Goal: Task Accomplishment & Management: Manage account settings

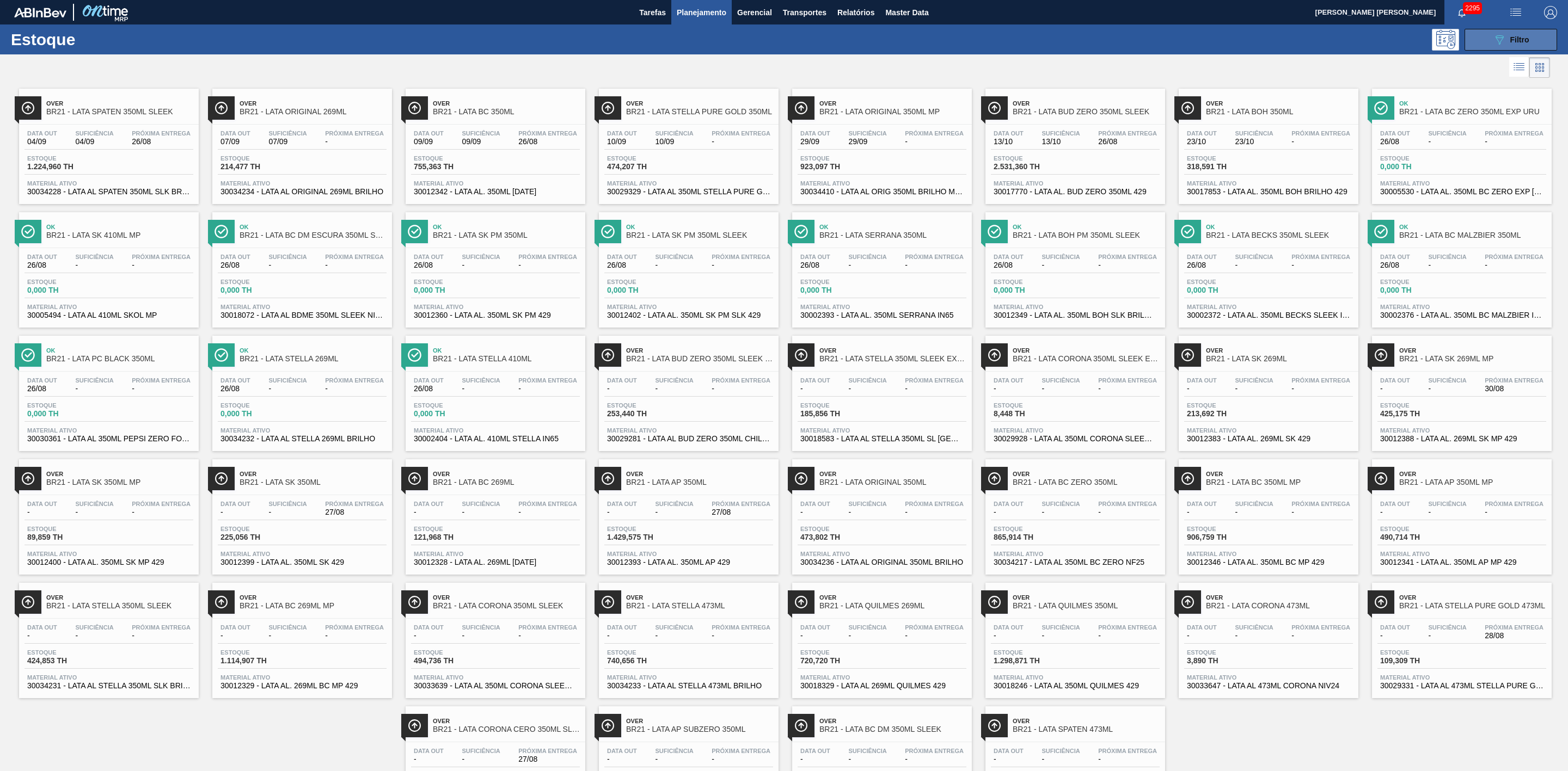
click at [1472, 36] on button "089F7B8B-B2A5-4AFE-B5C0-19BA573D28AC Filtro" at bounding box center [1511, 40] width 92 height 22
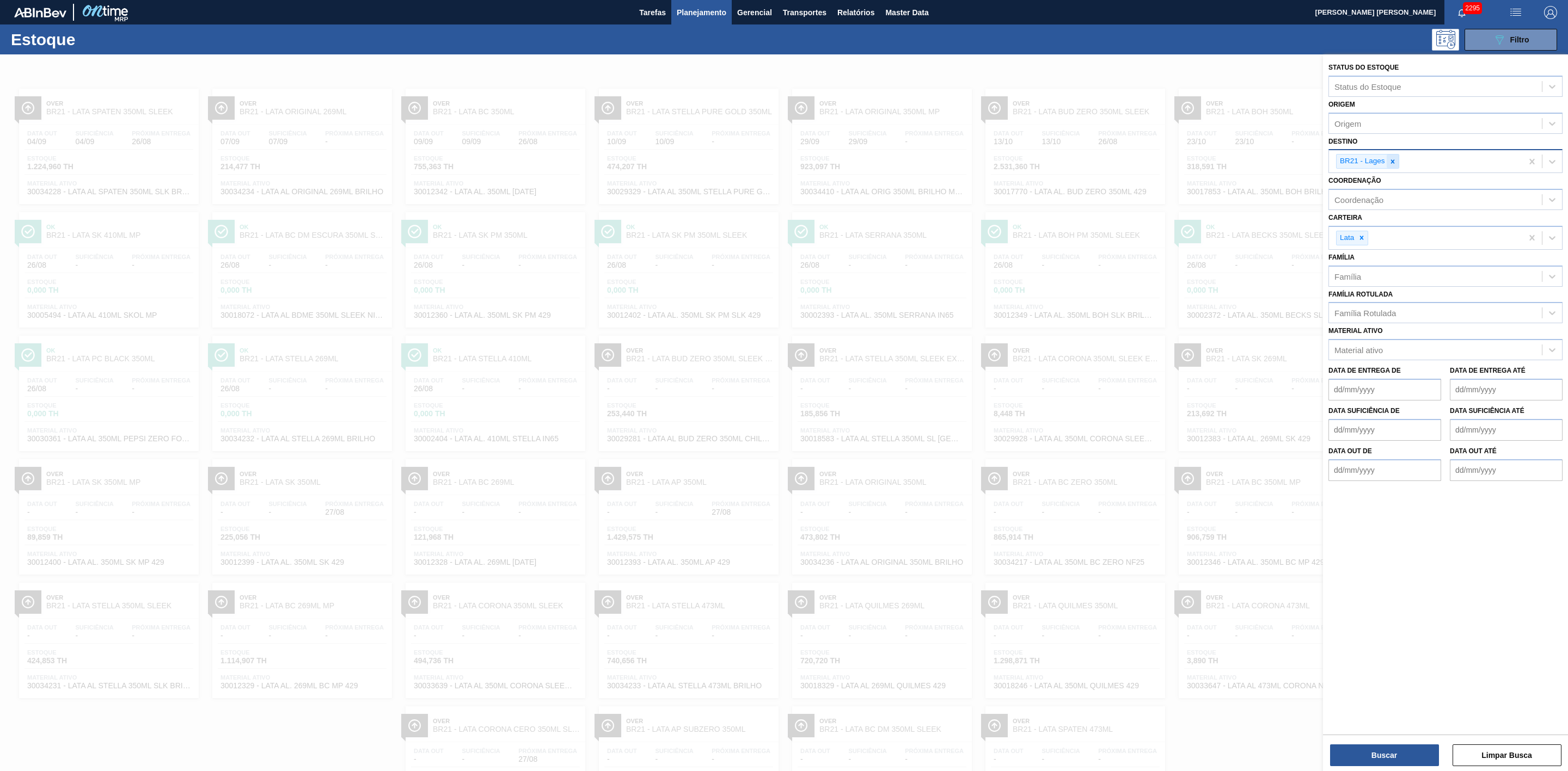
click at [1395, 163] on icon at bounding box center [1392, 162] width 8 height 8
type input "22"
click at [1367, 178] on div "BR22 - Viamão" at bounding box center [1446, 187] width 234 height 20
click at [1402, 746] on button "Buscar" at bounding box center [1385, 755] width 109 height 22
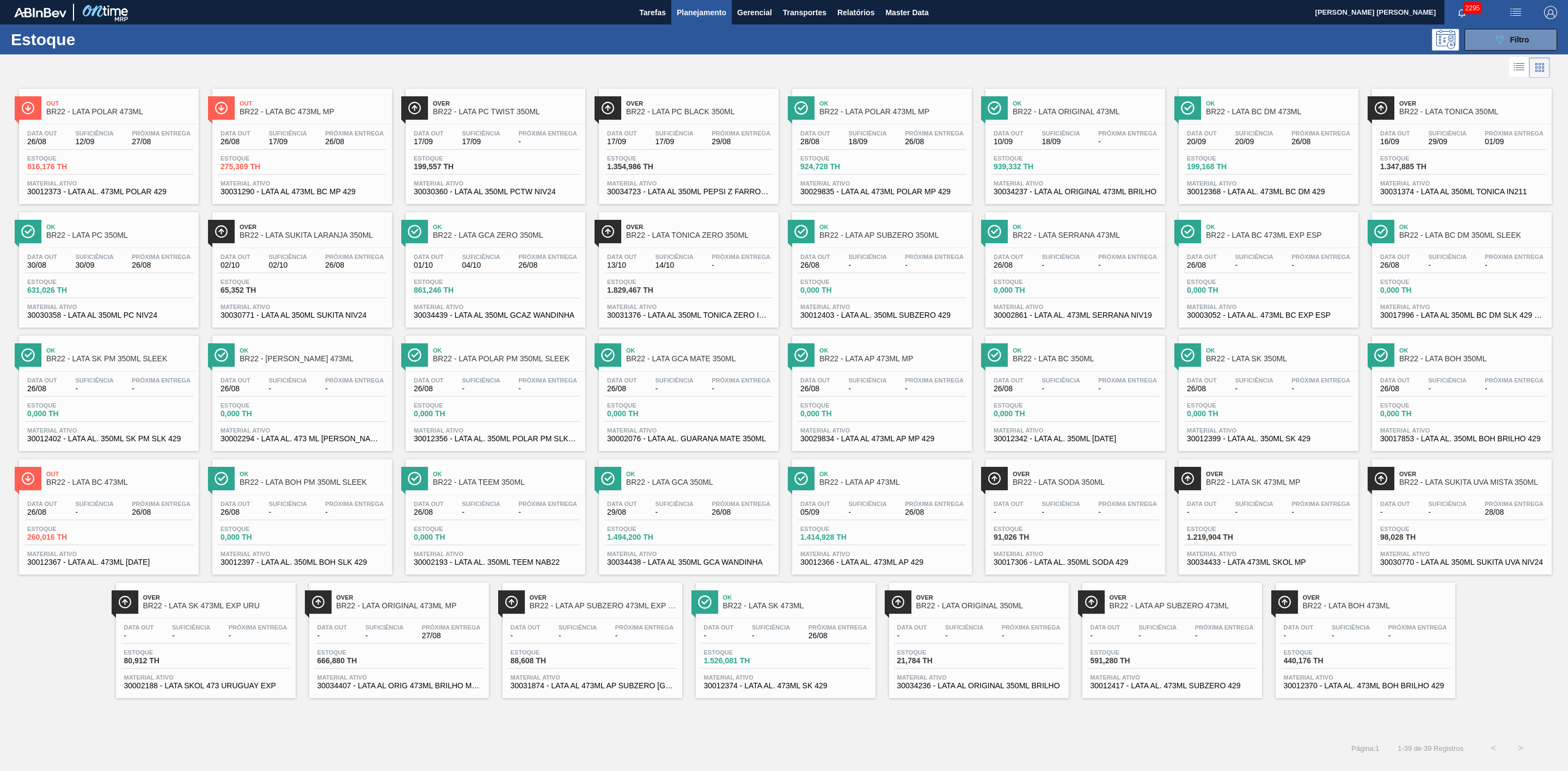
click at [1038, 69] on div at bounding box center [775, 67] width 1550 height 26
click at [1495, 38] on icon "089F7B8B-B2A5-4AFE-B5C0-19BA573D28AC" at bounding box center [1499, 40] width 13 height 13
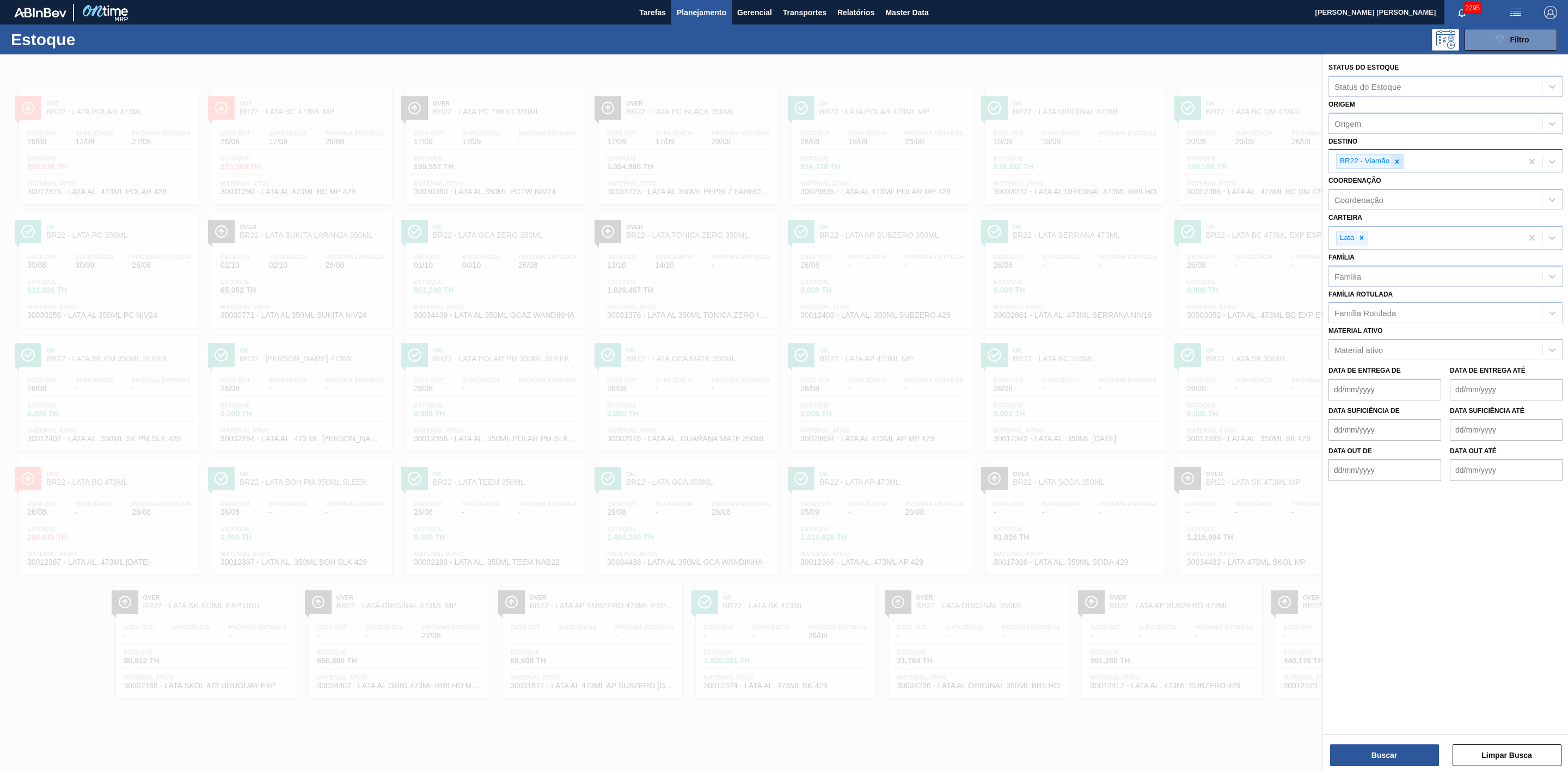
click at [1397, 162] on icon at bounding box center [1397, 161] width 4 height 4
type input "09"
click at [1366, 209] on div "BR09 - Agudos" at bounding box center [1446, 207] width 234 height 20
click at [1384, 752] on button "Buscar" at bounding box center [1385, 755] width 109 height 22
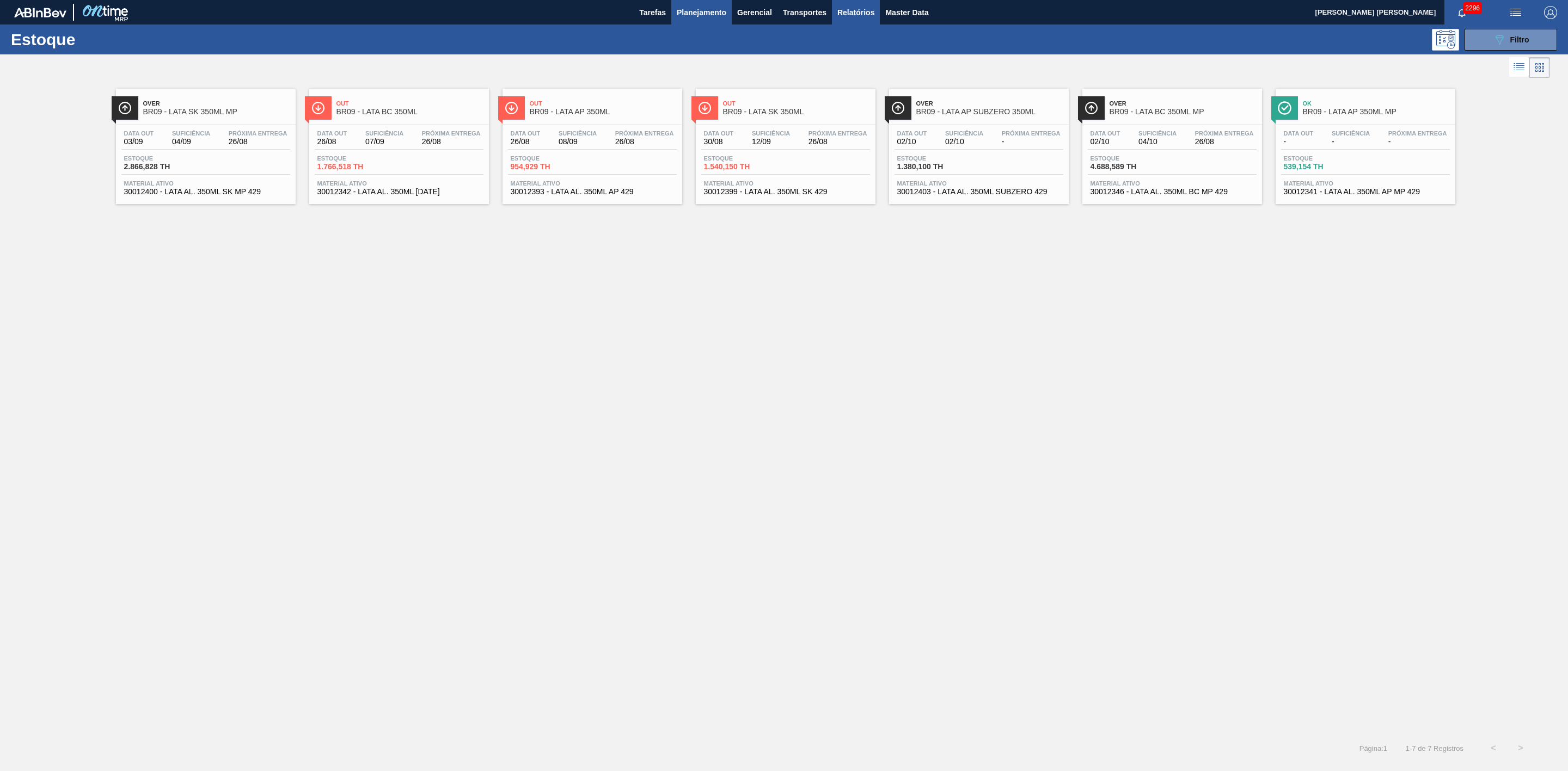
click at [867, 12] on span "Relatórios" at bounding box center [856, 12] width 37 height 13
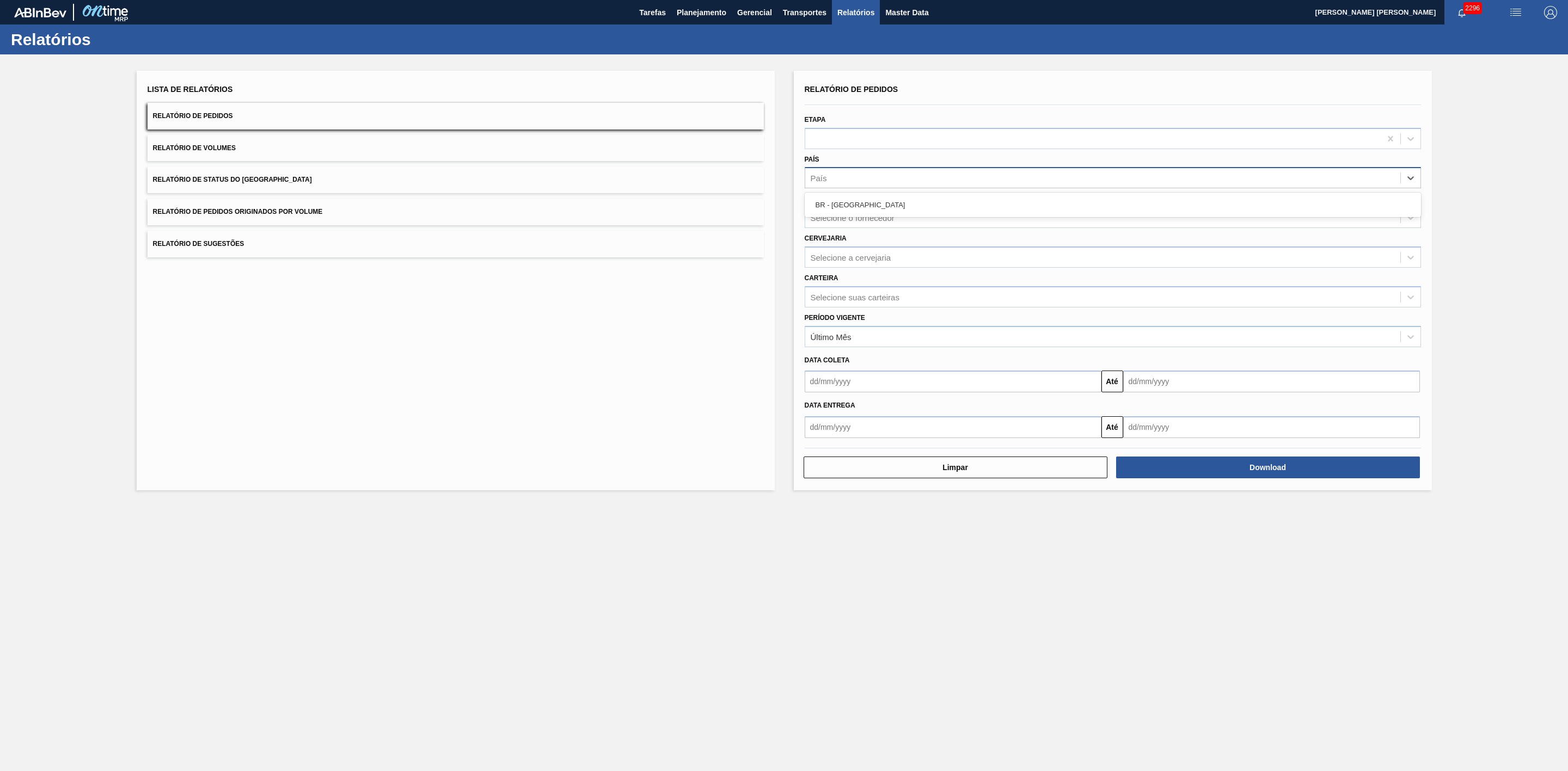
click at [831, 181] on div "País" at bounding box center [1103, 178] width 595 height 16
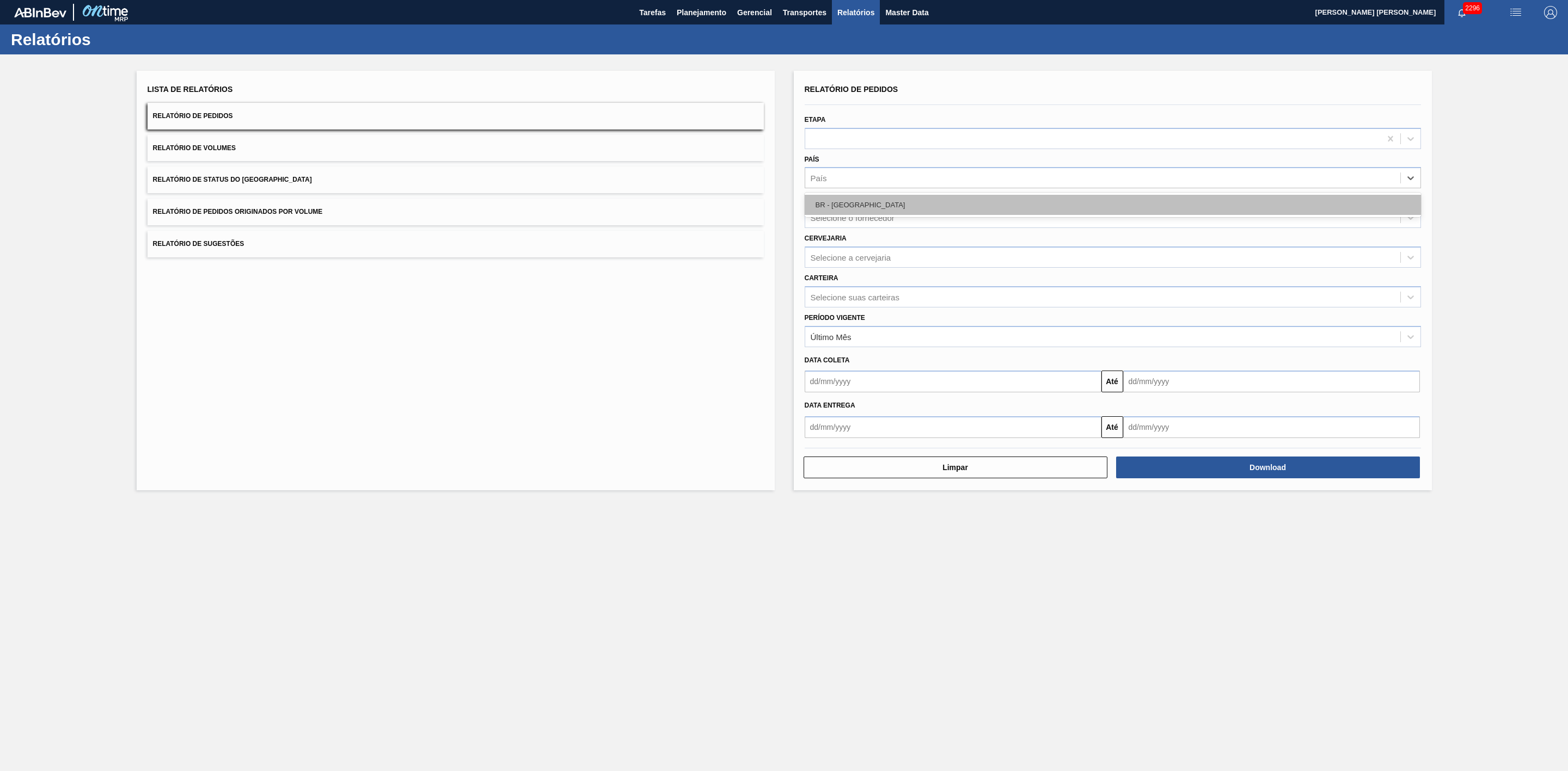
click at [852, 209] on div "BR - [GEOGRAPHIC_DATA]" at bounding box center [1112, 205] width 616 height 20
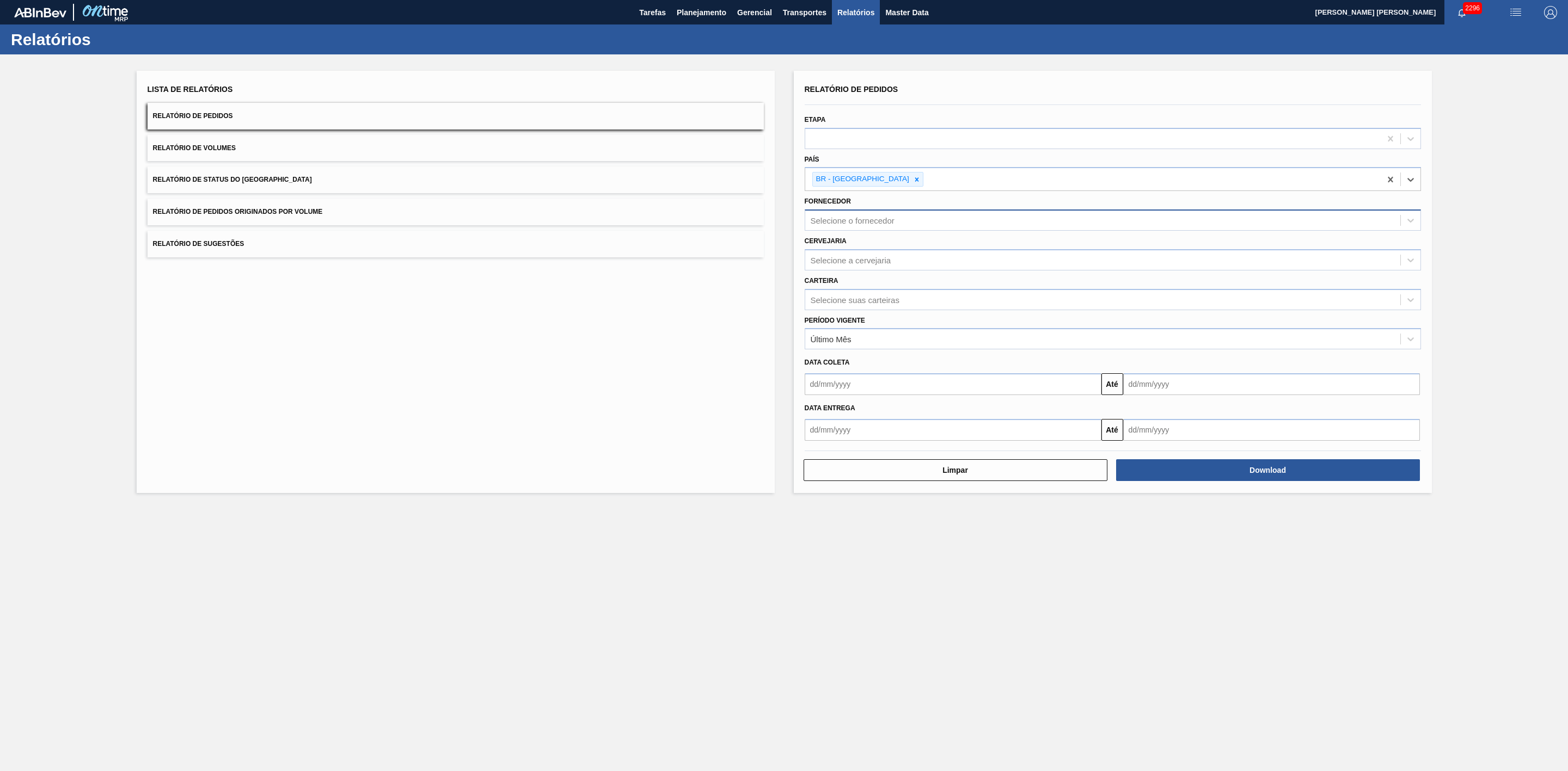
click at [884, 222] on div "Selecione o fornecedor" at bounding box center [853, 220] width 84 height 9
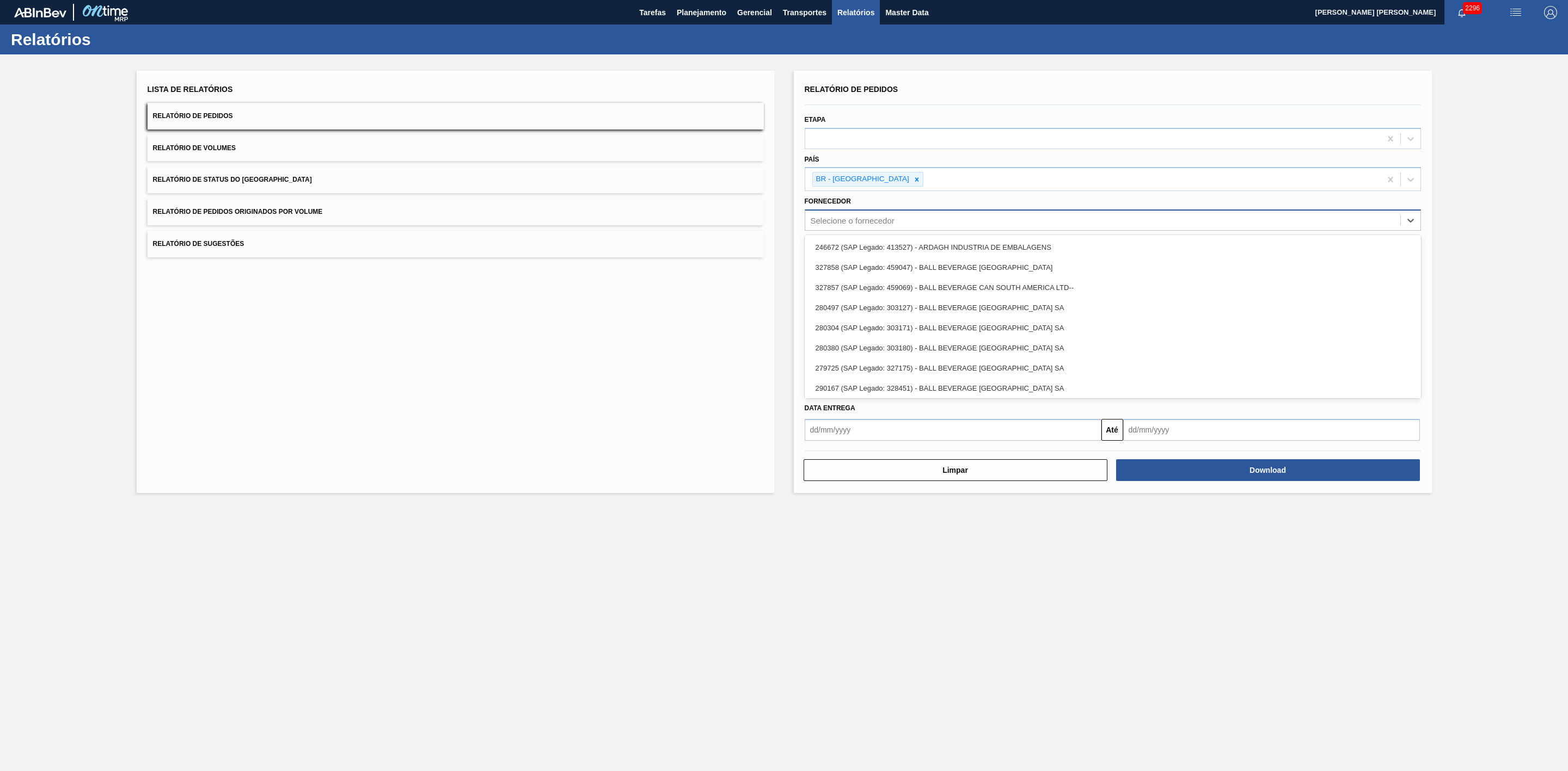
click at [884, 222] on div "Selecione o fornecedor" at bounding box center [853, 220] width 84 height 9
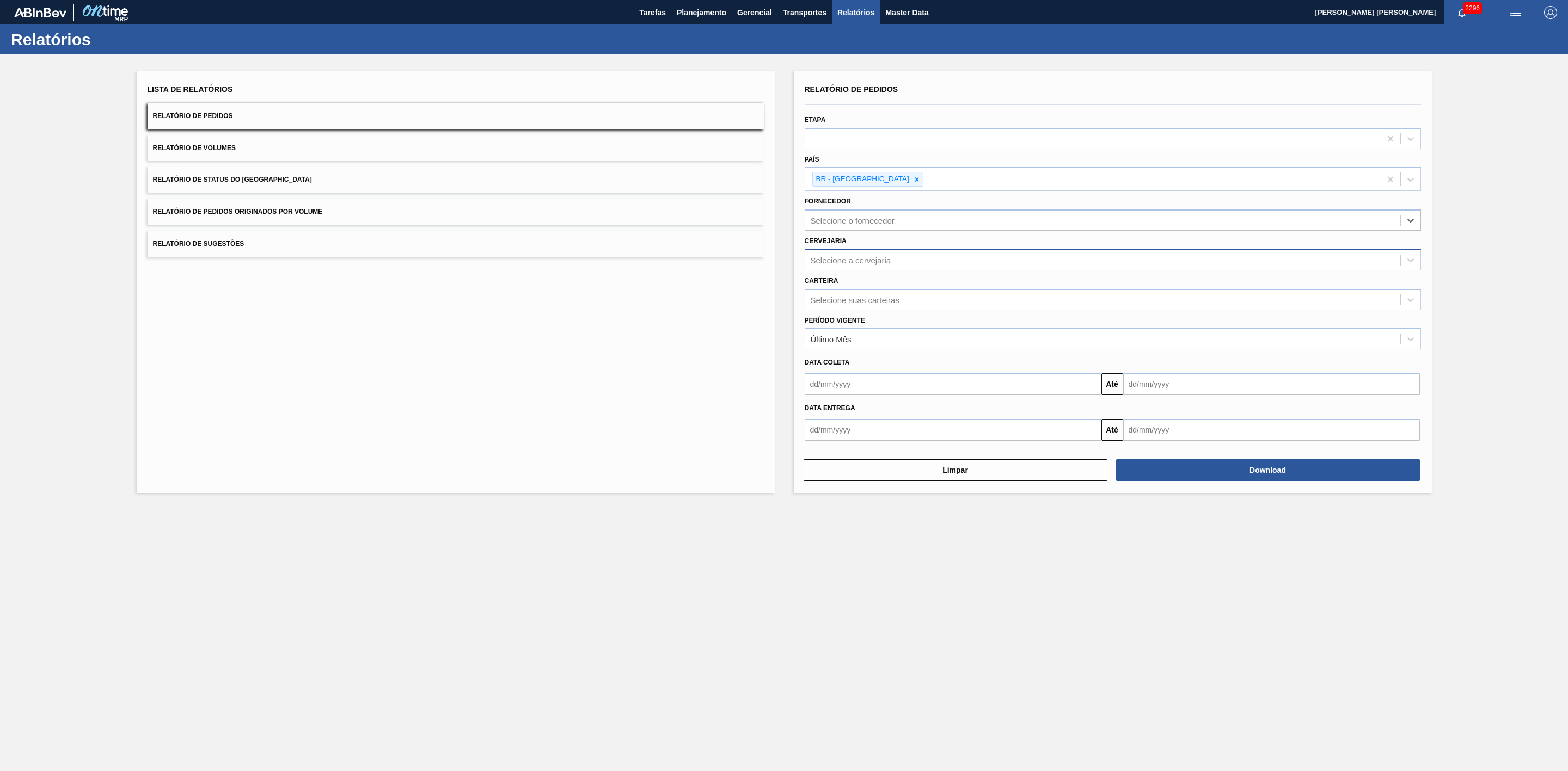
click at [846, 257] on div "Selecione a cervejaria" at bounding box center [852, 260] width 81 height 9
type input "21"
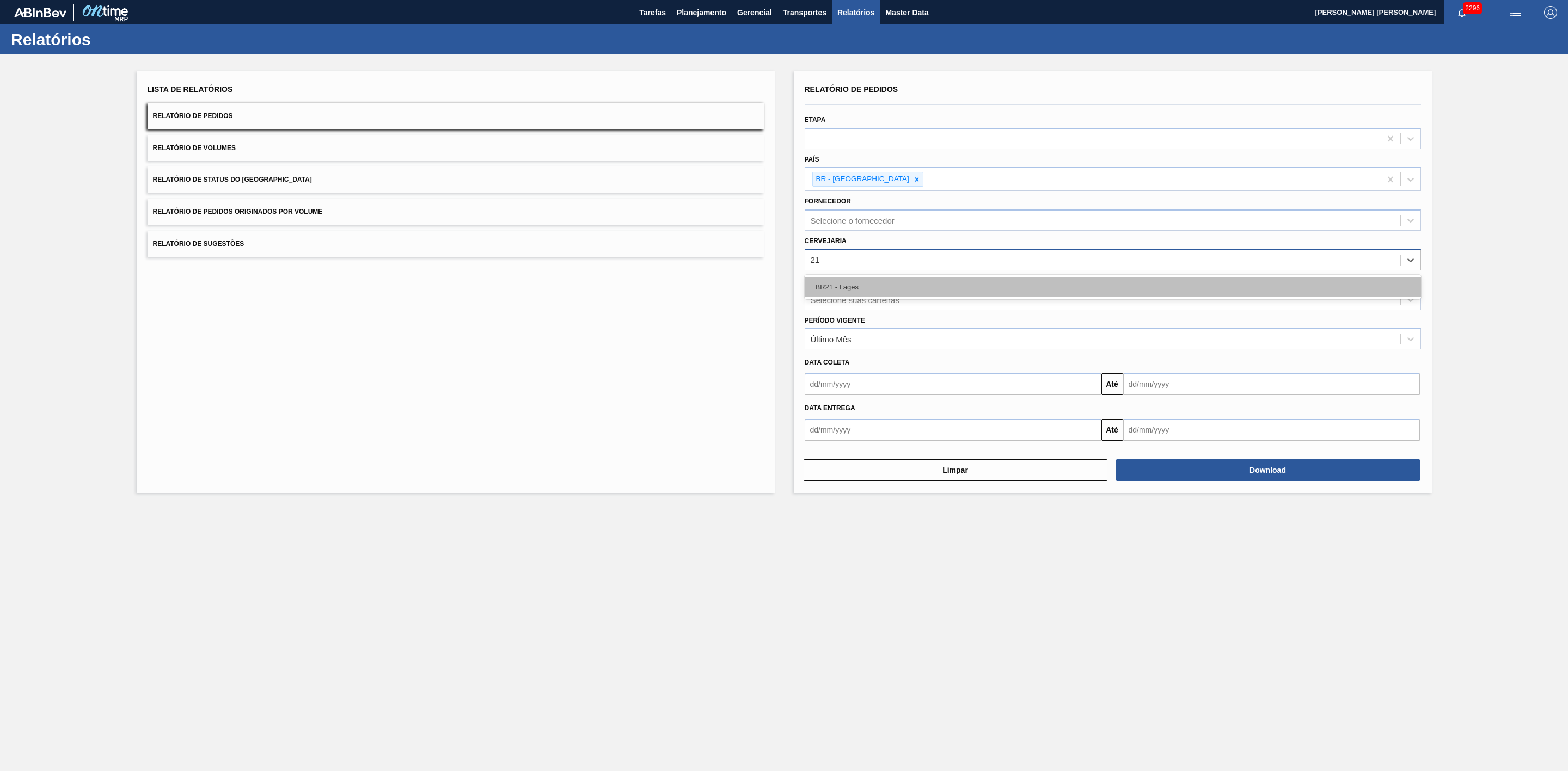
click at [865, 286] on div "BR21 - Lages" at bounding box center [1112, 287] width 616 height 20
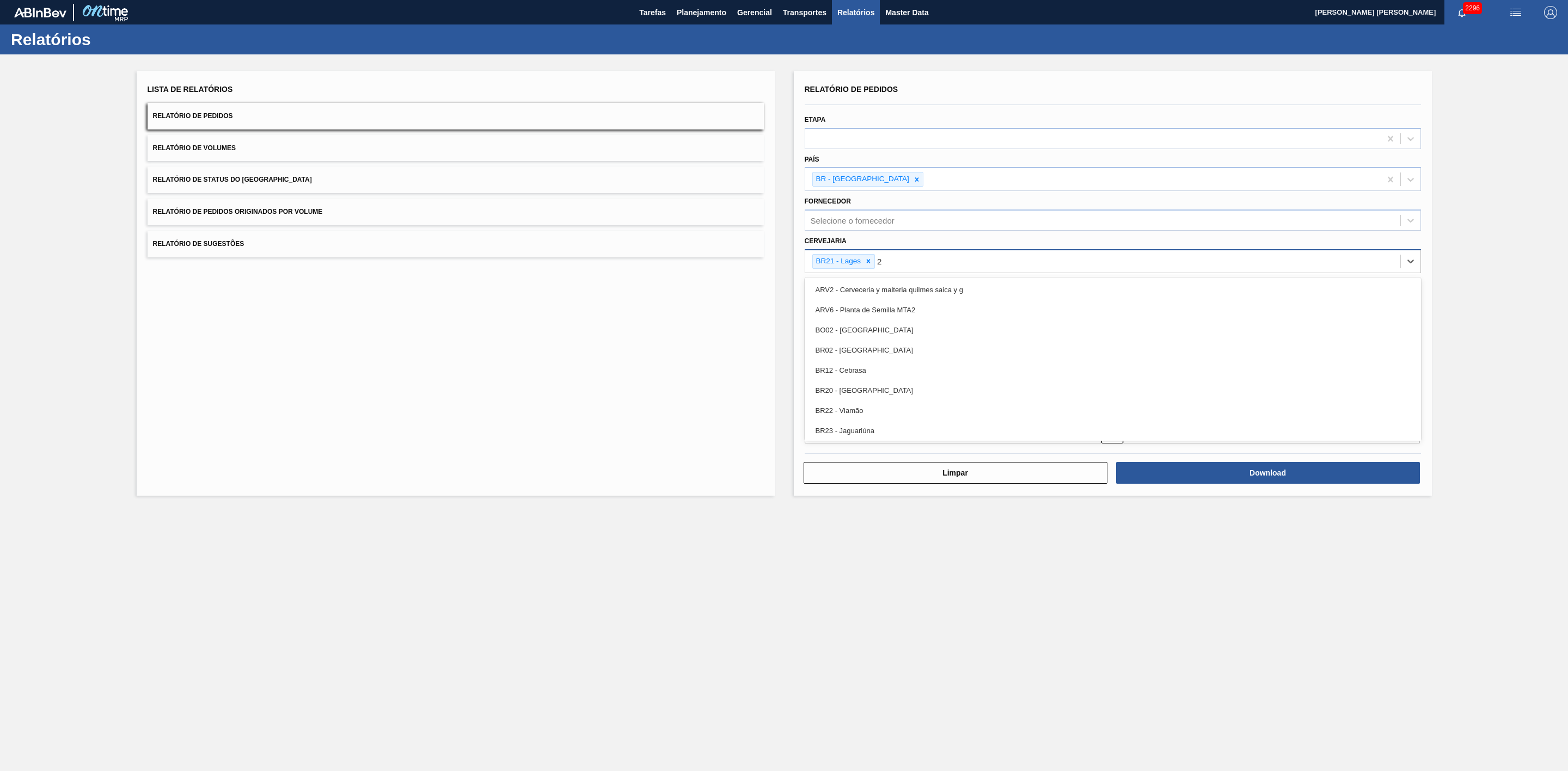
type input "22"
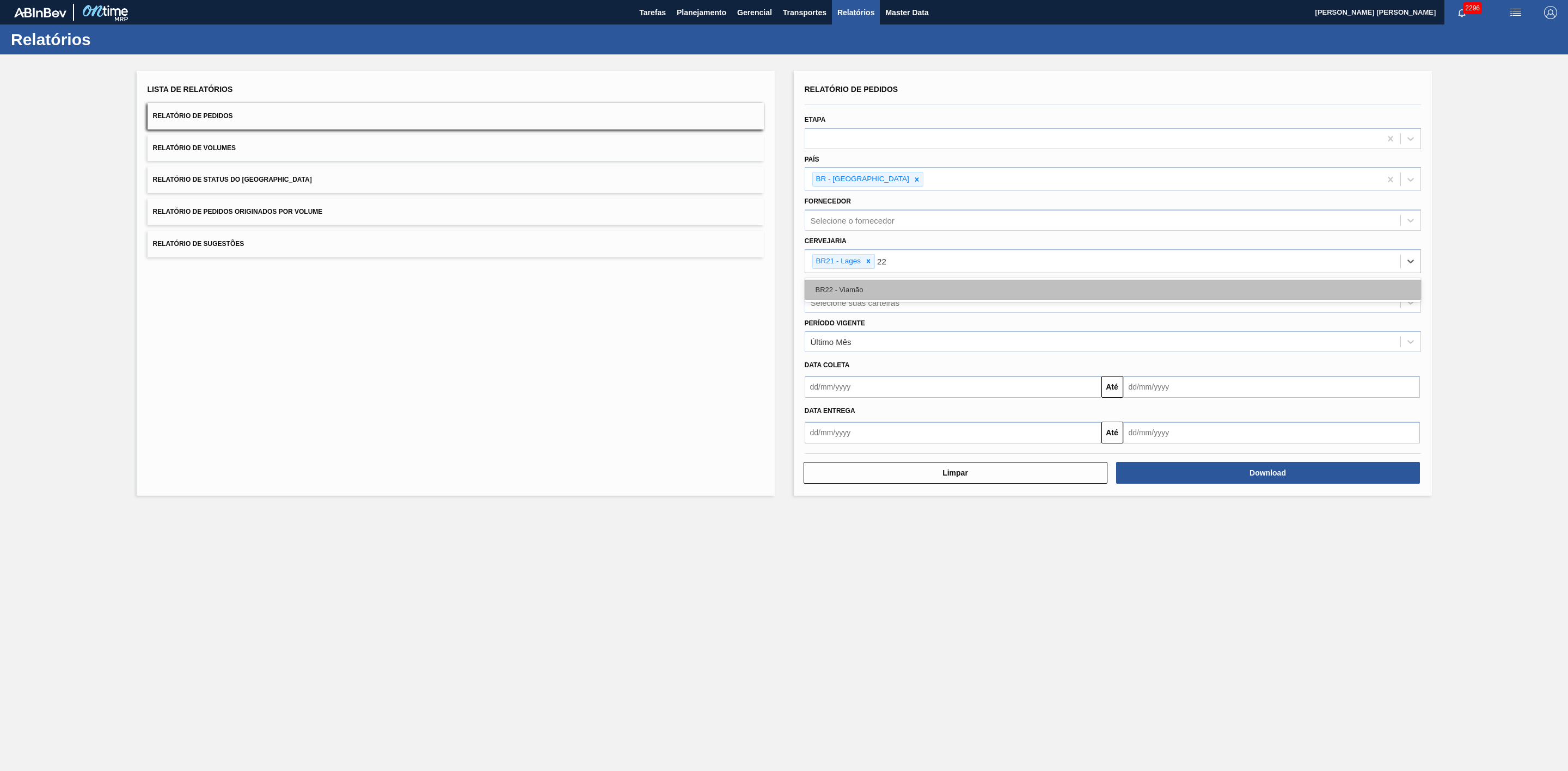
click at [897, 291] on div "BR22 - Viamão" at bounding box center [1112, 290] width 616 height 20
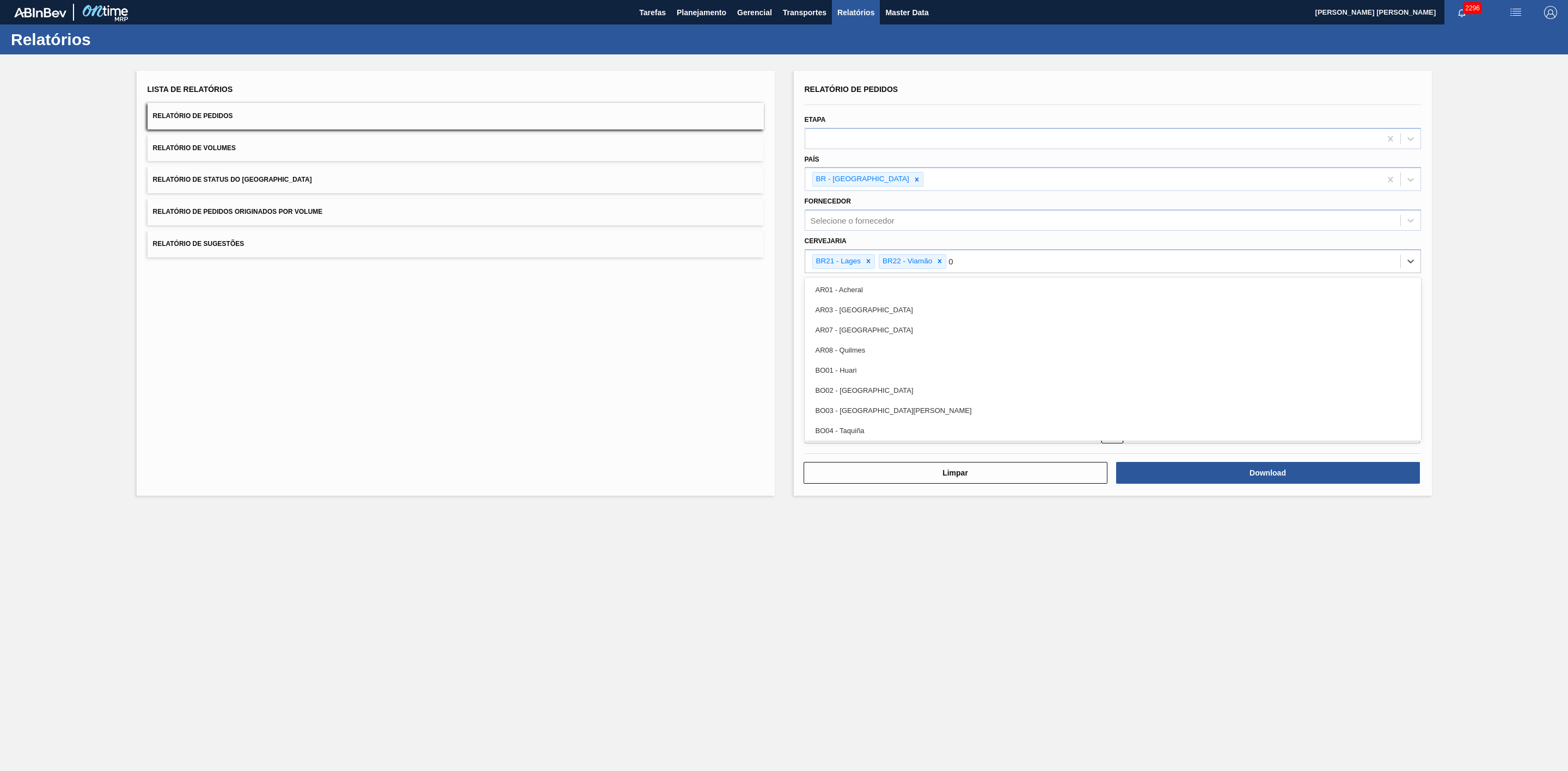
type input "09"
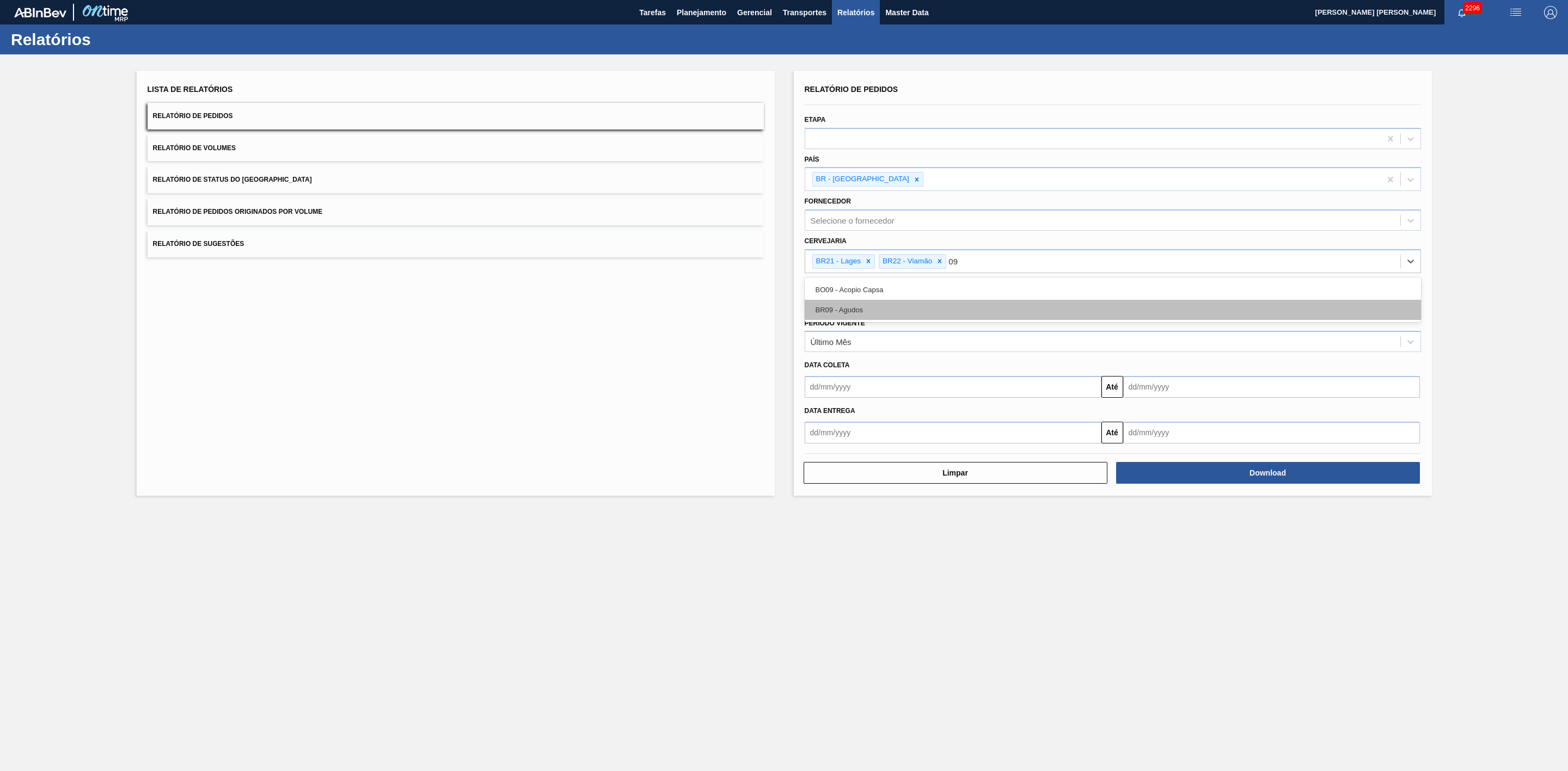
click at [870, 302] on div "BR09 - Agudos" at bounding box center [1112, 310] width 616 height 20
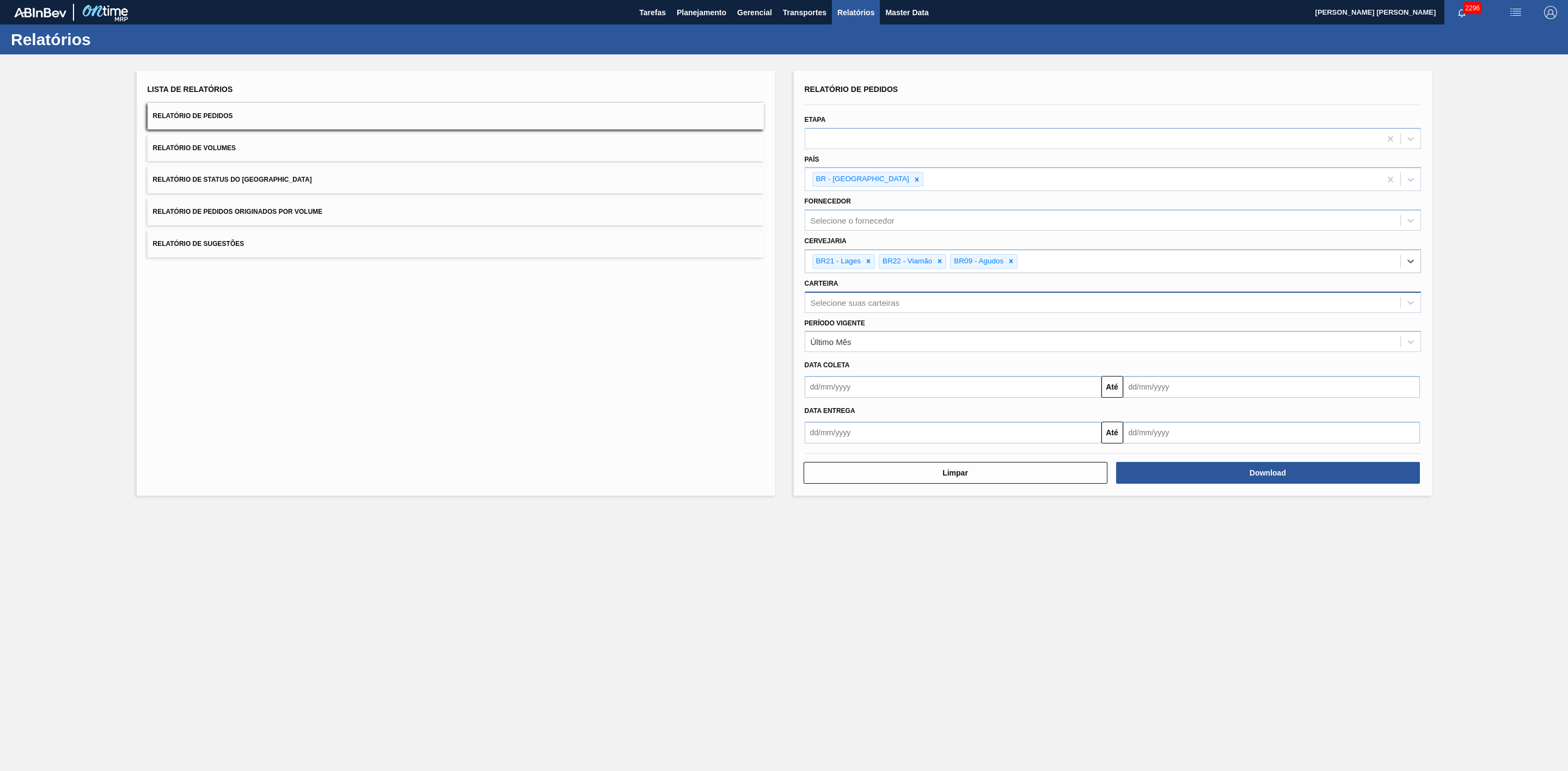
click at [862, 296] on div "Selecione suas carteiras" at bounding box center [1103, 302] width 595 height 16
type input "lata"
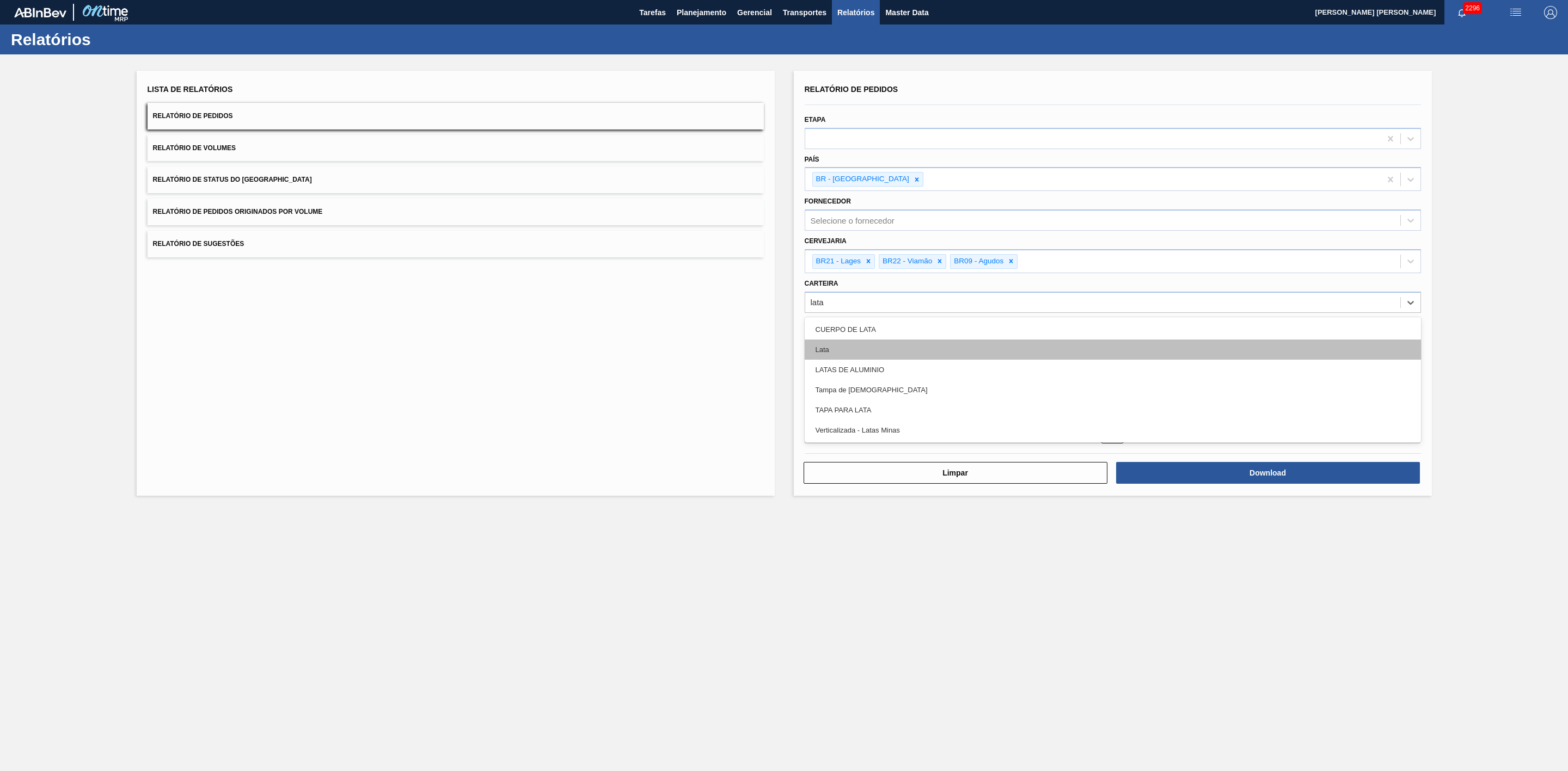
click at [854, 351] on div "Lata" at bounding box center [1112, 349] width 616 height 20
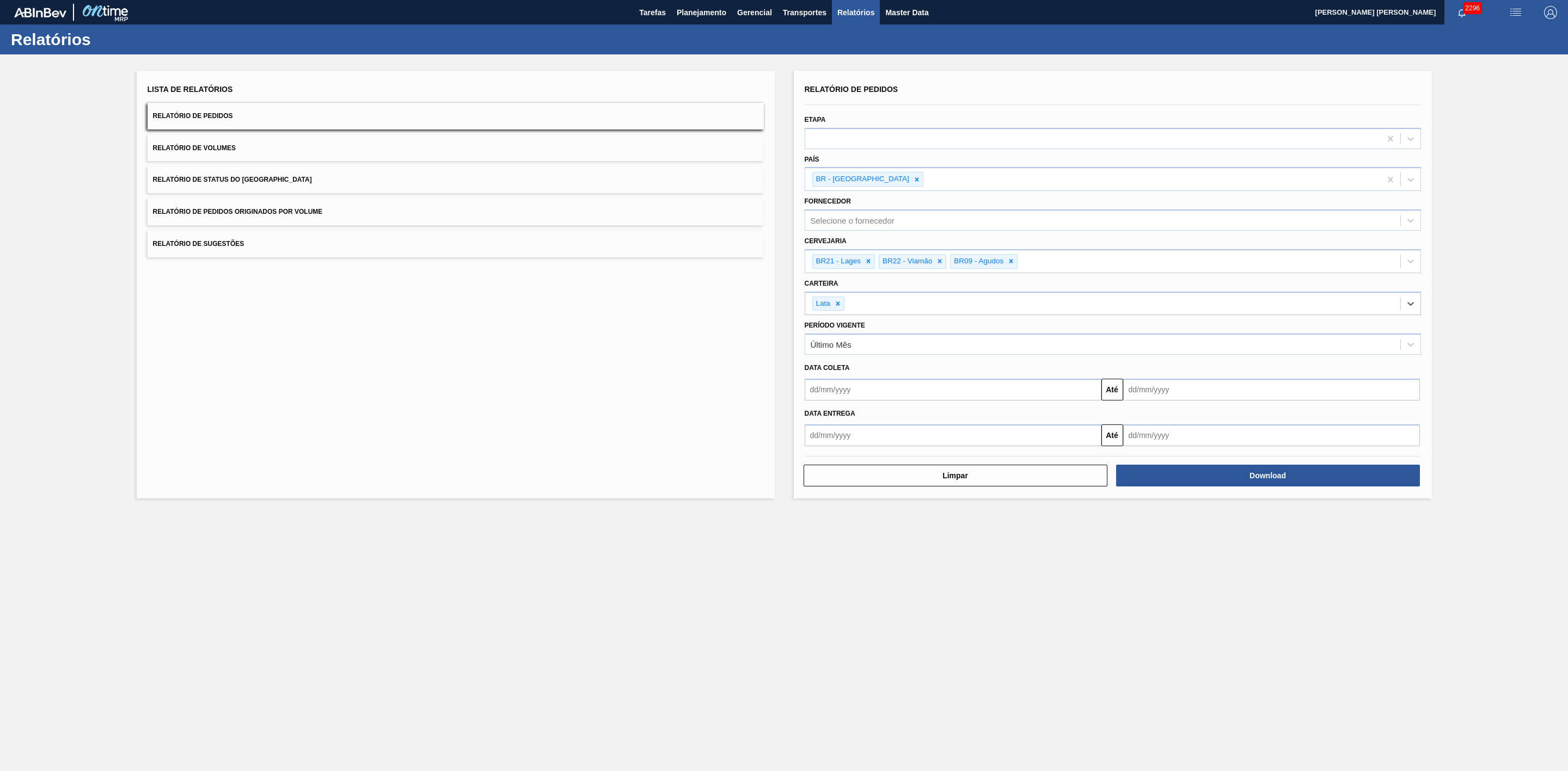
click at [840, 395] on input "text" at bounding box center [953, 390] width 297 height 22
click at [922, 510] on div "23" at bounding box center [923, 504] width 14 height 14
type input "23/08/2025"
click at [1170, 391] on input "text" at bounding box center [1271, 390] width 297 height 22
click at [1243, 543] on div "6" at bounding box center [1242, 539] width 14 height 14
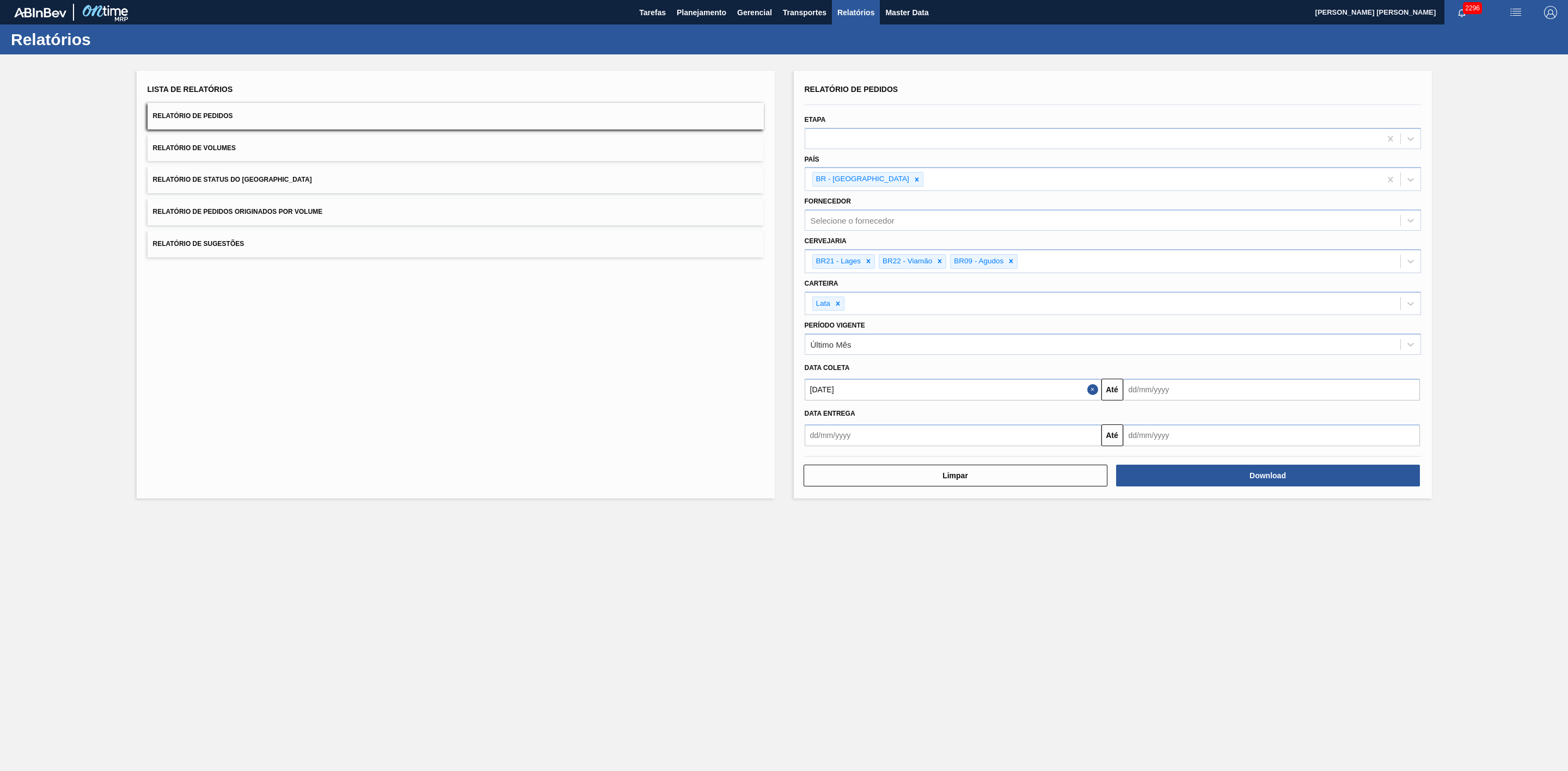
type input "06/09/2025"
click at [1234, 474] on button "Download" at bounding box center [1268, 476] width 304 height 22
click at [347, 155] on button "Relatório de Volumes" at bounding box center [455, 148] width 616 height 27
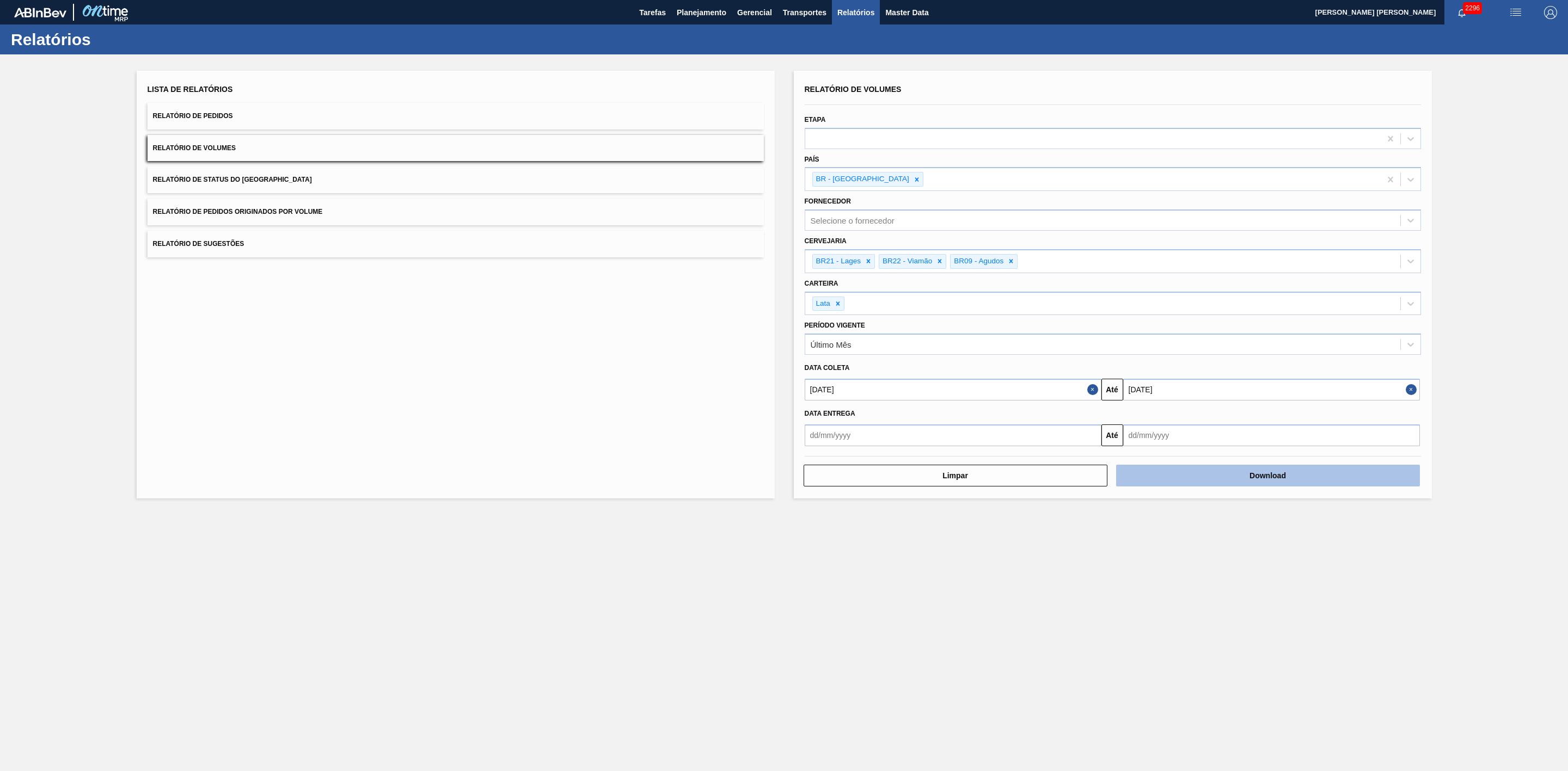
click at [1194, 474] on button "Download" at bounding box center [1268, 476] width 304 height 22
click at [285, 243] on button "Relatório de Sugestões" at bounding box center [455, 244] width 616 height 27
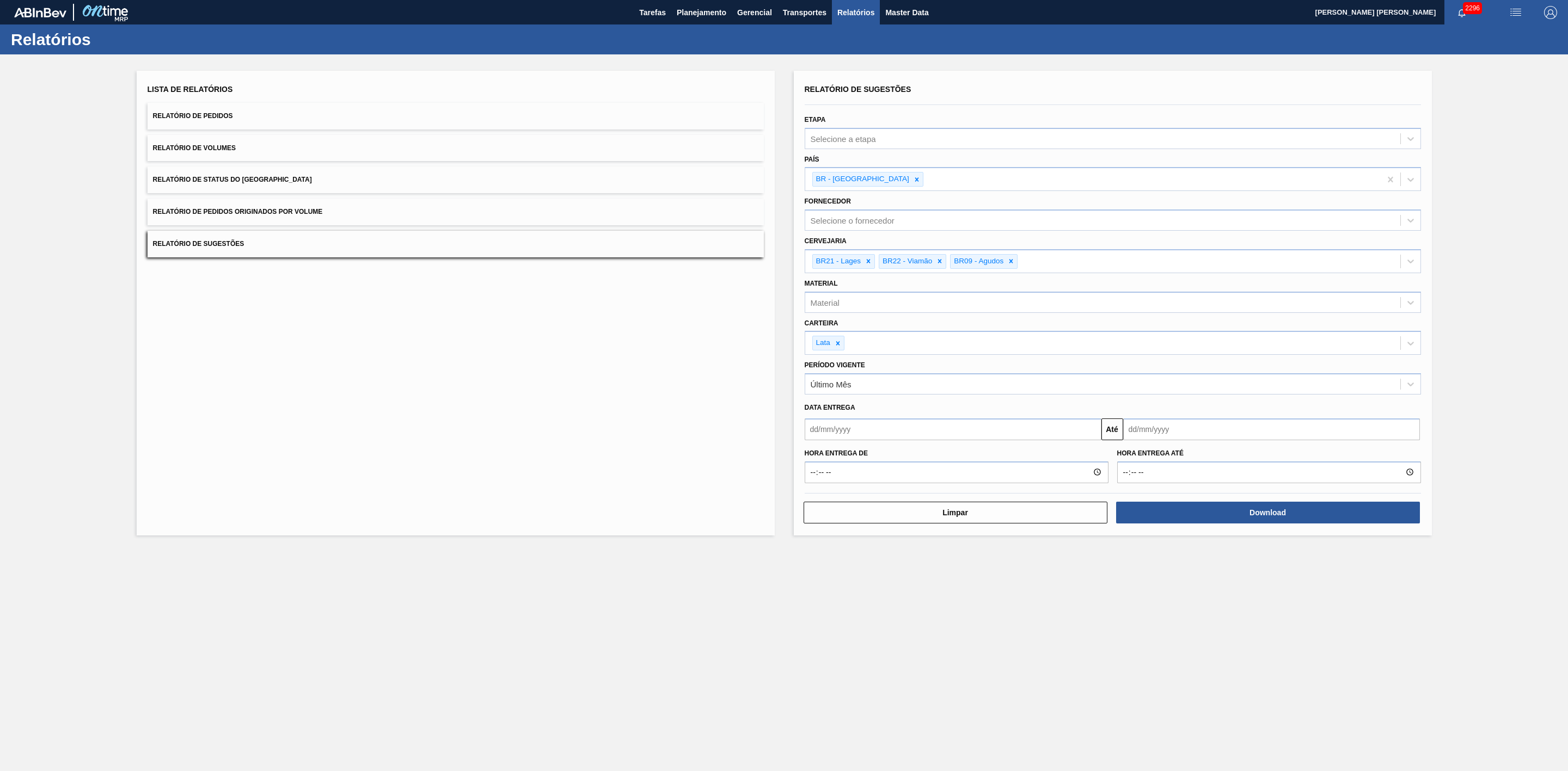
click at [853, 430] on input "text" at bounding box center [953, 430] width 297 height 22
click at [854, 562] on div "26" at bounding box center [852, 561] width 14 height 14
type input "[DATE]"
click at [1138, 427] on input "text" at bounding box center [1271, 430] width 297 height 22
drag, startPoint x: 1143, startPoint y: 459, endPoint x: 1170, endPoint y: 459, distance: 27.0
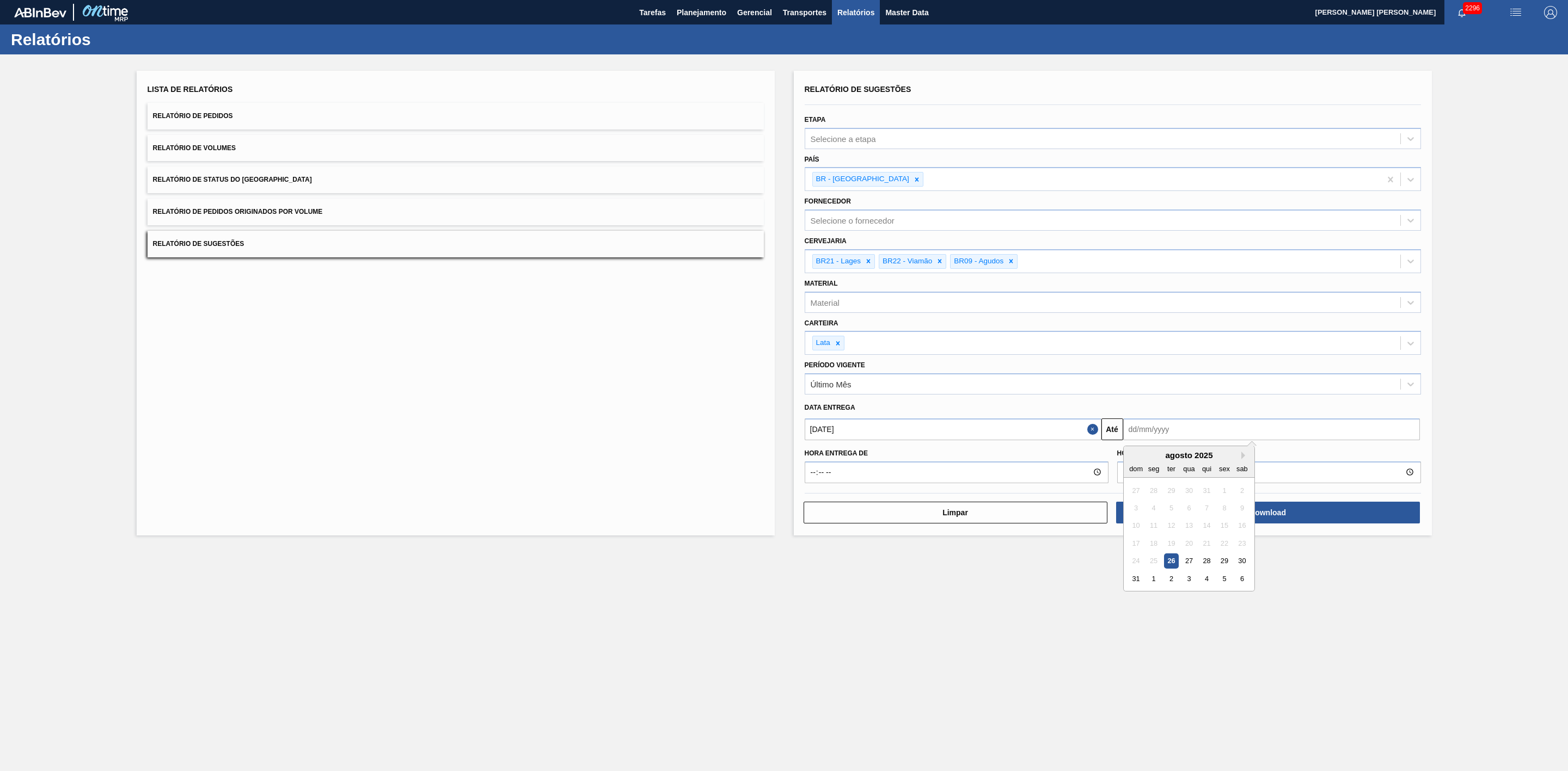
click at [1143, 459] on div "agosto 2025" at bounding box center [1189, 455] width 131 height 9
click at [1243, 454] on button "Next Month" at bounding box center [1245, 456] width 8 height 8
click at [1174, 565] on div "30" at bounding box center [1171, 561] width 14 height 14
type input "30/09/2025"
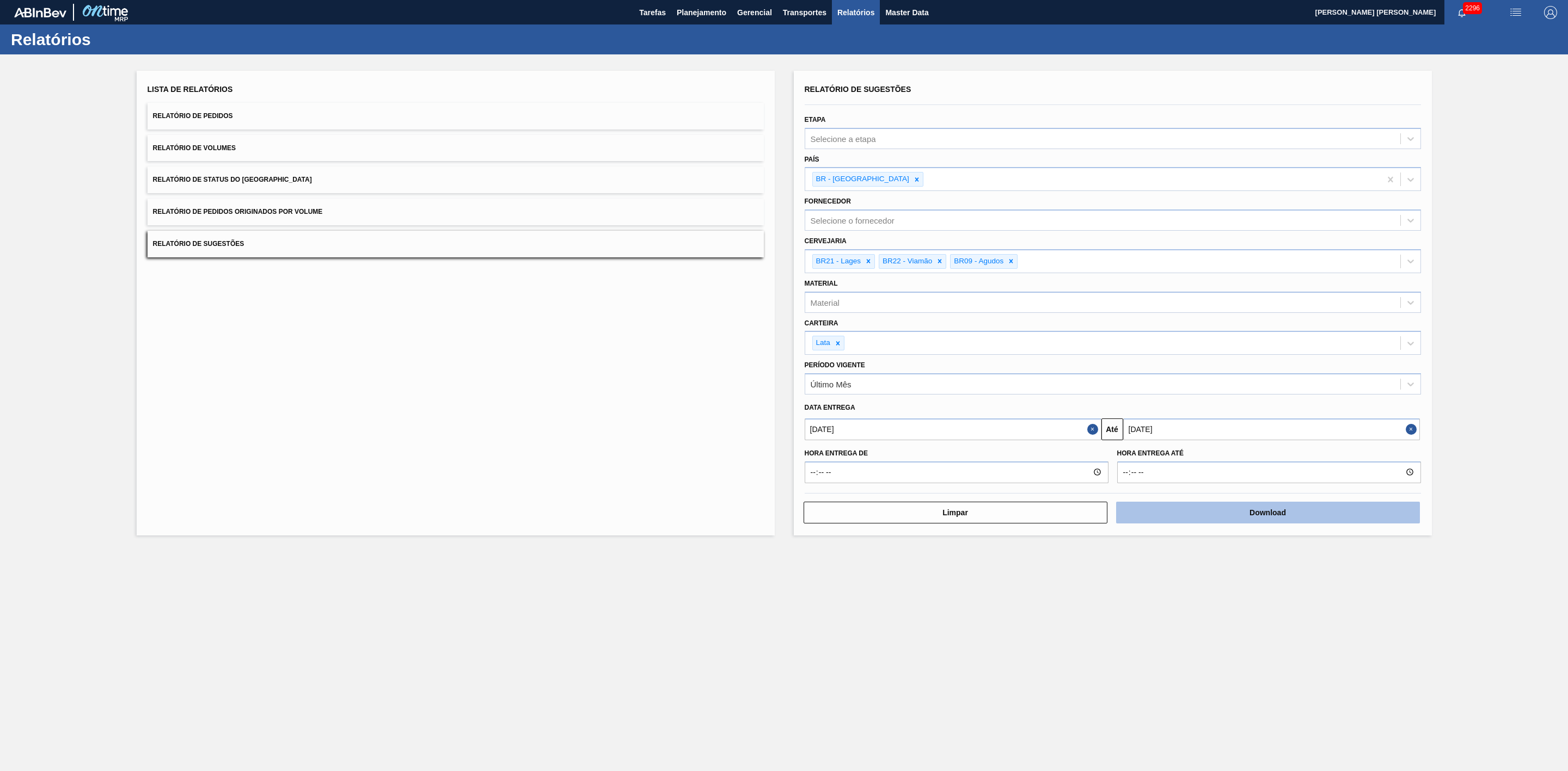
click at [1196, 513] on button "Download" at bounding box center [1268, 513] width 304 height 22
click at [812, 10] on span "Transportes" at bounding box center [805, 12] width 43 height 13
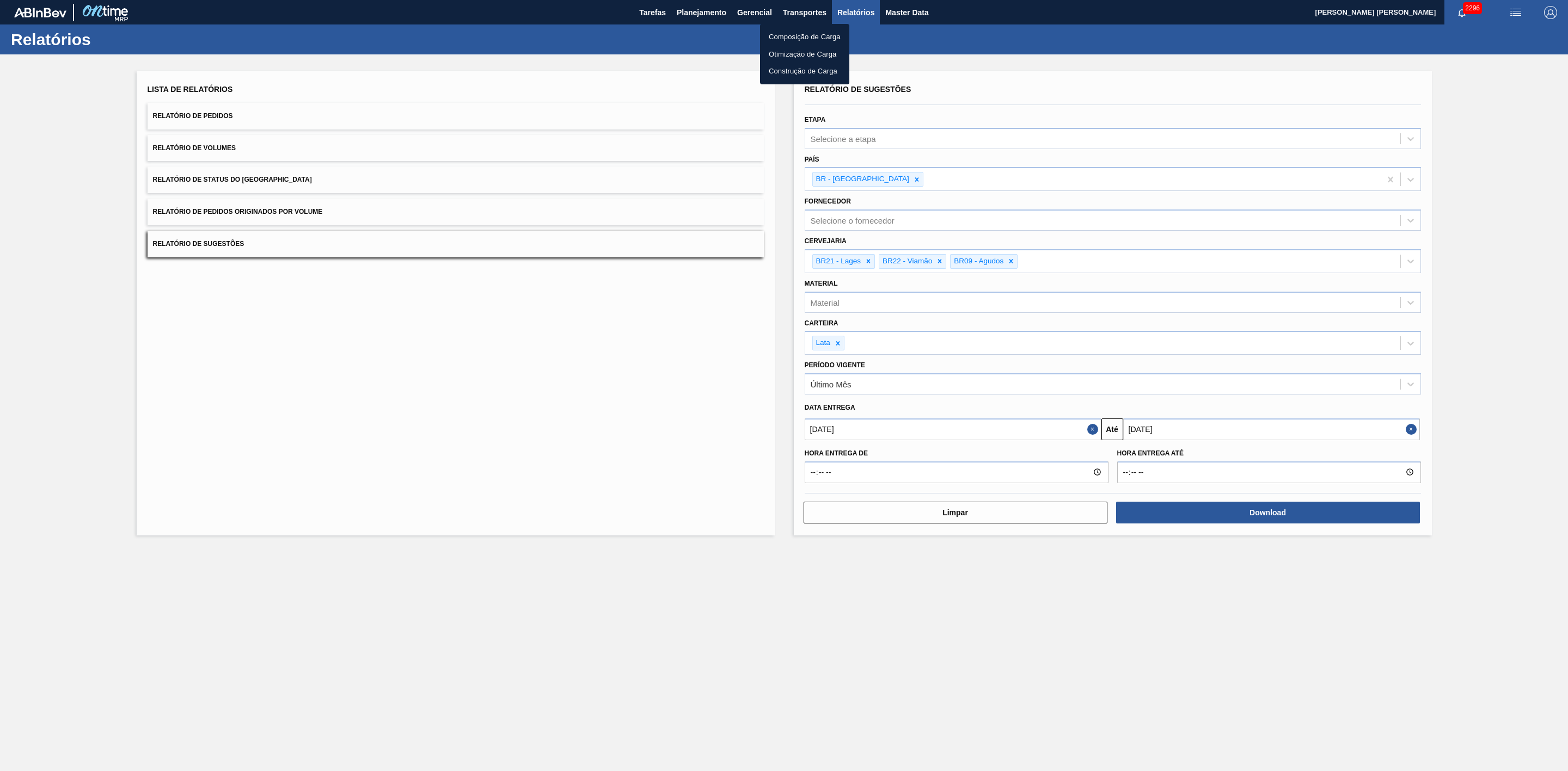
click at [800, 49] on li "Otimização de Carga" at bounding box center [805, 54] width 90 height 17
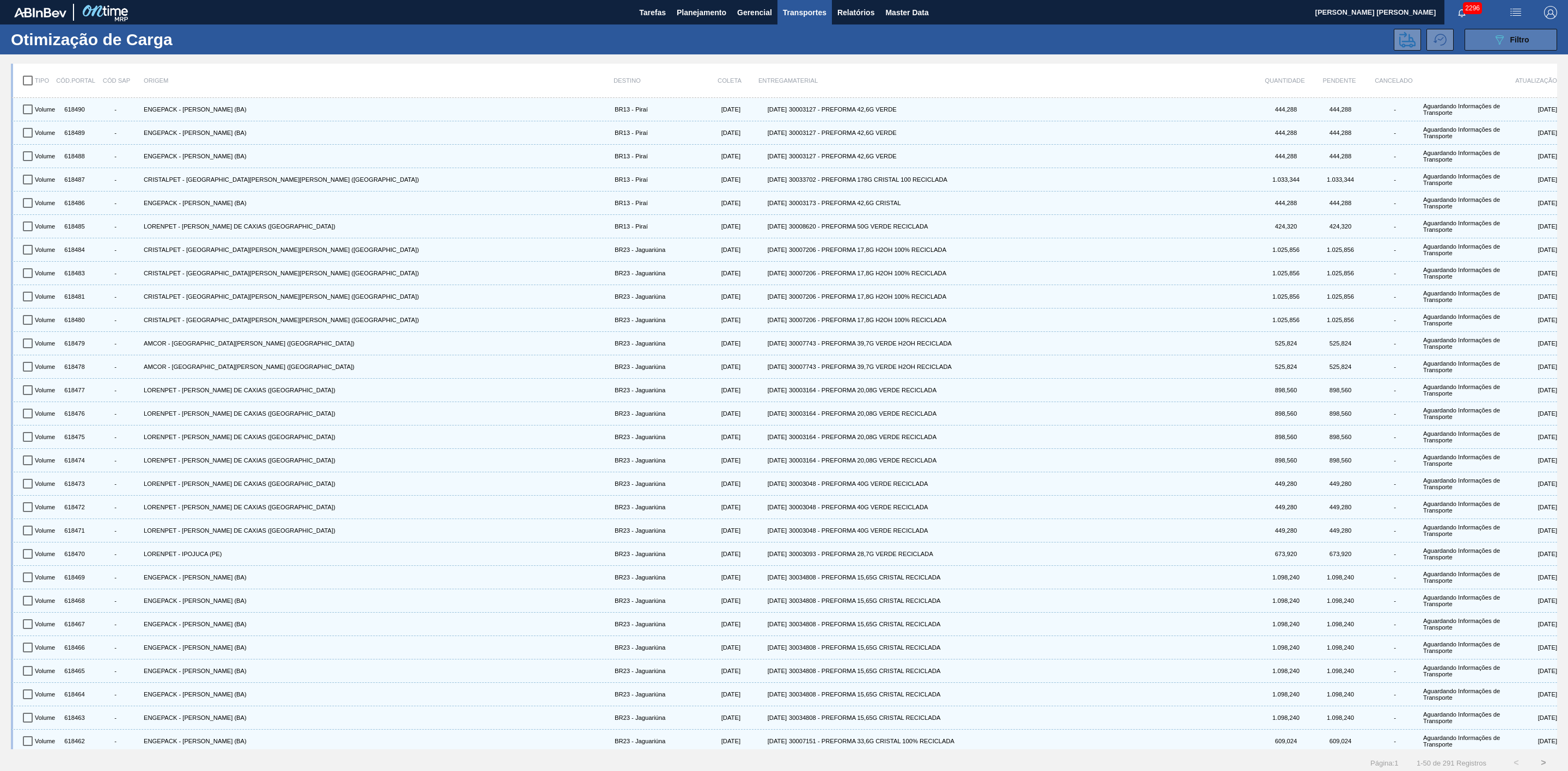
click at [1509, 44] on div "089F7B8B-B2A5-4AFE-B5C0-19BA573D28AC Filtro" at bounding box center [1511, 40] width 37 height 13
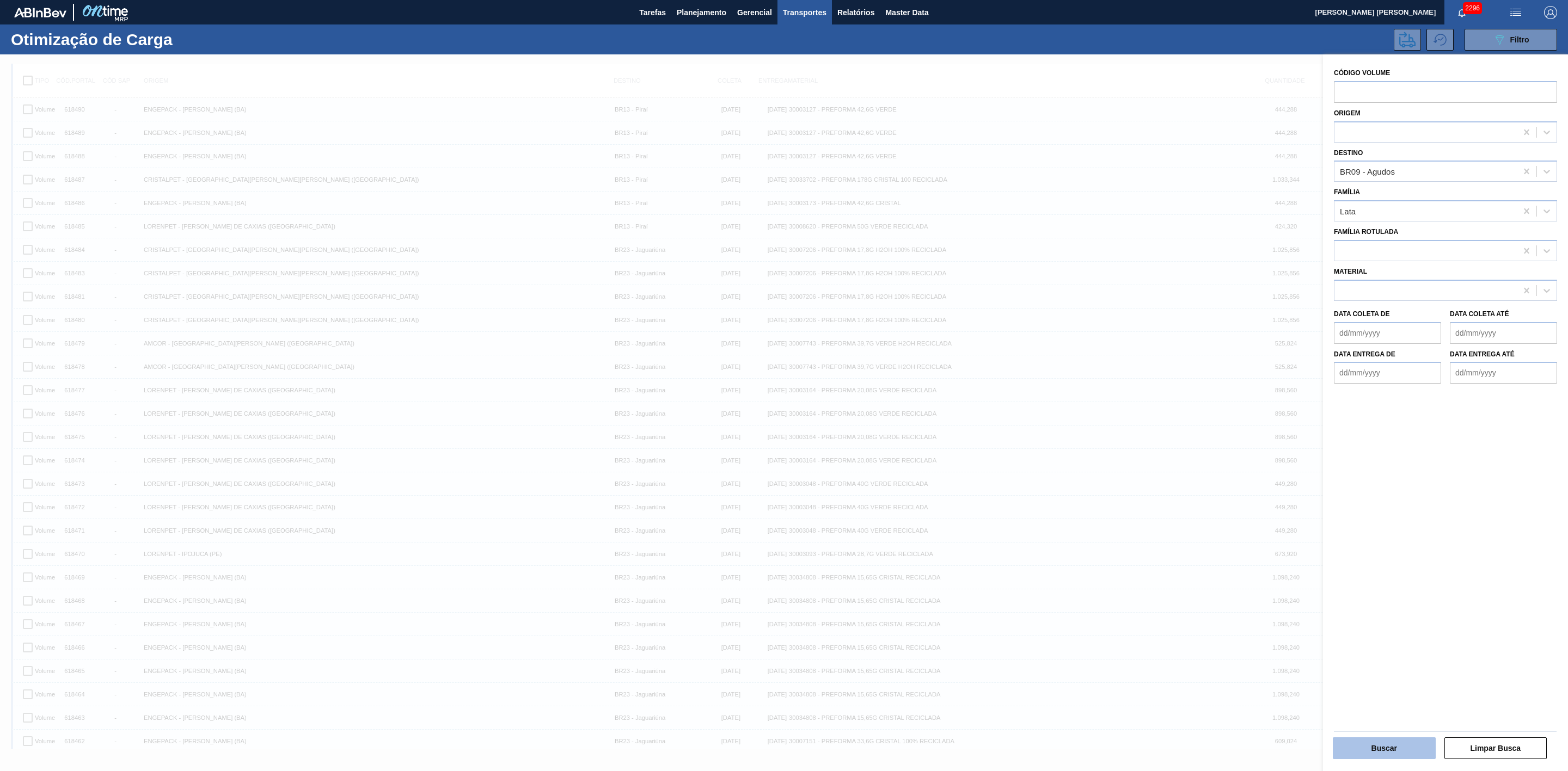
click at [1400, 748] on button "Buscar" at bounding box center [1385, 749] width 103 height 22
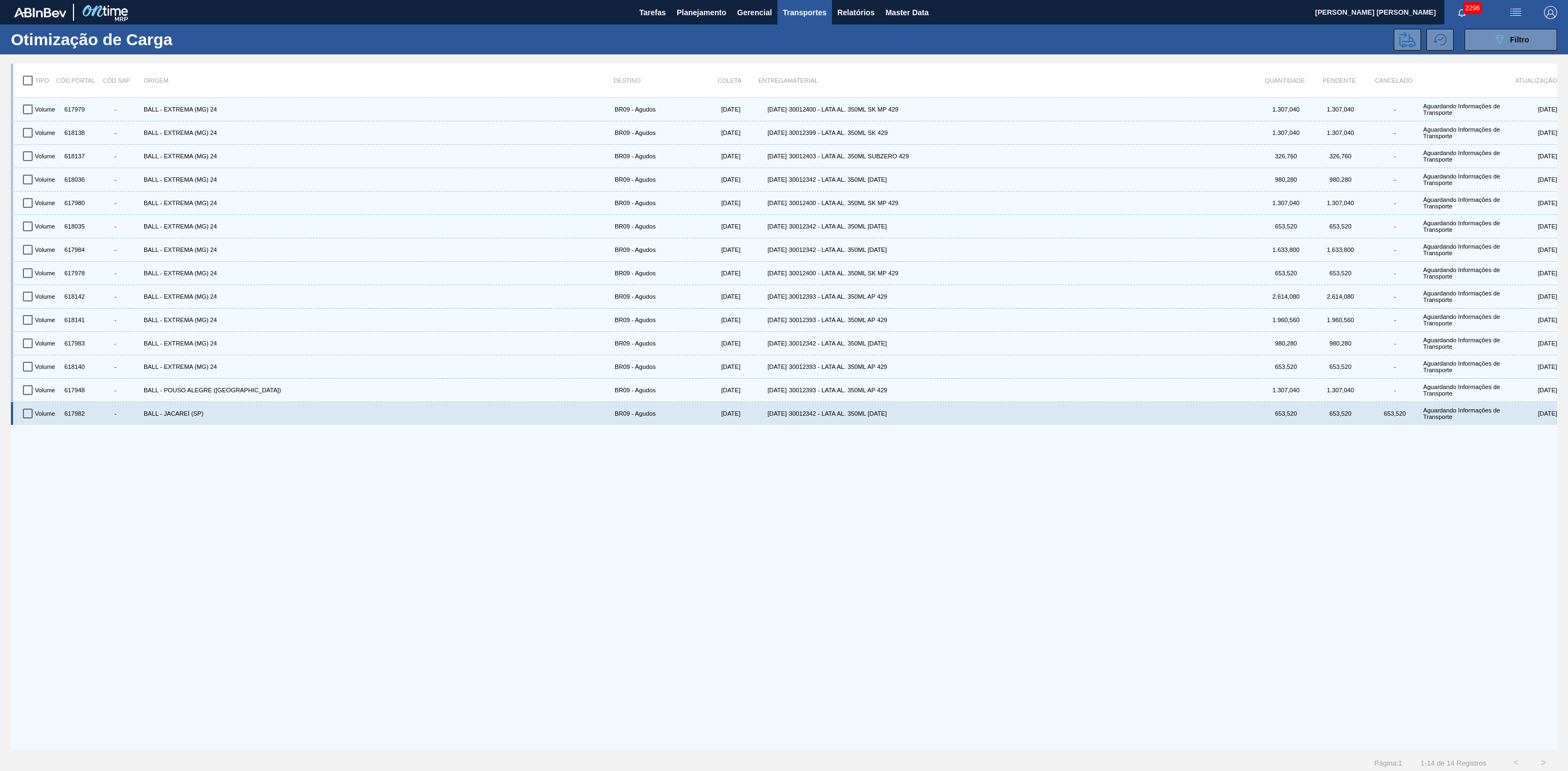
click at [23, 415] on input "checkbox" at bounding box center [28, 414] width 23 height 23
checkbox input "true"
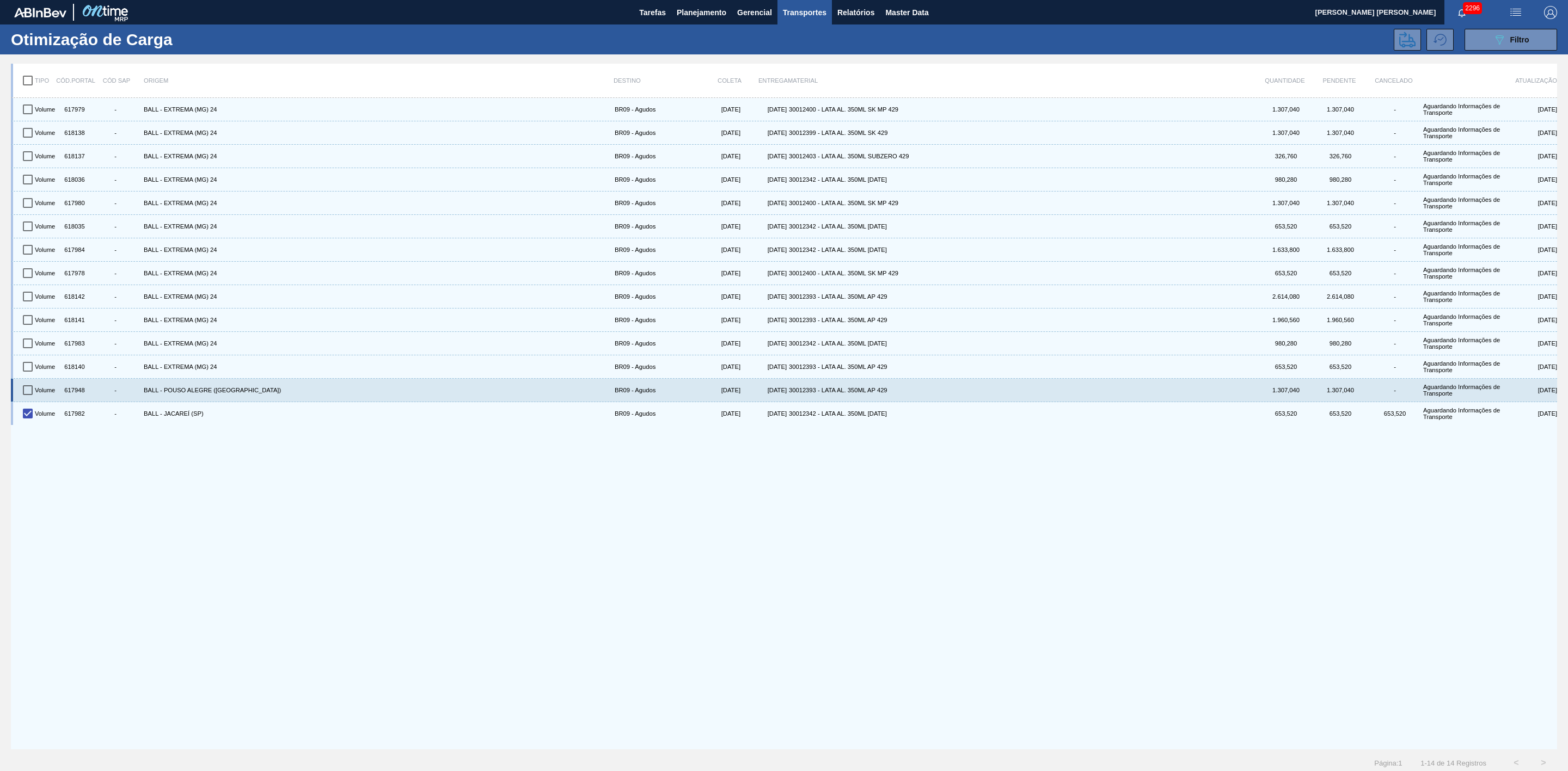
click at [27, 397] on input "checkbox" at bounding box center [28, 391] width 23 height 23
checkbox input "true"
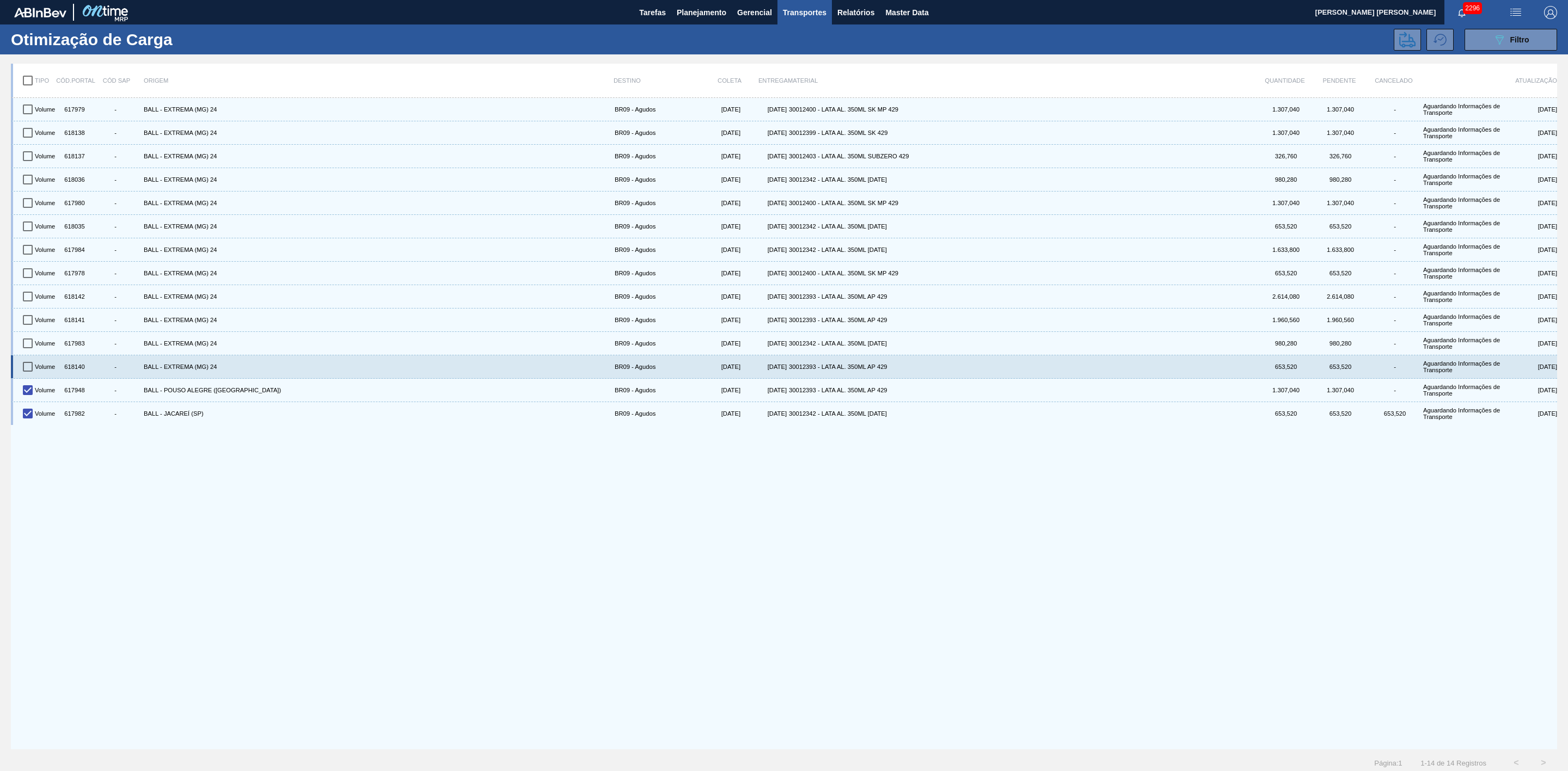
click at [28, 369] on input "checkbox" at bounding box center [28, 367] width 23 height 23
checkbox input "true"
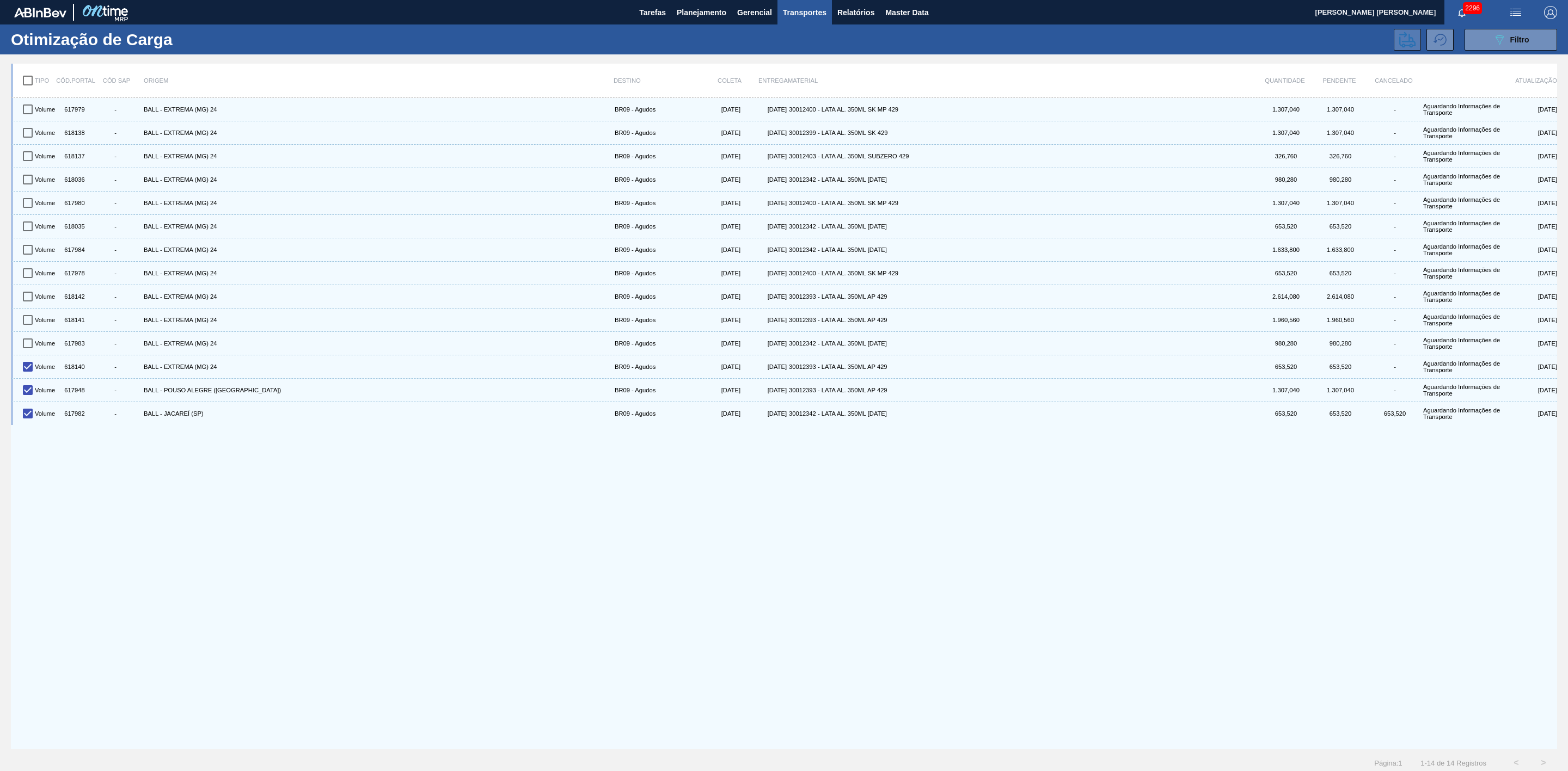
click at [1405, 45] on icon at bounding box center [1408, 40] width 17 height 16
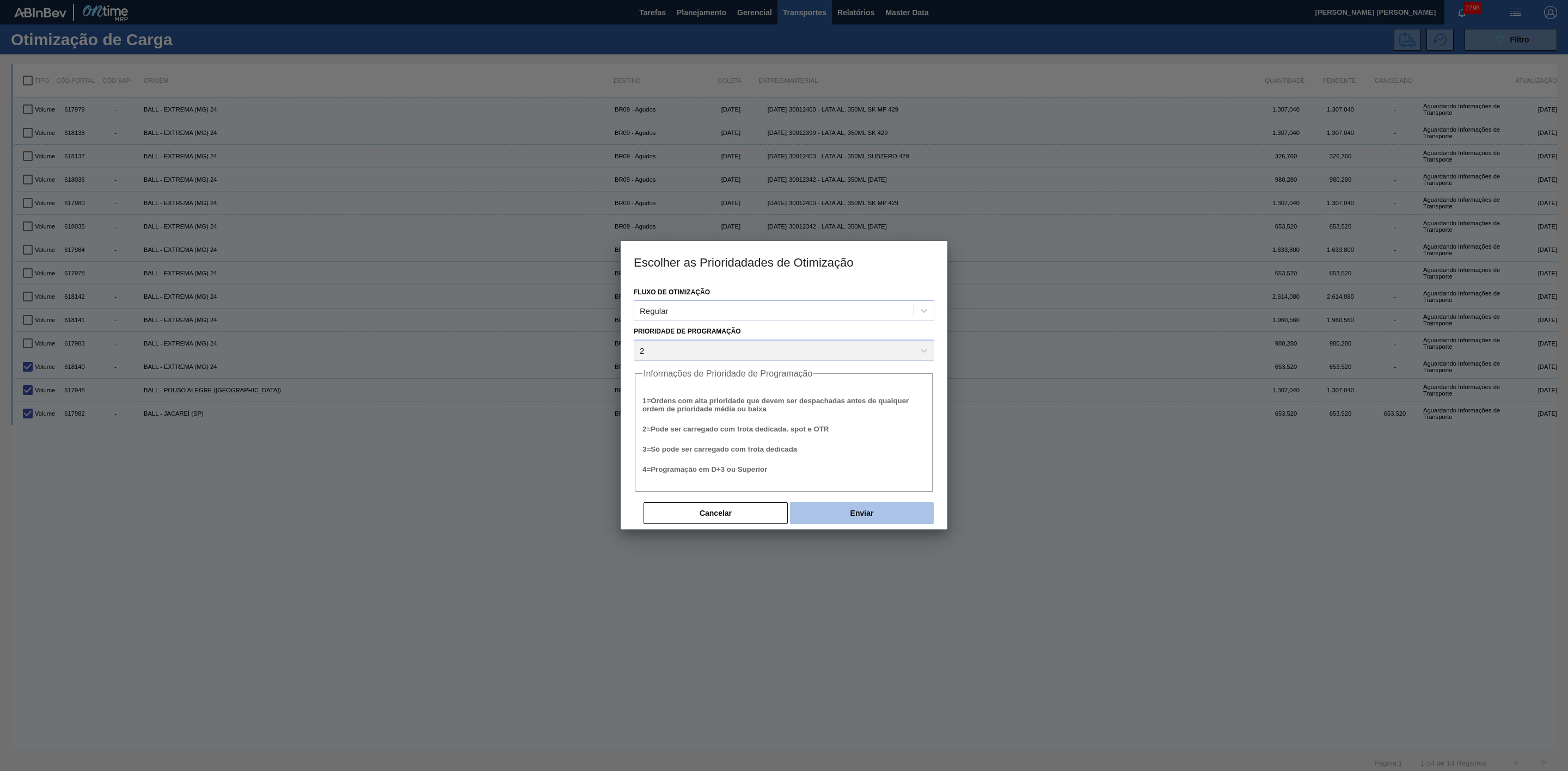
click at [857, 513] on button "Enviar" at bounding box center [862, 513] width 144 height 22
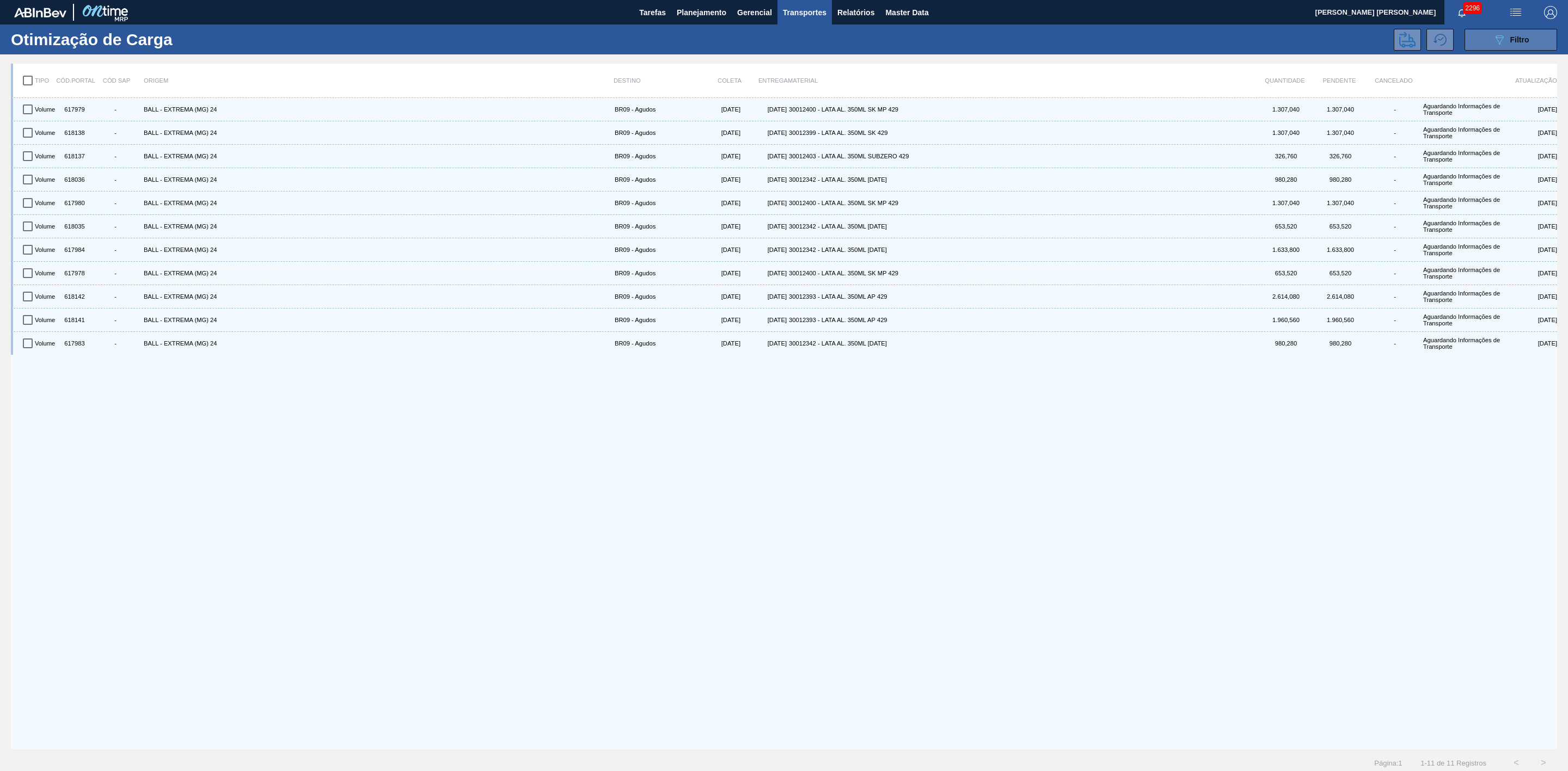
click at [1483, 38] on button "089F7B8B-B2A5-4AFE-B5C0-19BA573D28AC Filtro" at bounding box center [1511, 40] width 92 height 22
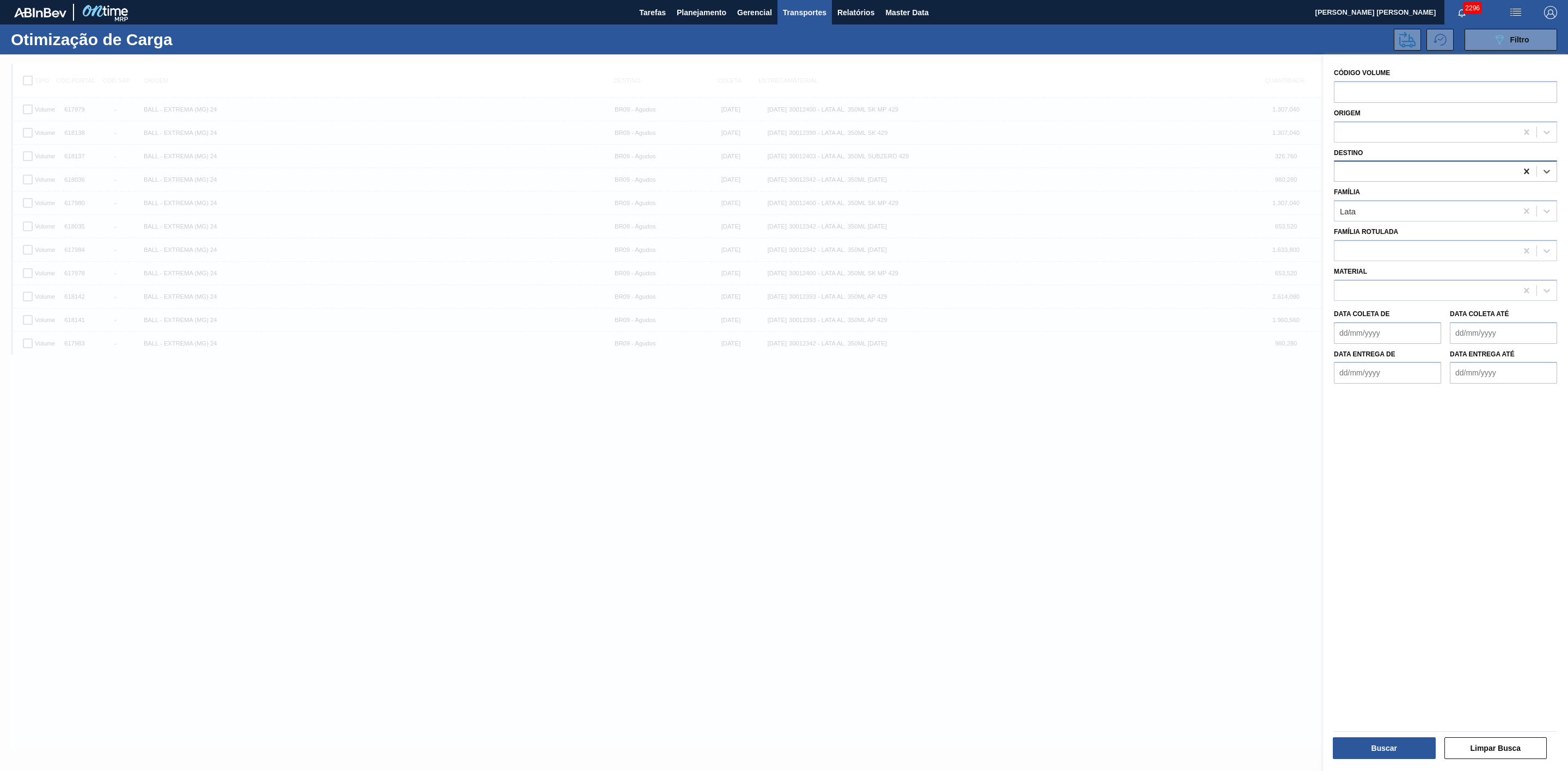
click at [1525, 172] on icon at bounding box center [1526, 172] width 5 height 6
type input "21"
drag, startPoint x: 1385, startPoint y: 200, endPoint x: 1381, endPoint y: 212, distance: 12.6
click at [1382, 200] on div "BR21 - Lages" at bounding box center [1445, 199] width 223 height 20
click at [1386, 753] on button "Buscar" at bounding box center [1385, 749] width 103 height 22
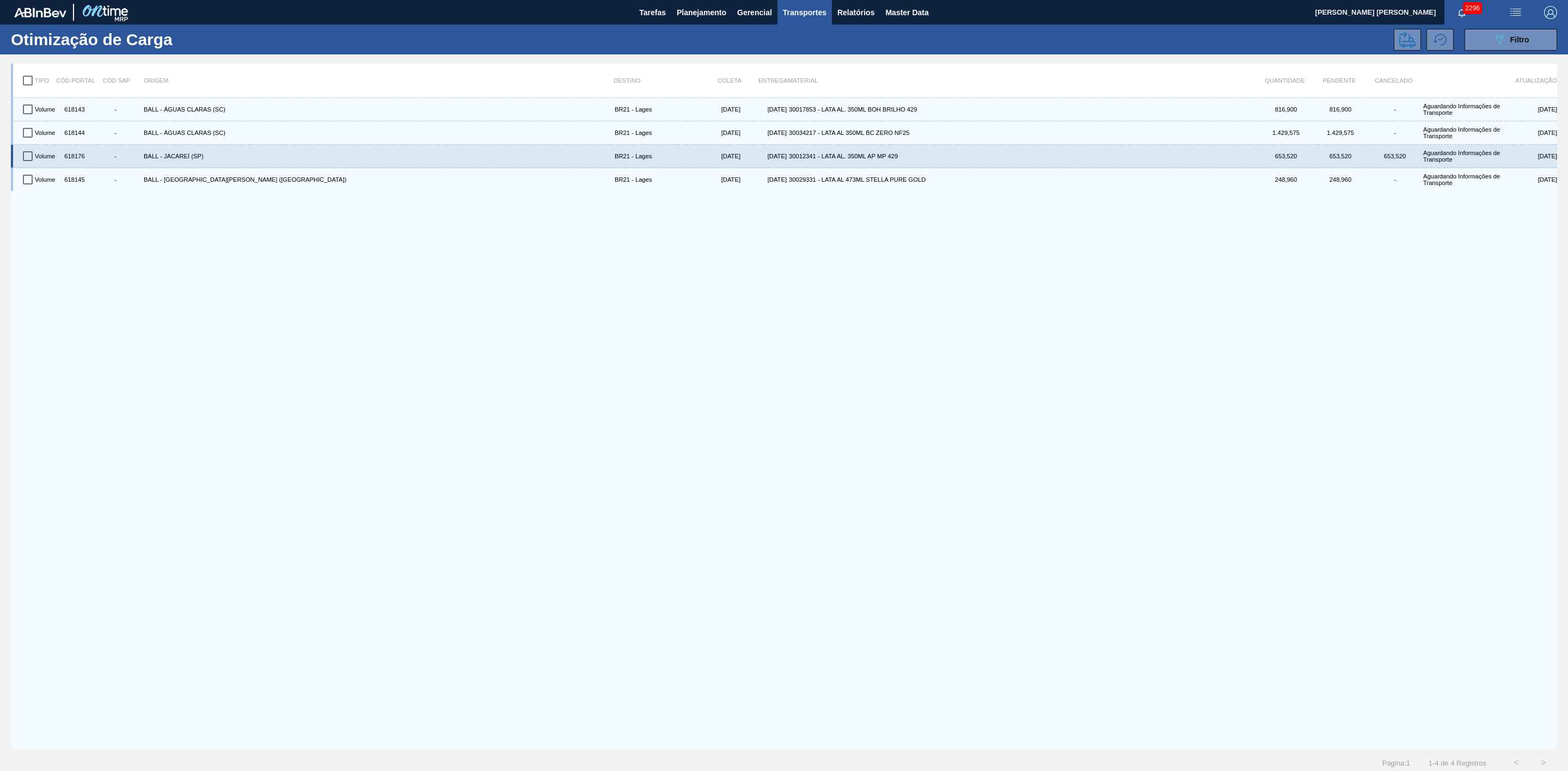
click at [26, 156] on input "checkbox" at bounding box center [28, 157] width 23 height 23
checkbox input "true"
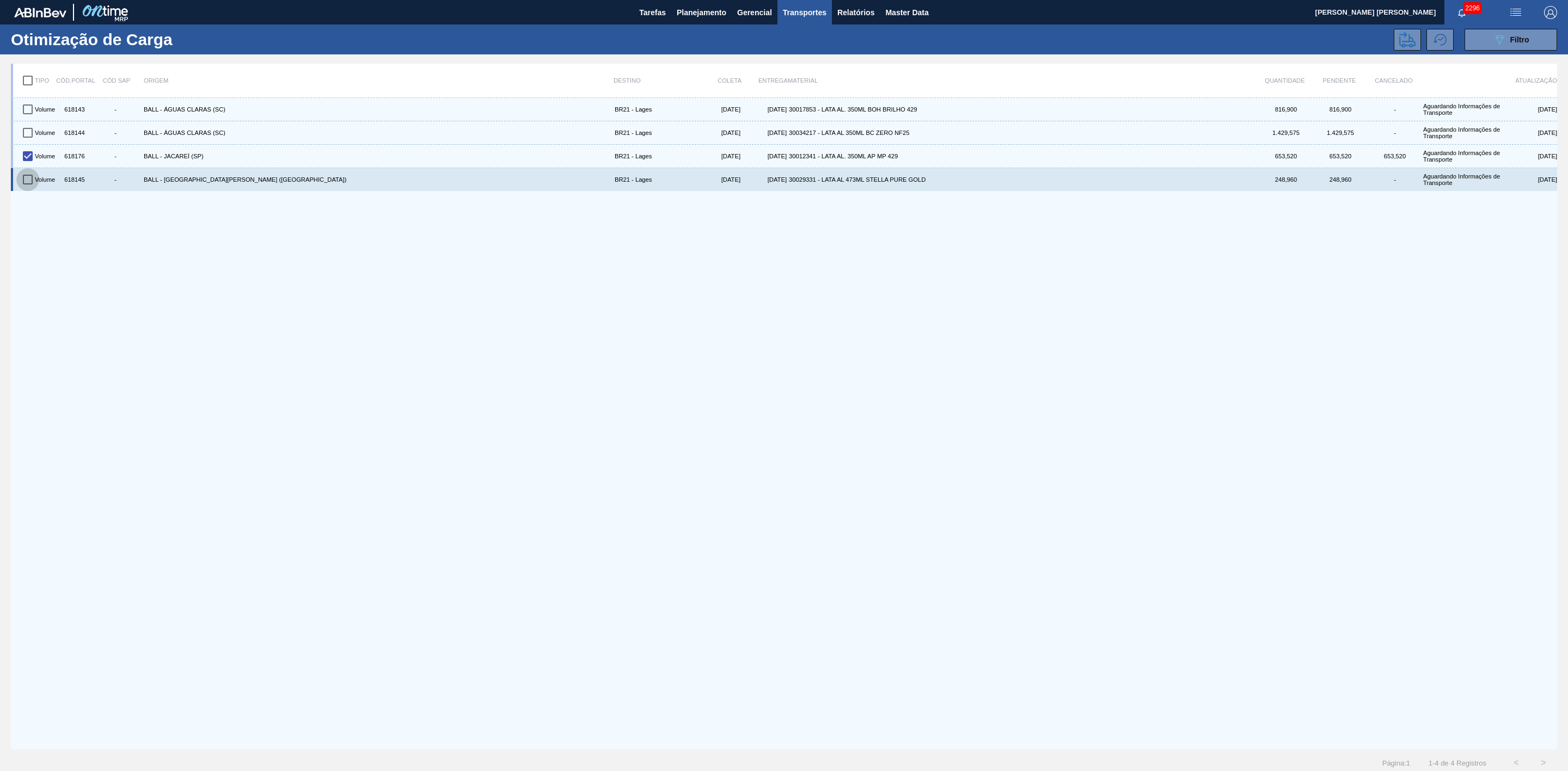
click at [26, 181] on input "checkbox" at bounding box center [28, 180] width 23 height 23
checkbox input "true"
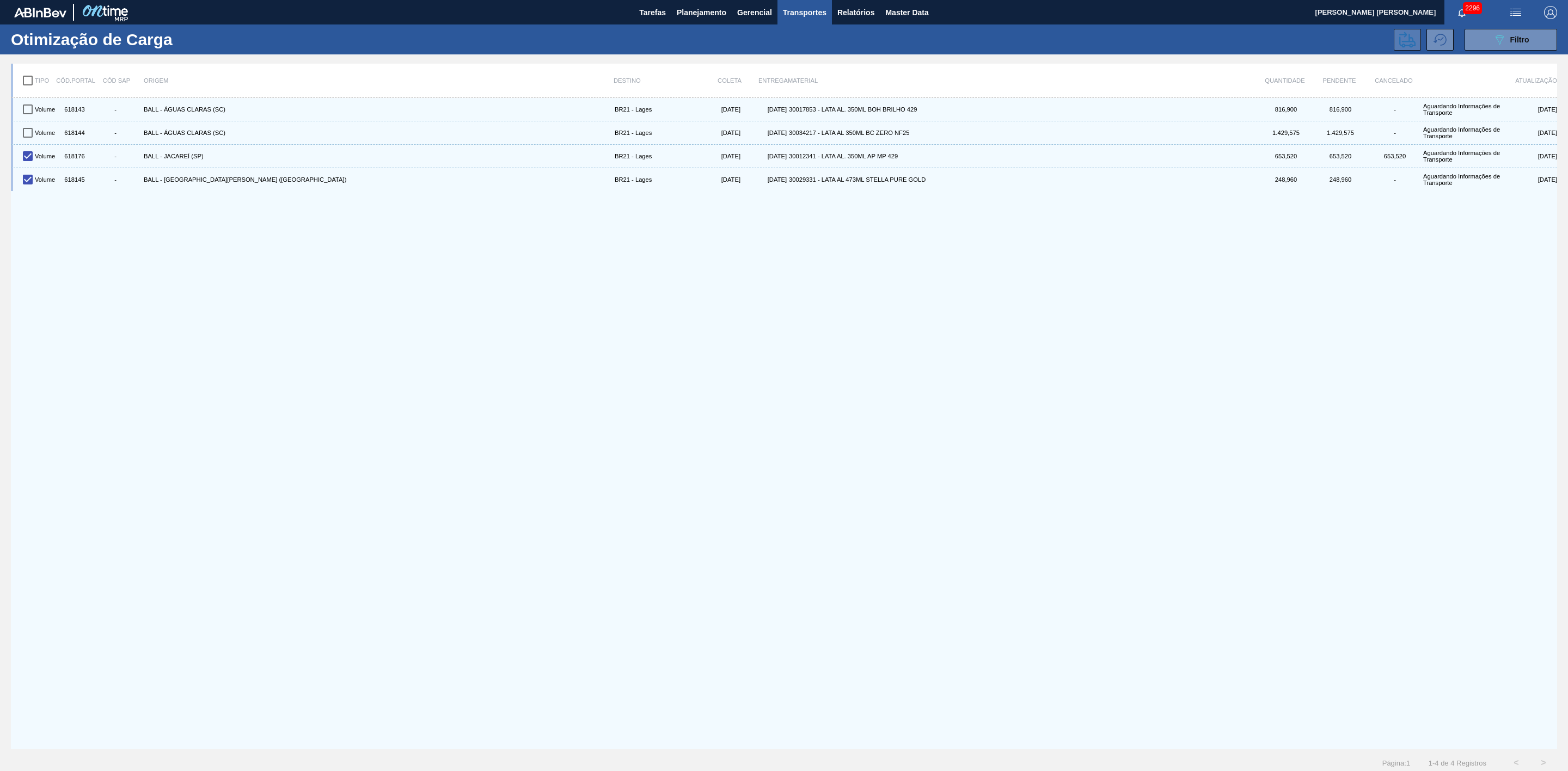
click at [1407, 46] on icon at bounding box center [1408, 40] width 17 height 17
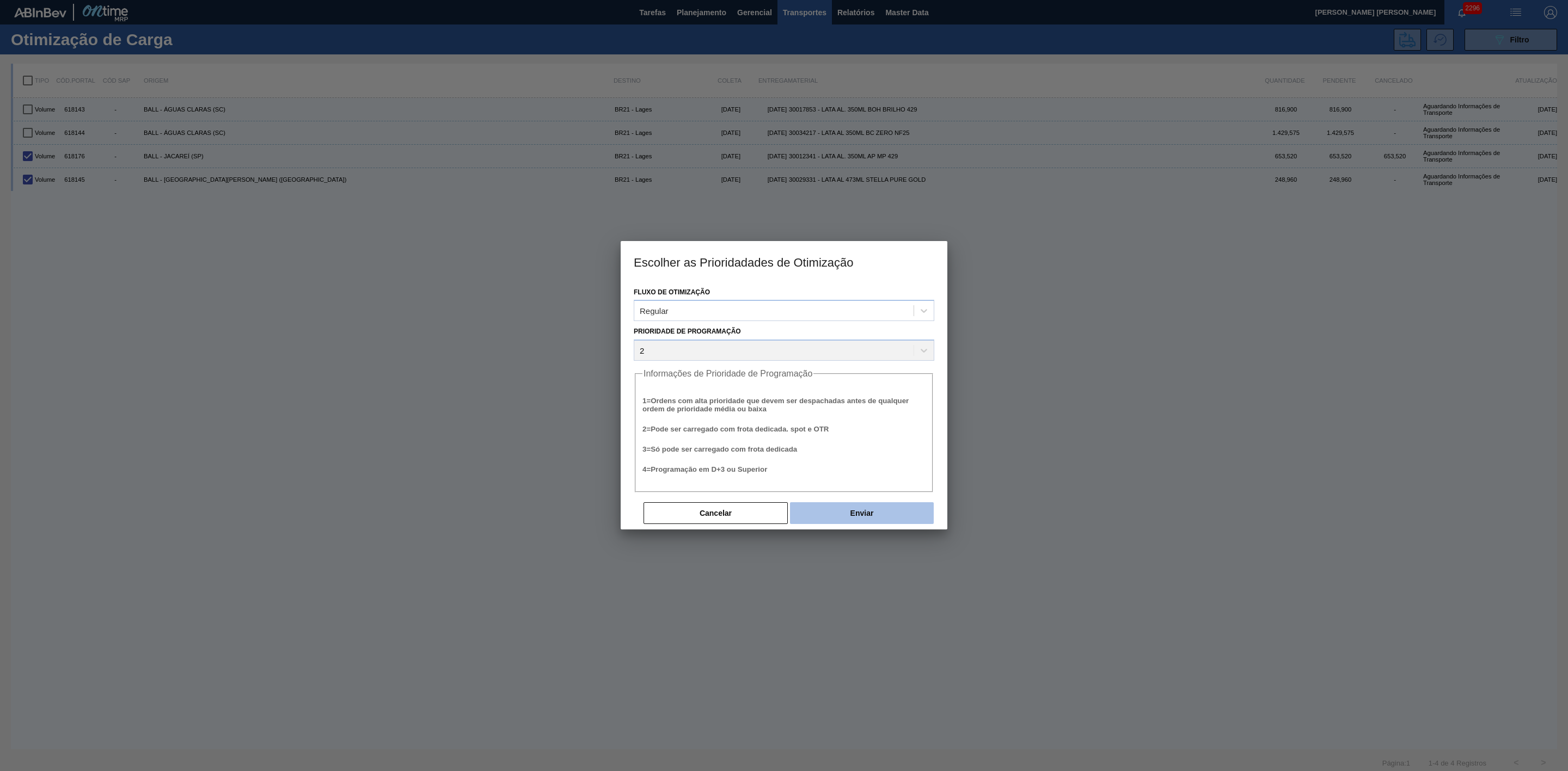
click at [869, 510] on button "Enviar" at bounding box center [862, 513] width 144 height 22
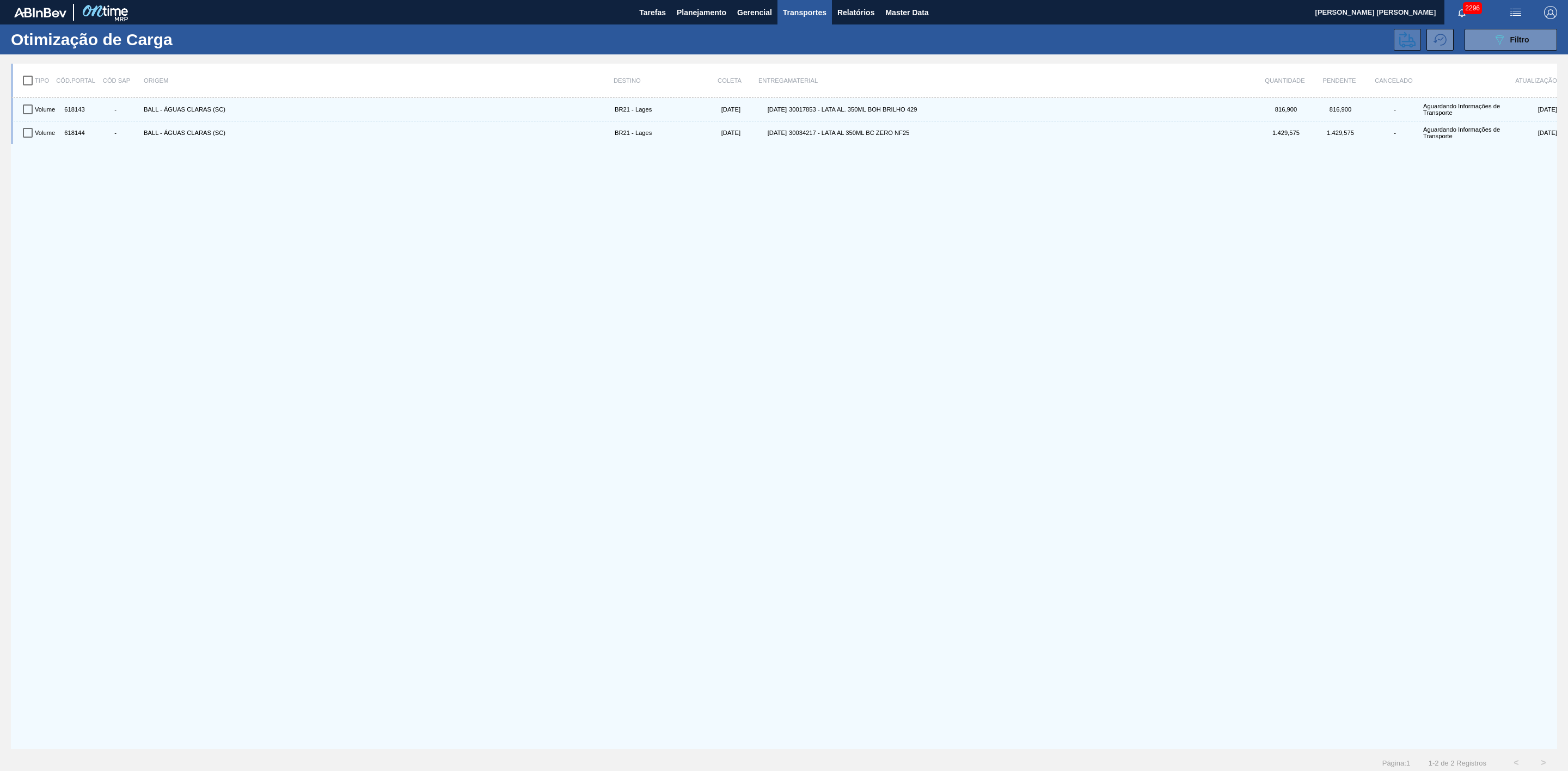
click at [1403, 43] on icon at bounding box center [1408, 40] width 17 height 17
click at [1510, 43] on span "Filtro" at bounding box center [1520, 40] width 19 height 9
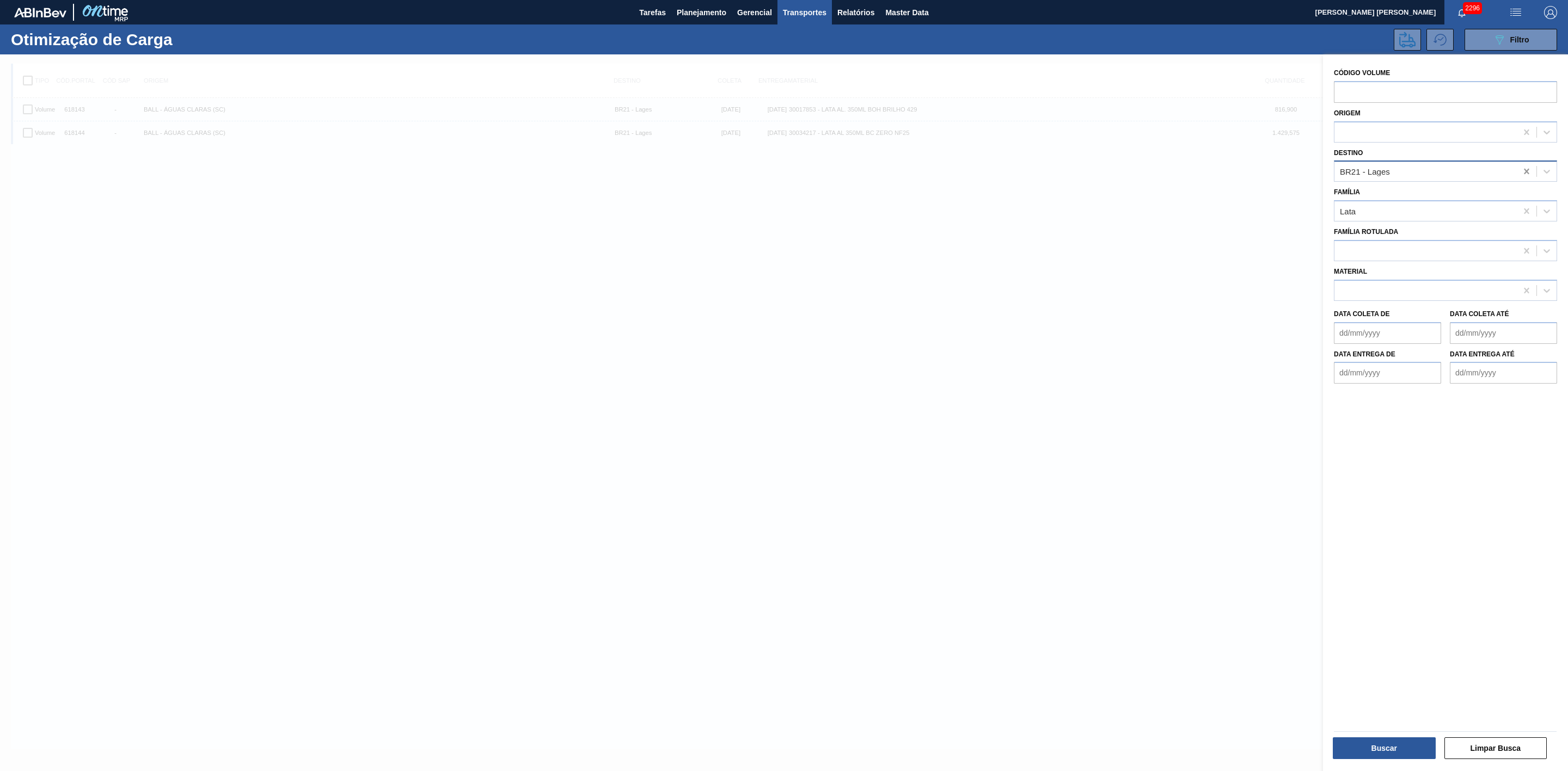
click at [1522, 170] on icon at bounding box center [1527, 171] width 11 height 11
type input "22"
click at [1384, 196] on div "BR22 - Viamão" at bounding box center [1445, 199] width 223 height 20
click at [1389, 754] on button "Buscar" at bounding box center [1385, 749] width 103 height 22
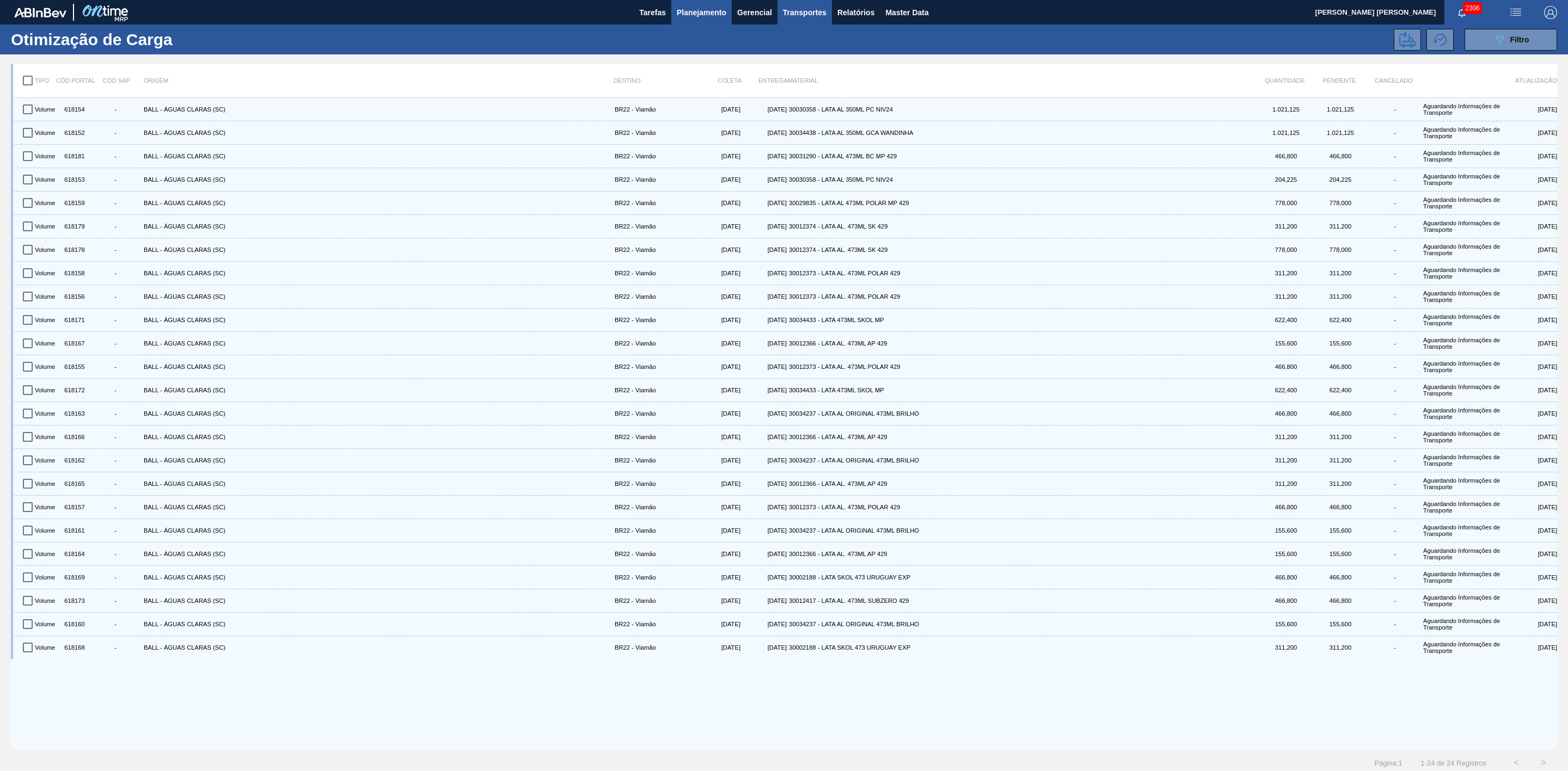
click at [716, 7] on span "Planejamento" at bounding box center [701, 12] width 50 height 13
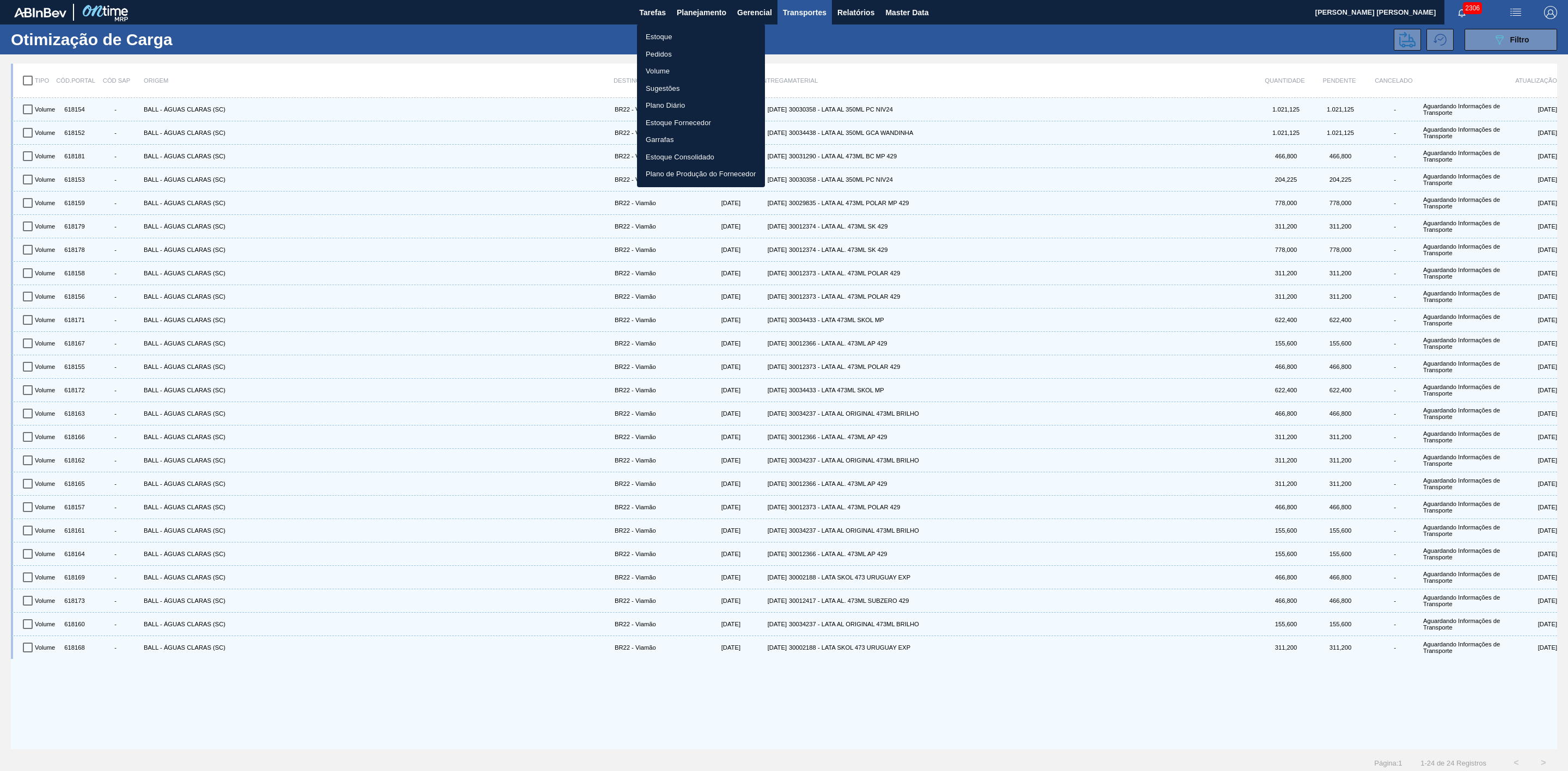
click at [663, 36] on li "Estoque" at bounding box center [701, 37] width 128 height 17
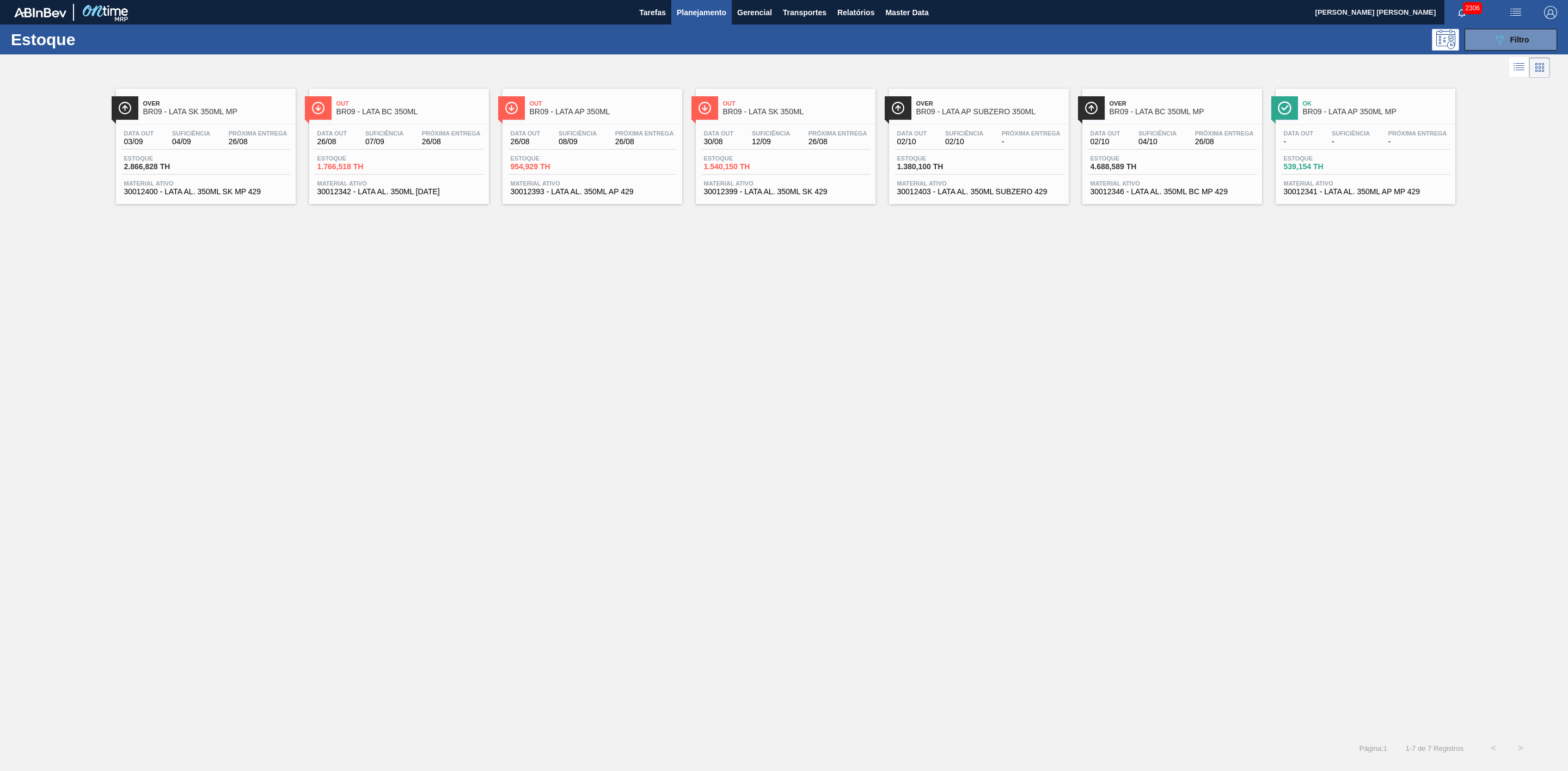
click at [588, 107] on span "Out" at bounding box center [604, 103] width 147 height 6
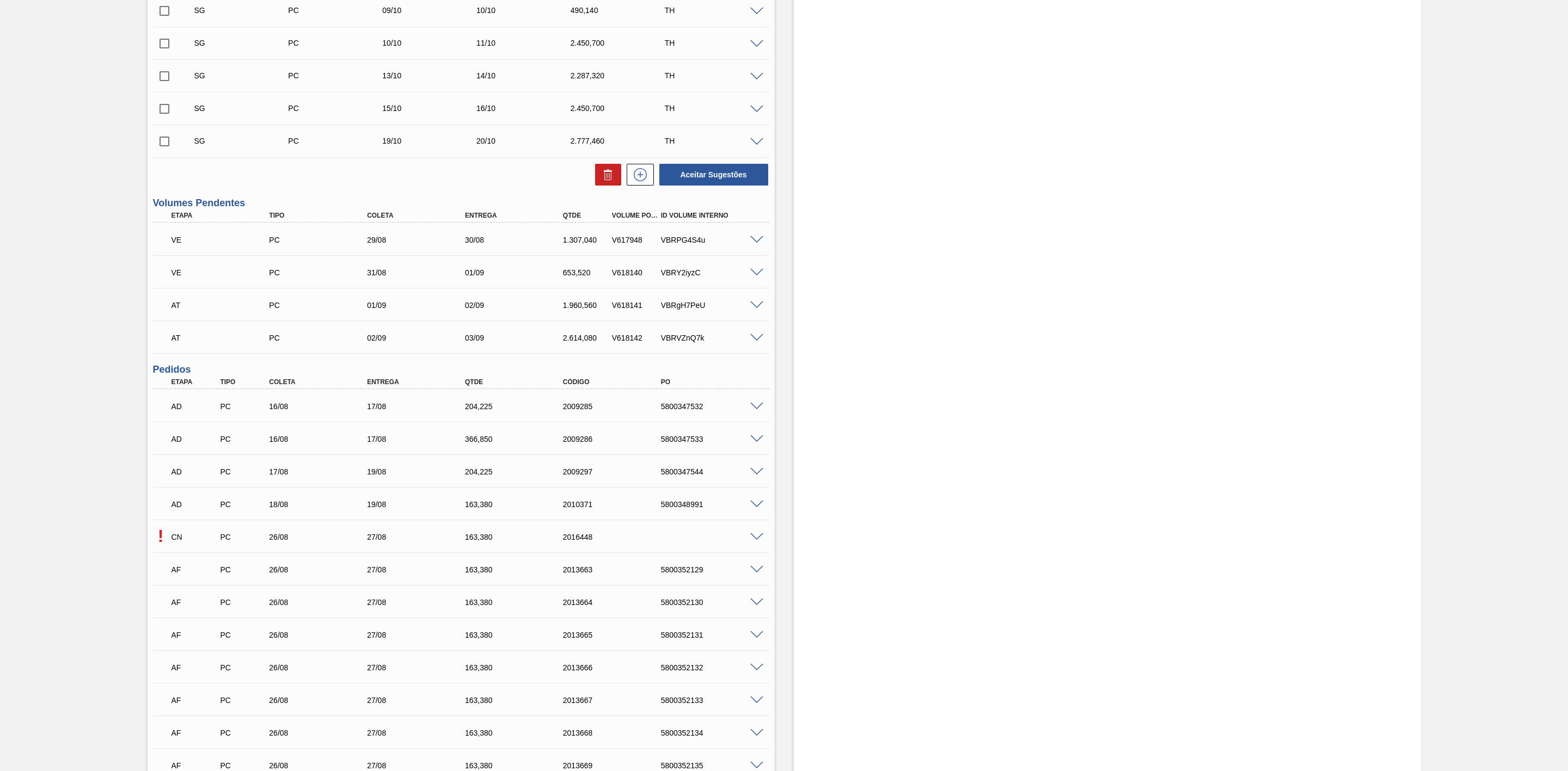
scroll to position [898, 0]
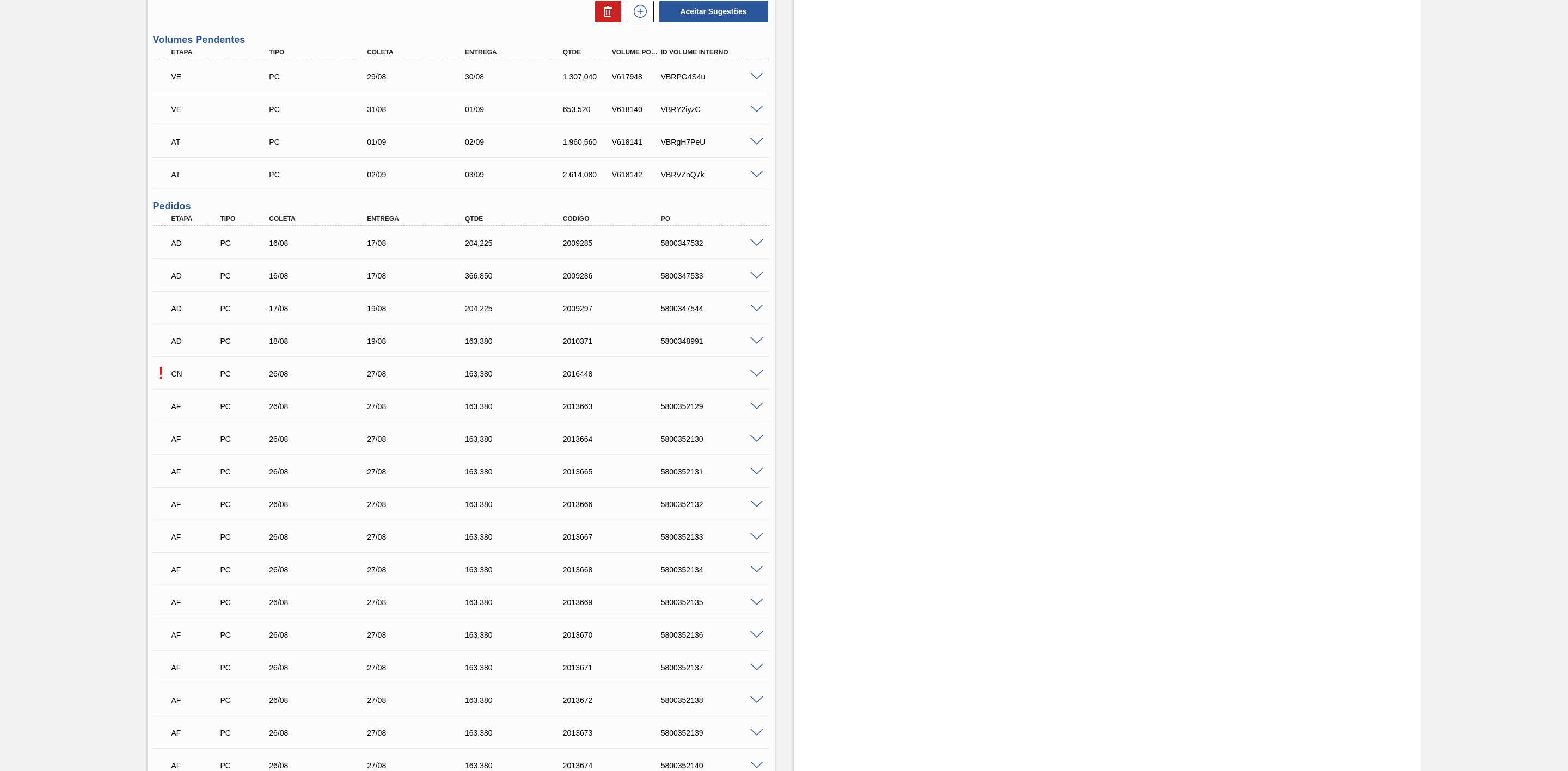
click at [756, 377] on span at bounding box center [757, 374] width 13 height 8
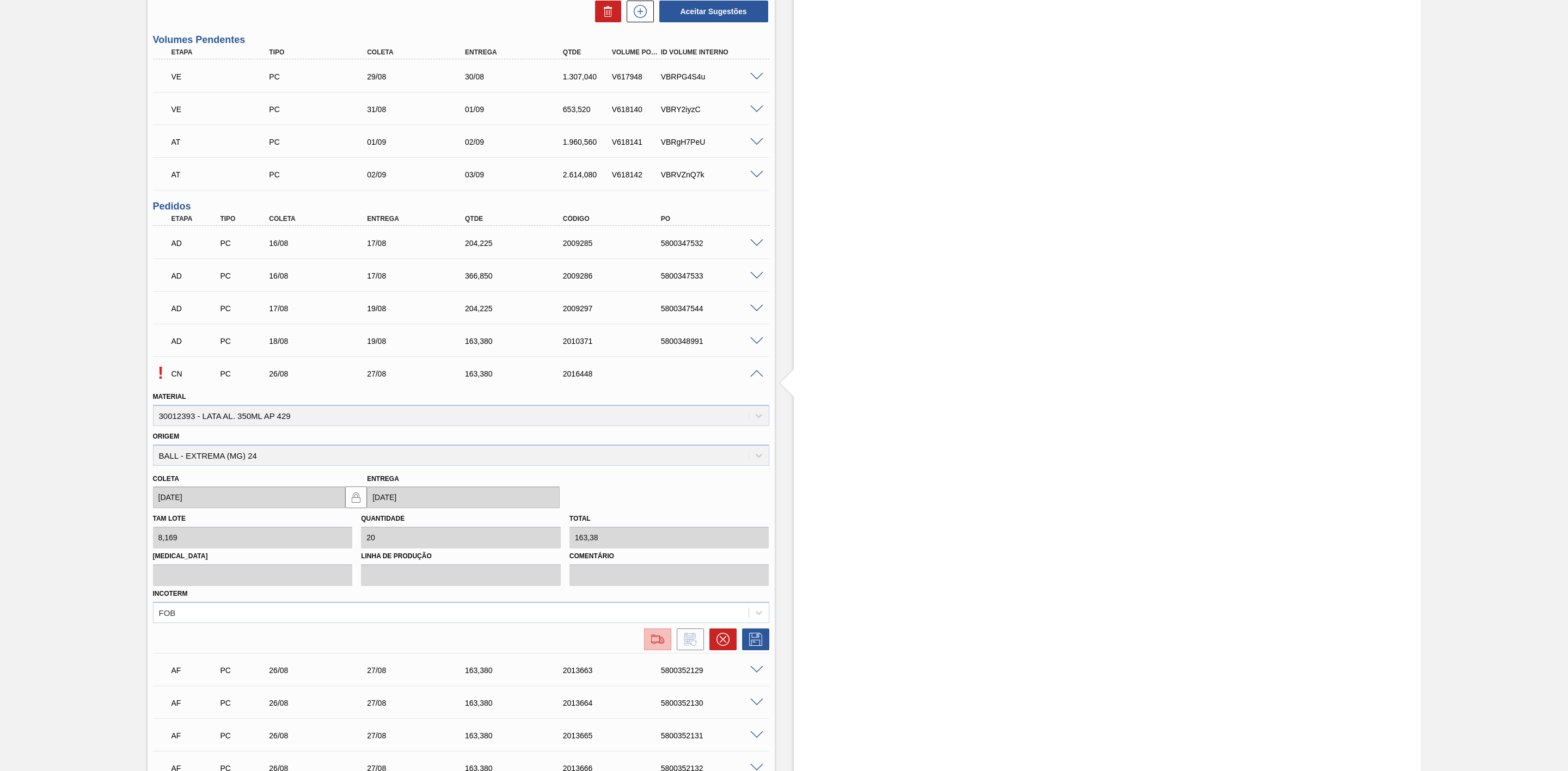
click at [660, 646] on img at bounding box center [658, 640] width 17 height 13
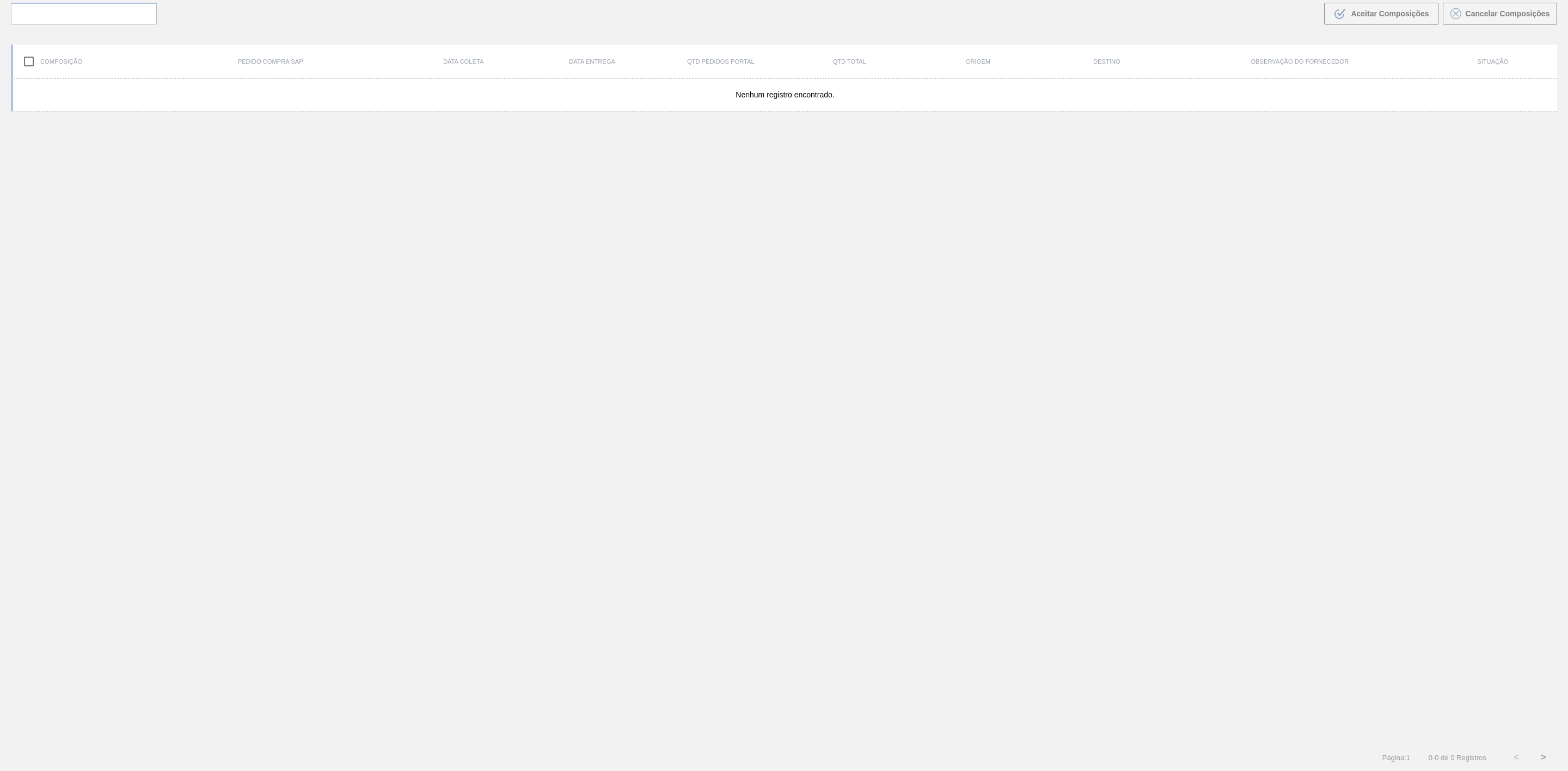
scroll to position [79, 0]
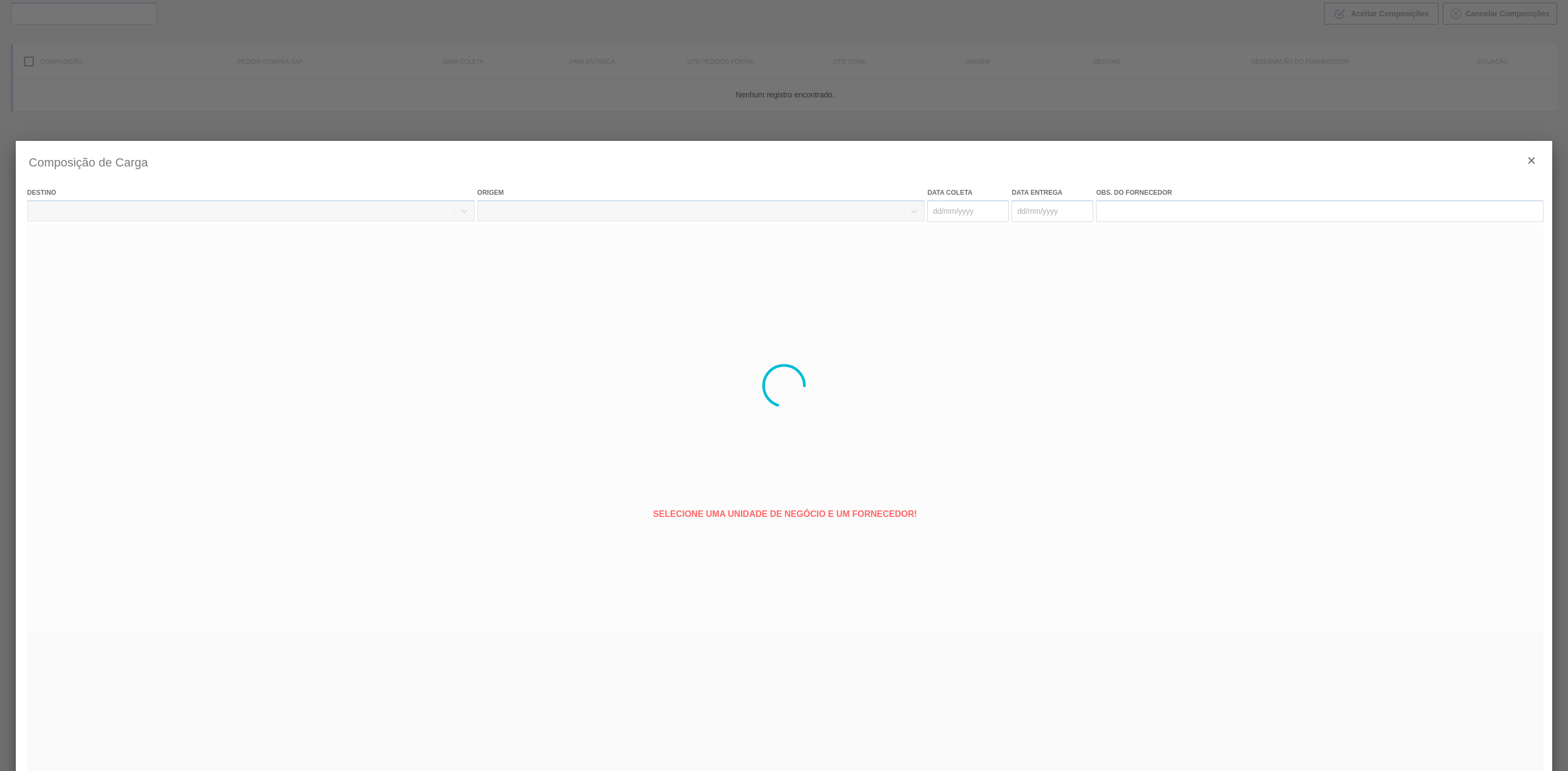
type coleta "[DATE]"
type entrega "[DATE]"
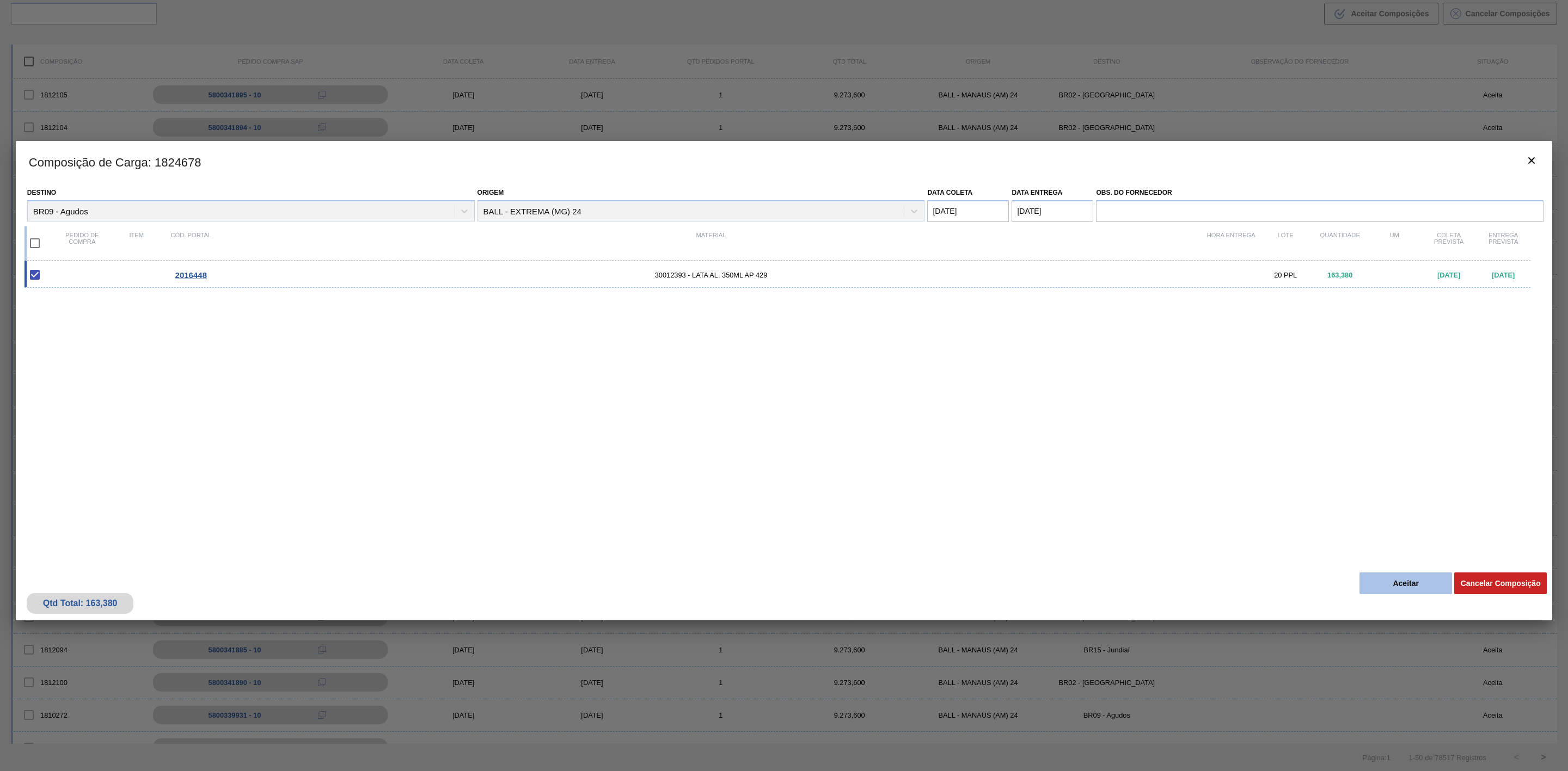
click at [1397, 590] on button "Aceitar" at bounding box center [1406, 583] width 92 height 22
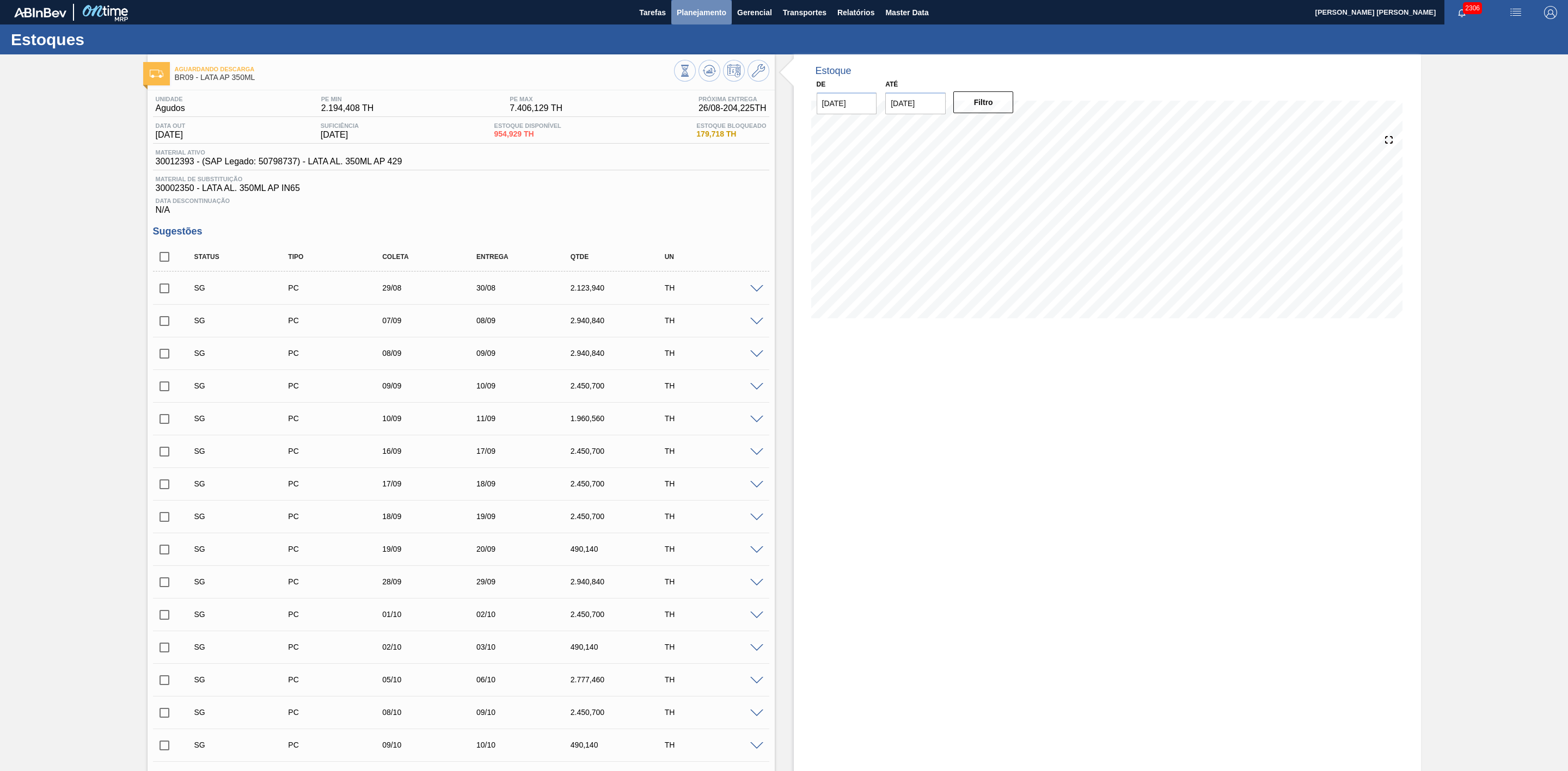
click at [680, 10] on span "Planejamento" at bounding box center [701, 12] width 50 height 13
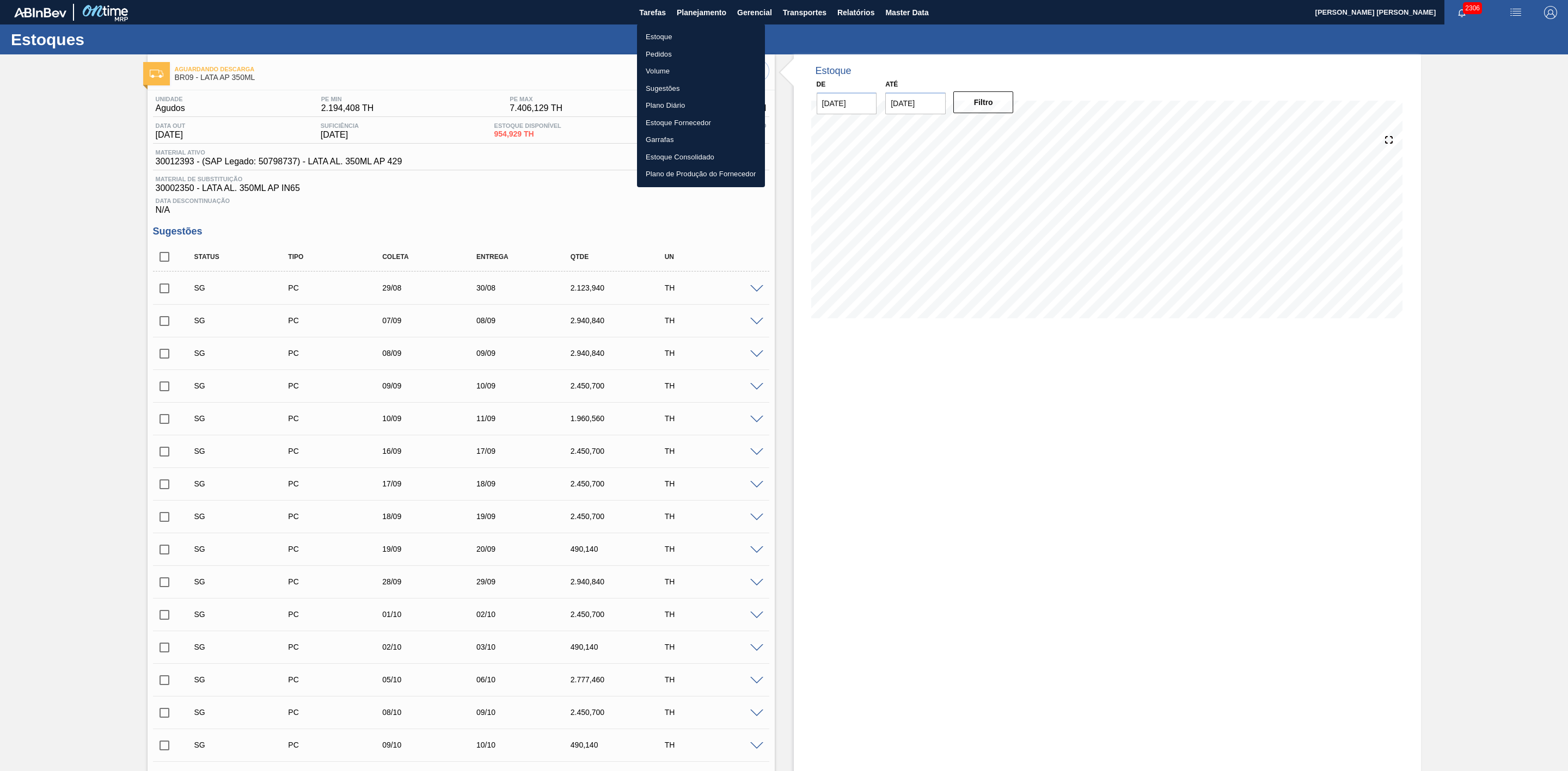
click at [654, 37] on li "Estoque" at bounding box center [701, 37] width 128 height 17
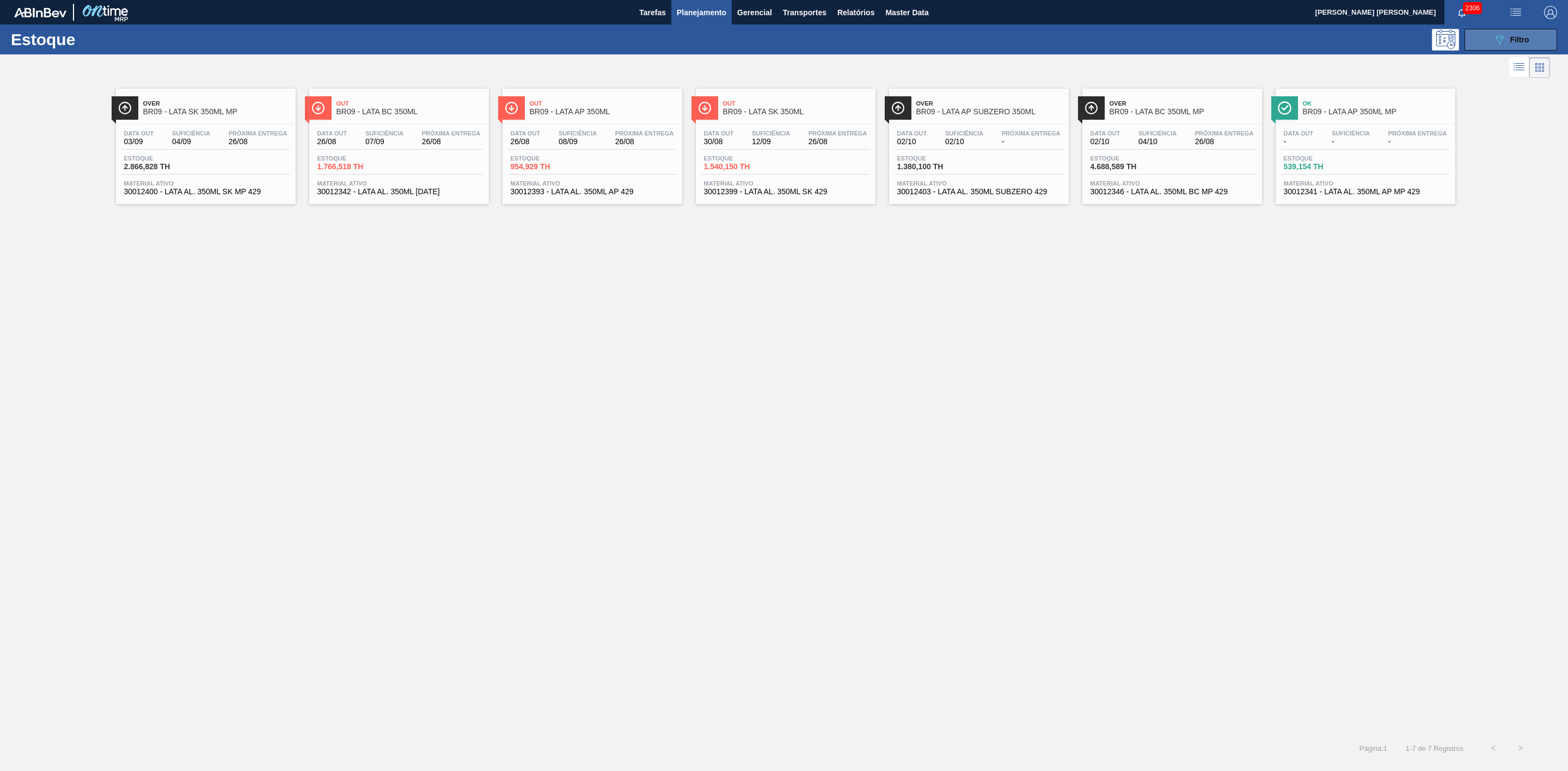
click at [1503, 41] on icon "089F7B8B-B2A5-4AFE-B5C0-19BA573D28AC" at bounding box center [1499, 40] width 13 height 13
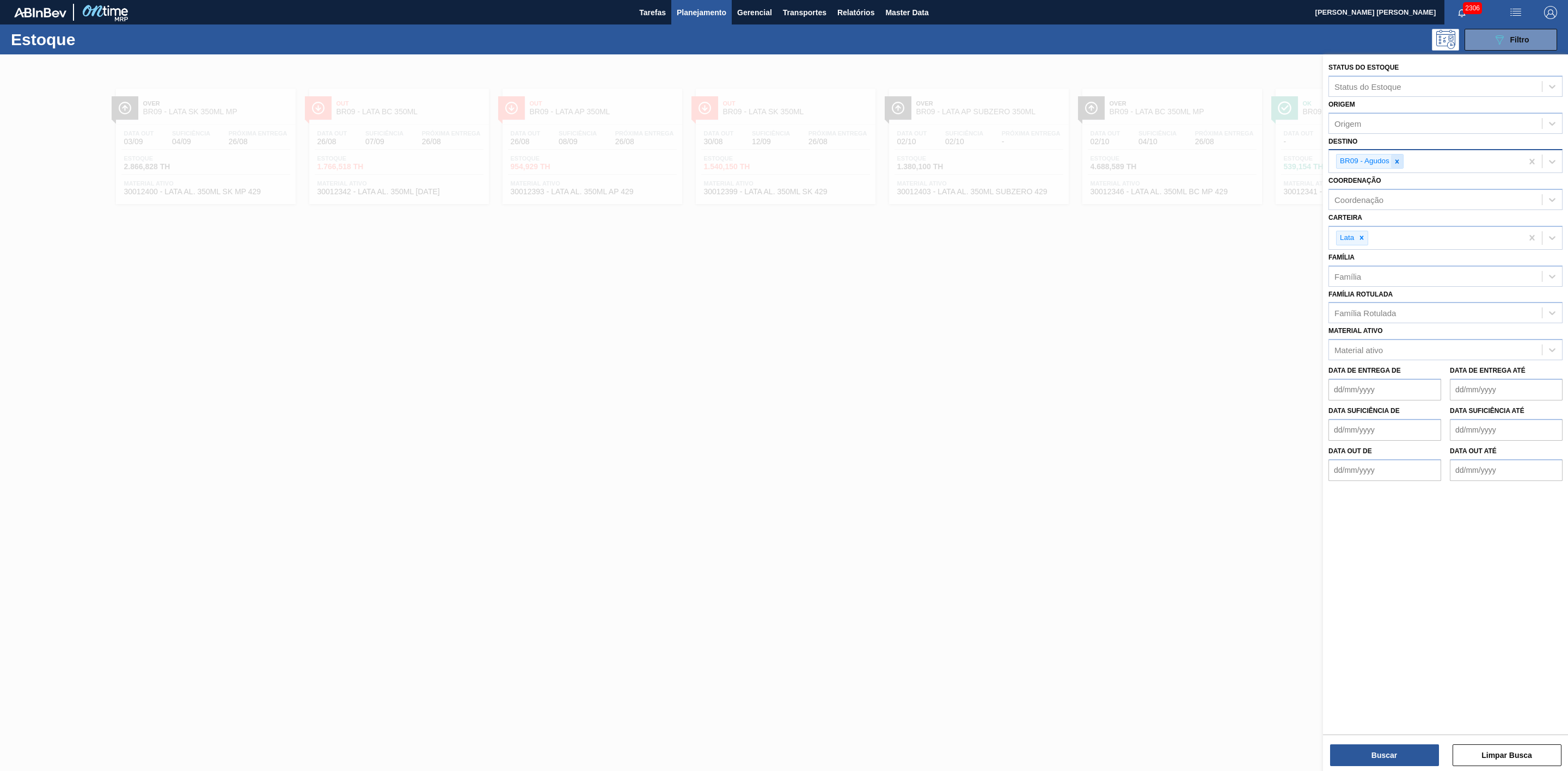
click at [1398, 165] on icon at bounding box center [1397, 162] width 8 height 8
type input "21"
click at [1377, 185] on div "BR21 - Lages" at bounding box center [1446, 187] width 234 height 20
click at [1379, 758] on button "Buscar" at bounding box center [1385, 755] width 109 height 22
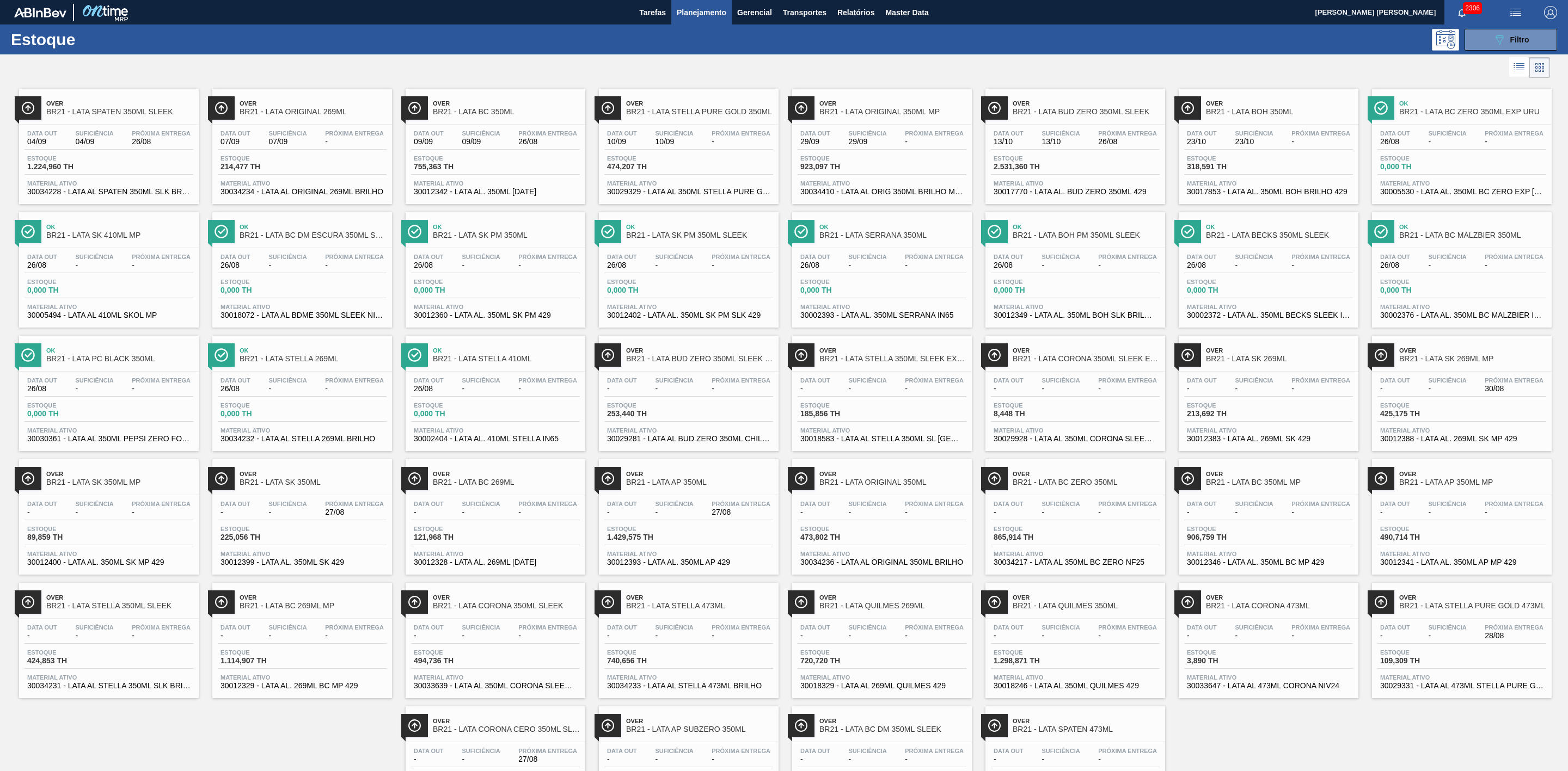
click at [1457, 601] on span "Over" at bounding box center [1473, 597] width 147 height 6
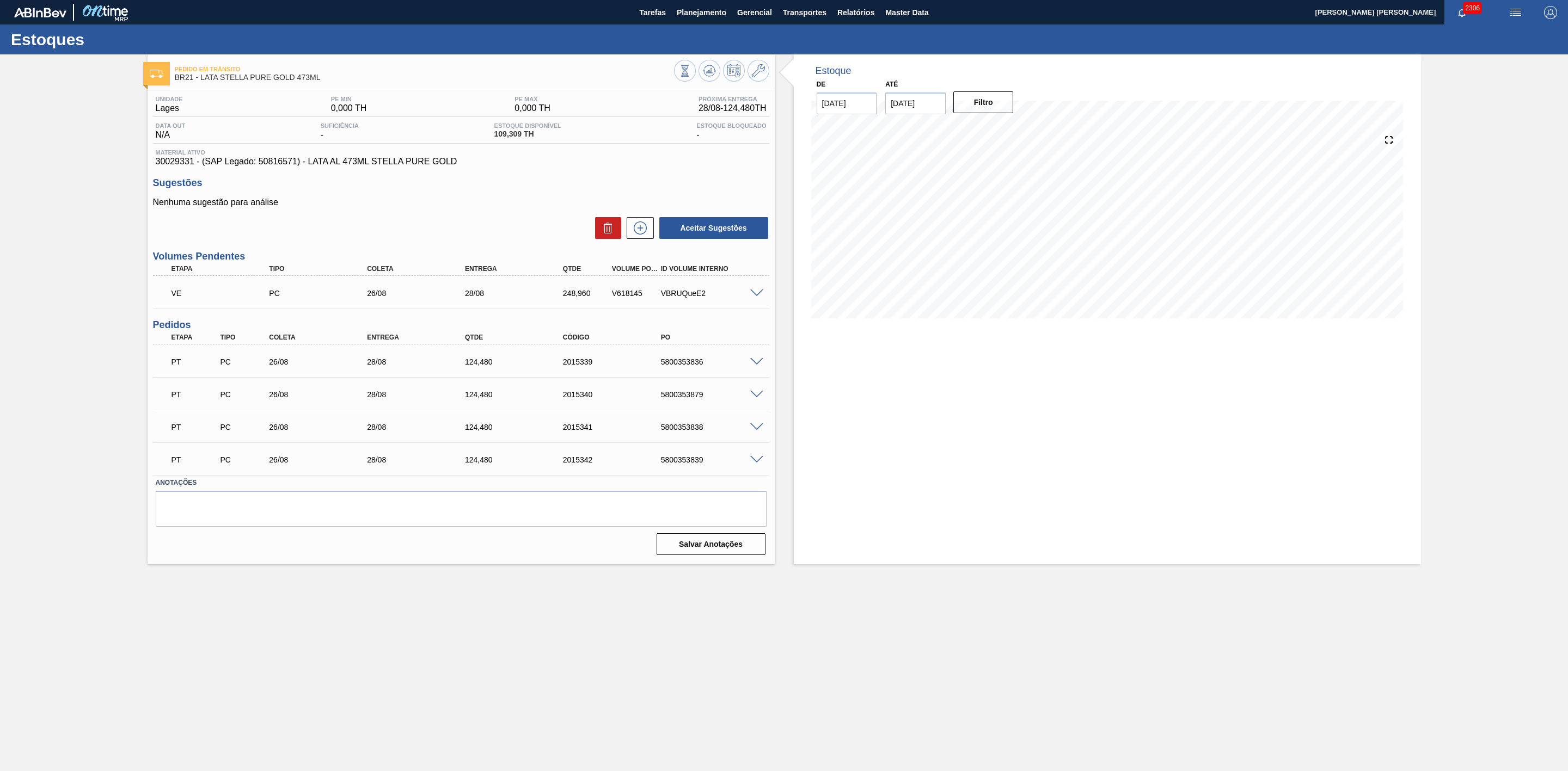
click at [755, 296] on span at bounding box center [757, 293] width 13 height 8
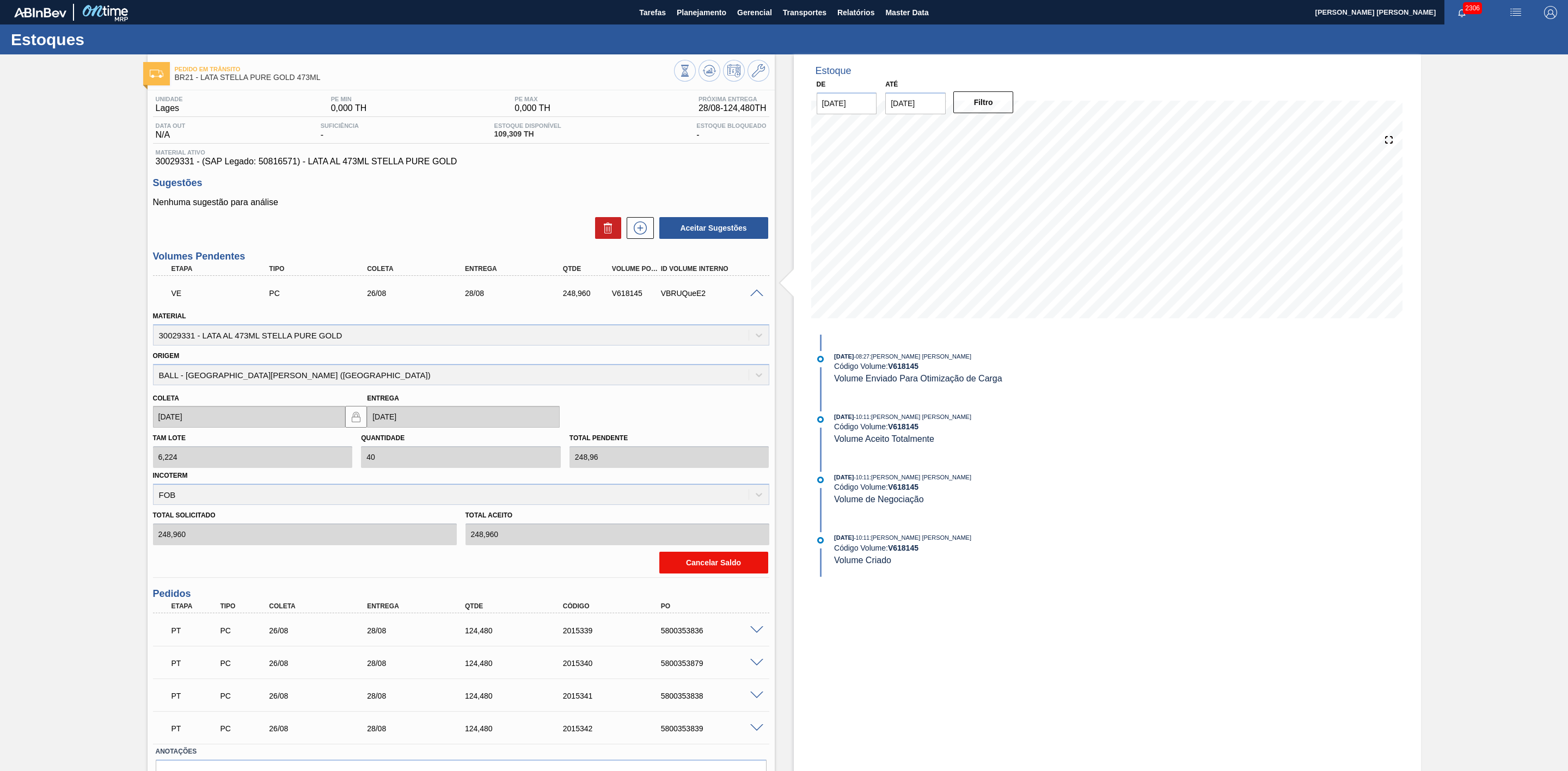
click at [722, 563] on button "Cancelar Saldo" at bounding box center [714, 562] width 109 height 22
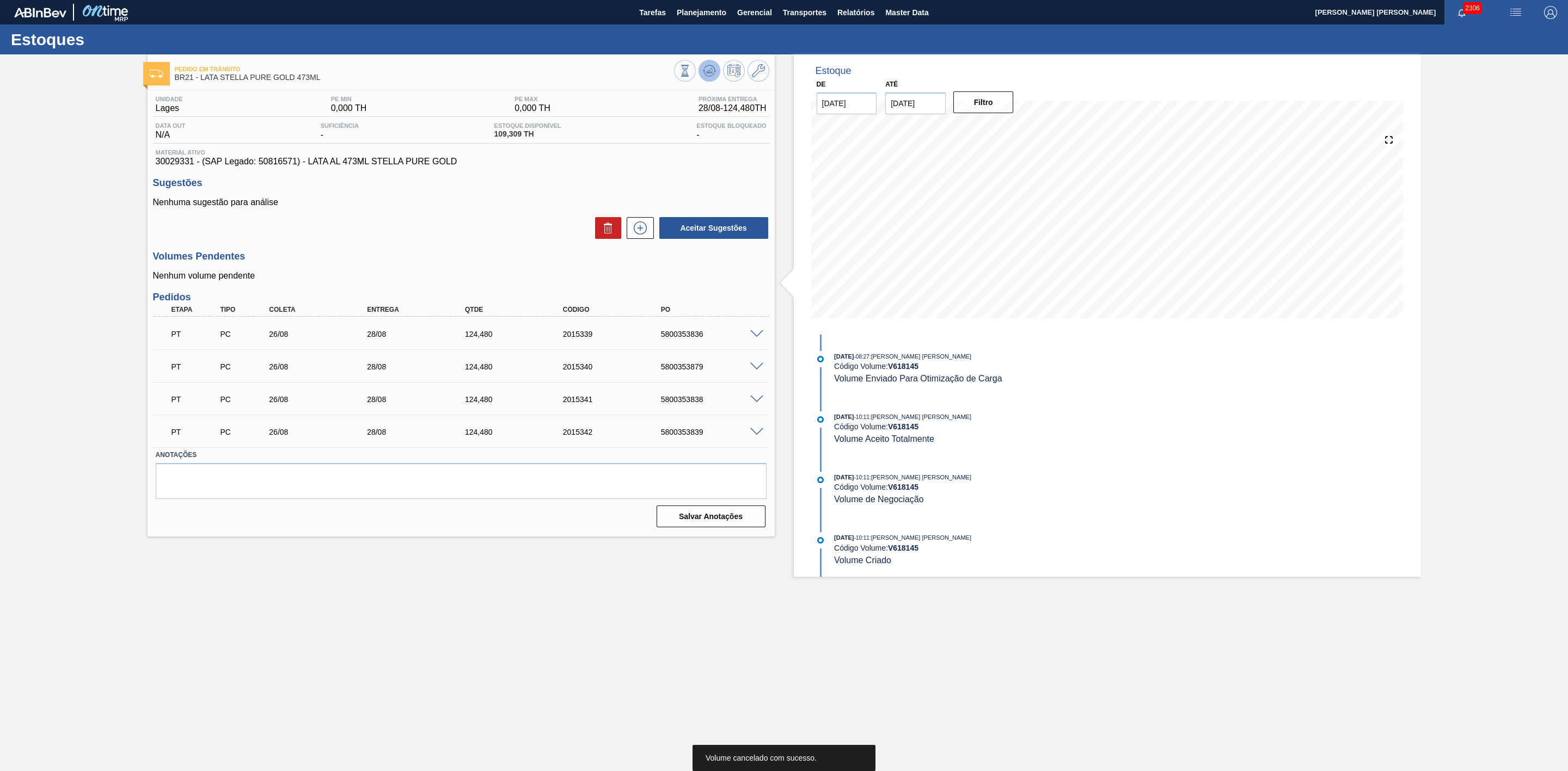
click at [706, 69] on icon at bounding box center [709, 71] width 13 height 13
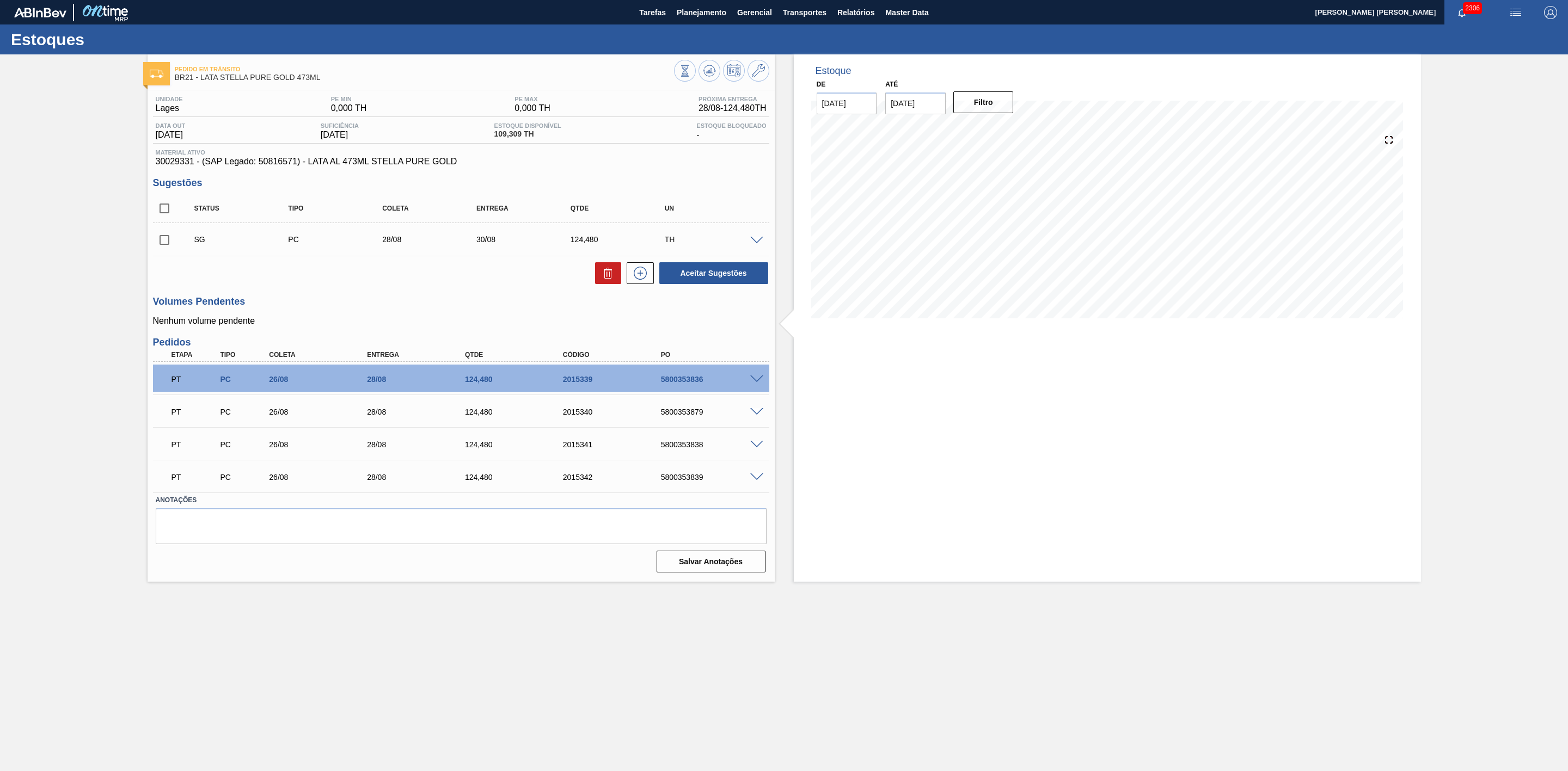
click at [1513, 6] on img "button" at bounding box center [1516, 12] width 13 height 13
click at [1495, 40] on li "Pedido Contingência" at bounding box center [1510, 38] width 100 height 19
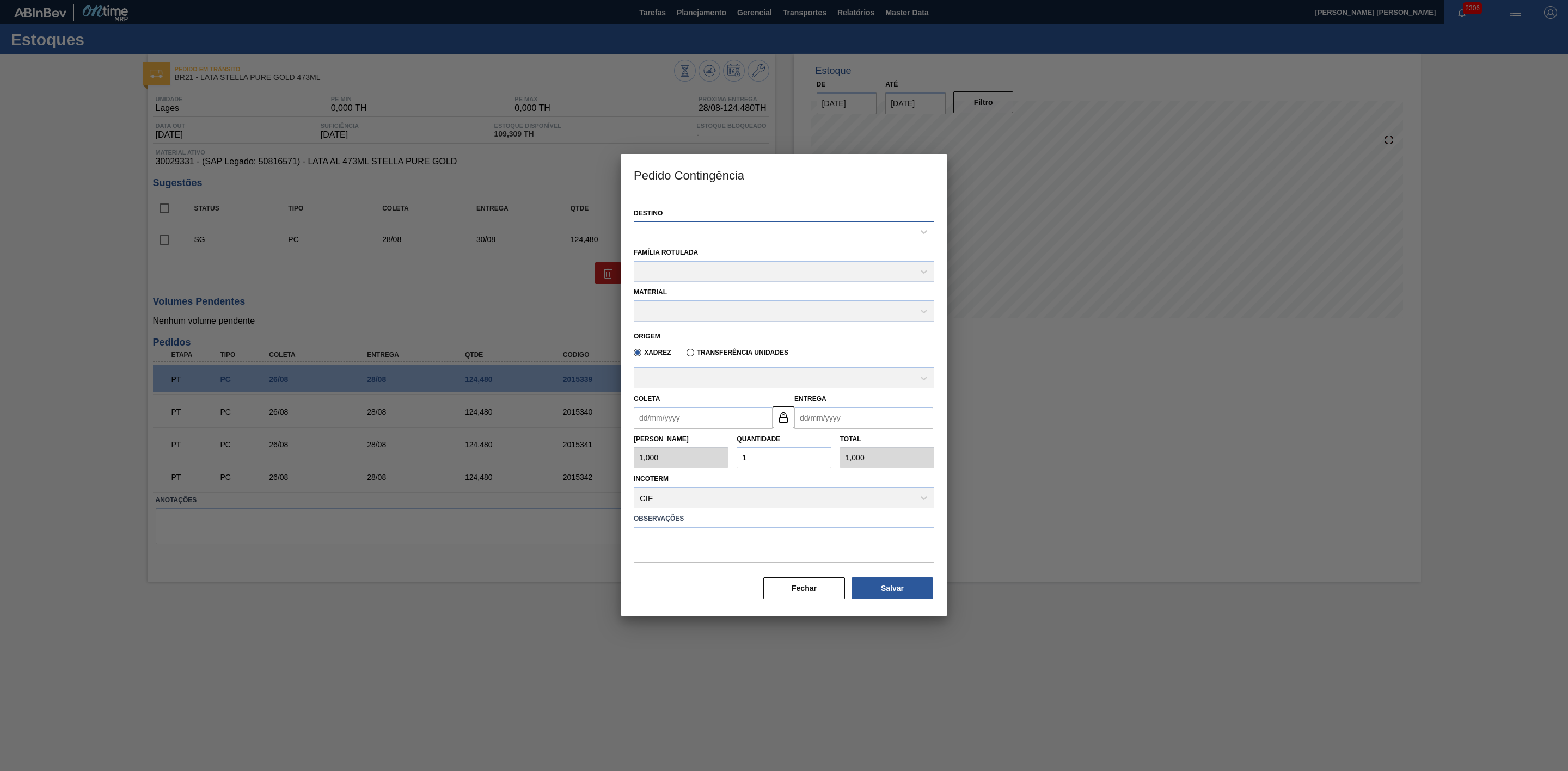
click at [720, 230] on div at bounding box center [774, 232] width 280 height 16
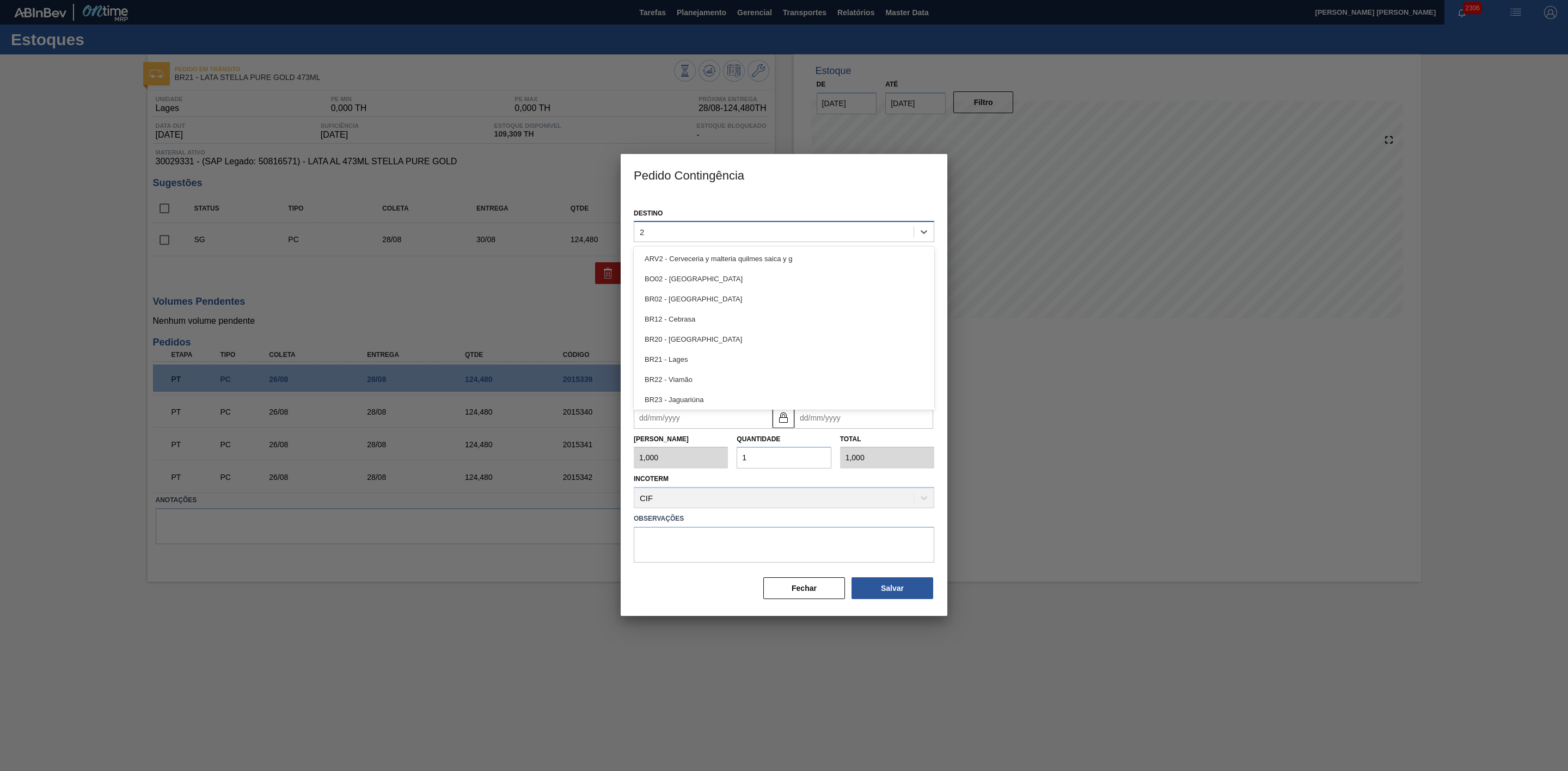
type input "21"
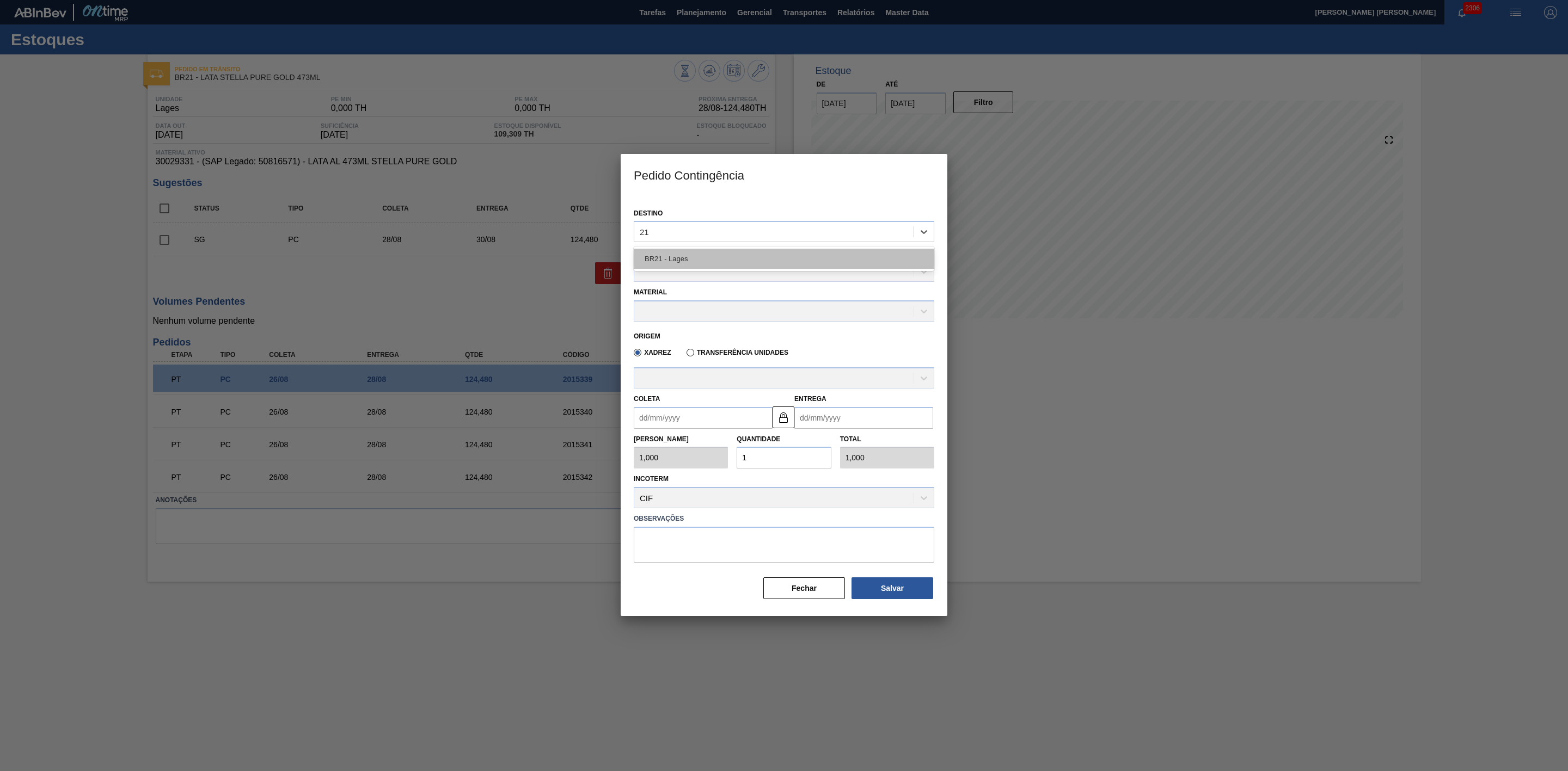
click at [682, 258] on div "BR21 - Lages" at bounding box center [784, 259] width 300 height 20
click at [698, 271] on div at bounding box center [774, 272] width 280 height 16
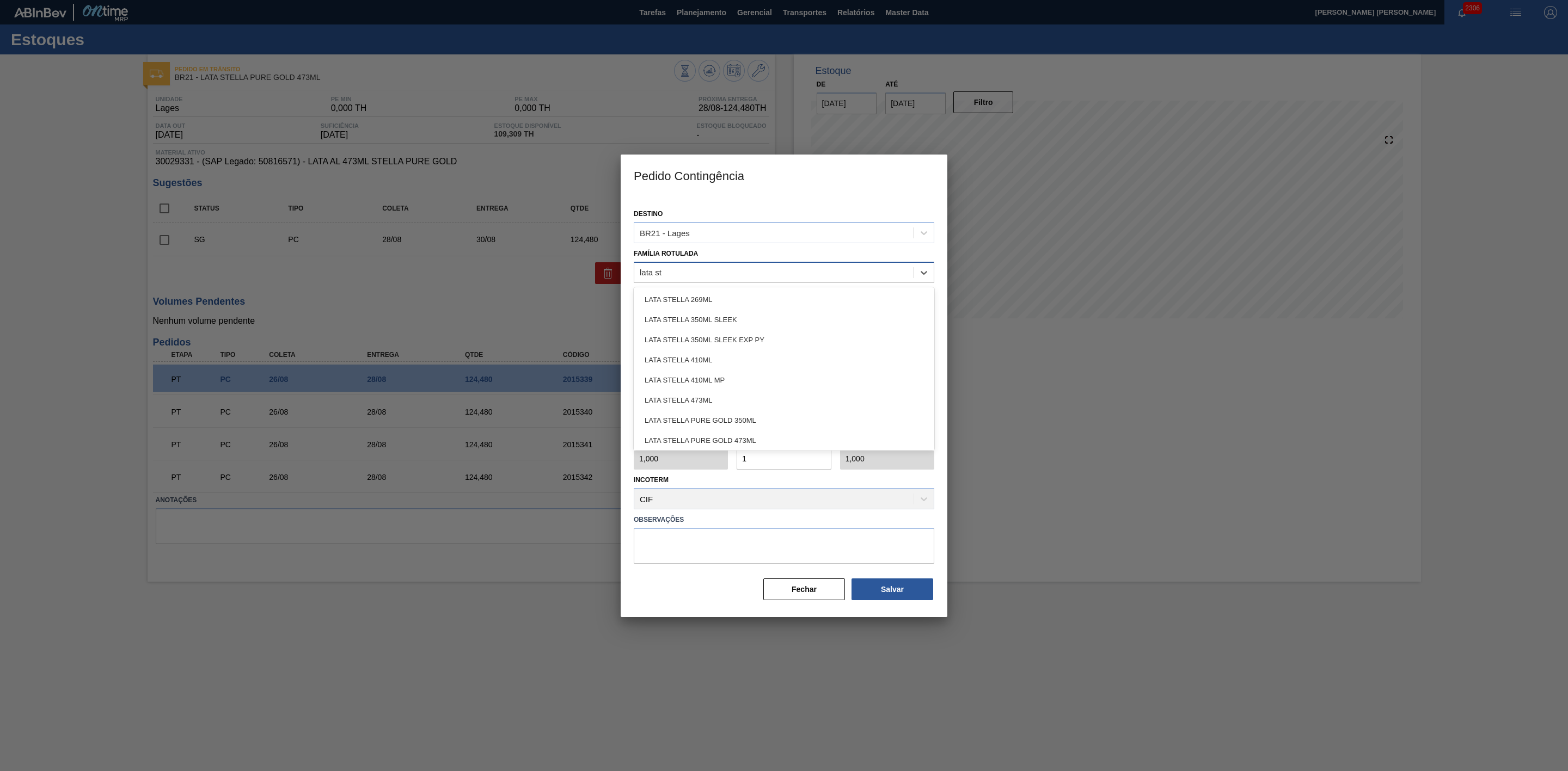
type Rotulada "lata ste"
click at [745, 435] on div "LATA STELLA PURE GOLD 473ML" at bounding box center [784, 440] width 300 height 20
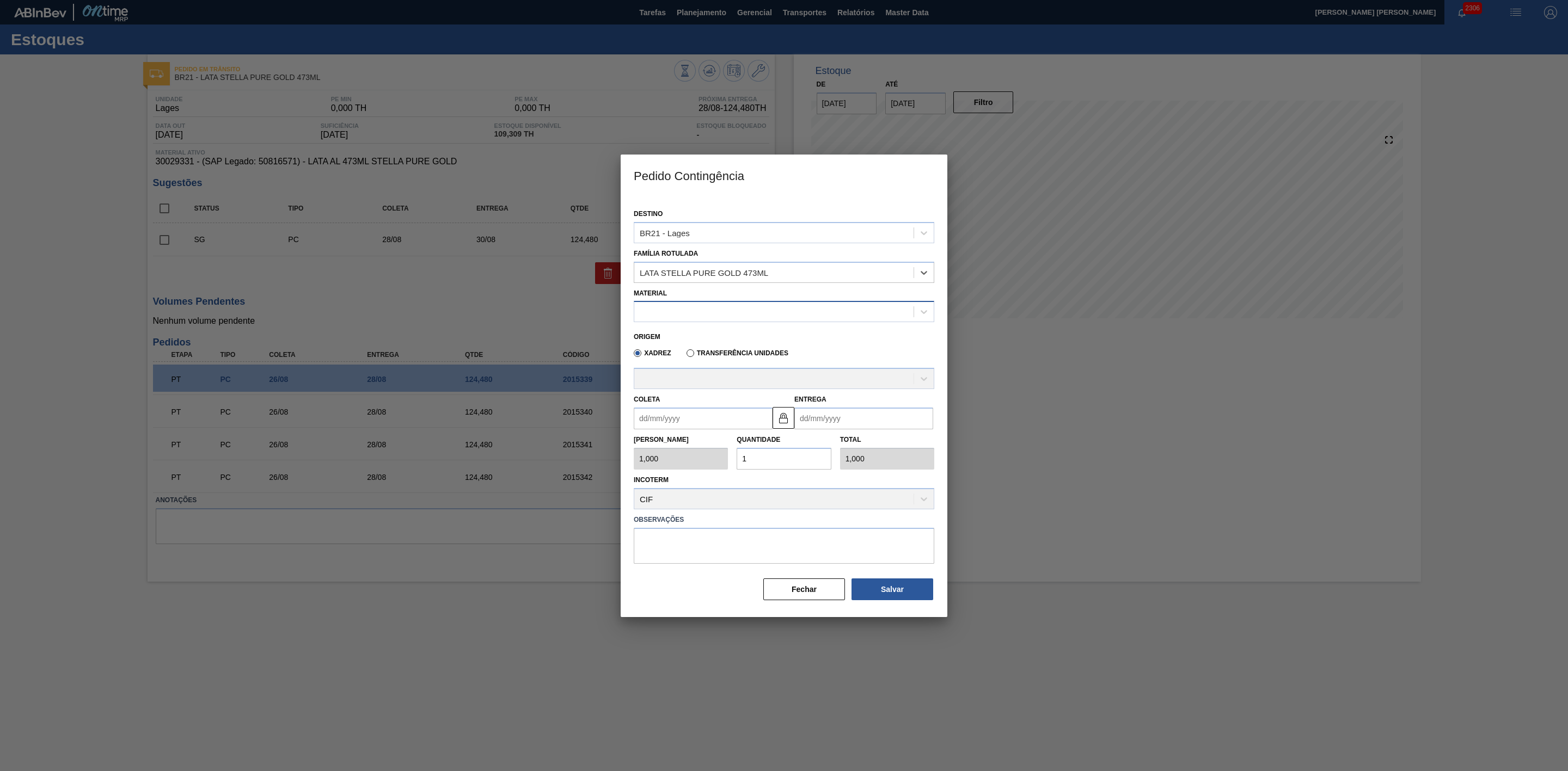
click at [667, 304] on div at bounding box center [774, 312] width 280 height 16
click at [714, 336] on div "30029331 - LATA AL 473ML STELLA PURE GOLD" at bounding box center [784, 339] width 300 height 20
type input "6,224"
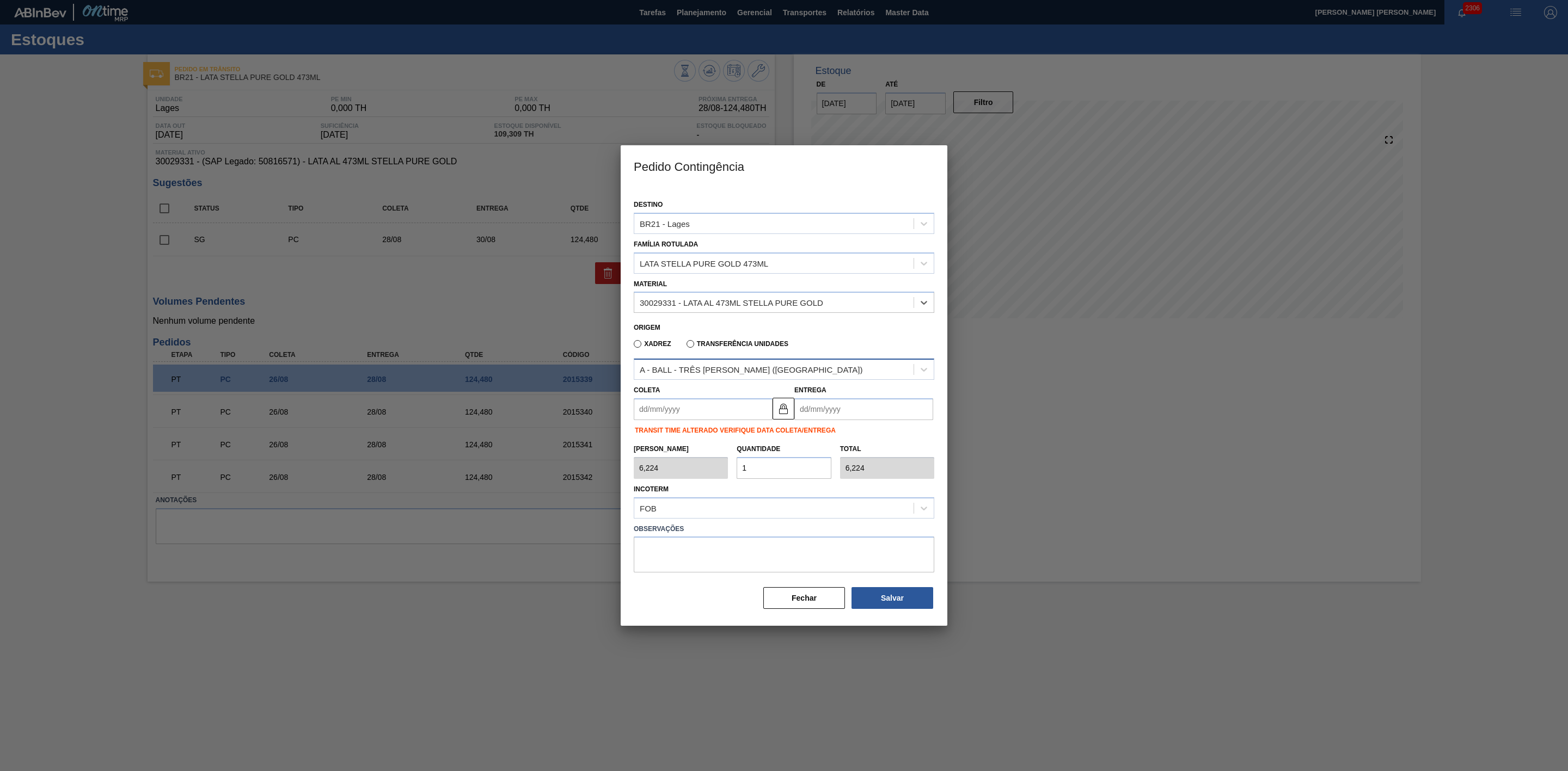
click at [736, 367] on div "A - BALL - TRÊS RIOS (RJ)" at bounding box center [751, 370] width 223 height 9
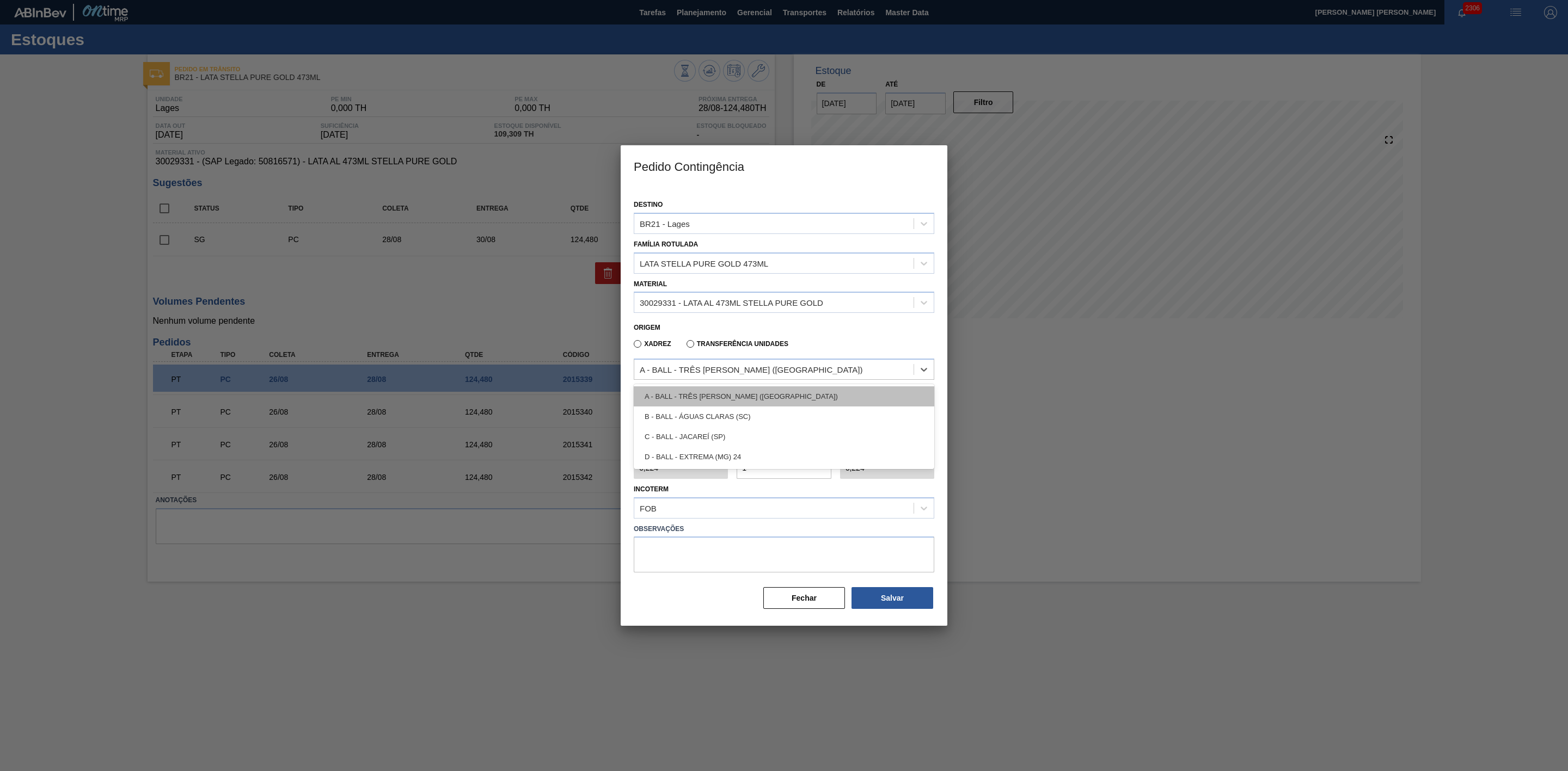
click at [718, 399] on div "A - BALL - TRÊS RIOS (RJ)" at bounding box center [784, 396] width 300 height 20
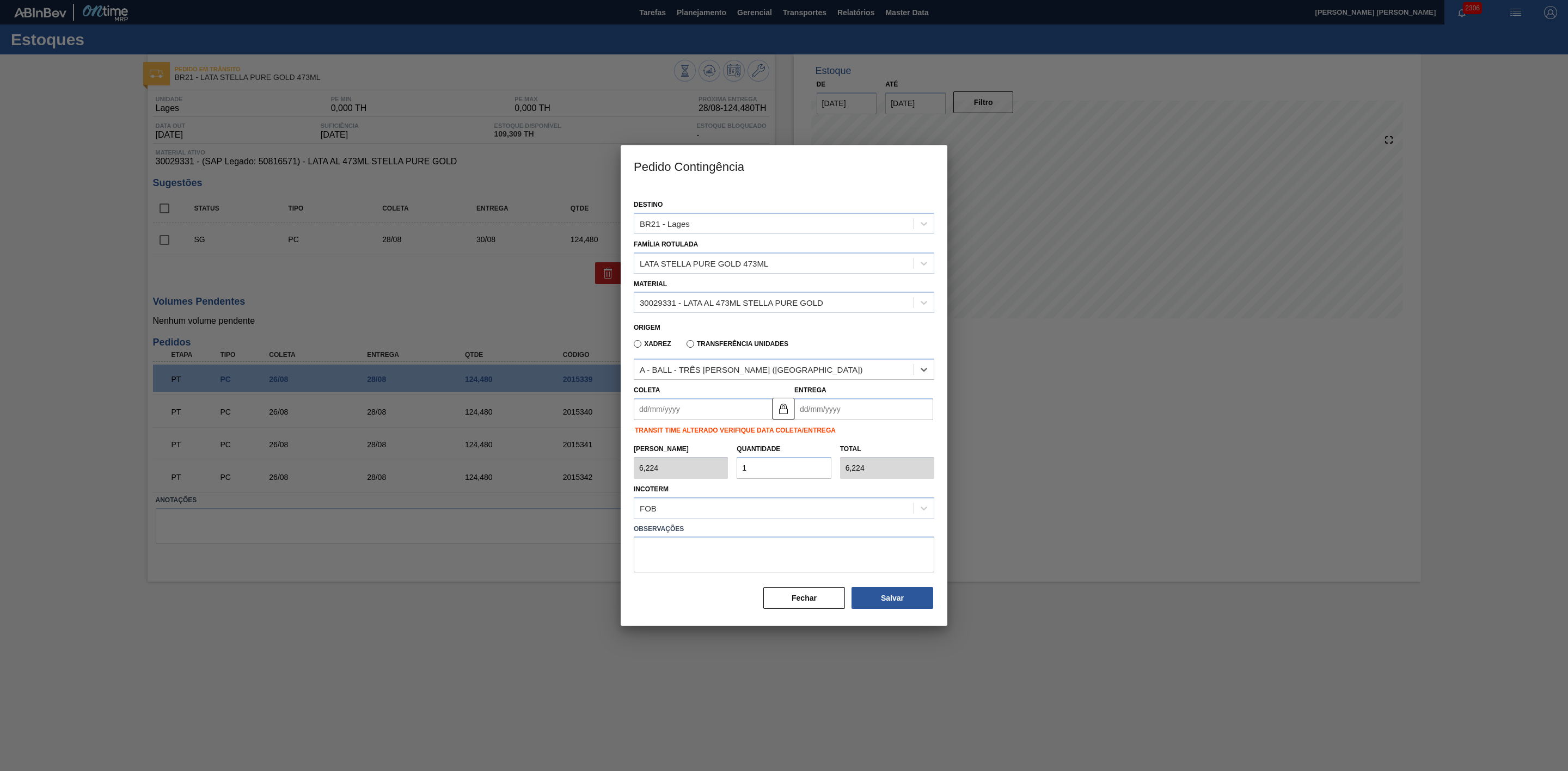
click at [703, 410] on input "Coleta" at bounding box center [703, 409] width 139 height 22
click at [662, 431] on div "agosto 2025" at bounding box center [699, 435] width 131 height 9
click at [685, 542] on div "26" at bounding box center [682, 541] width 14 height 14
type input "[DATE]"
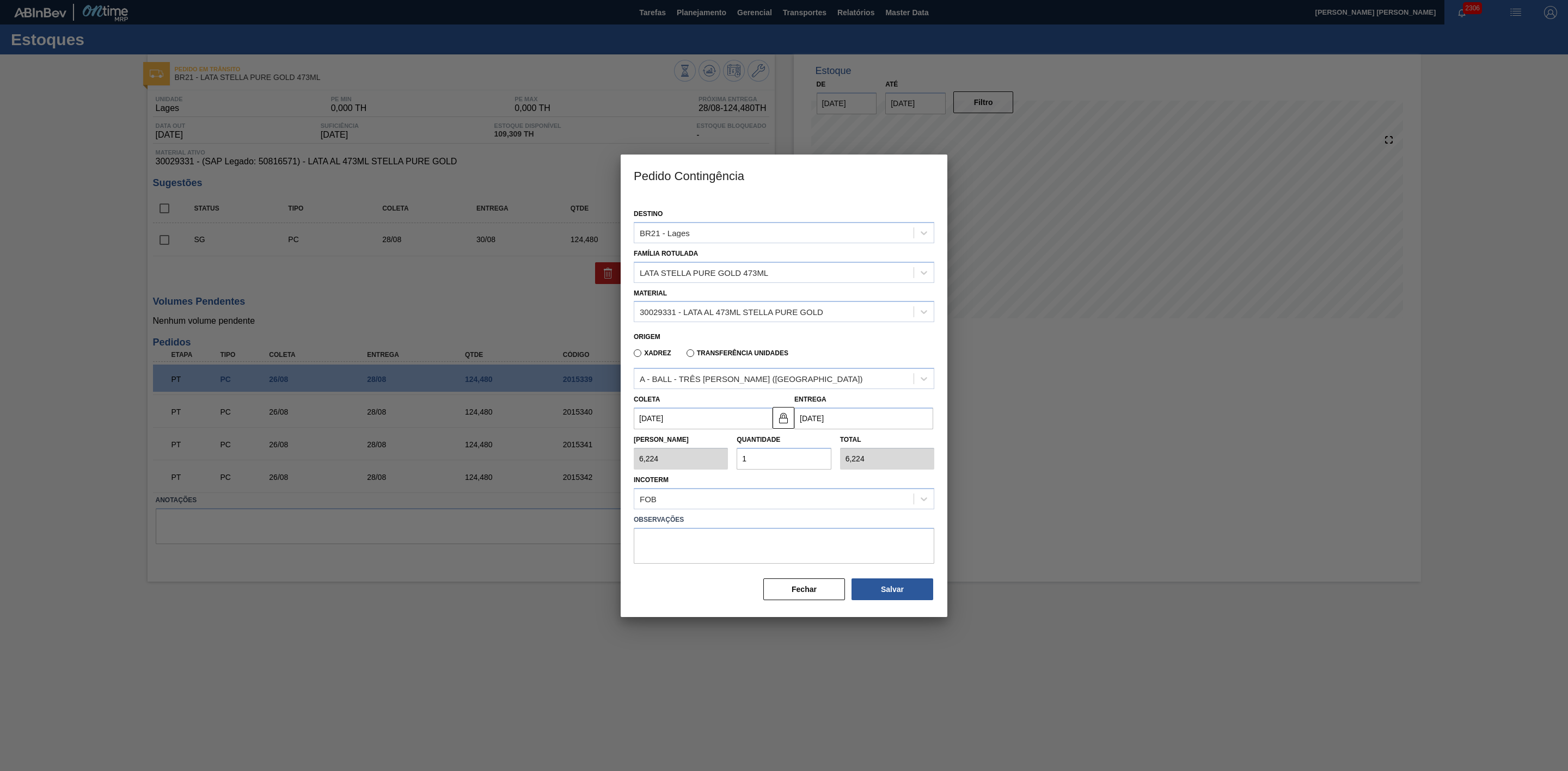
click at [722, 459] on div "Tam Lote 6,224 Quantidade 1 Total 6,224" at bounding box center [784, 450] width 309 height 40
type input "2"
type input "12,448"
type input "25"
type input "155,600"
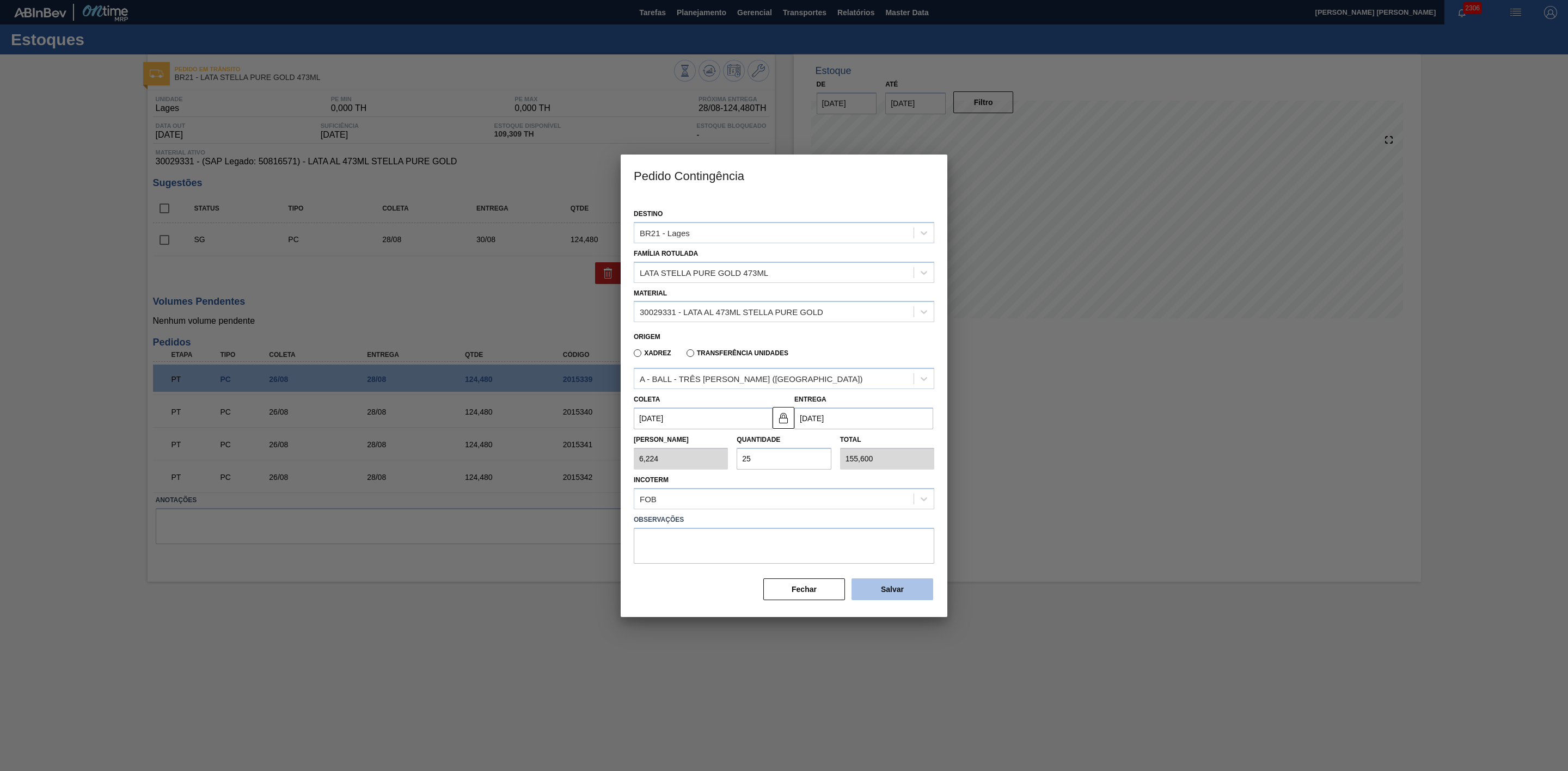
type input "2"
type input "12,448"
type input "20"
type input "124,480"
type input "20"
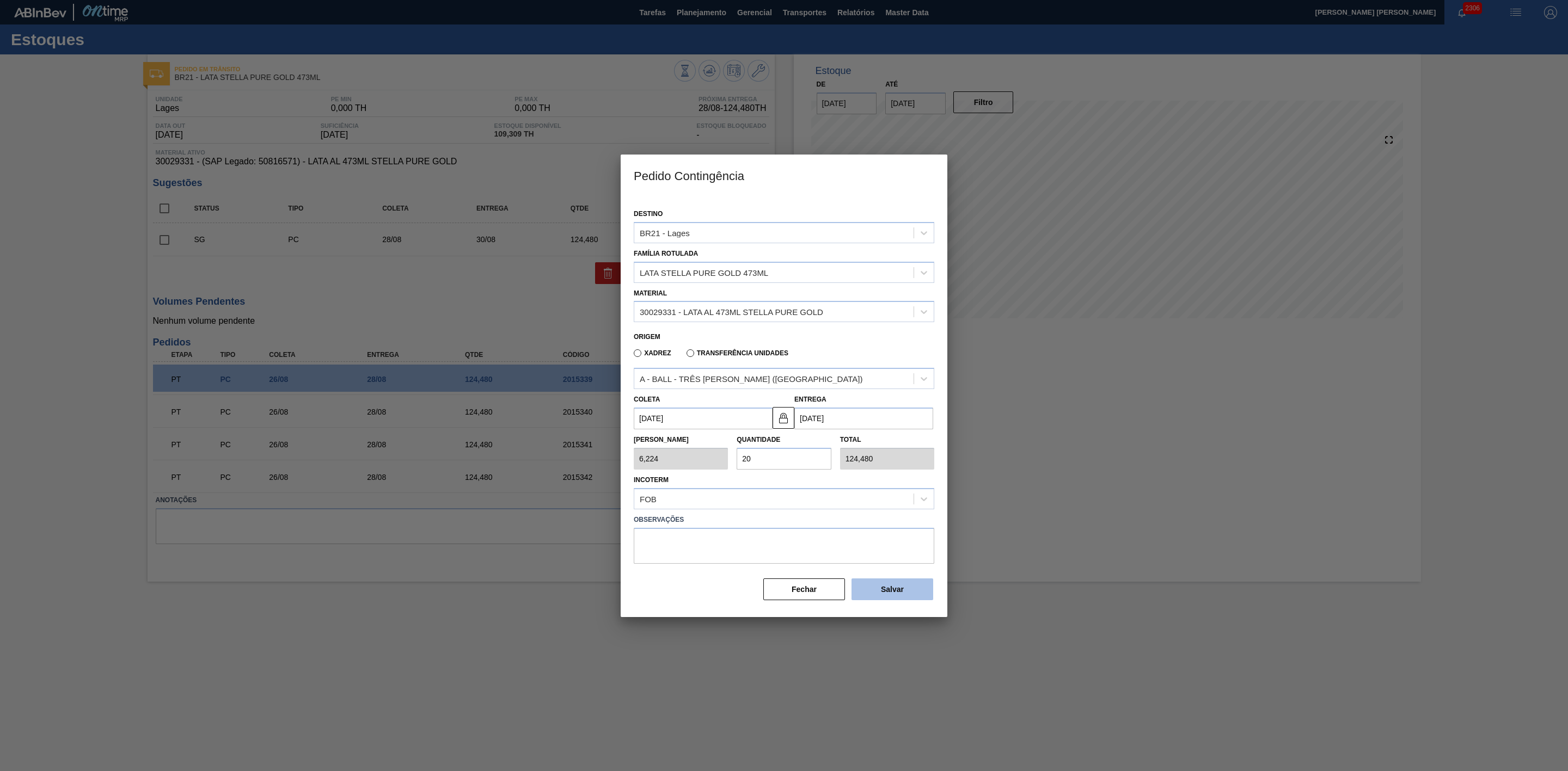
click at [892, 587] on button "Salvar" at bounding box center [892, 589] width 82 height 22
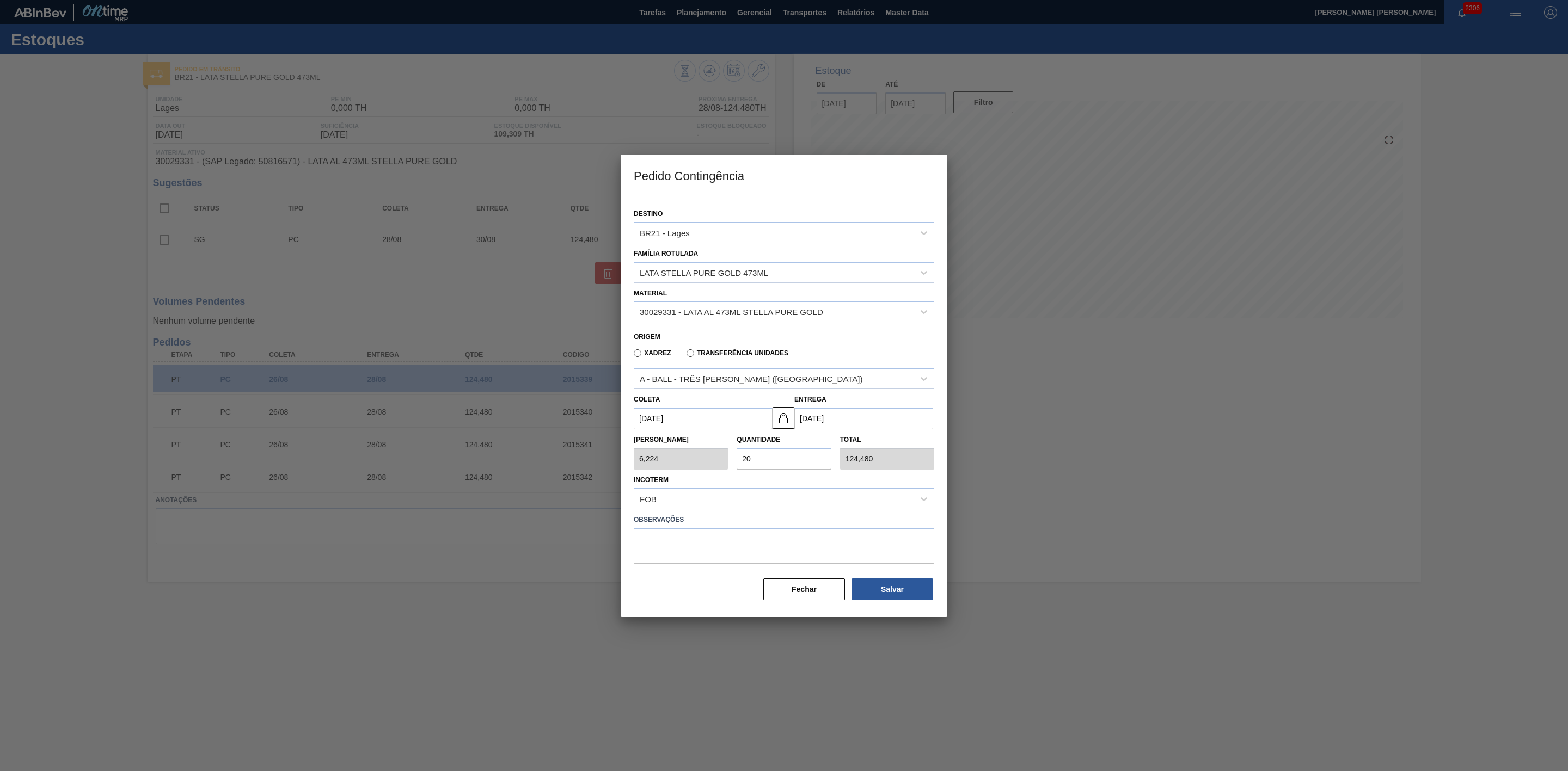
type input "1,000"
type input "1"
type input "1,000"
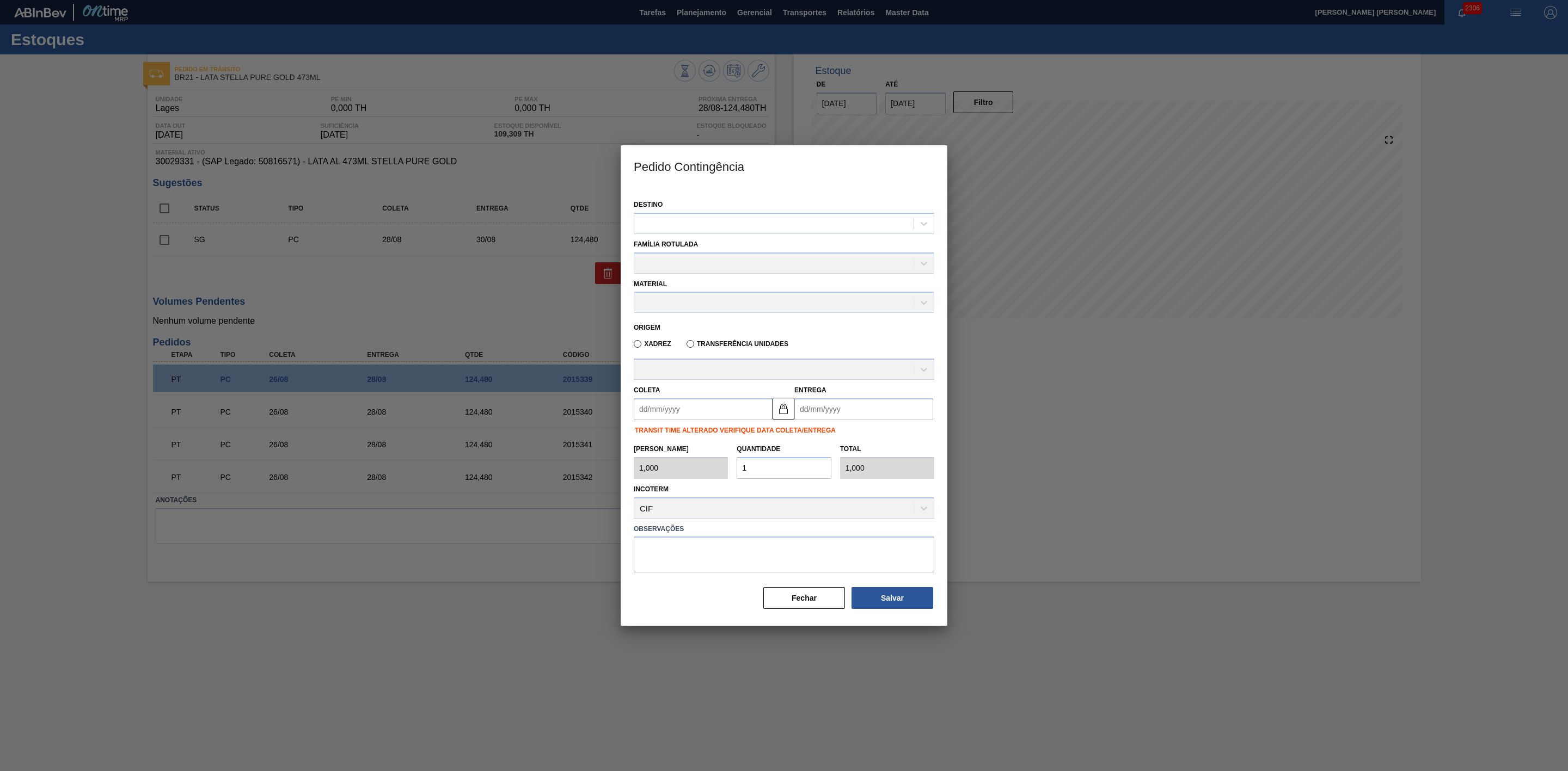
click at [1057, 461] on div at bounding box center [784, 386] width 1568 height 771
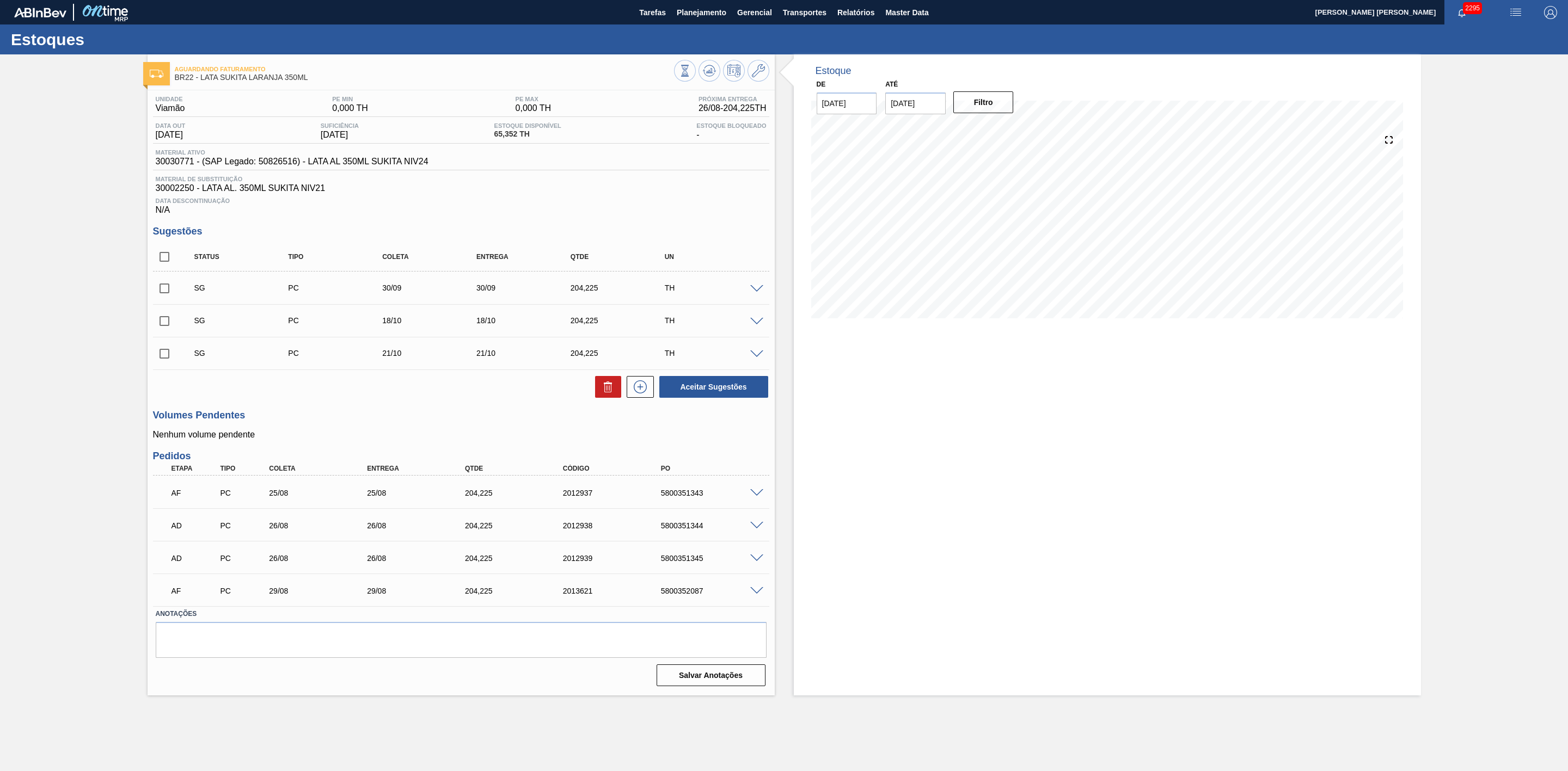
click at [757, 497] on span at bounding box center [757, 493] width 13 height 8
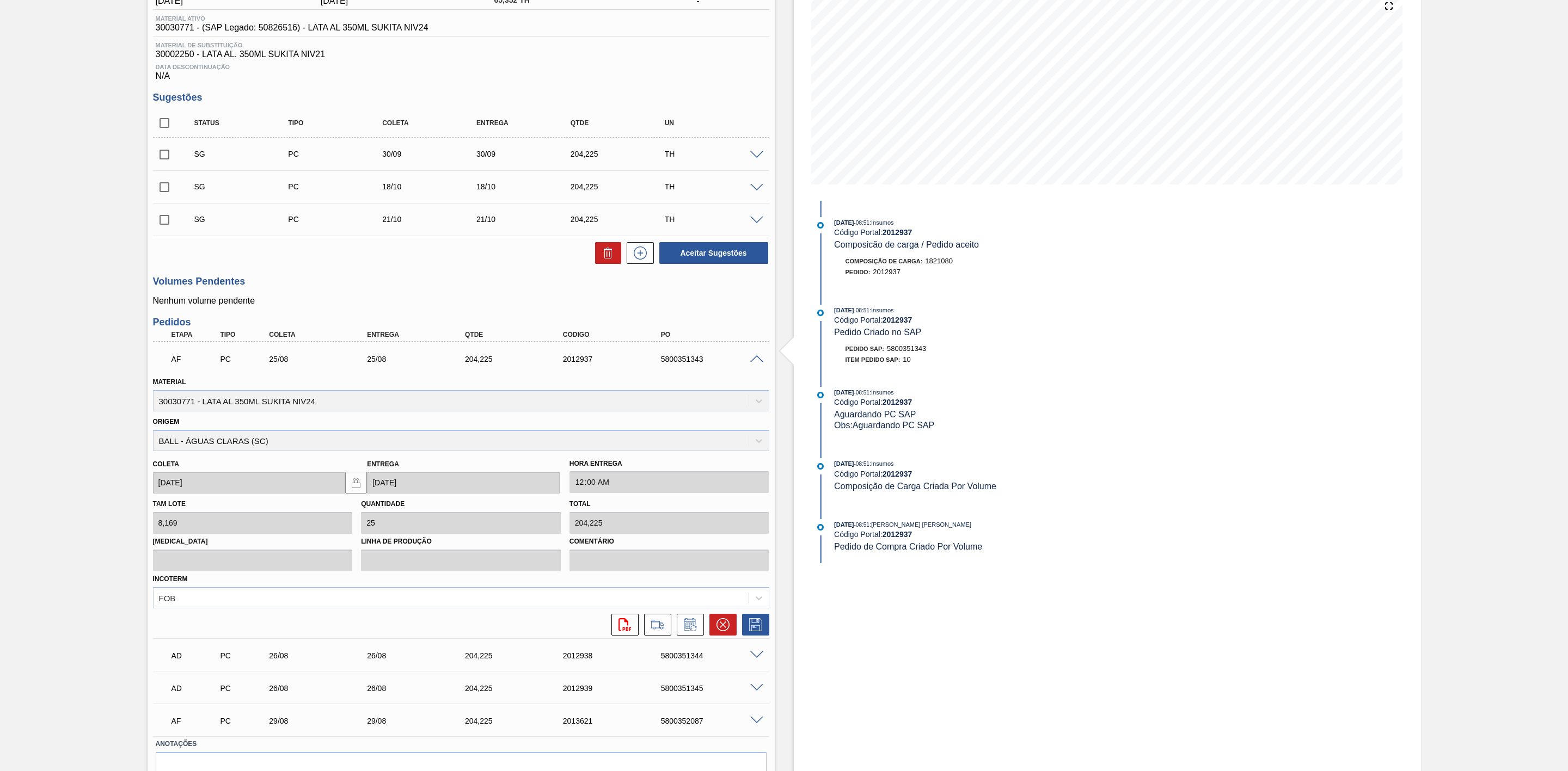
scroll to position [163, 0]
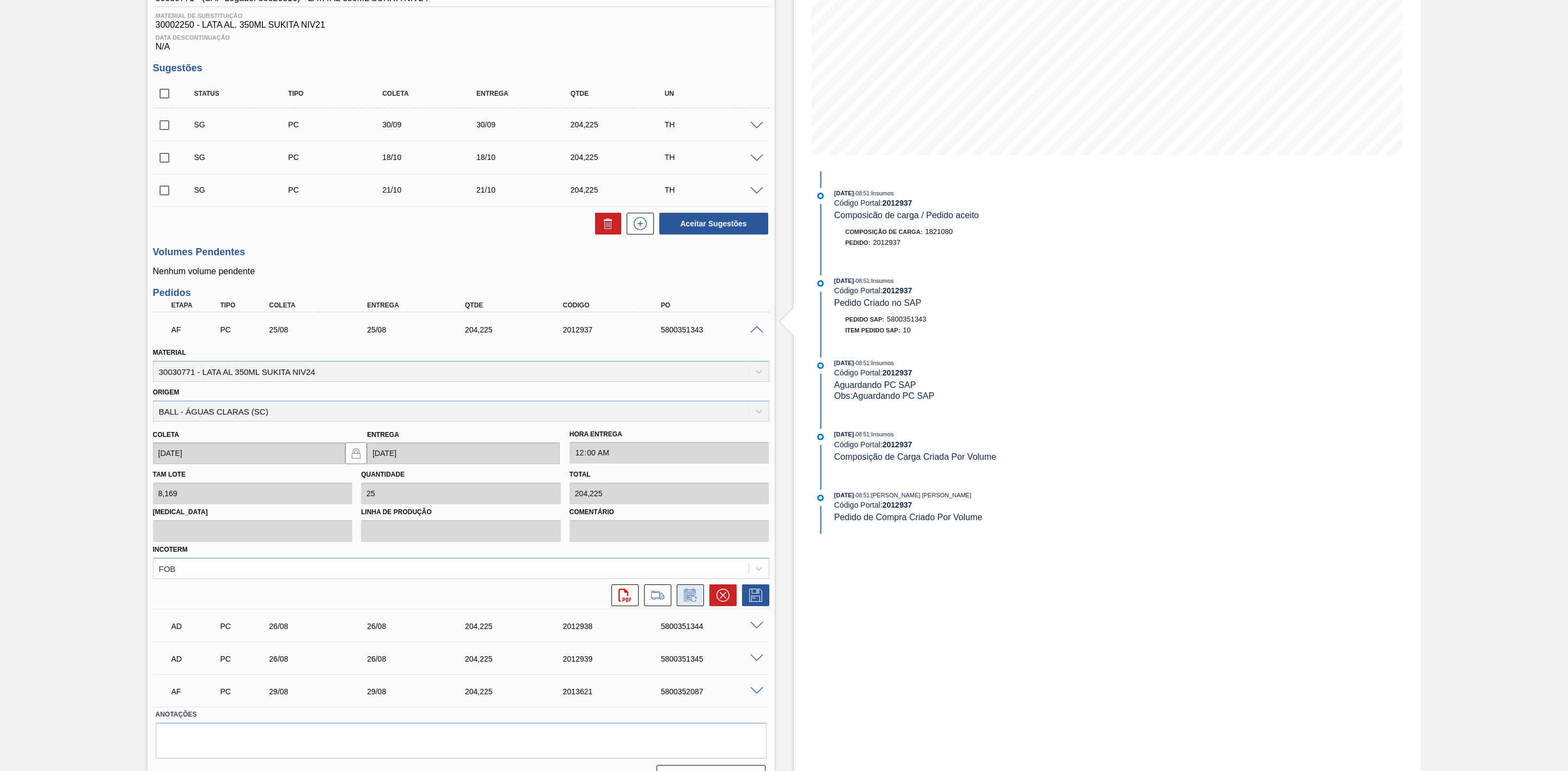
click at [682, 599] on icon at bounding box center [690, 596] width 17 height 13
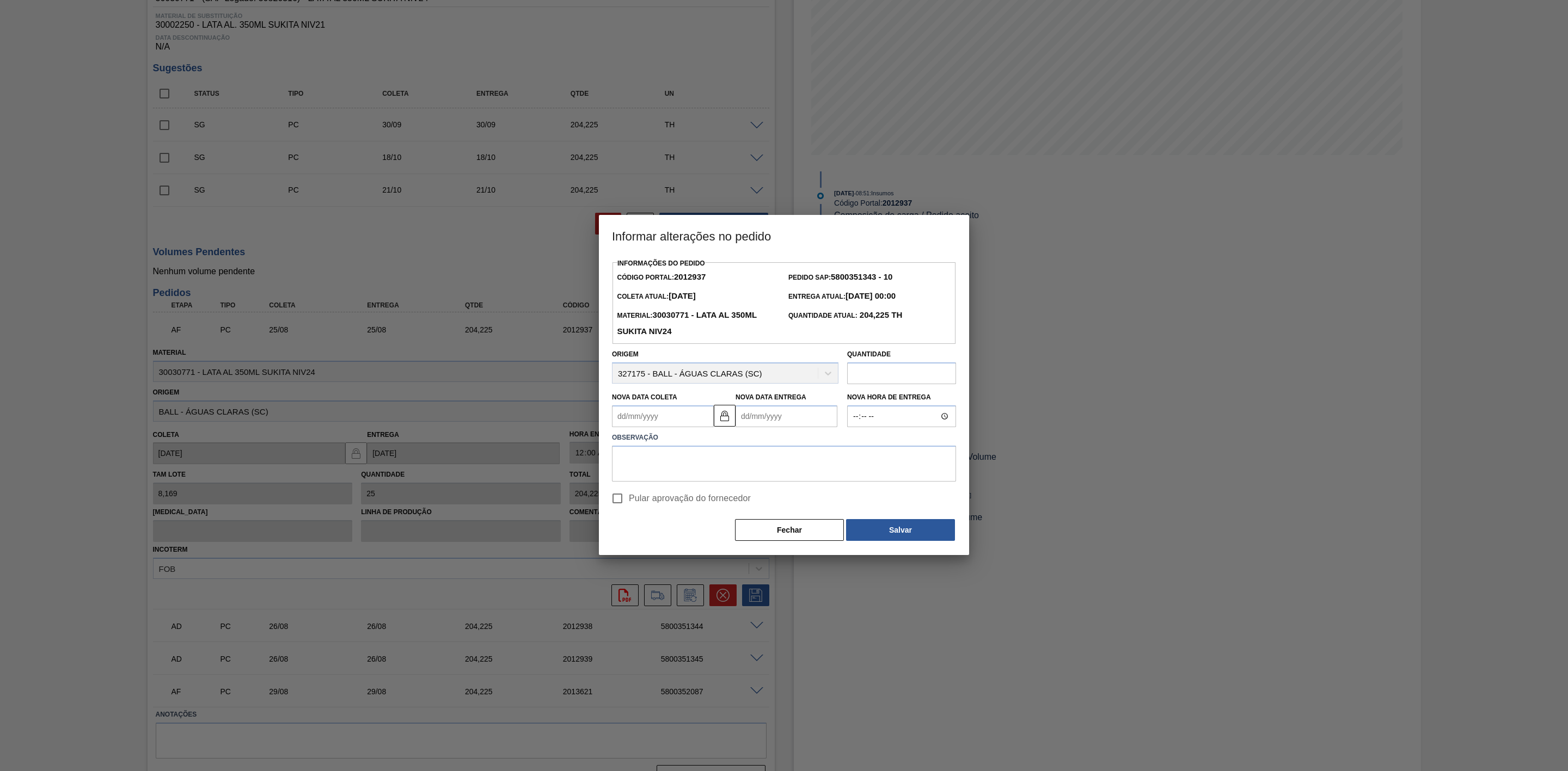
click at [650, 417] on Coleta2012937 "Nova Data Coleta" at bounding box center [662, 417] width 102 height 22
click at [663, 549] on div "26" at bounding box center [660, 548] width 14 height 14
type Coleta2012937 "[DATE]"
type Entrega2012937 "[DATE]"
click at [663, 453] on textarea at bounding box center [784, 463] width 344 height 36
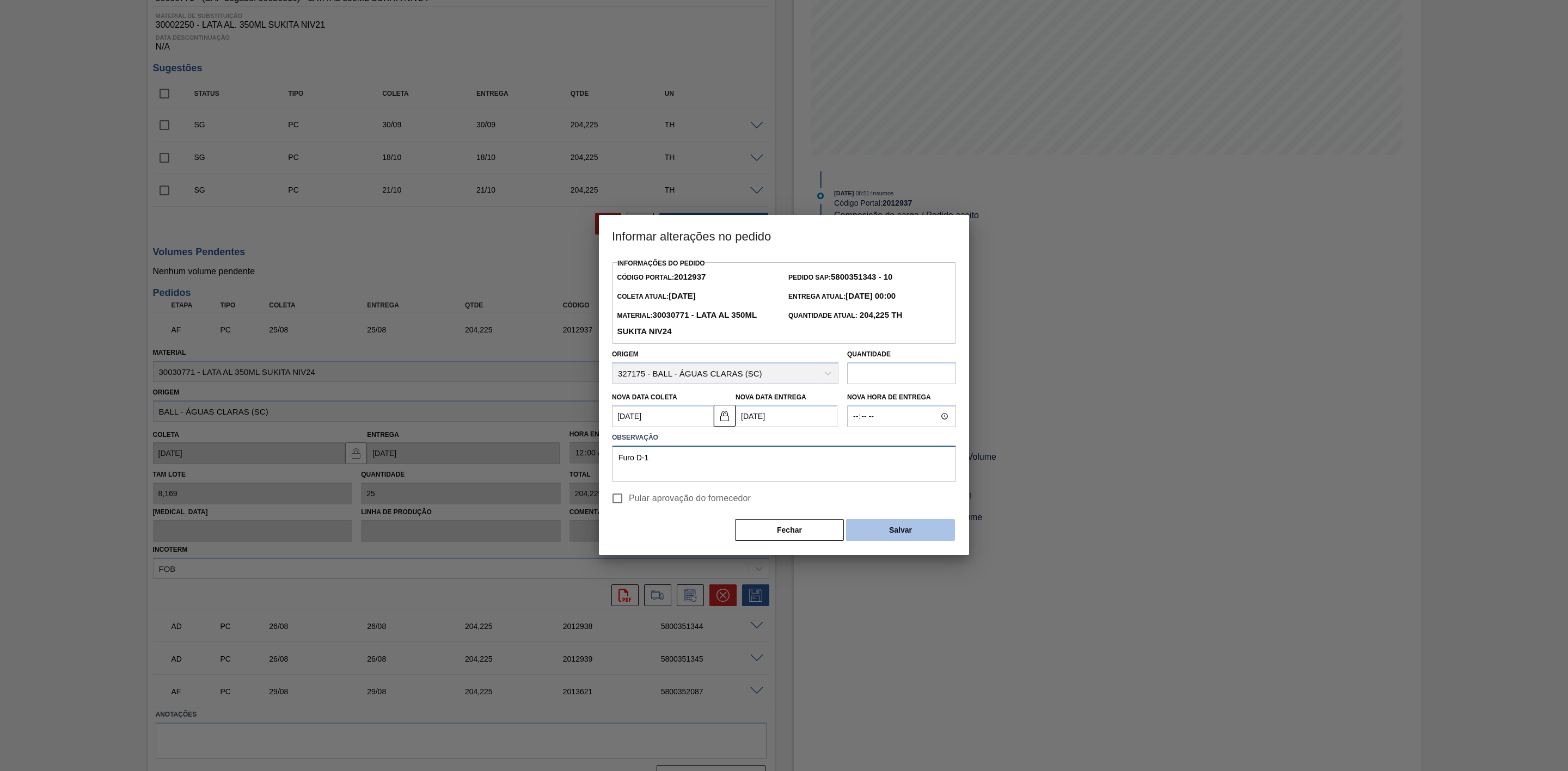
type textarea "Furo D-1"
click at [889, 536] on button "Salvar" at bounding box center [901, 530] width 109 height 22
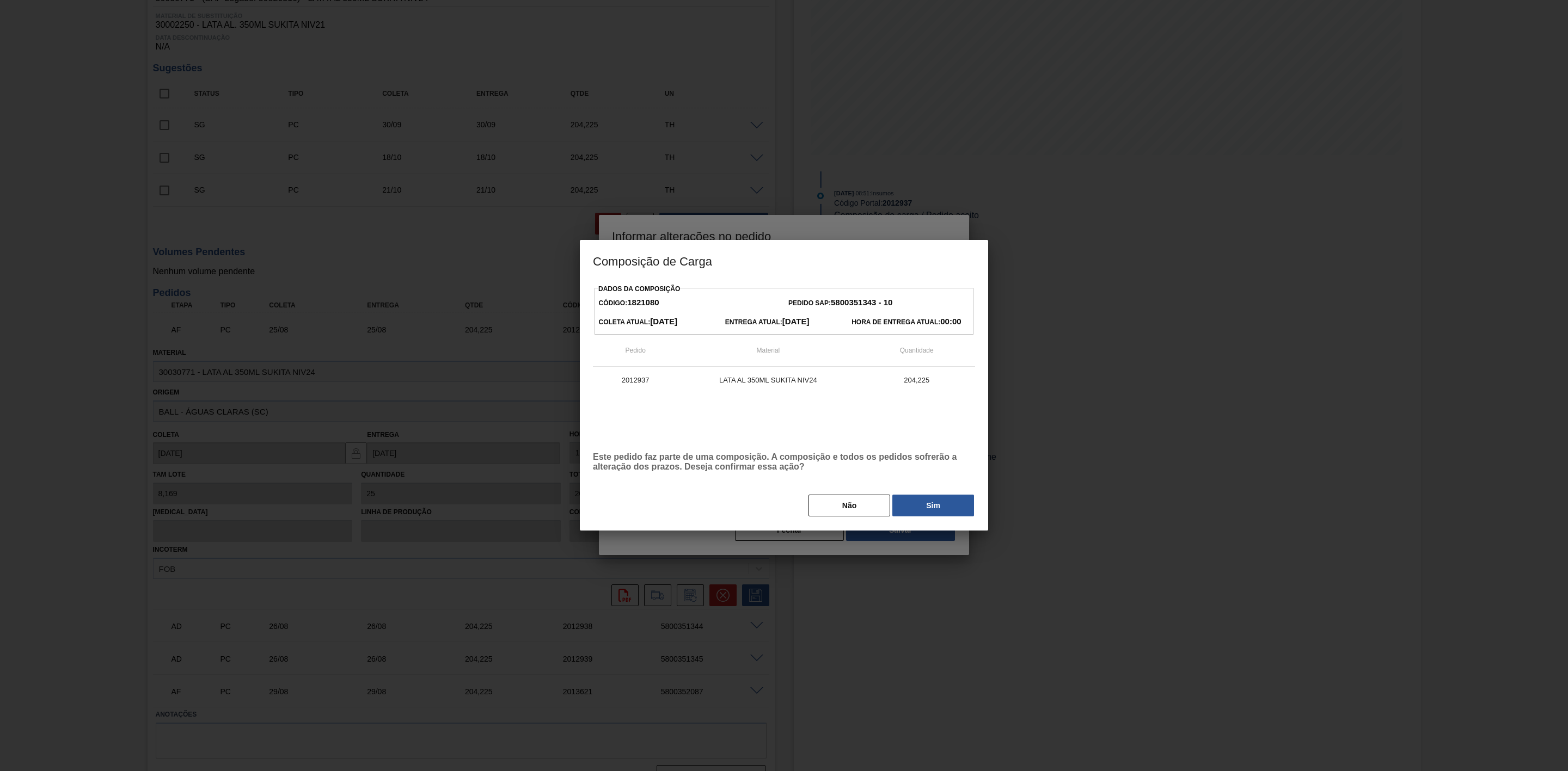
click at [924, 505] on button "Sim" at bounding box center [933, 505] width 82 height 22
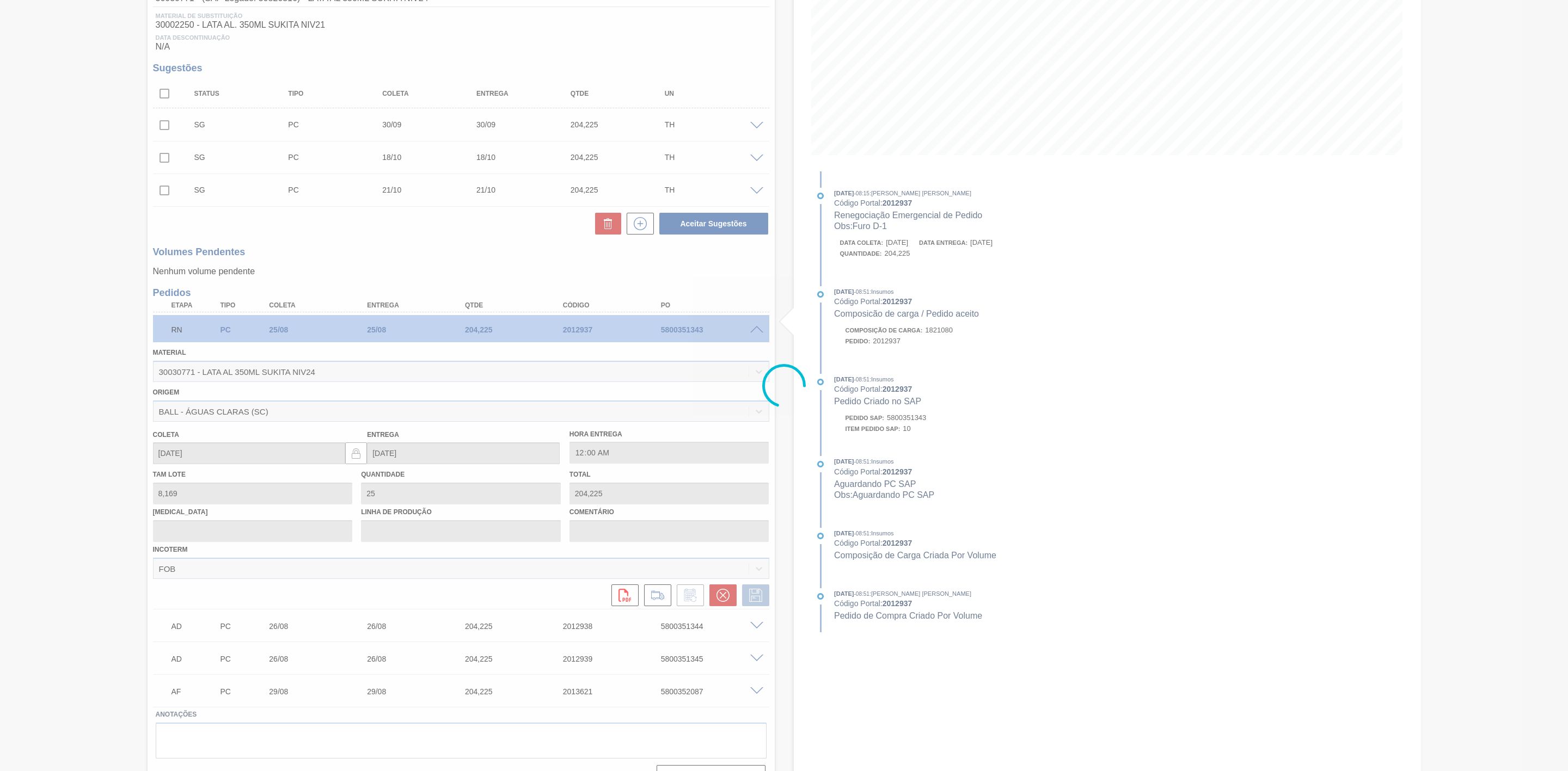
scroll to position [0, 0]
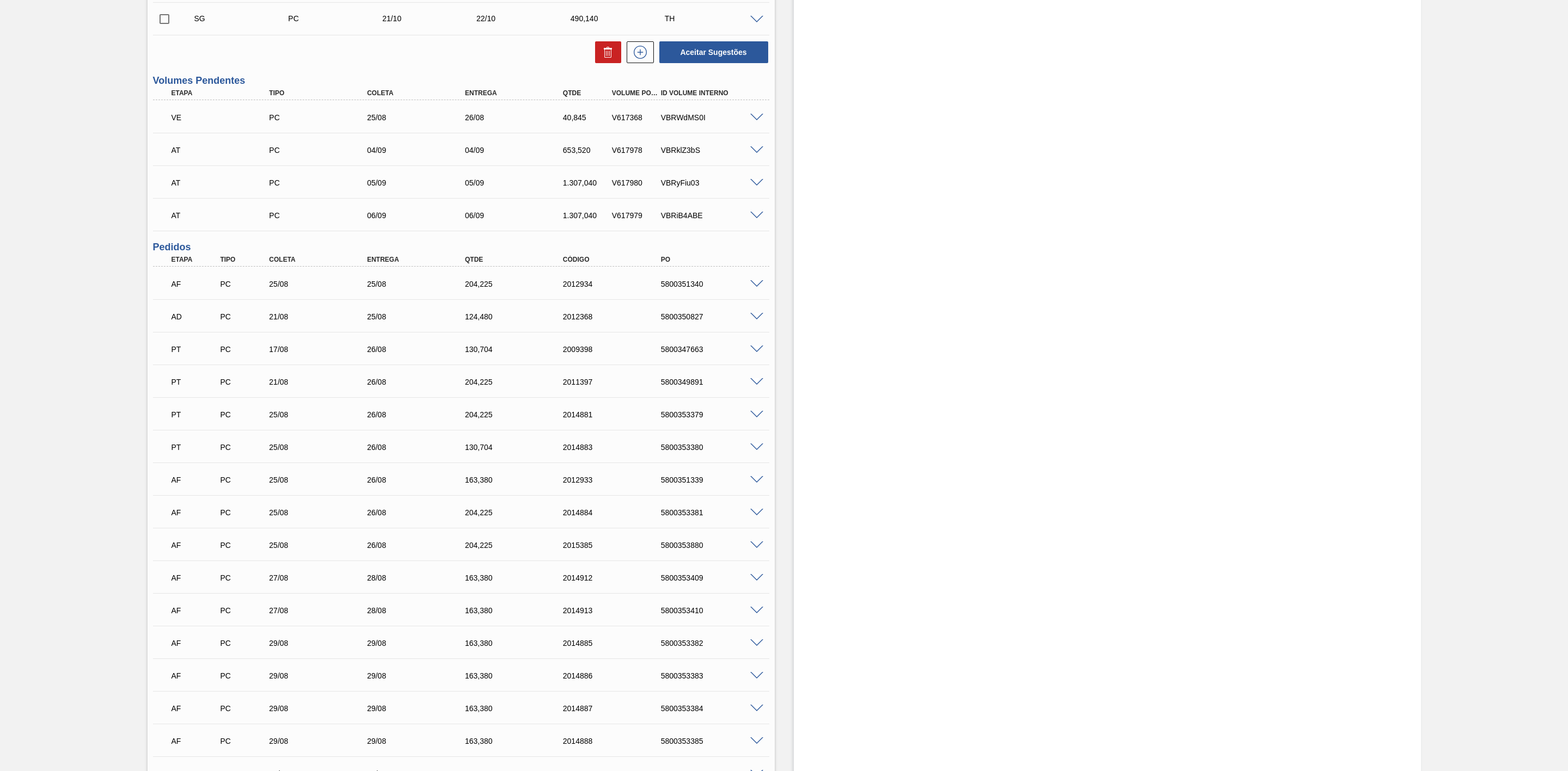
scroll to position [898, 0]
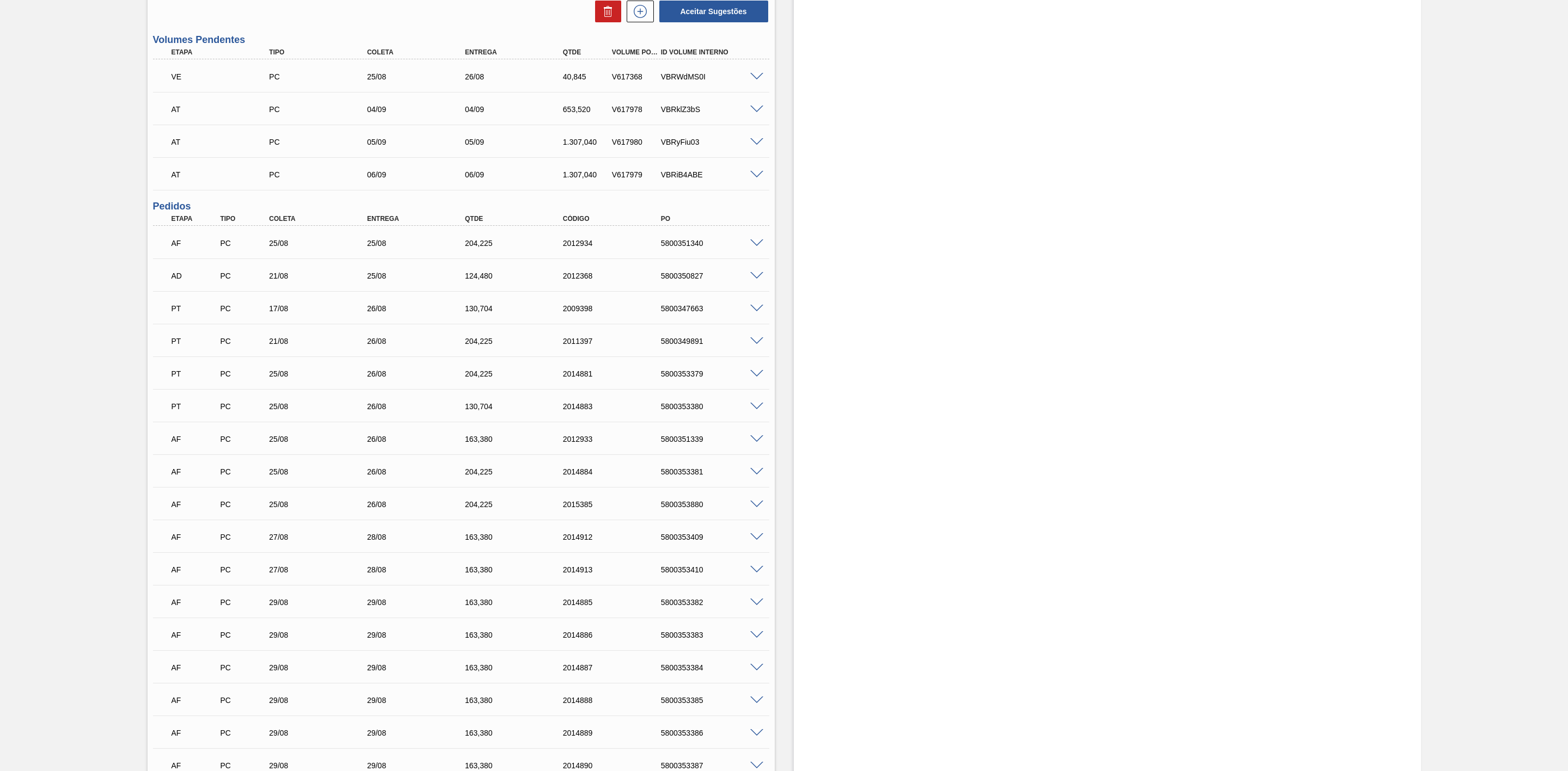
click at [757, 410] on span at bounding box center [757, 406] width 13 height 8
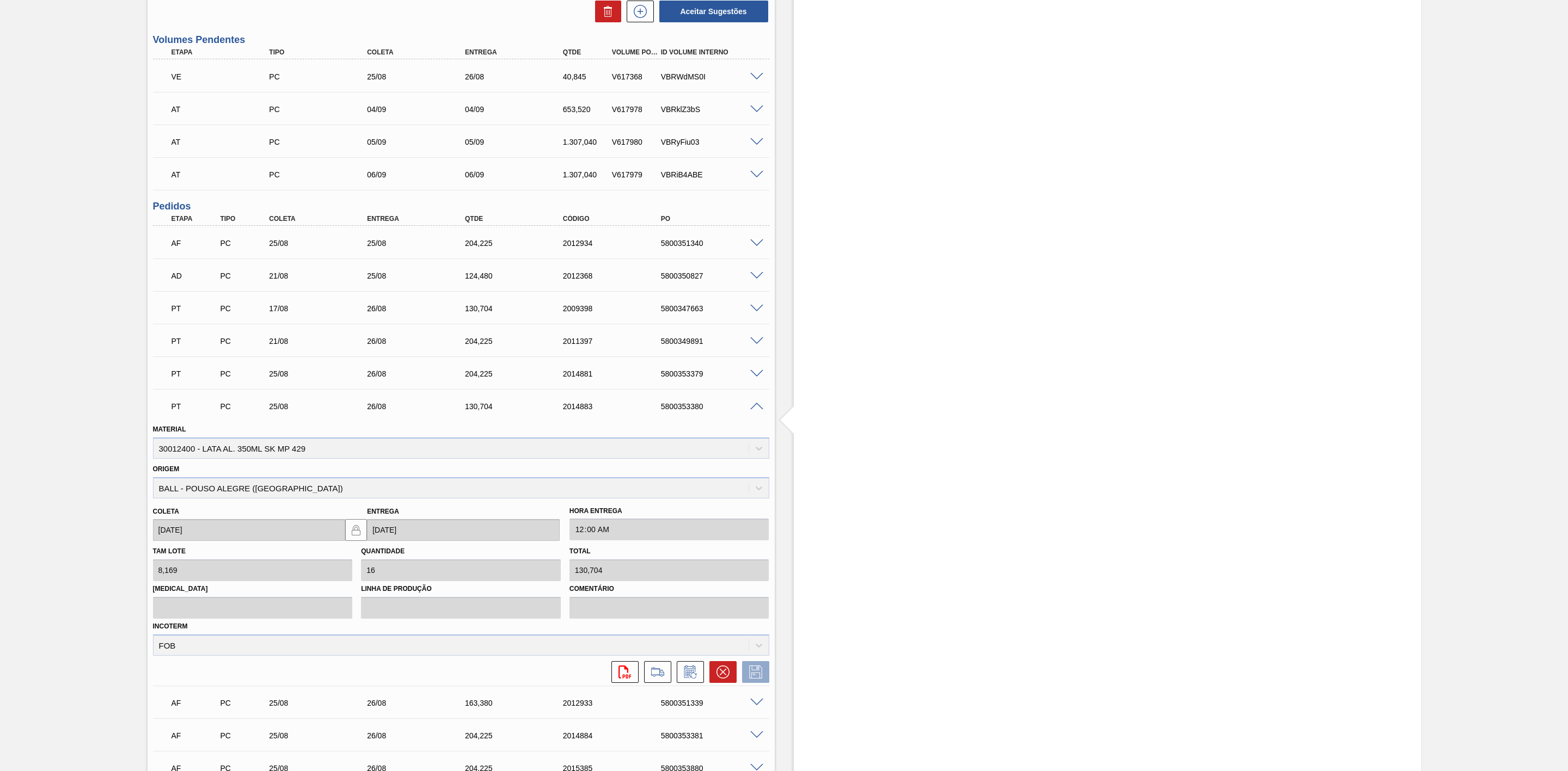
click at [757, 410] on span at bounding box center [757, 406] width 13 height 8
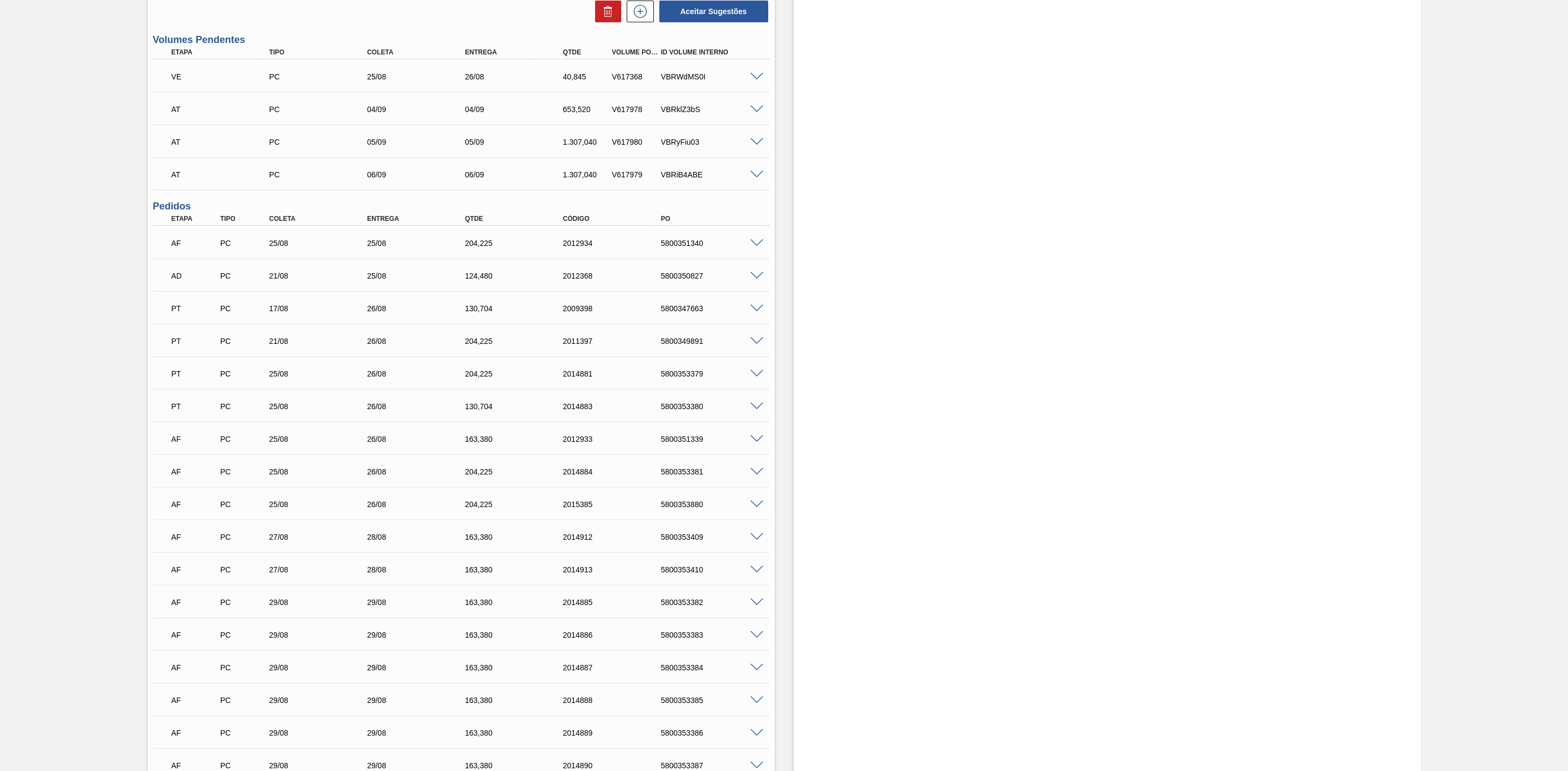
click at [756, 441] on span at bounding box center [757, 439] width 13 height 8
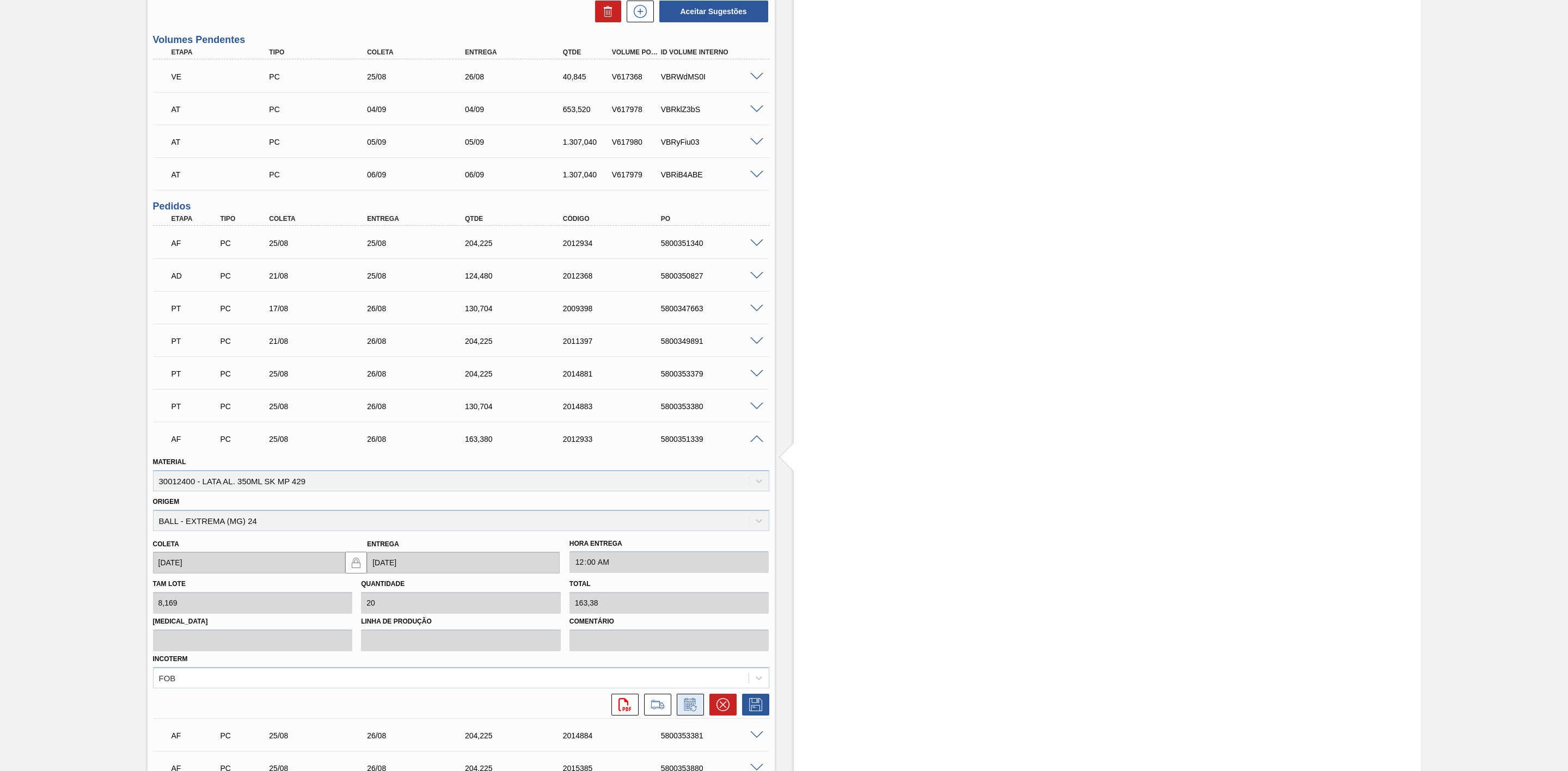
click at [691, 710] on icon at bounding box center [690, 705] width 17 height 13
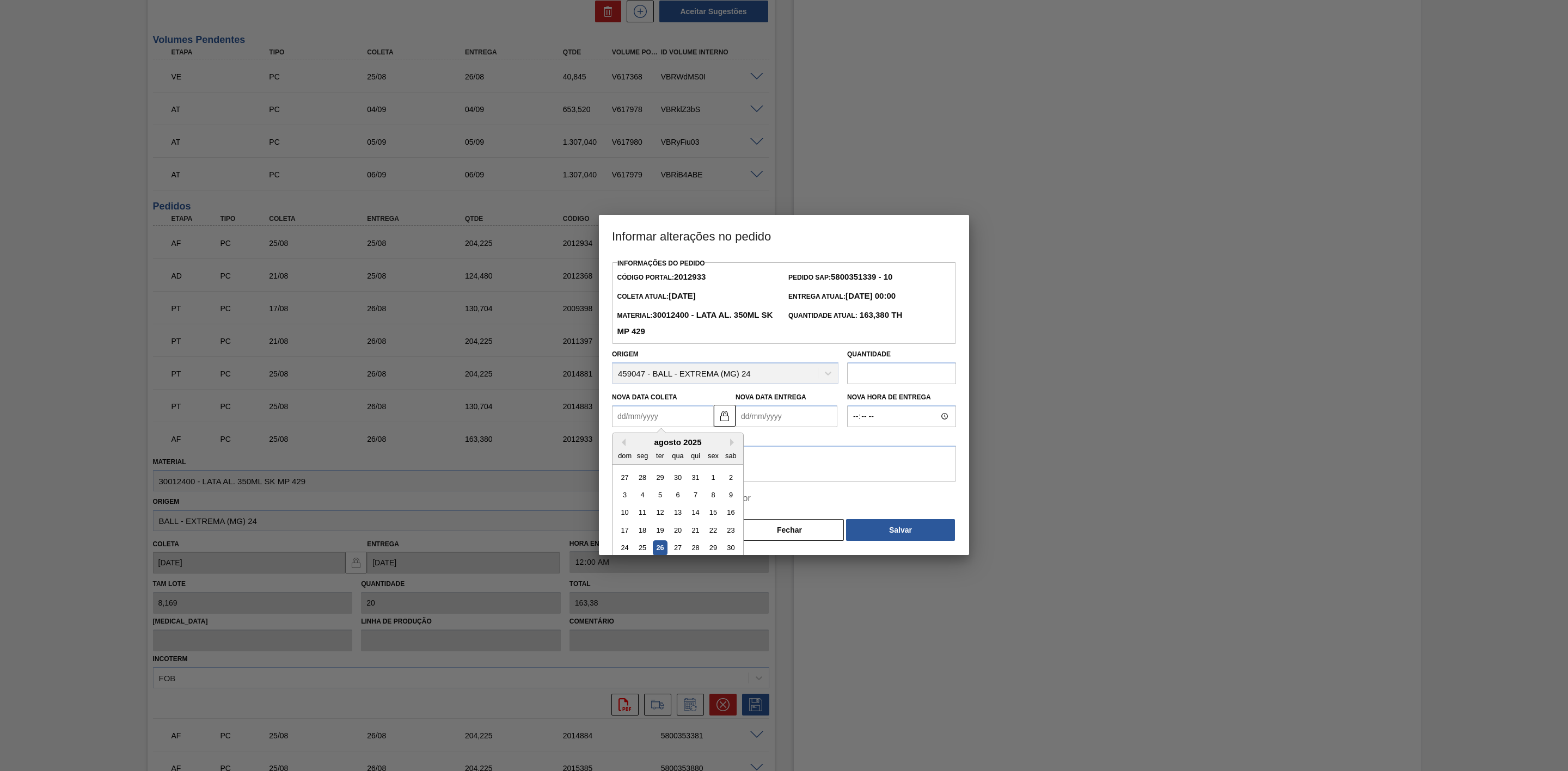
click at [657, 419] on Coleta2012933 "Nova Data Coleta" at bounding box center [662, 417] width 102 height 22
click at [663, 546] on div "26" at bounding box center [660, 548] width 14 height 14
type Coleta2012933 "[DATE]"
type Entrega2012933 "[DATE]"
click at [652, 461] on textarea at bounding box center [784, 463] width 344 height 36
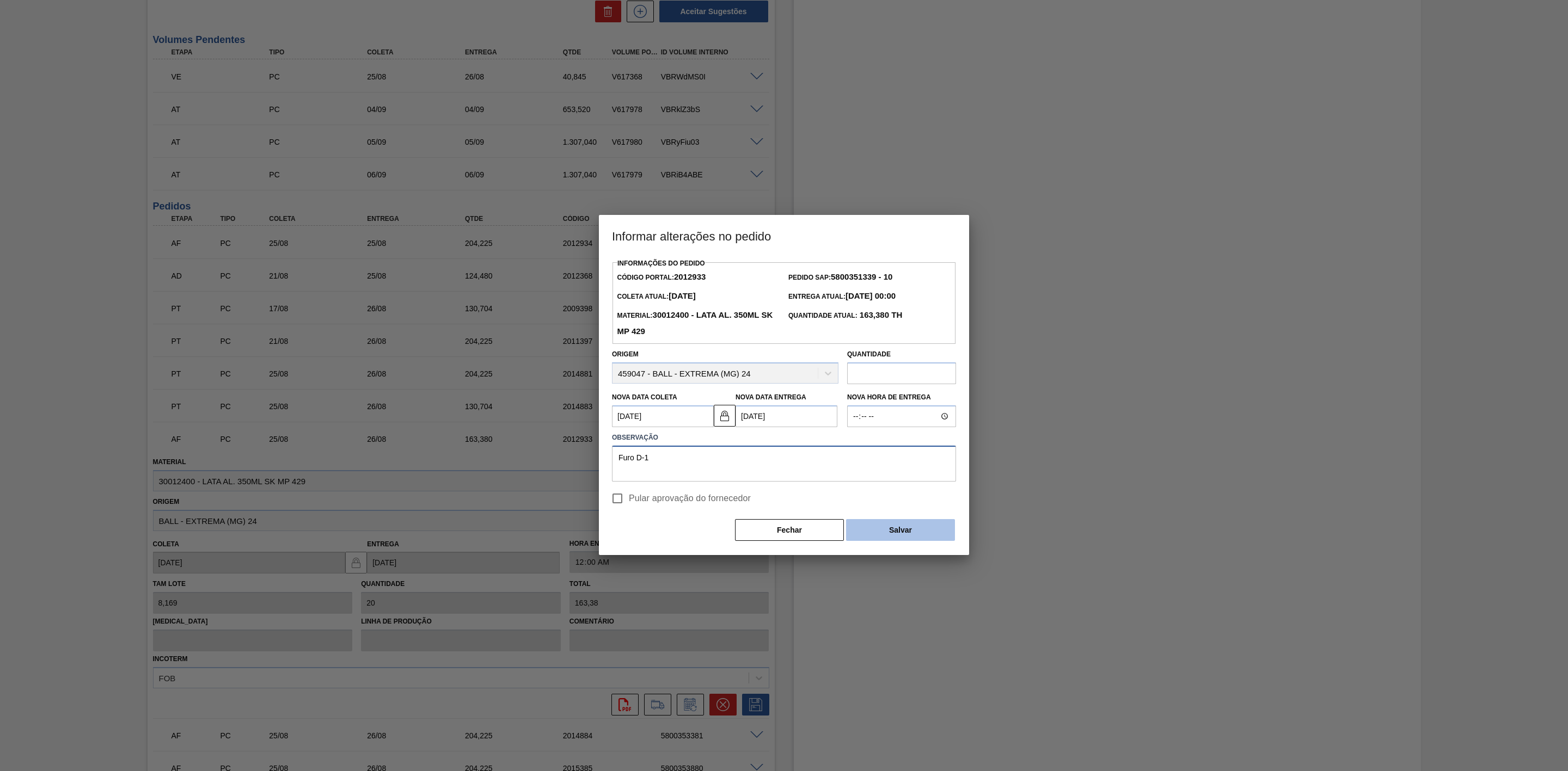
type textarea "Furo D-1"
click at [872, 532] on button "Salvar" at bounding box center [901, 530] width 109 height 22
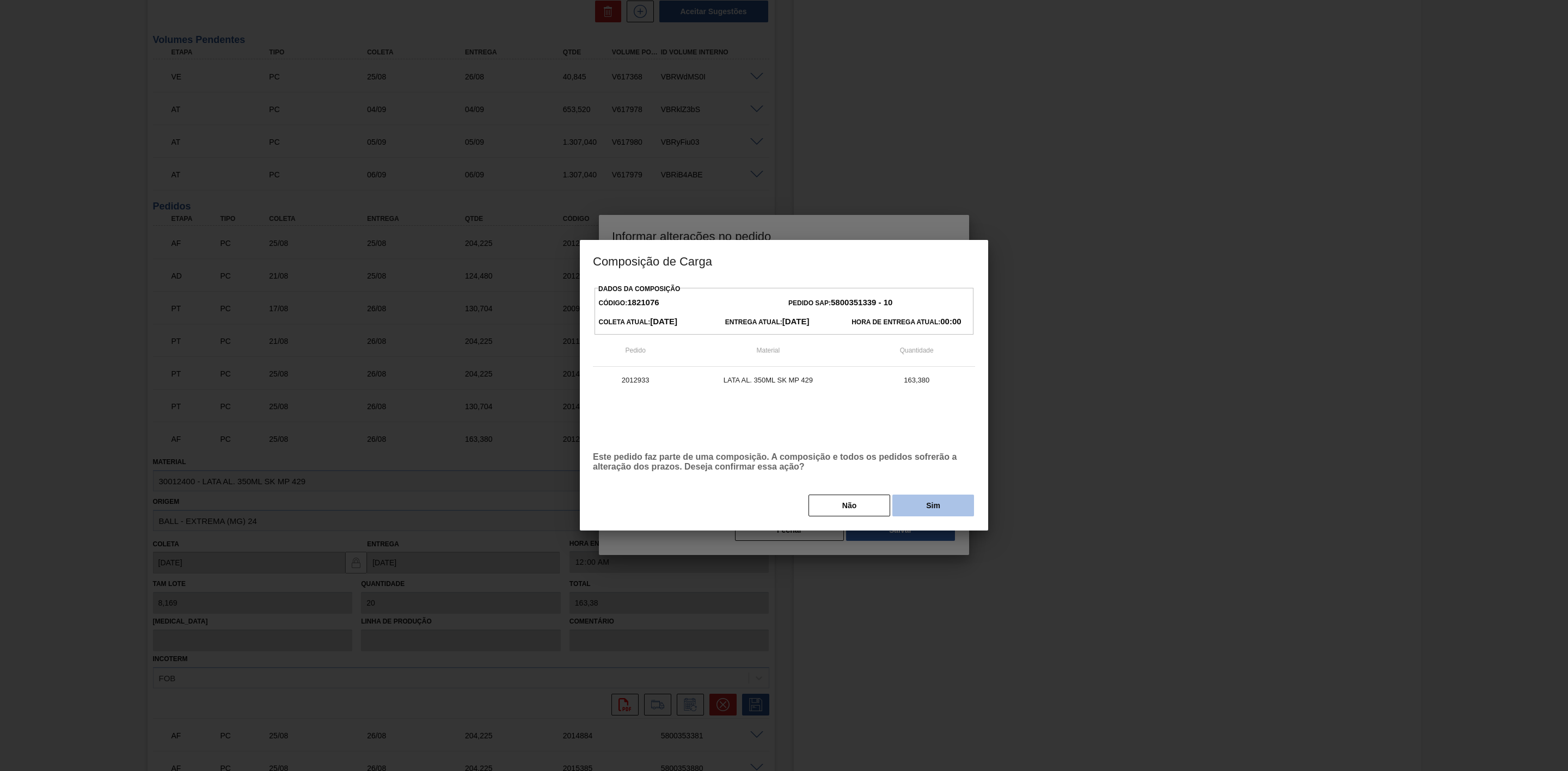
click at [920, 512] on button "Sim" at bounding box center [933, 505] width 82 height 22
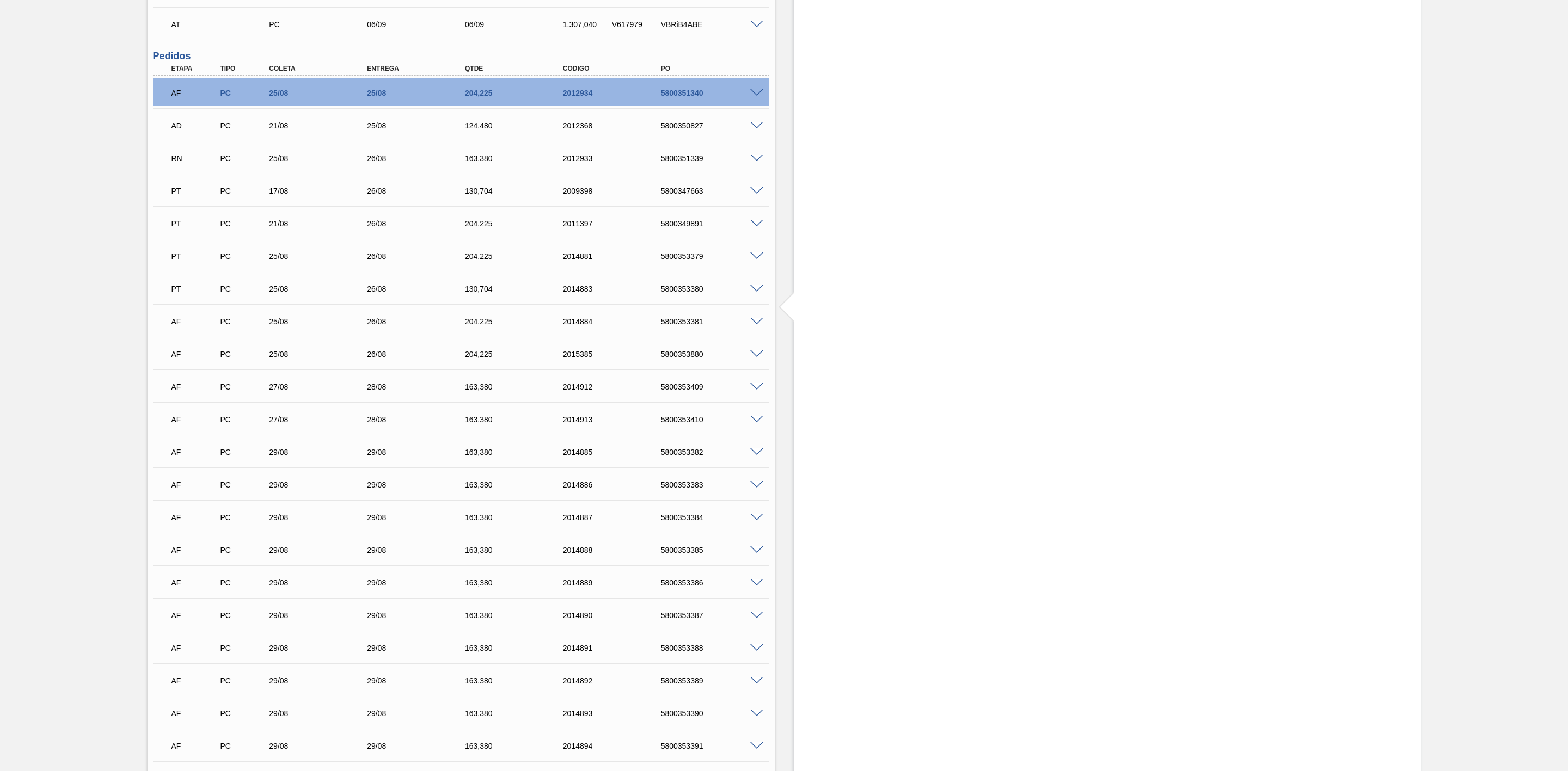
scroll to position [1061, 0]
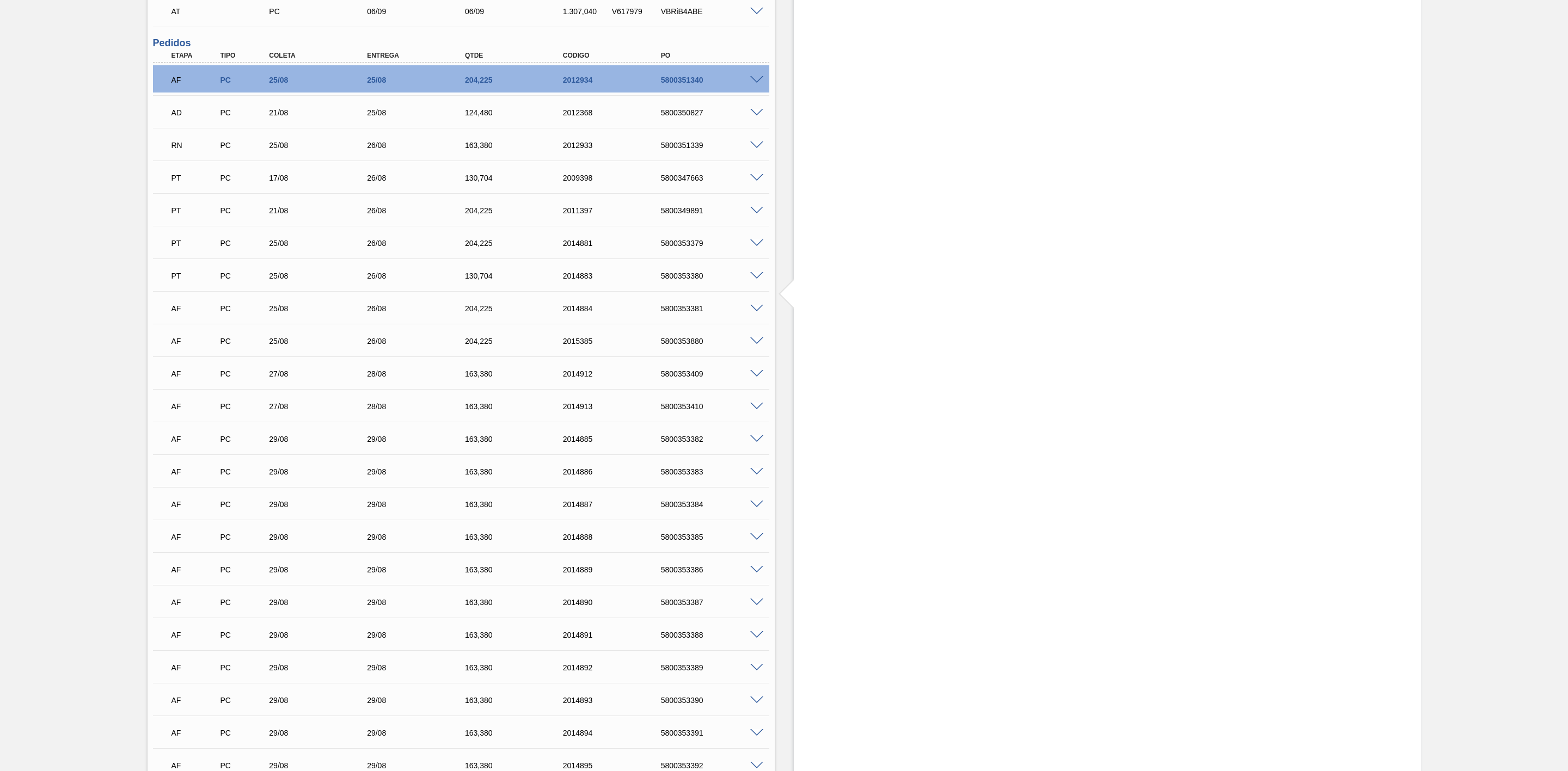
click at [755, 308] on span at bounding box center [757, 308] width 13 height 8
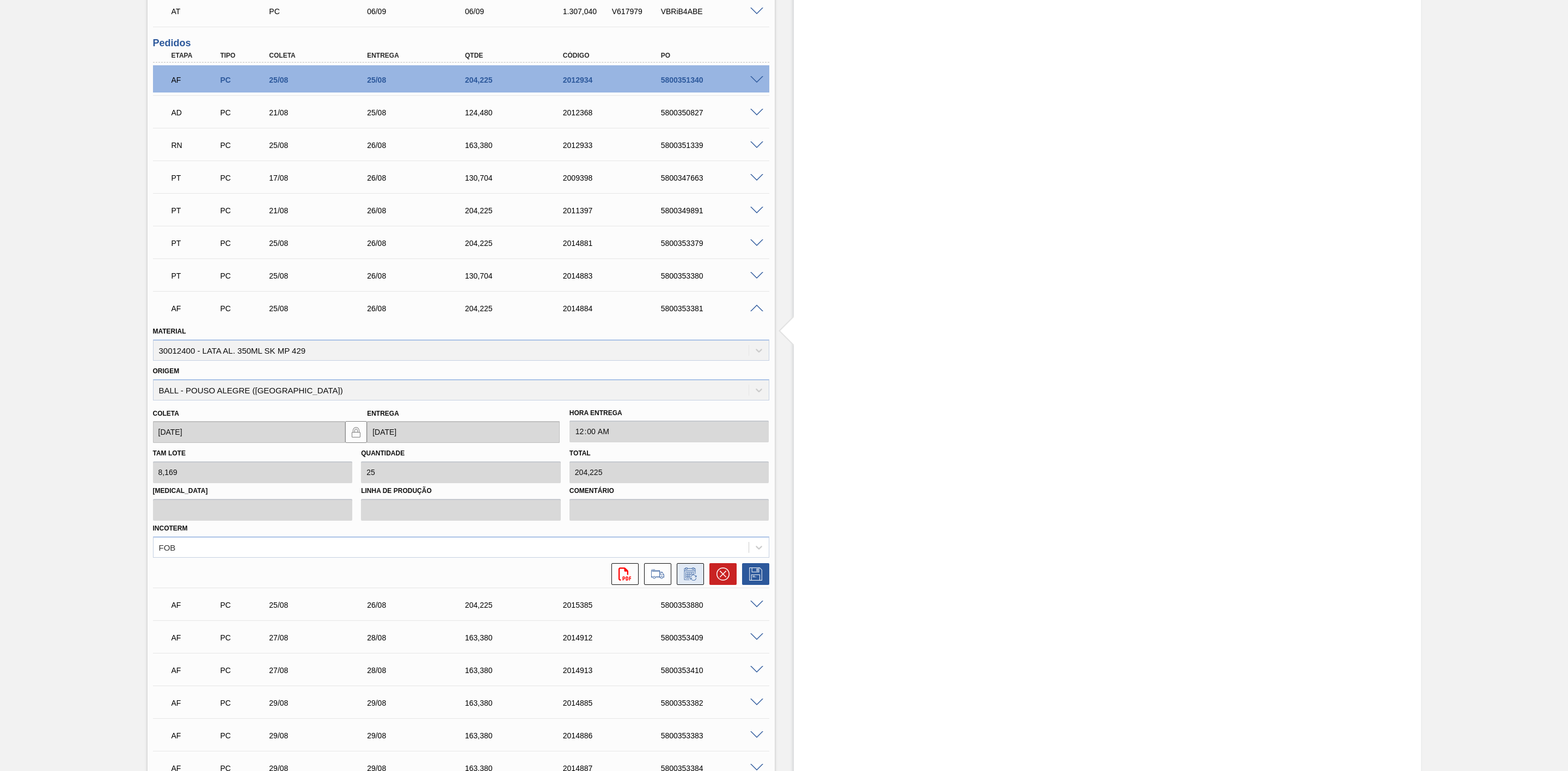
click at [683, 576] on icon at bounding box center [690, 574] width 17 height 13
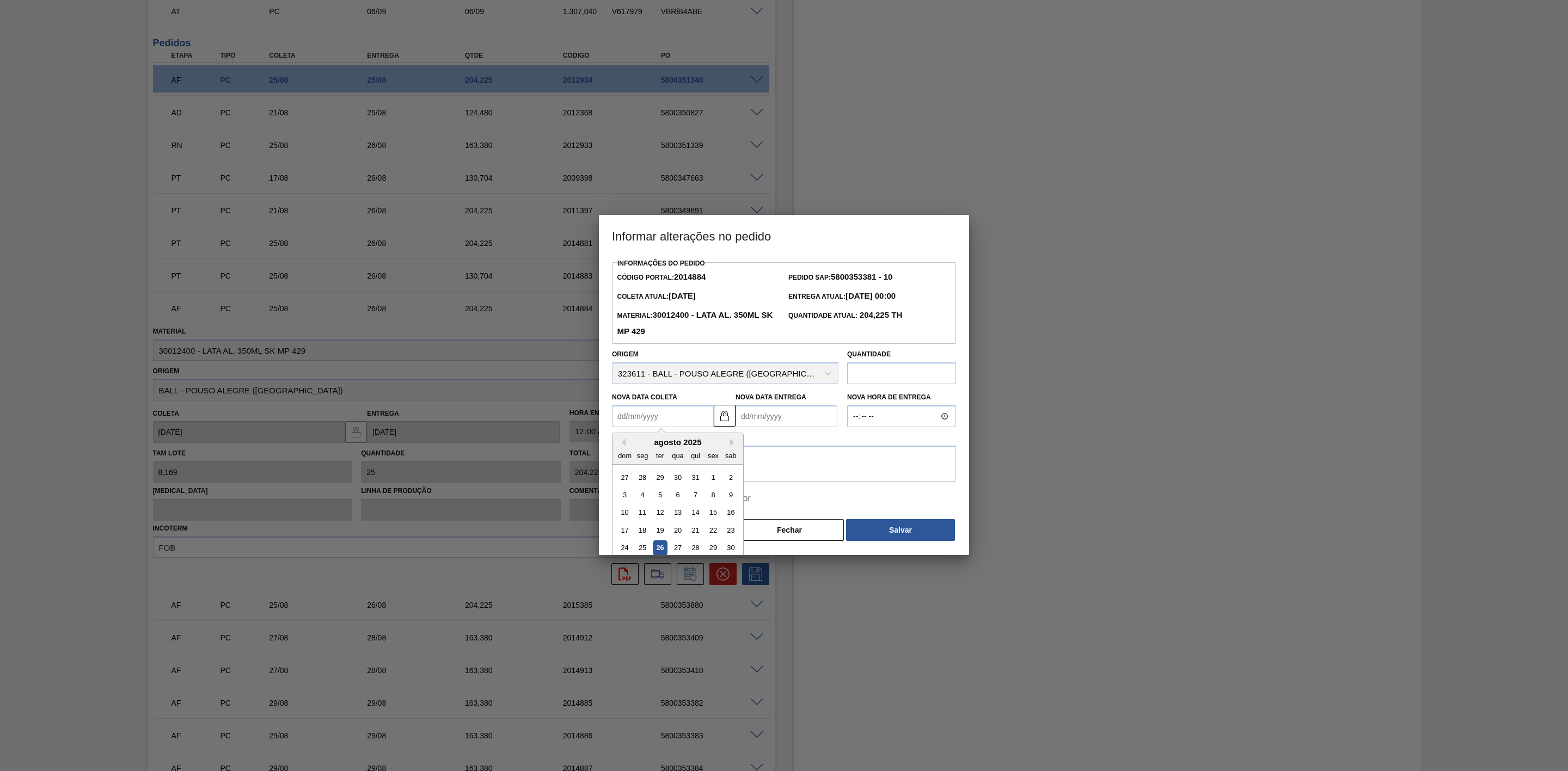
click at [647, 417] on Coleta2014884 "Nova Data Coleta" at bounding box center [662, 417] width 102 height 22
click at [675, 547] on div "27" at bounding box center [677, 548] width 14 height 14
type Coleta2014884 "[DATE]"
type Entrega2014884 "[DATE]"
click at [695, 463] on textarea at bounding box center [784, 463] width 344 height 36
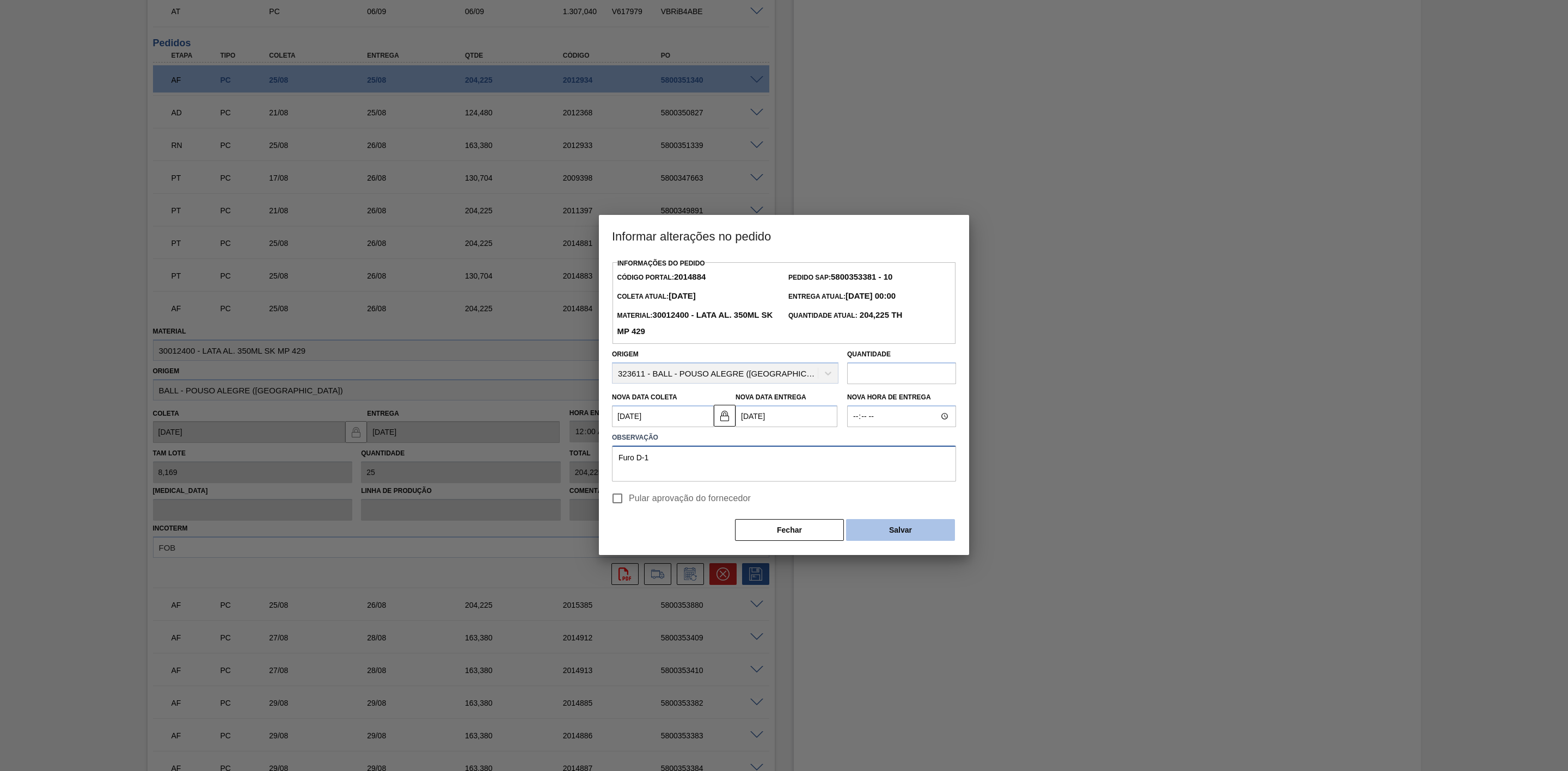
type textarea "Furo D-1"
click at [911, 528] on button "Salvar" at bounding box center [901, 530] width 109 height 22
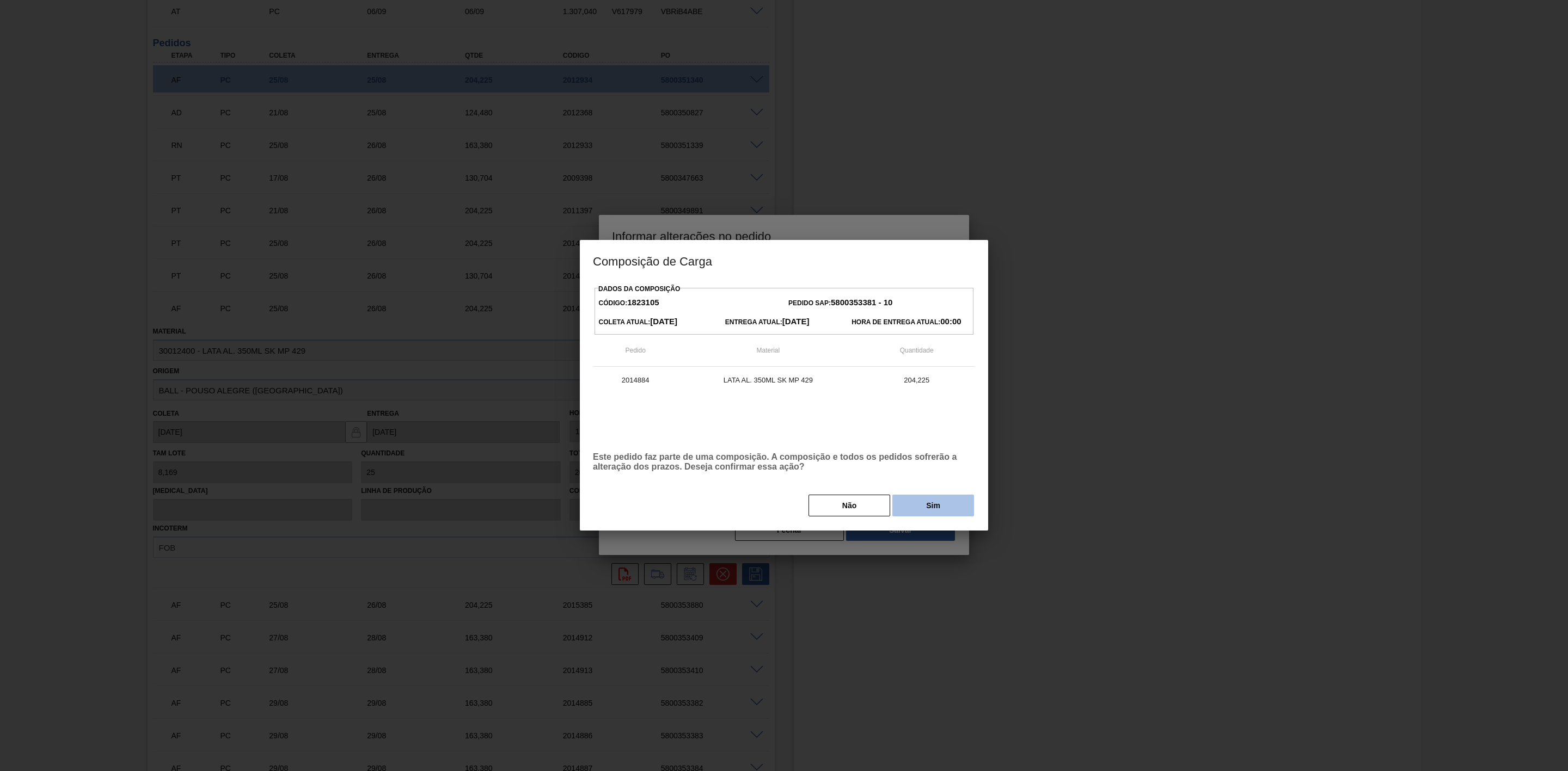
click at [924, 513] on button "Sim" at bounding box center [933, 505] width 82 height 22
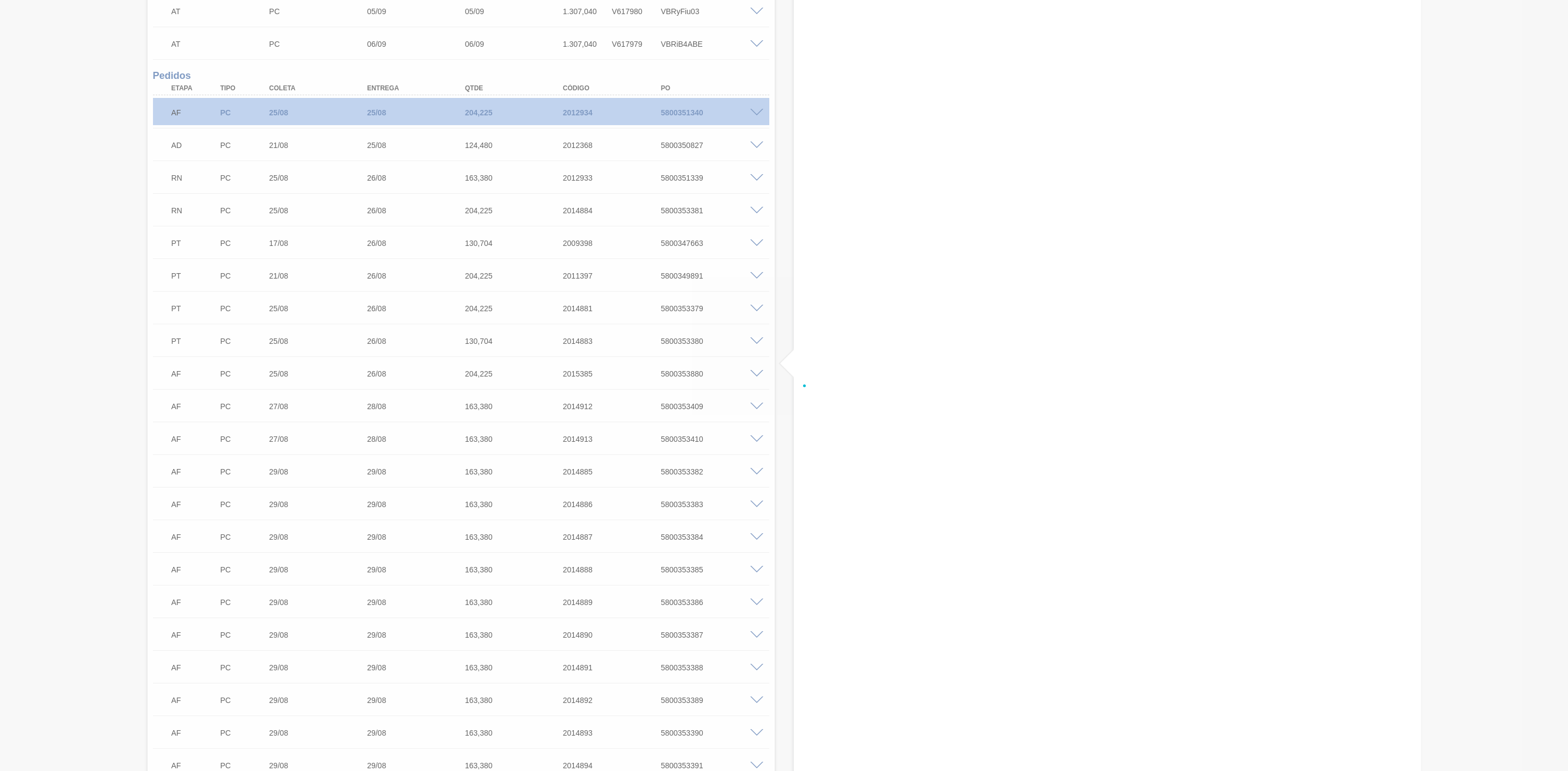
scroll to position [1094, 0]
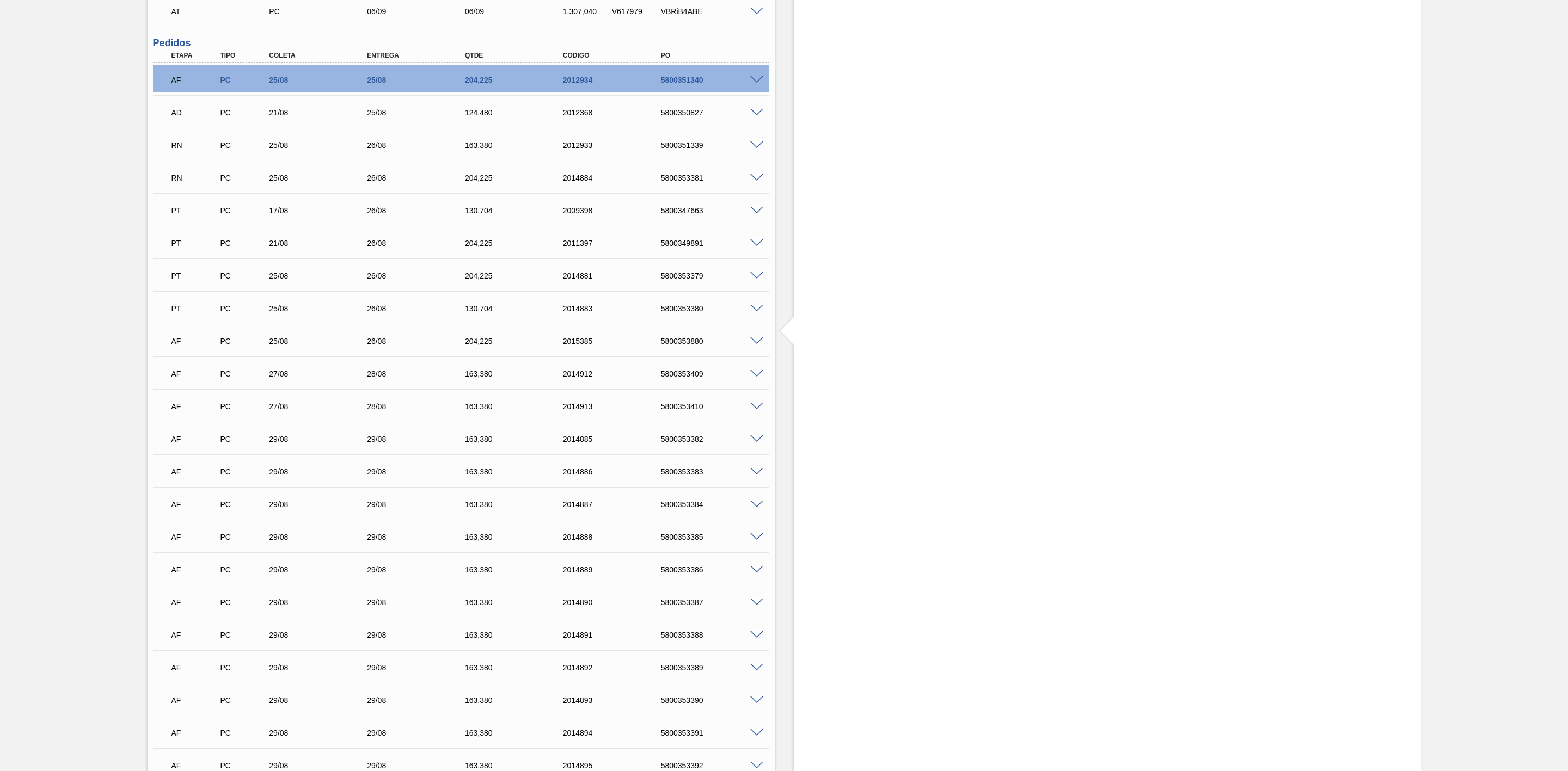
click at [753, 146] on span at bounding box center [757, 145] width 13 height 8
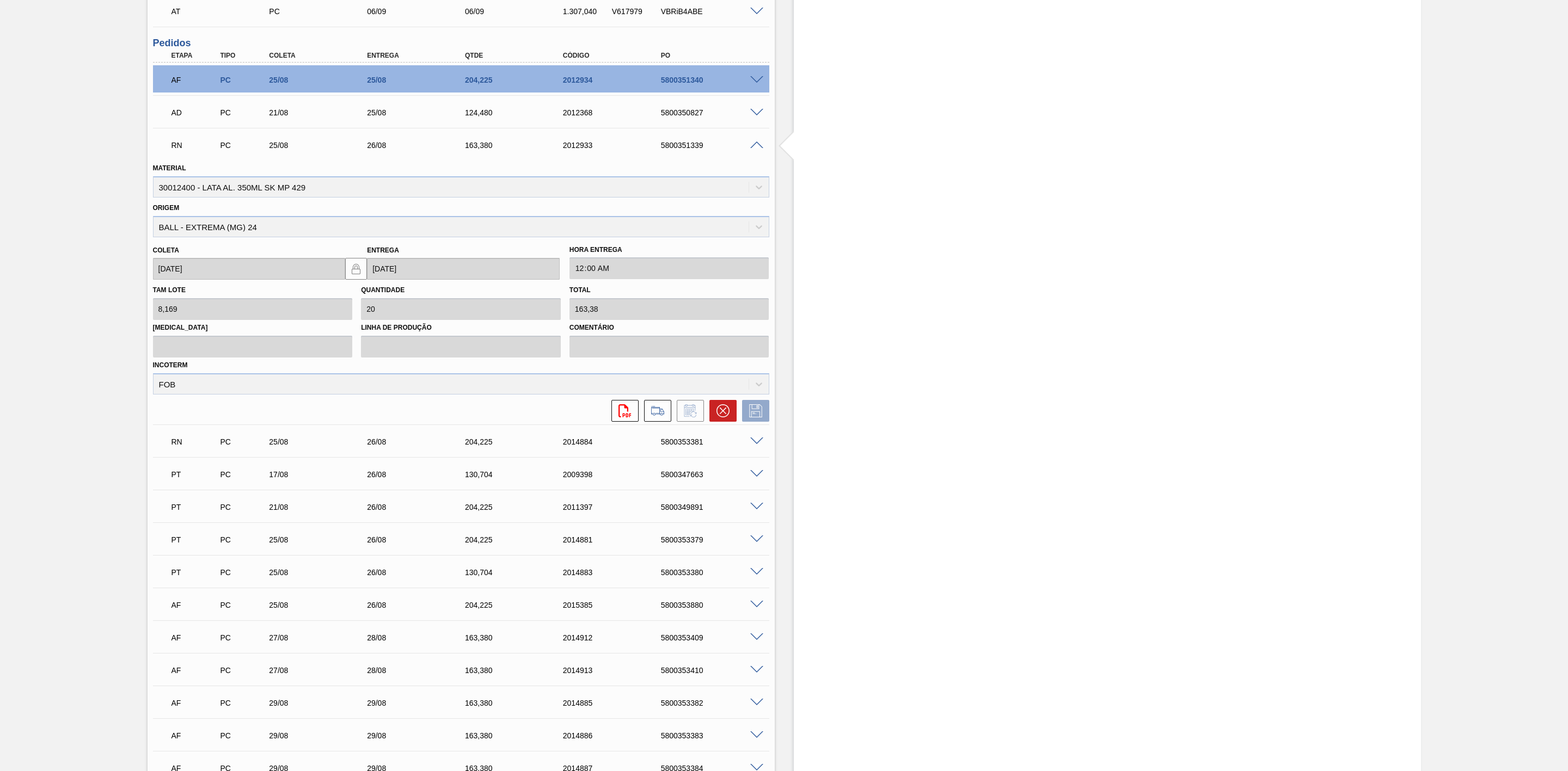
click at [753, 149] on span at bounding box center [757, 145] width 13 height 8
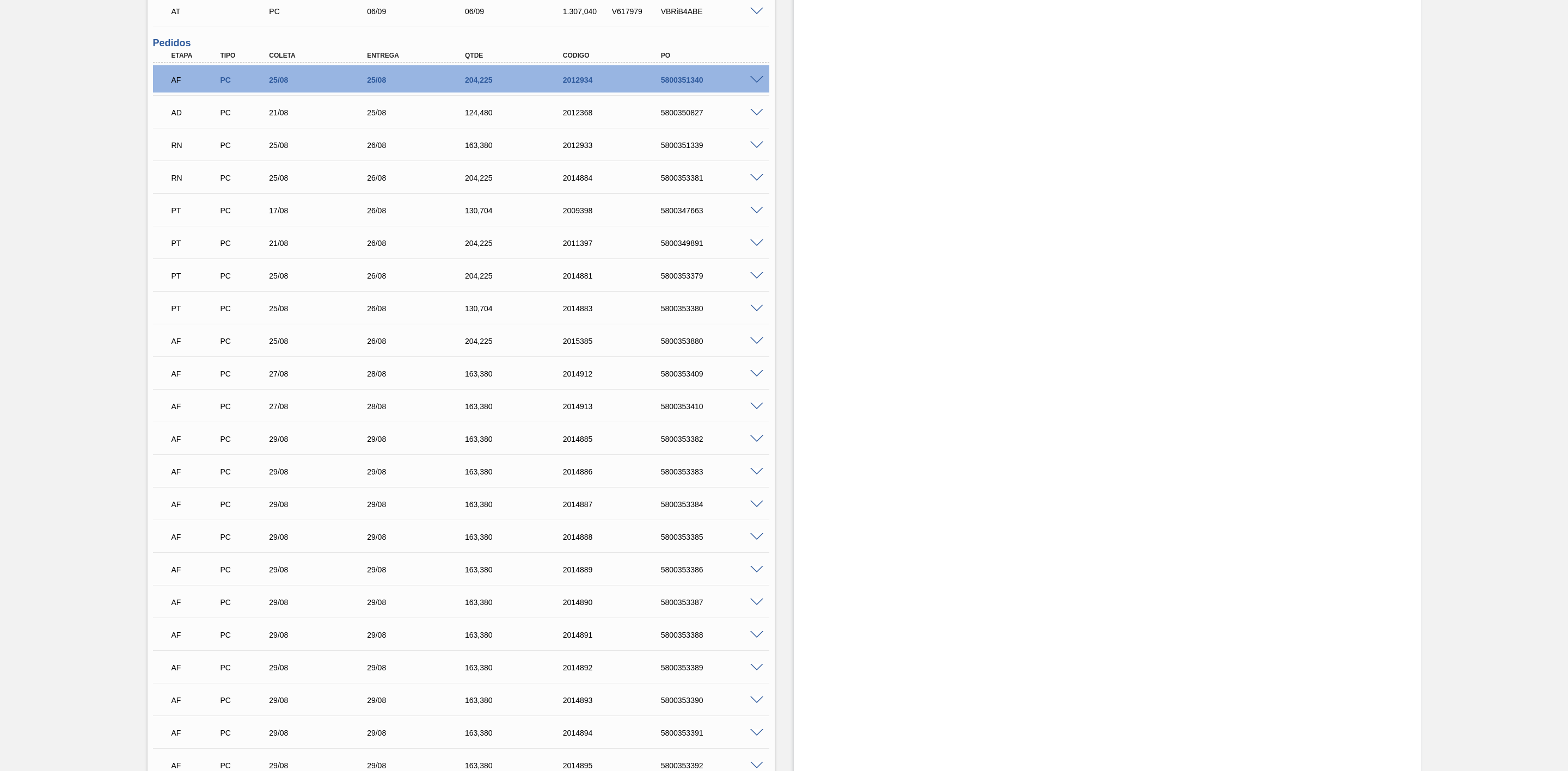
click at [758, 346] on span at bounding box center [757, 341] width 13 height 8
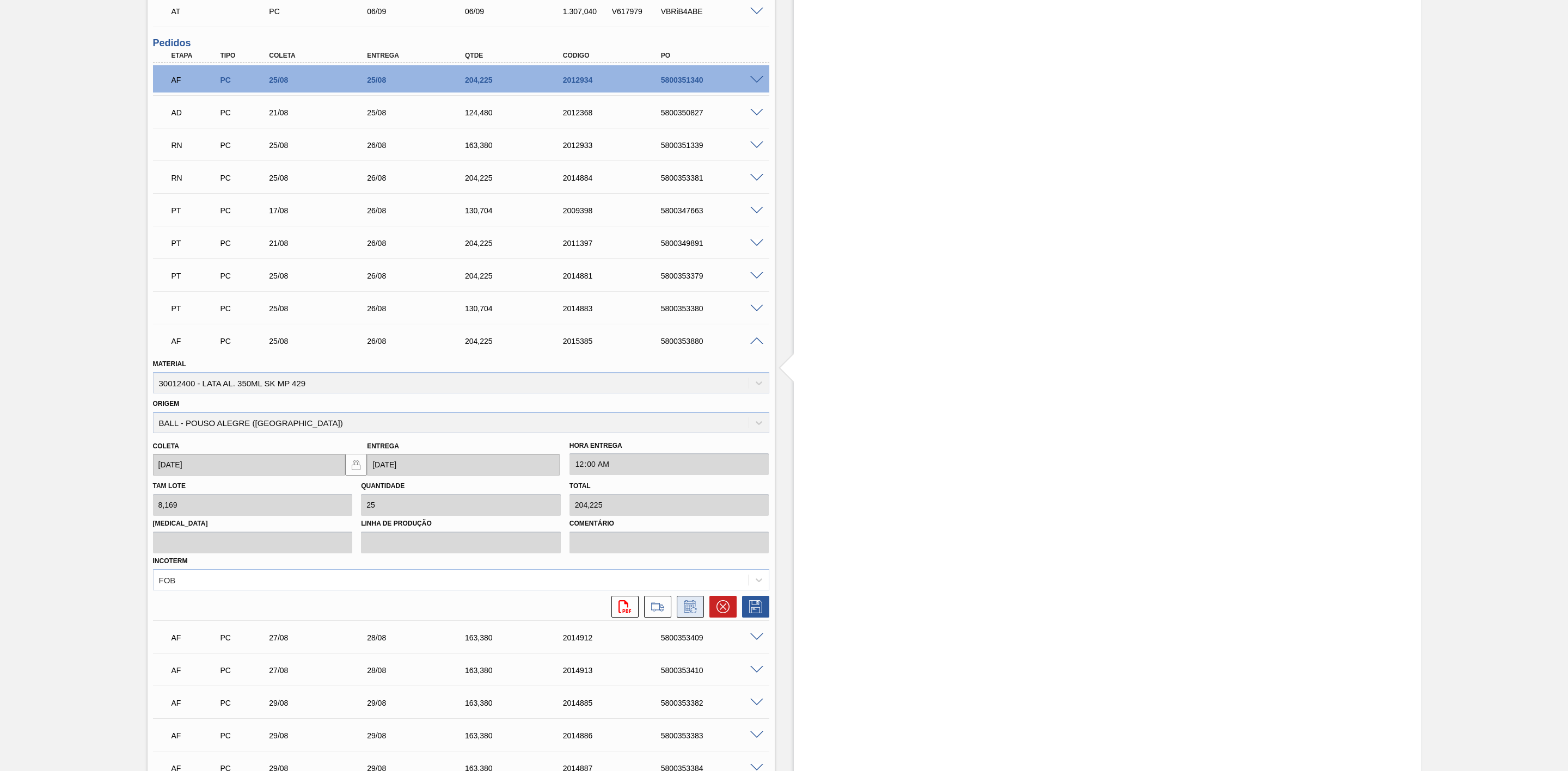
click at [690, 606] on icon at bounding box center [690, 606] width 12 height 12
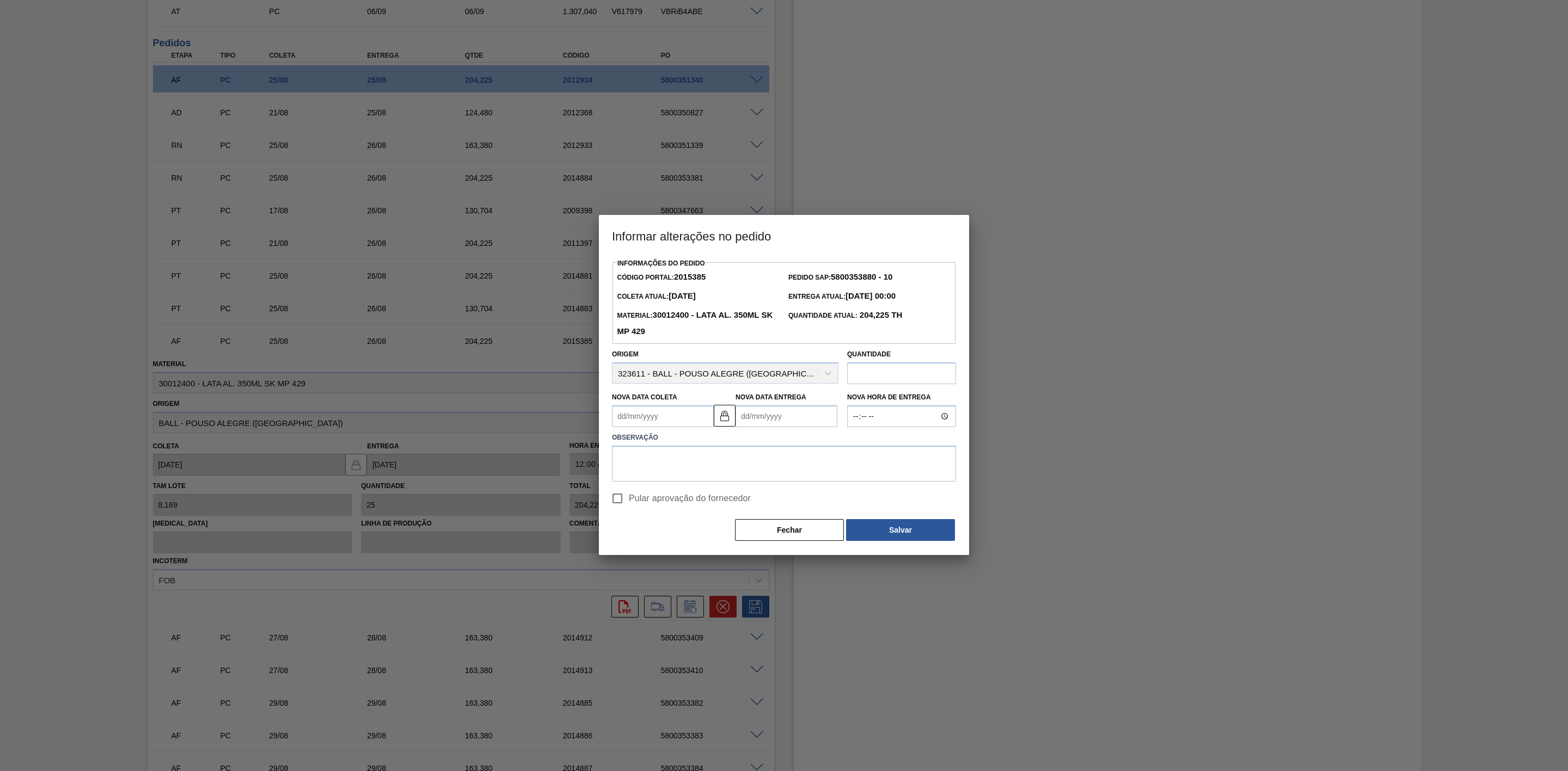
click at [657, 423] on Coleta2015385 "Nova Data Coleta" at bounding box center [662, 417] width 102 height 22
click at [680, 545] on div "27" at bounding box center [677, 548] width 14 height 14
type Coleta2015385 "[DATE]"
type Entrega2015385 "[DATE]"
click at [680, 450] on textarea at bounding box center [784, 463] width 344 height 36
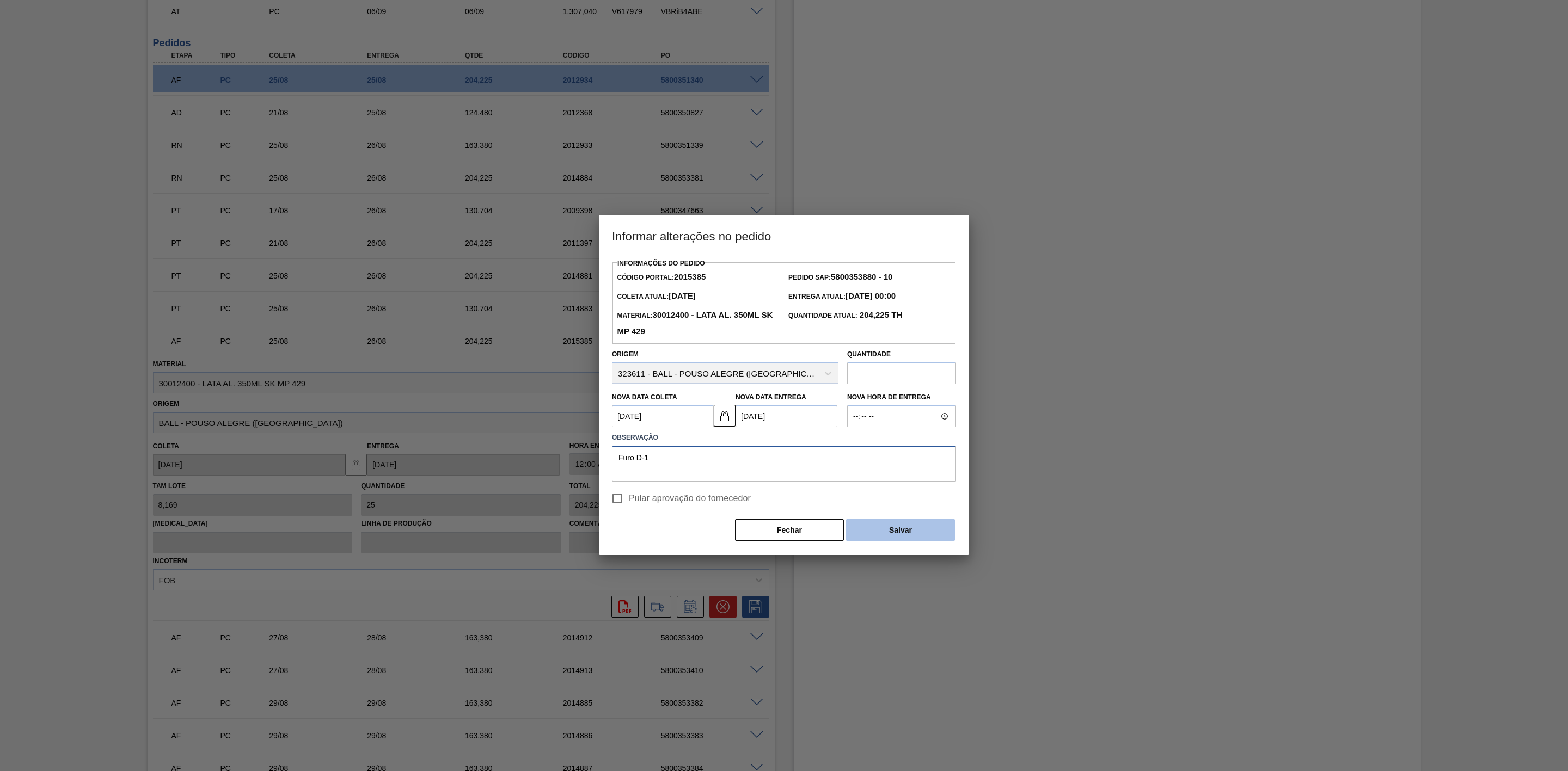
type textarea "Furo D-1"
click at [902, 531] on button "Salvar" at bounding box center [901, 530] width 109 height 22
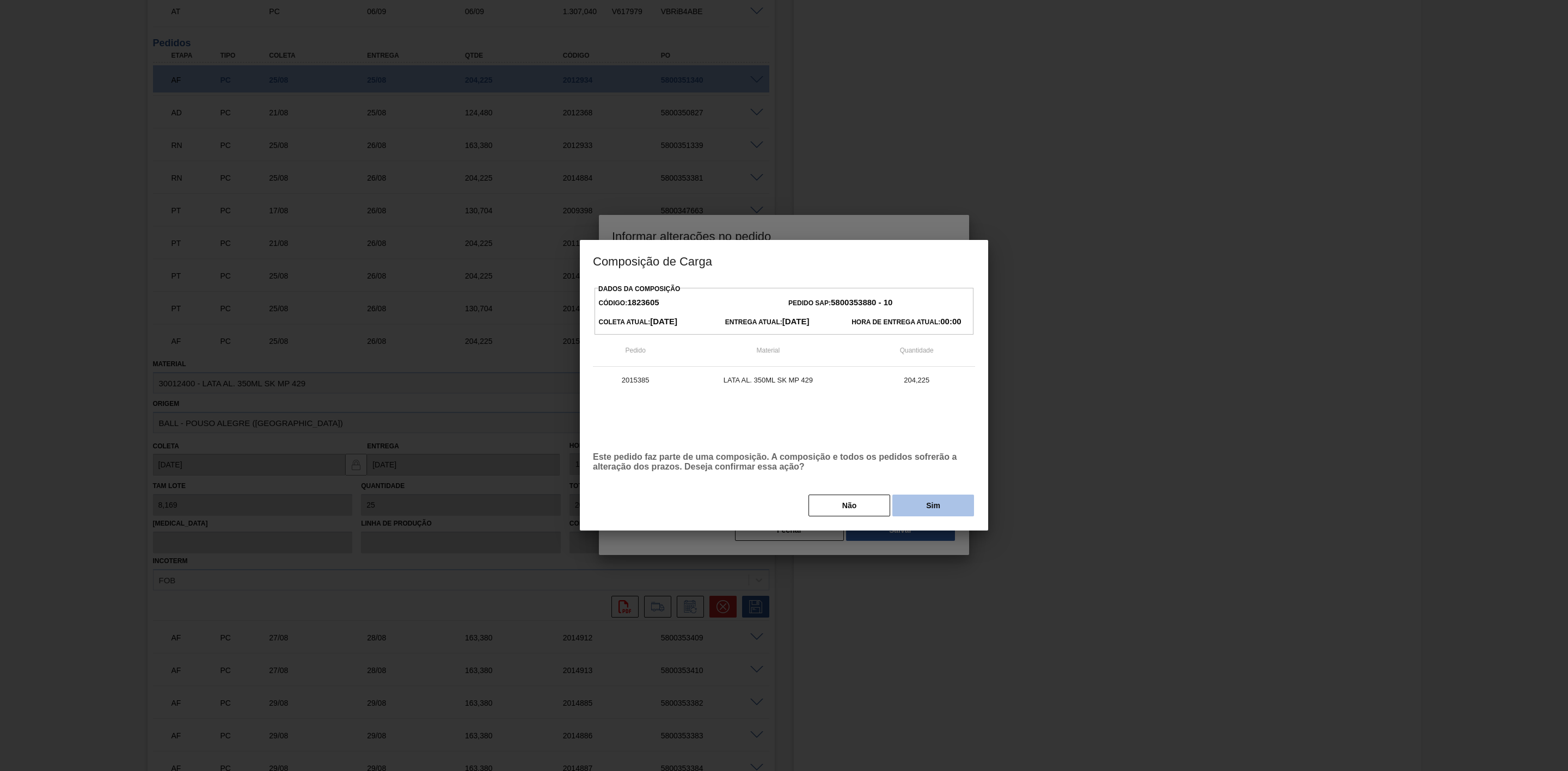
click at [913, 500] on button "Sim" at bounding box center [933, 505] width 82 height 22
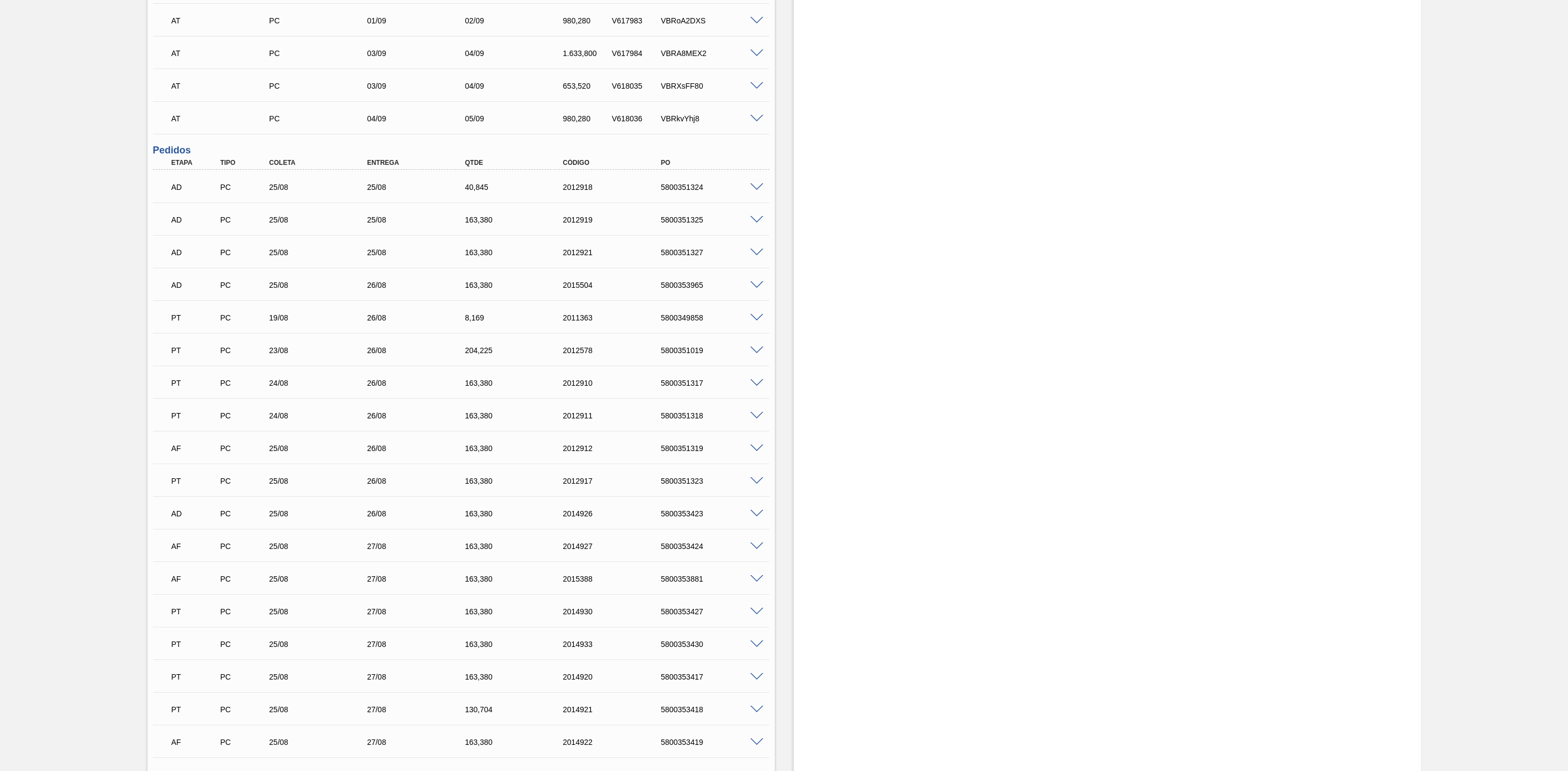
scroll to position [653, 0]
click at [757, 424] on span at bounding box center [757, 423] width 13 height 8
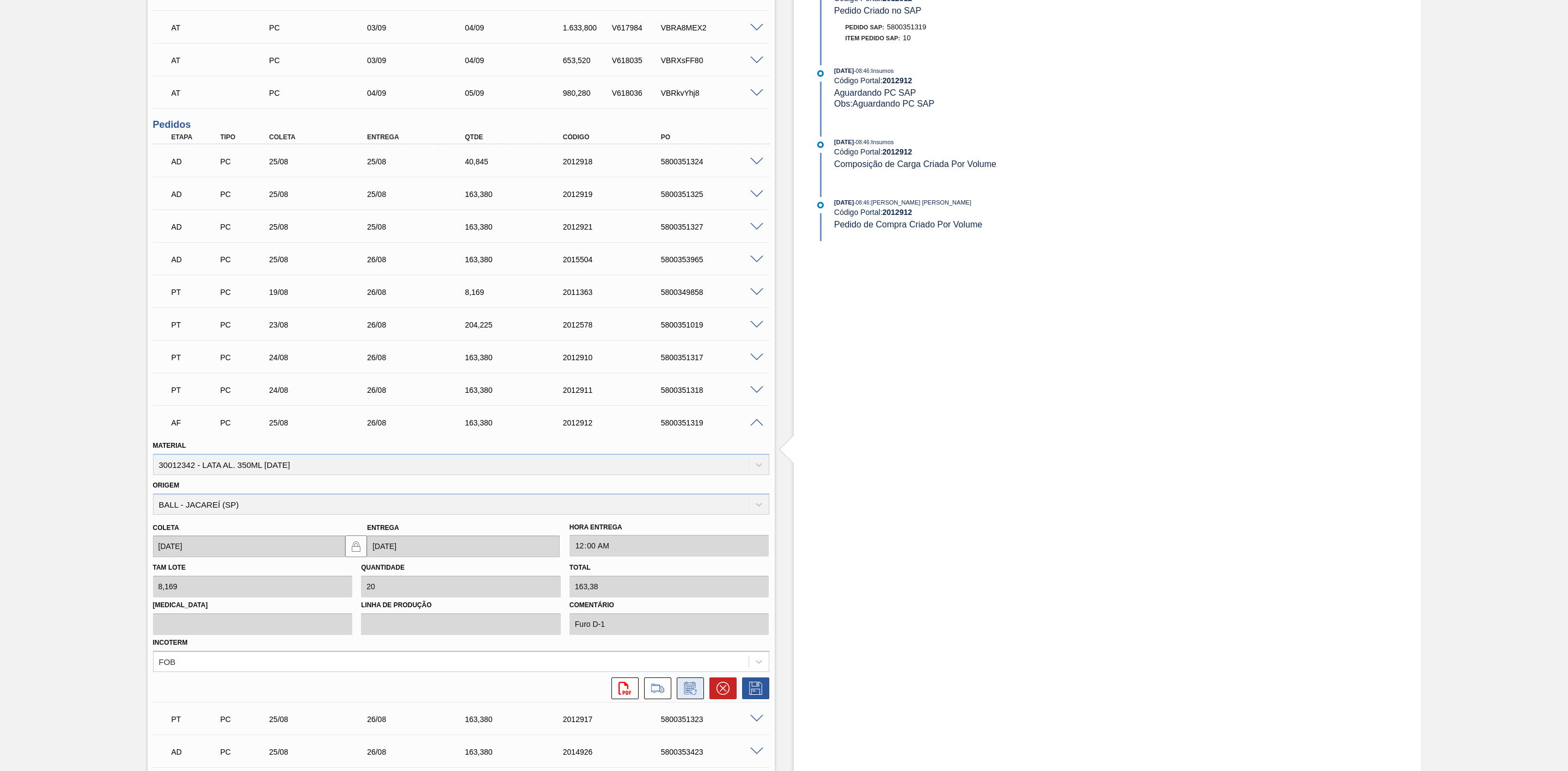
click at [691, 693] on icon at bounding box center [689, 689] width 8 height 6
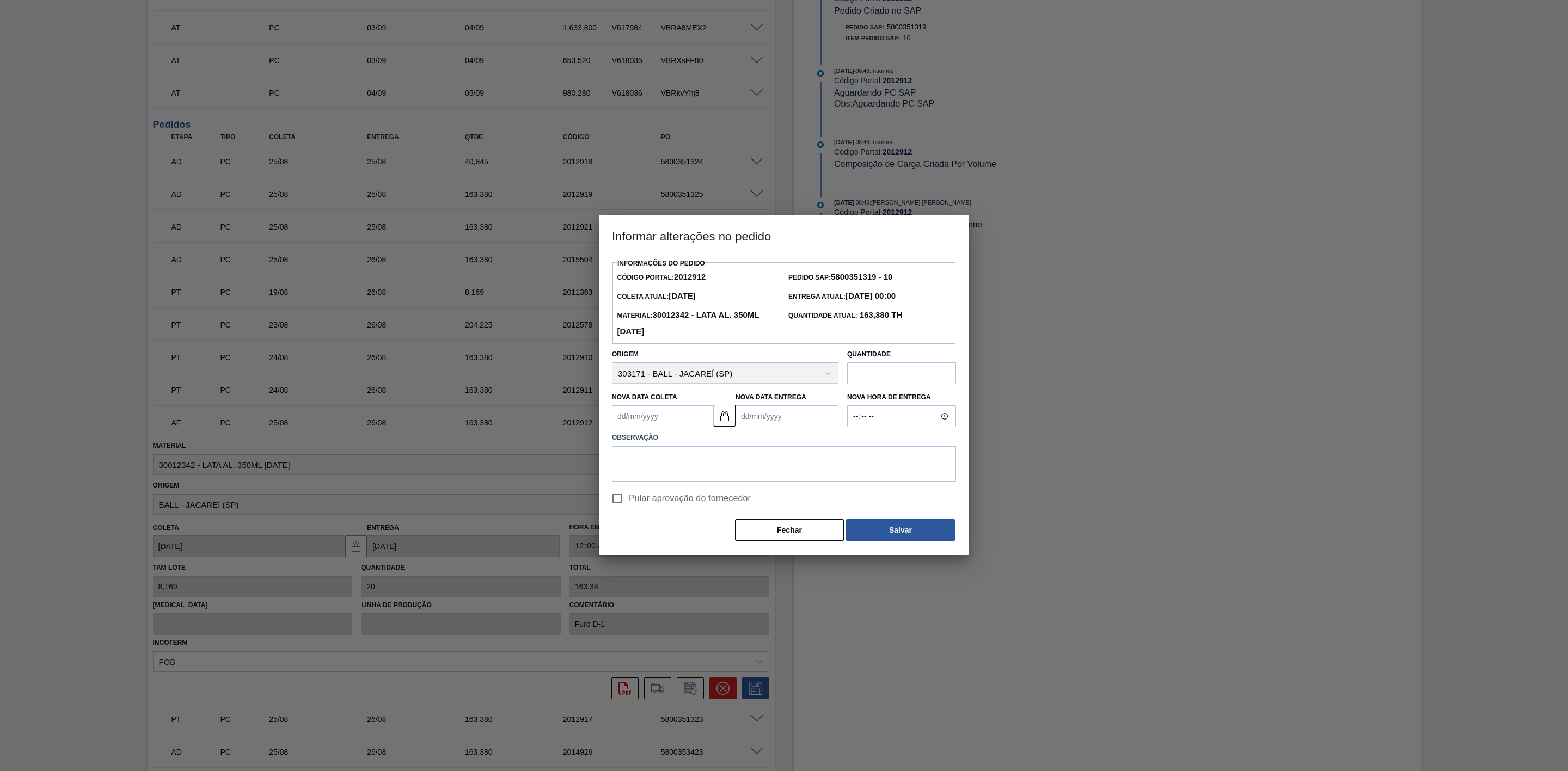
click at [654, 420] on Coleta2012912 "Nova Data Coleta" at bounding box center [662, 417] width 102 height 22
click at [659, 547] on div "26" at bounding box center [660, 548] width 14 height 14
type Coleta2012912 "[DATE]"
type Entrega2012912 "[DATE]"
click at [649, 466] on textarea at bounding box center [784, 463] width 344 height 36
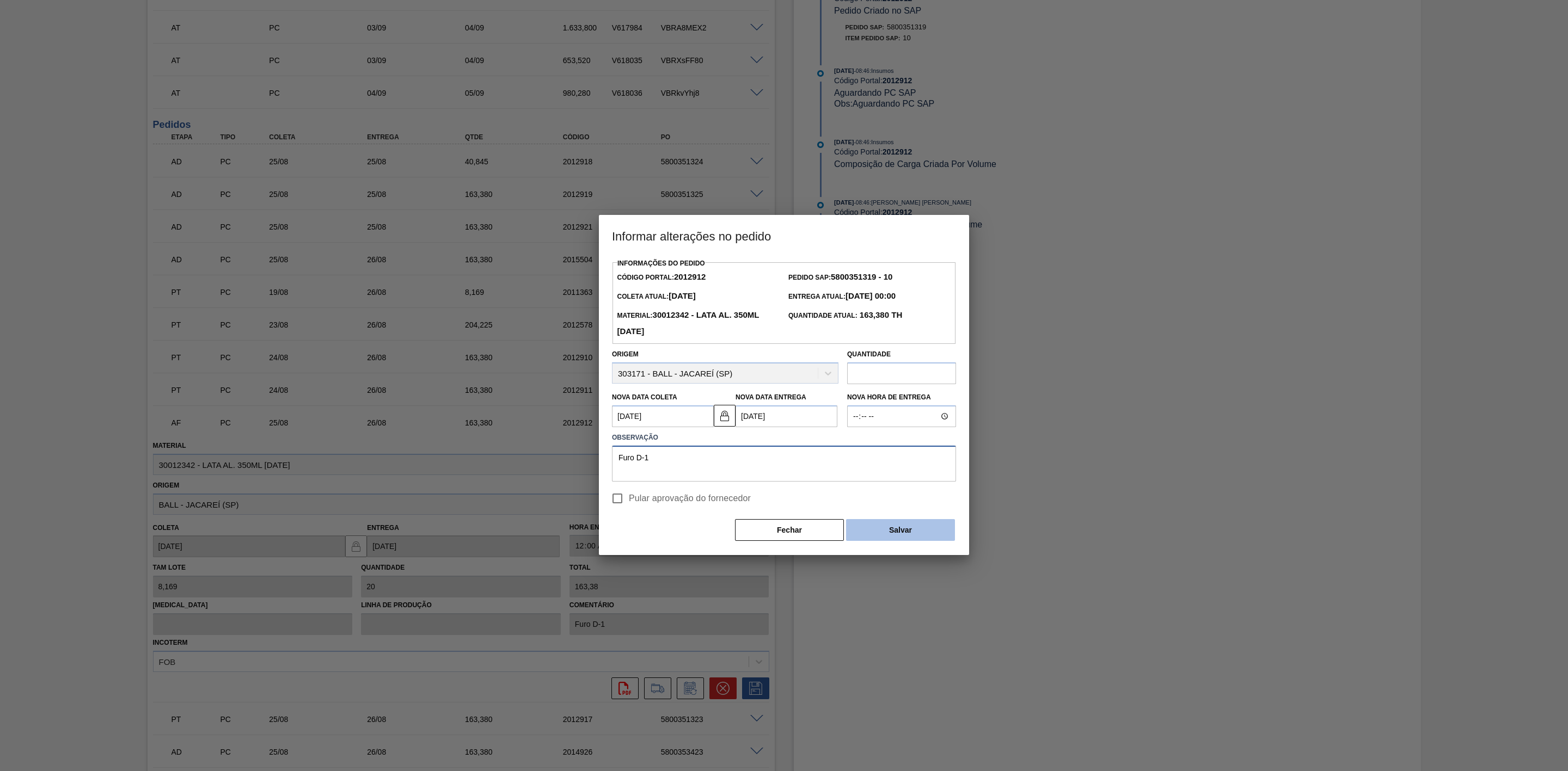
type textarea "Furo D-1"
click at [880, 531] on button "Salvar" at bounding box center [901, 530] width 109 height 22
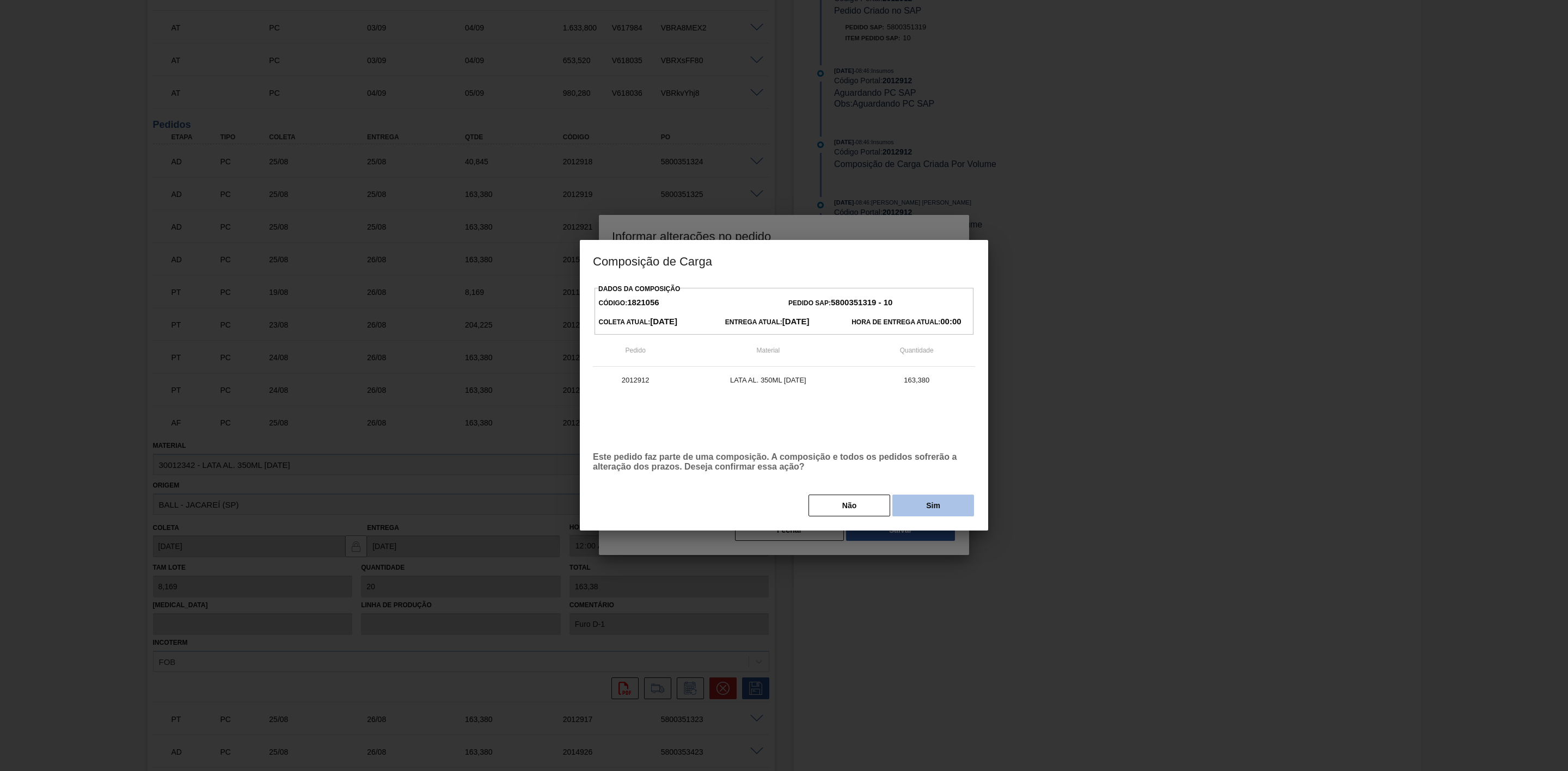
click at [924, 501] on button "Sim" at bounding box center [933, 505] width 82 height 22
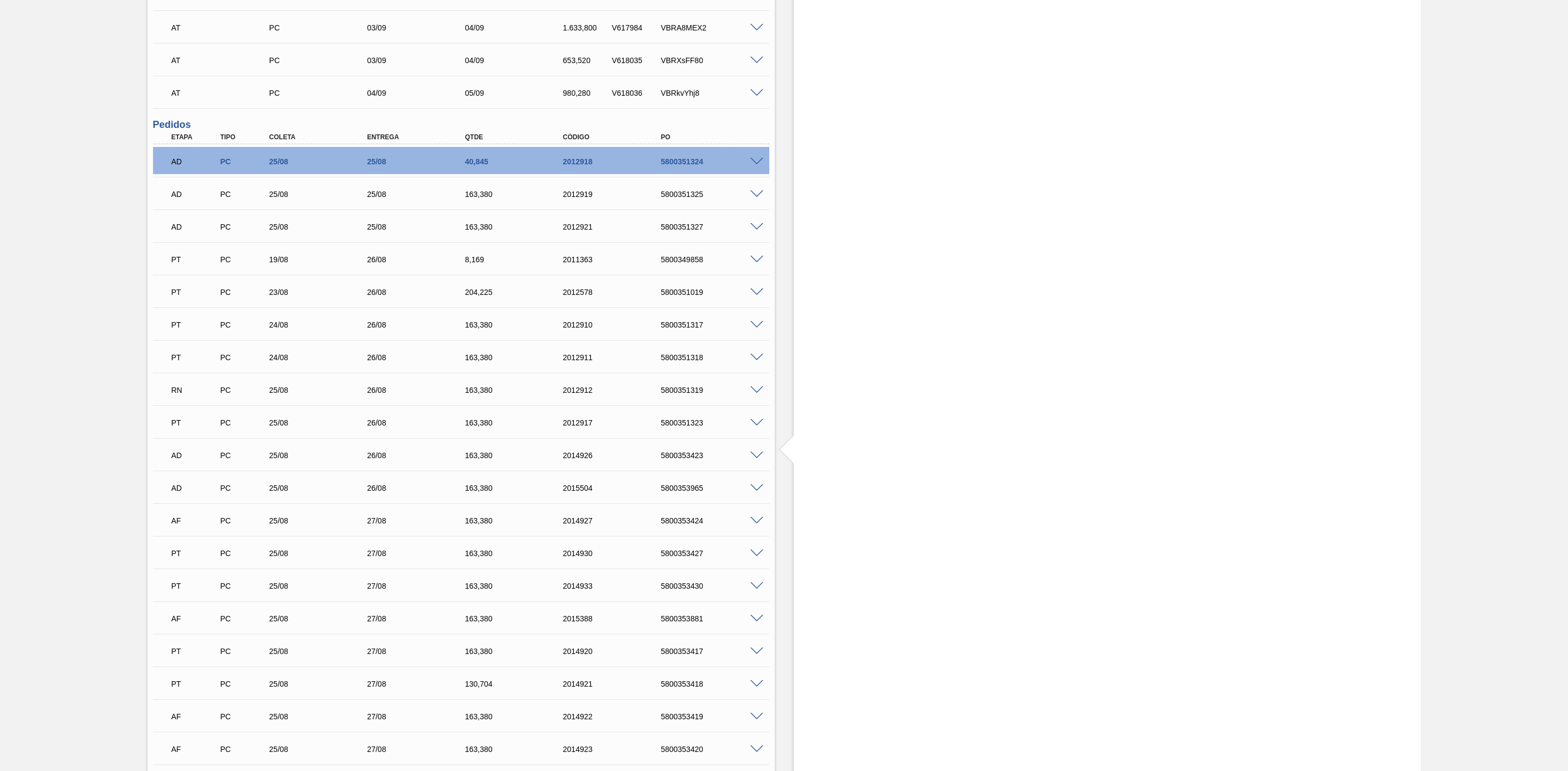
click at [757, 525] on span at bounding box center [757, 520] width 13 height 8
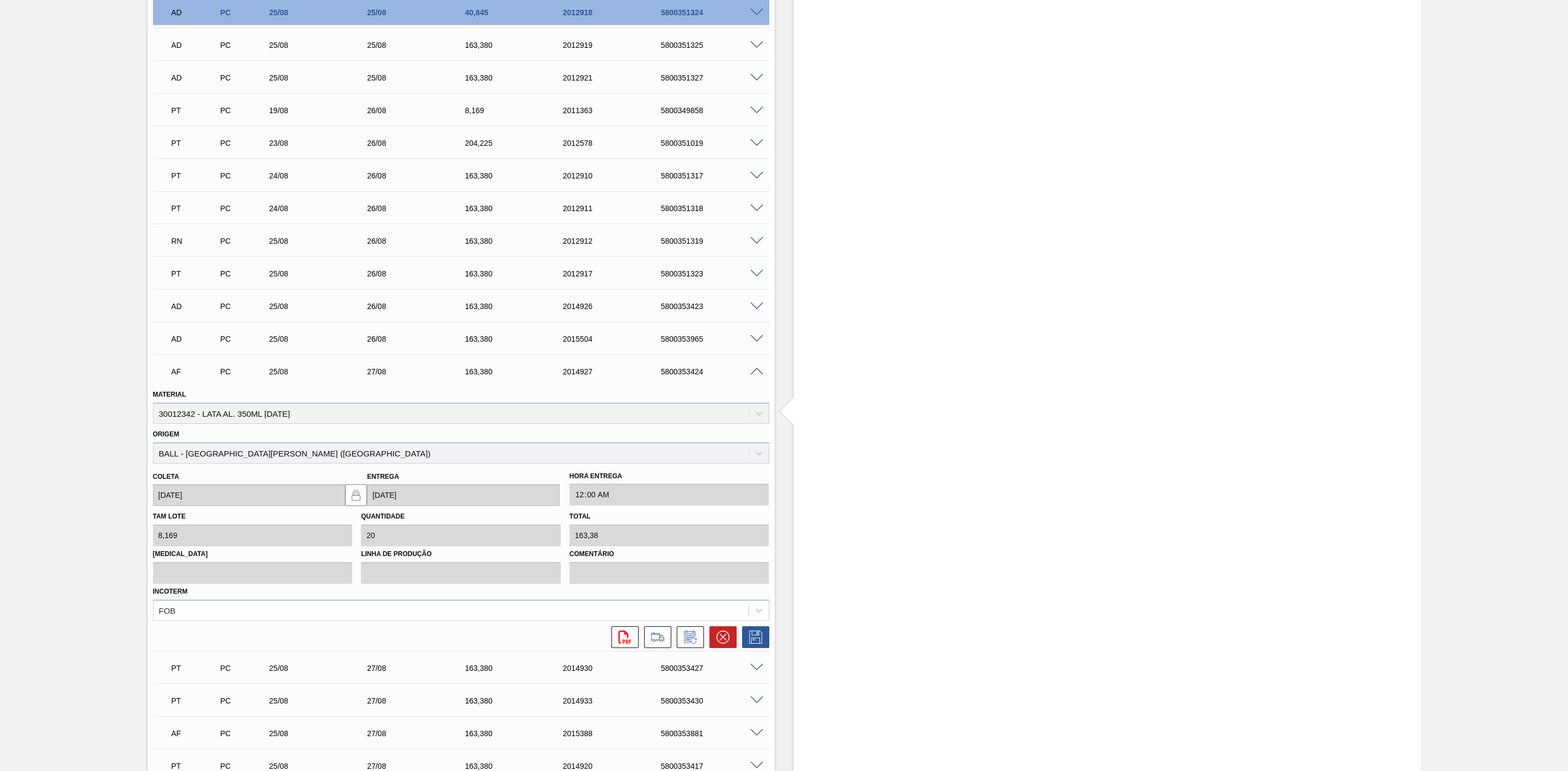
scroll to position [816, 0]
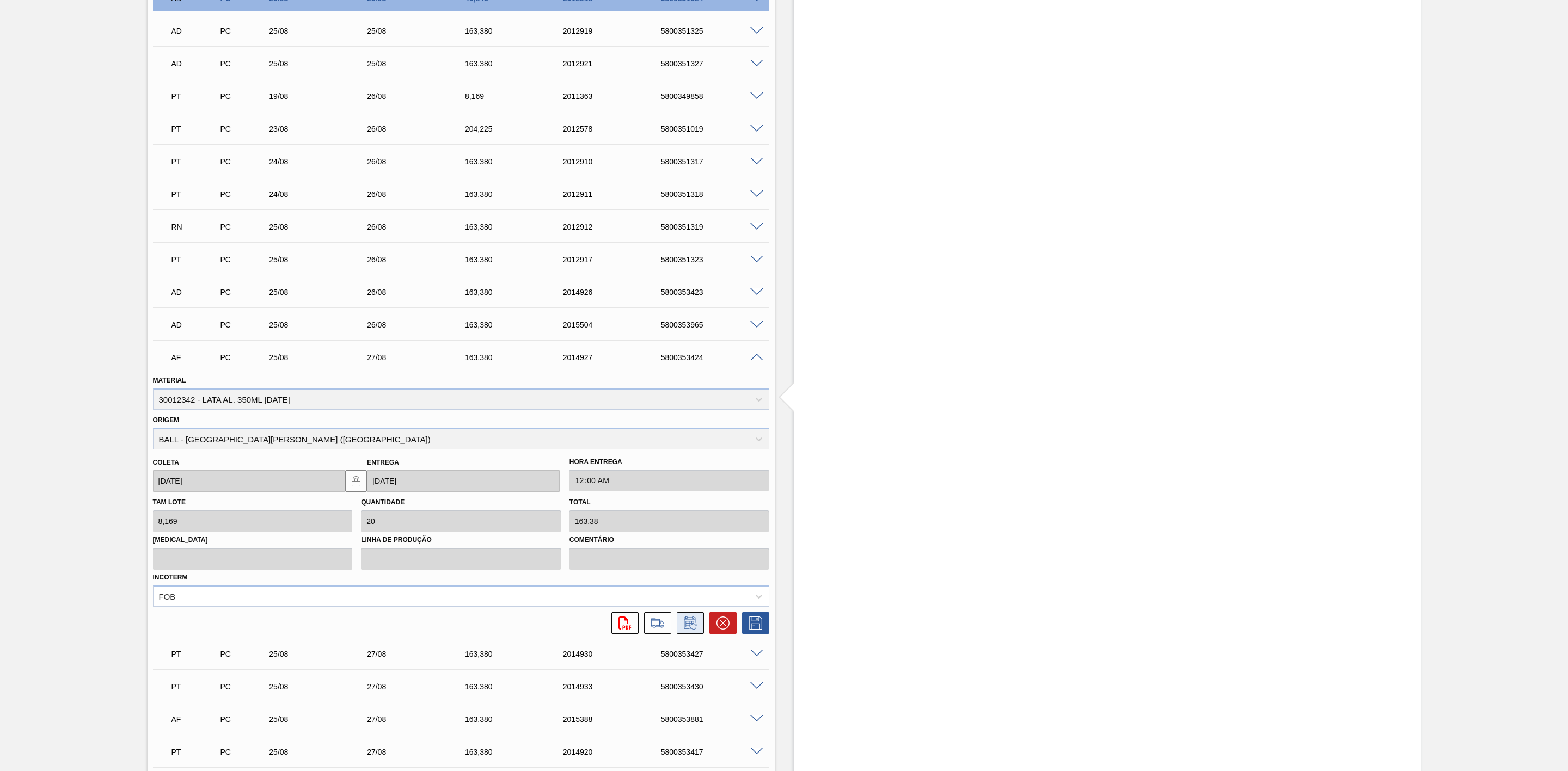
click at [693, 630] on icon at bounding box center [690, 623] width 17 height 13
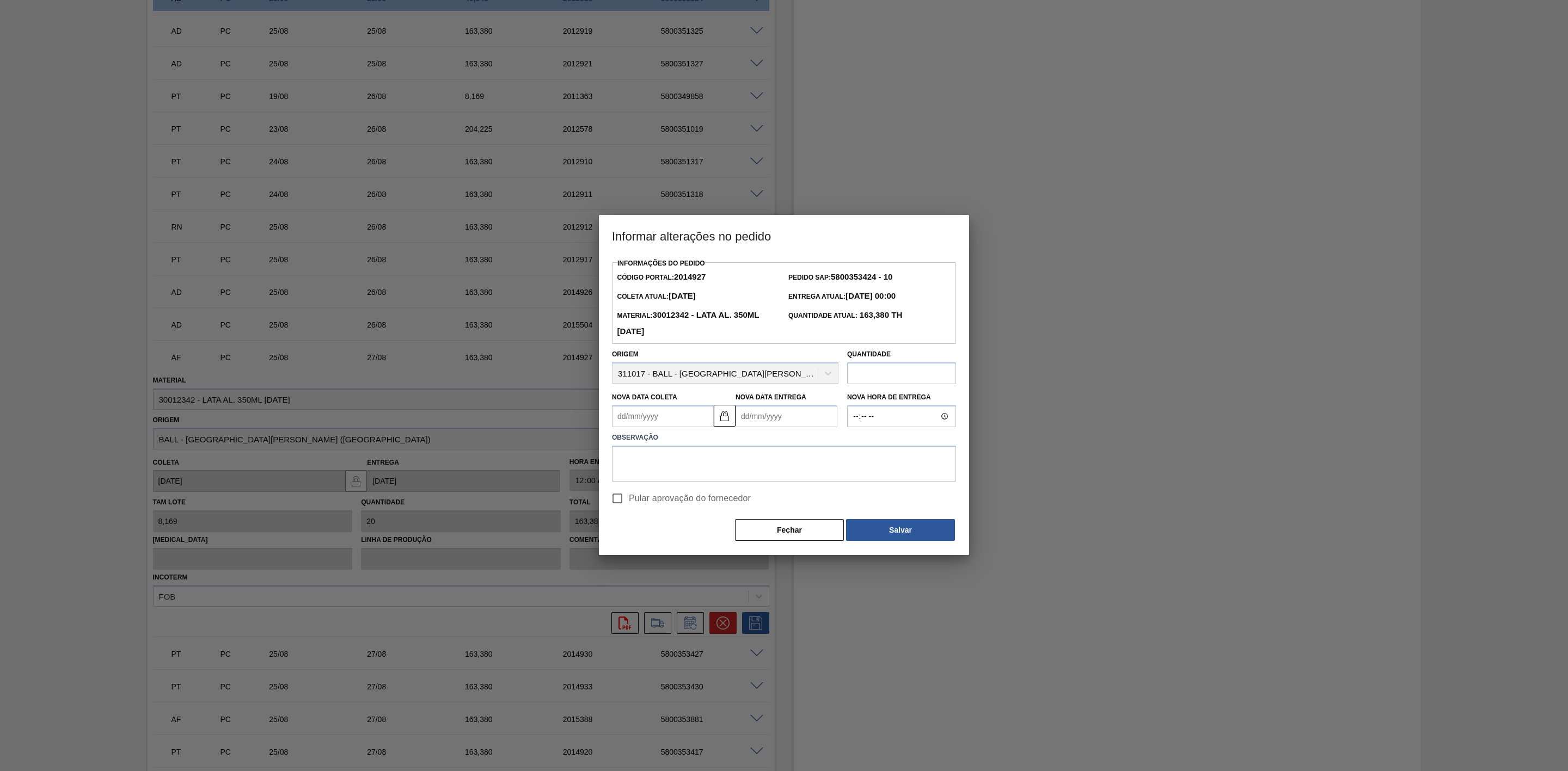
click at [649, 420] on Coleta2014927 "Nova Data Coleta" at bounding box center [662, 417] width 102 height 22
click at [661, 550] on div "26" at bounding box center [660, 548] width 14 height 14
type Coleta2014927 "[DATE]"
type Entrega2014927 "[DATE]"
click at [659, 459] on textarea at bounding box center [784, 463] width 344 height 36
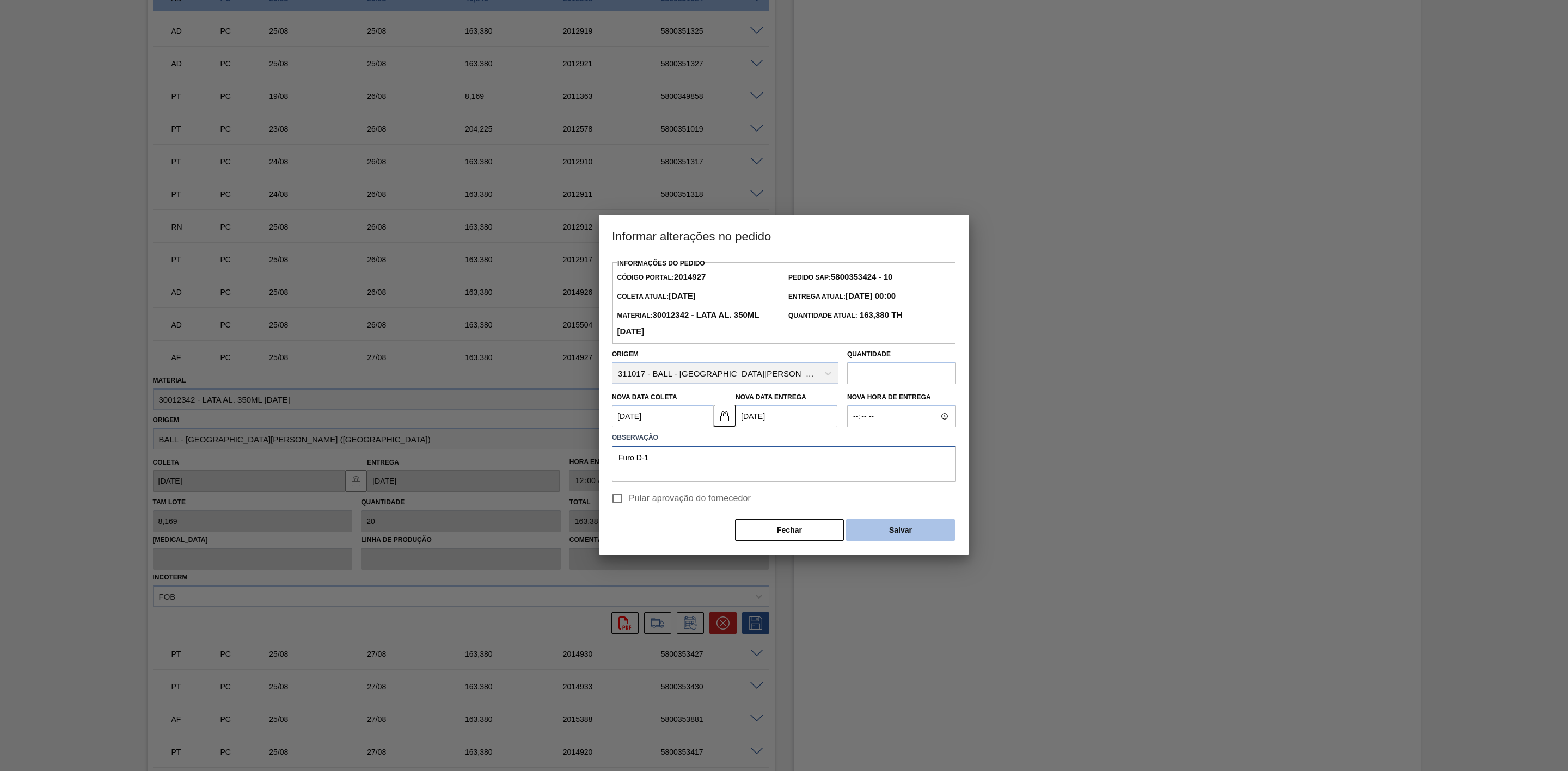
type textarea "Furo D-1"
click at [862, 538] on button "Salvar" at bounding box center [901, 530] width 109 height 22
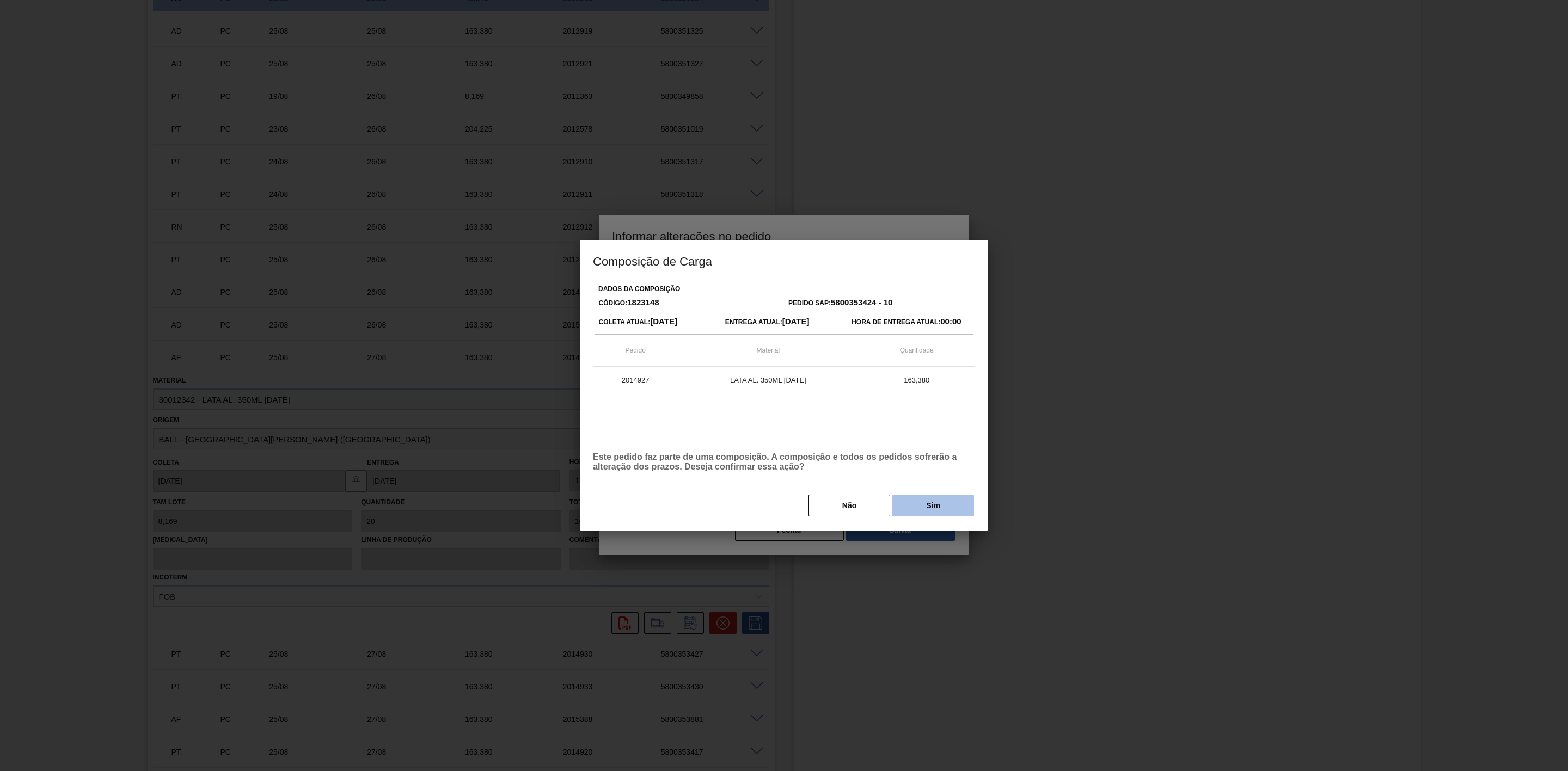
click at [915, 508] on button "Sim" at bounding box center [933, 505] width 82 height 22
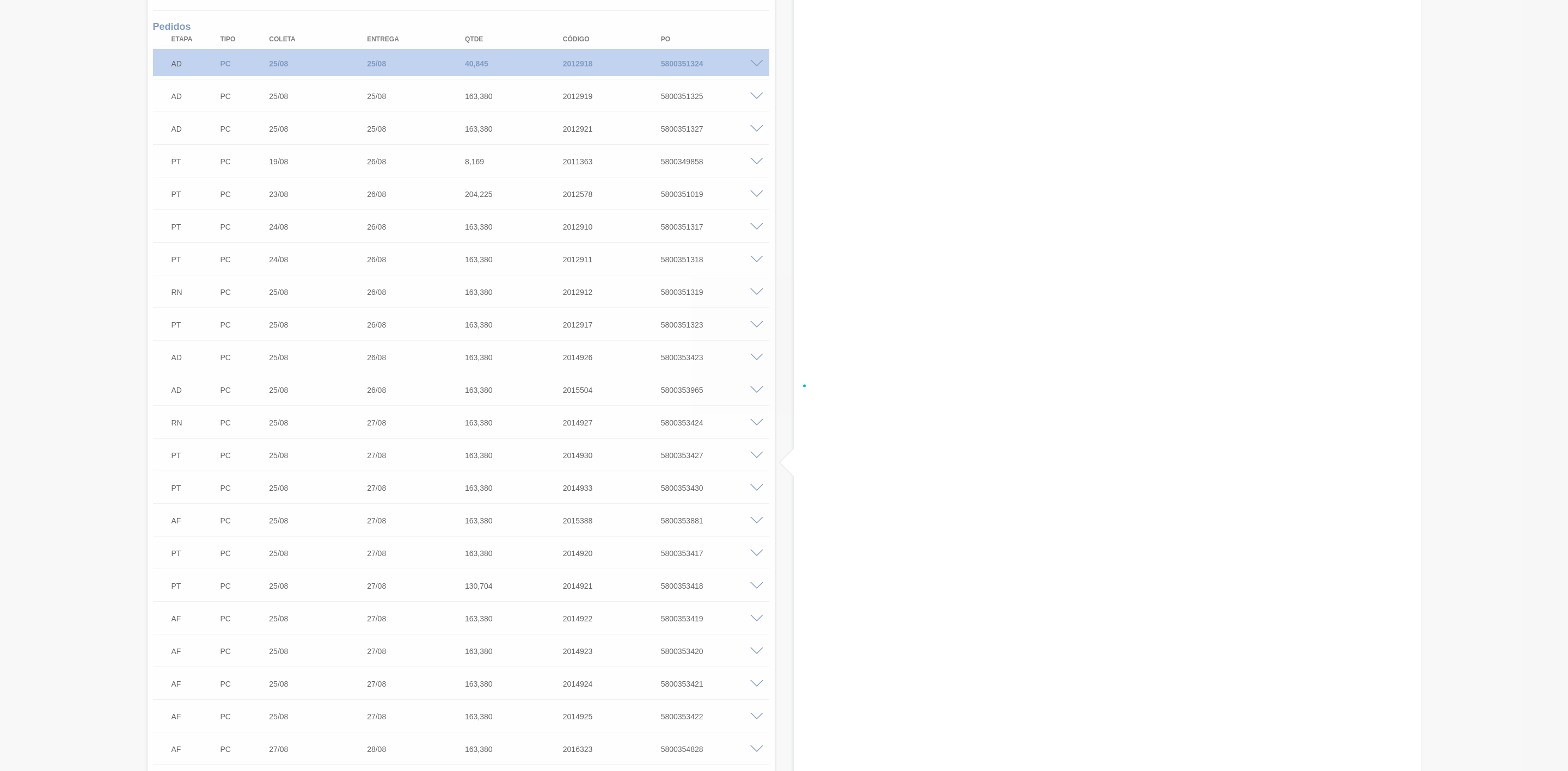
scroll to position [881, 0]
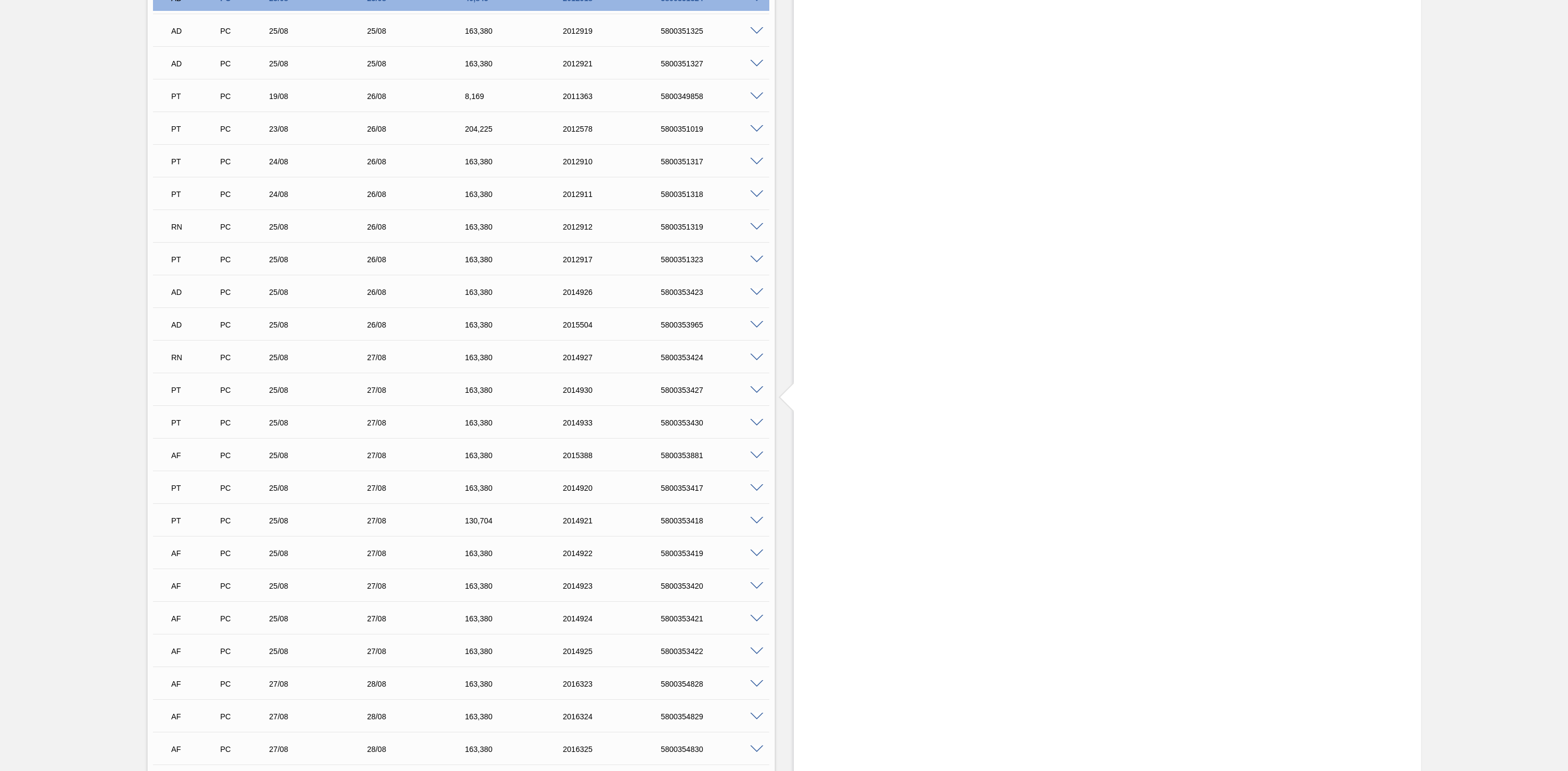
click at [675, 360] on div "5800353424" at bounding box center [715, 357] width 113 height 9
copy div "5800353424"
drag, startPoint x: 724, startPoint y: 397, endPoint x: 690, endPoint y: 379, distance: 38.5
click at [722, 395] on div "5800353427" at bounding box center [715, 391] width 113 height 9
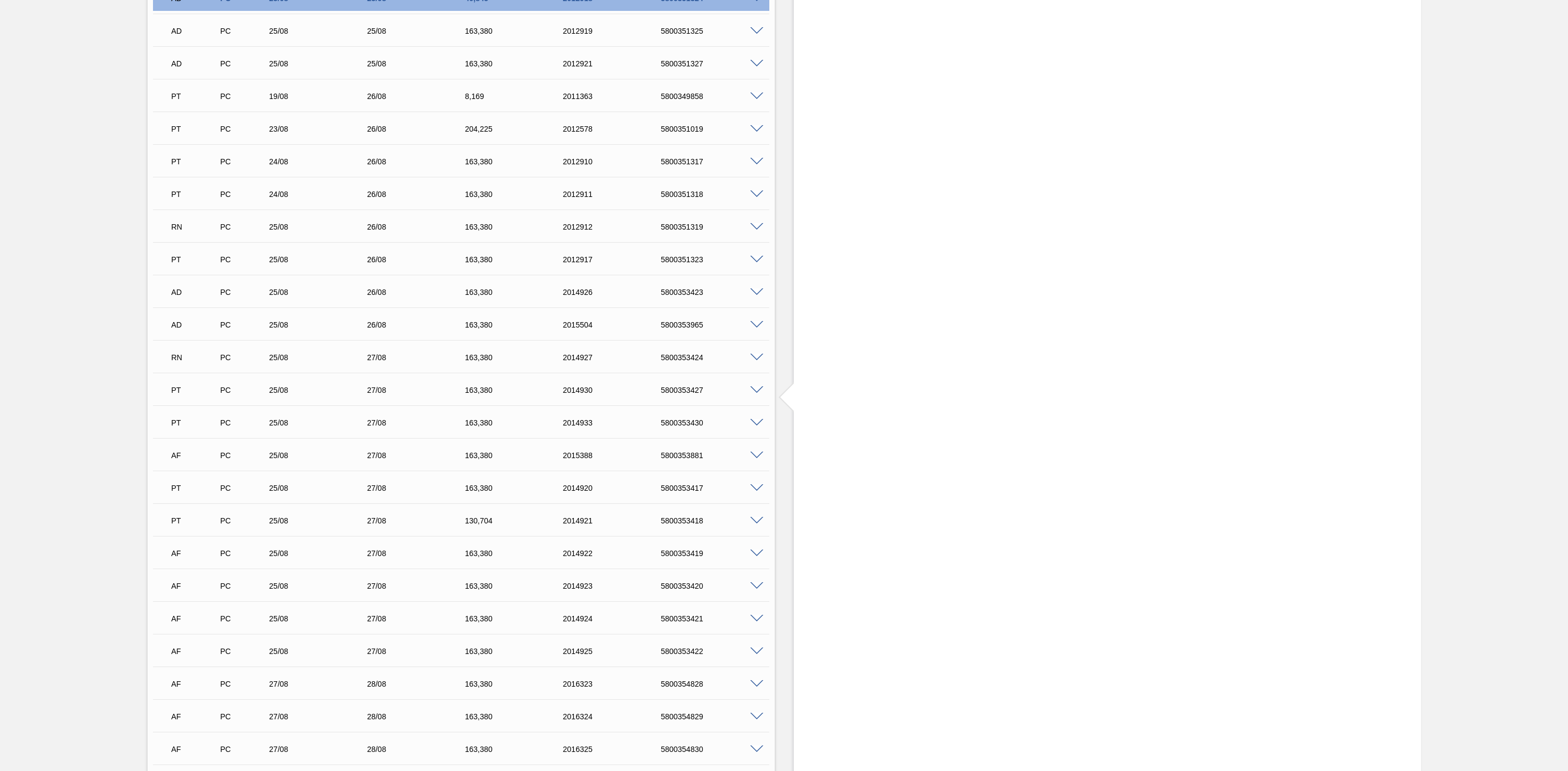
click at [677, 362] on div "5800353424" at bounding box center [715, 357] width 113 height 9
copy div "5800353424"
click at [755, 362] on span at bounding box center [757, 357] width 13 height 8
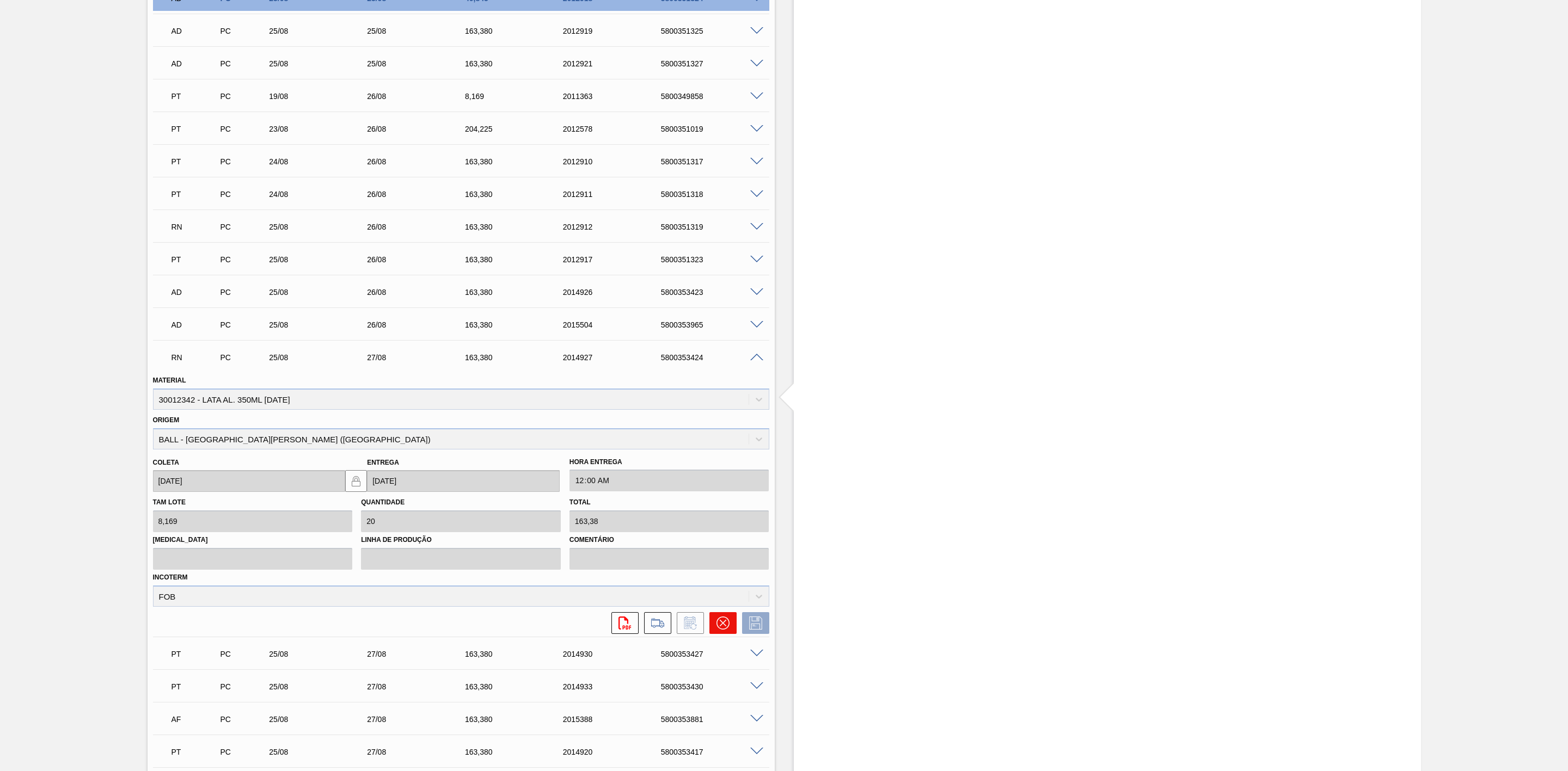
click at [727, 623] on icon at bounding box center [723, 623] width 13 height 13
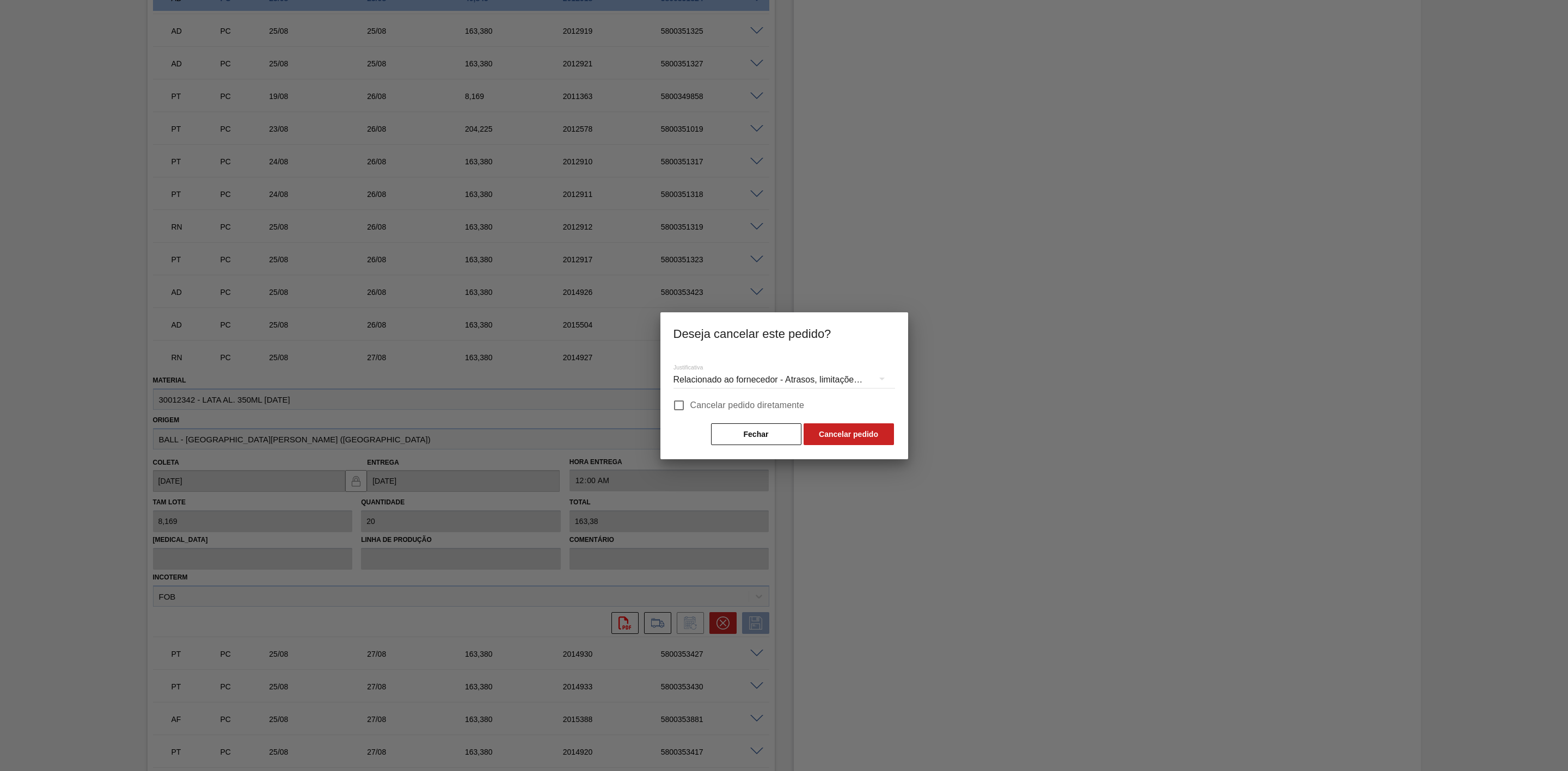
click at [676, 401] on input "Cancelar pedido diretamente" at bounding box center [679, 406] width 23 height 23
checkbox input "true"
click at [853, 431] on button "Cancelar pedido" at bounding box center [849, 435] width 90 height 22
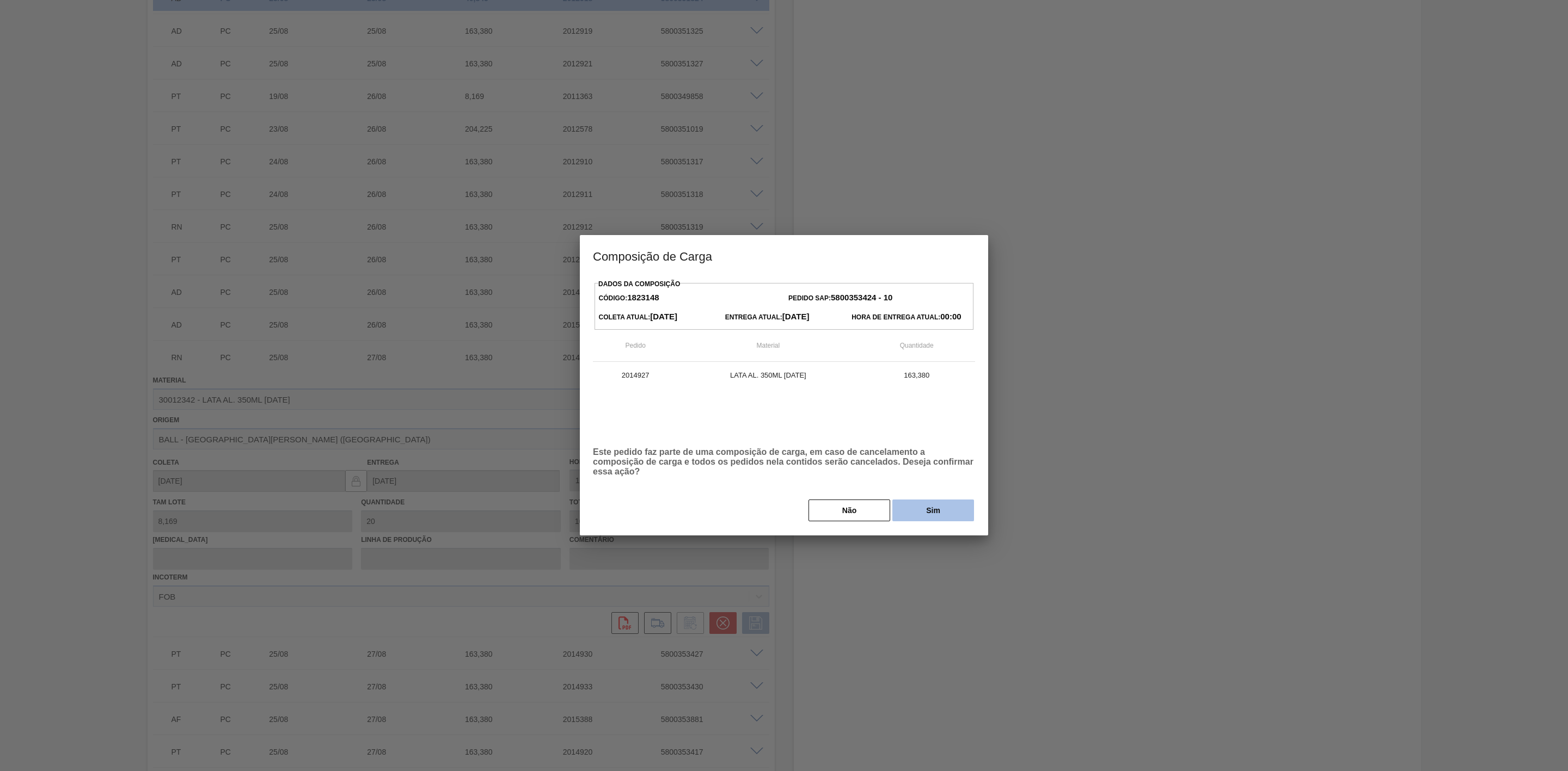
click at [931, 508] on button "Sim" at bounding box center [933, 510] width 82 height 22
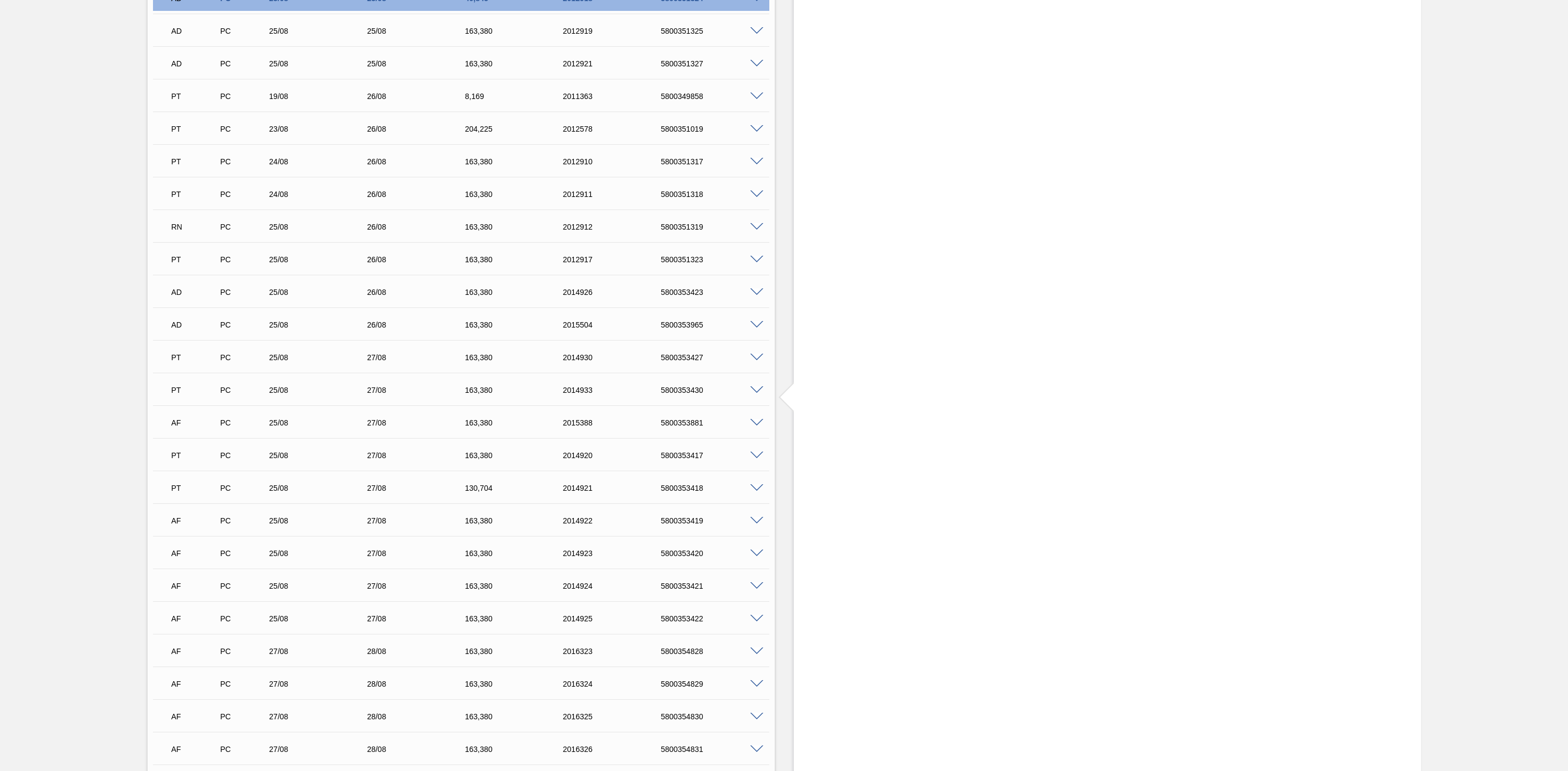
click at [685, 427] on div "5800353881" at bounding box center [715, 423] width 113 height 9
copy div "5800353881"
click at [755, 427] on span at bounding box center [757, 423] width 13 height 8
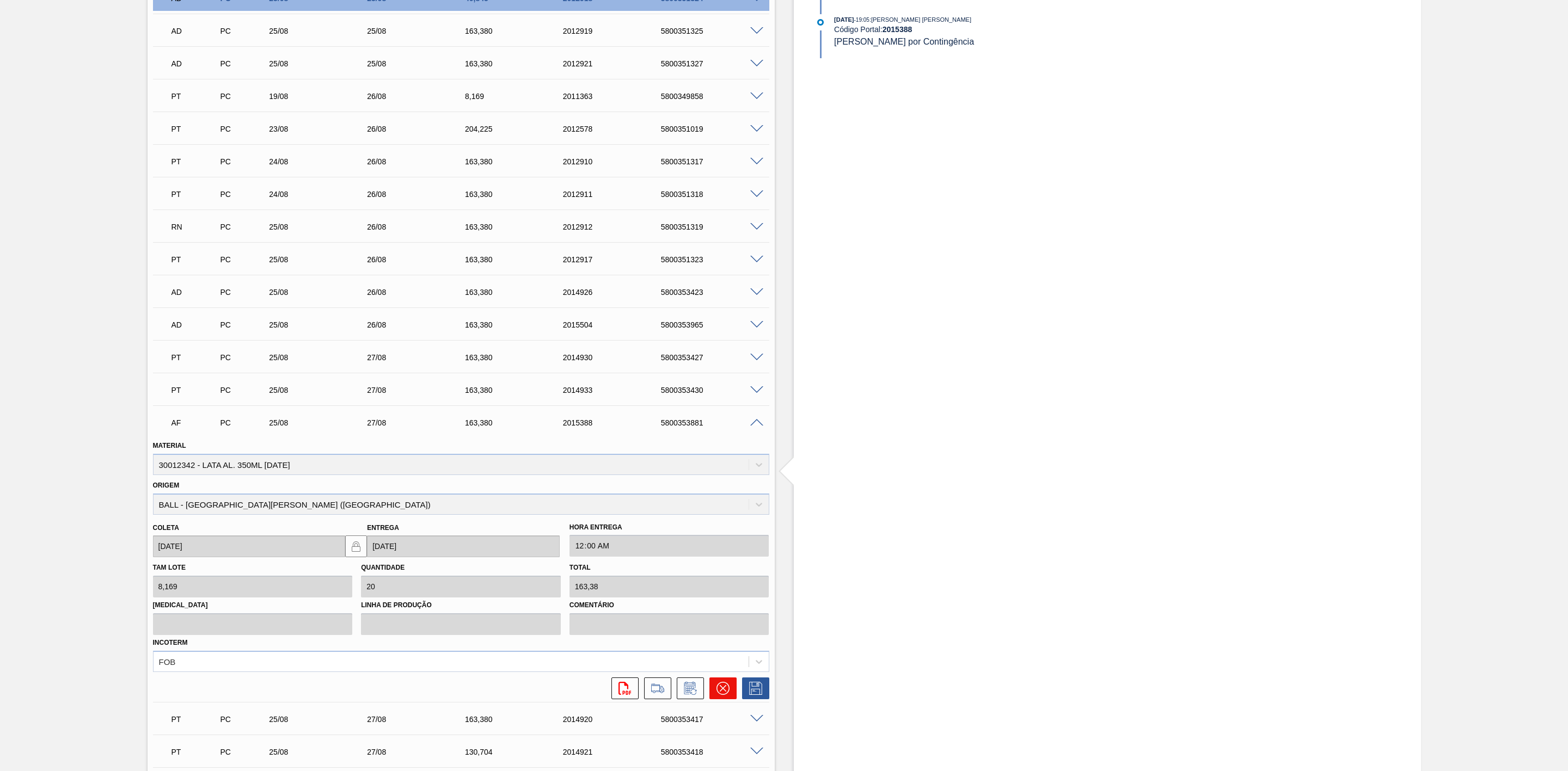
click at [724, 692] on icon at bounding box center [723, 689] width 13 height 13
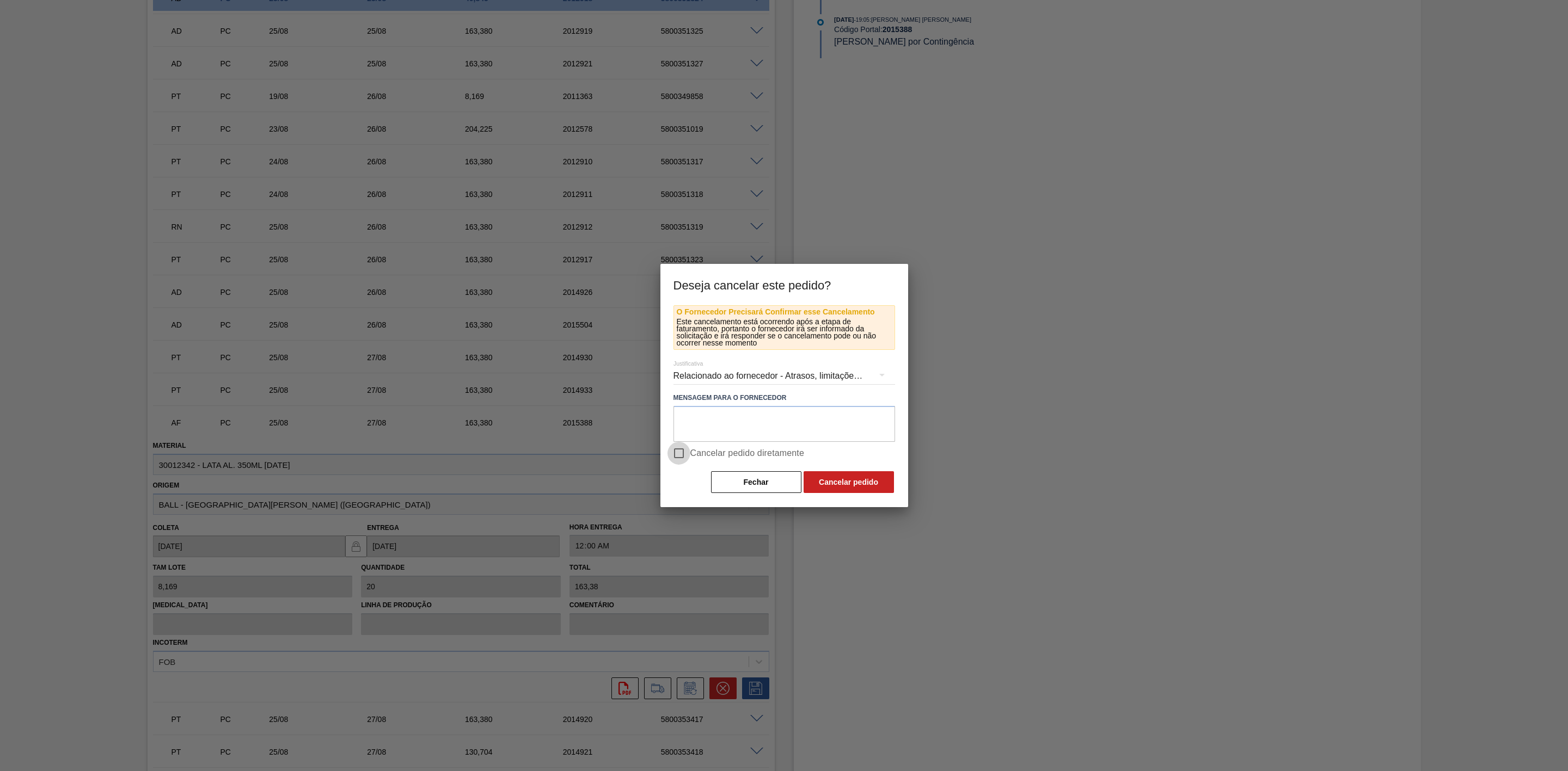
click at [686, 451] on input "Cancelar pedido diretamente" at bounding box center [679, 453] width 23 height 23
checkbox input "true"
click at [827, 482] on button "Cancelar pedido" at bounding box center [849, 482] width 90 height 22
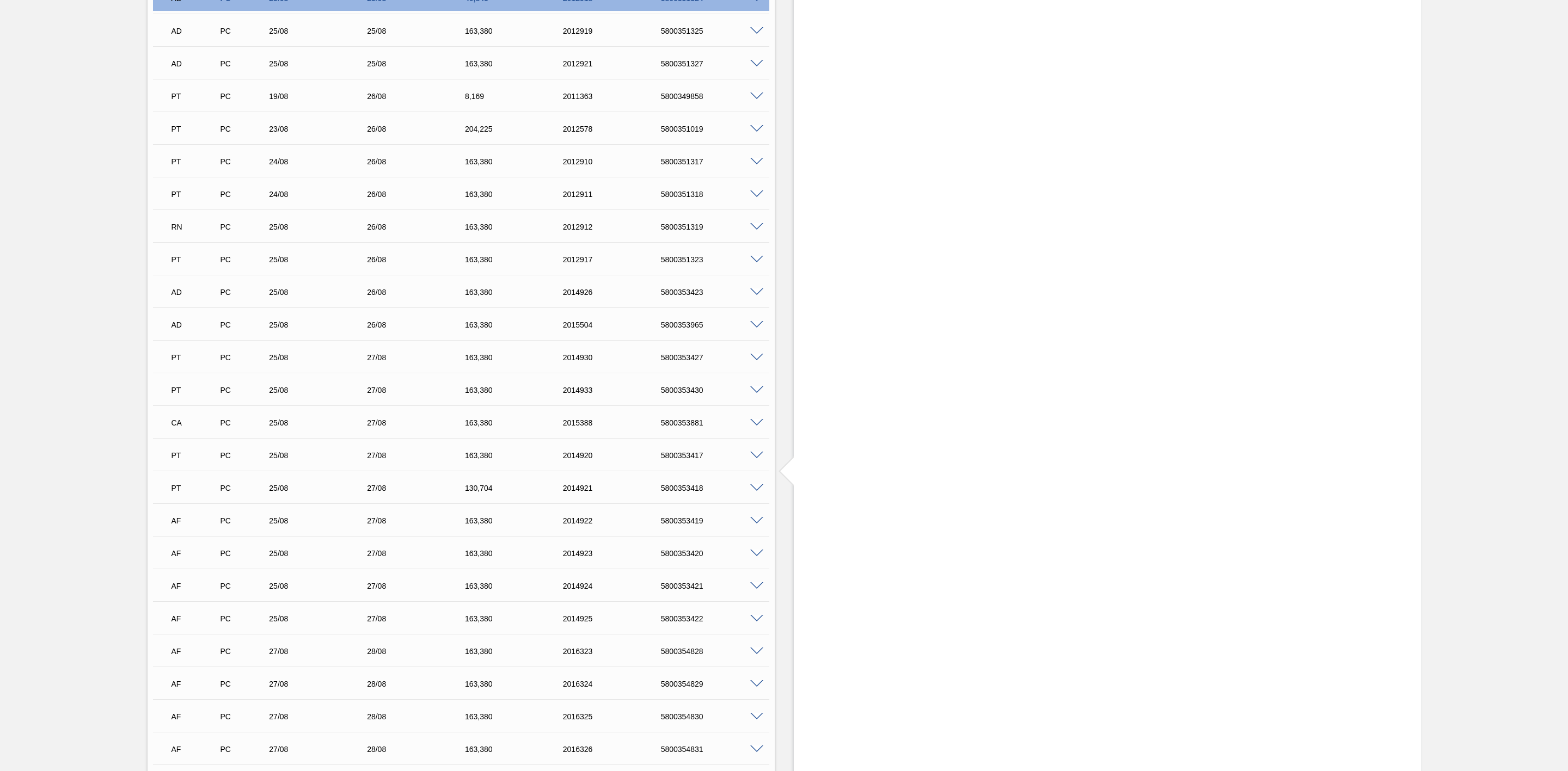
click at [688, 521] on div "5800353419" at bounding box center [715, 520] width 113 height 9
copy div "5800353419"
click at [758, 521] on span at bounding box center [757, 520] width 13 height 8
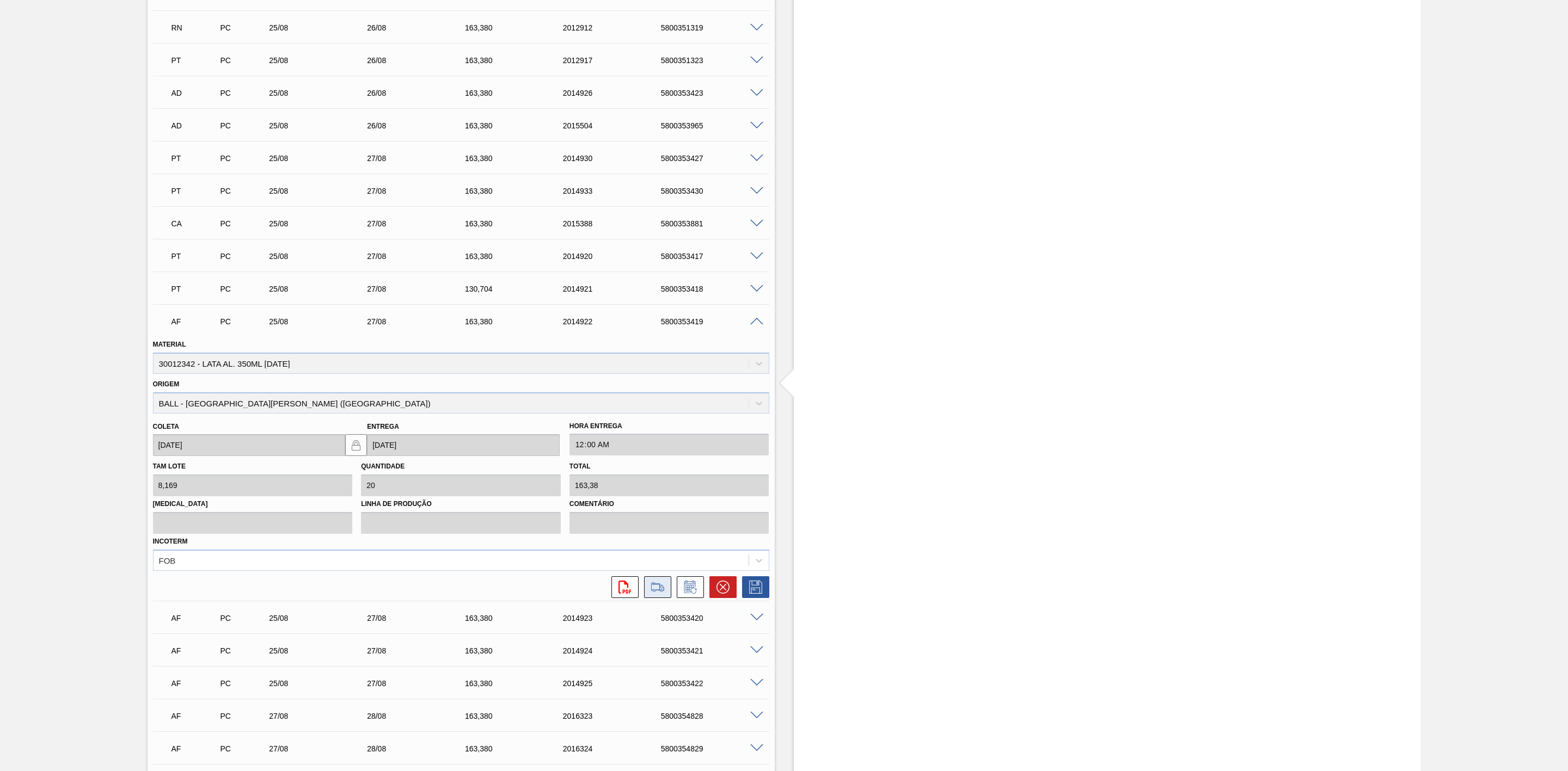
scroll to position [1127, 0]
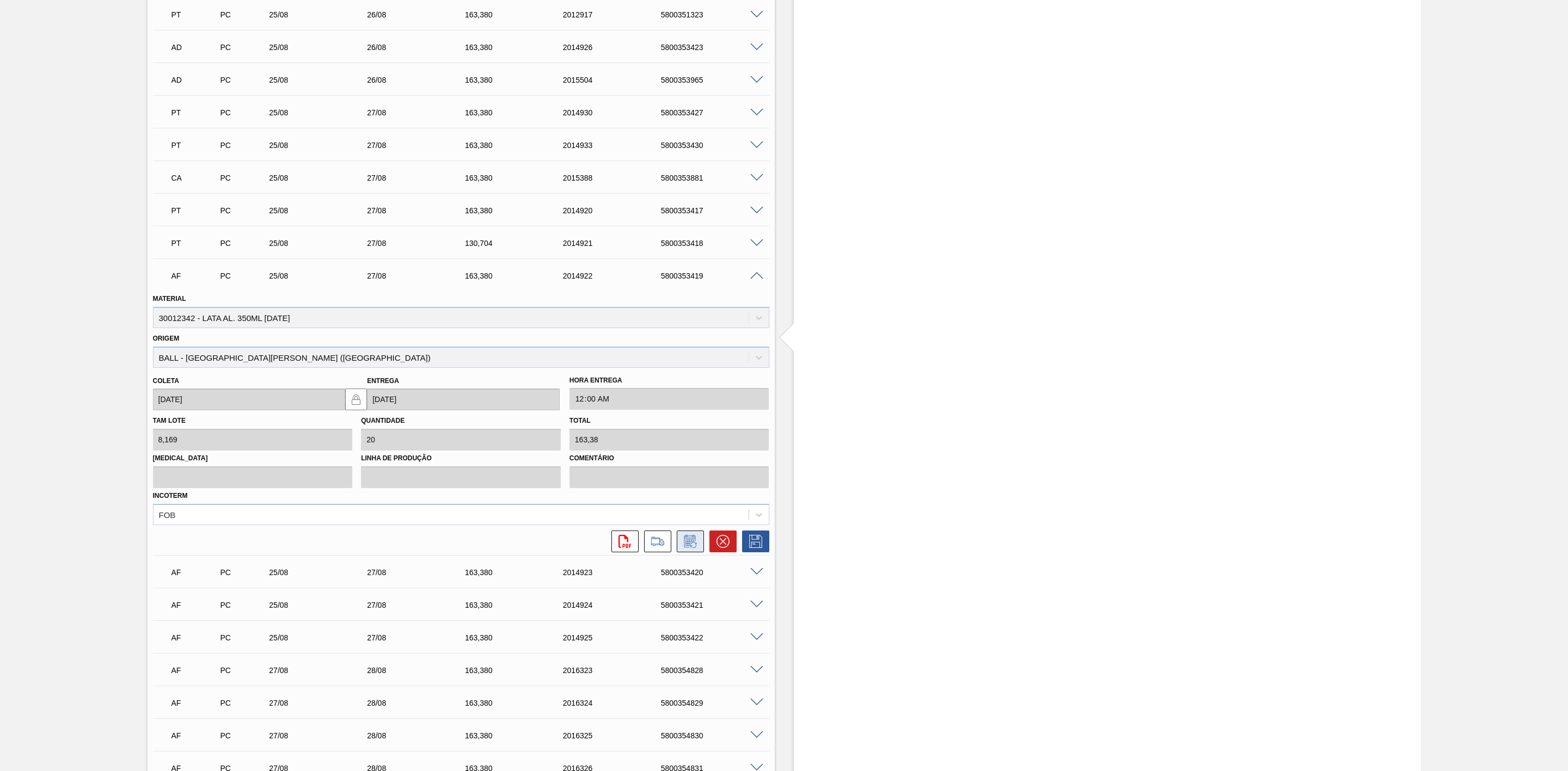
click at [694, 547] on icon at bounding box center [690, 541] width 17 height 13
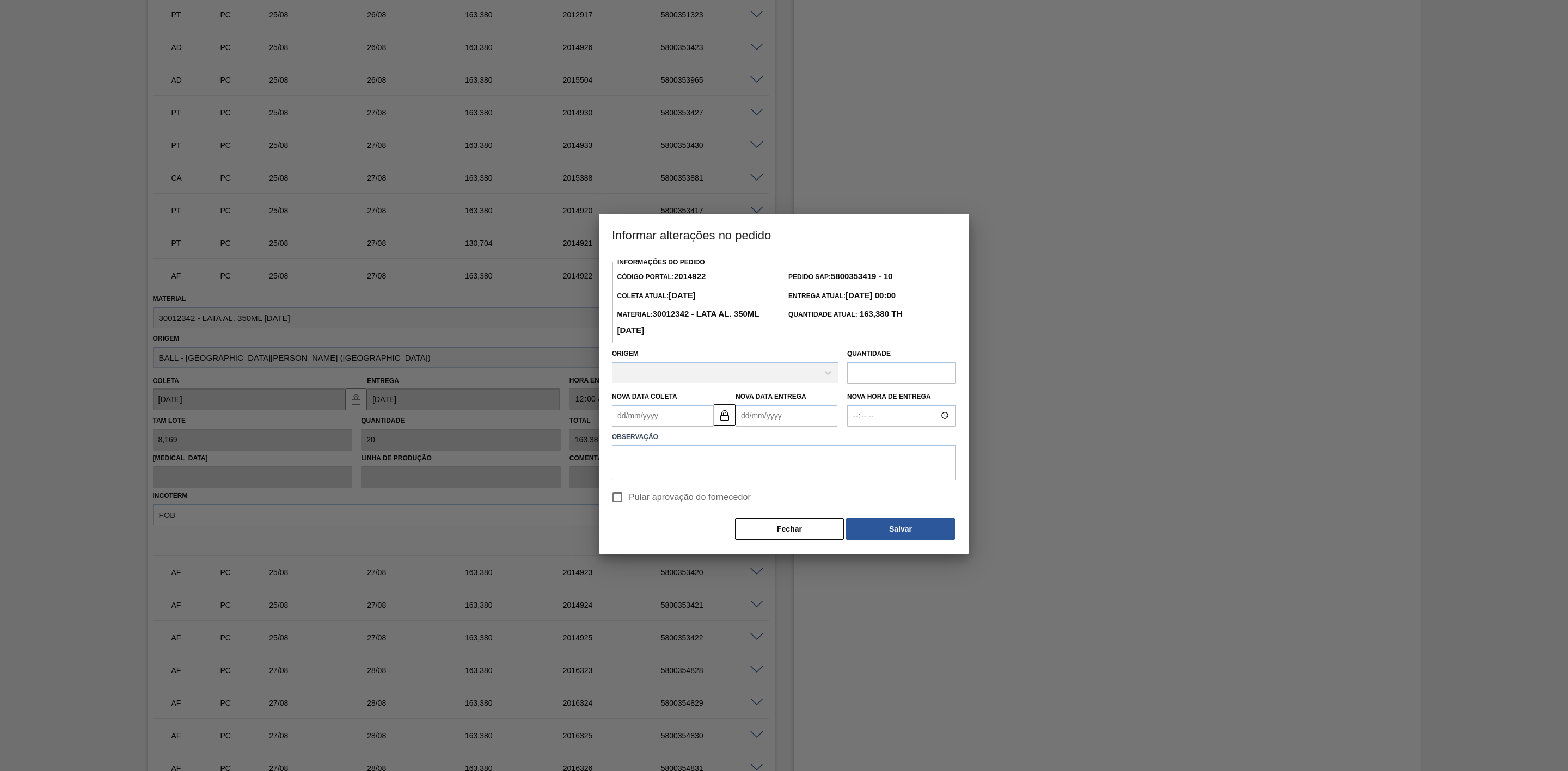
click at [644, 409] on Coleta2014922 "Nova Data Coleta" at bounding box center [662, 416] width 102 height 22
click at [662, 549] on div "26" at bounding box center [660, 548] width 14 height 14
type Coleta2014922 "[DATE]"
type Entrega2014922 "[DATE]"
click at [638, 464] on textarea at bounding box center [784, 463] width 344 height 36
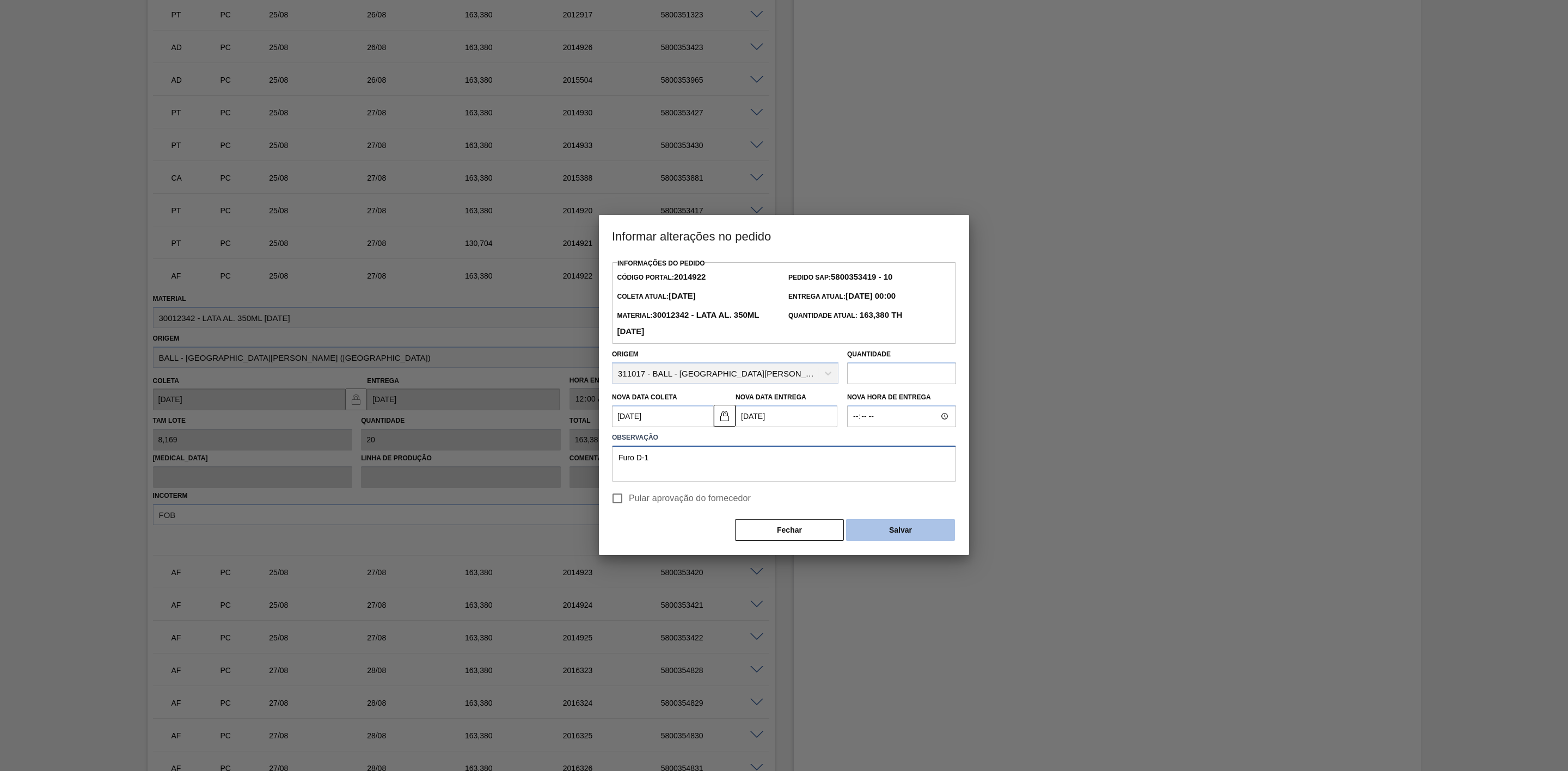
type textarea "Furo D-1"
click at [888, 531] on button "Salvar" at bounding box center [901, 530] width 109 height 22
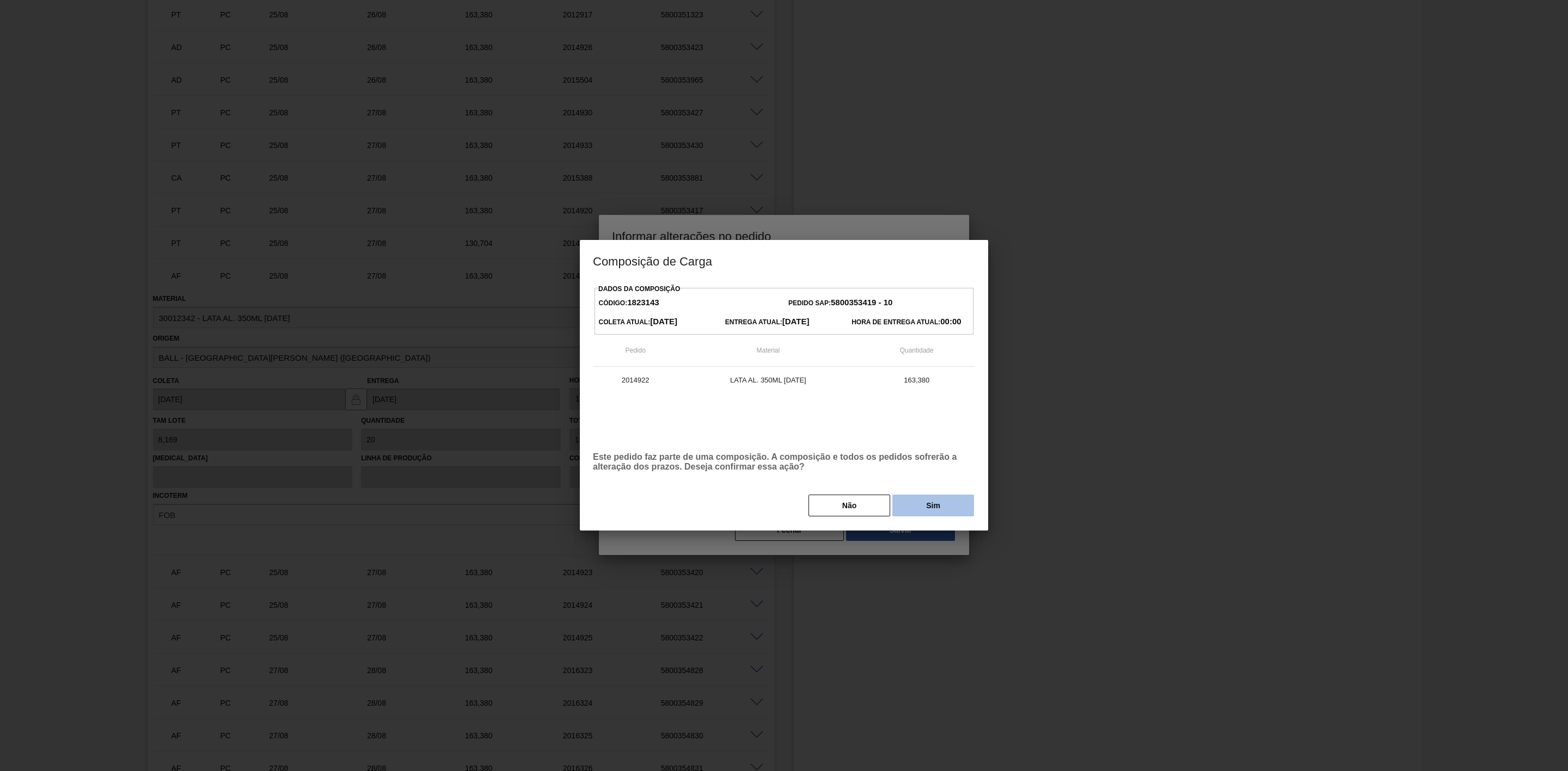
click at [928, 500] on button "Sim" at bounding box center [933, 505] width 82 height 22
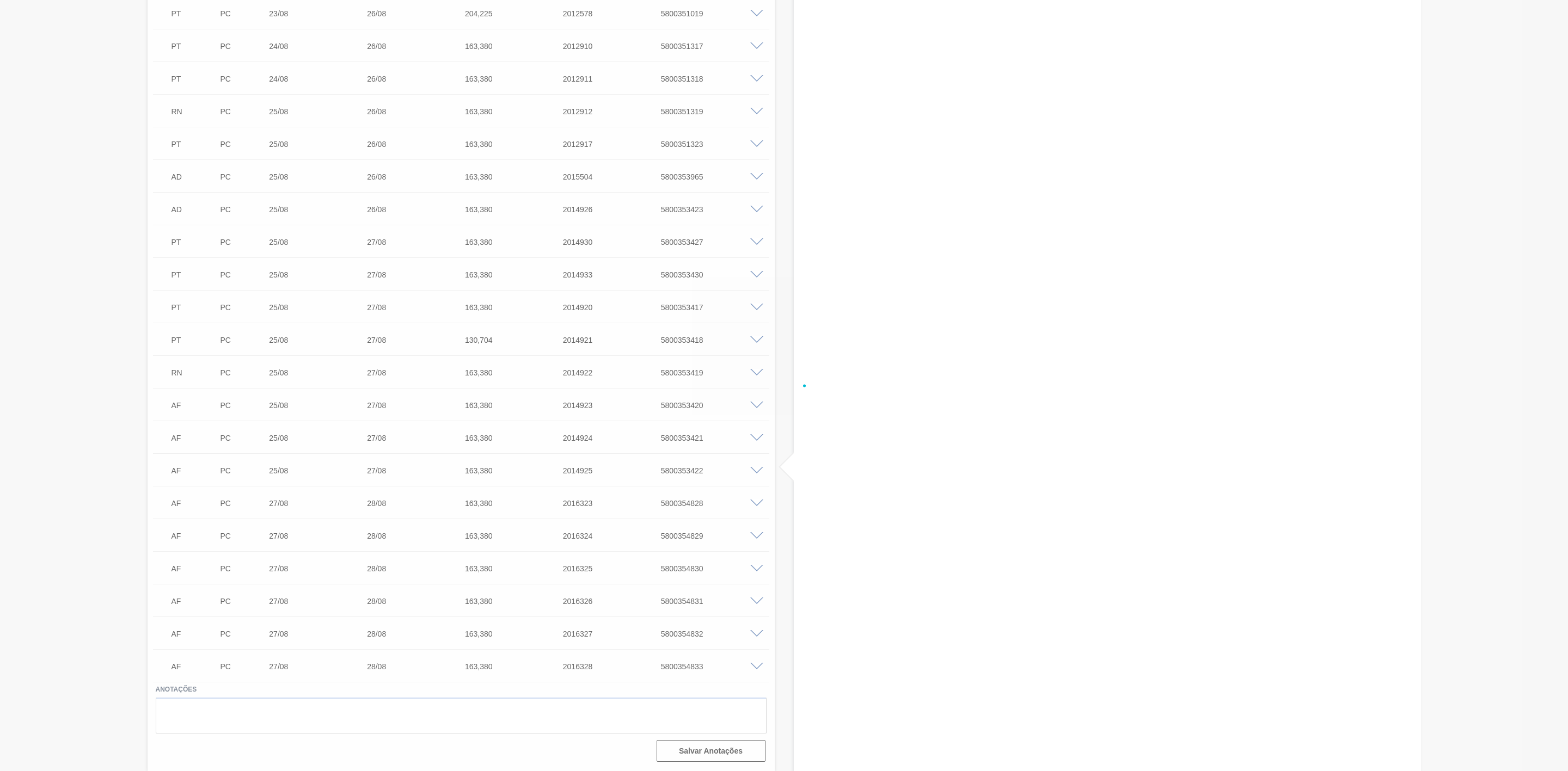
scroll to position [1001, 0]
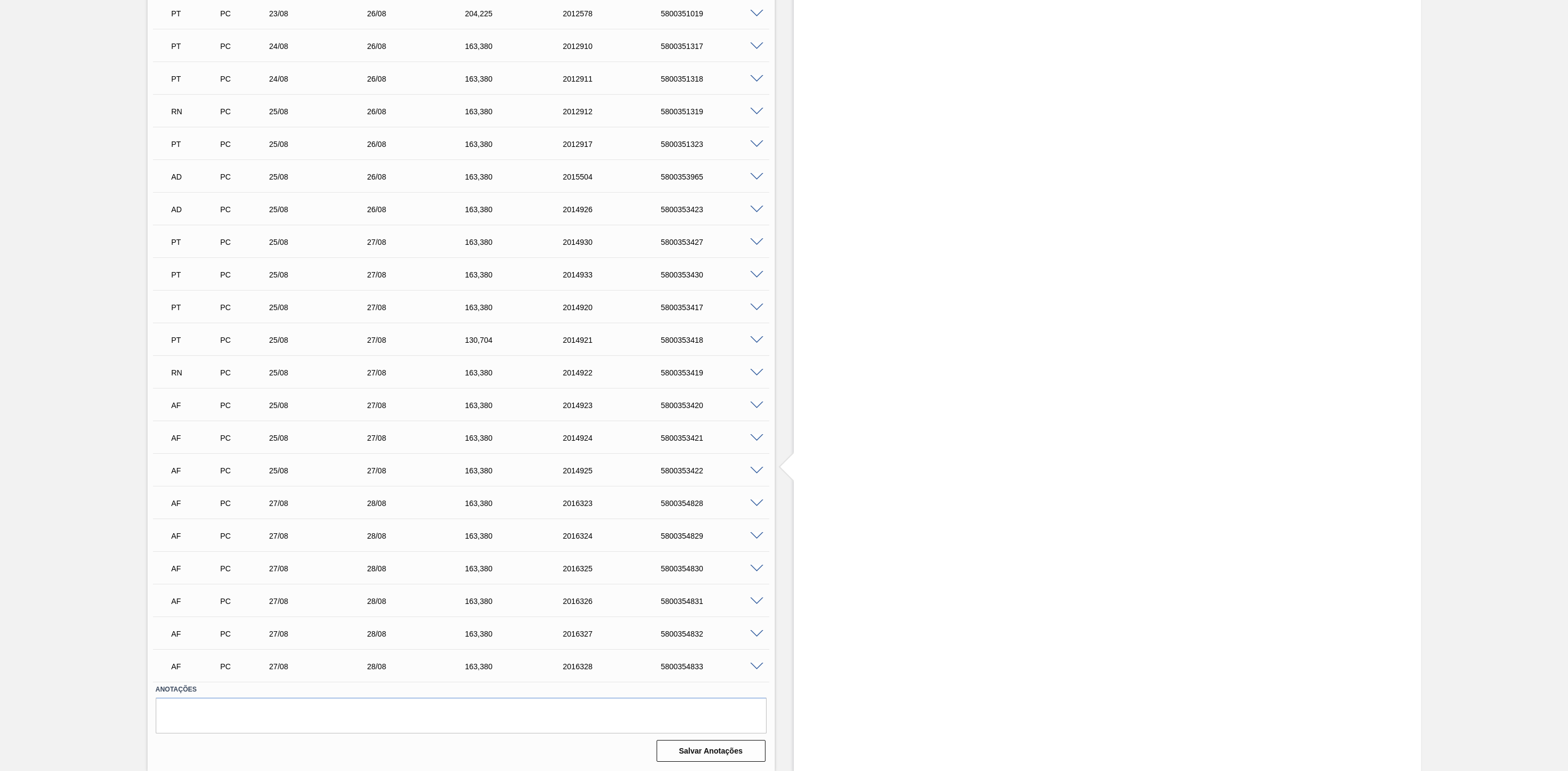
click at [687, 407] on div "5800353420" at bounding box center [715, 406] width 113 height 9
copy div "5800353420"
click at [757, 407] on span at bounding box center [757, 405] width 13 height 8
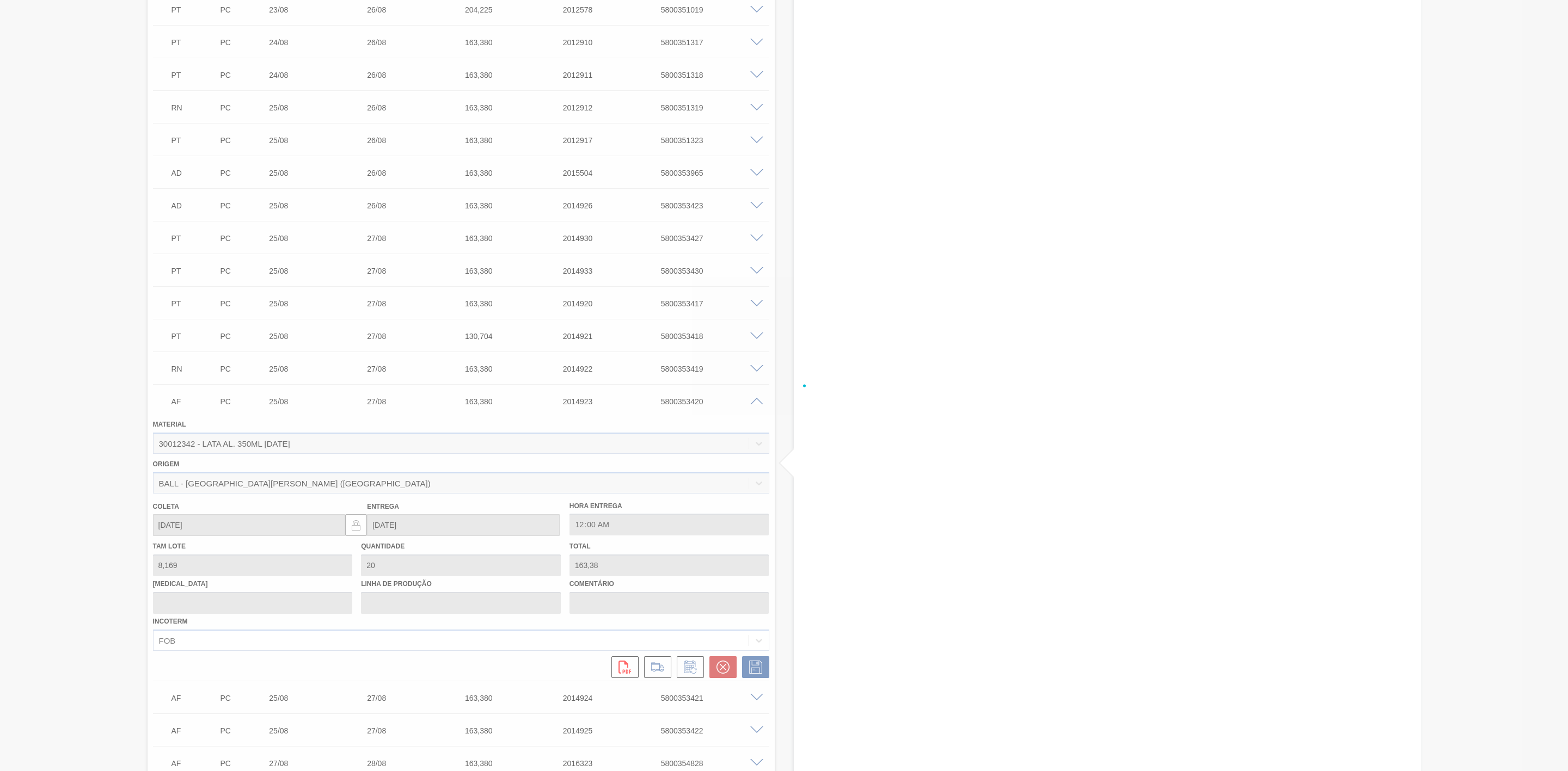
scroll to position [1127, 0]
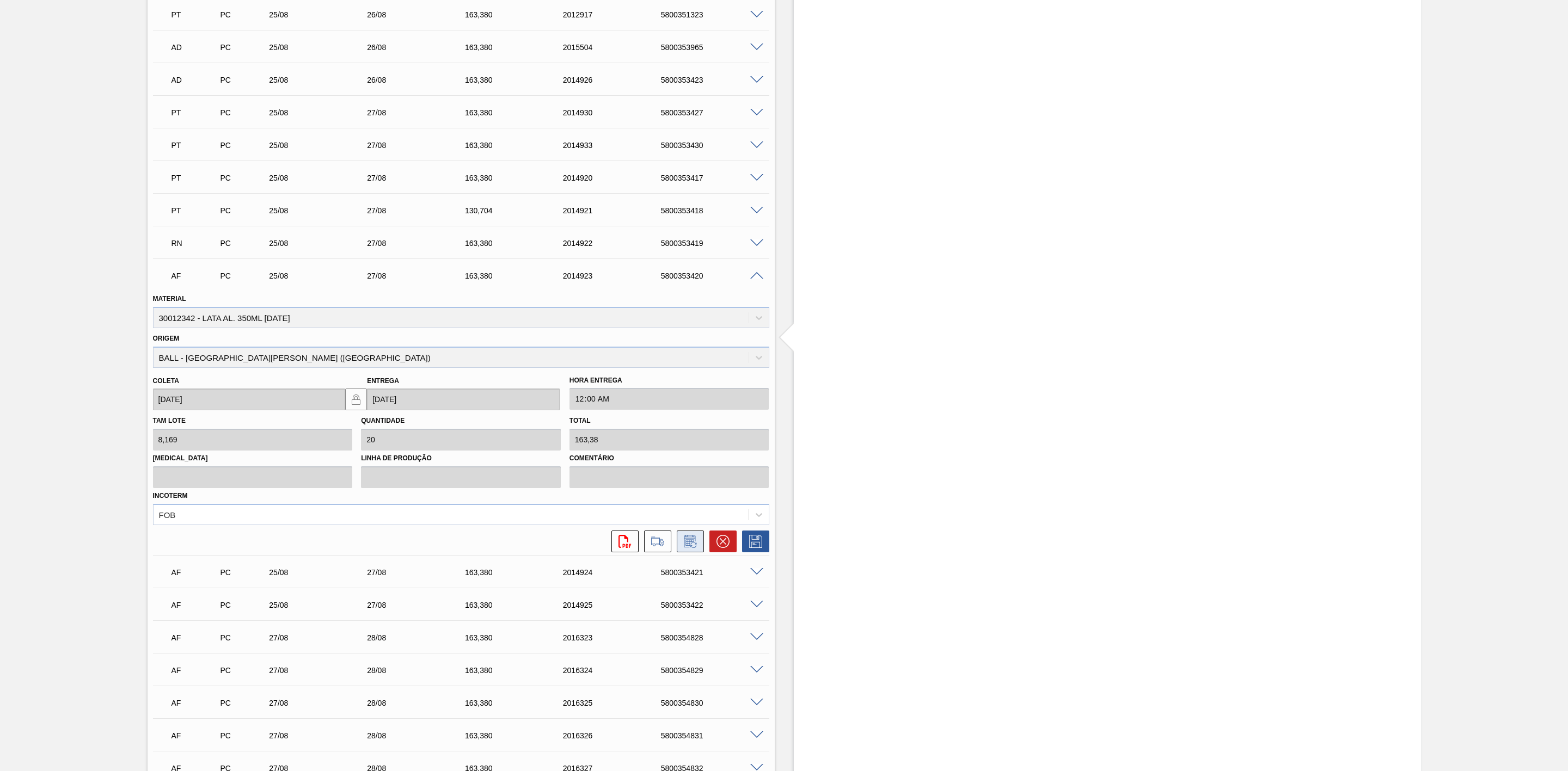
click at [689, 536] on button at bounding box center [690, 541] width 27 height 22
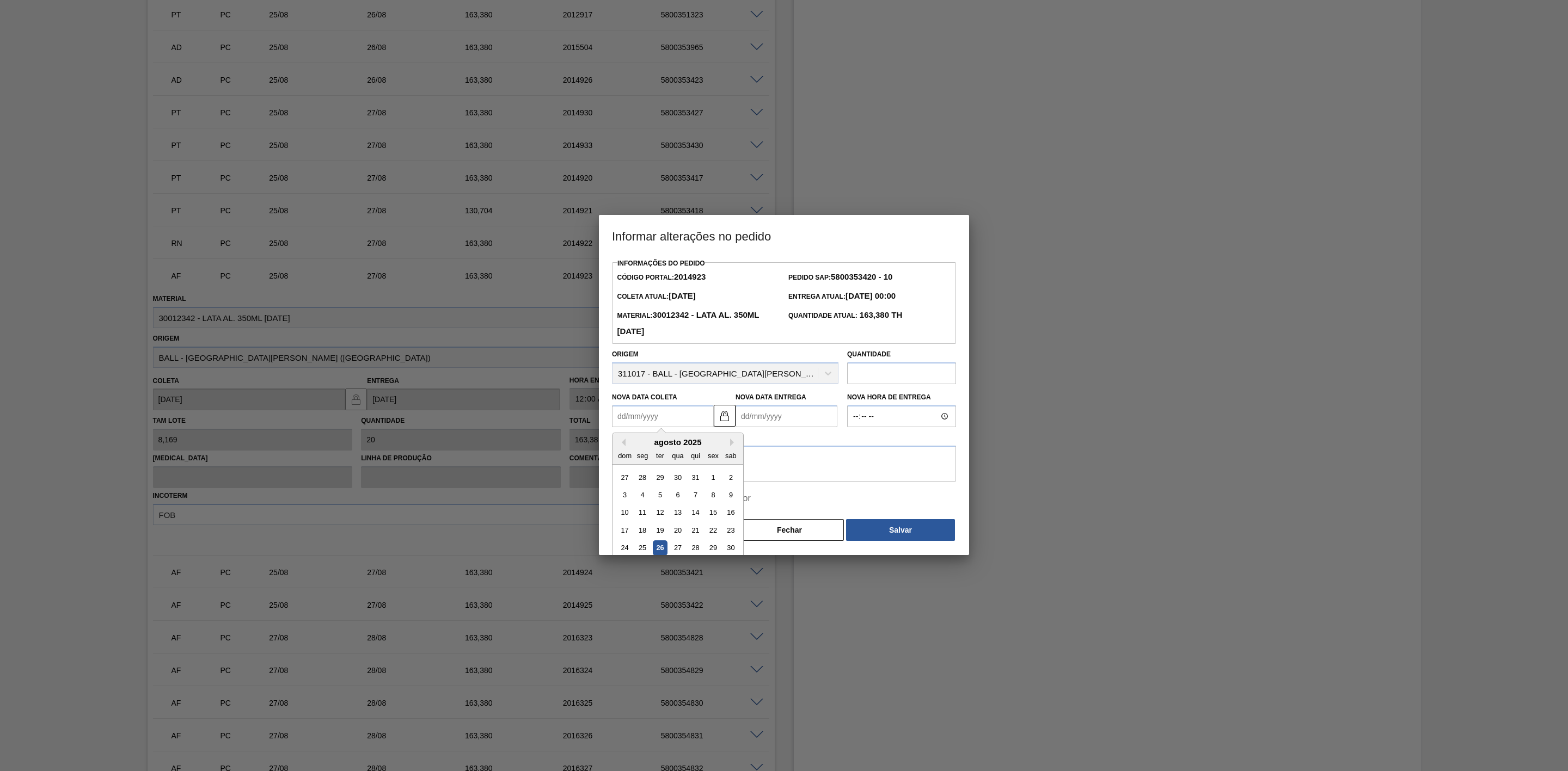
click at [650, 422] on Coleta2014923 "Nova Data Coleta" at bounding box center [662, 417] width 102 height 22
click at [657, 549] on div "26" at bounding box center [660, 548] width 14 height 14
type Coleta2014923 "[DATE]"
type Entrega2014923 "[DATE]"
click at [656, 461] on textarea at bounding box center [784, 463] width 344 height 36
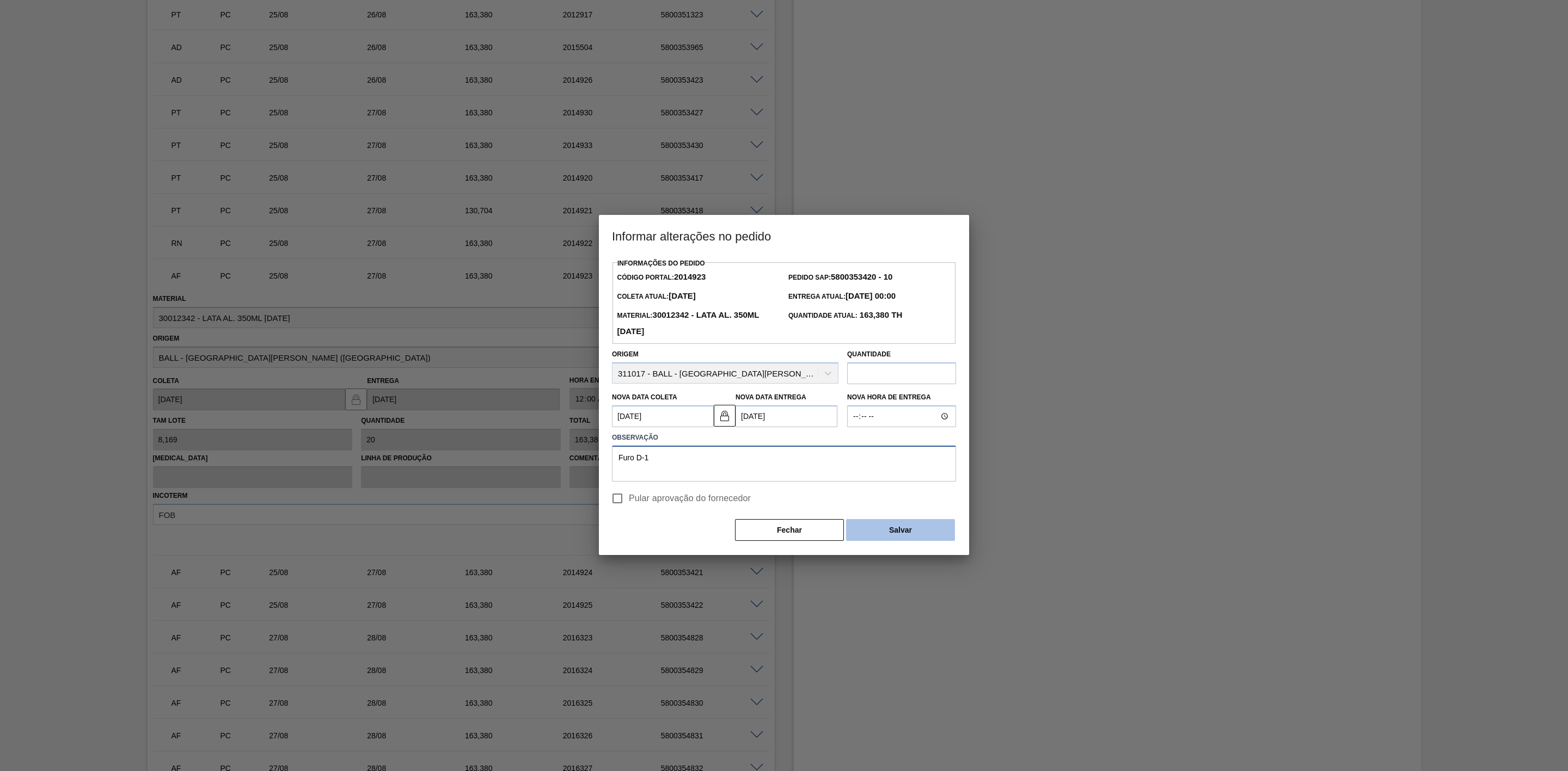
type textarea "Furo D-1"
click at [909, 529] on button "Salvar" at bounding box center [901, 530] width 109 height 22
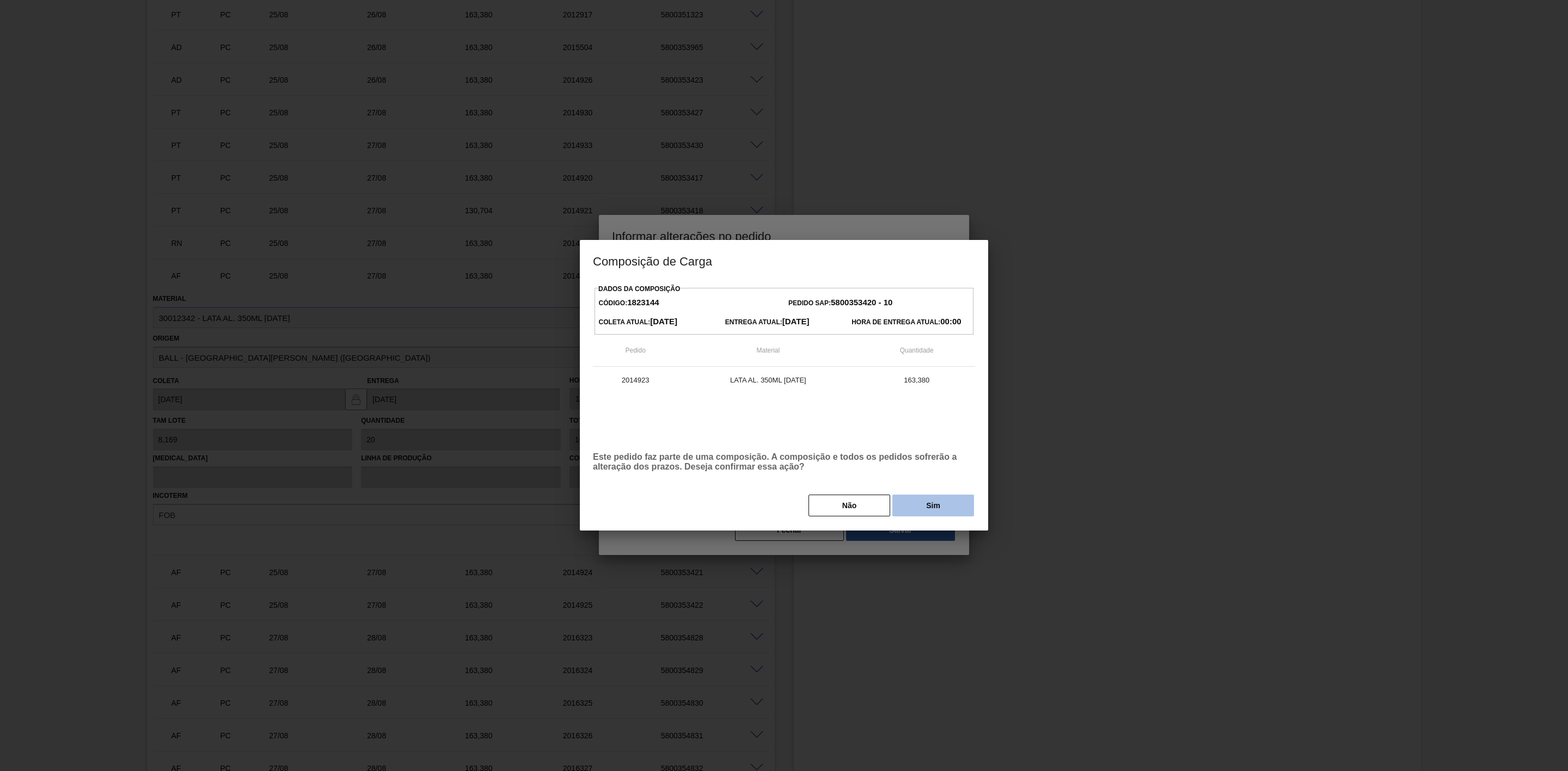
click at [917, 511] on button "Sim" at bounding box center [933, 505] width 82 height 22
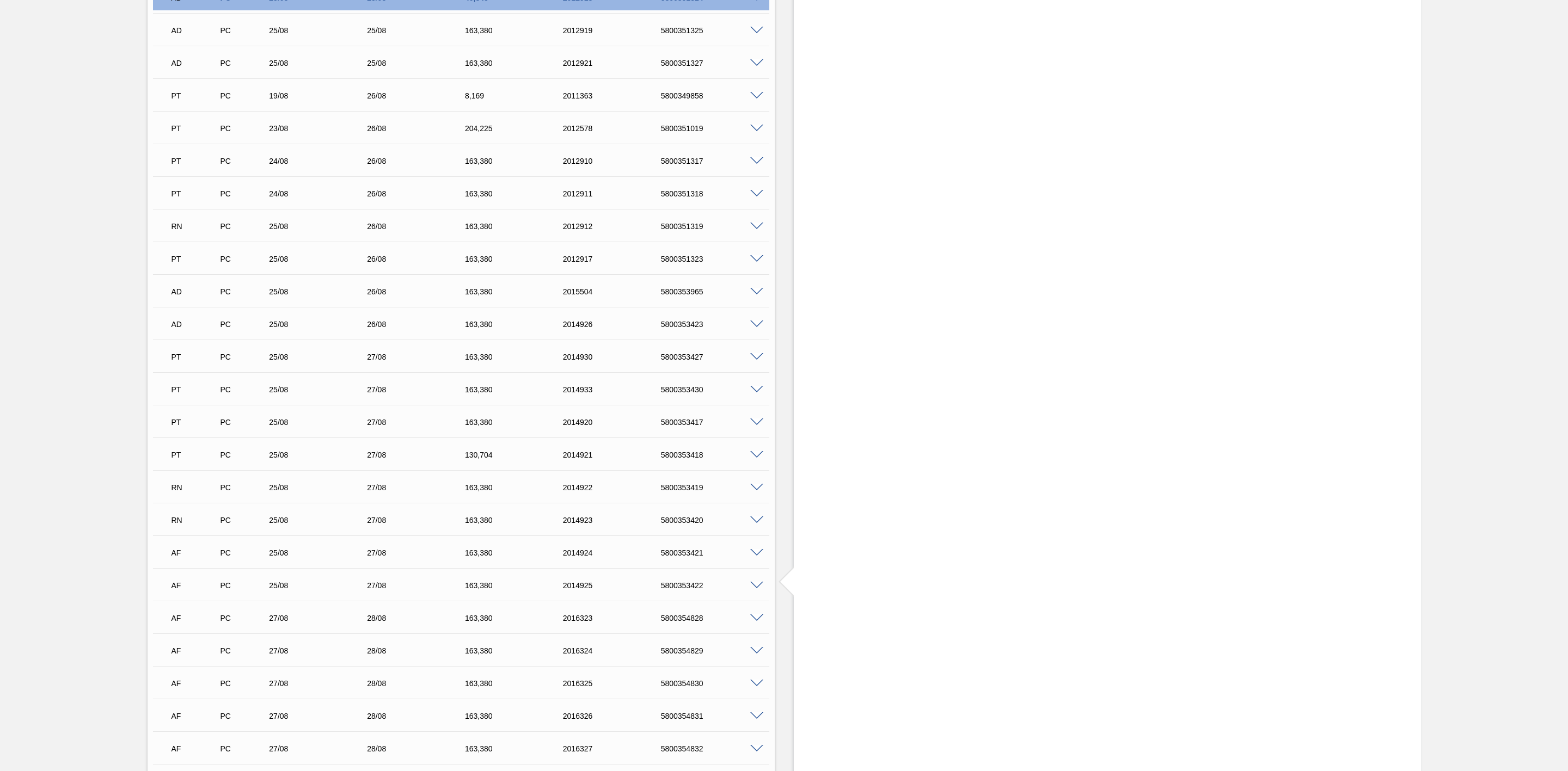
scroll to position [919, 0]
click at [755, 390] on span at bounding box center [757, 386] width 13 height 8
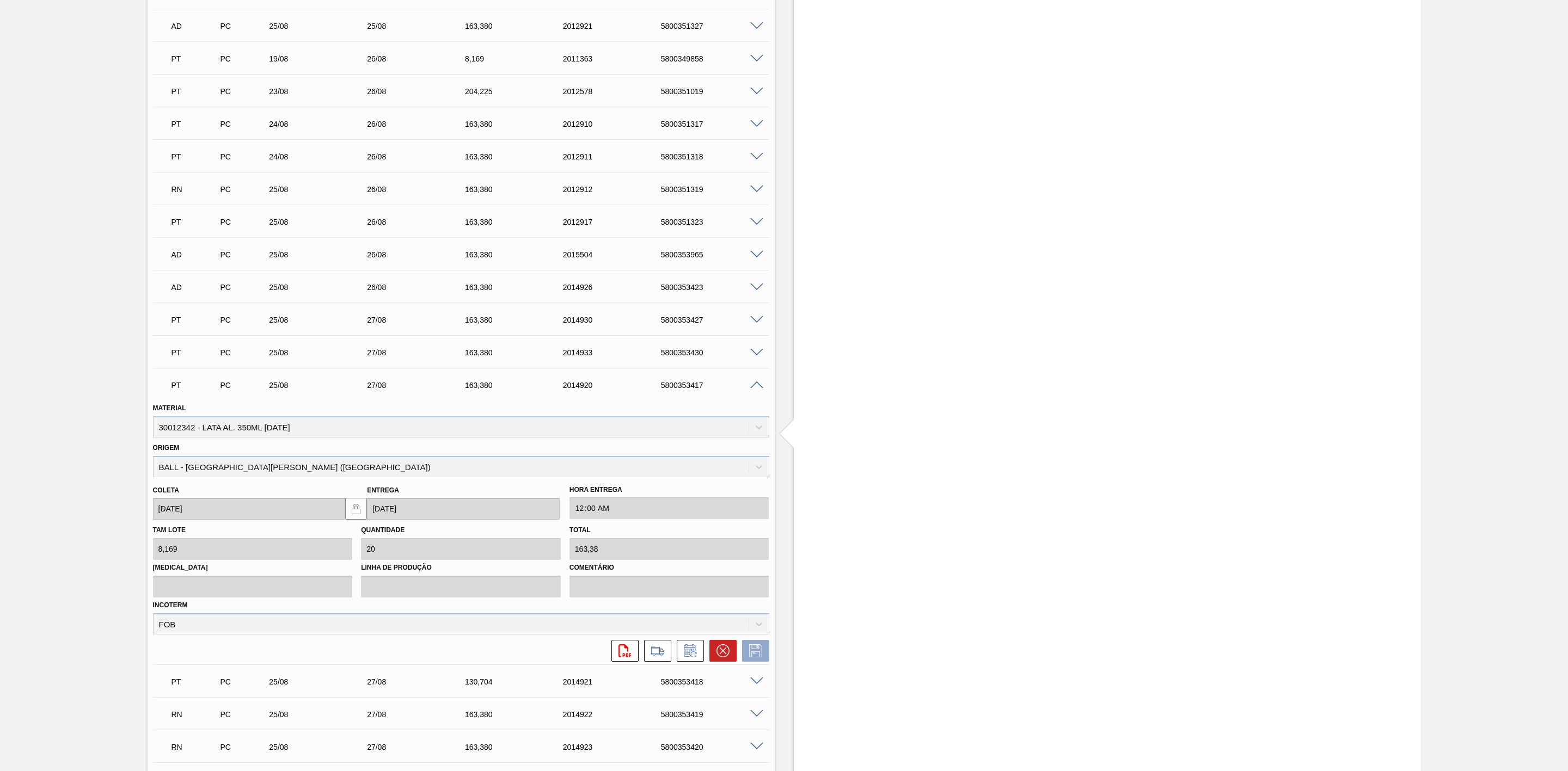
click at [755, 390] on span at bounding box center [757, 386] width 13 height 8
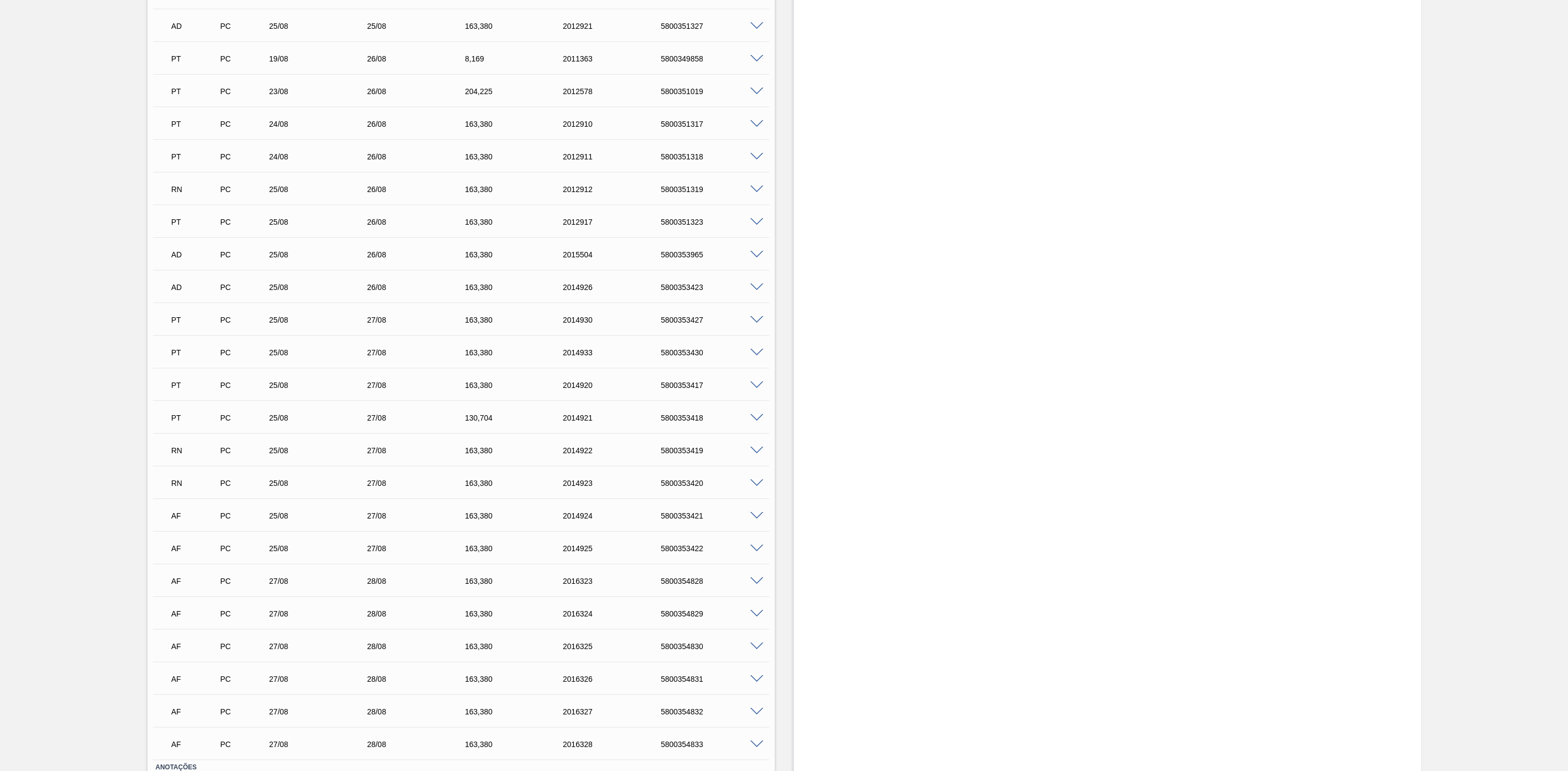
click at [757, 518] on span at bounding box center [757, 515] width 13 height 8
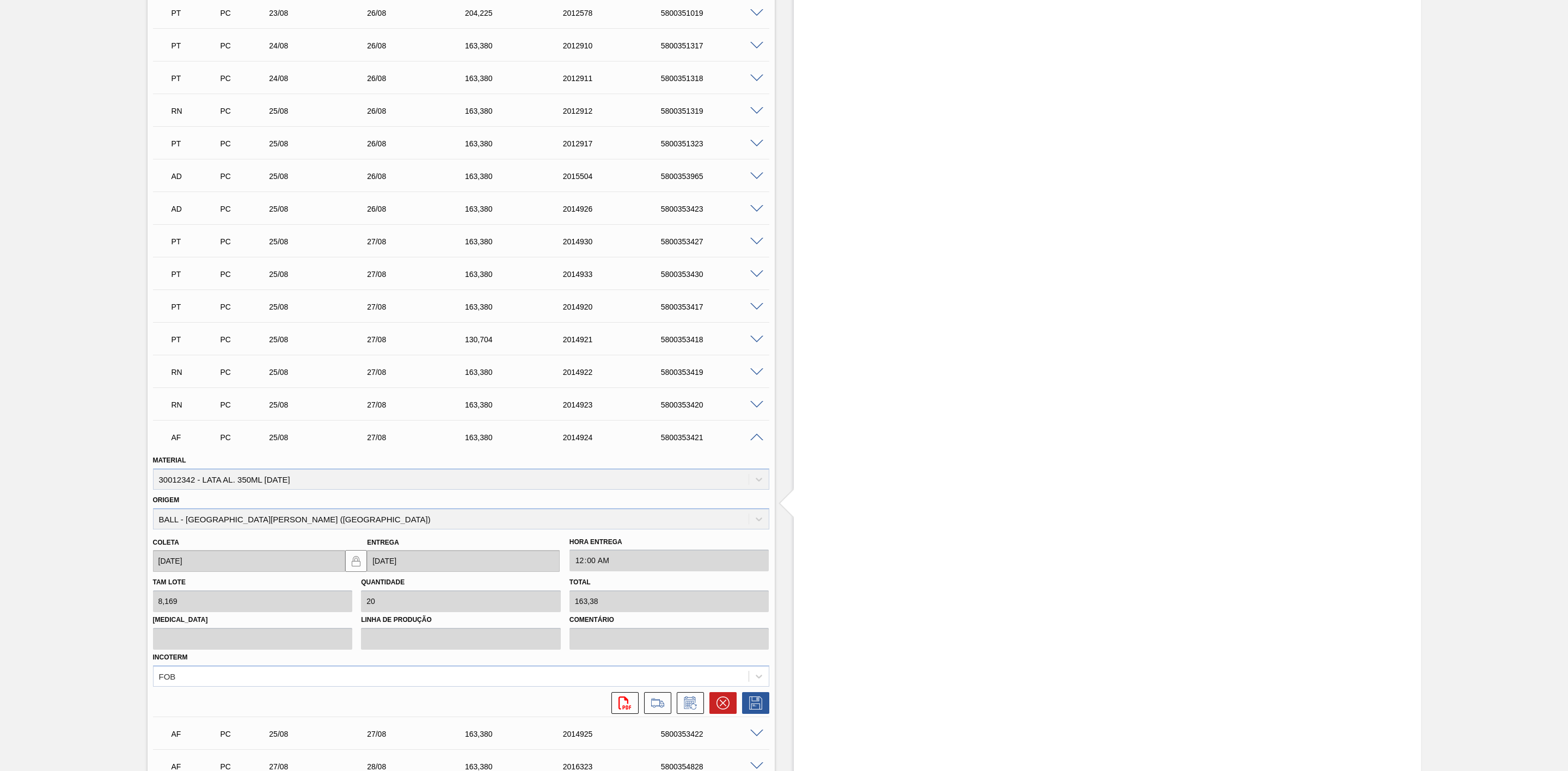
scroll to position [1164, 0]
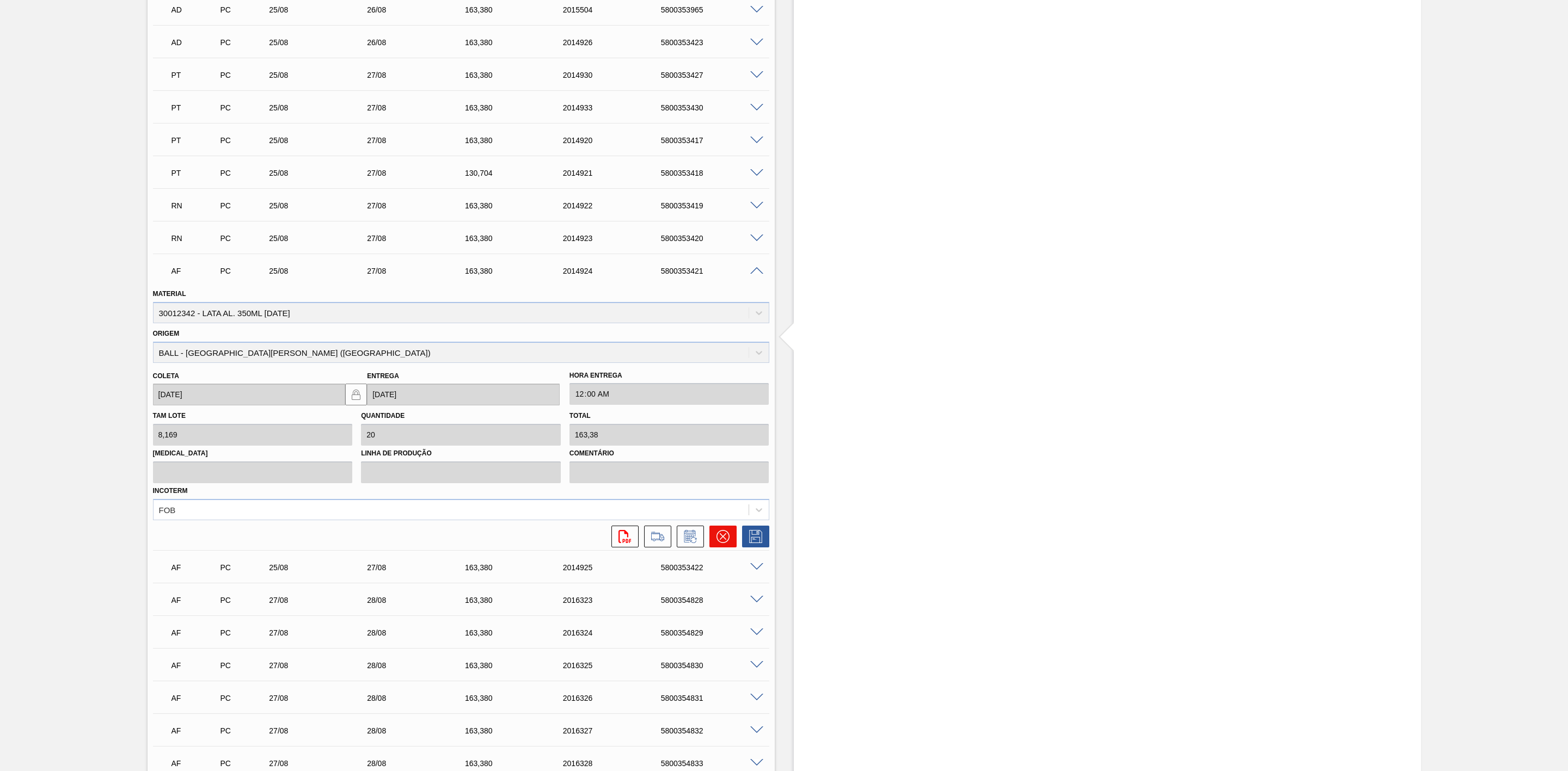
click at [719, 543] on icon at bounding box center [722, 536] width 13 height 13
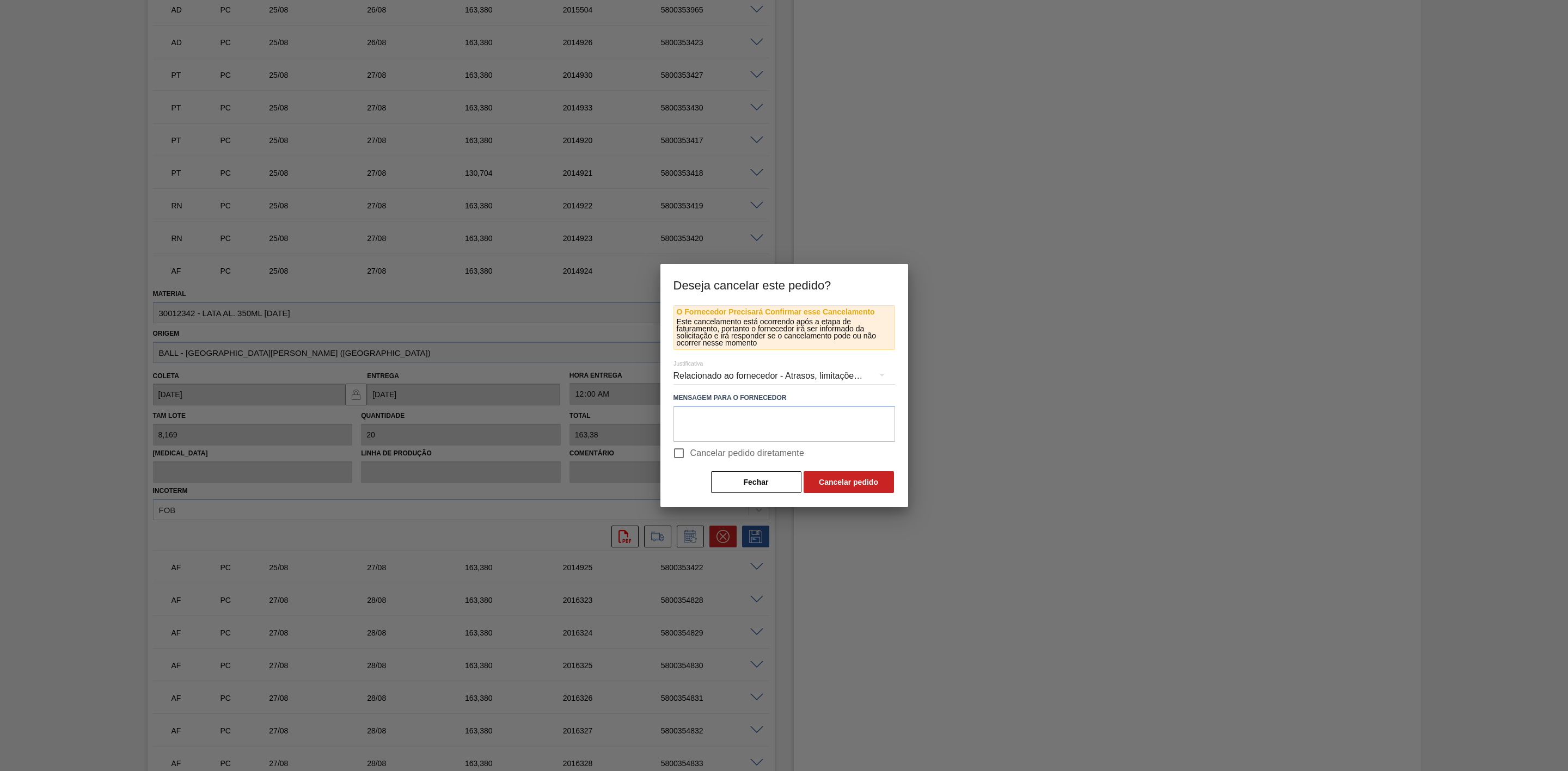
click at [680, 453] on input "Cancelar pedido diretamente" at bounding box center [679, 453] width 23 height 23
checkbox input "true"
click at [837, 482] on button "Cancelar pedido" at bounding box center [849, 482] width 90 height 22
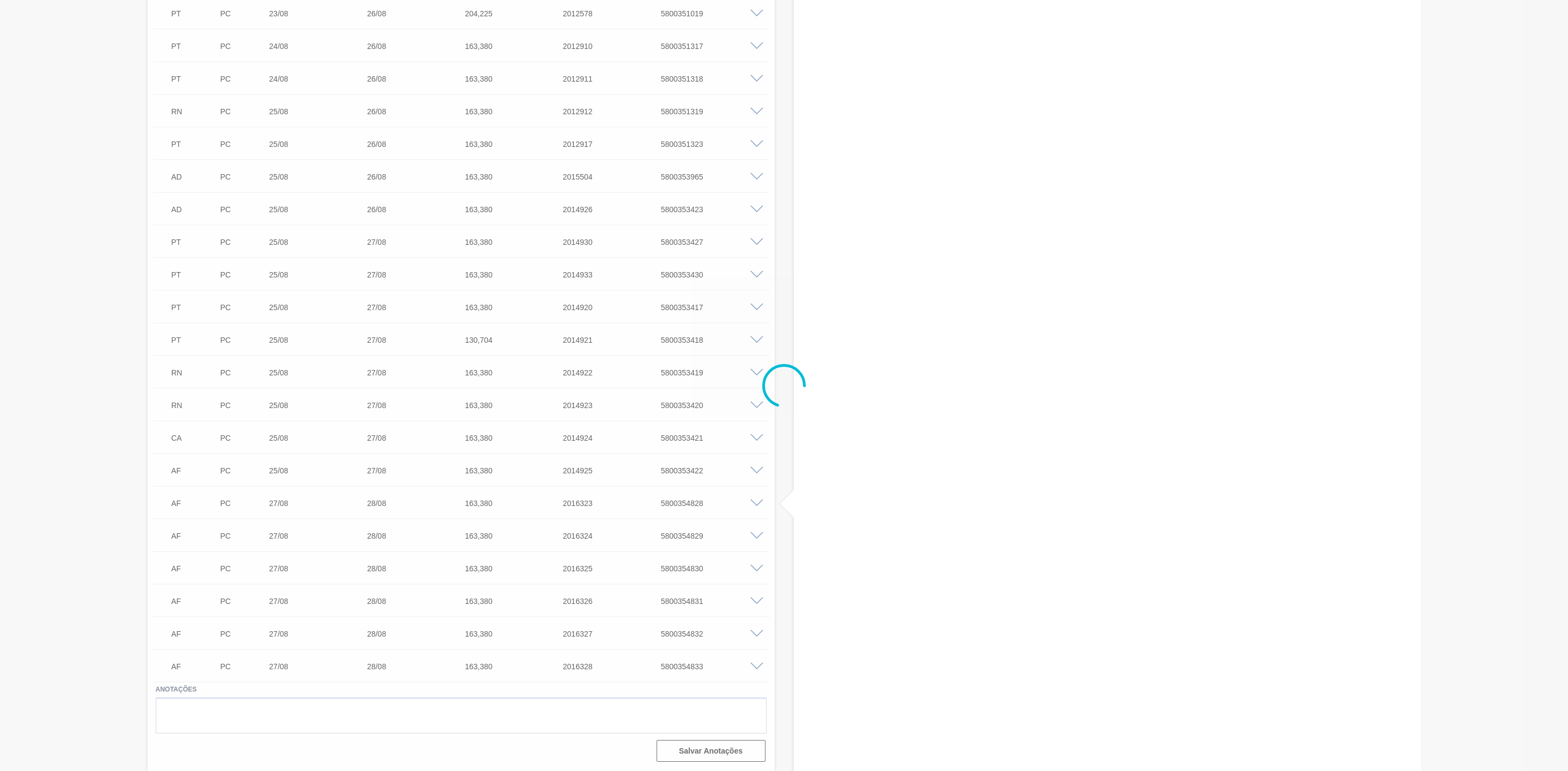
scroll to position [1001, 0]
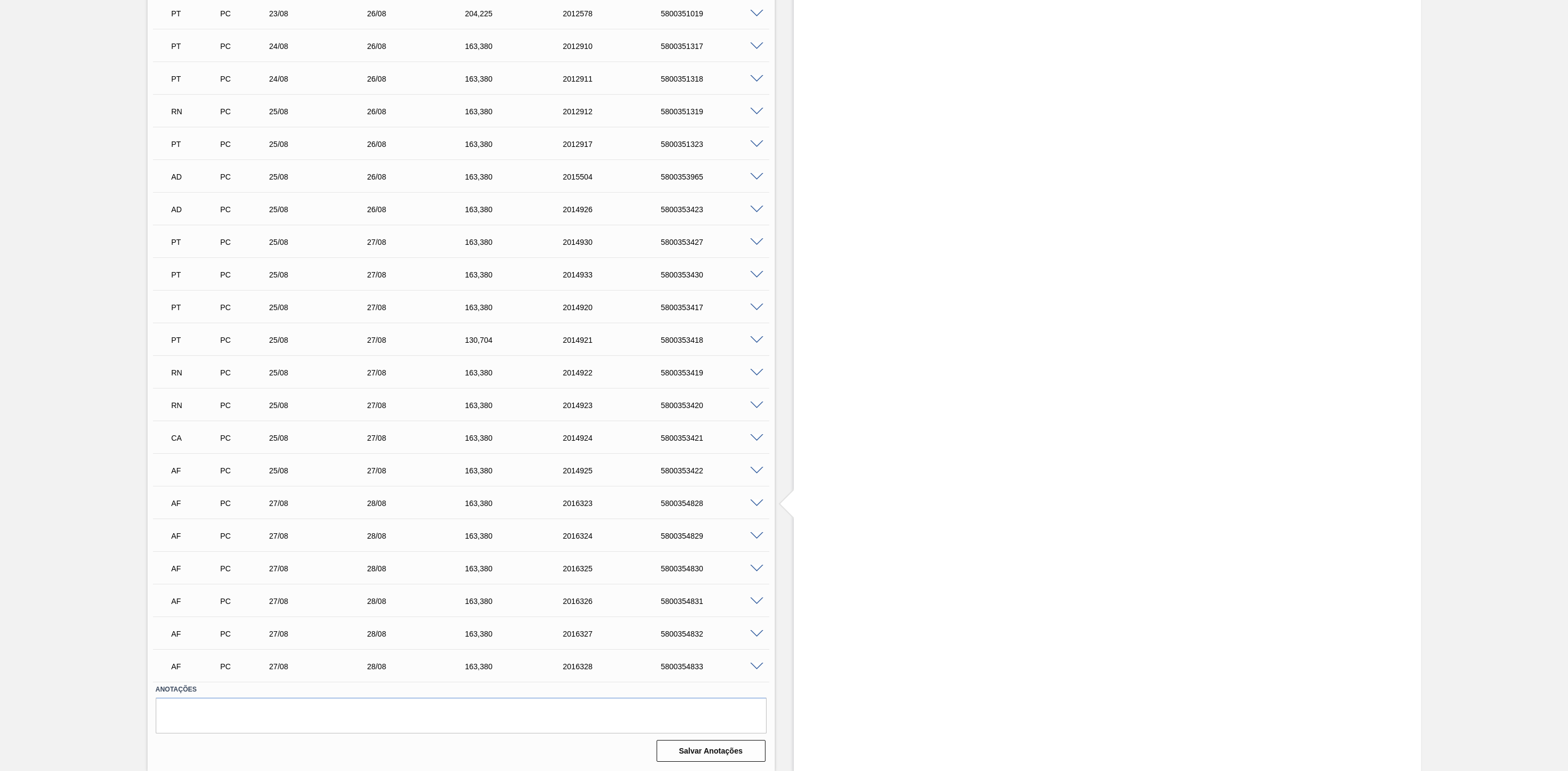
click at [753, 469] on span at bounding box center [757, 471] width 13 height 8
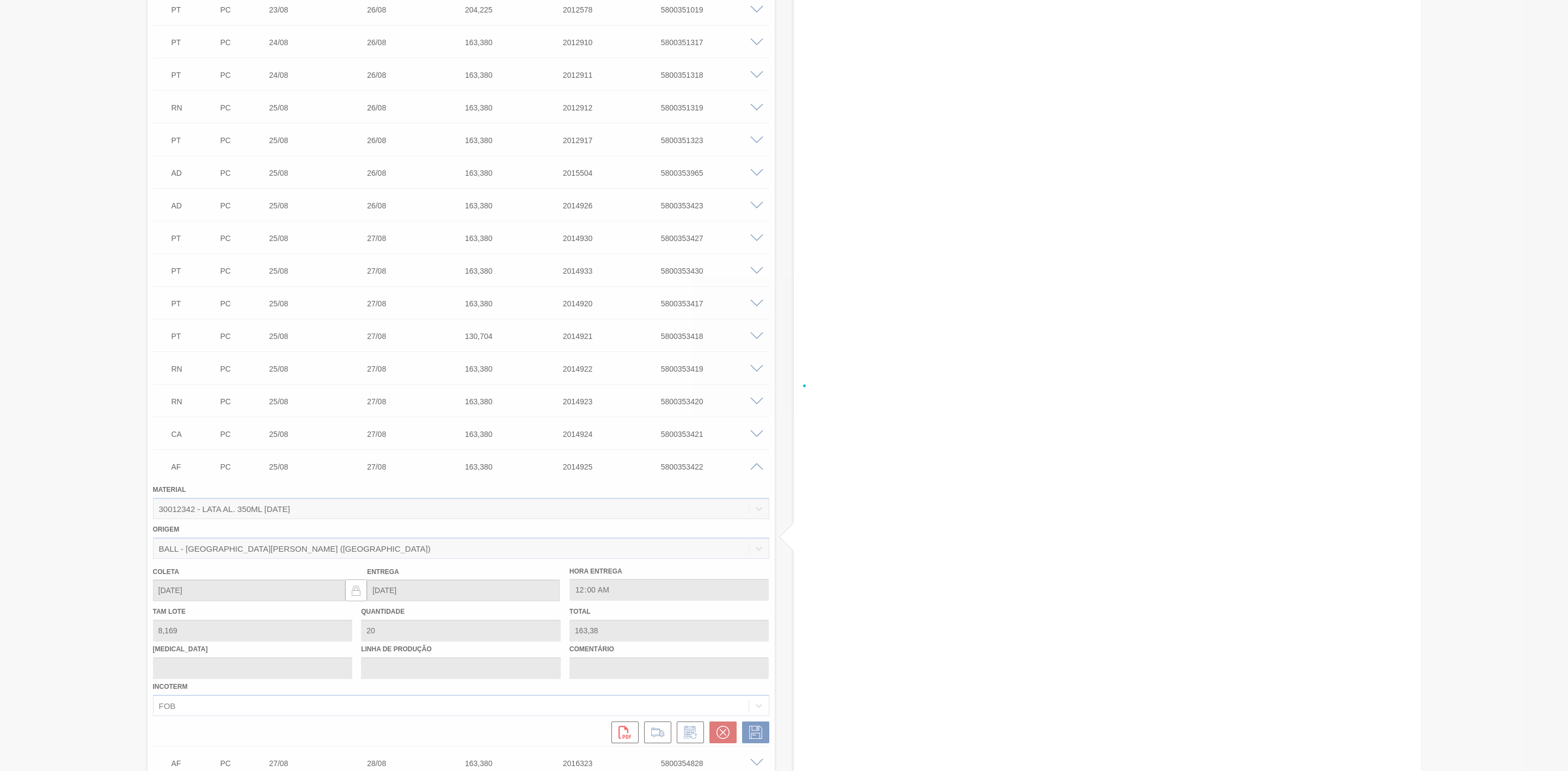
scroll to position [1164, 0]
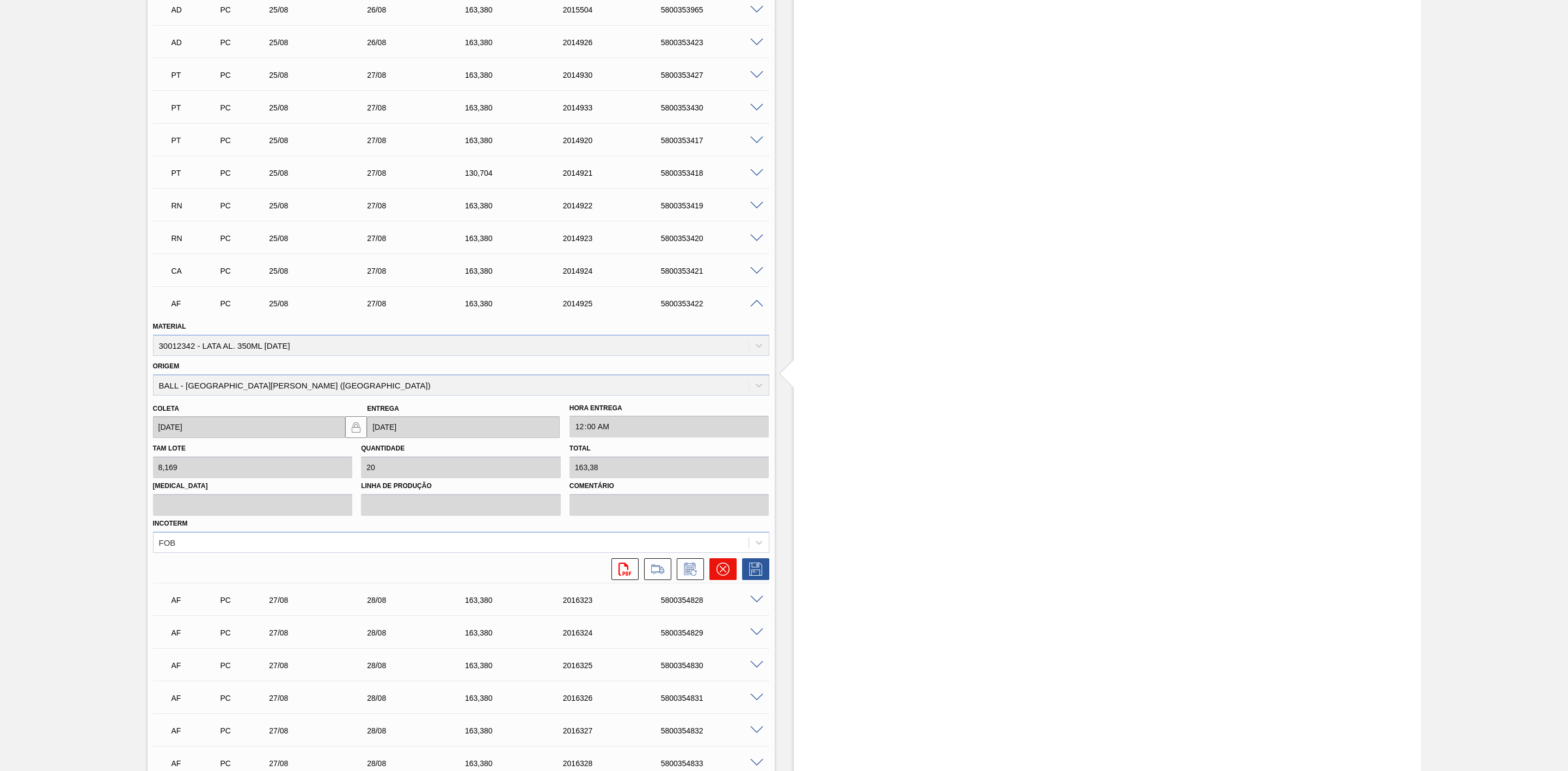
click at [722, 570] on icon at bounding box center [723, 570] width 13 height 13
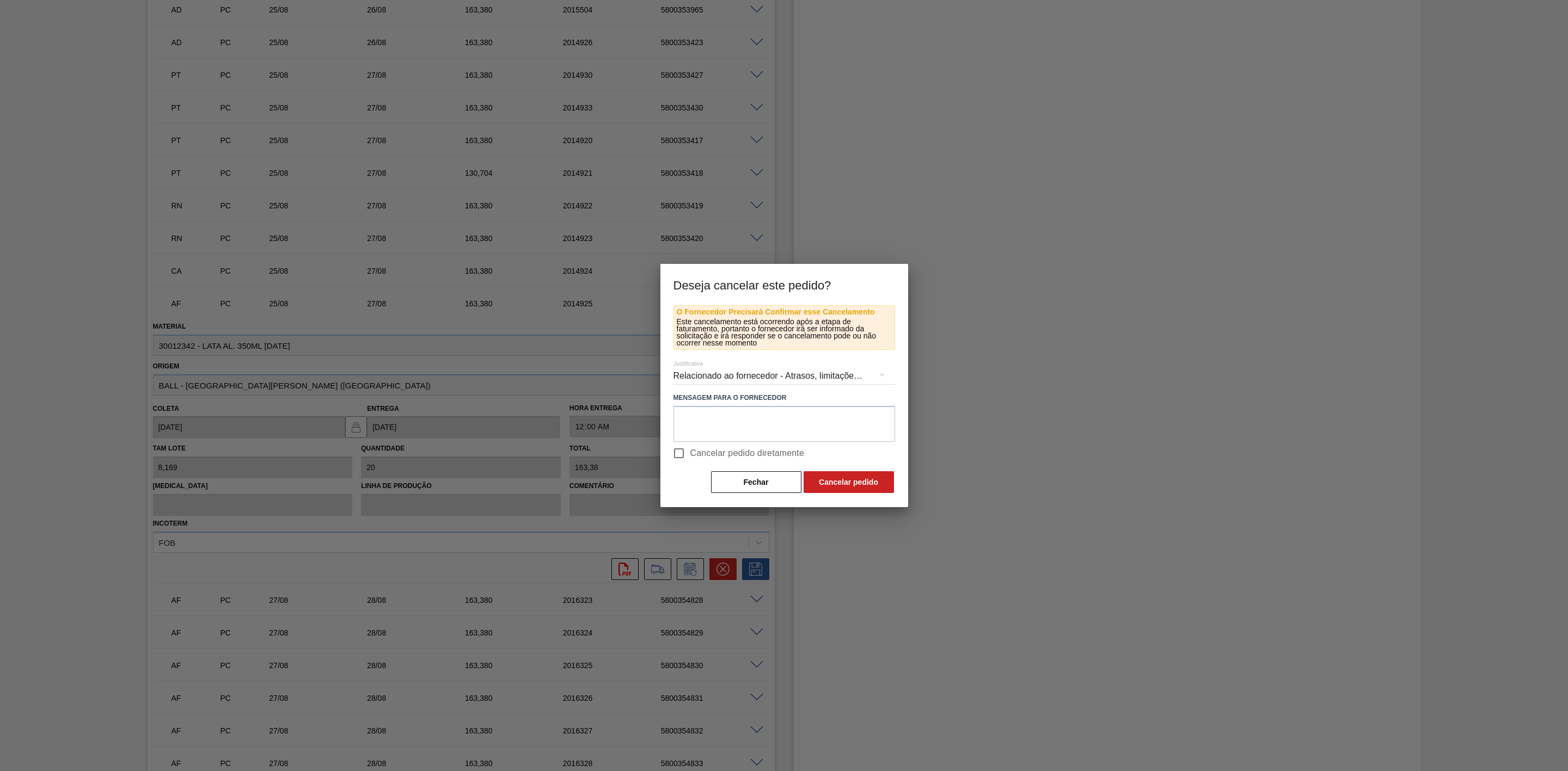
drag, startPoint x: 674, startPoint y: 455, endPoint x: 693, endPoint y: 457, distance: 19.1
click at [674, 454] on input "Cancelar pedido diretamente" at bounding box center [679, 453] width 23 height 23
checkbox input "true"
click at [824, 479] on button "Cancelar pedido" at bounding box center [849, 482] width 90 height 22
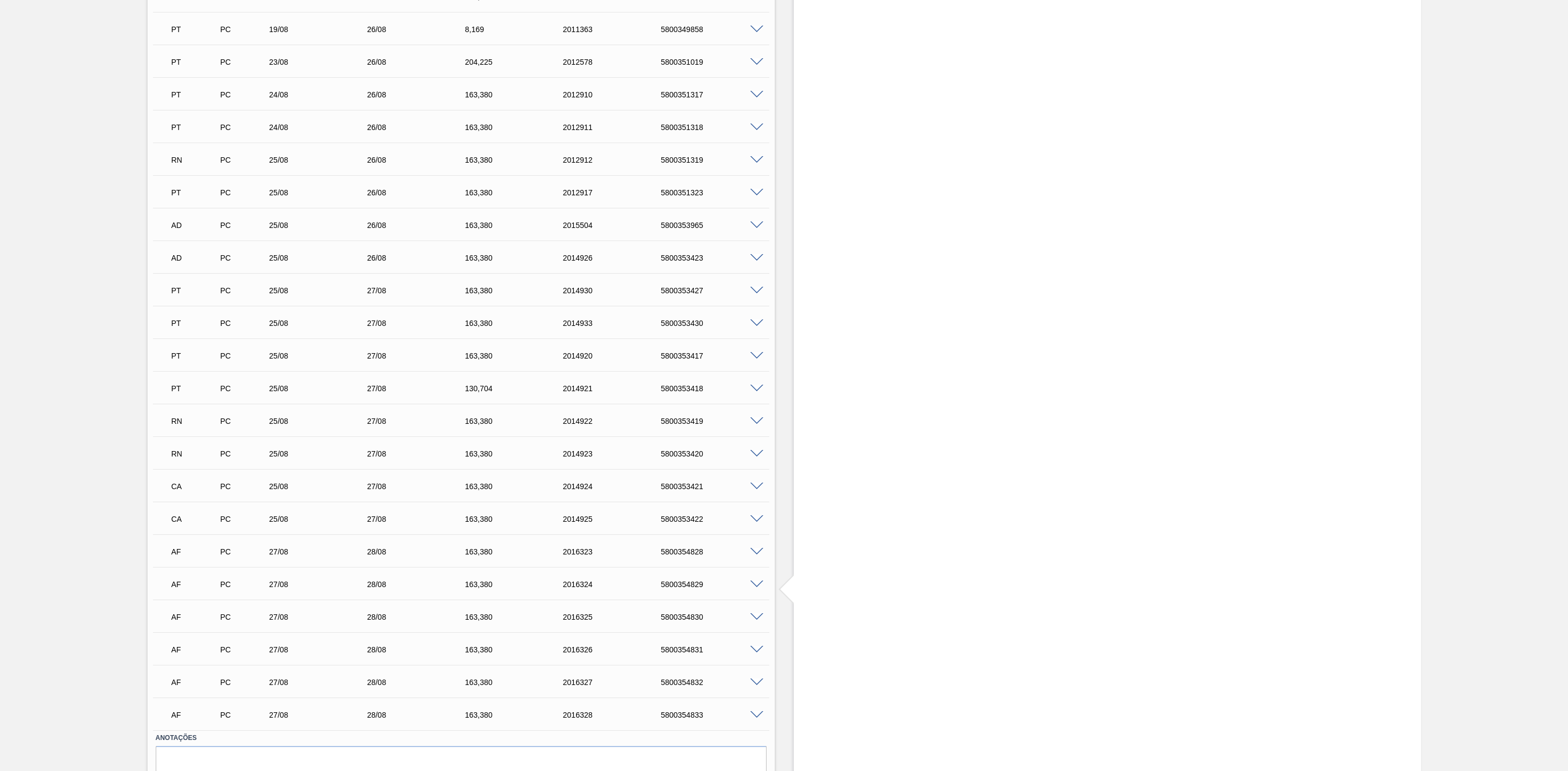
scroll to position [919, 0]
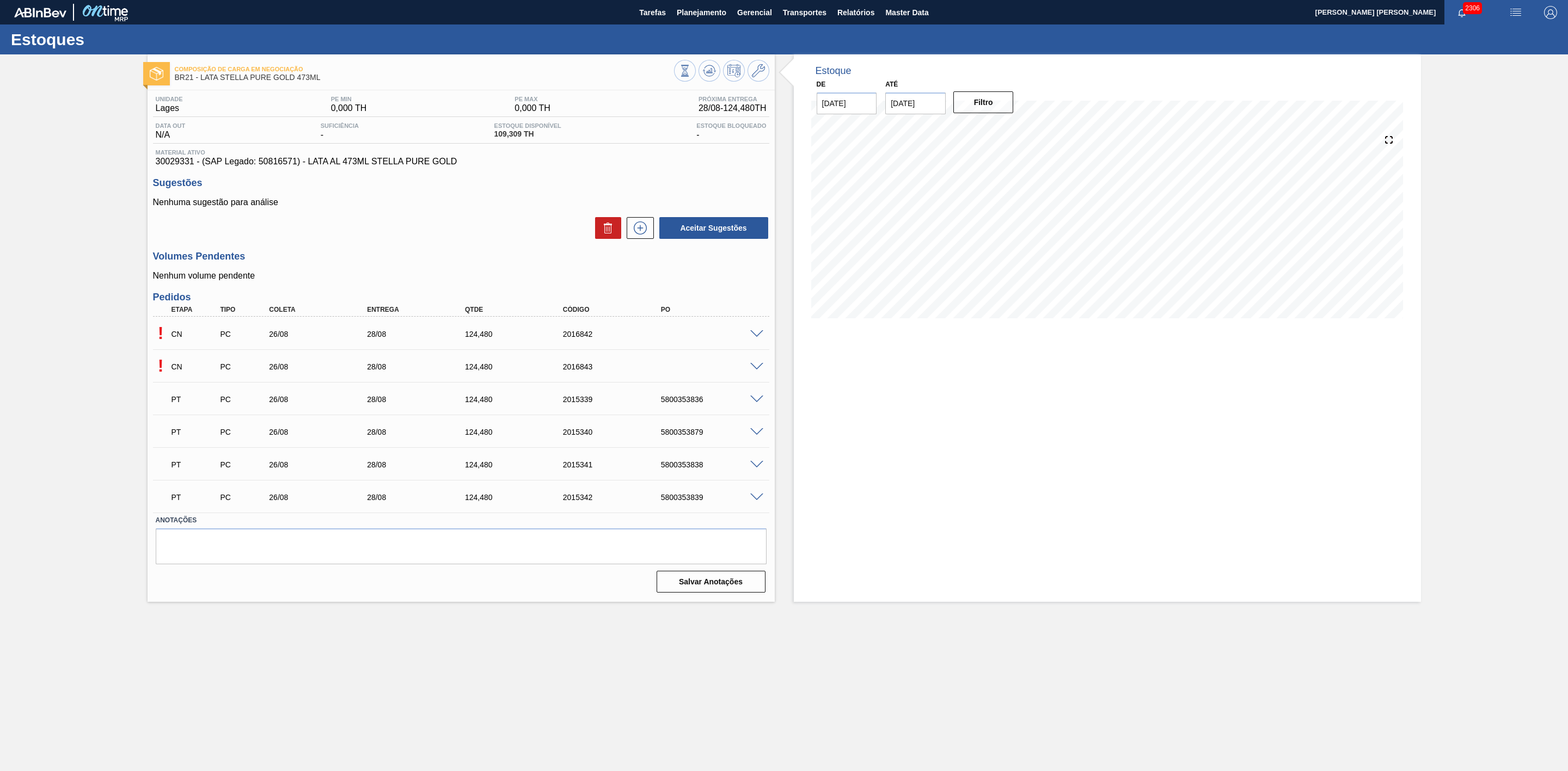
click at [753, 332] on span at bounding box center [757, 334] width 13 height 8
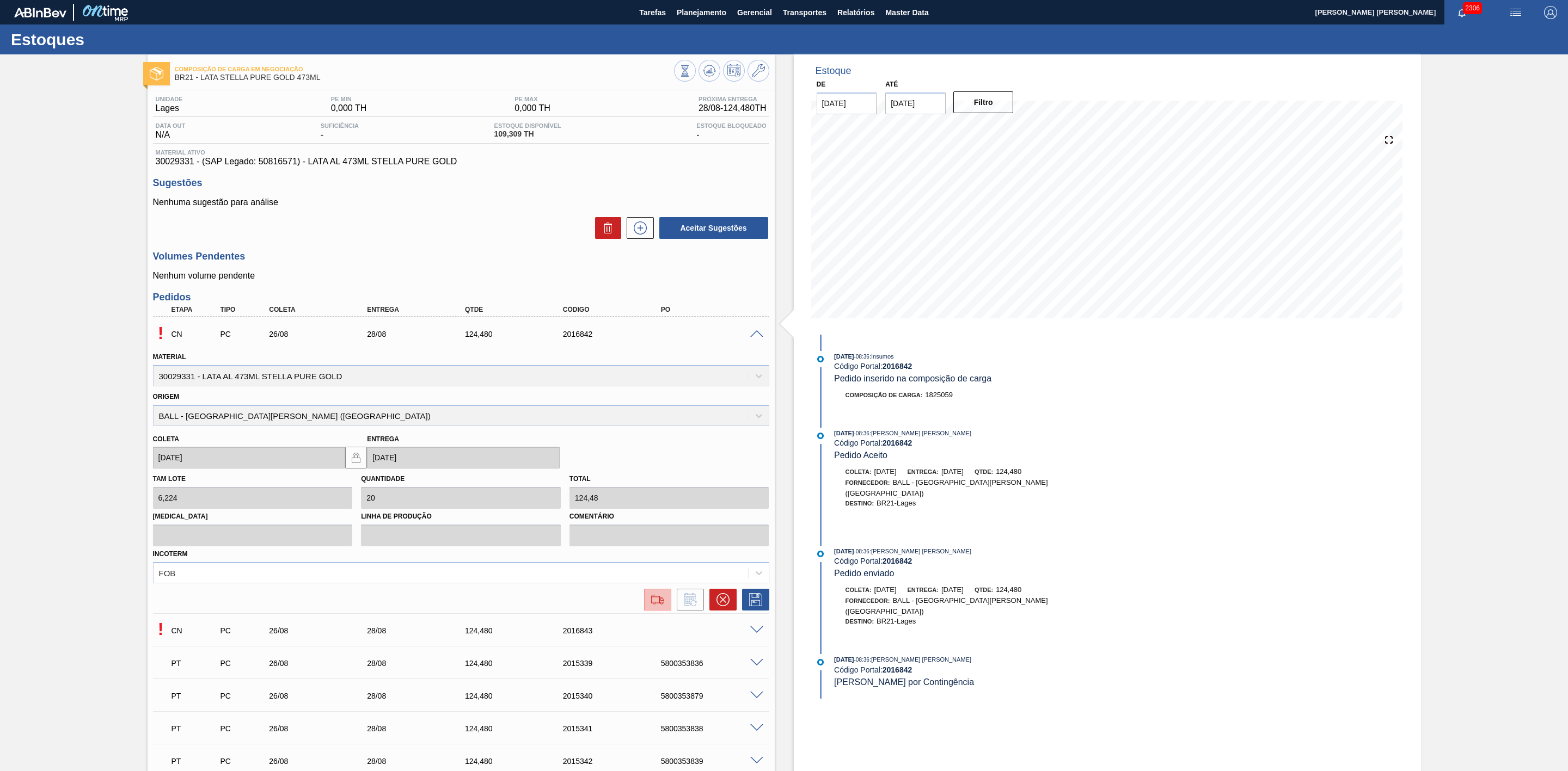
click at [659, 606] on img at bounding box center [658, 600] width 17 height 13
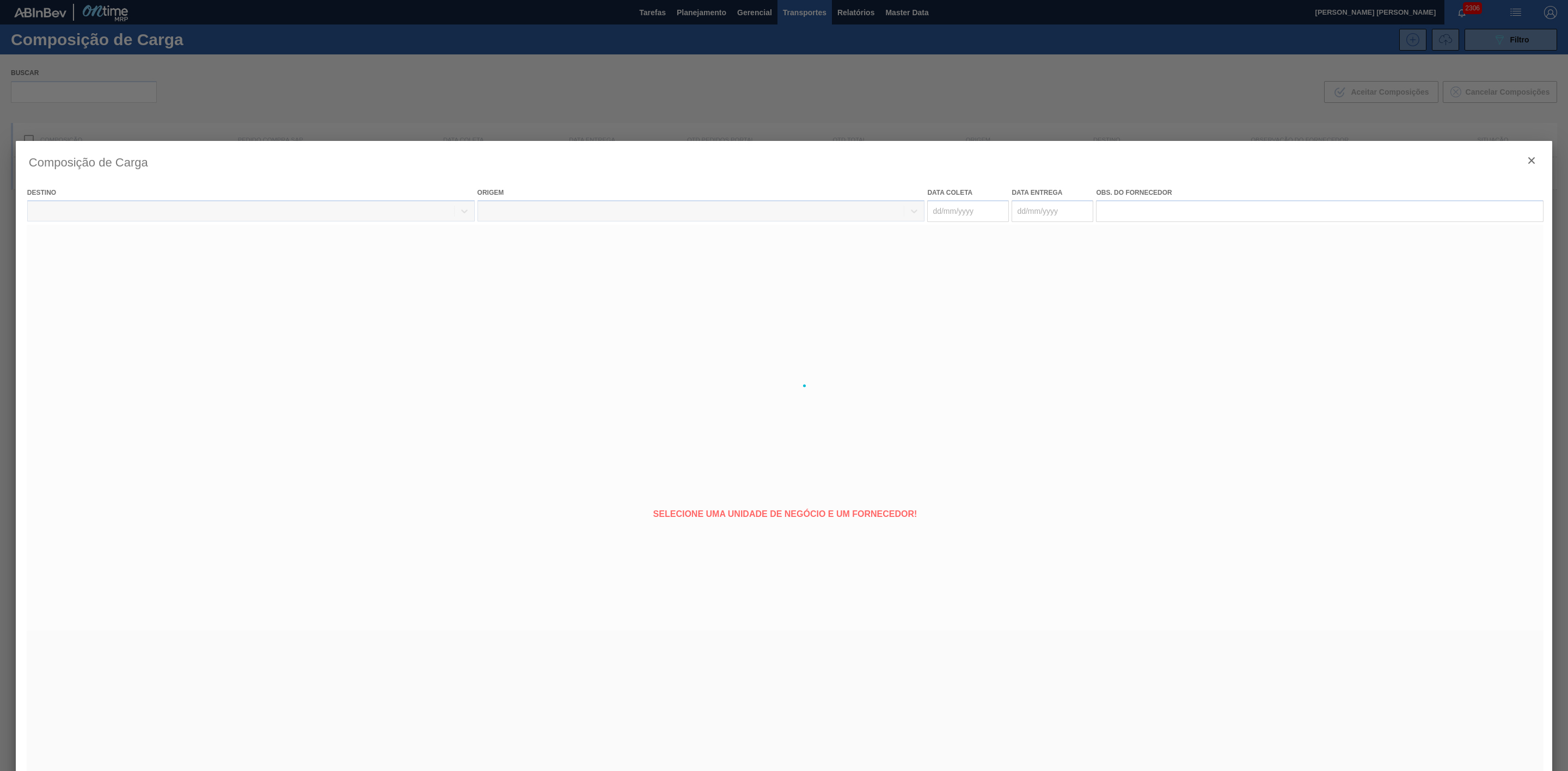
type coleta "[DATE]"
type entrega "[DATE]"
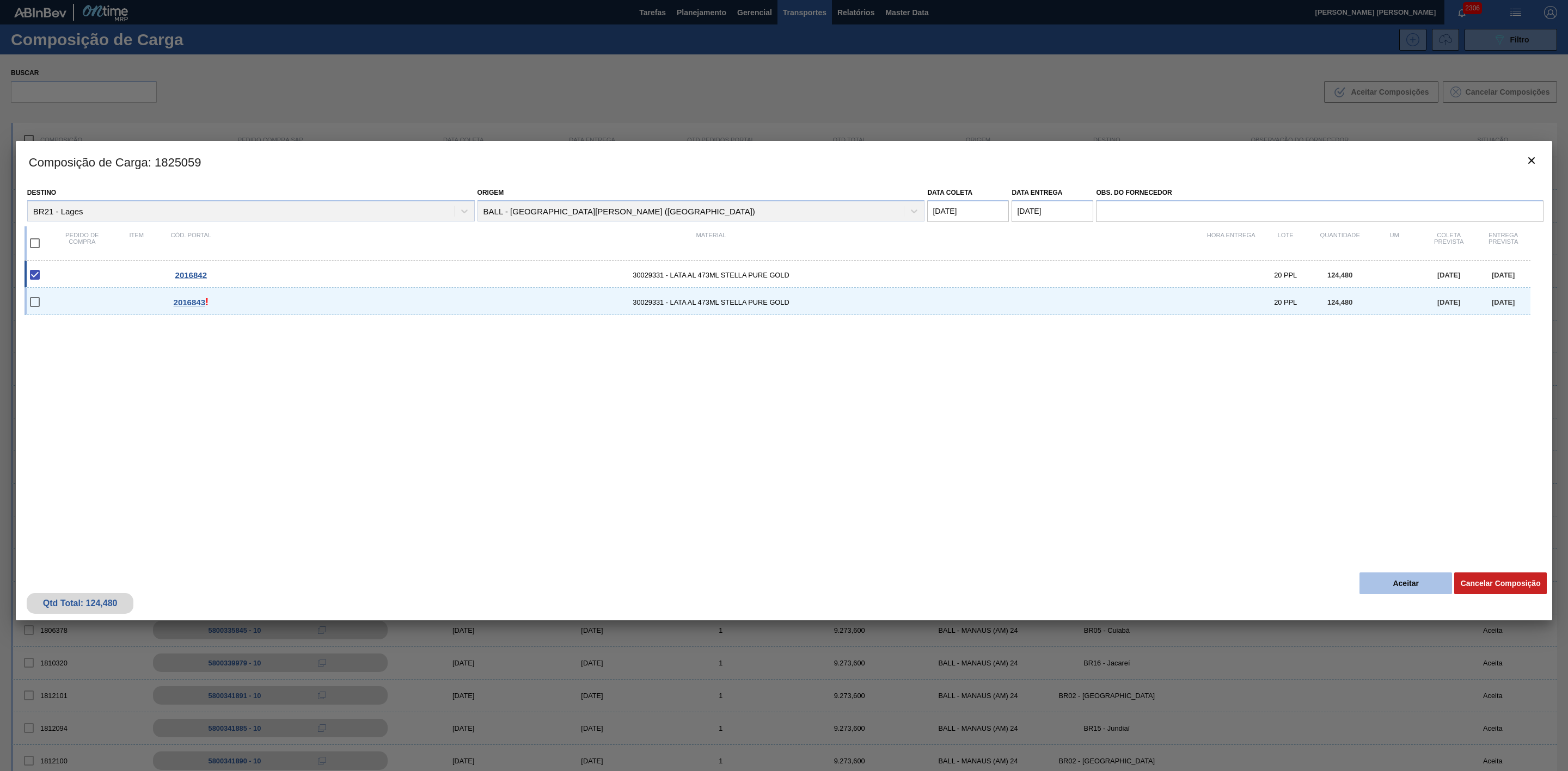
click at [1408, 587] on button "Aceitar" at bounding box center [1406, 583] width 92 height 22
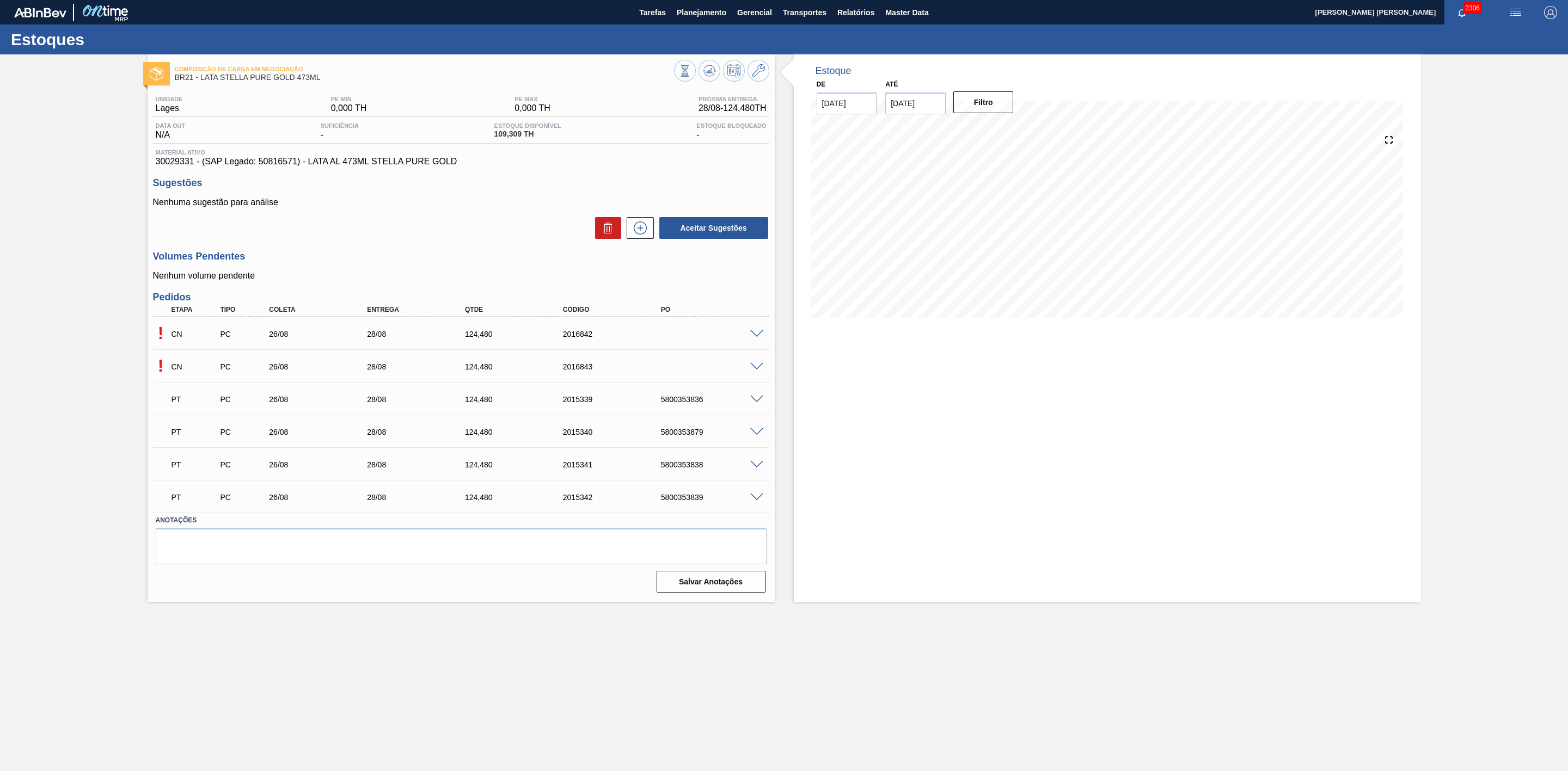
click at [756, 366] on span at bounding box center [757, 367] width 13 height 8
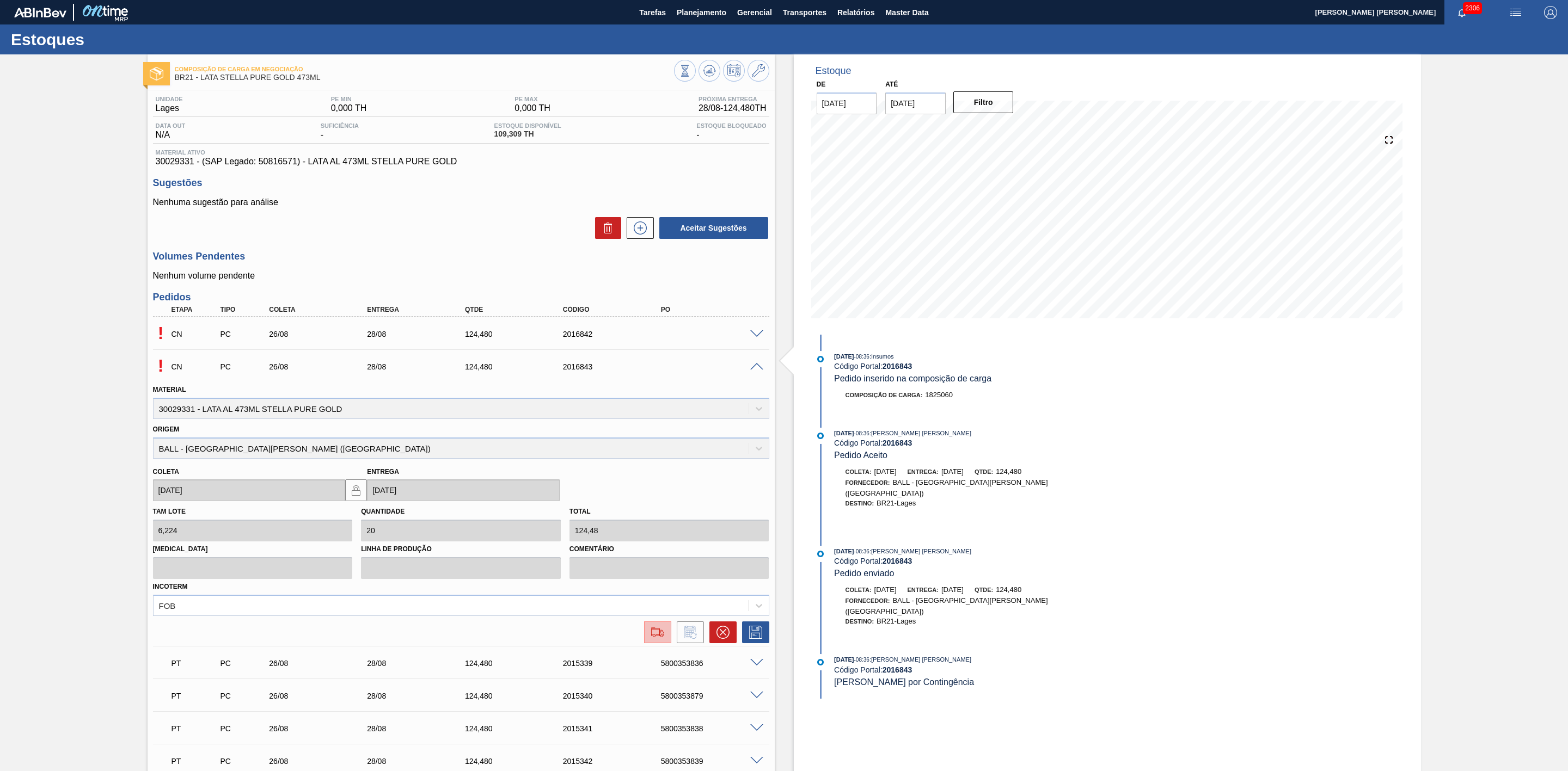
click at [654, 637] on img at bounding box center [658, 632] width 17 height 13
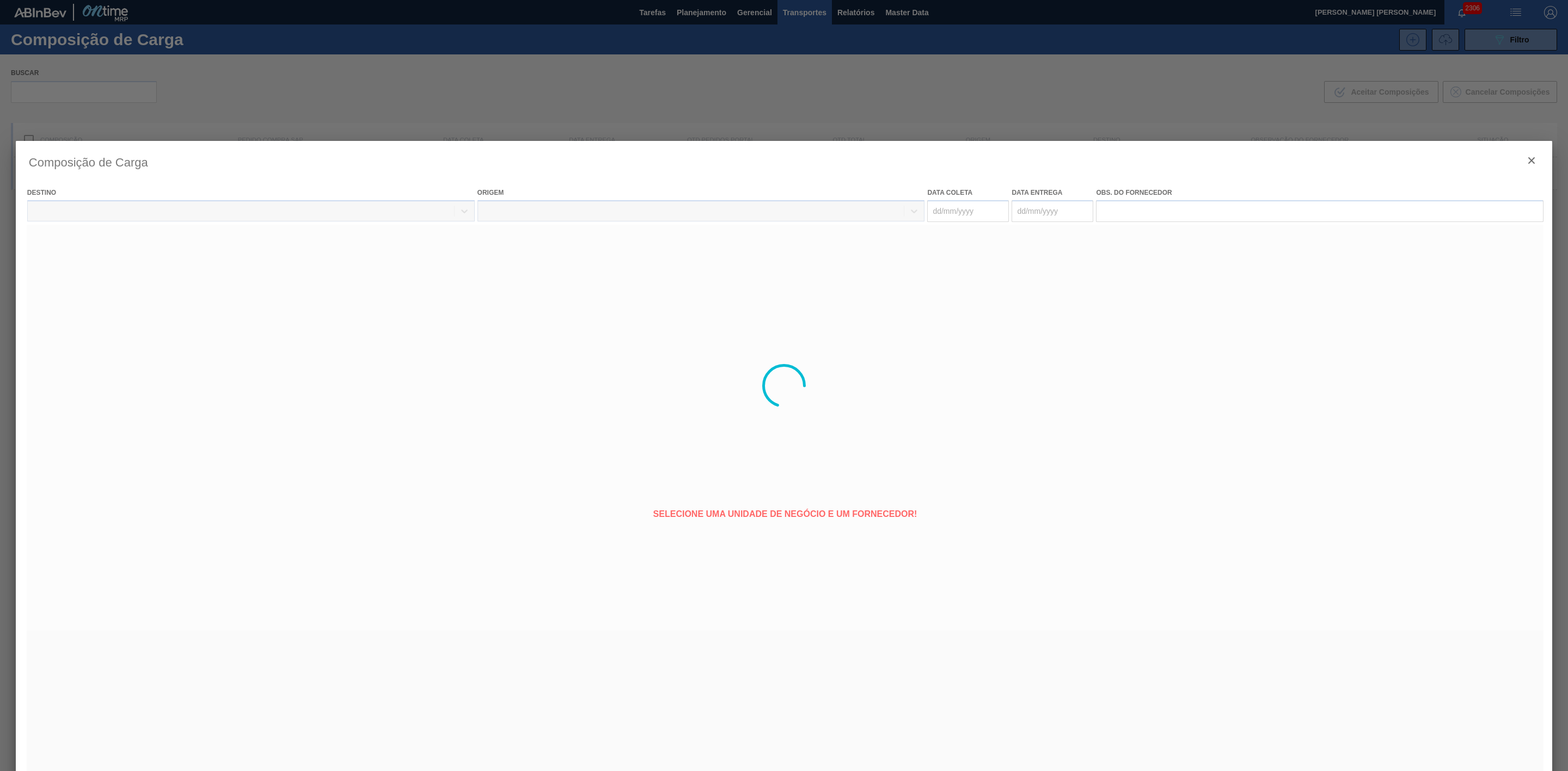
type coleta "[DATE]"
type entrega "[DATE]"
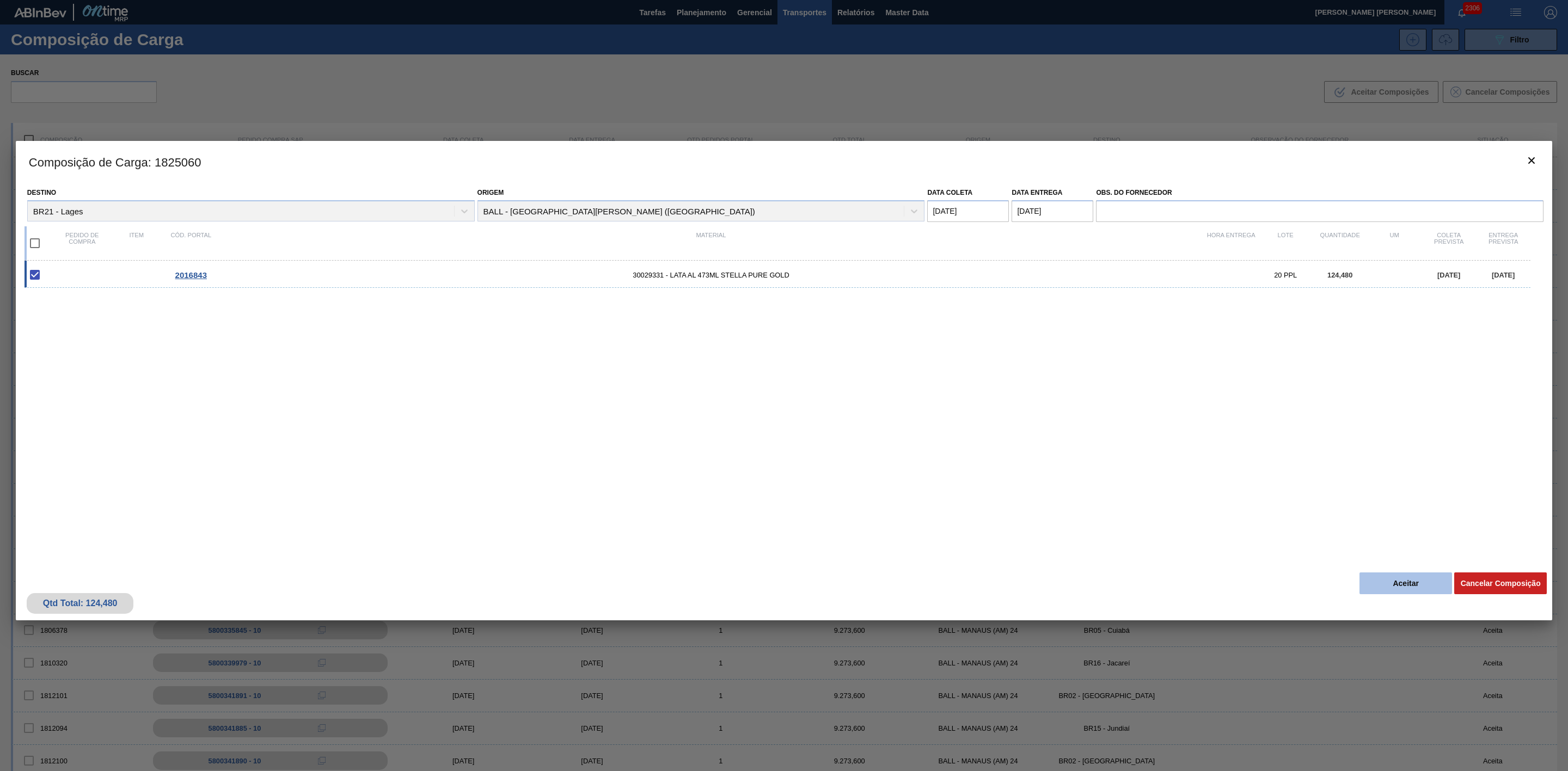
click at [1411, 583] on button "Aceitar" at bounding box center [1406, 583] width 92 height 22
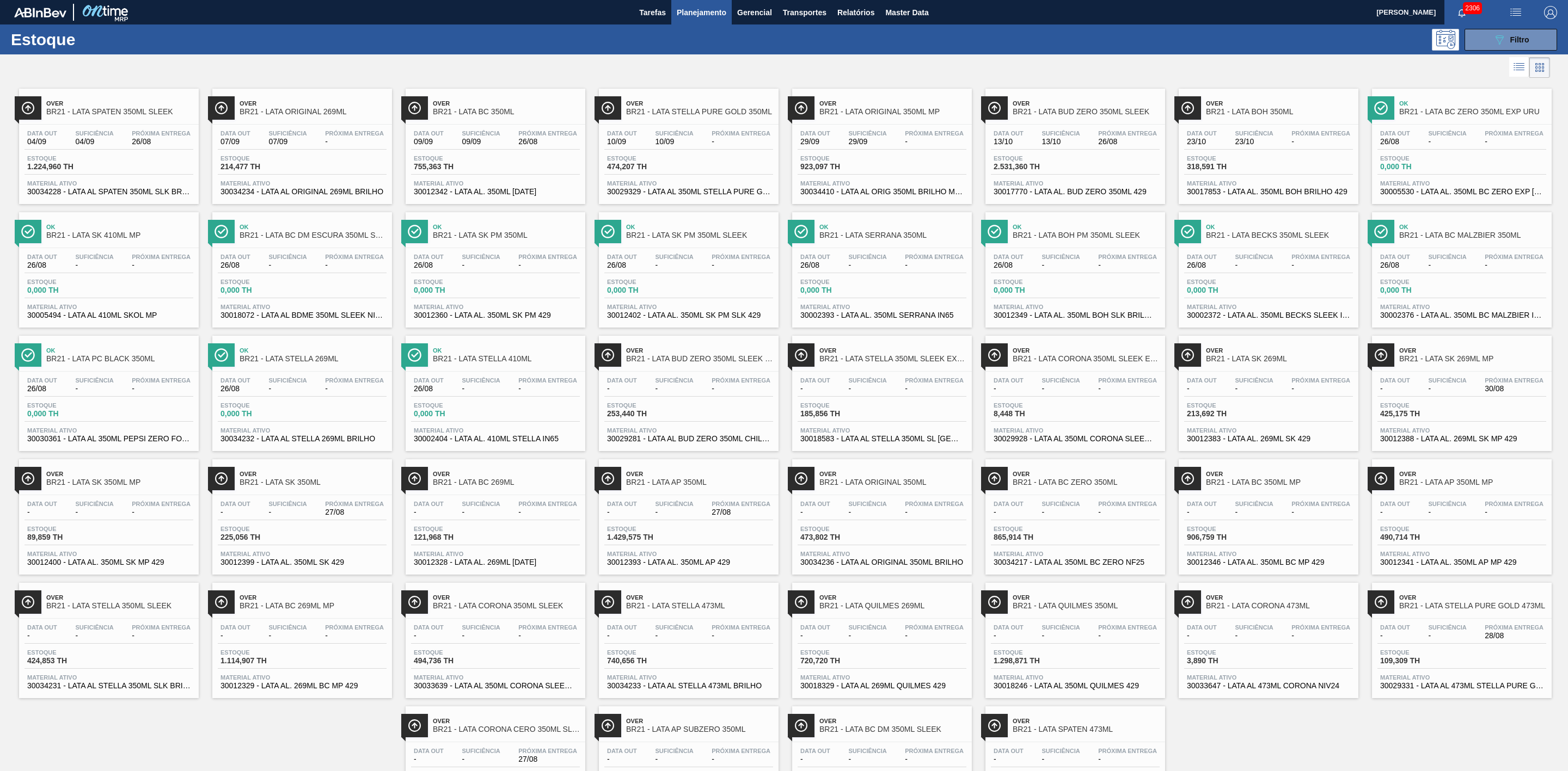
click at [1036, 66] on div at bounding box center [775, 67] width 1550 height 26
click at [538, 724] on span "Over" at bounding box center [506, 720] width 147 height 6
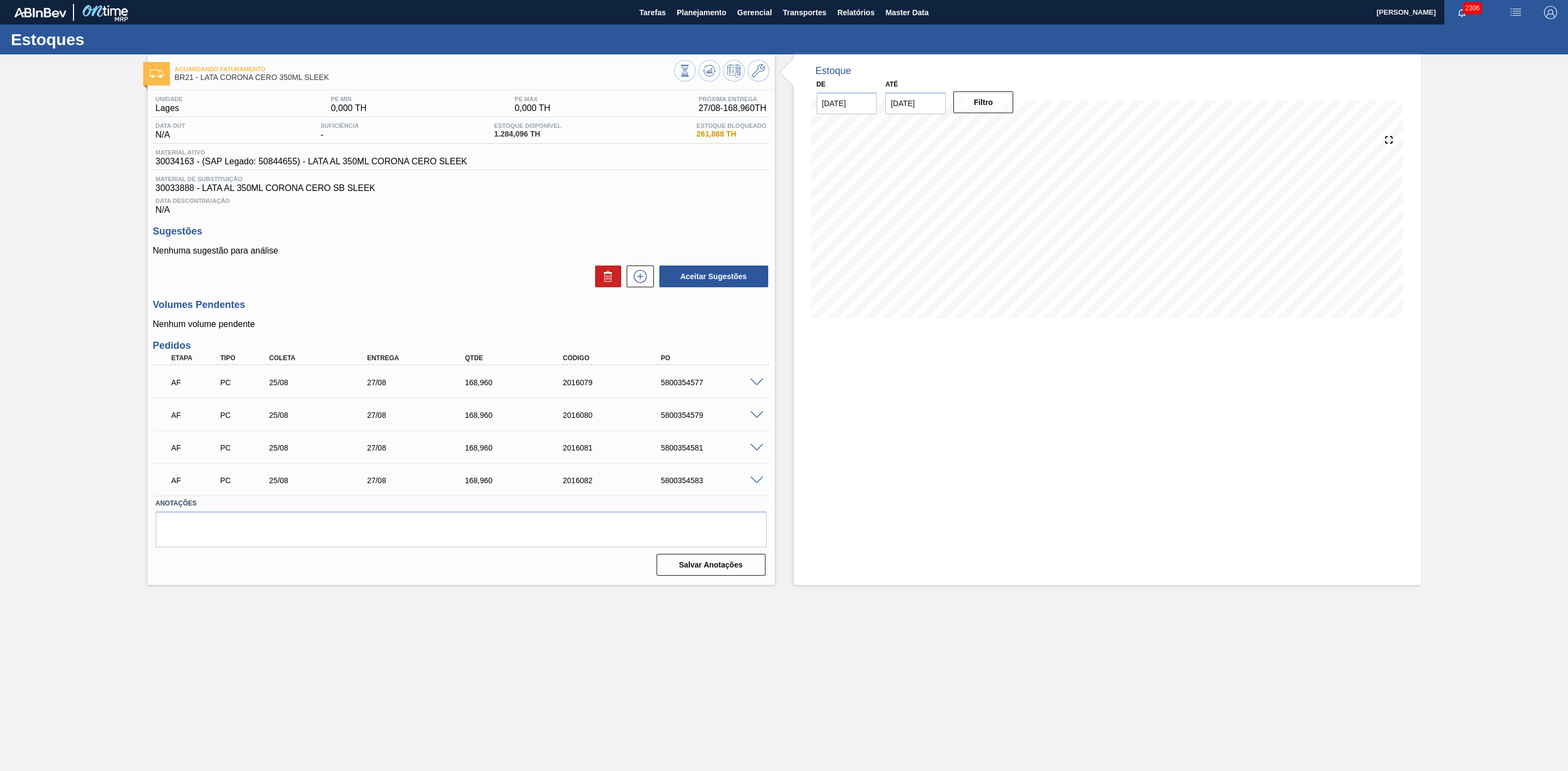
click at [753, 387] on span at bounding box center [757, 383] width 13 height 8
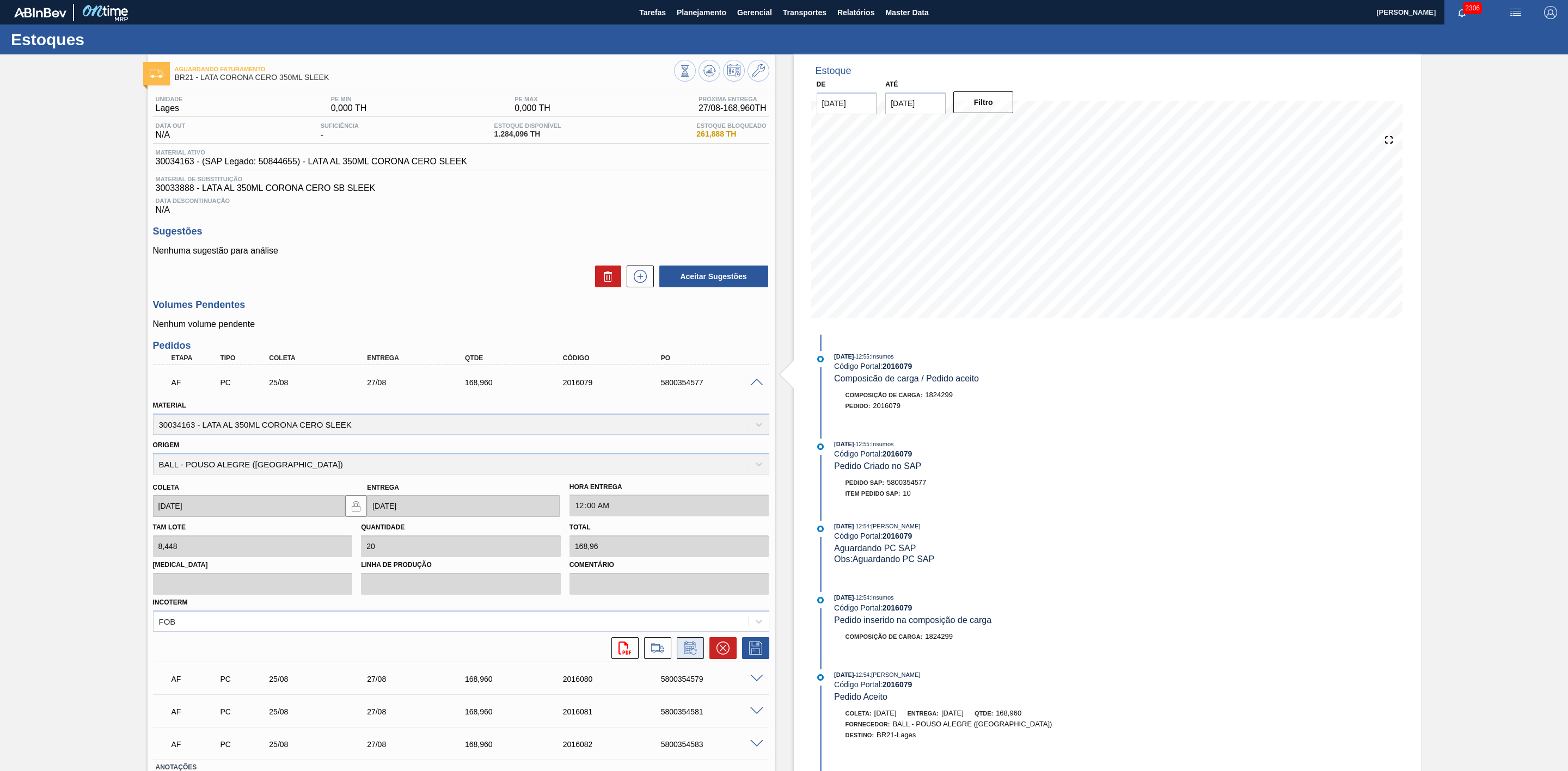
click at [688, 653] on icon at bounding box center [690, 648] width 17 height 13
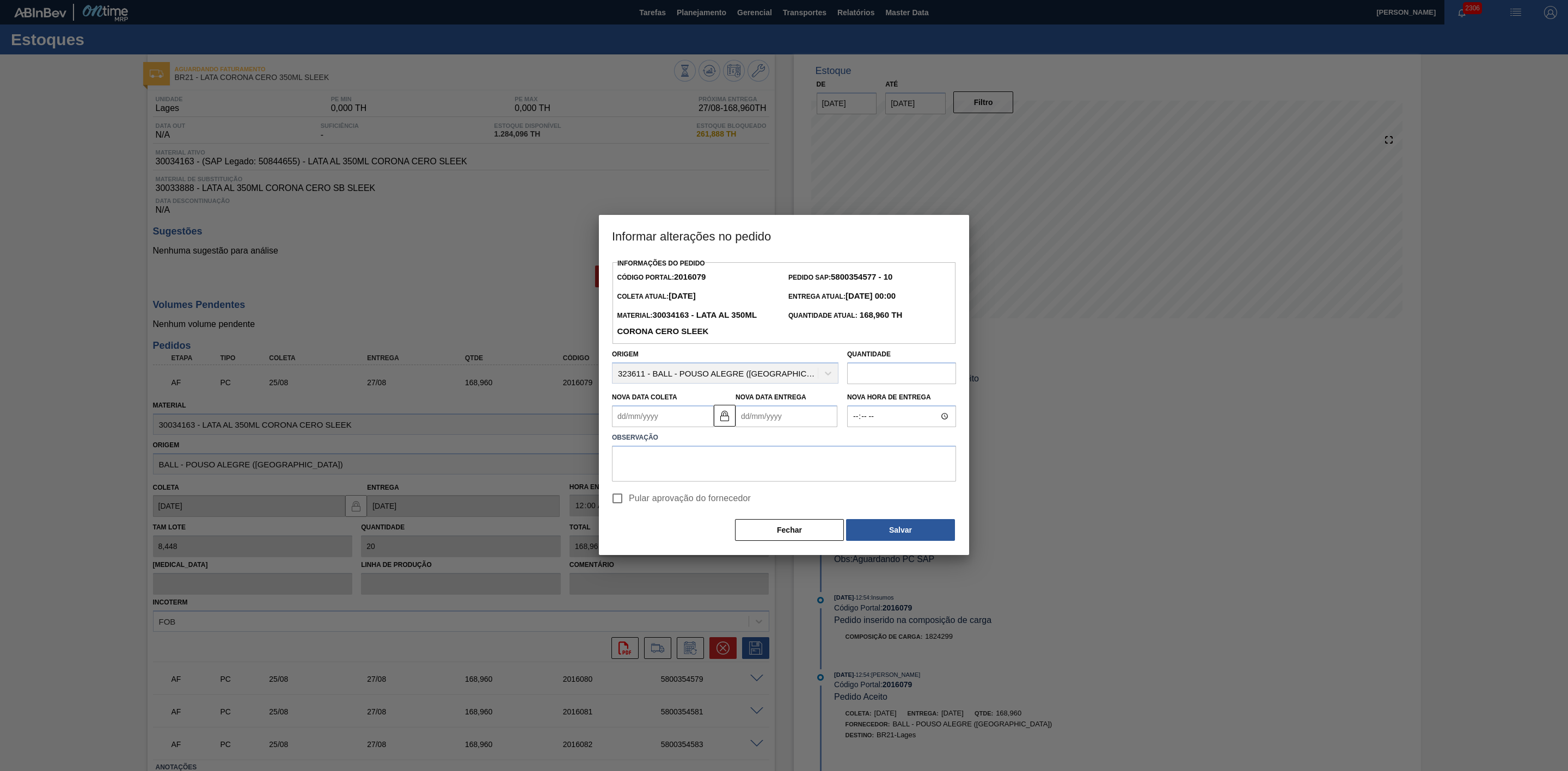
click at [662, 419] on Coleta2016079 "Nova Data Coleta" at bounding box center [662, 417] width 102 height 22
click at [657, 552] on div "26" at bounding box center [660, 548] width 14 height 14
type Coleta2016079 "[DATE]"
type Entrega2016079 "[DATE]"
click at [714, 501] on span "Pular aprovação do fornecedor" at bounding box center [690, 499] width 122 height 13
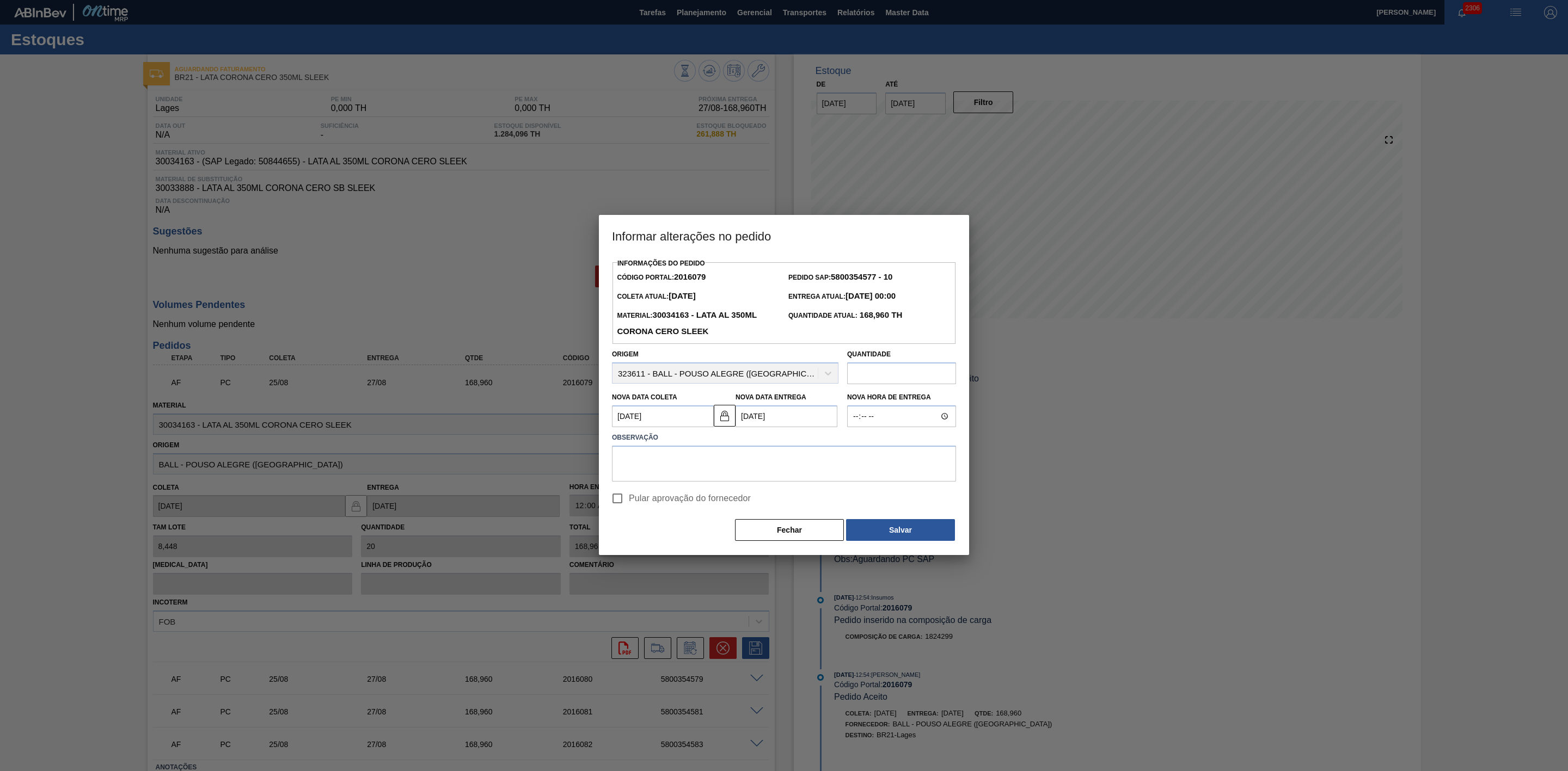
click at [629, 501] on input "Pular aprovação do fornecedor" at bounding box center [618, 499] width 23 height 23
checkbox input "true"
click at [909, 536] on button "Salvar" at bounding box center [901, 530] width 109 height 22
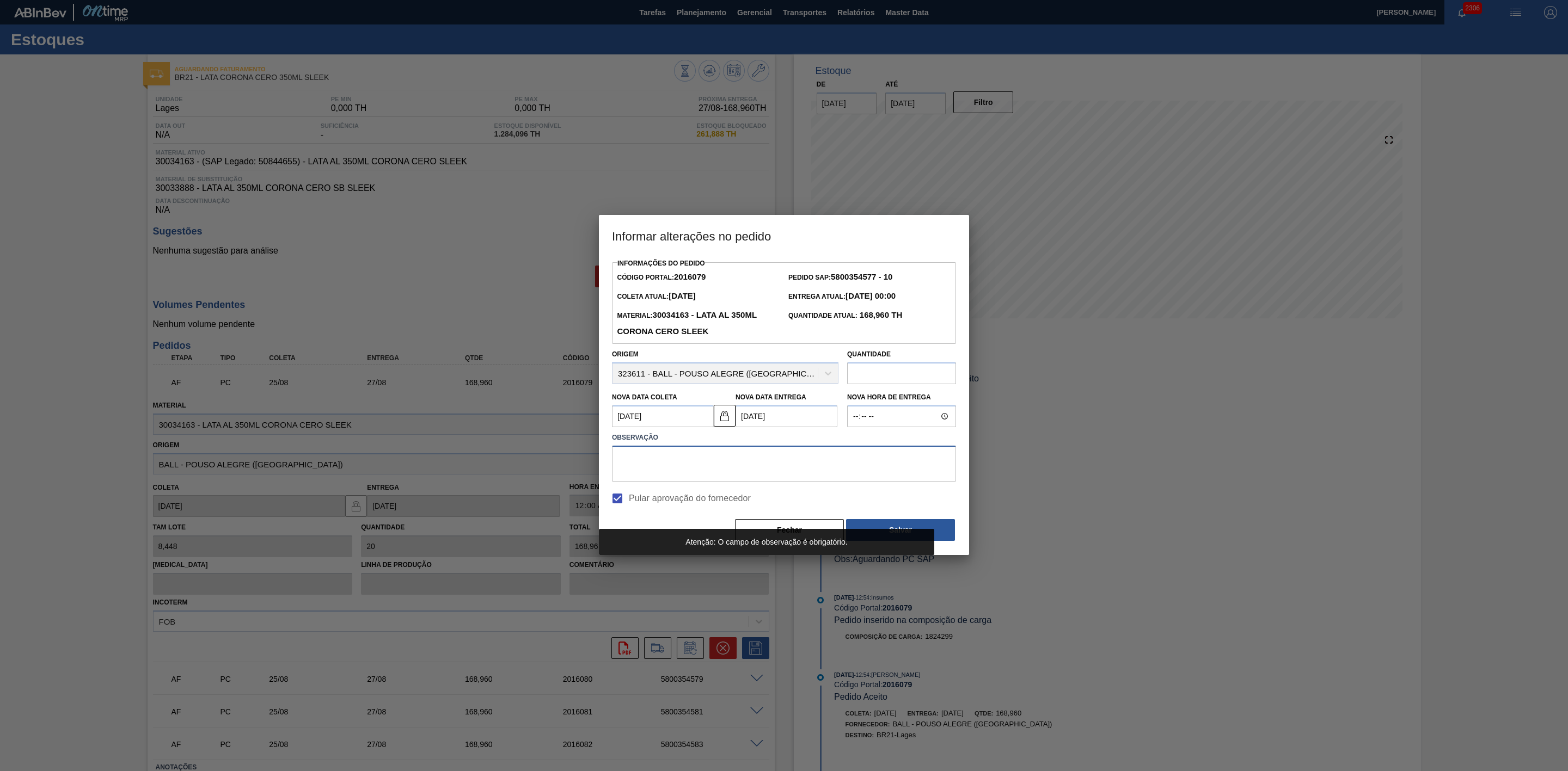
click at [751, 470] on textarea at bounding box center [784, 463] width 344 height 36
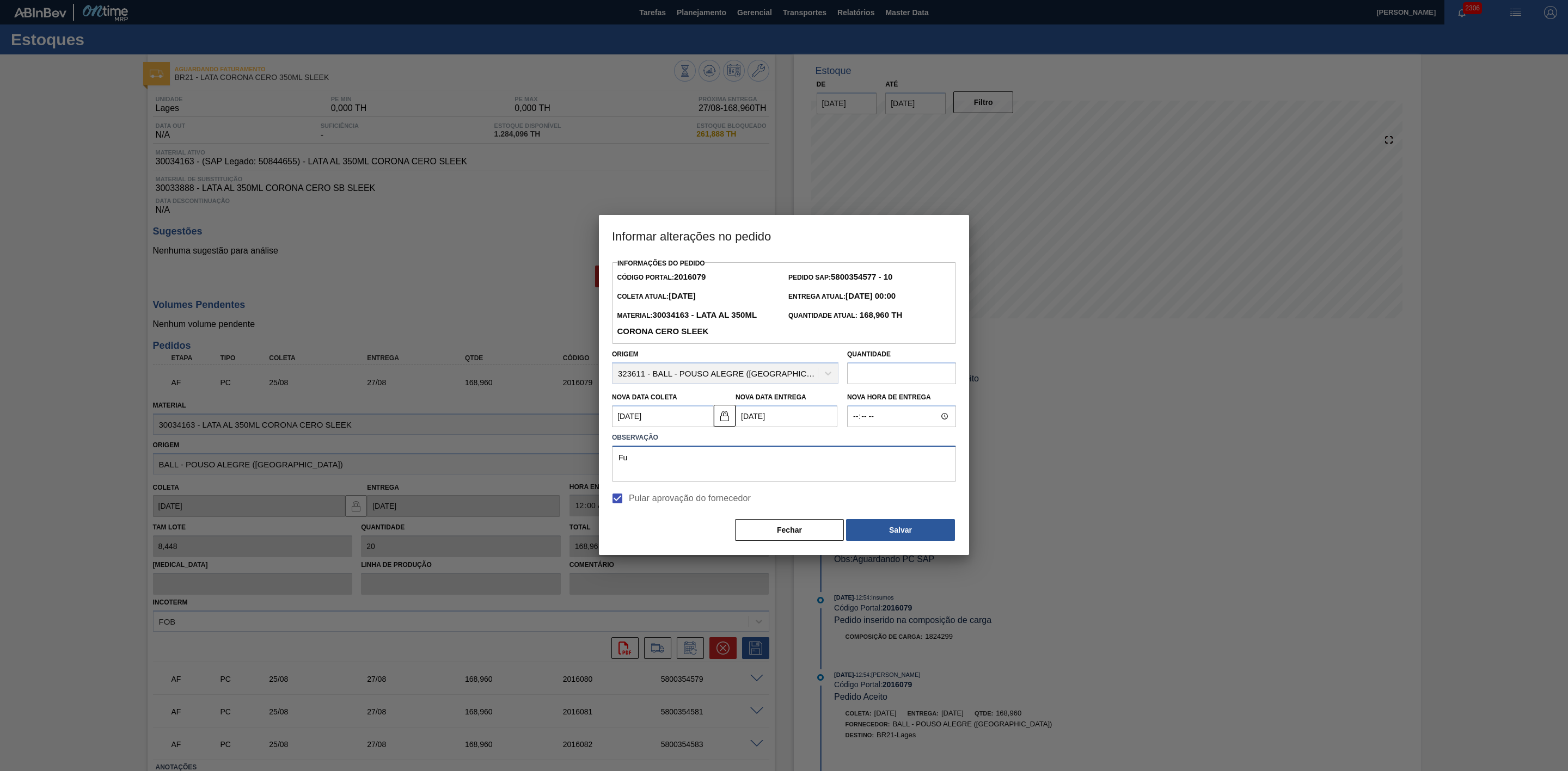
type textarea "F"
drag, startPoint x: 784, startPoint y: 458, endPoint x: 562, endPoint y: 449, distance: 222.2
click at [562, 449] on div "Informar alterações no pedido Informações do Pedido Código Portal: 2016079 Pedi…" at bounding box center [784, 386] width 1568 height 771
type textarea "Mudança de data por falta de tinta em BRPD"
click at [913, 538] on button "Salvar" at bounding box center [901, 530] width 109 height 22
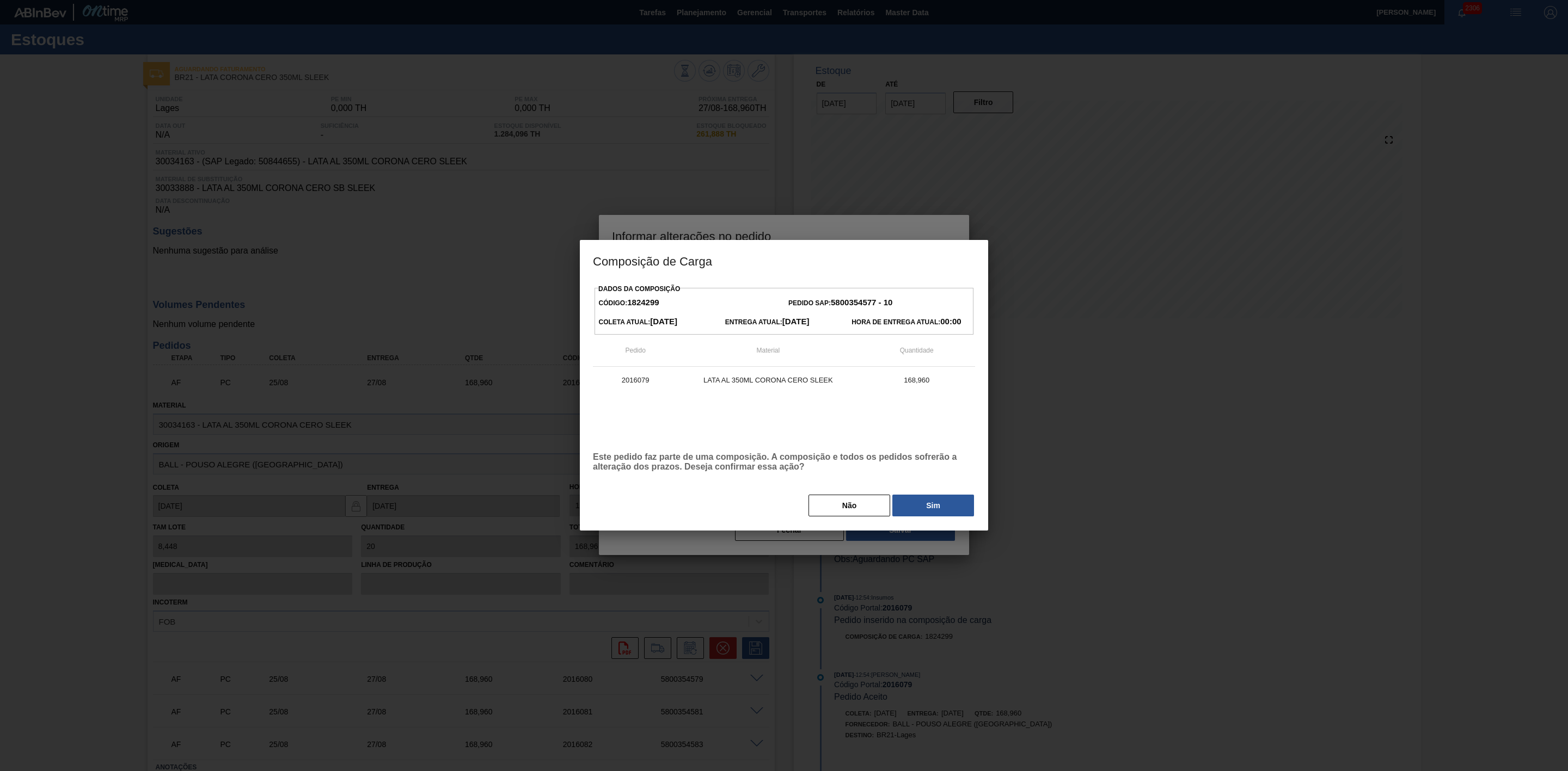
click at [917, 503] on button "Sim" at bounding box center [933, 505] width 82 height 22
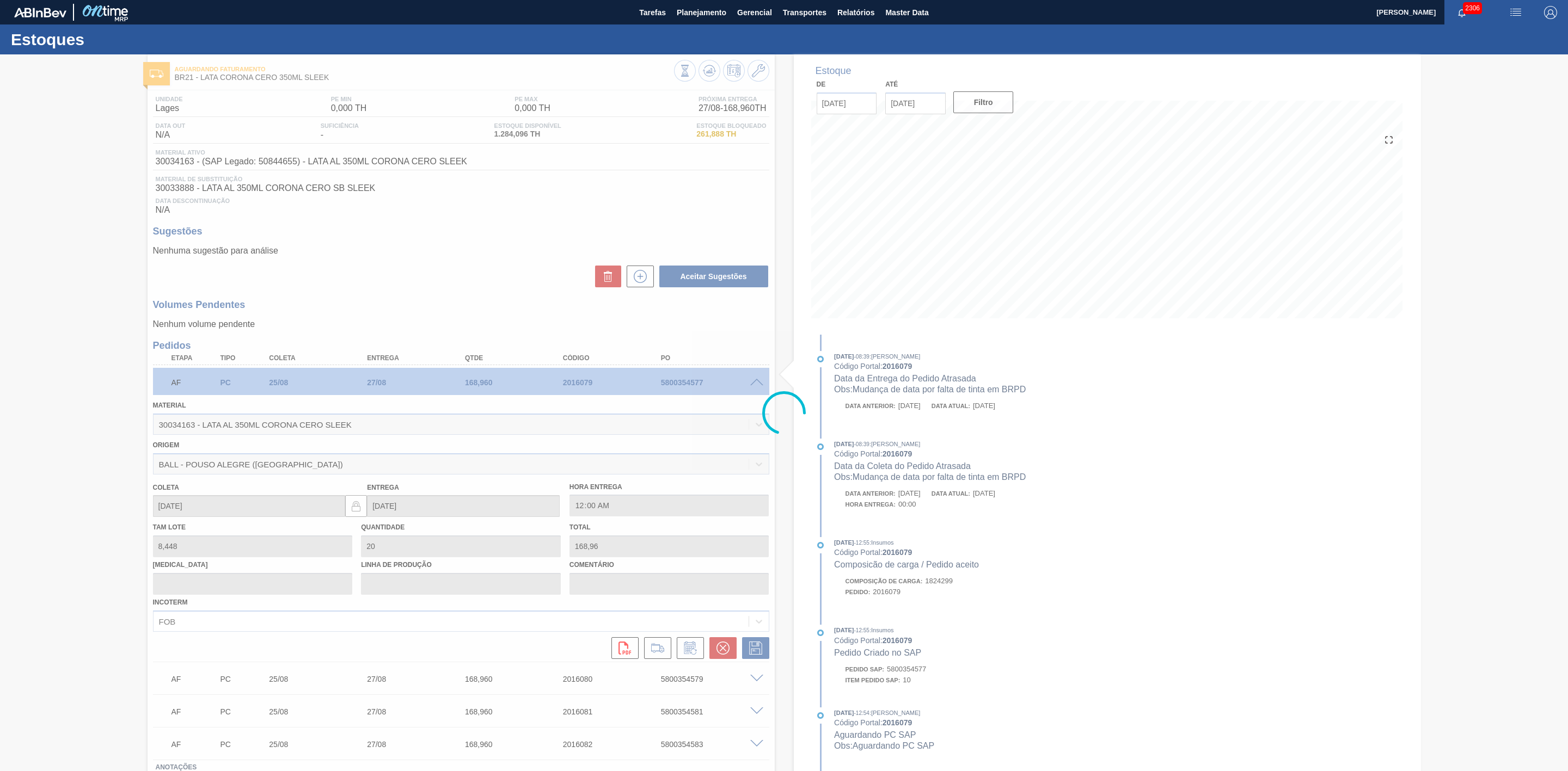
type input "Mudança de data por falta de tinta em BRPD"
type input "[DATE]"
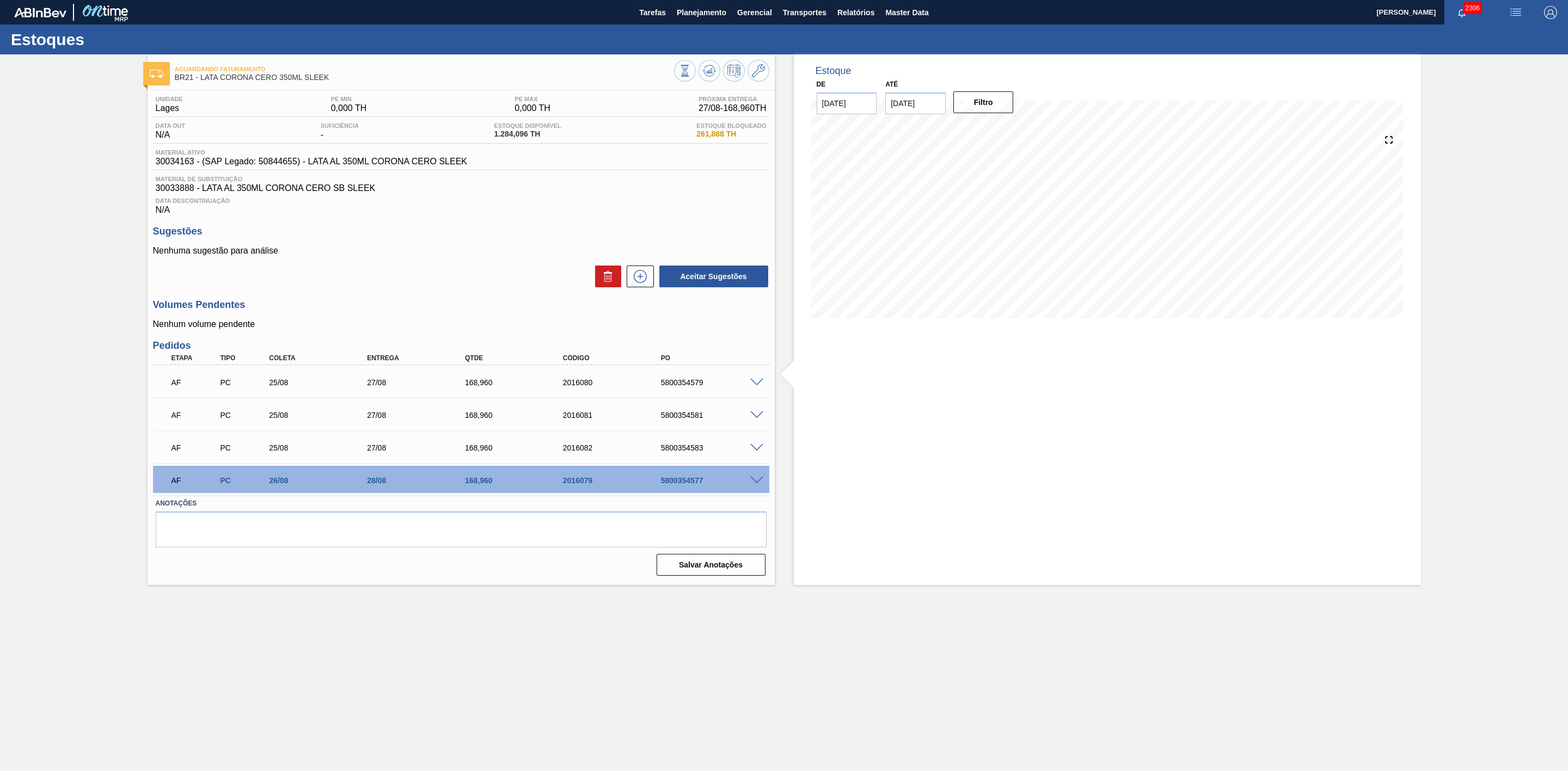
click at [761, 451] on span at bounding box center [757, 448] width 13 height 8
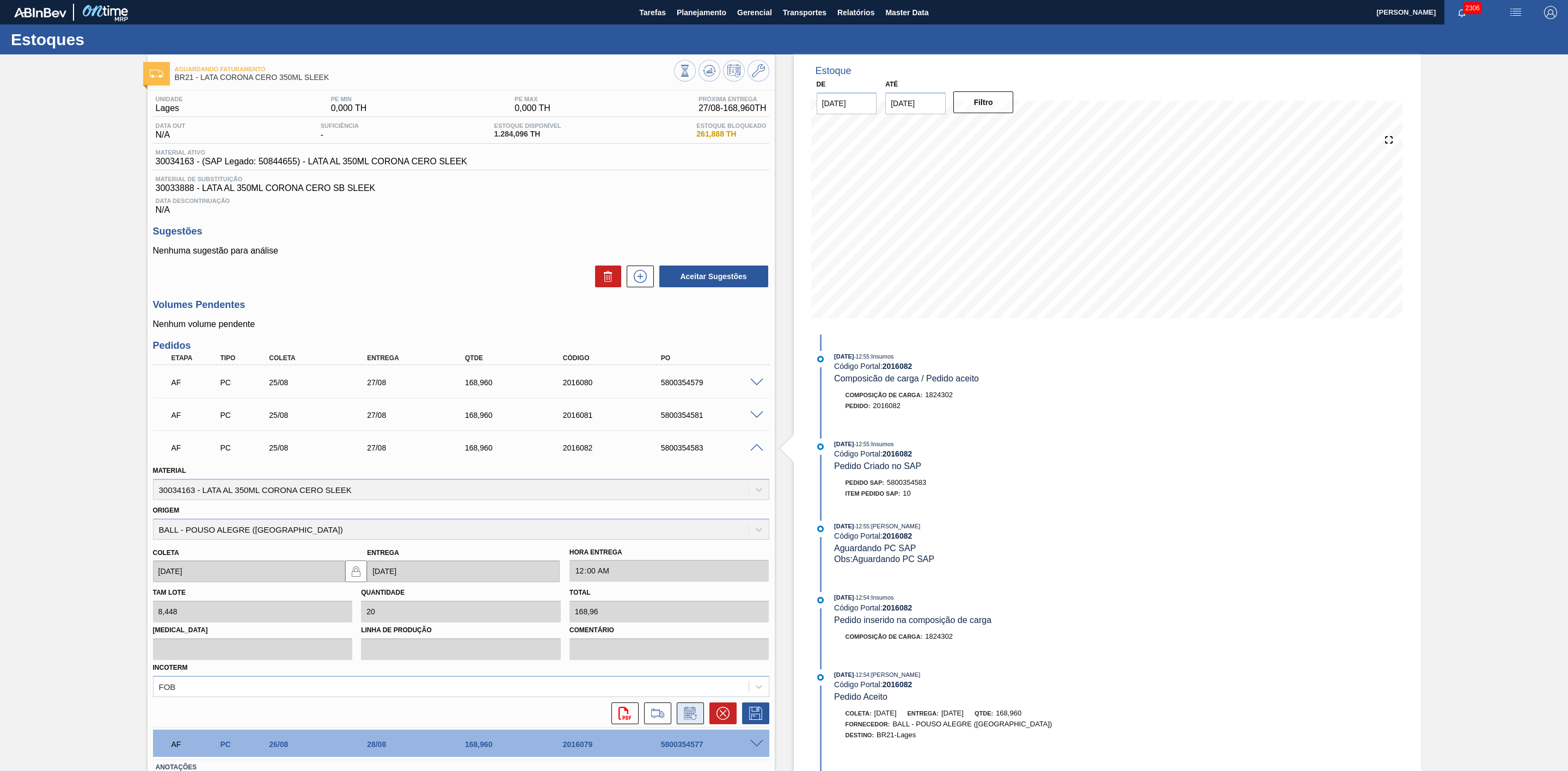
click at [696, 715] on icon at bounding box center [690, 713] width 17 height 13
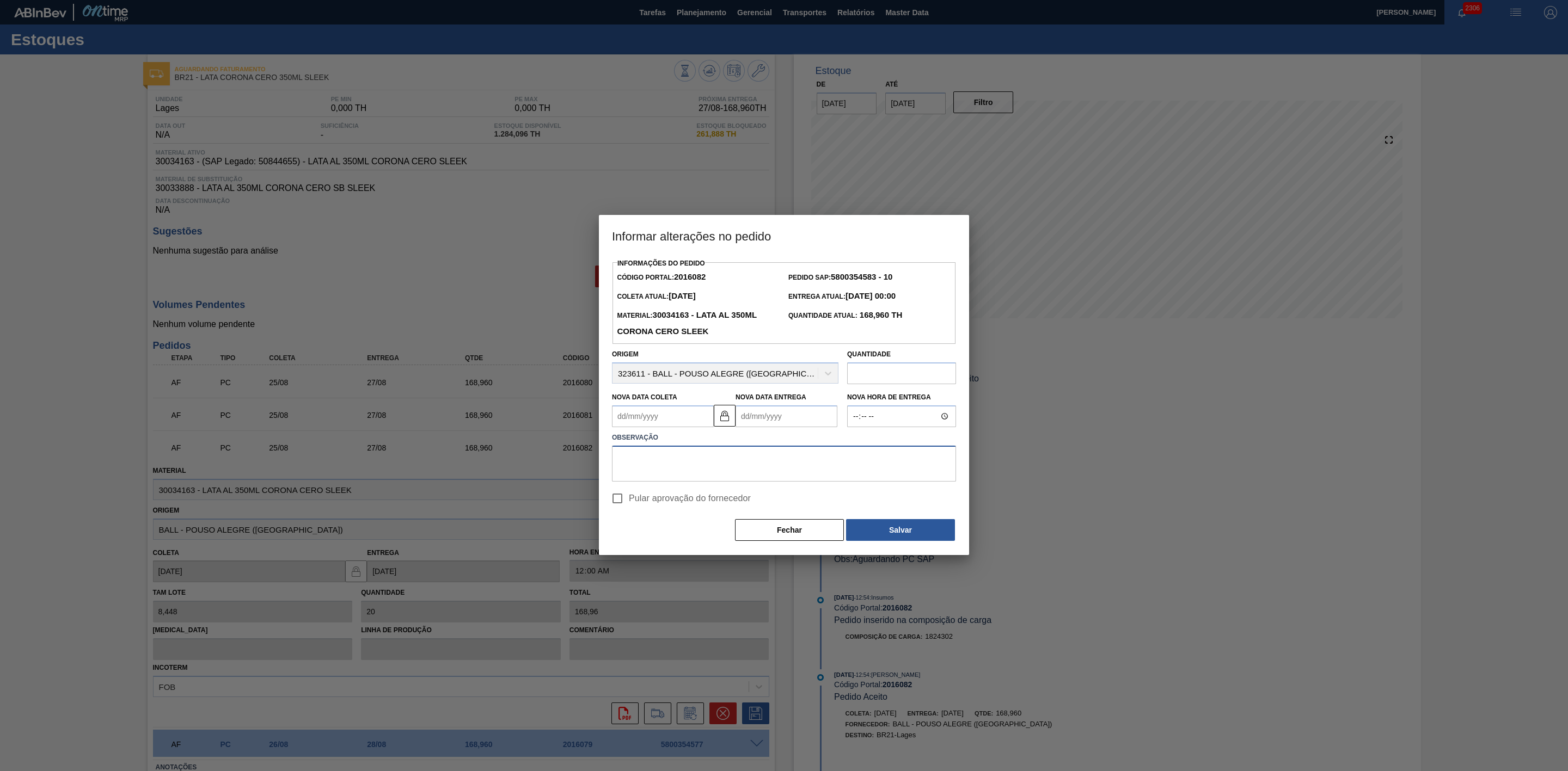
click at [722, 459] on textarea at bounding box center [784, 463] width 344 height 36
paste textarea "Mudança de data por falta de tinta em BRPD"
type textarea "Mudança de data por falta de tinta em BRPD"
click at [636, 422] on Coleta2016082 "Nova Data Coleta" at bounding box center [662, 417] width 102 height 22
click at [657, 550] on div "26" at bounding box center [660, 548] width 14 height 14
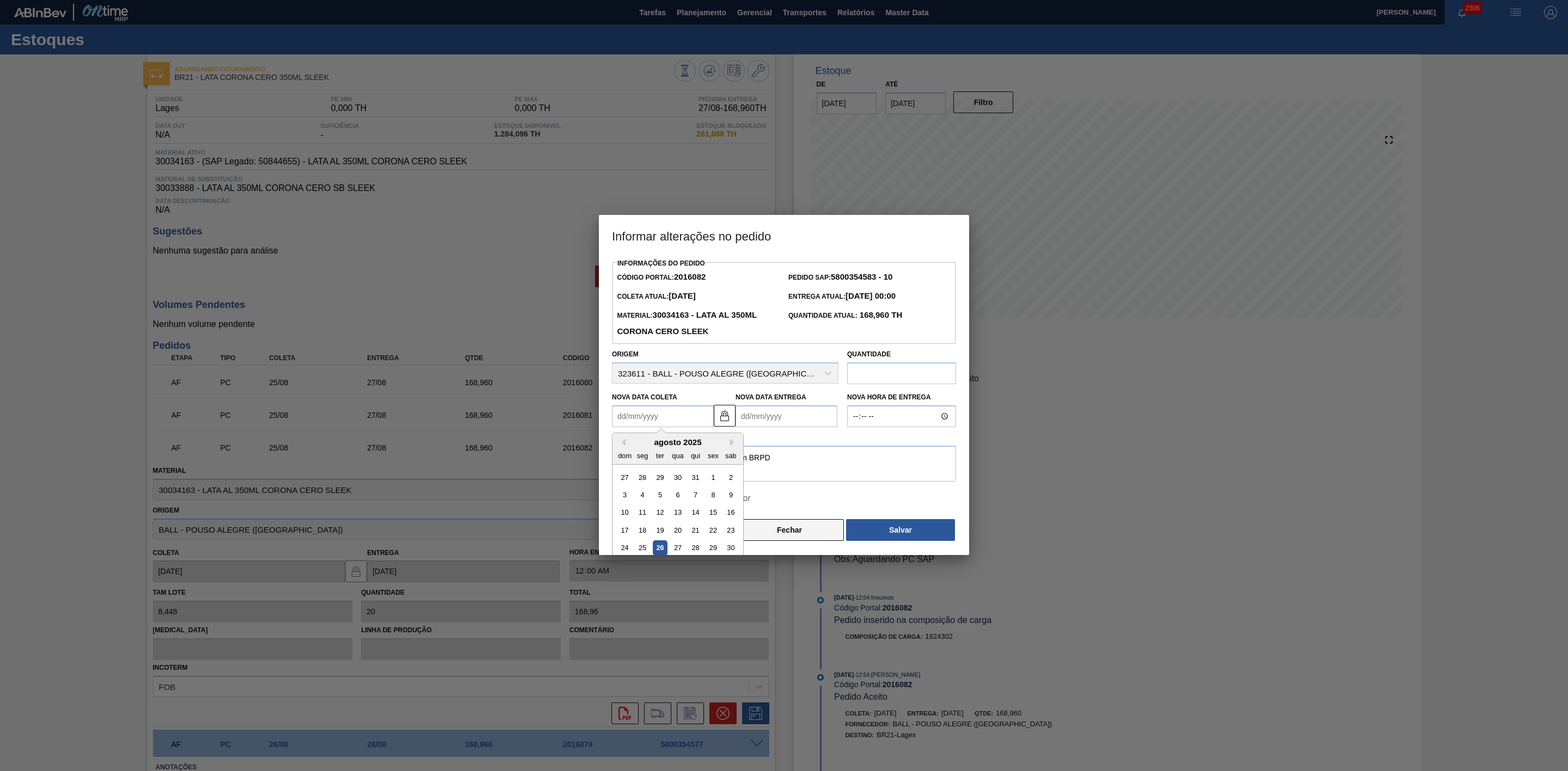
type Coleta2016082 "[DATE]"
type Entrega2016082 "[DATE]"
click at [904, 523] on button "Salvar" at bounding box center [901, 530] width 109 height 22
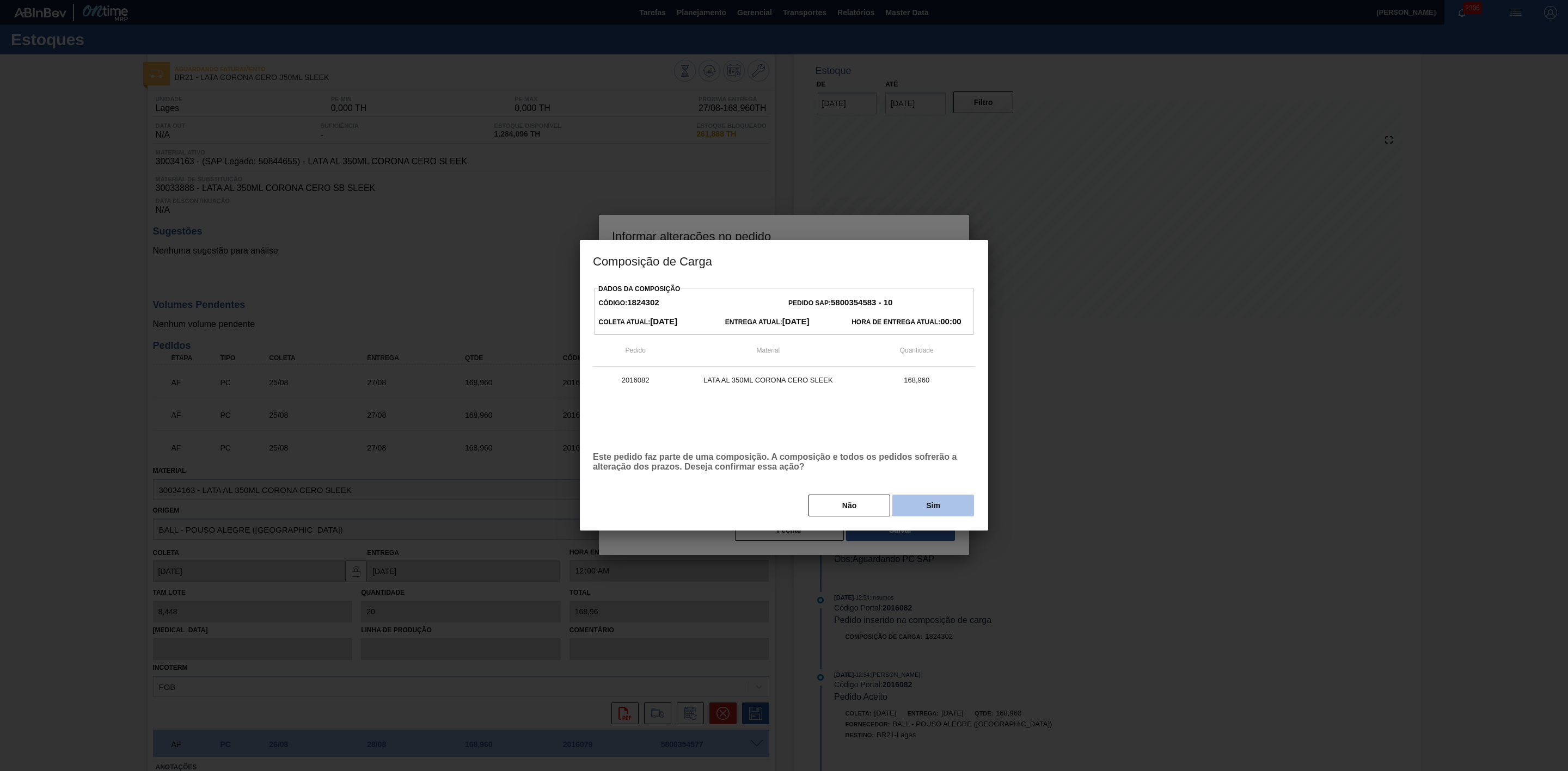
click at [917, 510] on button "Sim" at bounding box center [933, 505] width 82 height 22
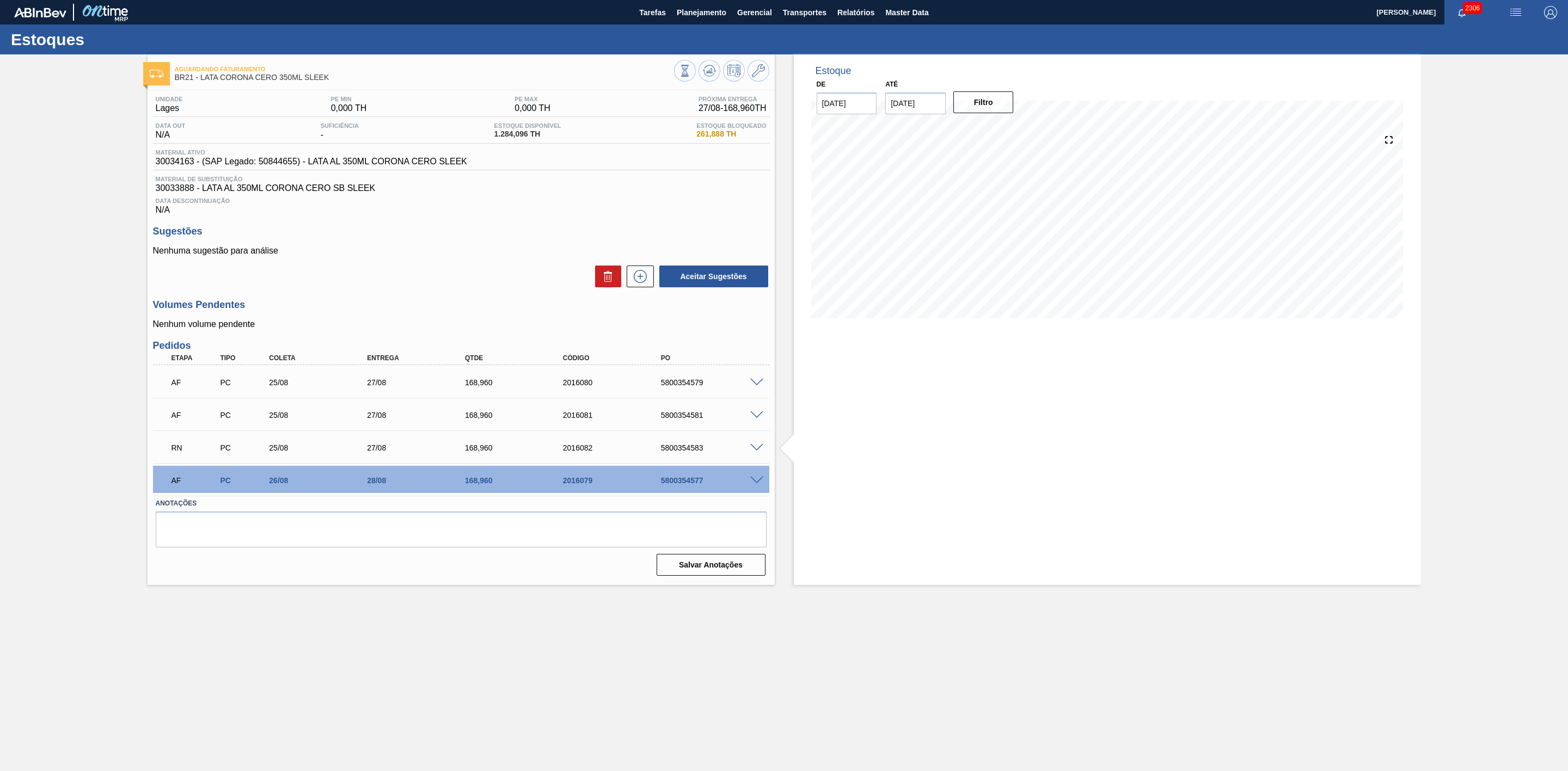
click at [753, 449] on span at bounding box center [757, 448] width 13 height 8
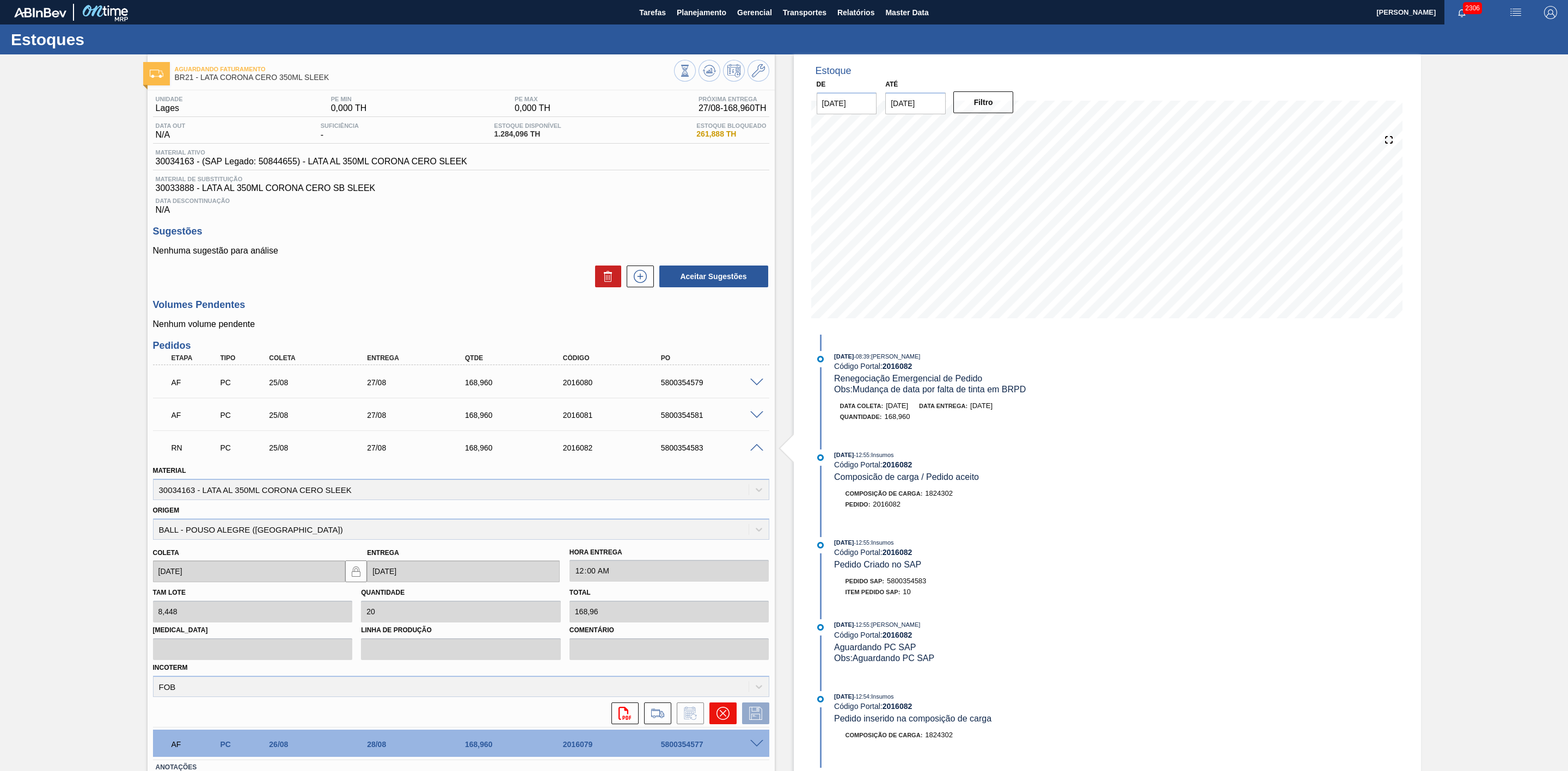
click at [722, 715] on icon at bounding box center [723, 713] width 13 height 13
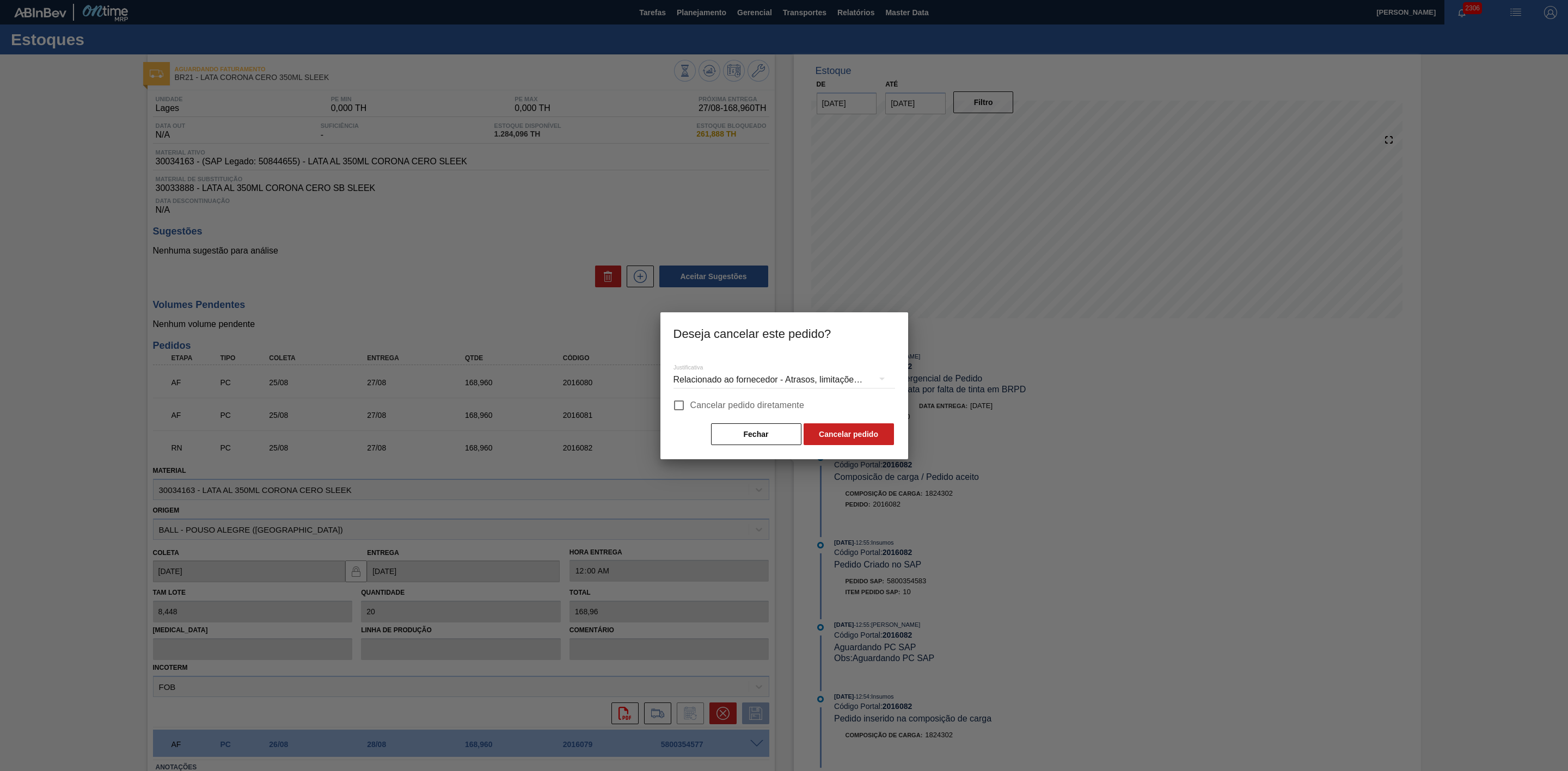
click at [682, 402] on input "Cancelar pedido diretamente" at bounding box center [679, 406] width 23 height 23
checkbox input "true"
click at [840, 436] on button "Cancelar pedido" at bounding box center [849, 435] width 90 height 22
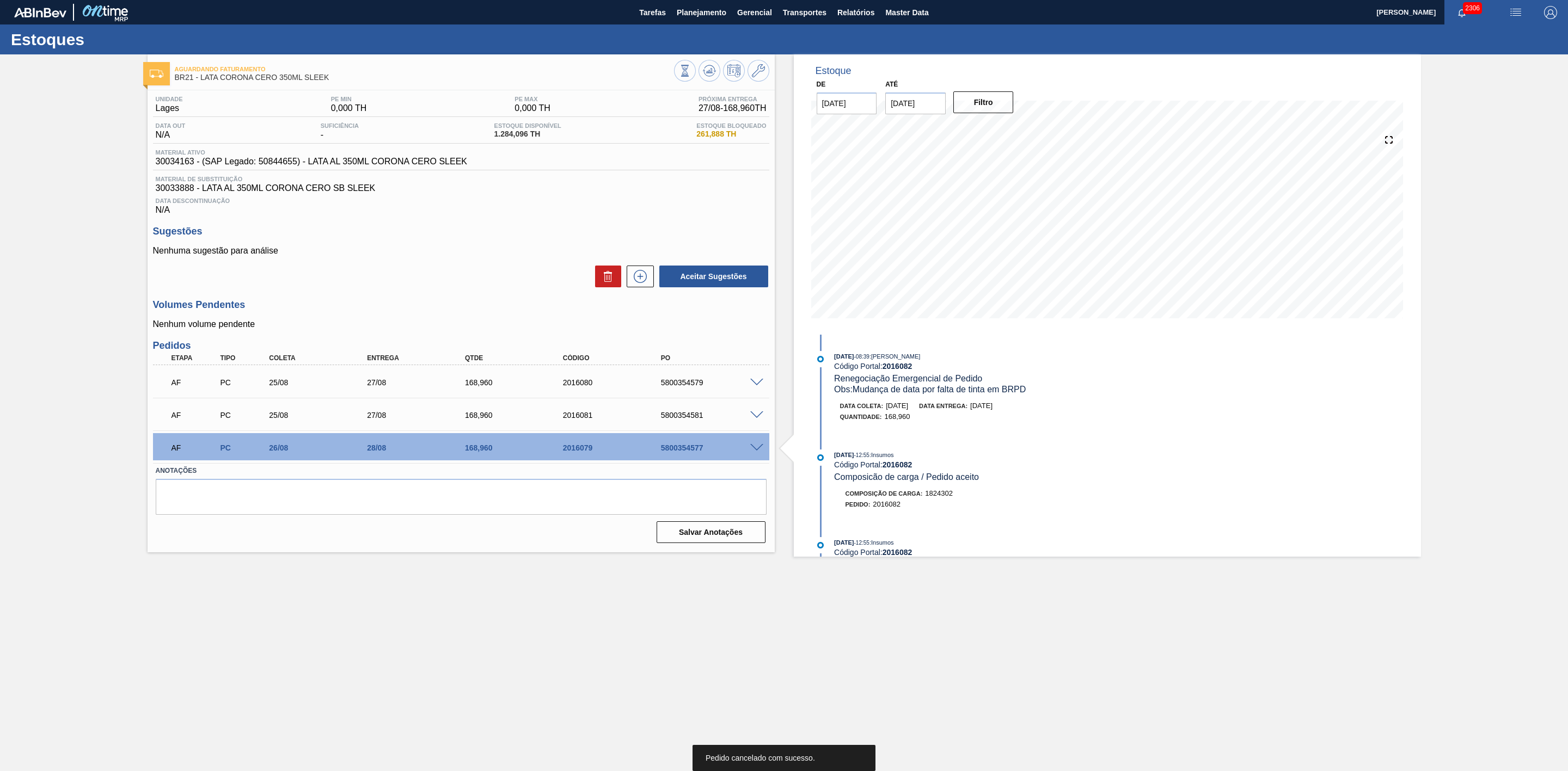
click at [756, 417] on span at bounding box center [757, 415] width 13 height 8
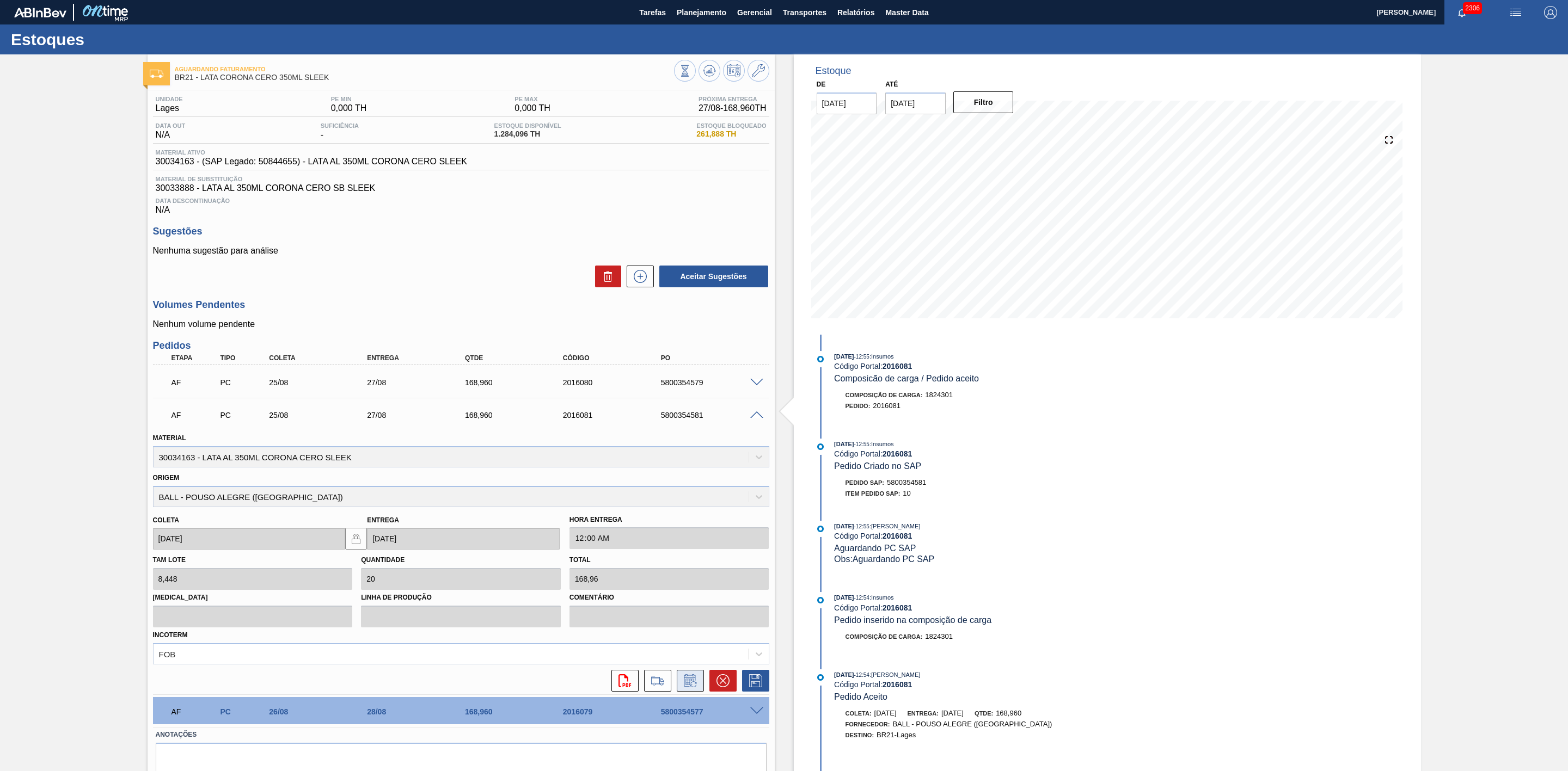
click at [693, 681] on icon at bounding box center [690, 681] width 17 height 13
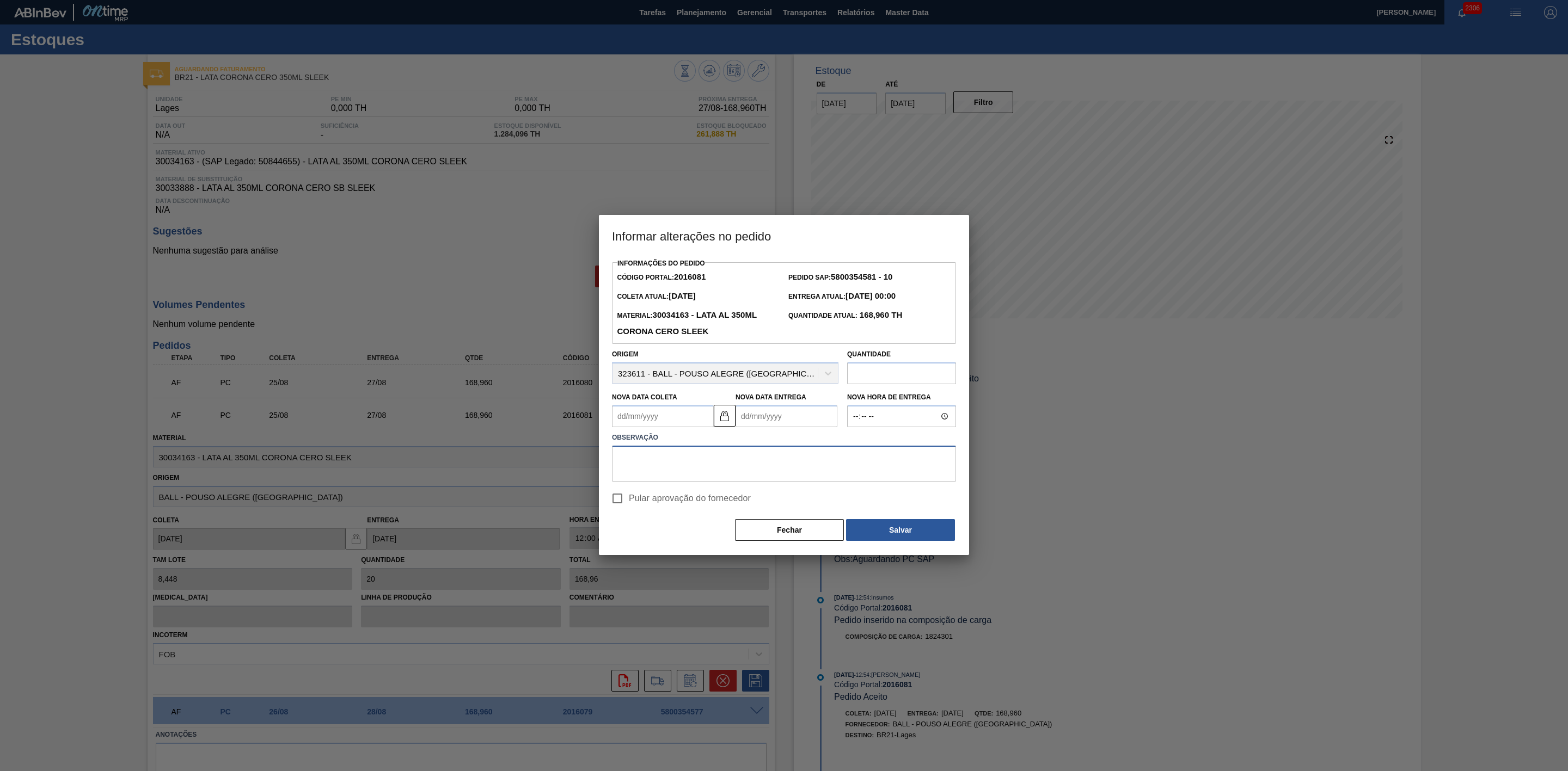
click at [699, 451] on textarea at bounding box center [784, 463] width 344 height 36
paste textarea "Mudança de data por falta de tinta em BRPD"
type textarea "Mudança de data por falta de tinta em BRPD"
click at [620, 500] on input "Pular aprovação do fornecedor" at bounding box center [618, 499] width 23 height 23
checkbox input "true"
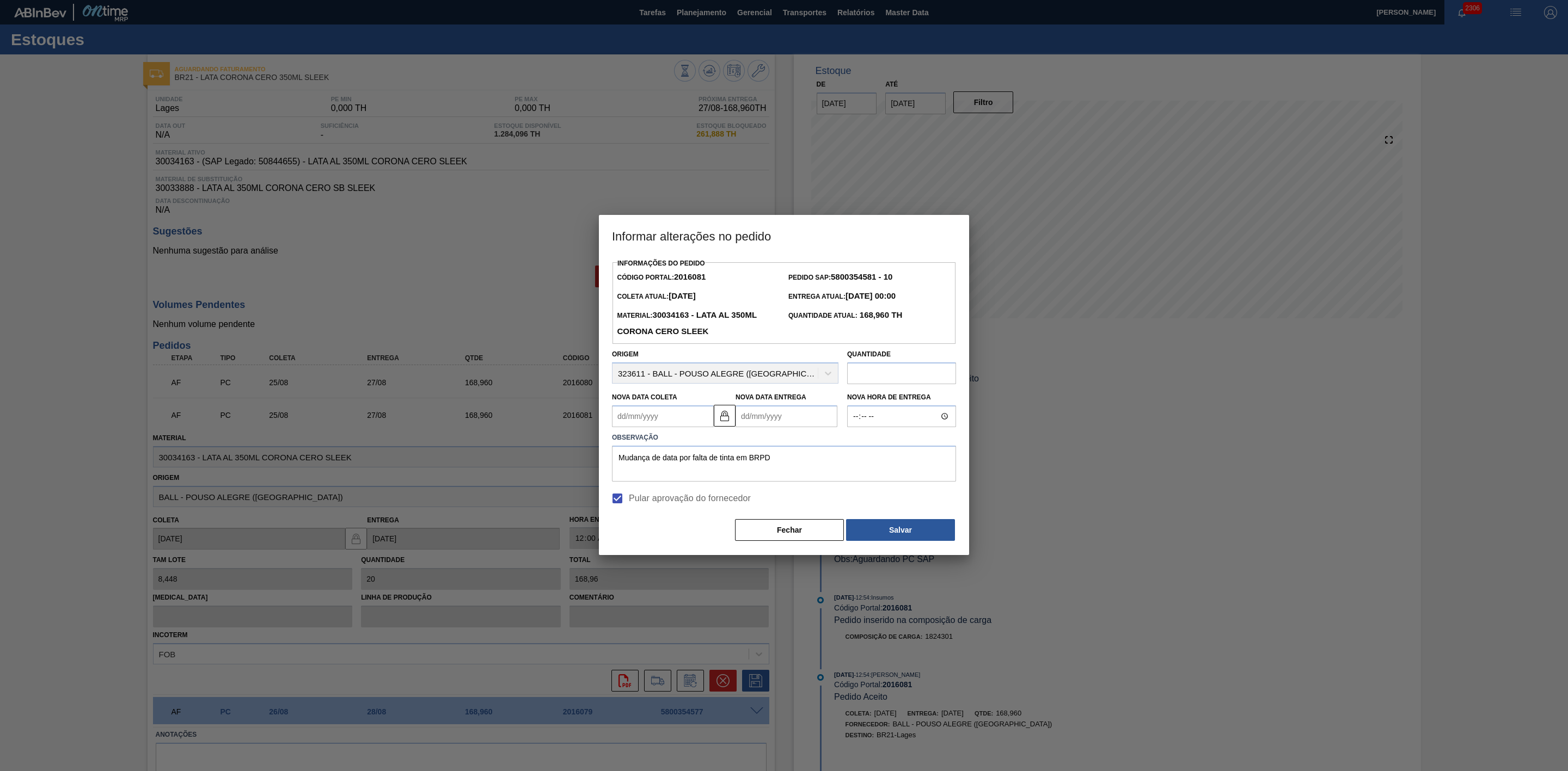
click at [651, 420] on Coleta2016081 "Nova Data Coleta" at bounding box center [662, 417] width 102 height 22
click at [662, 547] on div "26" at bounding box center [660, 548] width 14 height 14
type Coleta2016081 "[DATE]"
type Entrega2016081 "[DATE]"
click at [884, 532] on button "Salvar" at bounding box center [901, 530] width 109 height 22
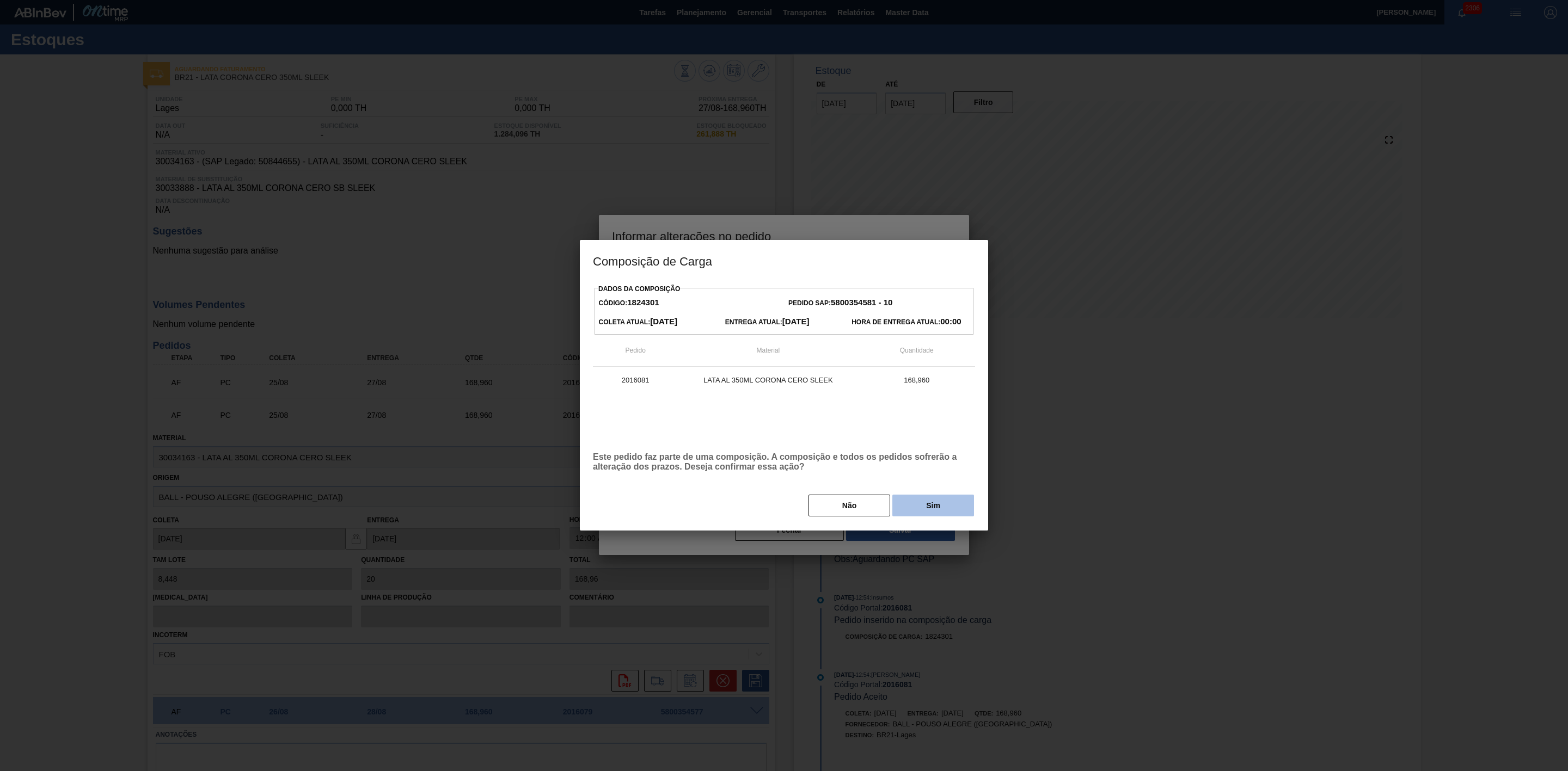
click at [909, 508] on button "Sim" at bounding box center [933, 505] width 82 height 22
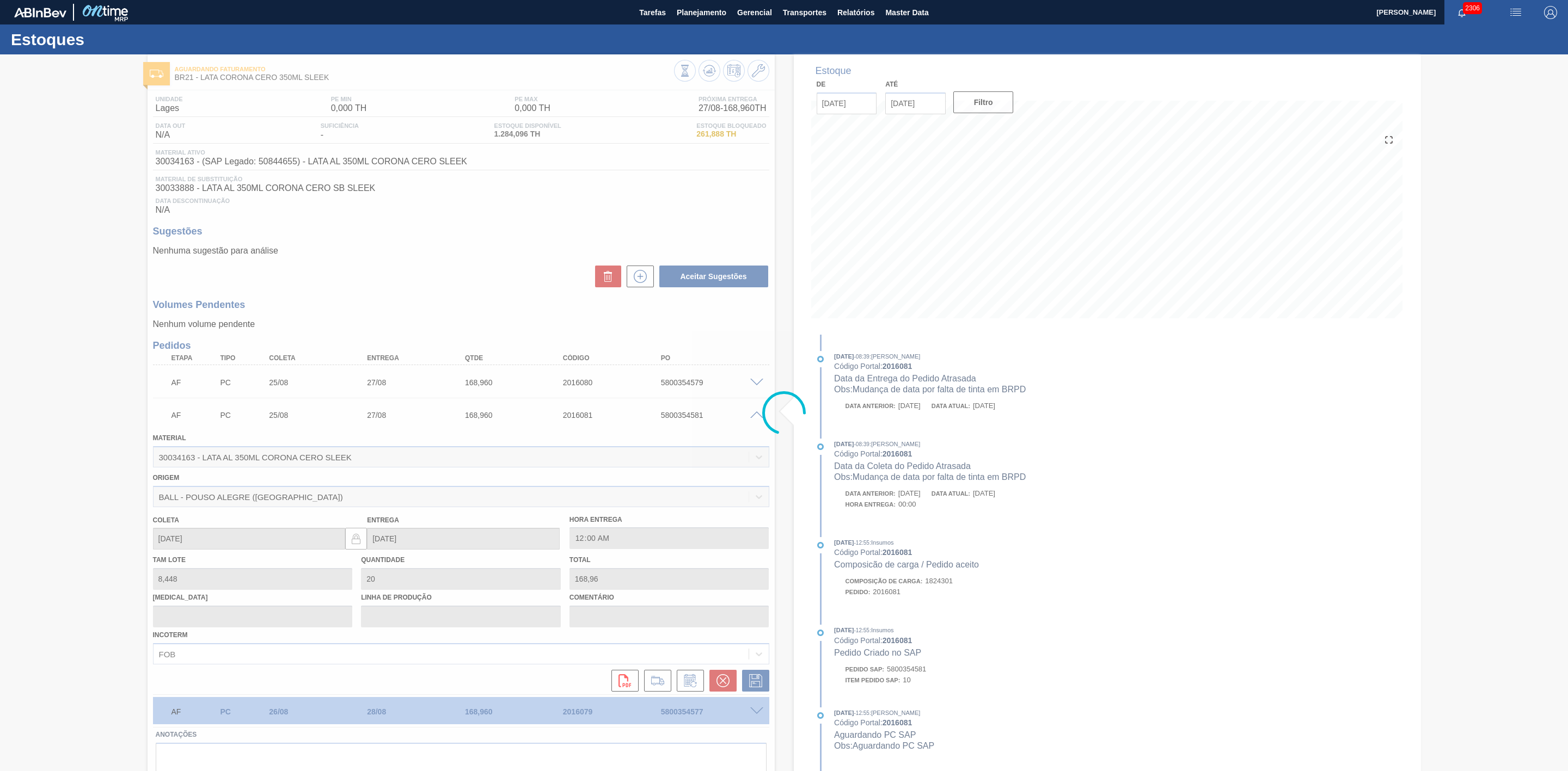
type input "Mudança de data por falta de tinta em BRPD"
type input "[DATE]"
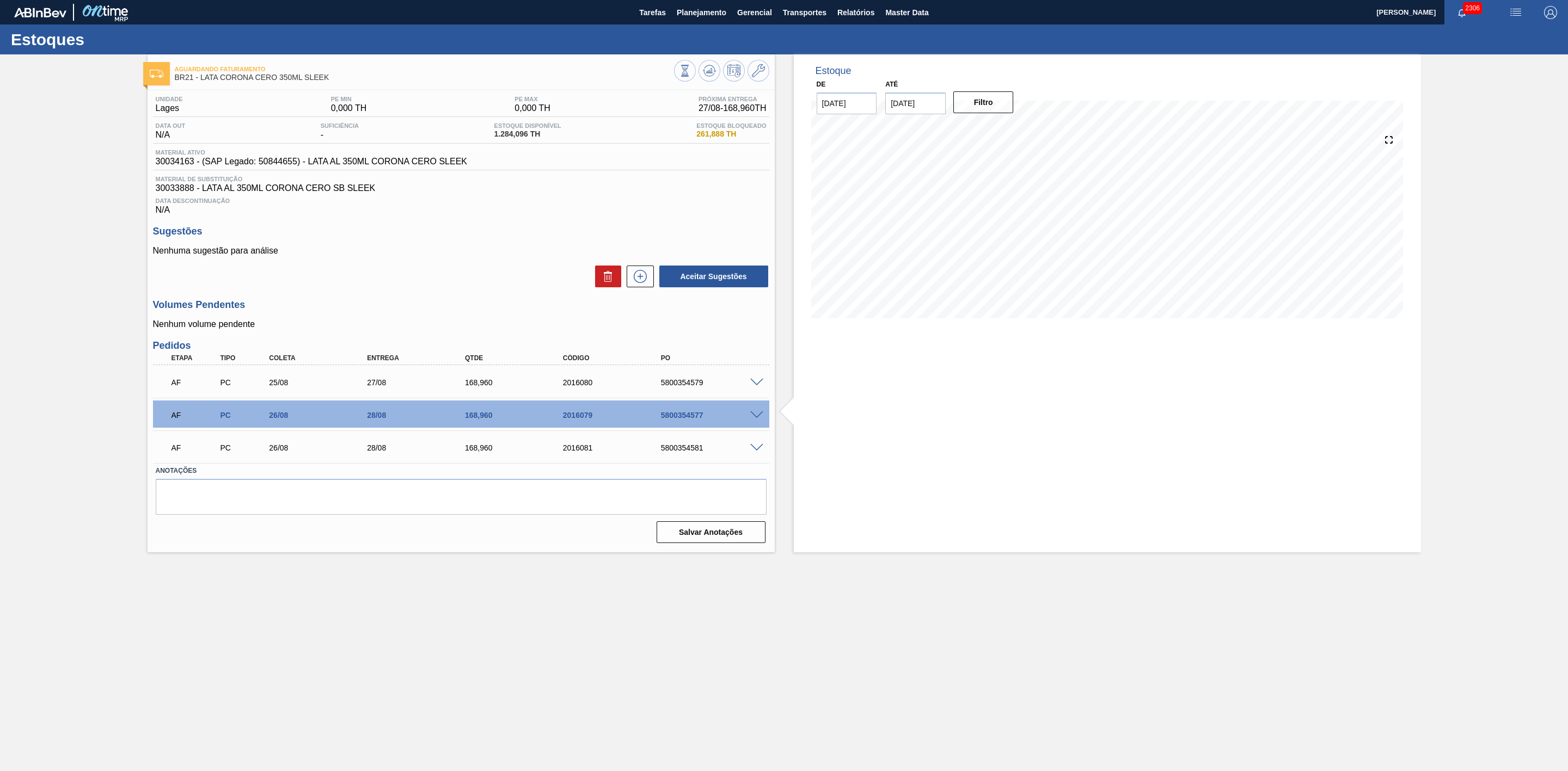
click at [760, 382] on div at bounding box center [758, 381] width 22 height 8
click at [755, 387] on span at bounding box center [757, 383] width 13 height 8
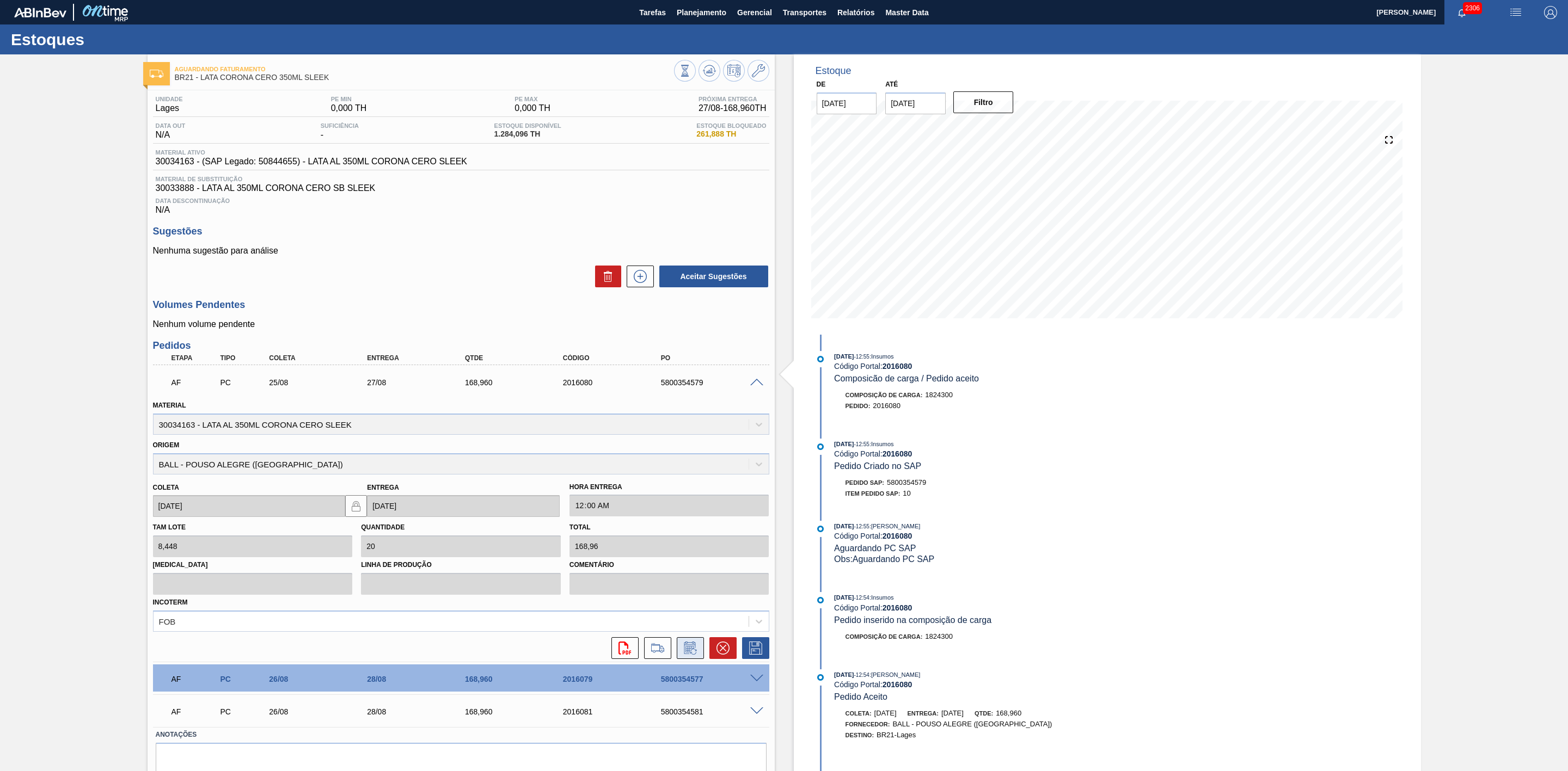
click at [692, 651] on icon at bounding box center [690, 648] width 17 height 13
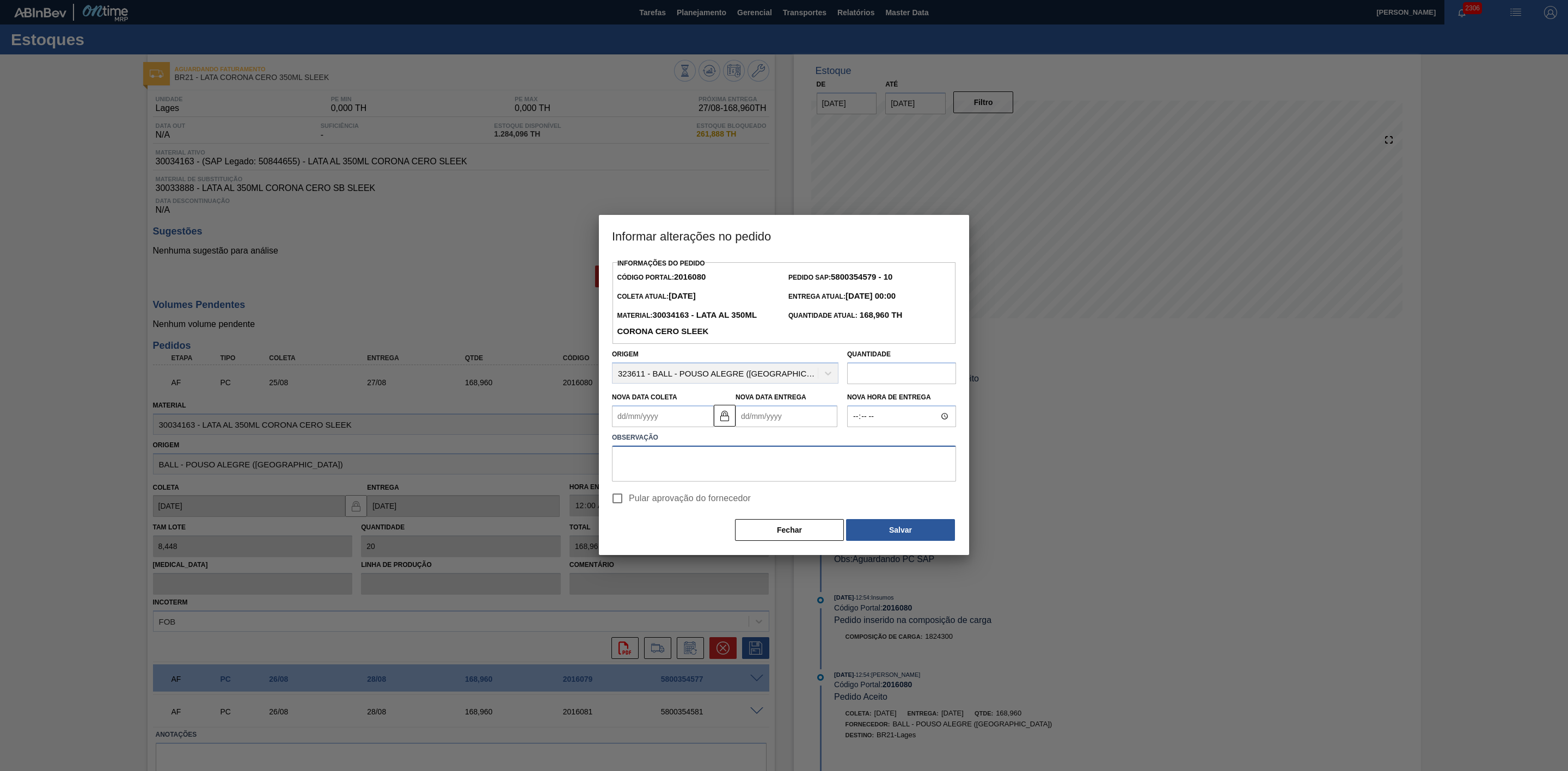
click at [662, 468] on textarea at bounding box center [784, 463] width 344 height 36
paste textarea "Mudança de data por falta de tinta em BRPD"
type textarea "Mudança de data por falta de tinta em BRPD"
click at [647, 420] on Coleta2016080 "Nova Data Coleta" at bounding box center [662, 417] width 102 height 22
drag, startPoint x: 662, startPoint y: 547, endPoint x: 643, endPoint y: 533, distance: 23.6
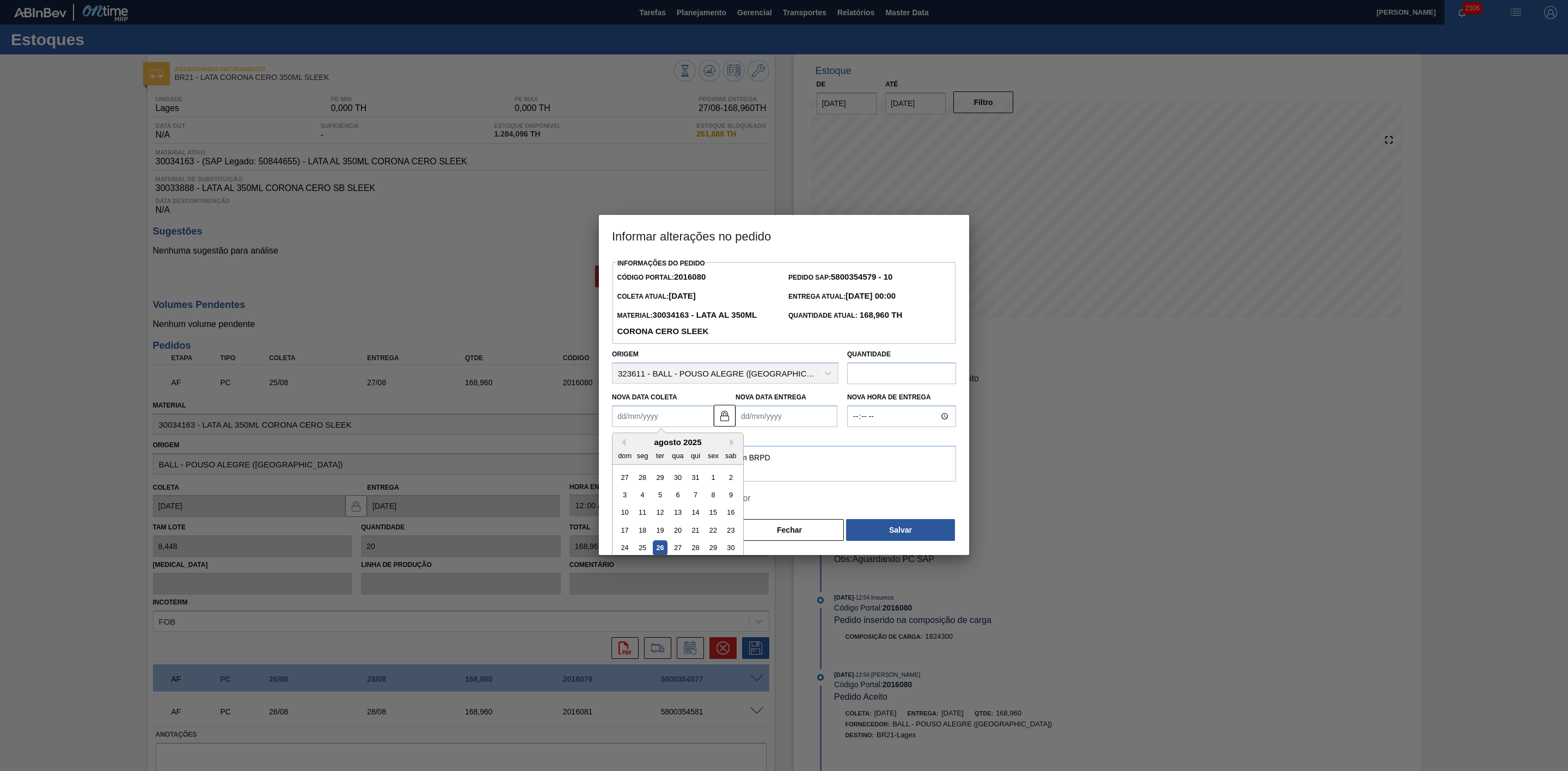
click at [661, 547] on div "26" at bounding box center [660, 548] width 14 height 14
type Coleta2016080 "[DATE]"
type Entrega2016080 "[DATE]"
click at [620, 500] on input "Pular aprovação do fornecedor" at bounding box center [618, 499] width 23 height 23
checkbox input "true"
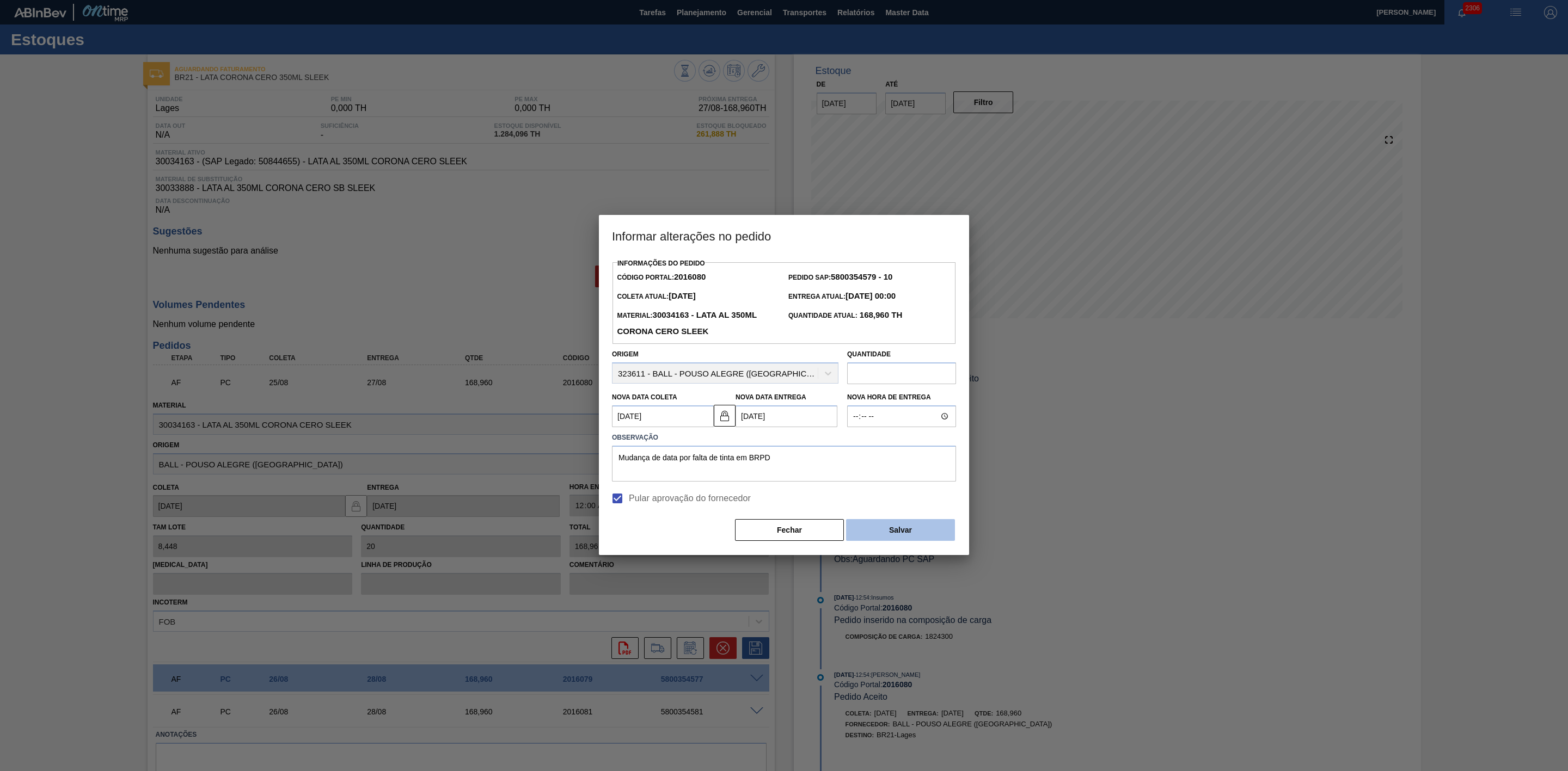
click at [880, 533] on button "Salvar" at bounding box center [901, 530] width 109 height 22
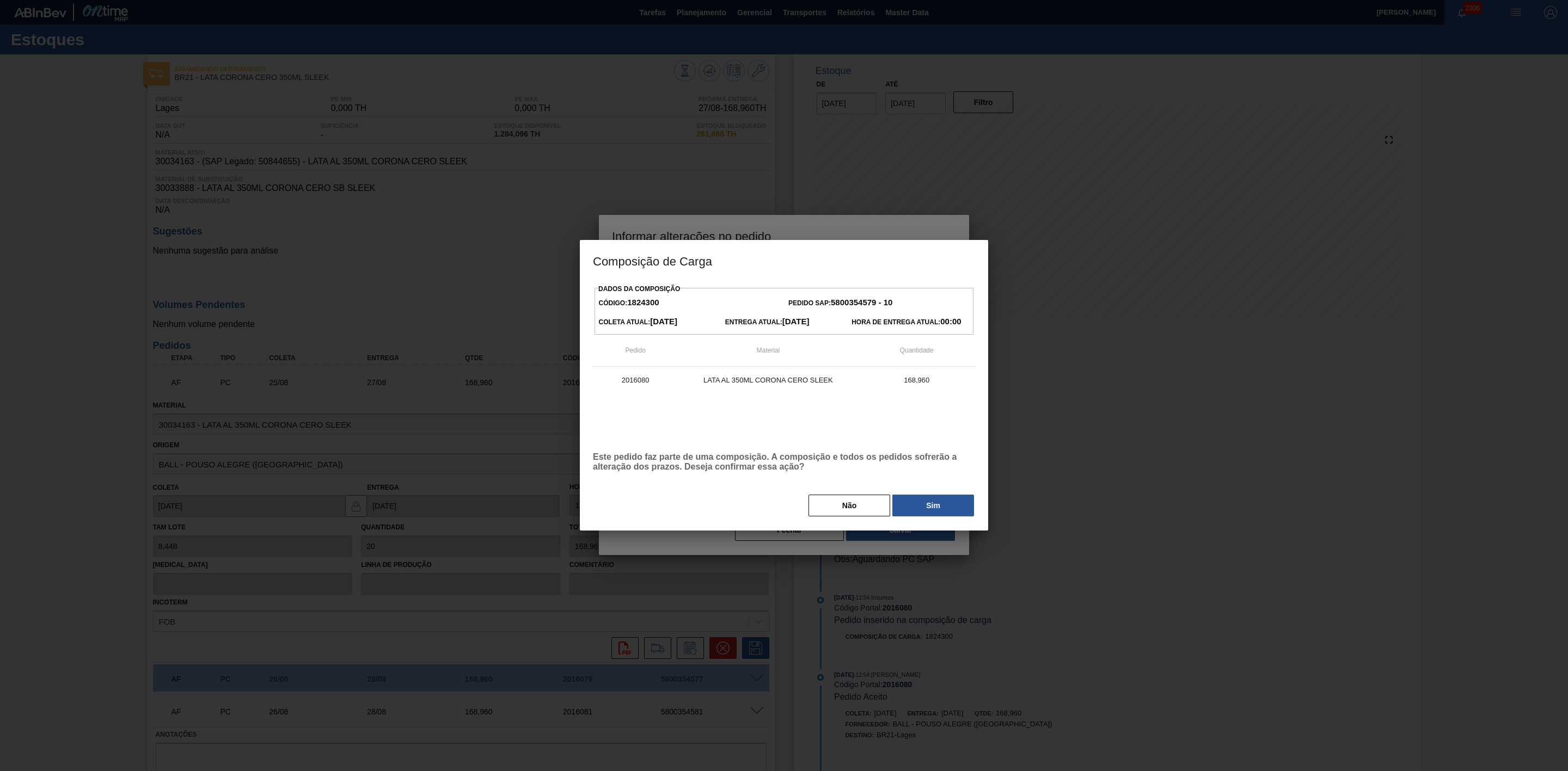
click at [911, 511] on button "Sim" at bounding box center [933, 505] width 82 height 22
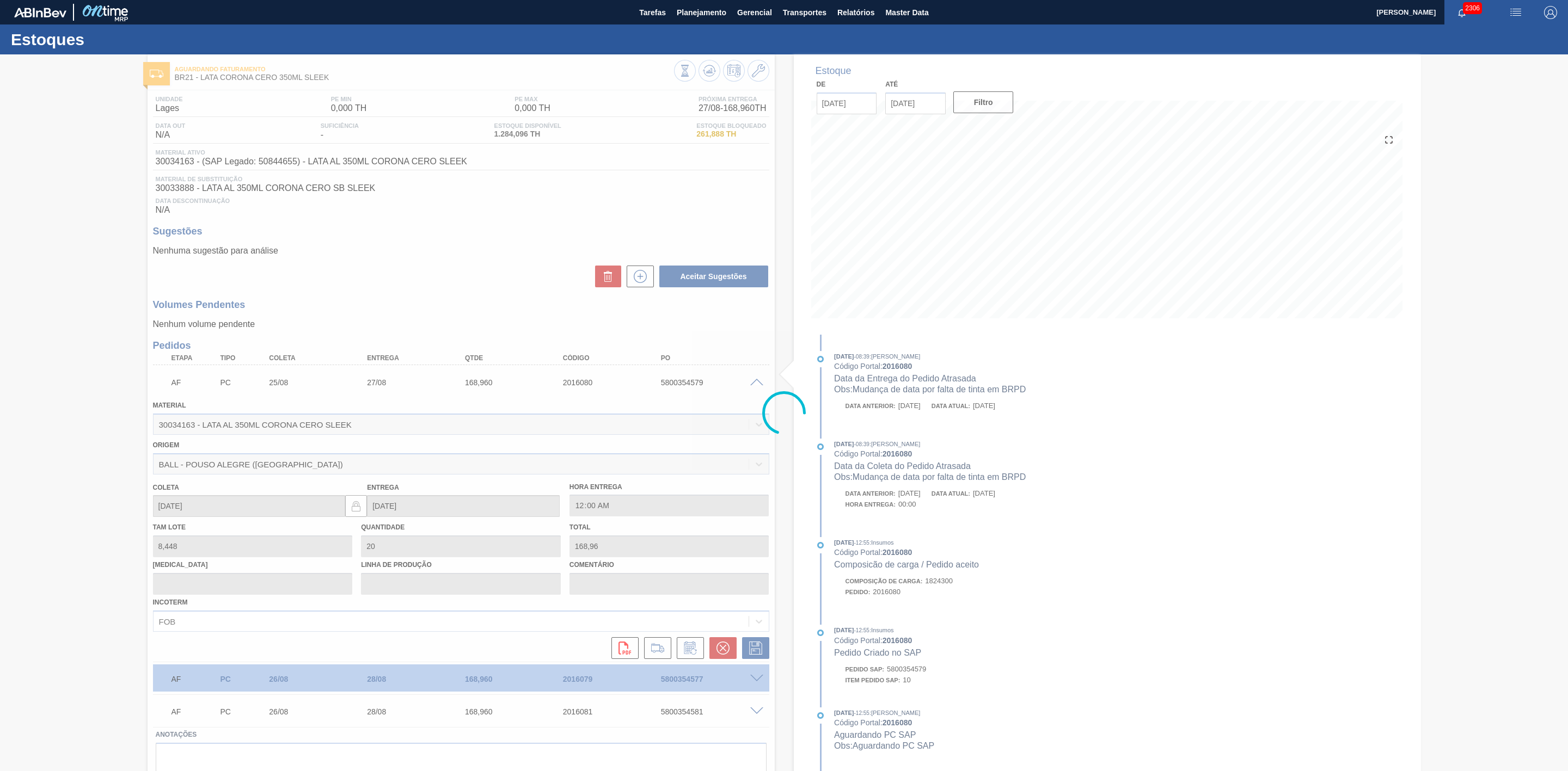
type input "Mudança de data por falta de tinta em BRPD"
type input "[DATE]"
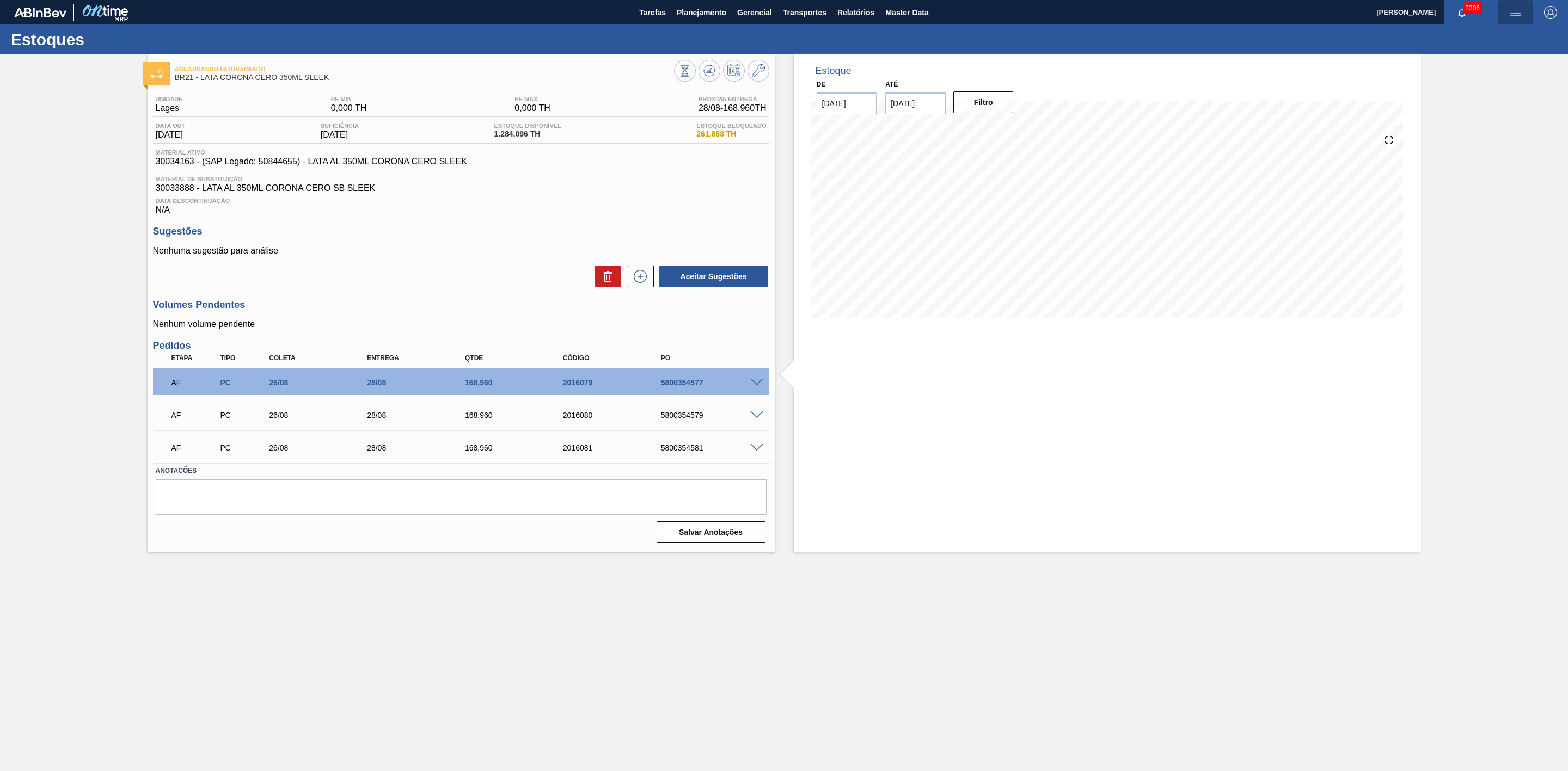
click at [1515, 6] on img "button" at bounding box center [1516, 12] width 13 height 13
click at [1508, 33] on li "Pedido Contingência" at bounding box center [1510, 38] width 100 height 19
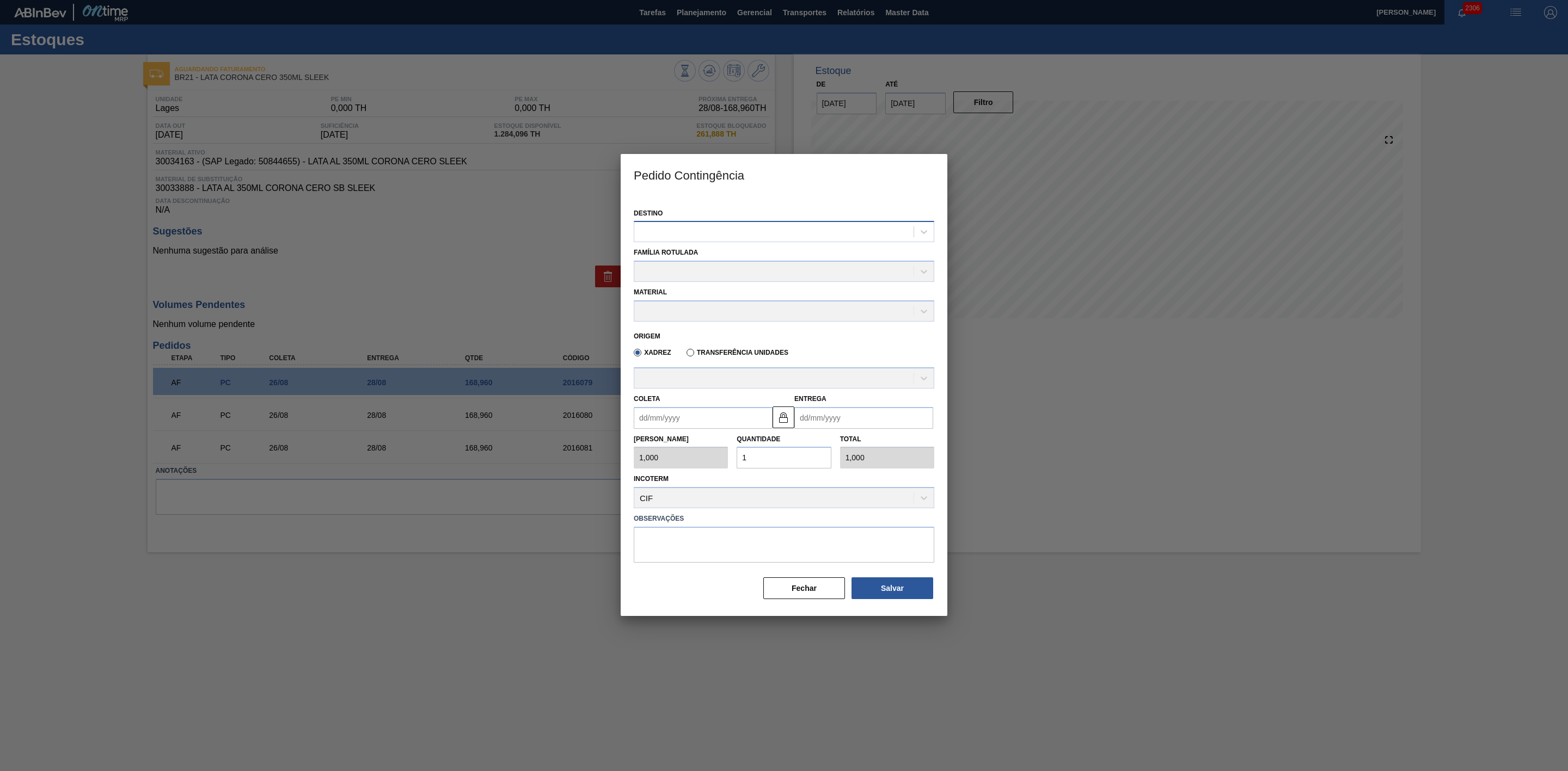
click at [855, 225] on div at bounding box center [774, 232] width 280 height 16
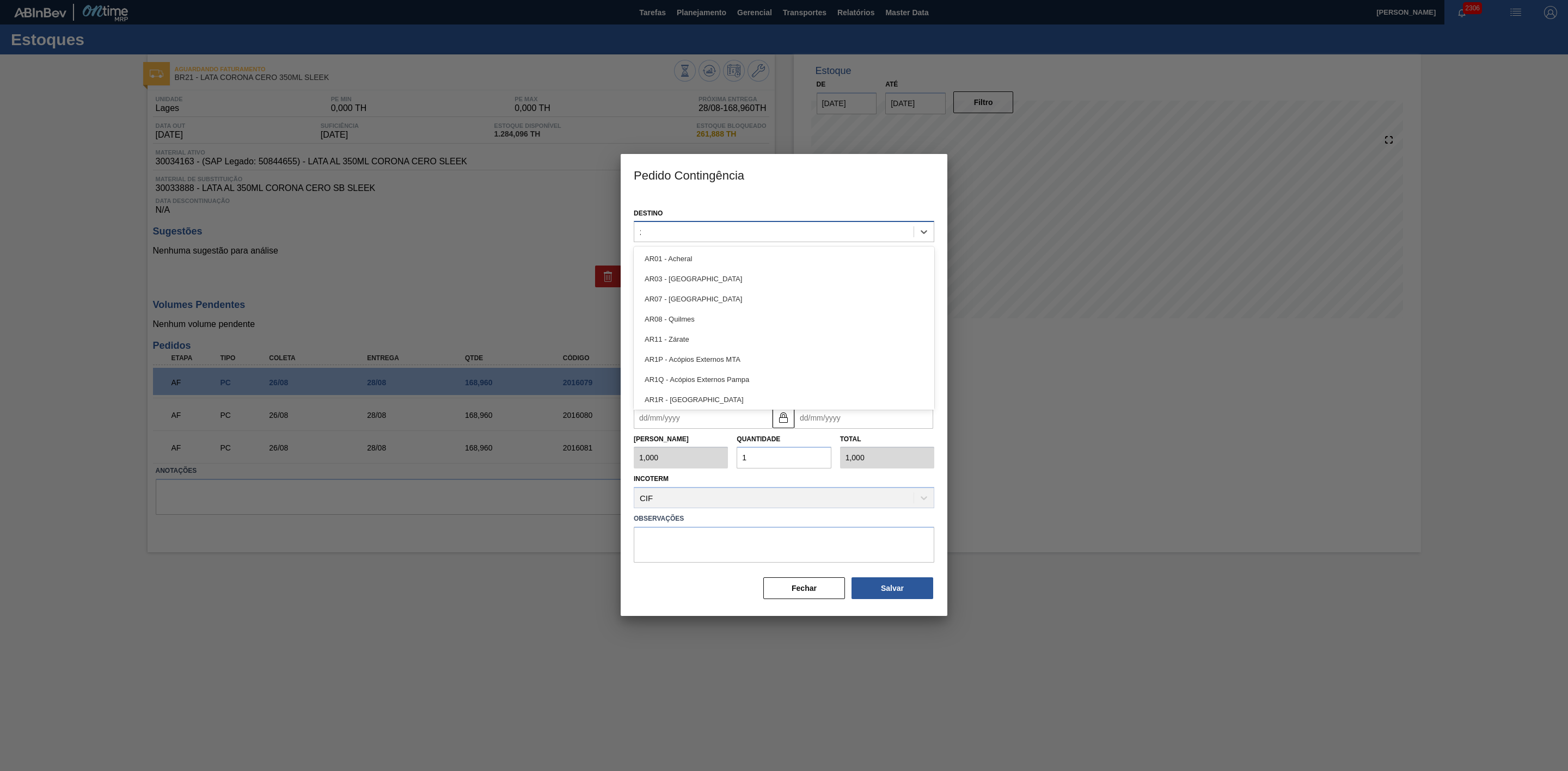
type input "21"
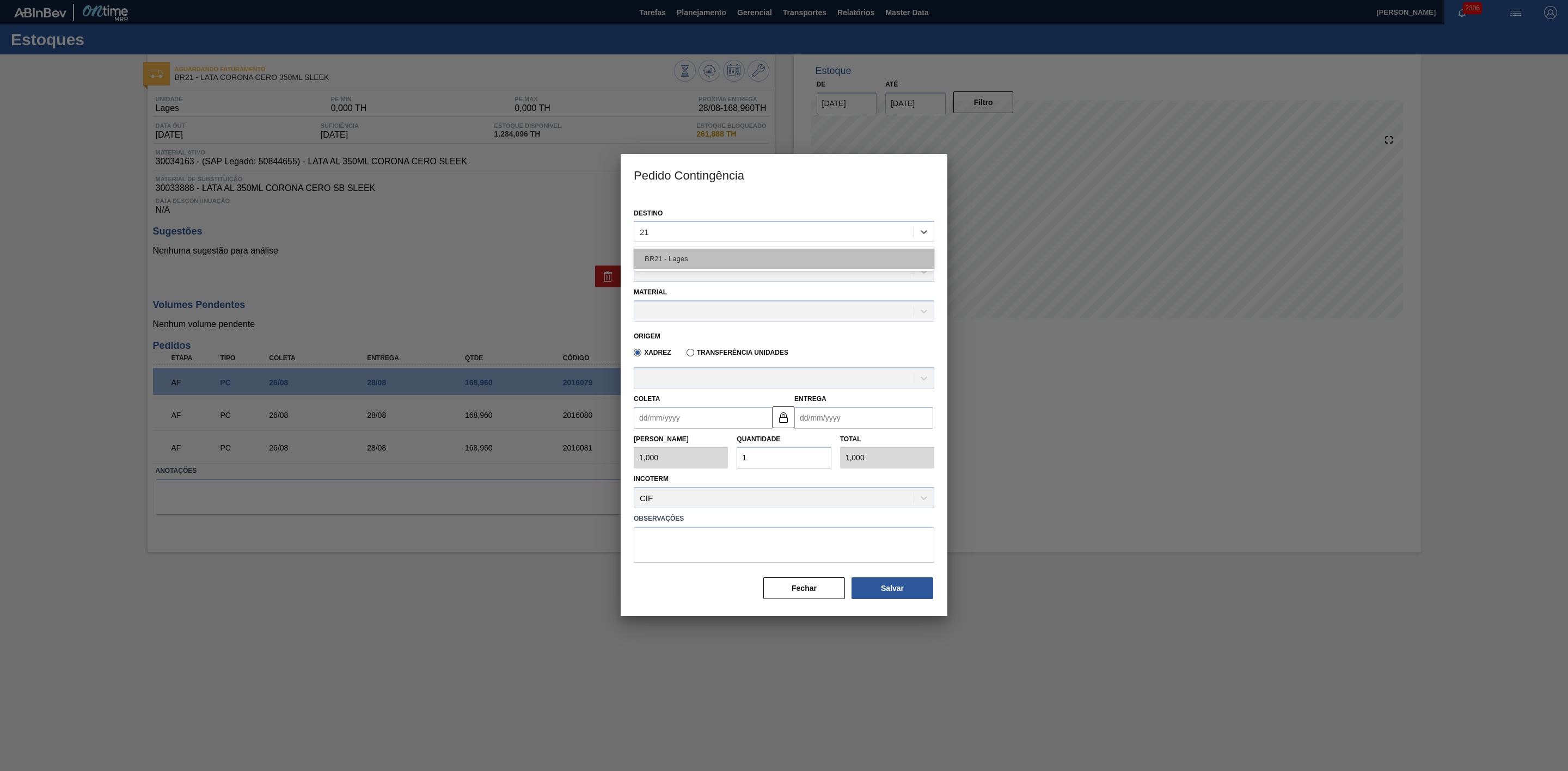
click at [709, 260] on div "BR21 - Lages" at bounding box center [784, 259] width 300 height 20
click at [685, 271] on div at bounding box center [774, 272] width 280 height 16
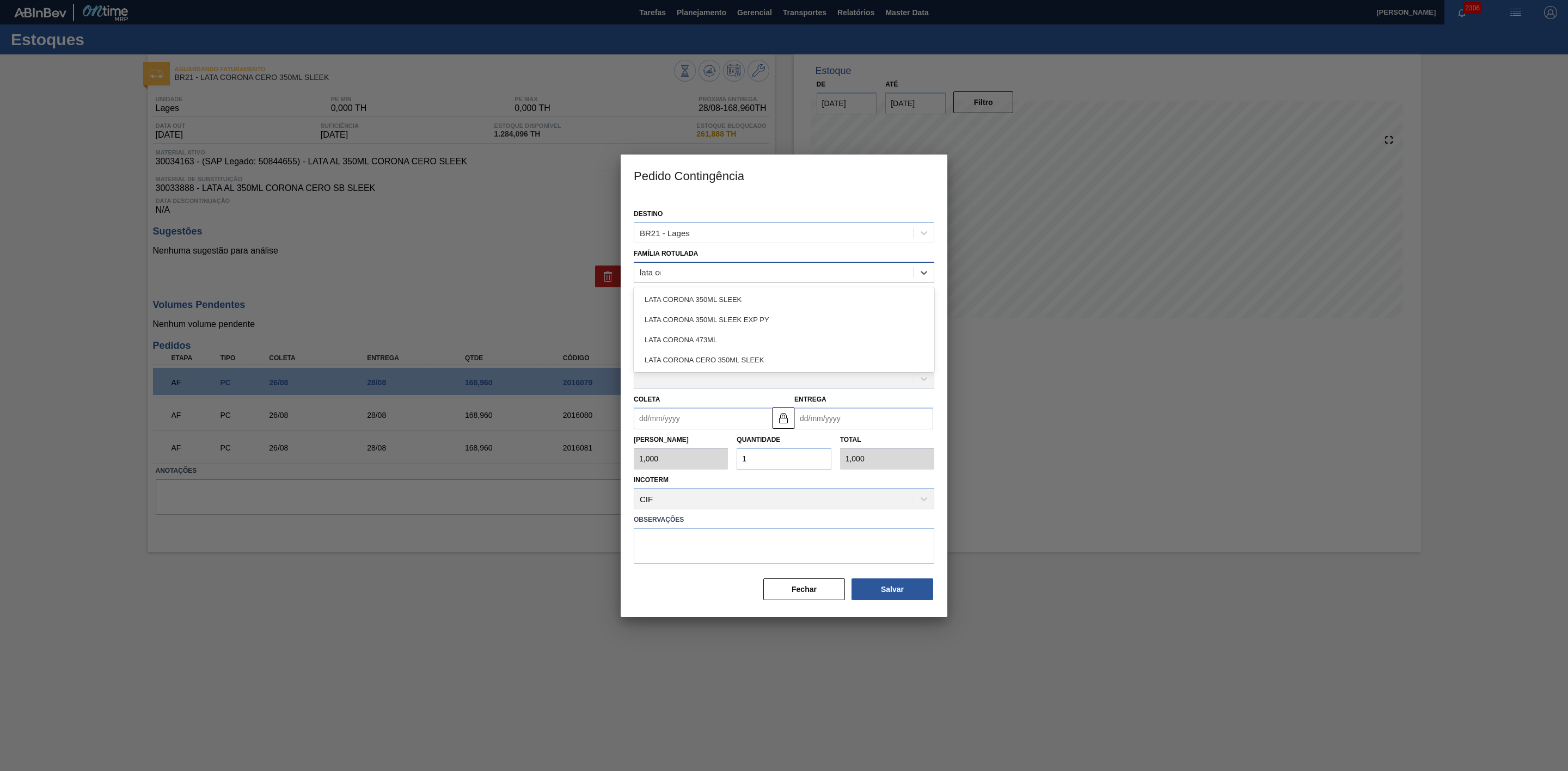
type Rotulada "lata coro"
click at [729, 358] on div "LATA CORONA CERO 350ML SLEEK" at bounding box center [784, 360] width 300 height 20
click at [680, 311] on div at bounding box center [774, 312] width 280 height 16
click at [709, 340] on div "30034163 - LATA AL 350ML CORONA CERO SLEEK" at bounding box center [784, 339] width 300 height 20
type input "8,448"
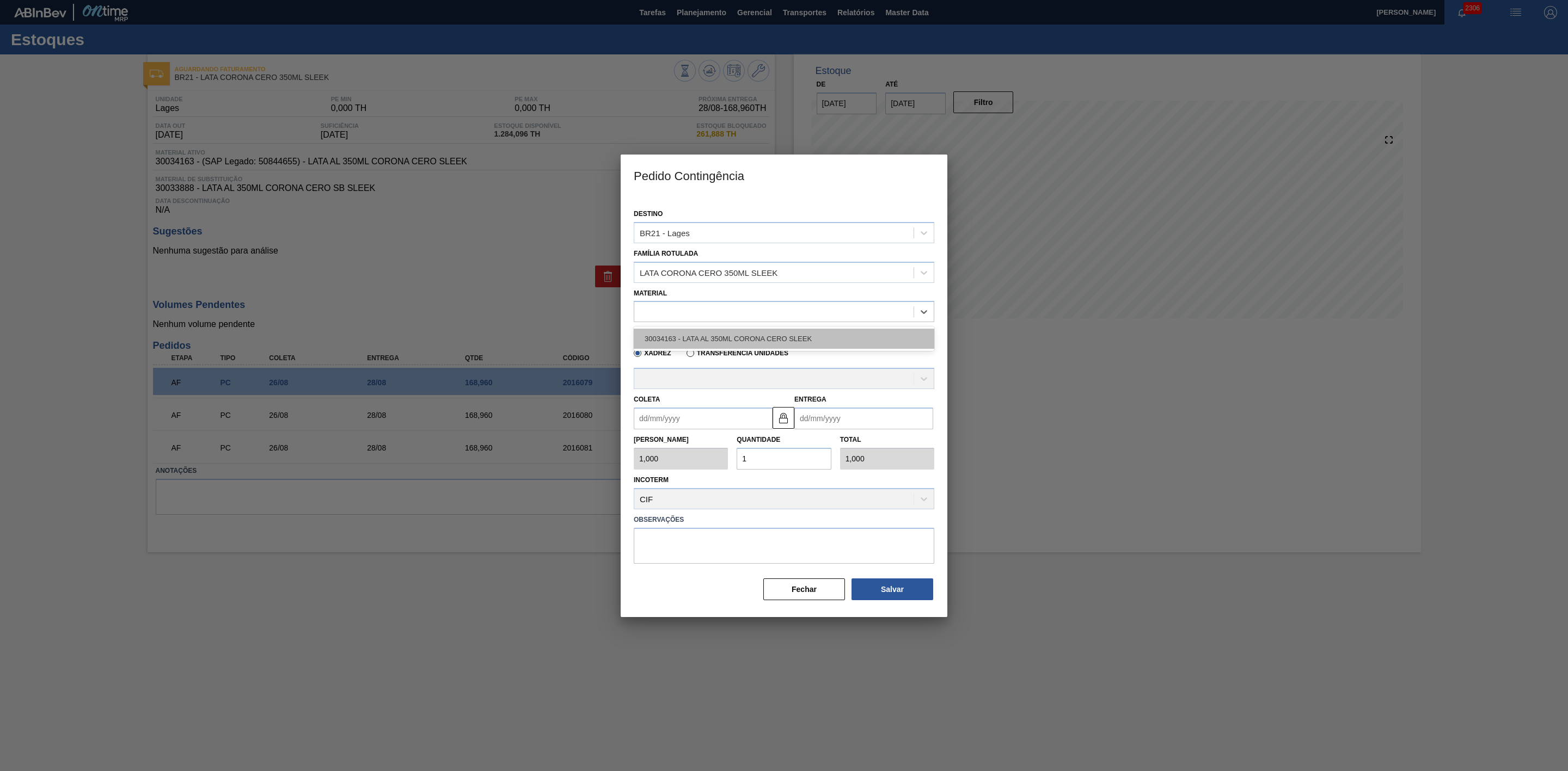
type input "8,448"
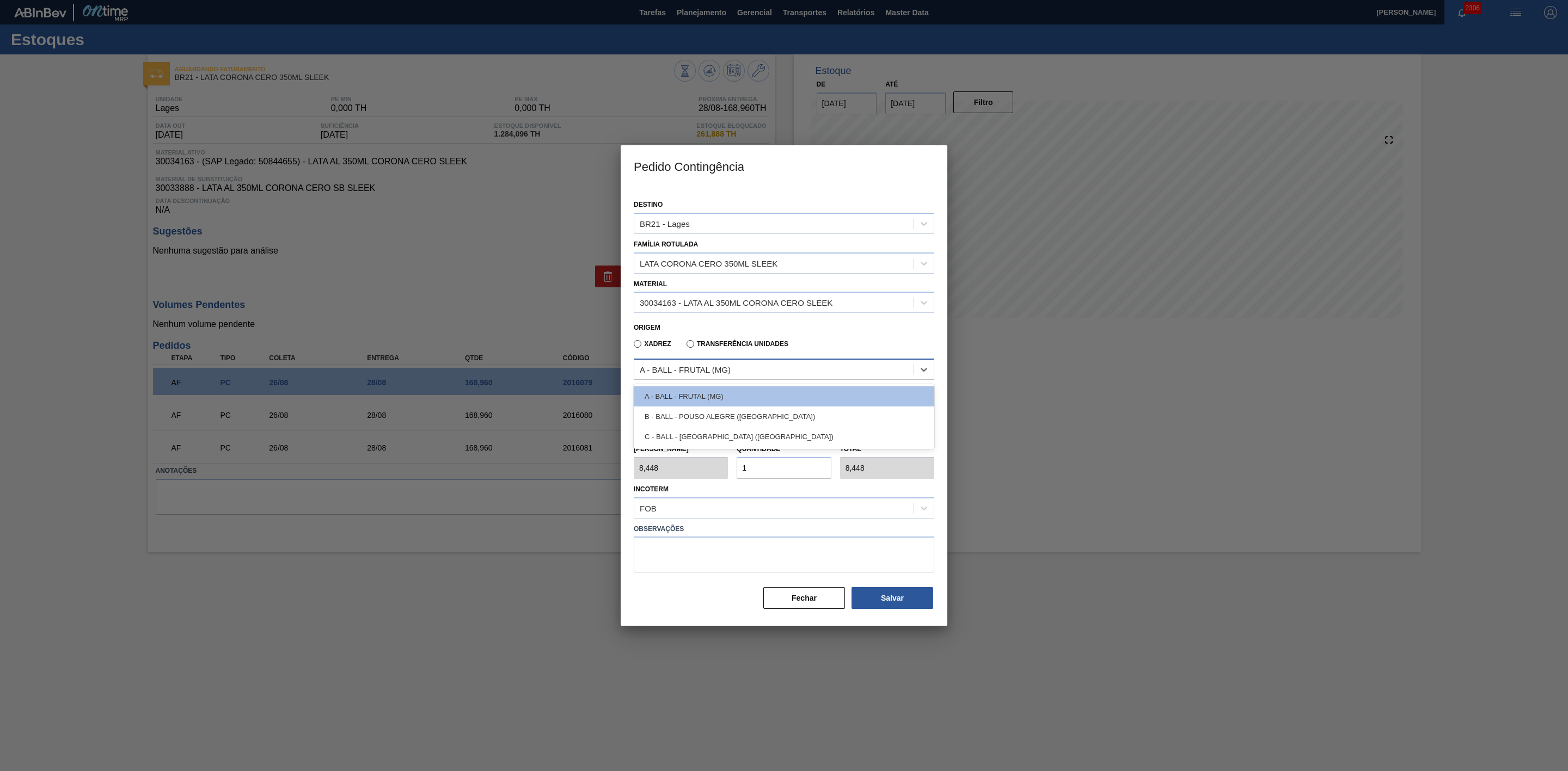
click at [721, 370] on div "A - BALL - FRUTAL (MG)" at bounding box center [685, 370] width 91 height 9
click at [712, 417] on div "B - BALL - POUSO ALEGRE ([GEOGRAPHIC_DATA])" at bounding box center [784, 417] width 300 height 20
click at [683, 415] on input "Coleta" at bounding box center [703, 409] width 139 height 22
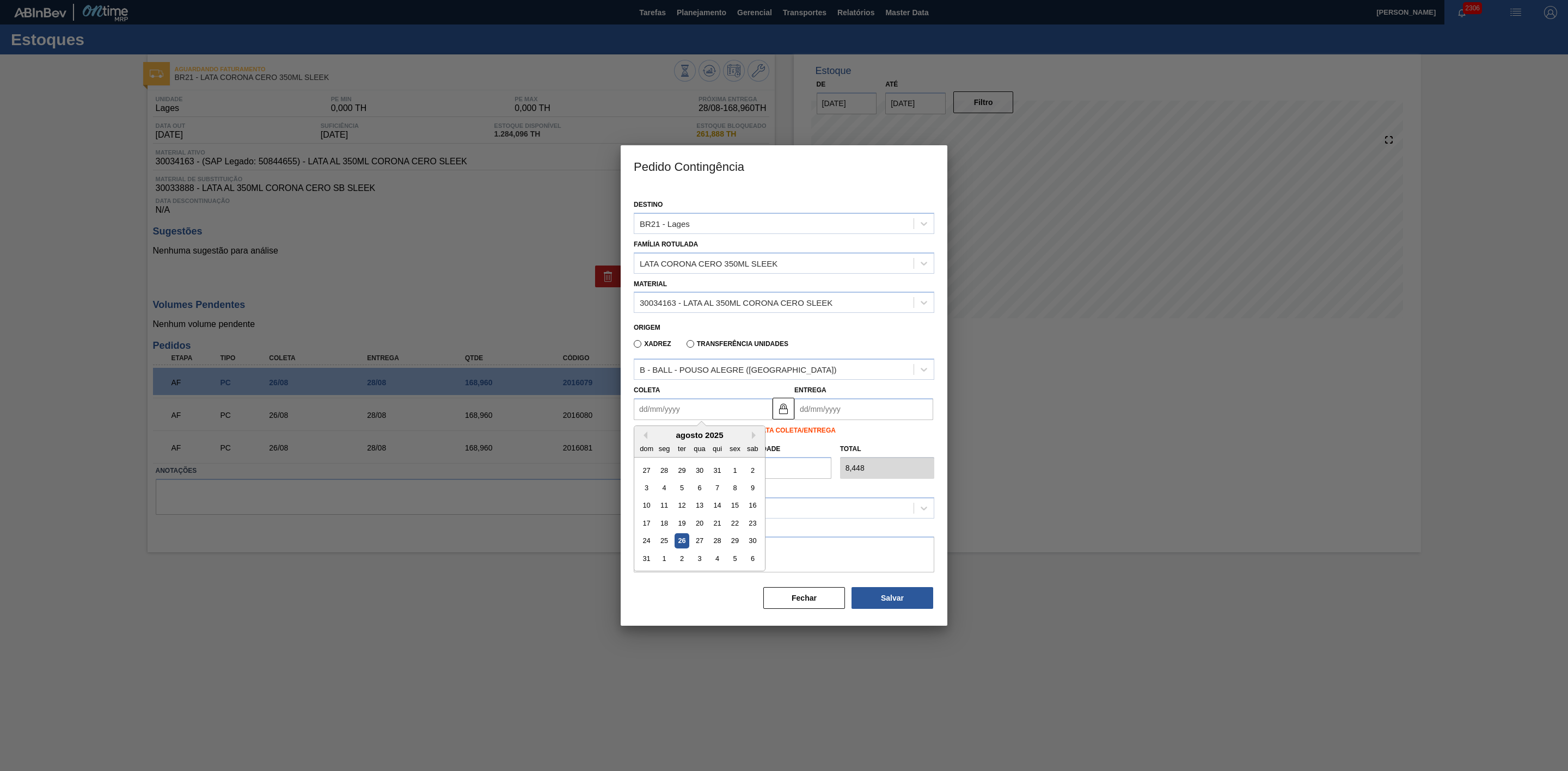
click at [680, 542] on div "26" at bounding box center [682, 541] width 14 height 14
type input "[DATE]"
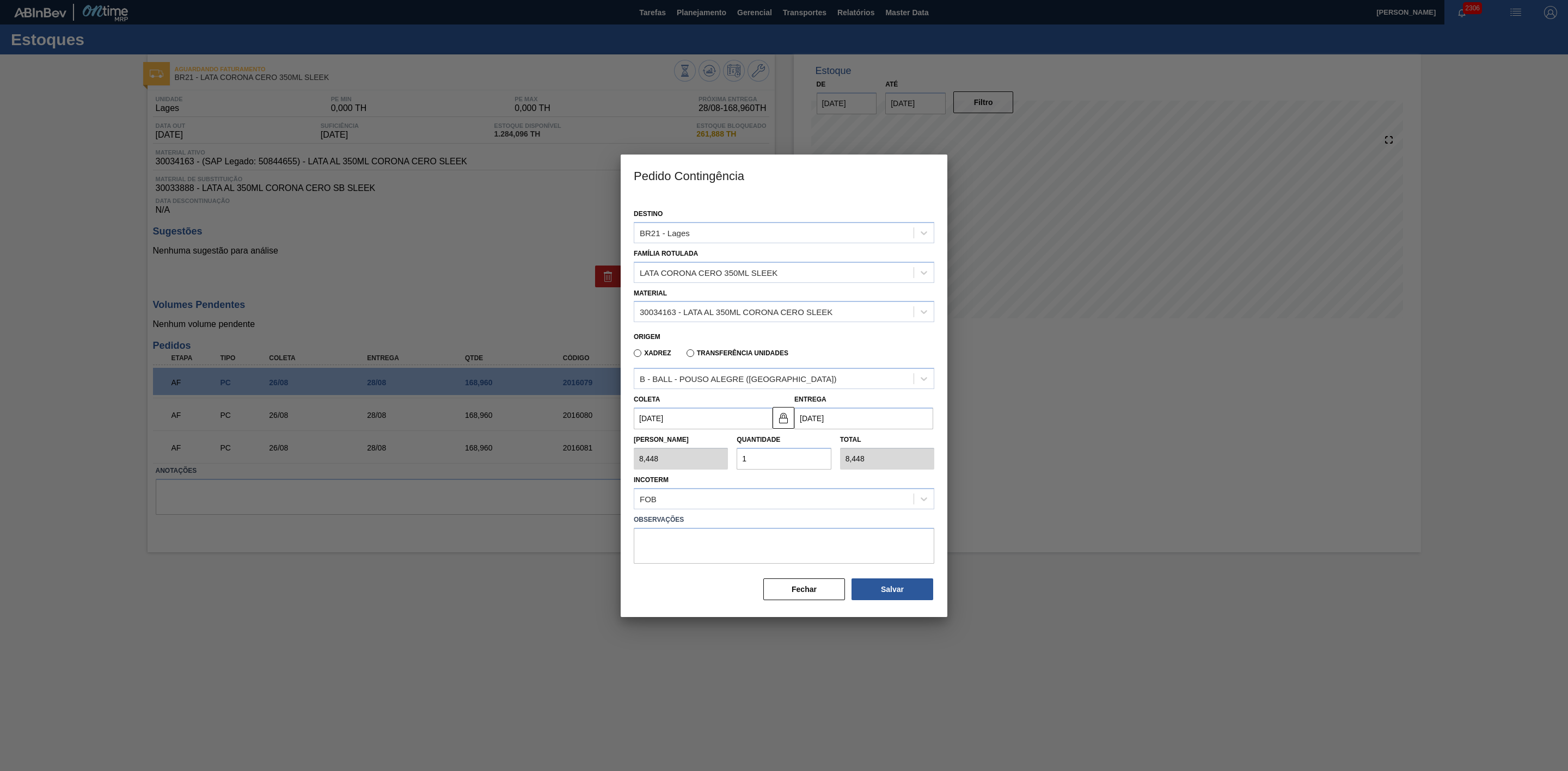
drag, startPoint x: 755, startPoint y: 457, endPoint x: 732, endPoint y: 459, distance: 23.1
click at [732, 459] on div "Quantidade 1" at bounding box center [784, 451] width 103 height 38
type input "2"
type input "16,896"
type input "25"
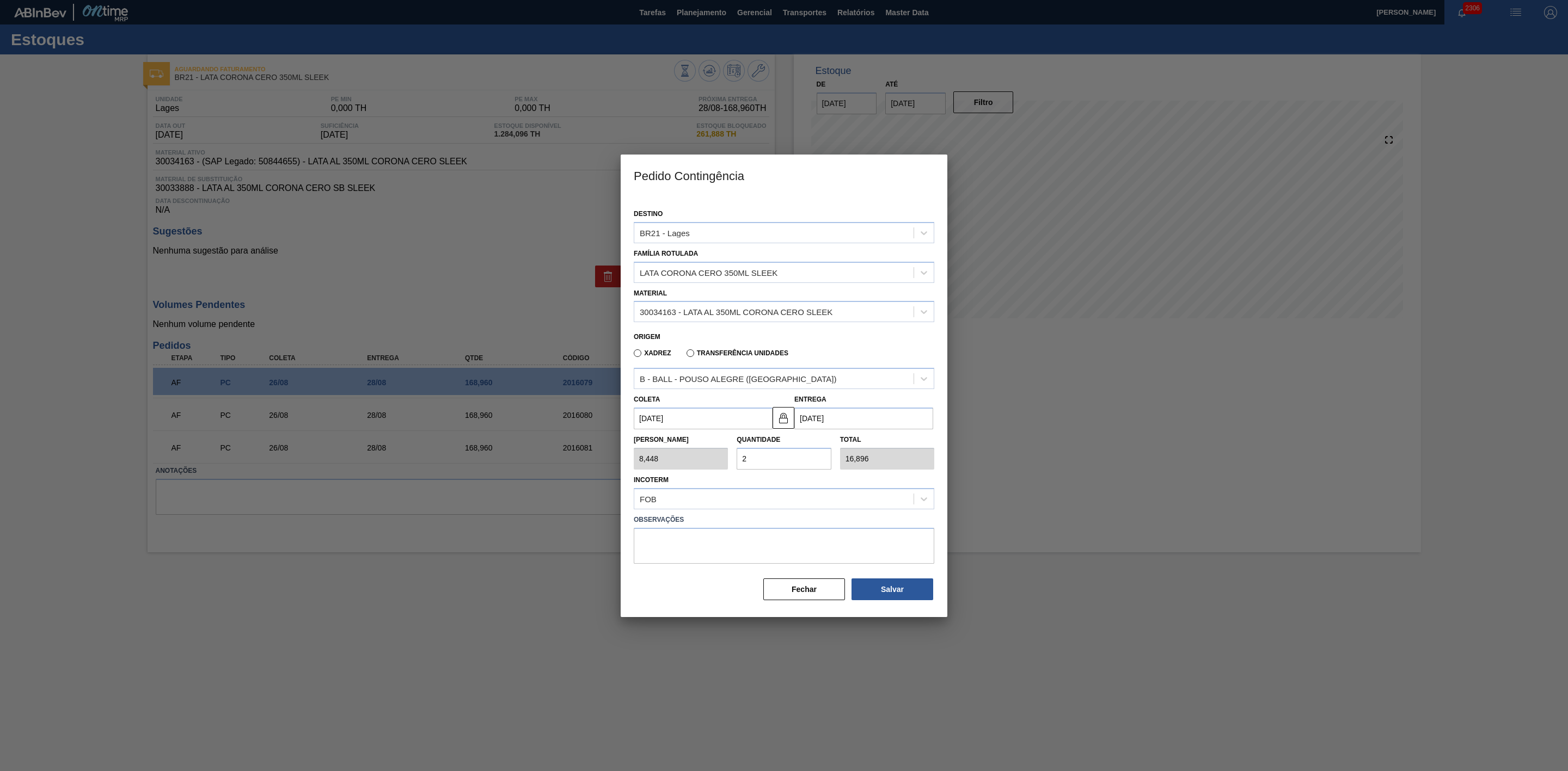
type input "211,200"
type input "25"
click at [691, 536] on textarea at bounding box center [784, 546] width 300 height 36
paste textarea "Mudança de data por falta de tinta em BRPD"
type textarea "Mudança de data por falta de tinta em BRPD"
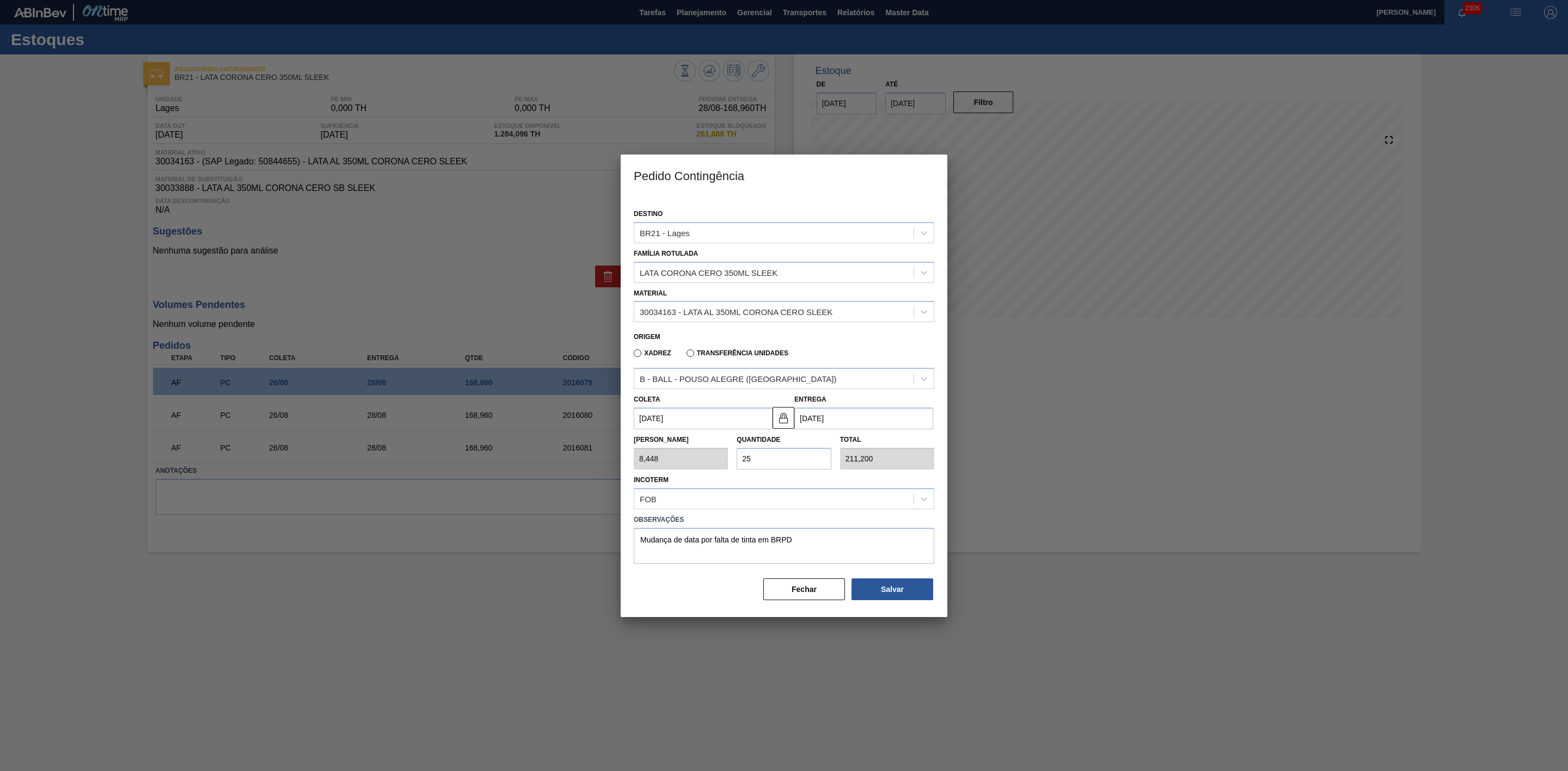
click at [773, 456] on input "25" at bounding box center [784, 458] width 94 height 22
type input "2"
type input "16,896"
type input "20"
type input "168,960"
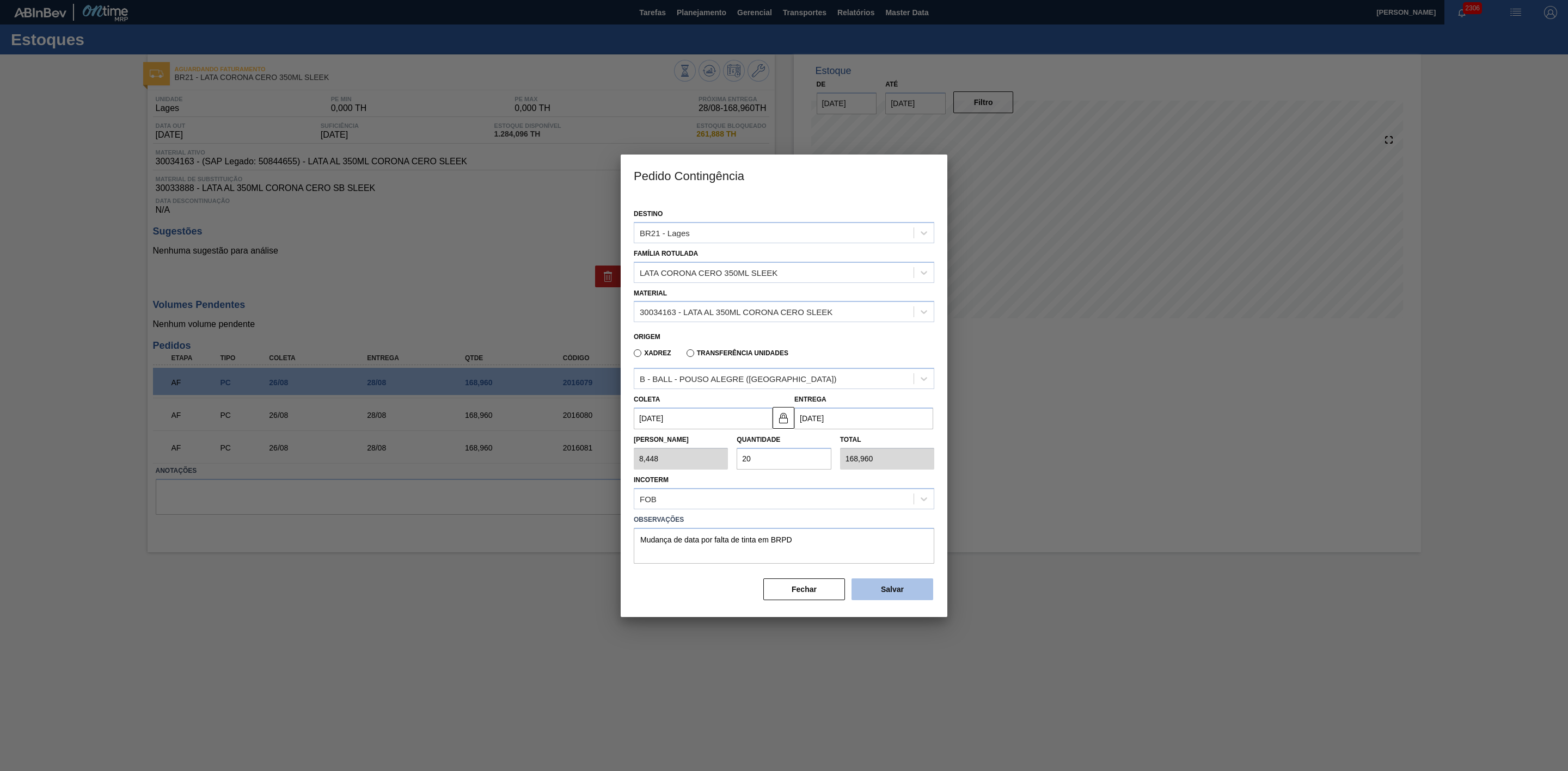
type input "20"
drag, startPoint x: 902, startPoint y: 590, endPoint x: 909, endPoint y: 585, distance: 8.6
click at [902, 588] on button "Salvar" at bounding box center [892, 589] width 82 height 22
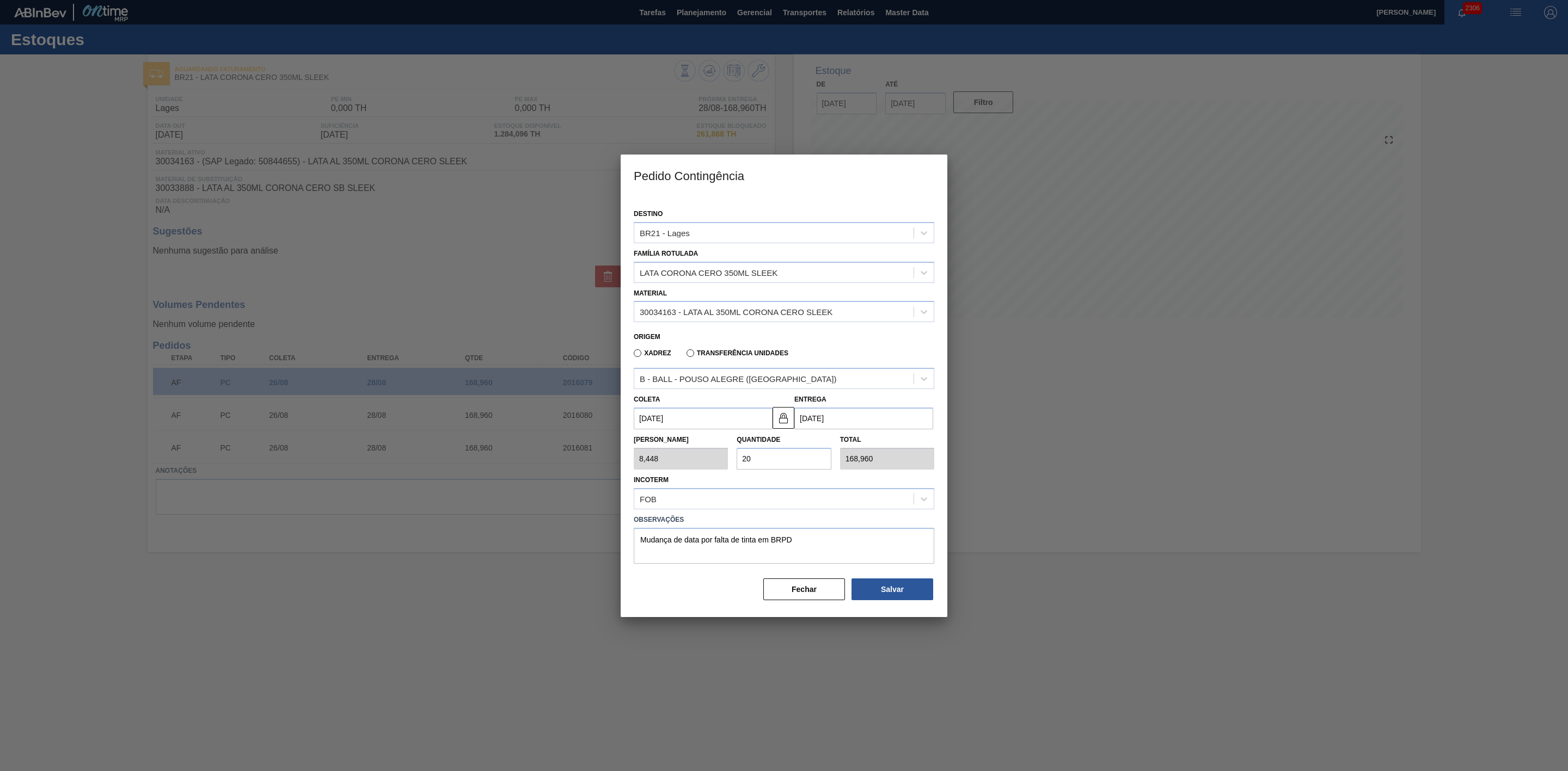
type input "1,000"
type input "1"
type input "1,000"
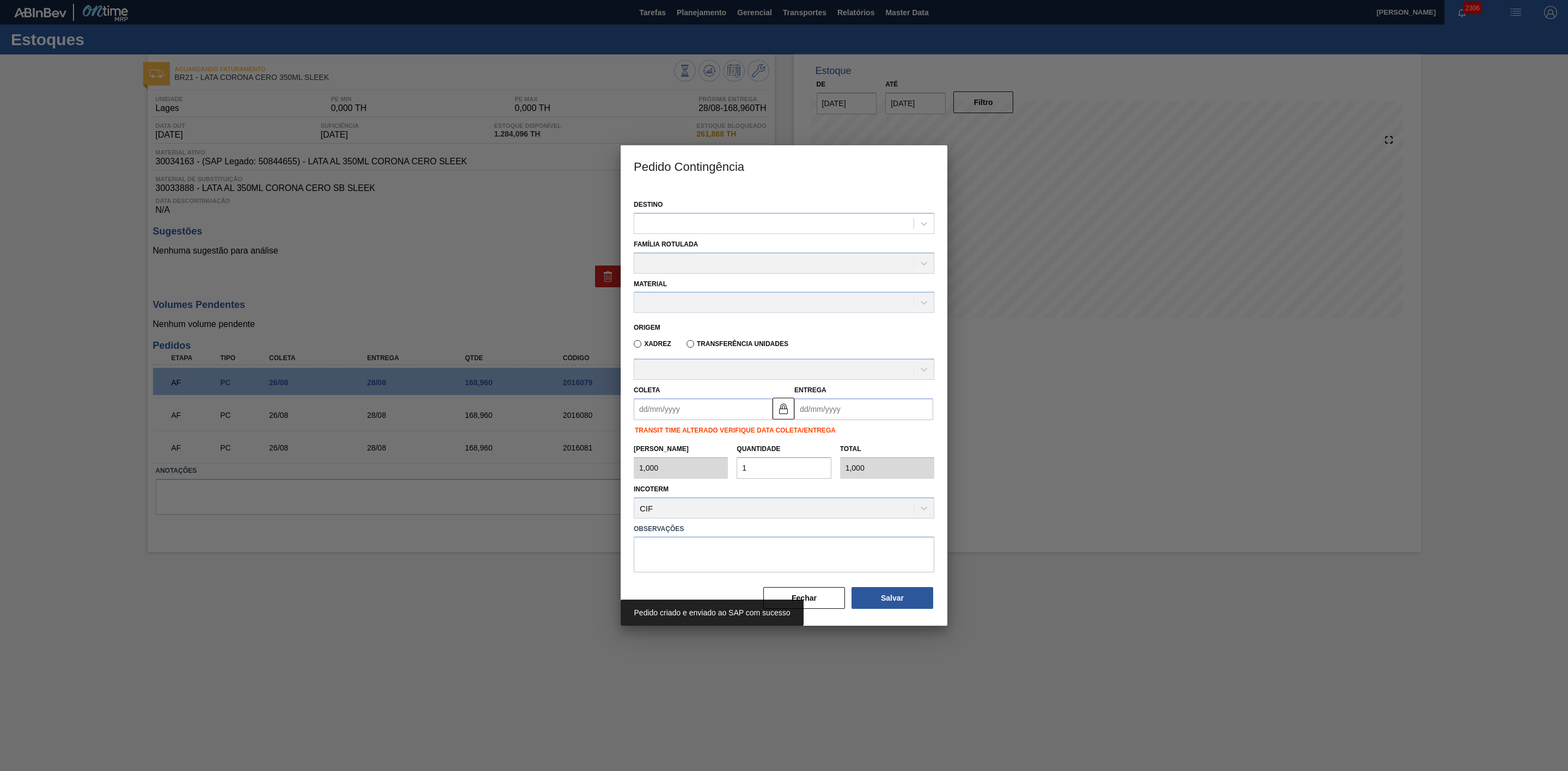
click at [1099, 426] on div at bounding box center [784, 386] width 1568 height 771
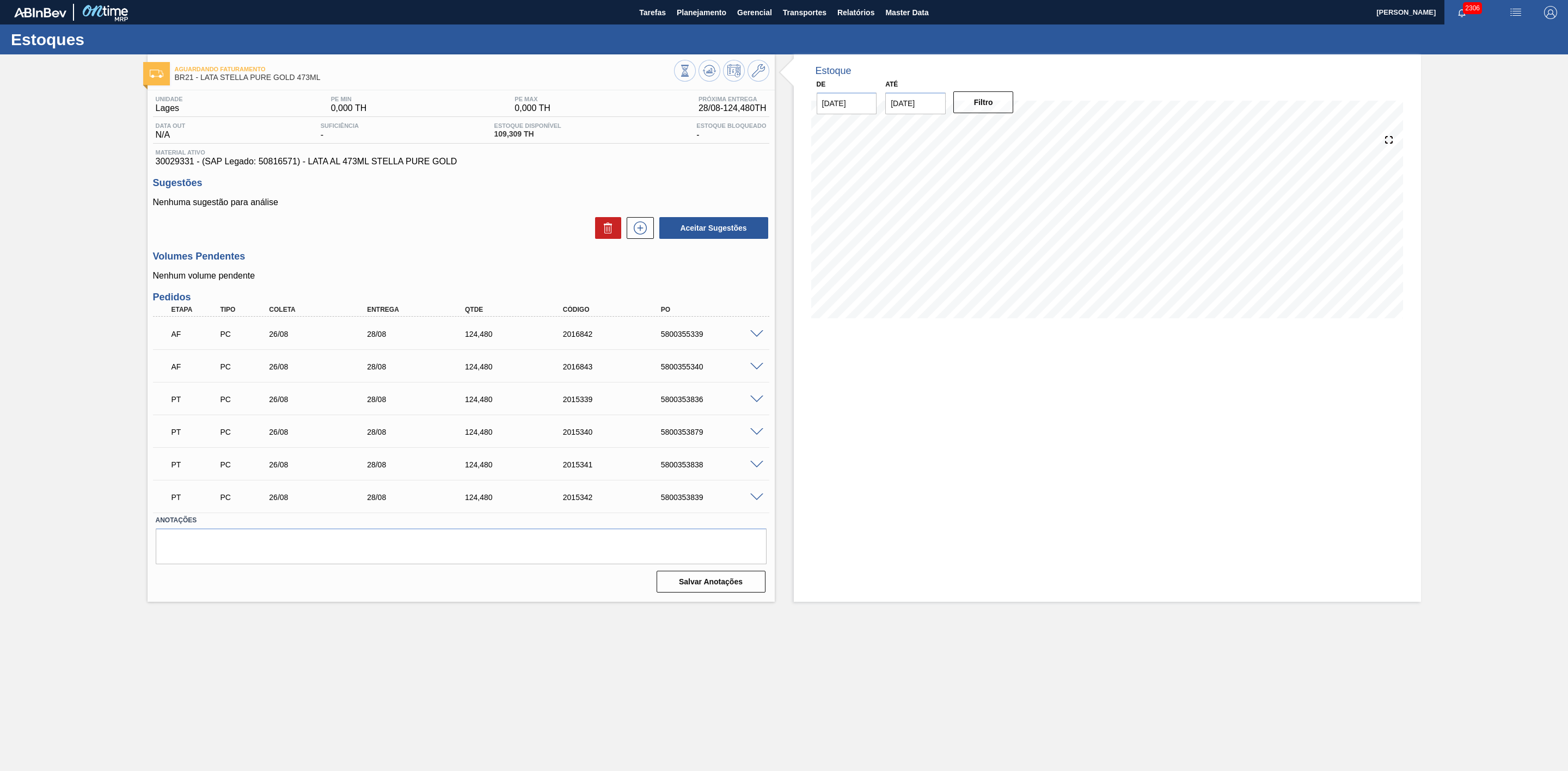
click at [755, 335] on span at bounding box center [757, 334] width 13 height 8
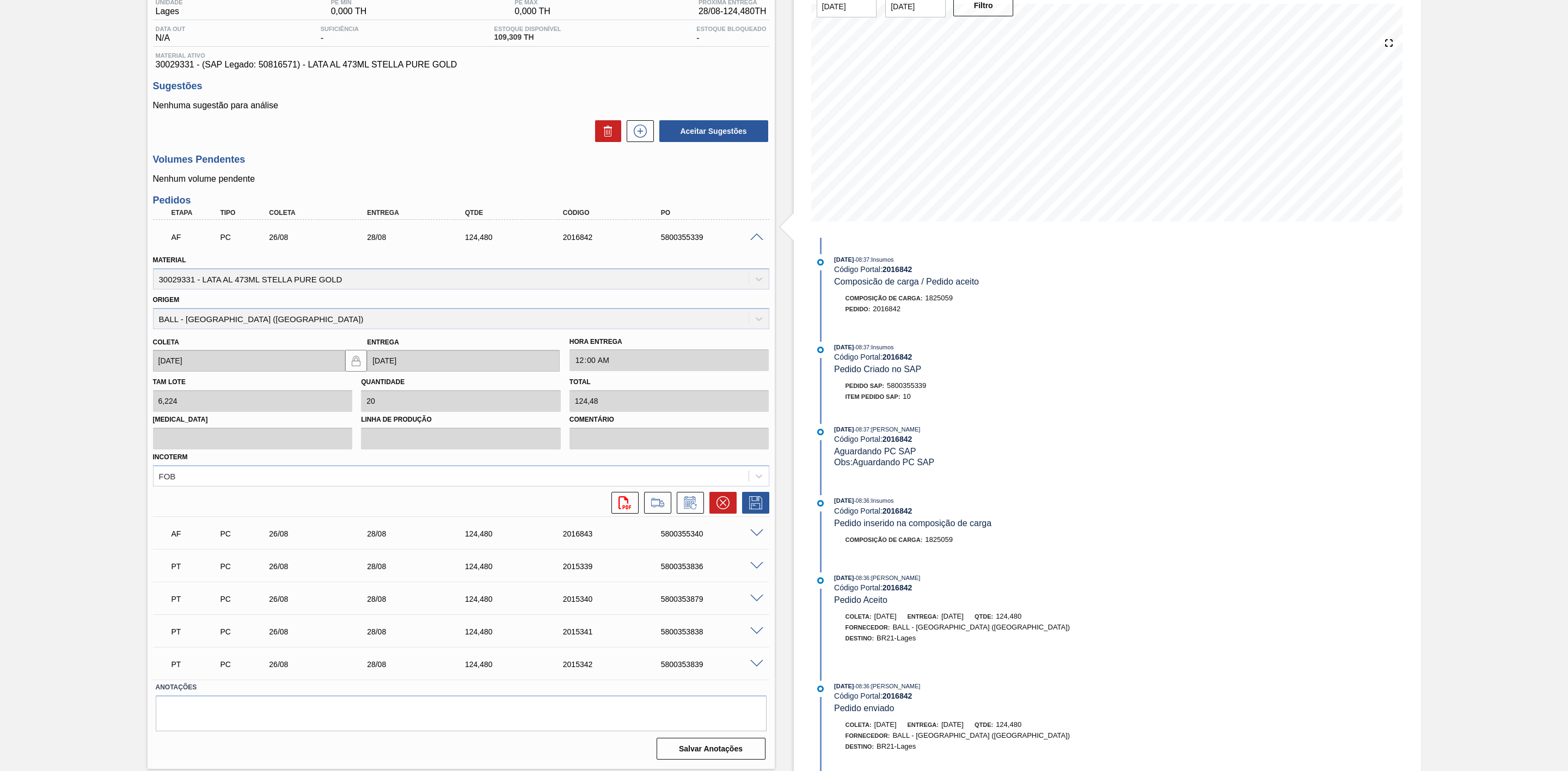
click at [753, 240] on span at bounding box center [757, 237] width 13 height 8
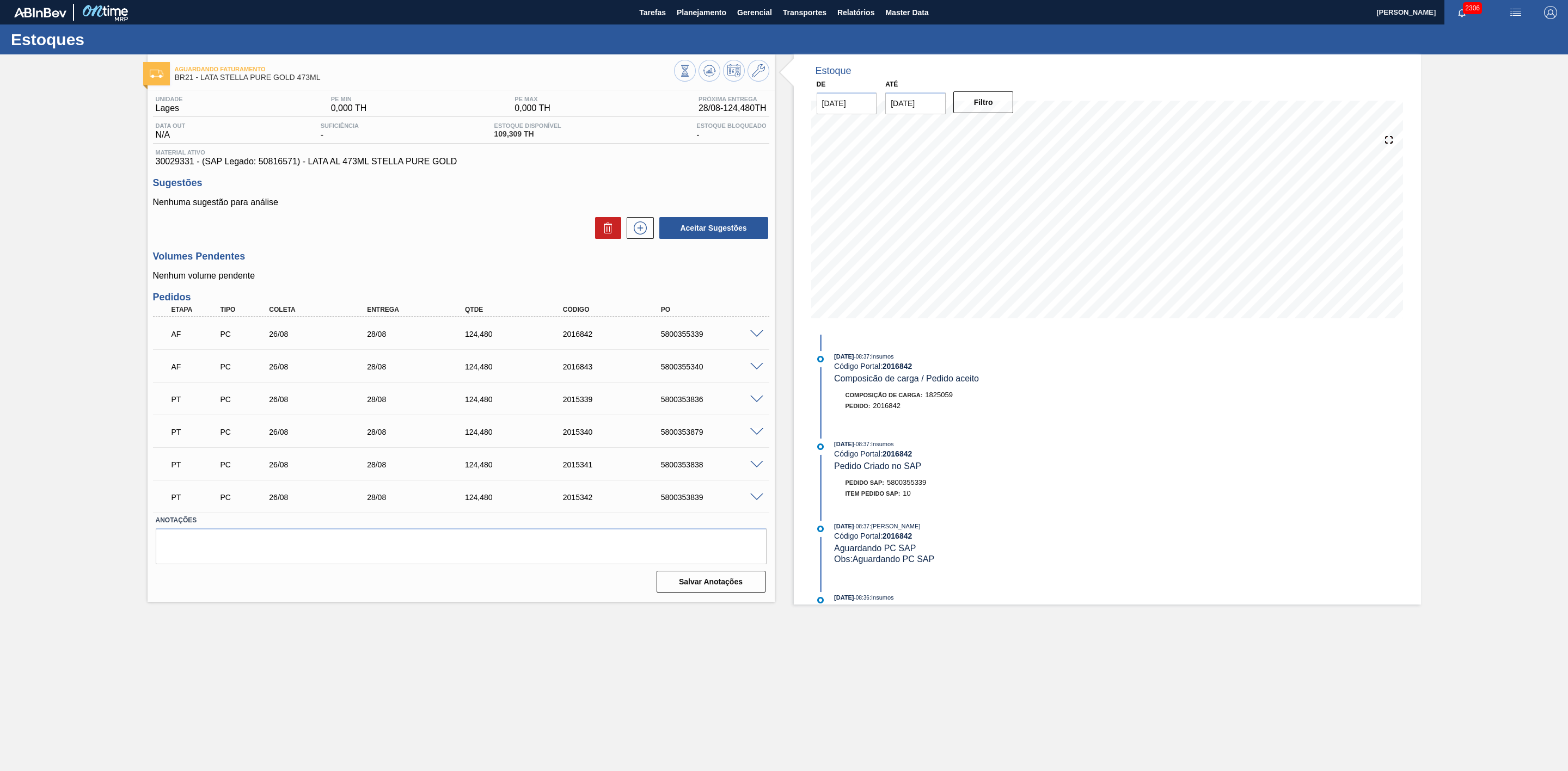
click at [756, 336] on span at bounding box center [757, 334] width 13 height 8
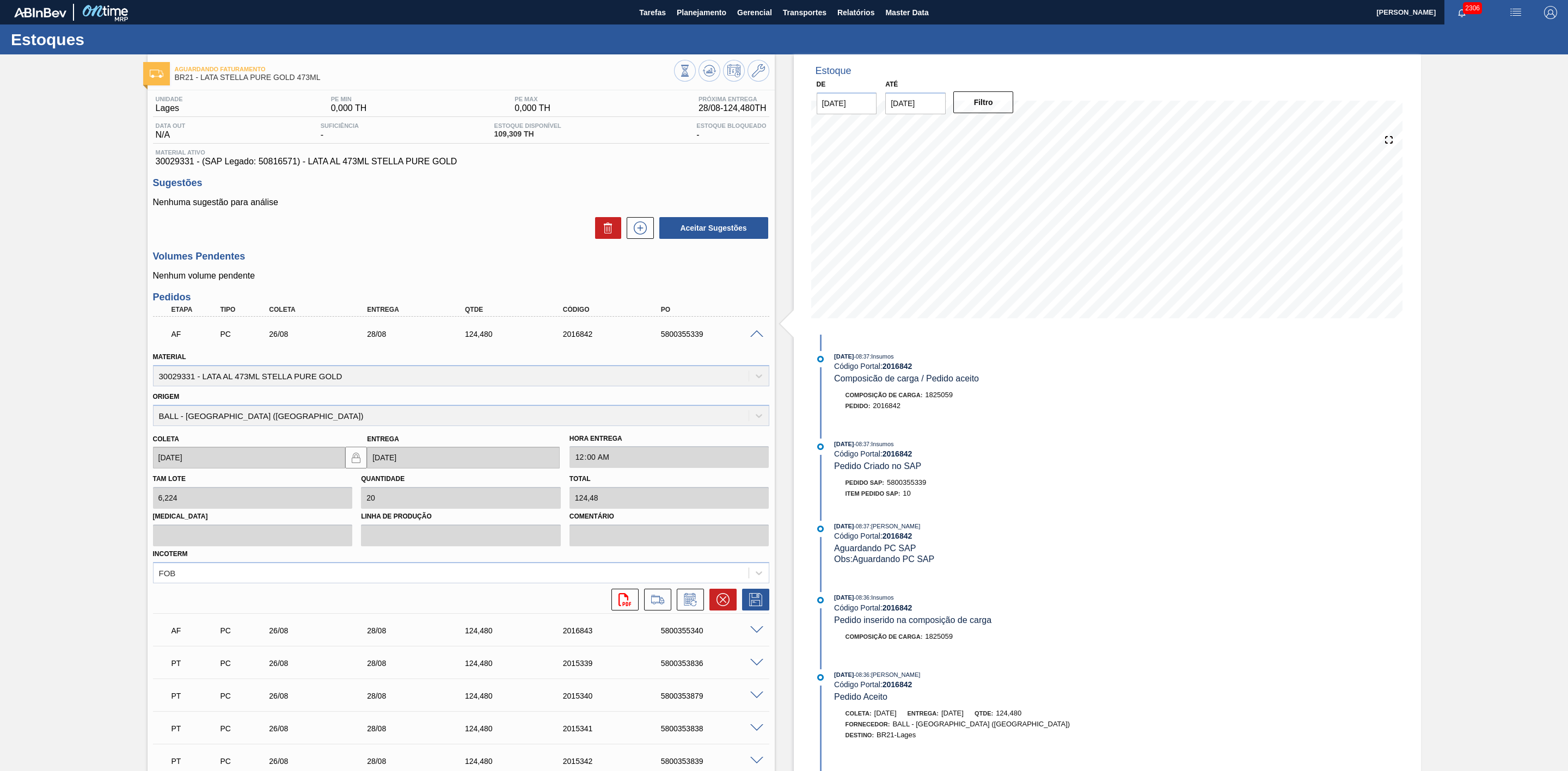
click at [756, 335] on span at bounding box center [757, 334] width 13 height 8
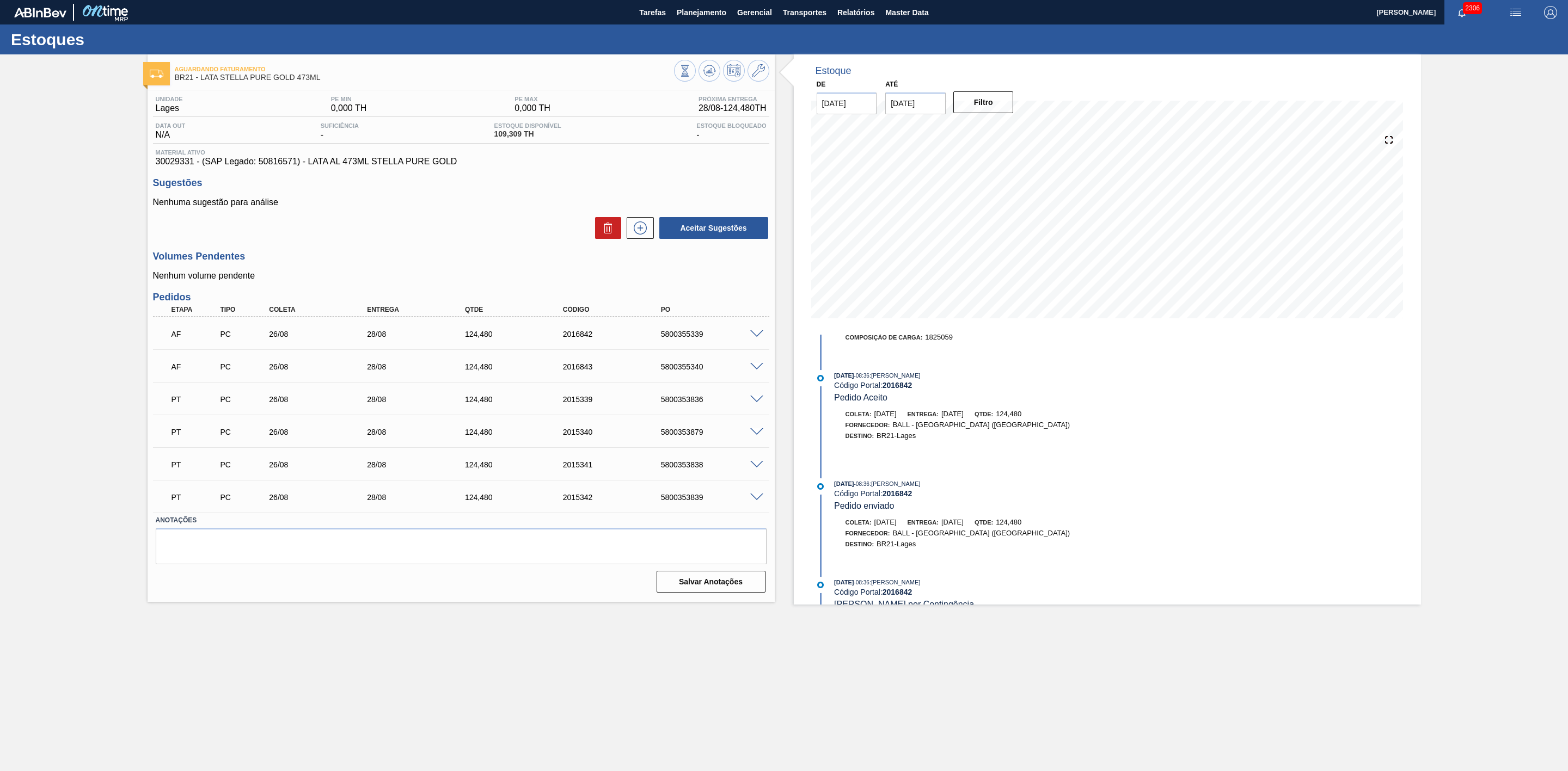
scroll to position [326, 0]
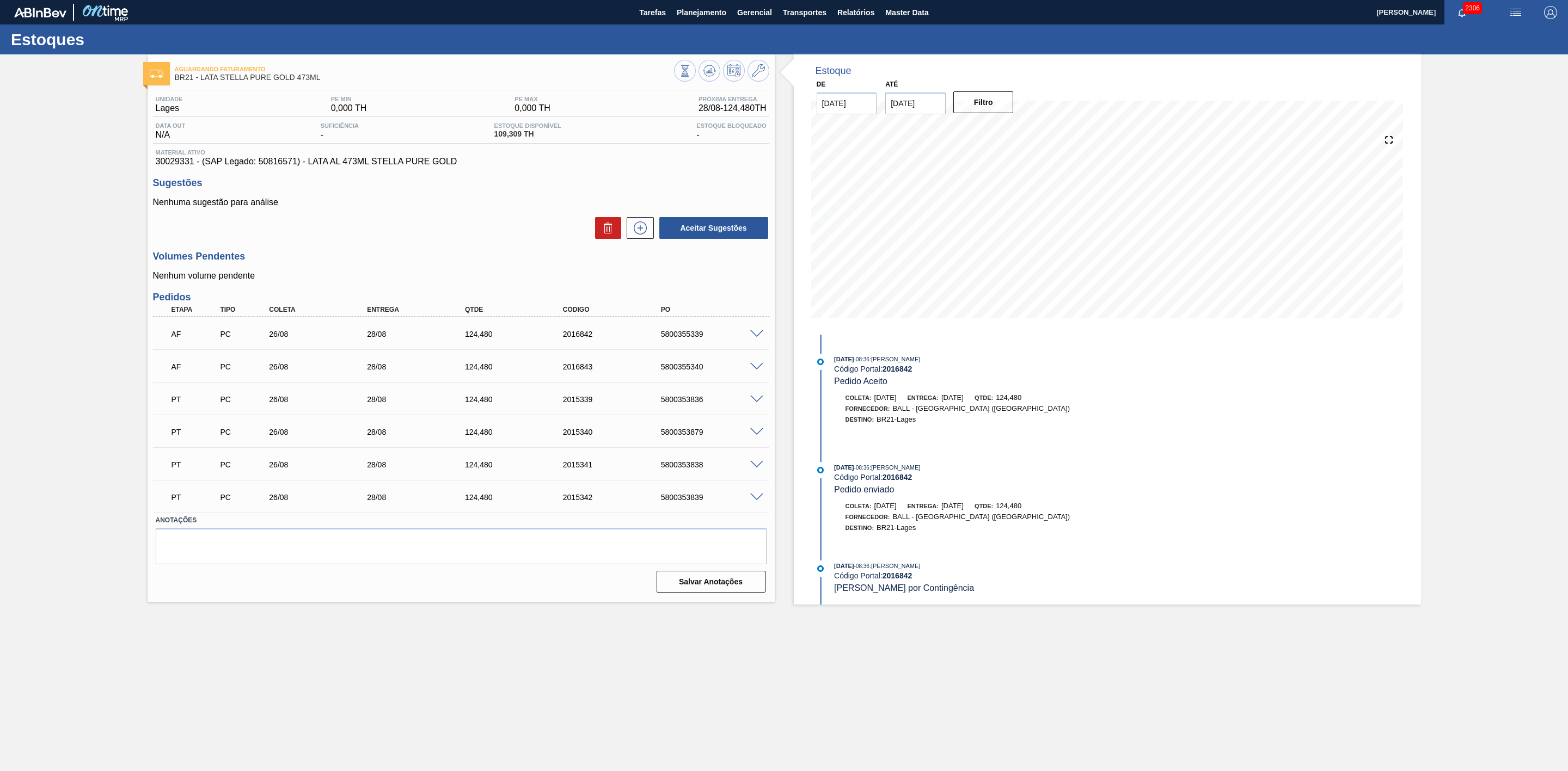
click at [756, 335] on span at bounding box center [757, 334] width 13 height 8
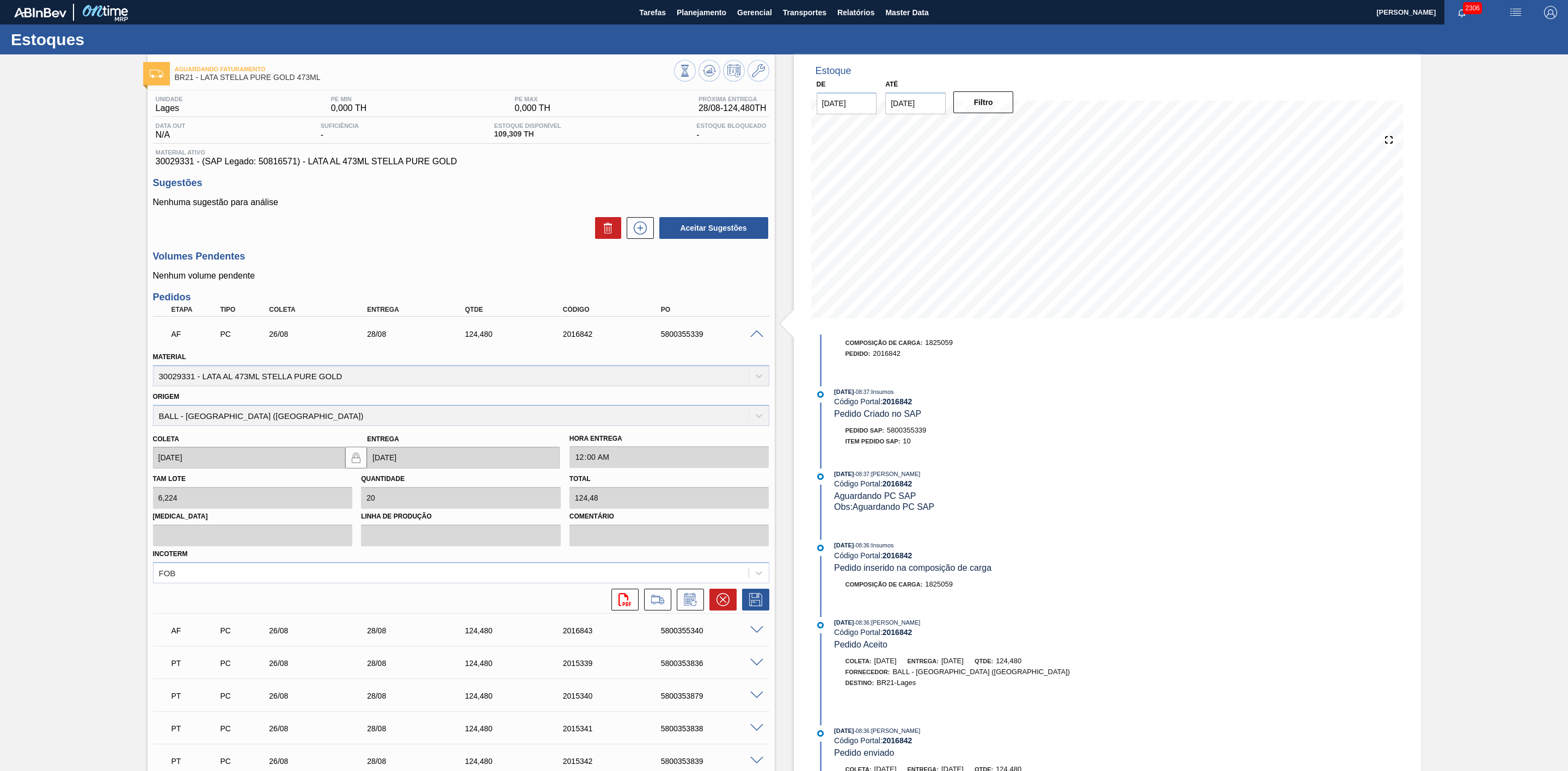
scroll to position [63, 0]
click at [719, 603] on icon at bounding box center [722, 599] width 7 height 6
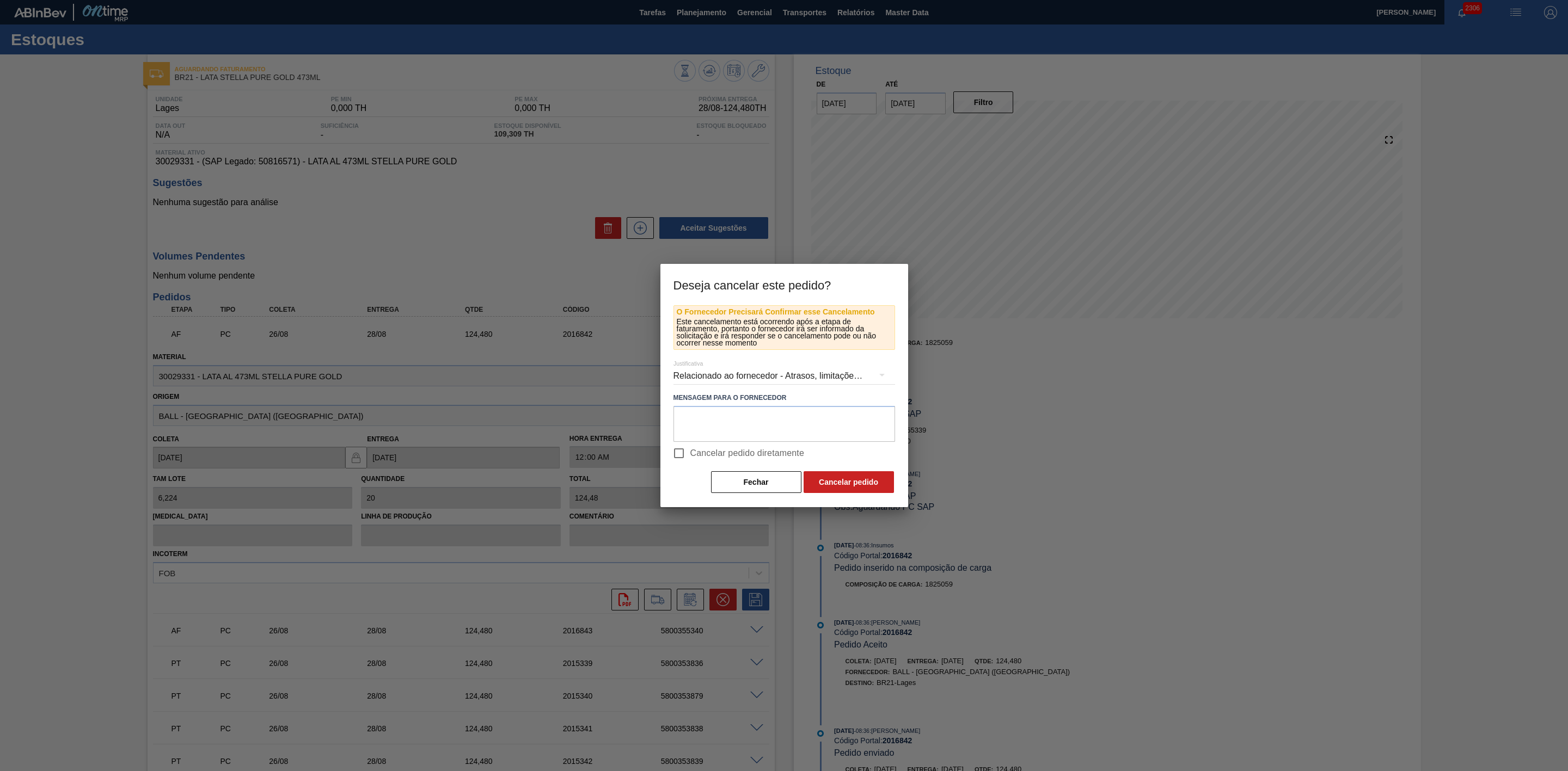
click at [680, 457] on input "Cancelar pedido diretamente" at bounding box center [679, 453] width 23 height 23
checkbox input "true"
click at [846, 484] on button "Cancelar pedido" at bounding box center [849, 482] width 90 height 22
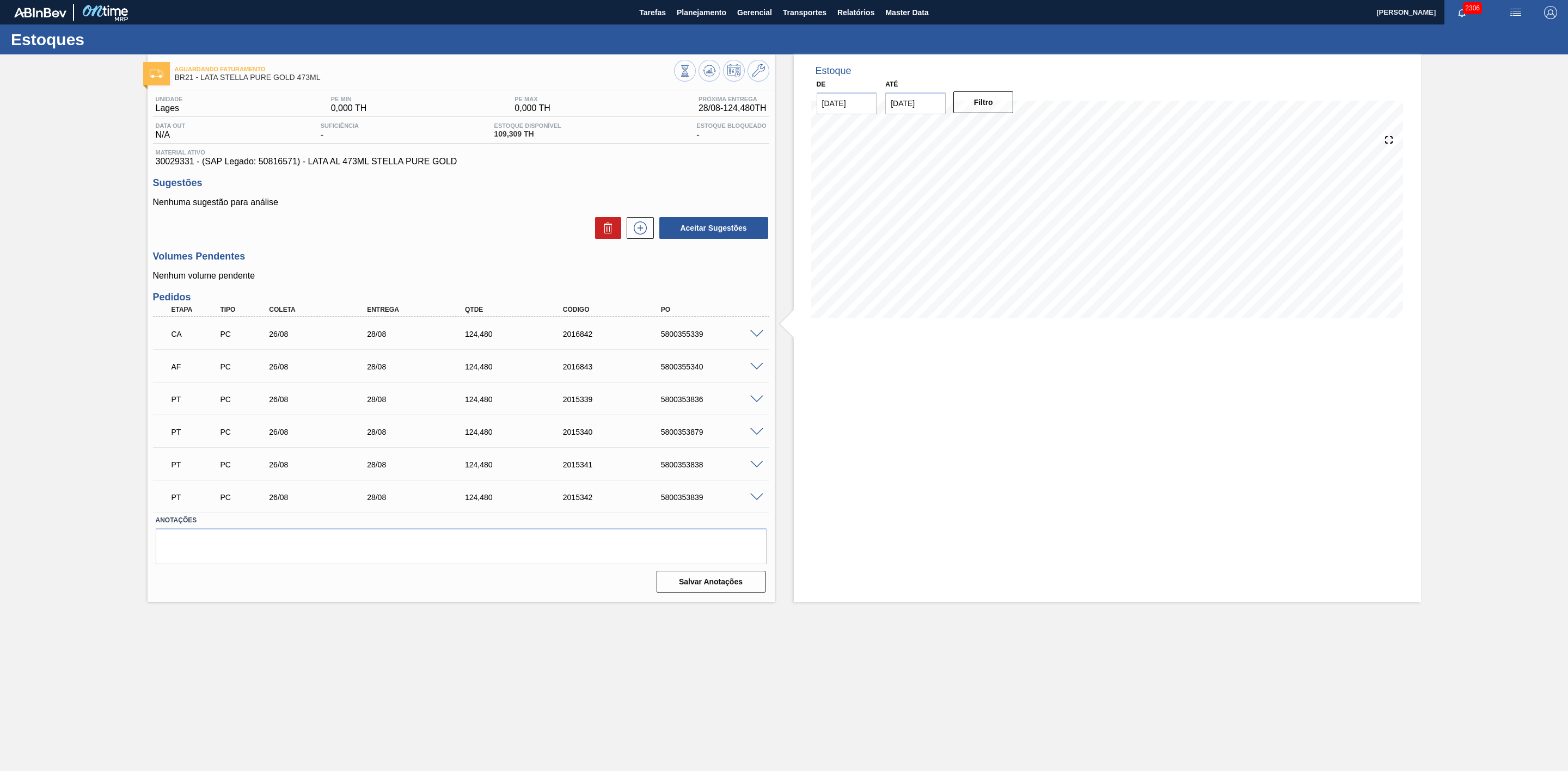
click at [756, 368] on span at bounding box center [757, 367] width 13 height 8
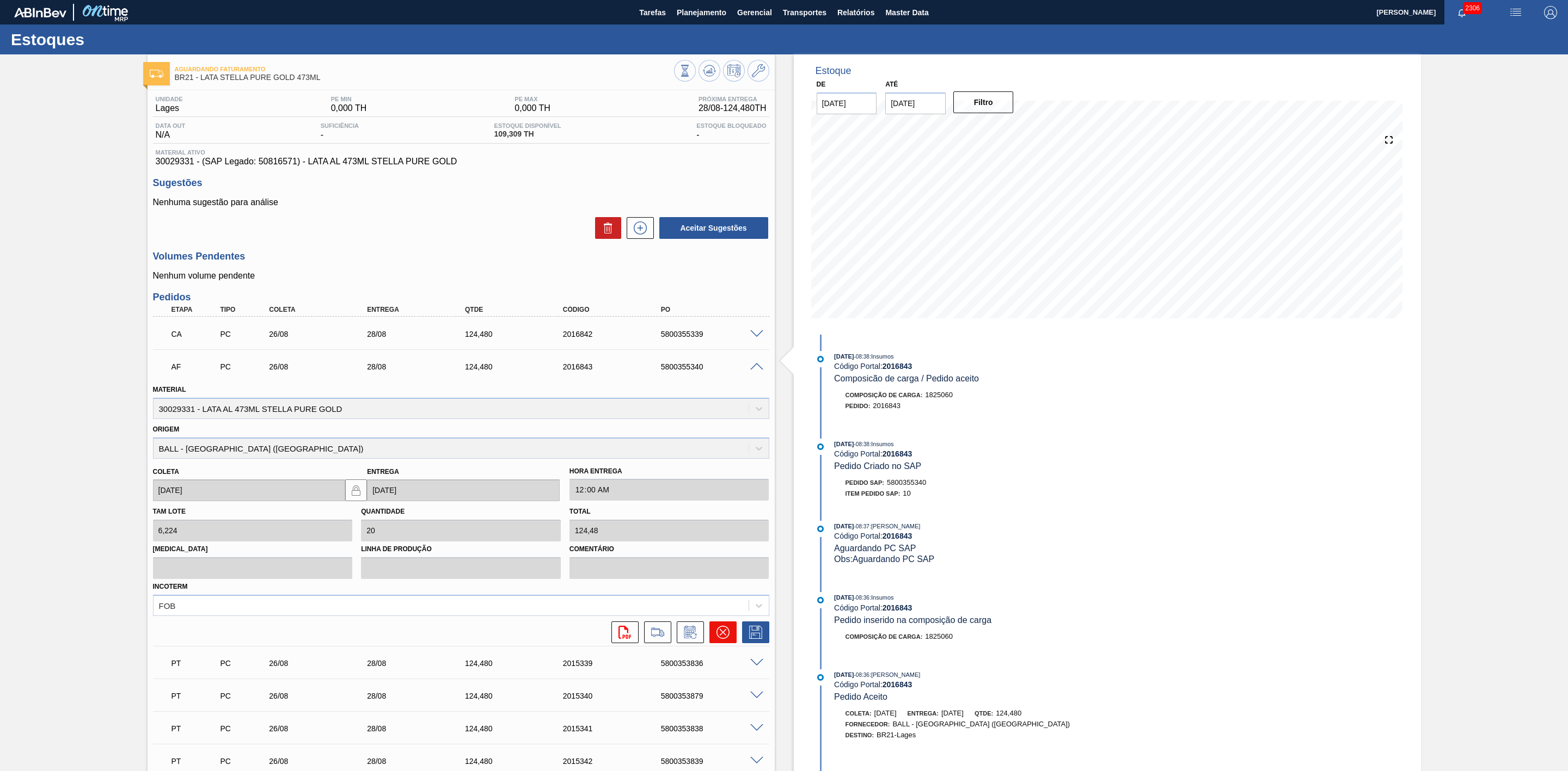
click at [714, 629] on button at bounding box center [723, 632] width 27 height 22
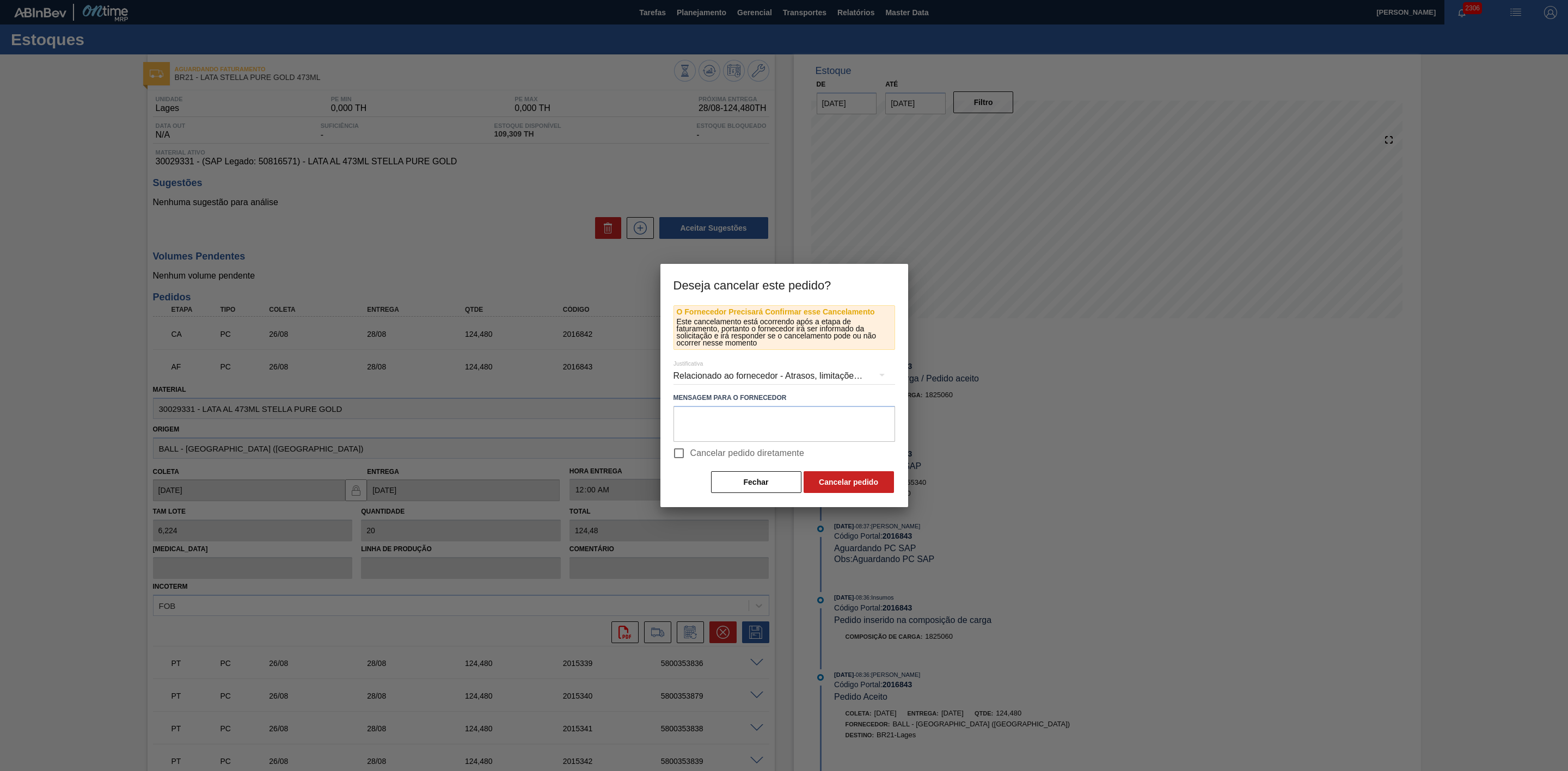
click at [683, 450] on input "Cancelar pedido diretamente" at bounding box center [679, 453] width 23 height 23
checkbox input "true"
click at [818, 480] on button "Cancelar pedido" at bounding box center [849, 482] width 90 height 22
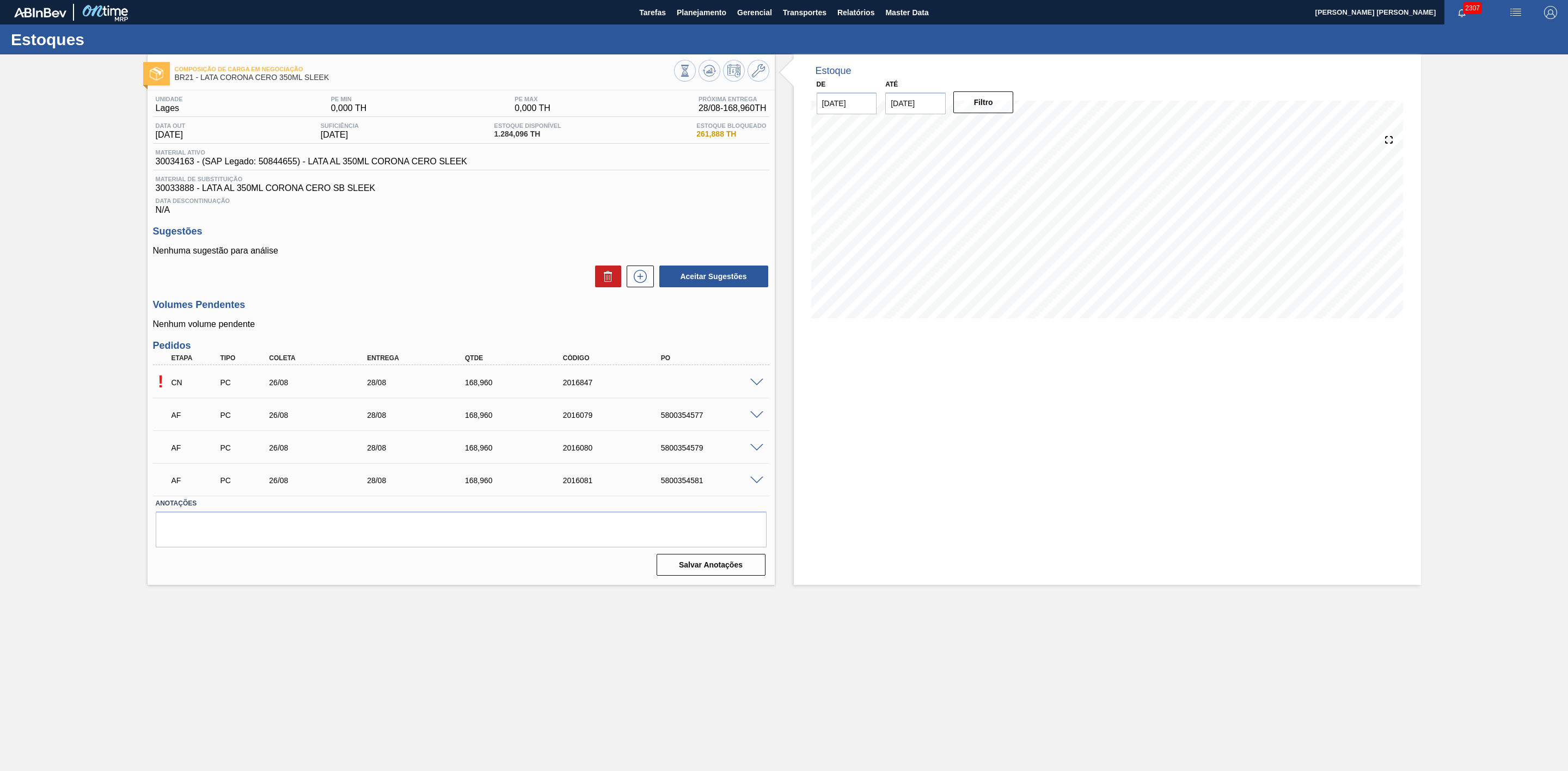
click at [756, 384] on span at bounding box center [757, 383] width 13 height 8
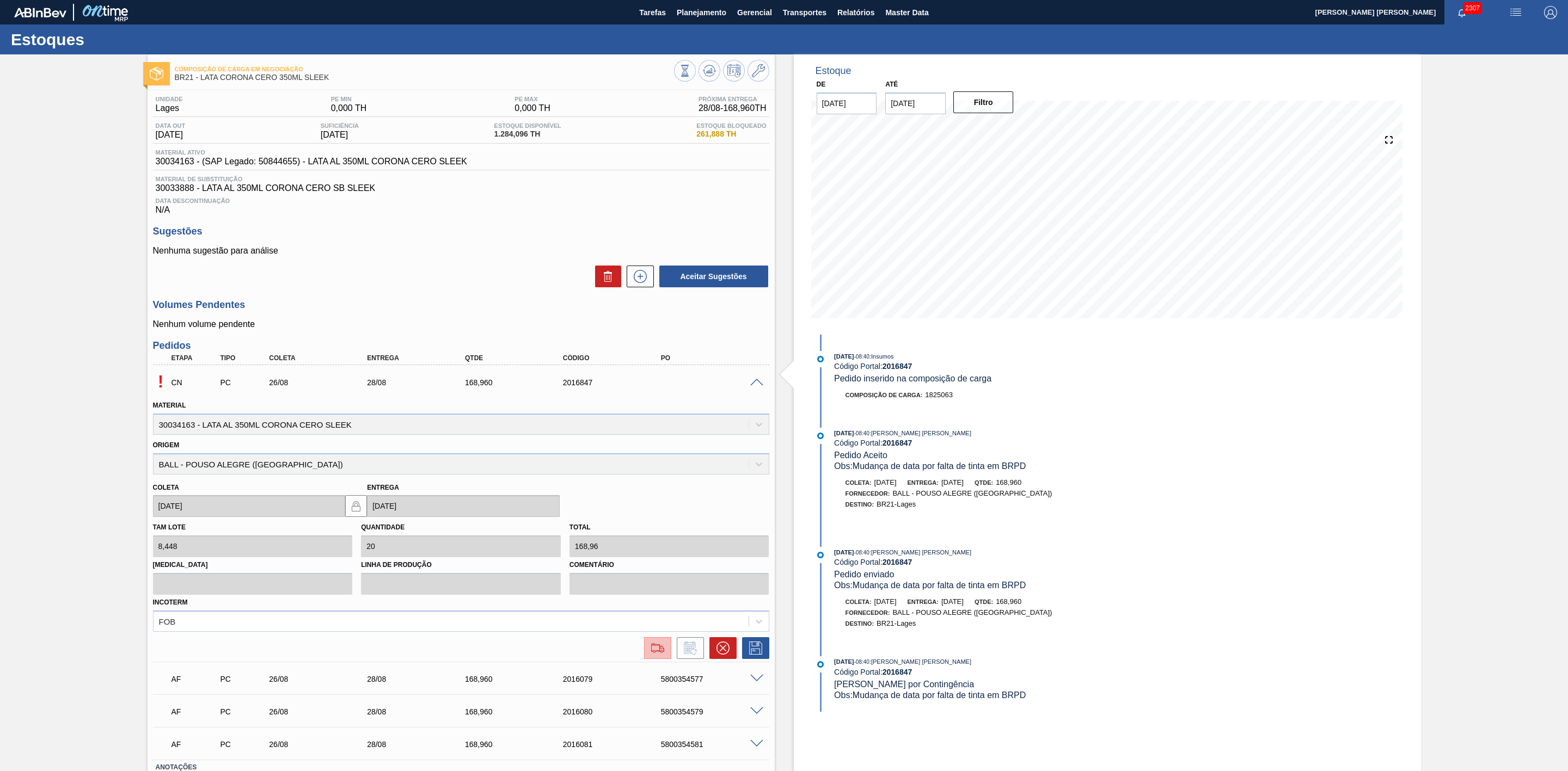
click at [659, 655] on img at bounding box center [658, 648] width 17 height 13
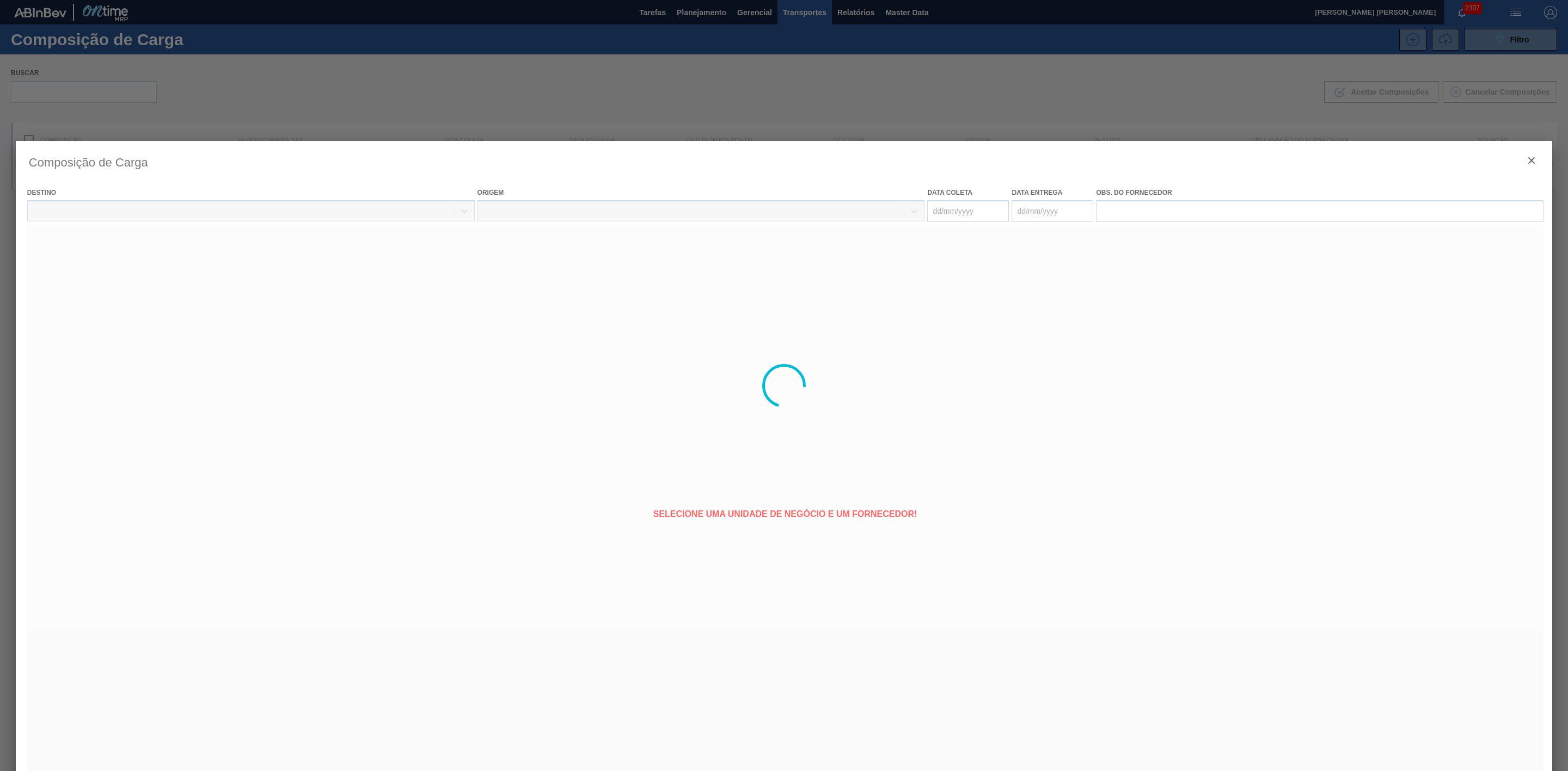
type coleta "[DATE]"
type entrega "[DATE]"
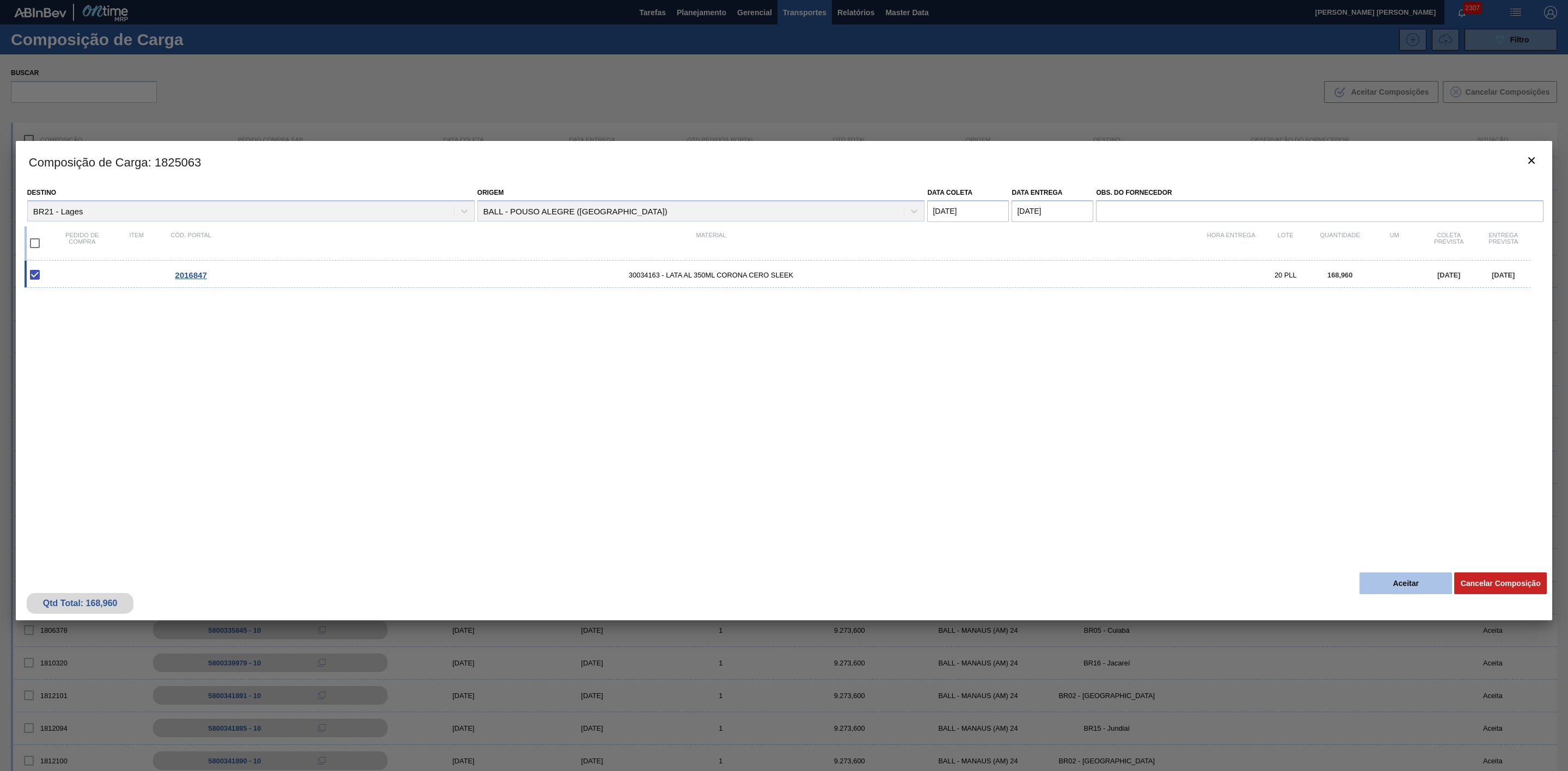
click at [1394, 578] on button "Aceitar" at bounding box center [1406, 583] width 92 height 22
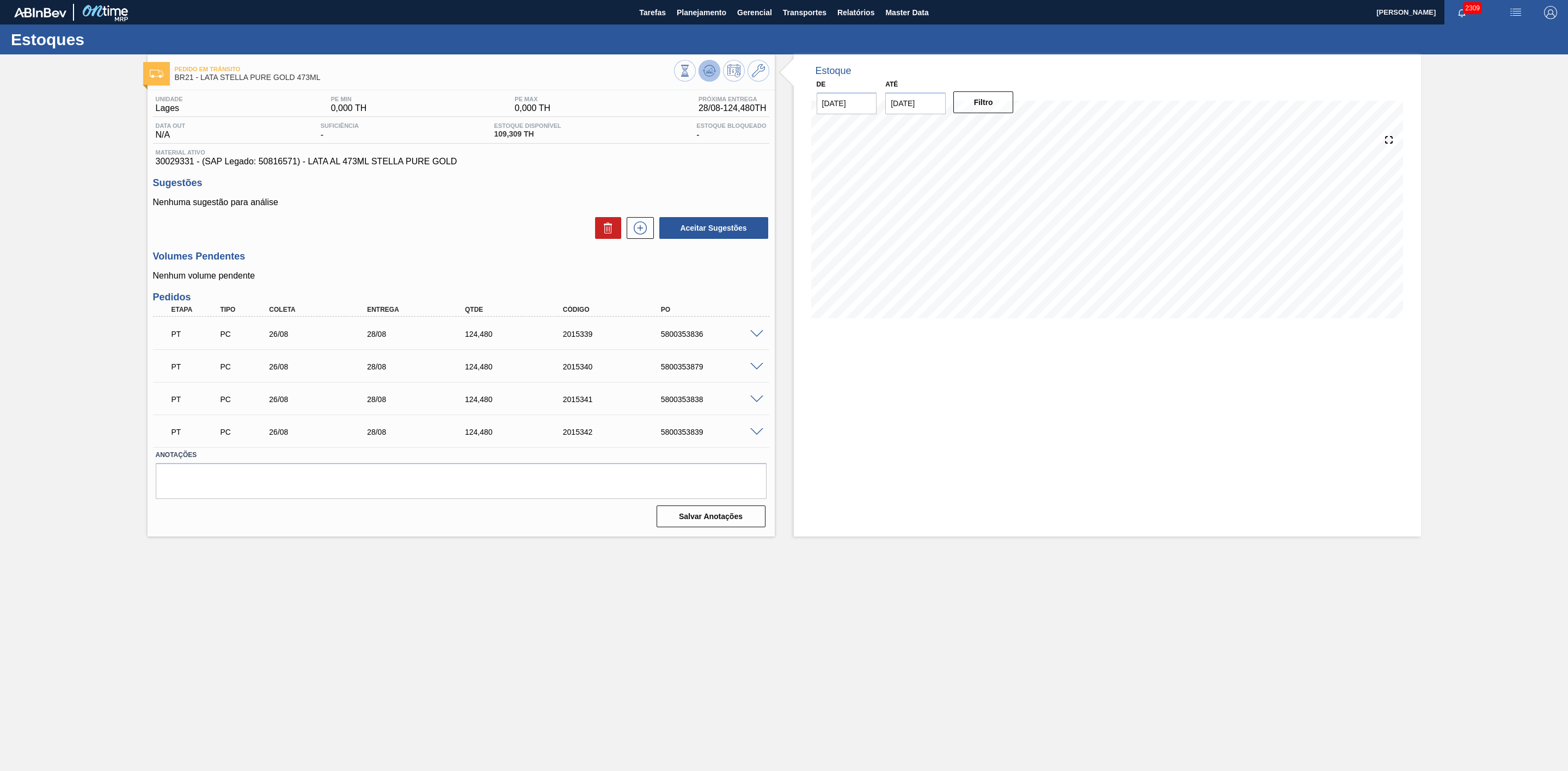
click at [705, 72] on icon at bounding box center [709, 71] width 13 height 13
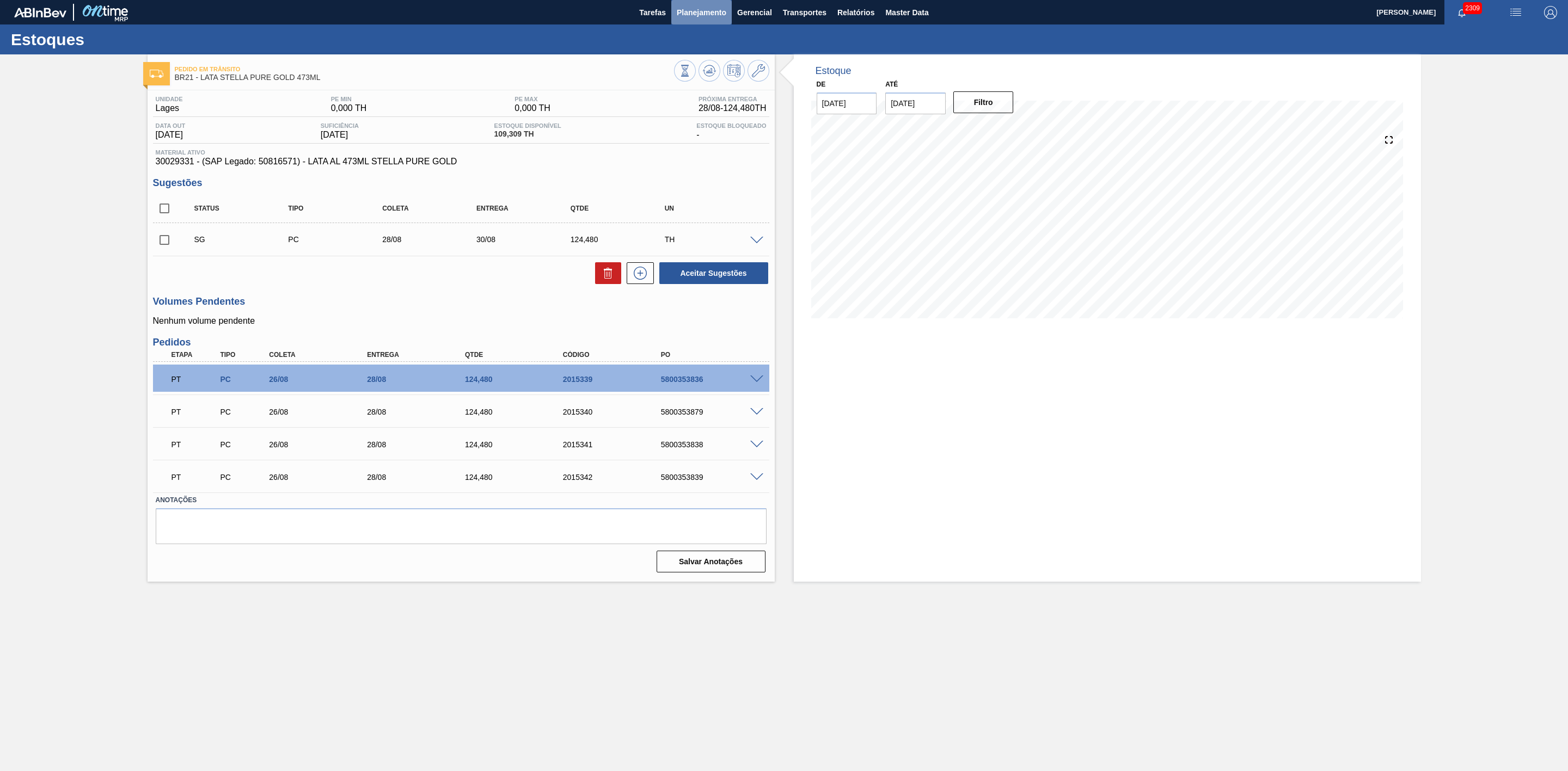
click at [706, 14] on span "Planejamento" at bounding box center [701, 12] width 50 height 13
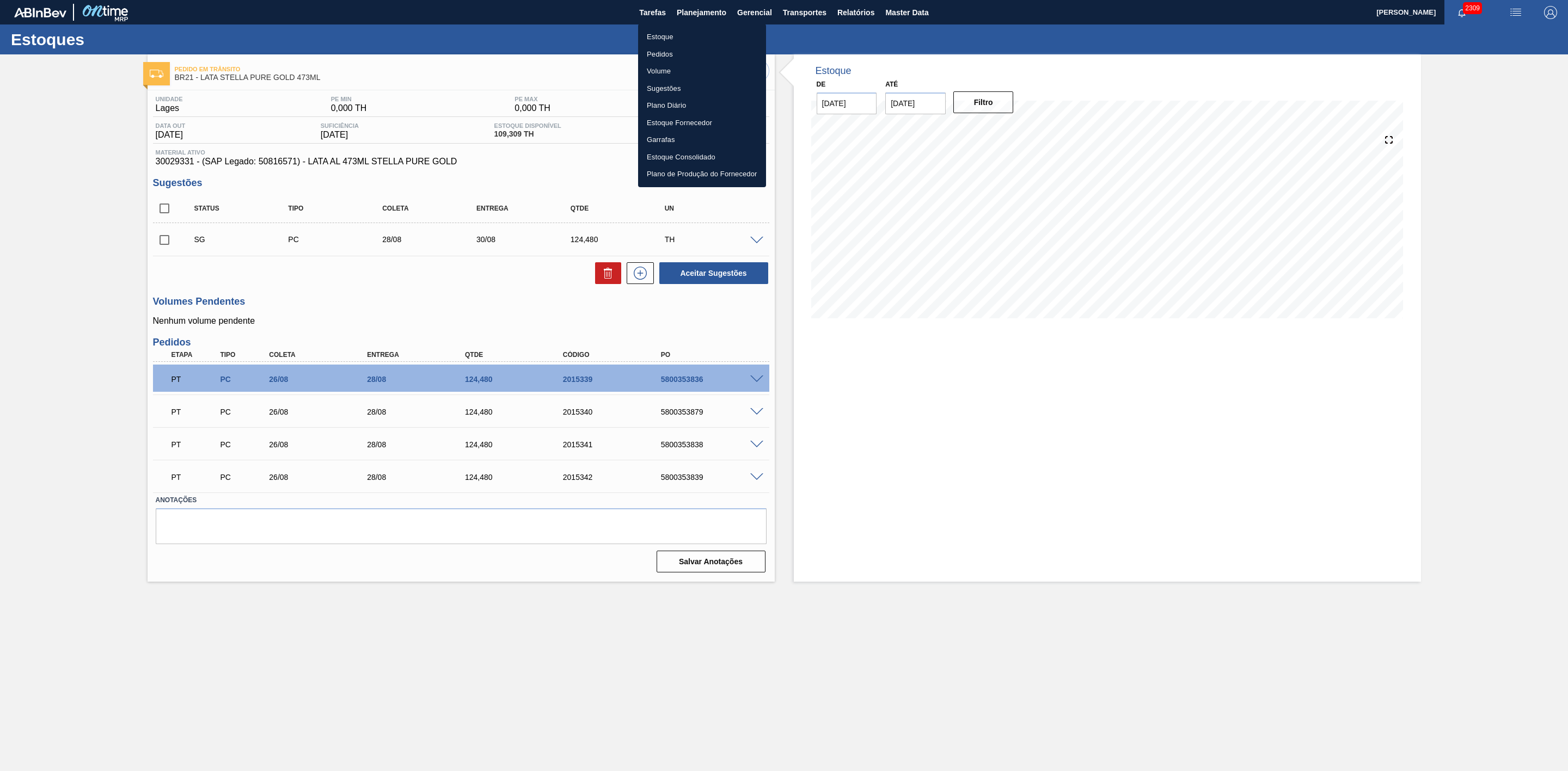
click at [668, 37] on li "Estoque" at bounding box center [702, 37] width 128 height 17
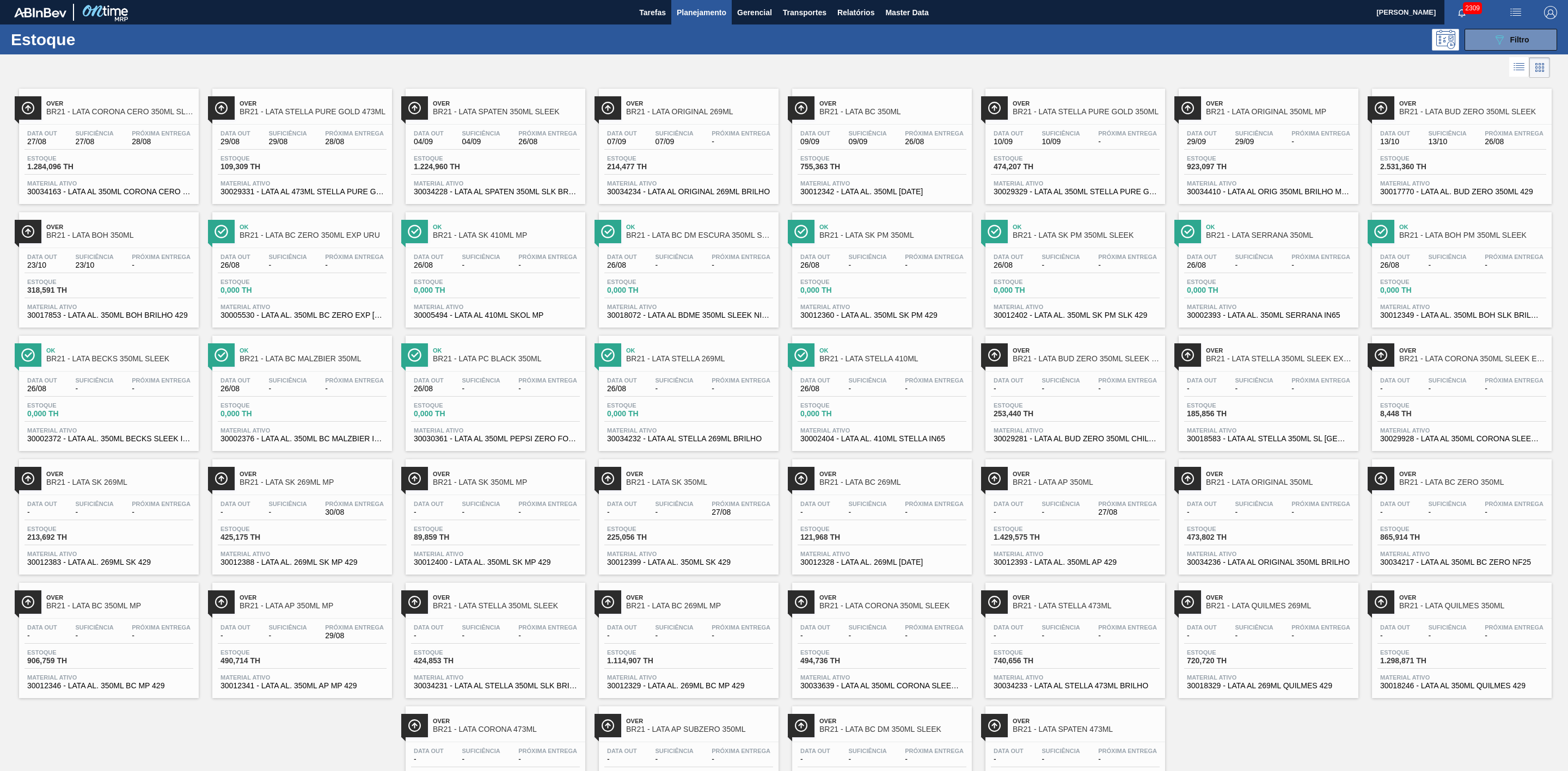
click at [997, 63] on div at bounding box center [775, 67] width 1550 height 26
click at [1517, 40] on span "Filtro" at bounding box center [1520, 40] width 19 height 9
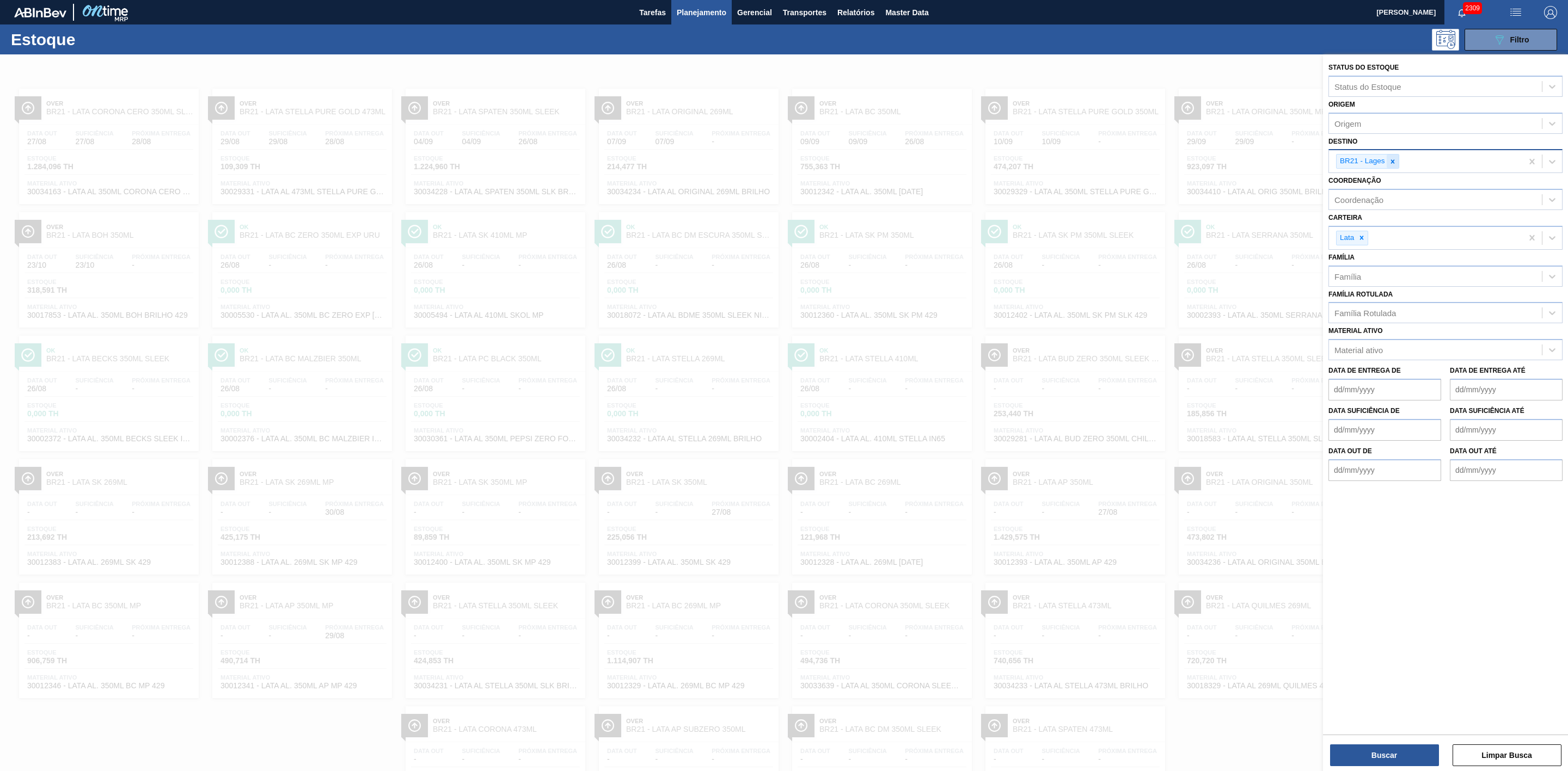
click at [1392, 162] on icon at bounding box center [1392, 161] width 4 height 4
type input "09"
click at [1391, 209] on div "BR09 - Agudos" at bounding box center [1446, 207] width 234 height 20
click at [1425, 762] on button "Buscar" at bounding box center [1385, 755] width 109 height 22
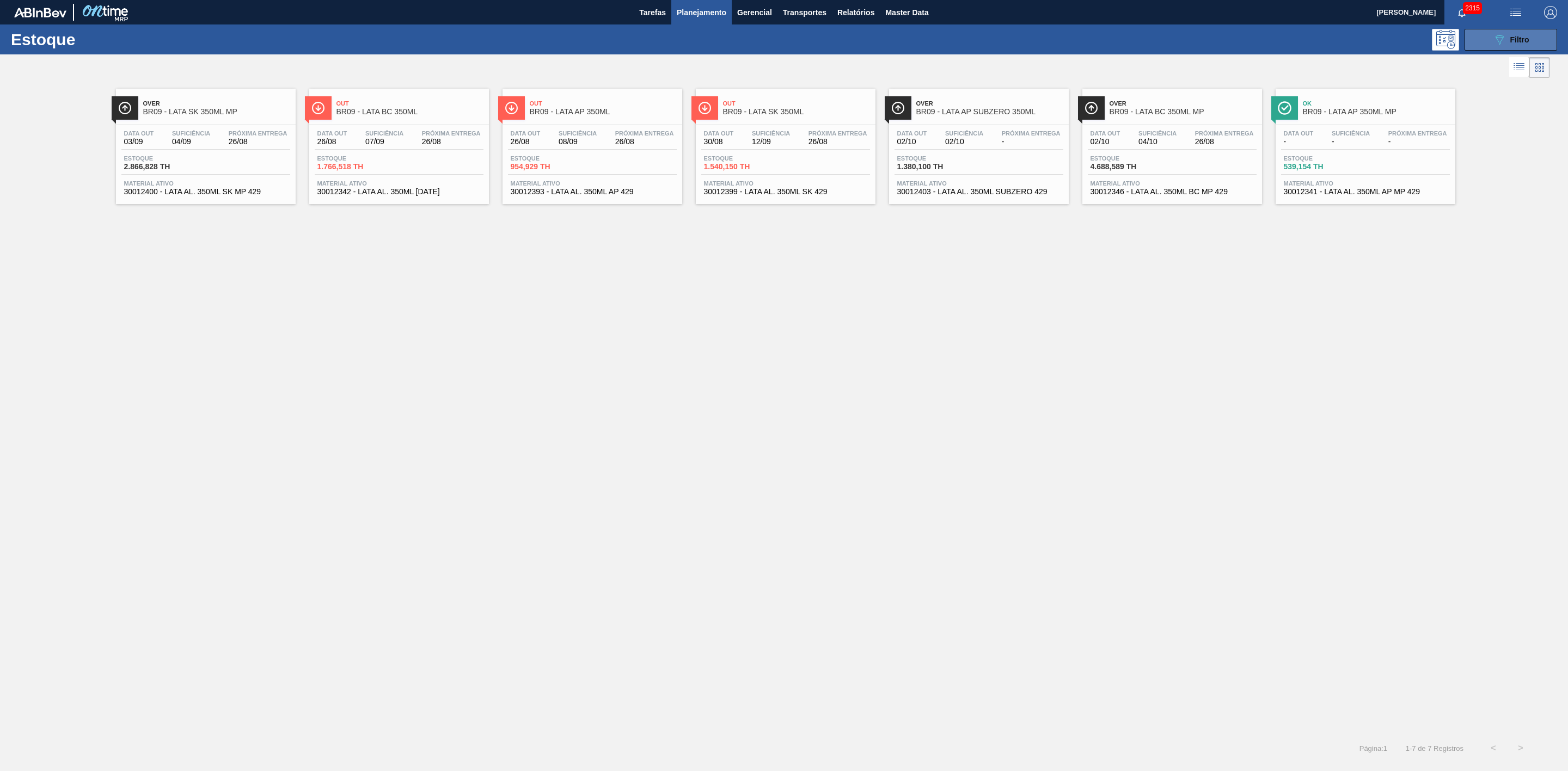
click at [1498, 37] on icon "089F7B8B-B2A5-4AFE-B5C0-19BA573D28AC" at bounding box center [1499, 40] width 13 height 13
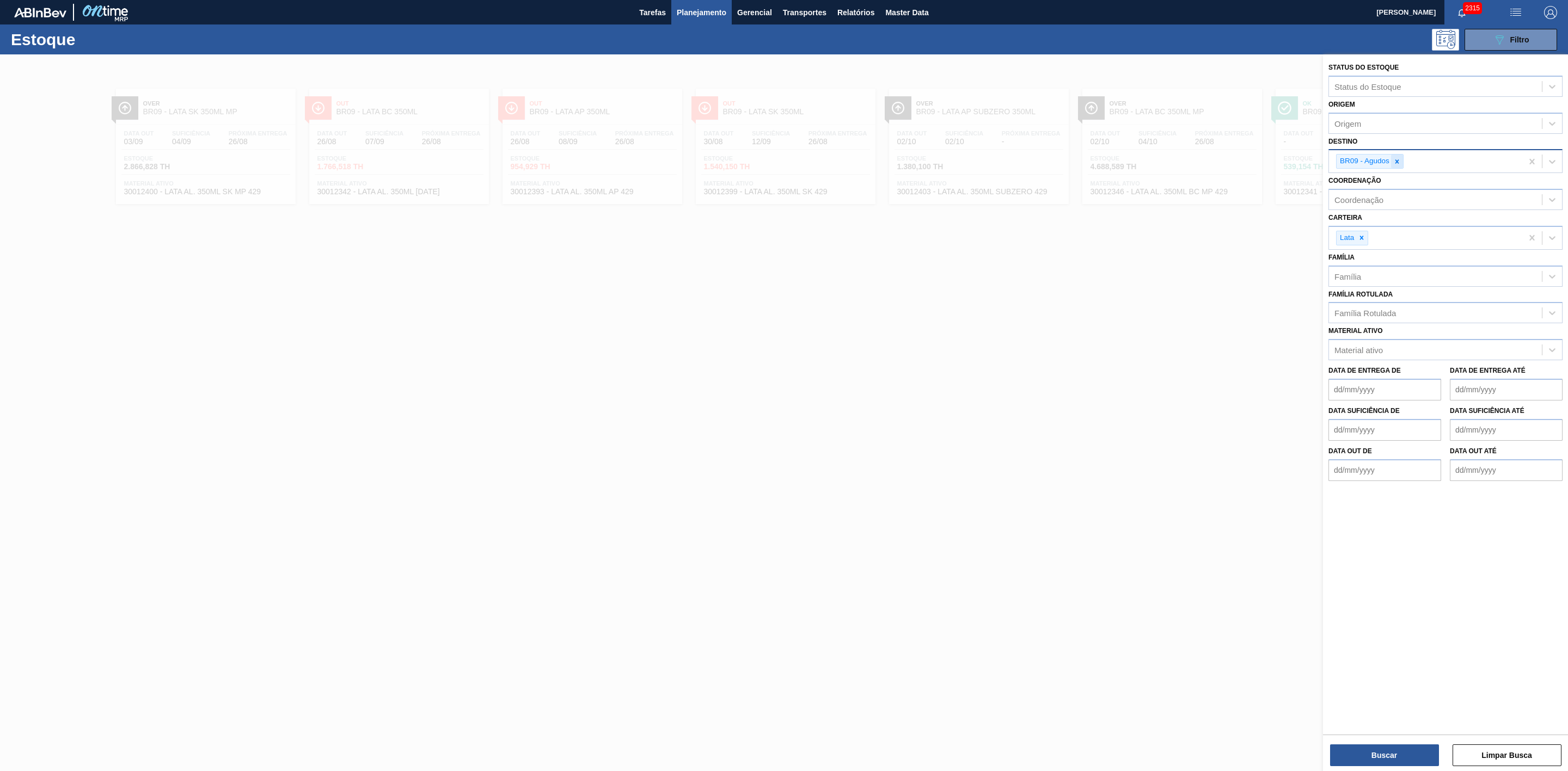
click at [1397, 162] on icon at bounding box center [1397, 162] width 8 height 8
type input "21"
click at [1381, 186] on div "BR21 - Lages" at bounding box center [1446, 187] width 234 height 20
click at [1393, 755] on button "Buscar" at bounding box center [1385, 755] width 109 height 22
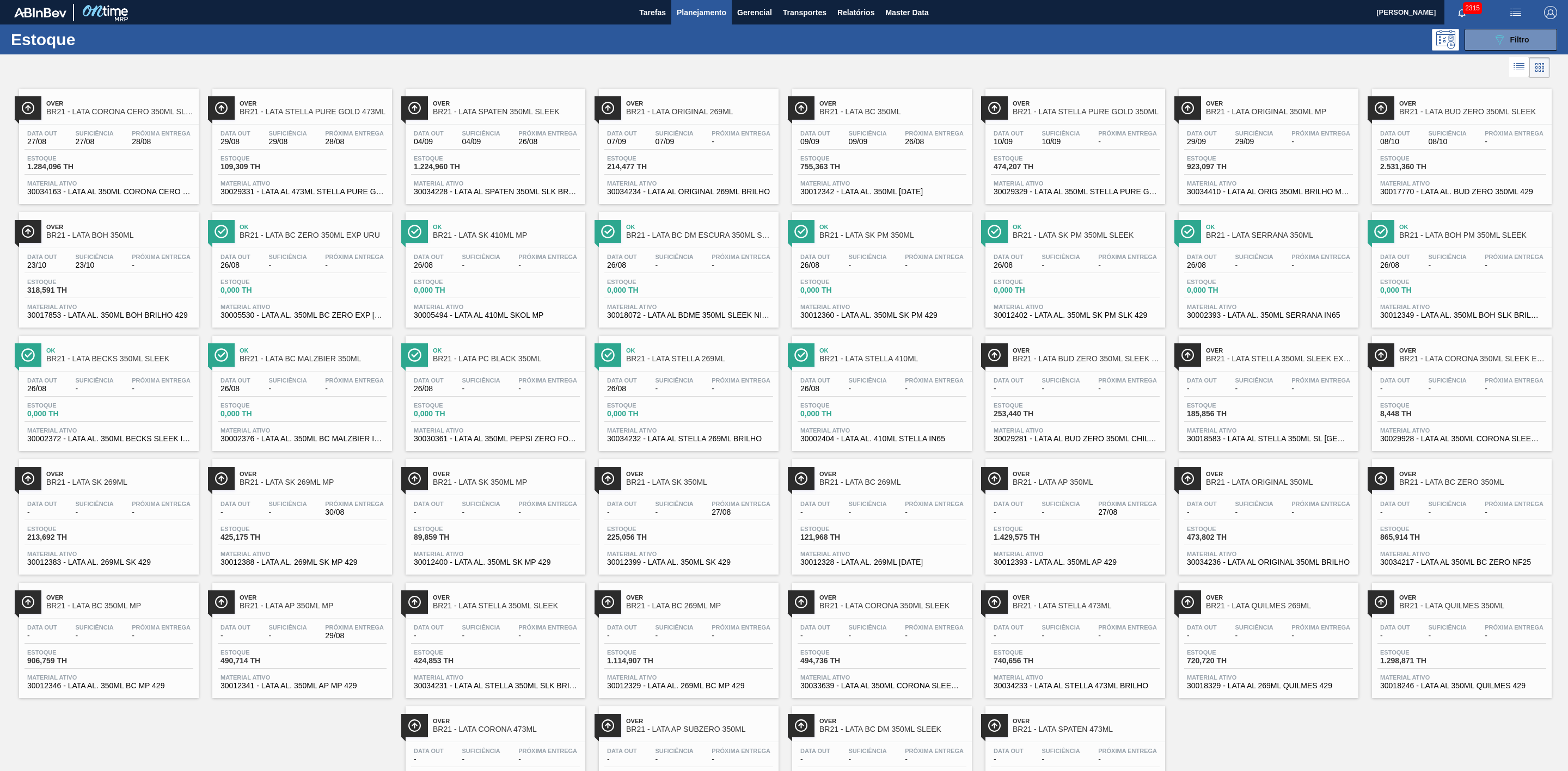
click at [696, 15] on span "Planejamento" at bounding box center [701, 12] width 50 height 13
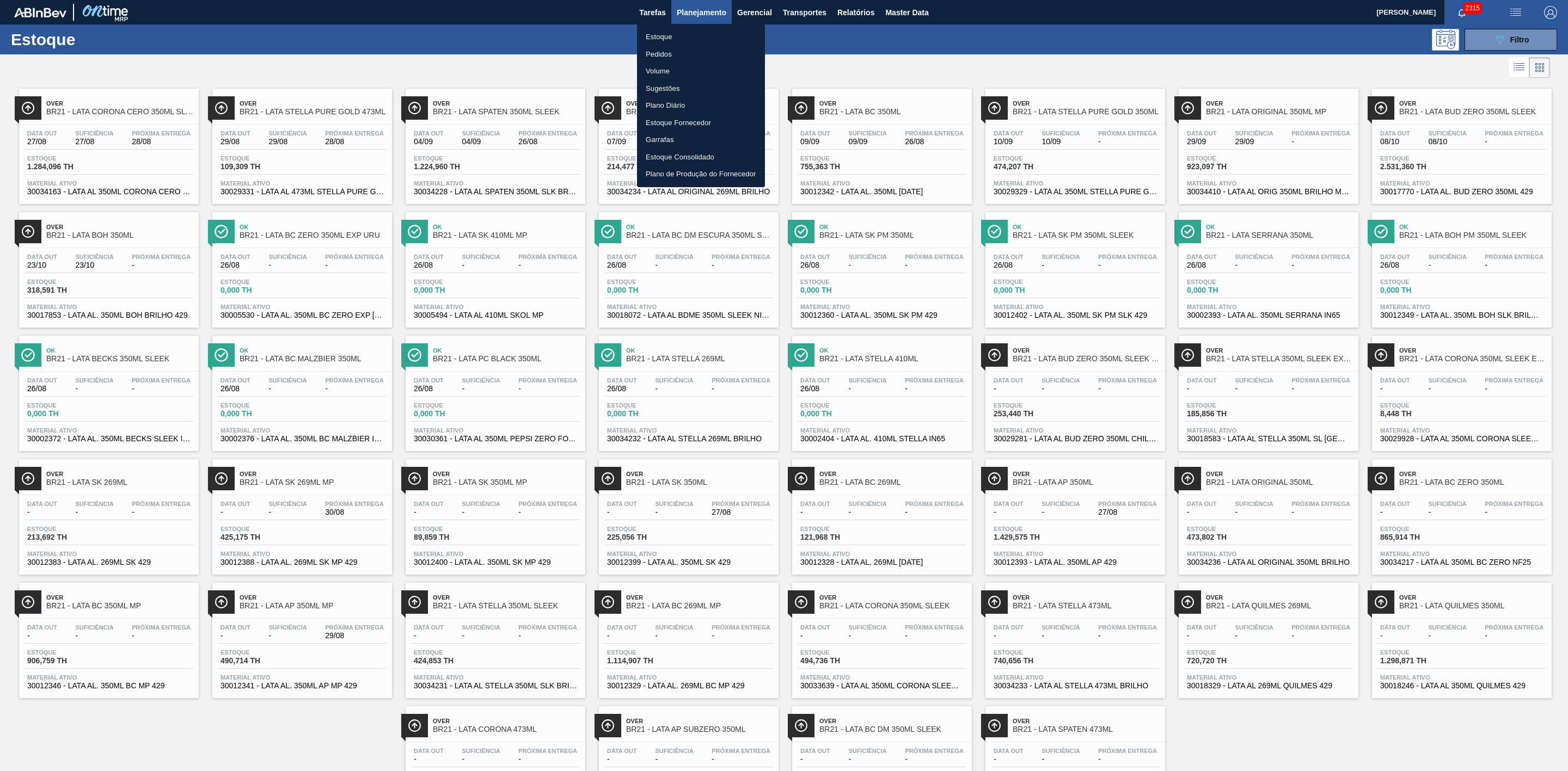
click at [667, 54] on li "Pedidos" at bounding box center [701, 54] width 128 height 17
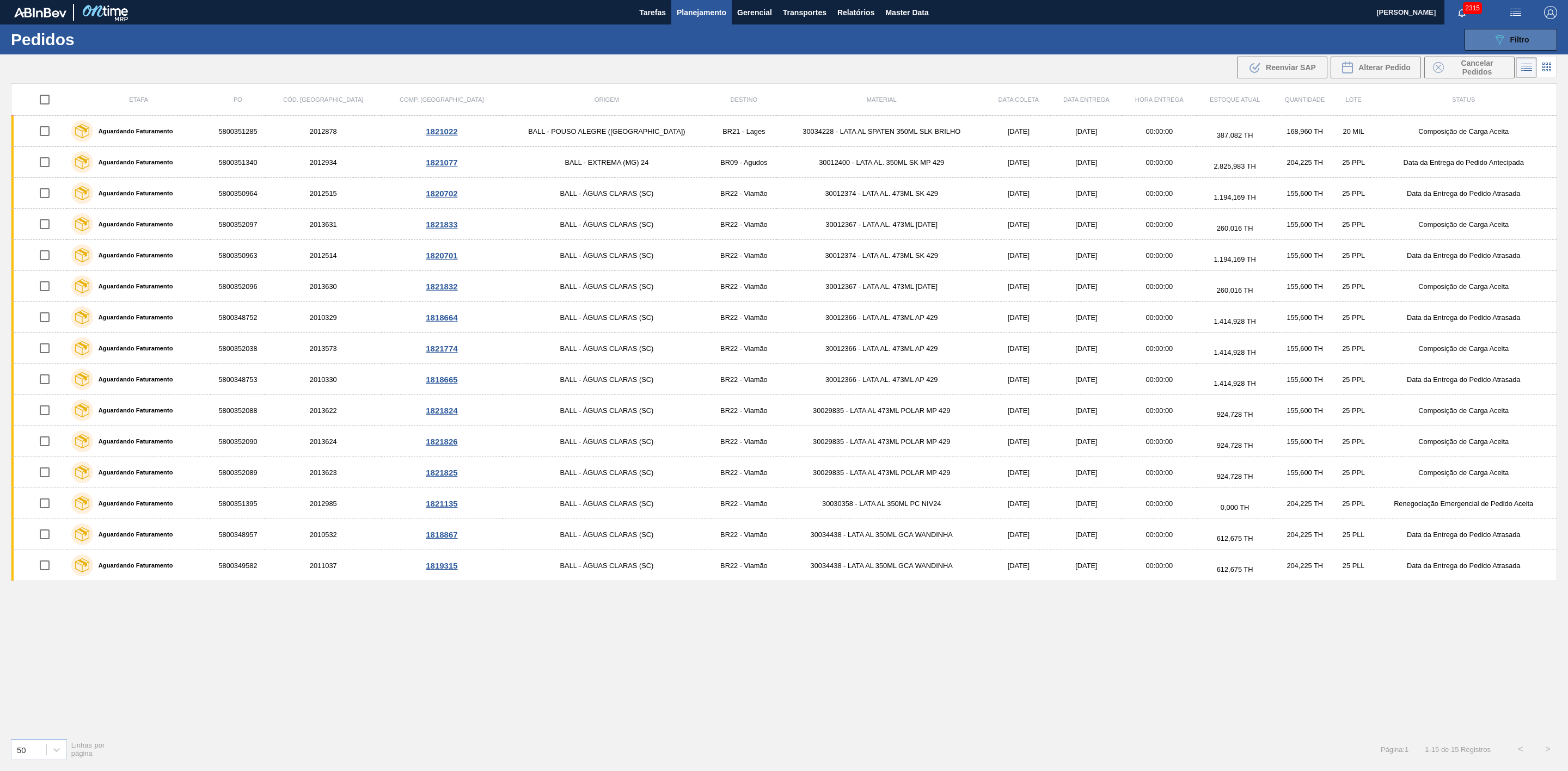
click at [1490, 41] on button "089F7B8B-B2A5-4AFE-B5C0-19BA573D28AC Filtro" at bounding box center [1511, 40] width 92 height 22
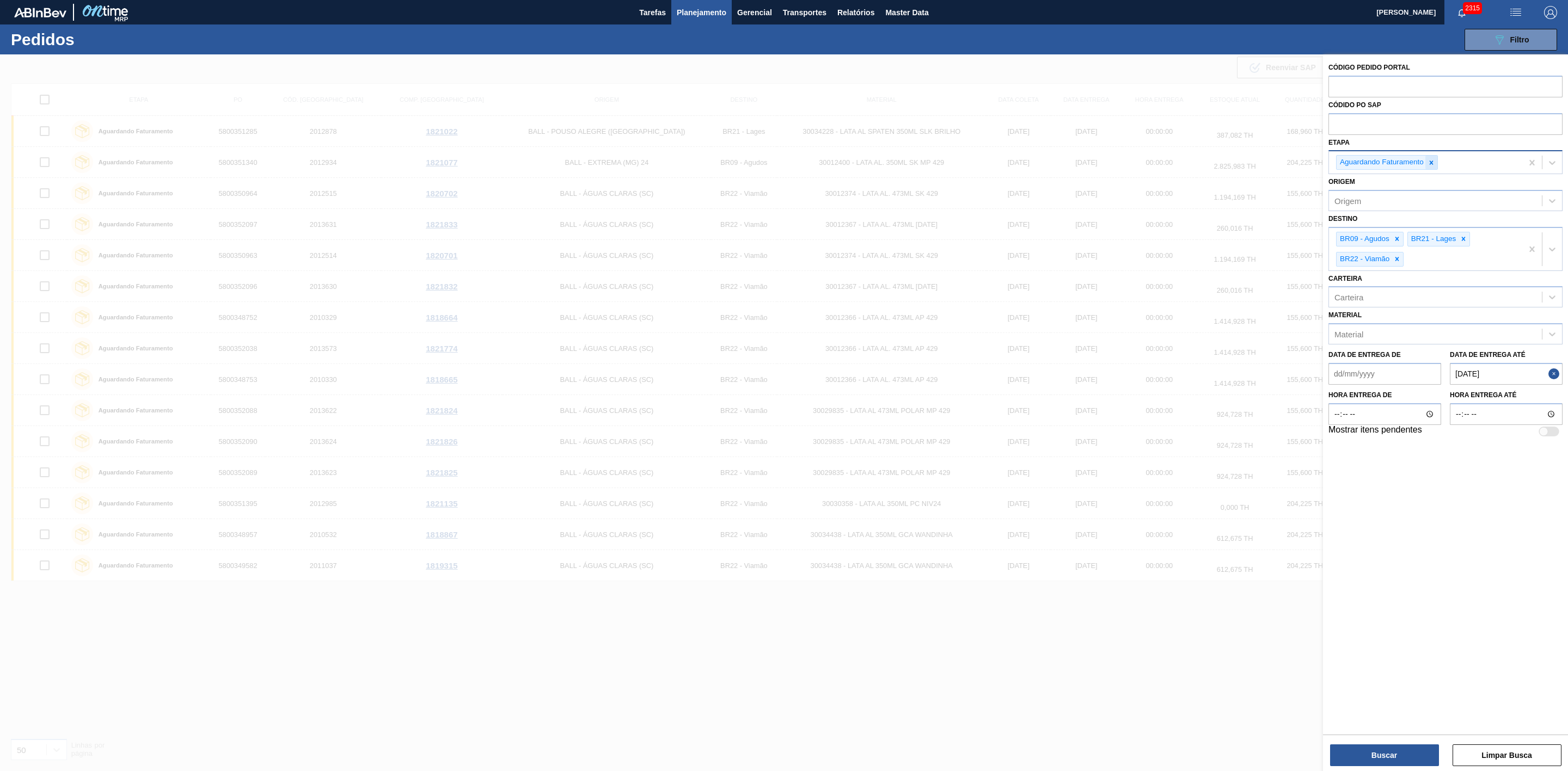
click at [1434, 167] on div at bounding box center [1431, 162] width 12 height 14
click at [1398, 238] on icon at bounding box center [1397, 236] width 8 height 8
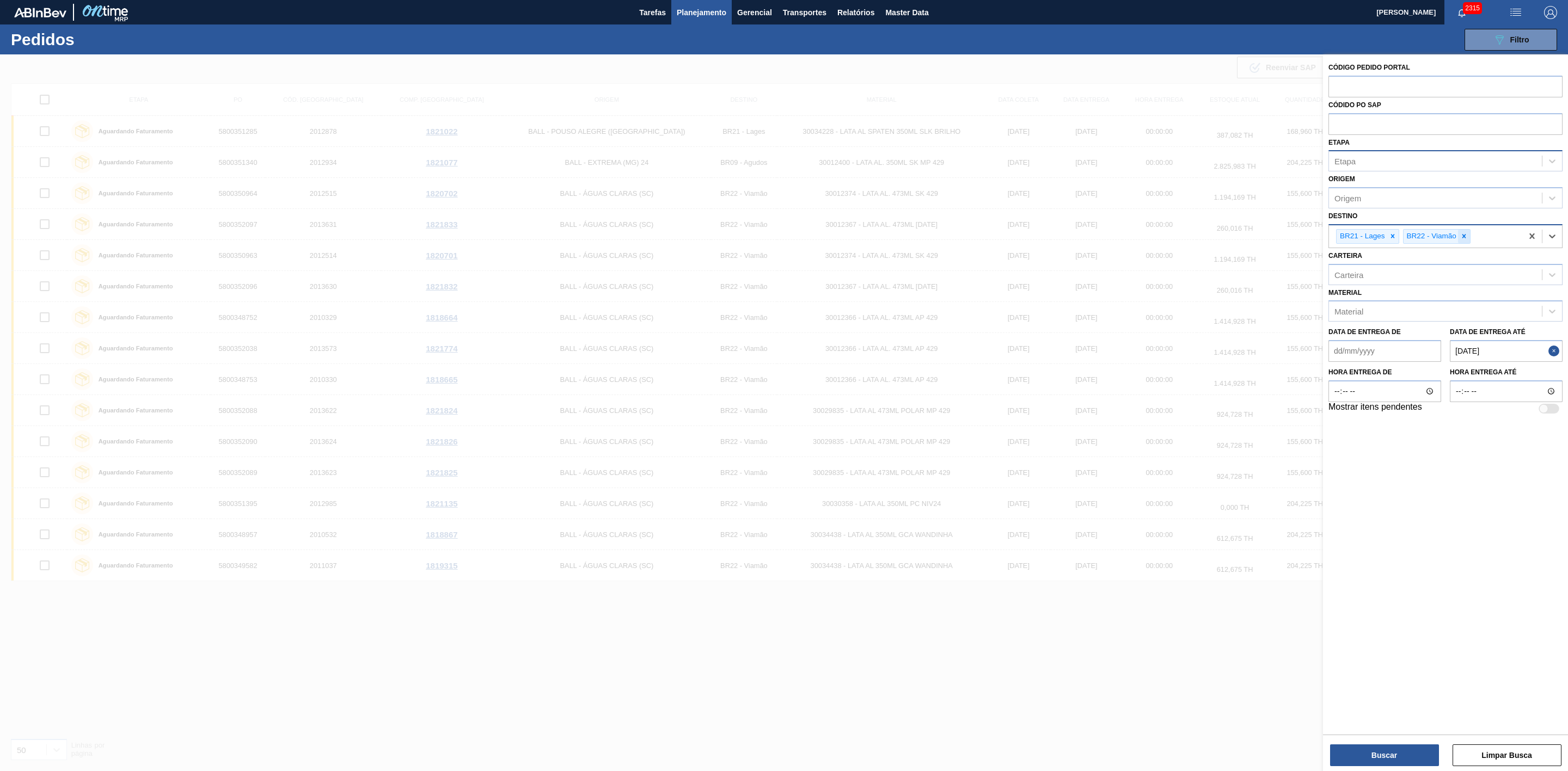
click at [1466, 235] on icon at bounding box center [1464, 236] width 4 height 4
click at [1556, 355] on button "Close" at bounding box center [1556, 351] width 14 height 22
click at [1366, 312] on div "Material" at bounding box center [1435, 312] width 213 height 16
paste input "30012388"
type input "30012388"
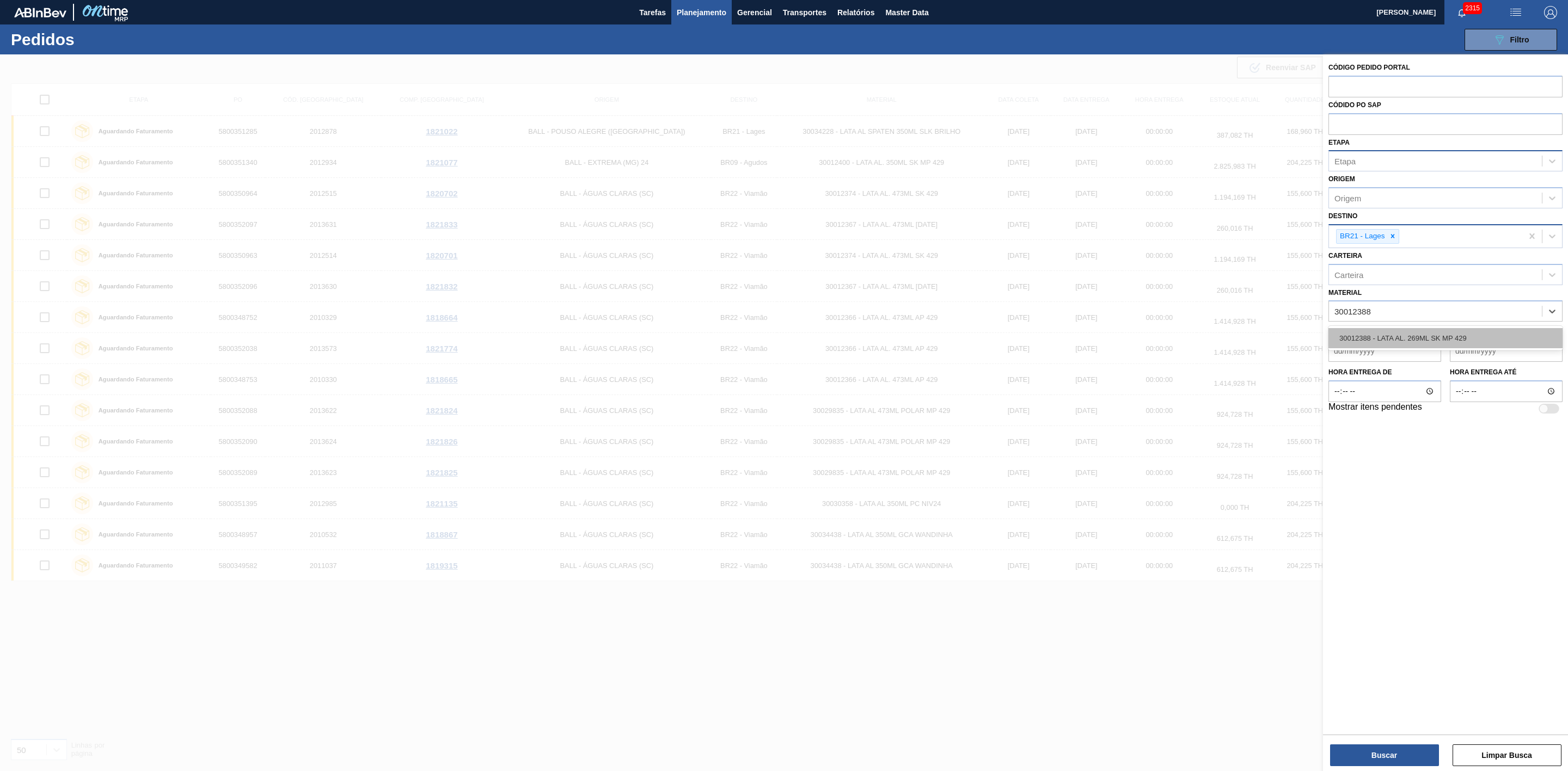
click at [1411, 332] on div "30012388 - LATA AL. 269ML SK MP 429" at bounding box center [1446, 339] width 234 height 20
click at [1385, 757] on button "Buscar" at bounding box center [1385, 755] width 109 height 22
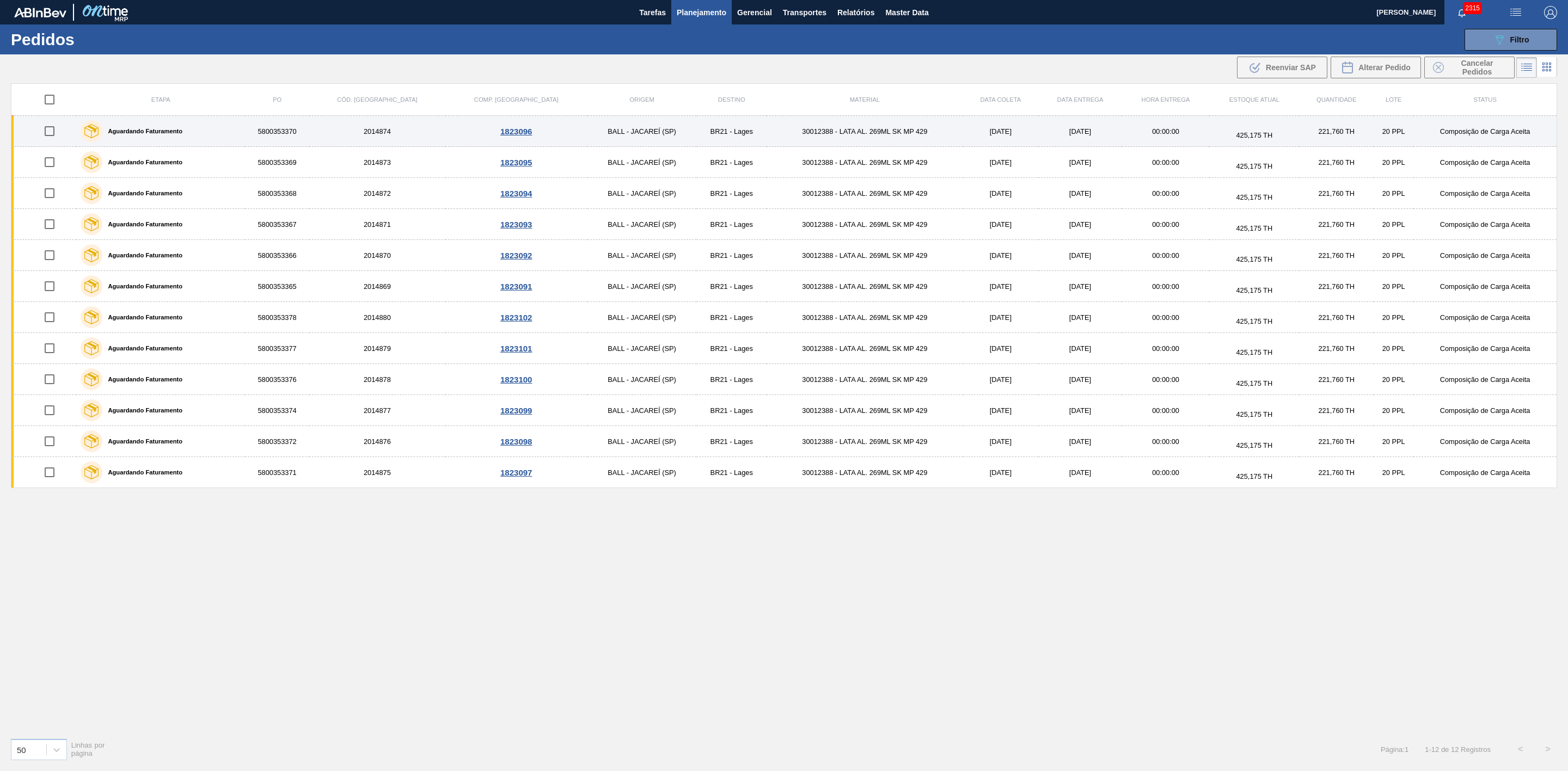
click at [52, 129] on input "checkbox" at bounding box center [50, 131] width 23 height 23
checkbox input "true"
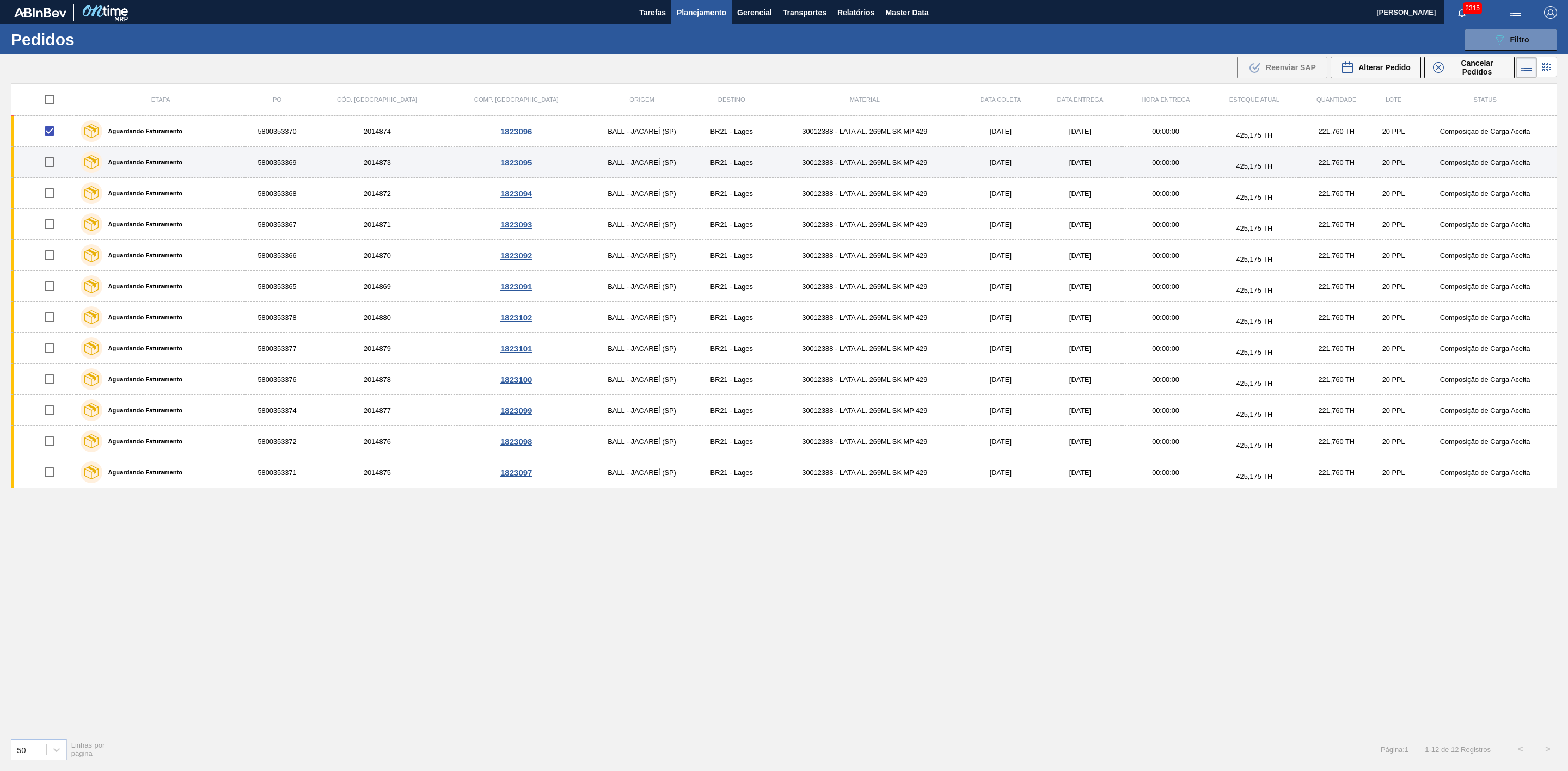
click at [52, 162] on input "checkbox" at bounding box center [50, 162] width 23 height 23
checkbox input "true"
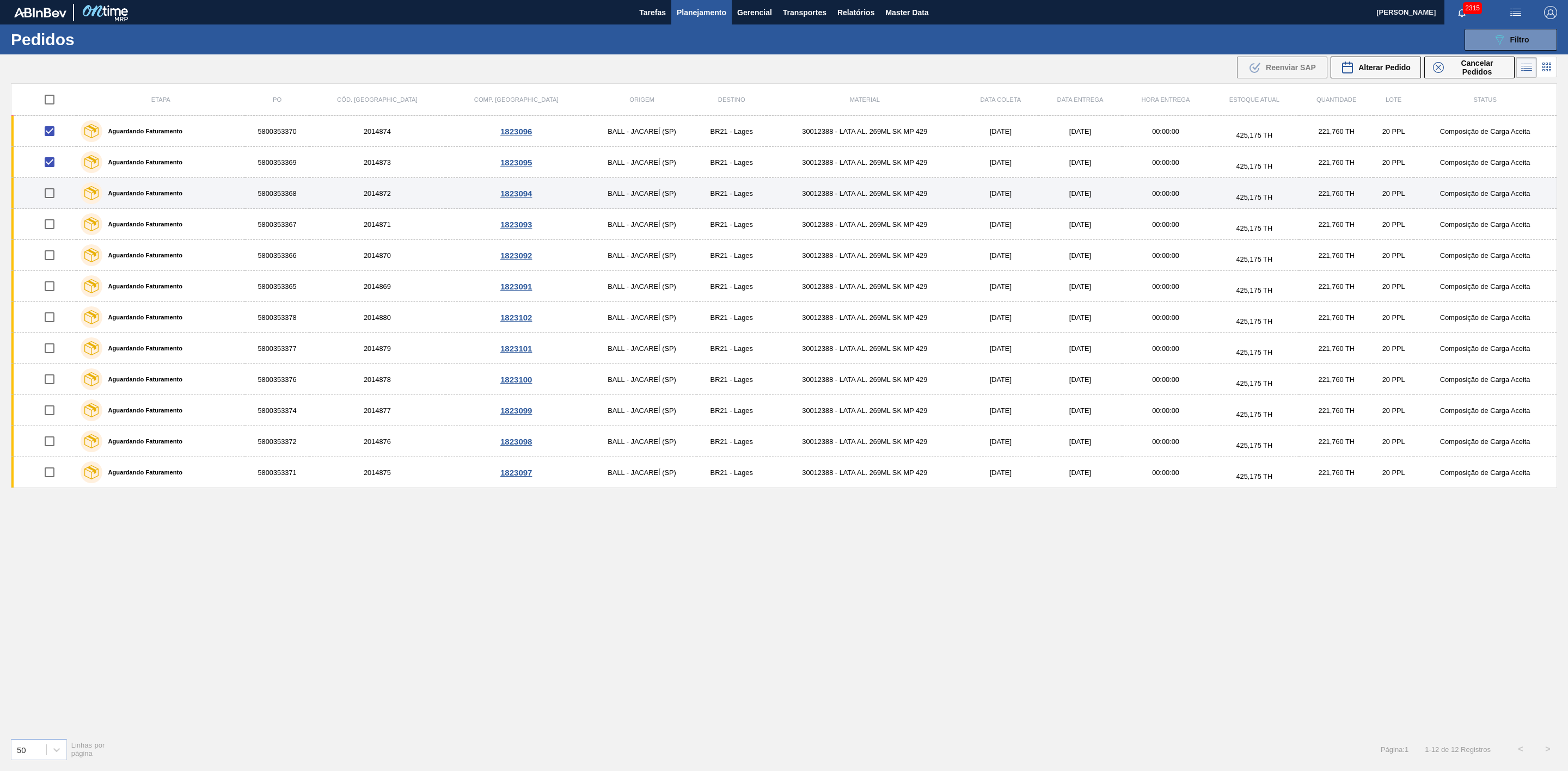
click at [49, 193] on input "checkbox" at bounding box center [50, 193] width 23 height 23
checkbox input "true"
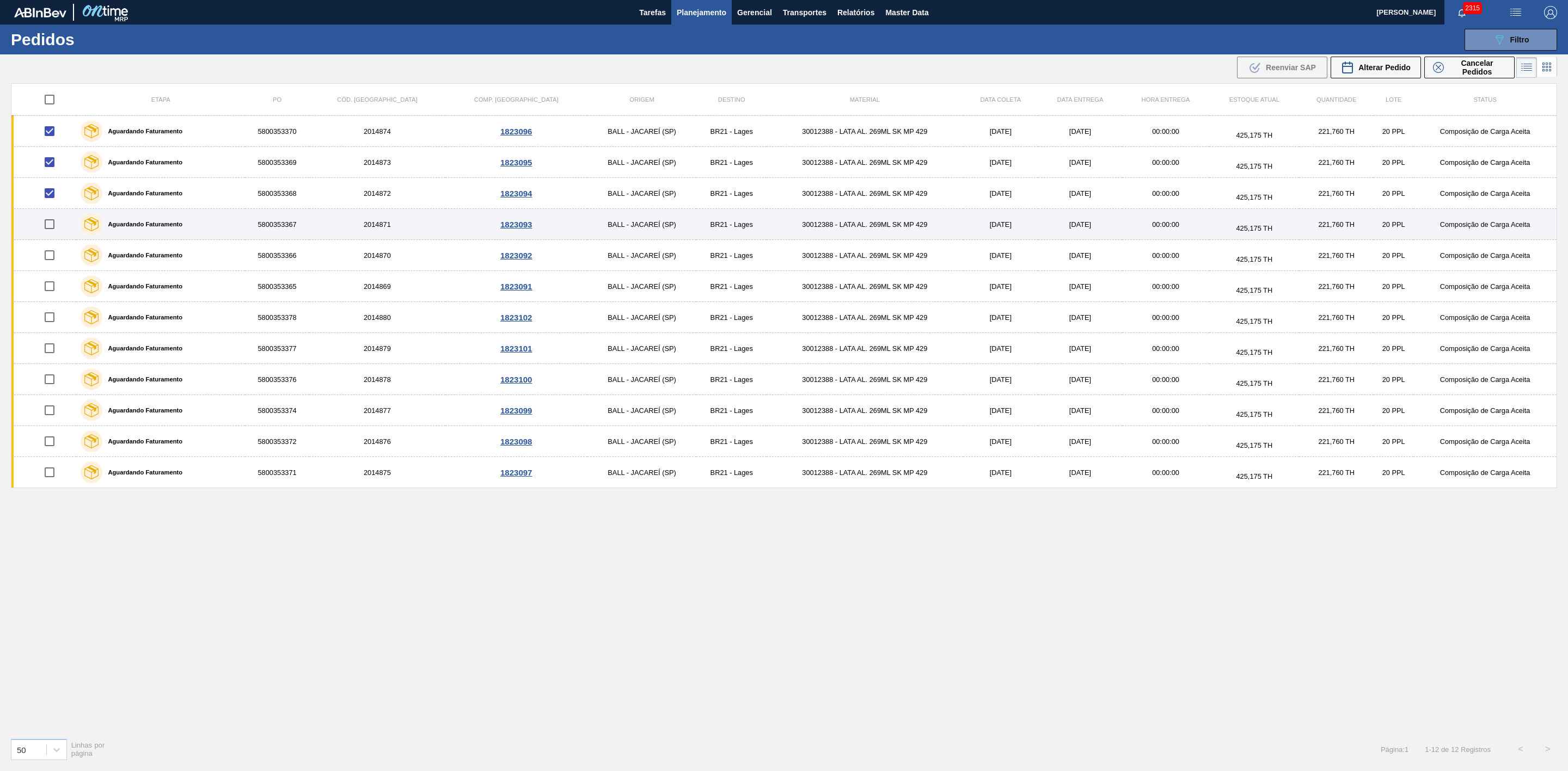
click at [51, 229] on input "checkbox" at bounding box center [50, 225] width 23 height 23
checkbox input "true"
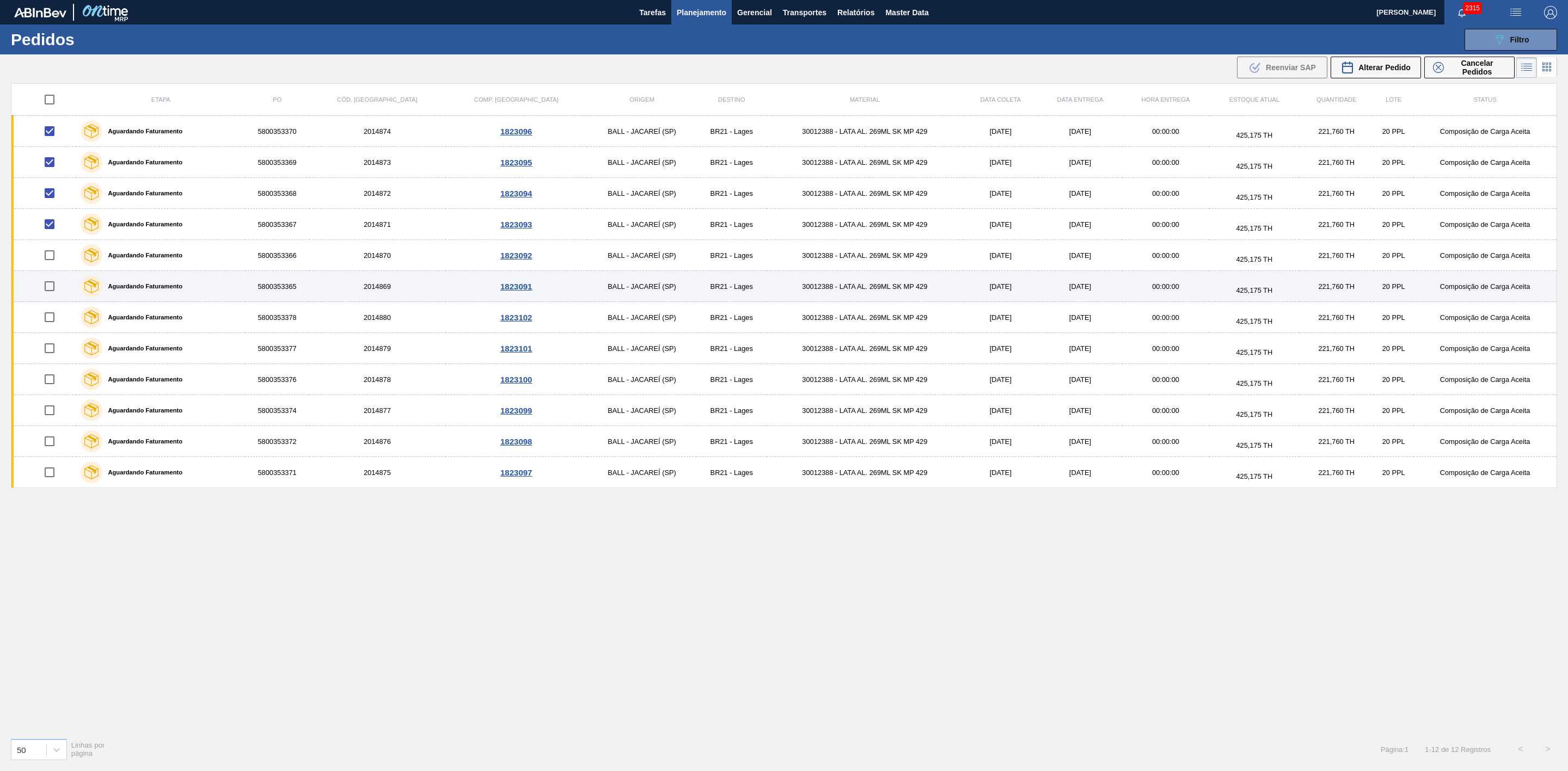
drag, startPoint x: 50, startPoint y: 256, endPoint x: 51, endPoint y: 275, distance: 19.0
click at [50, 258] on input "checkbox" at bounding box center [50, 256] width 23 height 23
checkbox input "true"
click at [48, 288] on input "checkbox" at bounding box center [50, 287] width 23 height 23
checkbox input "true"
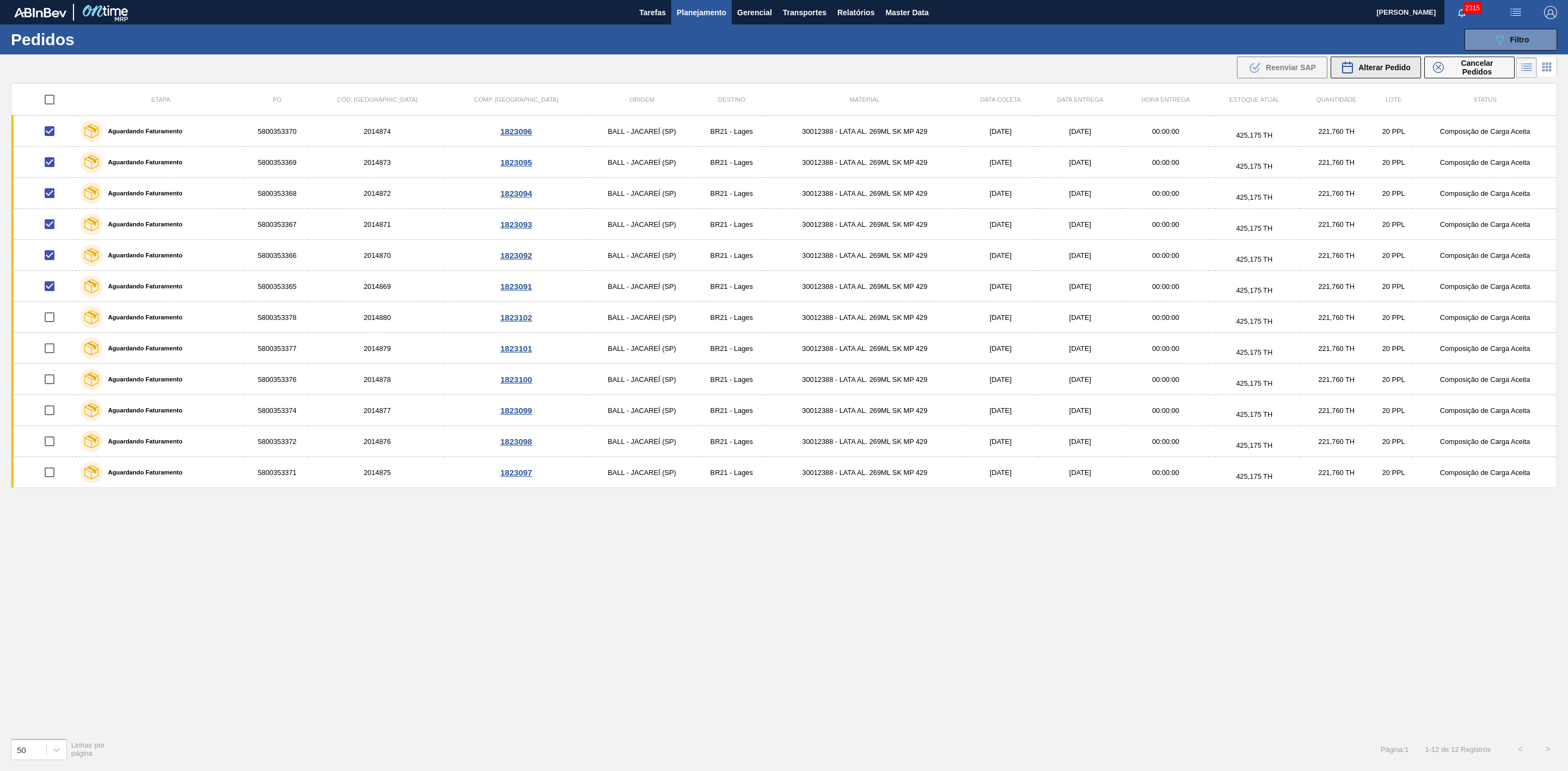
click at [1355, 64] on div "Alterar Pedido" at bounding box center [1376, 67] width 70 height 13
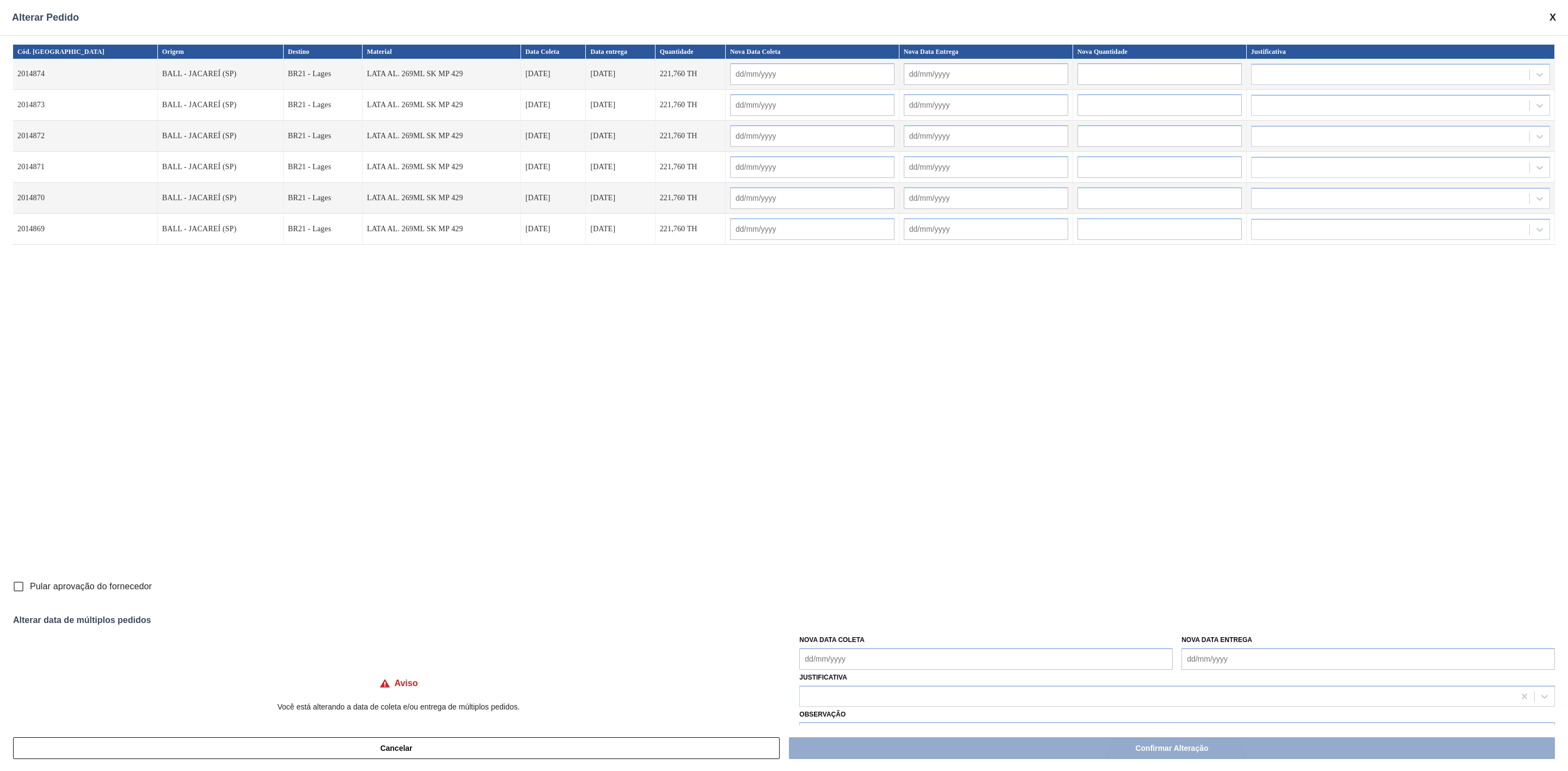
click at [794, 74] on input "text" at bounding box center [813, 74] width 165 height 22
click at [887, 658] on Coleta "Nova Data Coleta" at bounding box center [986, 659] width 373 height 22
click at [830, 631] on div "1" at bounding box center [830, 627] width 14 height 14
type Coleta "[DATE]"
type input "[DATE]"
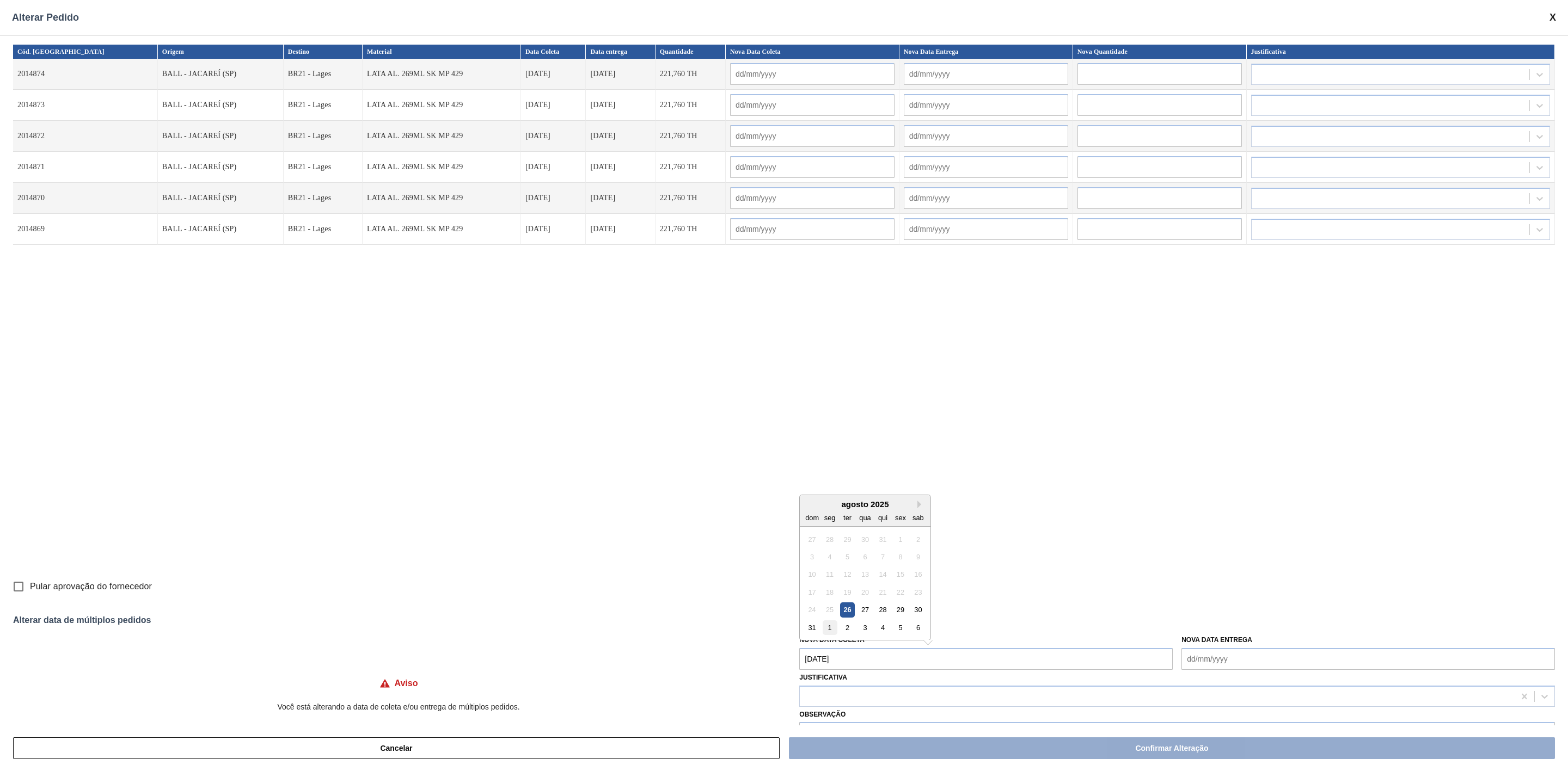
type input "[DATE]"
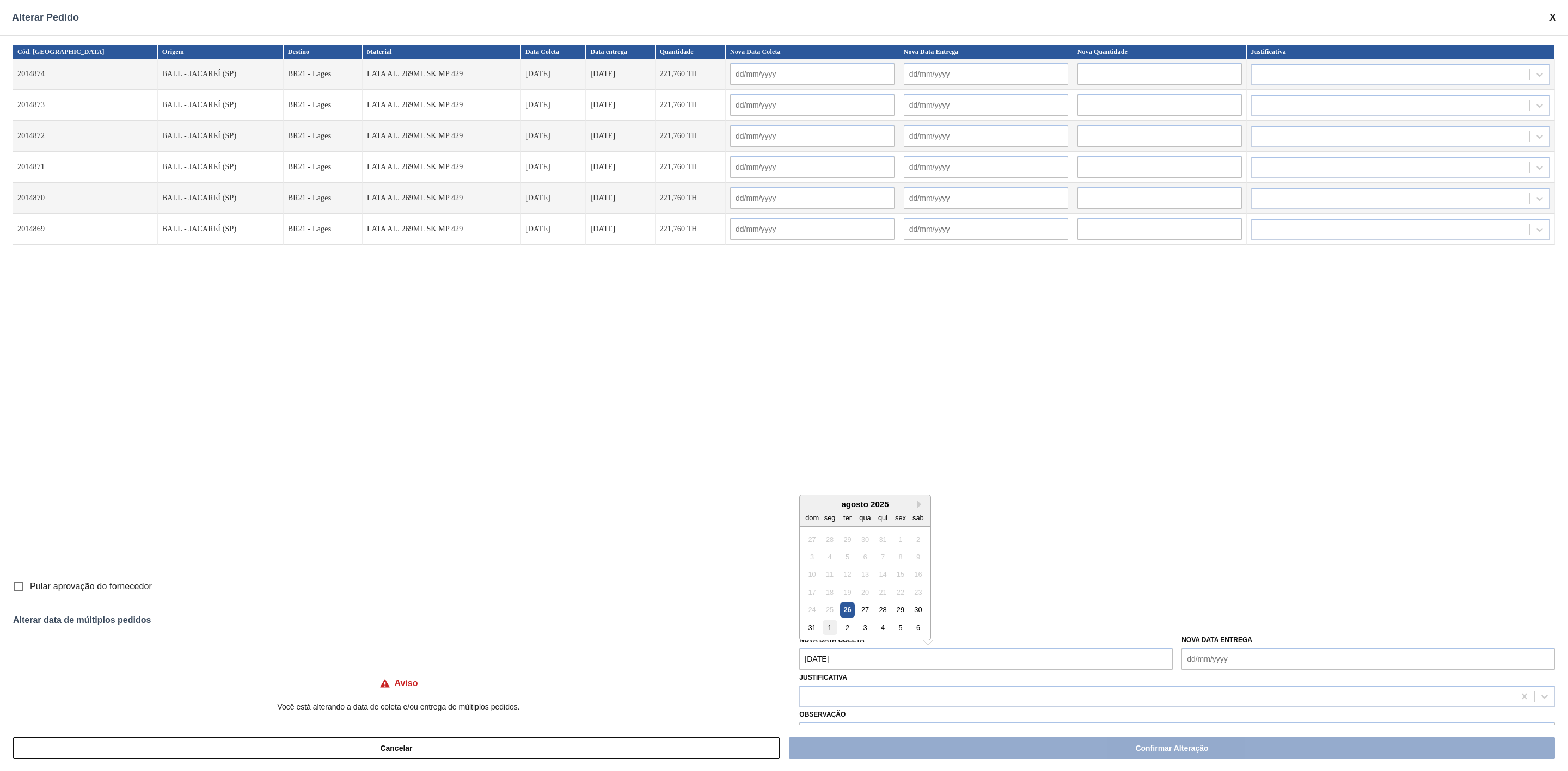
type input "[DATE]"
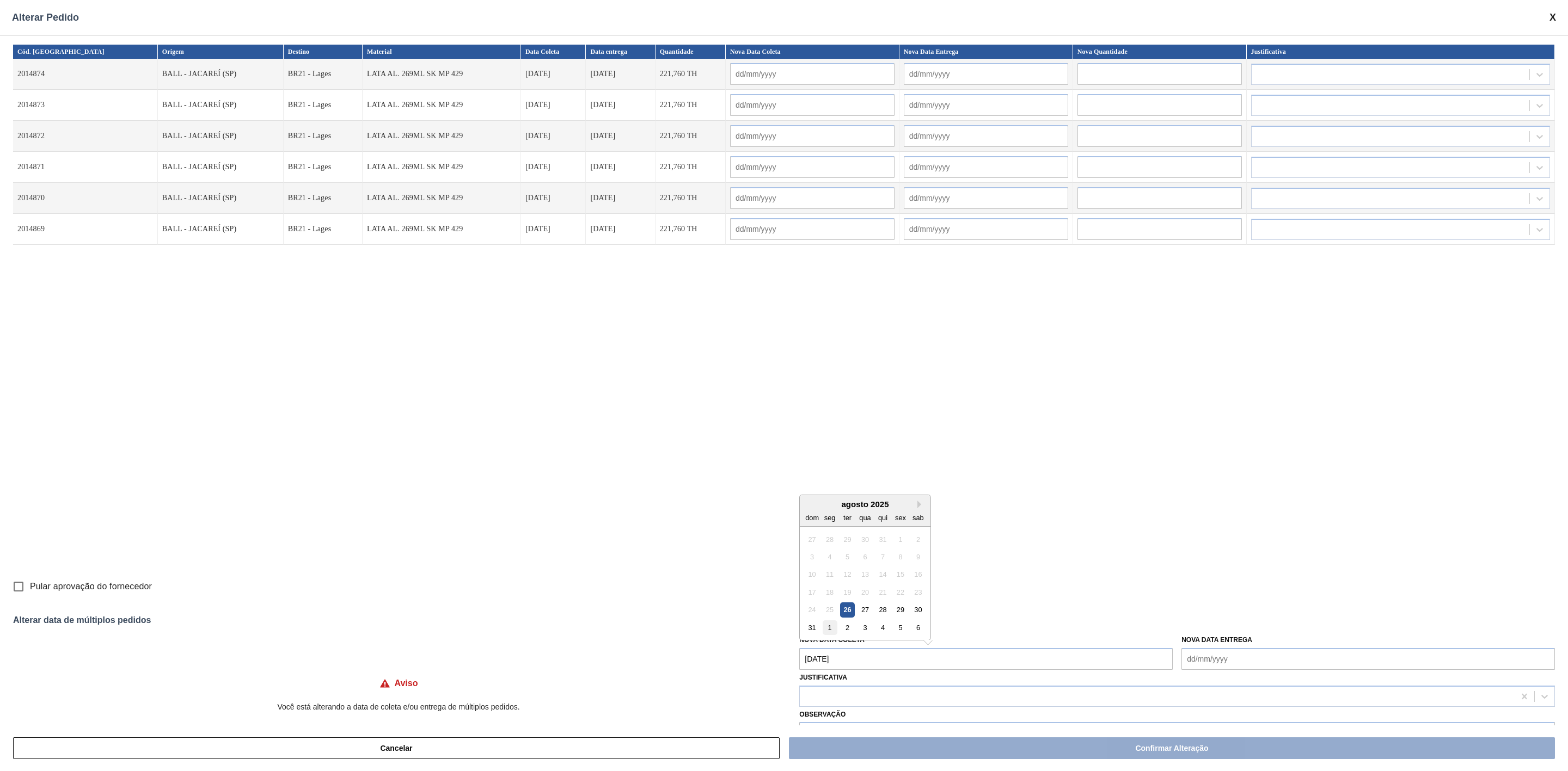
type input "[DATE]"
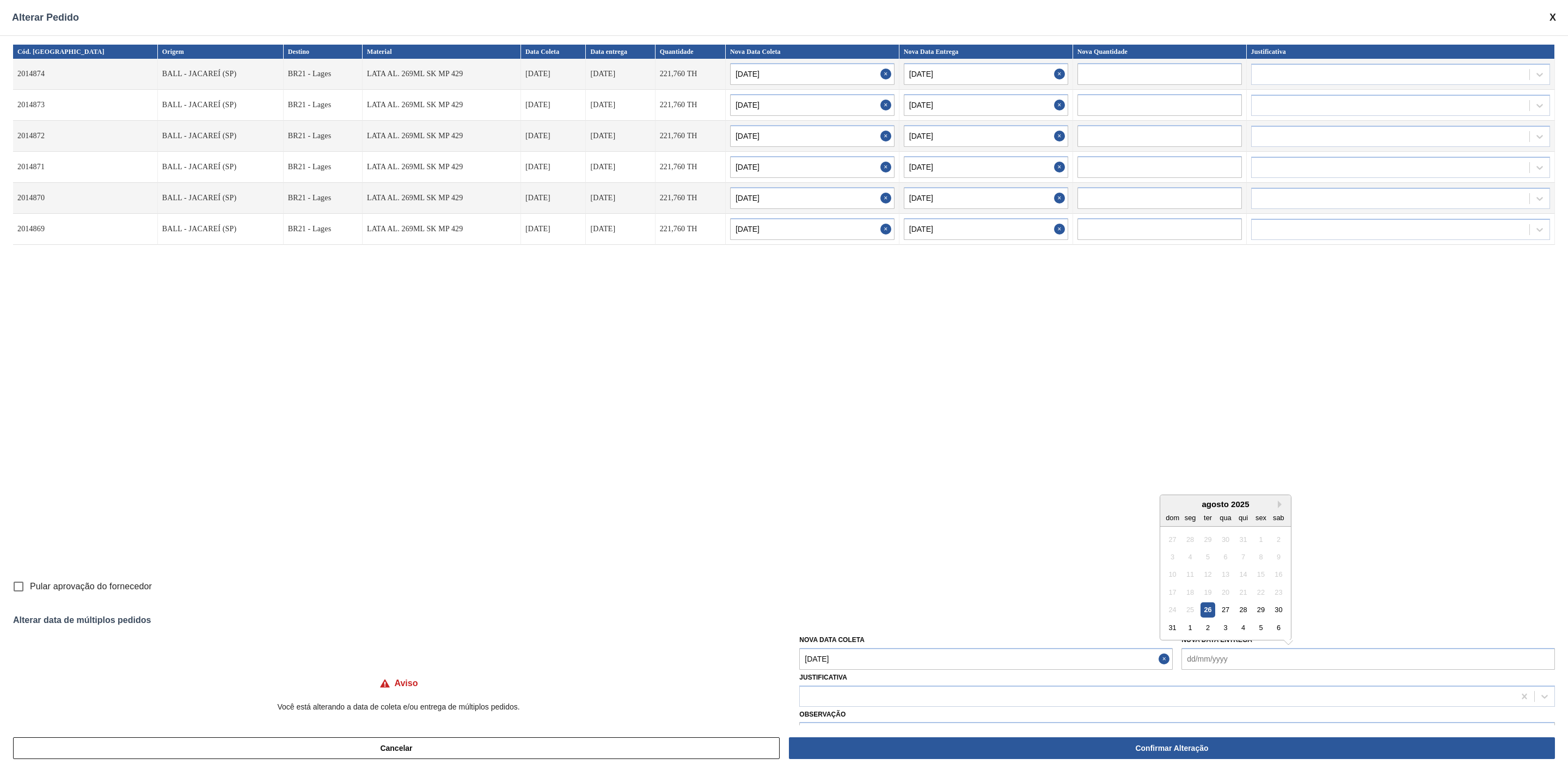
click at [1227, 661] on Entrega "Nova Data Entrega" at bounding box center [1368, 659] width 373 height 22
click at [1223, 627] on div "3" at bounding box center [1226, 627] width 14 height 14
type Entrega "[DATE]"
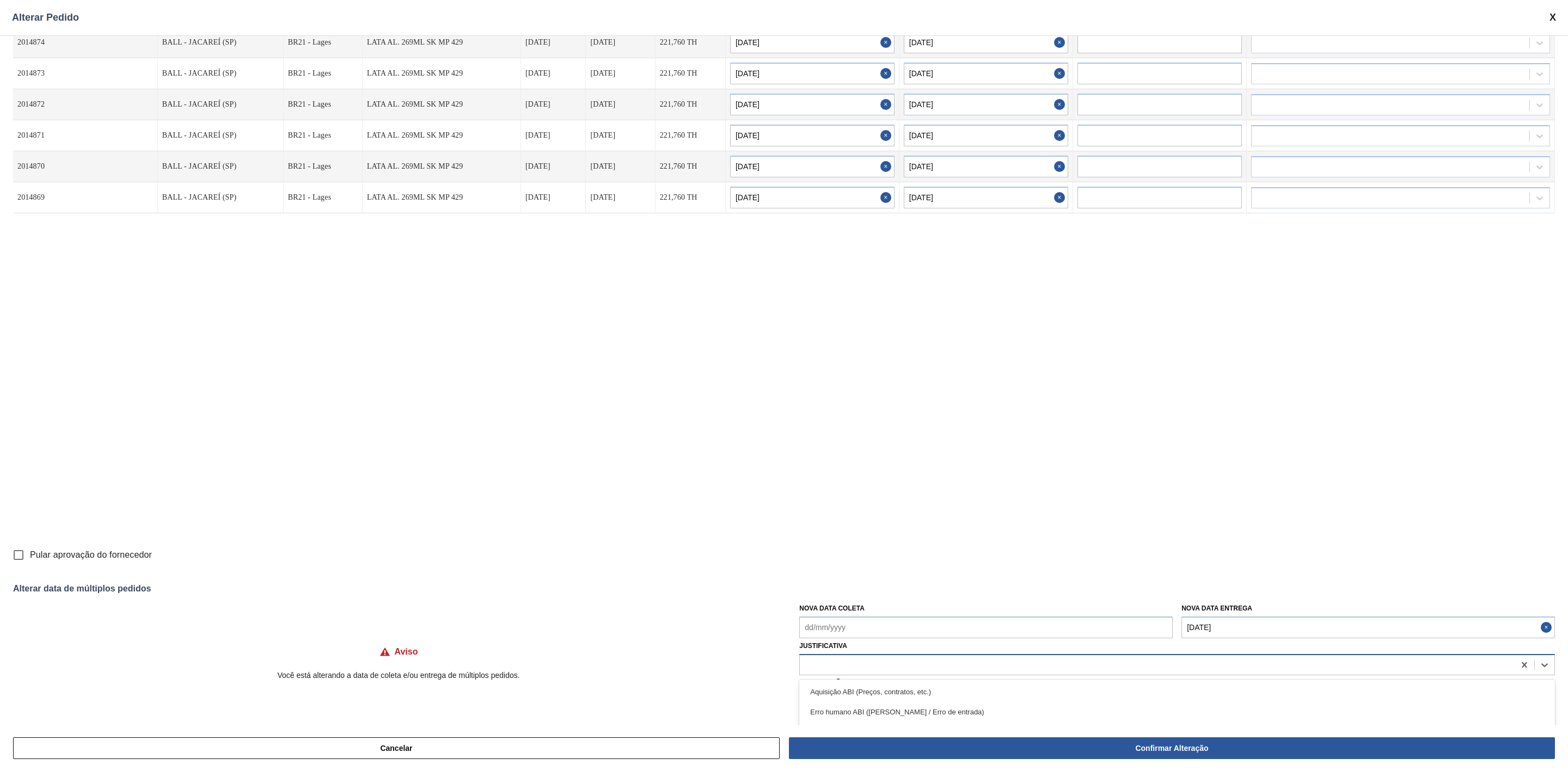
click at [856, 668] on div at bounding box center [1158, 665] width 715 height 16
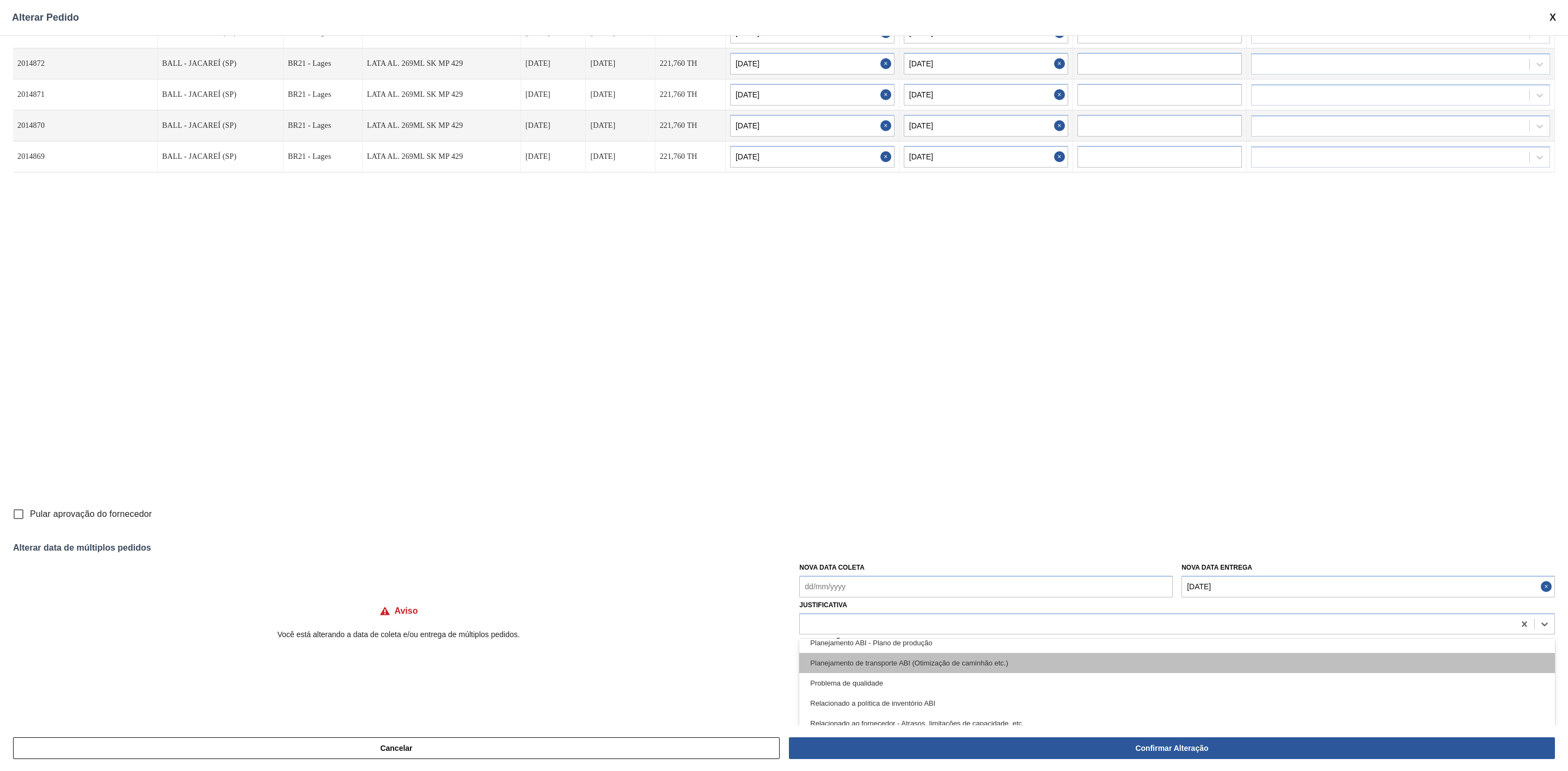
scroll to position [163, 0]
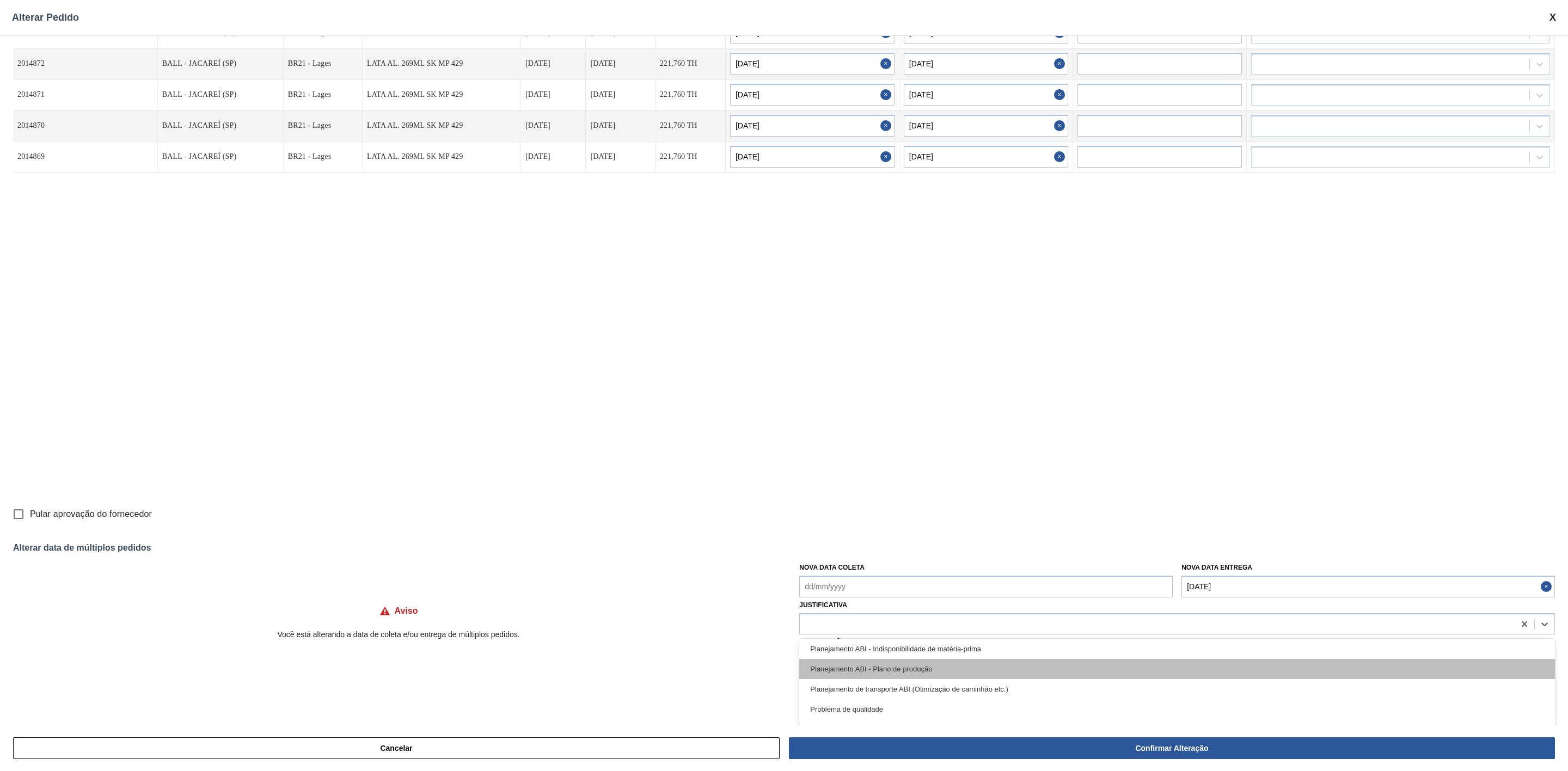
click at [922, 671] on div "Planejamento ABI - Plano de produção" at bounding box center [1177, 669] width 755 height 20
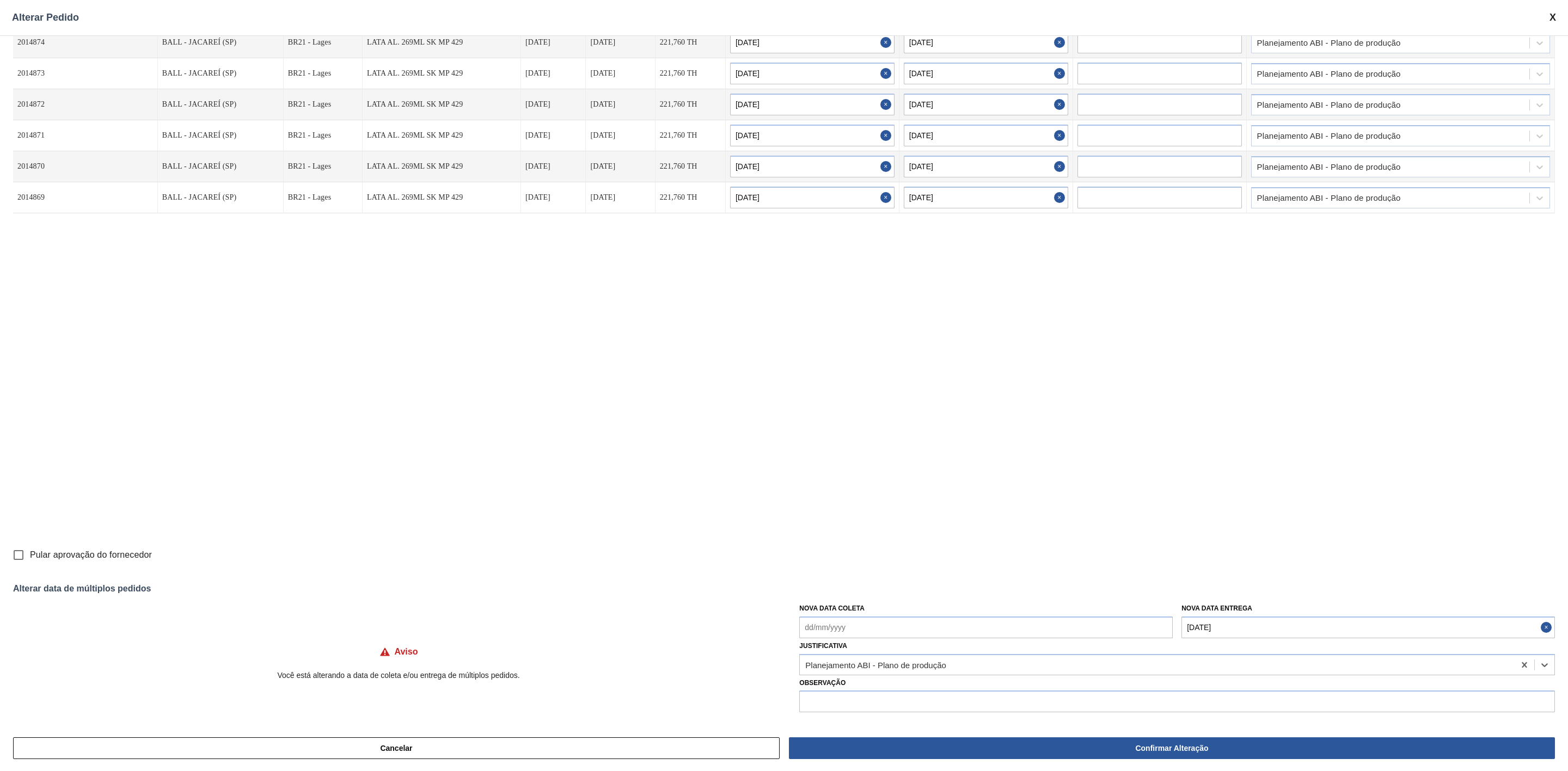
scroll to position [32, 0]
click at [966, 699] on input "text" at bounding box center [1177, 702] width 755 height 22
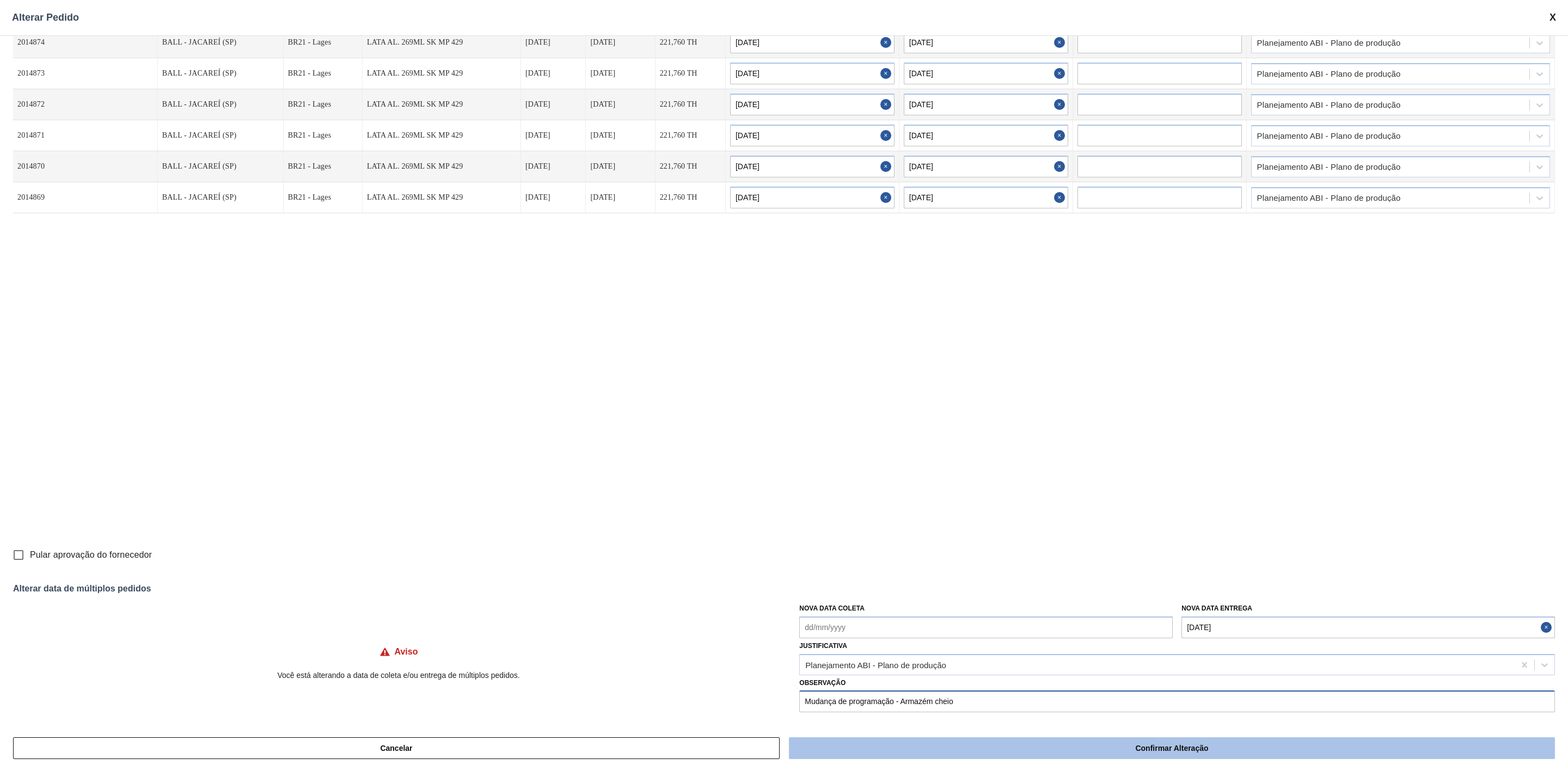
type input "Mudança de programação - Armazém cheio"
click at [1137, 748] on button "Confirmar Alteração" at bounding box center [1171, 749] width 766 height 22
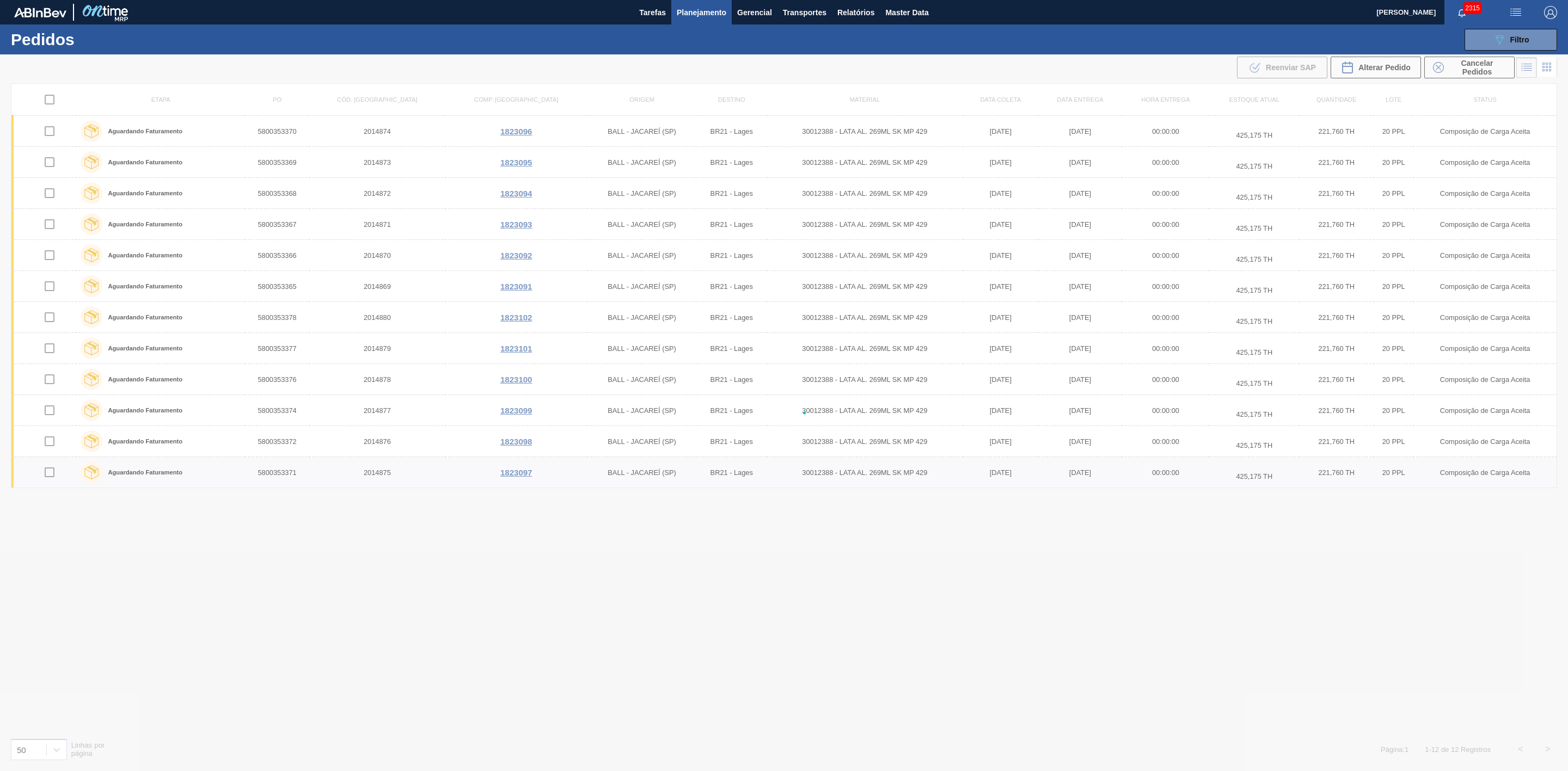
checkbox input "false"
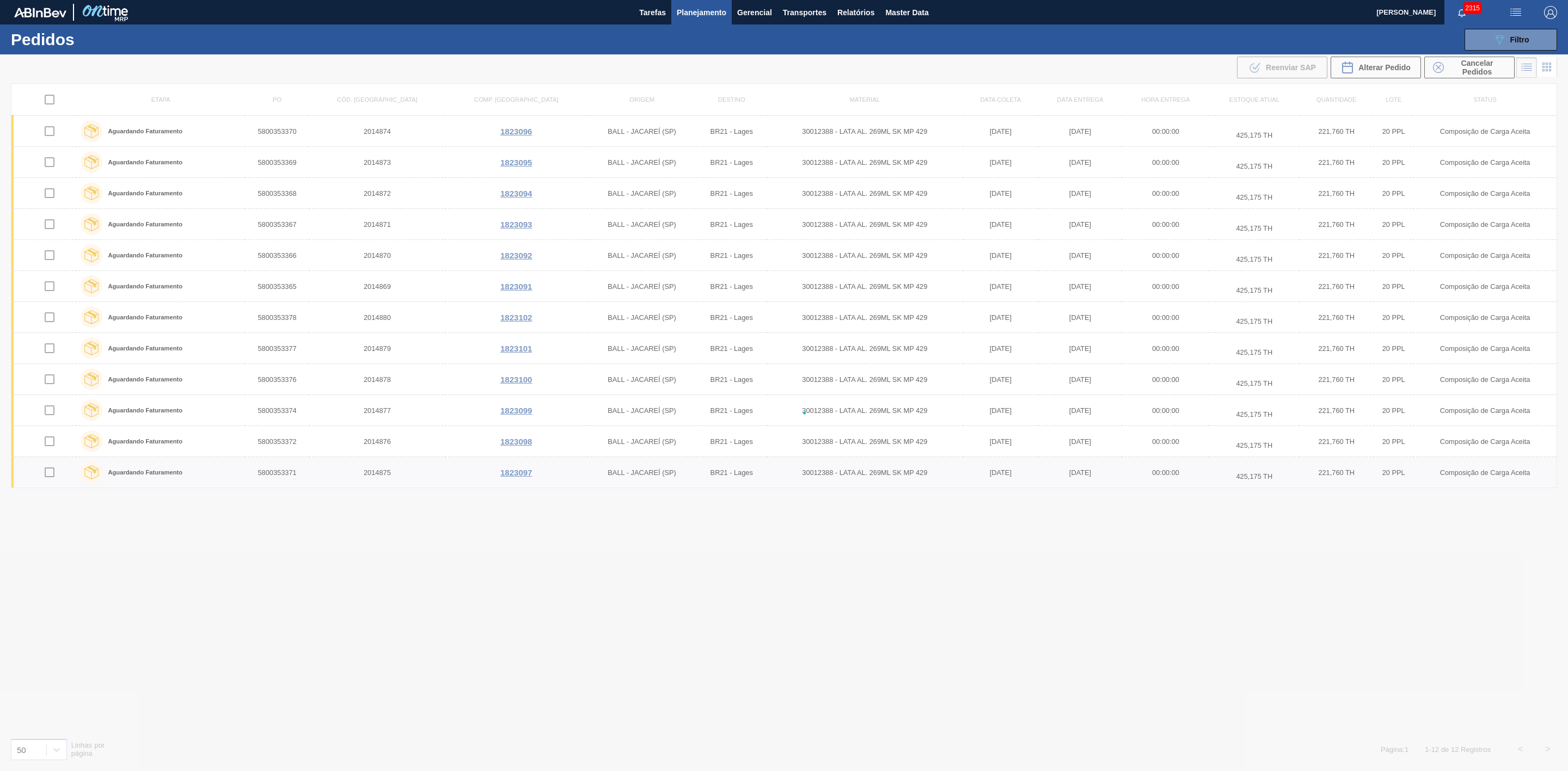
checkbox input "false"
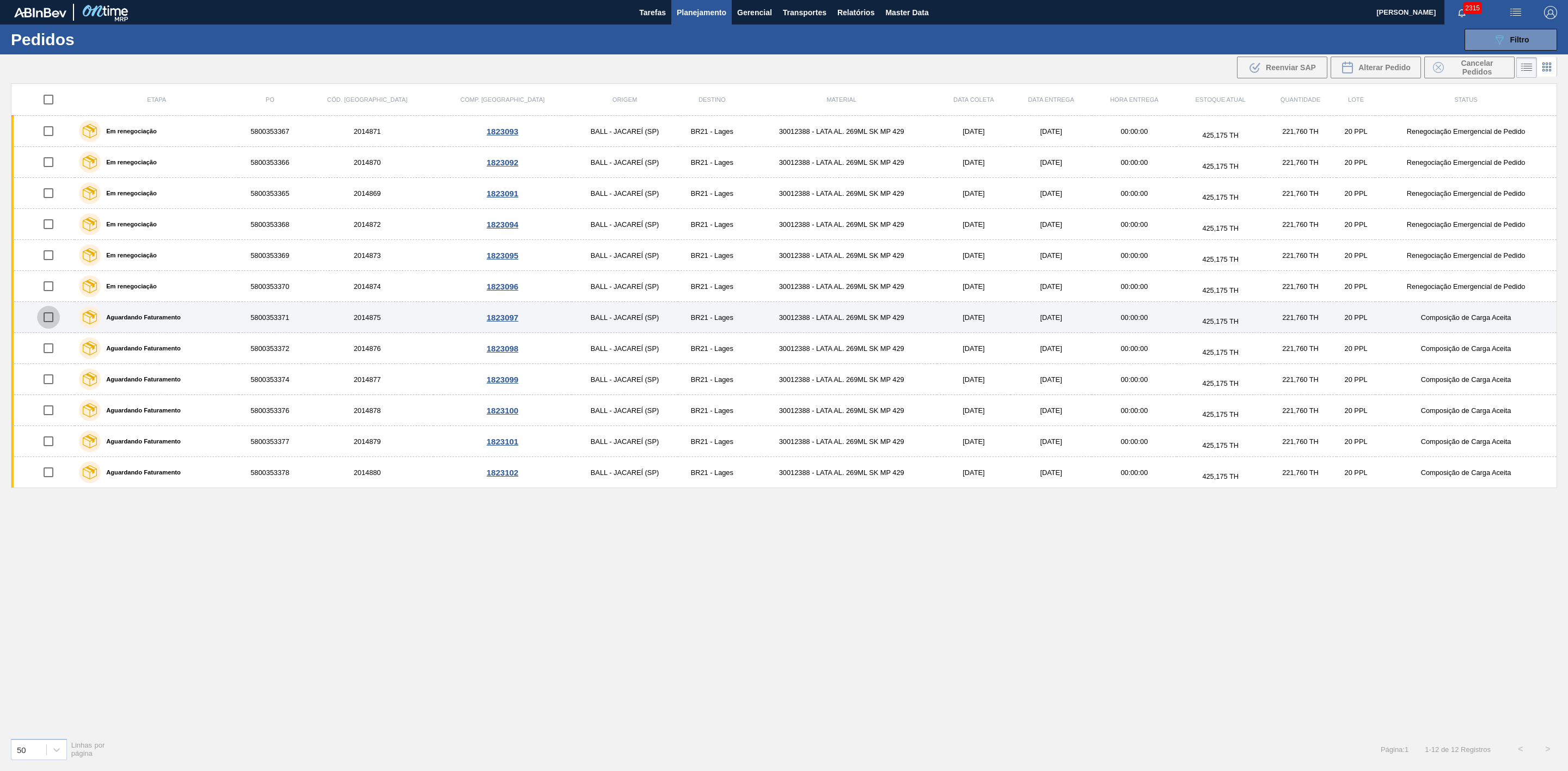
click at [54, 318] on input "checkbox" at bounding box center [48, 318] width 23 height 23
checkbox input "true"
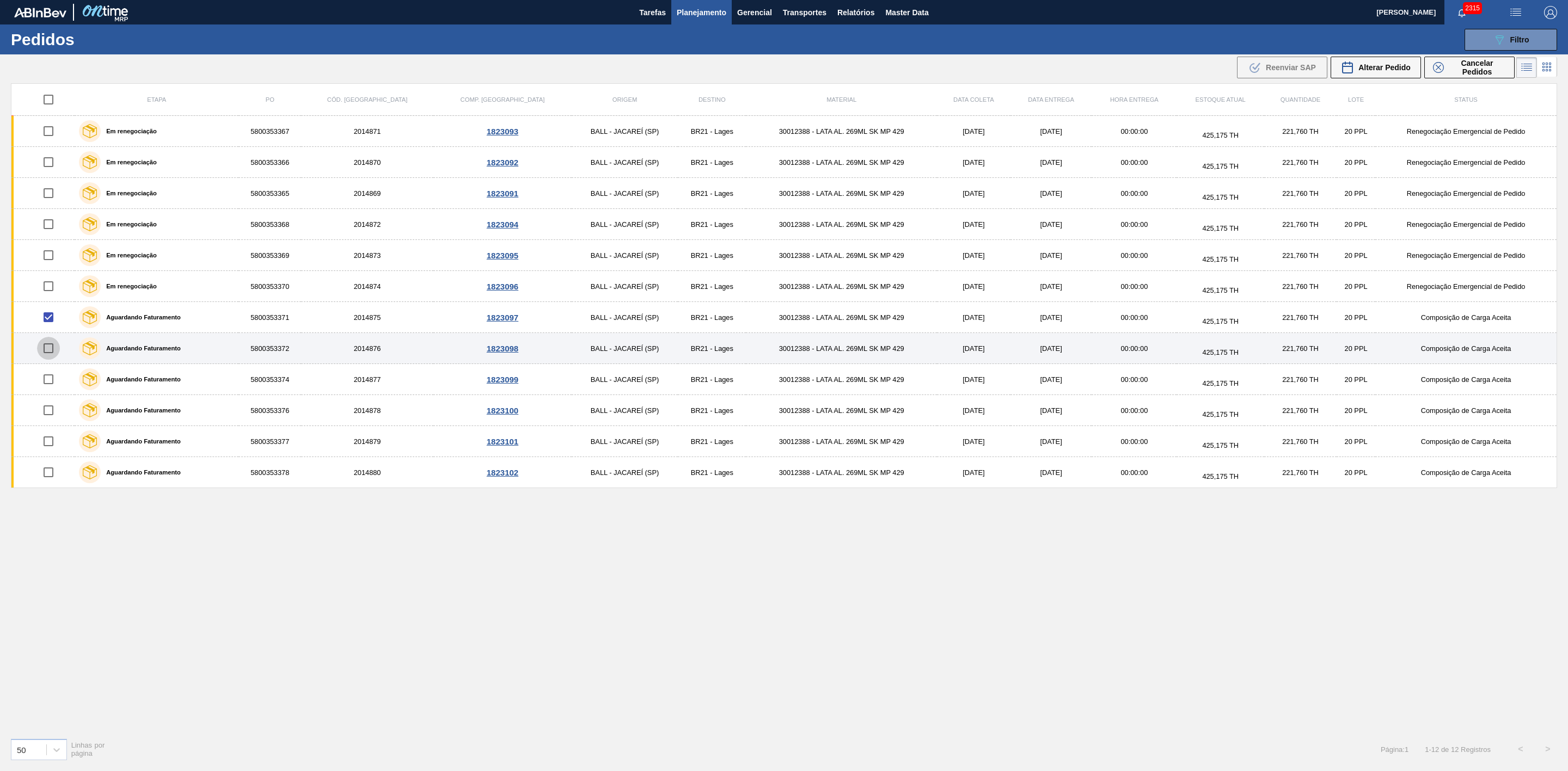
click at [52, 356] on input "checkbox" at bounding box center [48, 349] width 23 height 23
checkbox input "true"
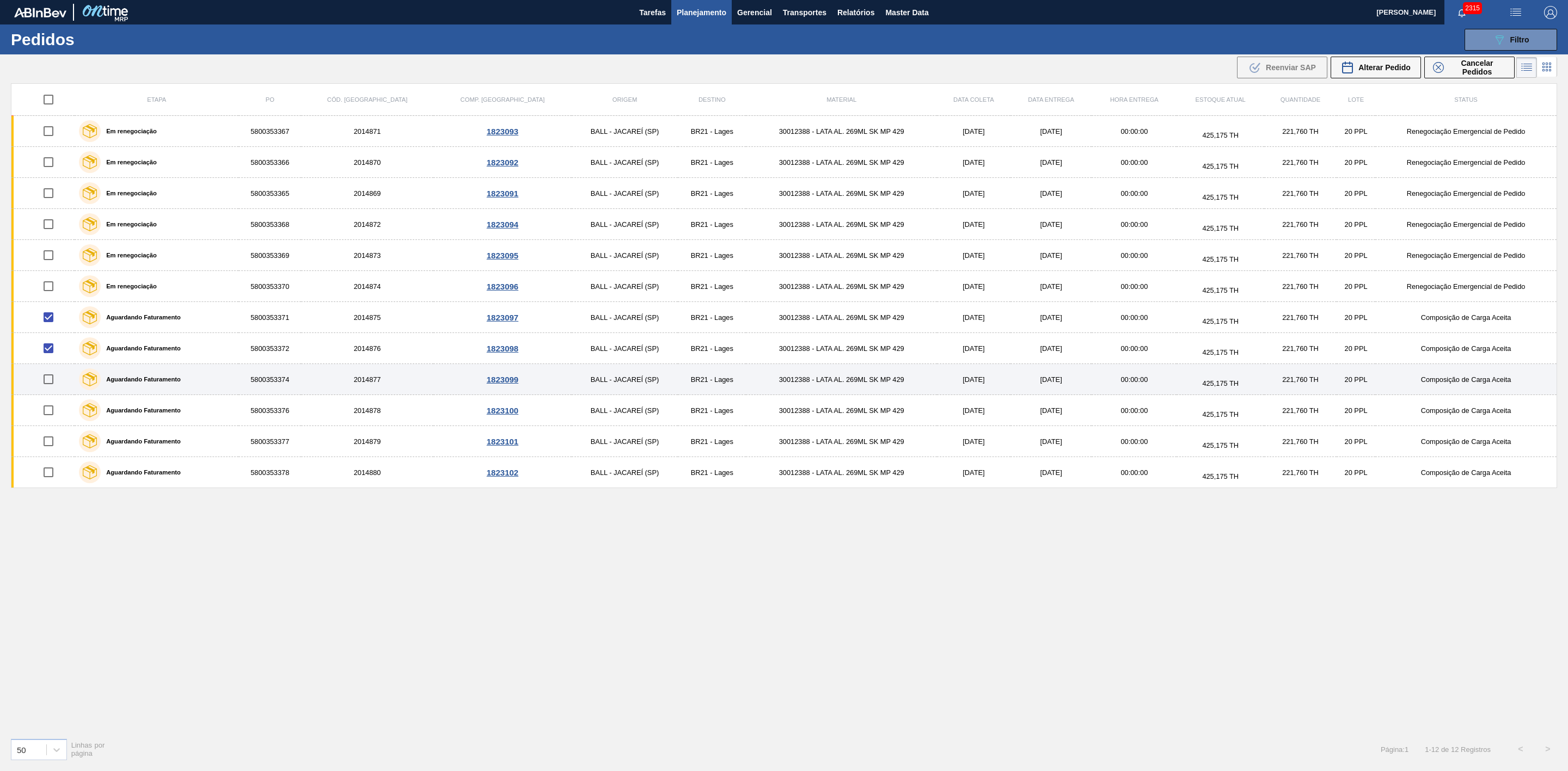
click at [54, 389] on input "checkbox" at bounding box center [48, 380] width 23 height 23
checkbox input "true"
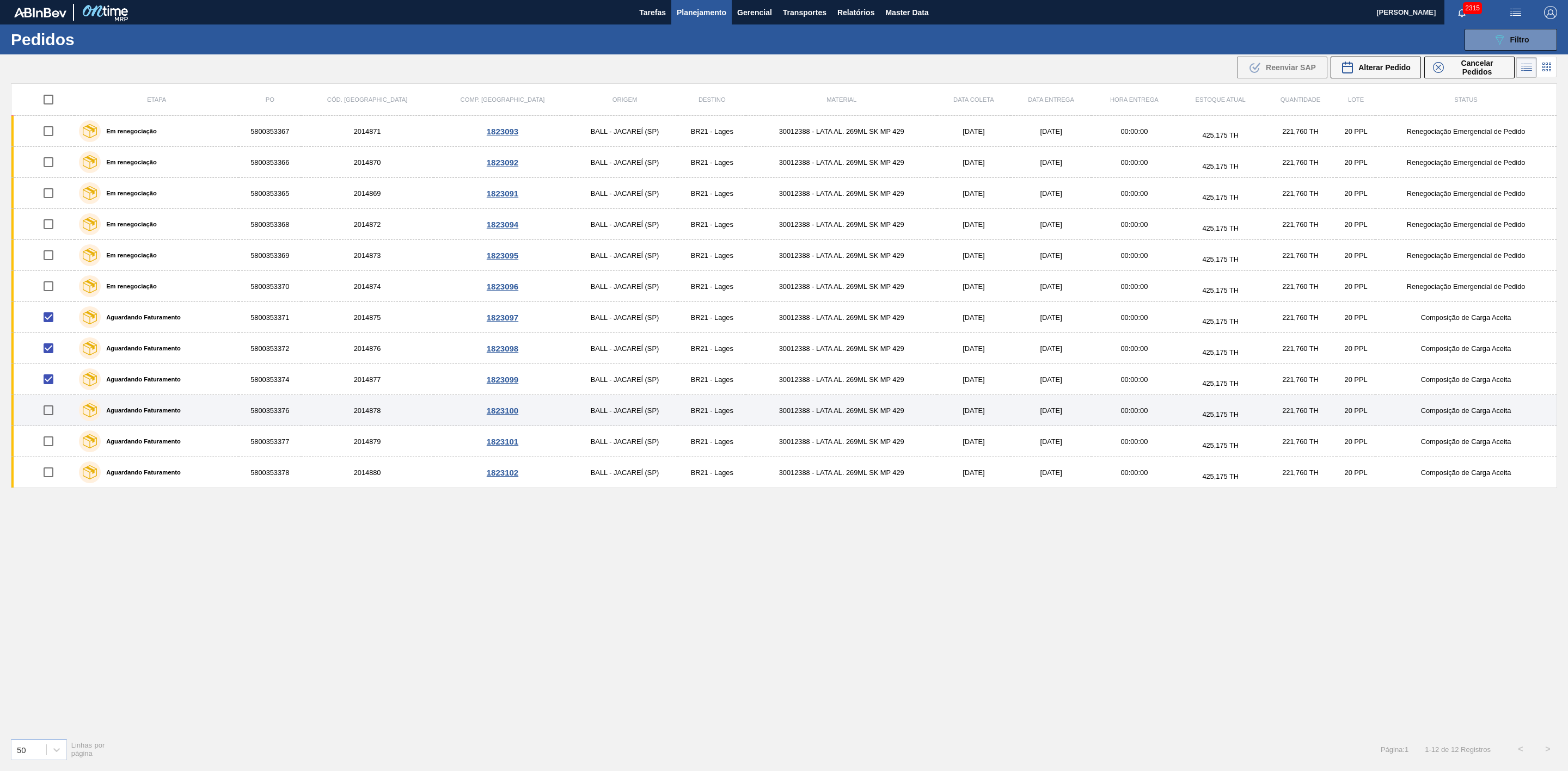
click at [56, 411] on input "checkbox" at bounding box center [48, 411] width 23 height 23
checkbox input "true"
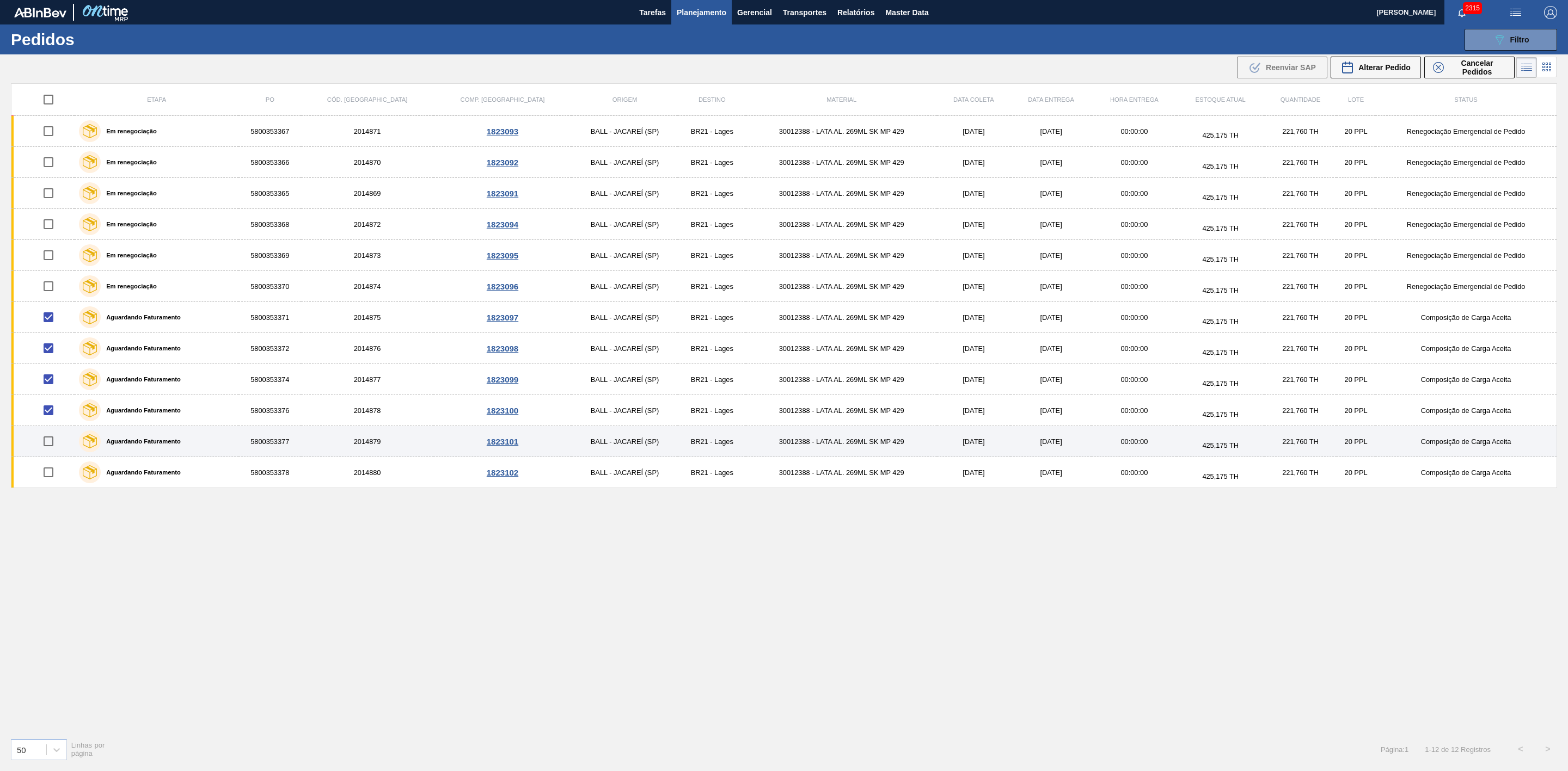
click at [51, 443] on input "checkbox" at bounding box center [48, 442] width 23 height 23
checkbox input "true"
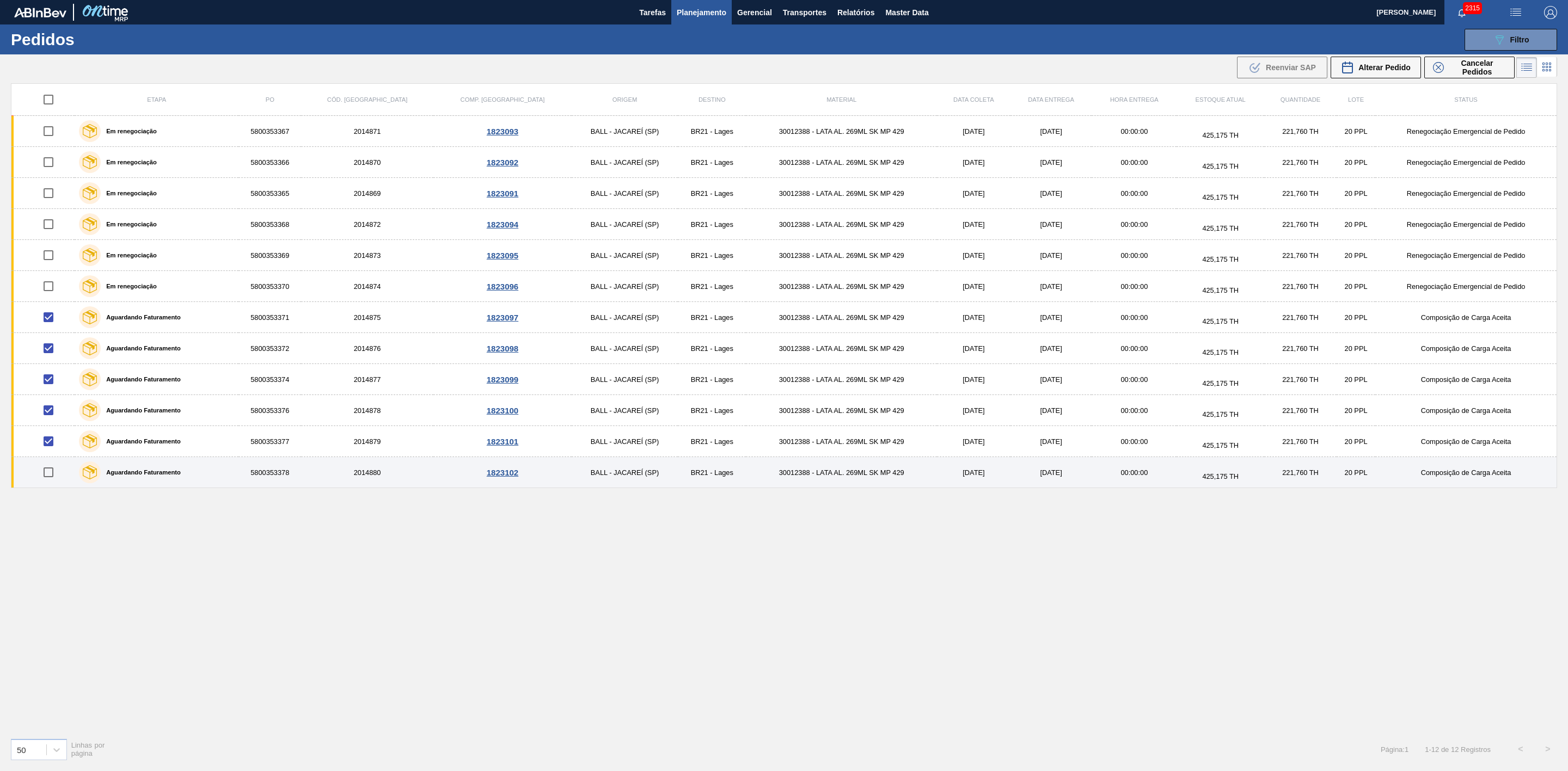
click at [51, 475] on input "checkbox" at bounding box center [48, 473] width 23 height 23
checkbox input "true"
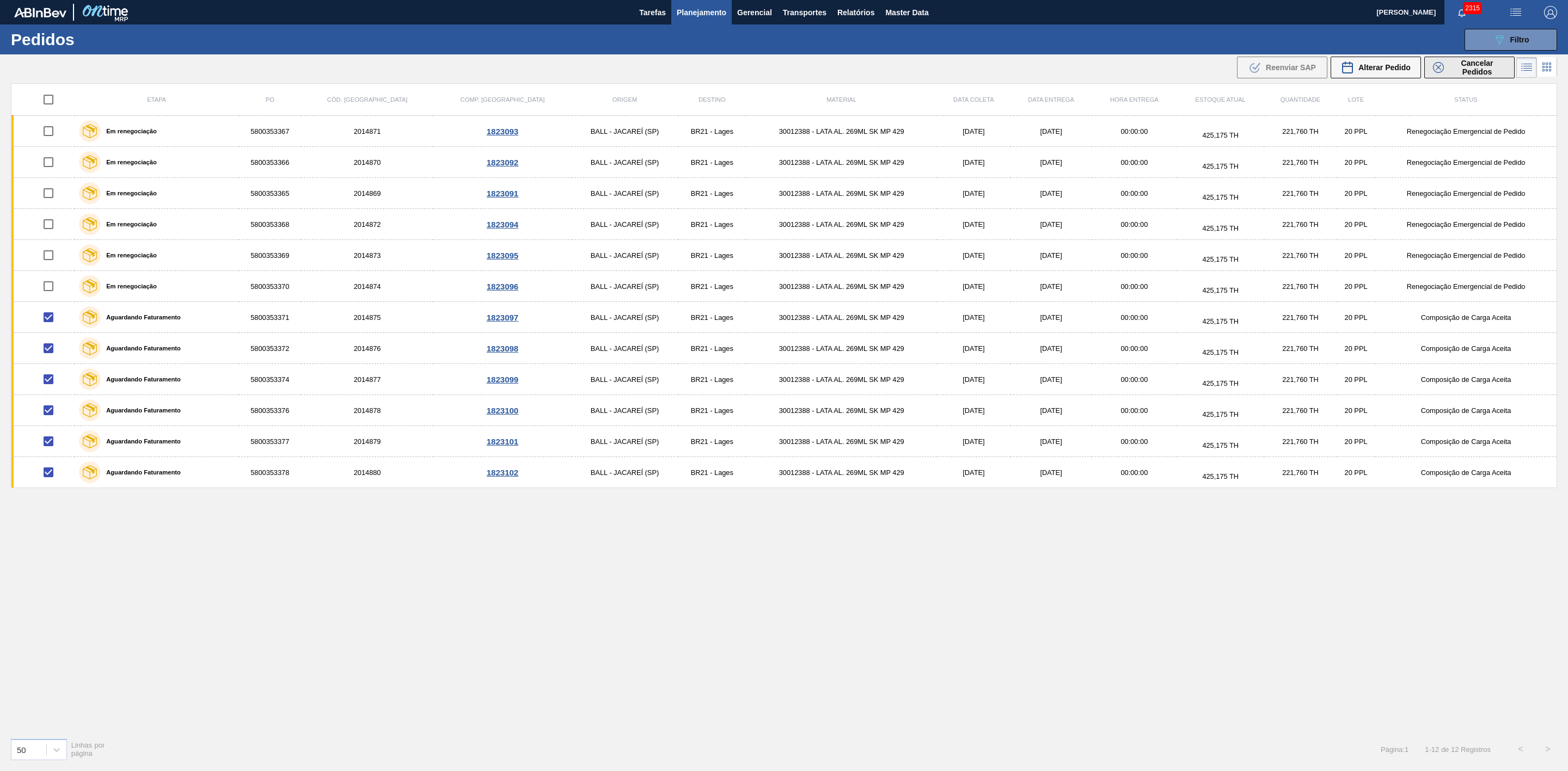
click at [1438, 69] on icon at bounding box center [1438, 67] width 11 height 11
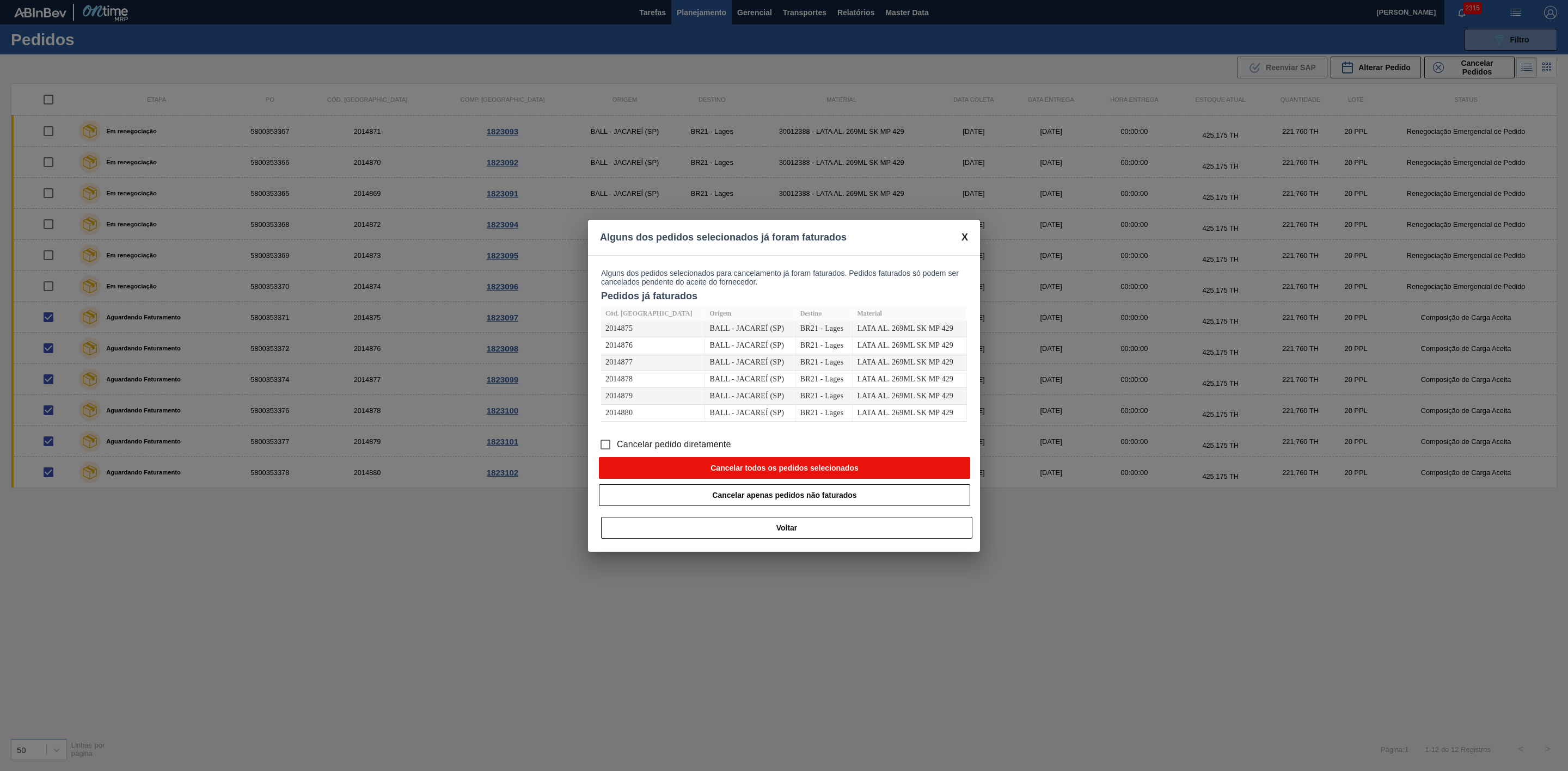
click at [820, 466] on button "Cancelar todos os pedidos selecionados" at bounding box center [784, 468] width 371 height 22
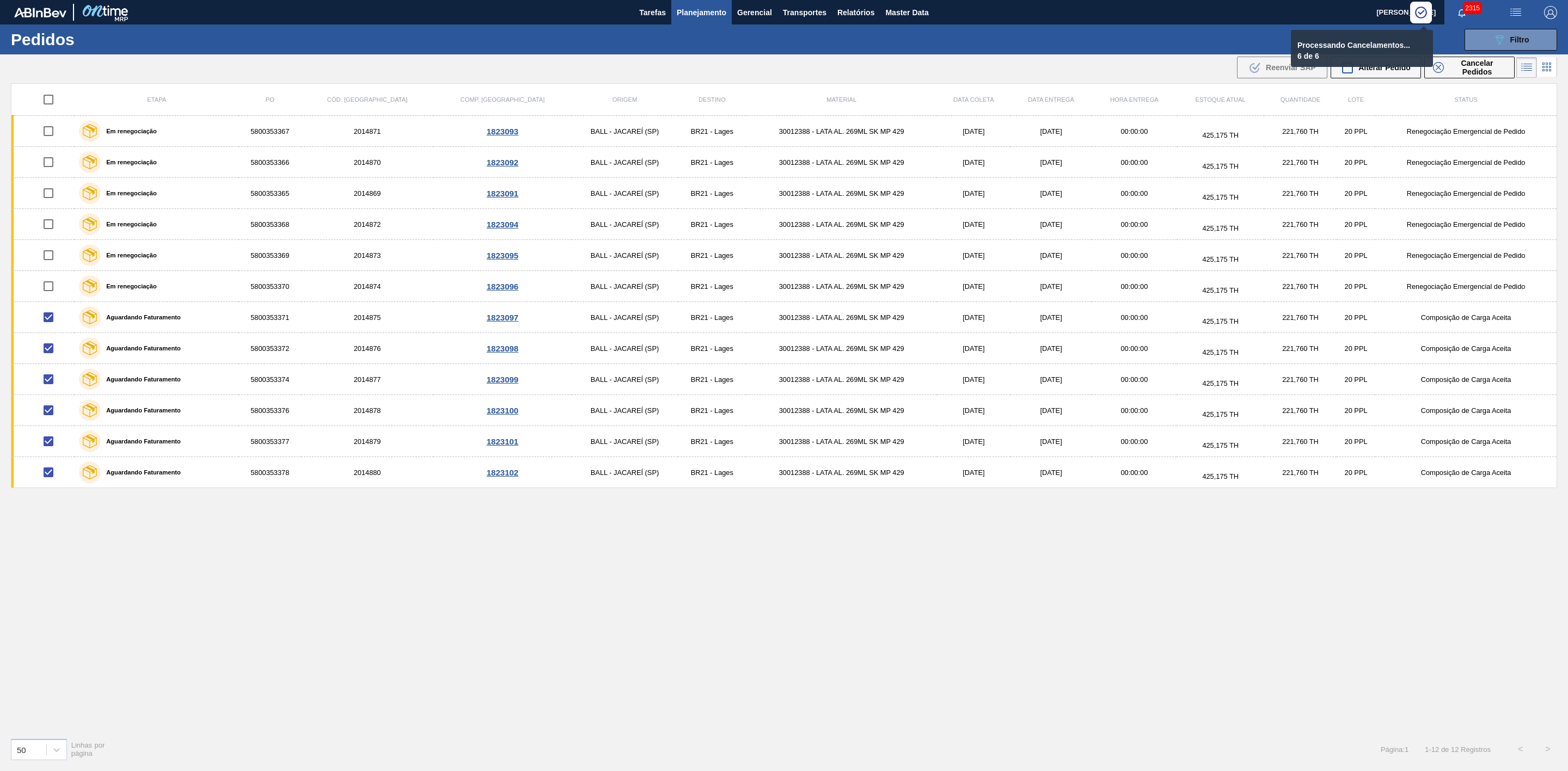
checkbox input "false"
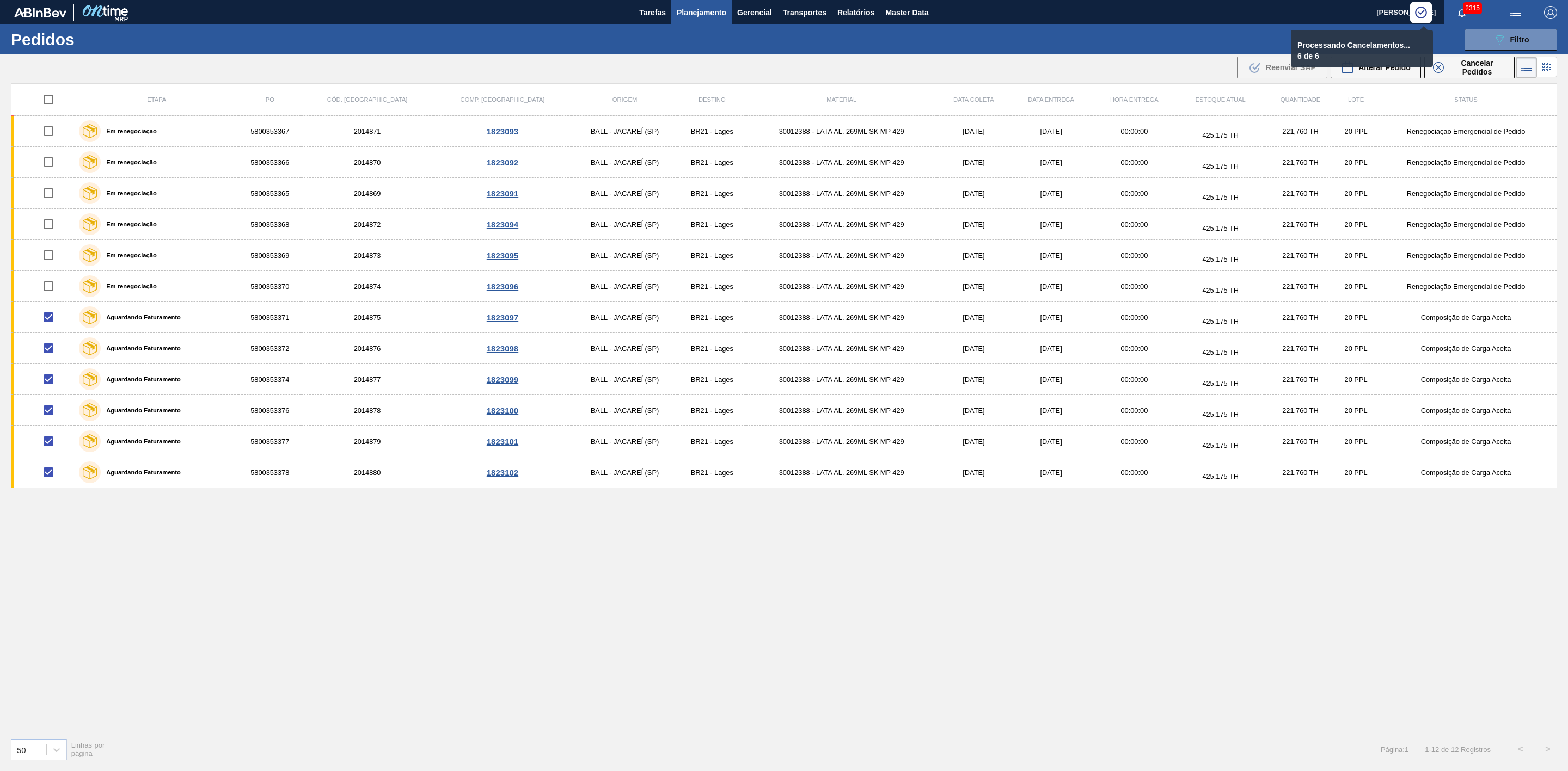
checkbox input "false"
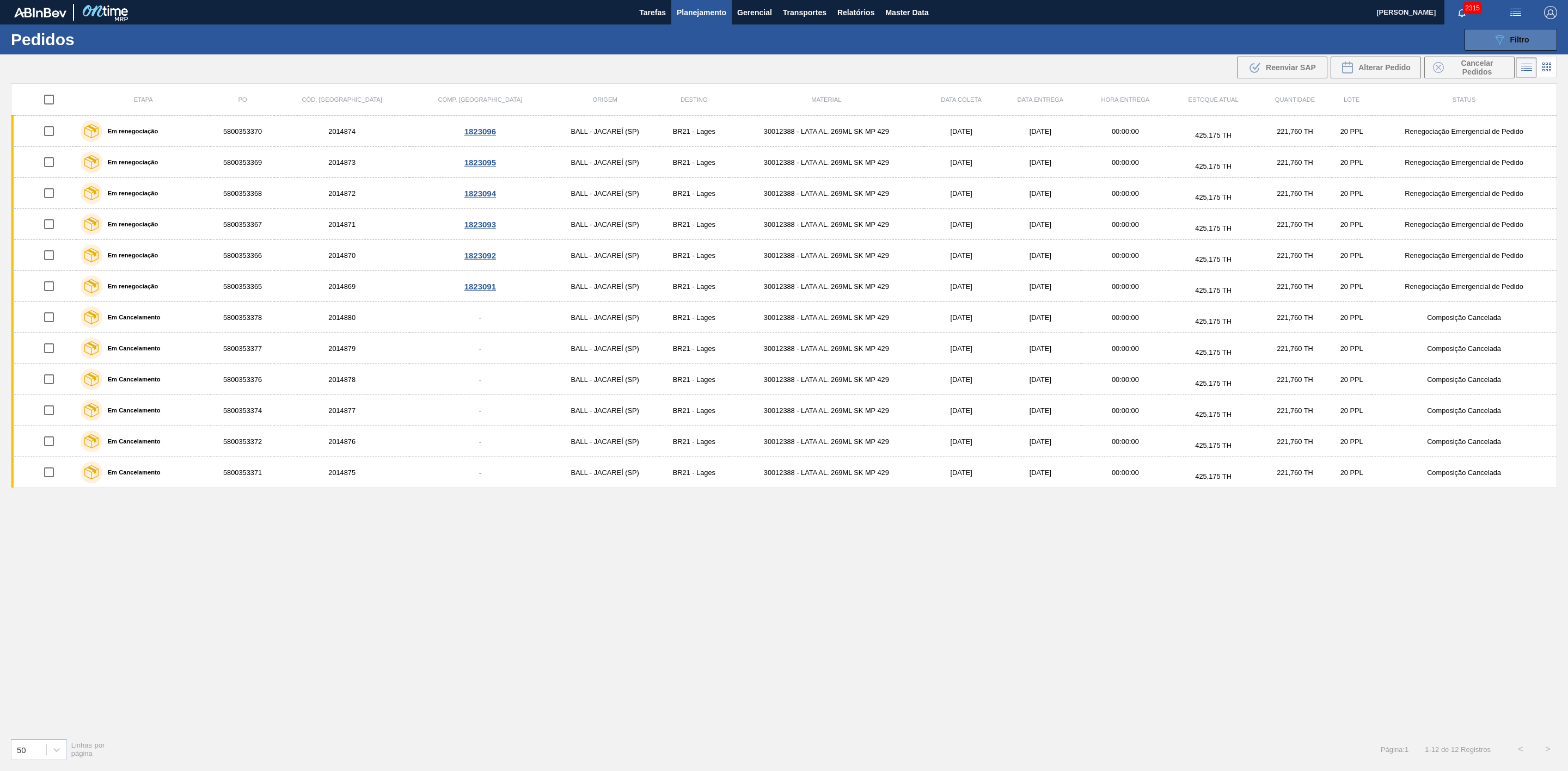
click at [1493, 45] on icon "089F7B8B-B2A5-4AFE-B5C0-19BA573D28AC" at bounding box center [1499, 40] width 13 height 13
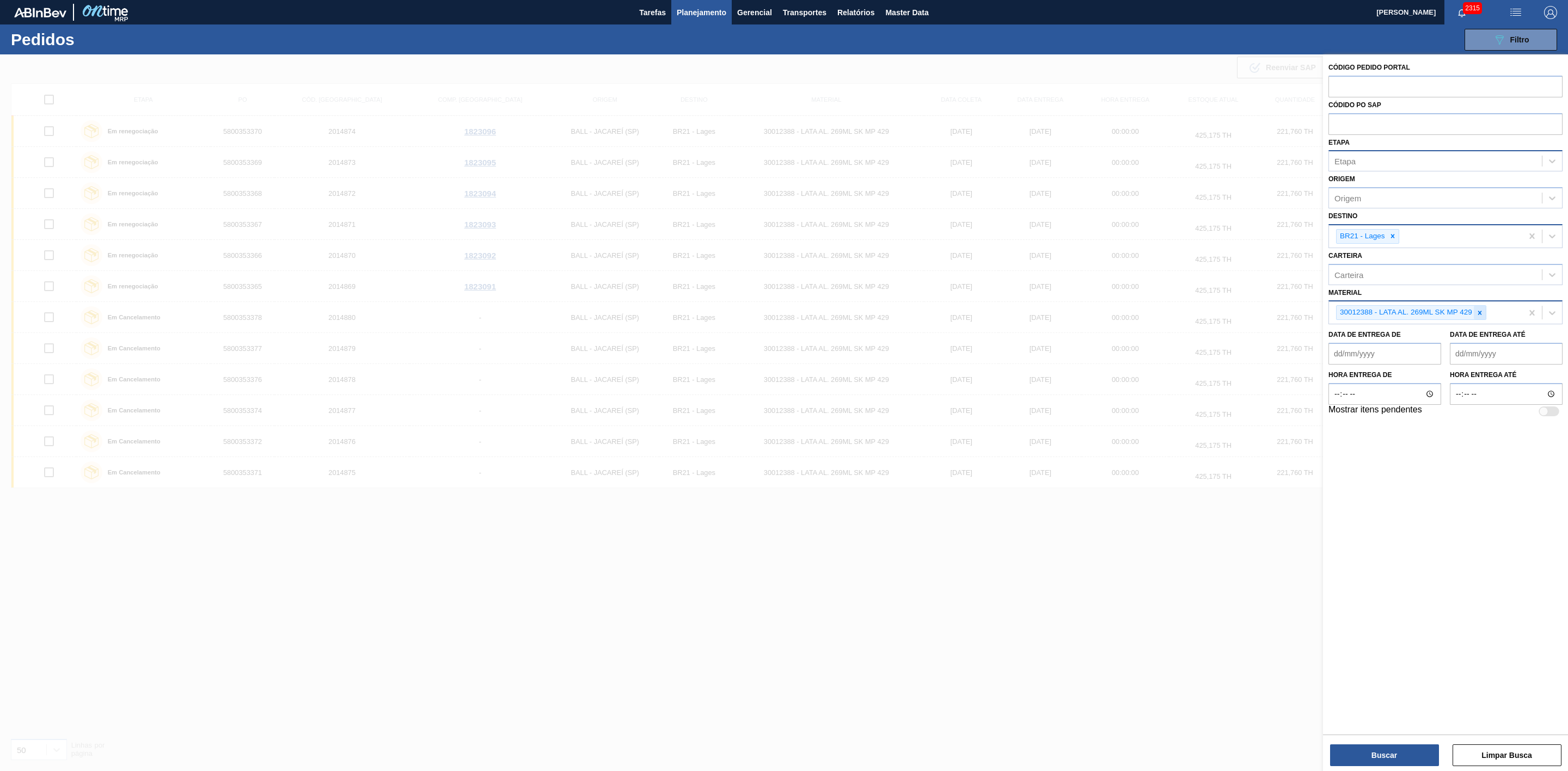
click at [1477, 313] on icon at bounding box center [1480, 313] width 8 height 8
paste input "30034228"
type input "30034228"
click at [1402, 336] on div "30034228 - LATA AL SPATEN 350ML SLK BRILHO" at bounding box center [1446, 339] width 234 height 20
click at [1385, 746] on button "Buscar" at bounding box center [1385, 755] width 109 height 22
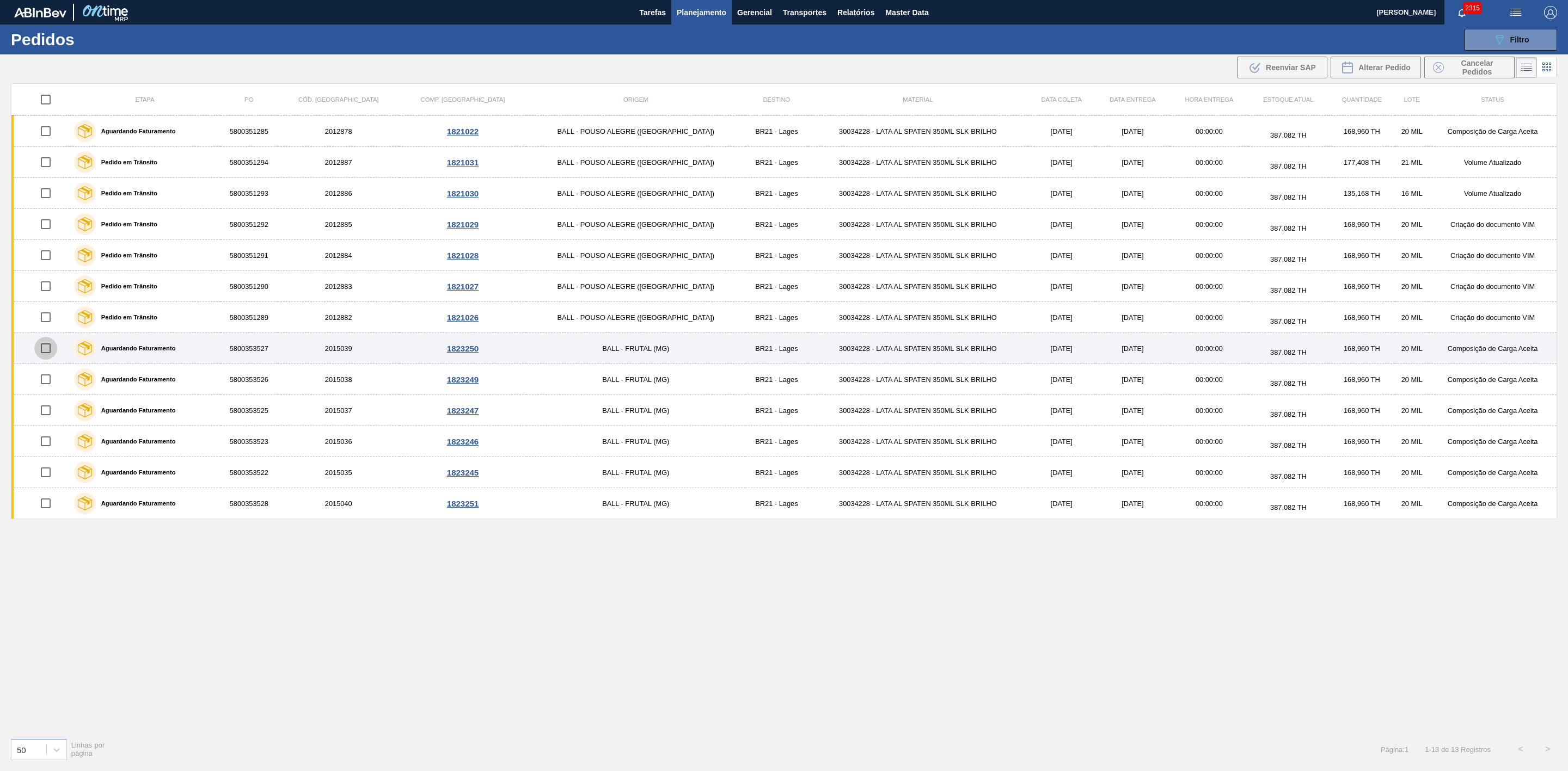
click at [49, 349] on input "checkbox" at bounding box center [46, 349] width 23 height 23
checkbox input "true"
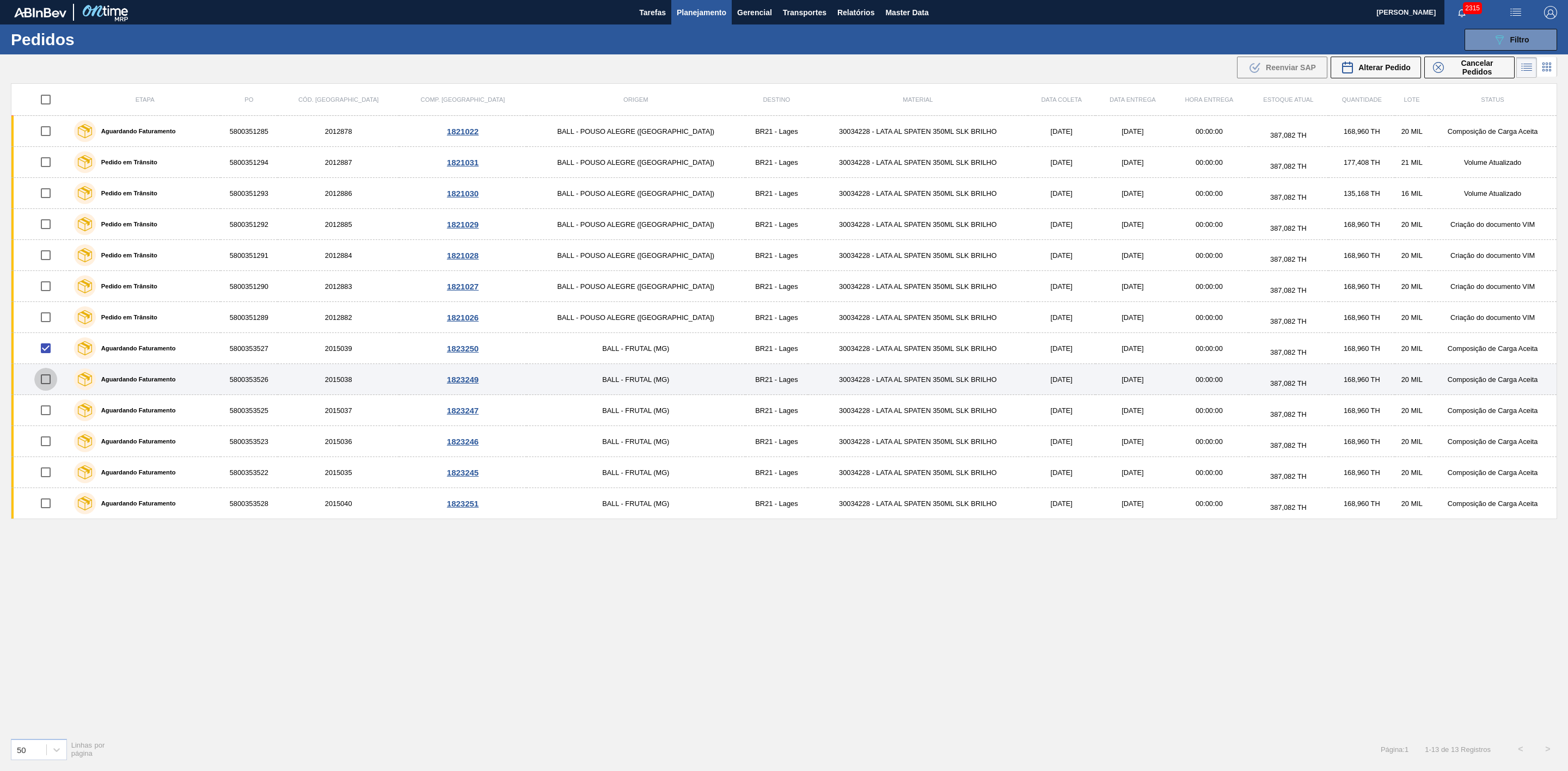
click at [48, 379] on input "checkbox" at bounding box center [46, 380] width 23 height 23
checkbox input "true"
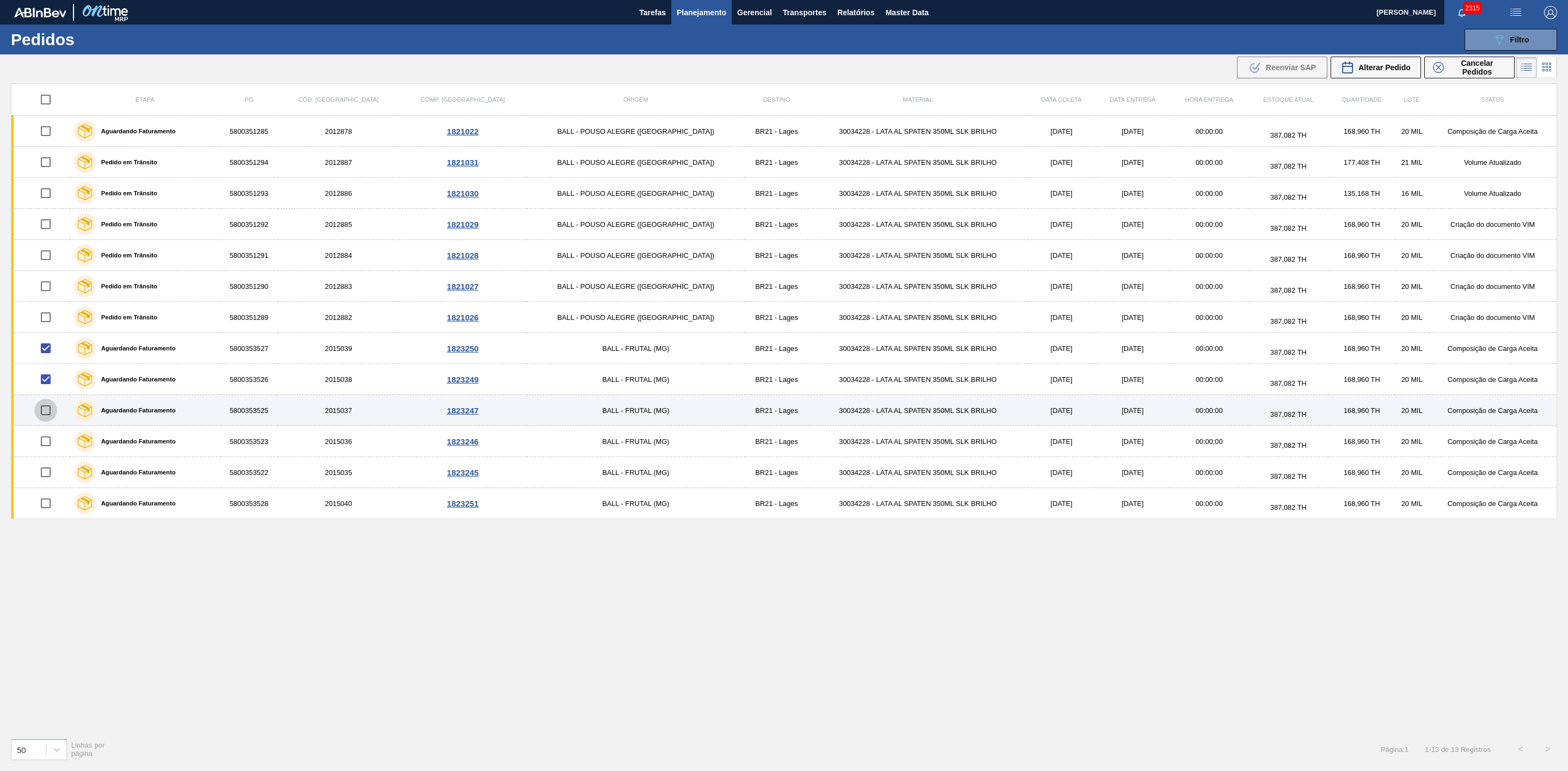
click at [51, 411] on input "checkbox" at bounding box center [46, 411] width 23 height 23
checkbox input "true"
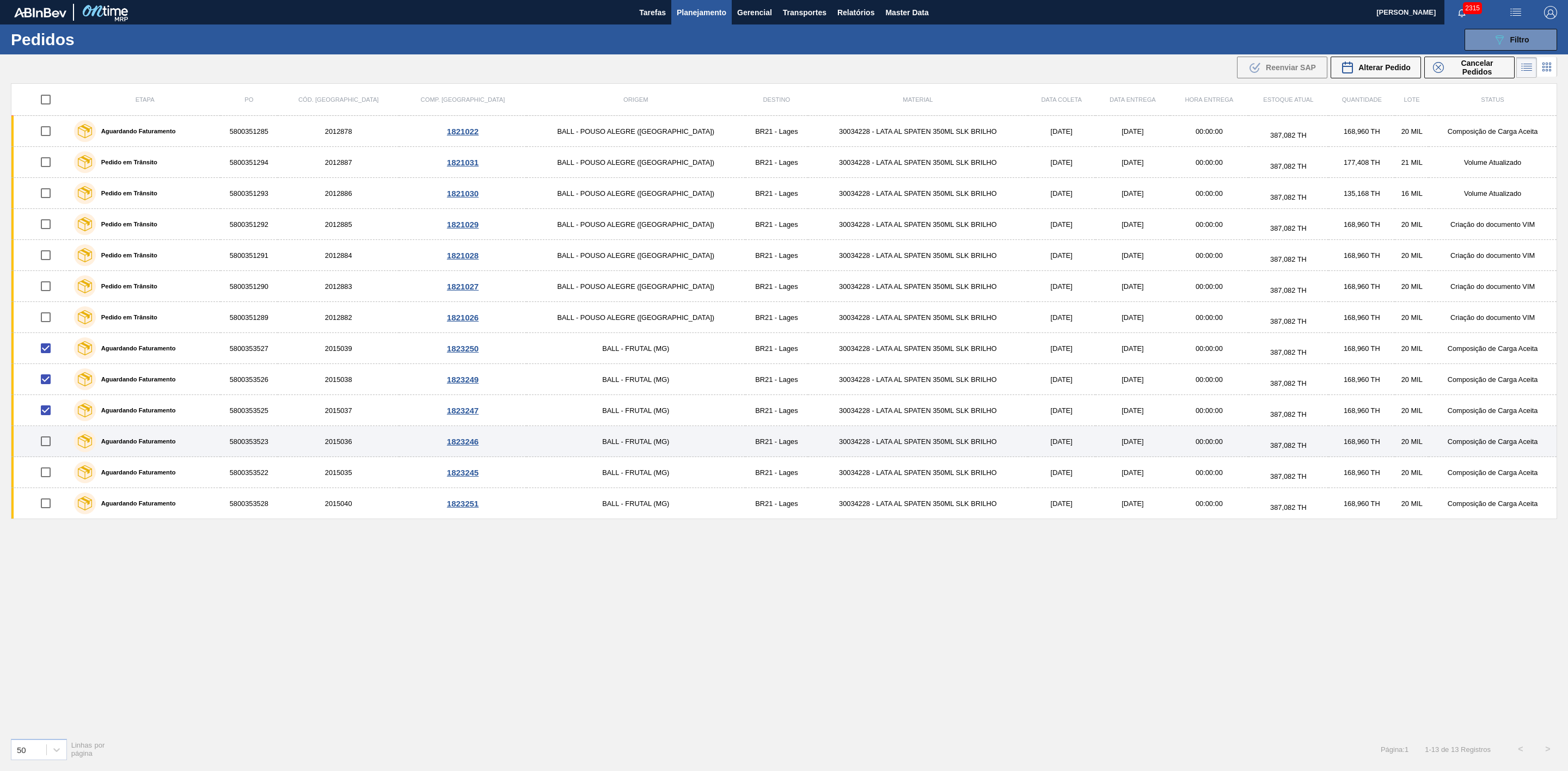
click at [53, 448] on input "checkbox" at bounding box center [46, 442] width 23 height 23
checkbox input "true"
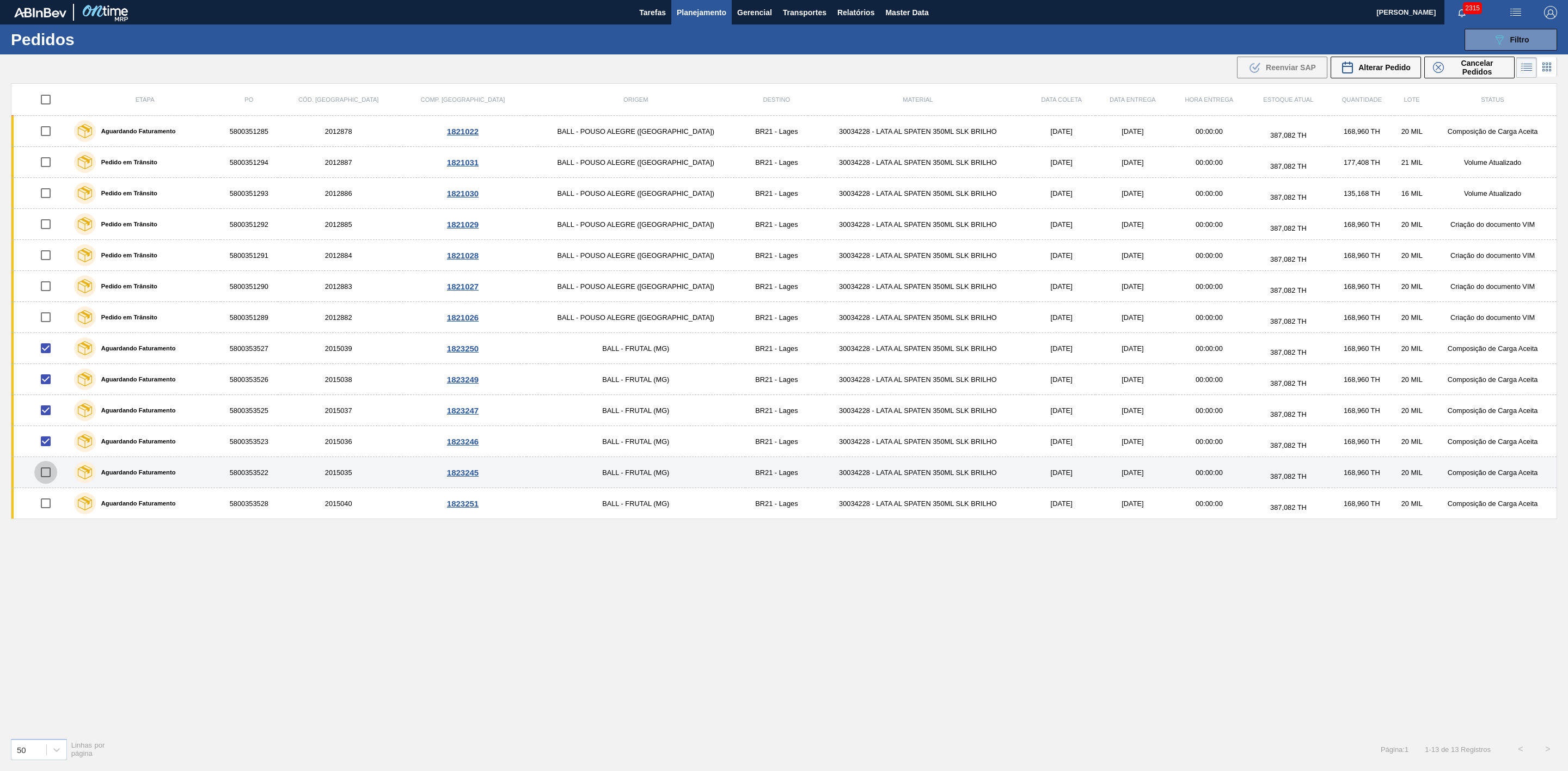
click at [52, 482] on input "checkbox" at bounding box center [46, 473] width 23 height 23
checkbox input "true"
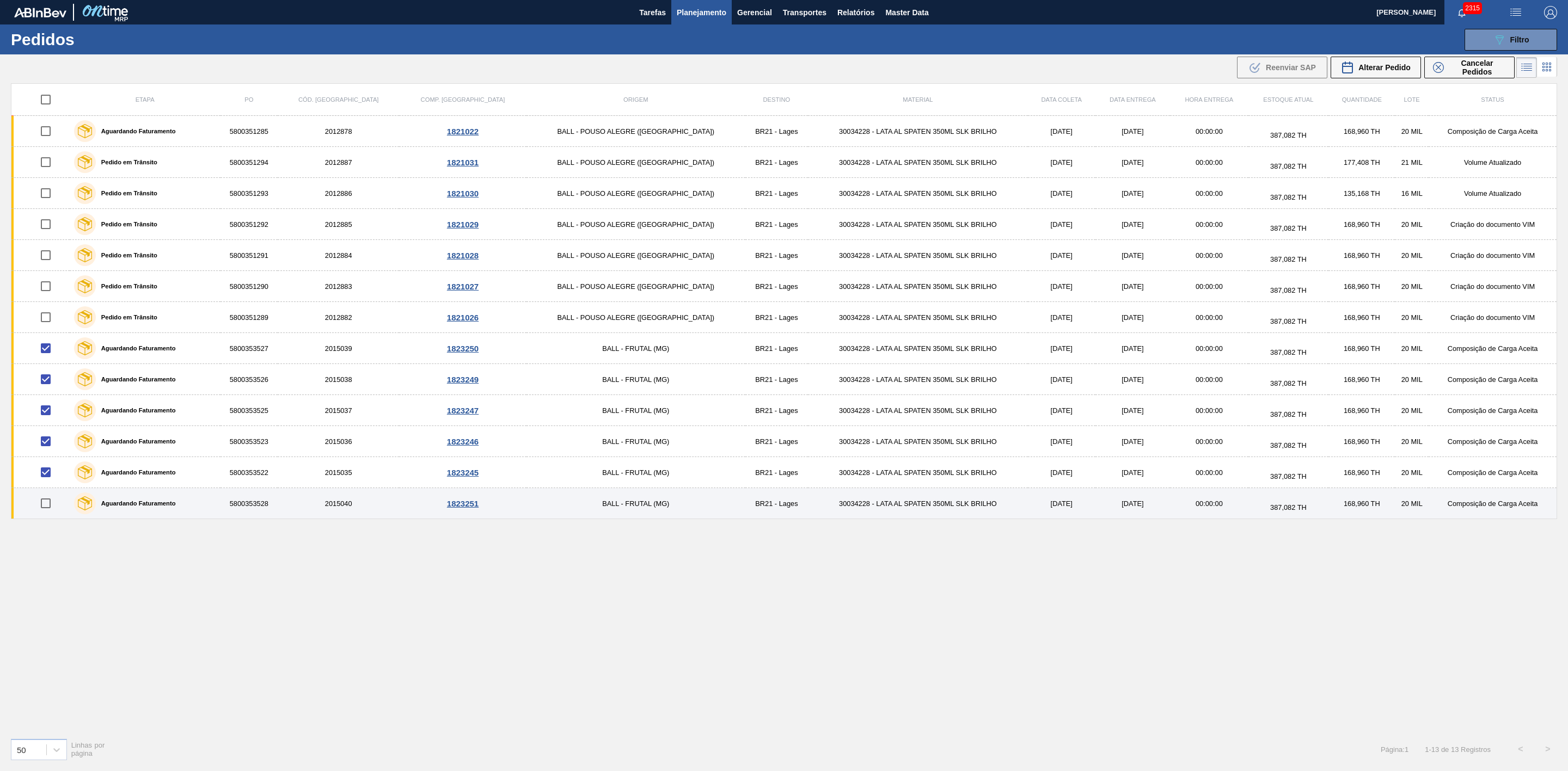
click at [49, 506] on input "checkbox" at bounding box center [46, 504] width 23 height 23
checkbox input "true"
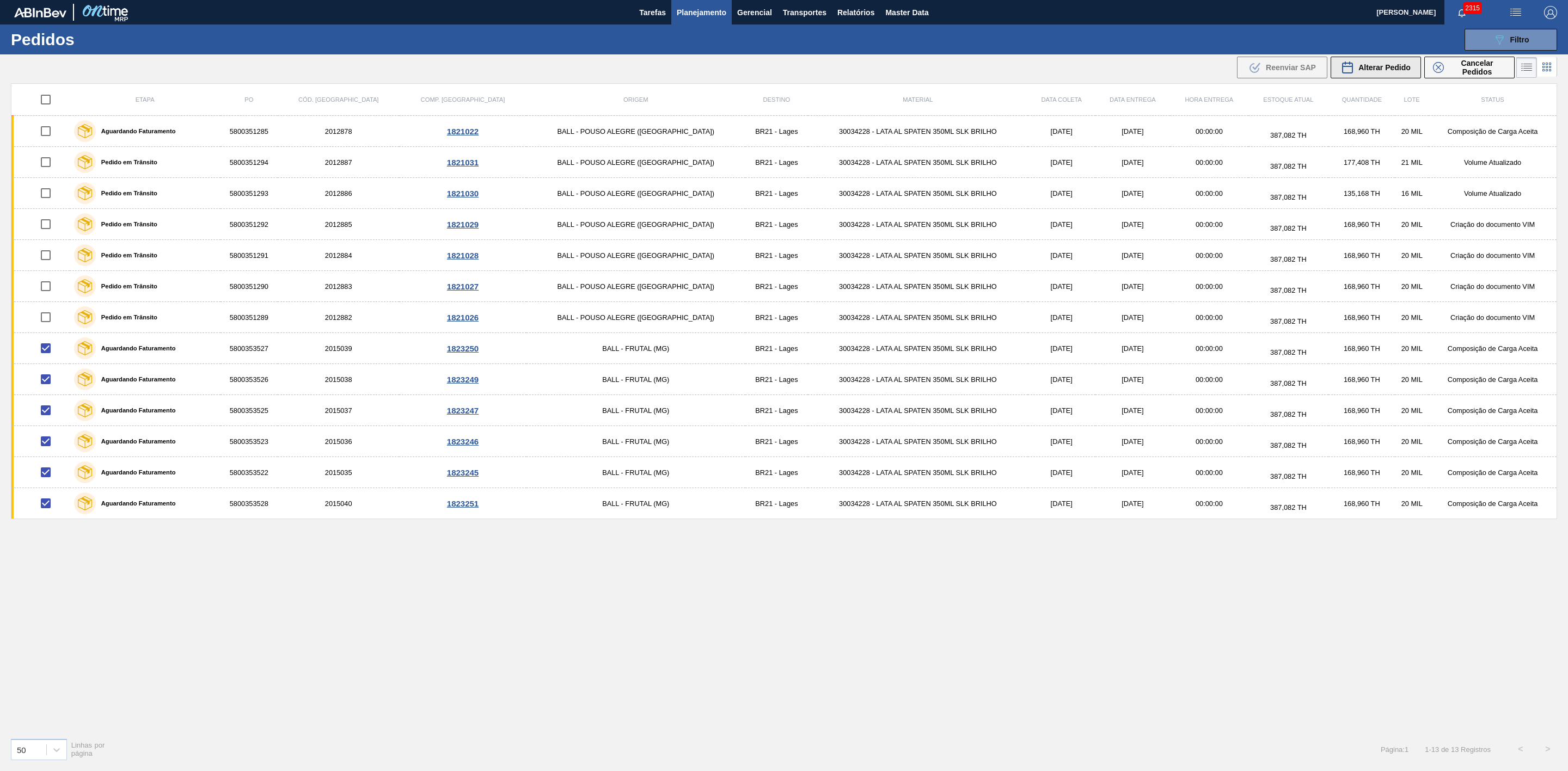
click at [1395, 72] on div "Alterar Pedido" at bounding box center [1376, 67] width 70 height 13
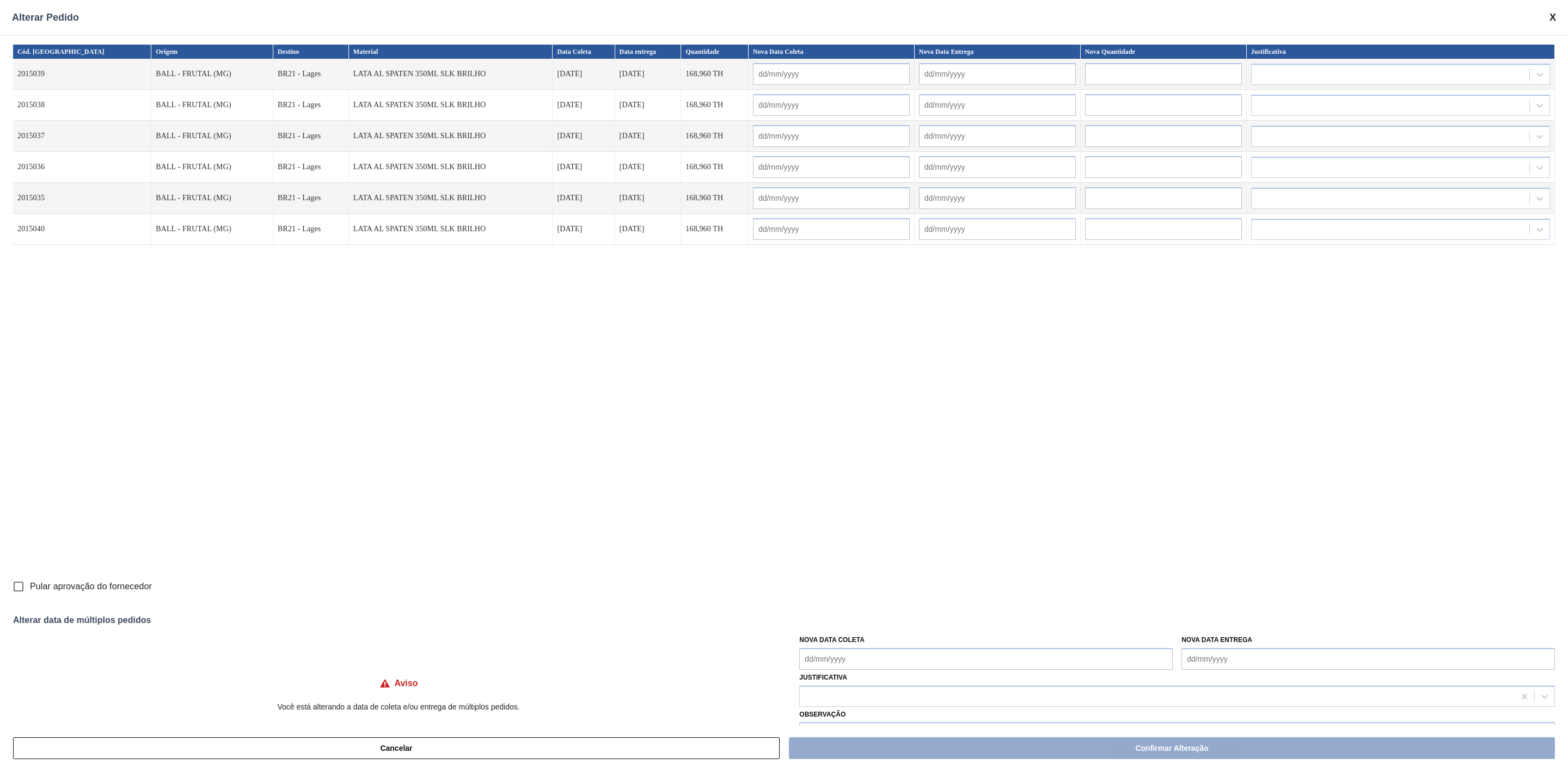
click at [925, 74] on input "text" at bounding box center [997, 74] width 157 height 22
click at [942, 225] on div "1" at bounding box center [949, 222] width 14 height 14
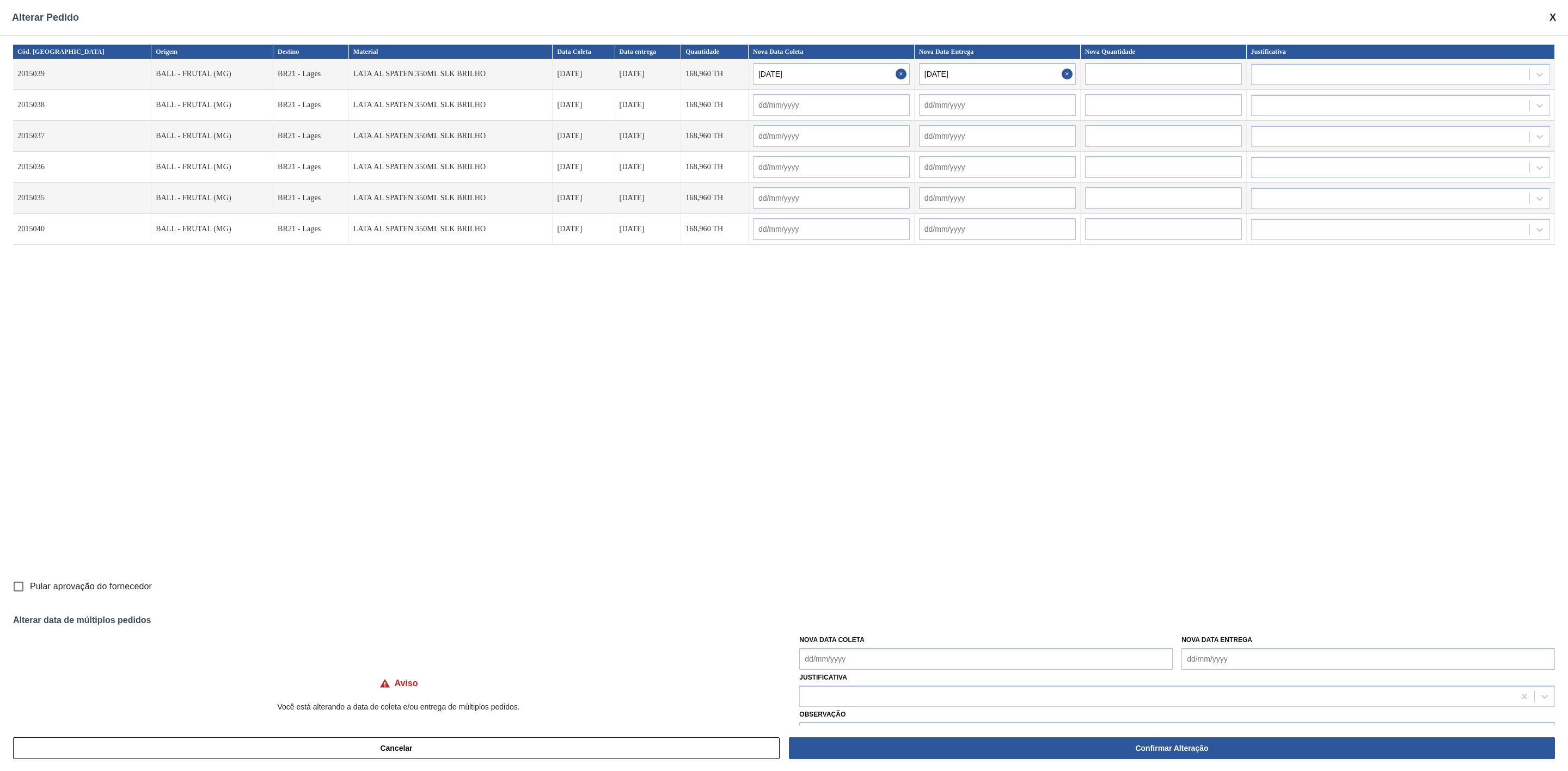
type input "[DATE]"
click at [874, 658] on Coleta "Nova Data Coleta" at bounding box center [986, 659] width 373 height 22
click at [831, 625] on div "1" at bounding box center [830, 627] width 14 height 14
type Coleta "[DATE]"
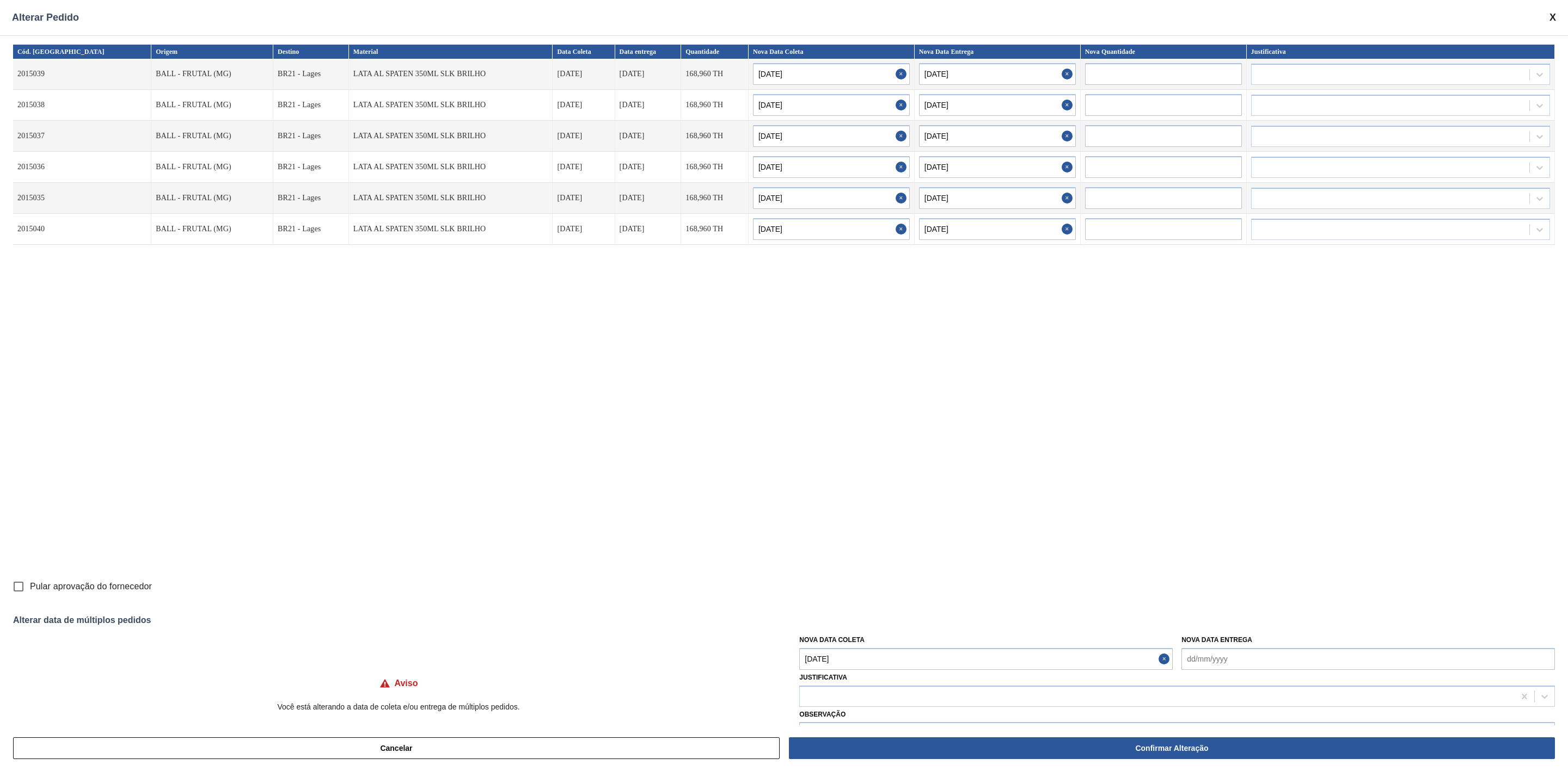
type input "[DATE]"
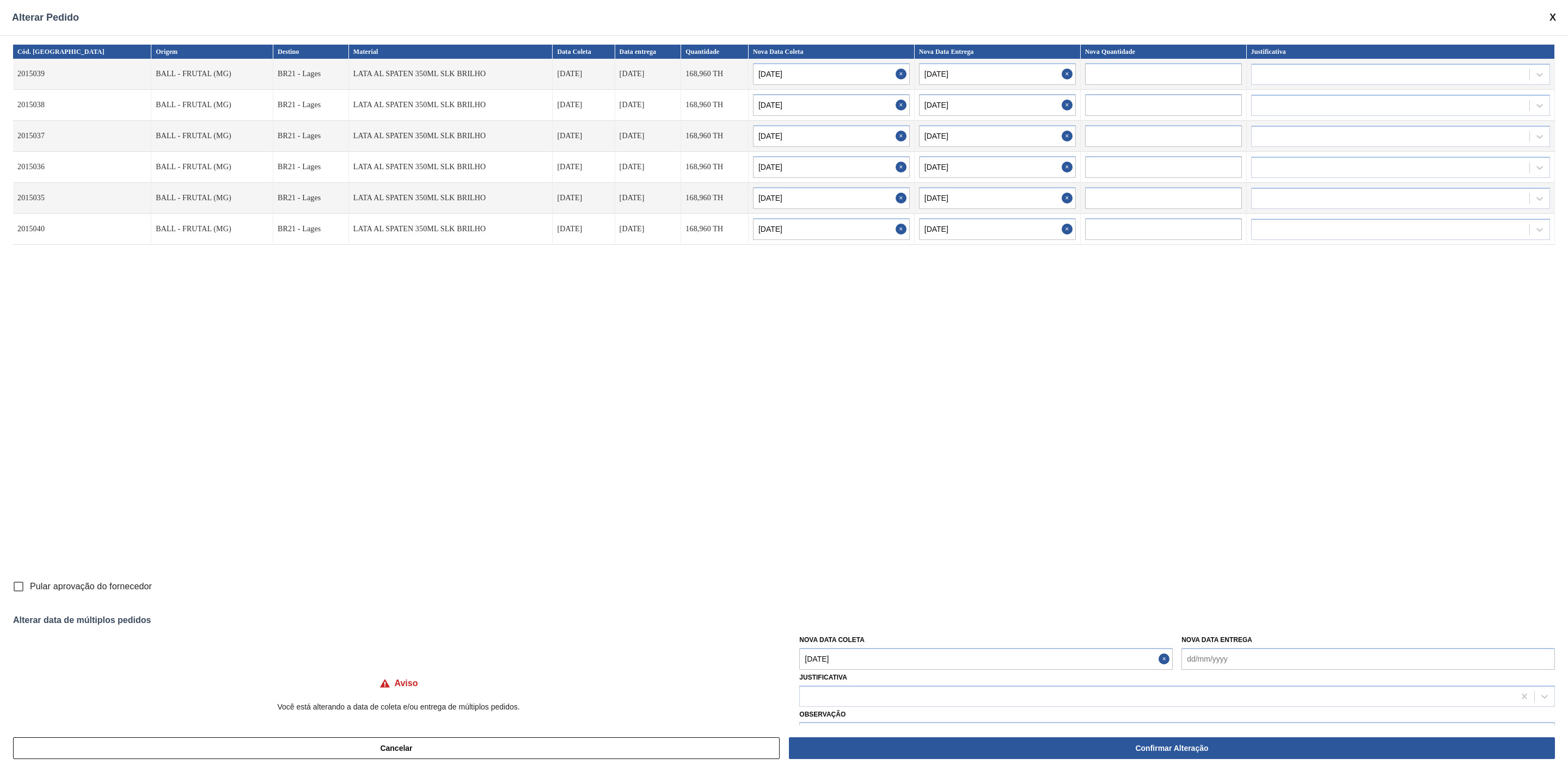
type input "[DATE]"
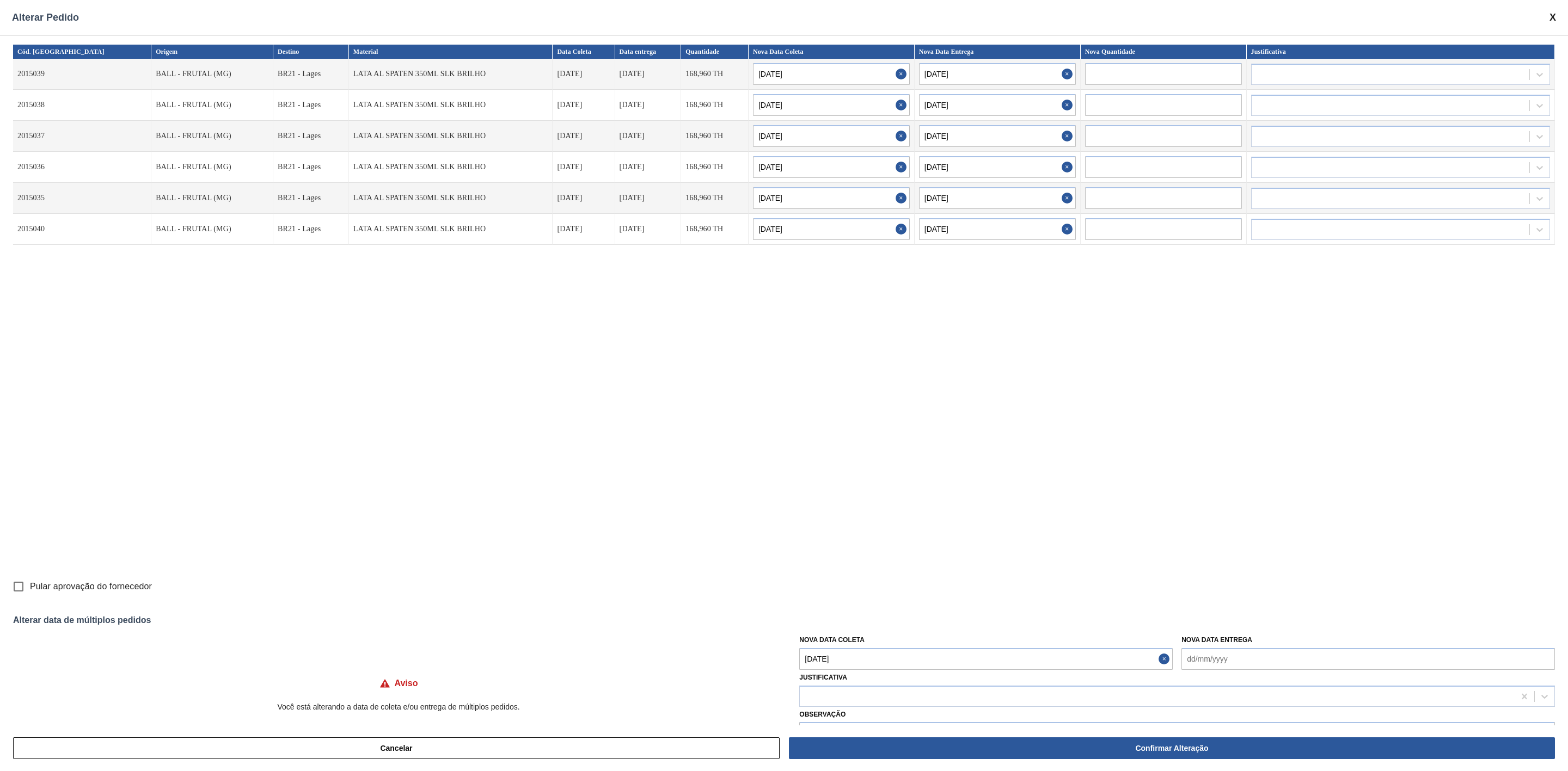
type input "[DATE]"
click at [19, 585] on input "Pular aprovação do fornecedor" at bounding box center [19, 587] width 23 height 23
checkbox input "true"
click at [1218, 662] on Entrega "Nova Data Entrega" at bounding box center [1368, 659] width 373 height 22
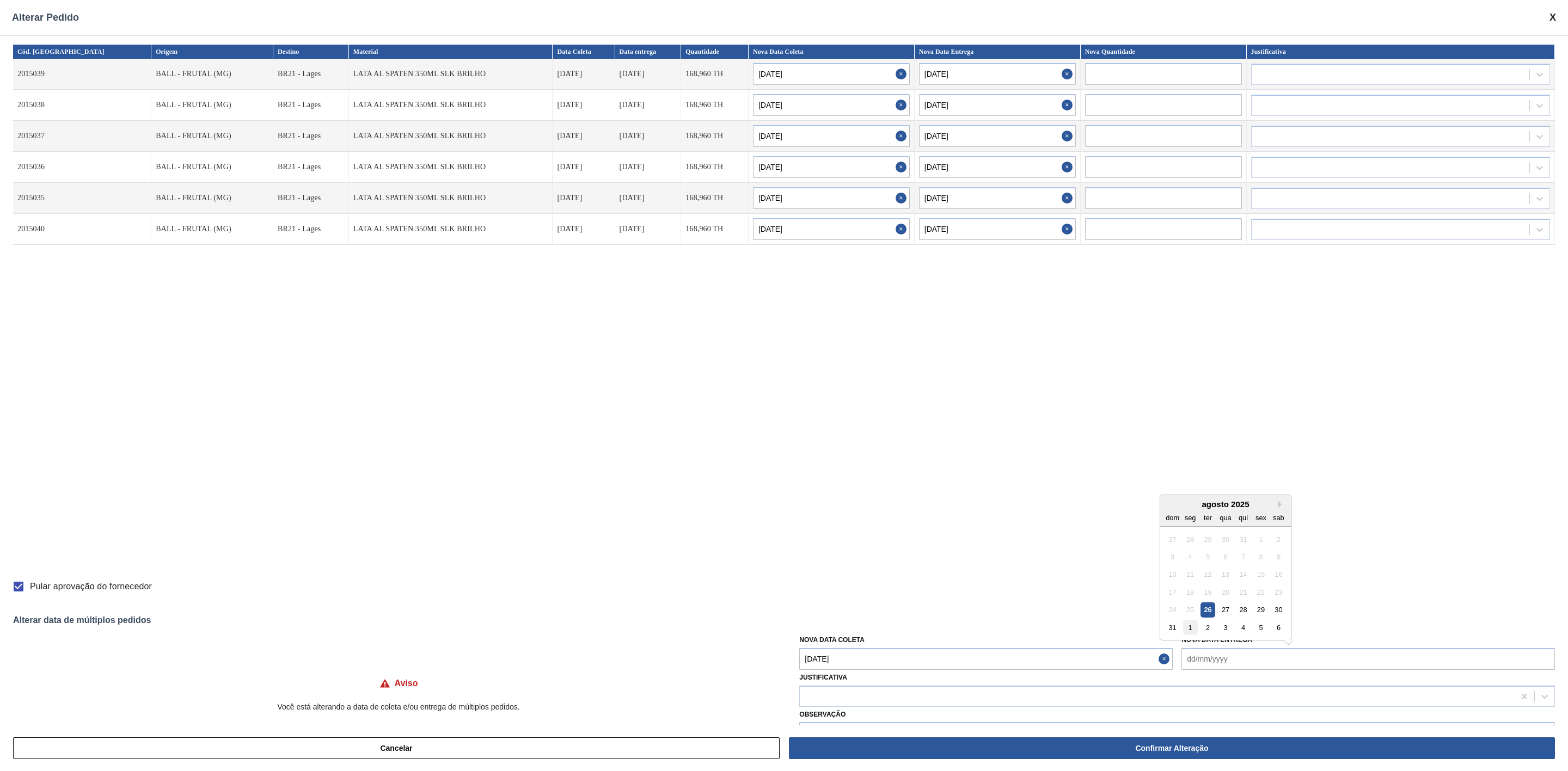
click at [1191, 627] on div "1" at bounding box center [1190, 627] width 14 height 14
type Entrega "[DATE]"
type input "[DATE]"
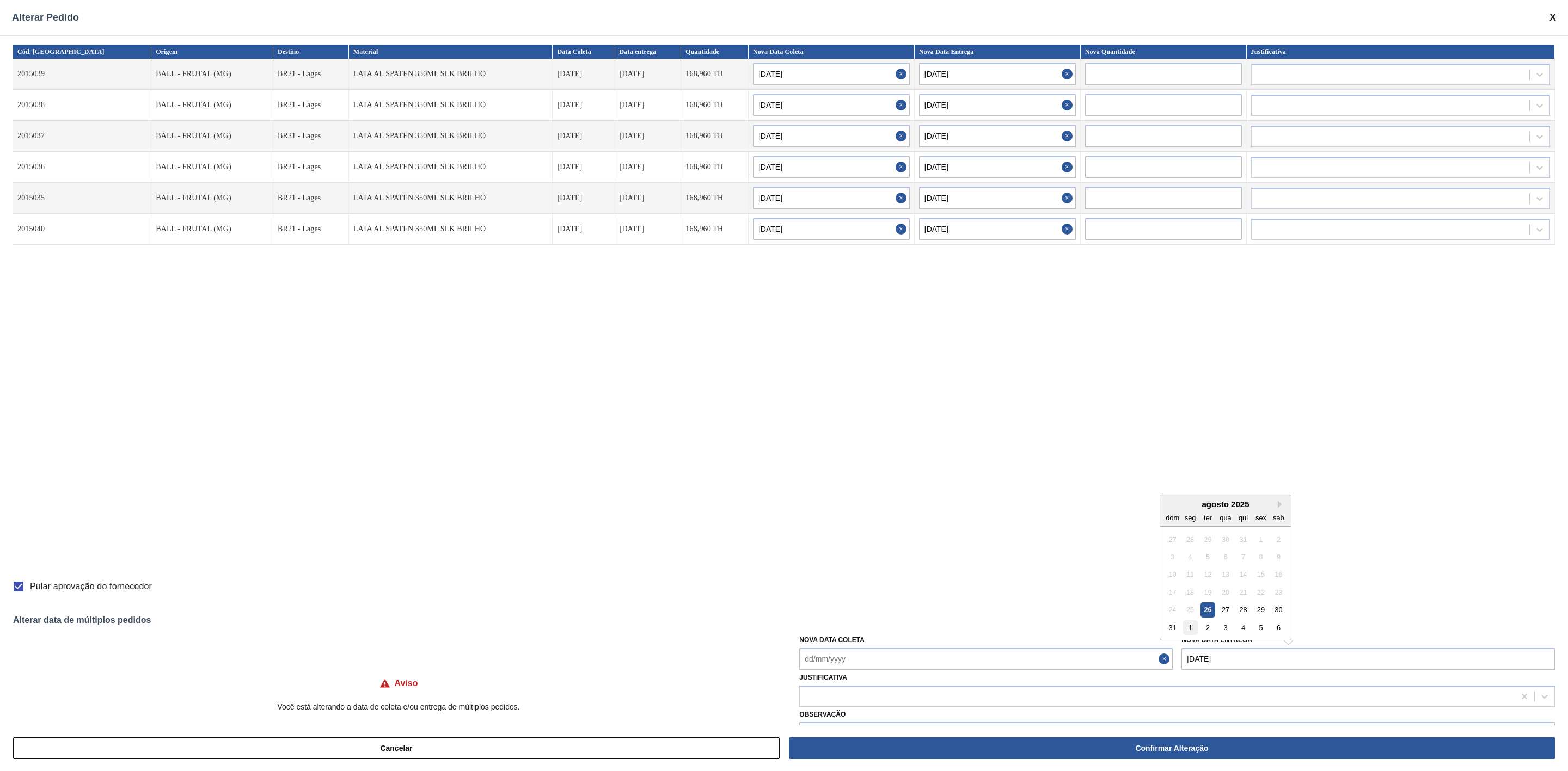
type input "[DATE]"
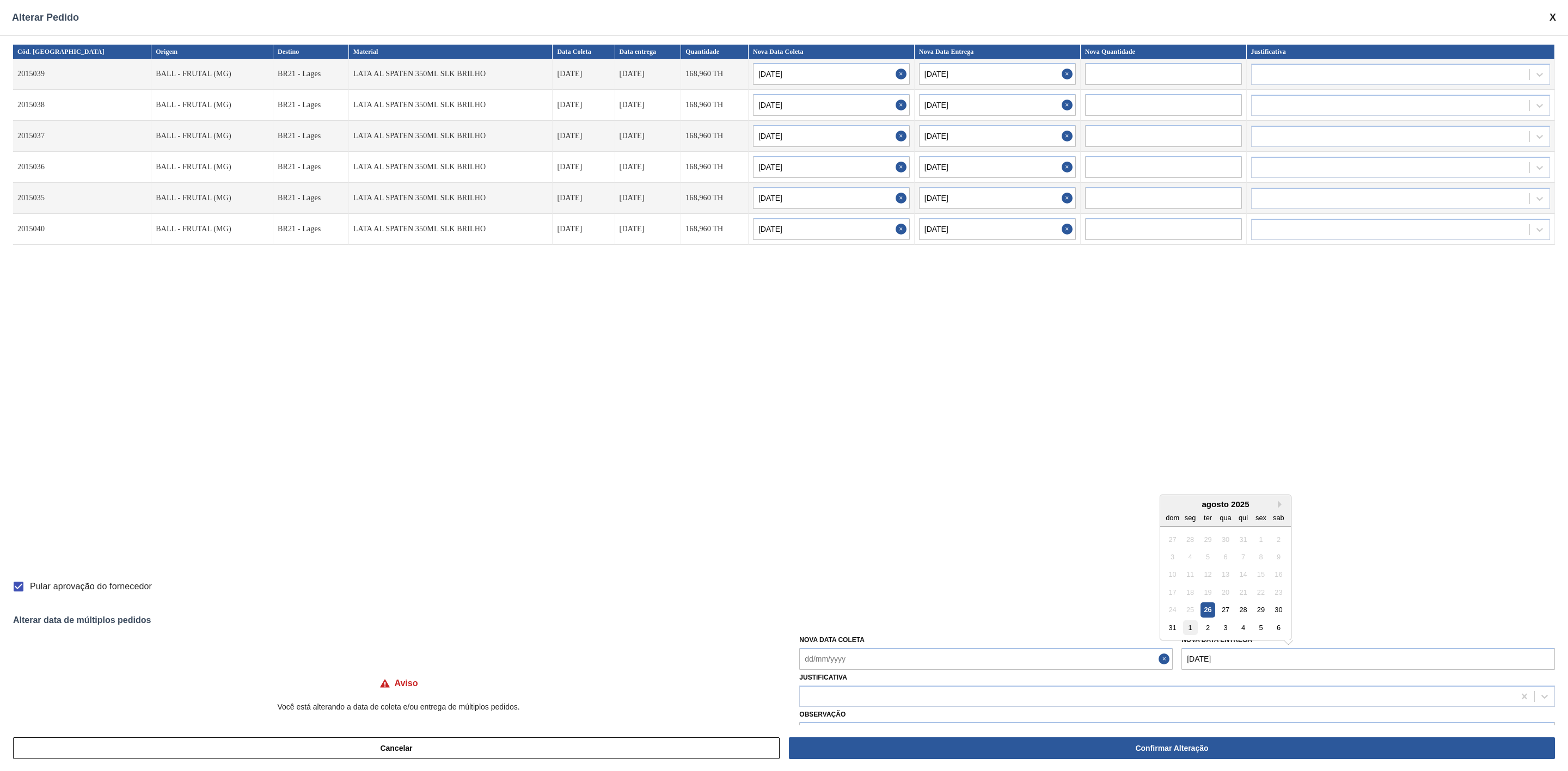
type input "[DATE]"
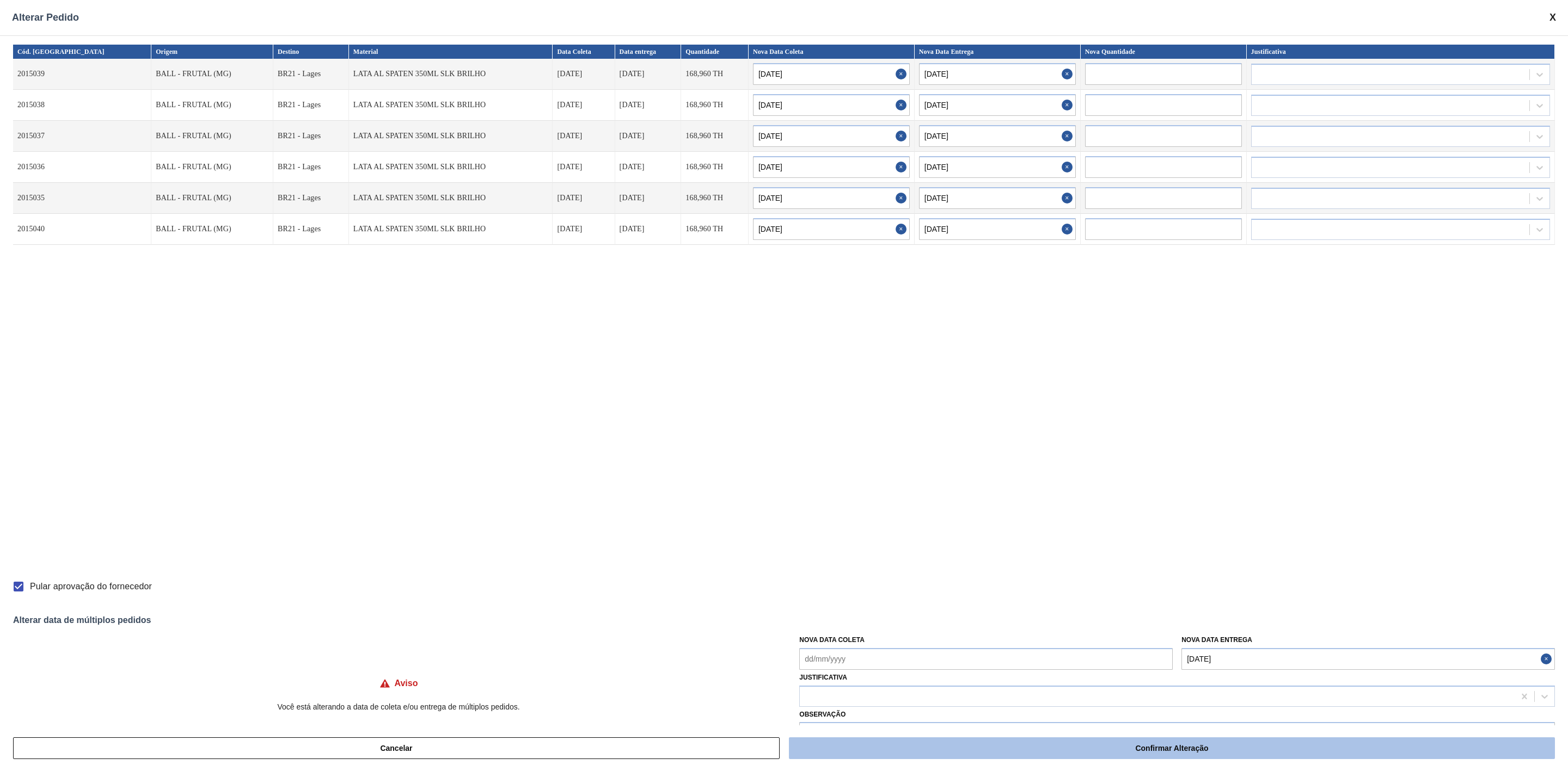
click at [1130, 744] on button "Confirmar Alteração" at bounding box center [1171, 749] width 766 height 22
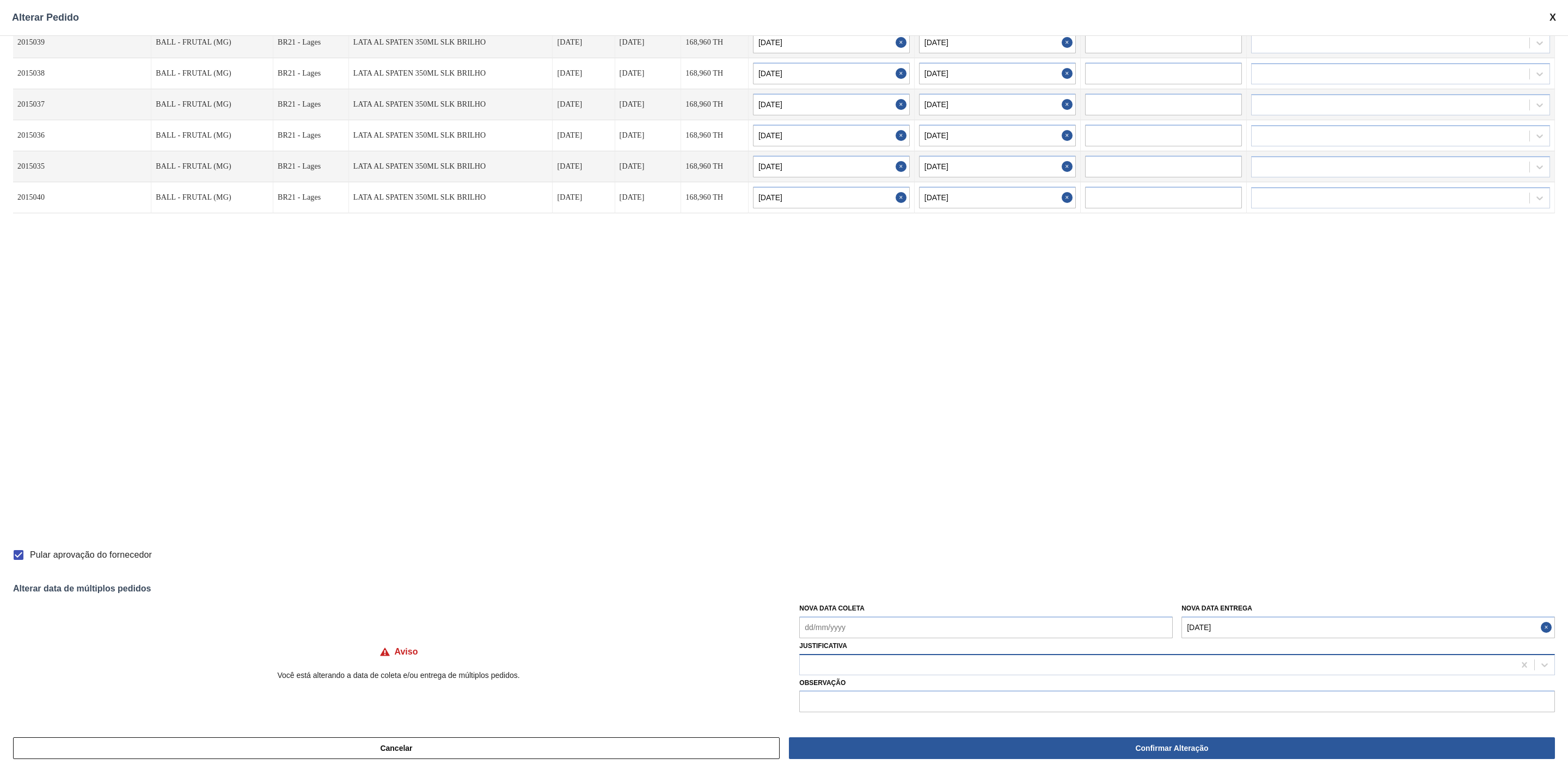
drag, startPoint x: 886, startPoint y: 669, endPoint x: 880, endPoint y: 668, distance: 6.1
click at [885, 669] on div at bounding box center [1158, 665] width 715 height 16
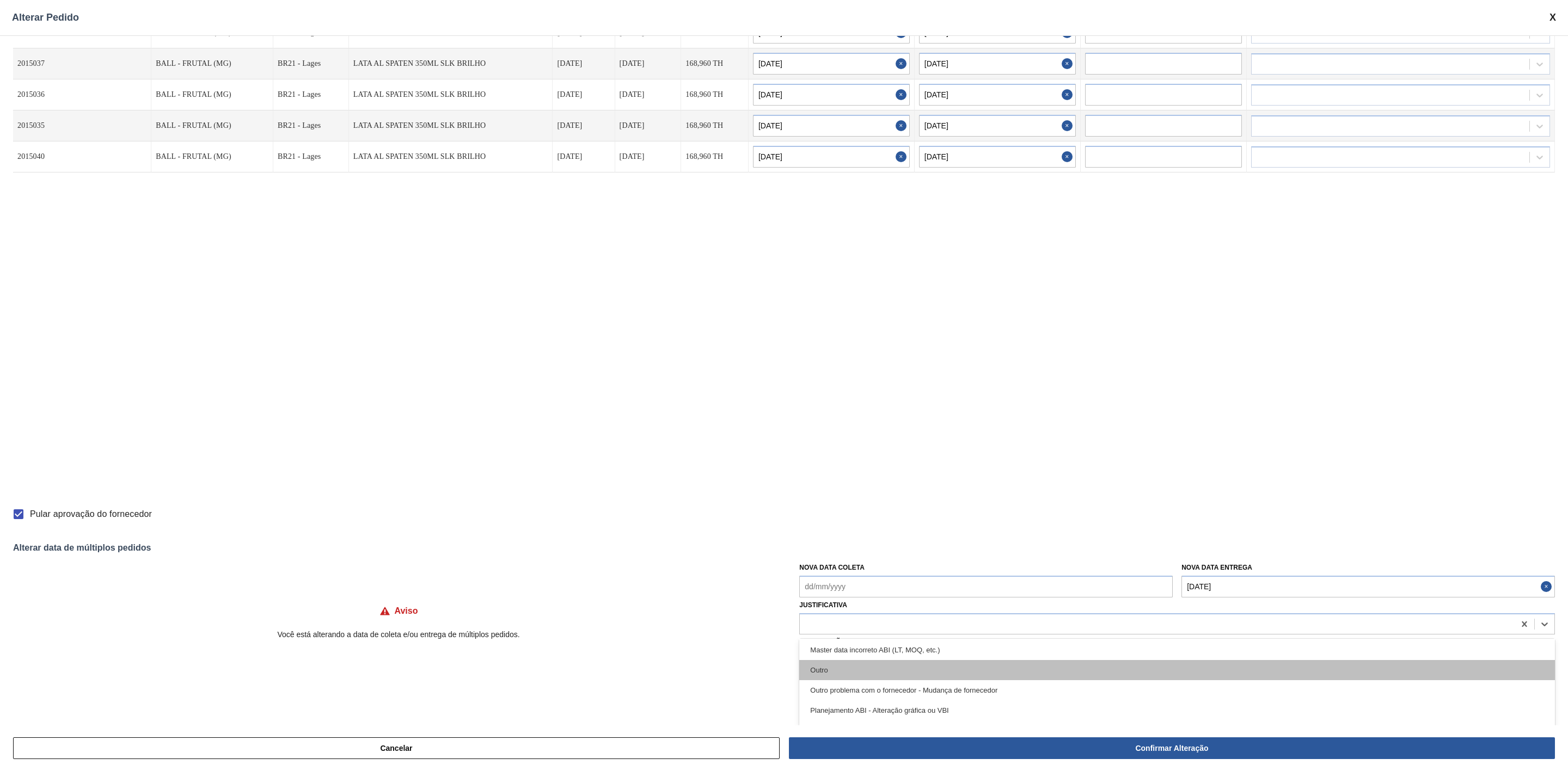
click at [846, 667] on div "Outro" at bounding box center [1177, 671] width 755 height 20
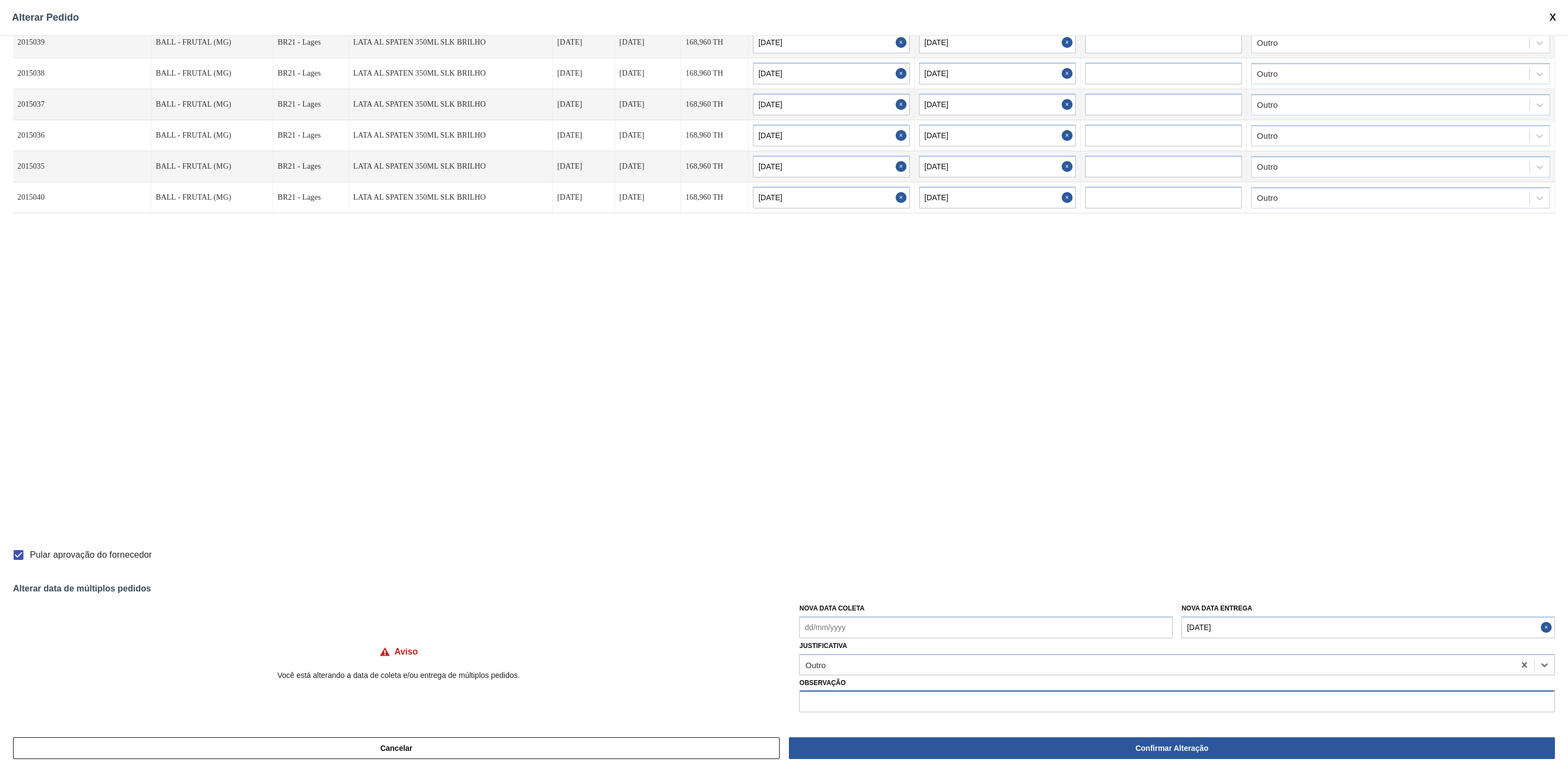
click at [859, 702] on input "text" at bounding box center [1177, 702] width 755 height 22
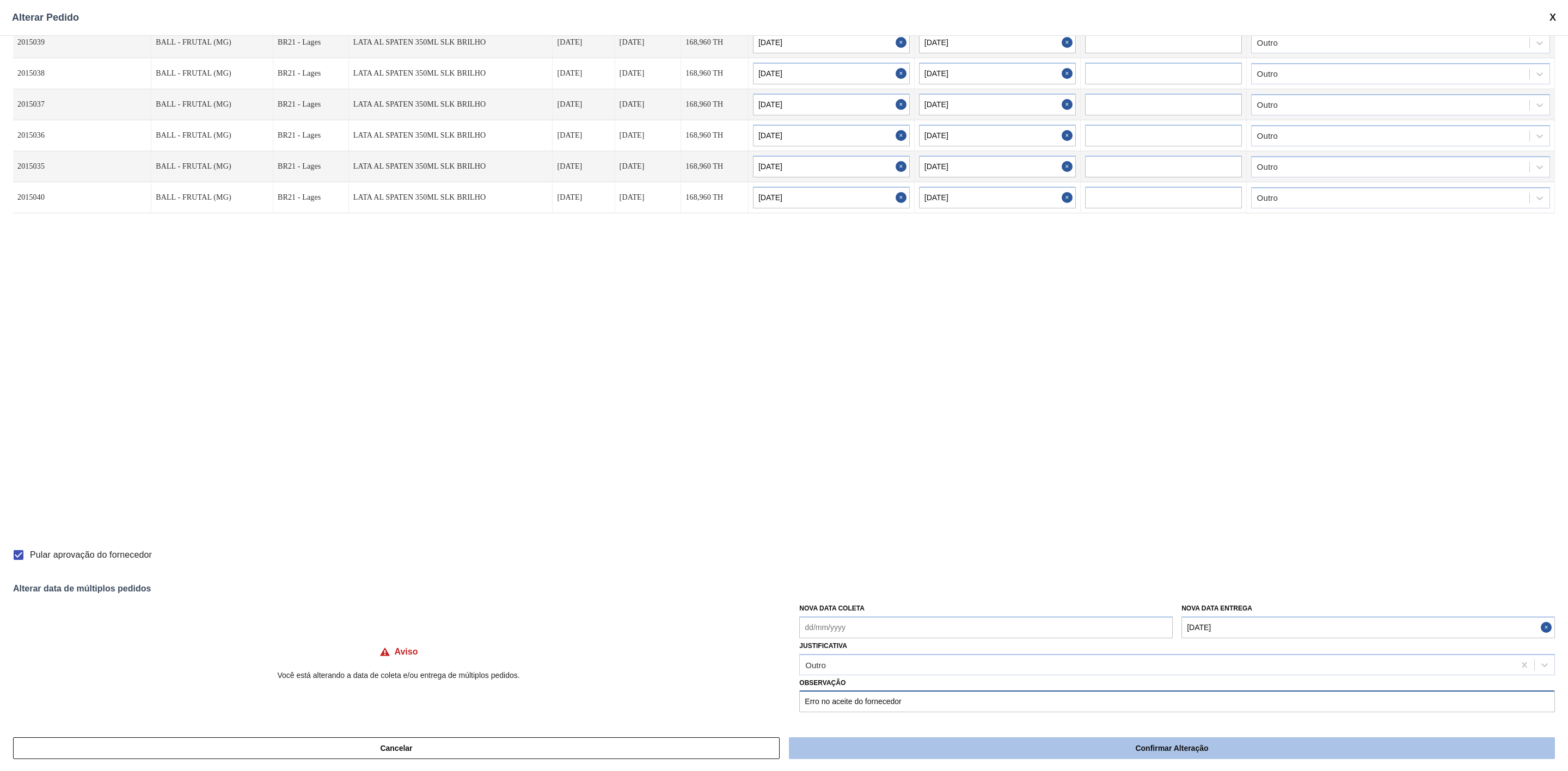
type input "Erro no aceite do fornecedor"
click at [1137, 749] on button "Confirmar Alteração" at bounding box center [1171, 749] width 766 height 22
checkbox input "false"
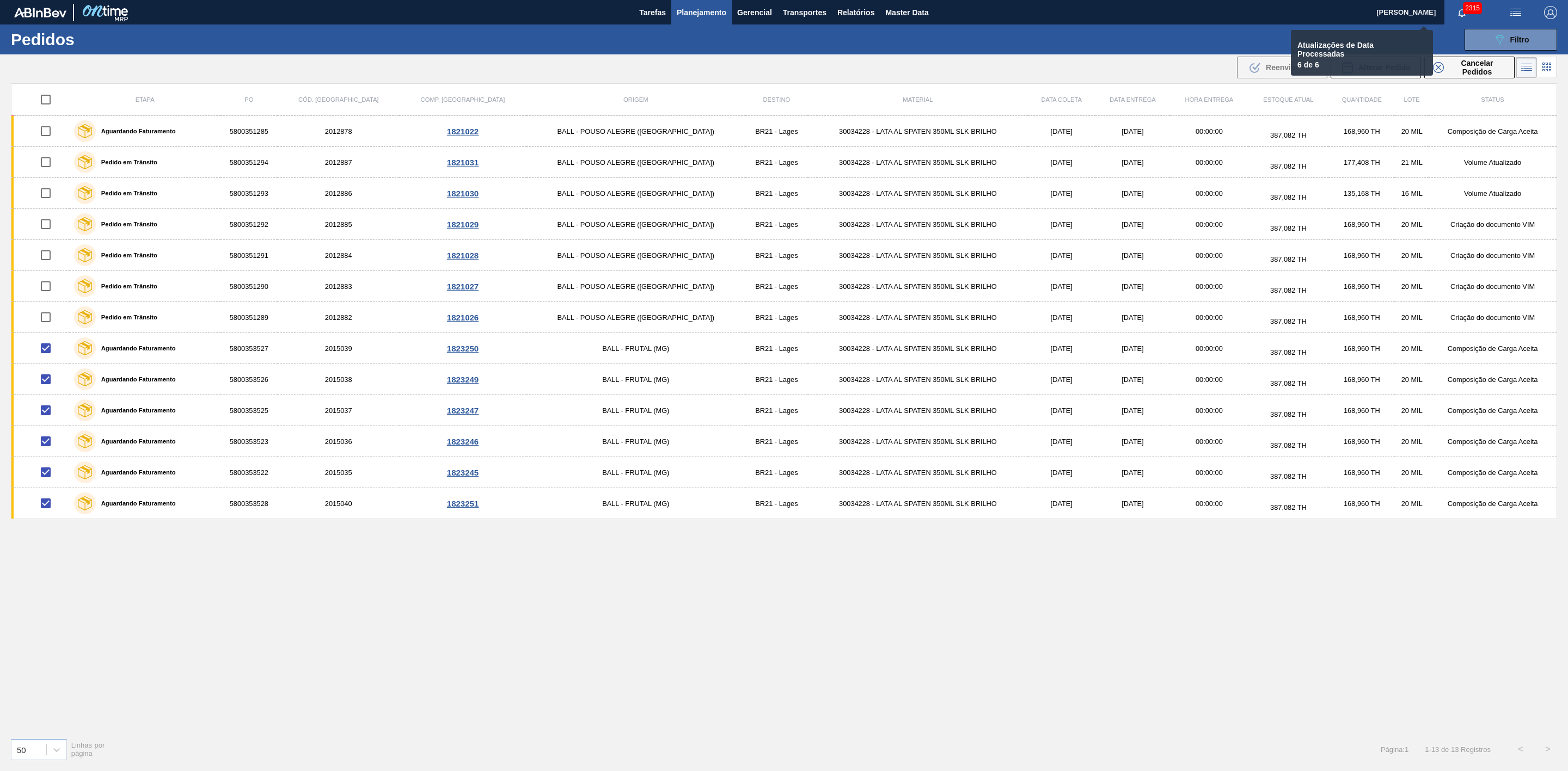
checkbox input "false"
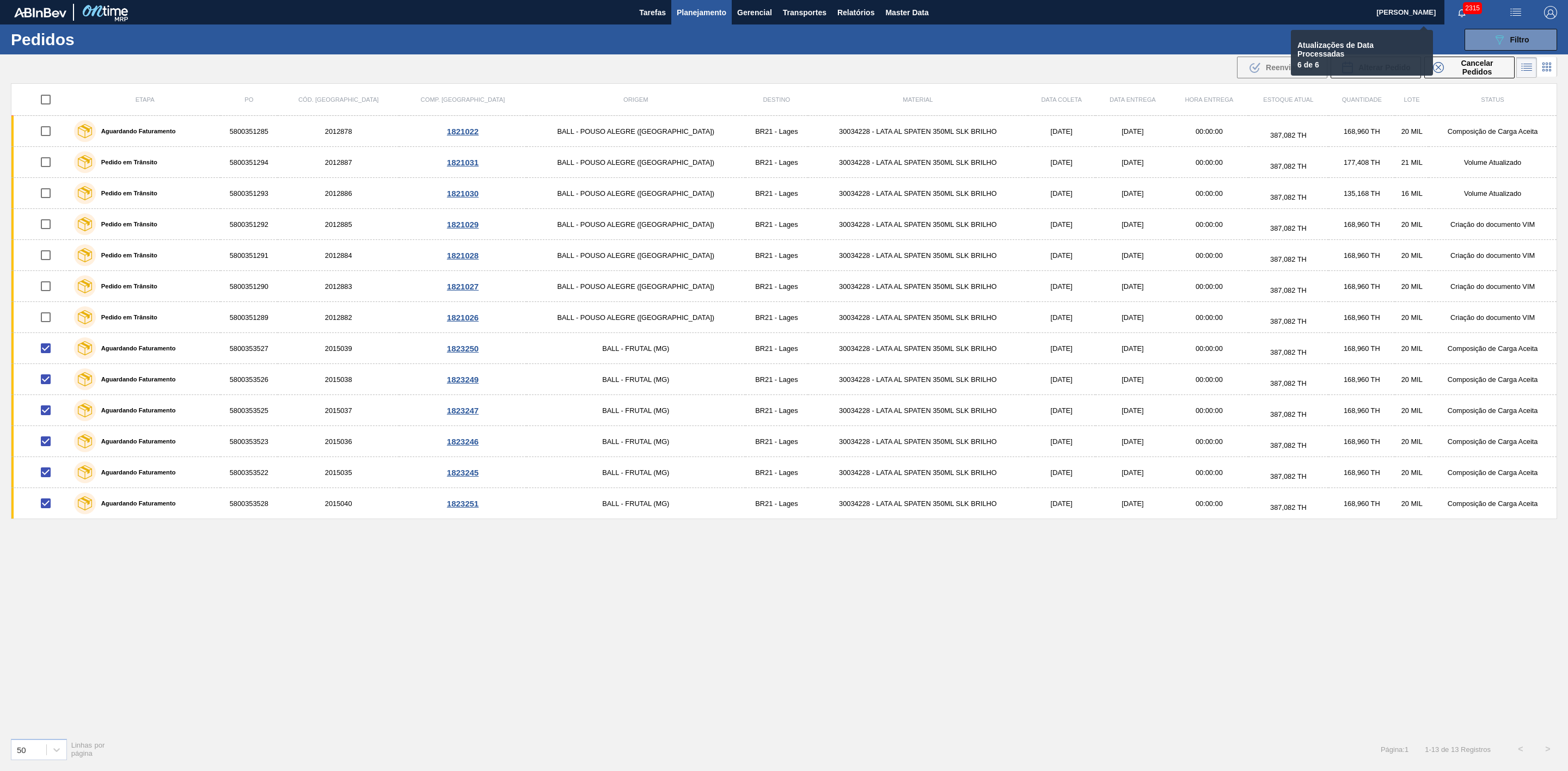
checkbox input "false"
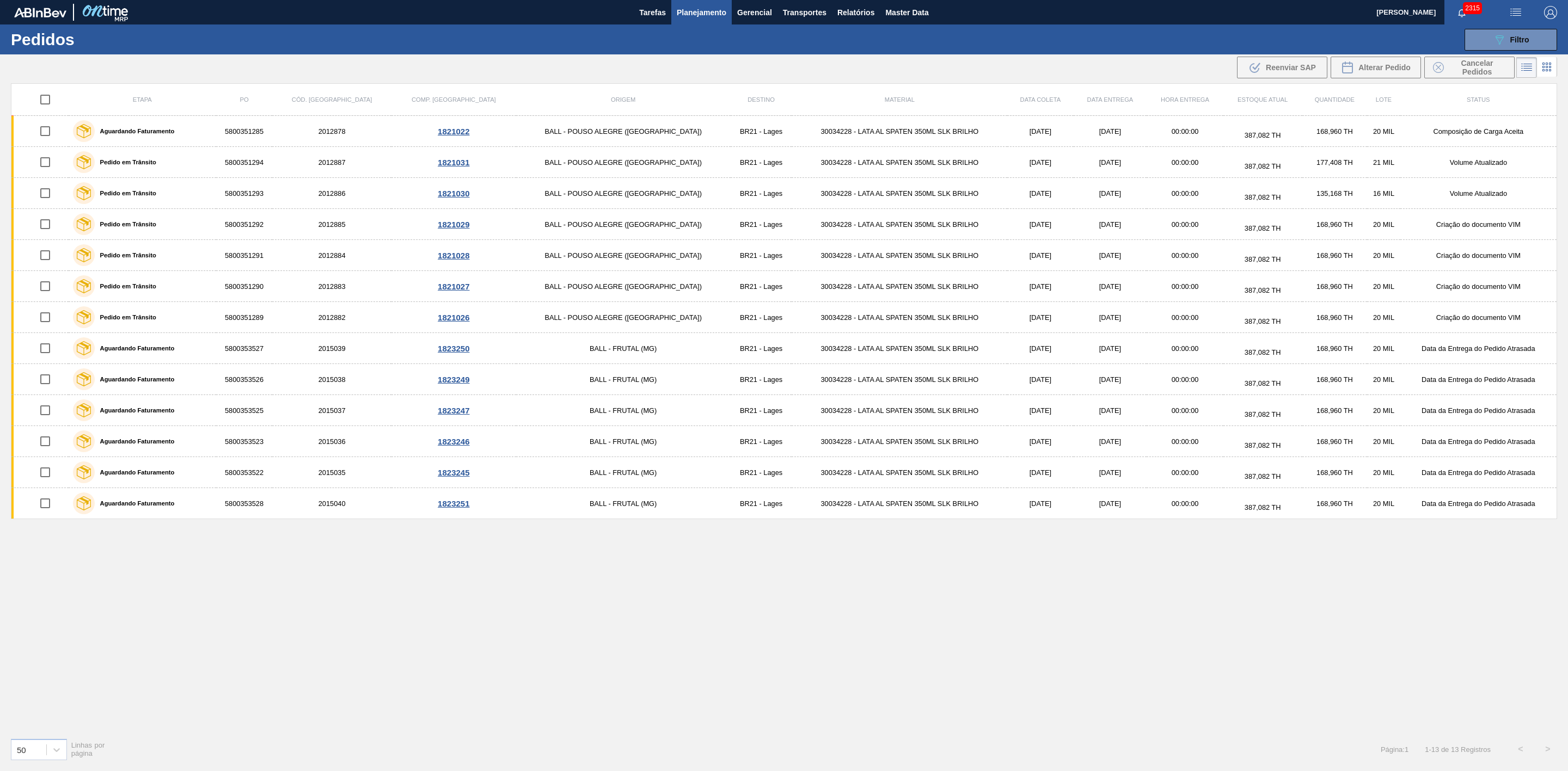
click at [721, 13] on span "Planejamento" at bounding box center [701, 12] width 50 height 13
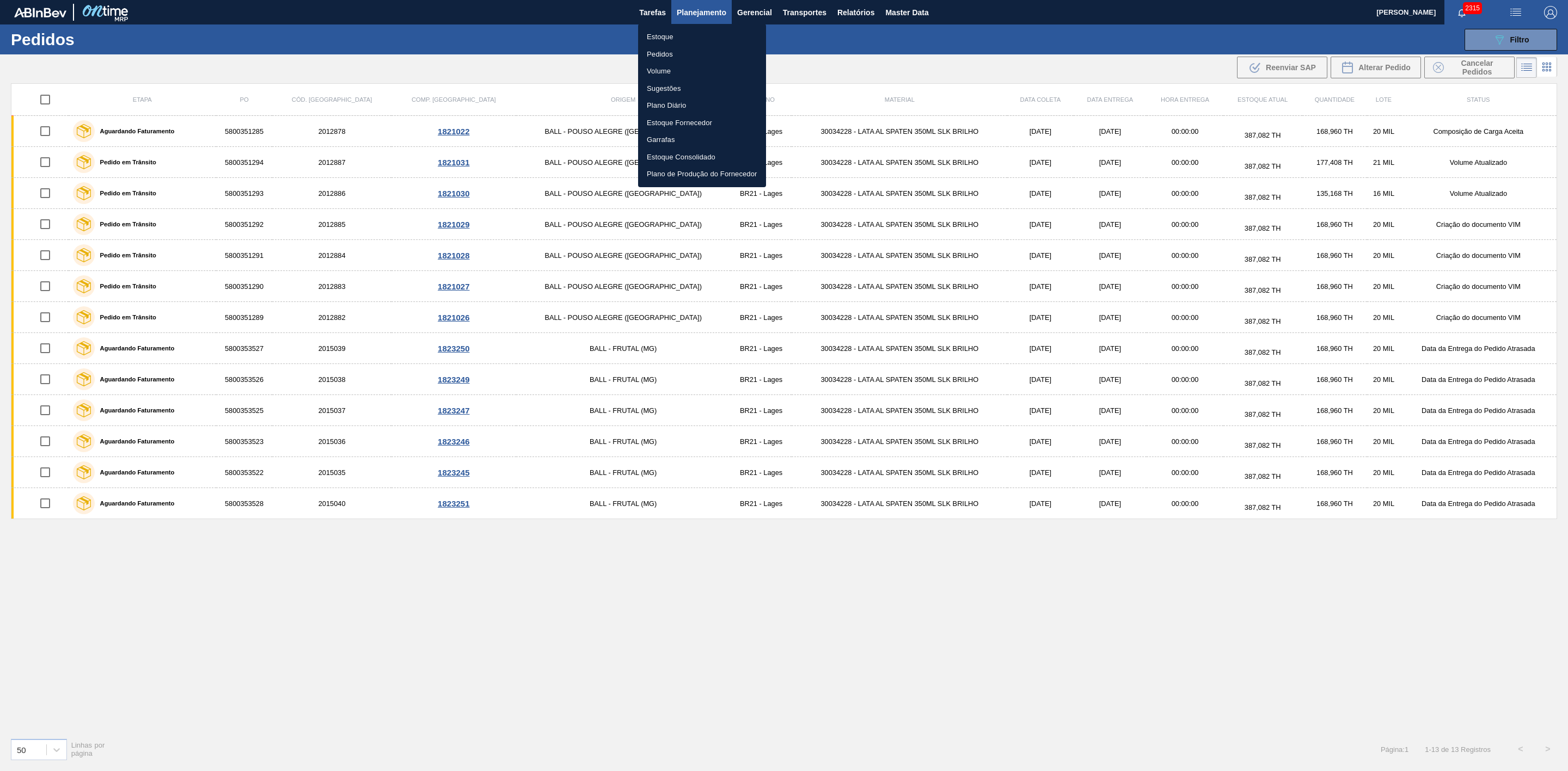
click at [674, 35] on li "Estoque" at bounding box center [702, 37] width 128 height 17
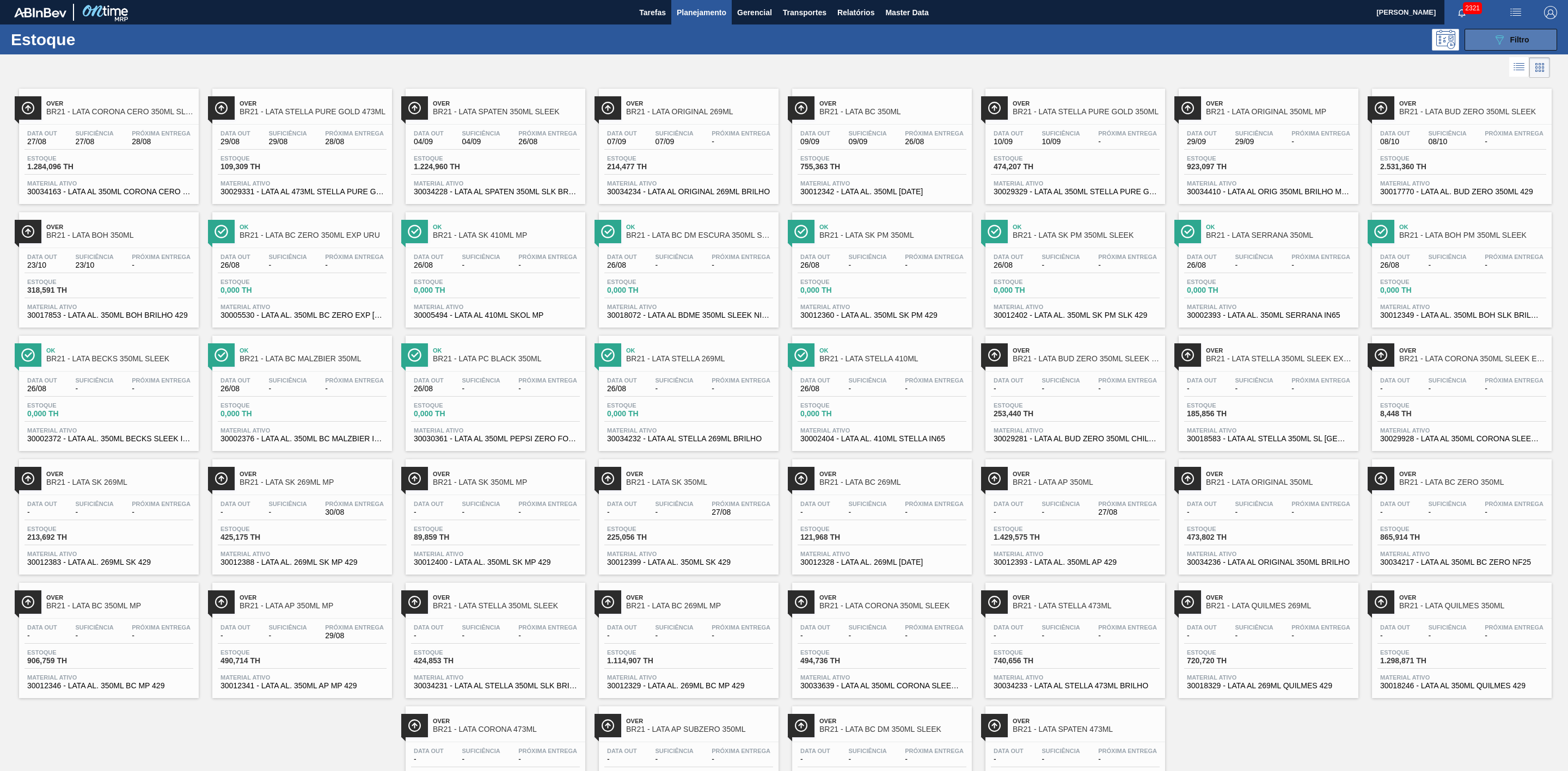
click at [1486, 32] on button "089F7B8B-B2A5-4AFE-B5C0-19BA573D28AC Filtro" at bounding box center [1511, 40] width 92 height 22
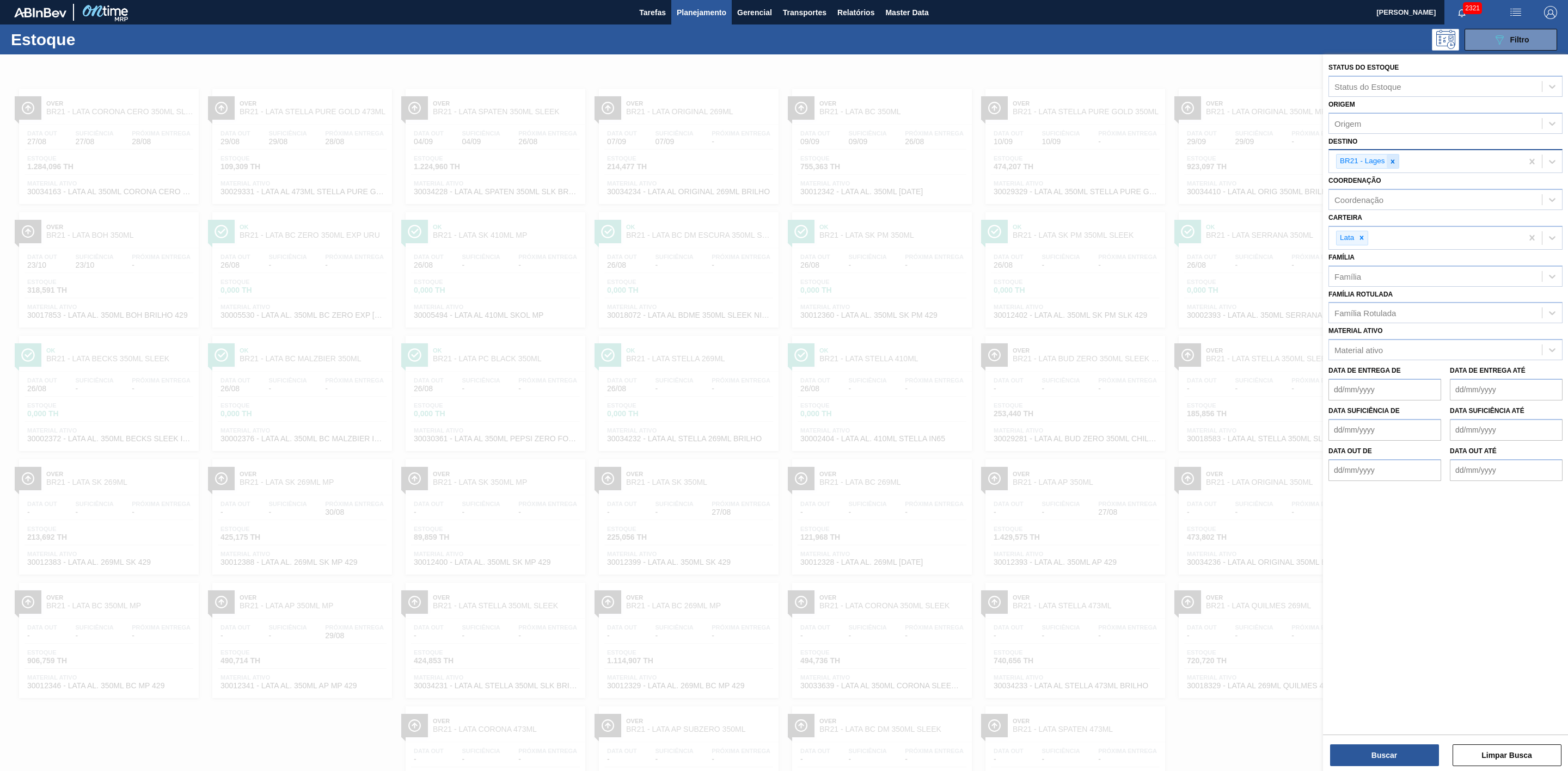
click at [1395, 160] on icon at bounding box center [1392, 162] width 8 height 8
type input "22"
click at [1380, 180] on div "BR22 - Viamão" at bounding box center [1446, 187] width 234 height 20
click at [1416, 751] on button "Buscar" at bounding box center [1385, 755] width 109 height 22
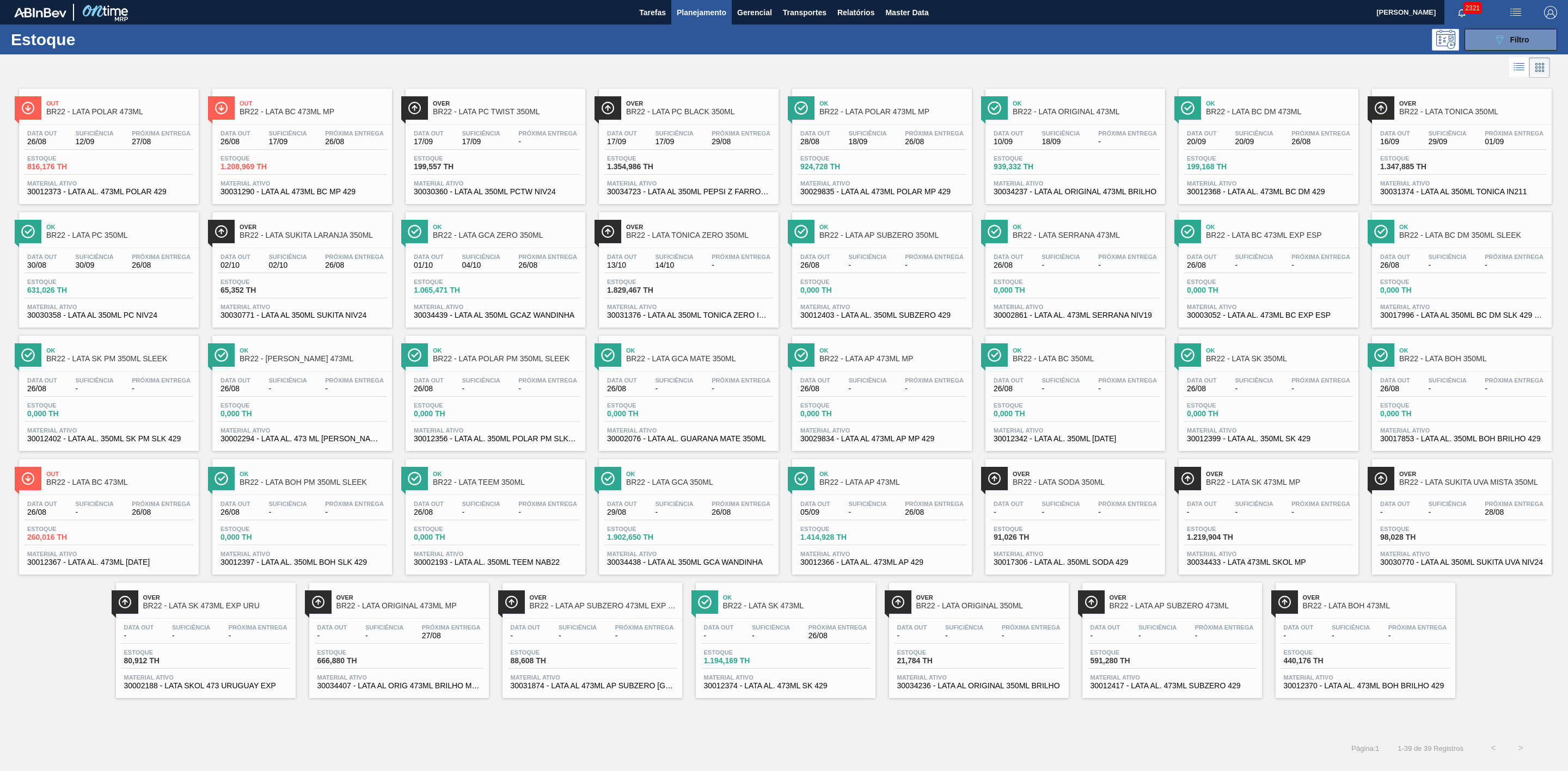
click at [304, 61] on div at bounding box center [775, 67] width 1550 height 26
click at [703, 10] on span "Planejamento" at bounding box center [701, 12] width 50 height 13
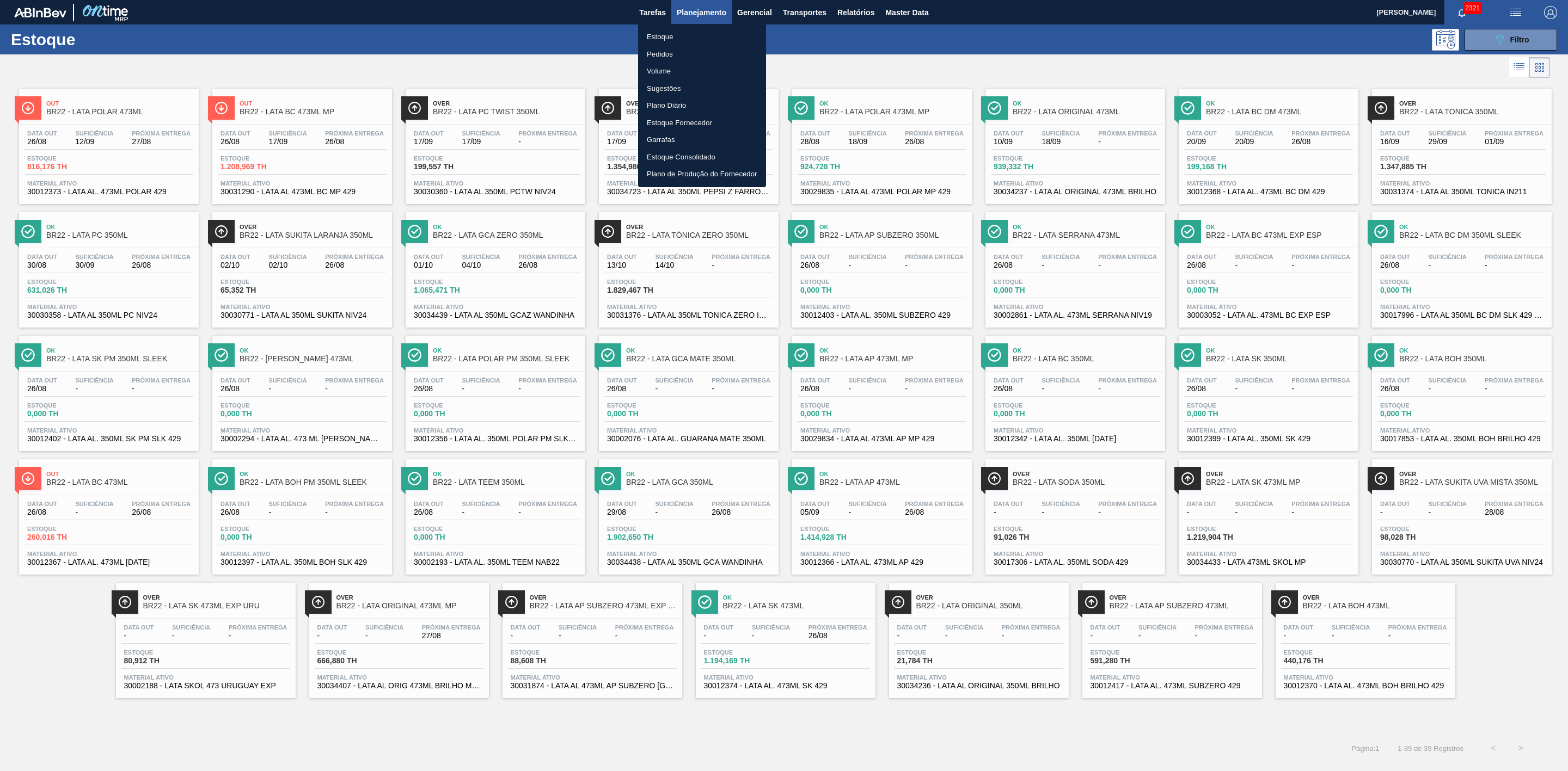
click at [654, 38] on li "Estoque" at bounding box center [702, 37] width 128 height 17
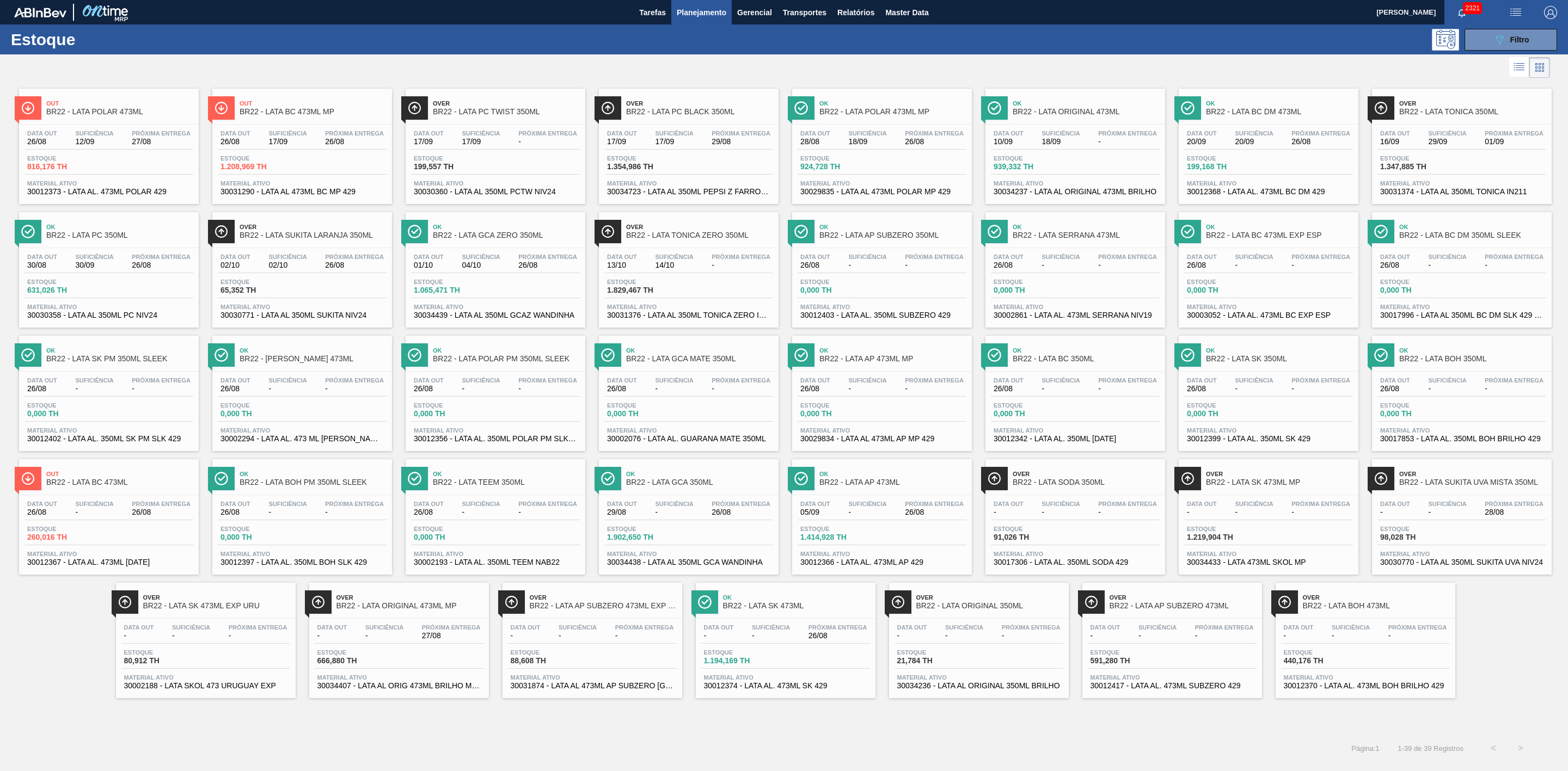
click at [804, 48] on div "089F7B8B-B2A5-4AFE-B5C0-19BA573D28AC Filtro" at bounding box center [872, 40] width 1379 height 22
click at [1509, 44] on div "089F7B8B-B2A5-4AFE-B5C0-19BA573D28AC Filtro" at bounding box center [1511, 40] width 37 height 13
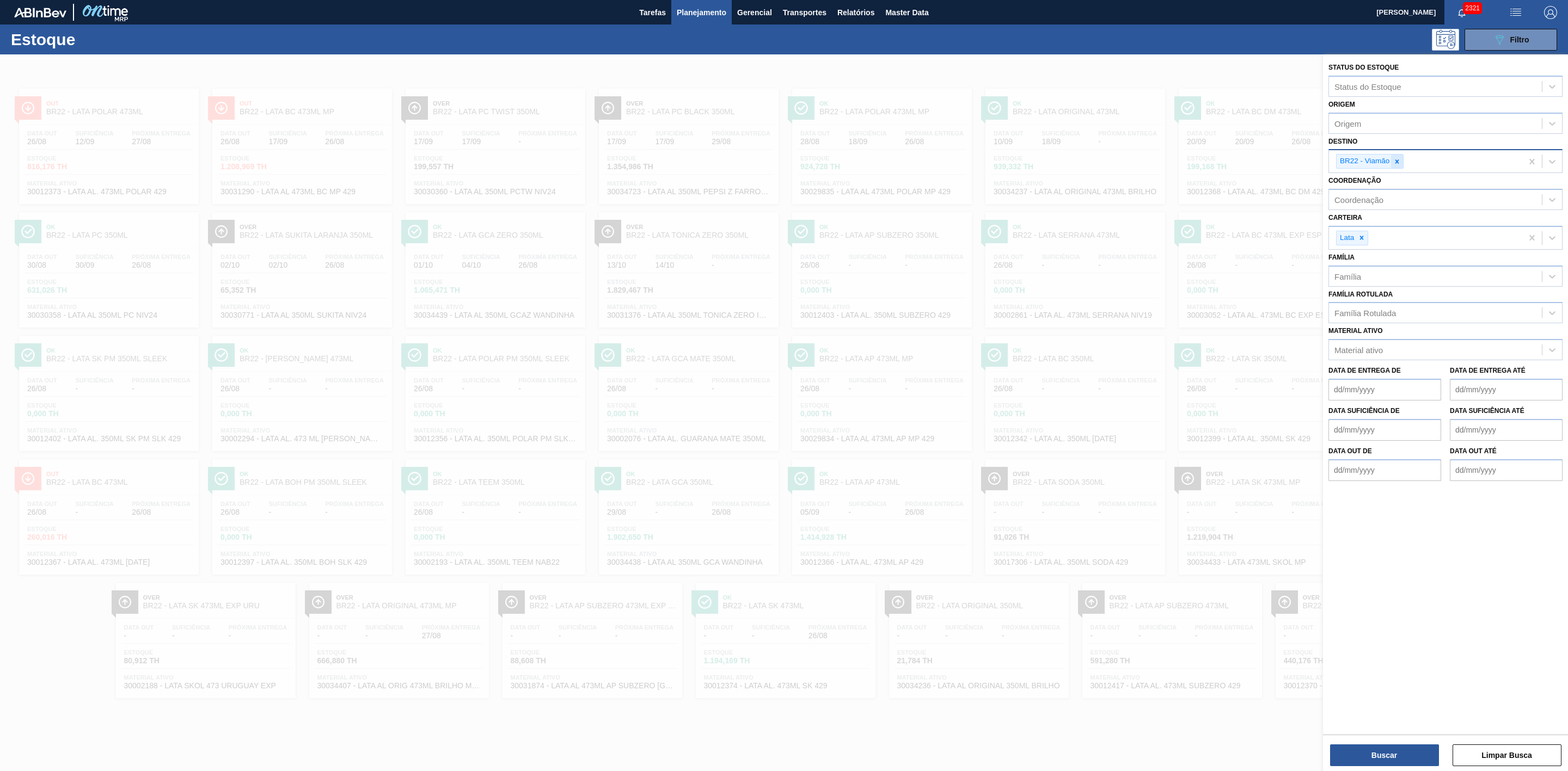
click at [1398, 165] on icon at bounding box center [1397, 162] width 8 height 8
click at [1411, 158] on div "Destino" at bounding box center [1435, 160] width 213 height 16
type input "09"
click at [1380, 201] on div "BR09 - Agudos" at bounding box center [1446, 207] width 234 height 20
click at [1394, 757] on button "Buscar" at bounding box center [1385, 755] width 109 height 22
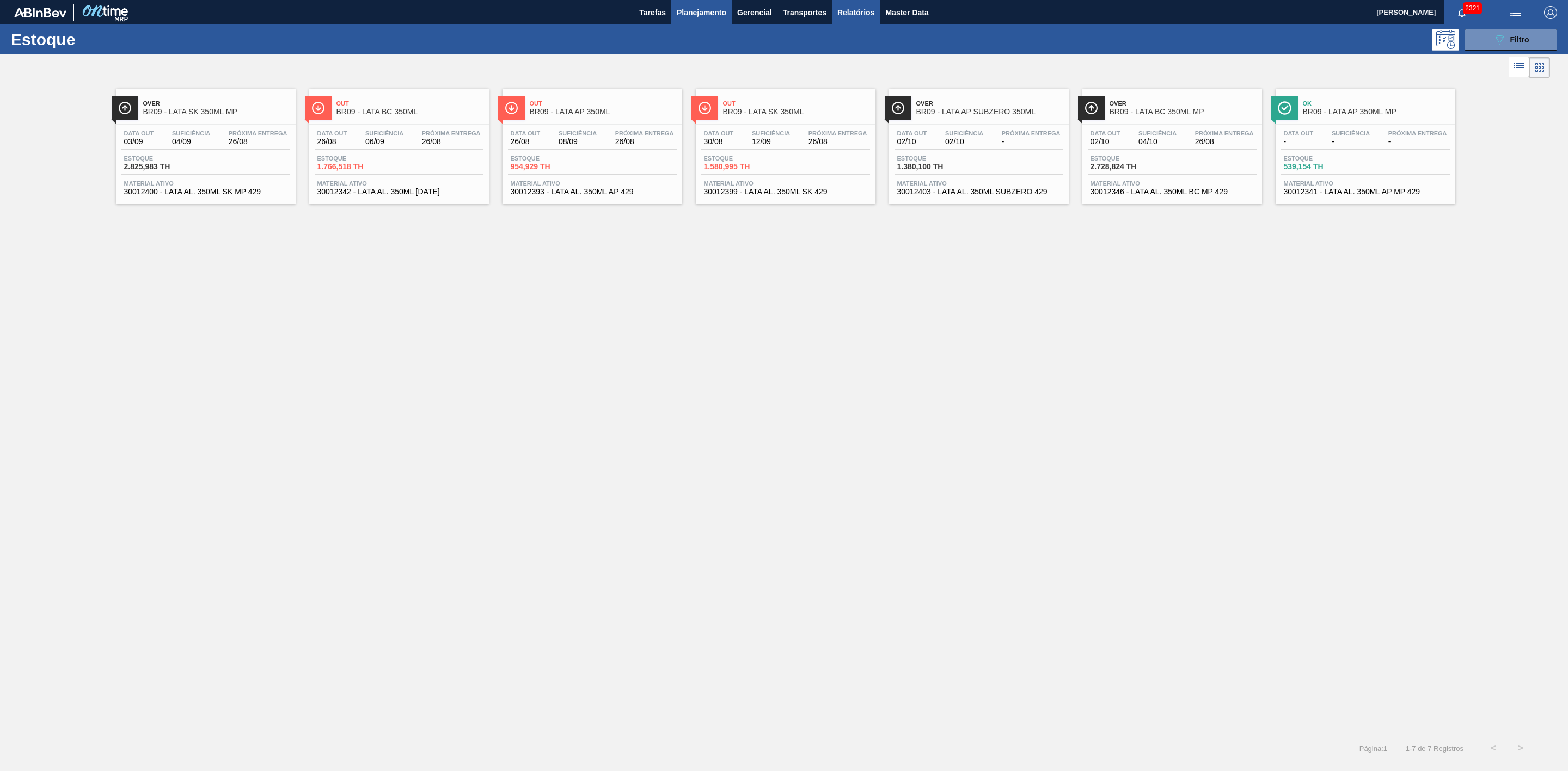
click at [867, 10] on span "Relatórios" at bounding box center [856, 12] width 37 height 13
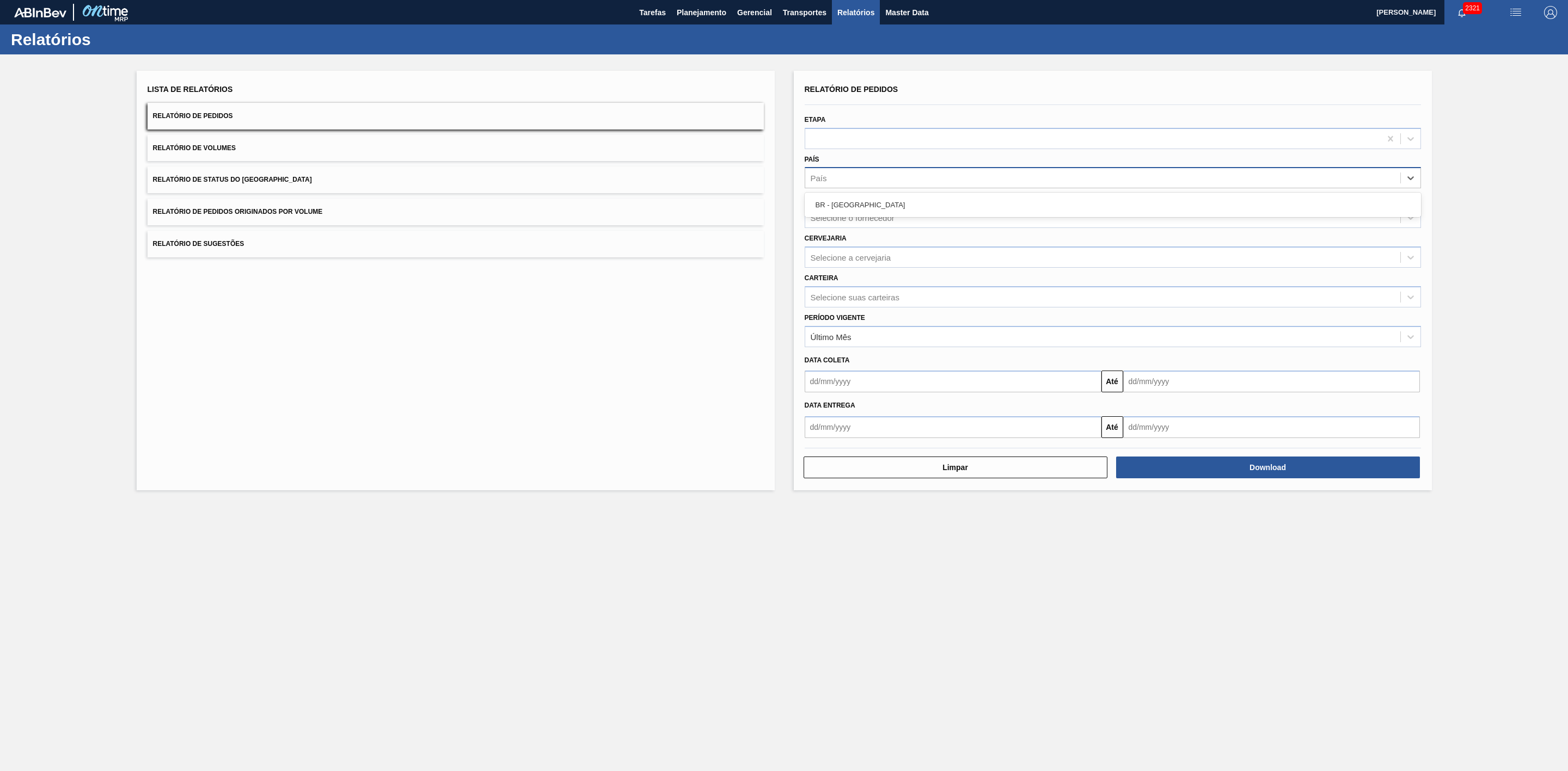
click at [850, 178] on div "País" at bounding box center [1103, 178] width 595 height 16
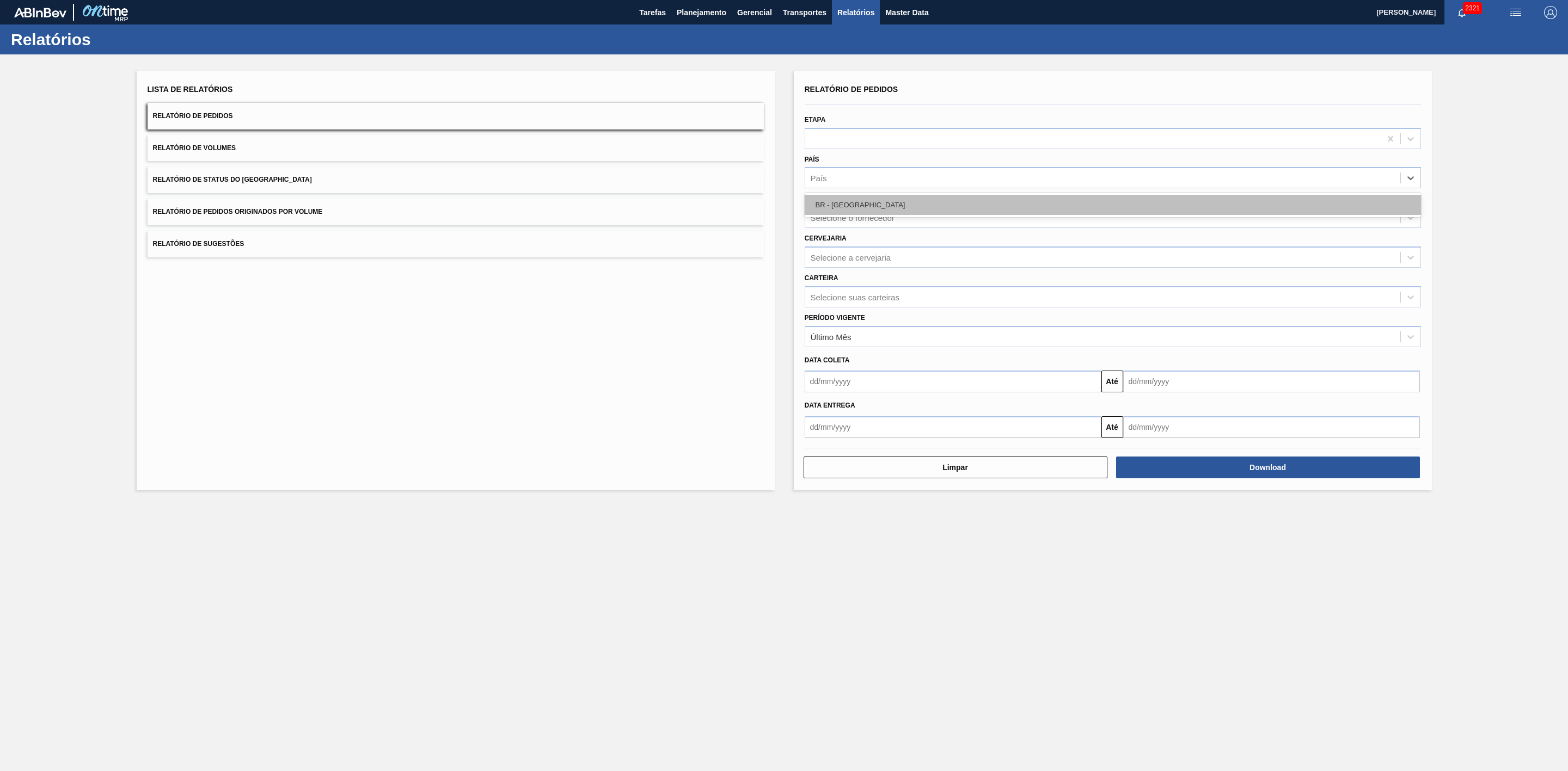
click at [843, 202] on div "BR - Brasil" at bounding box center [1112, 205] width 616 height 20
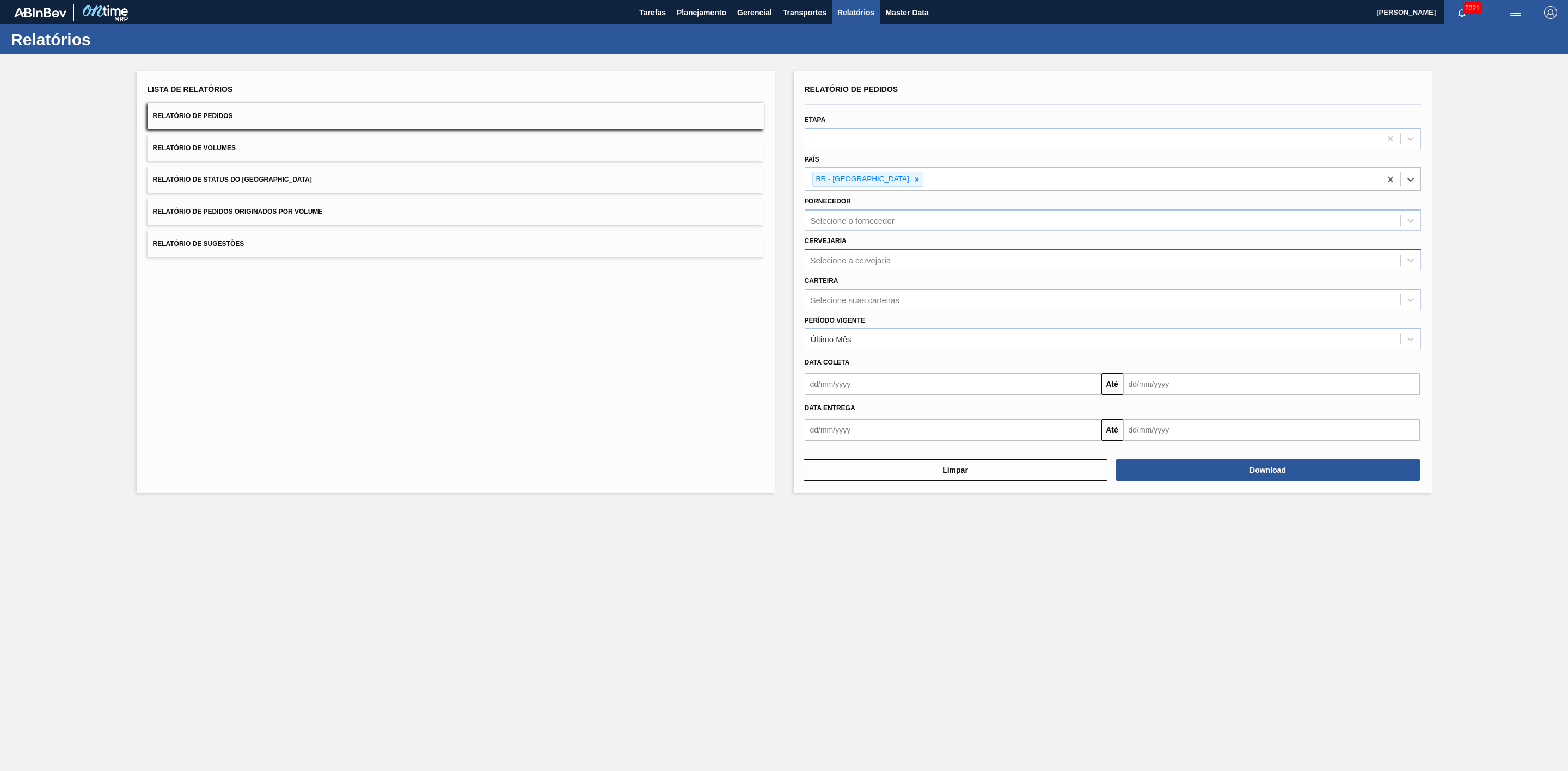
click at [857, 256] on div "Selecione a cervejaria" at bounding box center [852, 260] width 81 height 9
type input "2"
type input "09"
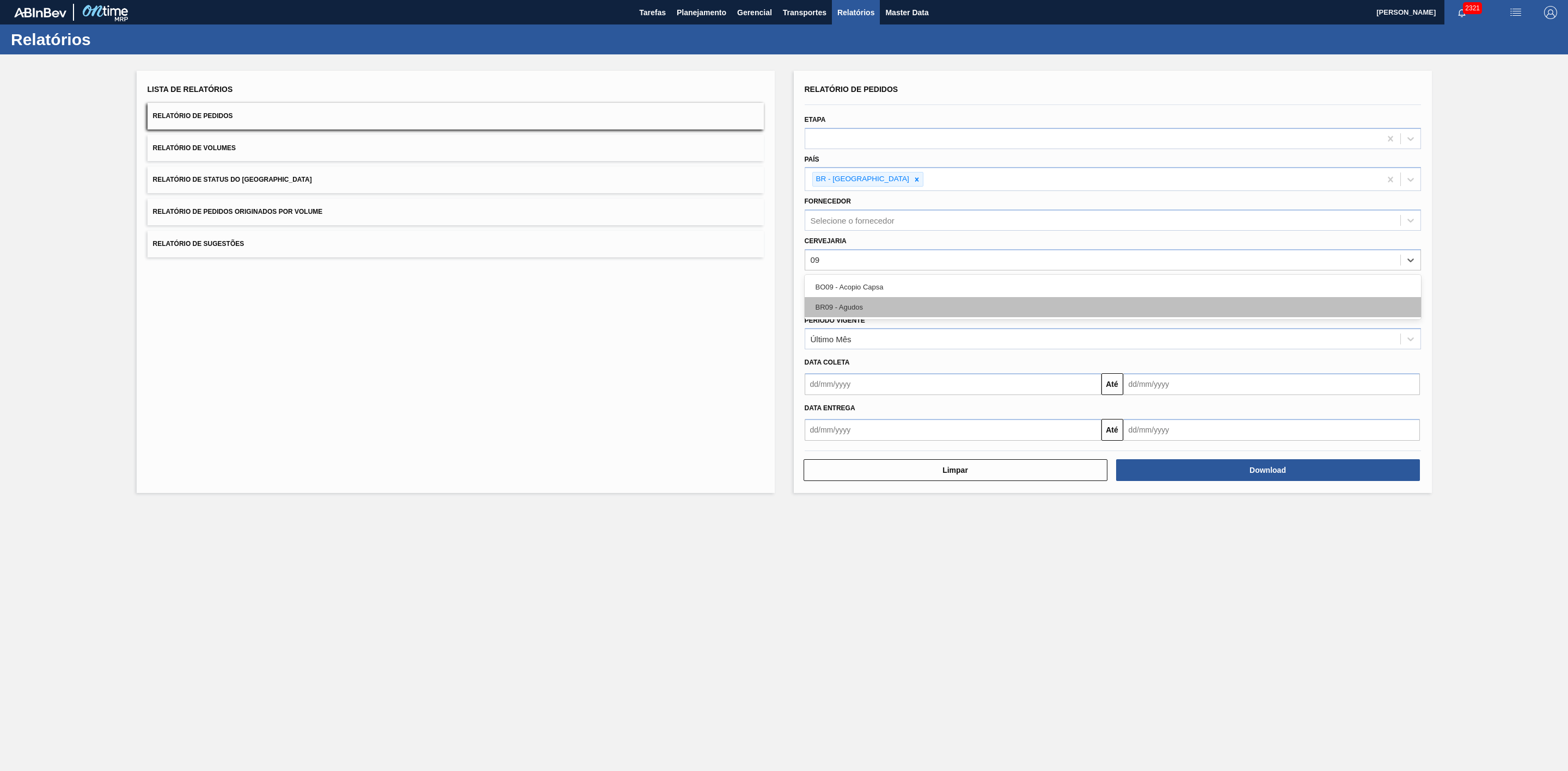
click at [868, 310] on div "BR09 - Agudos" at bounding box center [1112, 308] width 616 height 20
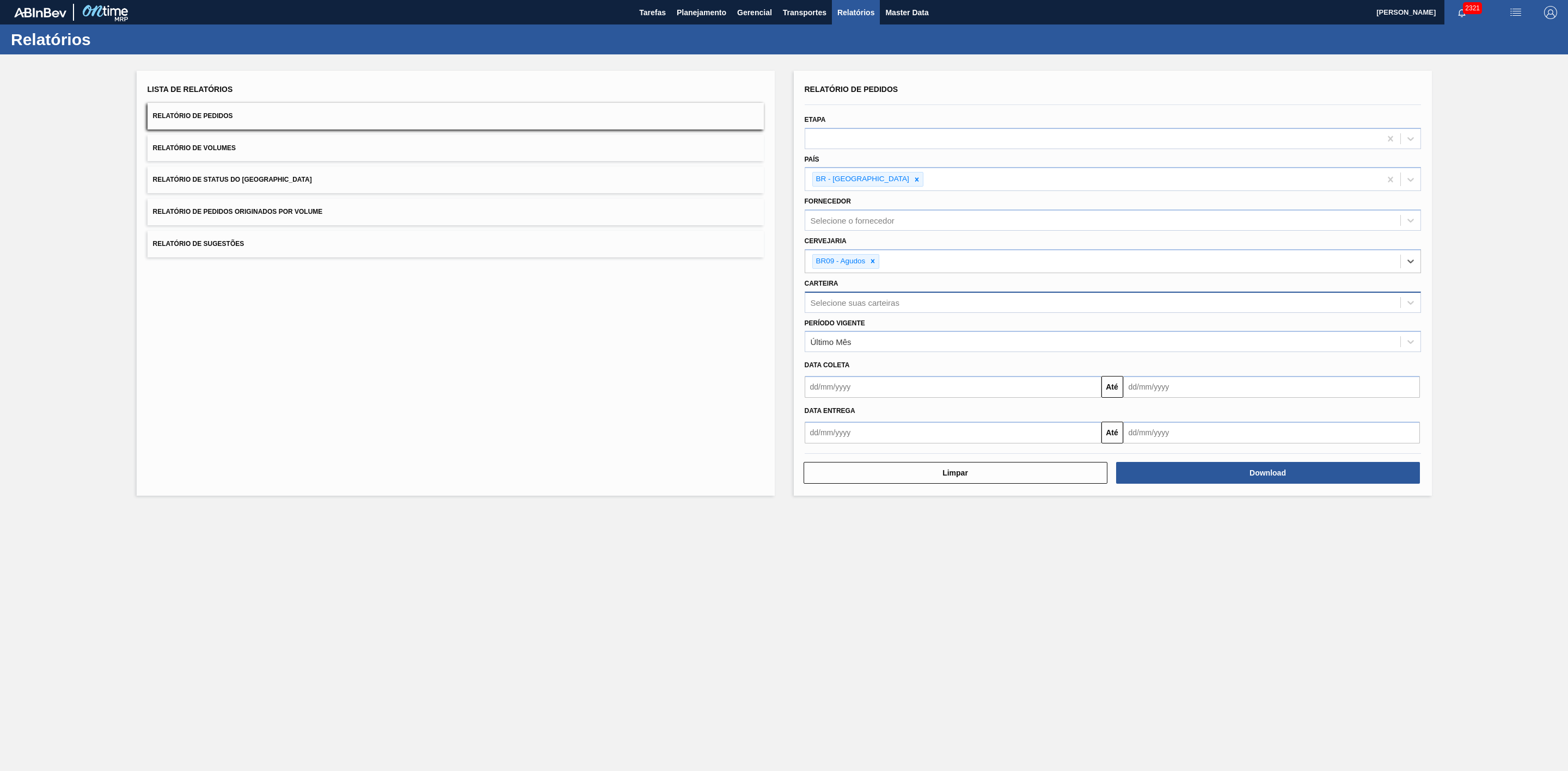
click at [888, 306] on div "Selecione suas carteiras" at bounding box center [855, 302] width 89 height 9
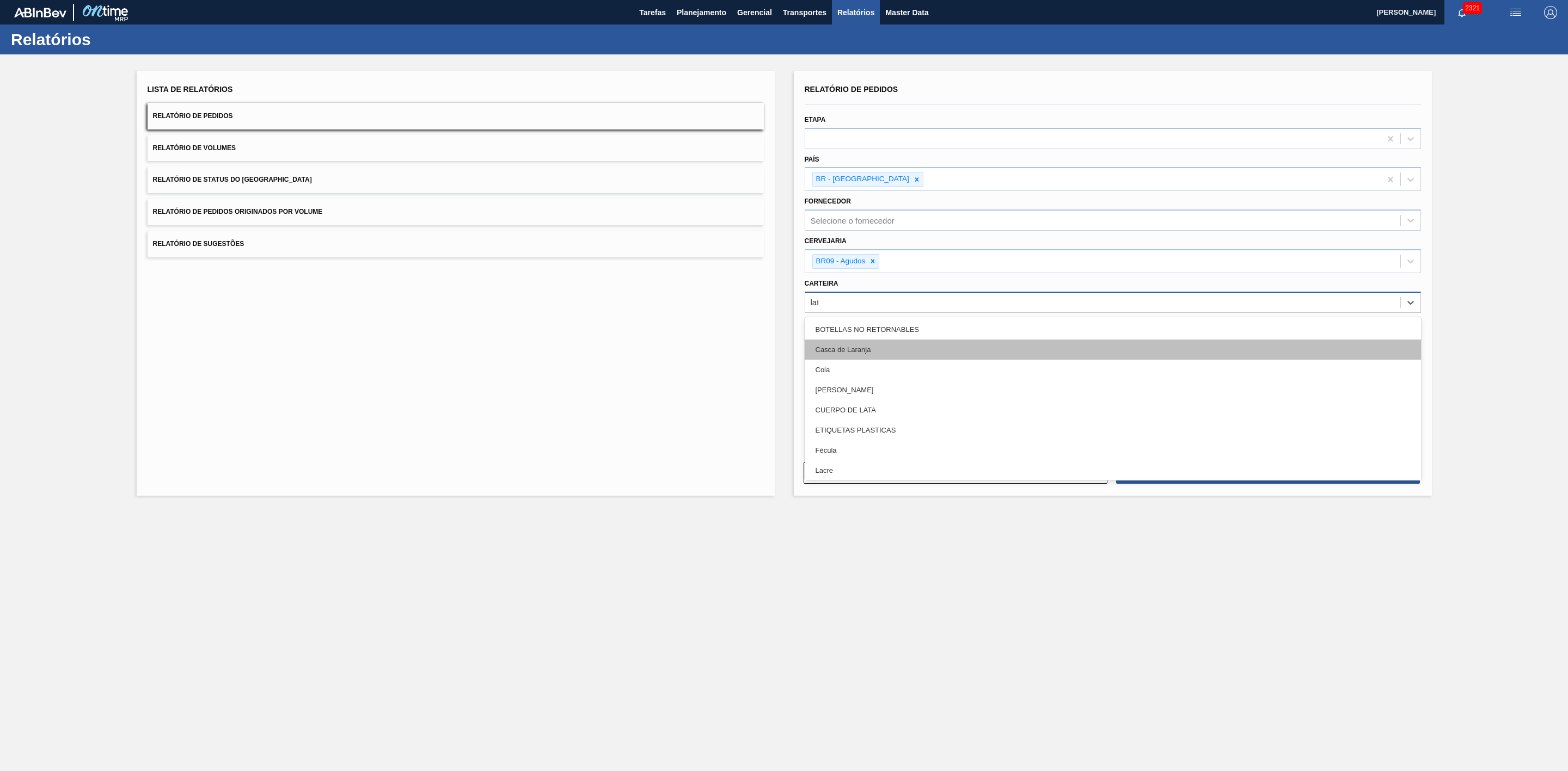
type input "lata"
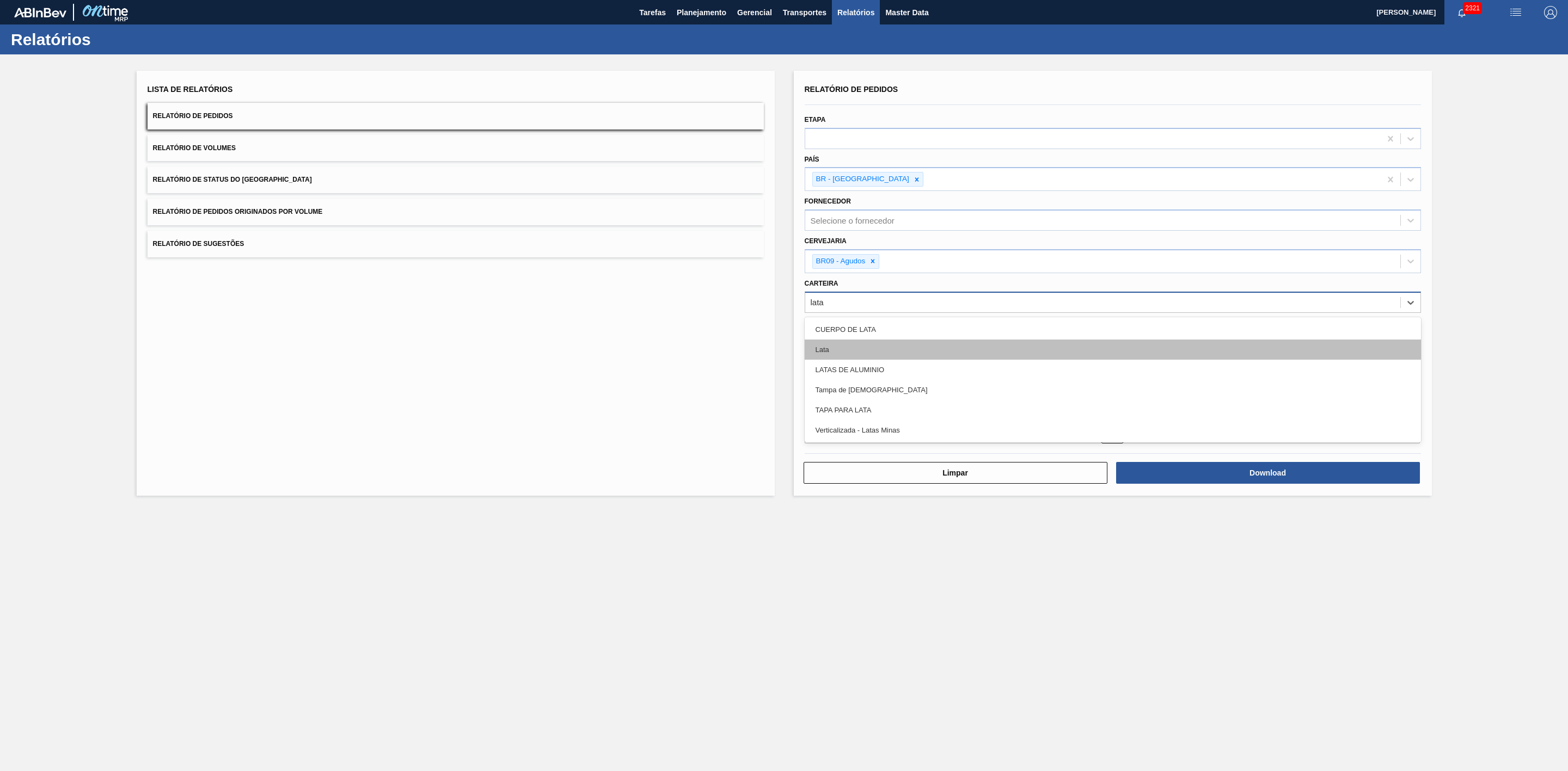
click at [852, 354] on div "Lata" at bounding box center [1112, 349] width 616 height 20
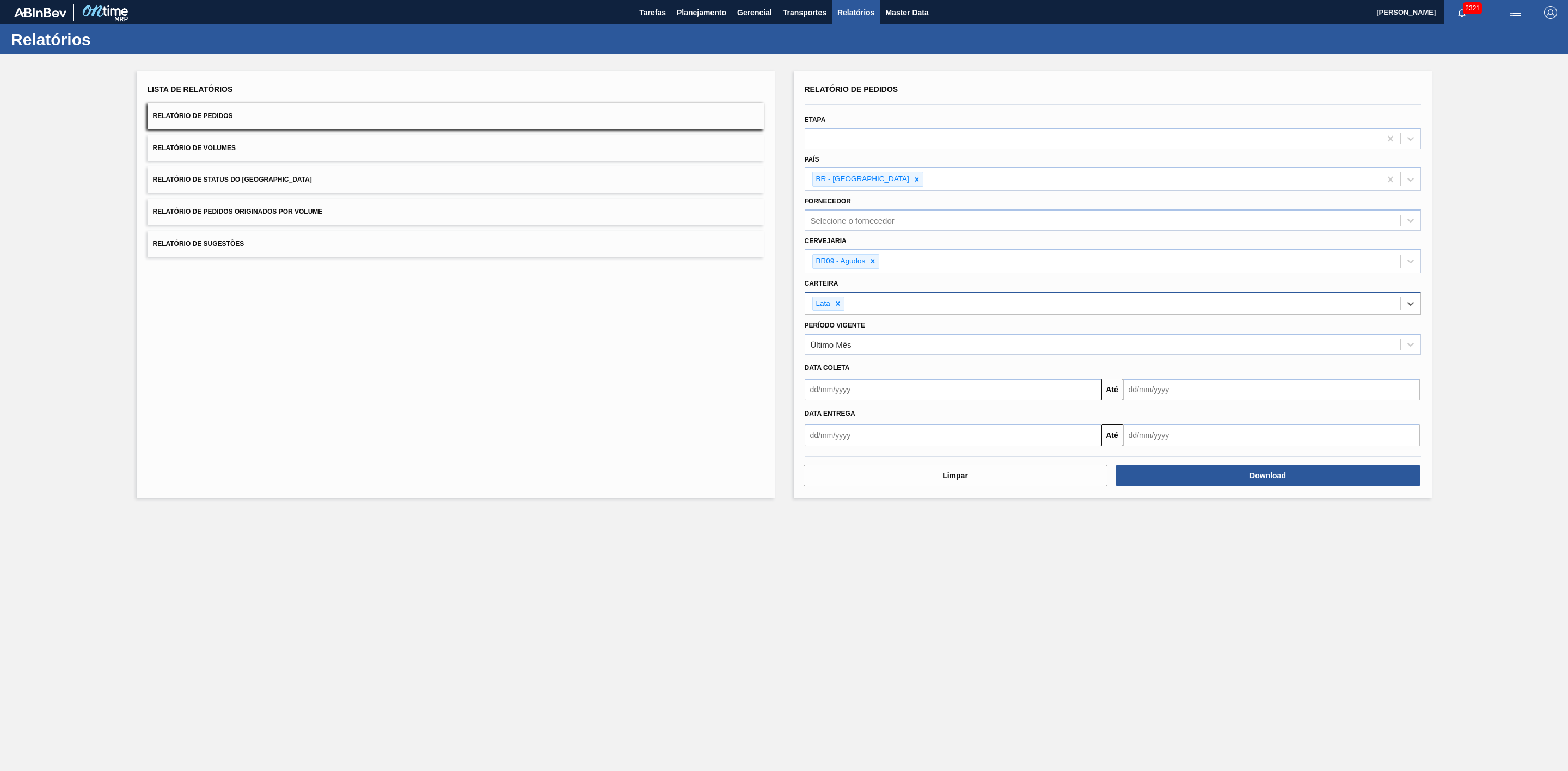
click at [863, 395] on input "text" at bounding box center [953, 390] width 297 height 22
click at [820, 525] on div "24" at bounding box center [818, 521] width 14 height 14
type input "[DATE]"
drag, startPoint x: 1158, startPoint y: 395, endPoint x: 1160, endPoint y: 401, distance: 6.3
click at [1158, 395] on input "text" at bounding box center [1271, 390] width 297 height 22
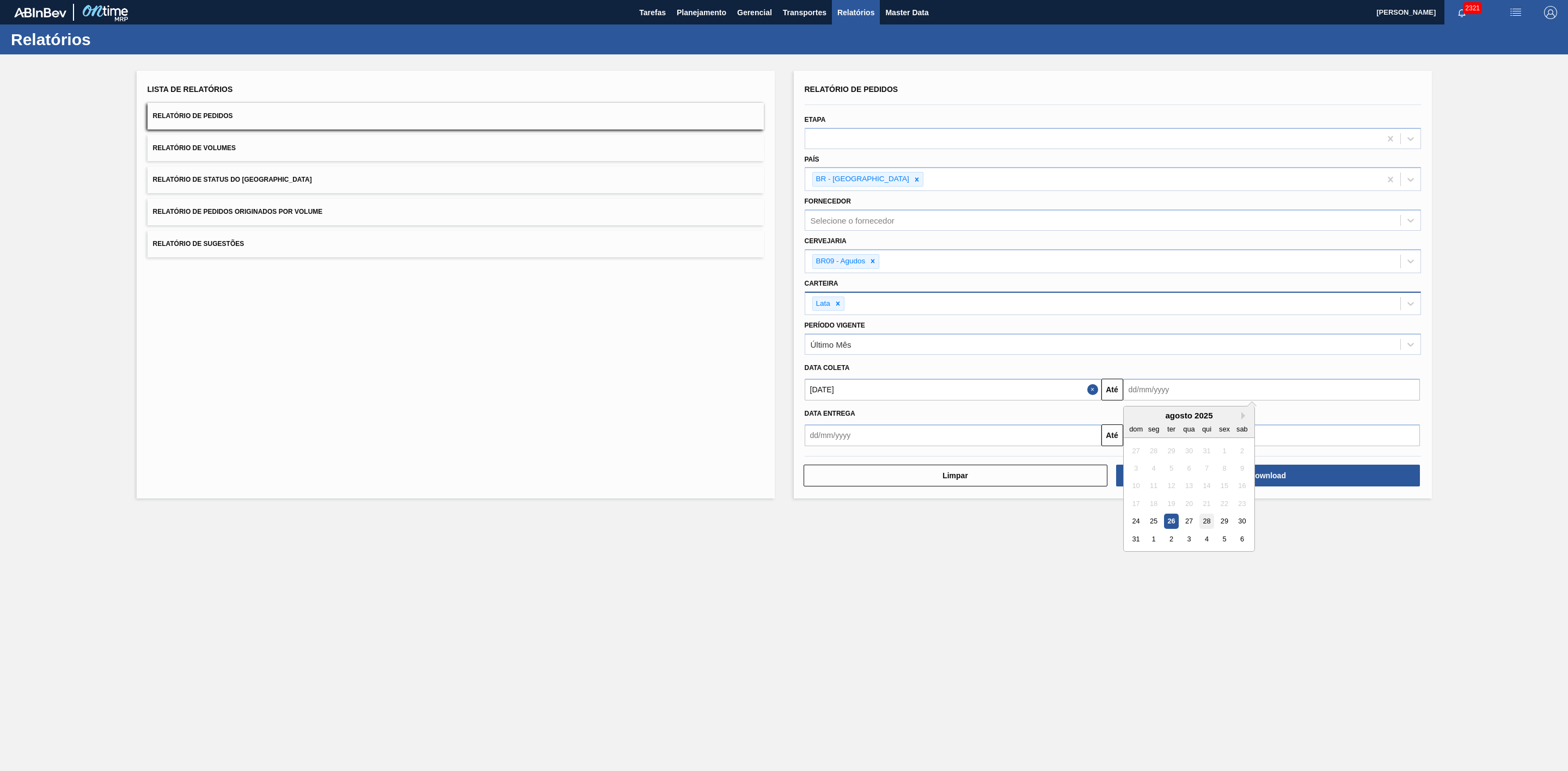
click at [1206, 521] on div "28" at bounding box center [1206, 521] width 14 height 14
type input "[DATE]"
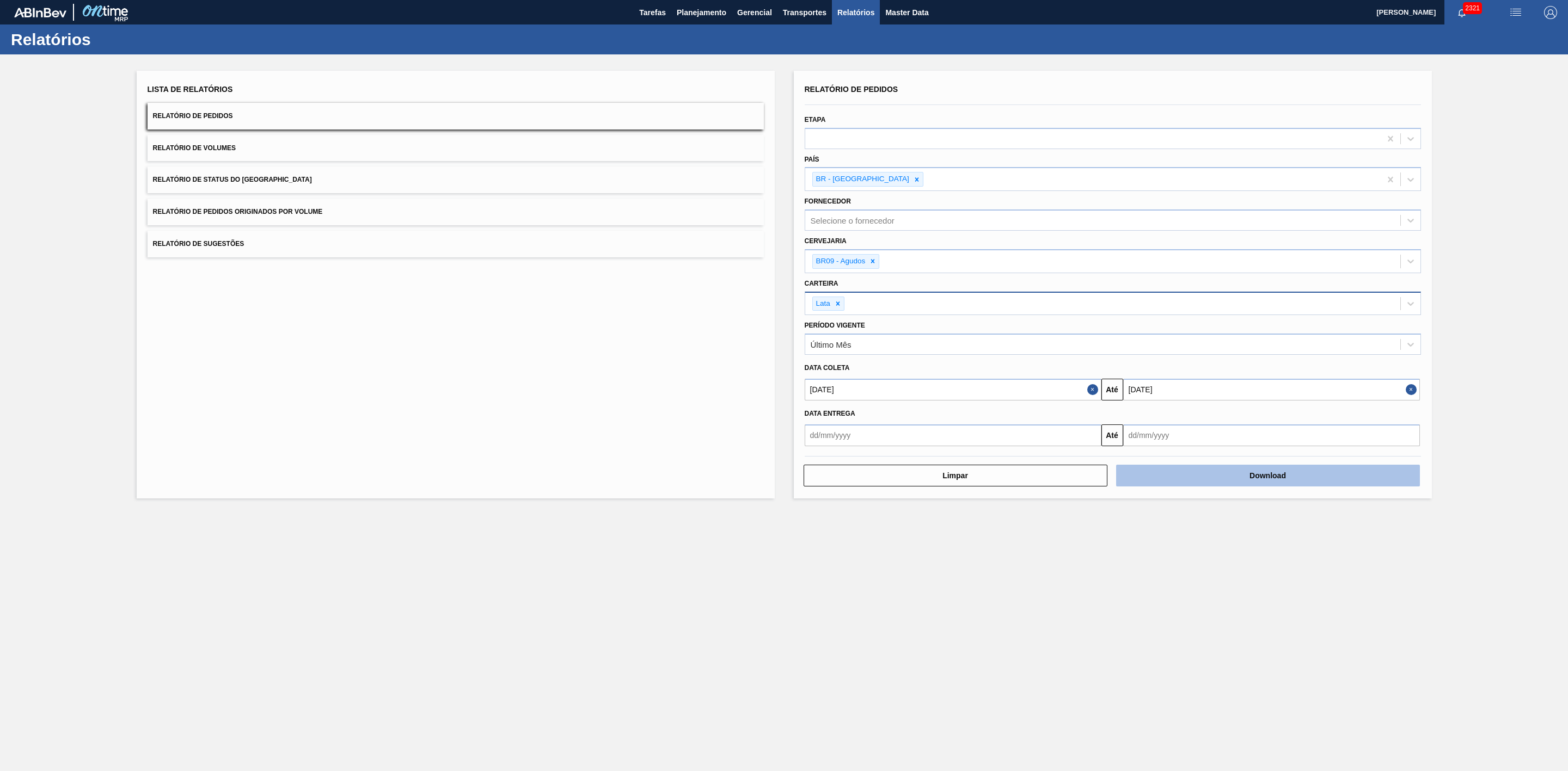
click at [1190, 477] on button "Download" at bounding box center [1268, 476] width 304 height 22
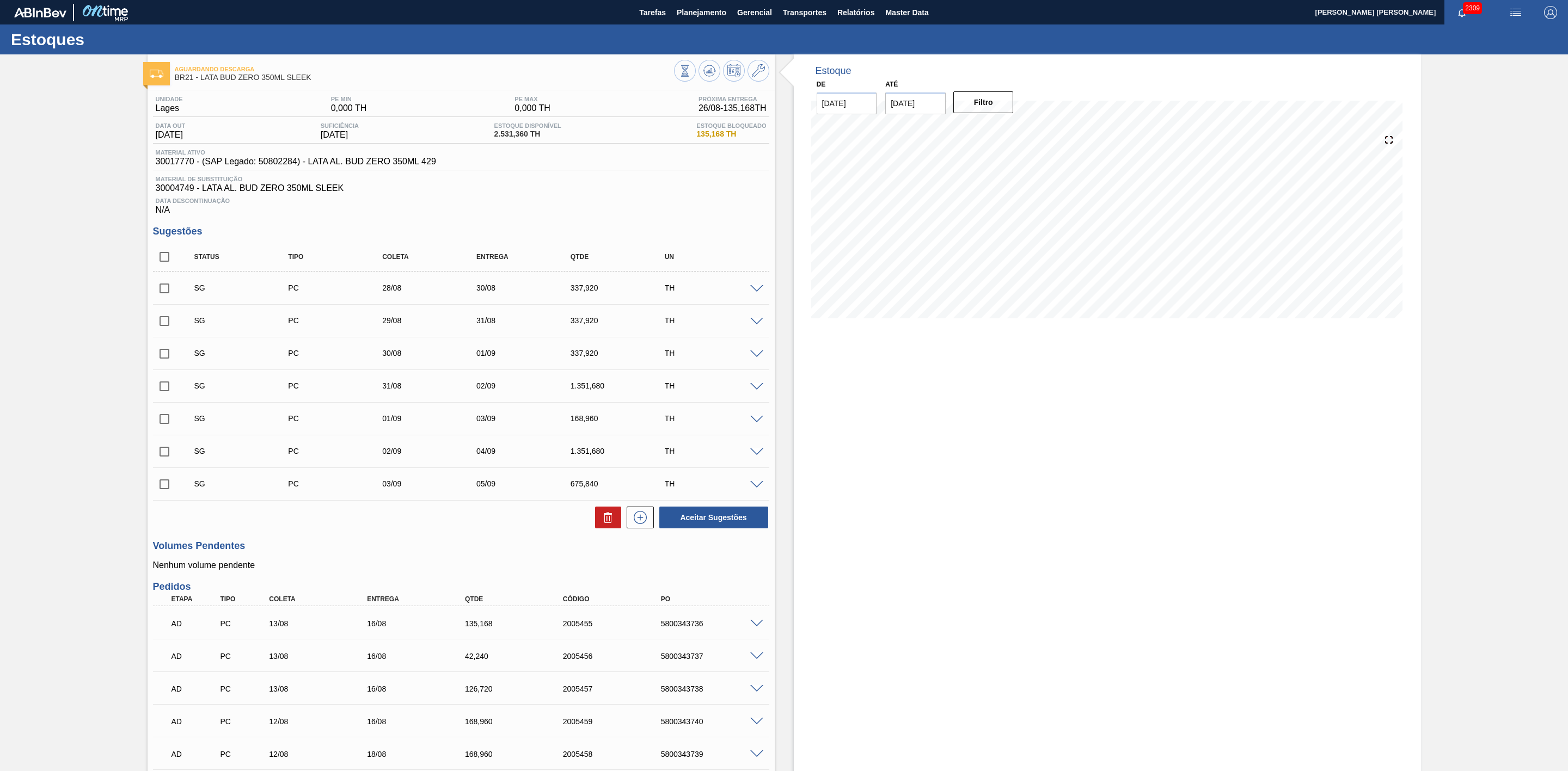
click at [928, 101] on input "[DATE]" at bounding box center [916, 103] width 61 height 22
click at [937, 232] on div "30" at bounding box center [933, 235] width 14 height 14
type input "[DATE]"
click at [972, 105] on button "Filtro" at bounding box center [984, 103] width 61 height 22
click at [762, 77] on icon at bounding box center [758, 71] width 13 height 13
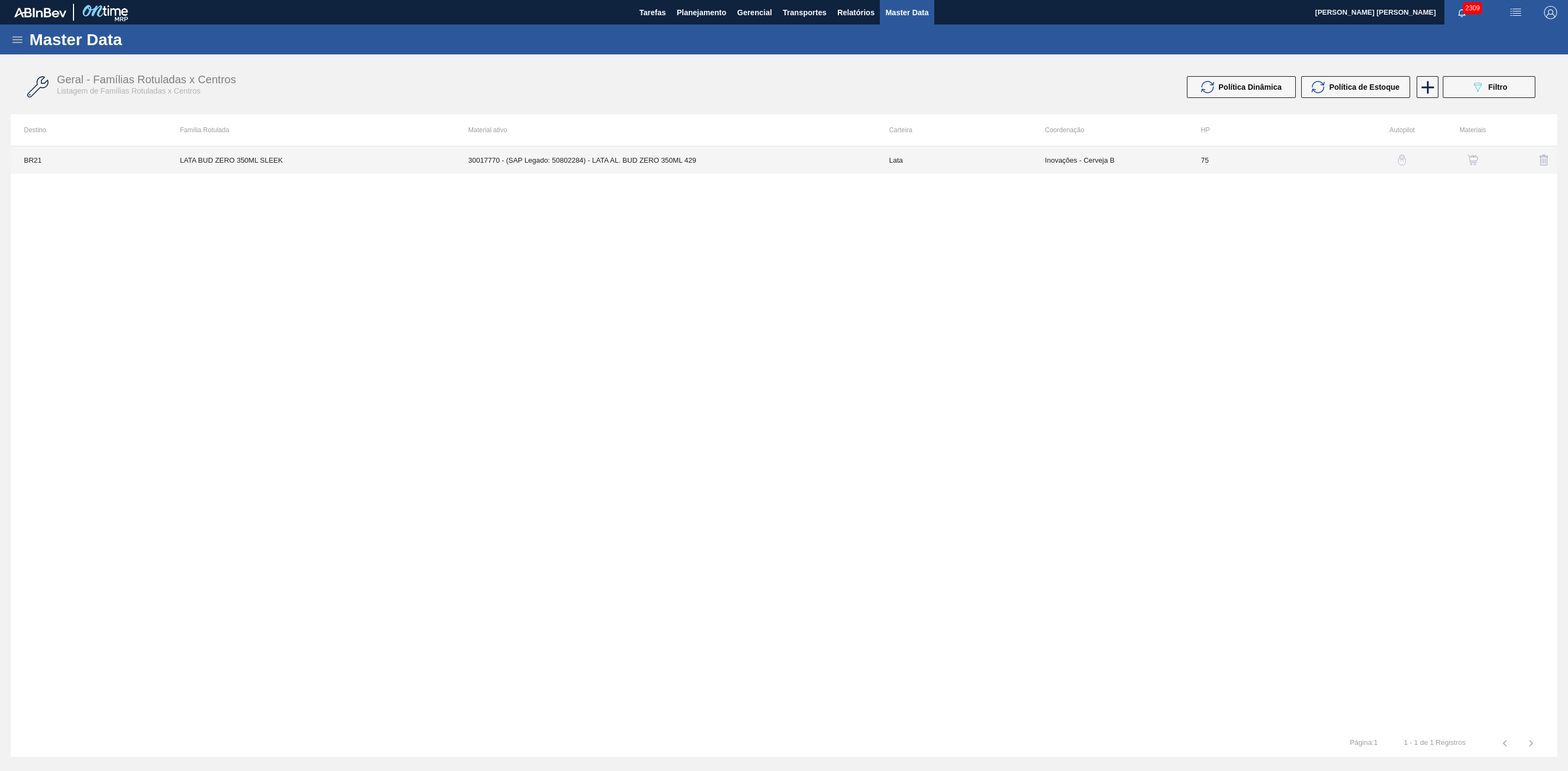
click at [636, 162] on td "30017770 - (SAP Legado: 50802284) - LATA AL. BUD ZERO 350ML 429" at bounding box center [665, 160] width 421 height 27
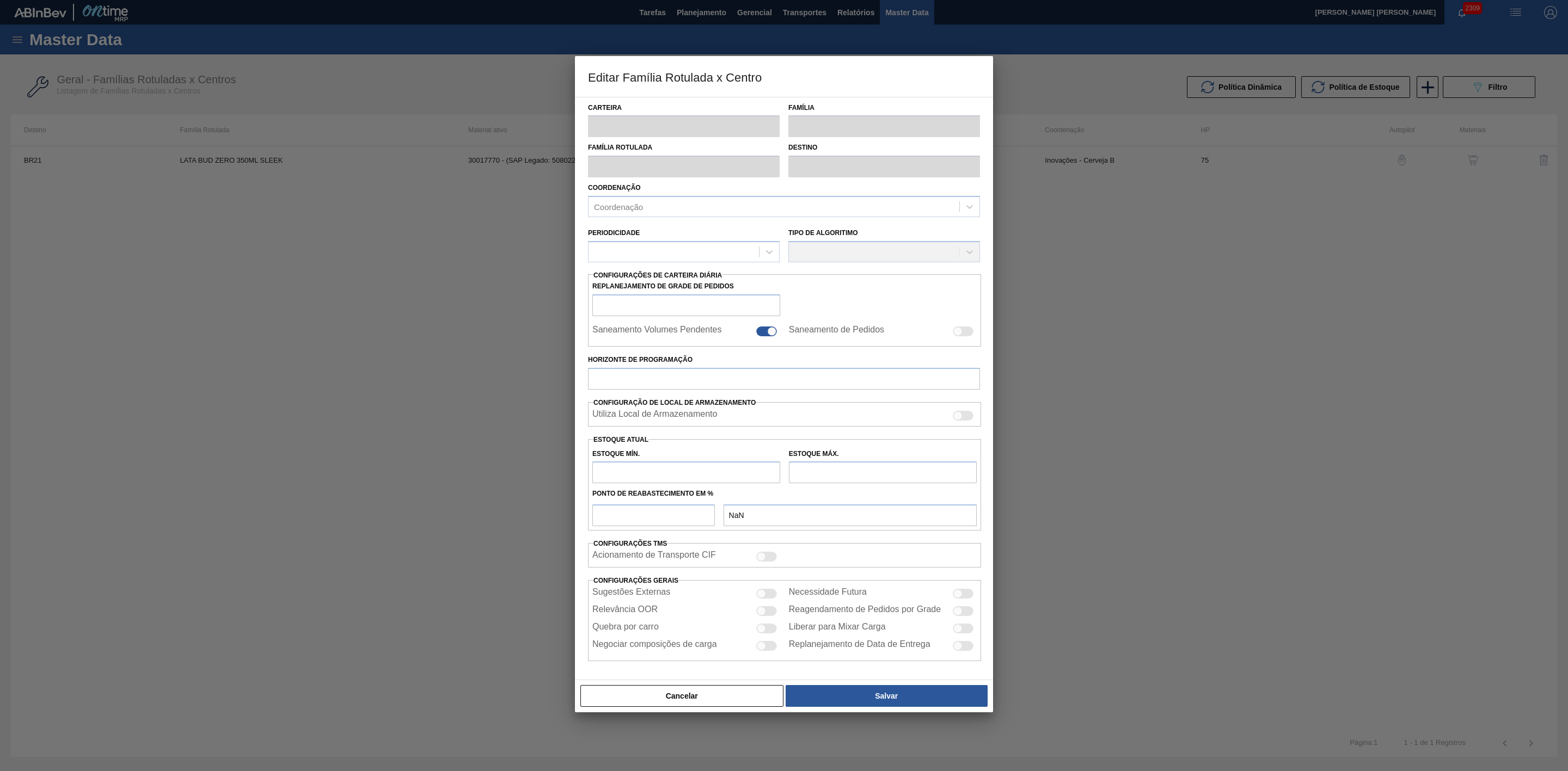
type input "Lata"
type input "LATA BUD ZERO 350ML SLEEK"
type input "BR21 - Lages"
type input "0"
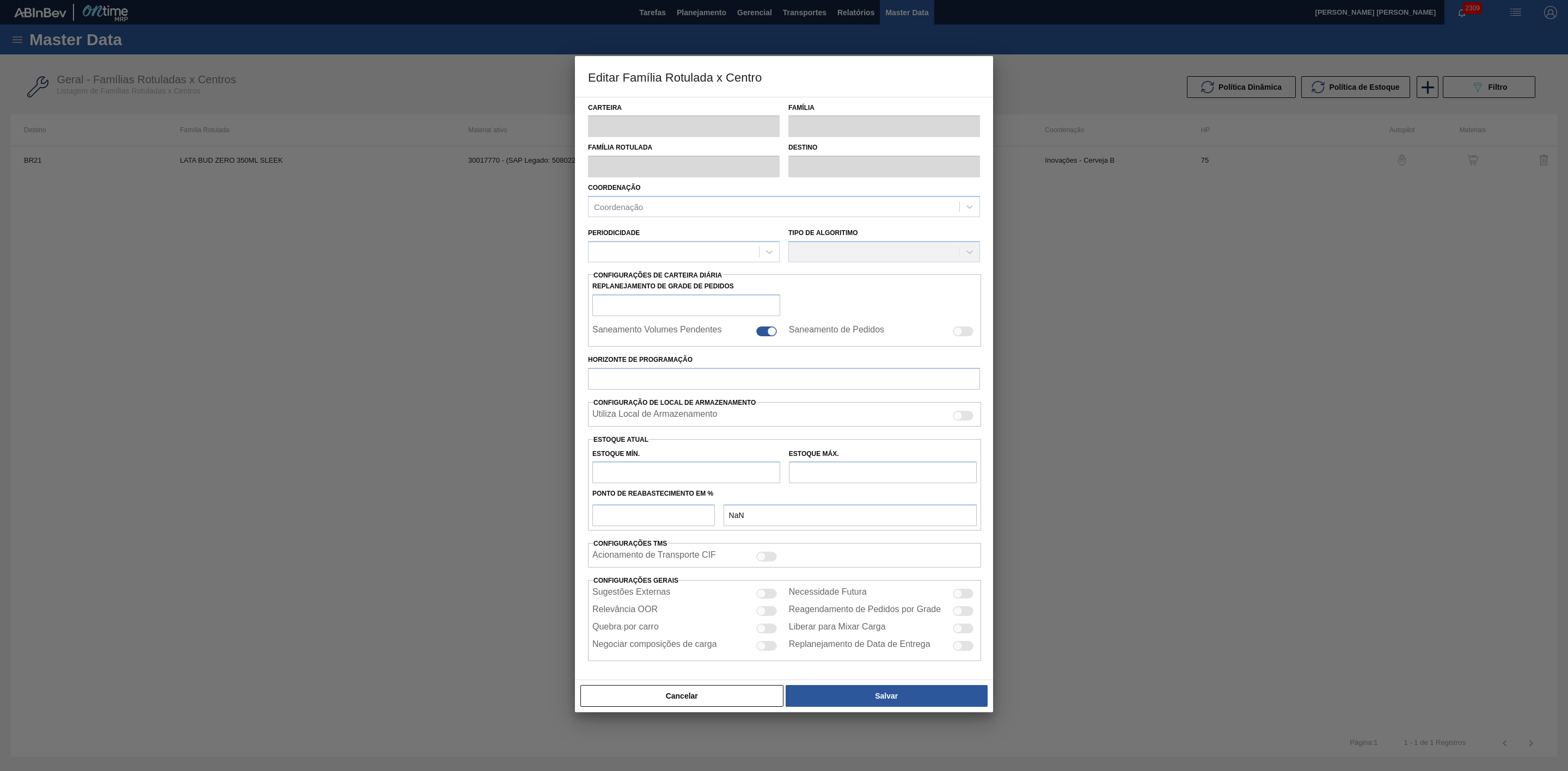
checkbox input "false"
type input "75"
type input "0"
type input "100"
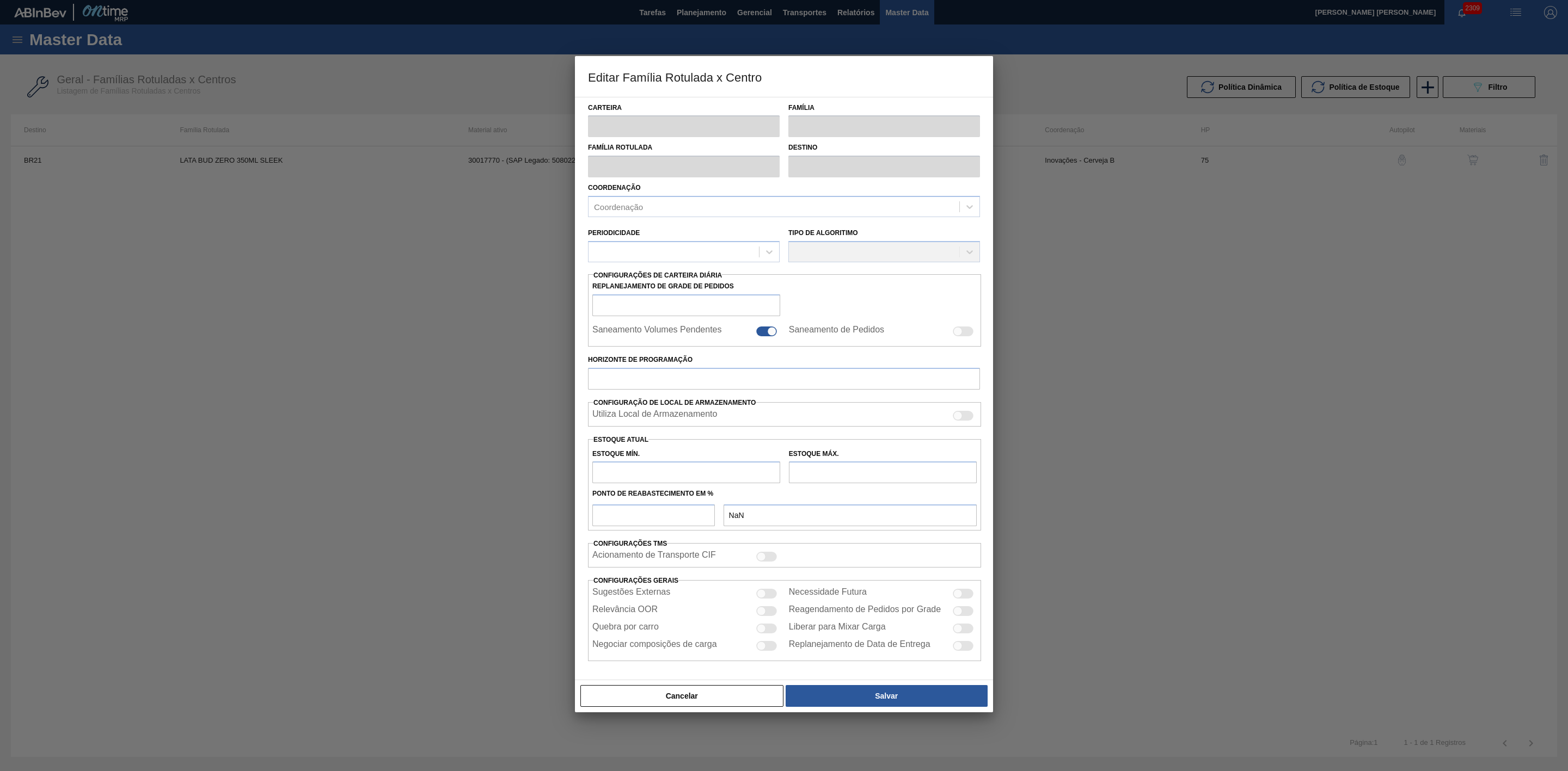
type input "0,000"
checkbox input "true"
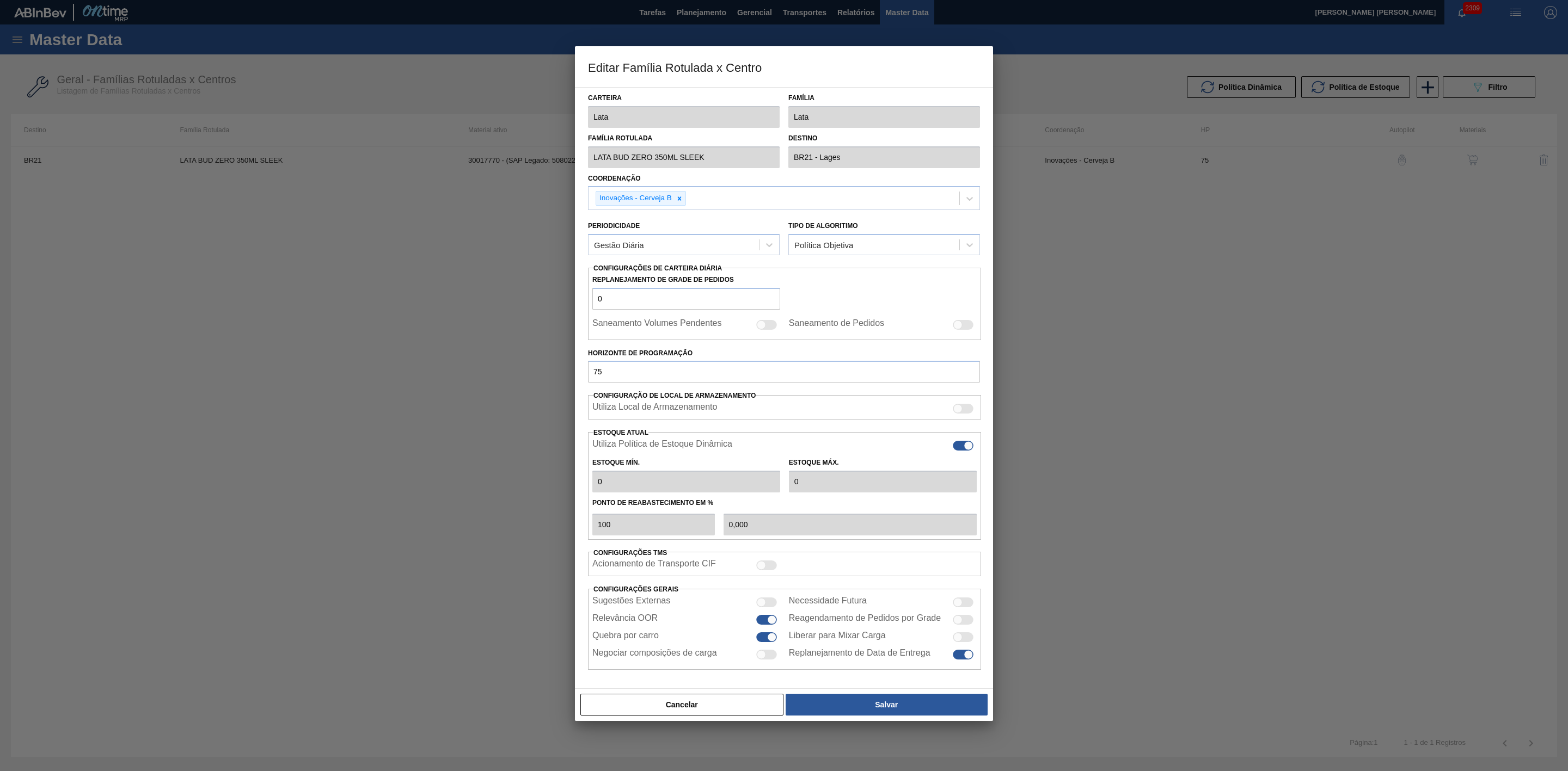
type input "0"
click at [690, 709] on button "Cancelar" at bounding box center [682, 705] width 203 height 22
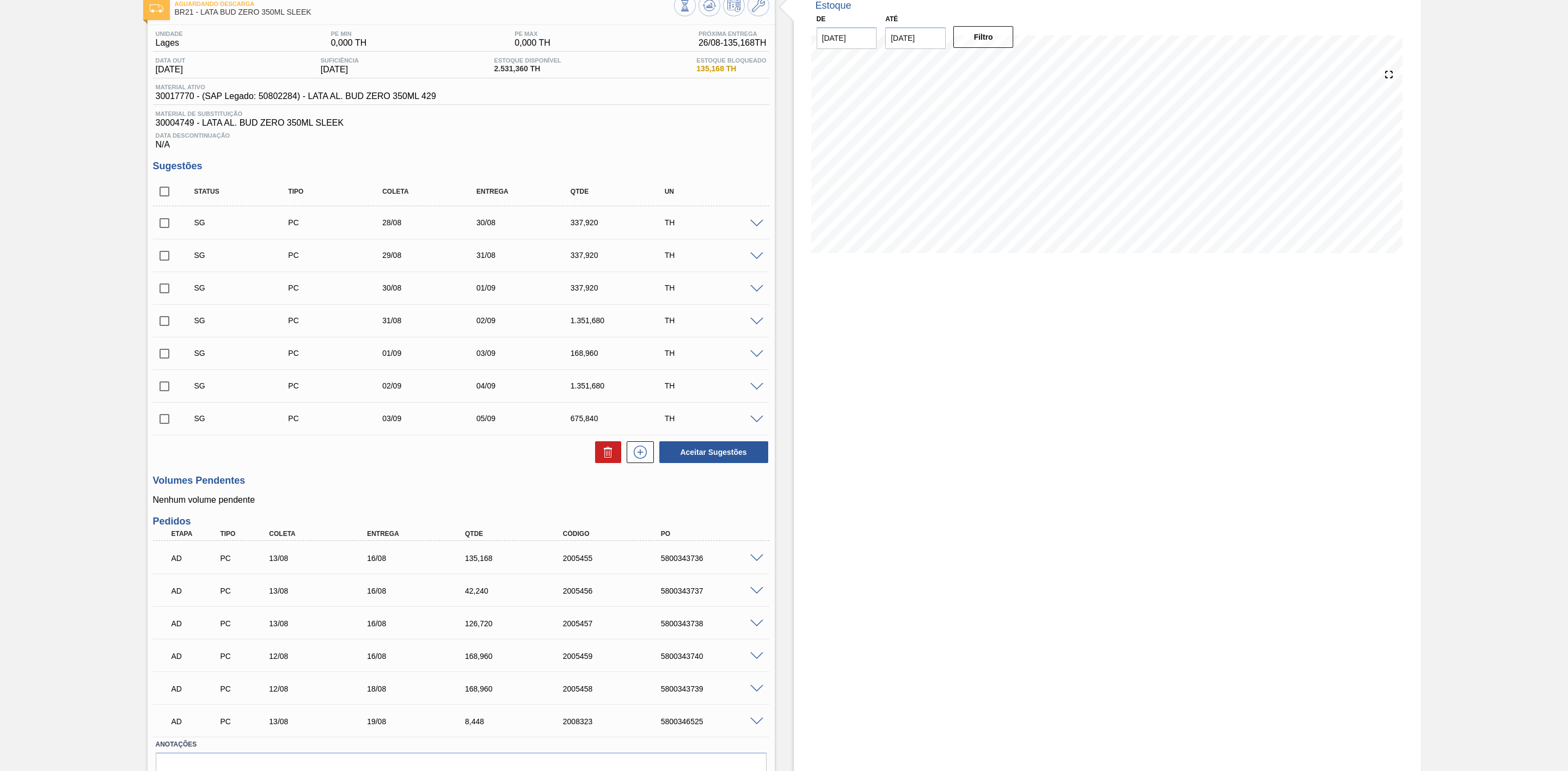
scroll to position [125, 0]
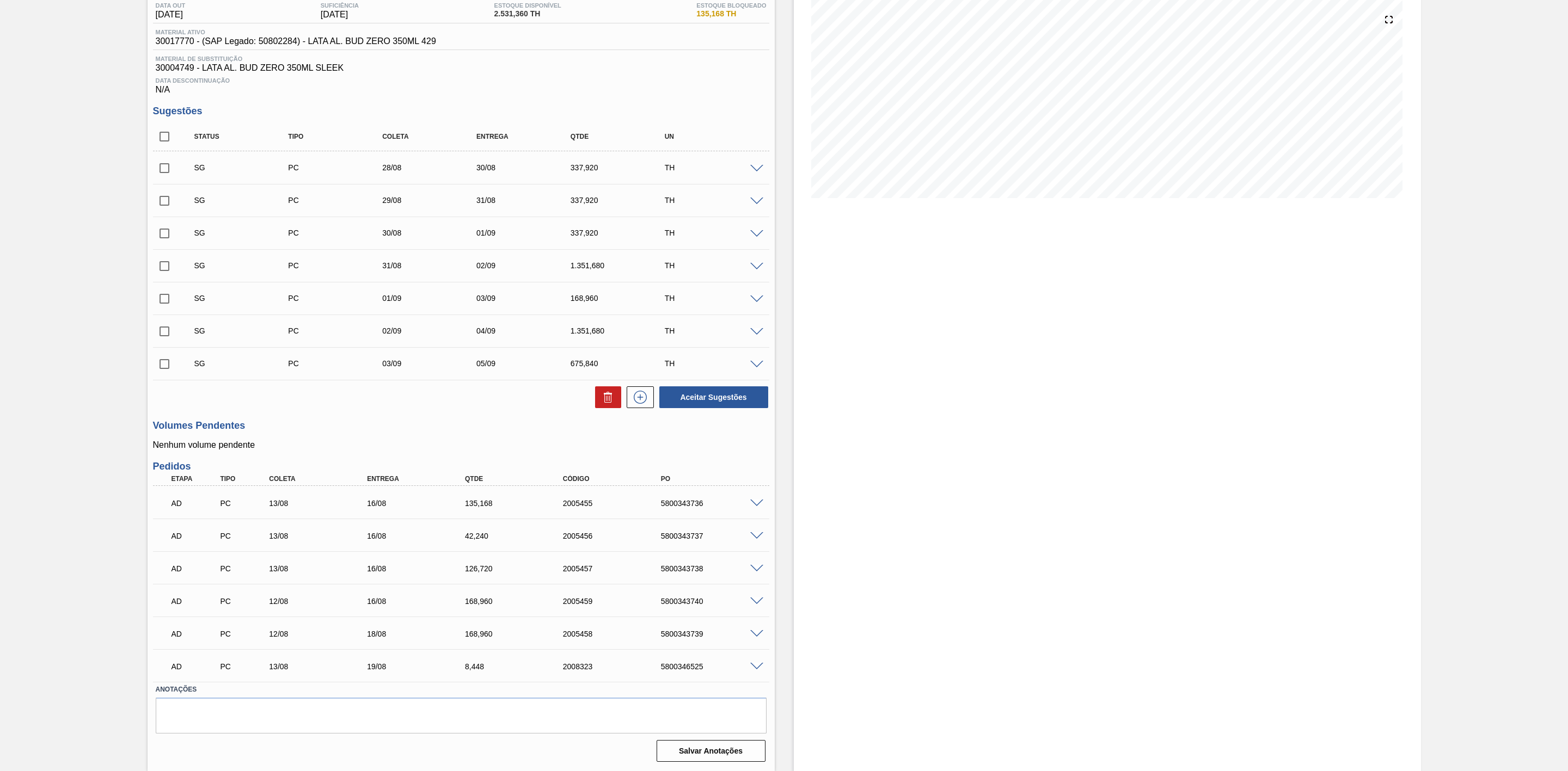
click at [755, 500] on span at bounding box center [757, 503] width 13 height 8
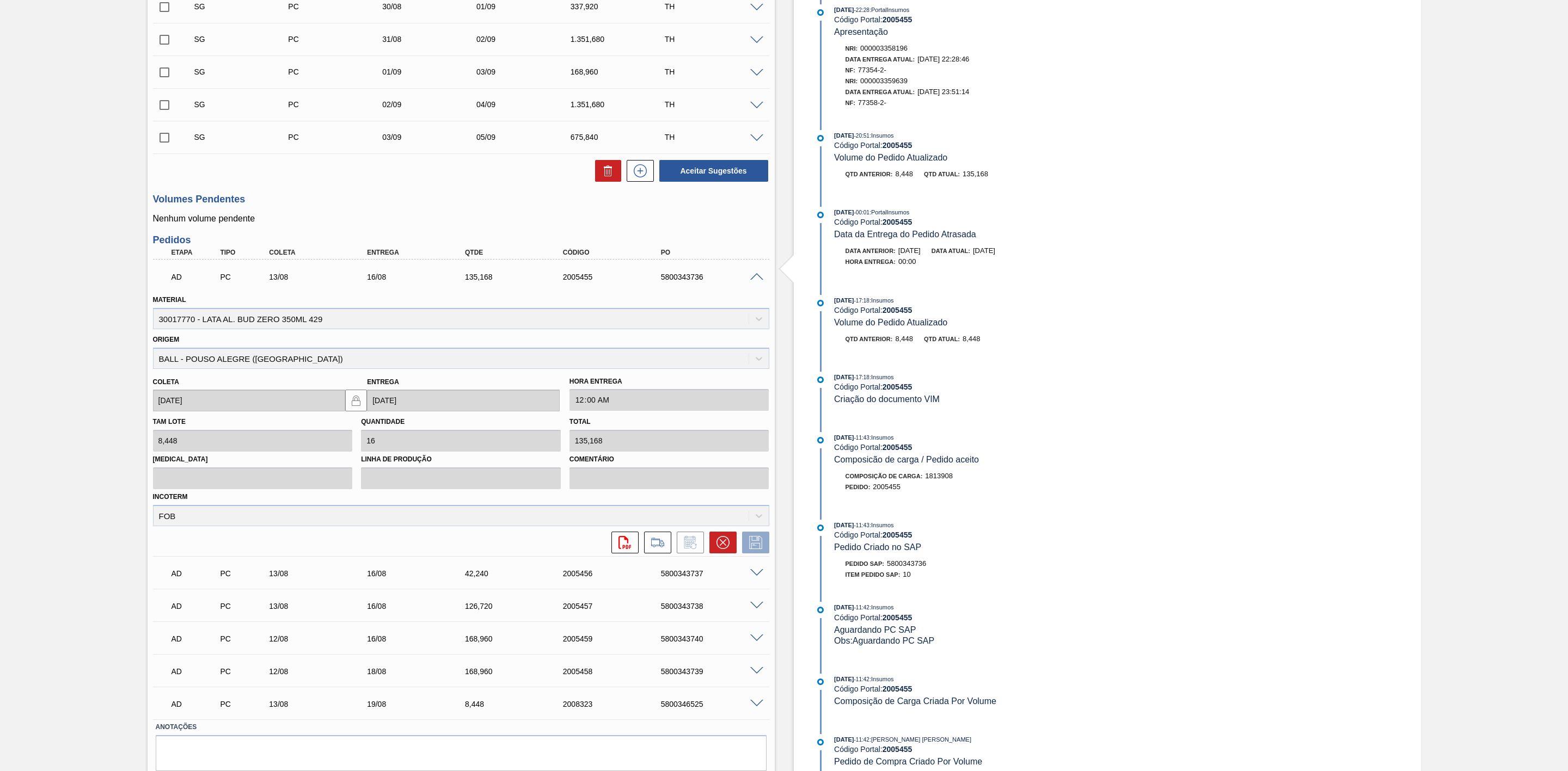
scroll to position [370, 0]
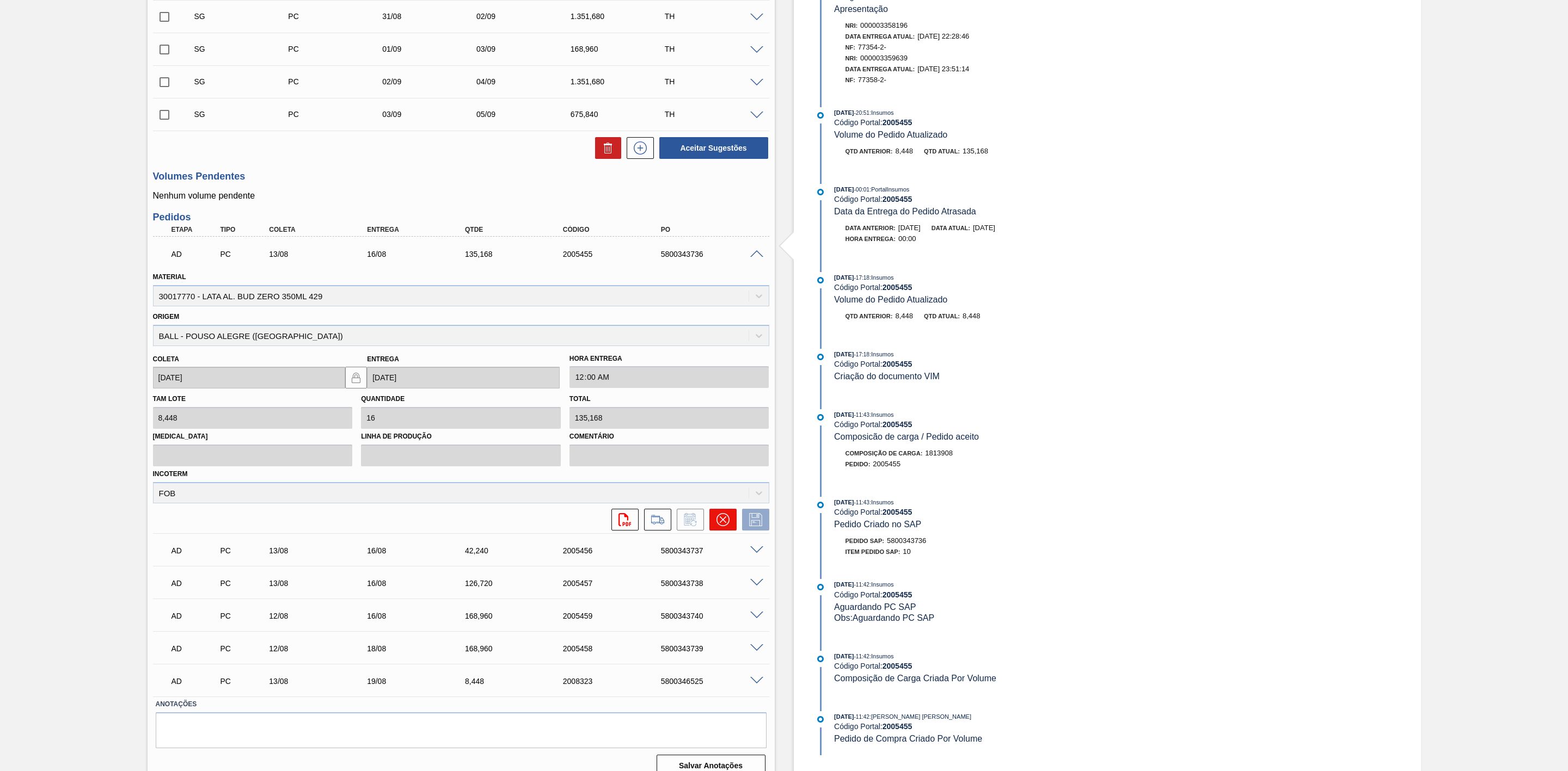
click at [731, 523] on button at bounding box center [723, 520] width 27 height 22
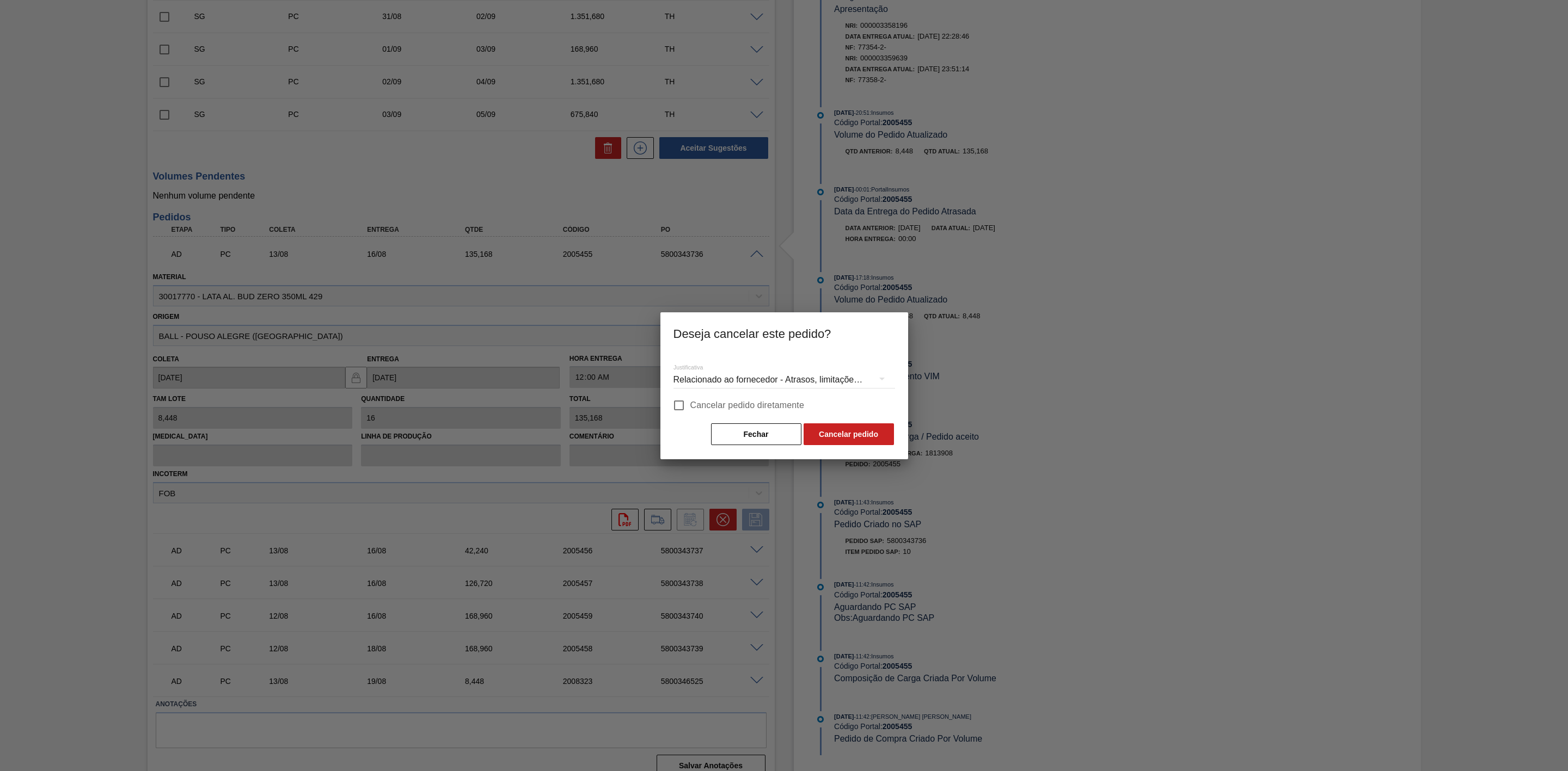
click at [694, 409] on span "Cancelar pedido diretamente" at bounding box center [748, 406] width 114 height 13
click at [690, 409] on input "Cancelar pedido diretamente" at bounding box center [679, 406] width 23 height 23
checkbox input "true"
click at [849, 436] on button "Cancelar pedido" at bounding box center [849, 435] width 90 height 22
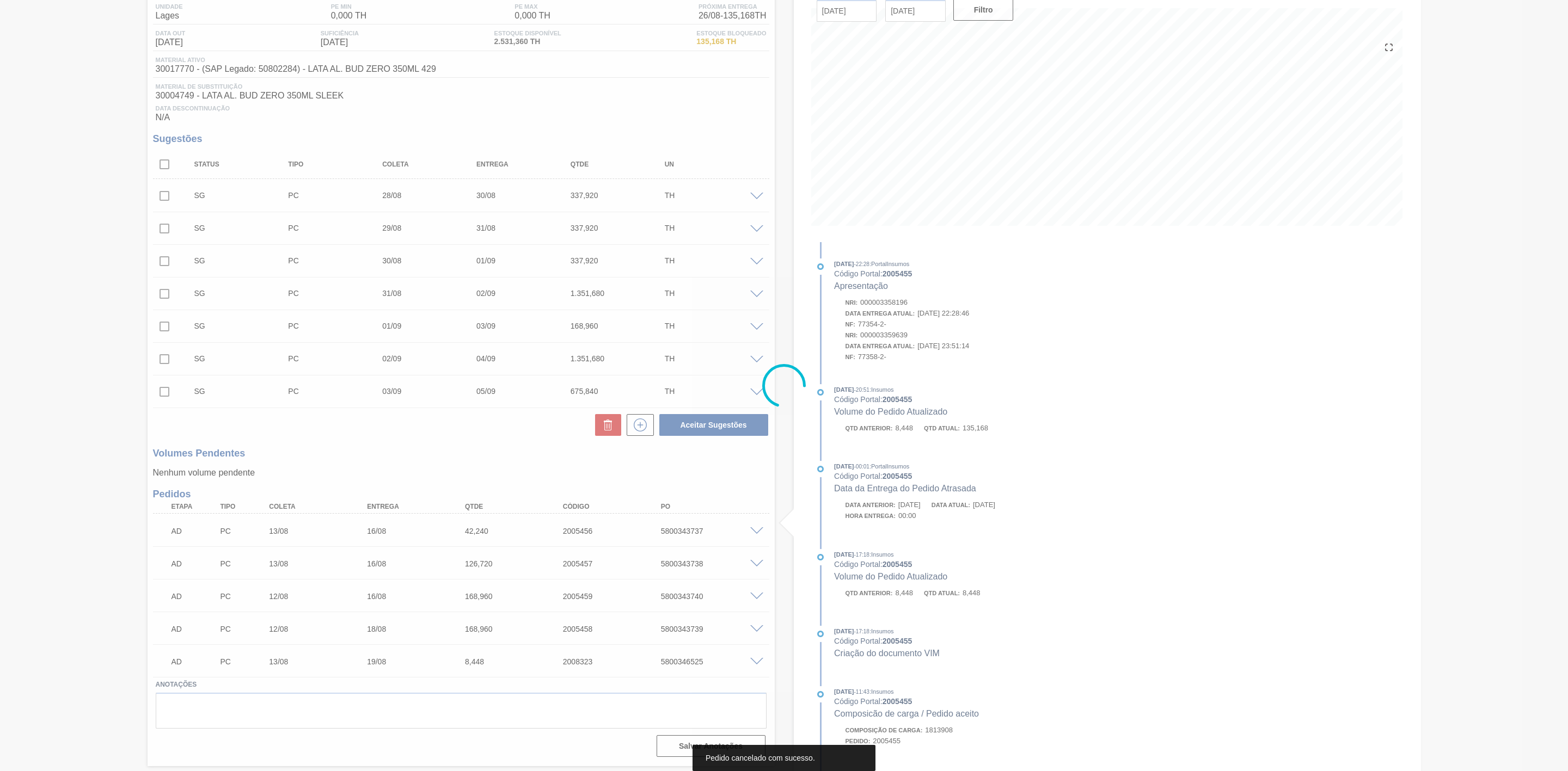
scroll to position [92, 0]
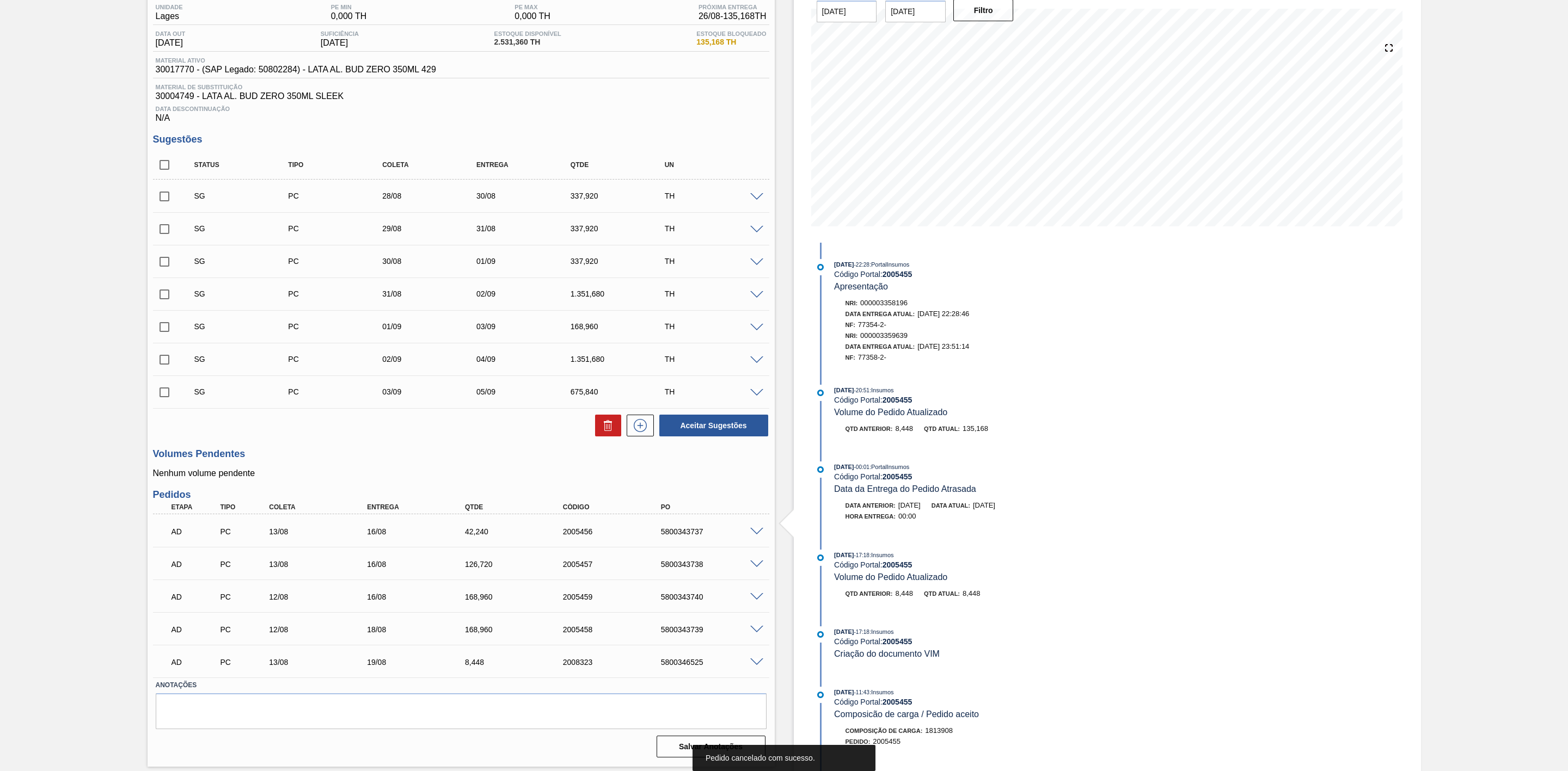
click at [756, 536] on span at bounding box center [757, 531] width 13 height 8
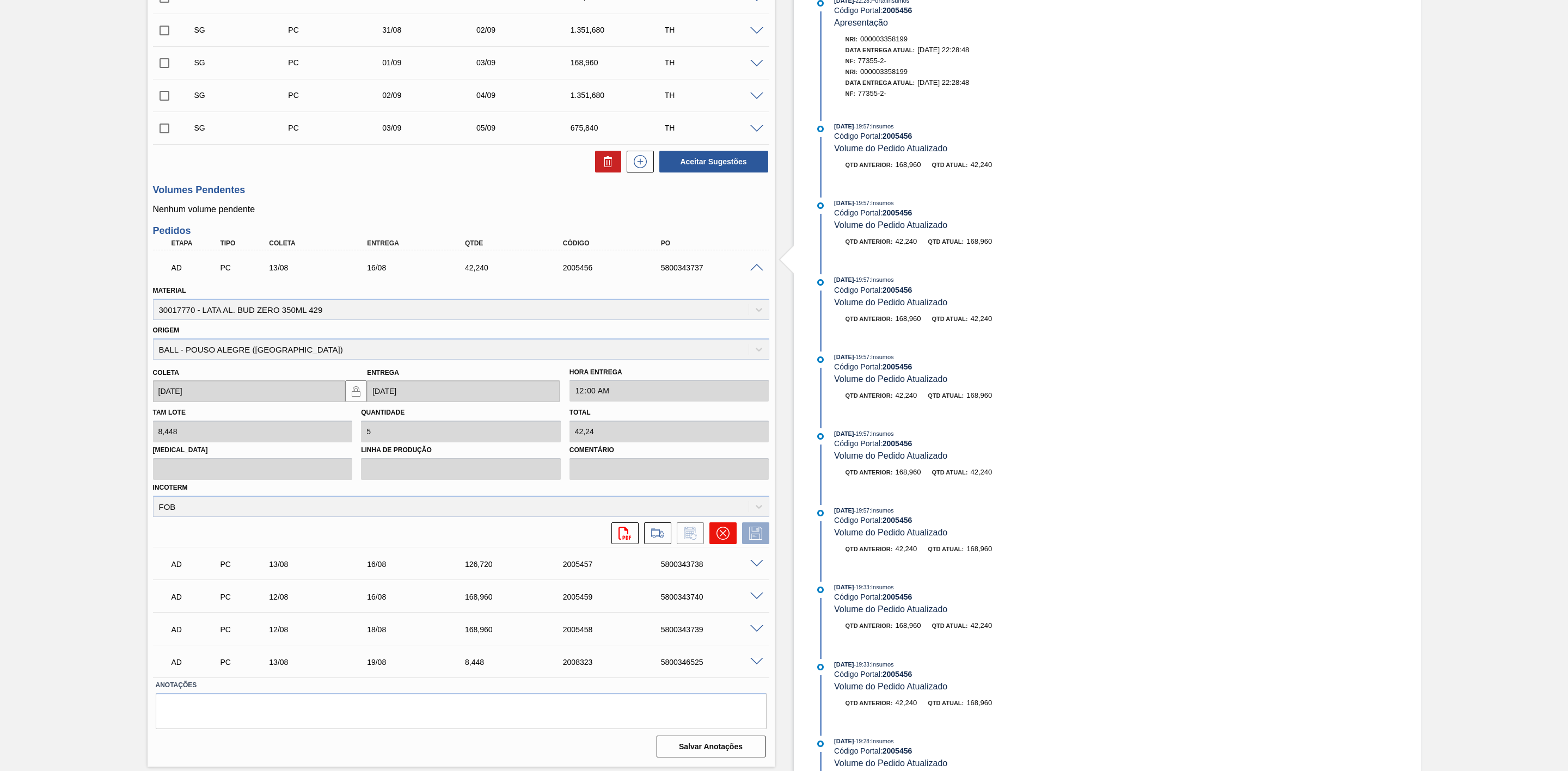
click at [726, 536] on icon at bounding box center [723, 533] width 13 height 13
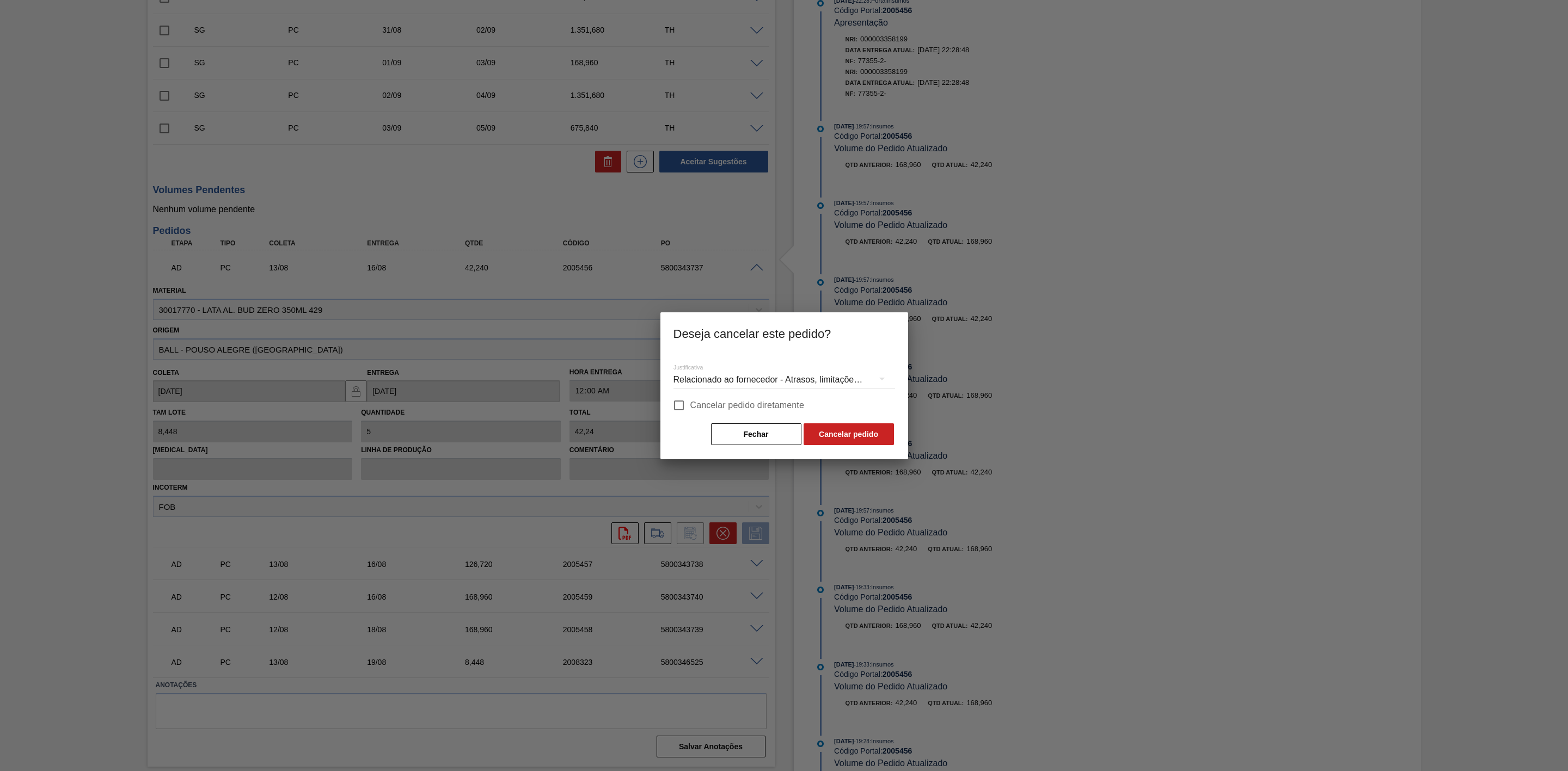
click at [688, 406] on input "Cancelar pedido diretamente" at bounding box center [679, 406] width 23 height 23
checkbox input "true"
click at [839, 439] on button "Cancelar pedido" at bounding box center [849, 435] width 90 height 22
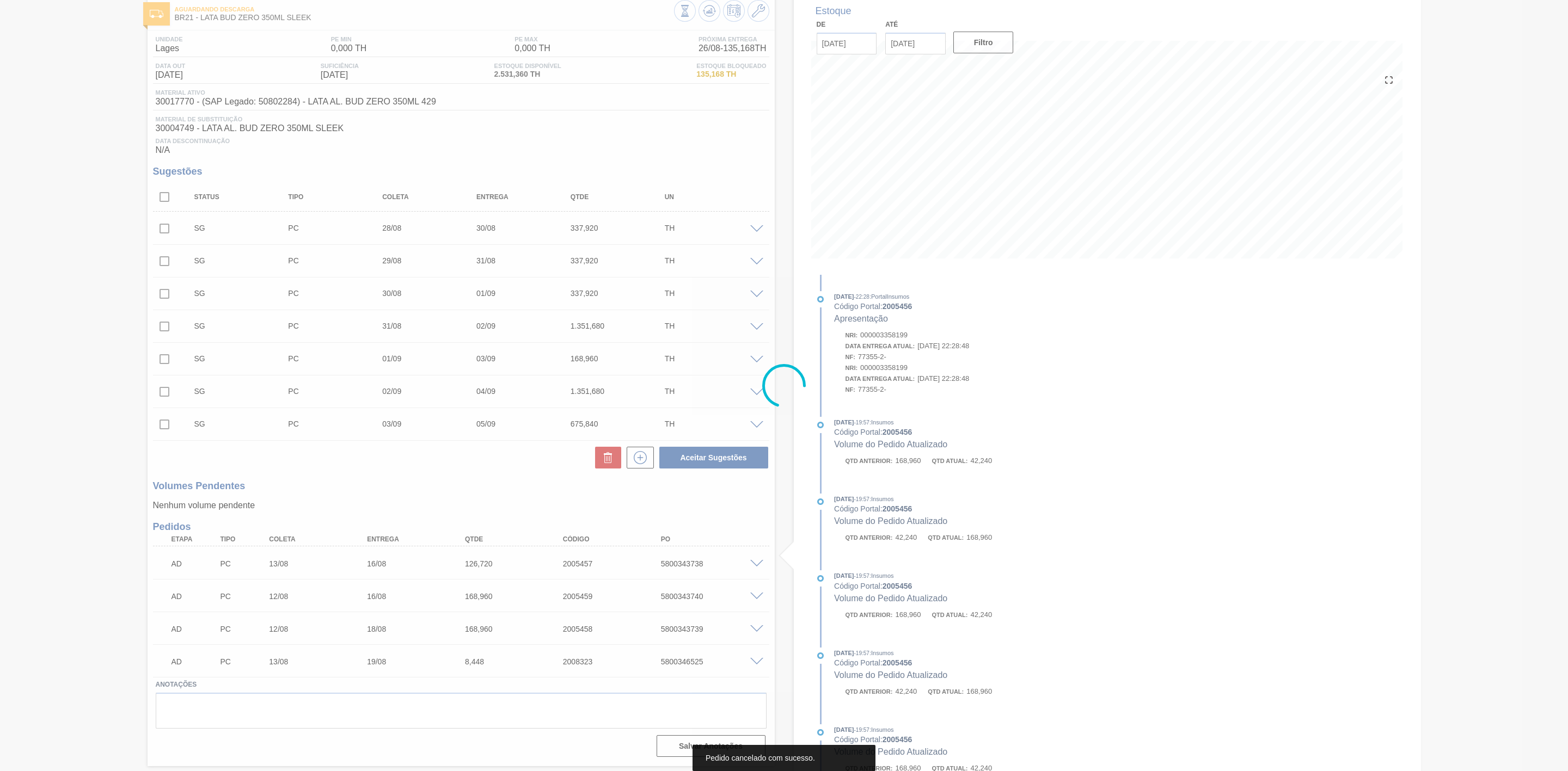
scroll to position [59, 0]
click at [755, 565] on div at bounding box center [784, 386] width 1568 height 771
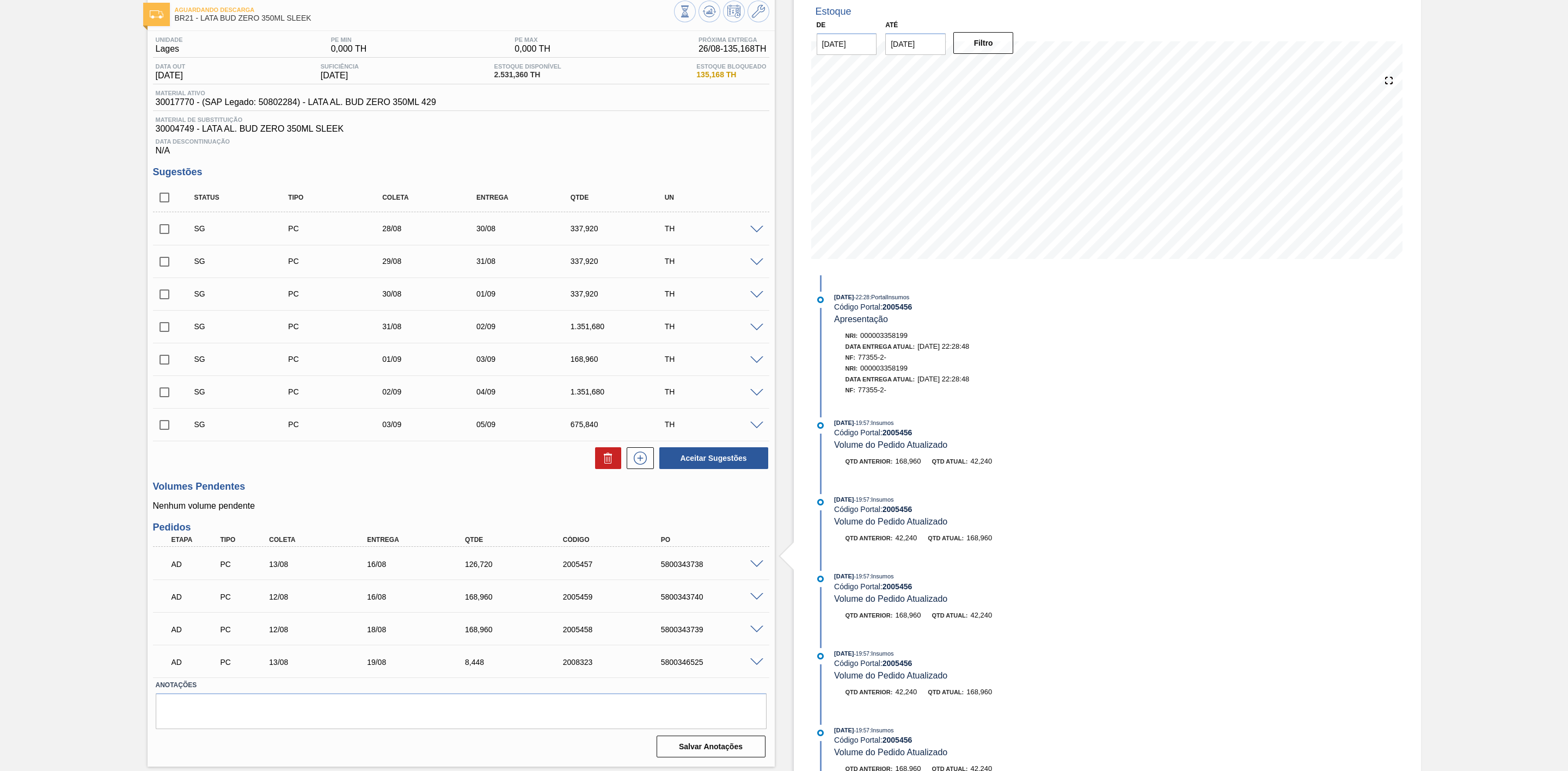
click at [756, 568] on span at bounding box center [757, 565] width 13 height 8
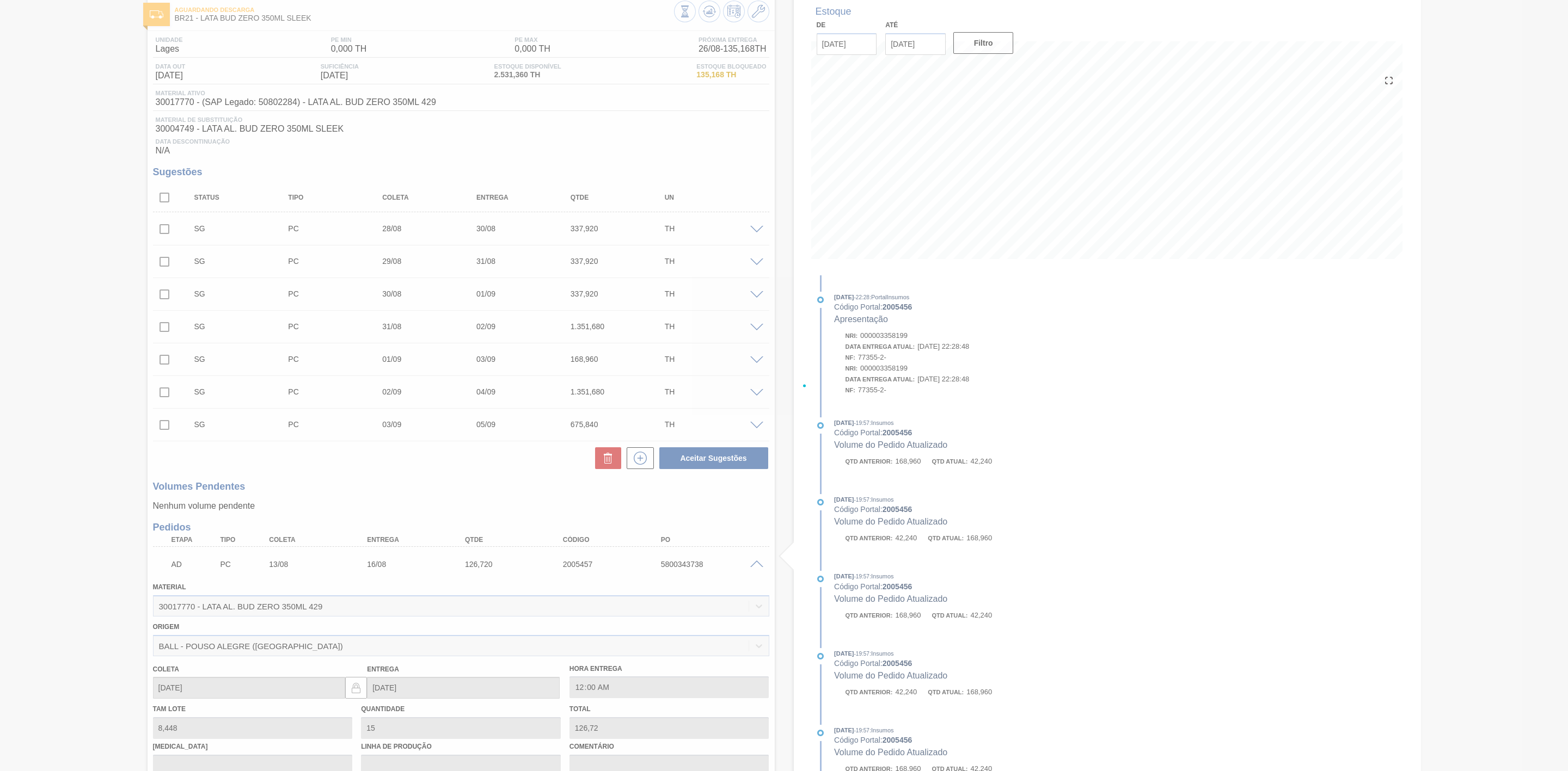
scroll to position [323, 0]
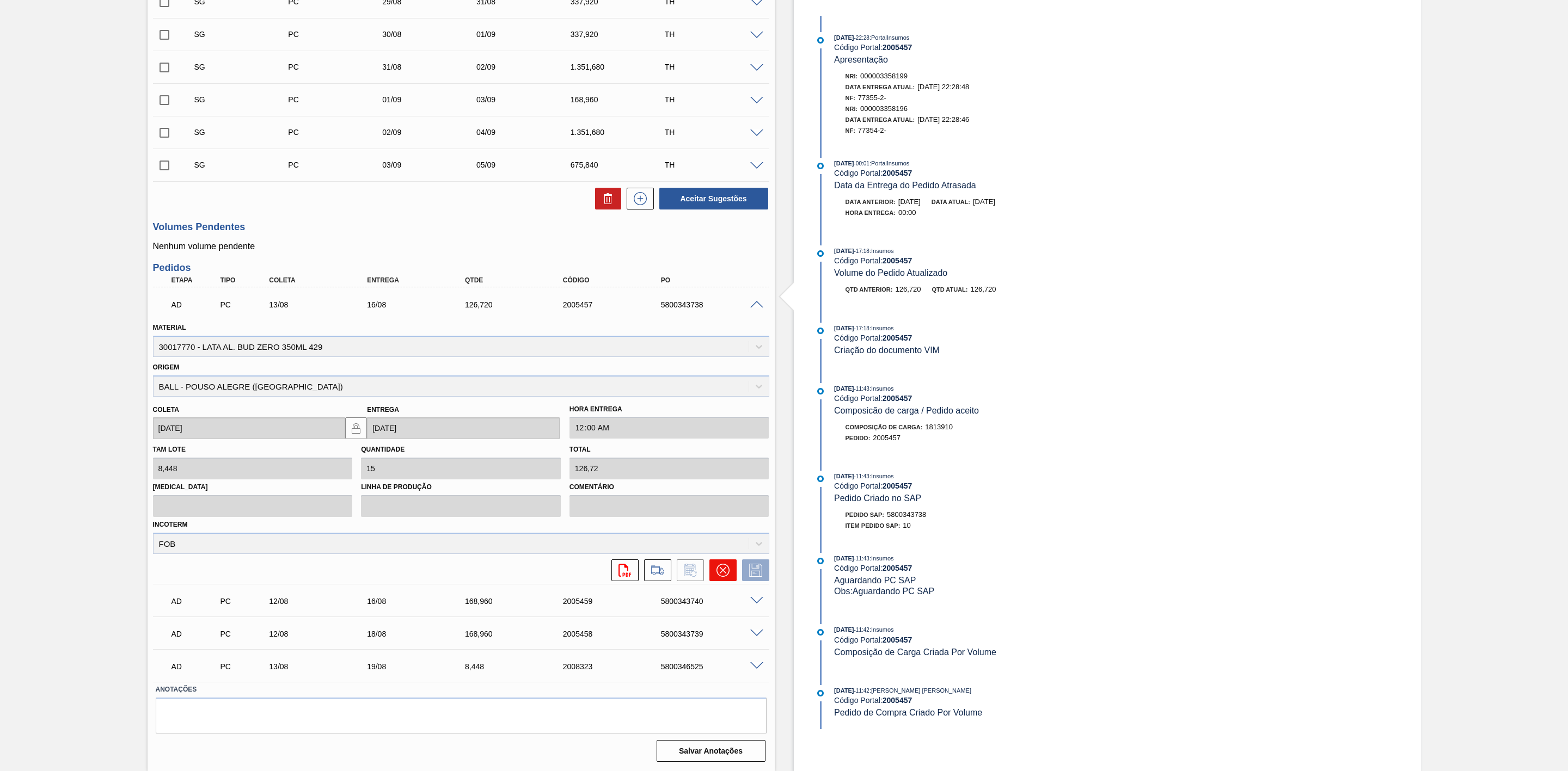
click at [724, 567] on icon at bounding box center [723, 570] width 13 height 13
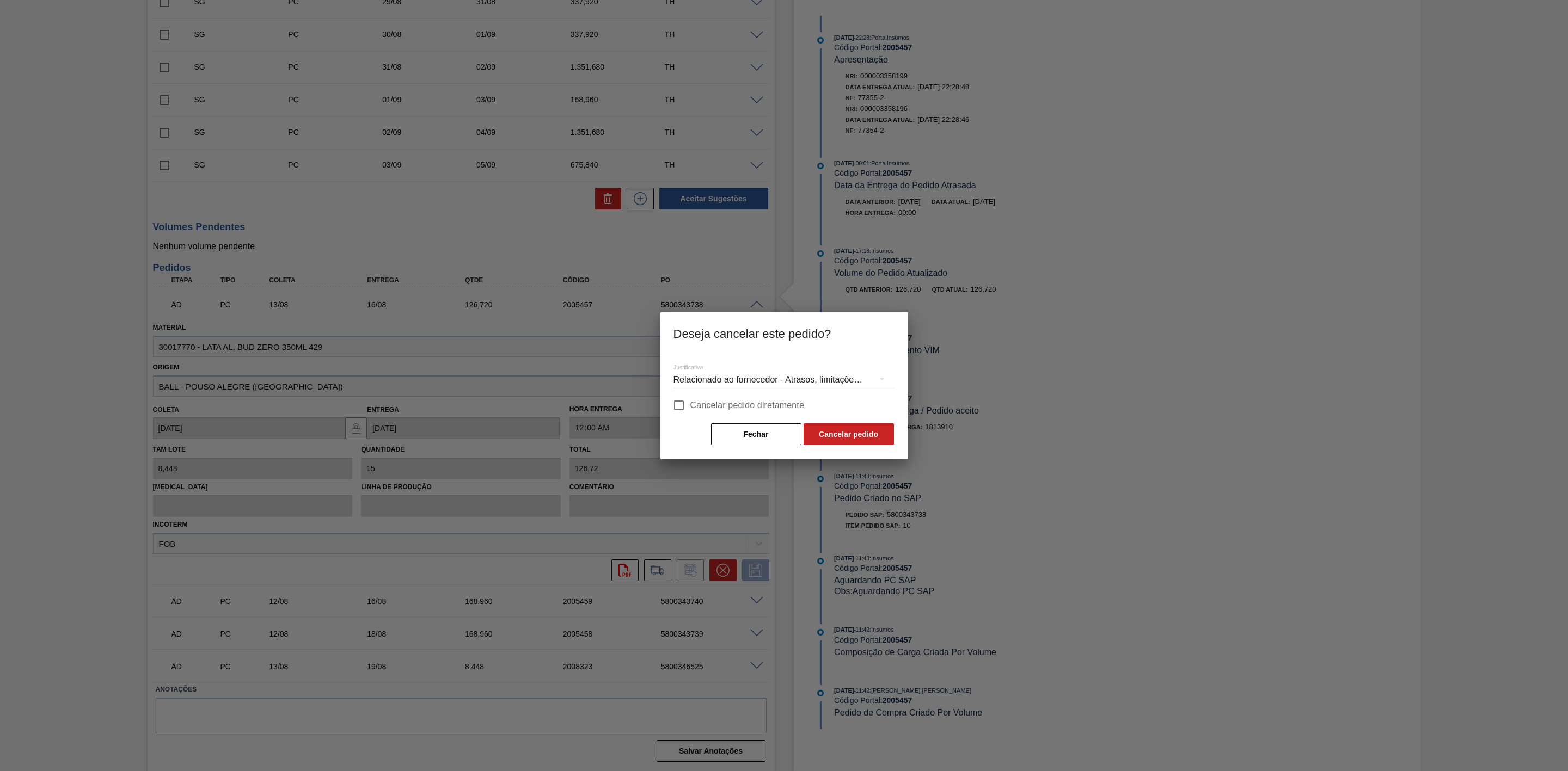
click at [680, 401] on input "Cancelar pedido diretamente" at bounding box center [679, 406] width 23 height 23
checkbox input "true"
click at [817, 432] on button "Cancelar pedido" at bounding box center [849, 435] width 90 height 22
click at [826, 435] on button "Cancelar pedido" at bounding box center [849, 435] width 90 height 22
click at [1028, 521] on div at bounding box center [784, 386] width 1568 height 771
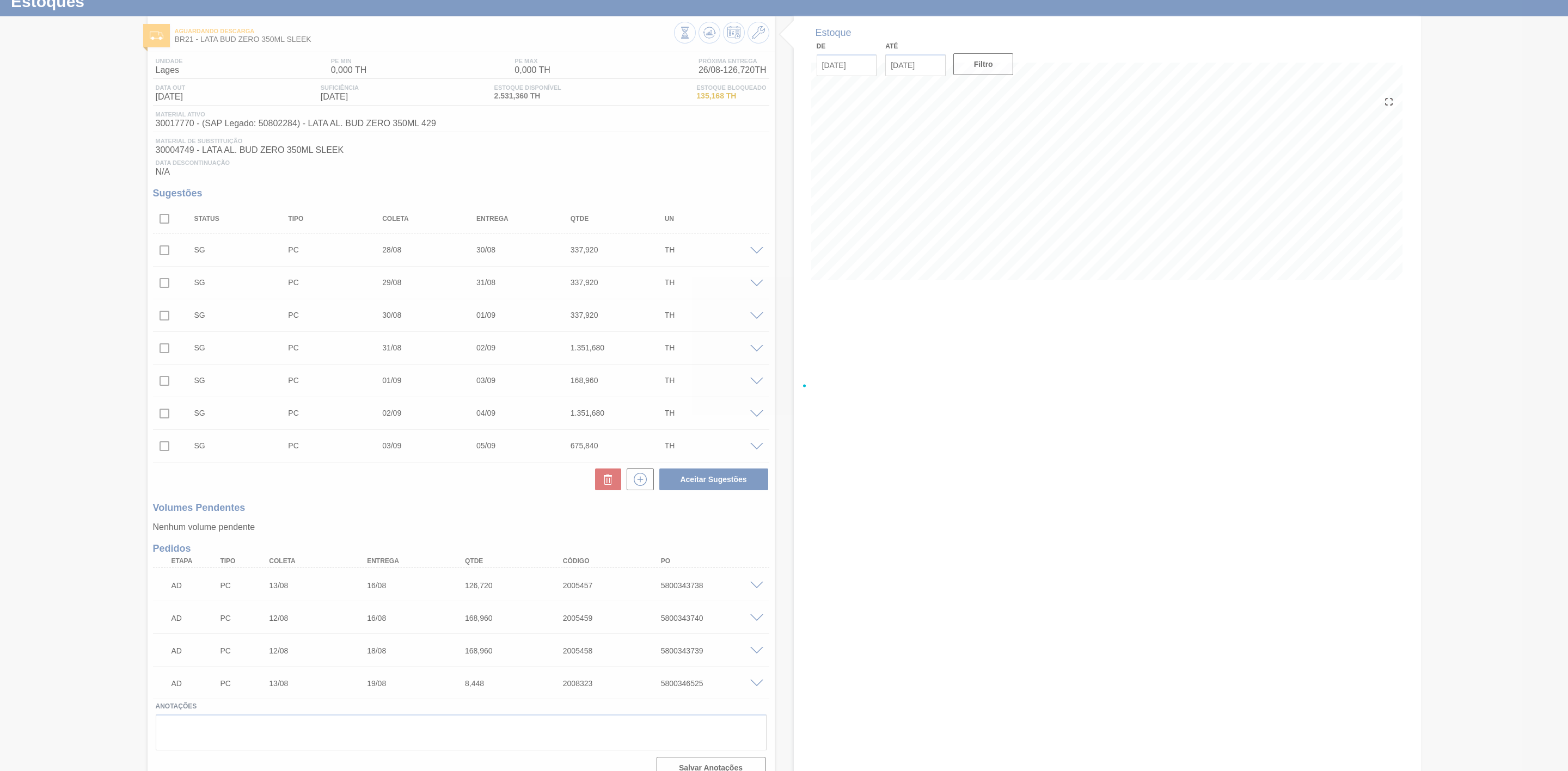
scroll to position [59, 0]
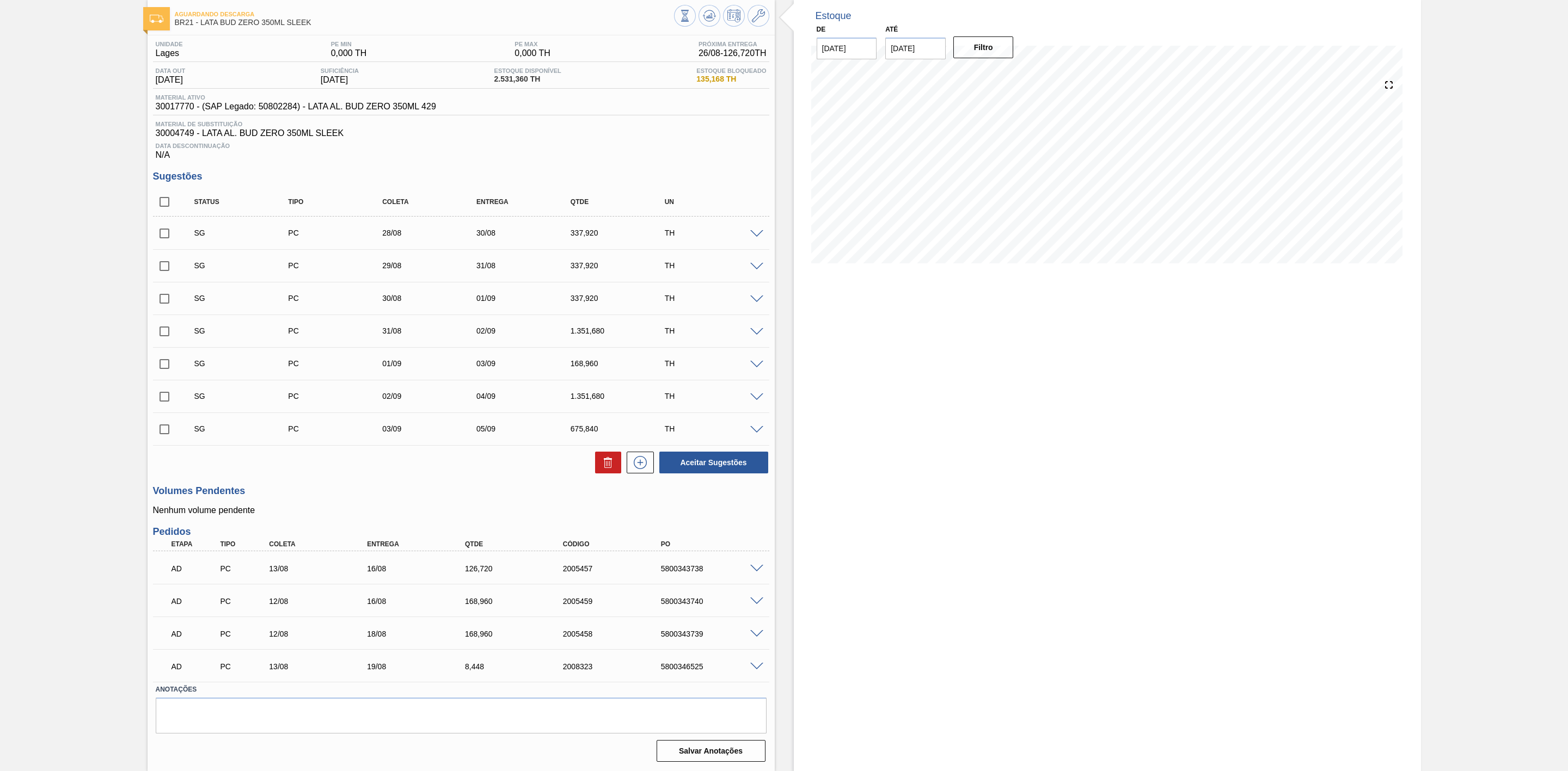
click at [757, 604] on span at bounding box center [757, 601] width 13 height 8
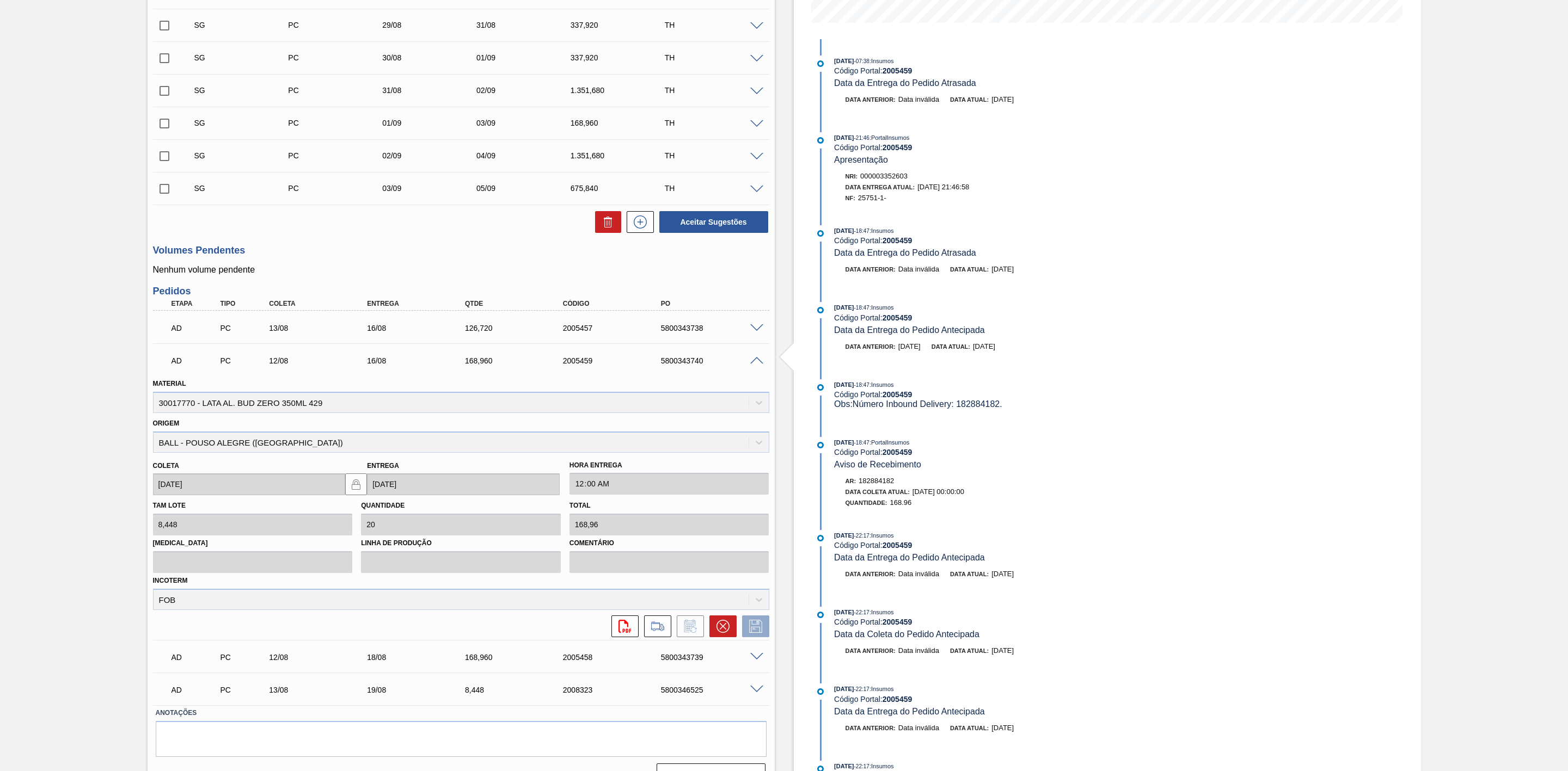
scroll to position [304, 0]
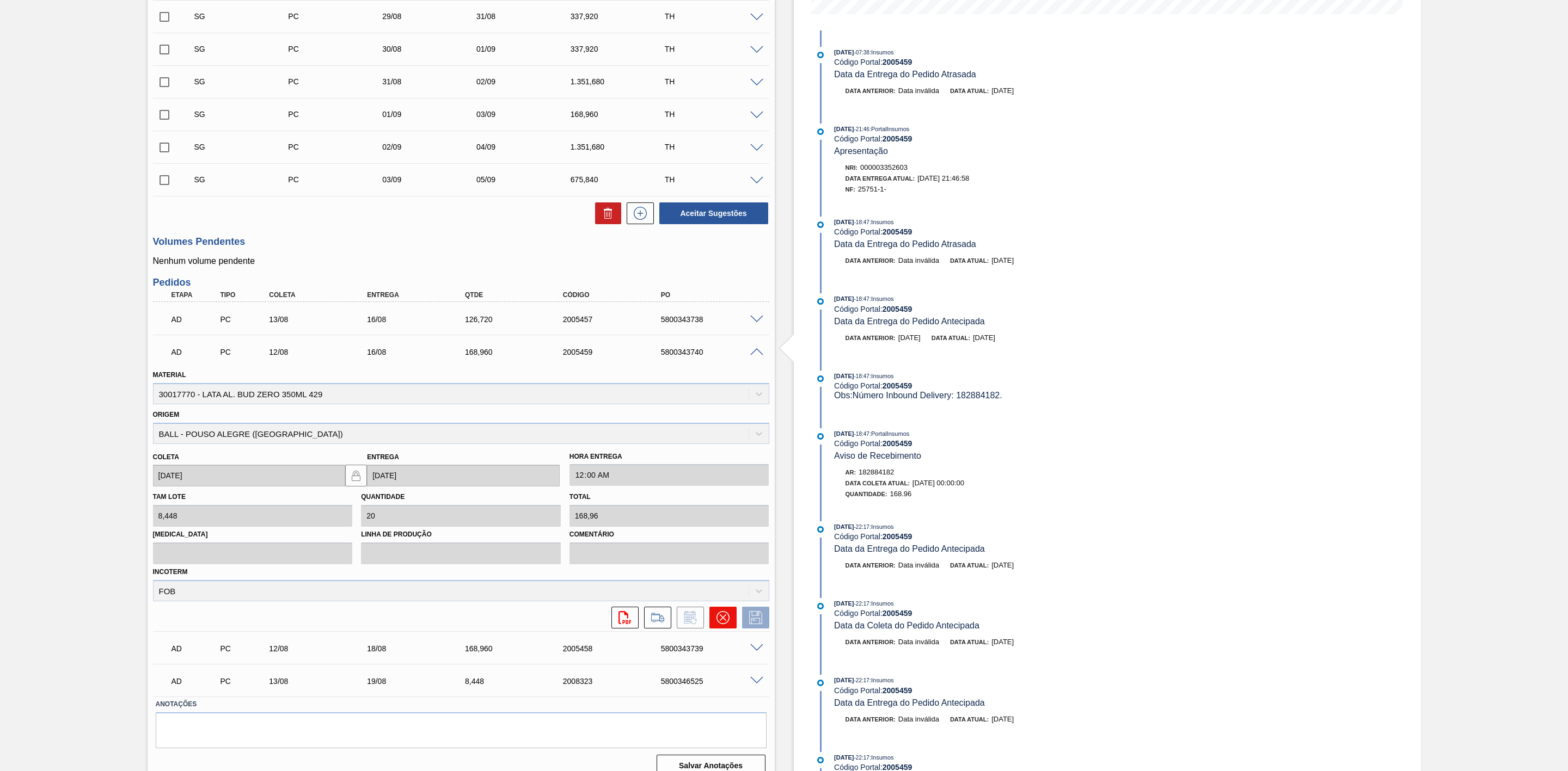
click at [724, 621] on icon at bounding box center [723, 618] width 13 height 13
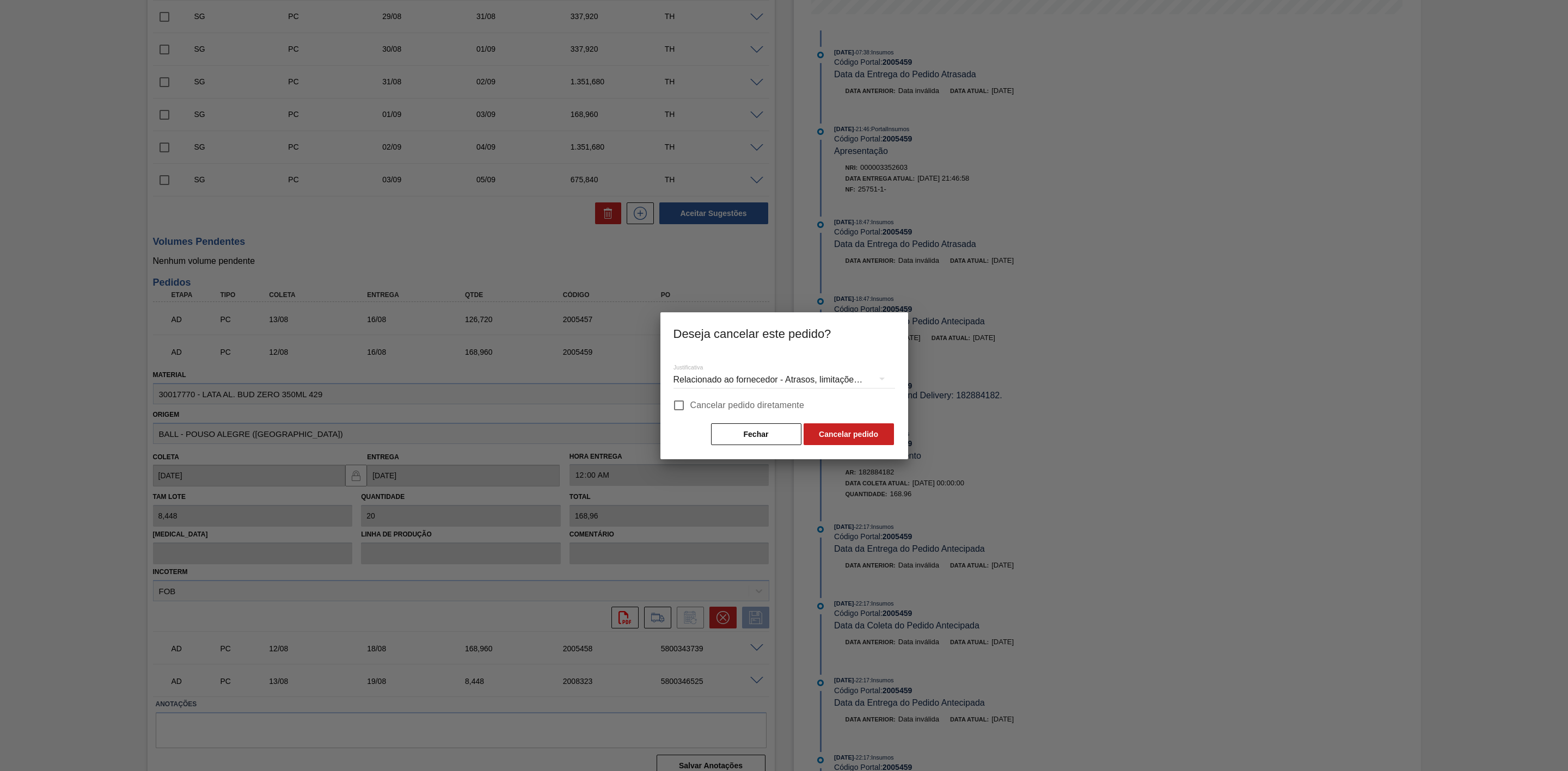
click at [680, 401] on input "Cancelar pedido diretamente" at bounding box center [679, 406] width 23 height 23
checkbox input "true"
click at [836, 435] on button "Cancelar pedido" at bounding box center [849, 435] width 90 height 22
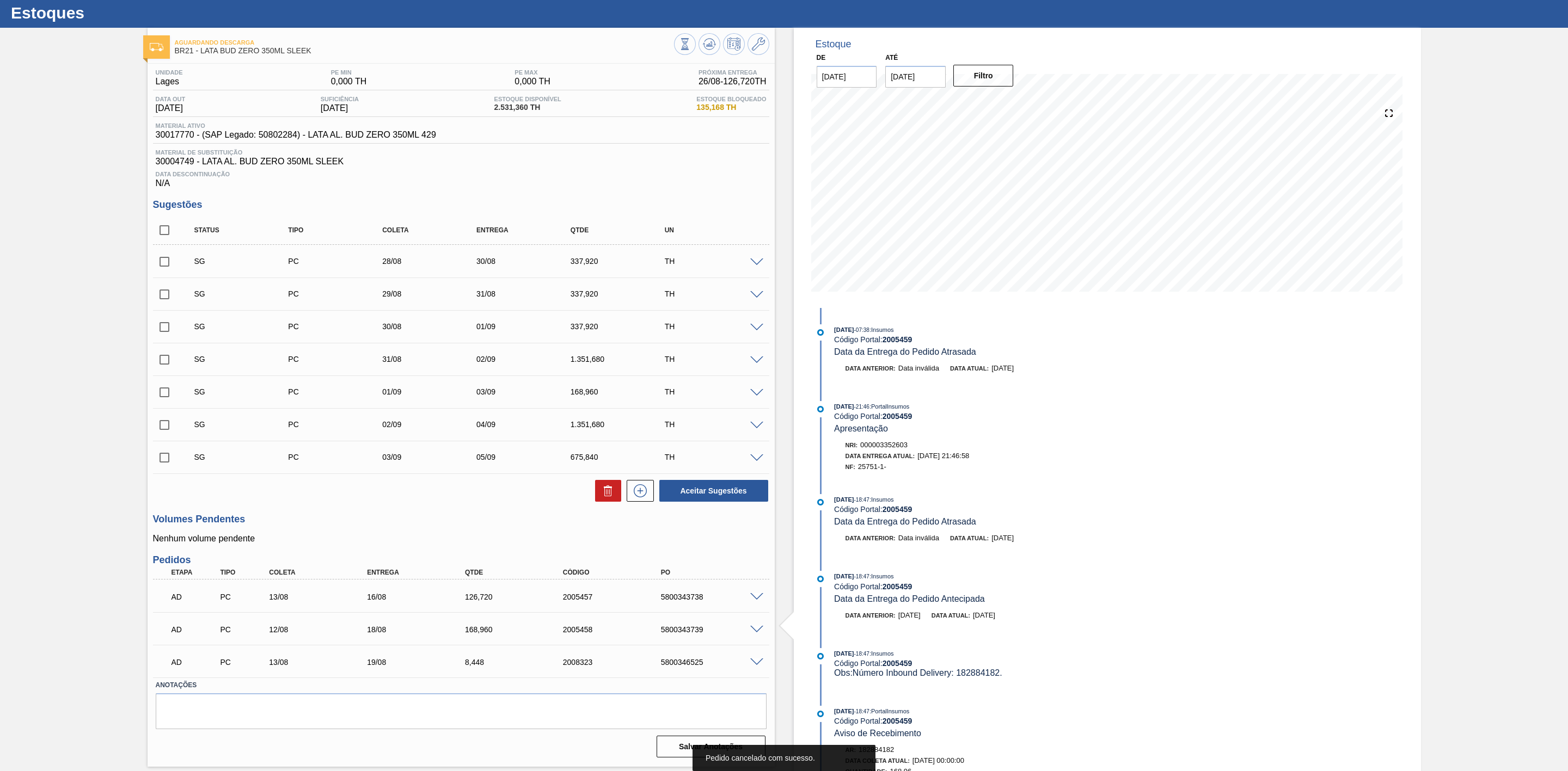
click at [753, 665] on span at bounding box center [757, 662] width 13 height 8
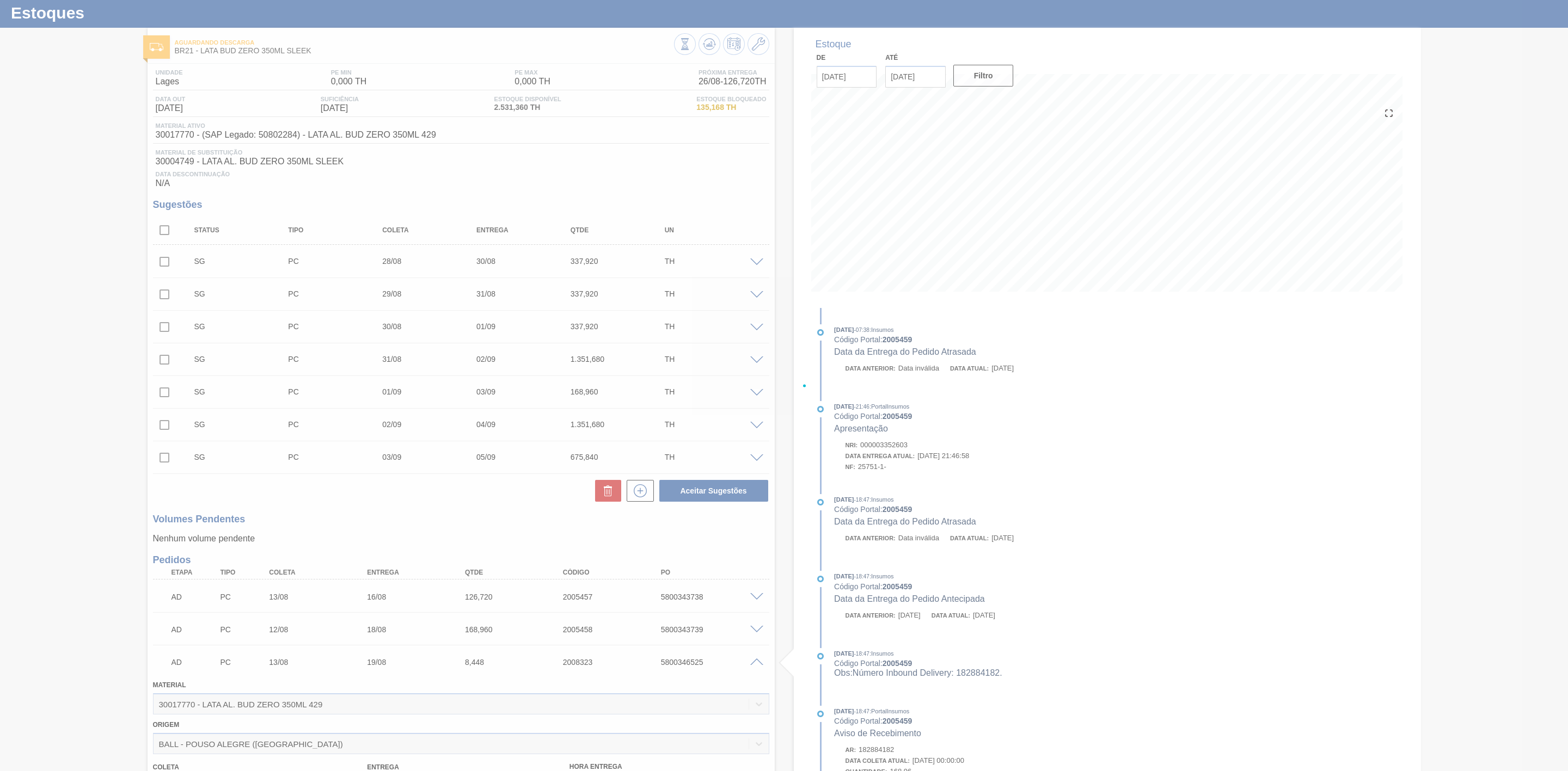
scroll to position [291, 0]
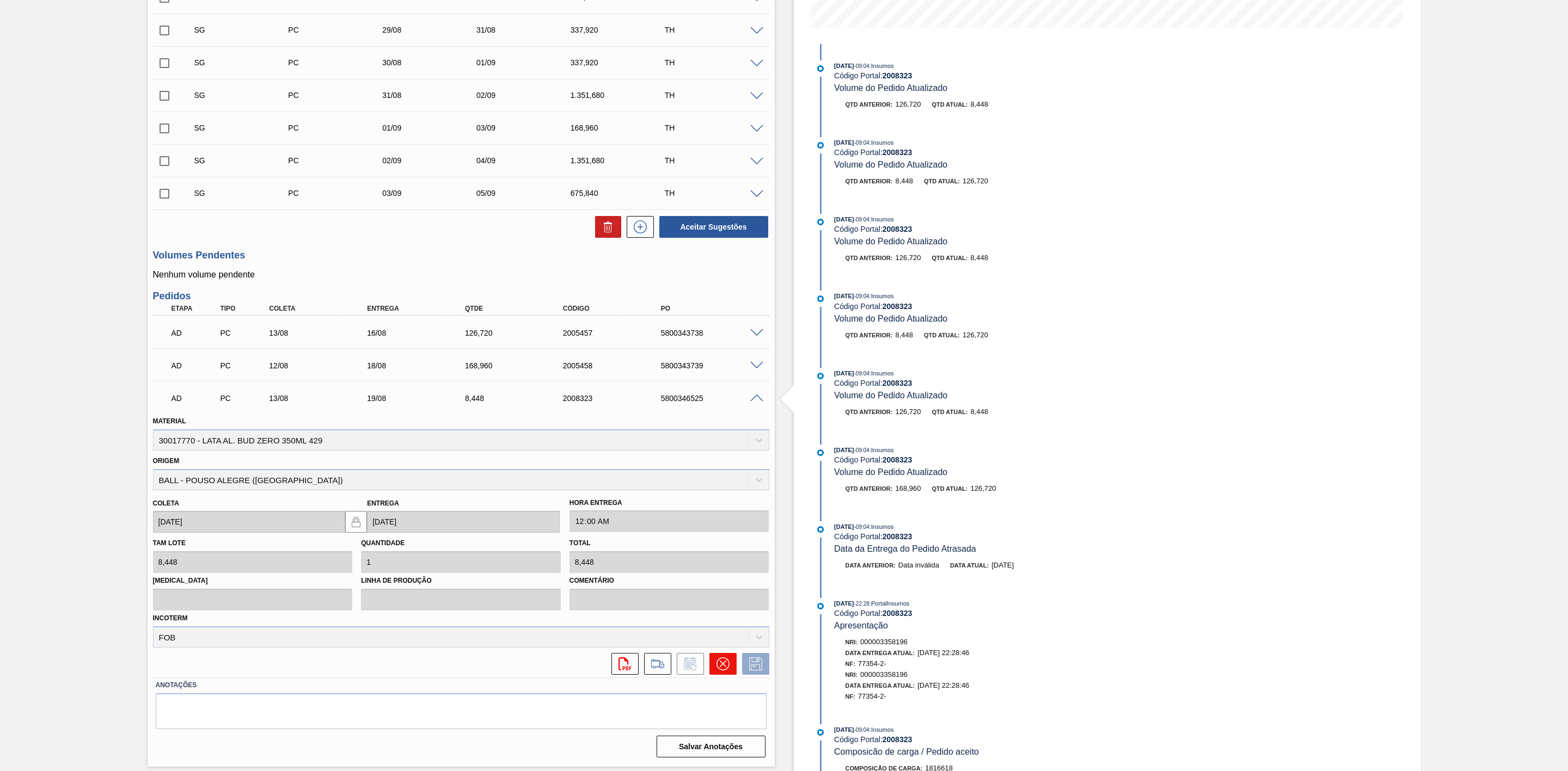
click at [720, 669] on icon at bounding box center [723, 664] width 13 height 13
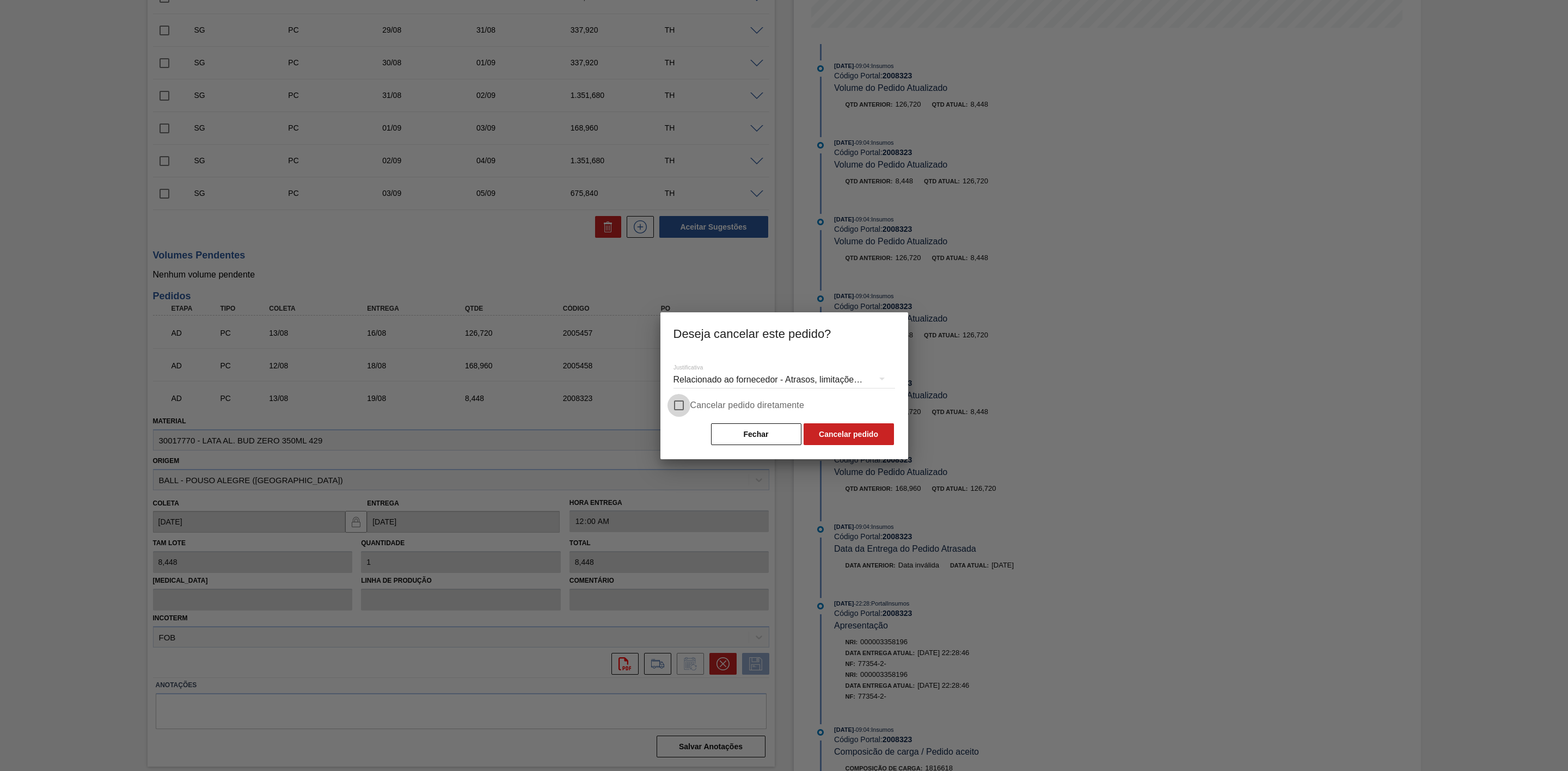
click at [681, 404] on input "Cancelar pedido diretamente" at bounding box center [679, 406] width 23 height 23
checkbox input "true"
click at [833, 431] on button "Cancelar pedido" at bounding box center [849, 435] width 90 height 22
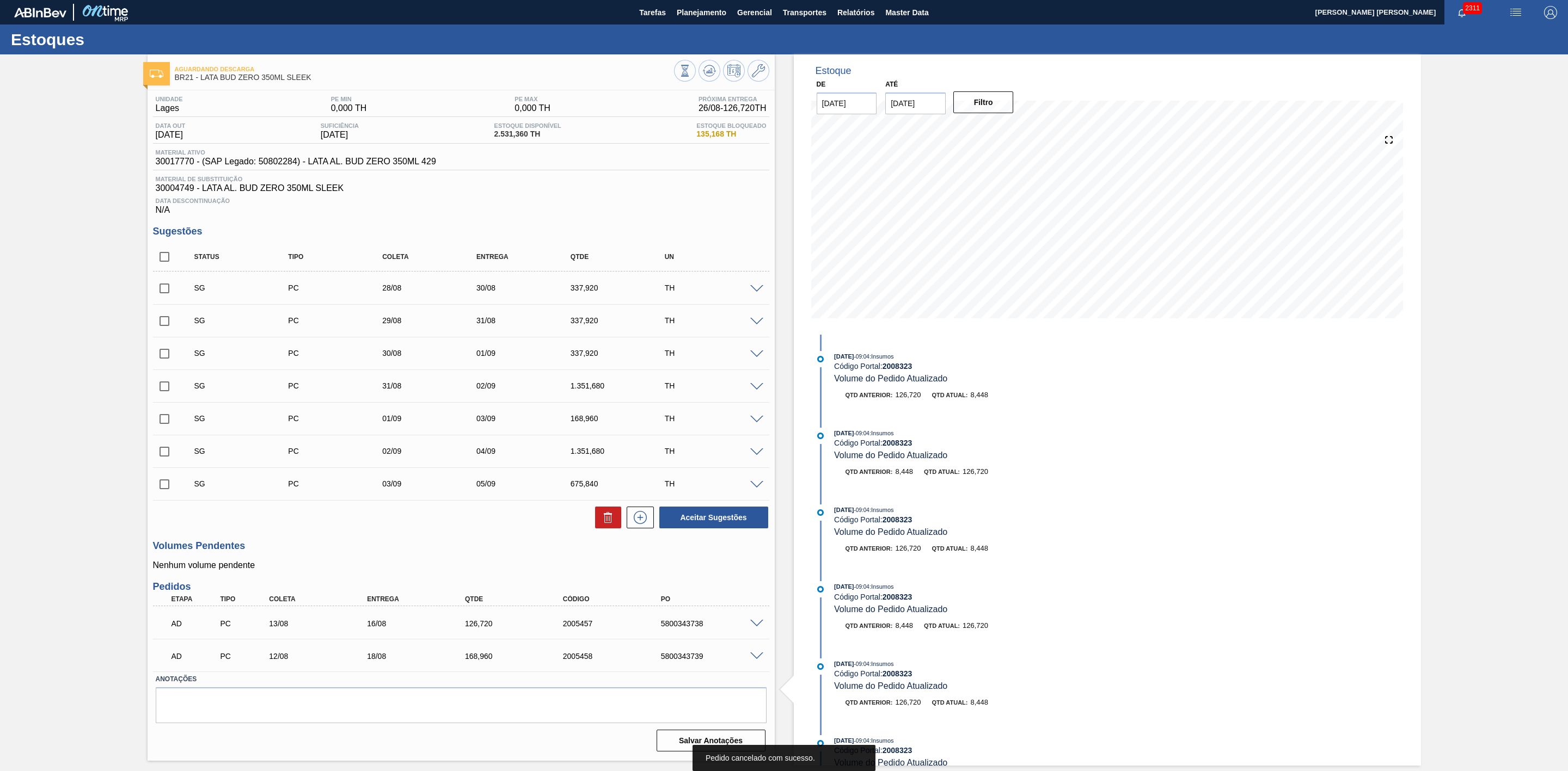
click at [755, 660] on span at bounding box center [757, 656] width 13 height 8
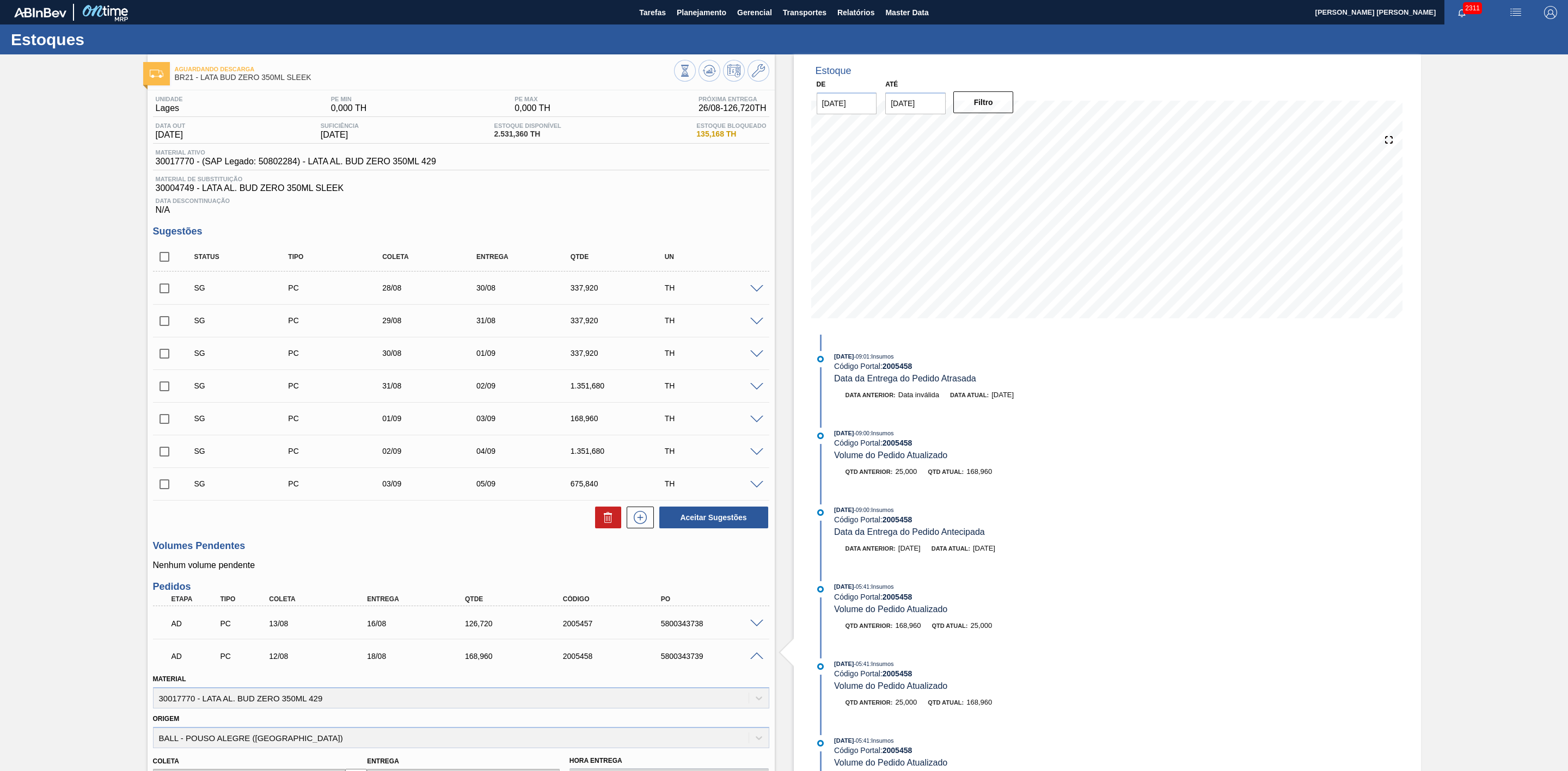
scroll to position [258, 0]
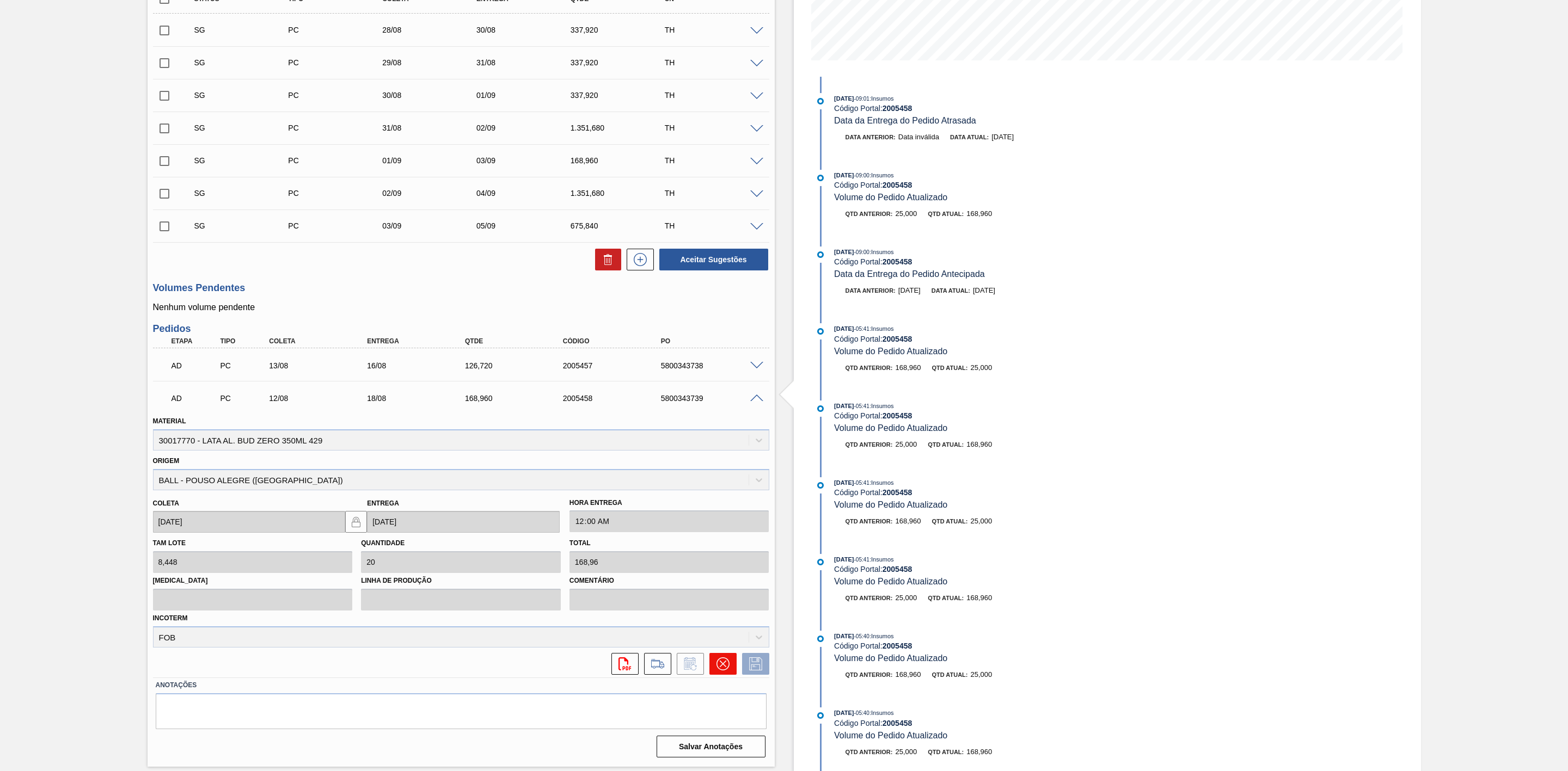
click at [719, 669] on icon at bounding box center [723, 664] width 13 height 13
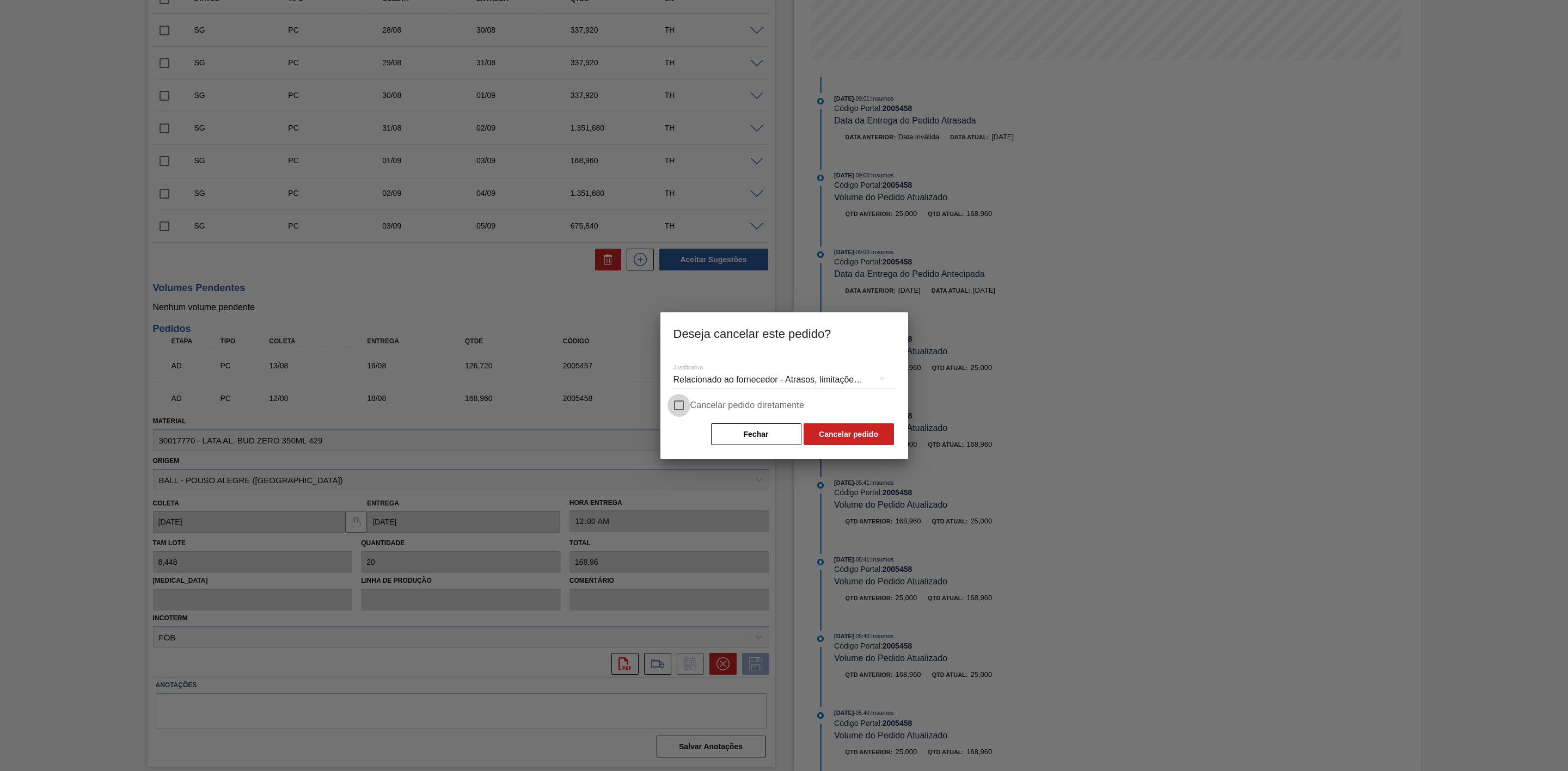
click at [680, 407] on input "Cancelar pedido diretamente" at bounding box center [679, 406] width 23 height 23
checkbox input "true"
click at [858, 440] on button "Cancelar pedido" at bounding box center [849, 435] width 90 height 22
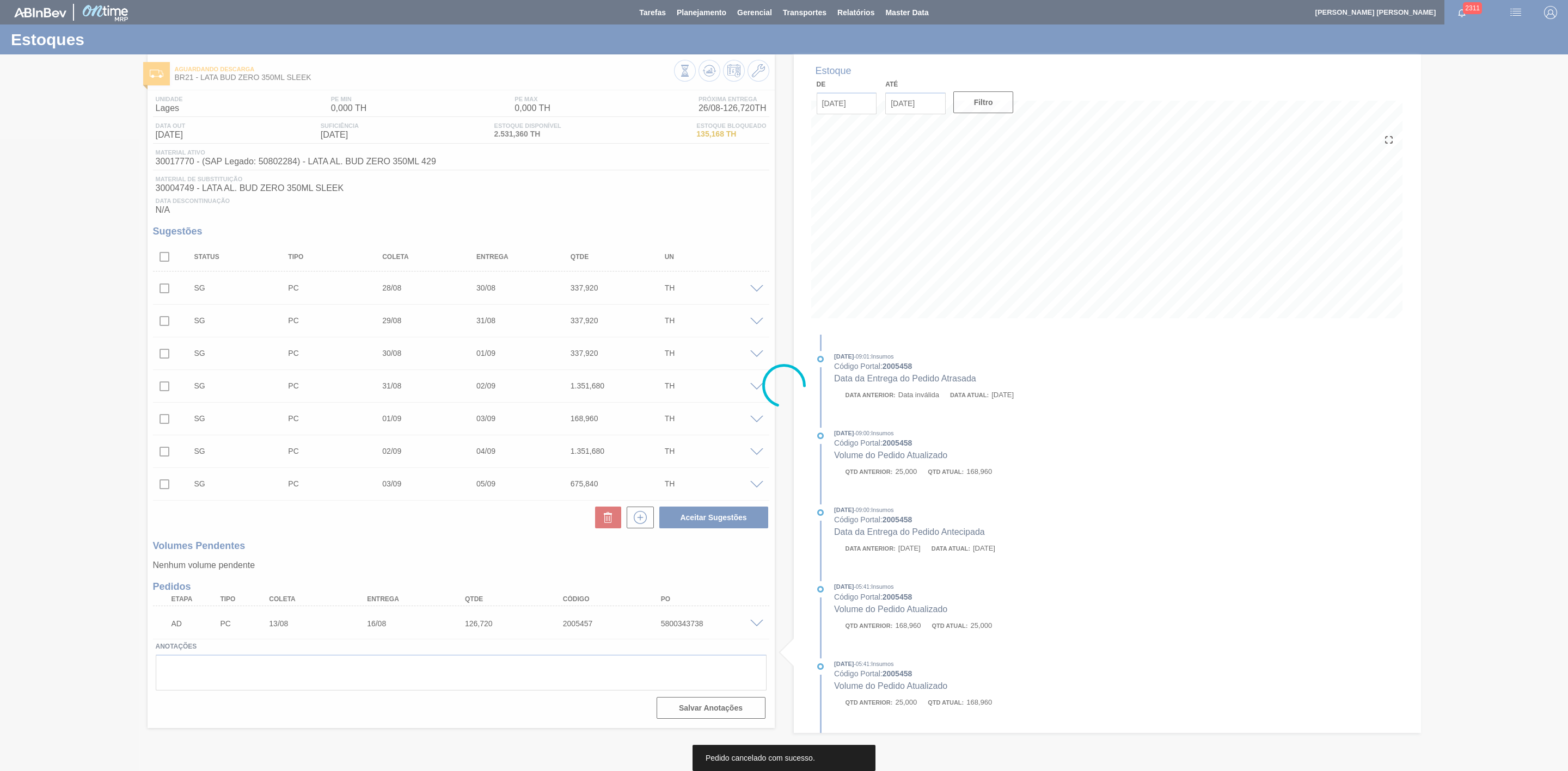
scroll to position [0, 0]
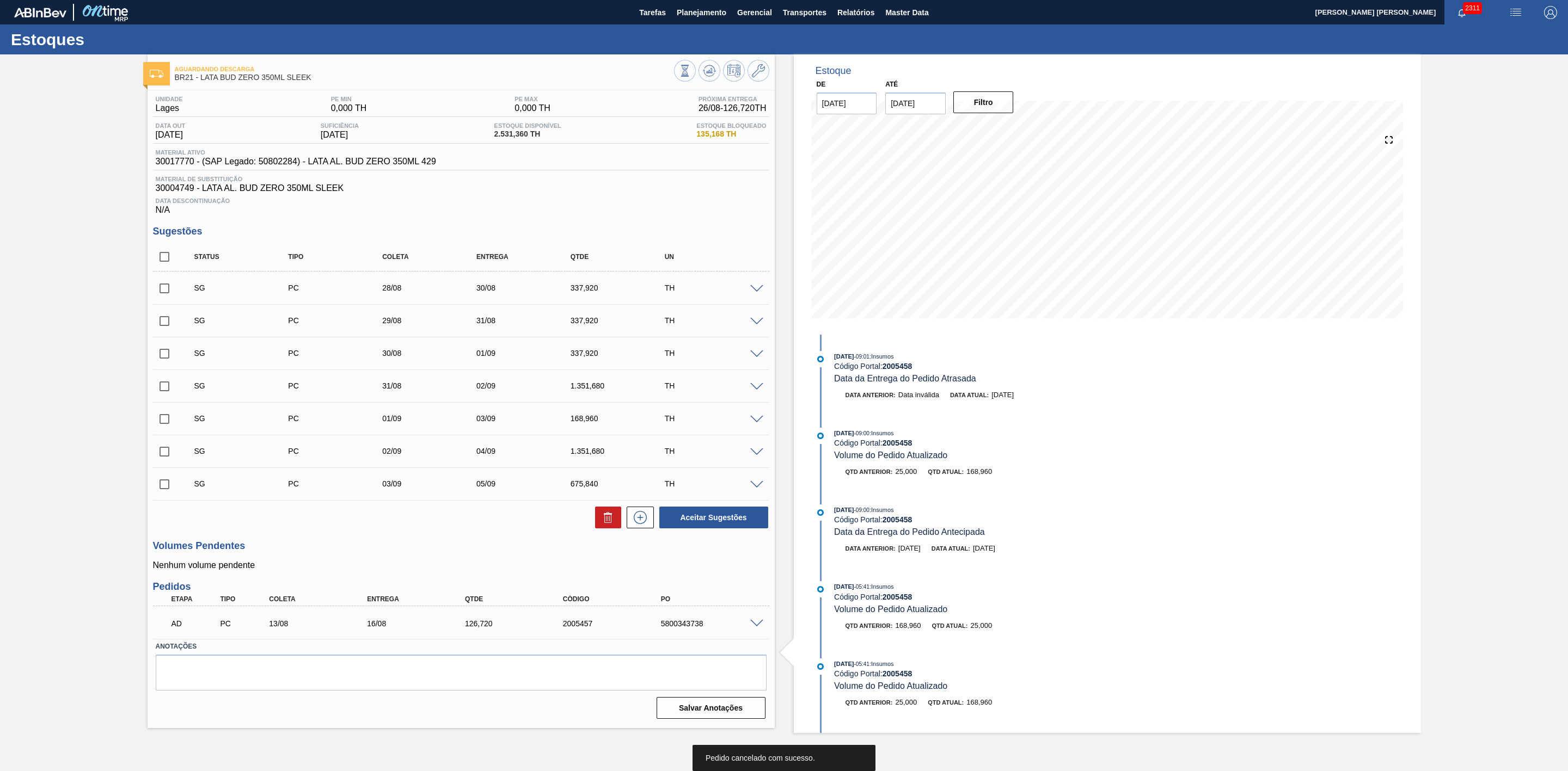
click at [753, 628] on span at bounding box center [757, 624] width 13 height 8
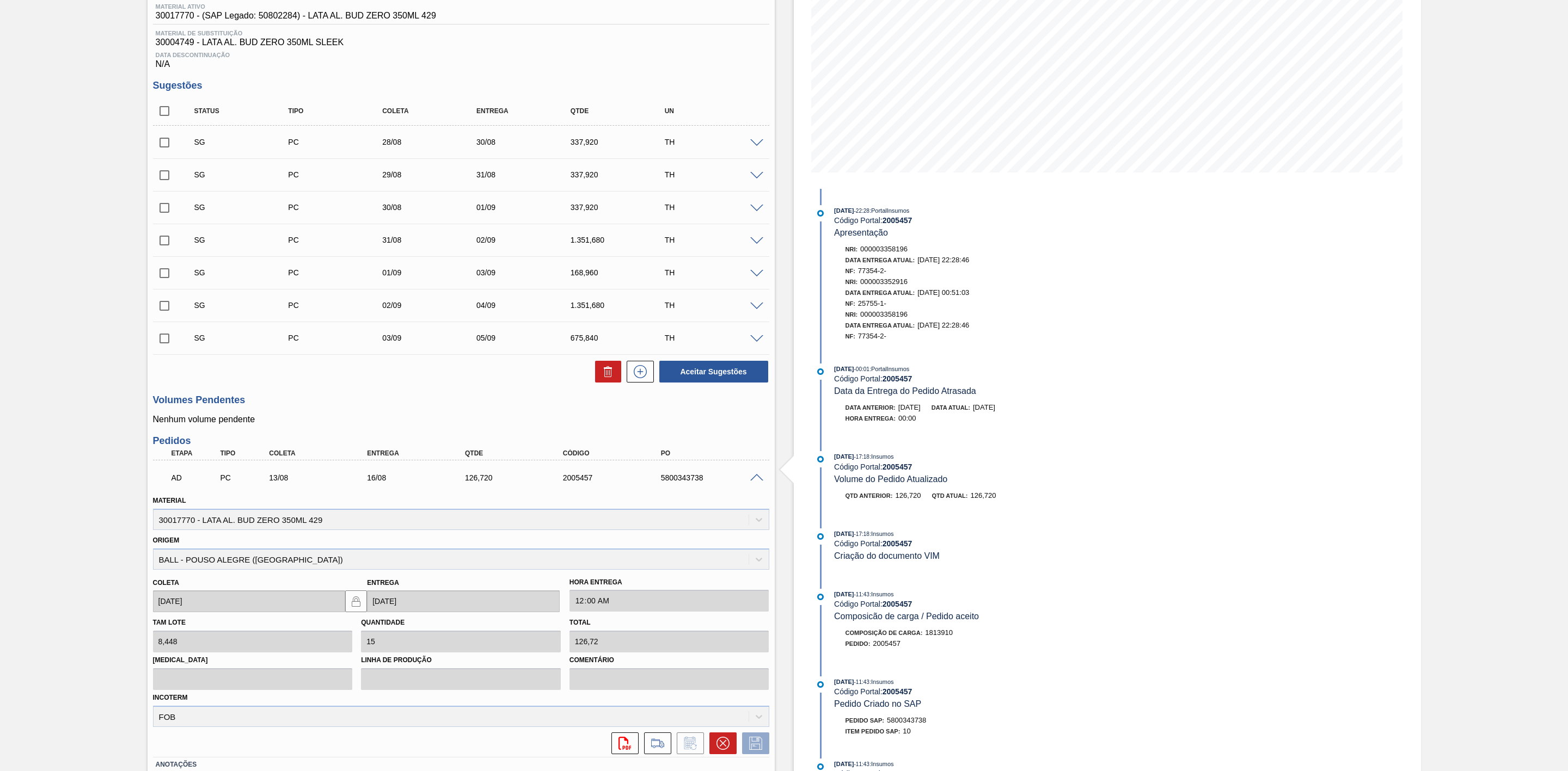
scroll to position [163, 0]
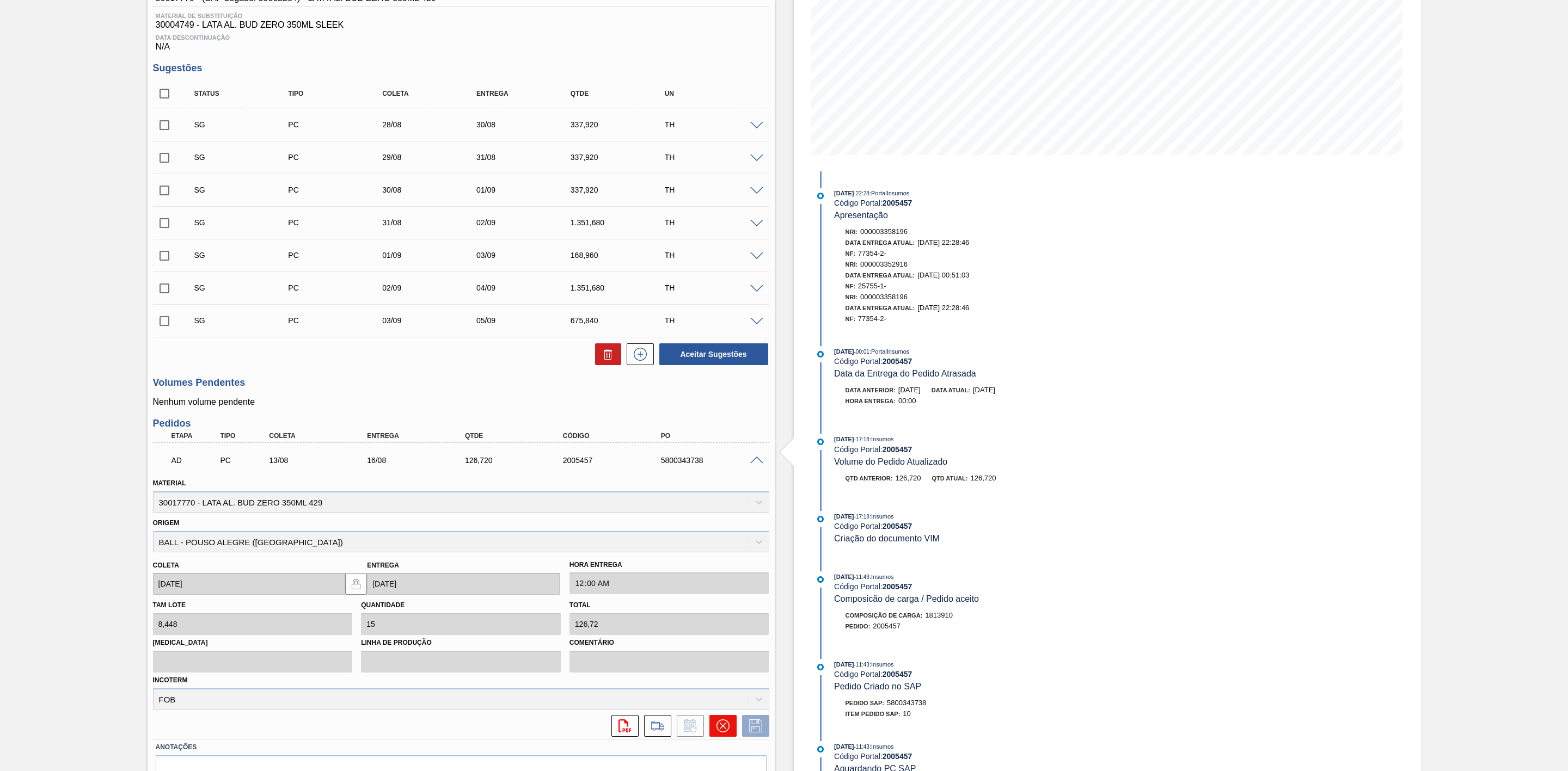
click at [721, 728] on icon at bounding box center [723, 726] width 13 height 13
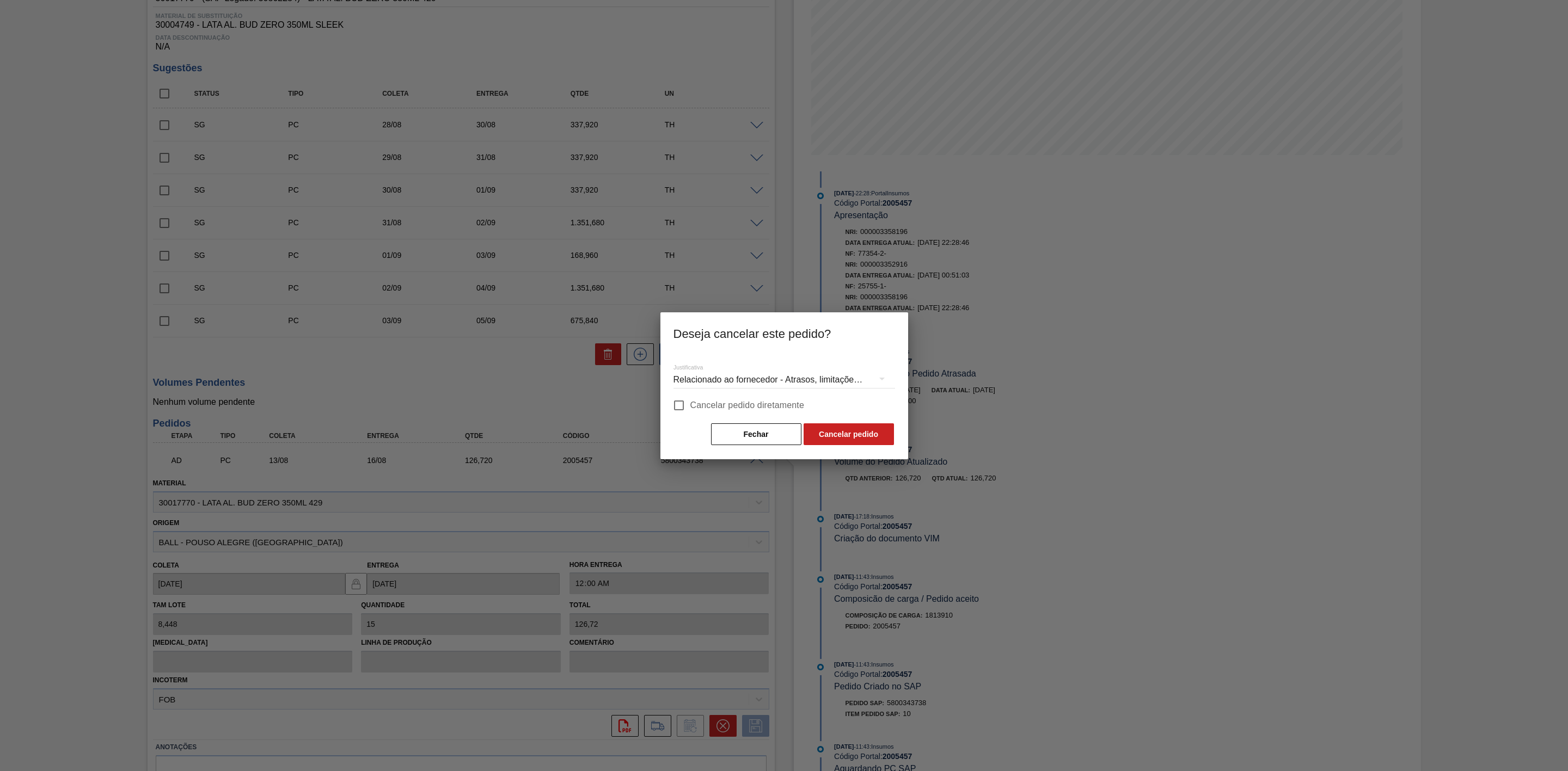
click at [680, 408] on input "Cancelar pedido diretamente" at bounding box center [679, 406] width 23 height 23
checkbox input "true"
click at [842, 441] on button "Cancelar pedido" at bounding box center [849, 435] width 90 height 22
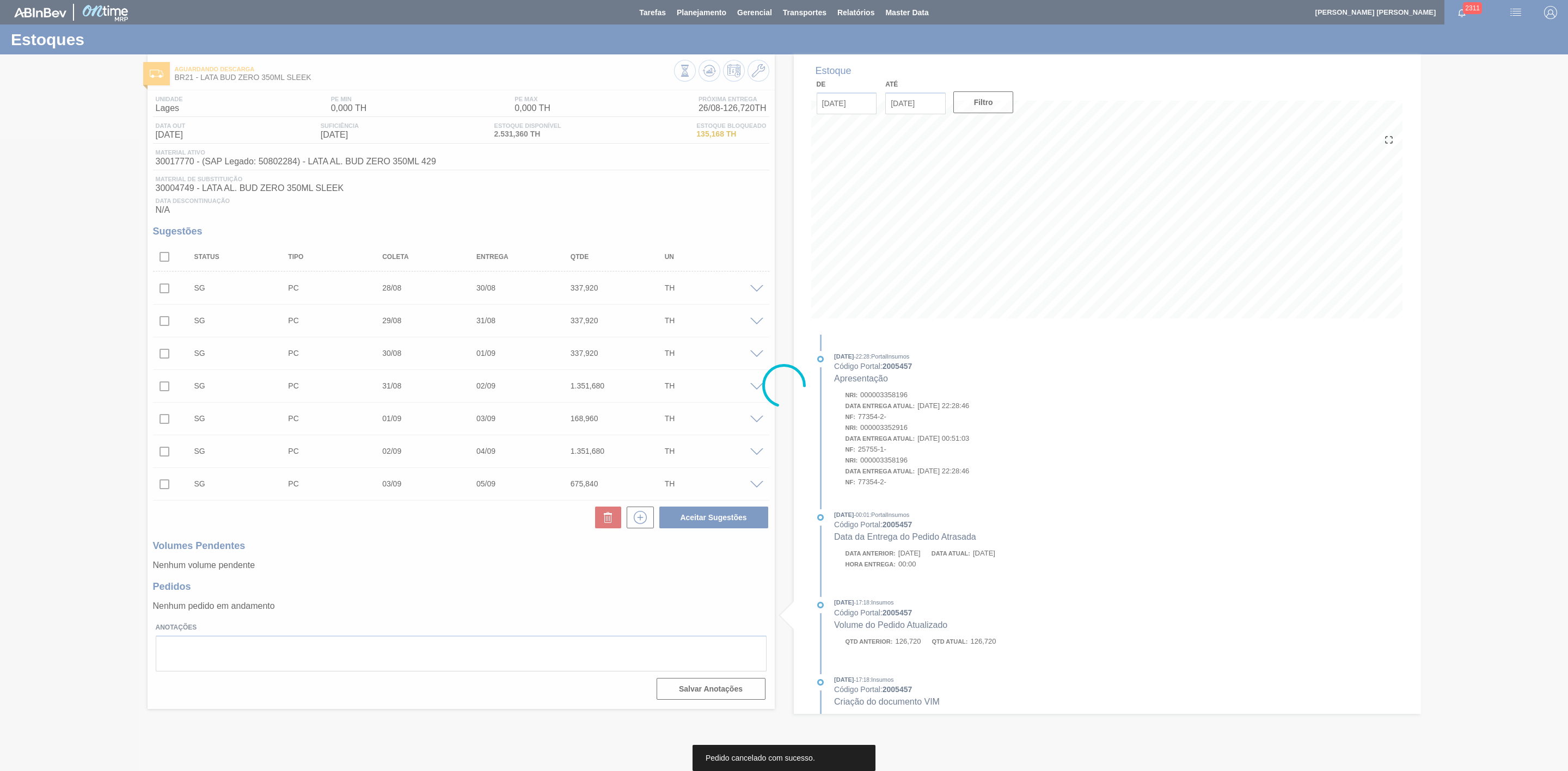
scroll to position [0, 0]
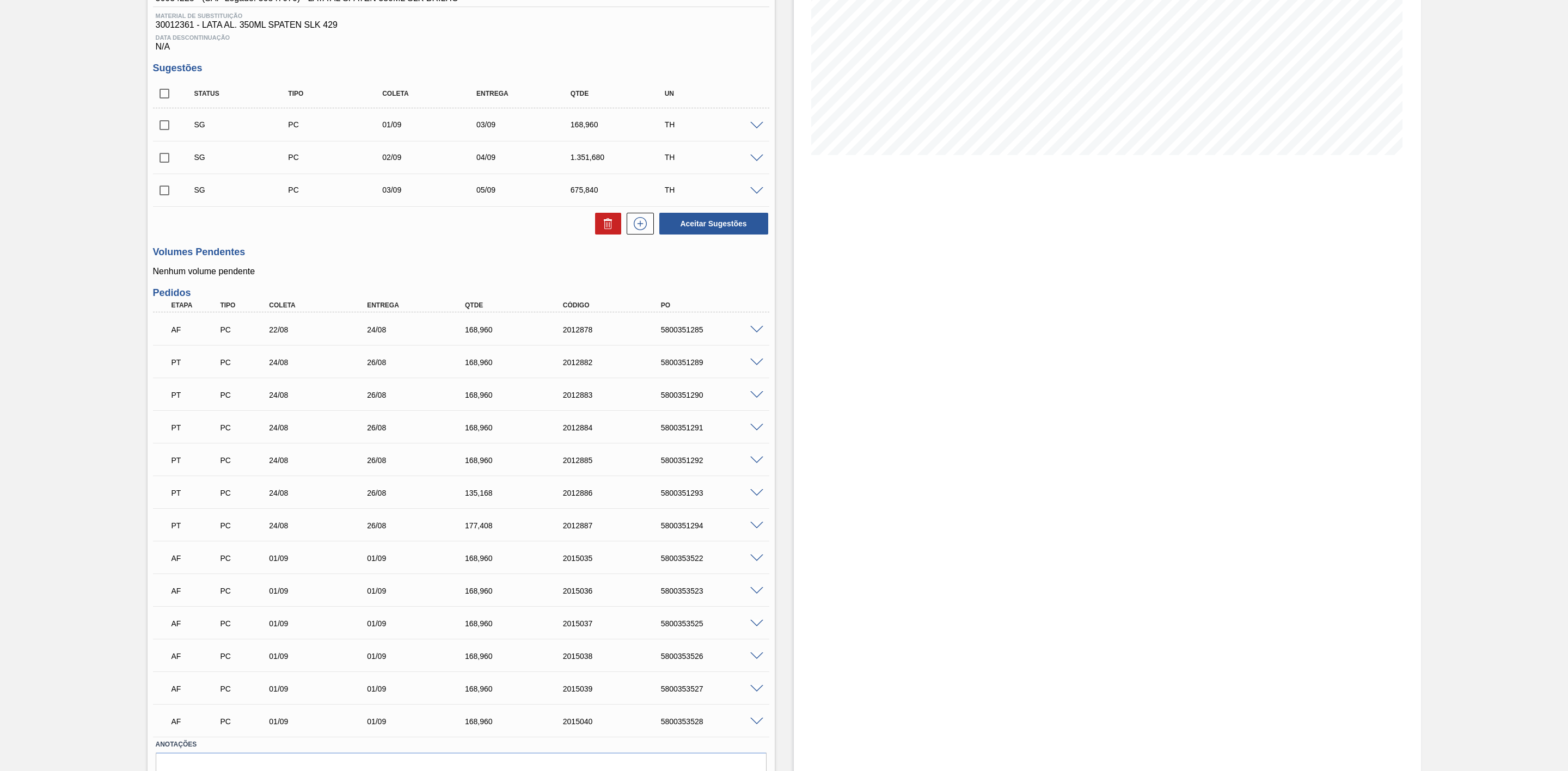
scroll to position [82, 0]
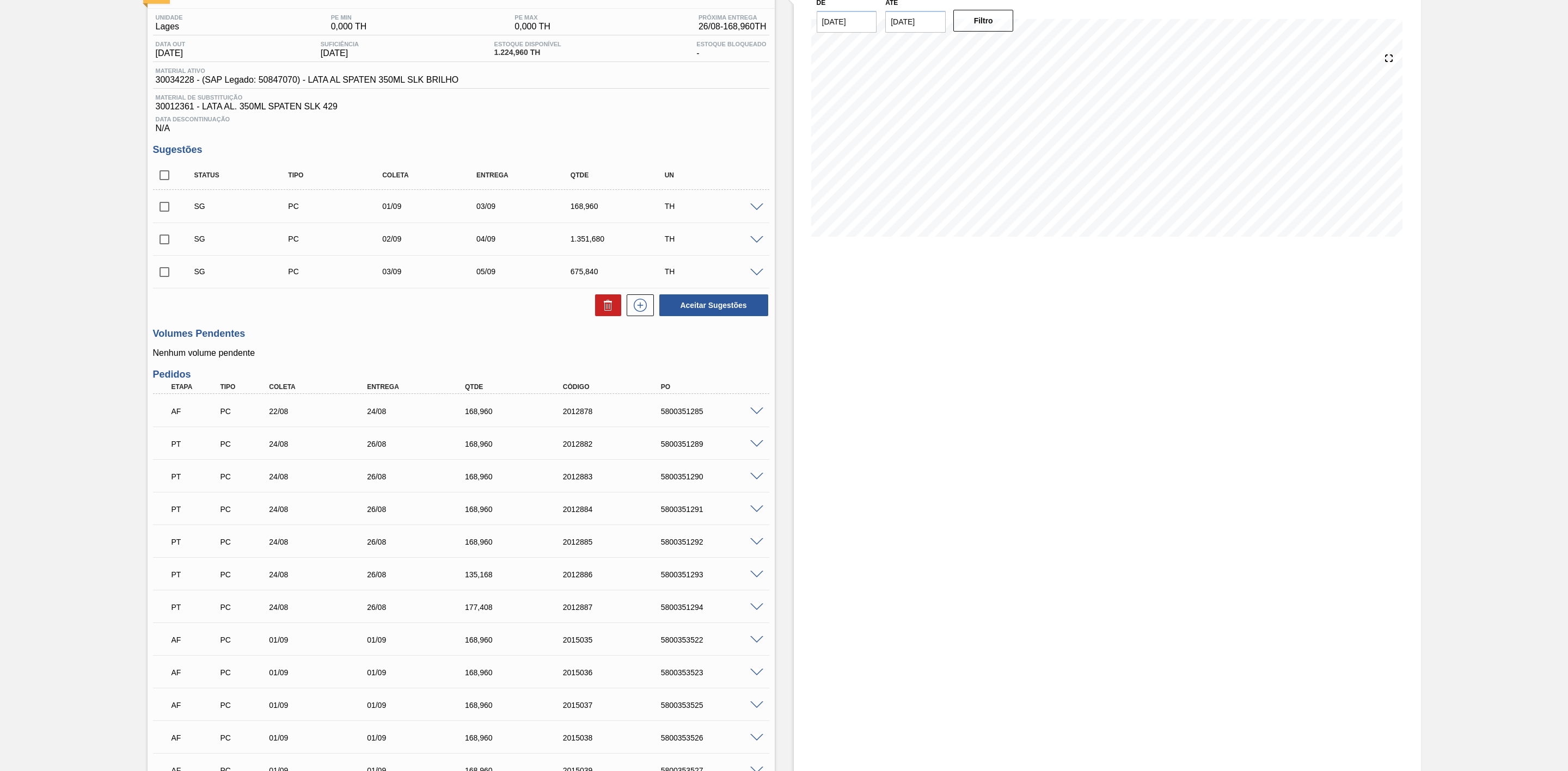
click at [163, 214] on input "checkbox" at bounding box center [165, 207] width 23 height 23
checkbox input "true"
click at [167, 243] on input "checkbox" at bounding box center [165, 240] width 23 height 23
checkbox input "true"
click at [599, 310] on button at bounding box center [608, 305] width 26 height 22
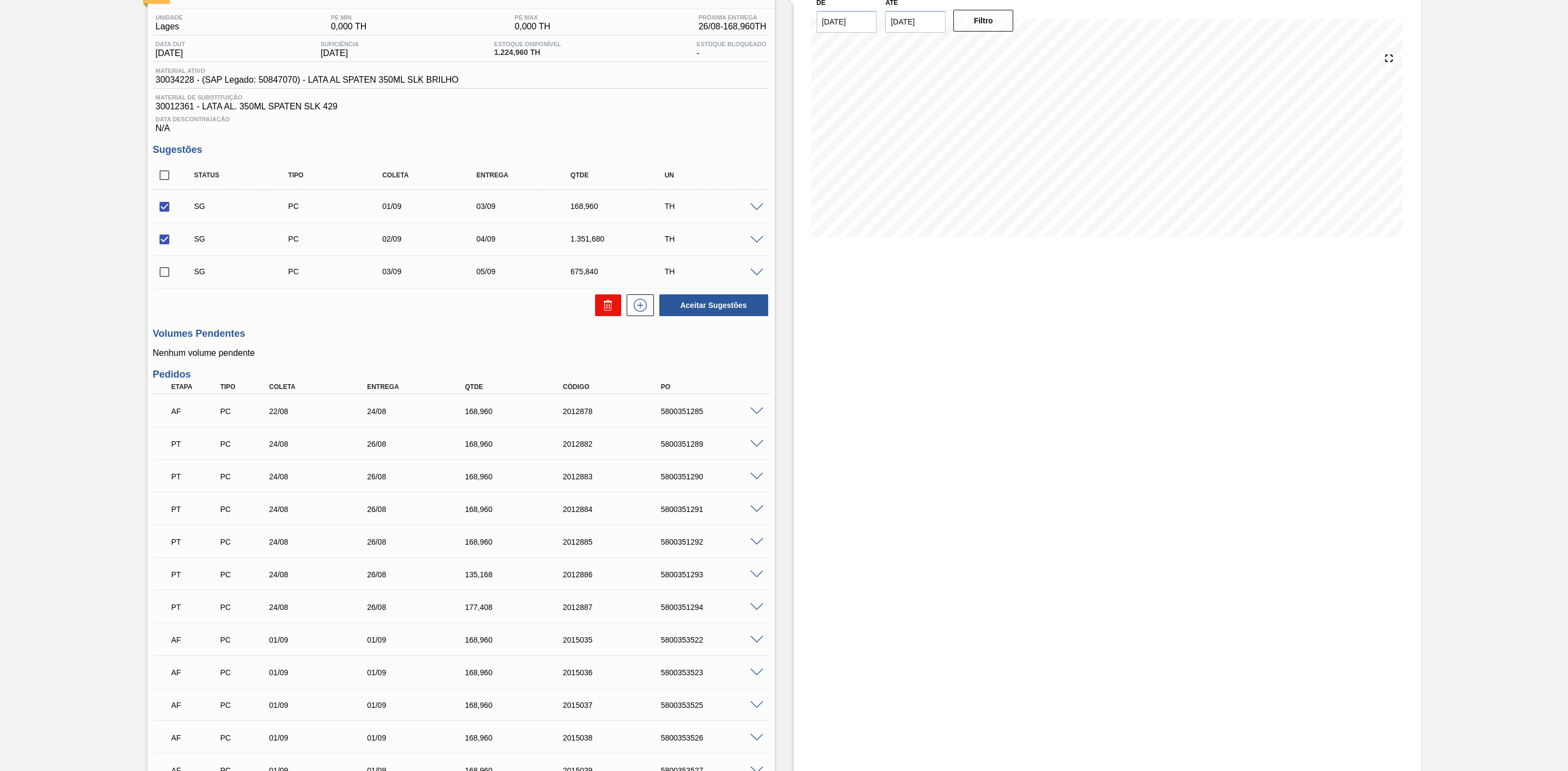
checkbox input "false"
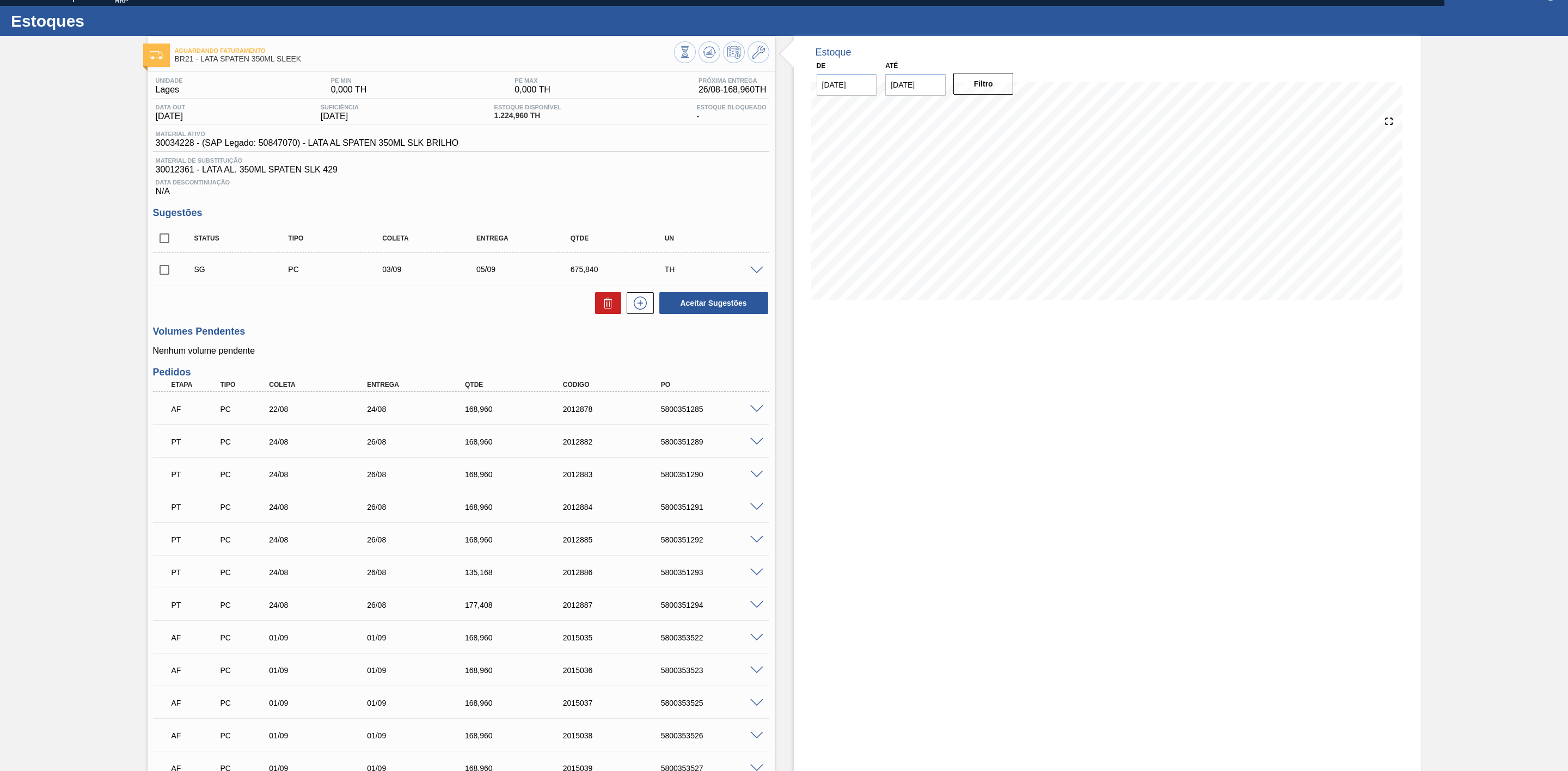
scroll to position [0, 0]
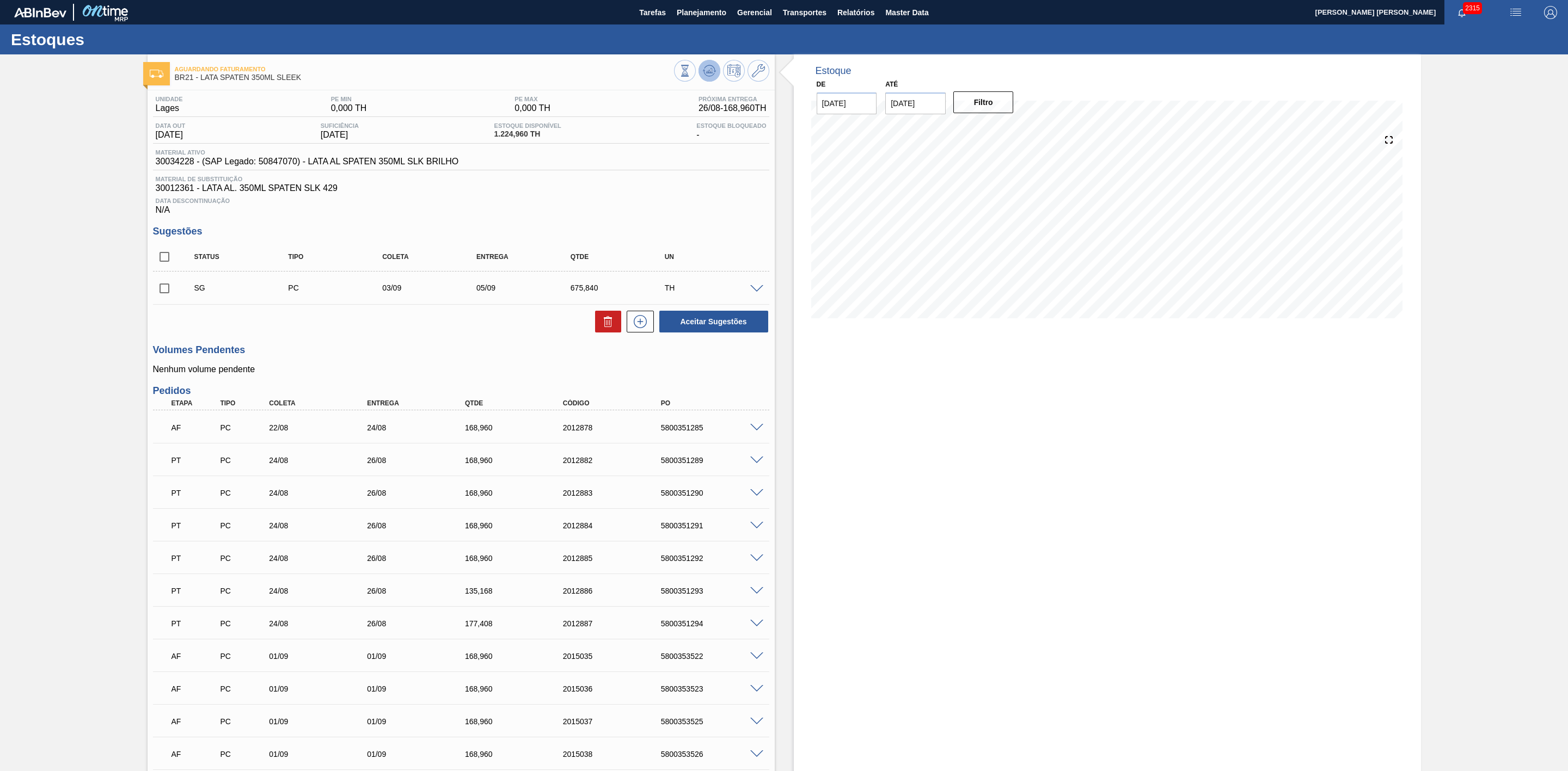
click at [713, 66] on icon at bounding box center [709, 71] width 13 height 13
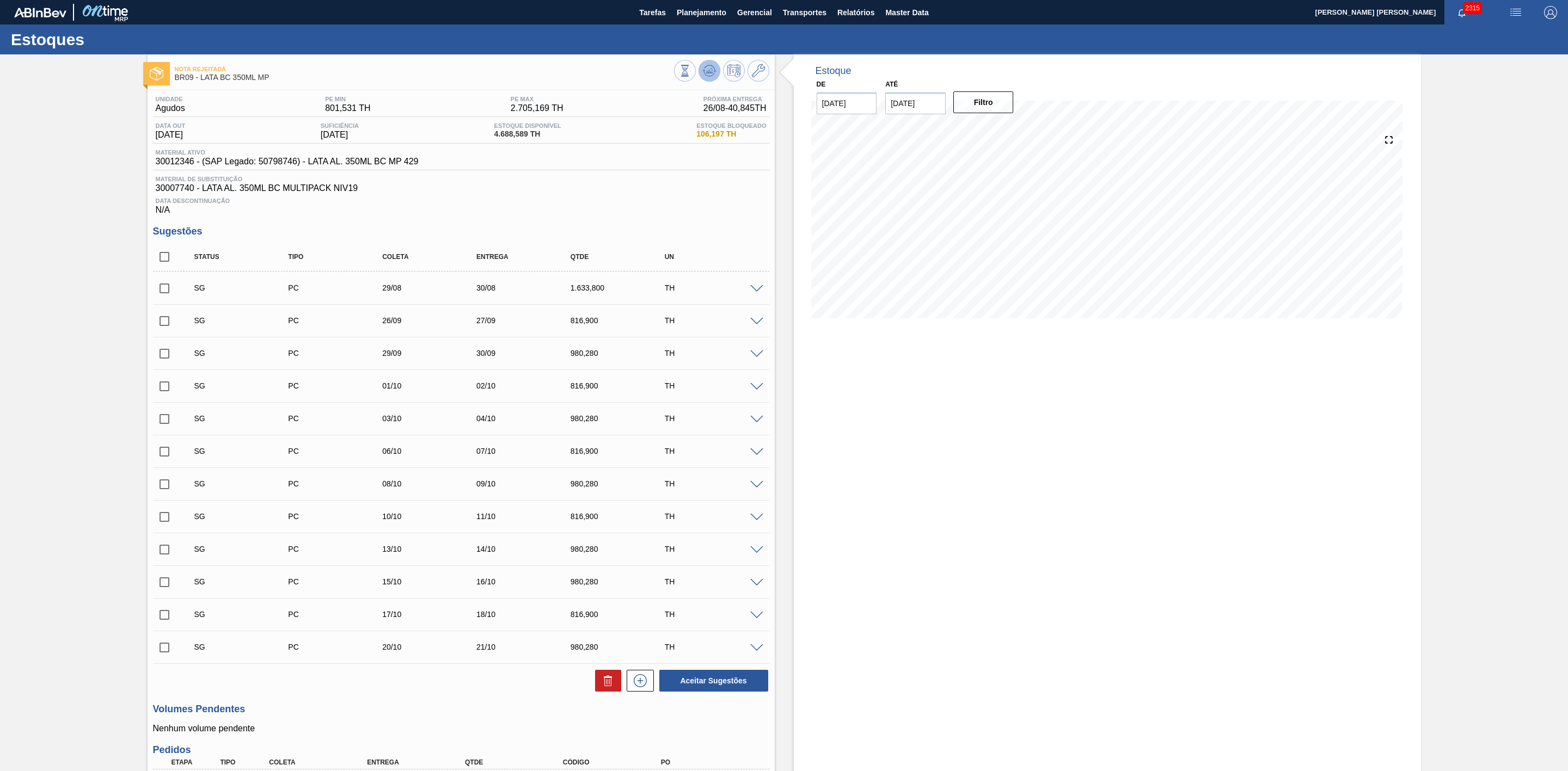
click at [704, 70] on icon at bounding box center [709, 71] width 13 height 13
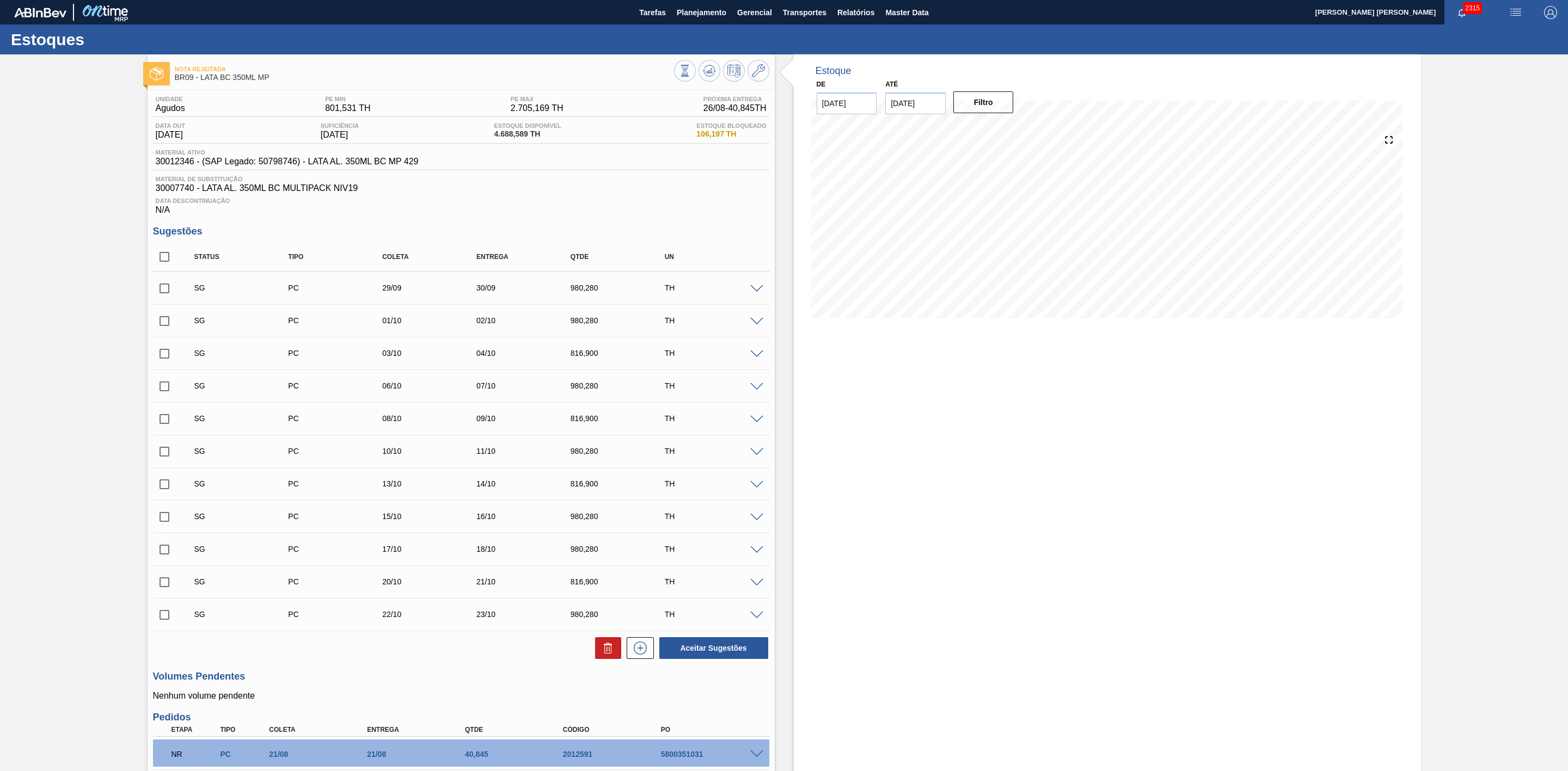
click at [160, 295] on input "checkbox" at bounding box center [165, 289] width 23 height 23
click at [607, 645] on icon at bounding box center [608, 643] width 3 height 1
checkbox input "false"
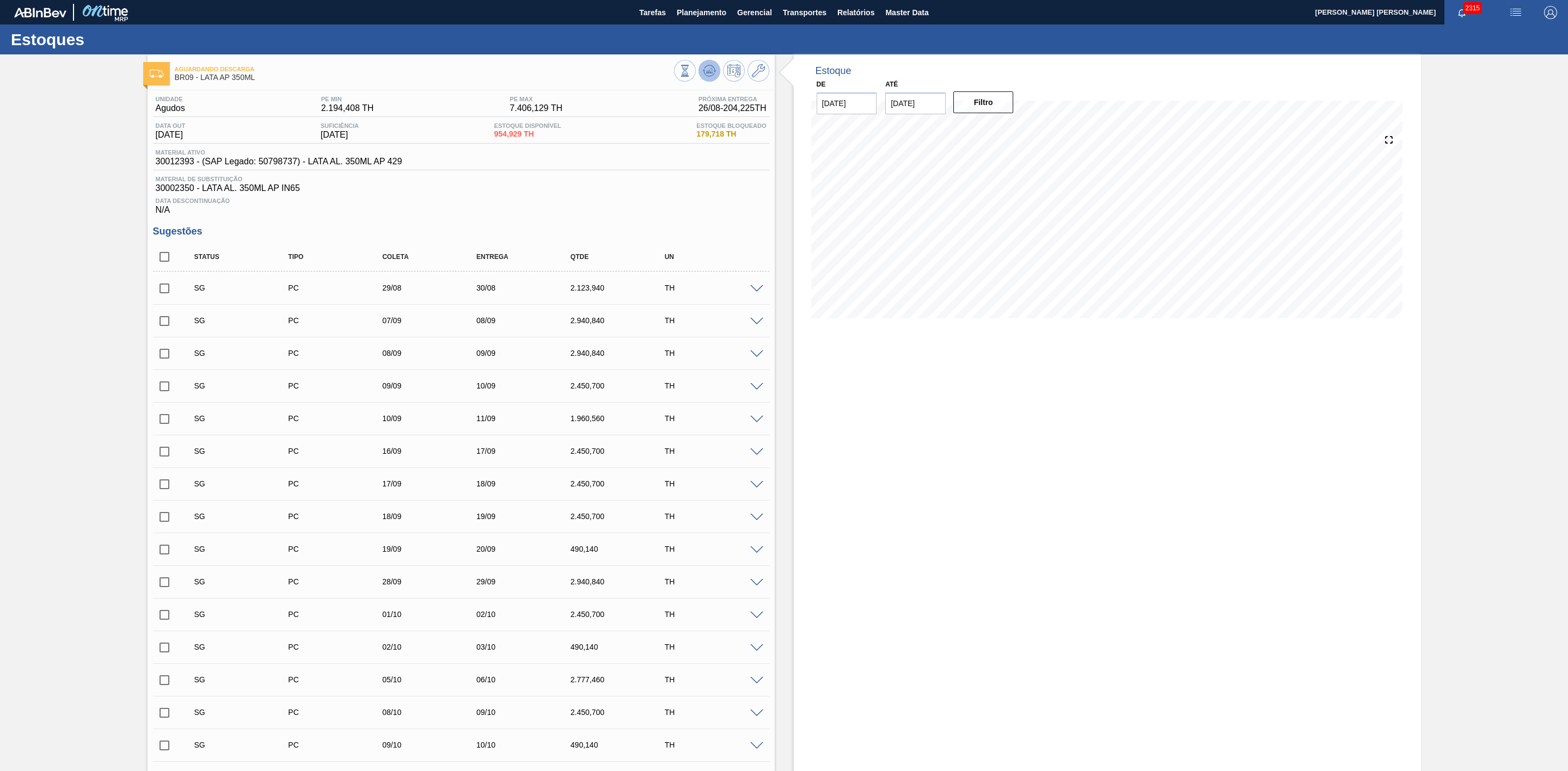
click at [706, 63] on button at bounding box center [709, 71] width 22 height 22
click at [164, 294] on input "checkbox" at bounding box center [165, 289] width 23 height 23
click at [757, 292] on span at bounding box center [757, 289] width 13 height 8
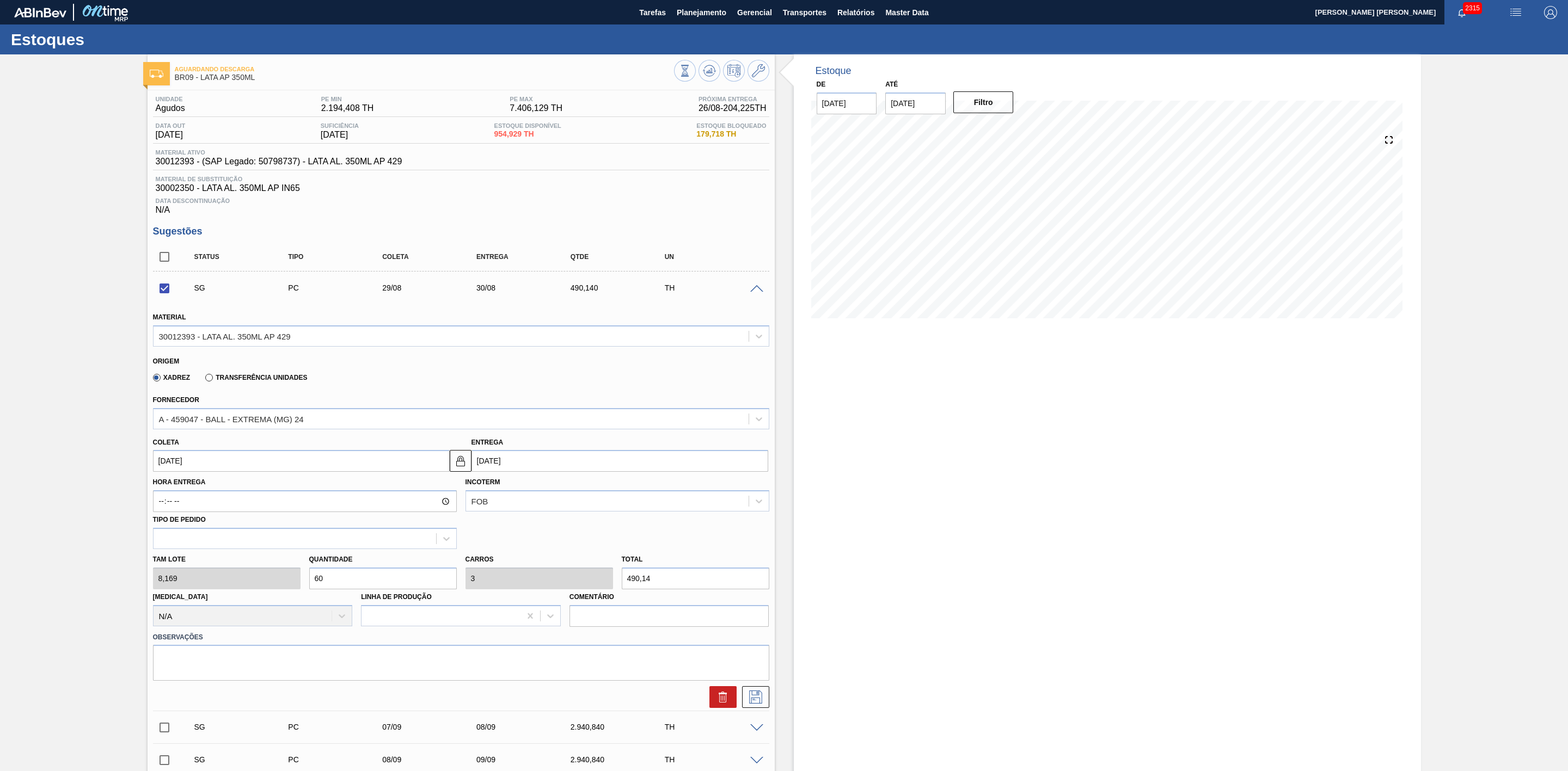
click at [758, 293] on span at bounding box center [757, 289] width 13 height 8
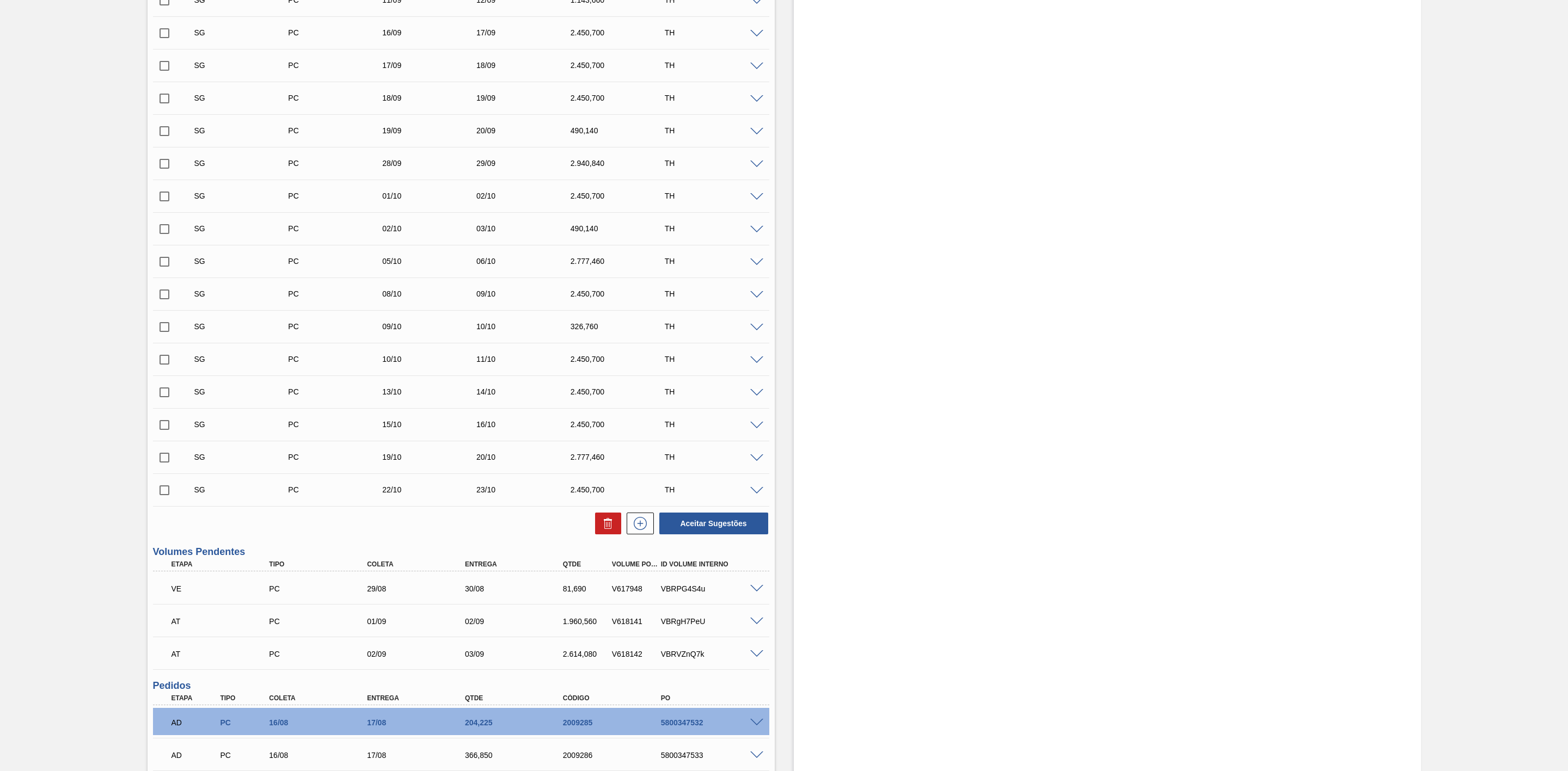
scroll to position [490, 0]
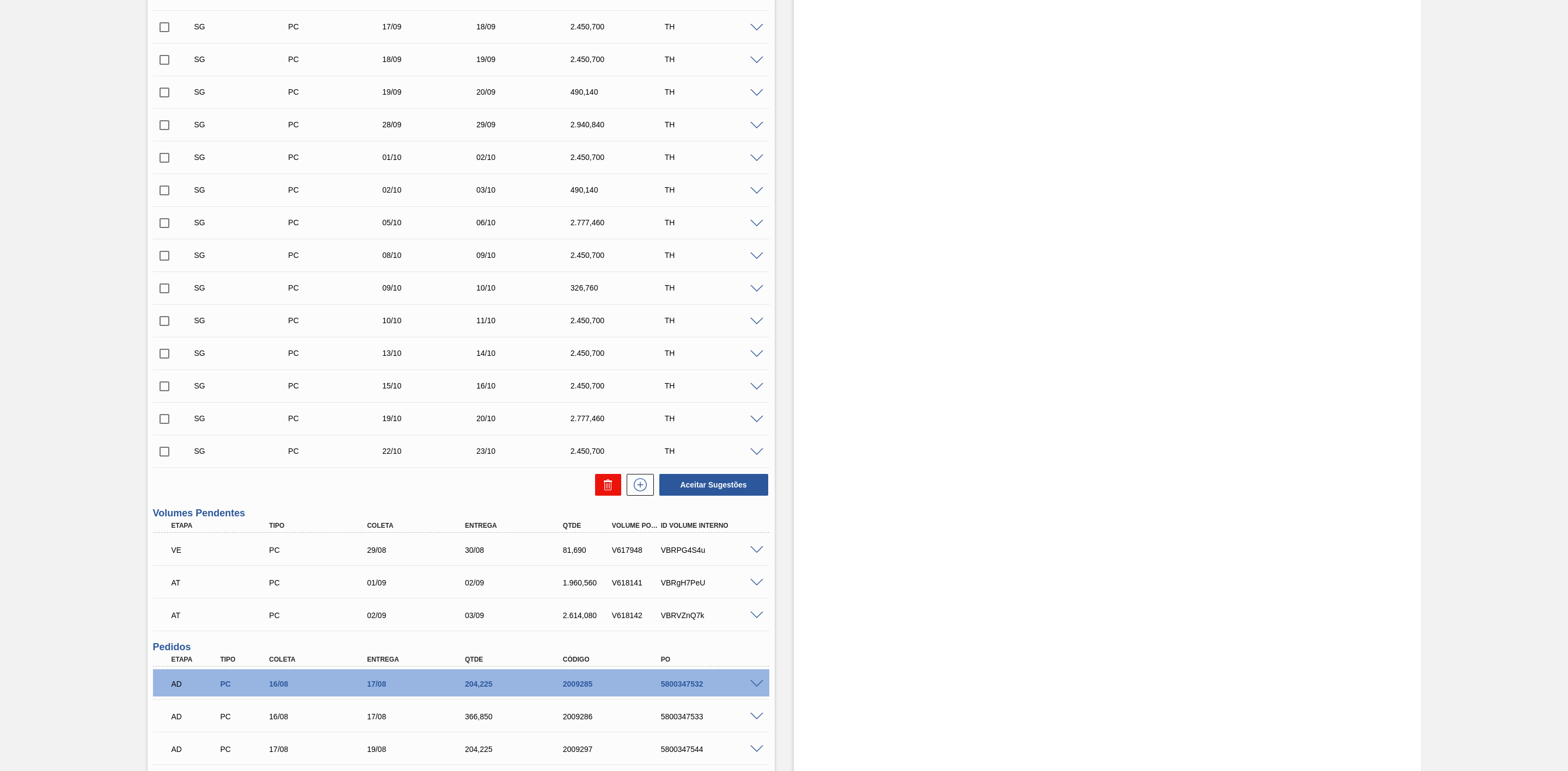
click at [607, 484] on icon at bounding box center [608, 485] width 13 height 13
checkbox input "false"
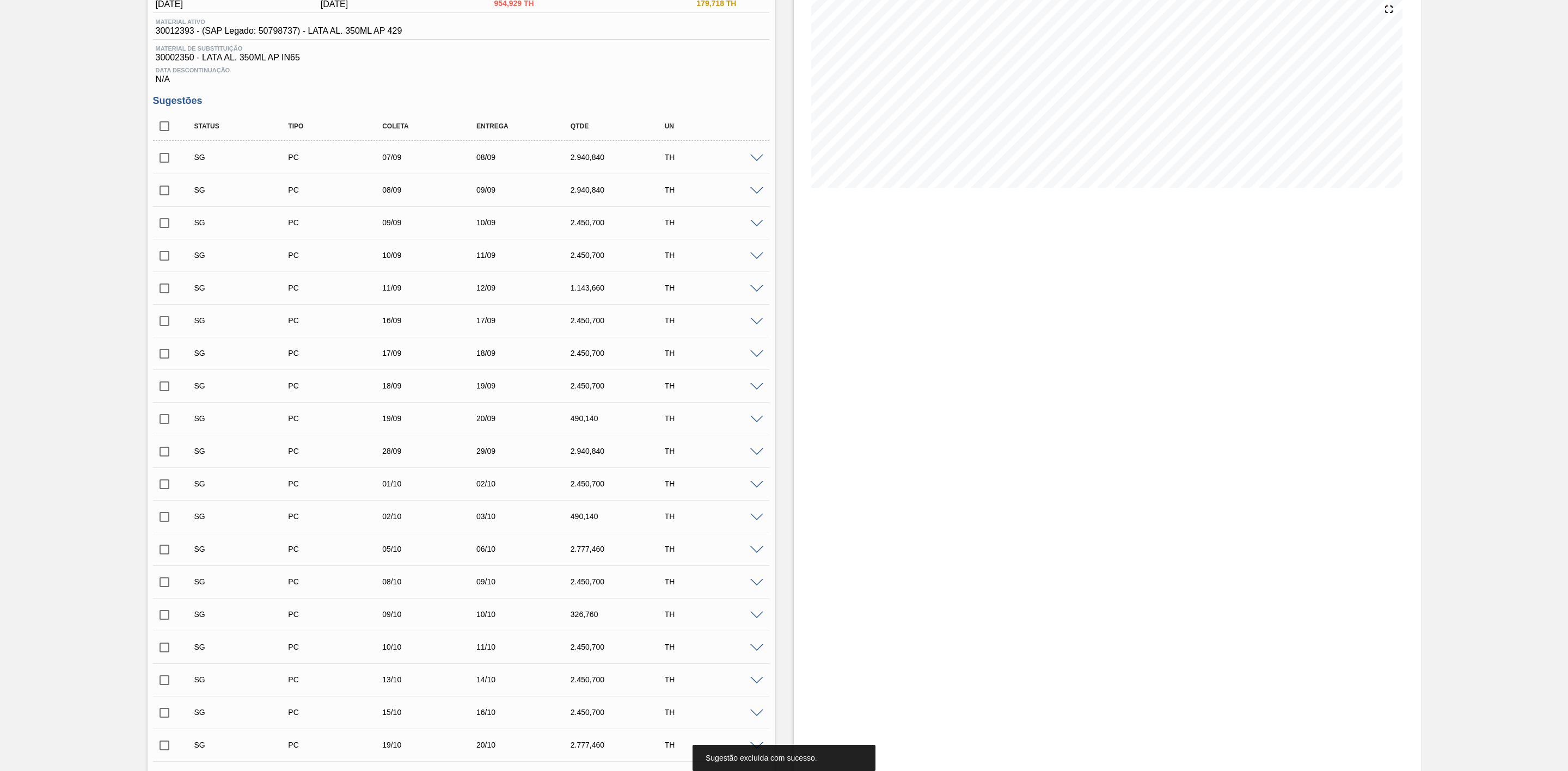
scroll to position [49, 0]
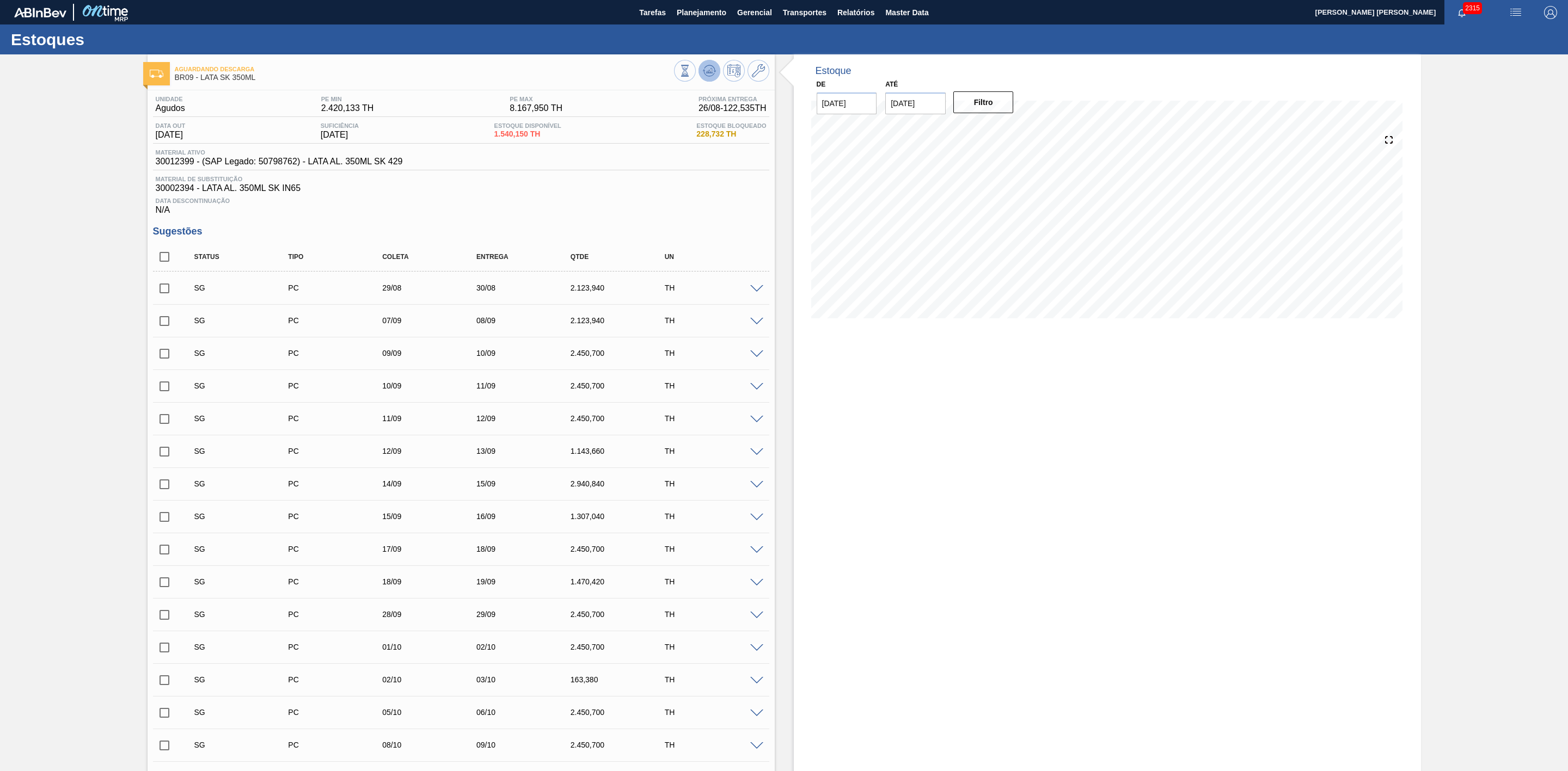
click at [709, 70] on icon at bounding box center [709, 70] width 7 height 5
click at [755, 293] on span at bounding box center [757, 289] width 13 height 8
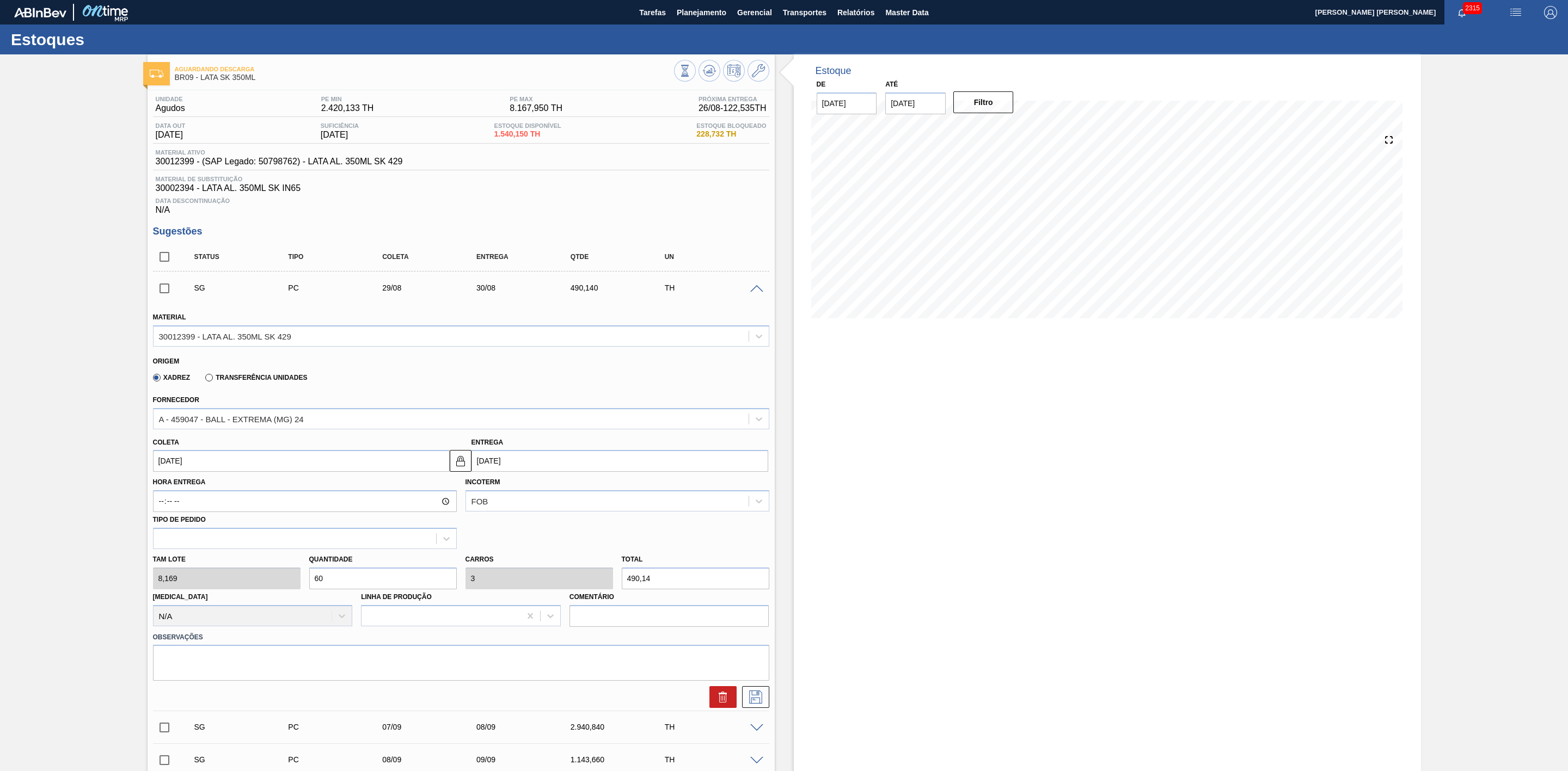
click at [755, 293] on span at bounding box center [757, 289] width 13 height 8
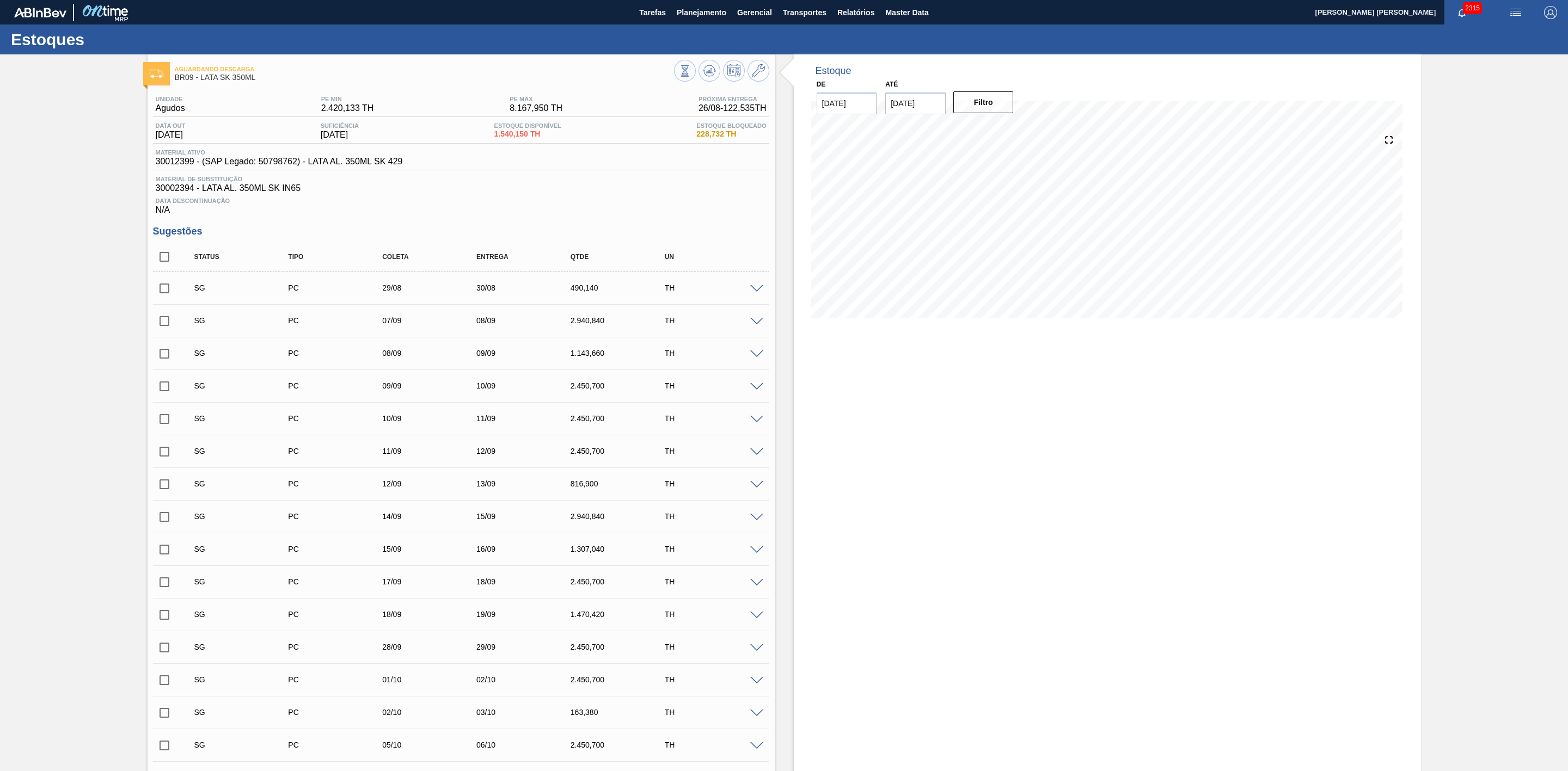
click at [164, 295] on input "checkbox" at bounding box center [165, 289] width 23 height 23
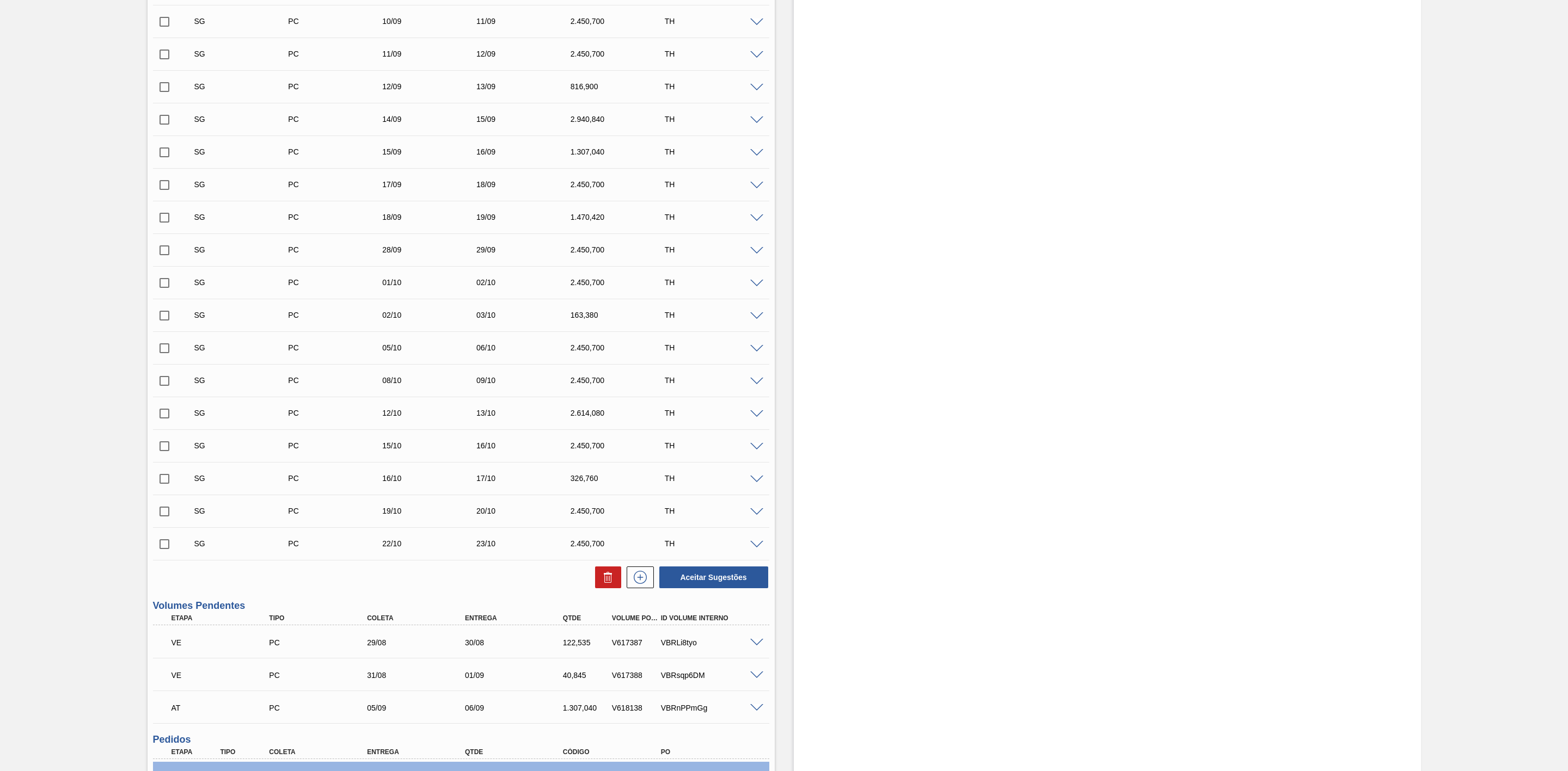
scroll to position [408, 0]
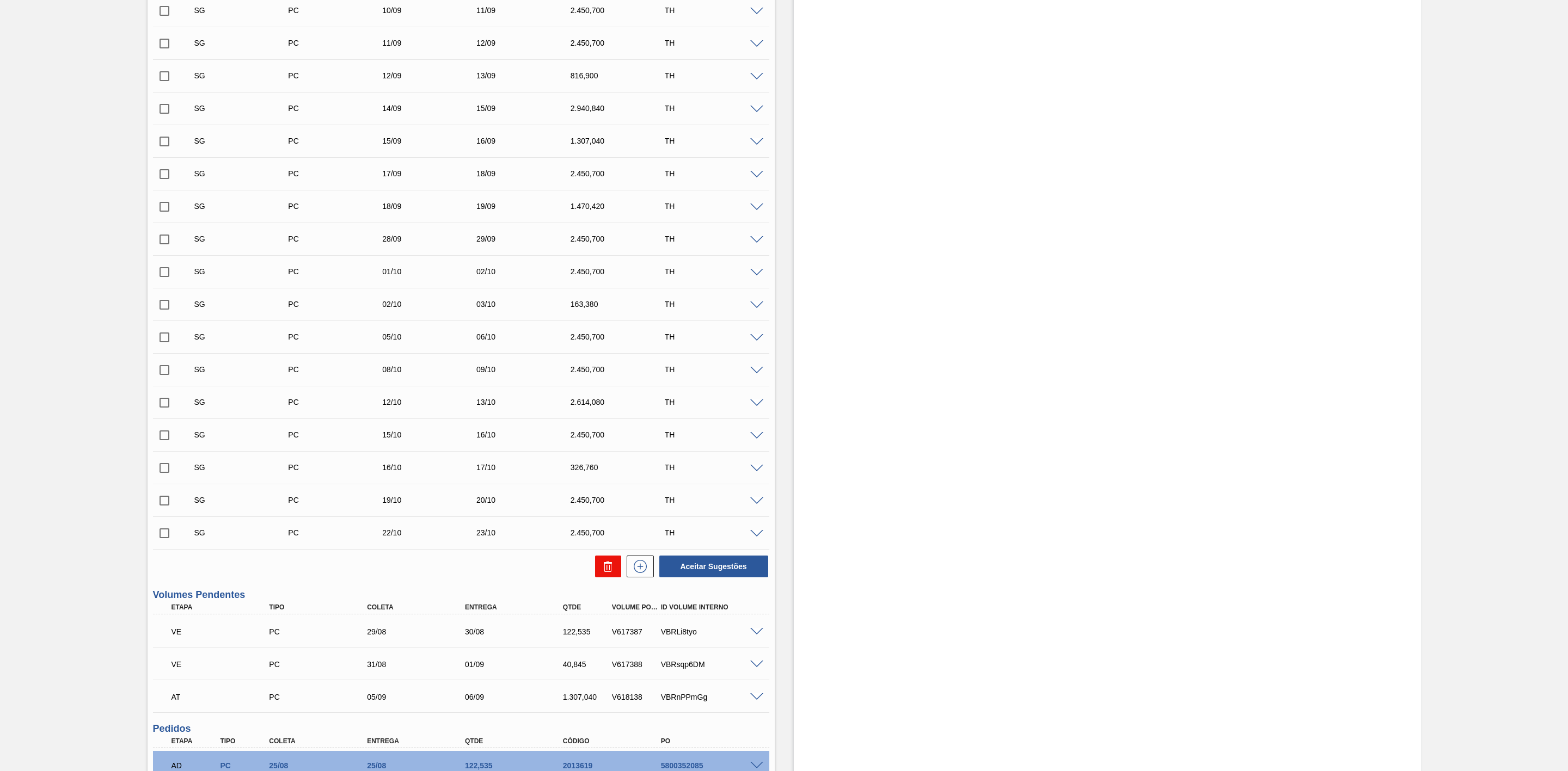
click at [606, 570] on icon at bounding box center [606, 568] width 1 height 6
checkbox input "false"
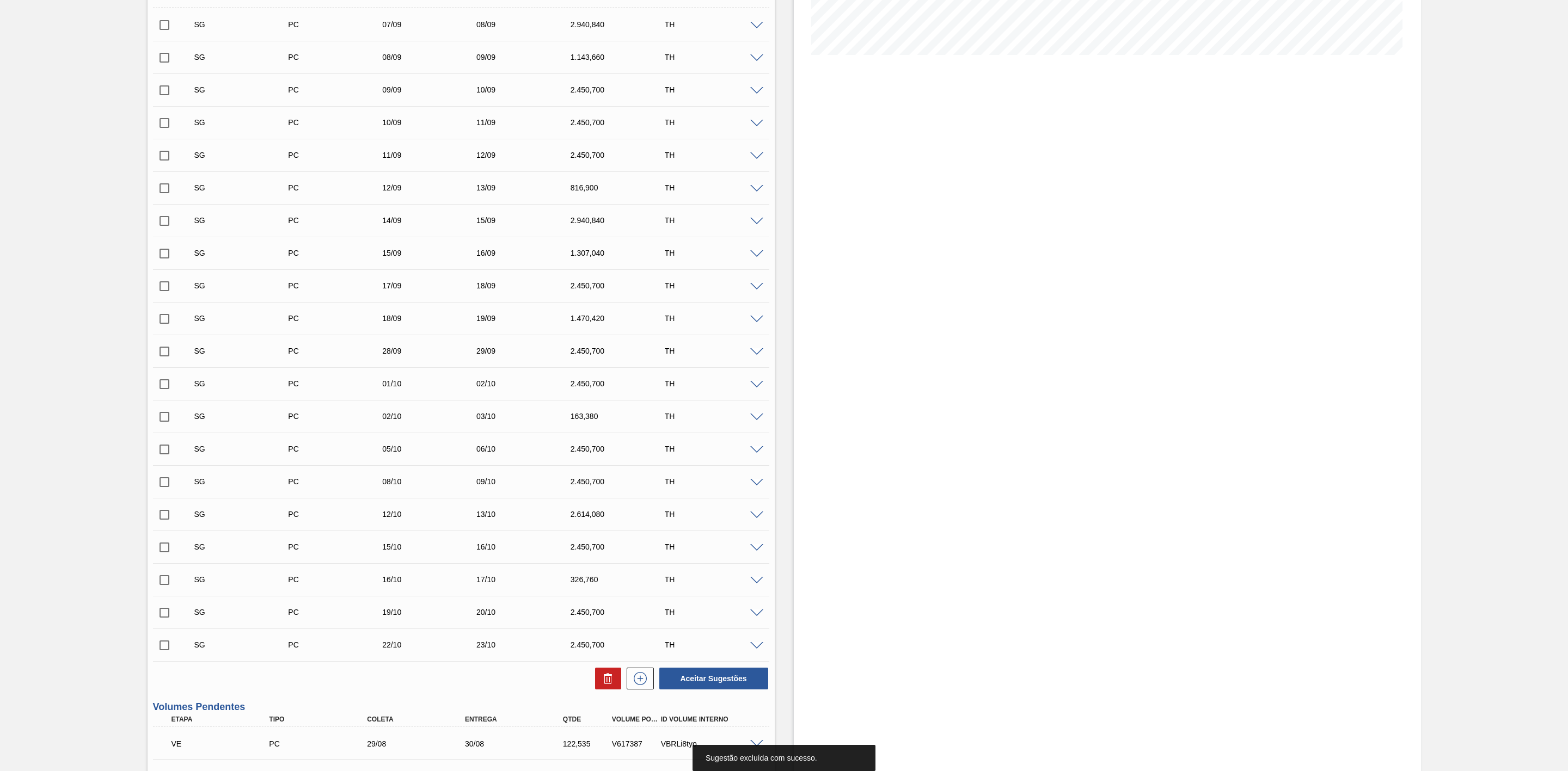
scroll to position [49, 0]
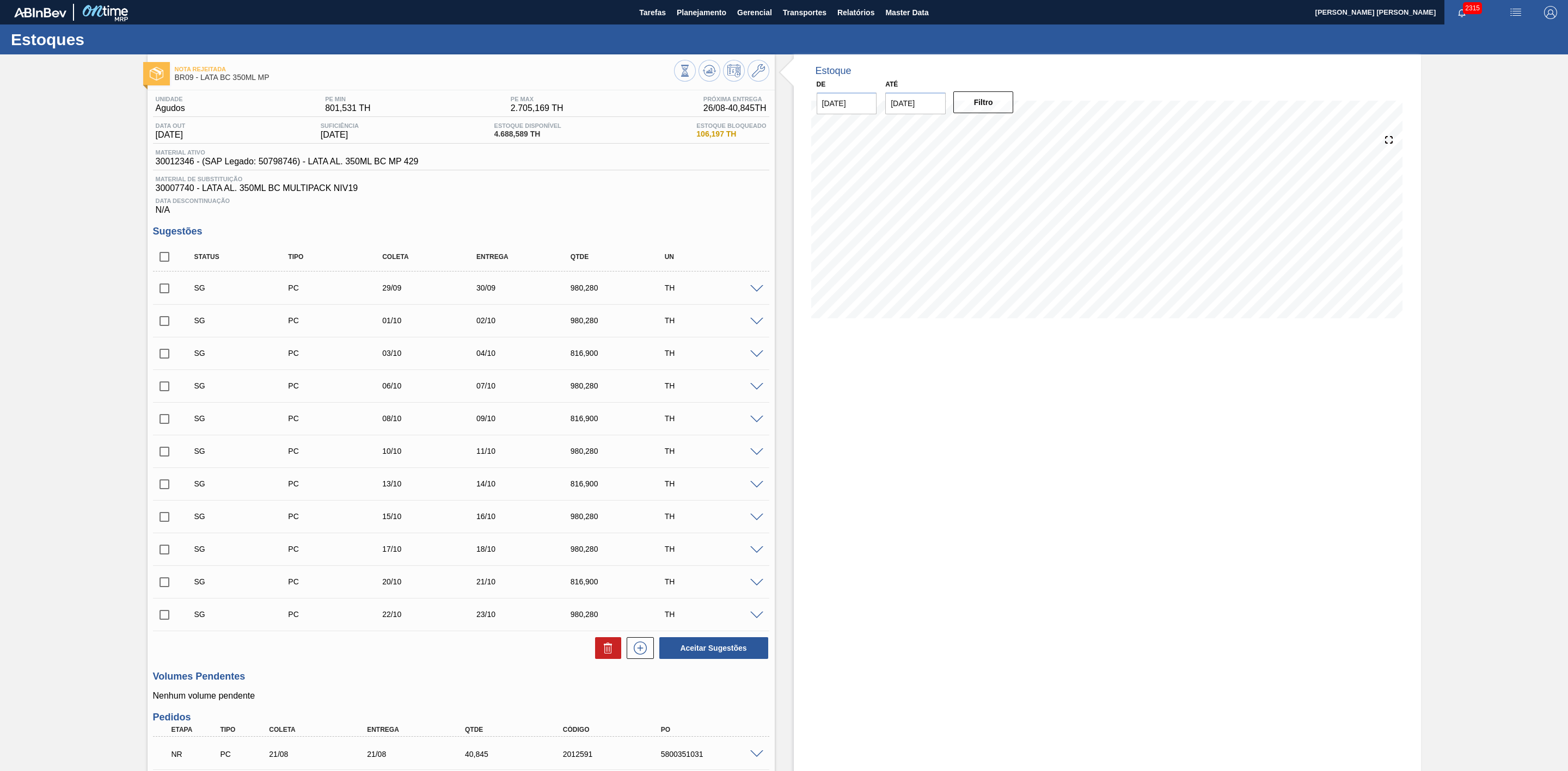
click at [163, 291] on input "checkbox" at bounding box center [165, 289] width 23 height 23
click at [602, 659] on button at bounding box center [608, 648] width 26 height 22
checkbox input "false"
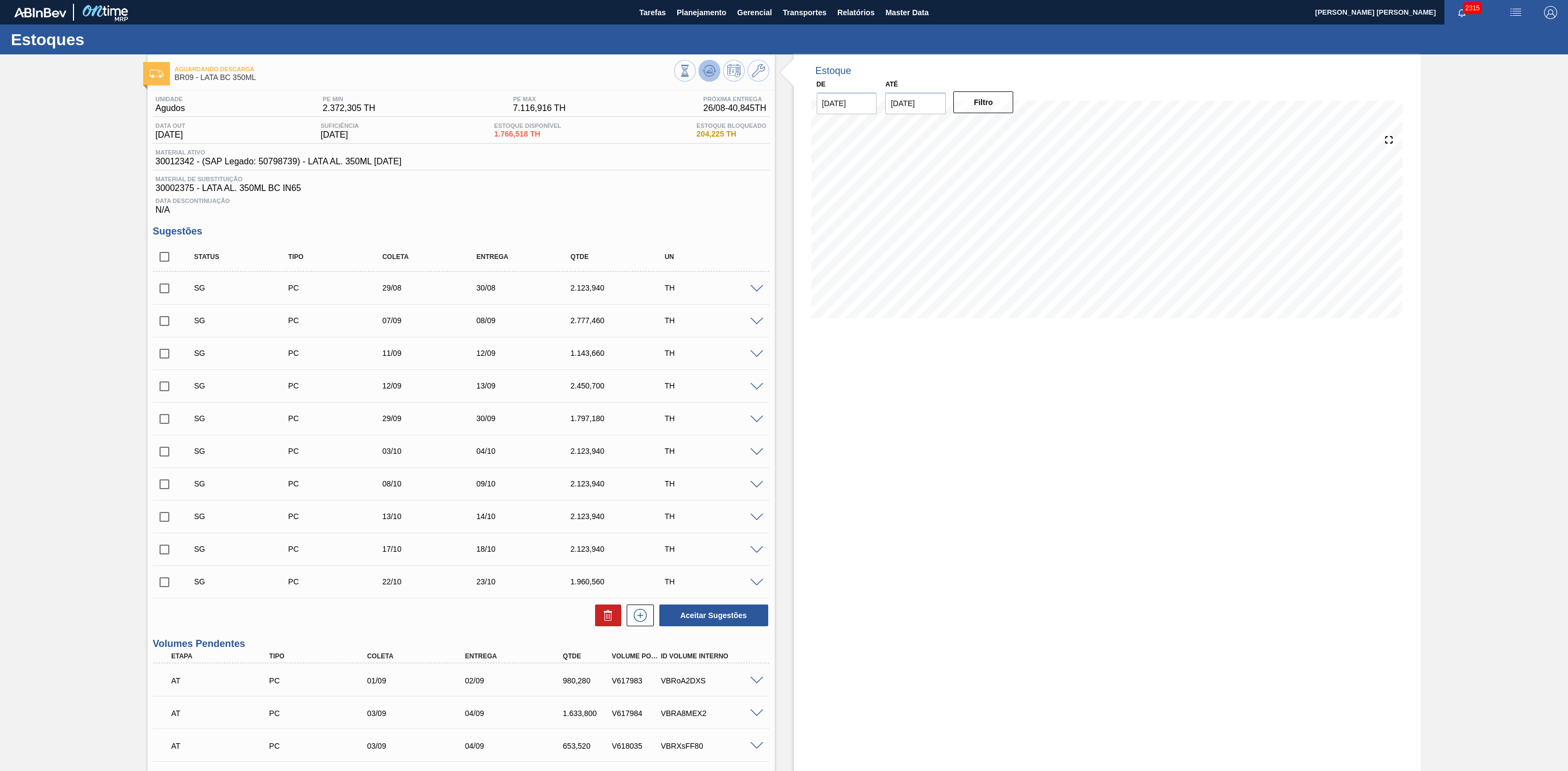
click at [714, 72] on icon at bounding box center [714, 71] width 2 height 1
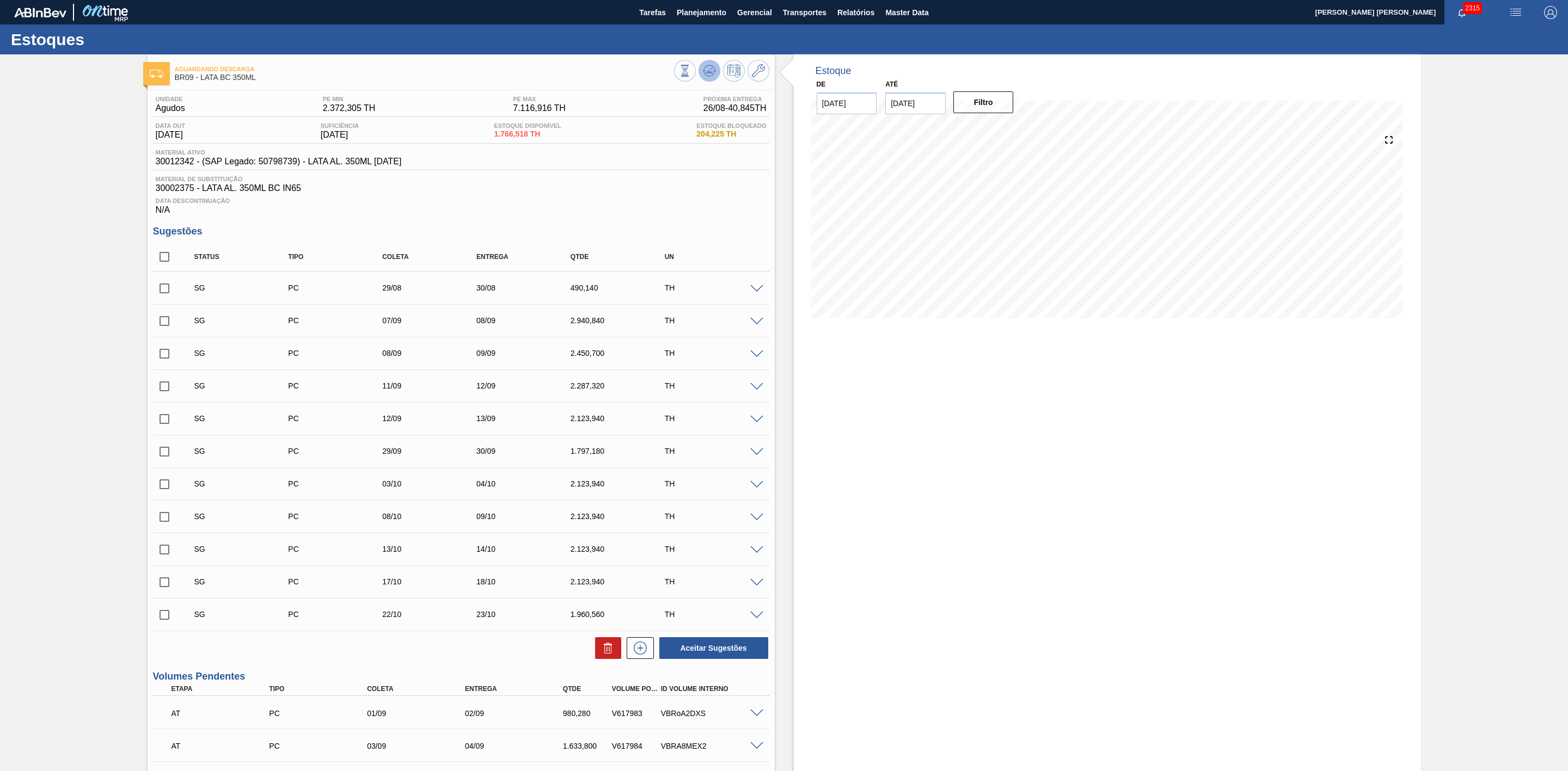
click at [708, 74] on icon at bounding box center [709, 71] width 13 height 13
click at [163, 295] on input "checkbox" at bounding box center [165, 289] width 23 height 23
click at [611, 645] on icon at bounding box center [607, 645] width 8 height 1
checkbox input "false"
click at [709, 72] on icon at bounding box center [709, 71] width 1 height 3
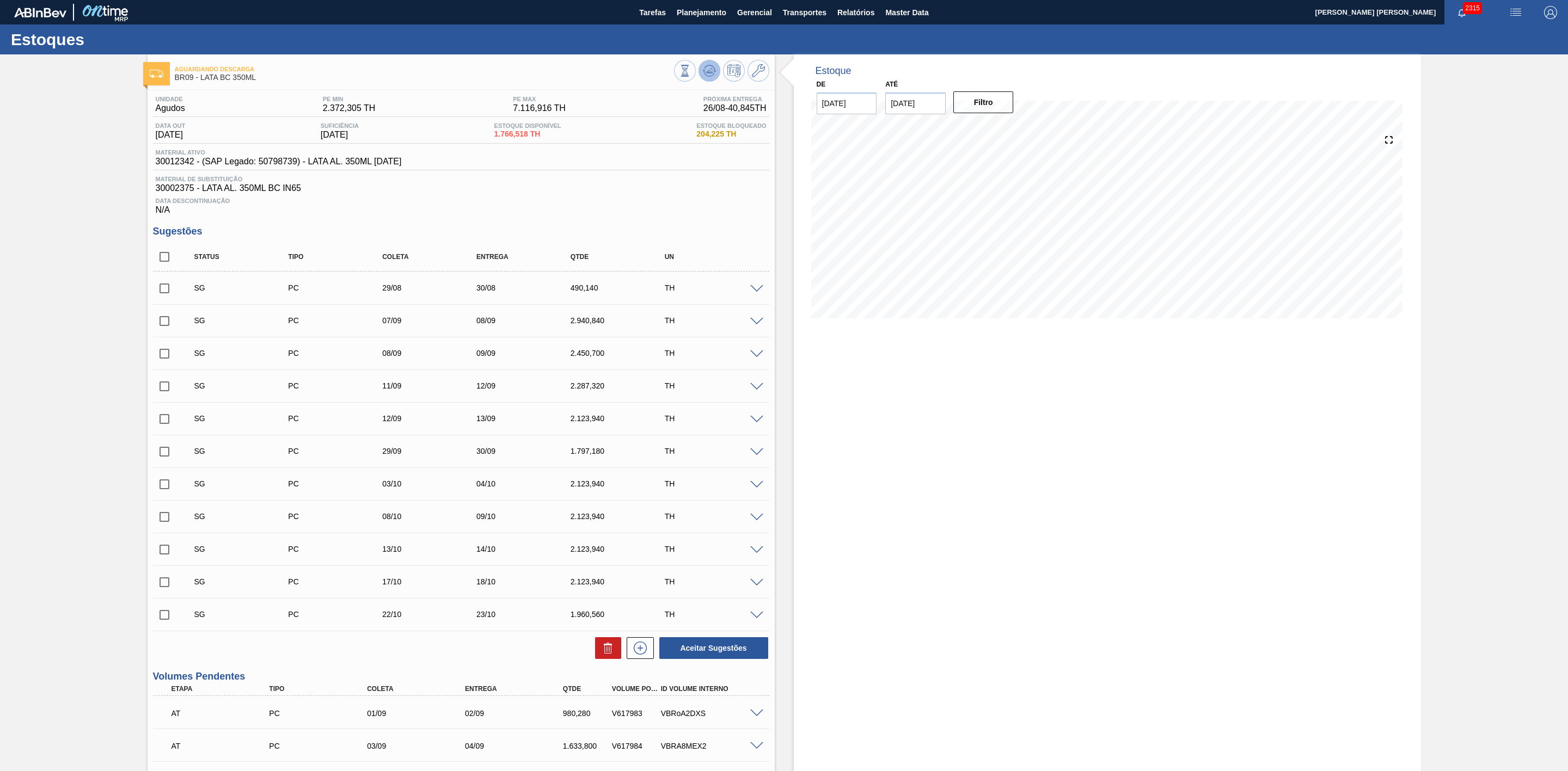
click at [709, 72] on icon at bounding box center [709, 71] width 1 height 3
click at [704, 72] on icon at bounding box center [709, 71] width 13 height 13
click at [709, 69] on icon at bounding box center [709, 70] width 7 height 5
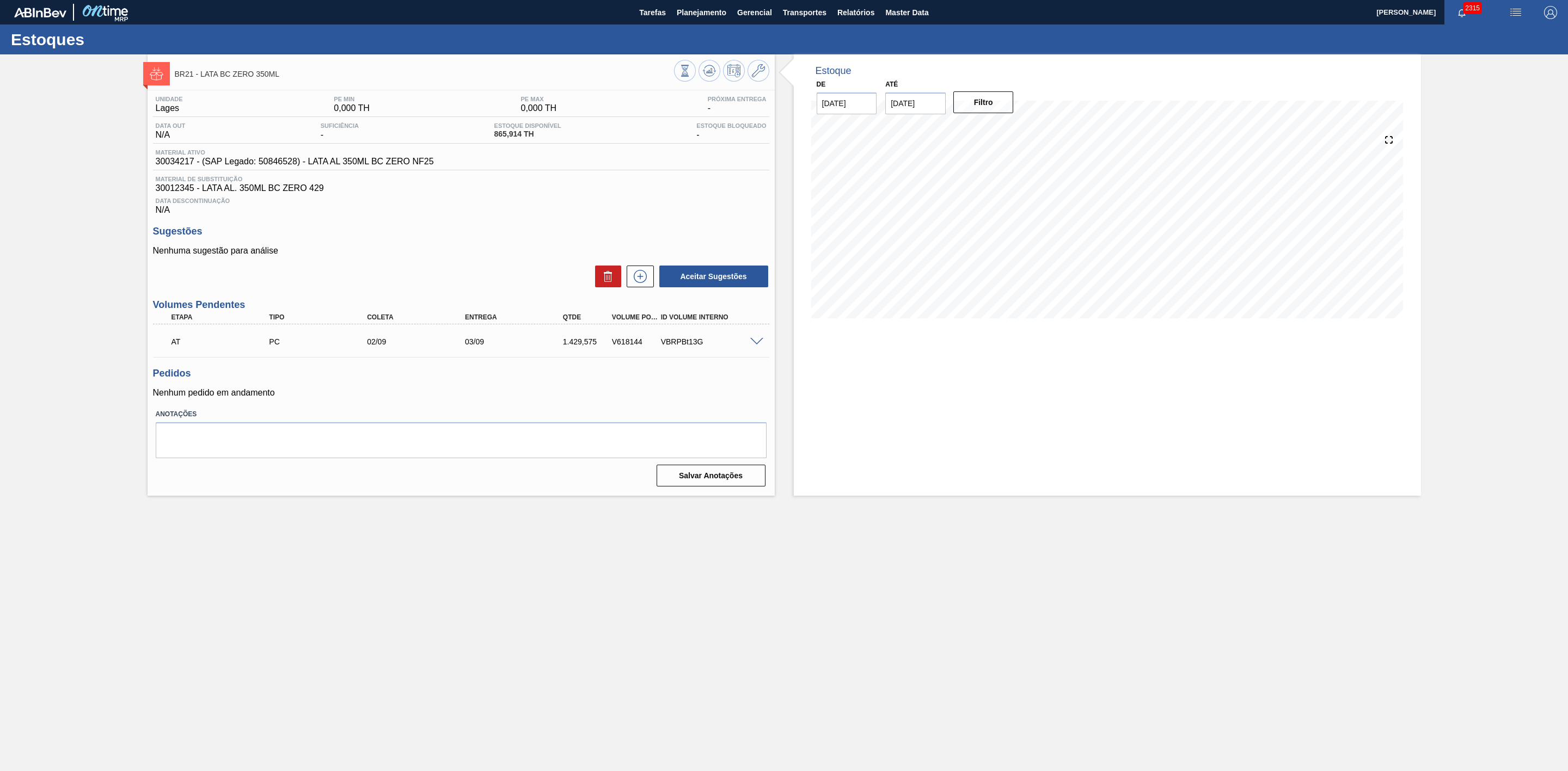
click at [757, 344] on span at bounding box center [757, 341] width 13 height 8
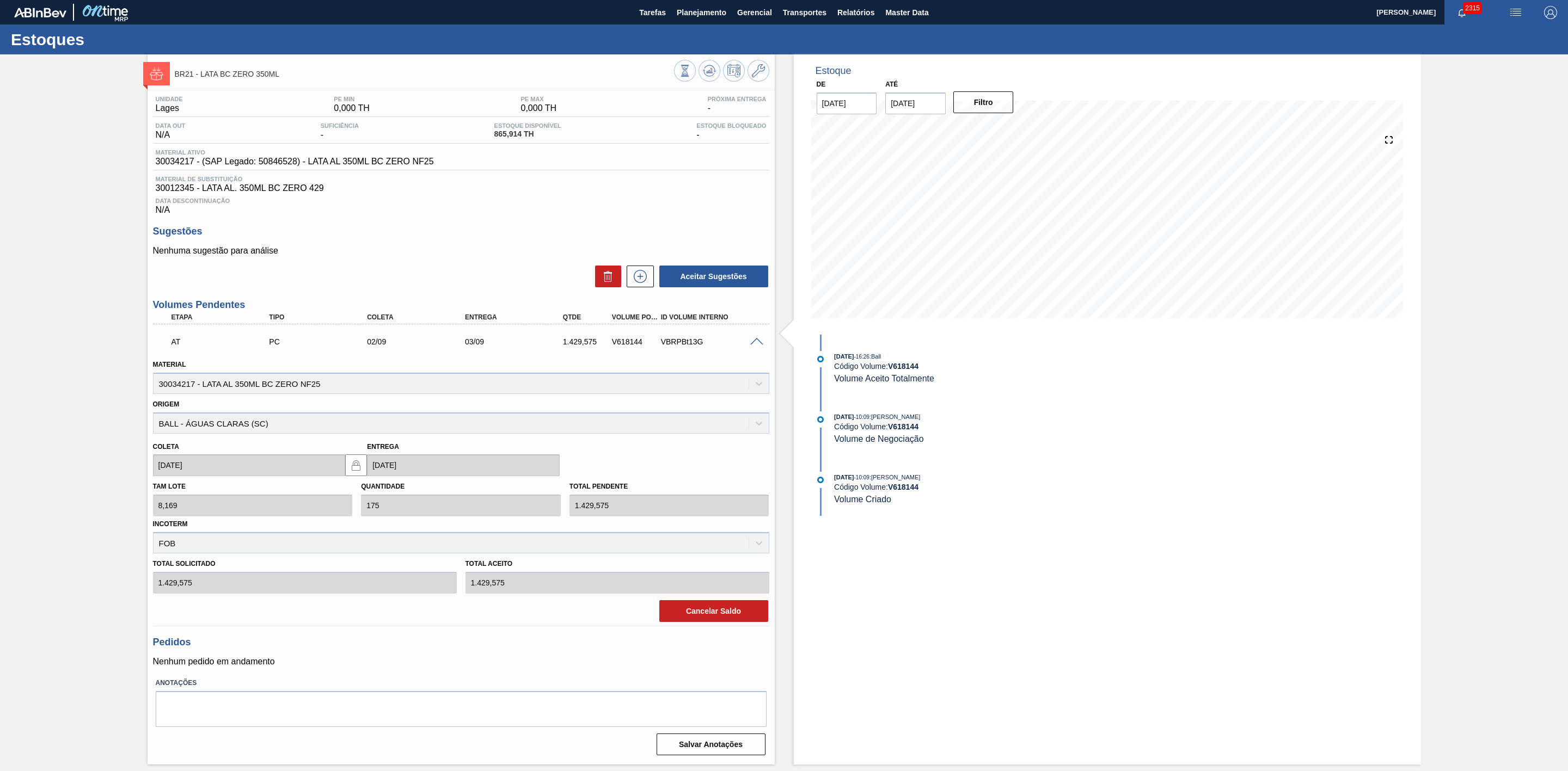
click at [755, 347] on span at bounding box center [757, 341] width 13 height 8
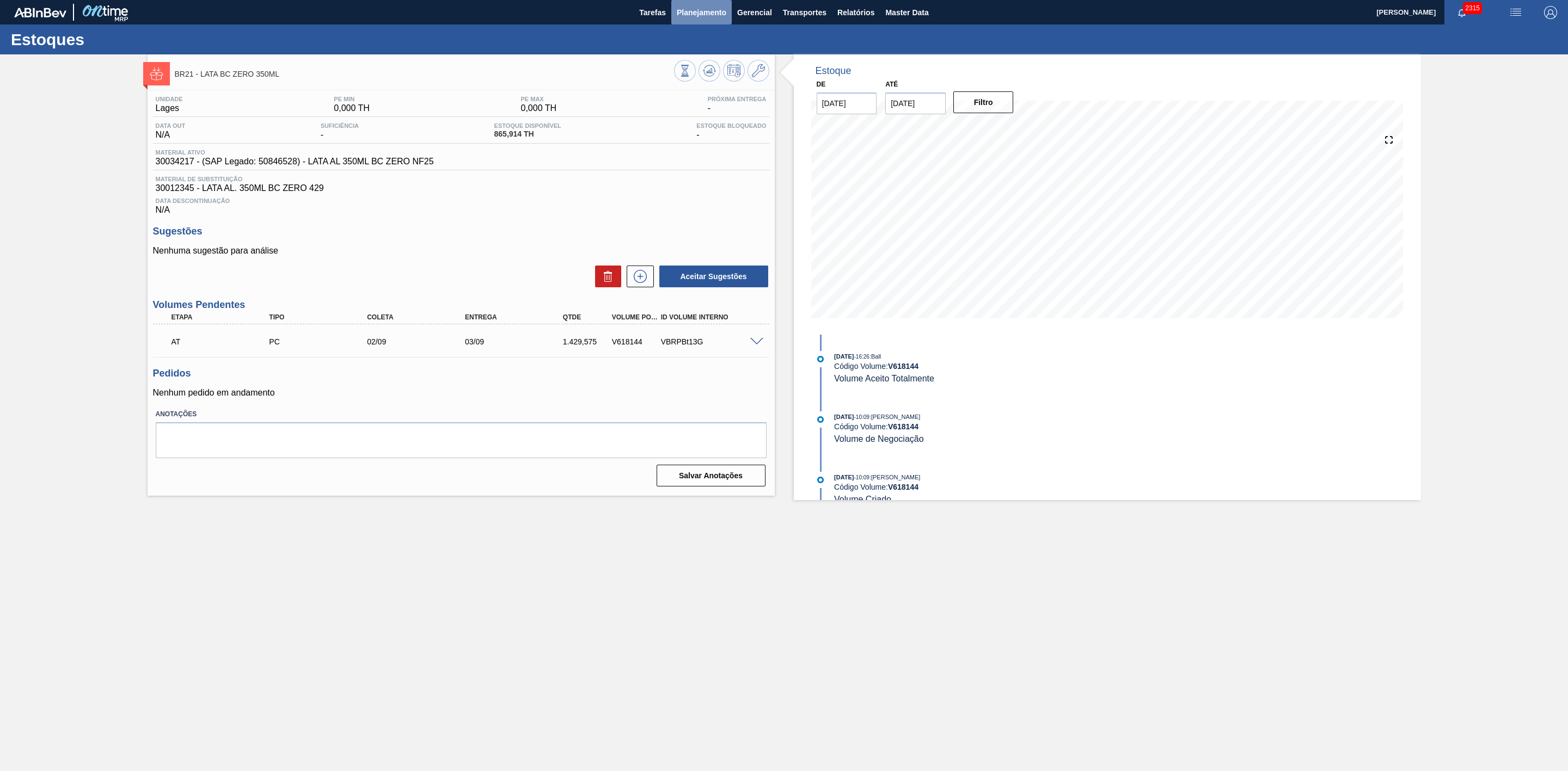
click at [711, 15] on span "Planejamento" at bounding box center [701, 12] width 50 height 13
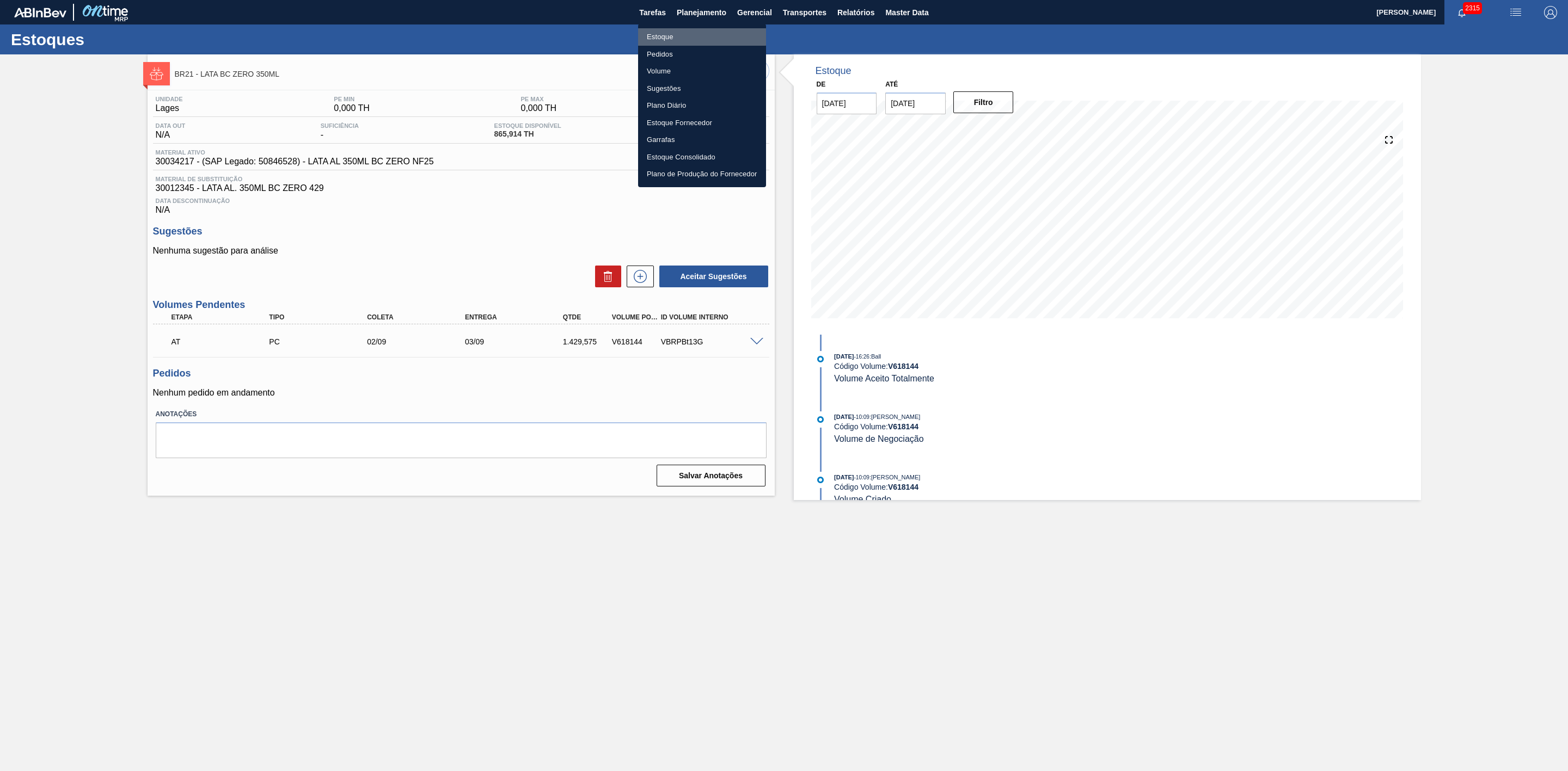
click at [665, 34] on li "Estoque" at bounding box center [702, 37] width 128 height 17
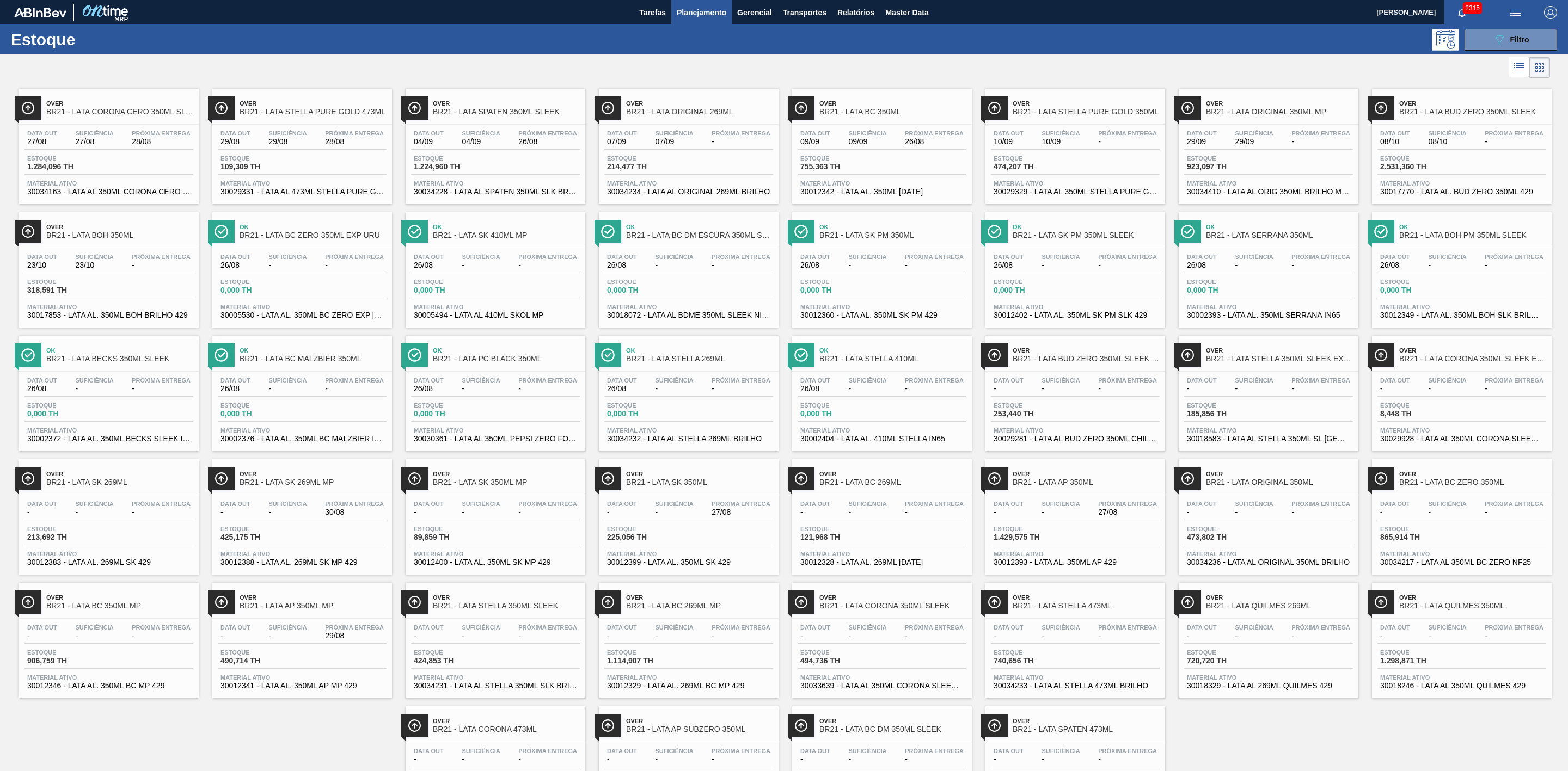
click at [534, 111] on span "BR21 - LATA SPATEN 350ML SLEEK" at bounding box center [506, 111] width 147 height 8
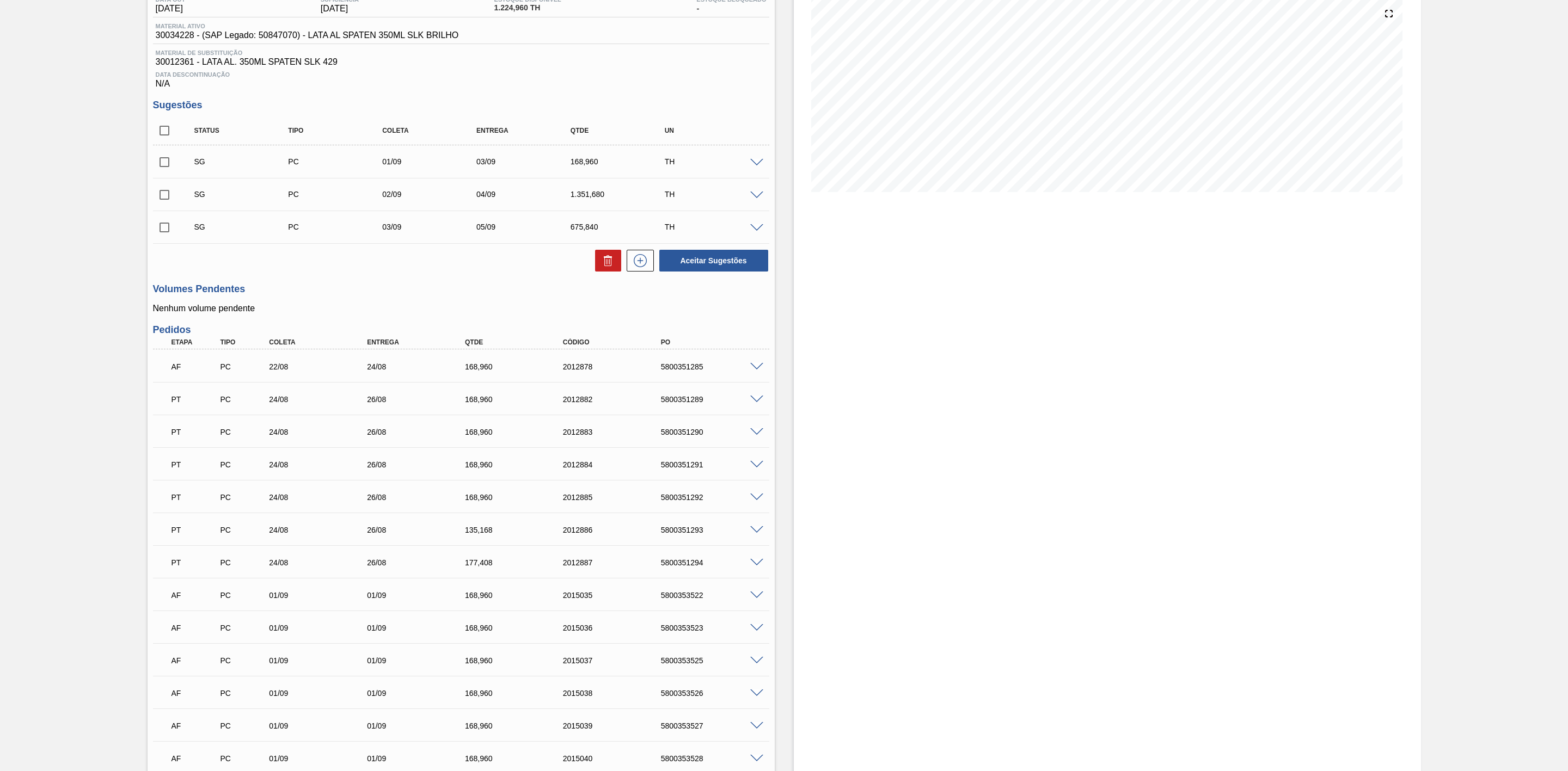
scroll to position [163, 0]
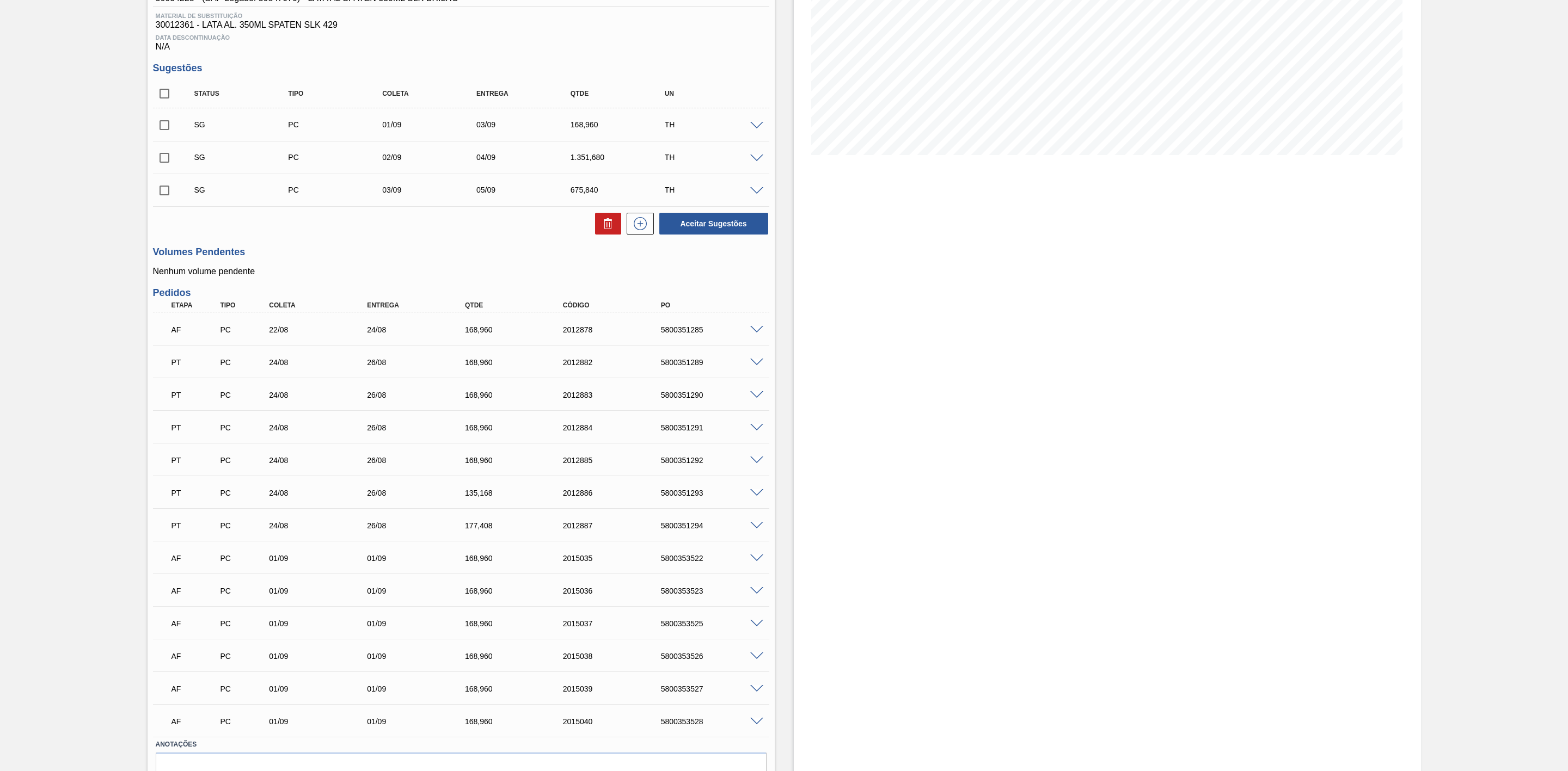
click at [753, 563] on span at bounding box center [757, 558] width 13 height 8
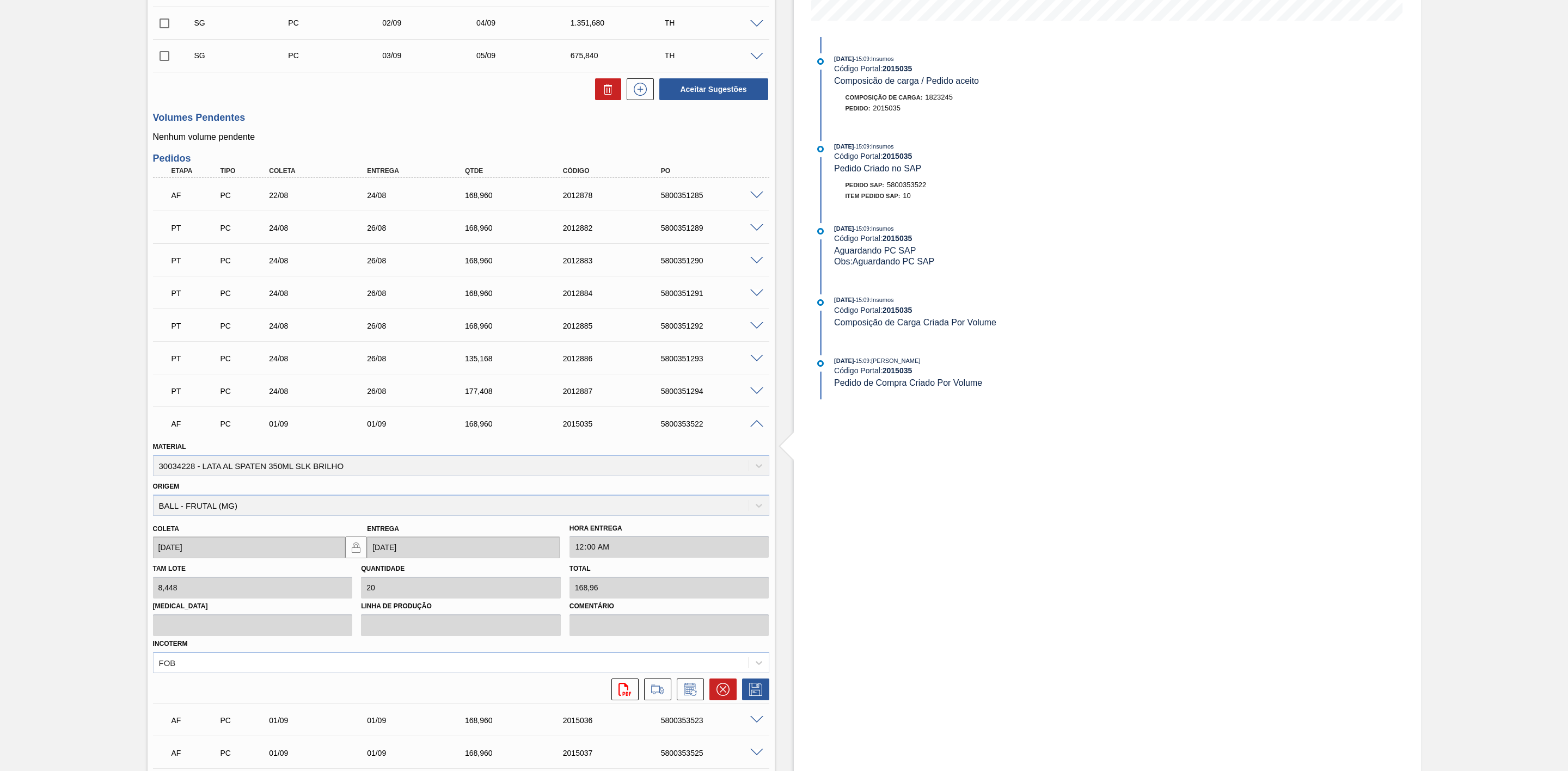
scroll to position [326, 0]
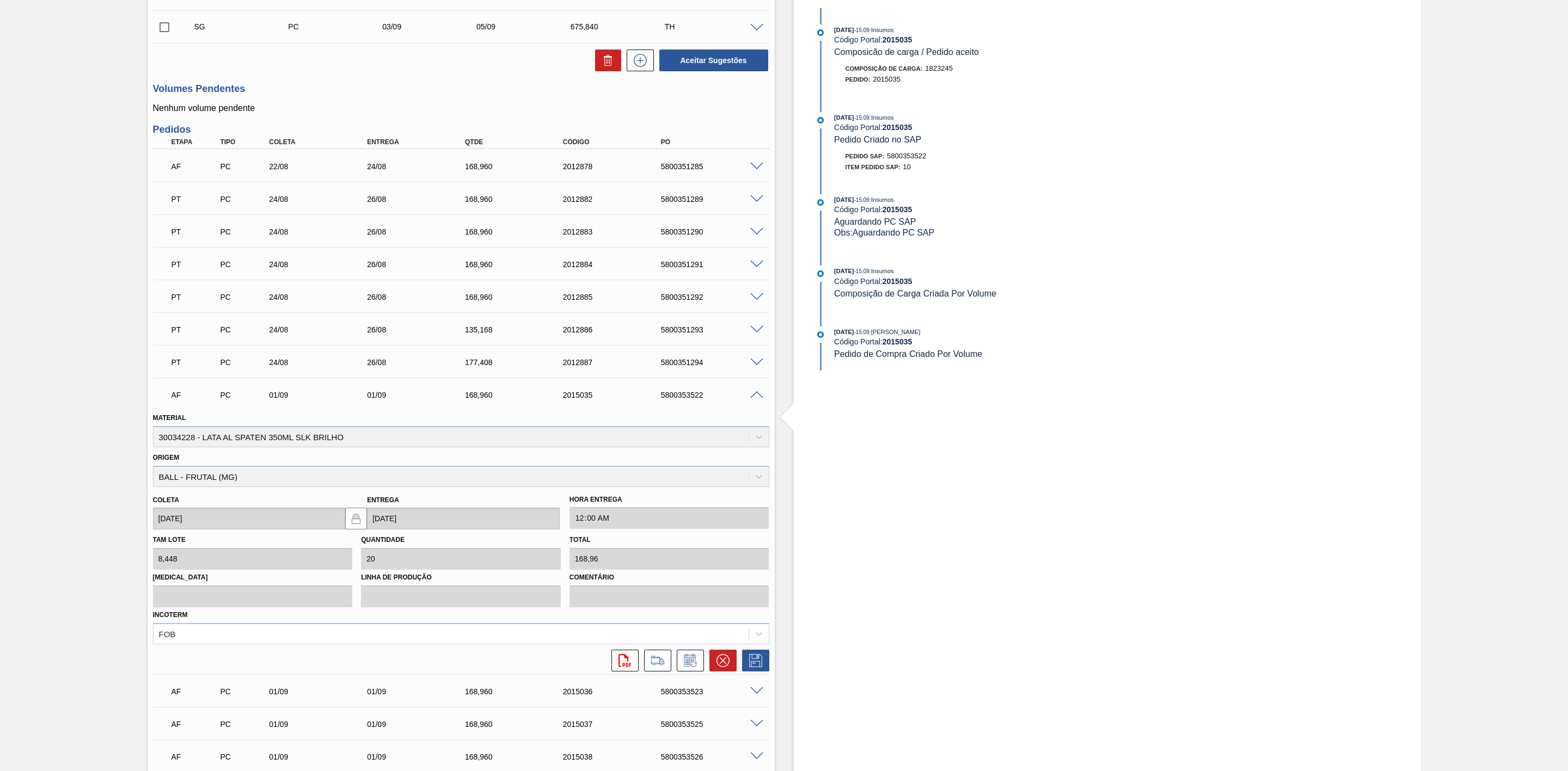
click at [760, 399] on span at bounding box center [757, 395] width 13 height 8
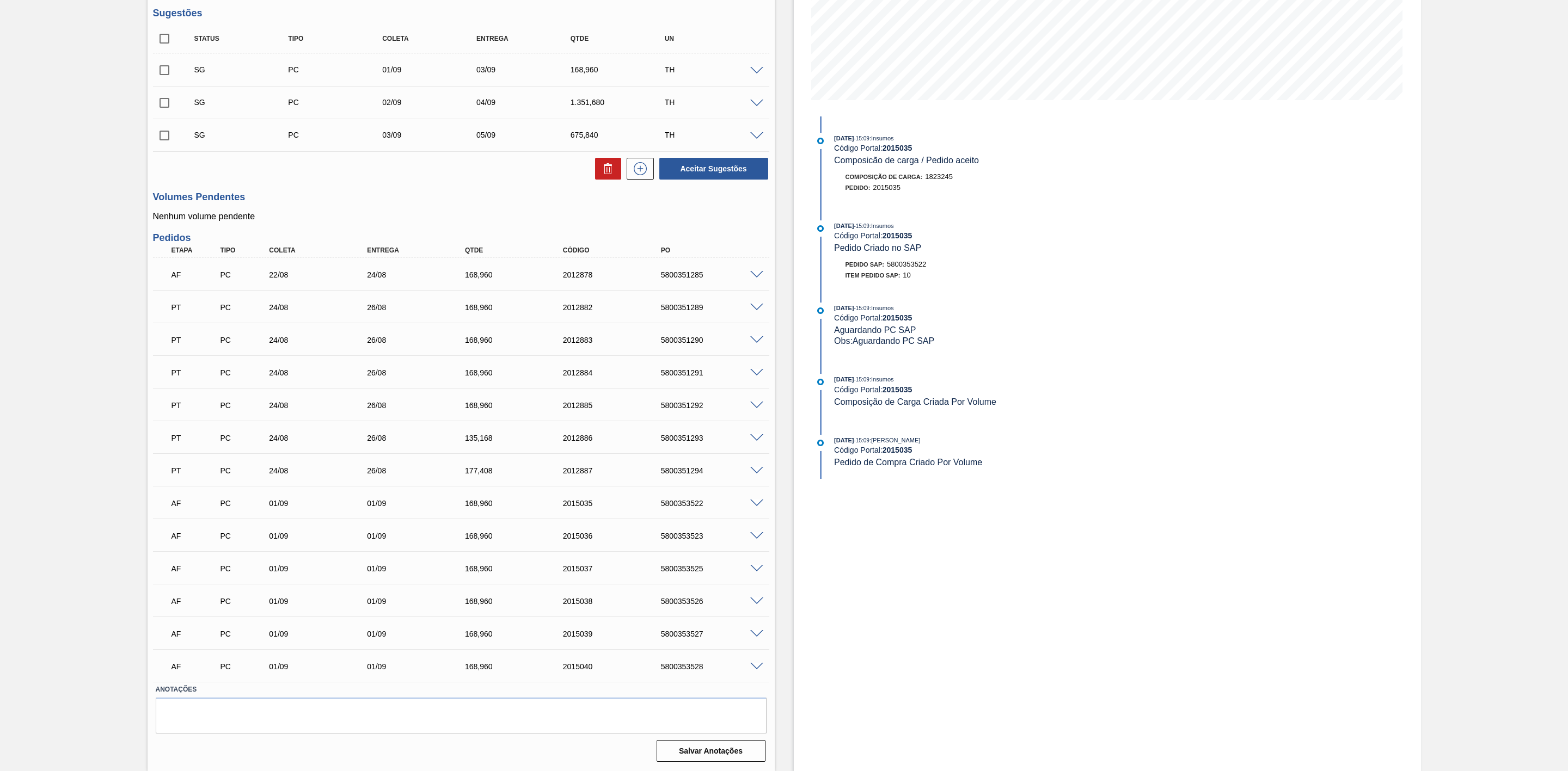
scroll to position [141, 0]
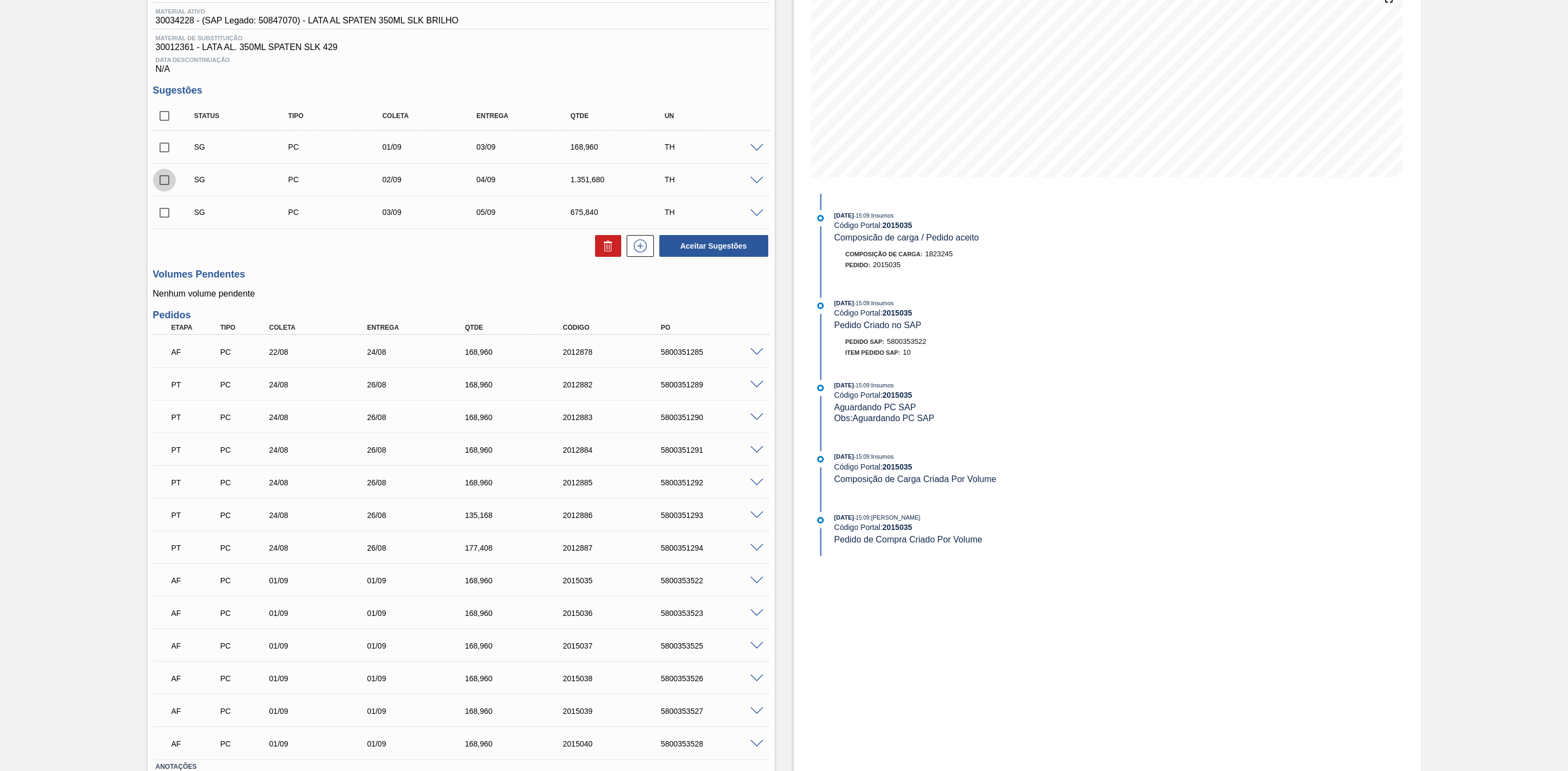
click at [159, 188] on input "checkbox" at bounding box center [165, 180] width 23 height 23
checkbox input "true"
click at [164, 155] on input "checkbox" at bounding box center [165, 147] width 23 height 23
click at [597, 249] on button at bounding box center [608, 246] width 26 height 22
checkbox input "false"
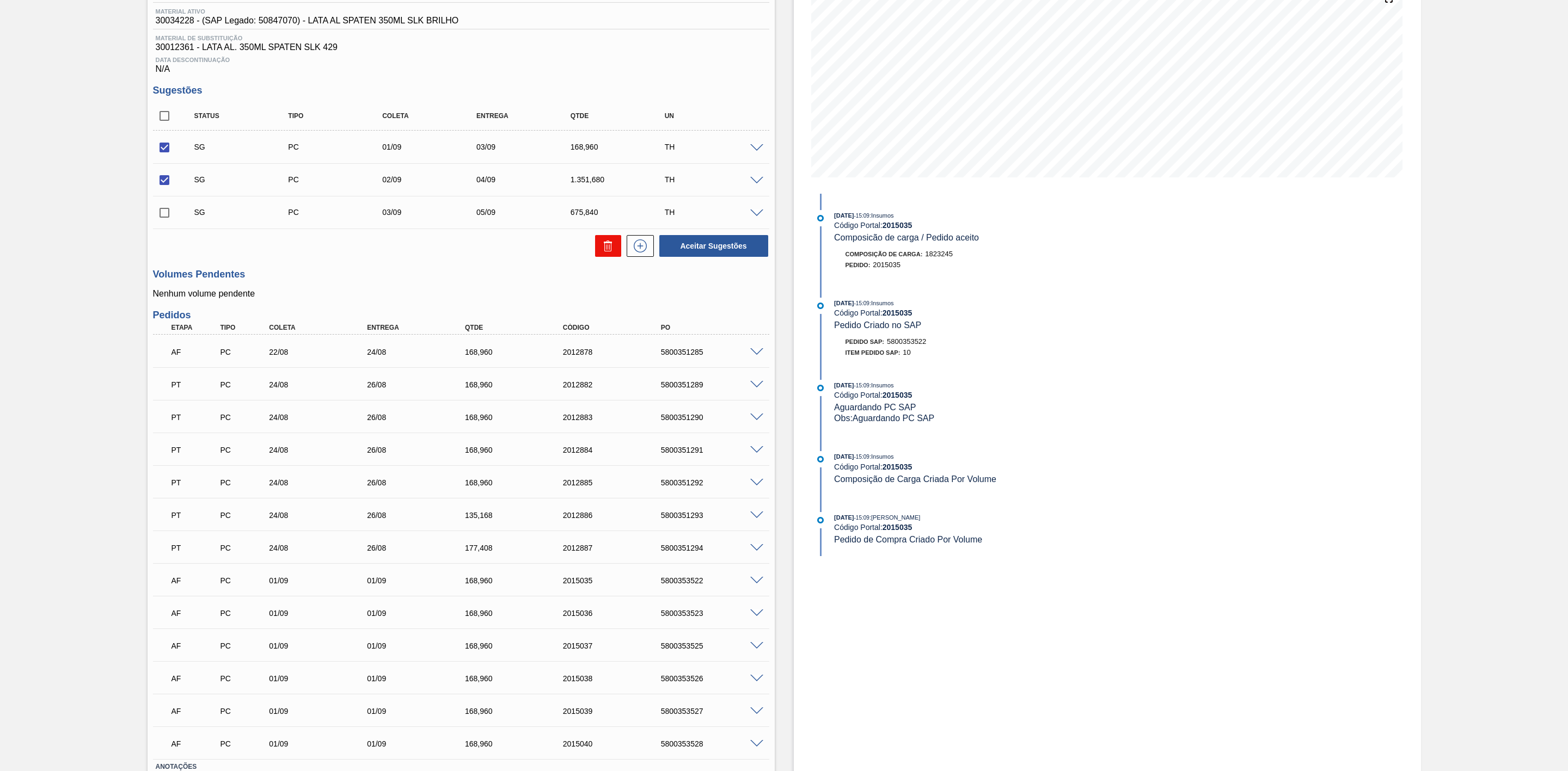
checkbox input "false"
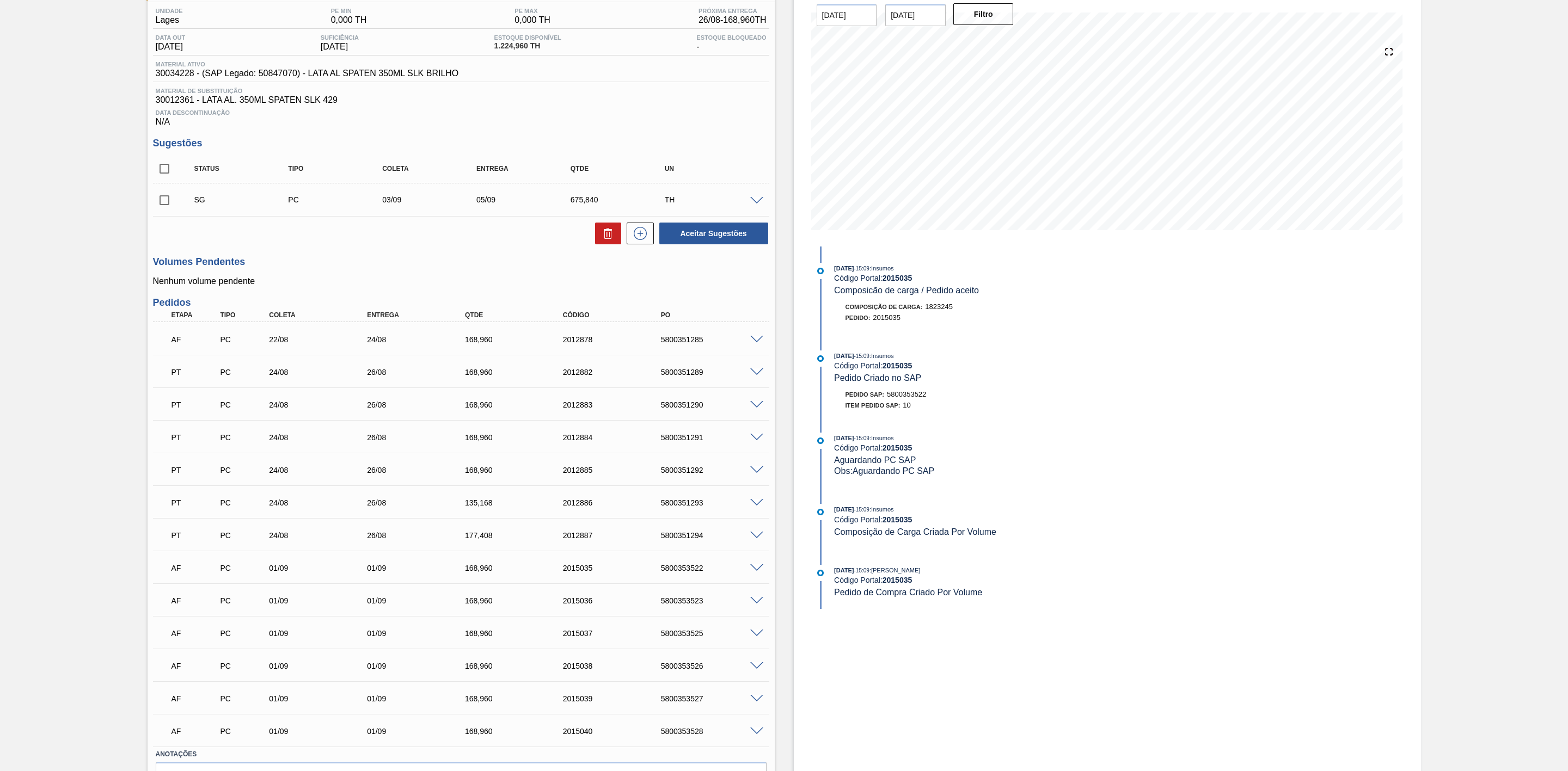
scroll to position [59, 0]
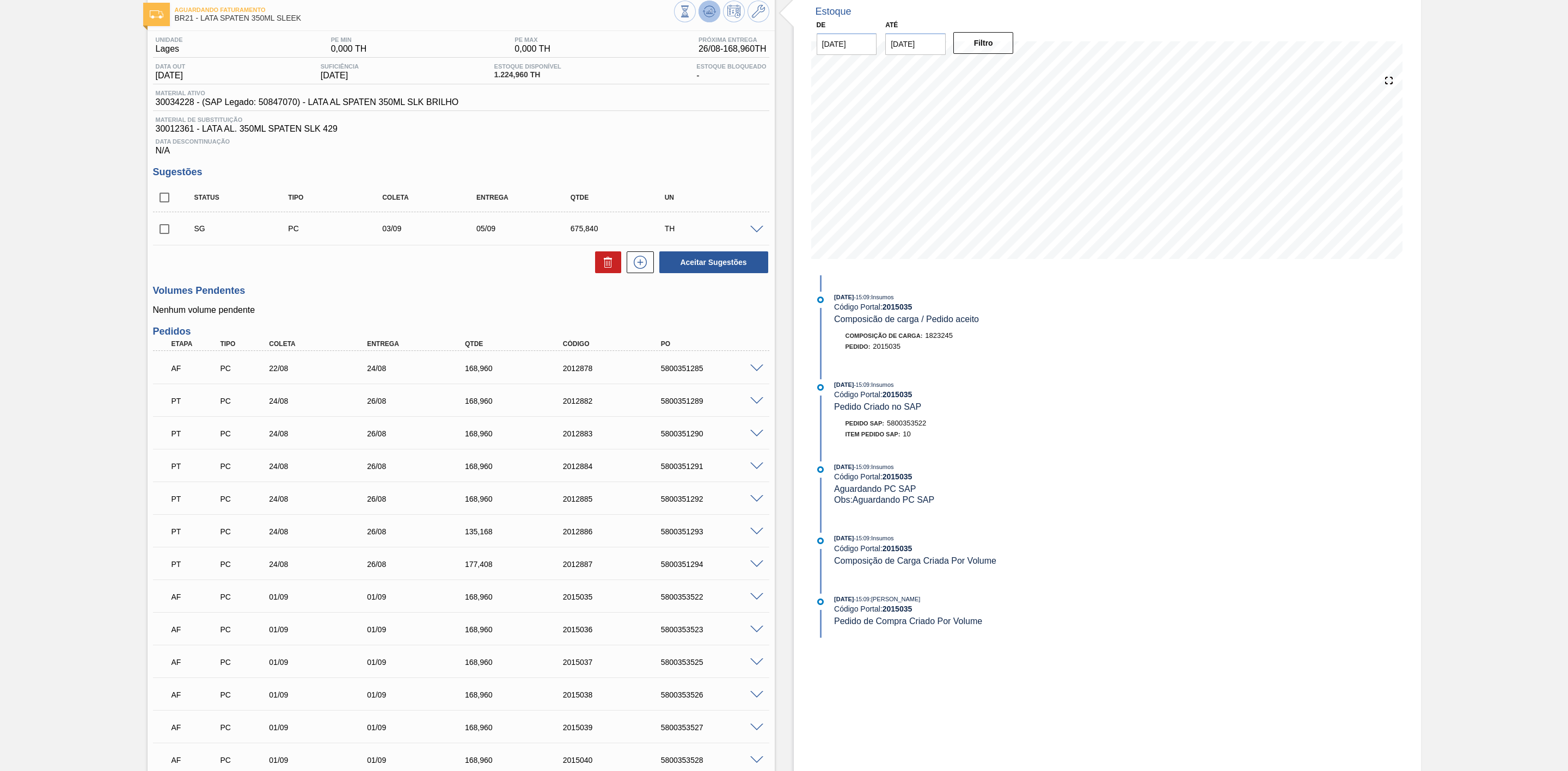
click at [707, 8] on icon at bounding box center [709, 12] width 13 height 13
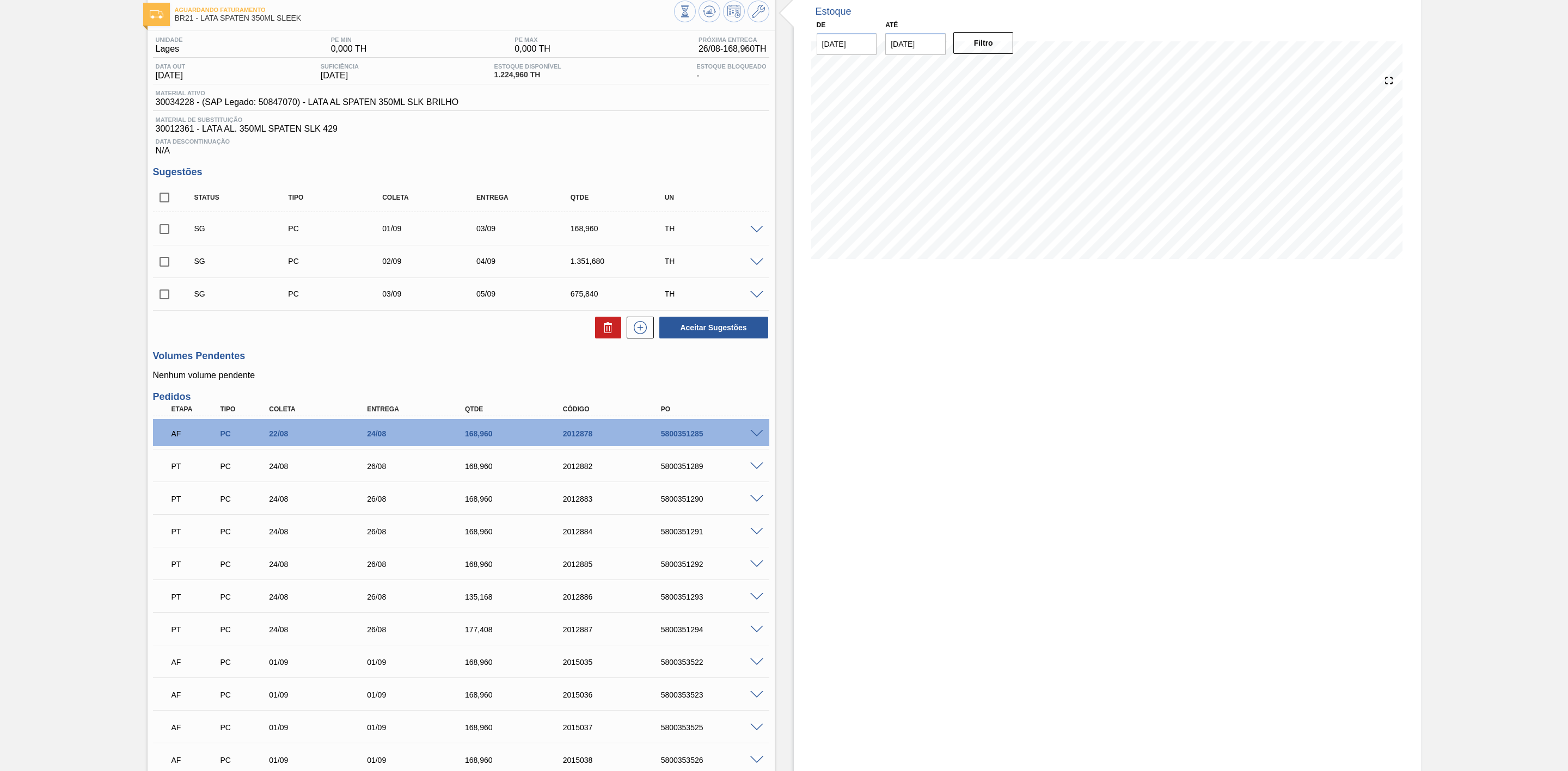
click at [935, 363] on div "Estoque De 26/08/2025 Até 30/09/2025 Filtro 01/09 Projeção de Estoque 1,681.812…" at bounding box center [1107, 462] width 628 height 935
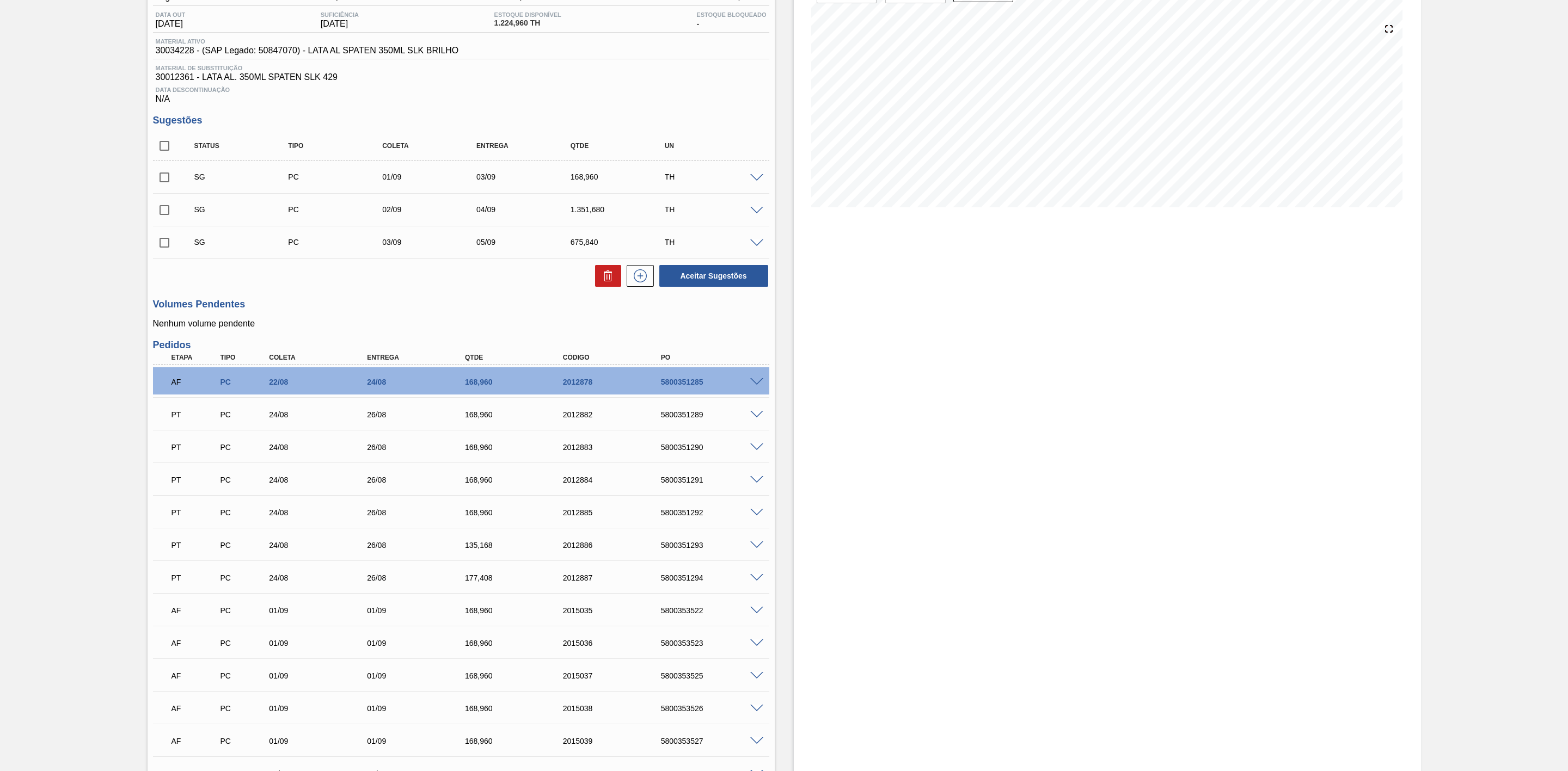
scroll to position [0, 0]
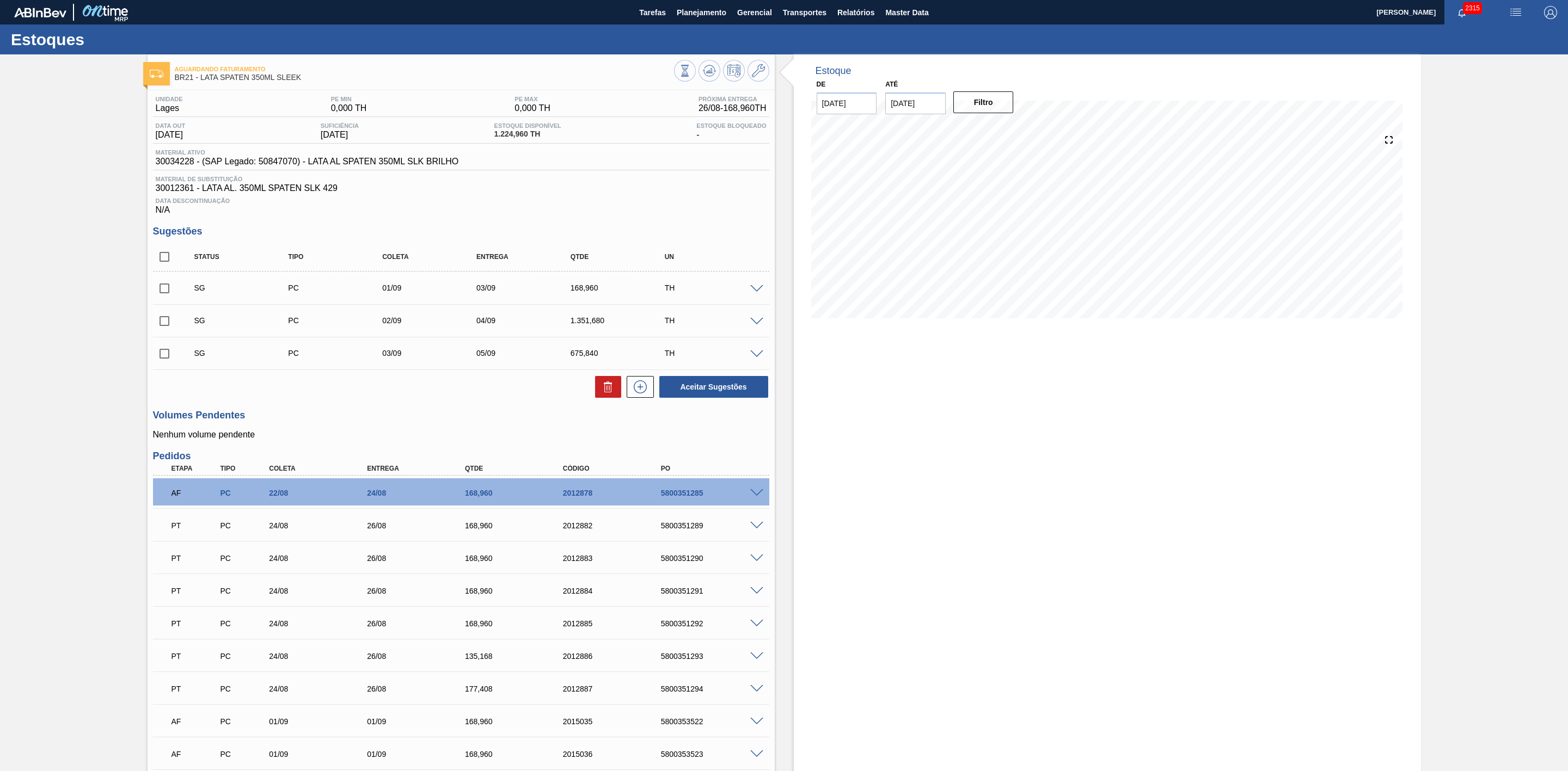
click at [177, 162] on span "30034228 - (SAP Legado: 50847070) - LATA AL SPATEN 350ML SLK BRILHO" at bounding box center [308, 162] width 303 height 10
copy span "30034228"
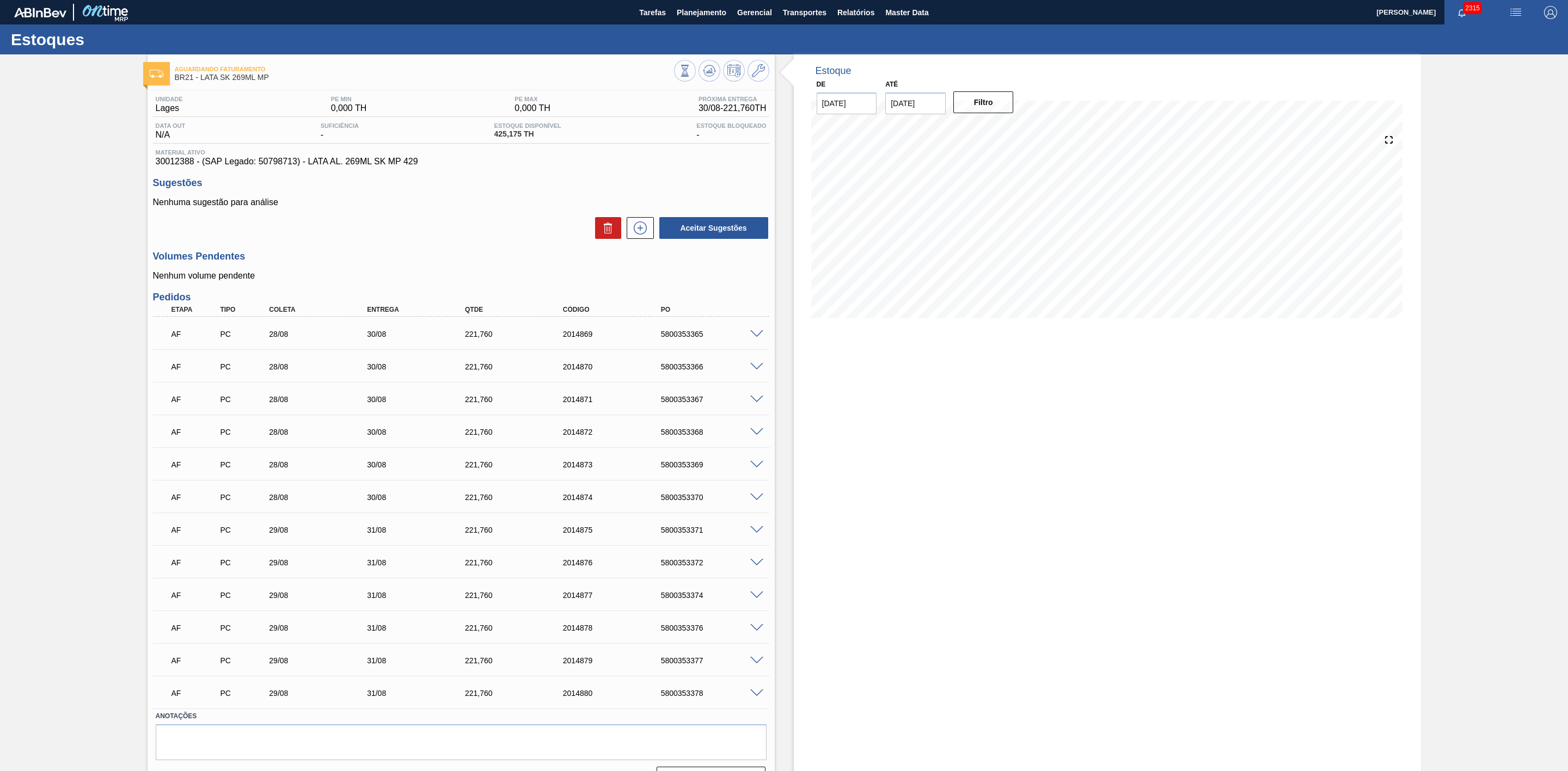
click at [758, 338] on span at bounding box center [757, 334] width 13 height 8
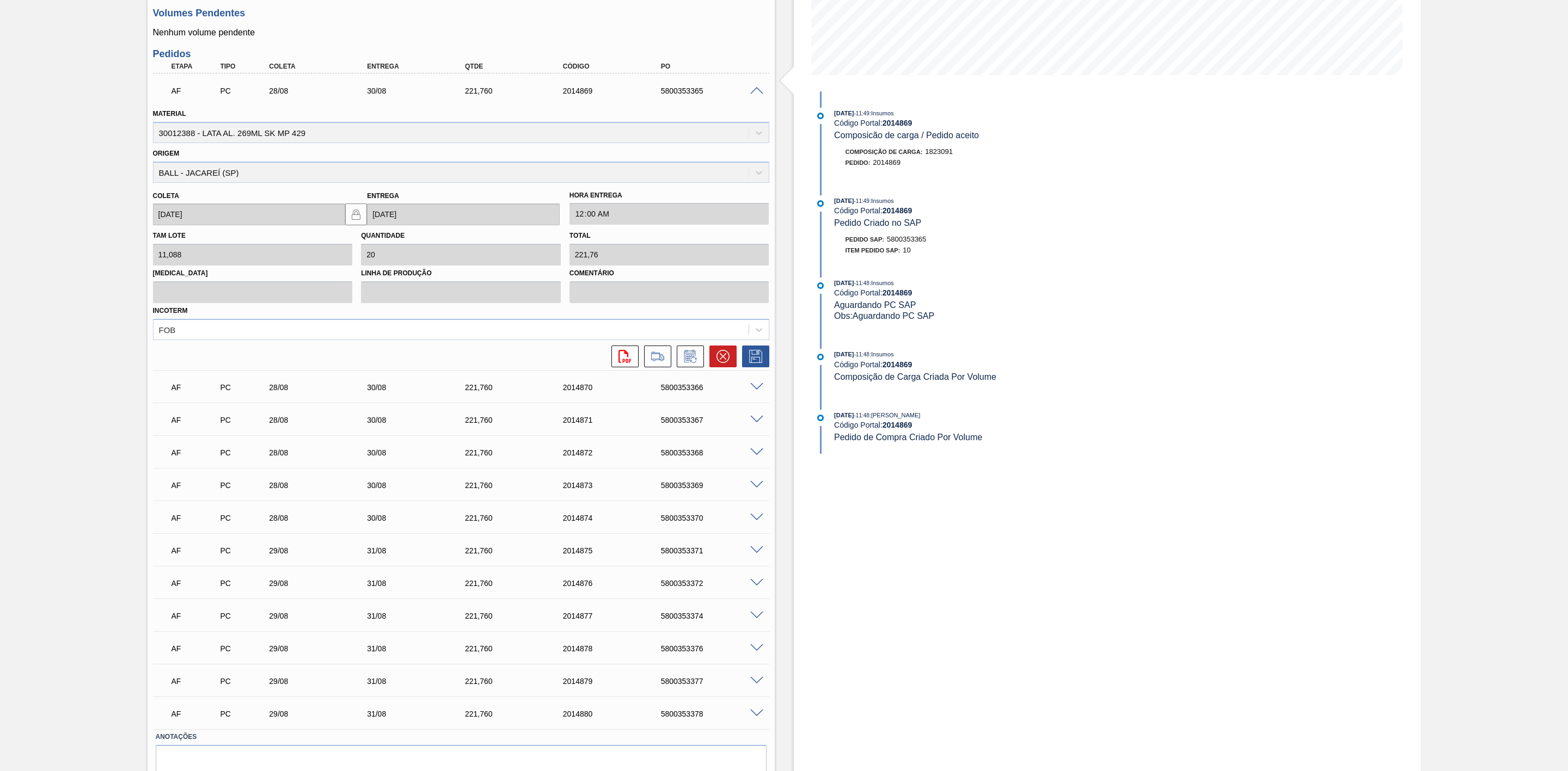
scroll to position [245, 0]
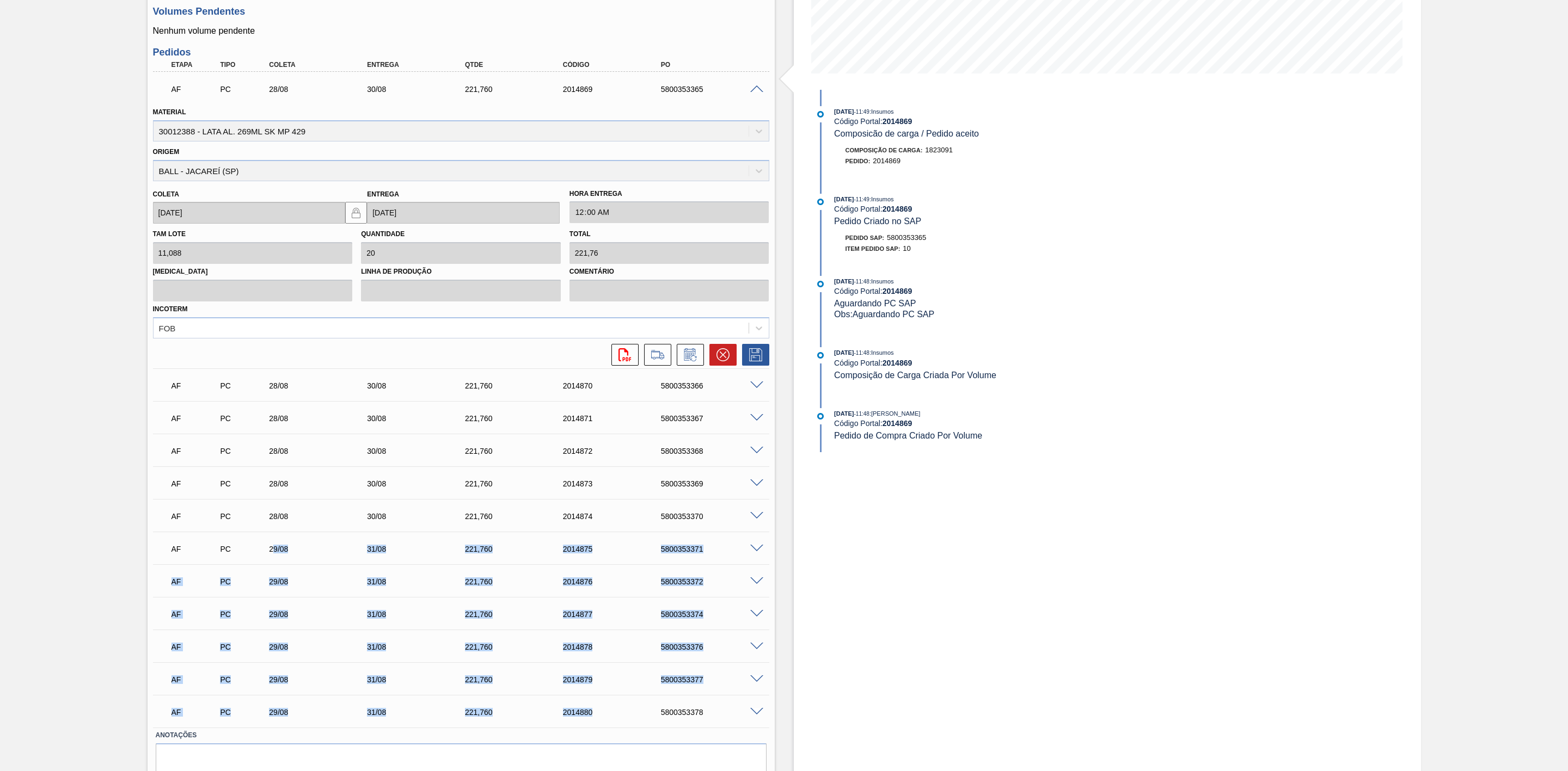
drag, startPoint x: 272, startPoint y: 552, endPoint x: 618, endPoint y: 702, distance: 377.1
click at [618, 702] on div "AF PC 28/08 30/08 221,[PHONE_NUMBER] 5800353365 Material 30012388 - LATA AL. 26…" at bounding box center [461, 400] width 616 height 655
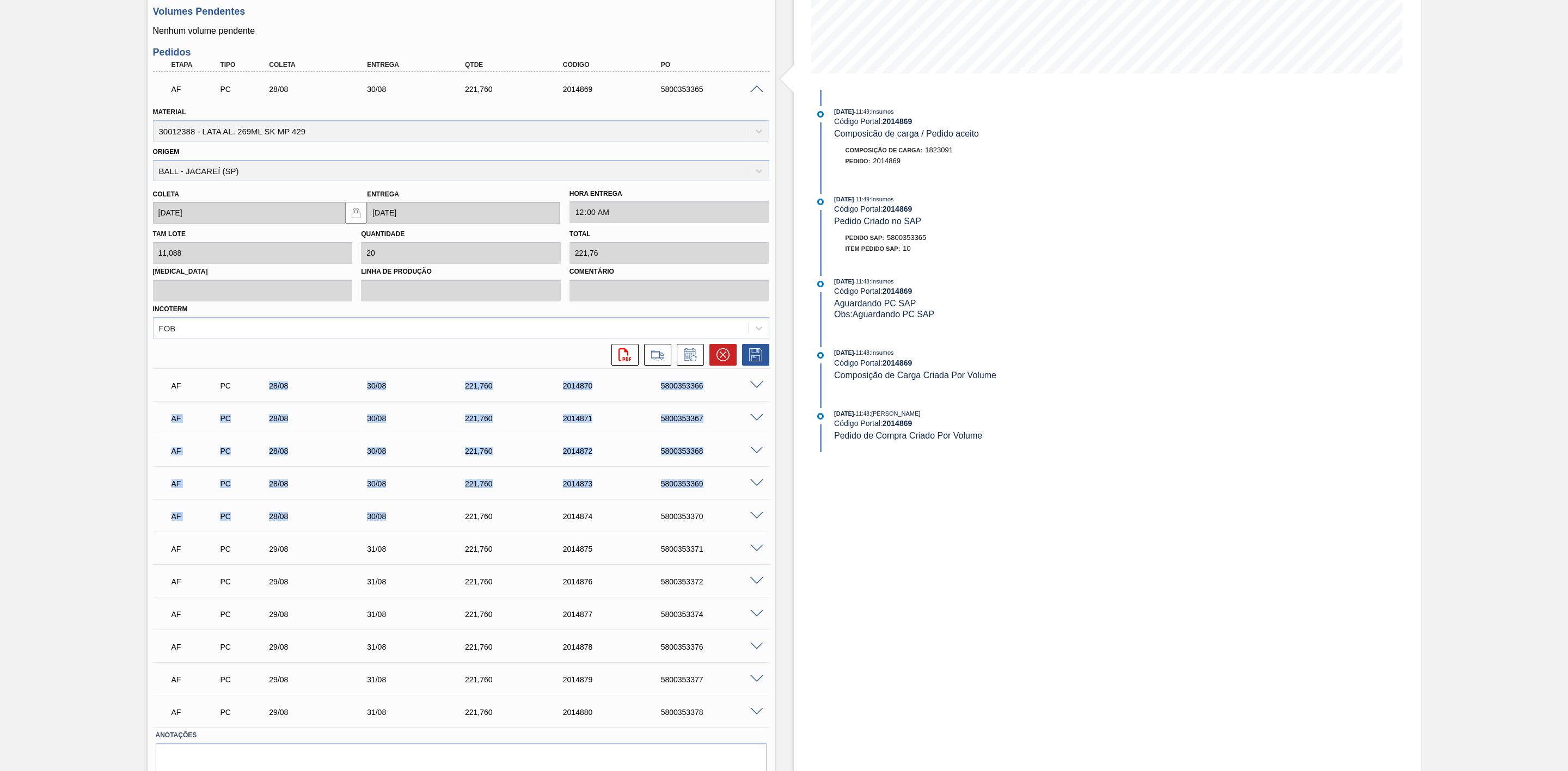
drag, startPoint x: 269, startPoint y: 386, endPoint x: 422, endPoint y: 521, distance: 204.0
click at [422, 521] on div "AF PC 28/08 30/08 221,[PHONE_NUMBER] 5800353365 Material 30012388 - LATA AL. 26…" at bounding box center [461, 400] width 616 height 655
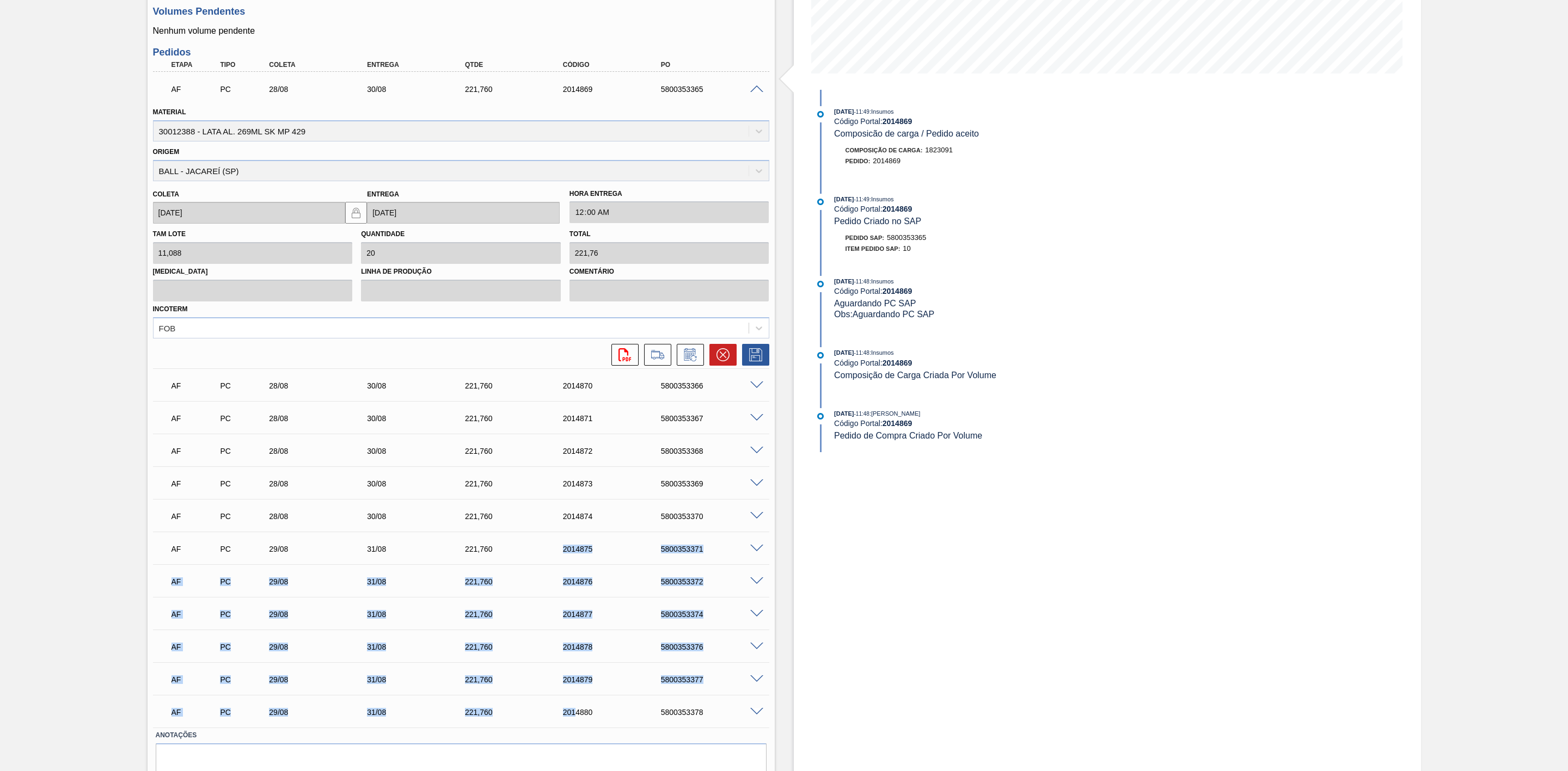
drag, startPoint x: 532, startPoint y: 554, endPoint x: 575, endPoint y: 697, distance: 149.3
click at [575, 697] on div "AF PC 28/08 30/08 221,[PHONE_NUMBER] 5800353365 Material 30012388 - LATA AL. 26…" at bounding box center [461, 400] width 616 height 655
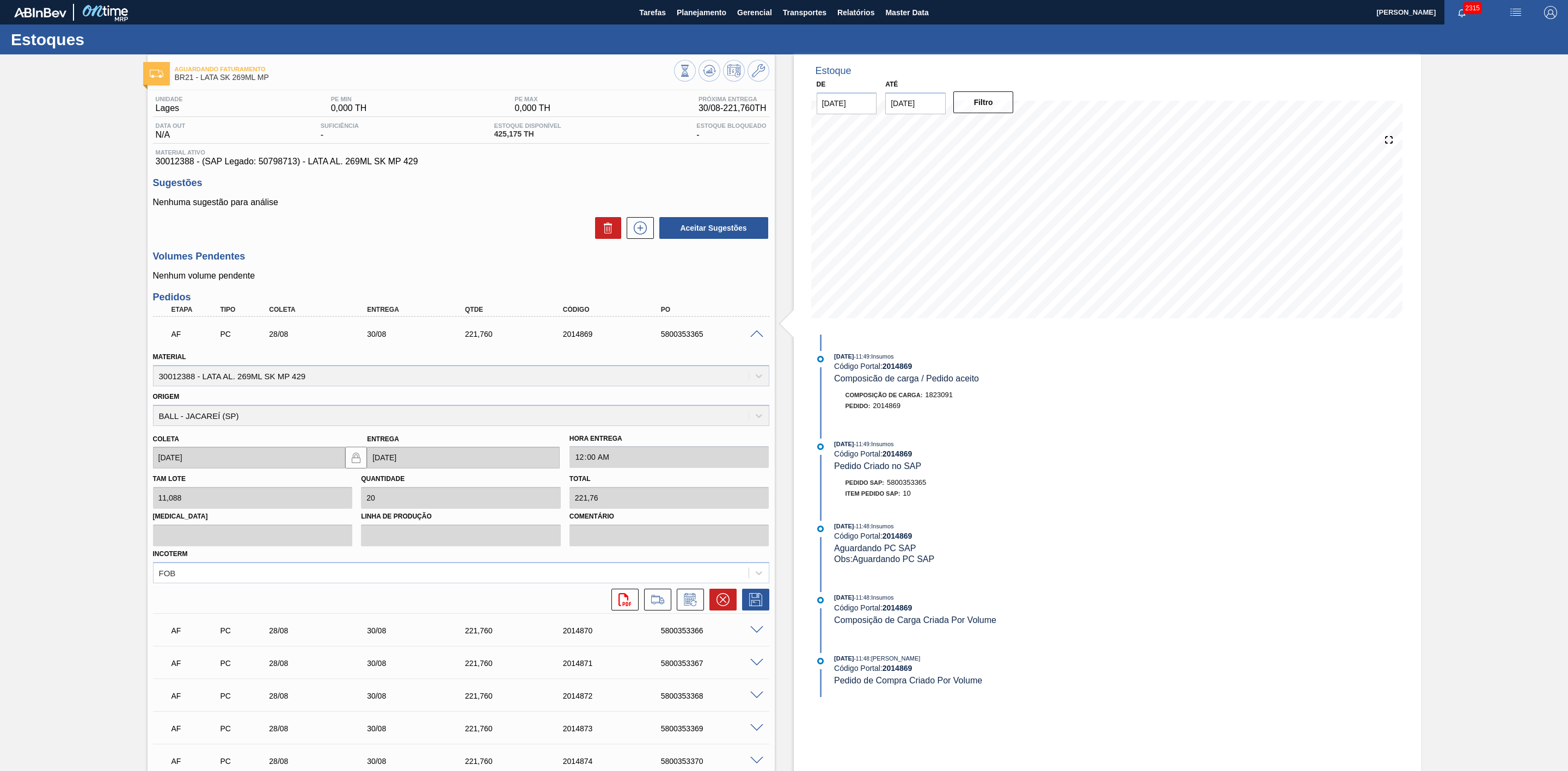
click at [175, 165] on span "30012388 - (SAP Legado: 50798713) - LATA AL. 269ML SK MP 429" at bounding box center [462, 162] width 611 height 10
copy span "30012388"
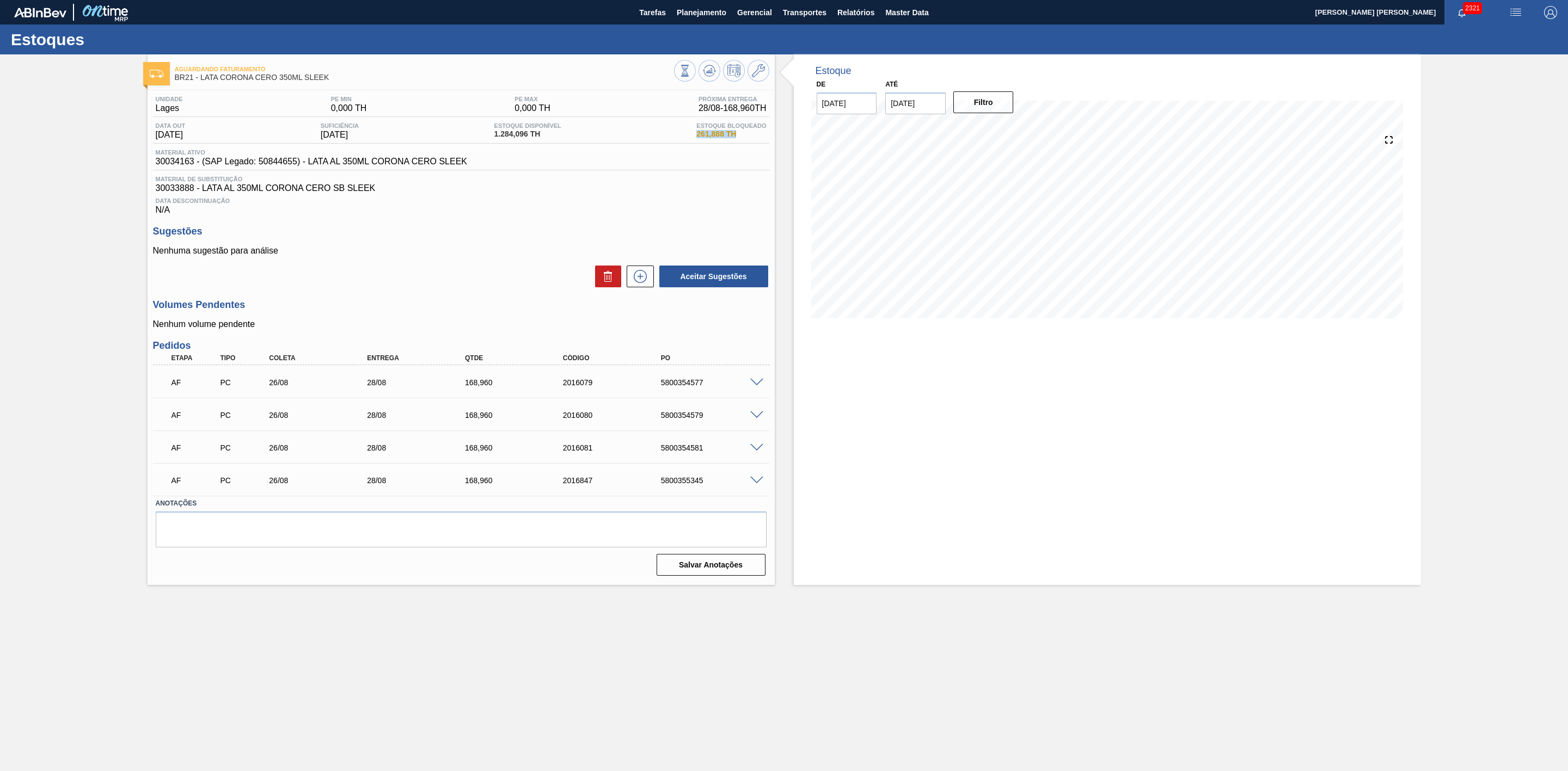
drag, startPoint x: 698, startPoint y: 134, endPoint x: 736, endPoint y: 136, distance: 38.1
click at [736, 136] on span "261,888 TH" at bounding box center [731, 134] width 70 height 8
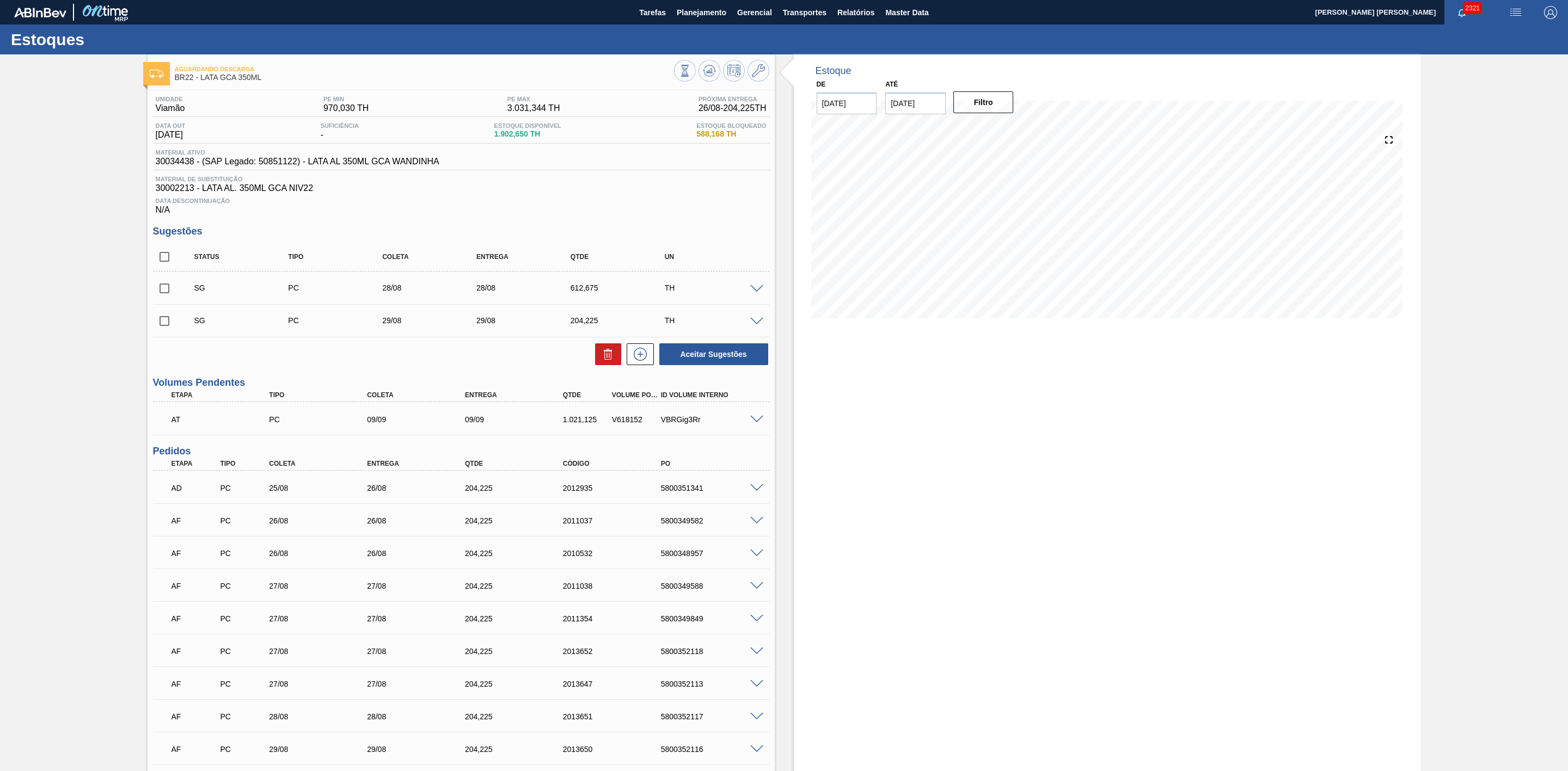
click at [172, 294] on input "checkbox" at bounding box center [165, 289] width 23 height 23
checkbox input "true"
click at [168, 326] on input "checkbox" at bounding box center [165, 321] width 23 height 23
checkbox input "true"
click at [602, 361] on icon at bounding box center [608, 354] width 13 height 13
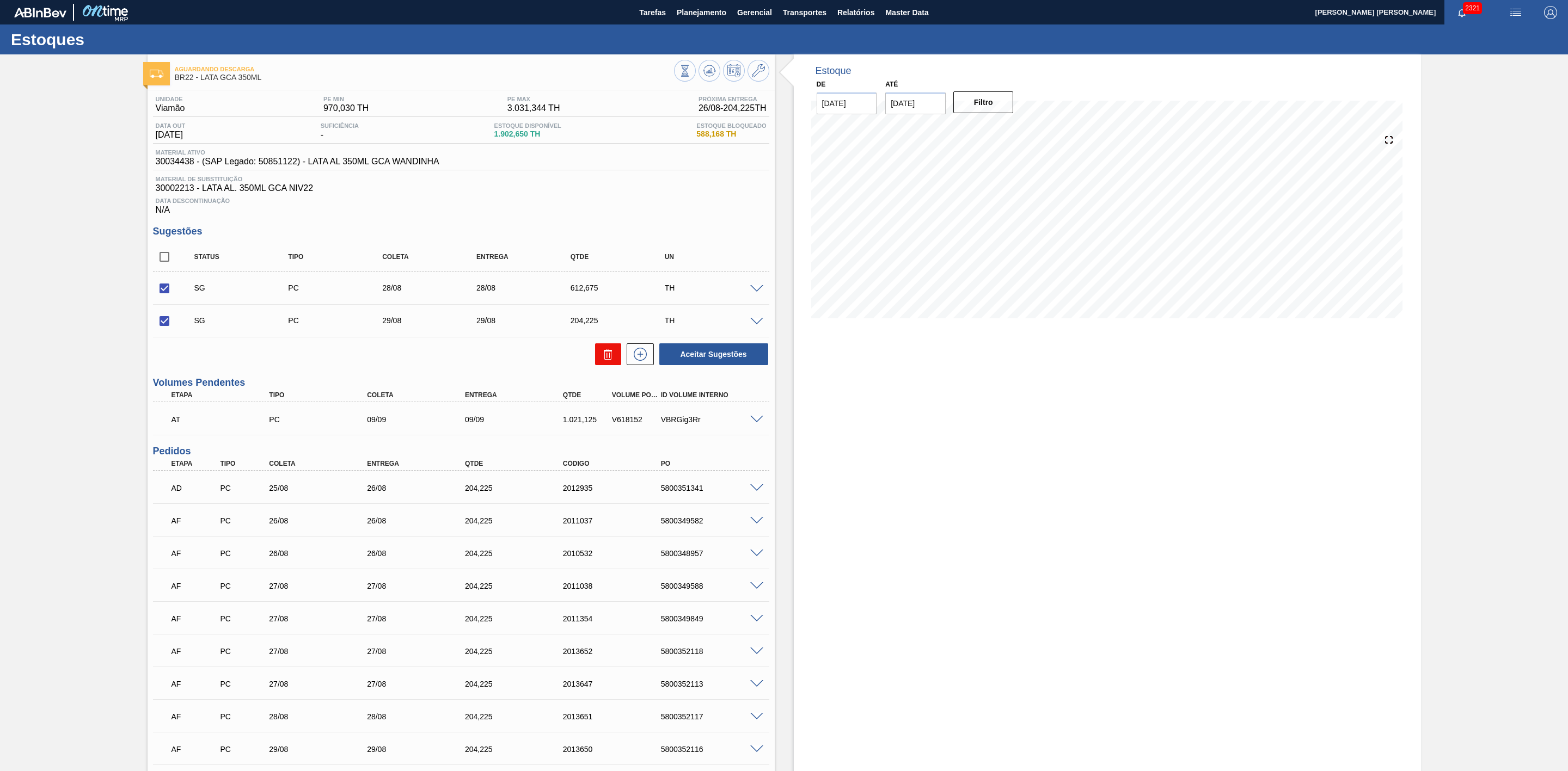
checkbox input "false"
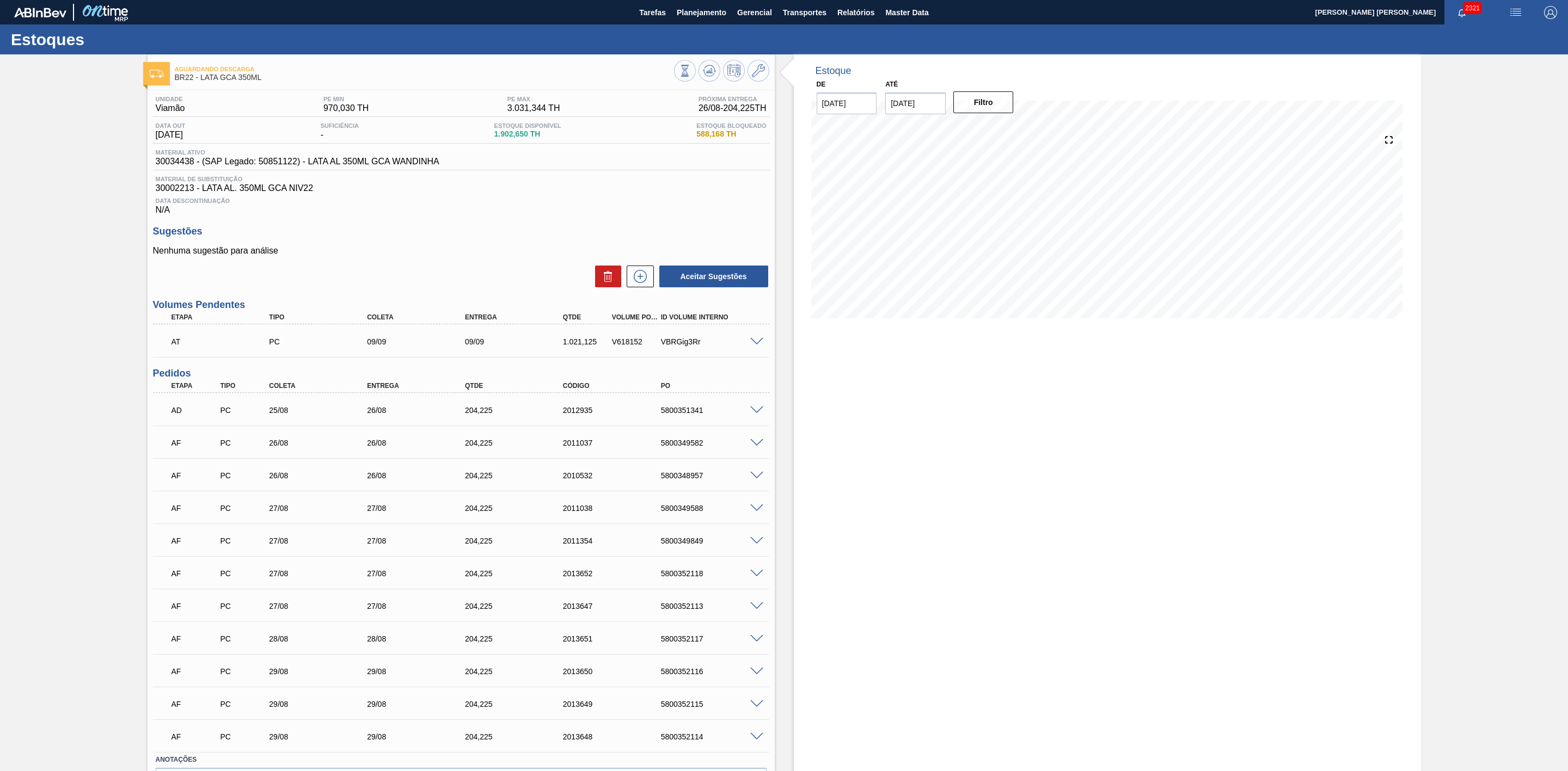
click at [516, 344] on div "09/09" at bounding box center [519, 341] width 113 height 9
click at [577, 344] on div "1.021,125" at bounding box center [587, 341] width 54 height 9
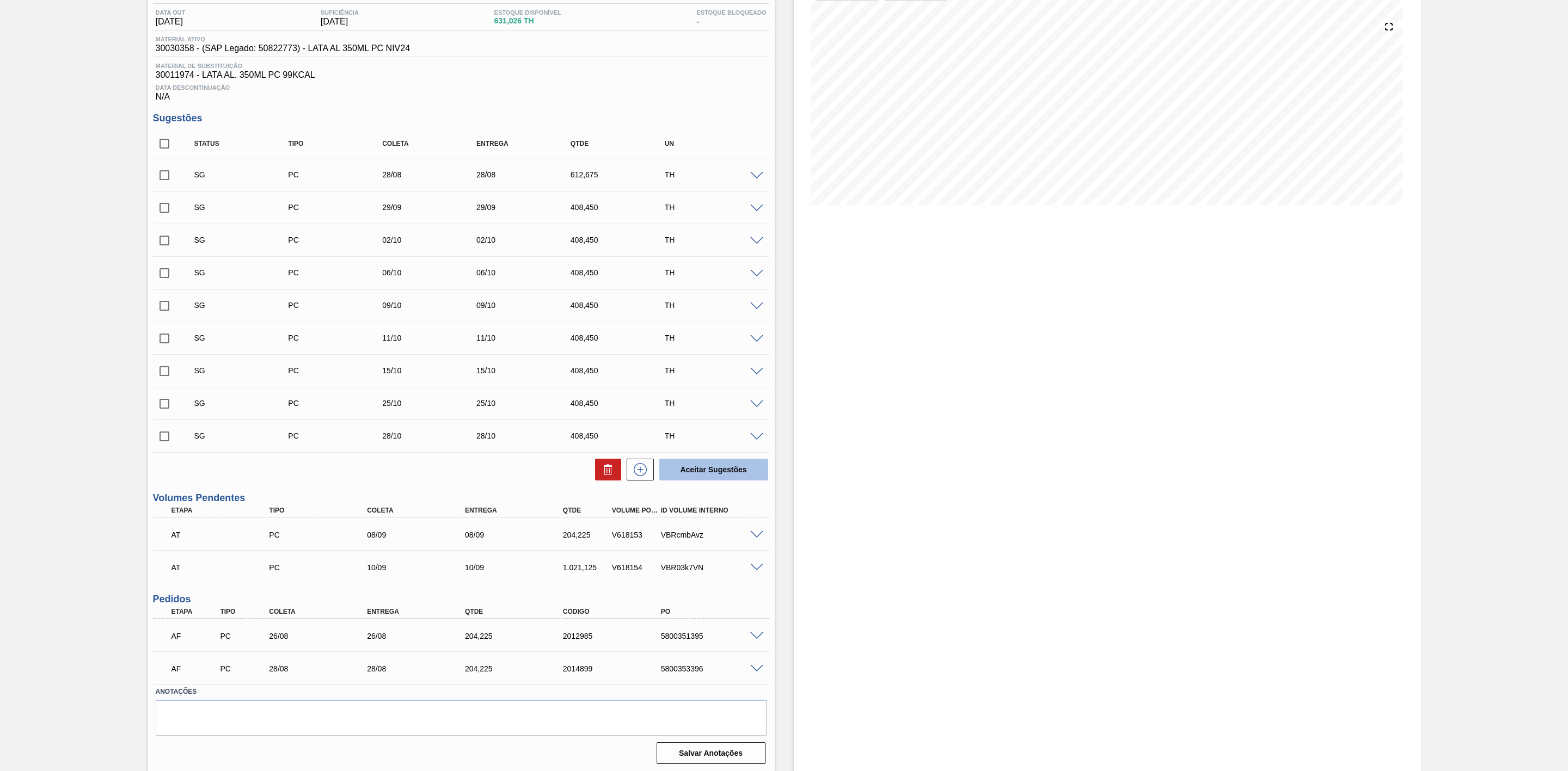
scroll to position [120, 0]
click at [164, 175] on input "checkbox" at bounding box center [165, 173] width 23 height 23
checkbox input "true"
click at [167, 206] on input "checkbox" at bounding box center [165, 206] width 23 height 23
checkbox input "true"
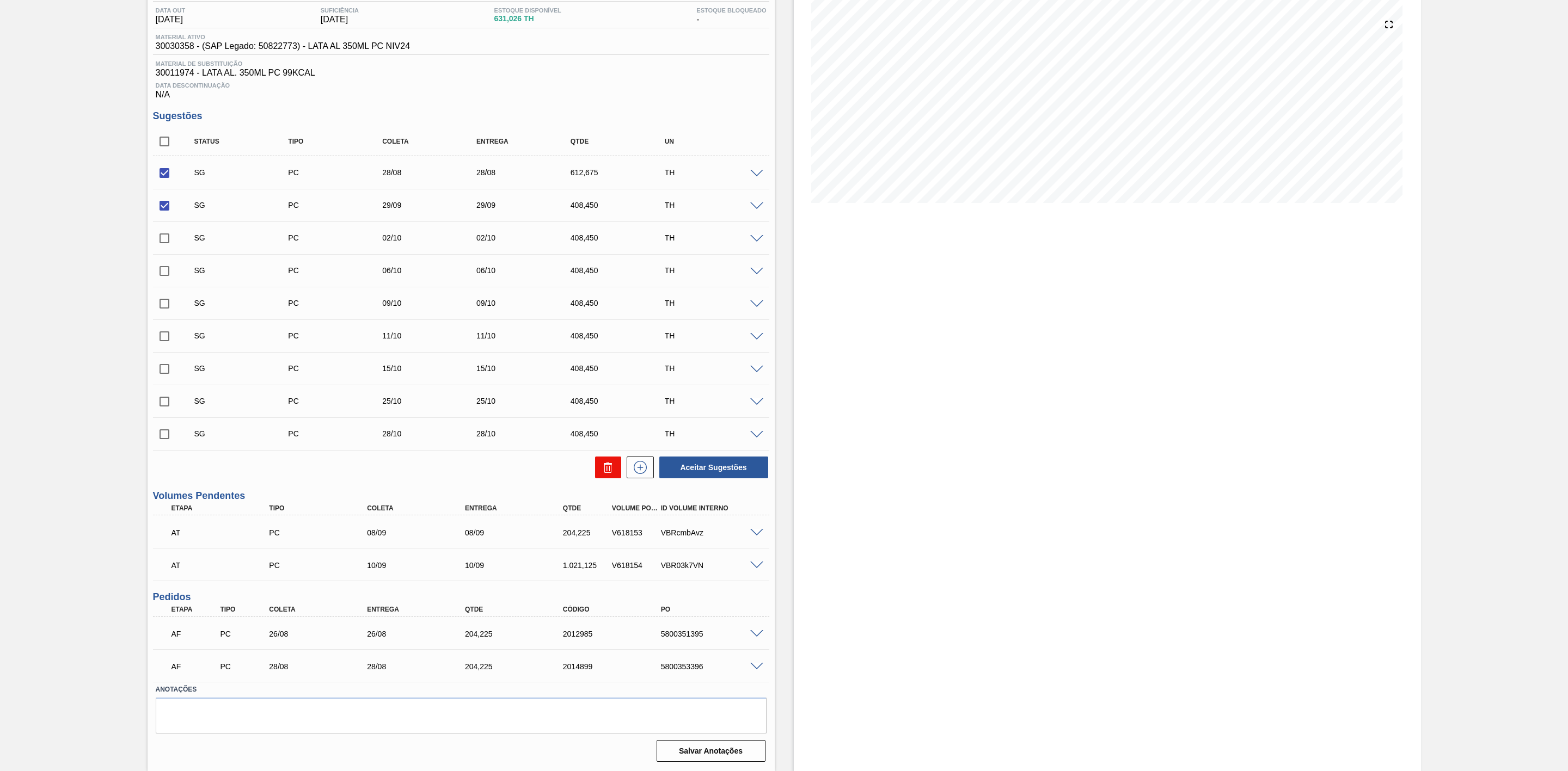
click at [605, 469] on icon at bounding box center [608, 469] width 7 height 8
checkbox input "false"
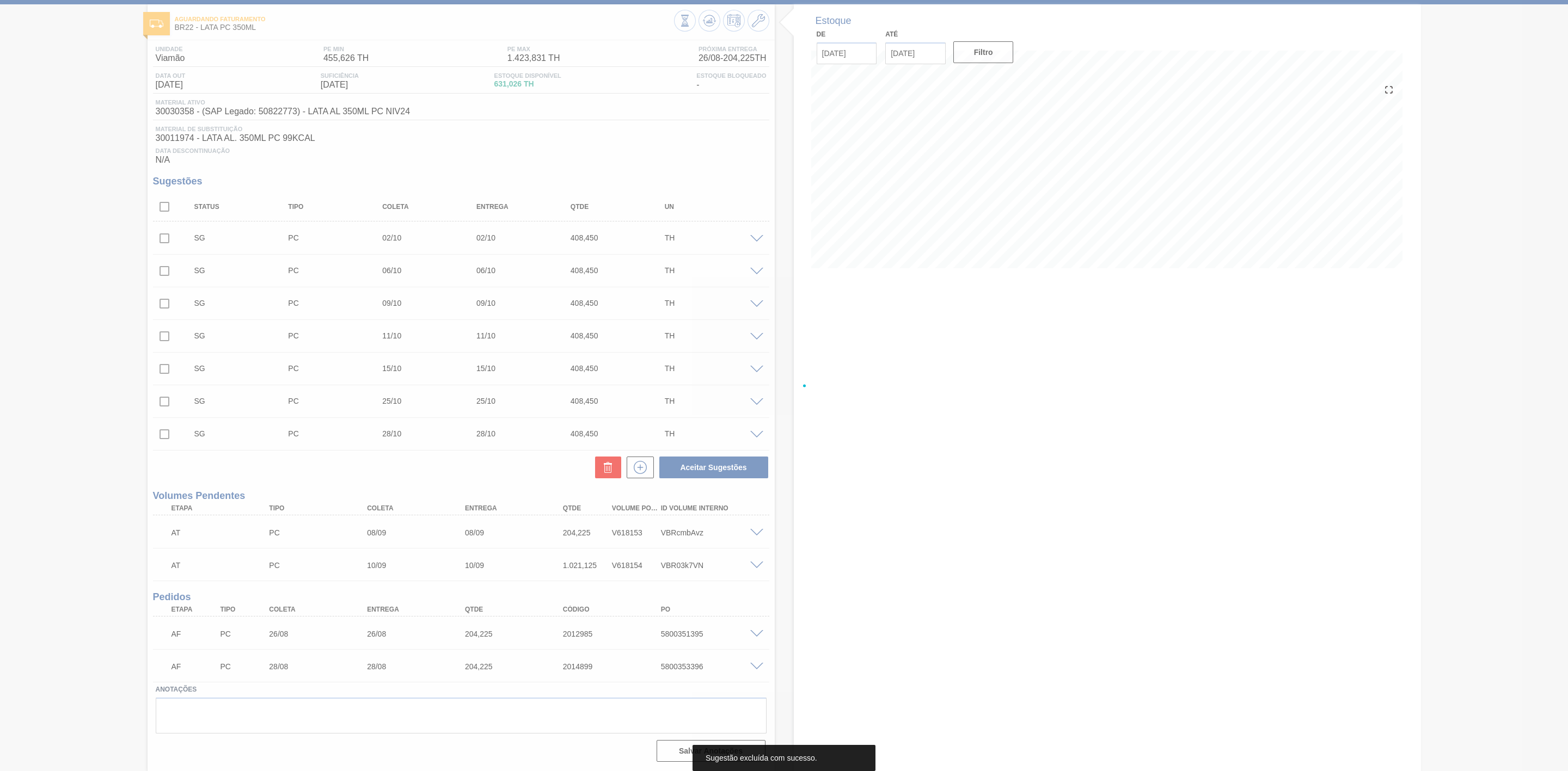
scroll to position [54, 0]
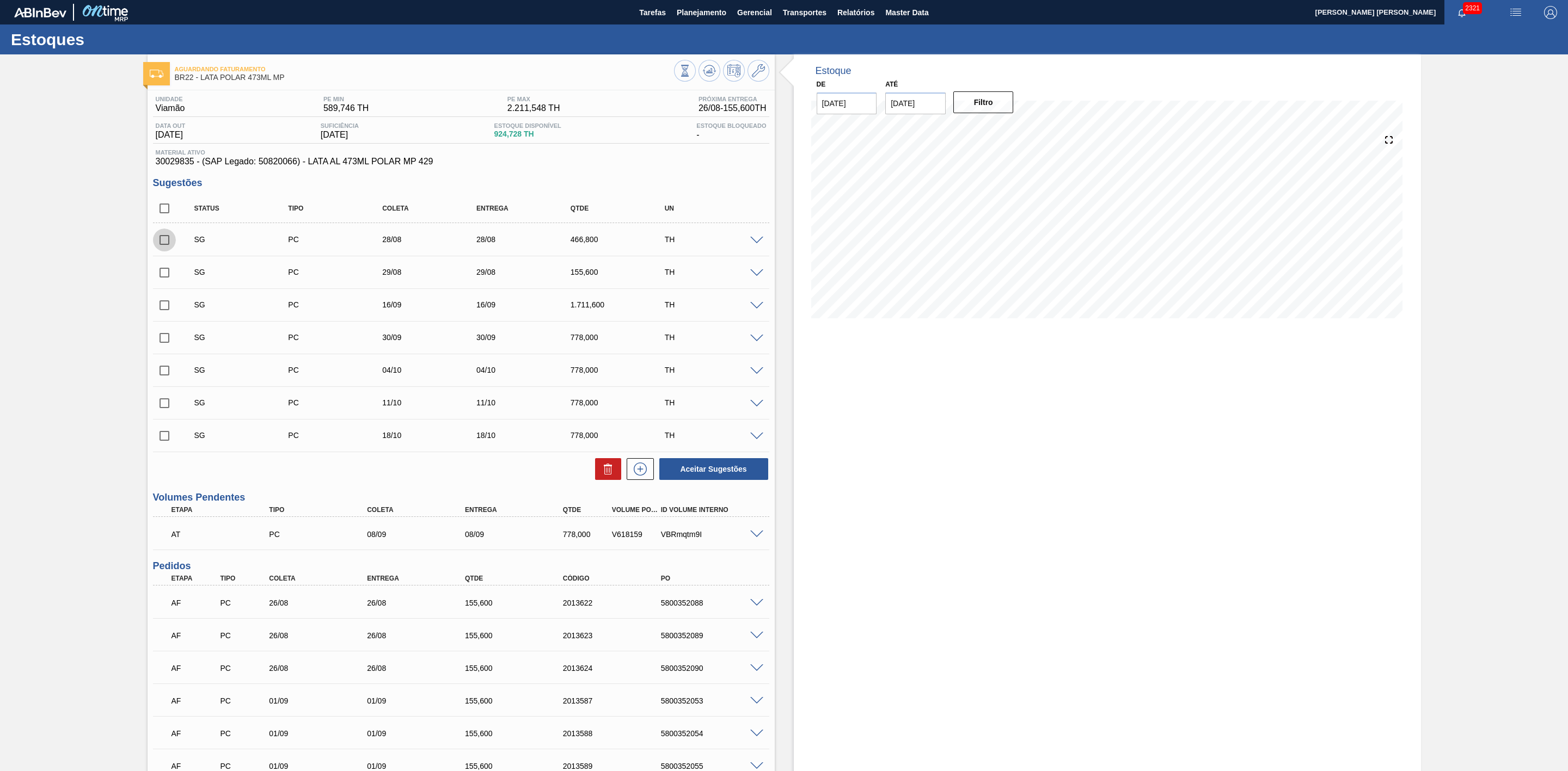
click at [160, 239] on input "checkbox" at bounding box center [165, 240] width 23 height 23
checkbox input "true"
click at [167, 274] on input "checkbox" at bounding box center [165, 273] width 23 height 23
checkbox input "true"
click at [610, 471] on icon at bounding box center [610, 471] width 1 height 6
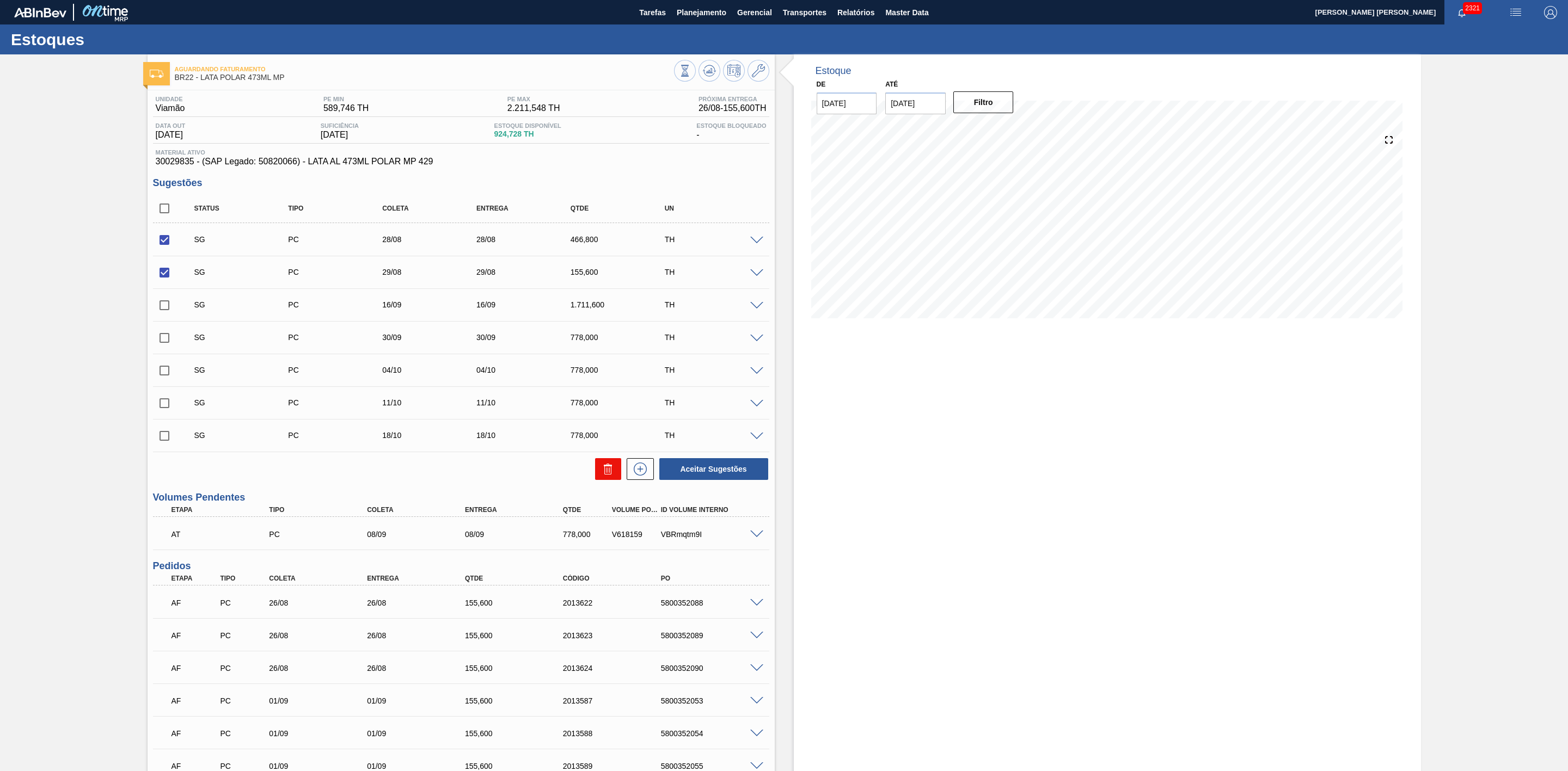
checkbox input "false"
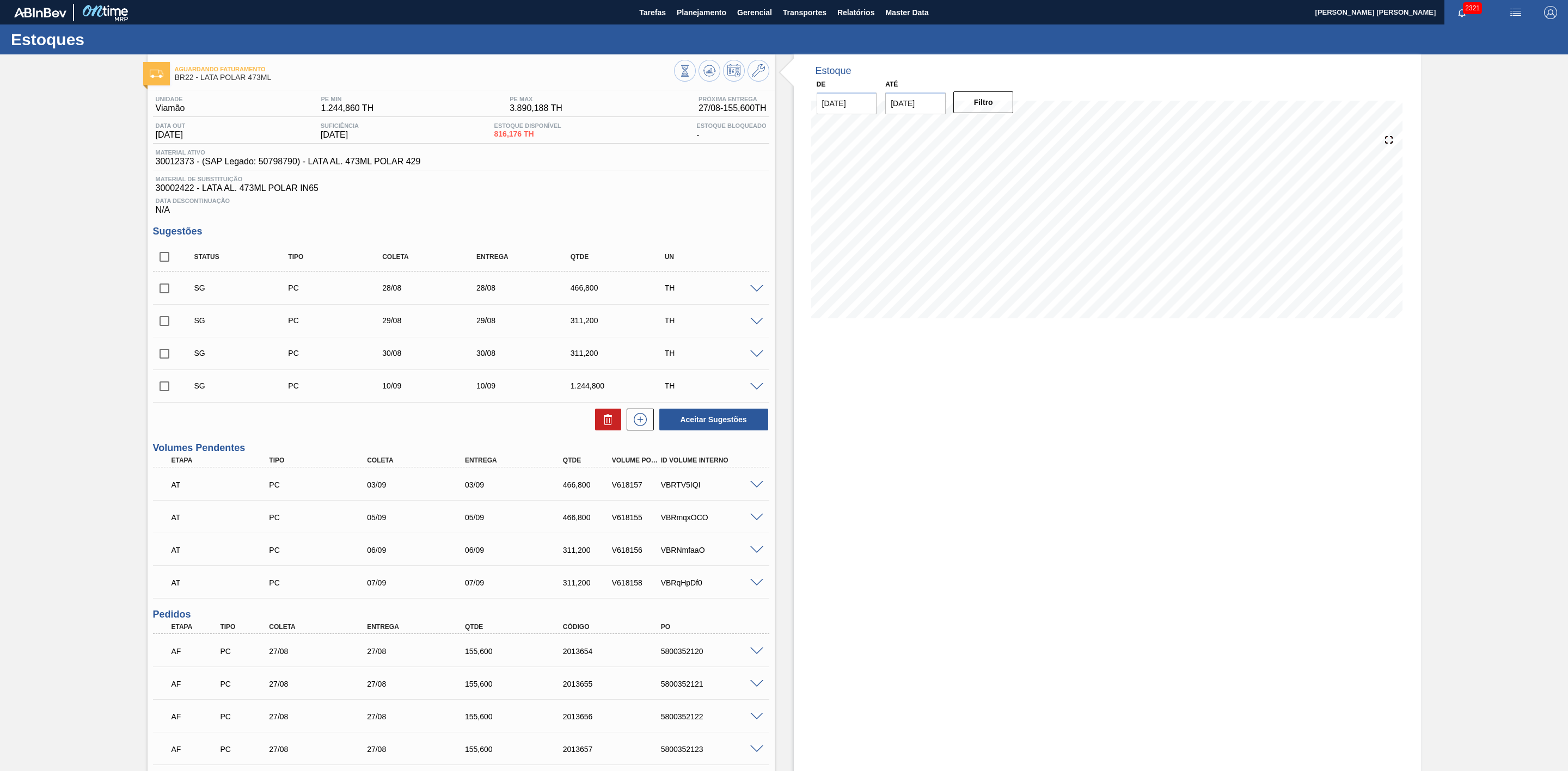
click at [167, 300] on input "checkbox" at bounding box center [165, 289] width 23 height 23
checkbox input "true"
click at [163, 330] on input "checkbox" at bounding box center [165, 321] width 23 height 23
checkbox input "true"
click at [164, 357] on input "checkbox" at bounding box center [165, 354] width 23 height 23
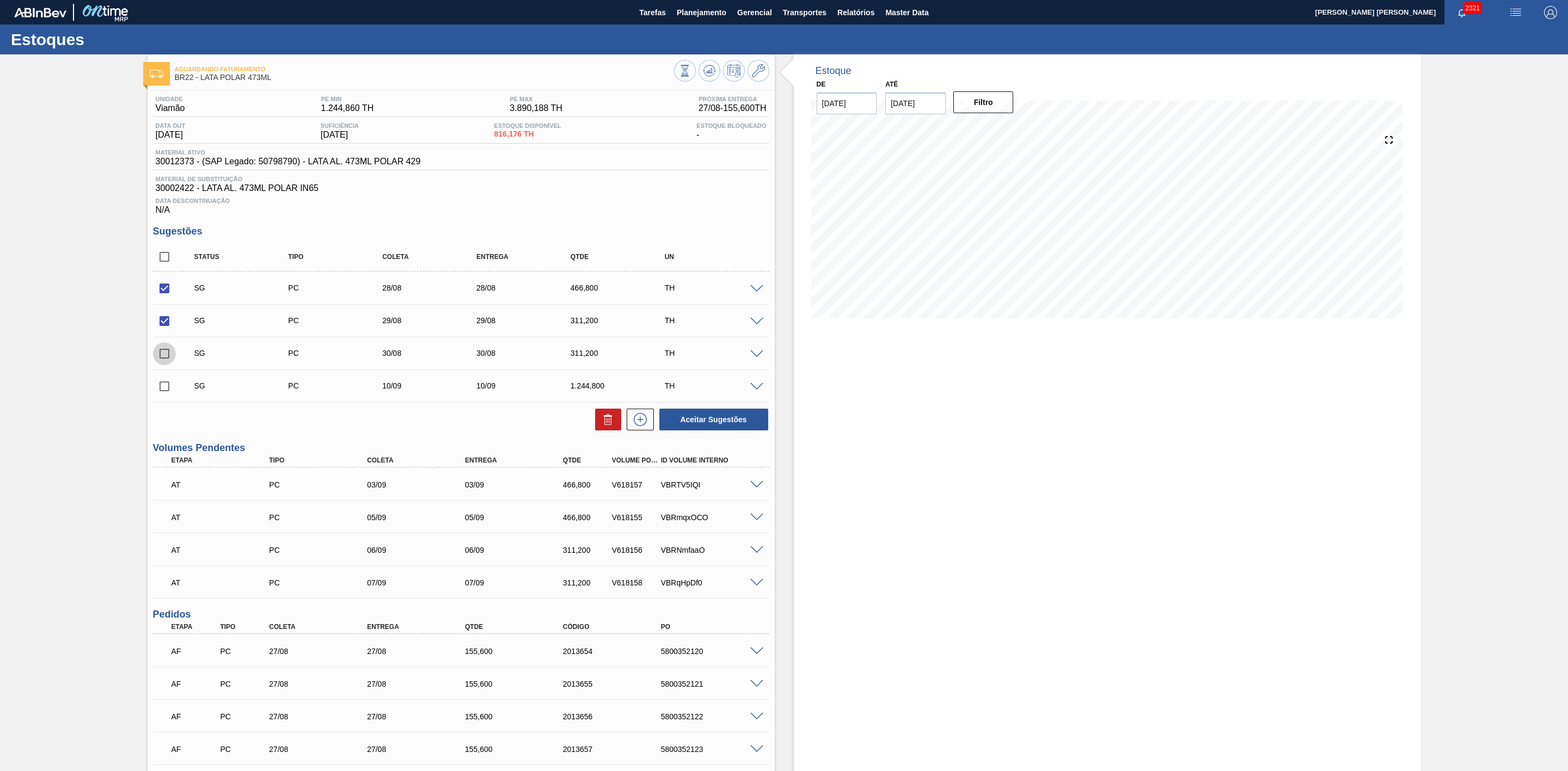
checkbox input "true"
click at [605, 425] on icon at bounding box center [608, 421] width 7 height 8
checkbox input "false"
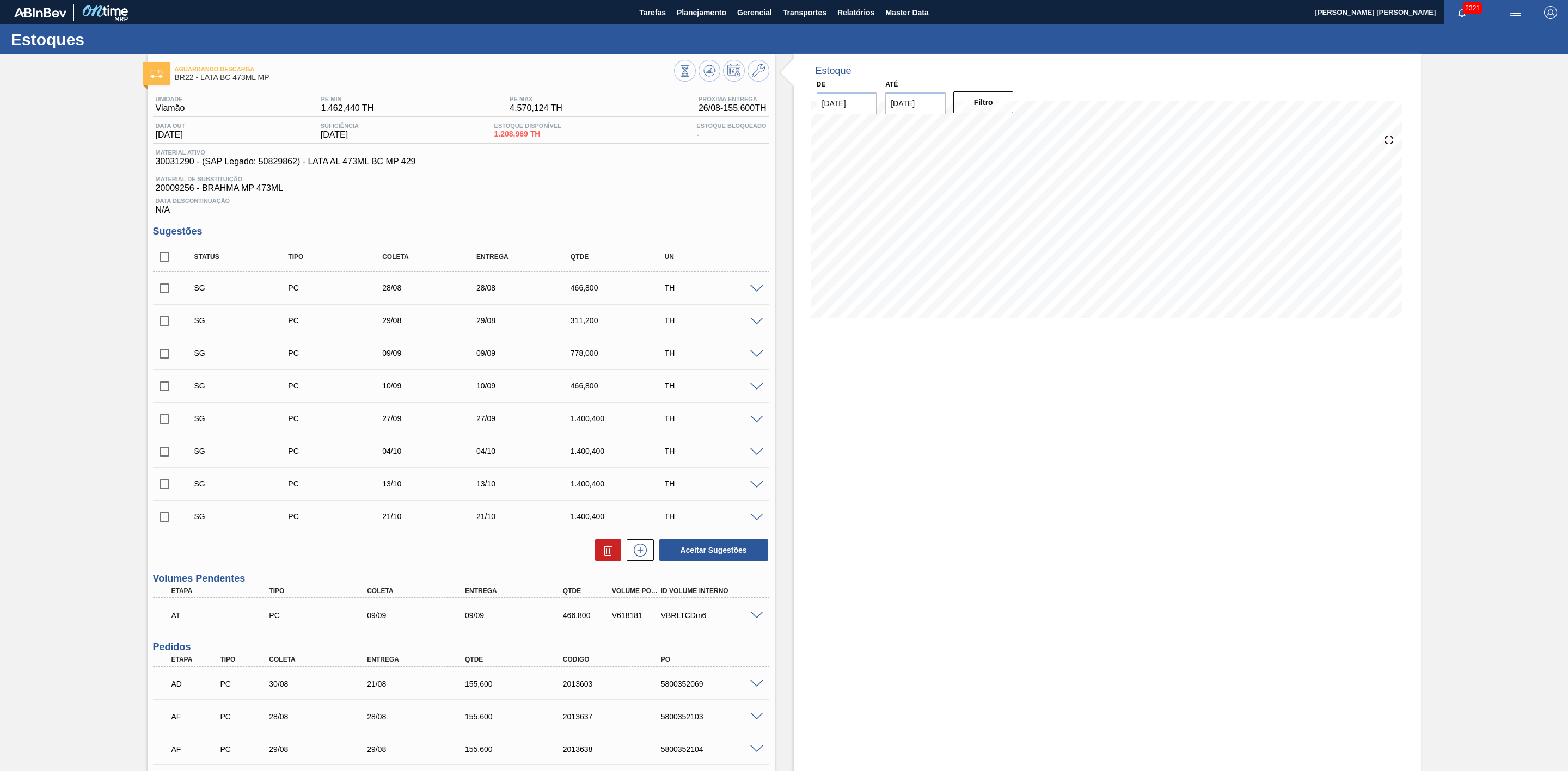
click at [165, 297] on input "checkbox" at bounding box center [165, 289] width 23 height 23
checkbox input "true"
click at [163, 326] on input "checkbox" at bounding box center [165, 321] width 23 height 23
checkbox input "true"
click at [603, 554] on icon at bounding box center [608, 550] width 13 height 13
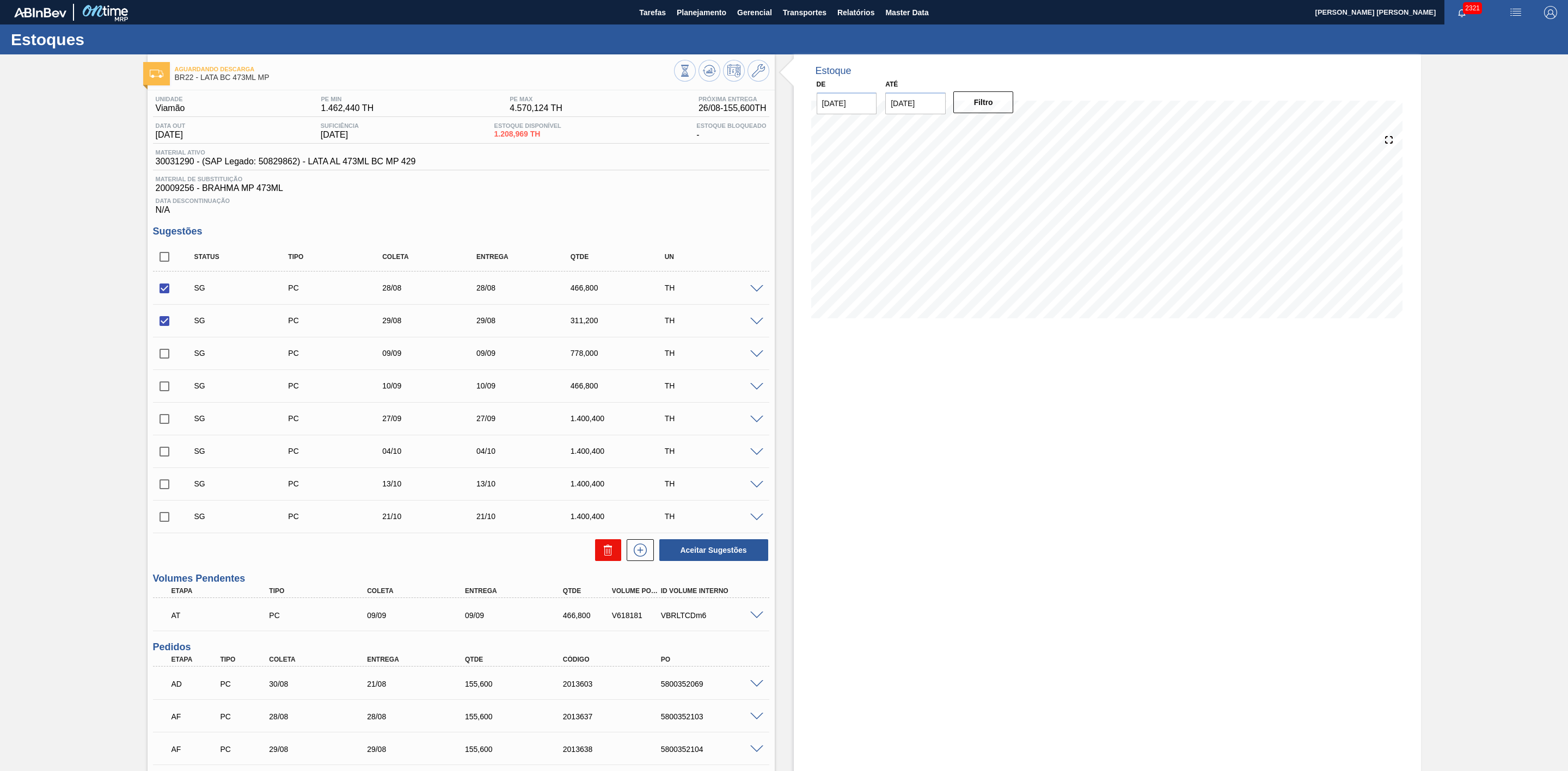
checkbox input "false"
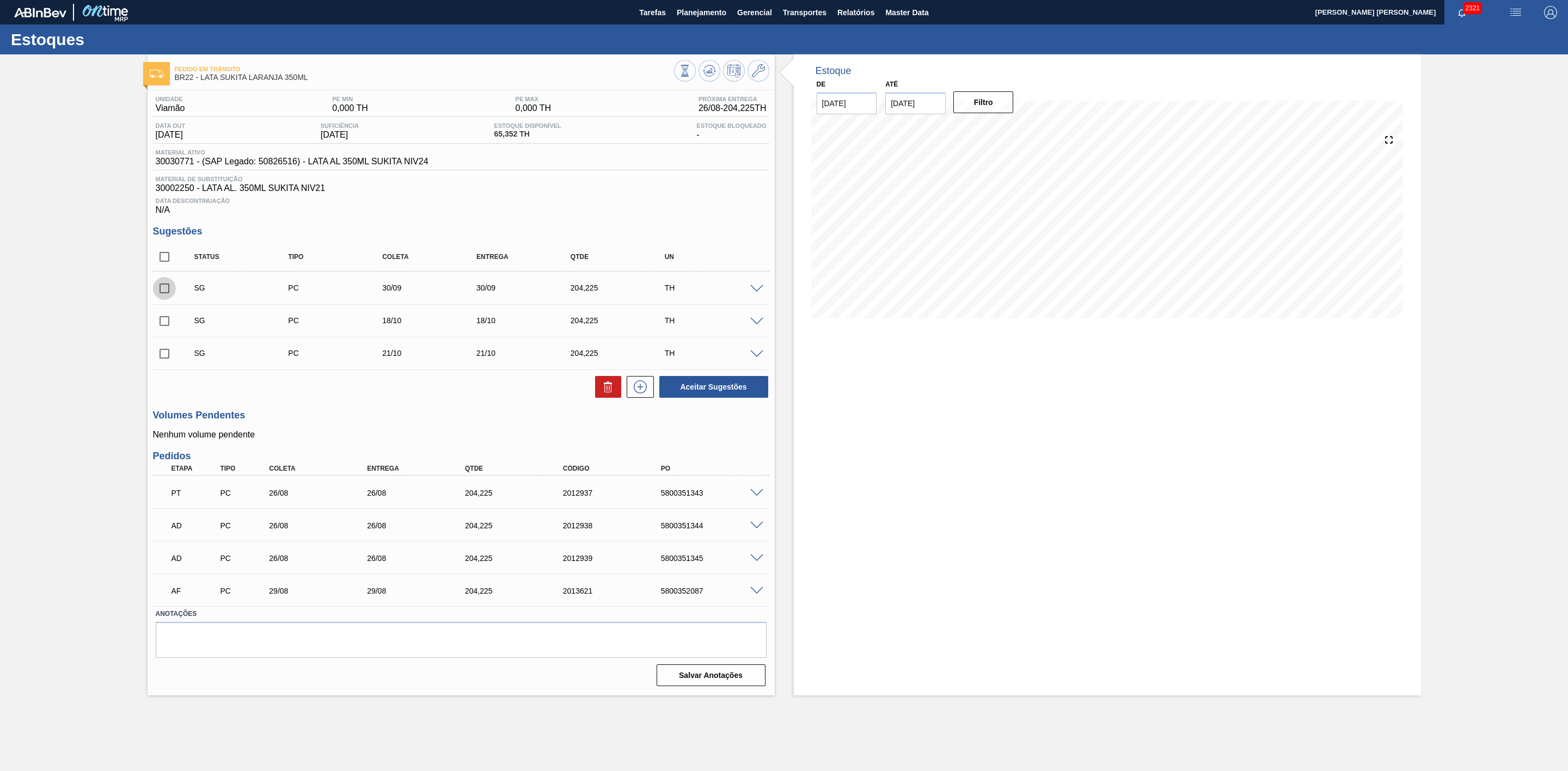
click at [167, 293] on input "checkbox" at bounding box center [165, 289] width 23 height 23
checkbox input "true"
click at [757, 529] on span at bounding box center [757, 526] width 13 height 8
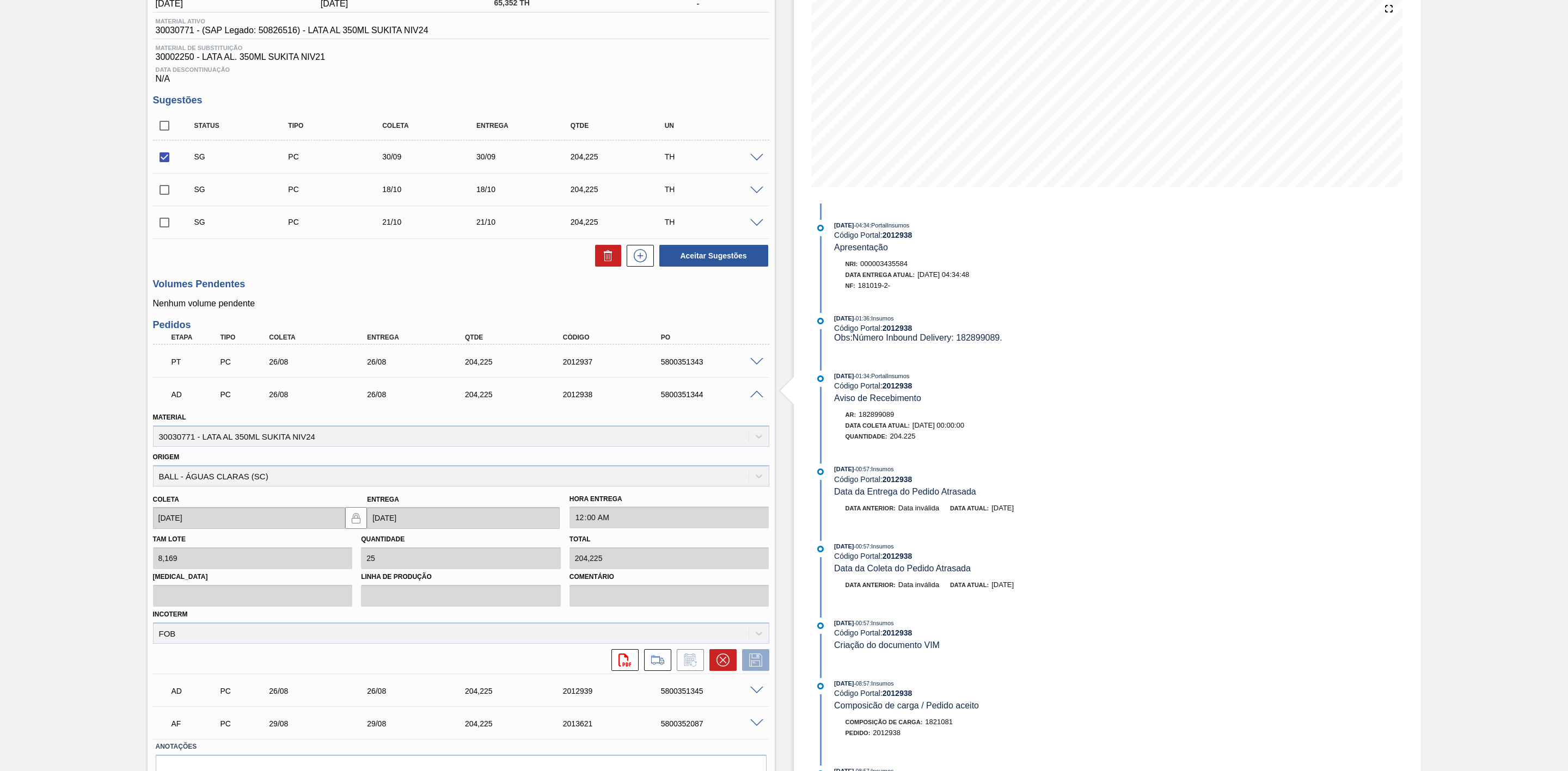
scroll to position [163, 0]
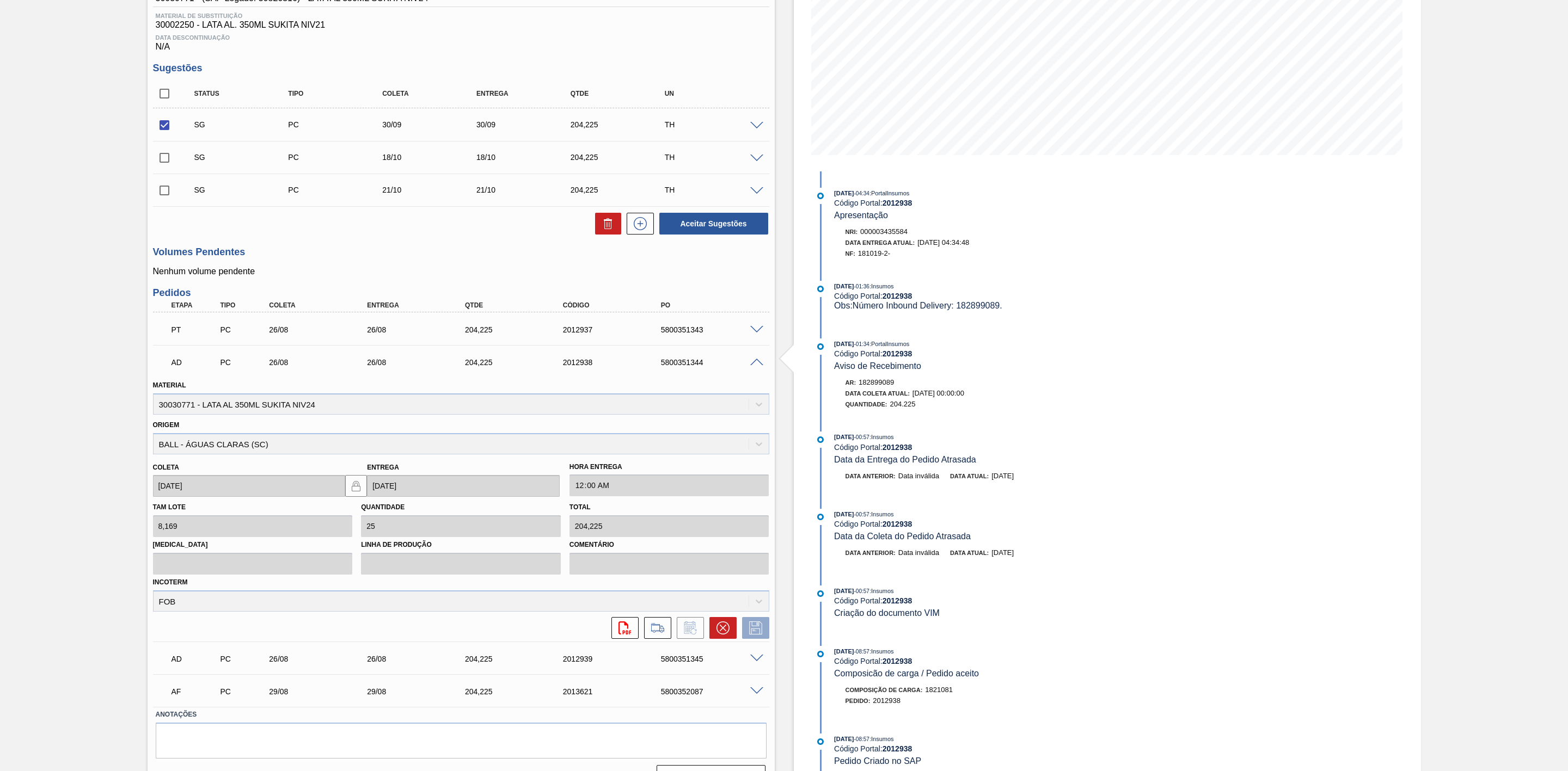
click at [753, 367] on span at bounding box center [757, 362] width 13 height 8
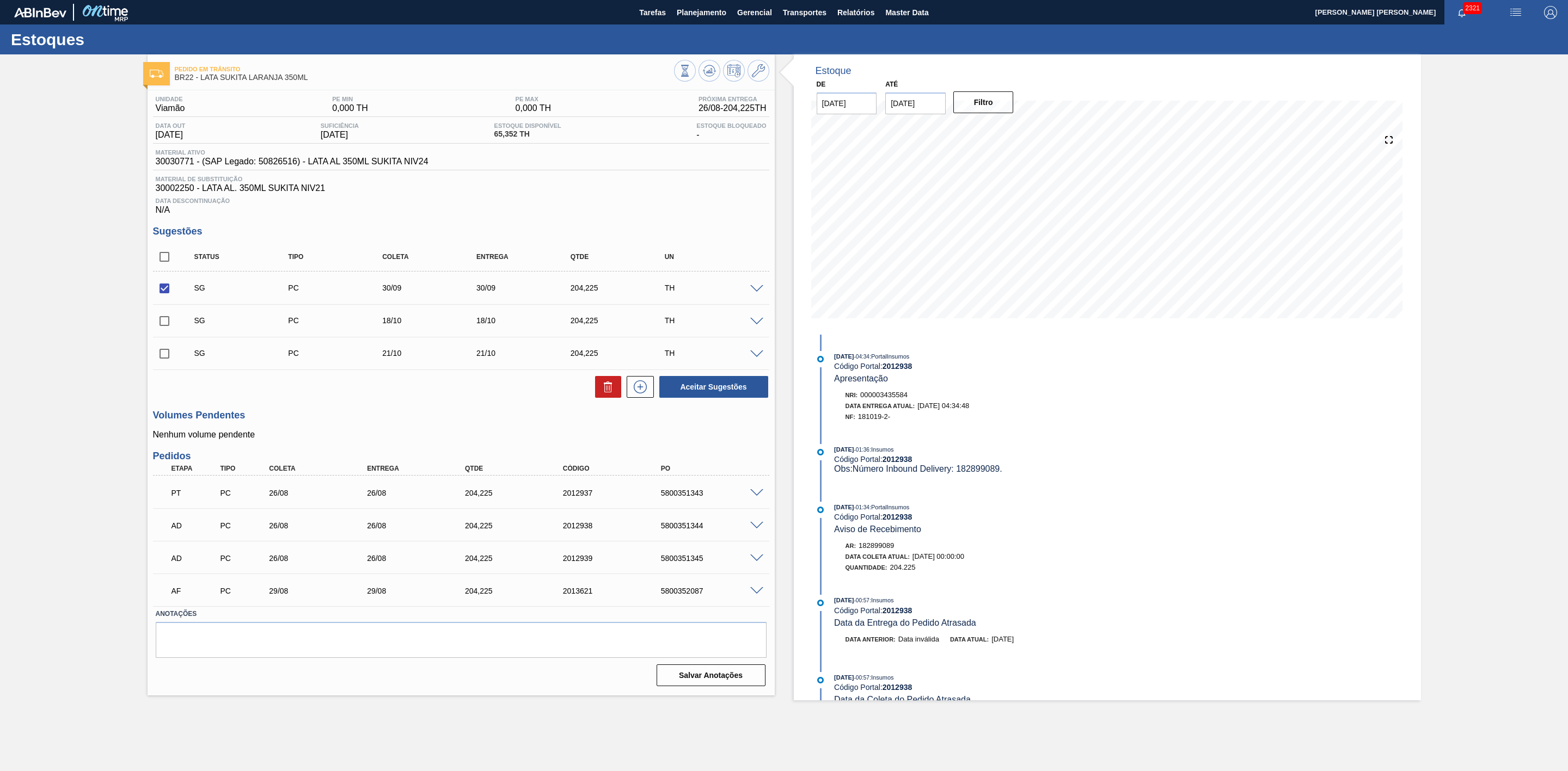
scroll to position [0, 0]
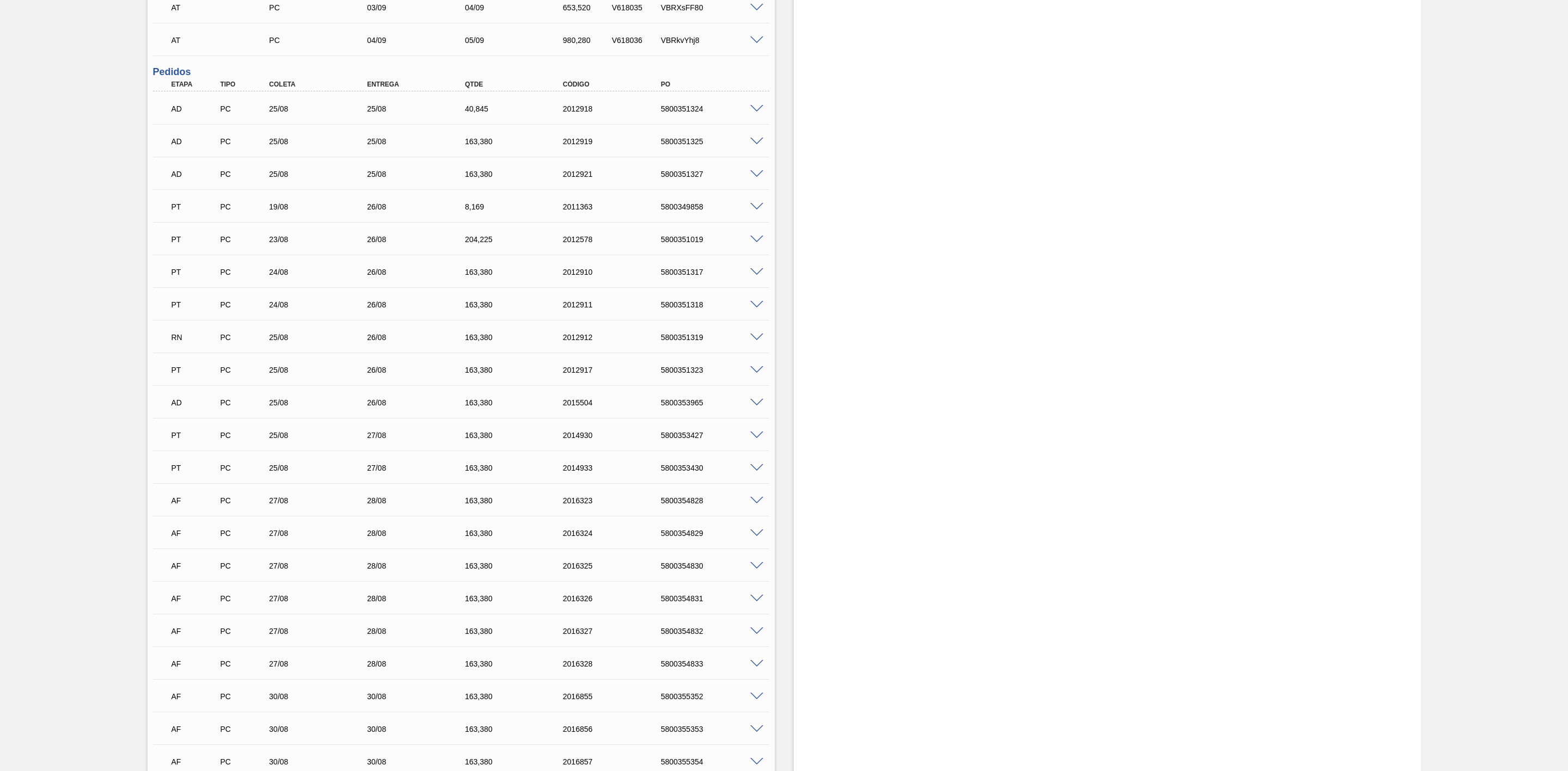
scroll to position [740, 0]
click at [755, 370] on span at bounding box center [757, 369] width 13 height 8
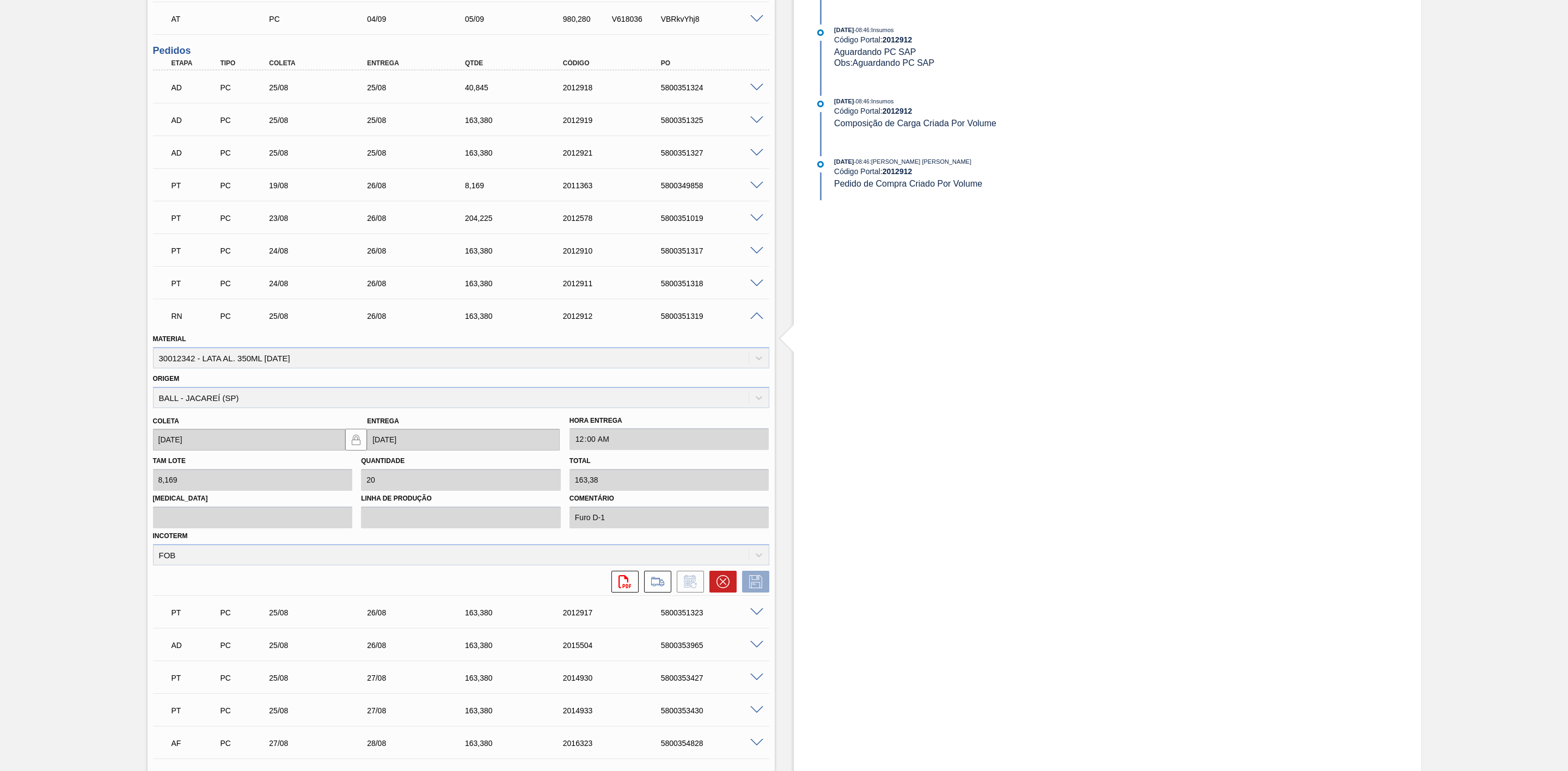
scroll to position [822, 0]
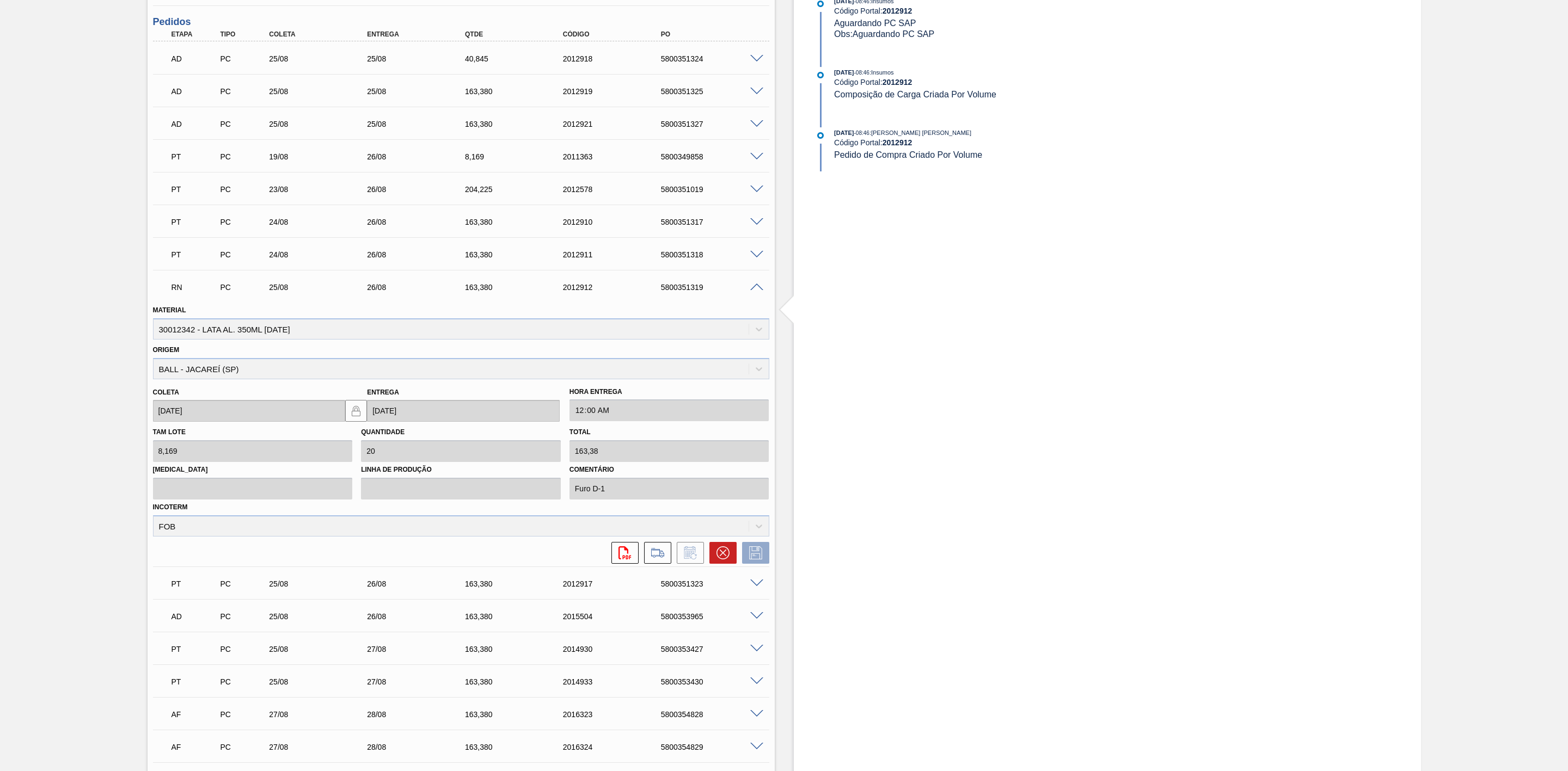
click at [751, 292] on span at bounding box center [757, 287] width 13 height 8
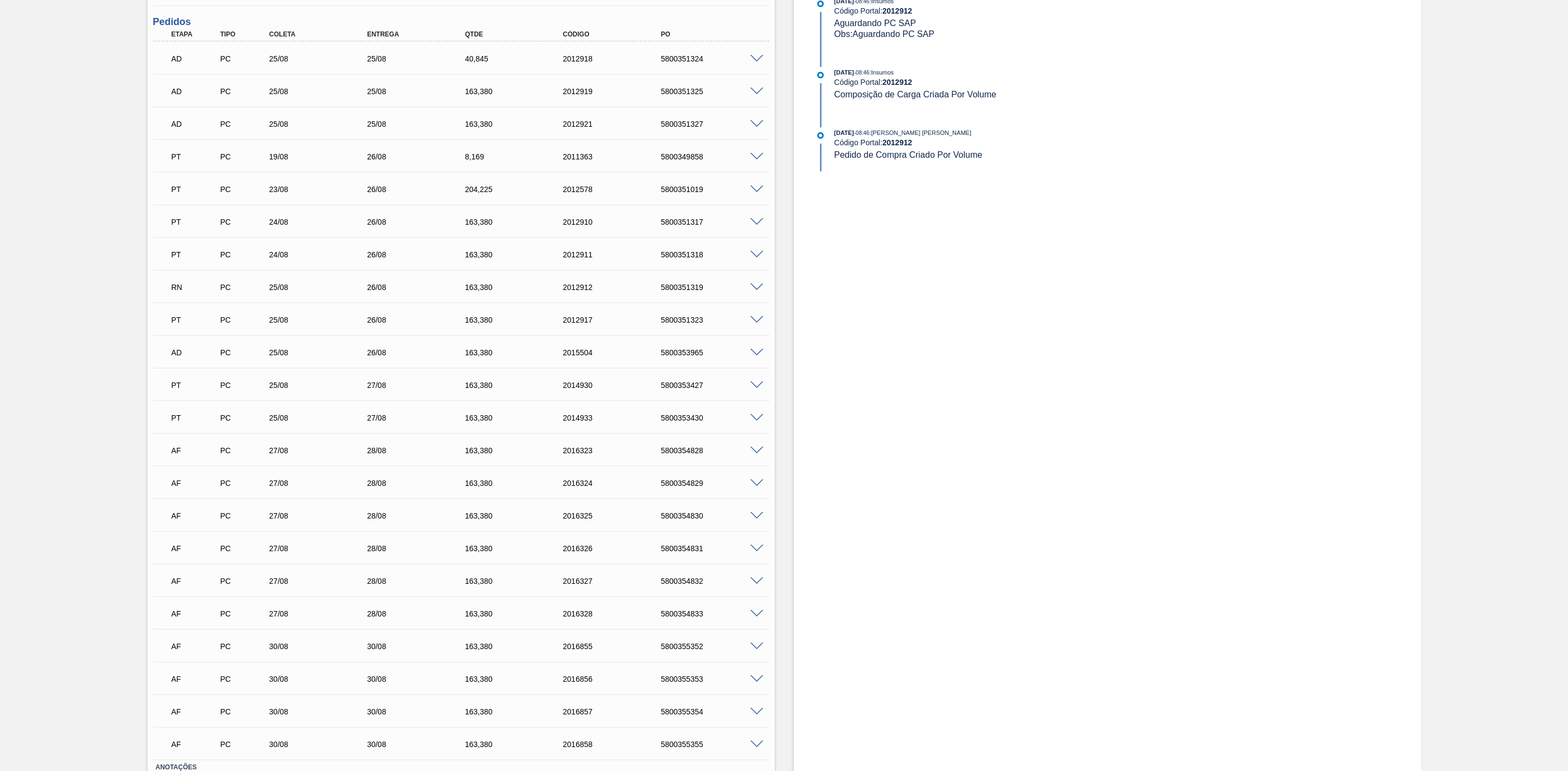
click at [753, 289] on span at bounding box center [757, 287] width 13 height 8
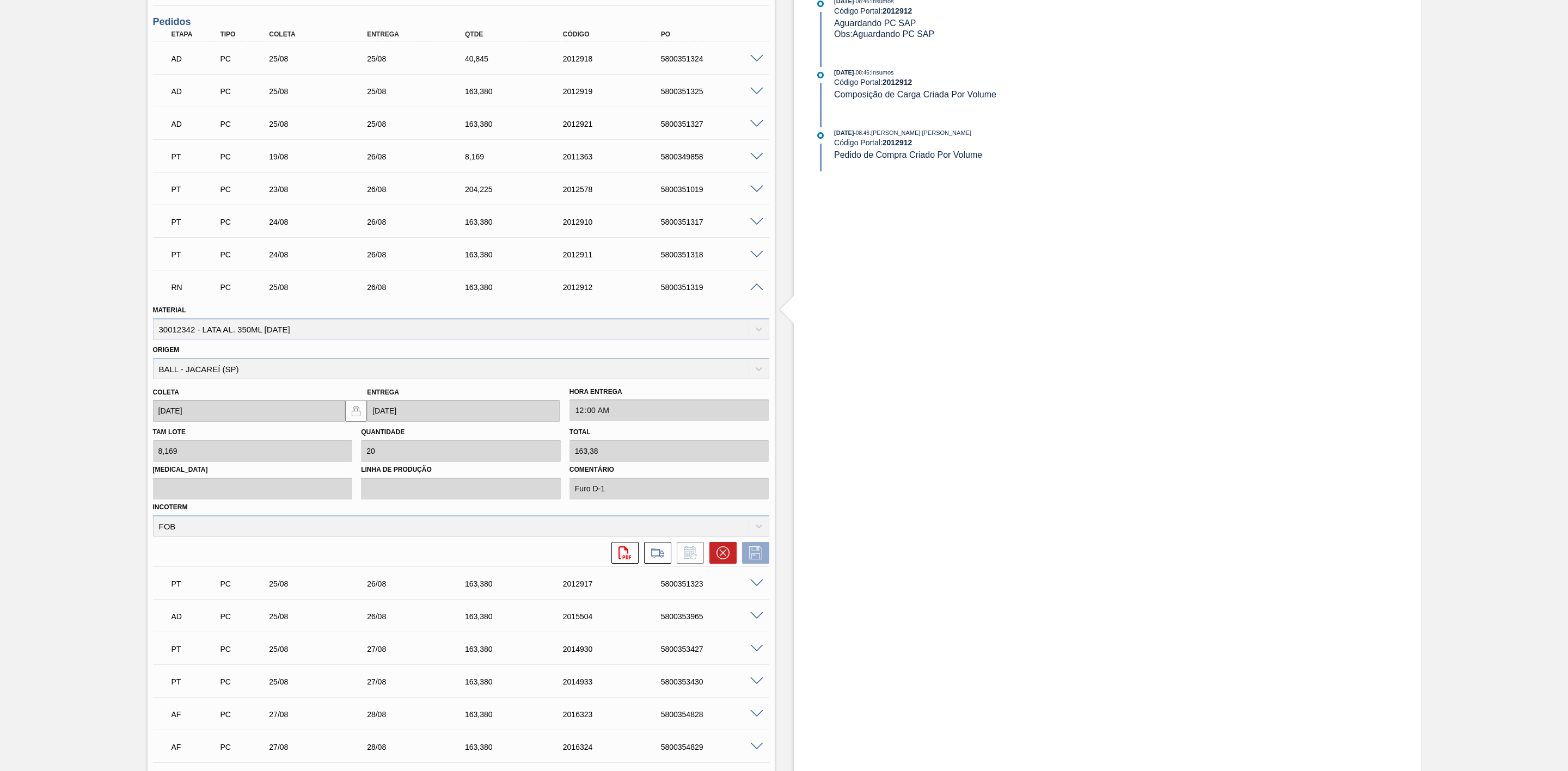
click at [753, 289] on span at bounding box center [757, 287] width 13 height 8
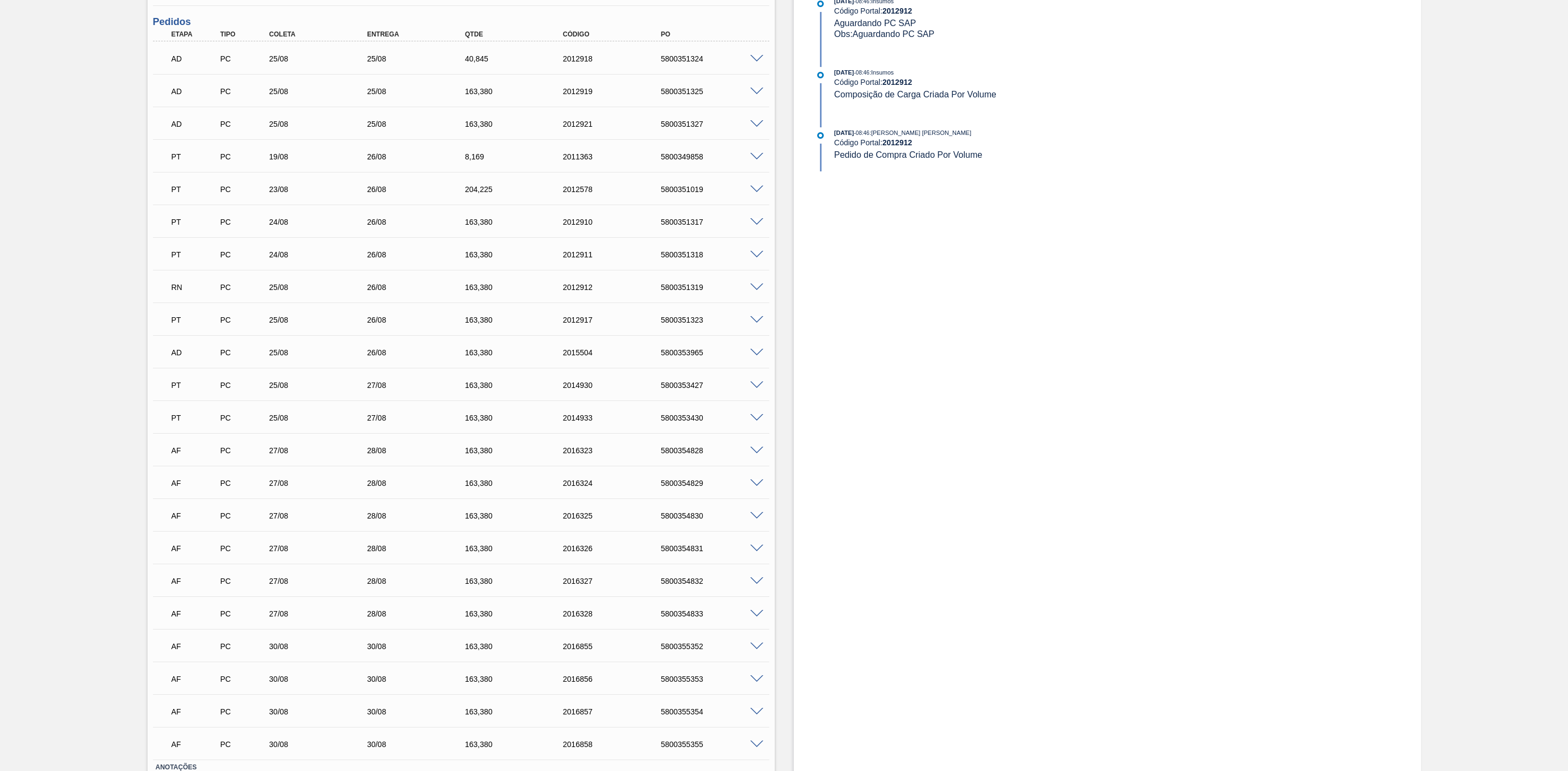
click at [756, 257] on span at bounding box center [757, 255] width 13 height 8
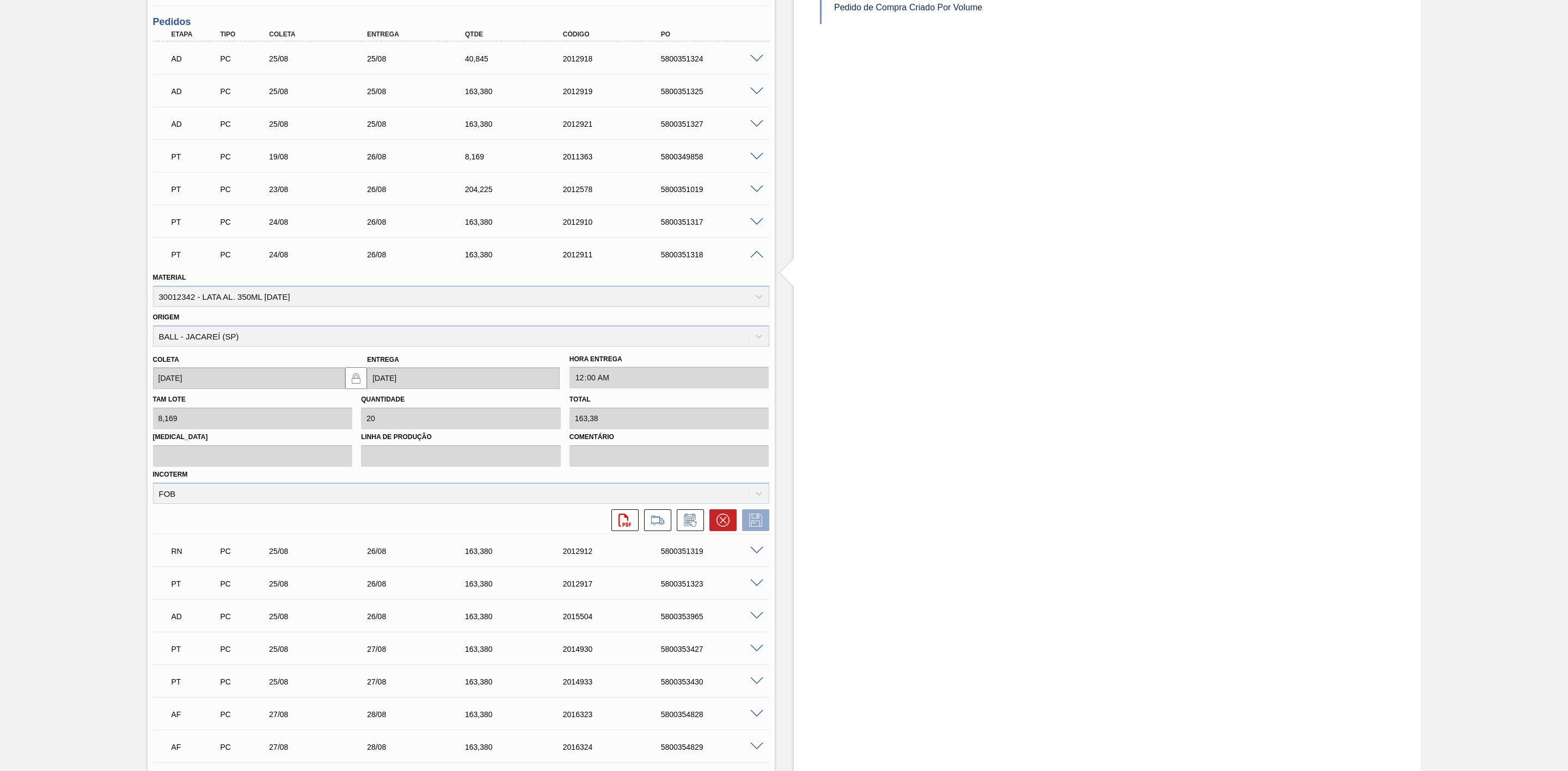
click at [756, 257] on span at bounding box center [757, 255] width 13 height 8
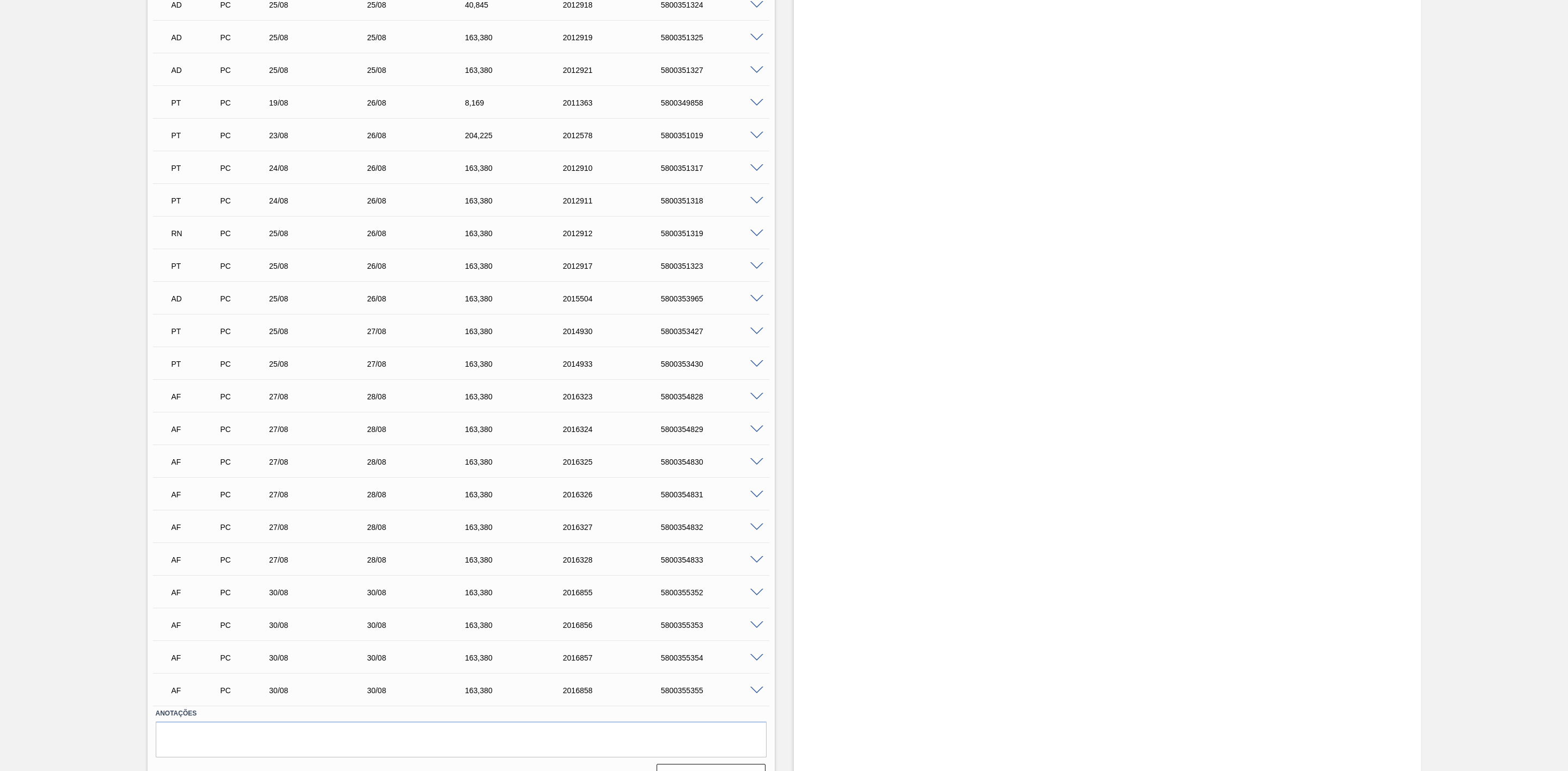
scroll to position [903, 0]
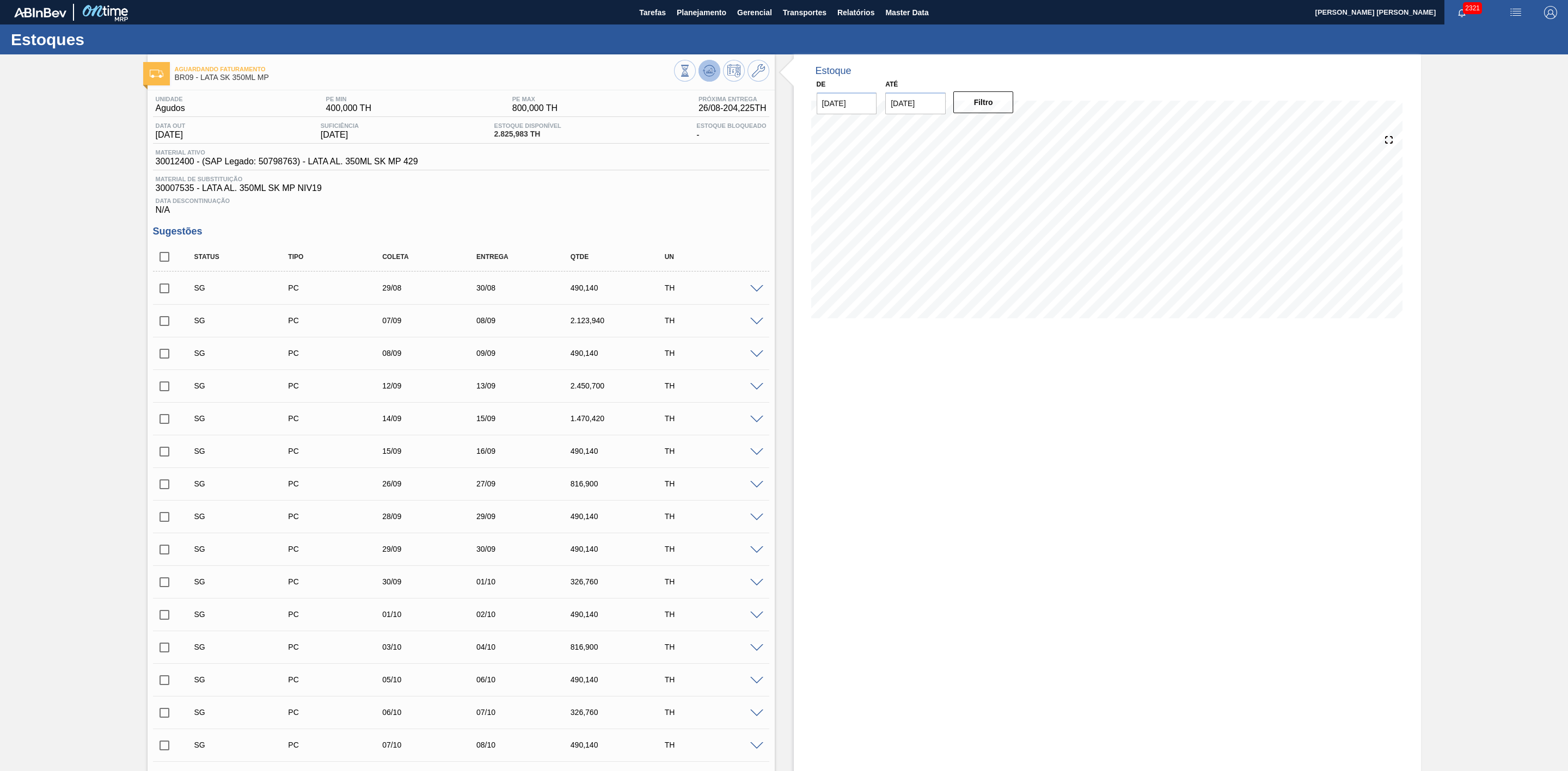
click at [706, 69] on icon at bounding box center [709, 71] width 13 height 13
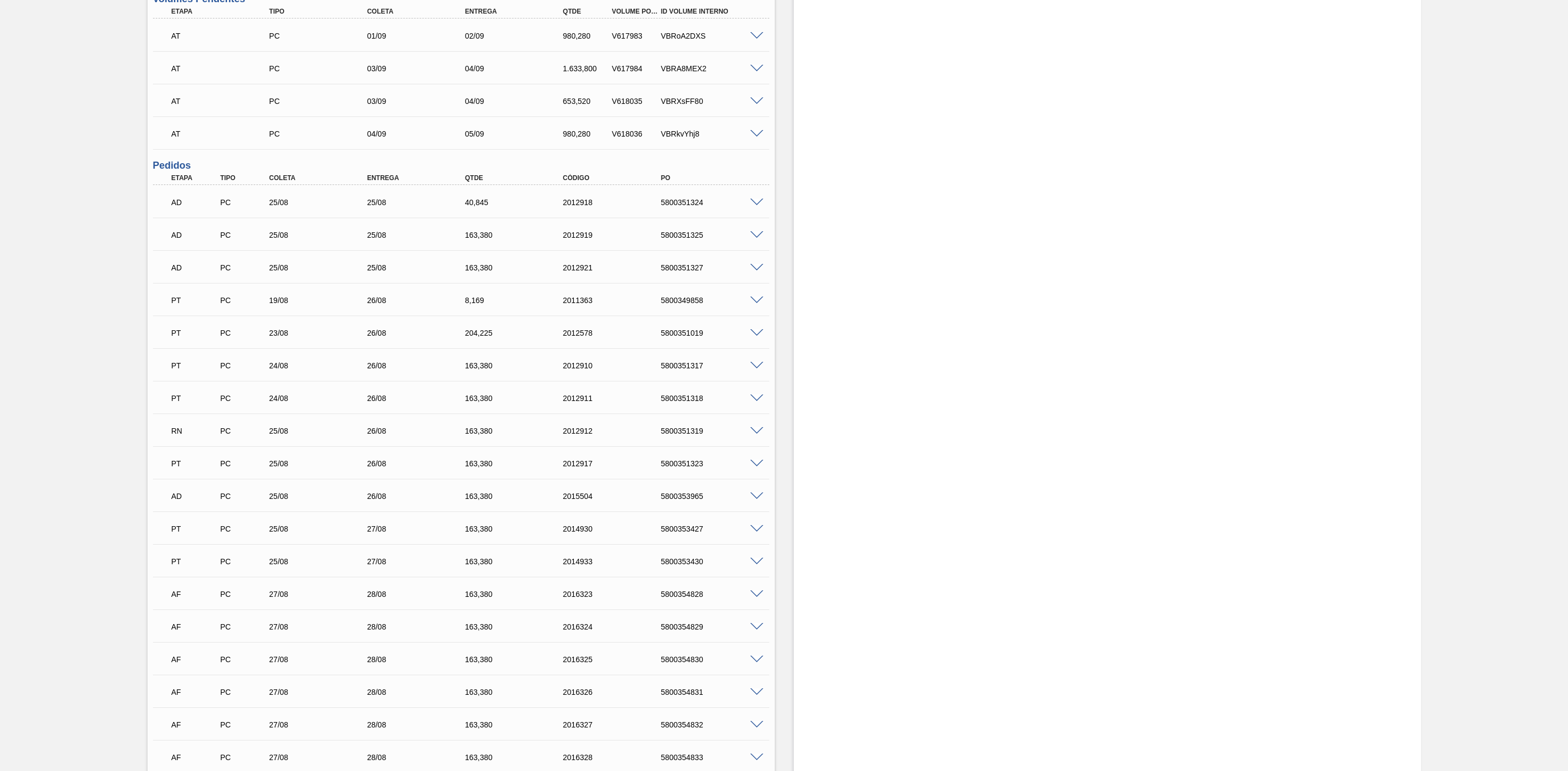
scroll to position [735, 0]
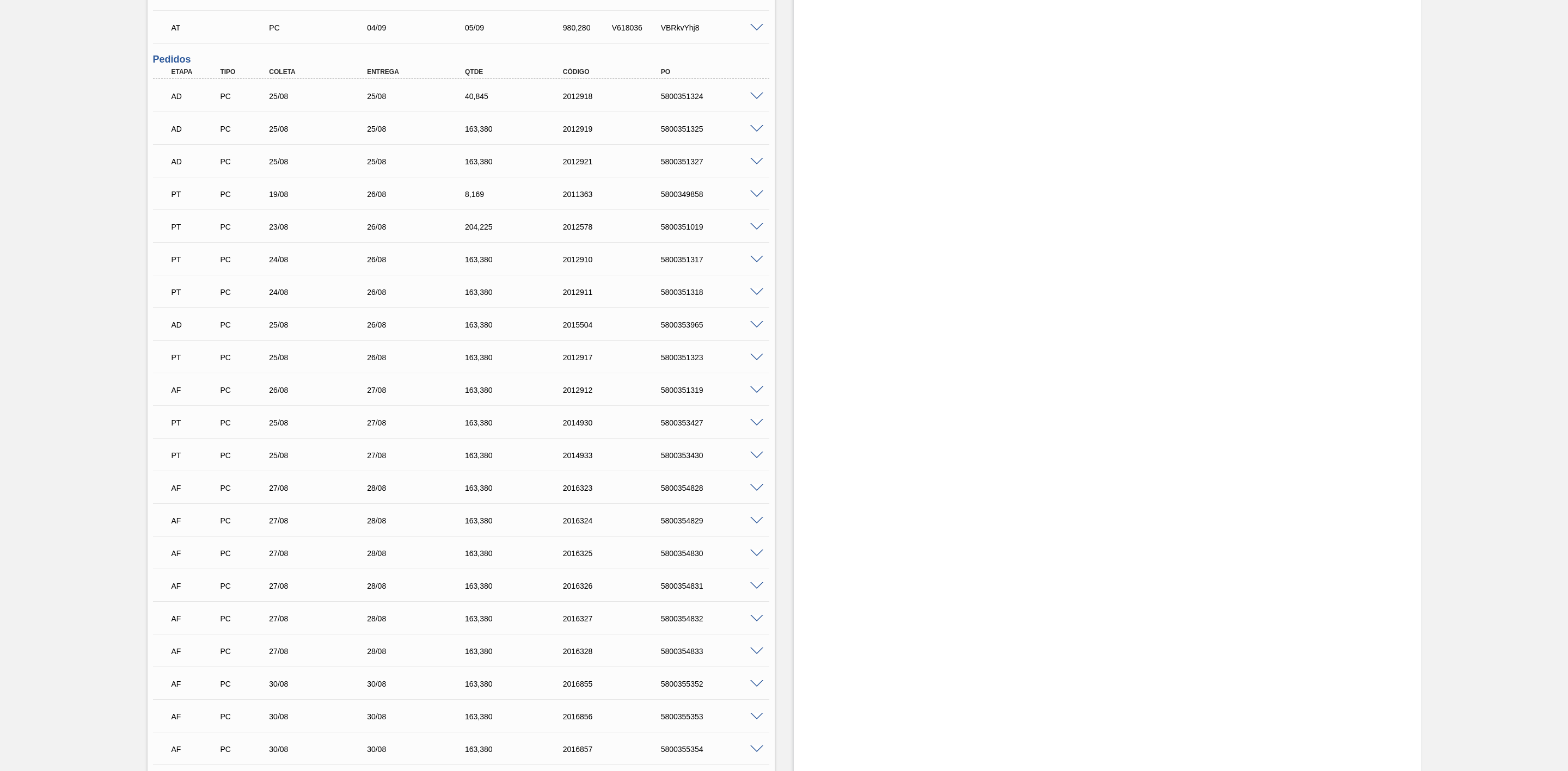
scroll to position [898, 0]
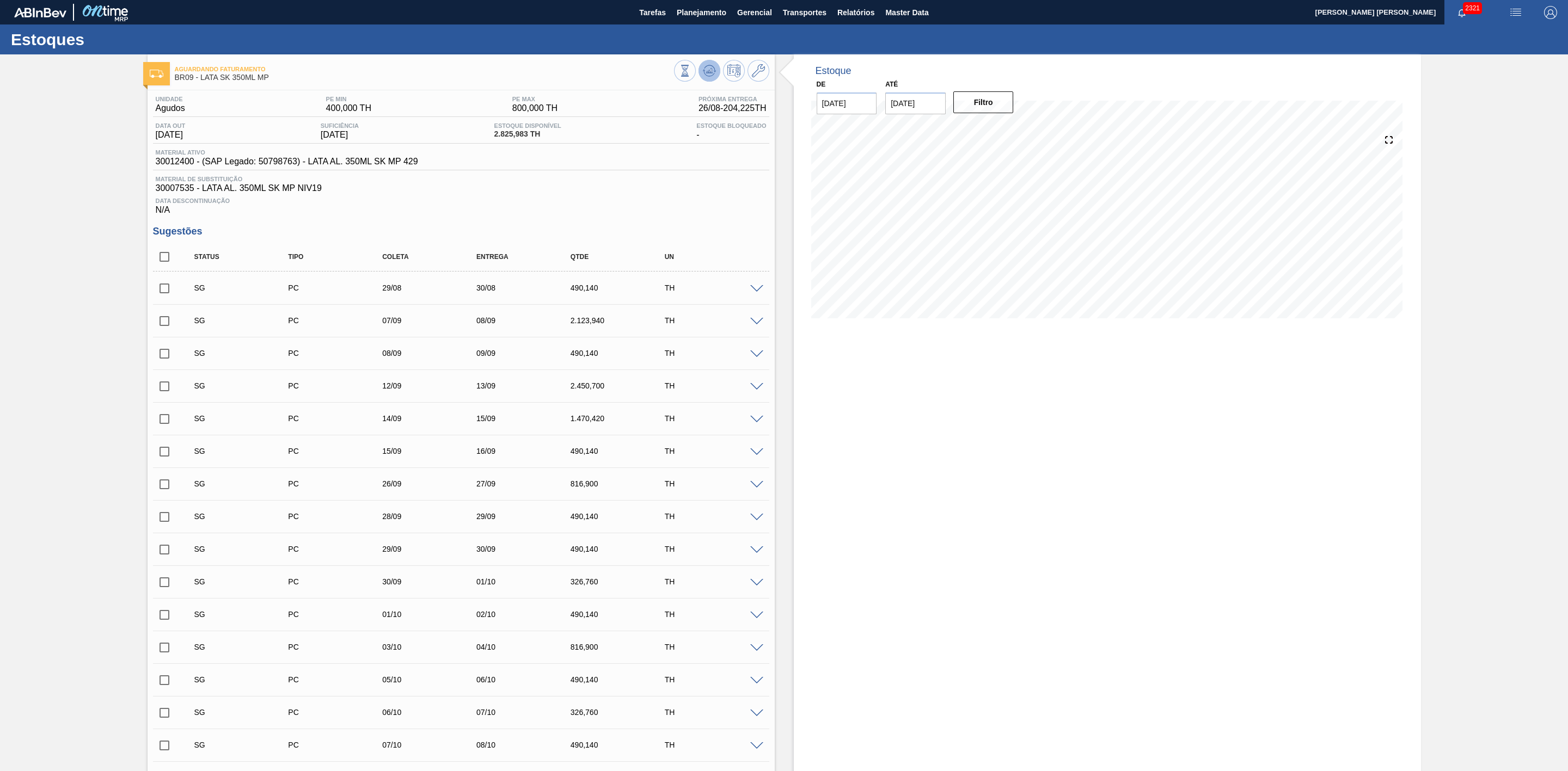
click at [713, 77] on icon at bounding box center [709, 71] width 13 height 13
click at [938, 108] on input "[DATE]" at bounding box center [916, 103] width 61 height 22
click at [912, 201] on div "15" at bounding box center [916, 199] width 14 height 14
type input "[DATE]"
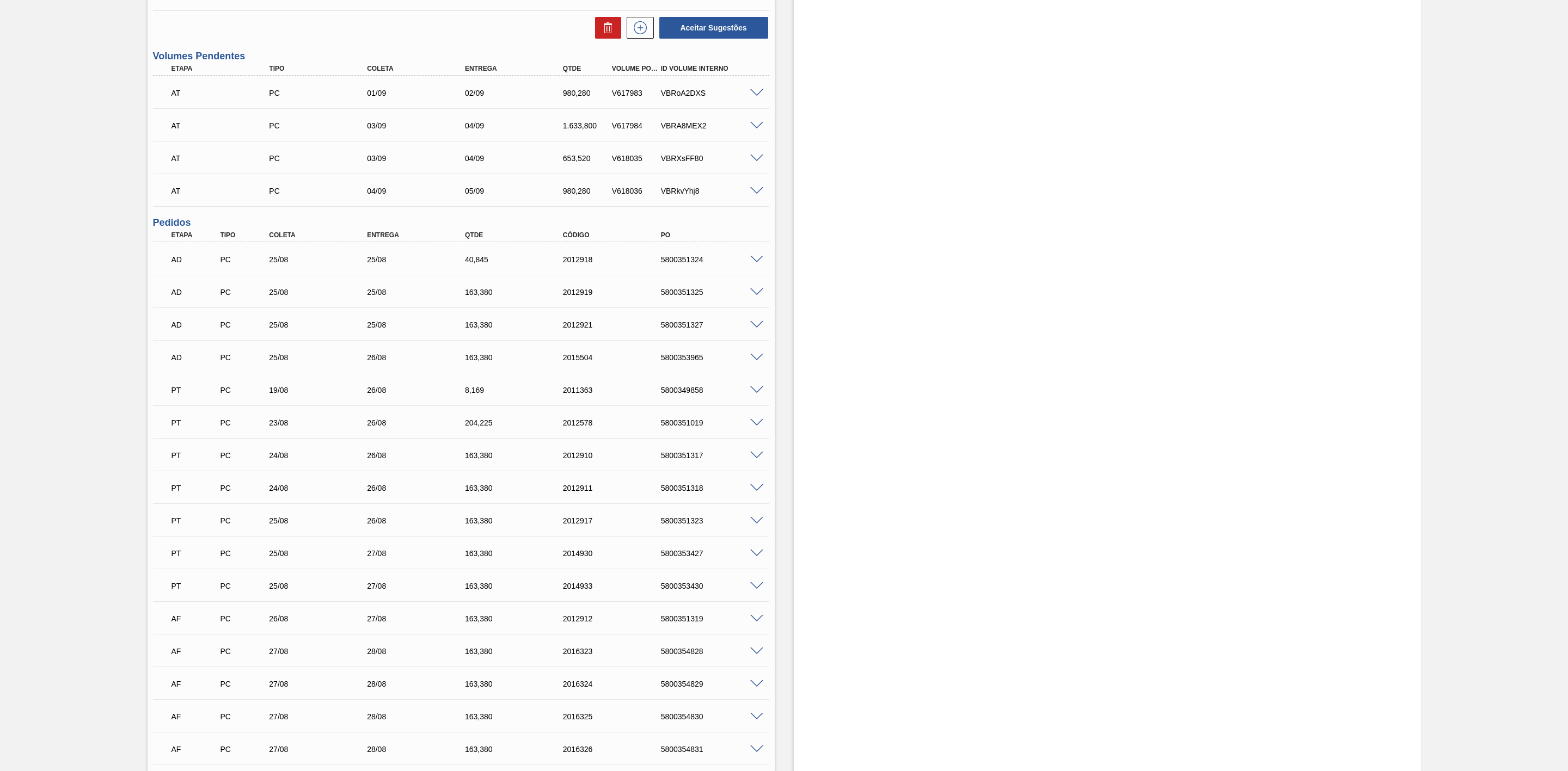
scroll to position [735, 0]
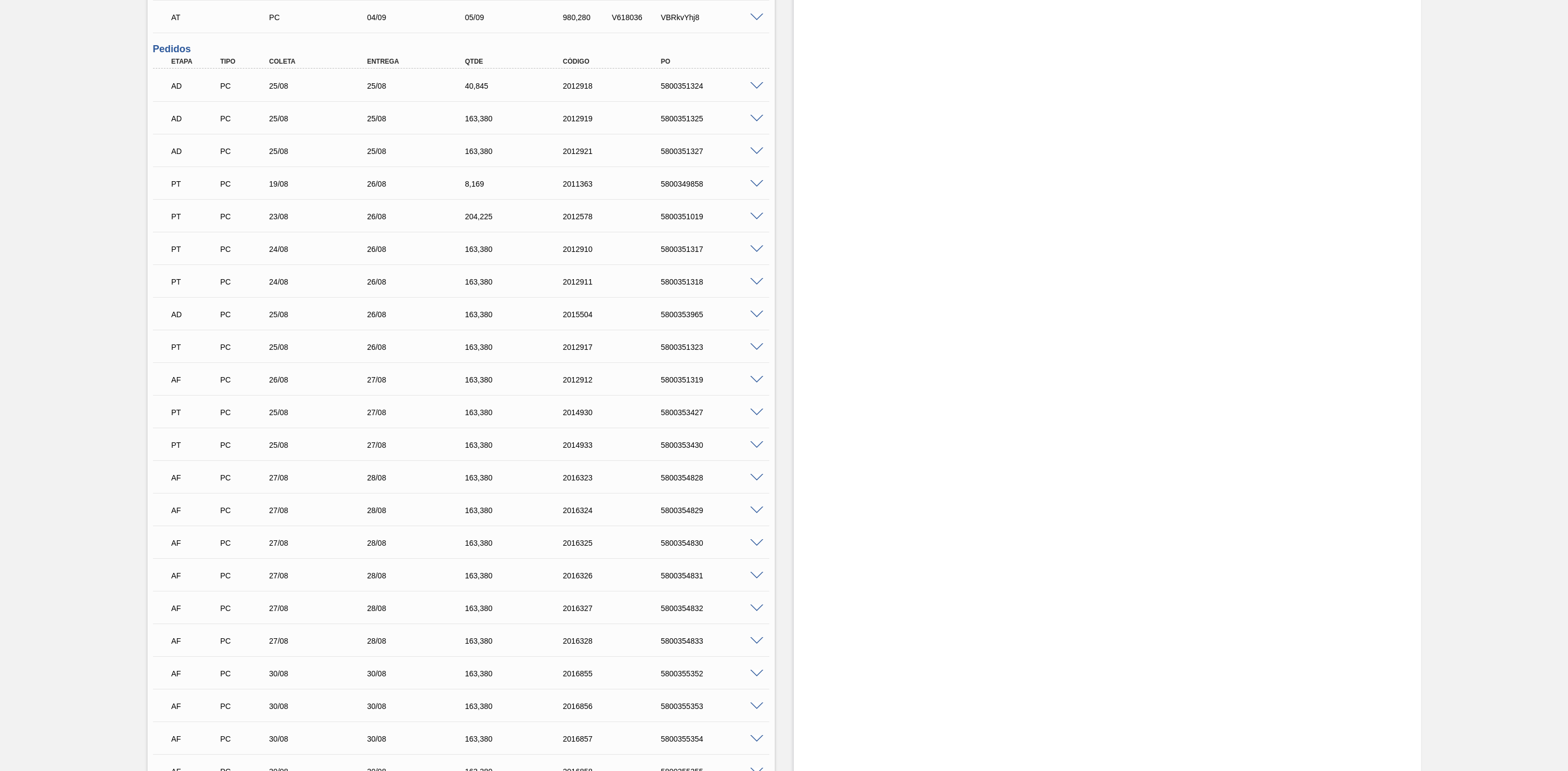
scroll to position [854, 0]
click at [691, 227] on div "5800351317" at bounding box center [715, 222] width 113 height 9
copy div "5800351317"
click at [756, 355] on span at bounding box center [757, 352] width 13 height 8
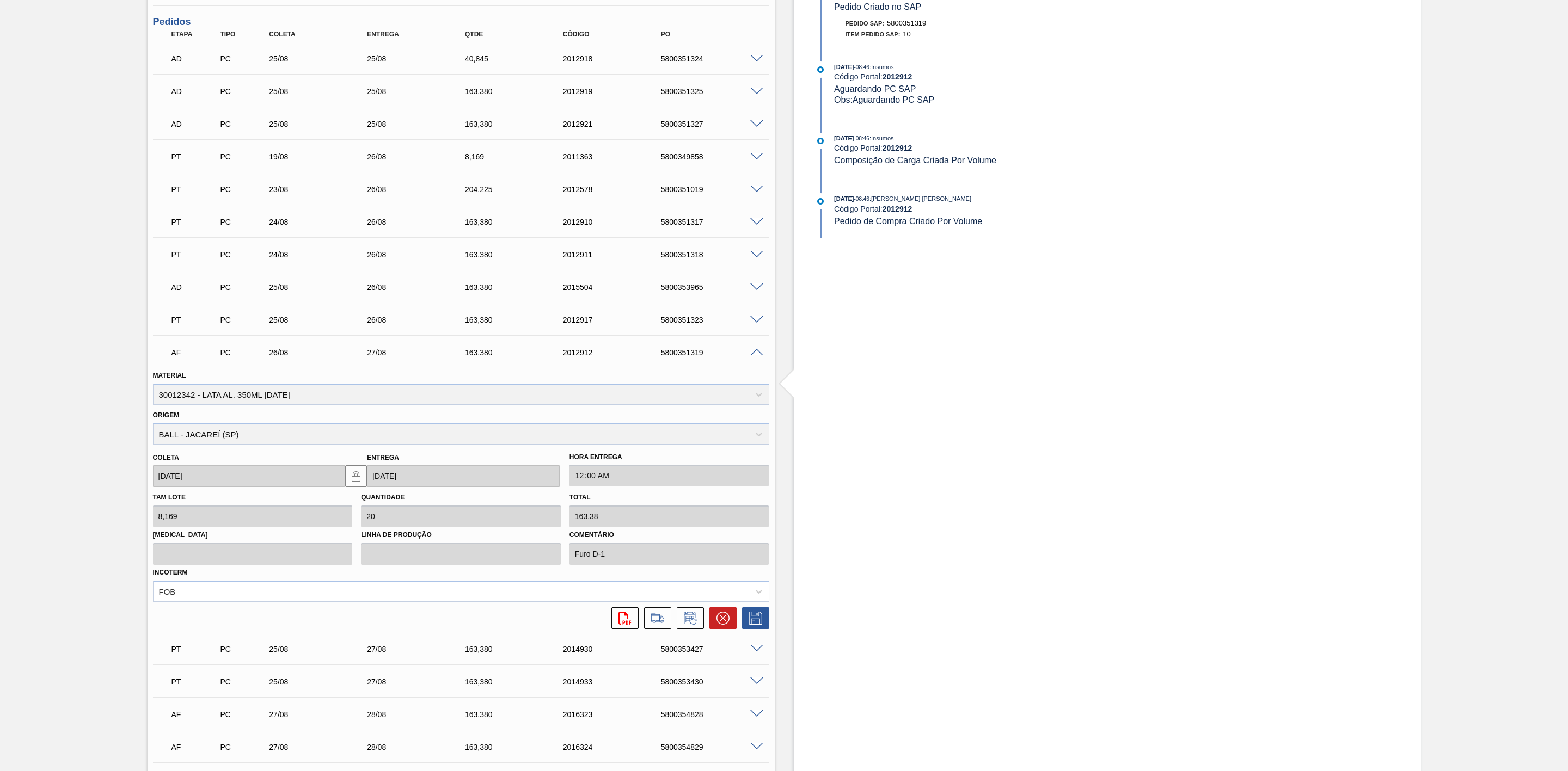
click at [757, 227] on span at bounding box center [757, 222] width 13 height 8
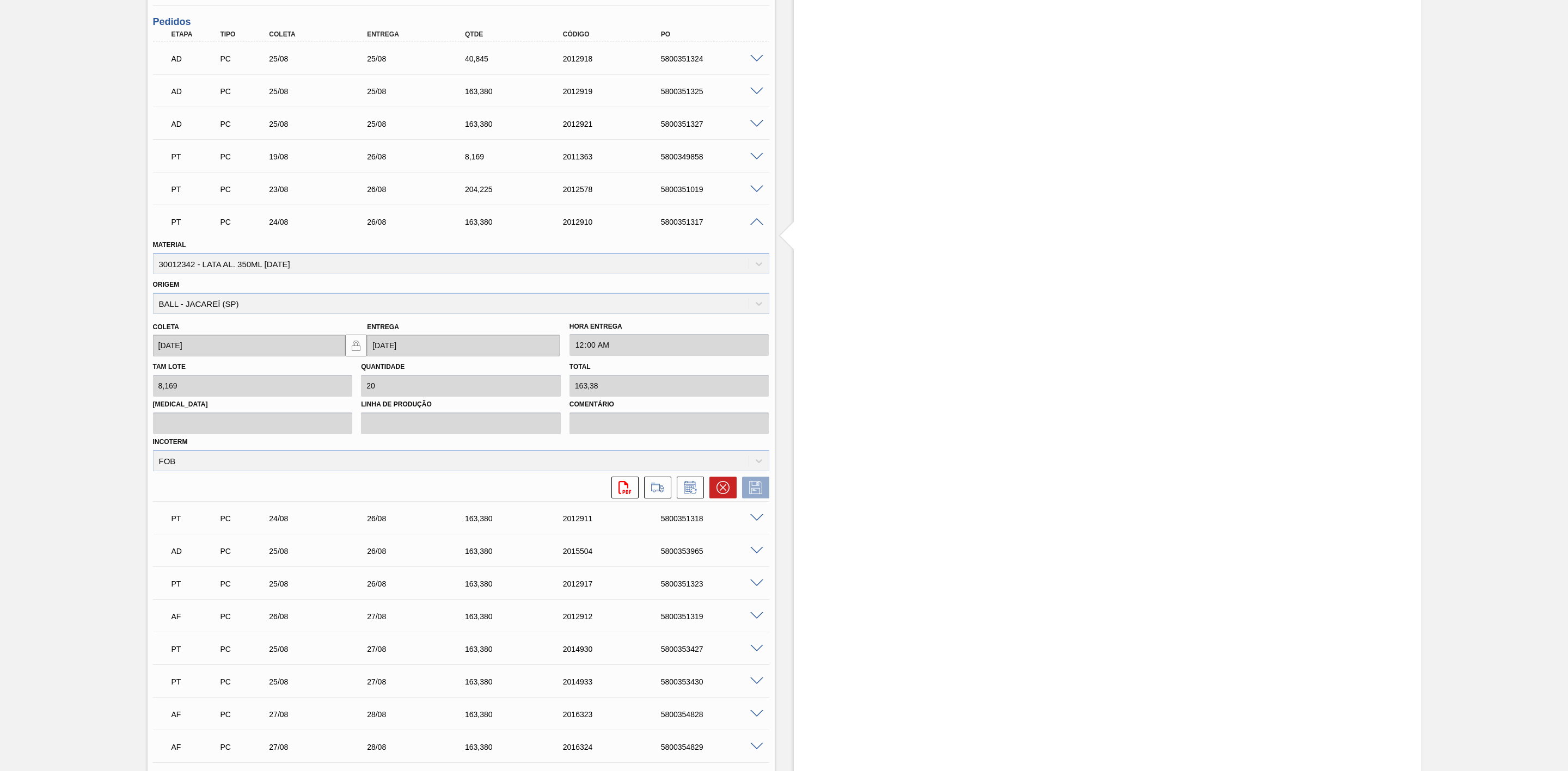
click at [755, 225] on span at bounding box center [757, 222] width 13 height 8
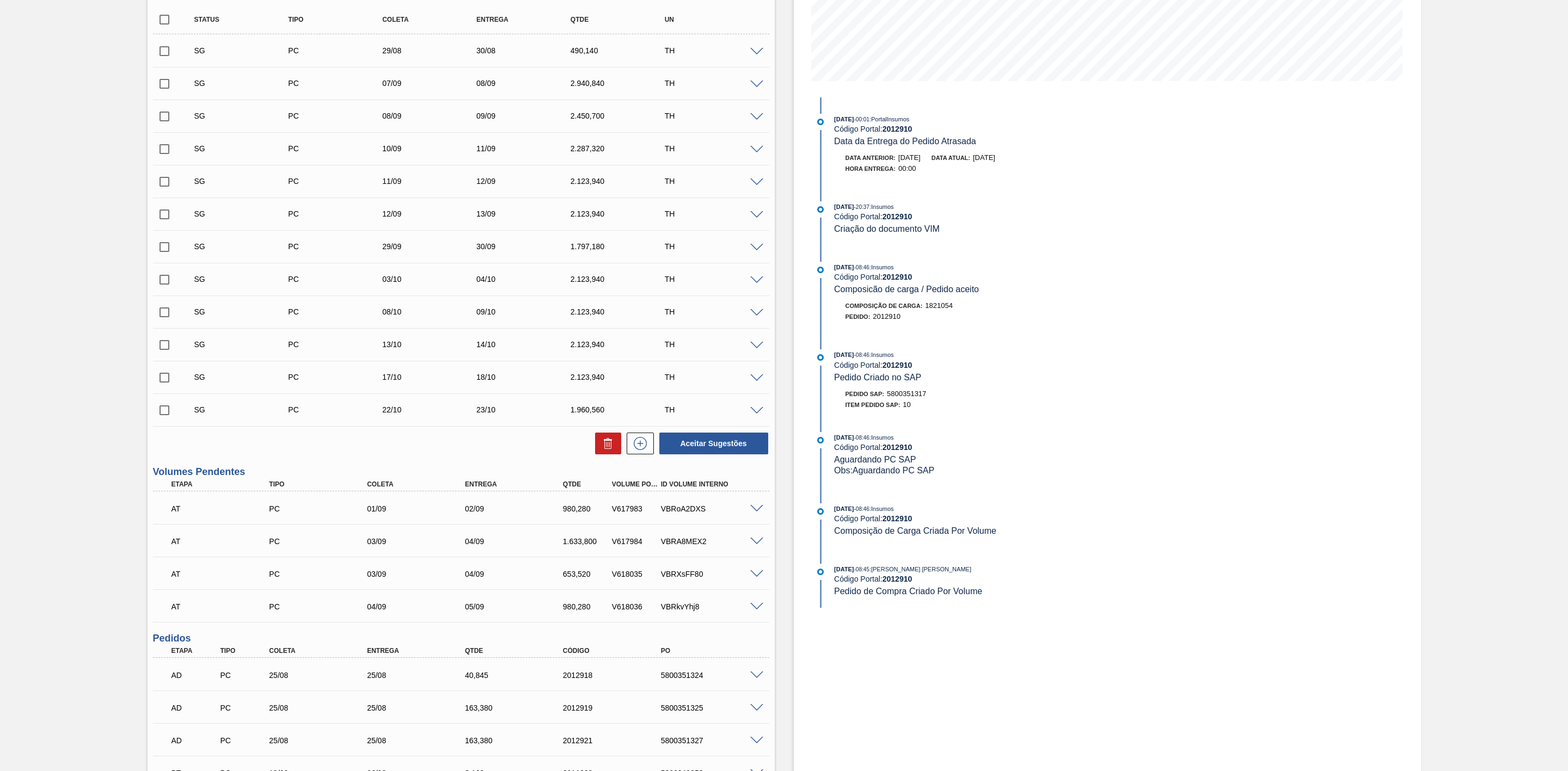
scroll to position [0, 0]
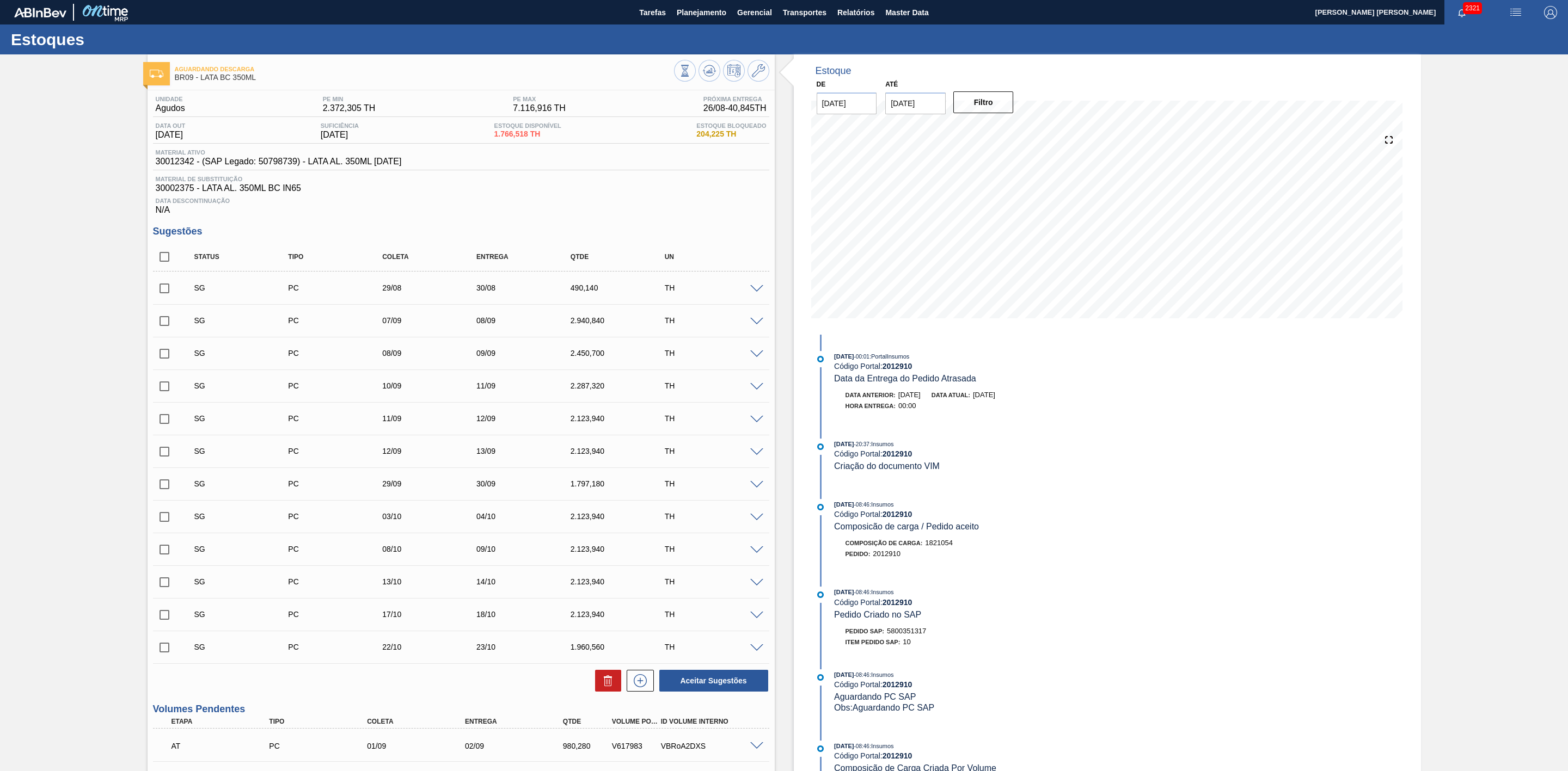
click at [1509, 6] on img "button" at bounding box center [1516, 12] width 13 height 13
click at [1483, 35] on li "Pedido Contingência" at bounding box center [1510, 38] width 100 height 19
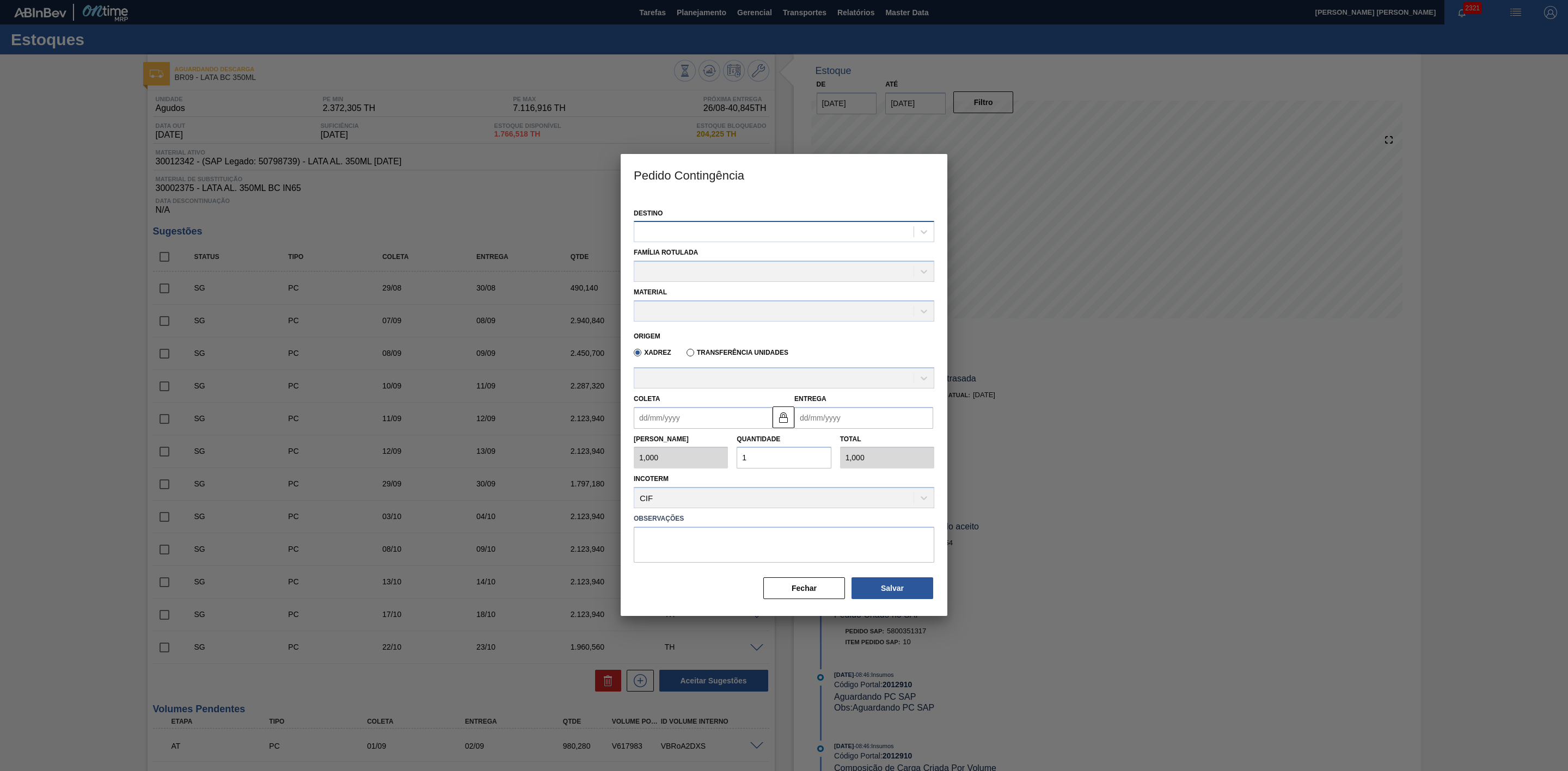
click at [750, 231] on div at bounding box center [774, 232] width 280 height 16
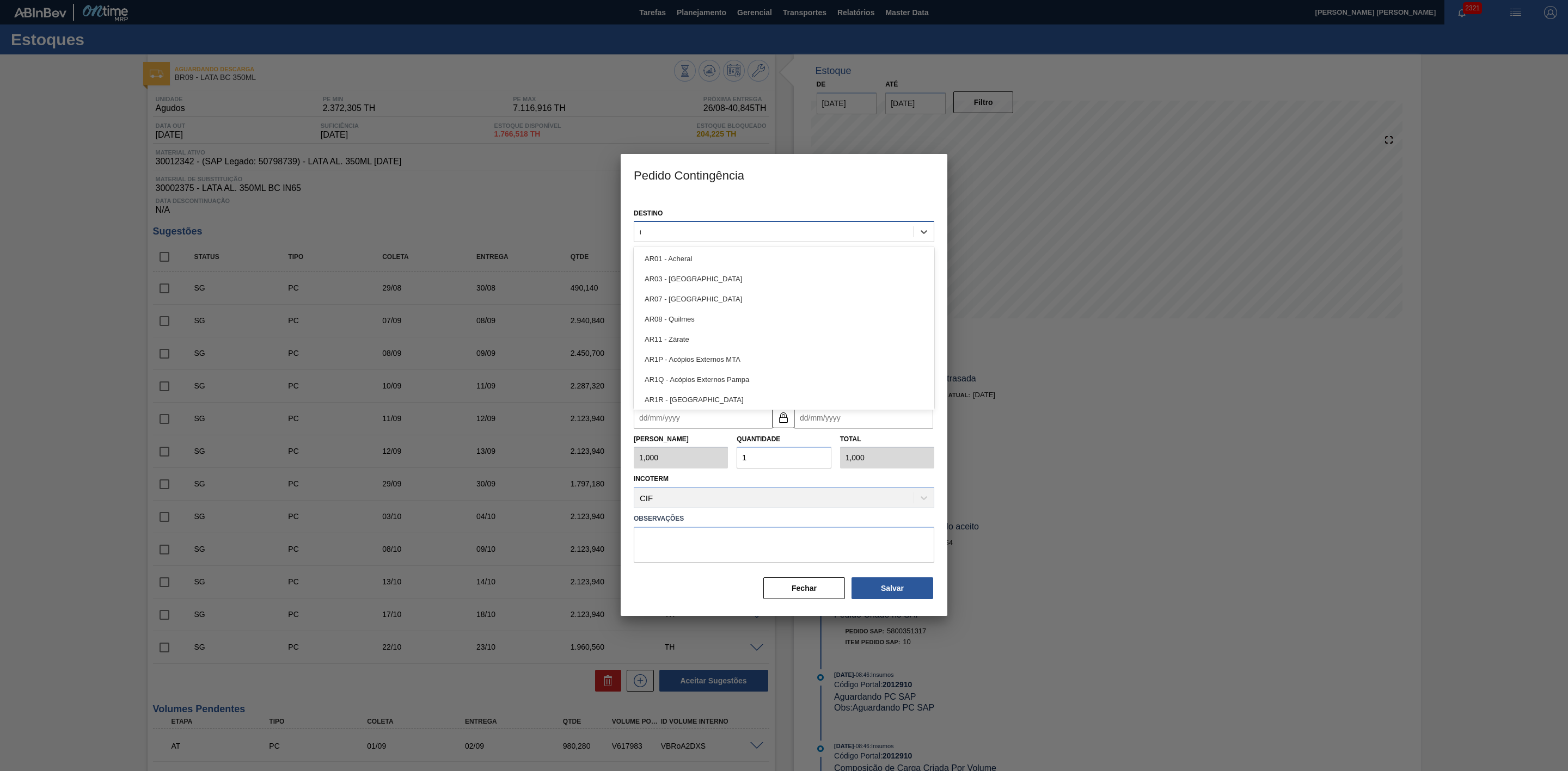
type input "09"
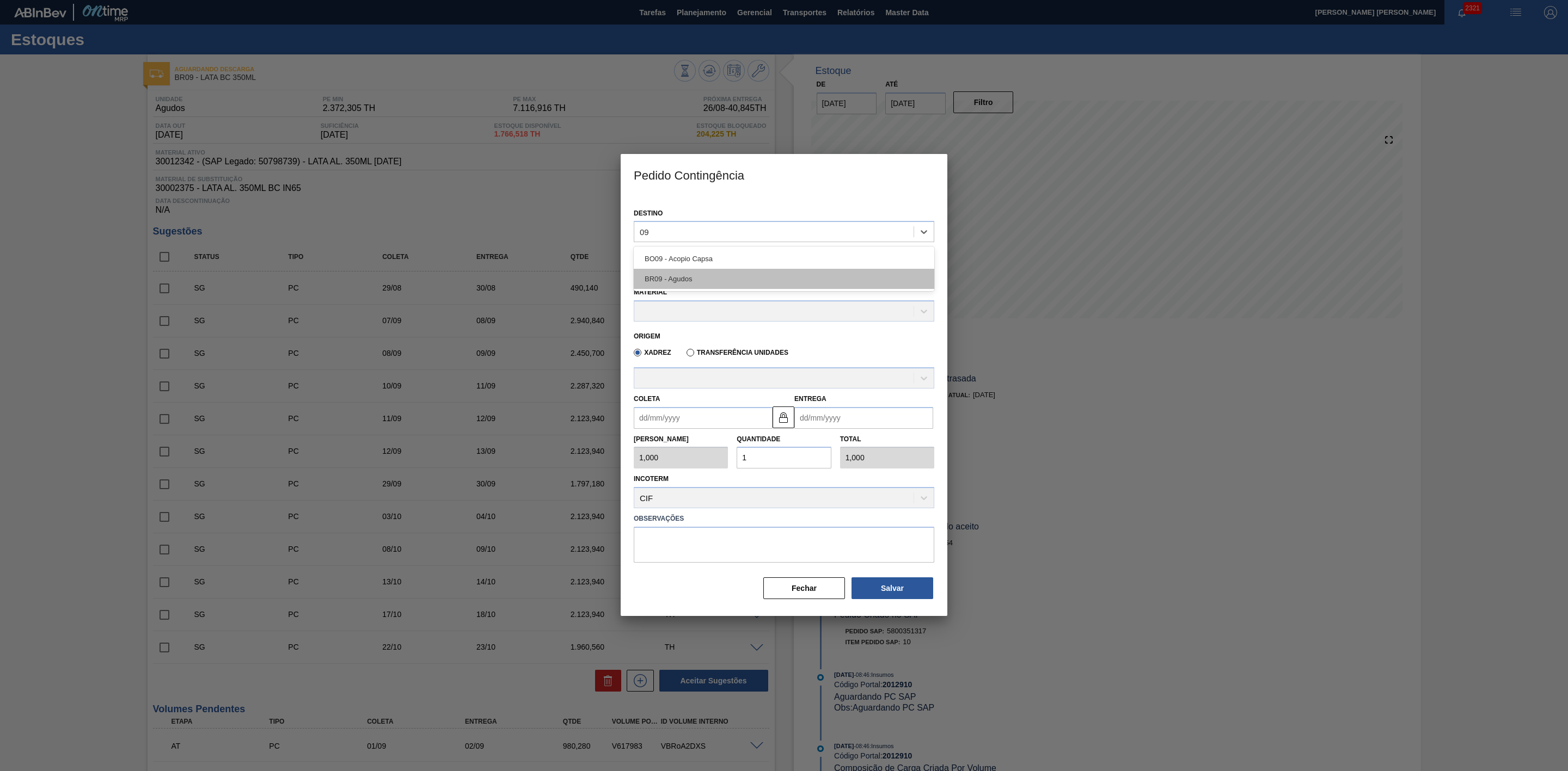
click at [689, 278] on div "BR09 - Agudos" at bounding box center [784, 279] width 300 height 20
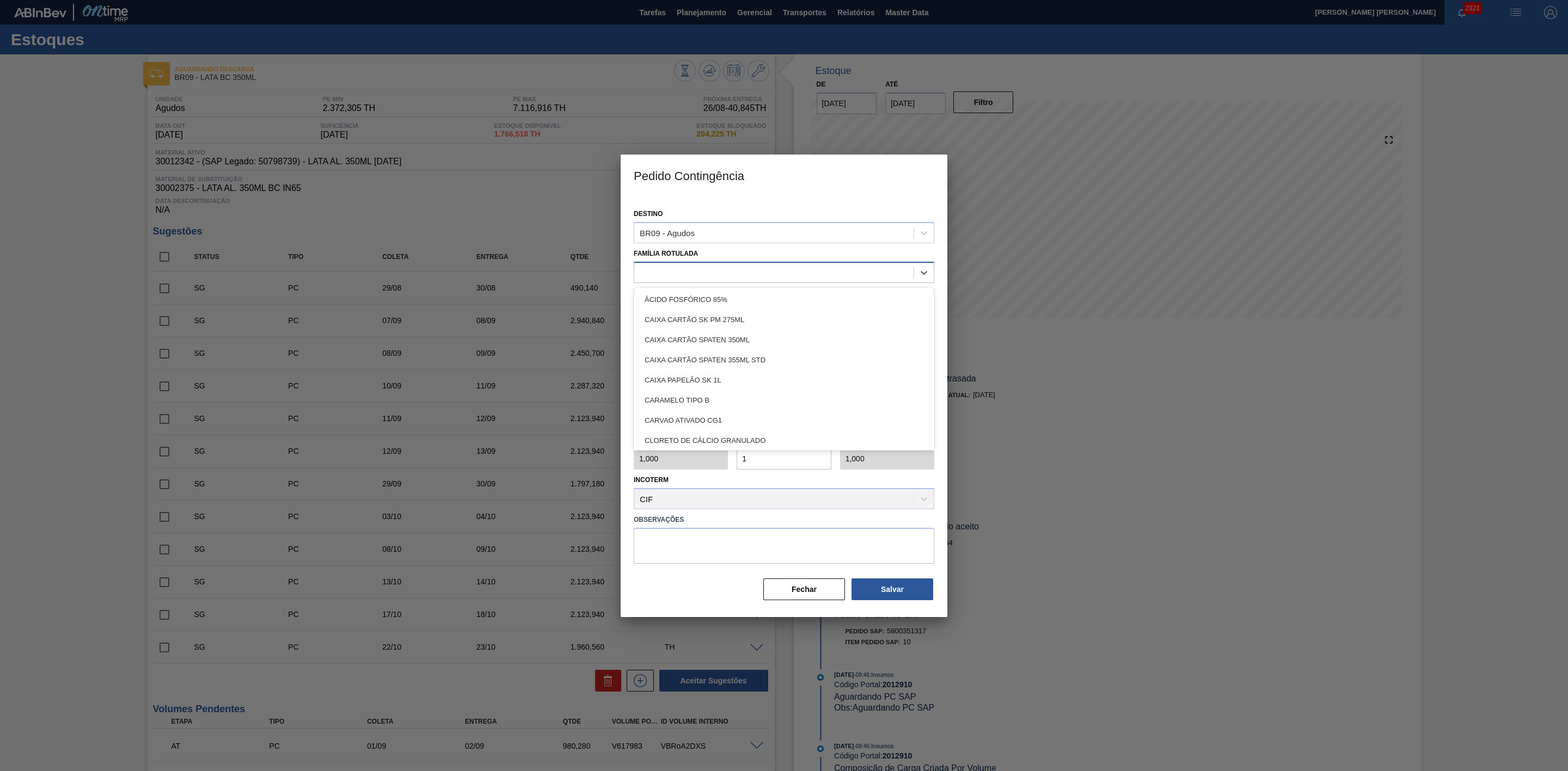
click at [704, 266] on div at bounding box center [774, 272] width 280 height 16
type Rotulada "lata bc"
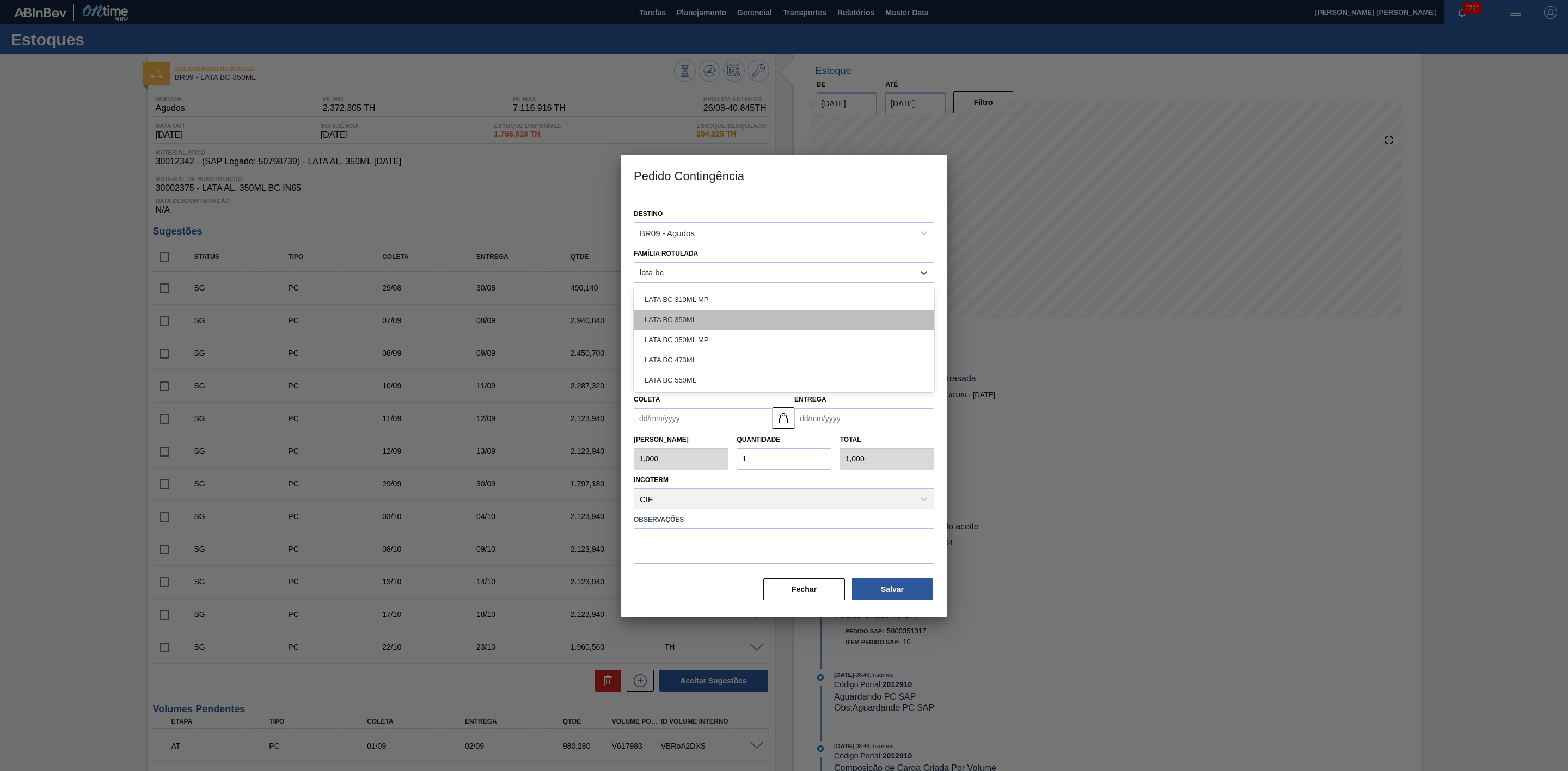
click at [685, 313] on div "LATA BC 350ML" at bounding box center [784, 320] width 300 height 20
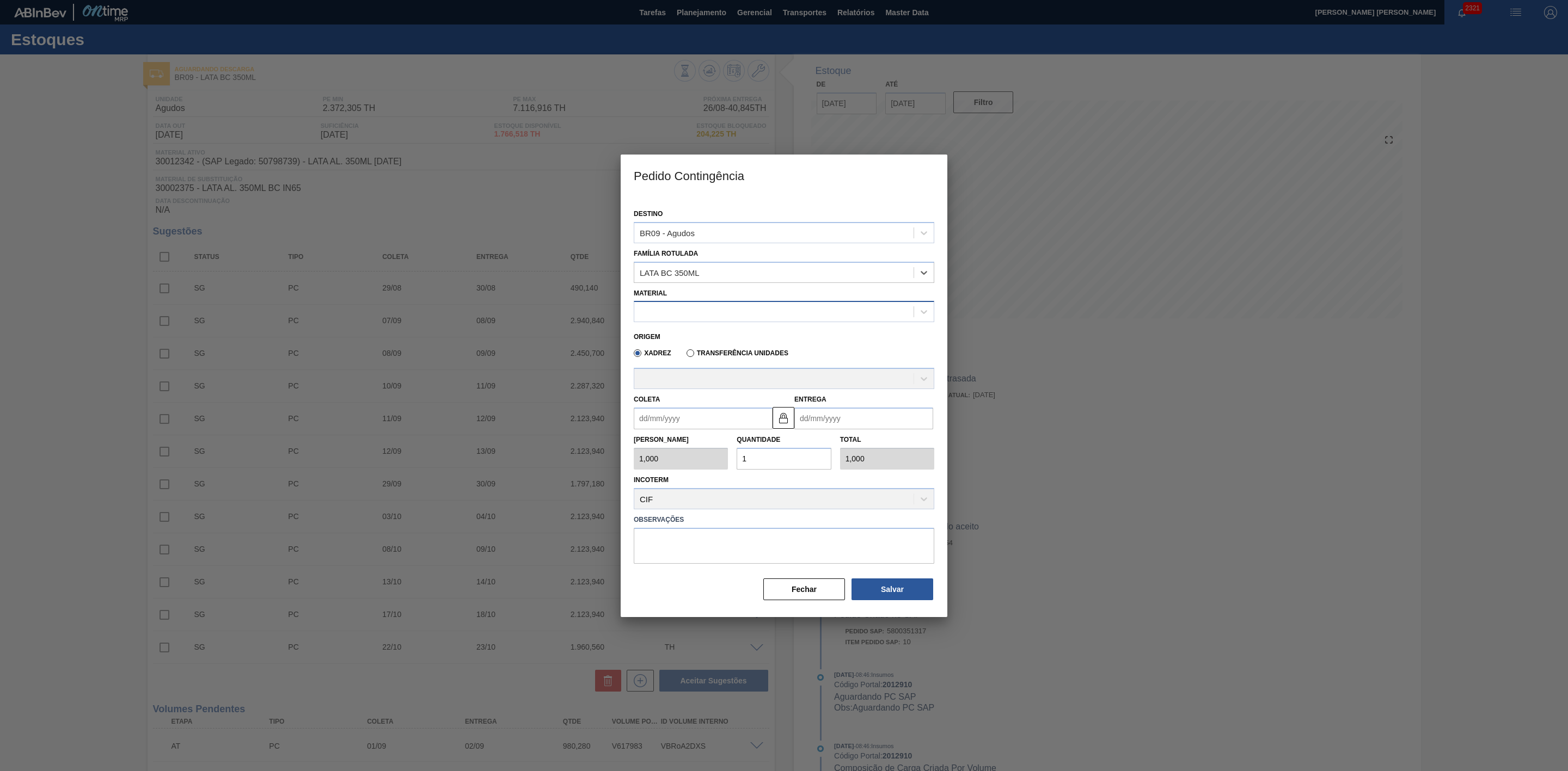
click at [696, 308] on div at bounding box center [774, 312] width 280 height 16
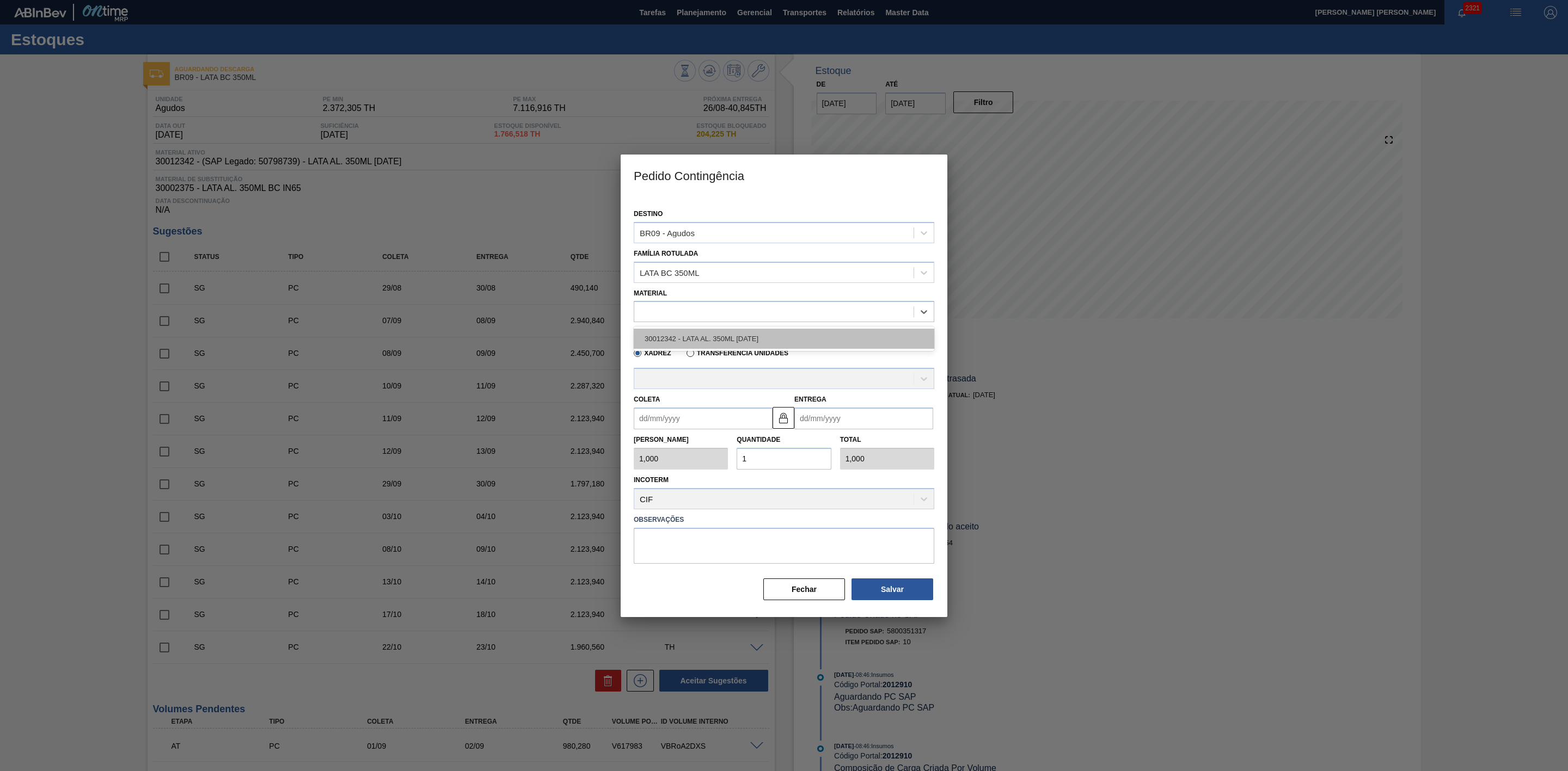
click at [737, 335] on div "30012342 - LATA AL. 350ML [DATE]" at bounding box center [784, 339] width 300 height 20
type input "8,169"
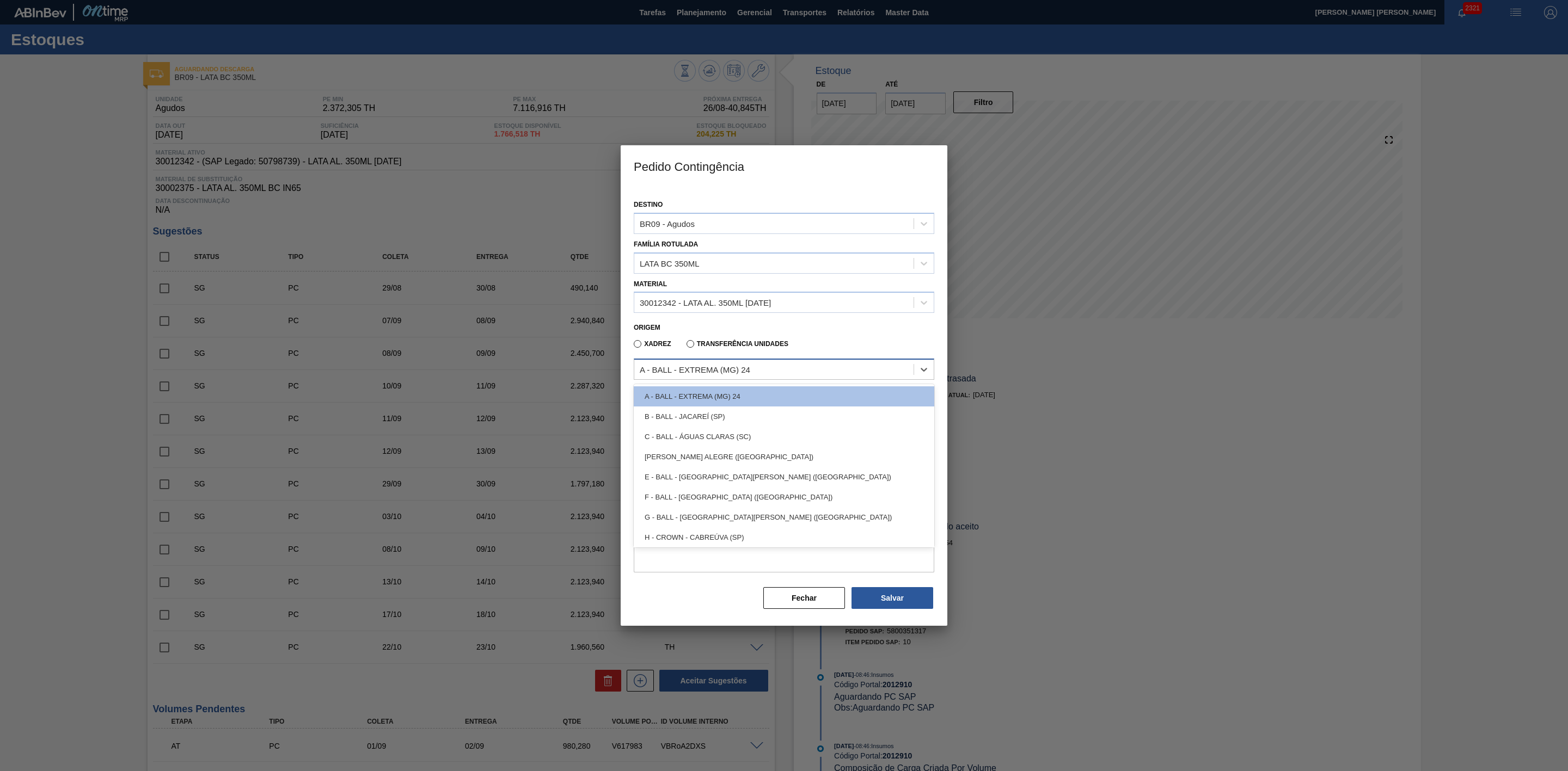
click at [740, 368] on div "A - BALL - EXTREMA (MG) 24" at bounding box center [695, 370] width 111 height 9
click at [732, 477] on div "E - BALL - TRÊS RIOS (RJ)" at bounding box center [784, 477] width 300 height 20
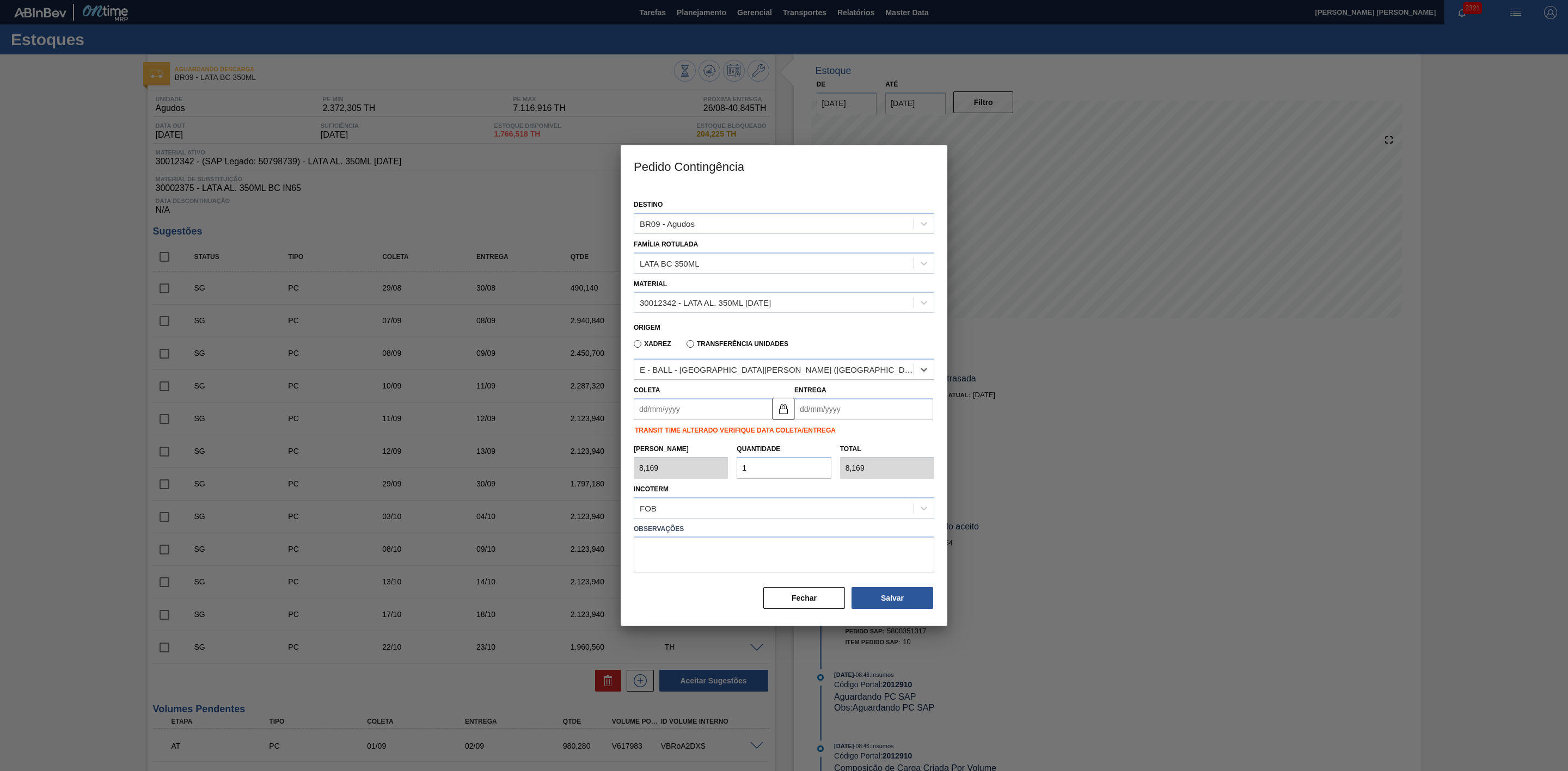
click at [734, 414] on input "Coleta" at bounding box center [703, 409] width 139 height 22
click at [681, 538] on div "26" at bounding box center [682, 541] width 14 height 14
type input "[DATE]"
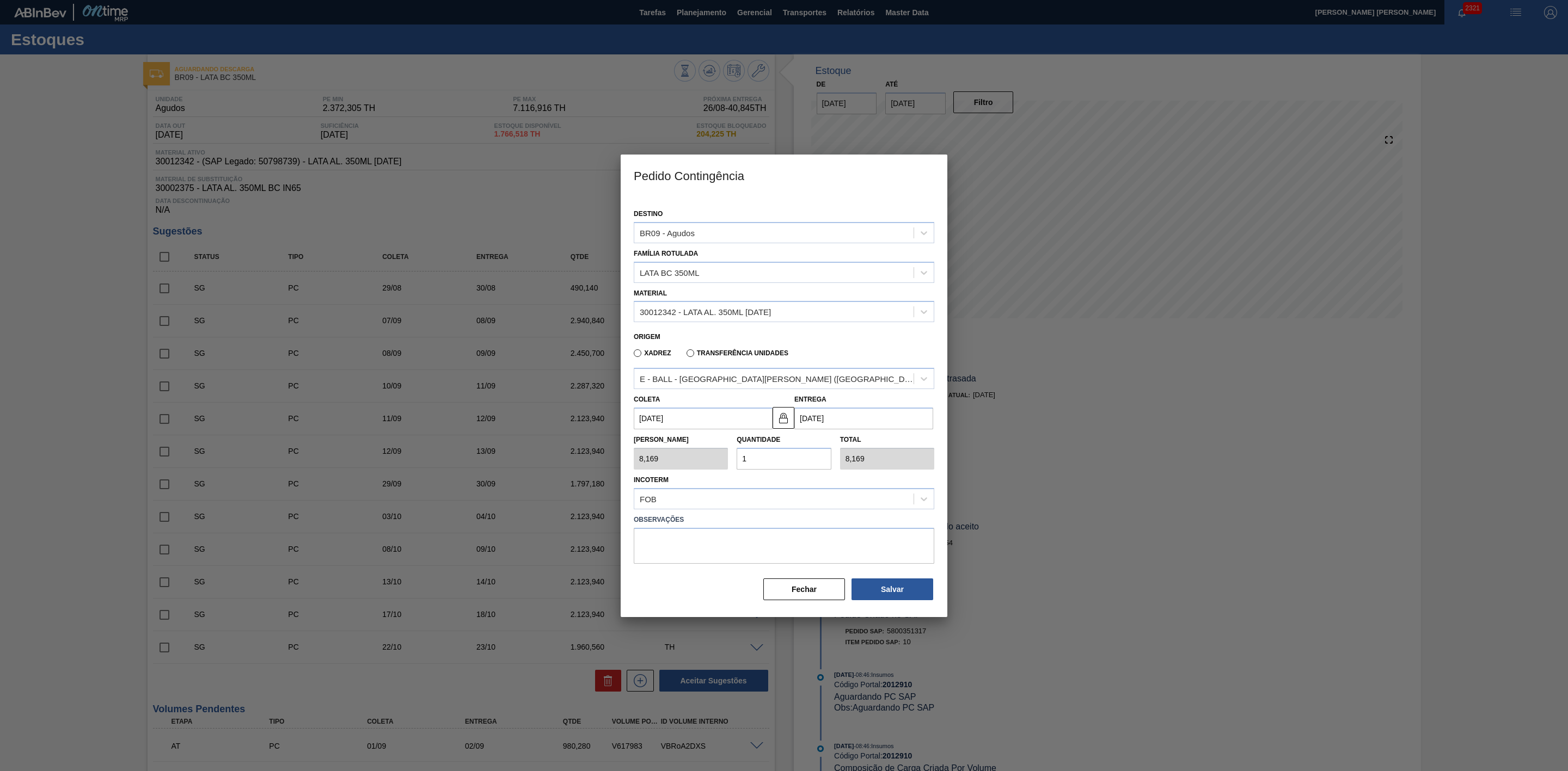
click at [727, 459] on div "Tam Lote 8,169 Quantidade 1 Total 8,169" at bounding box center [784, 450] width 309 height 40
type input "2"
type input "16,338"
type input "20"
type input "163,380"
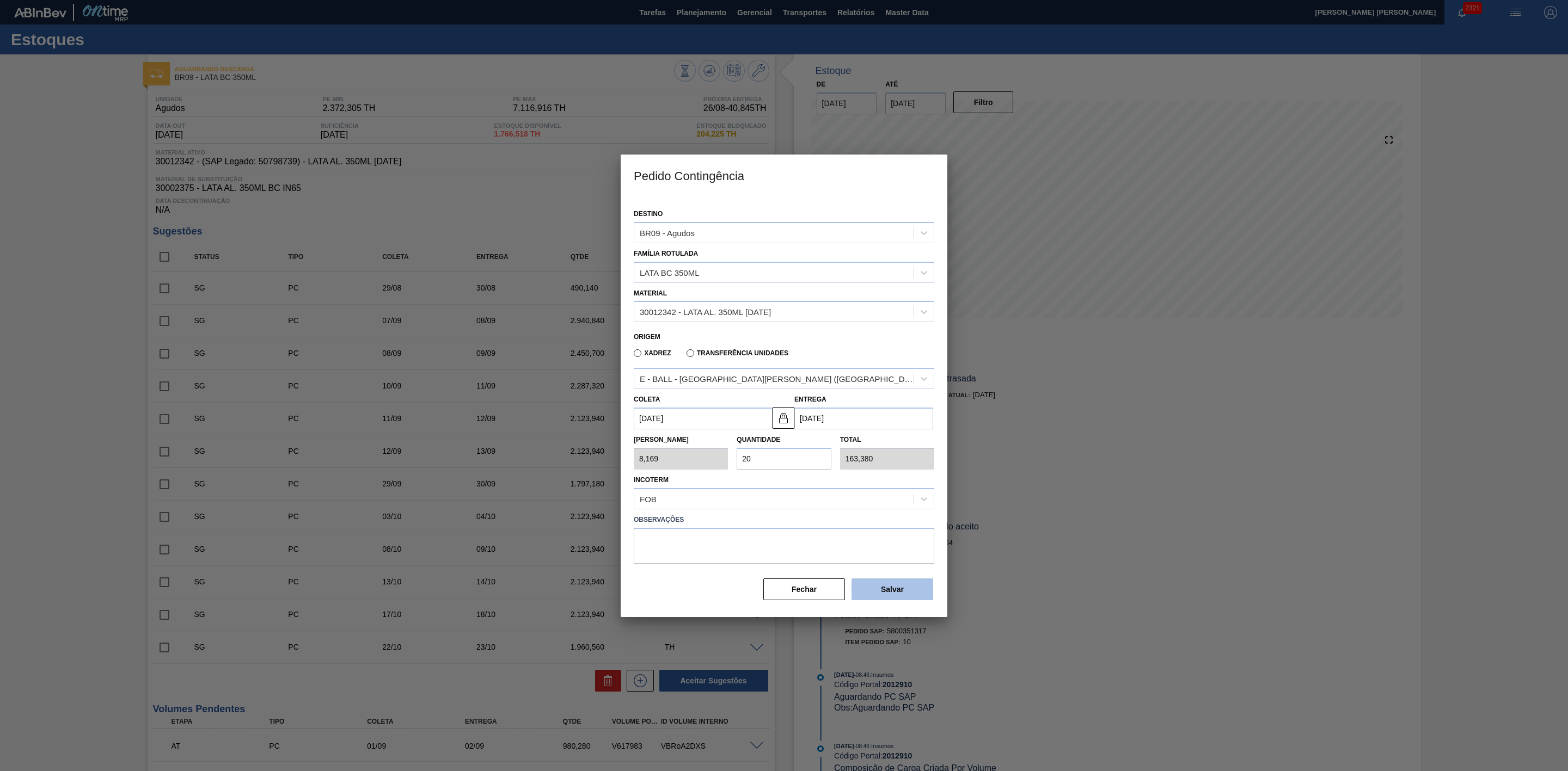
type input "20"
click at [884, 585] on button "Salvar" at bounding box center [892, 589] width 82 height 22
type input "1,000"
type input "1"
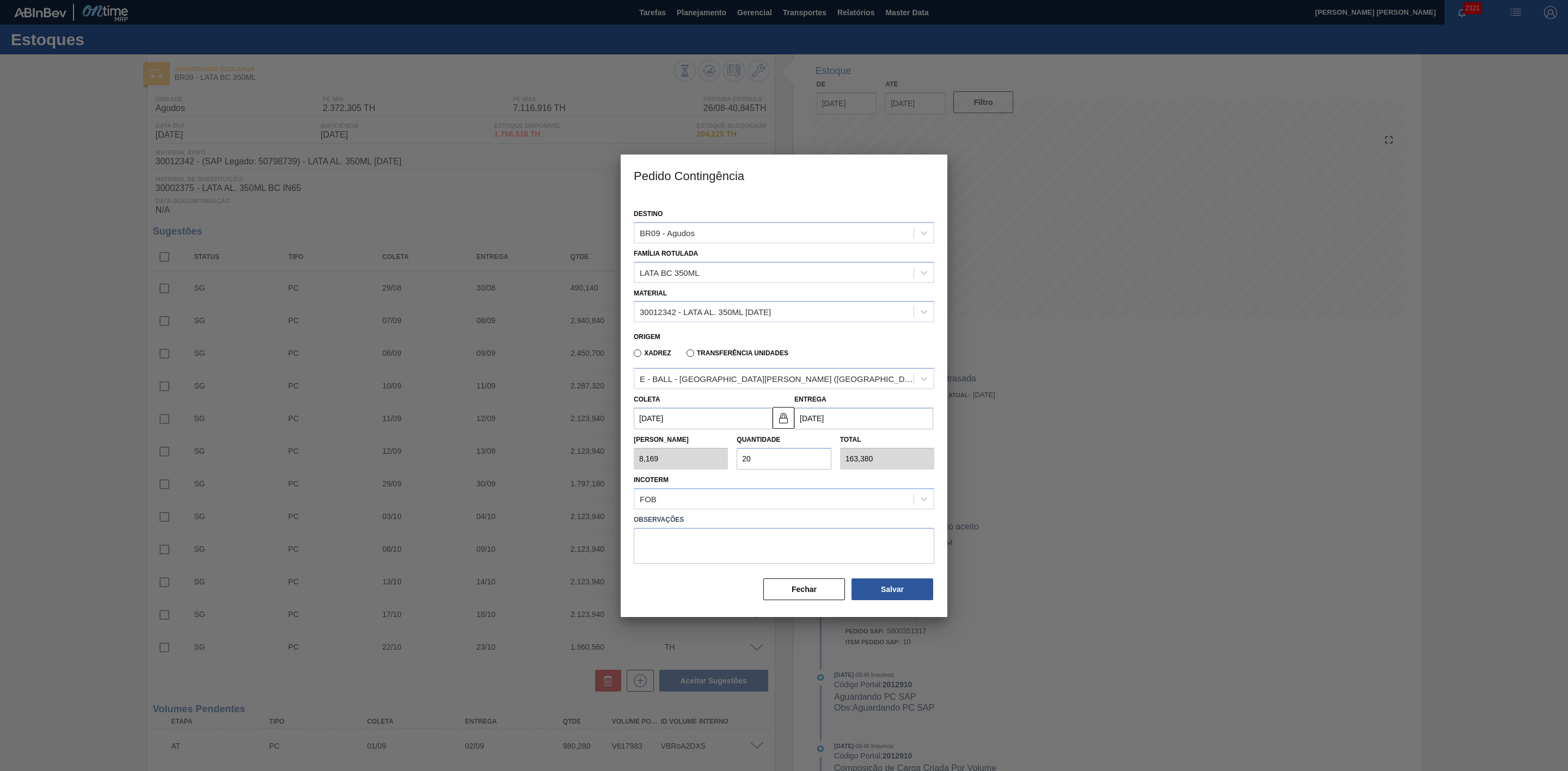
type input "1,000"
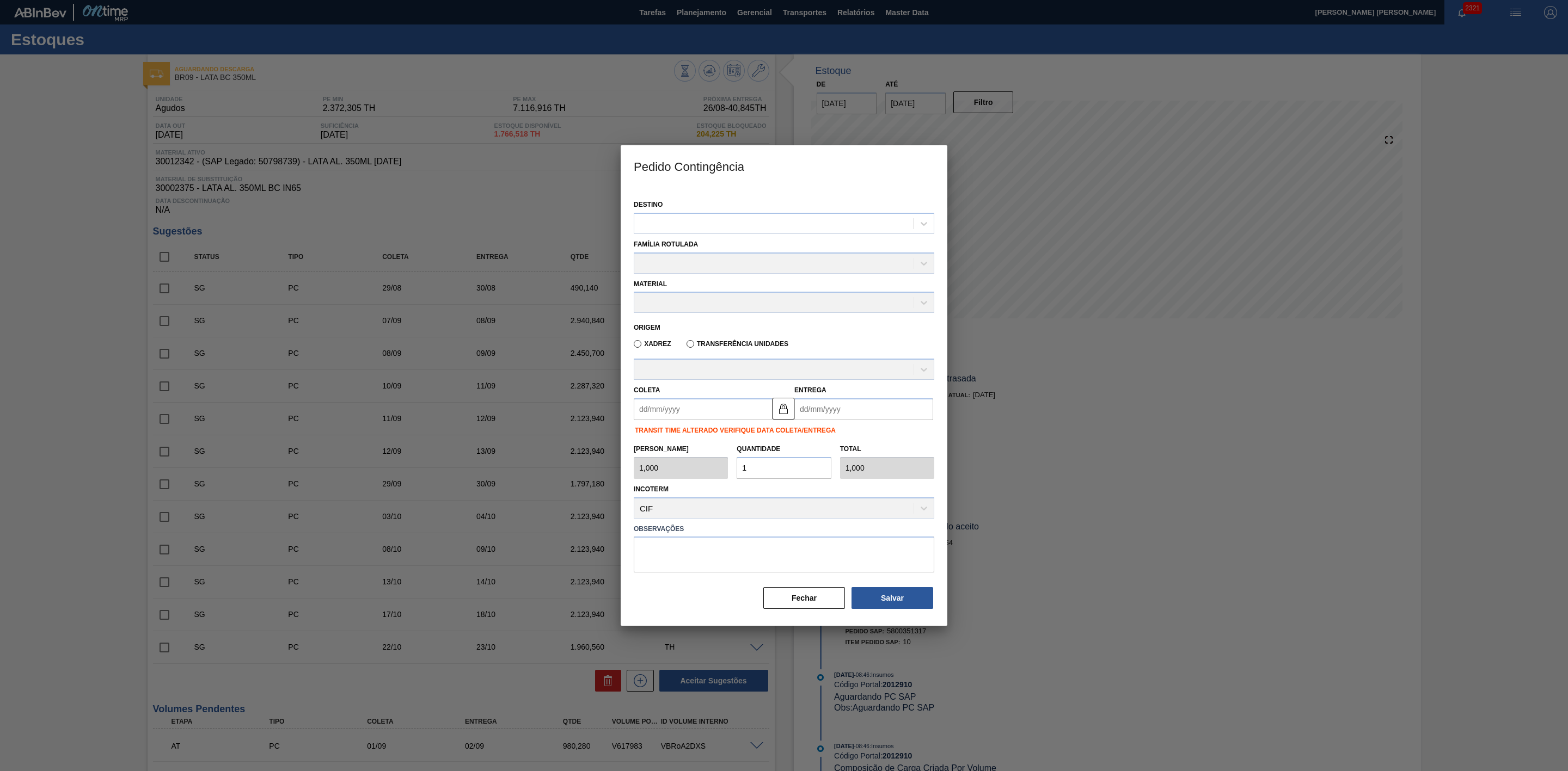
click at [1059, 555] on div at bounding box center [784, 386] width 1568 height 771
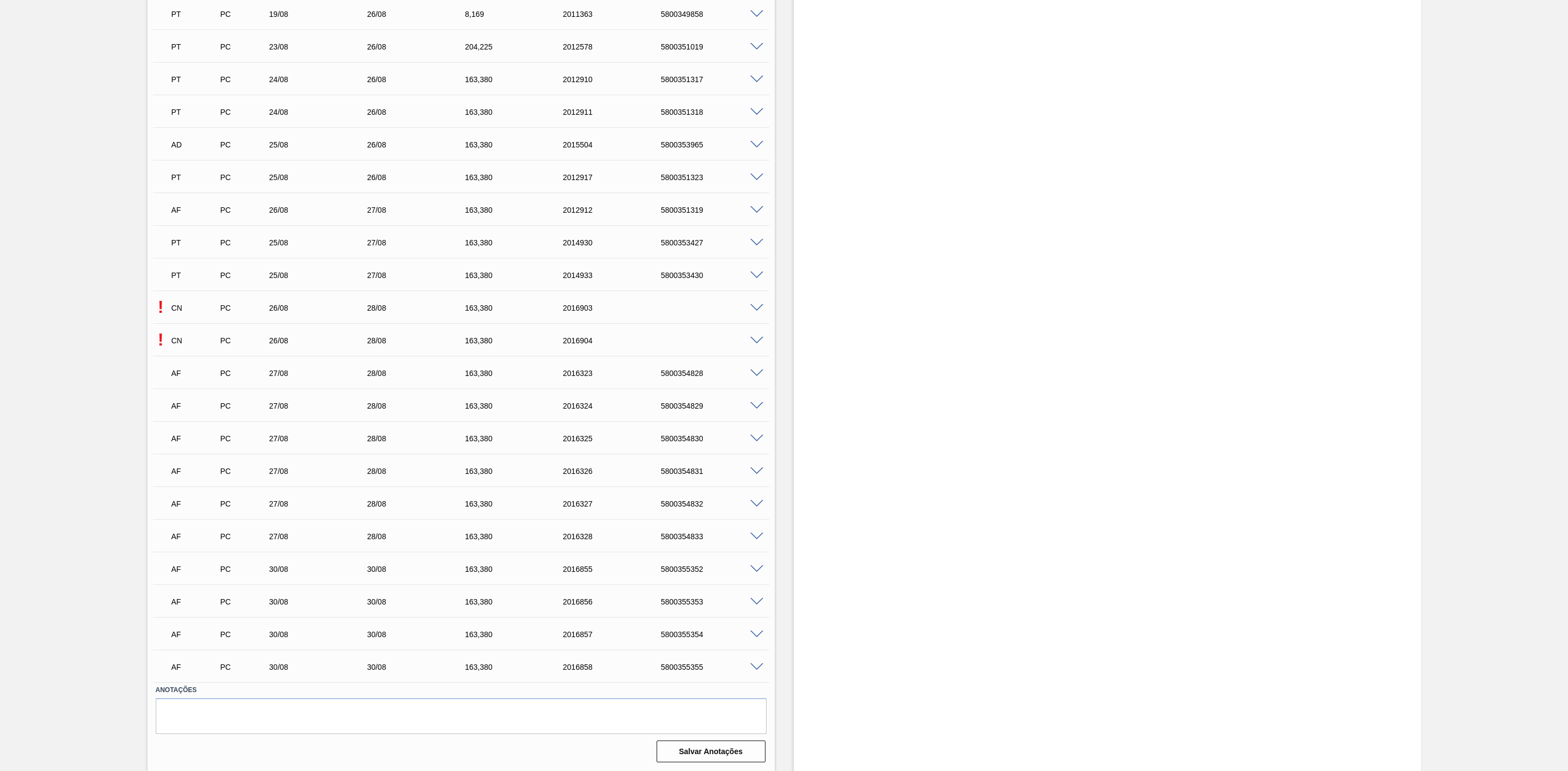
scroll to position [1001, 0]
click at [756, 308] on span at bounding box center [757, 308] width 13 height 8
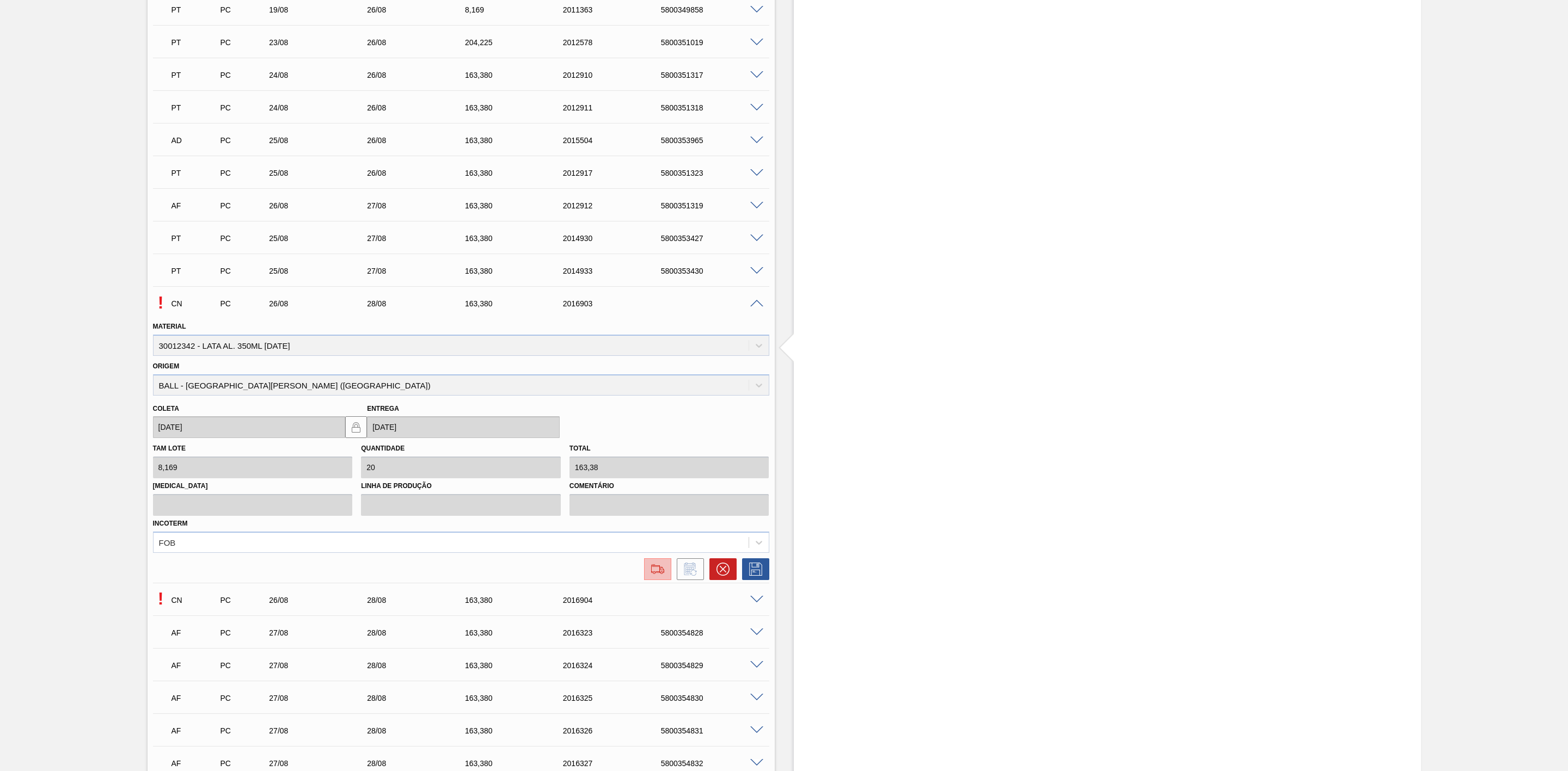
click at [660, 575] on img at bounding box center [658, 570] width 17 height 13
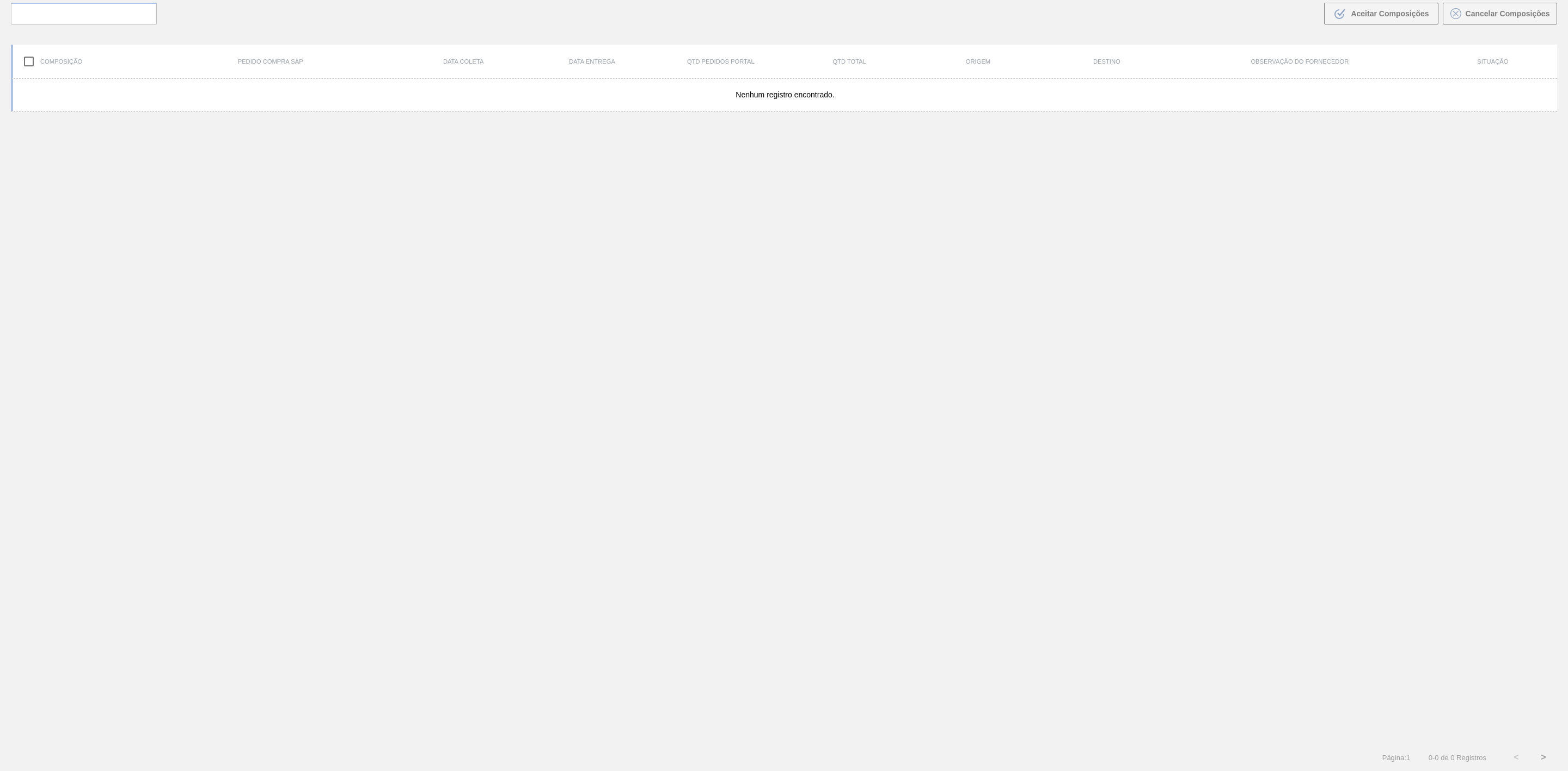
scroll to position [79, 0]
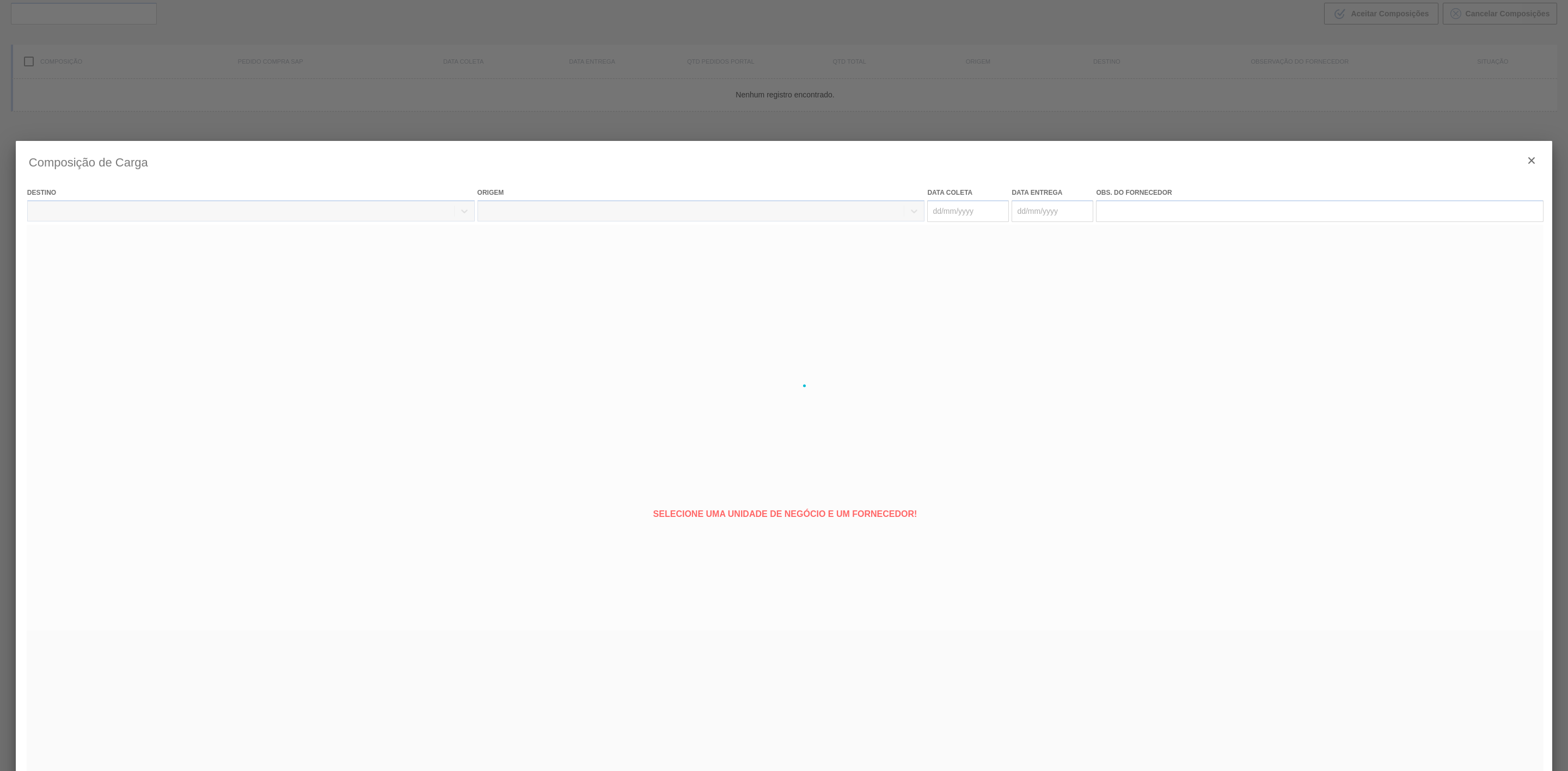
type coleta "[DATE]"
type entrega "[DATE]"
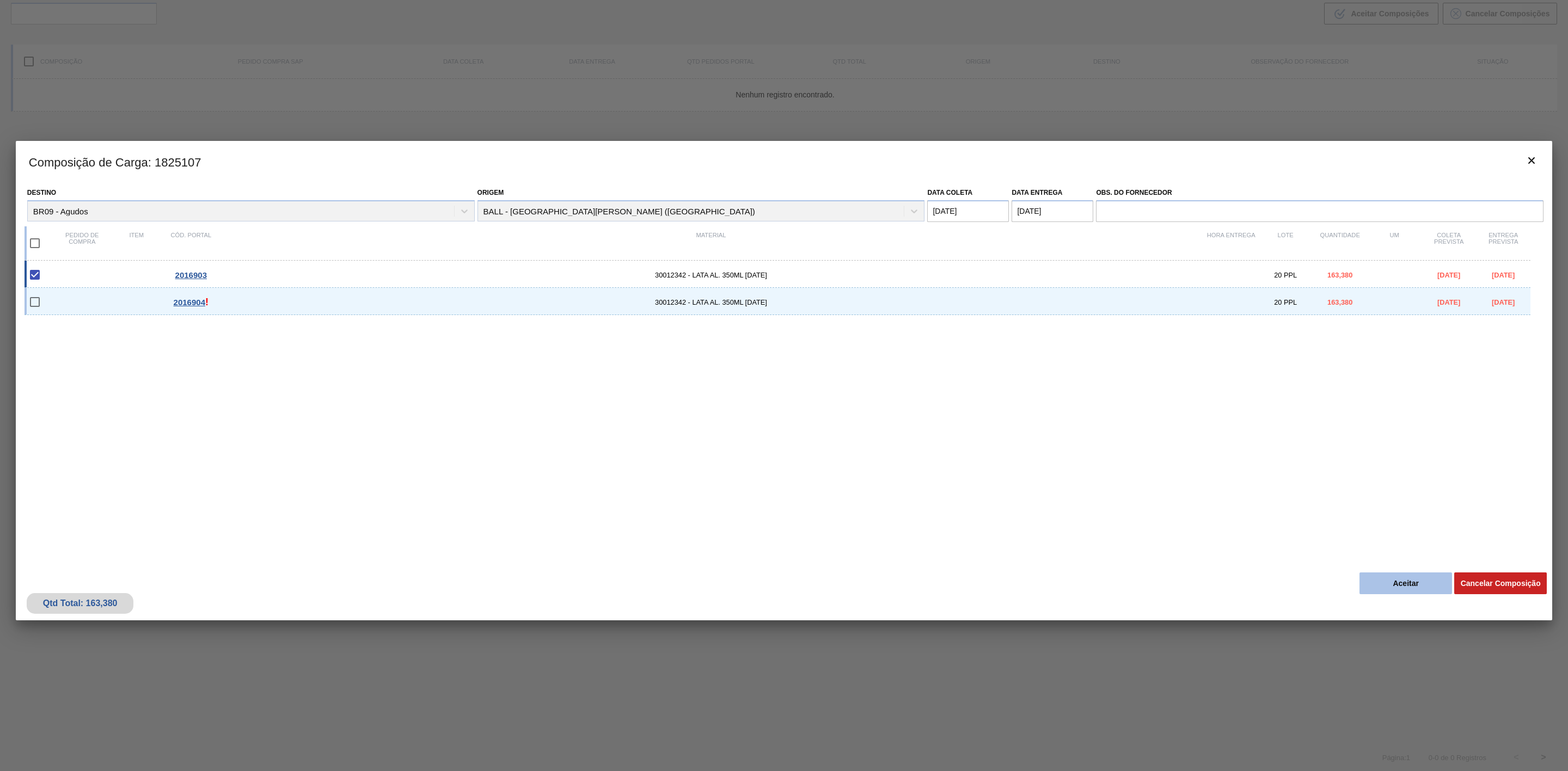
click at [1420, 590] on button "Aceitar" at bounding box center [1406, 583] width 92 height 22
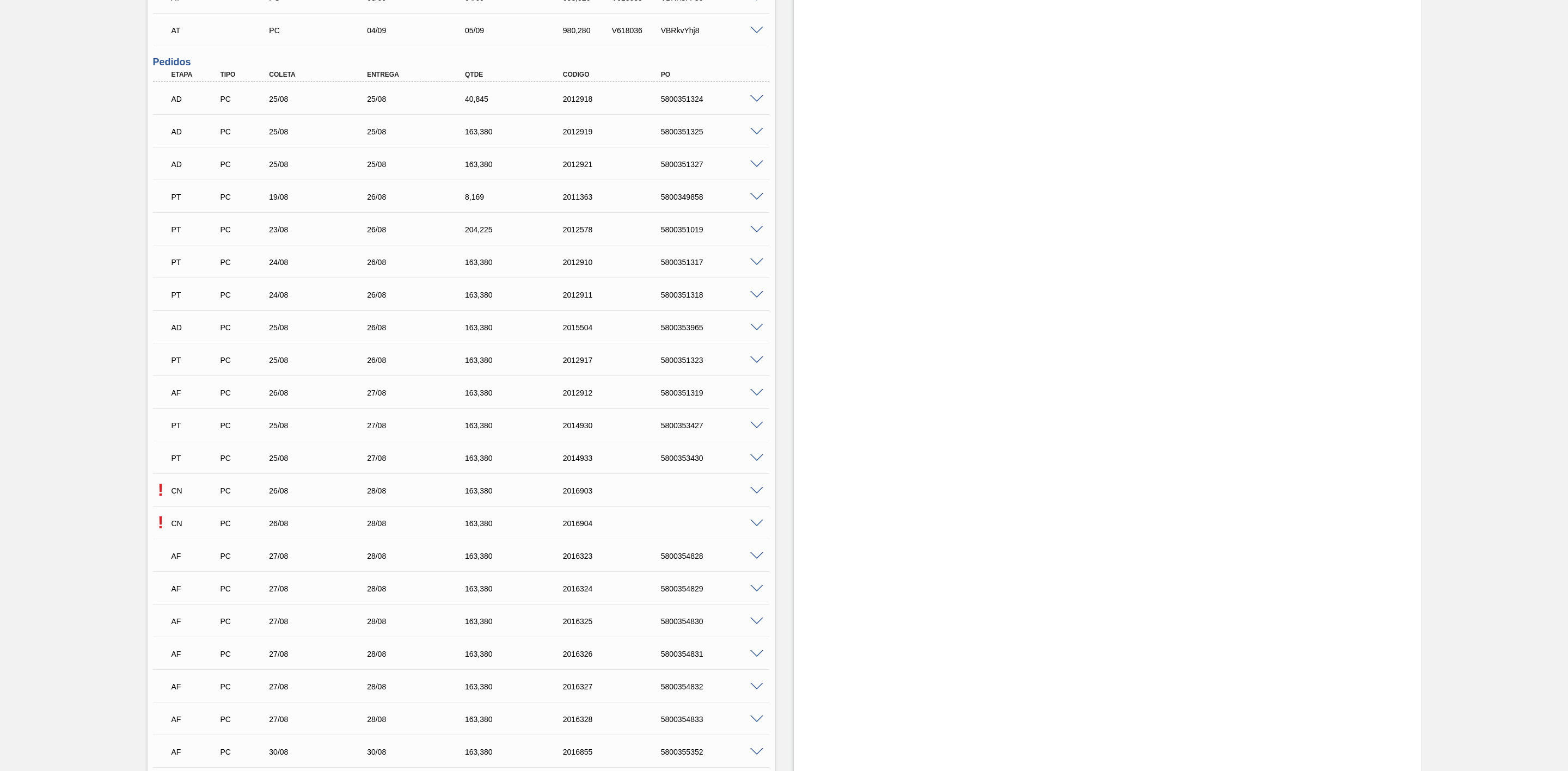
scroll to position [816, 0]
click at [755, 526] on span at bounding box center [757, 520] width 13 height 8
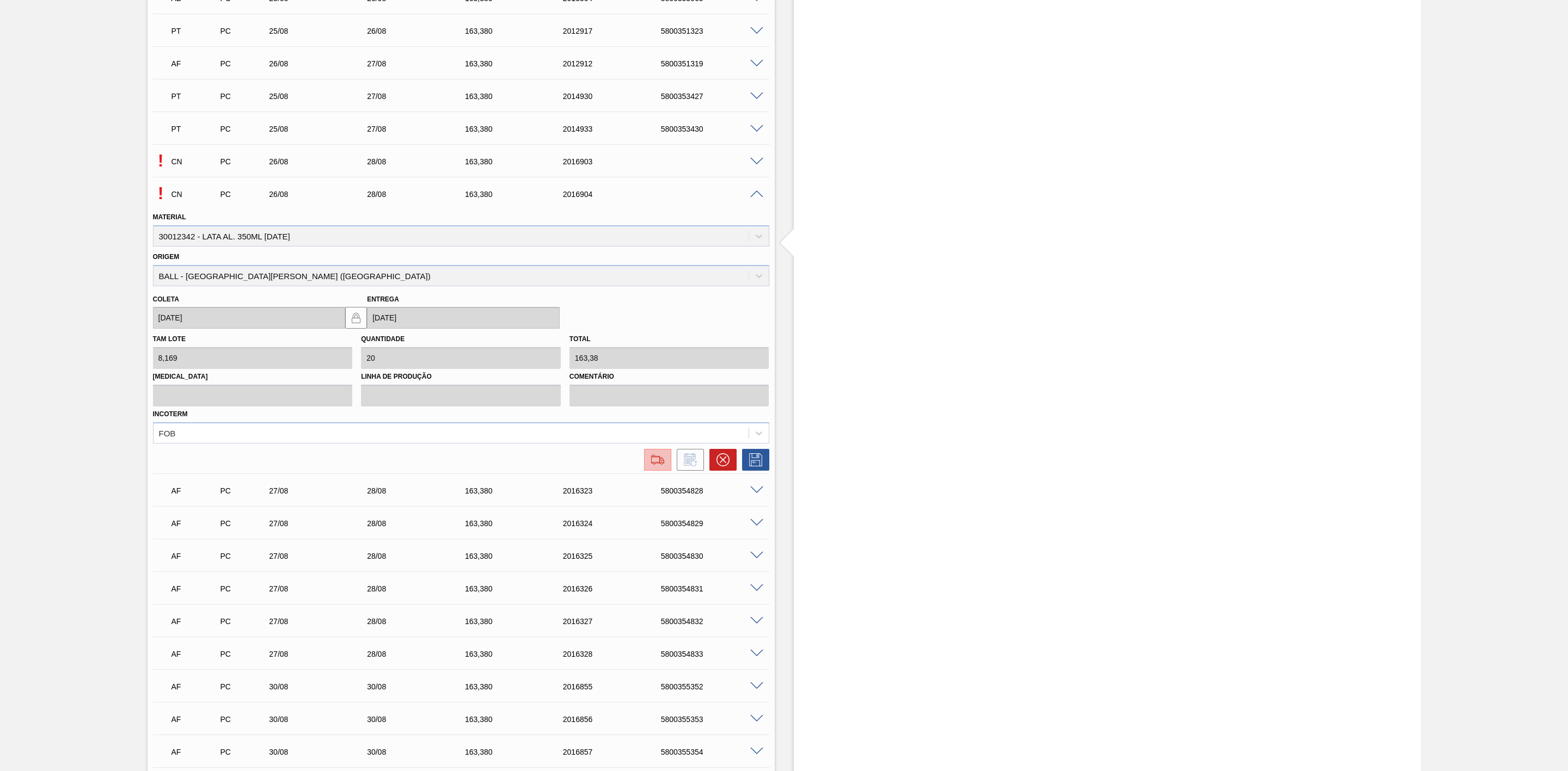
click at [661, 463] on img at bounding box center [658, 460] width 17 height 13
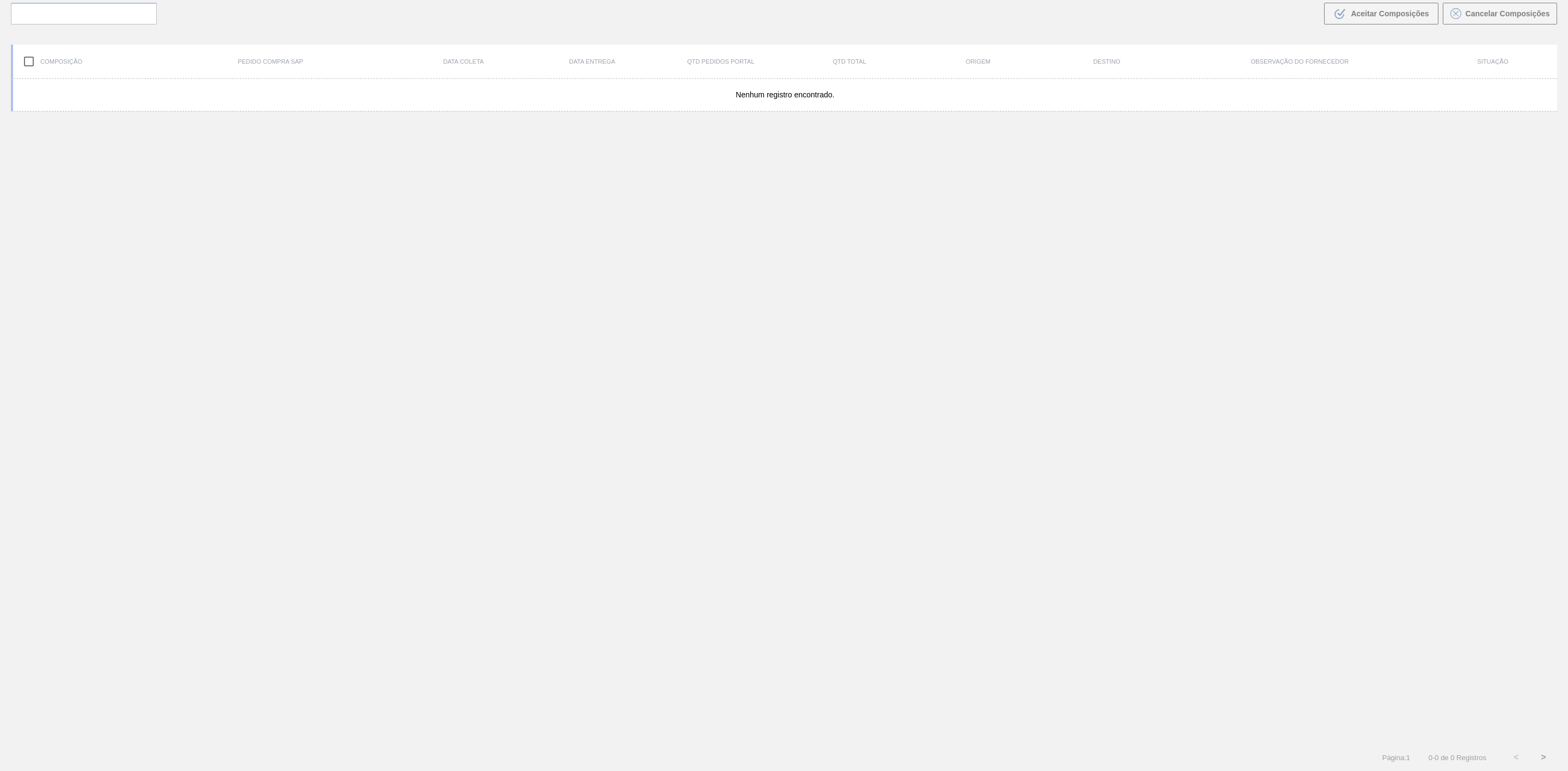
scroll to position [79, 0]
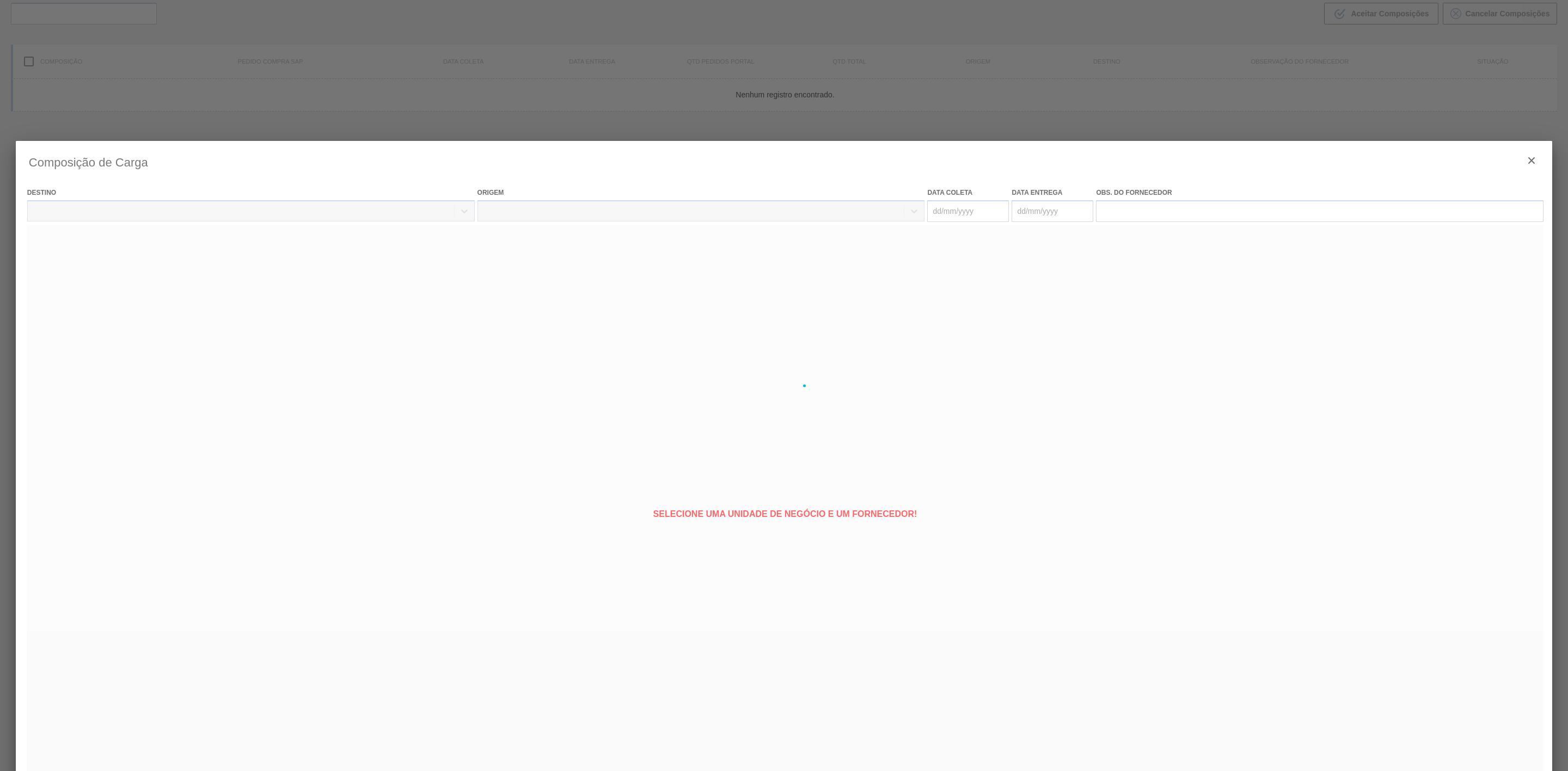
type coleta "[DATE]"
type entrega "[DATE]"
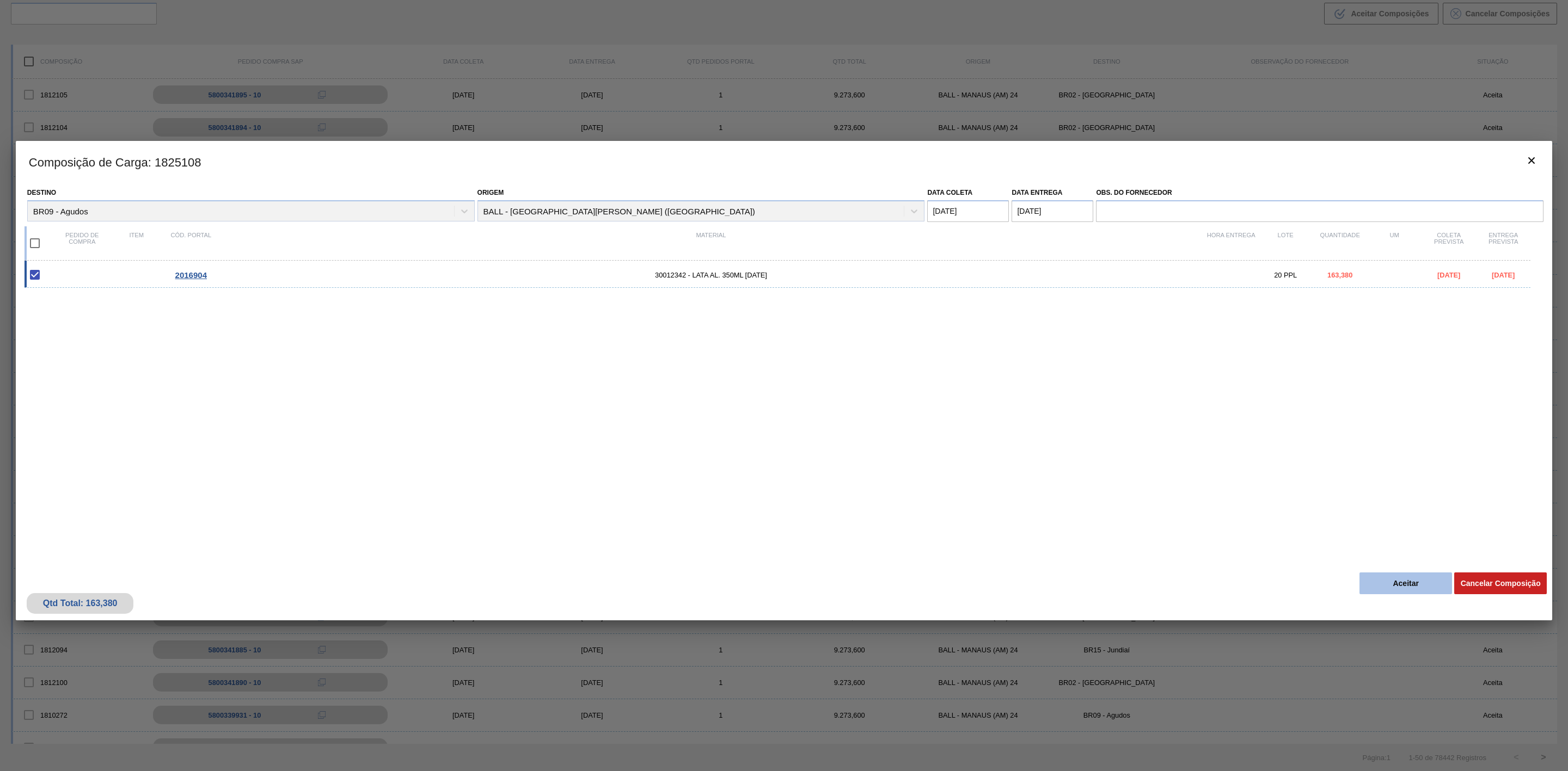
click at [1382, 580] on button "Aceitar" at bounding box center [1406, 583] width 92 height 22
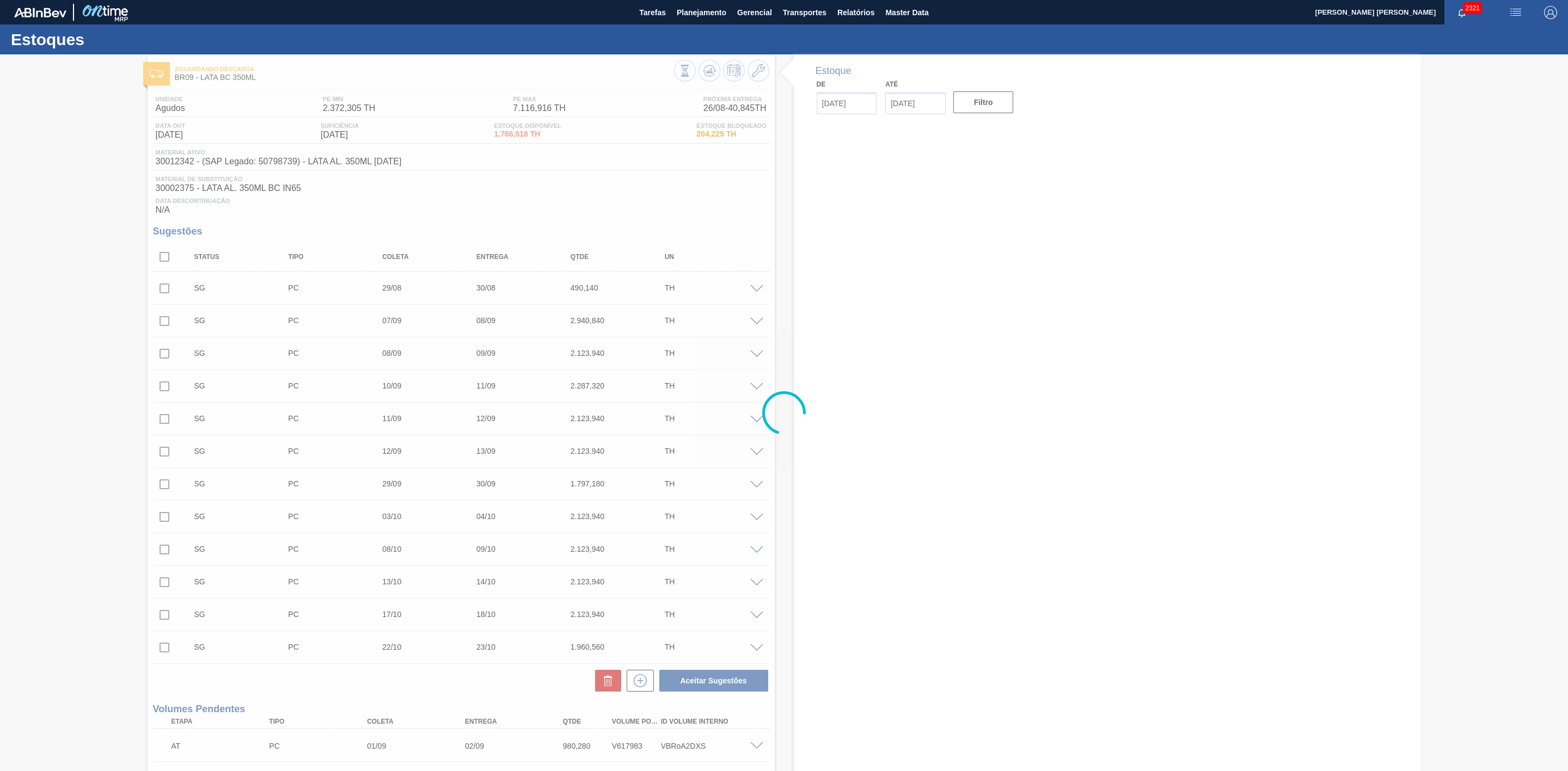
type input "[DATE]"
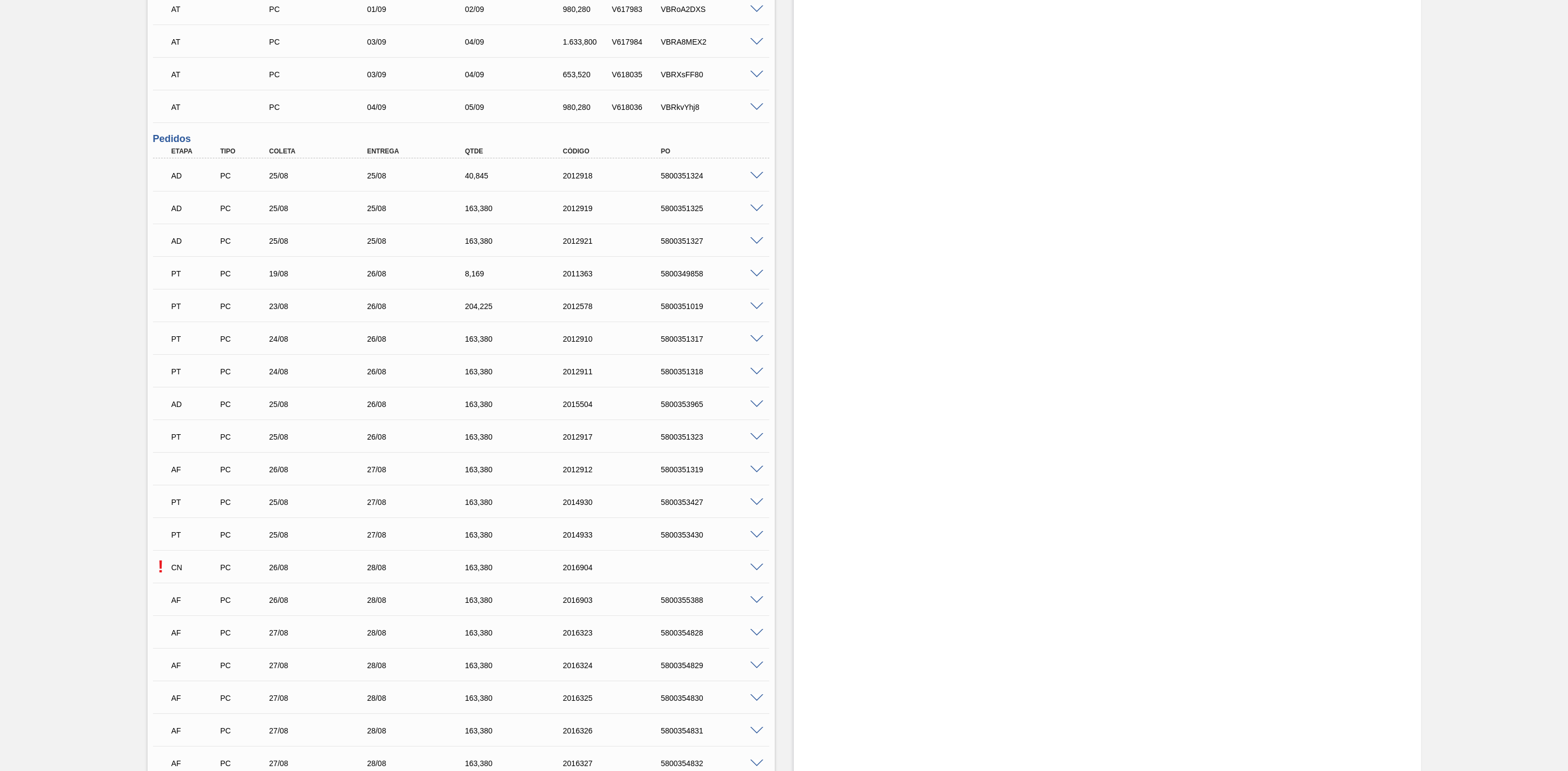
scroll to position [816, 0]
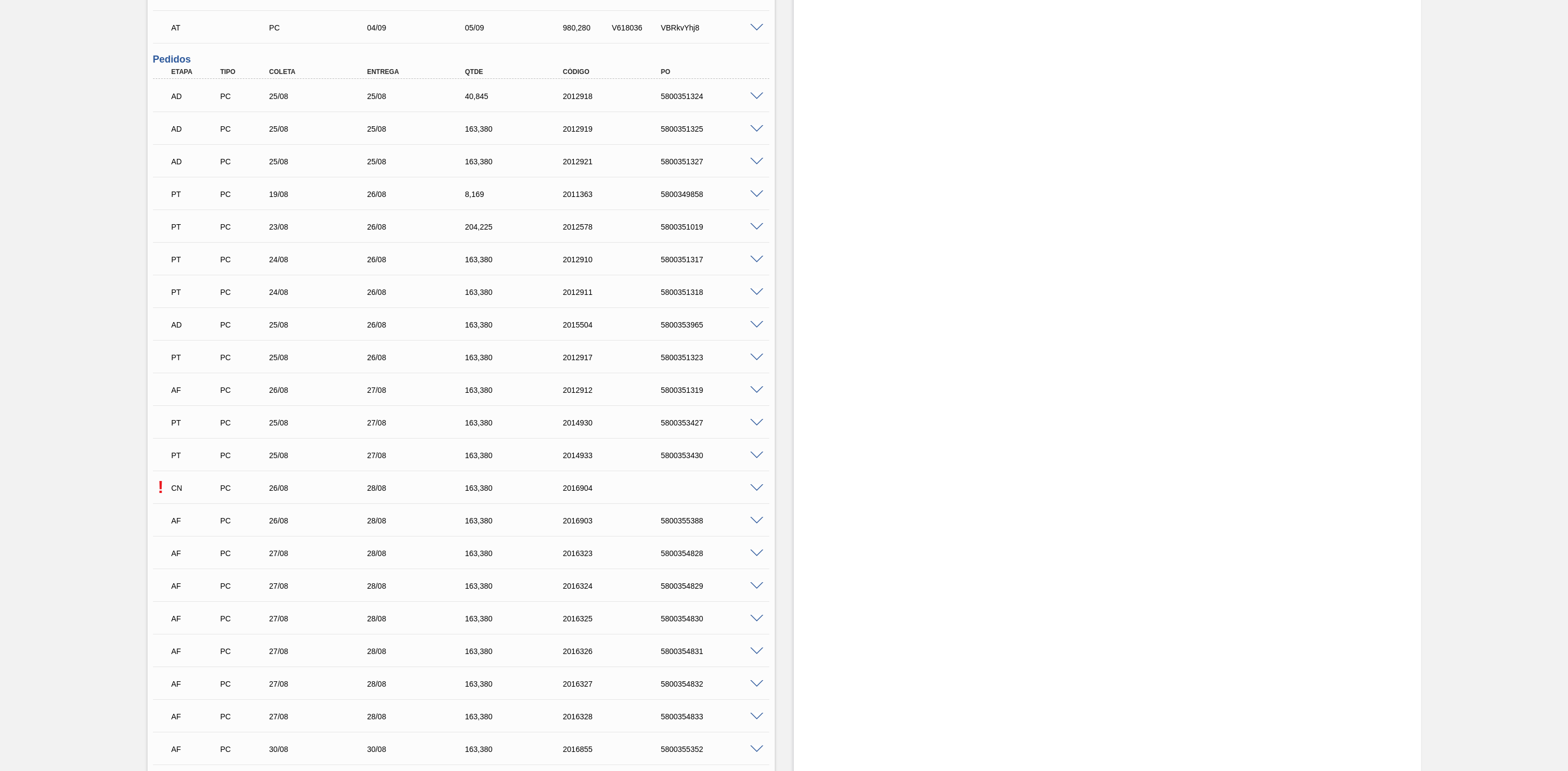
click at [682, 523] on div "5800355388" at bounding box center [715, 520] width 113 height 9
copy div "5800355388"
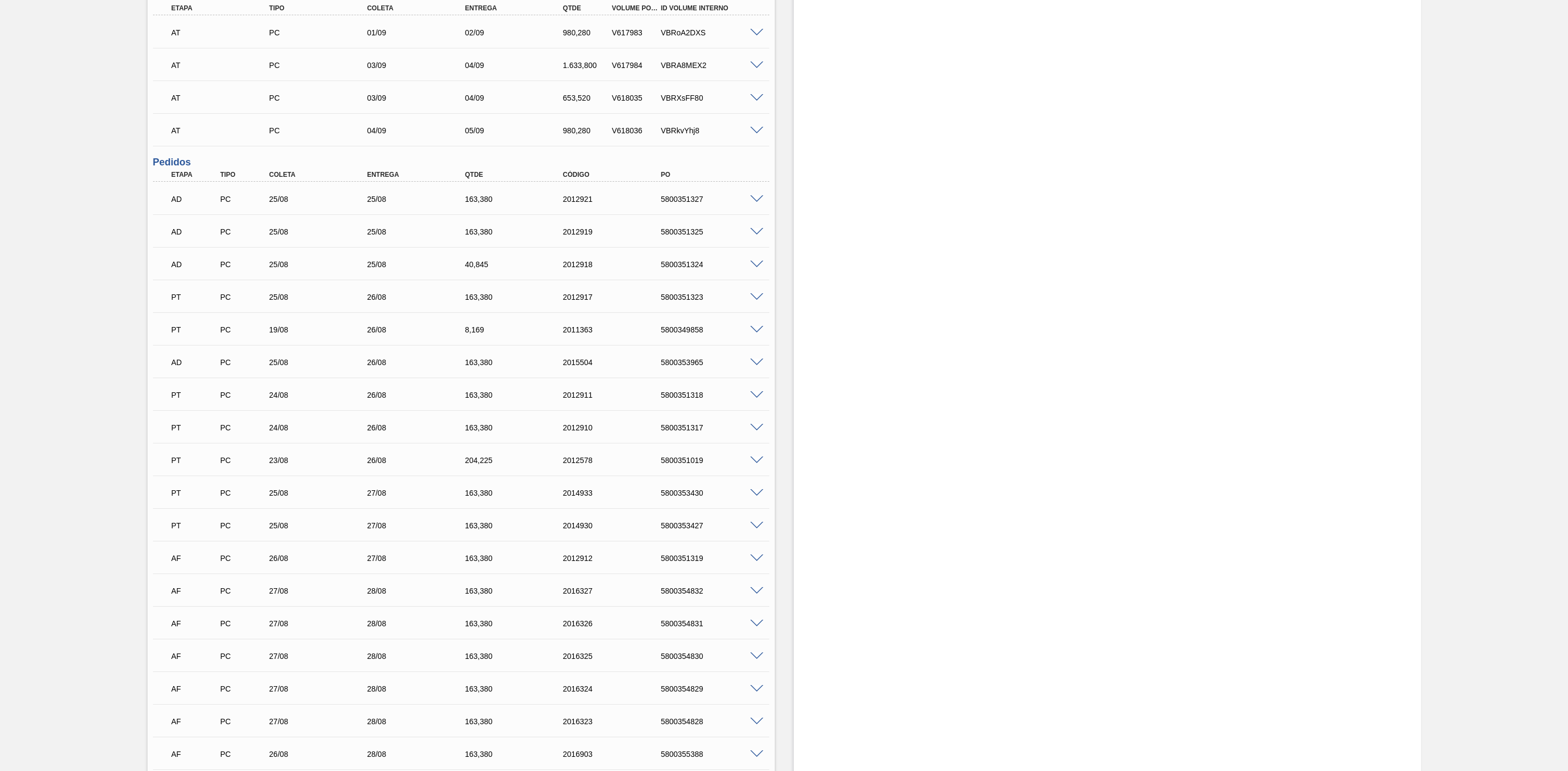
scroll to position [816, 0]
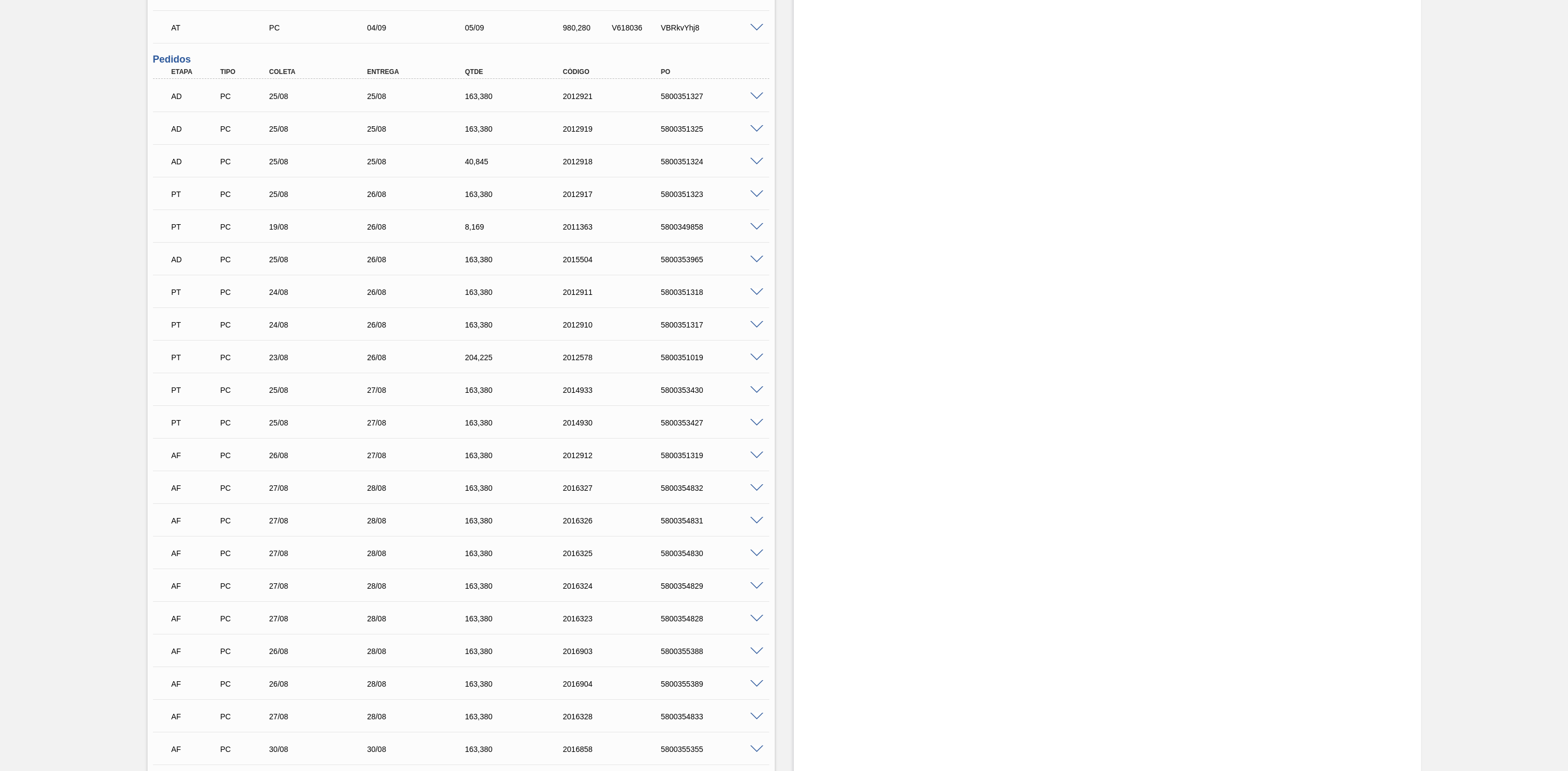
click at [689, 687] on div "5800355389" at bounding box center [715, 684] width 113 height 9
copy div "5800355389"
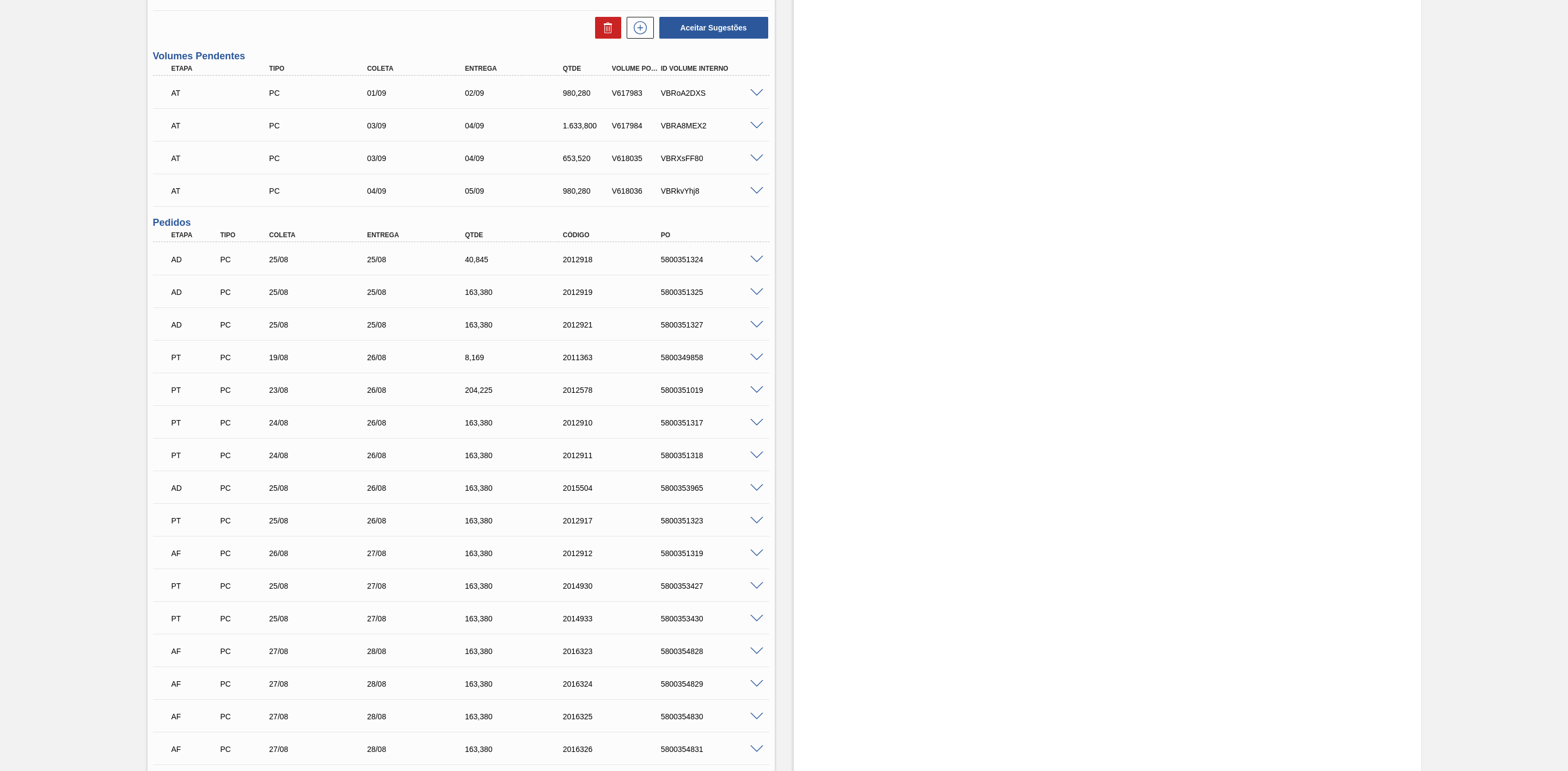
scroll to position [898, 0]
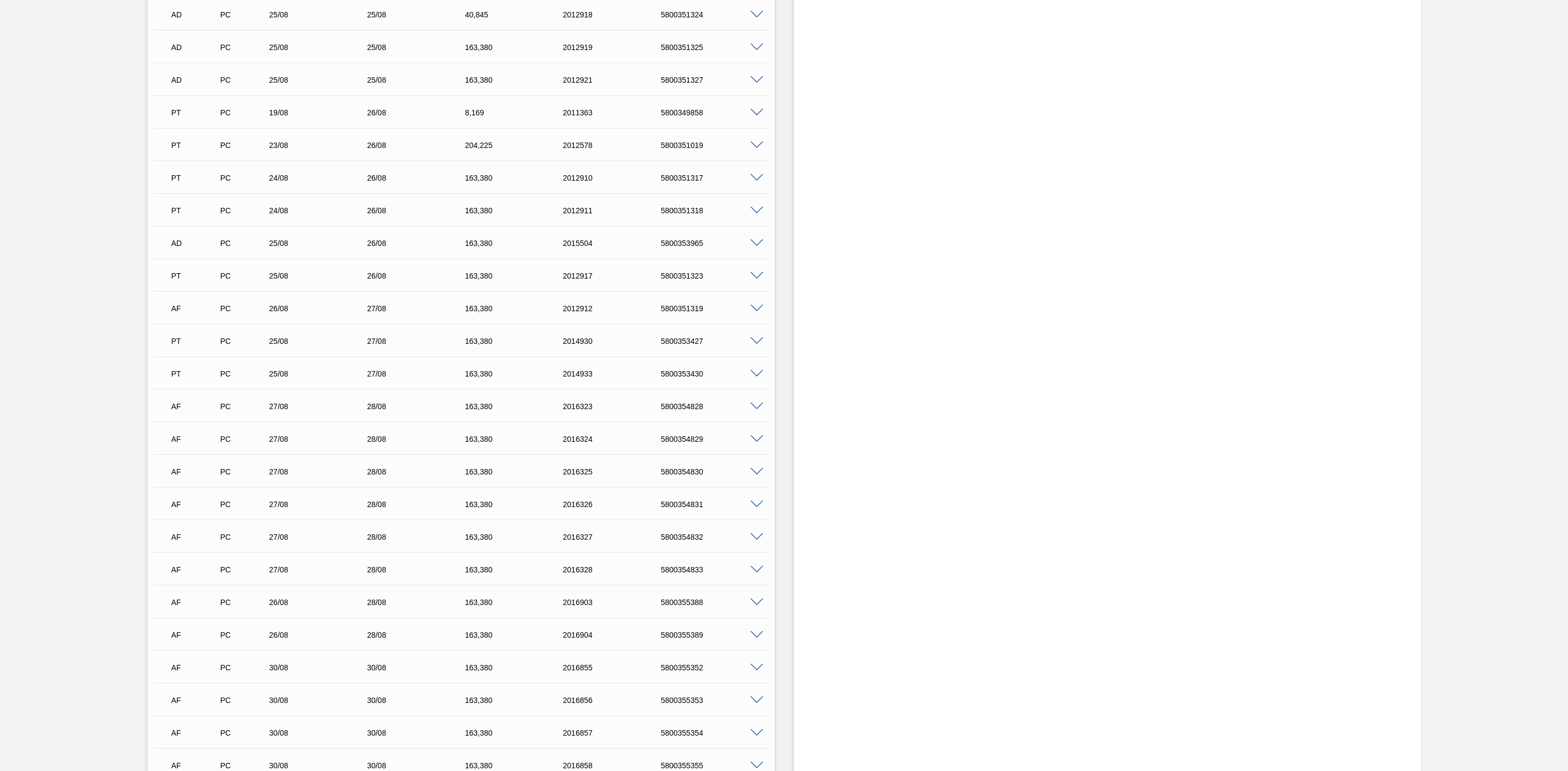
click at [753, 214] on span at bounding box center [757, 210] width 13 height 8
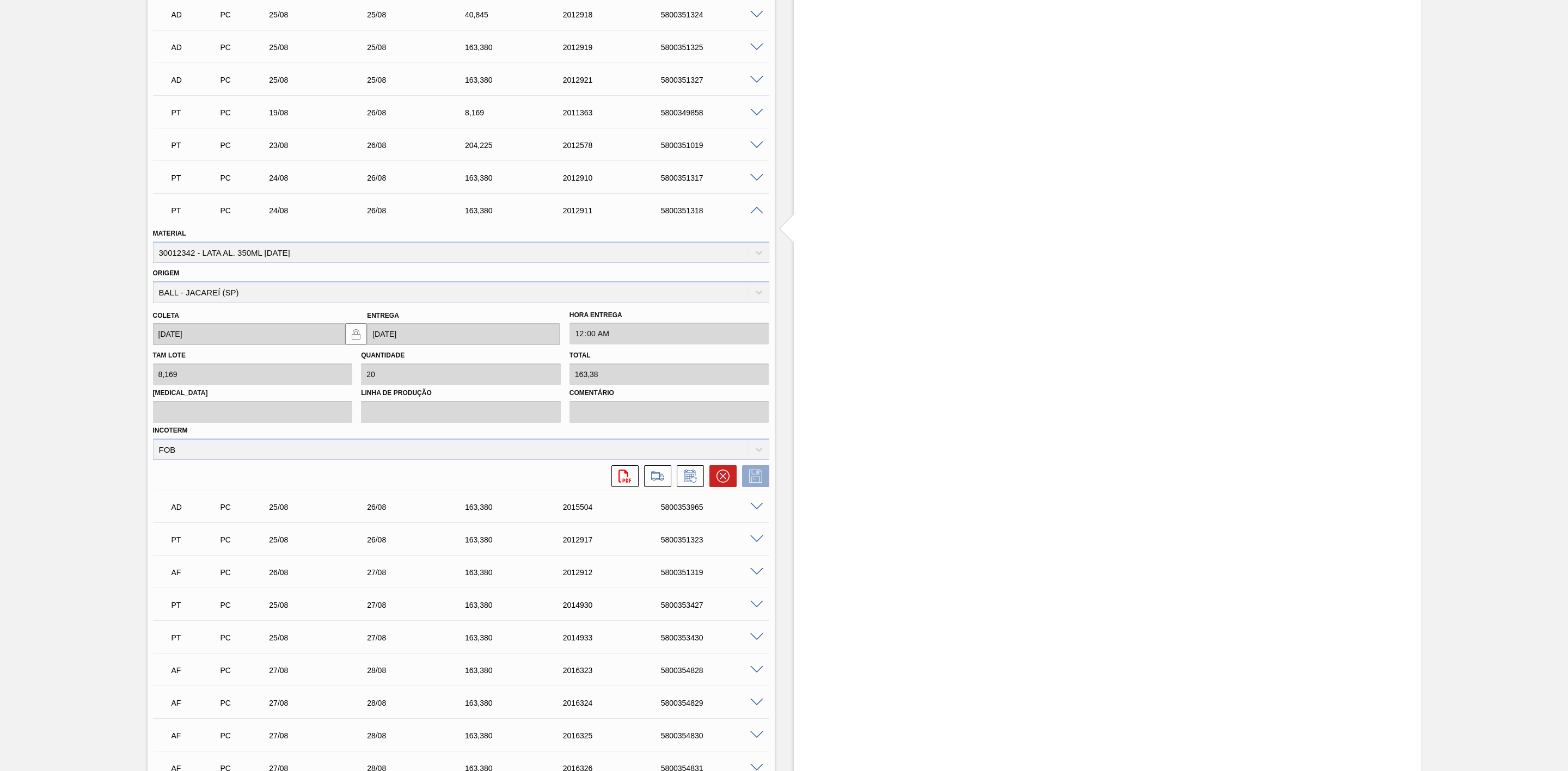
click at [757, 183] on span at bounding box center [757, 178] width 13 height 8
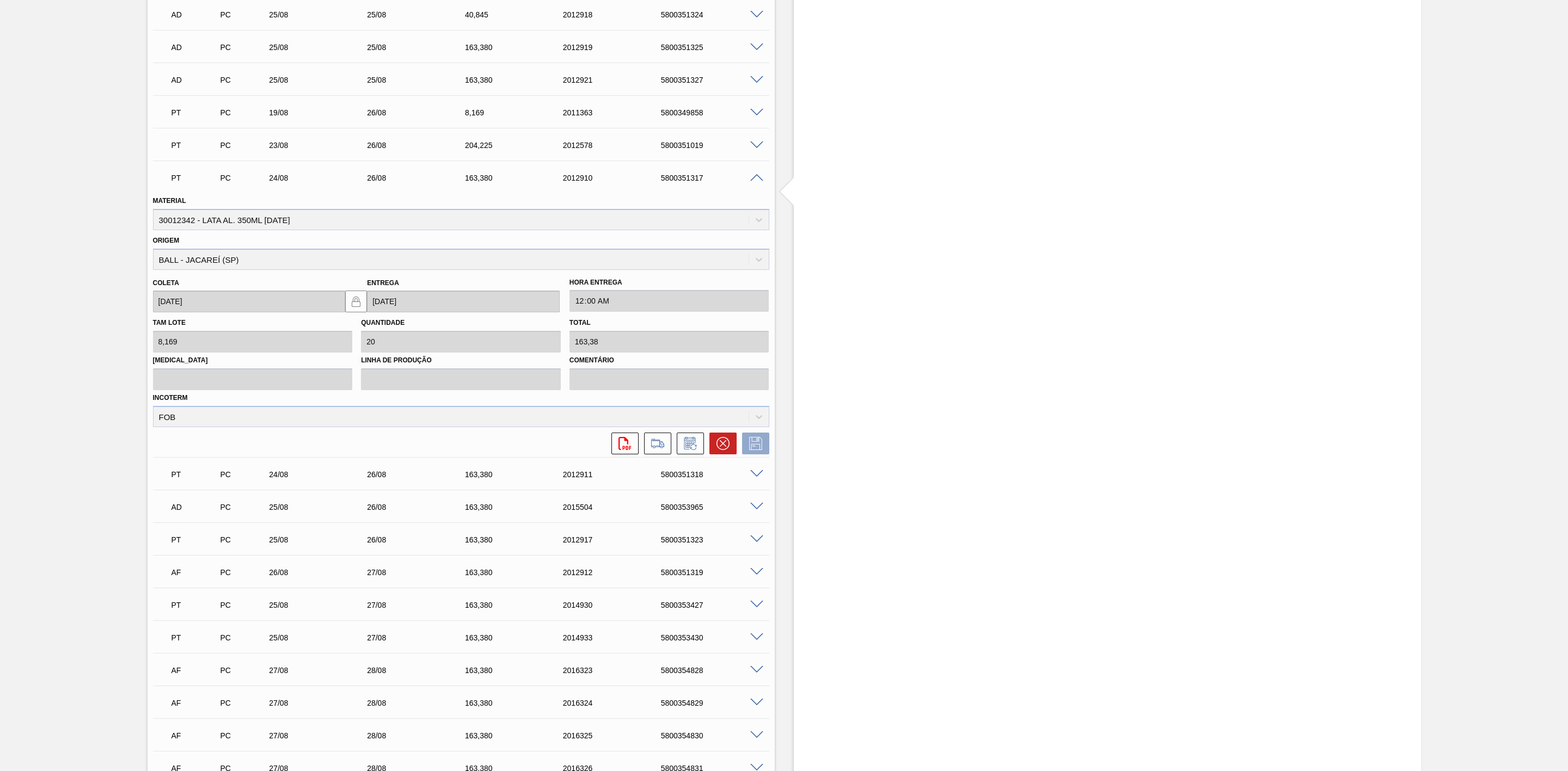
click at [755, 182] on span at bounding box center [757, 178] width 13 height 8
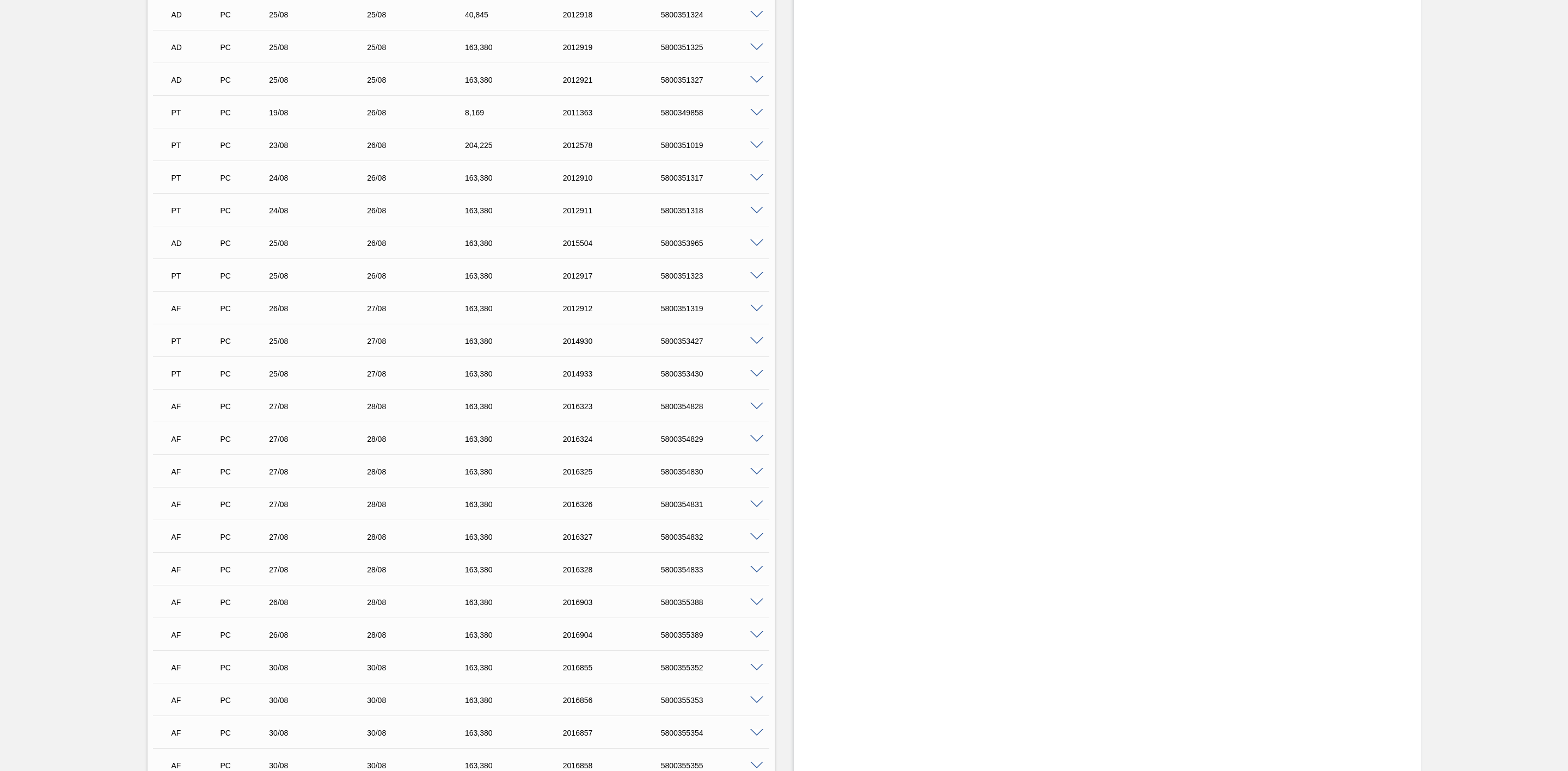
scroll to position [980, 0]
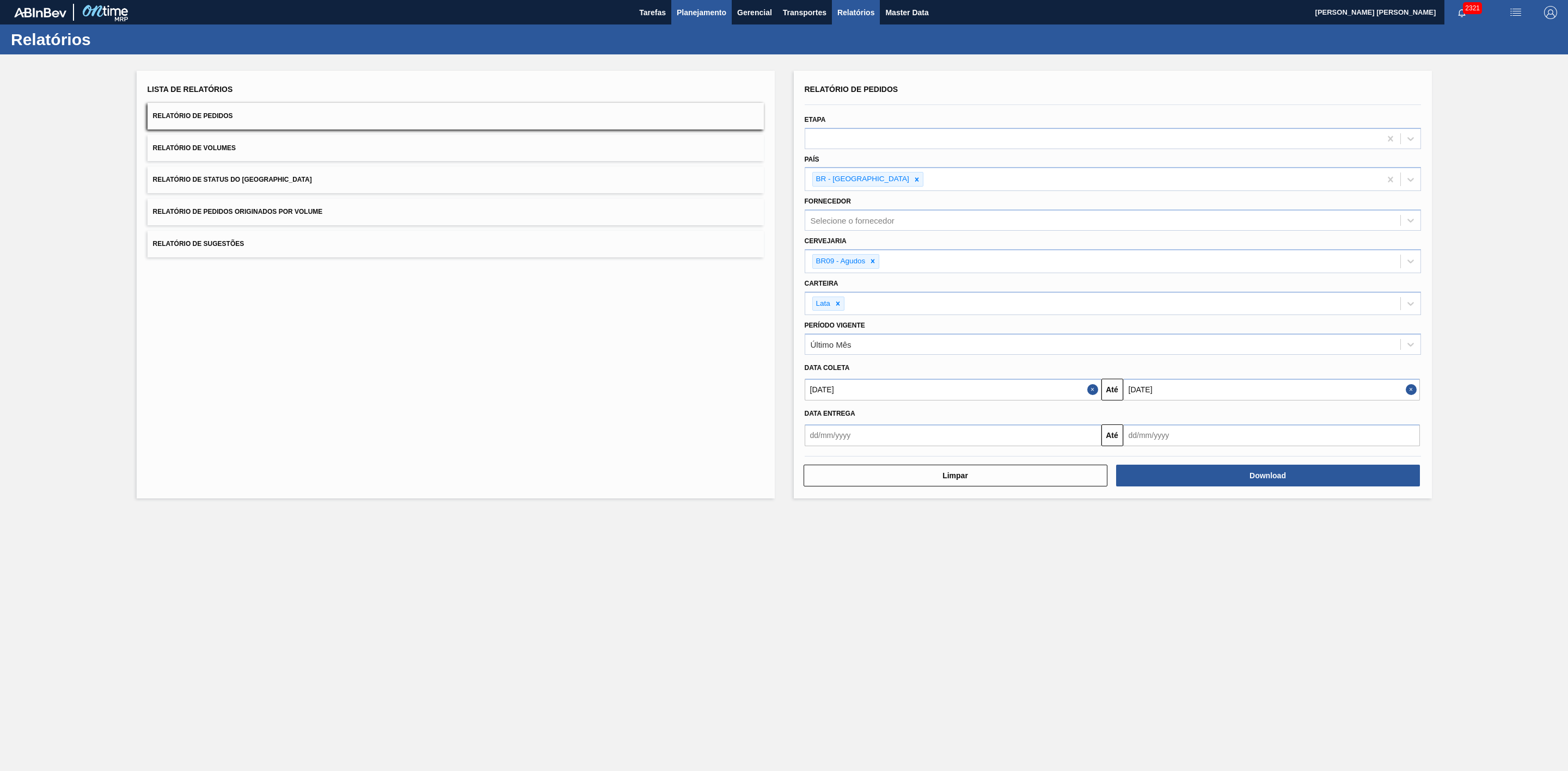
click at [724, 10] on span "Planejamento" at bounding box center [701, 12] width 50 height 13
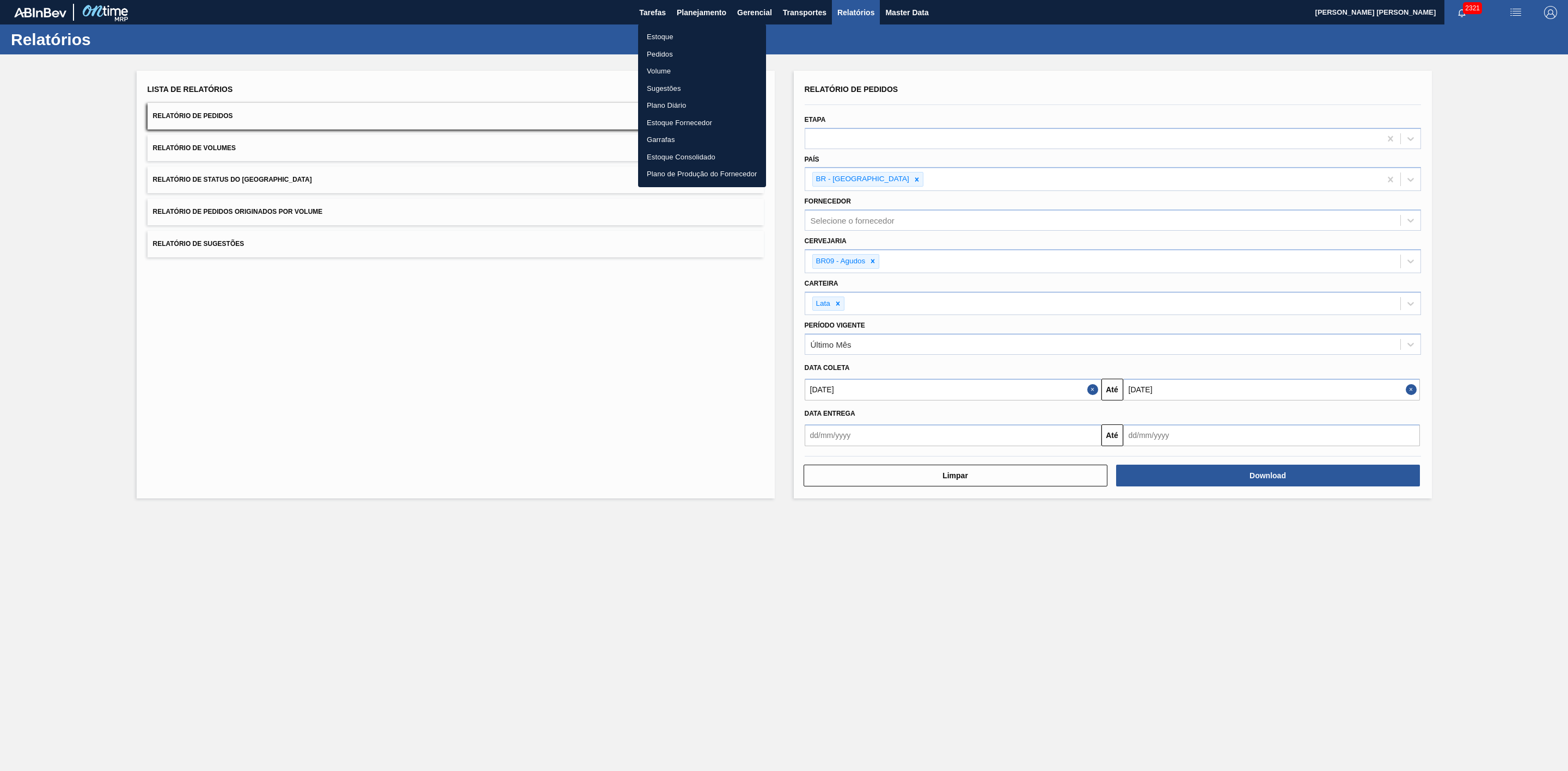
click at [665, 32] on li "Estoque" at bounding box center [702, 37] width 128 height 17
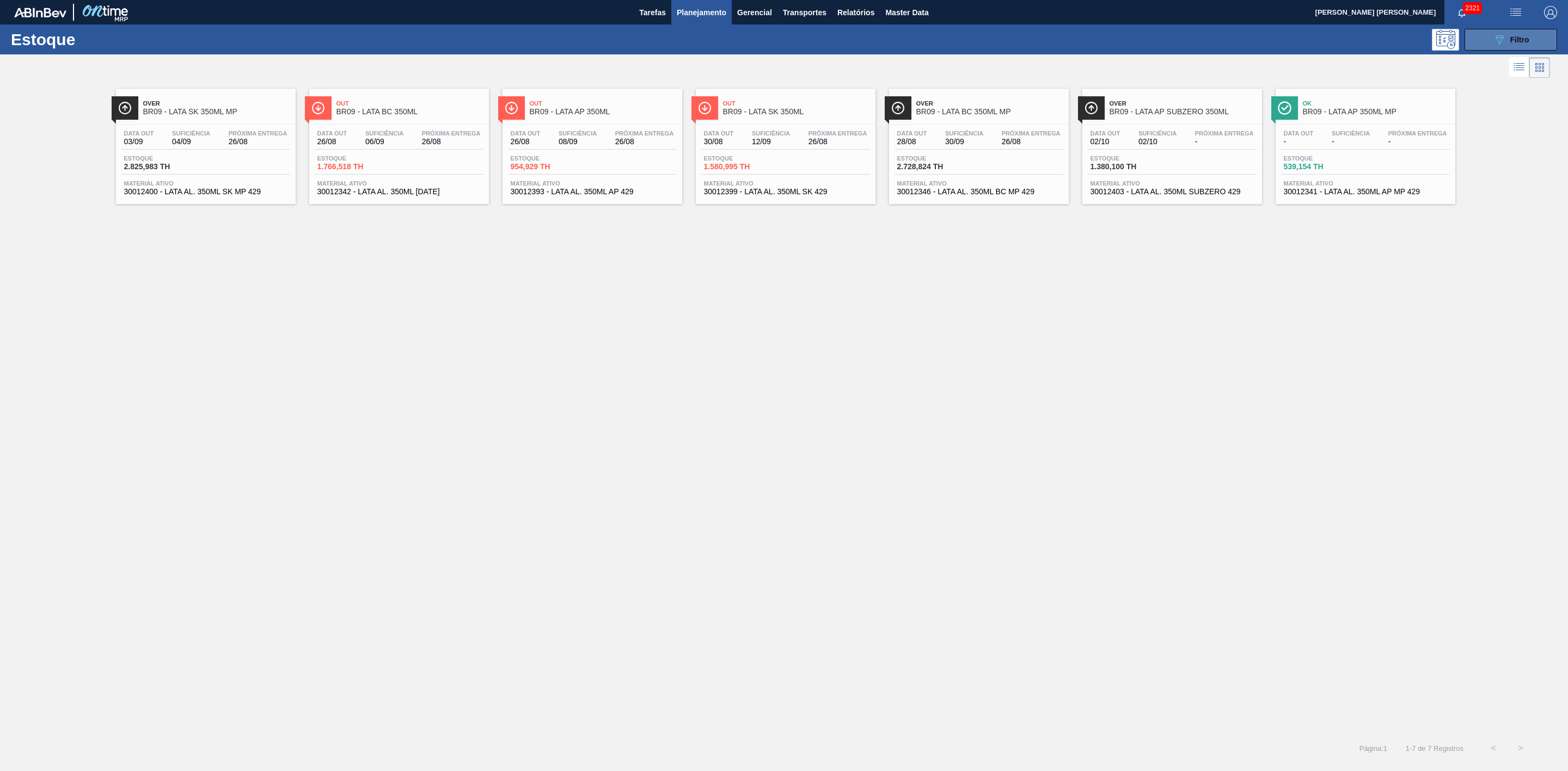
click at [1493, 45] on icon "089F7B8B-B2A5-4AFE-B5C0-19BA573D28AC" at bounding box center [1499, 40] width 13 height 13
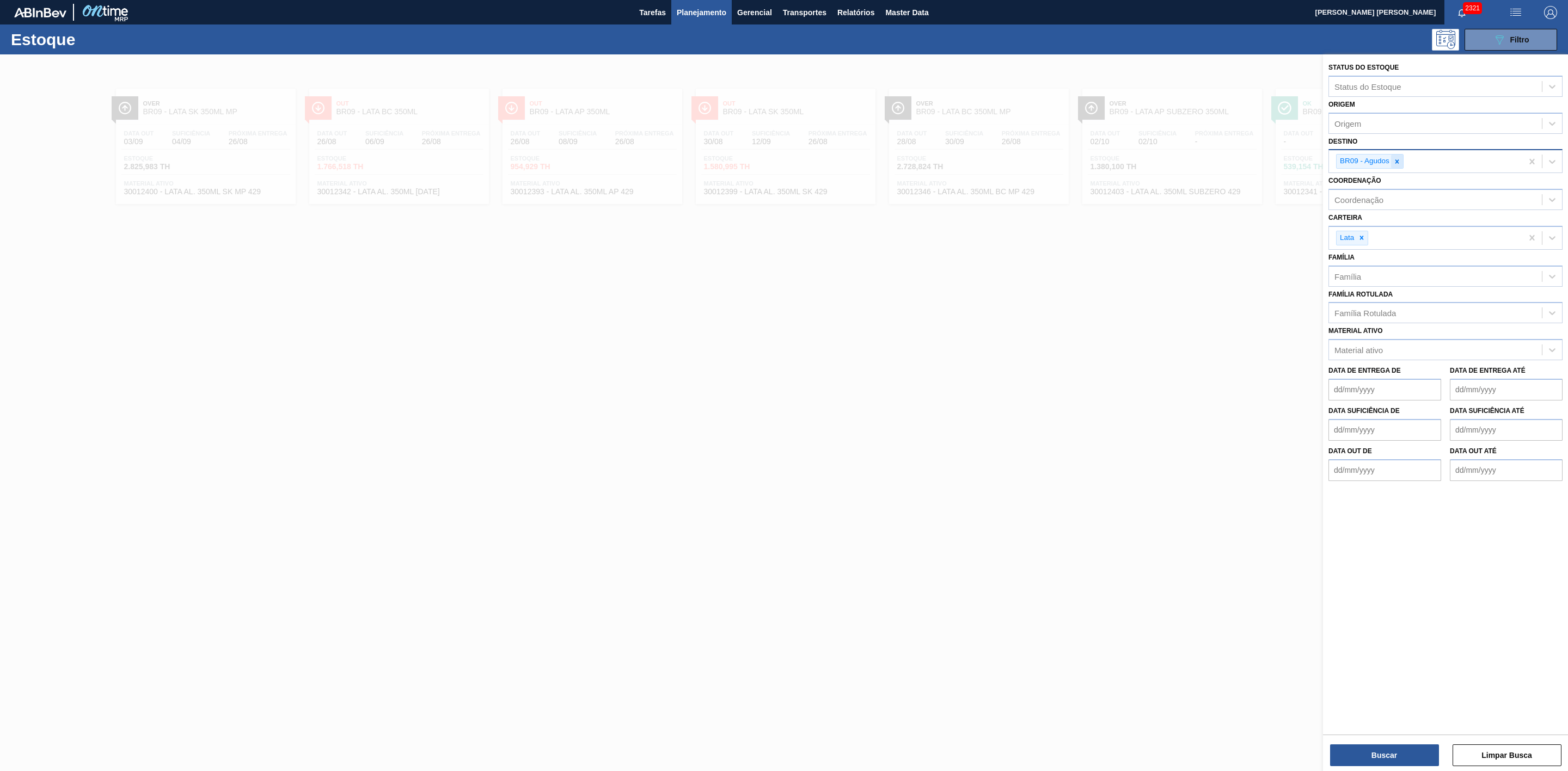
click at [1395, 164] on icon at bounding box center [1397, 162] width 8 height 8
type input "21"
click at [1387, 177] on div "BR21 - Lages" at bounding box center [1446, 187] width 234 height 20
click at [1420, 749] on button "Buscar" at bounding box center [1385, 755] width 109 height 22
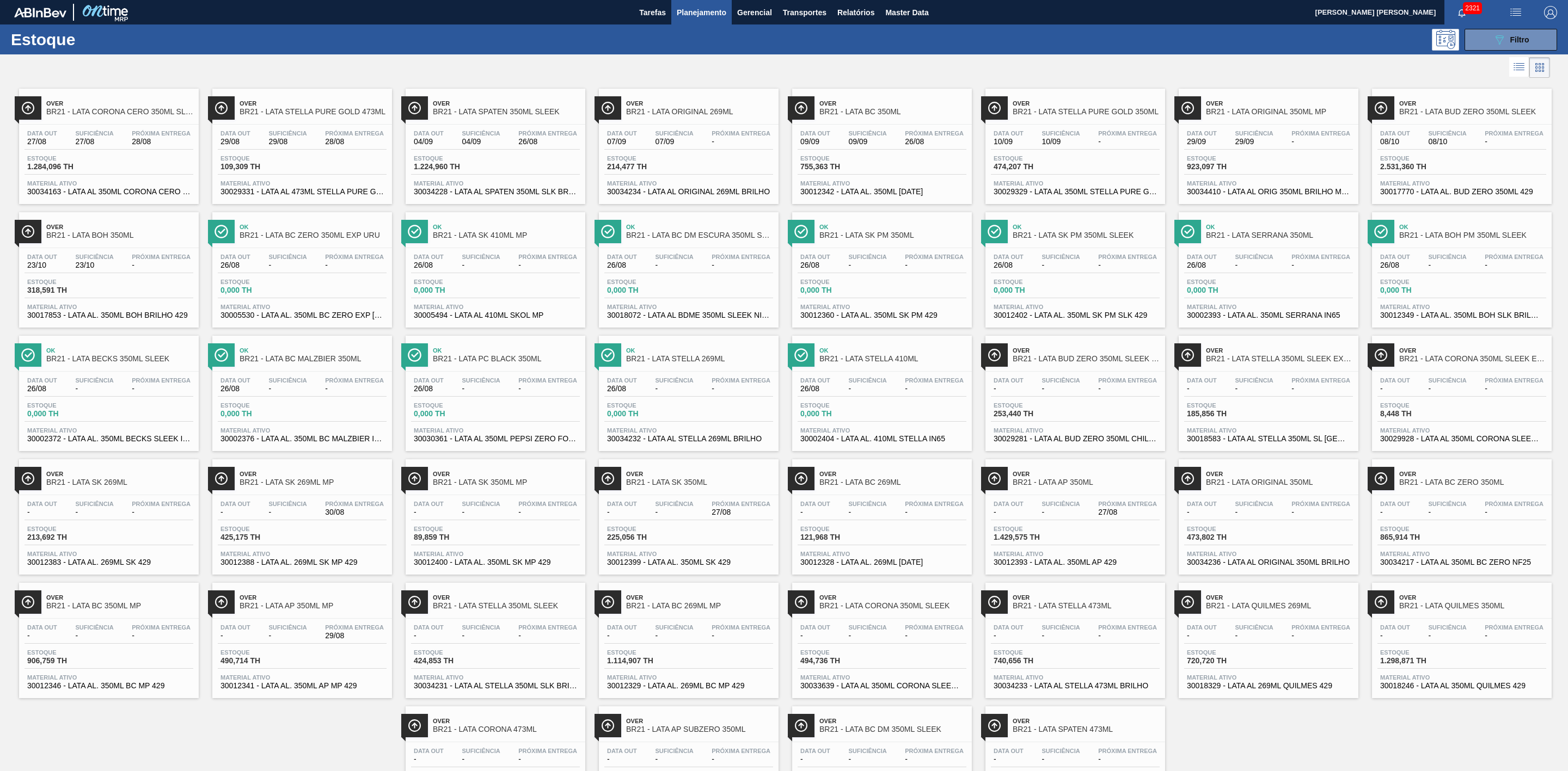
click at [703, 67] on div at bounding box center [775, 67] width 1550 height 26
click at [651, 487] on span "BR21 - LATA SK 350ML" at bounding box center [700, 482] width 147 height 8
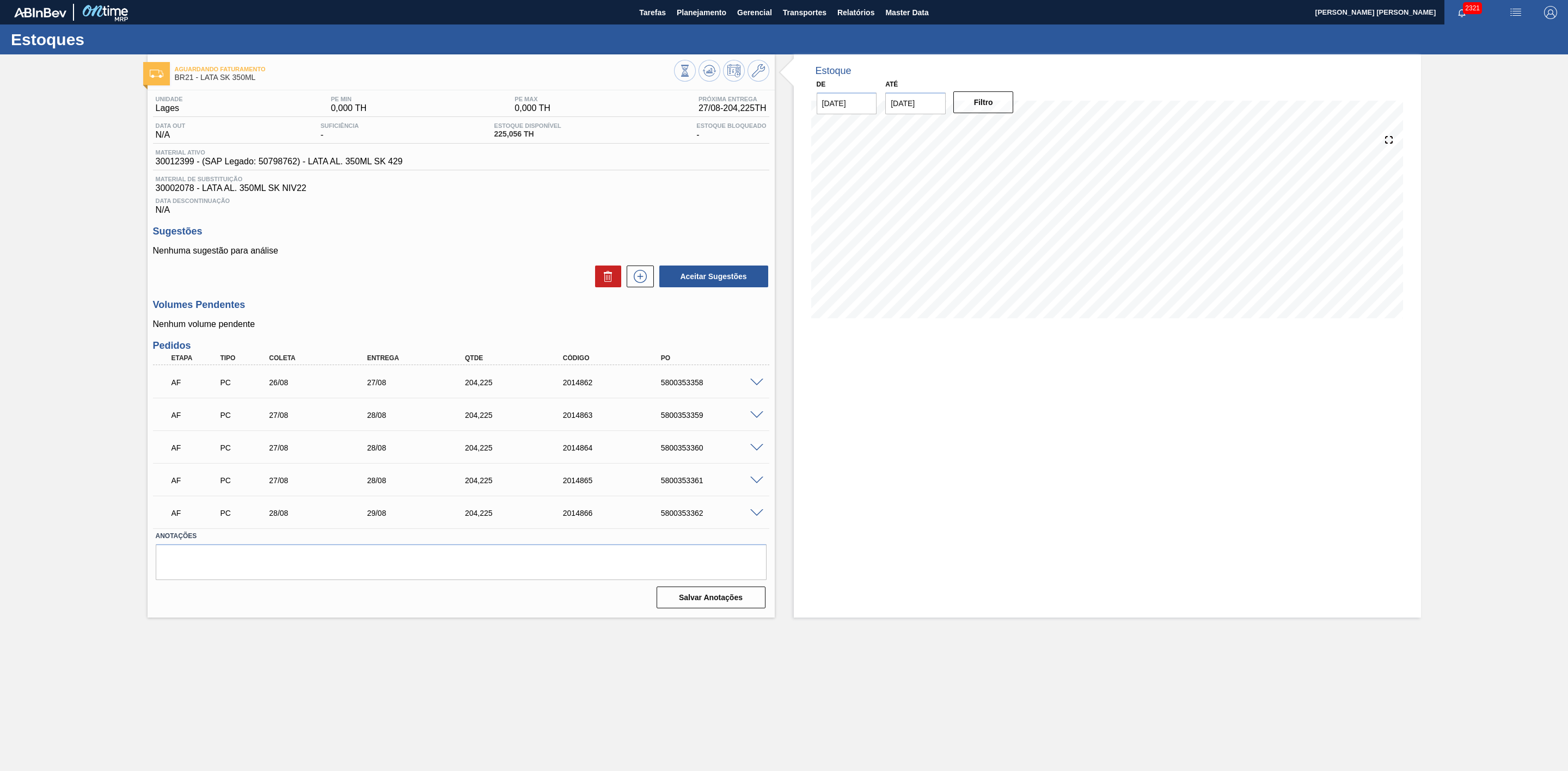
click at [757, 387] on span at bounding box center [757, 383] width 13 height 8
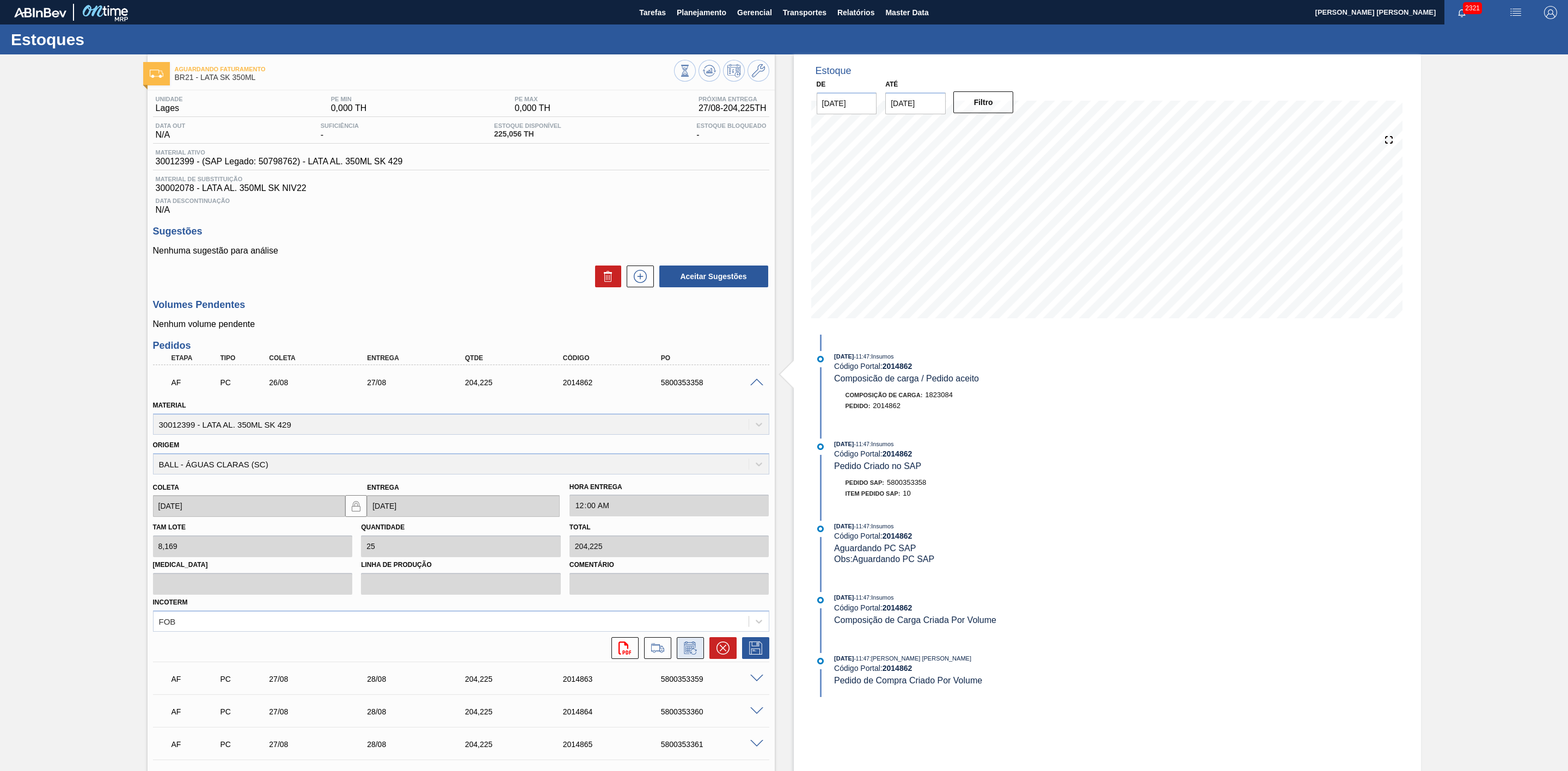
click at [688, 653] on icon at bounding box center [690, 648] width 17 height 13
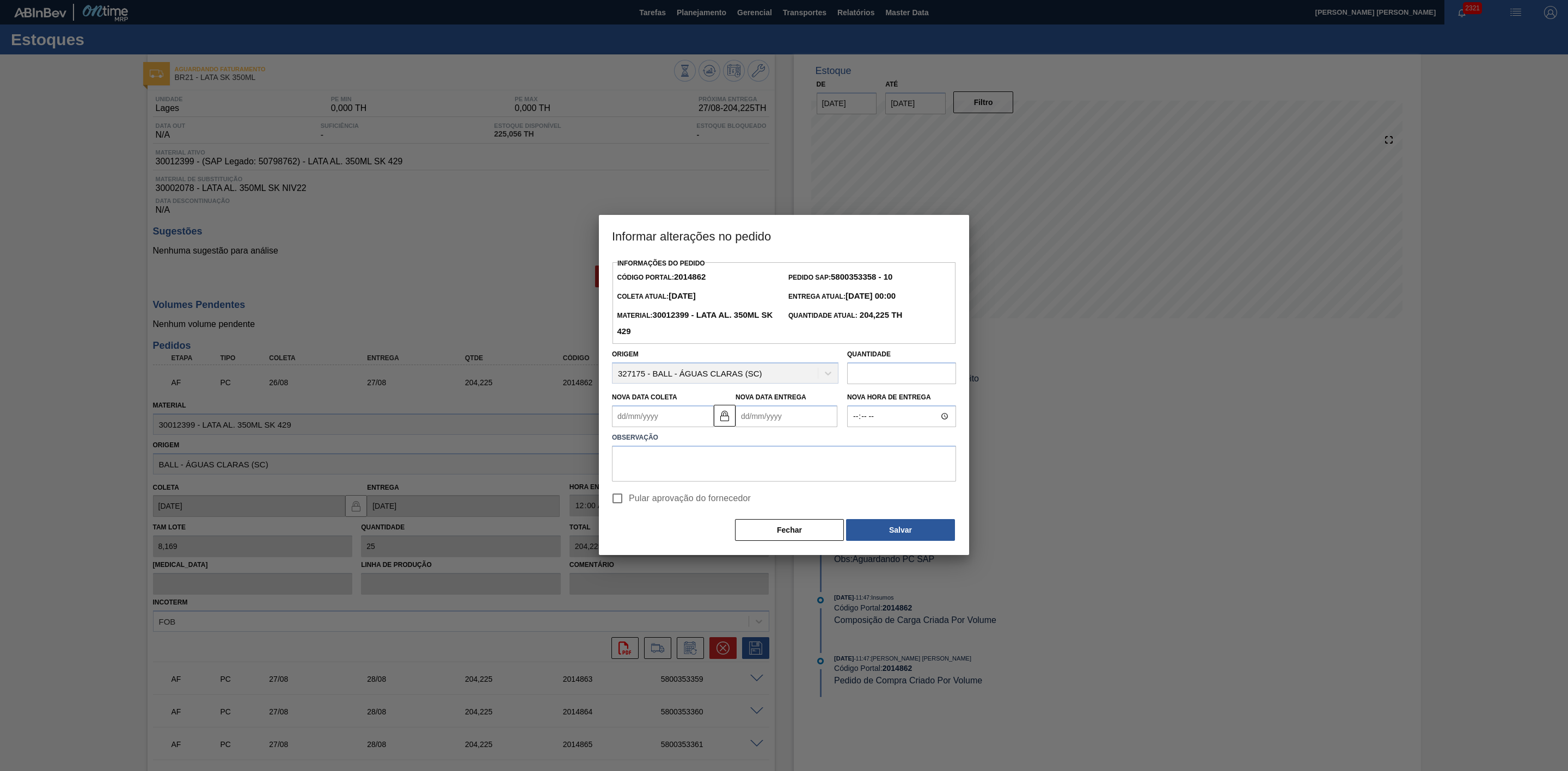
click at [651, 417] on Coleta2014862 "Nova Data Coleta" at bounding box center [662, 417] width 102 height 22
click at [678, 552] on div "27" at bounding box center [677, 548] width 14 height 14
type Coleta2014862 "[DATE]"
type Entrega2014862 "[DATE]"
click at [619, 500] on input "Pular aprovação do fornecedor" at bounding box center [618, 499] width 23 height 23
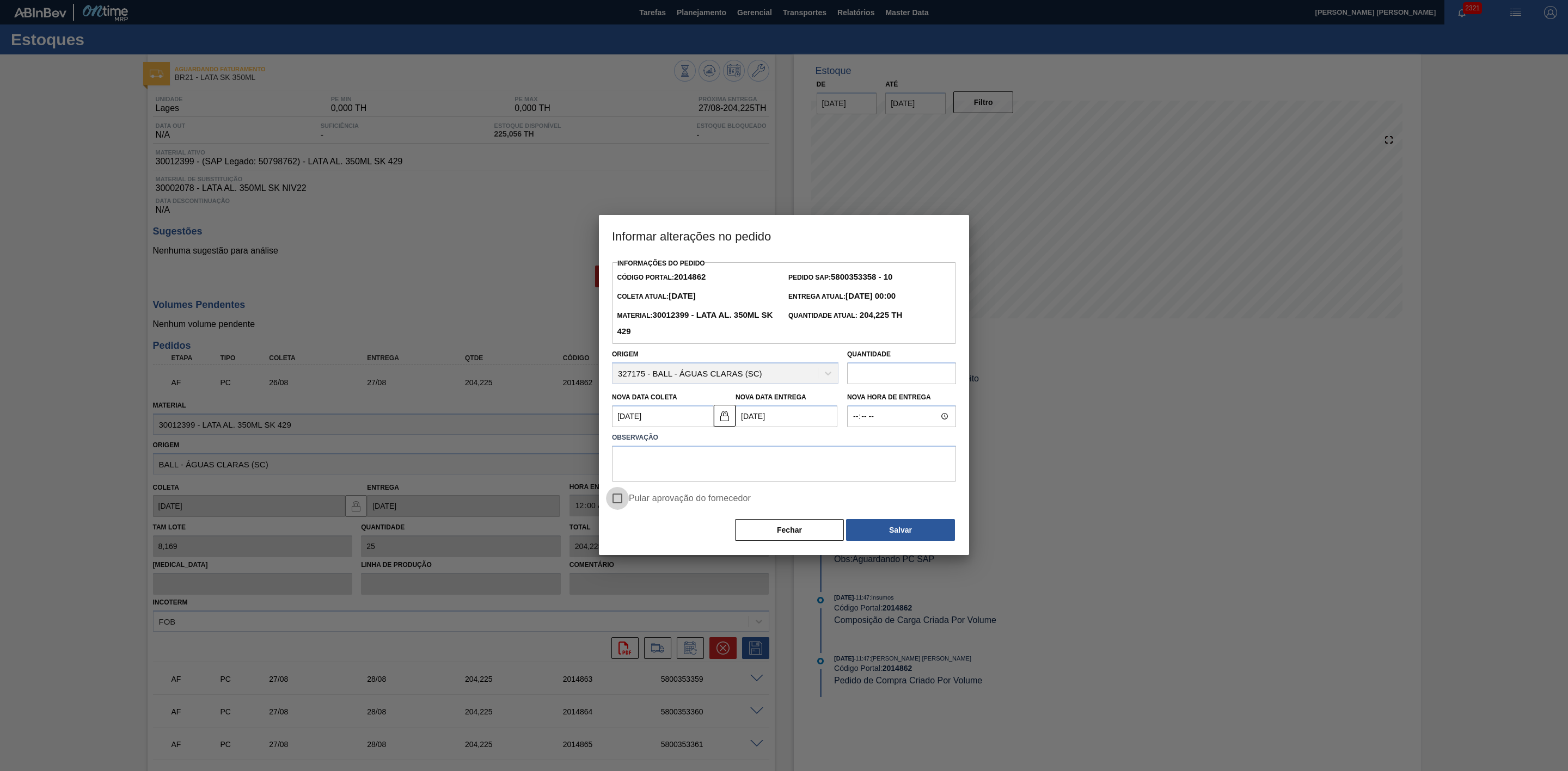
checkbox input "true"
click at [644, 457] on textarea at bounding box center [784, 463] width 344 height 36
type textarea "Ajuste de data"
click at [911, 534] on button "Salvar" at bounding box center [901, 530] width 109 height 22
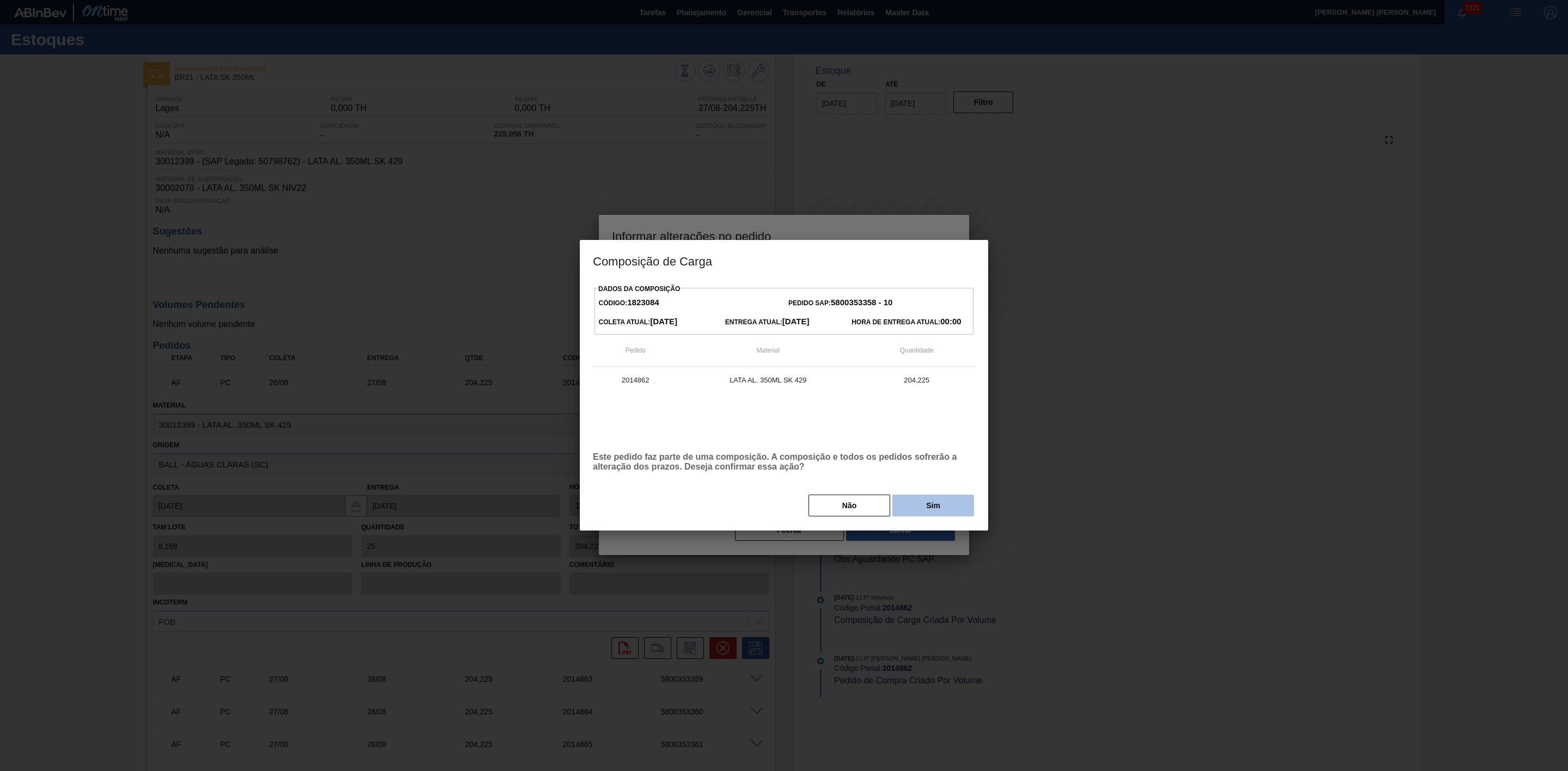
click at [933, 503] on button "Sim" at bounding box center [933, 505] width 82 height 22
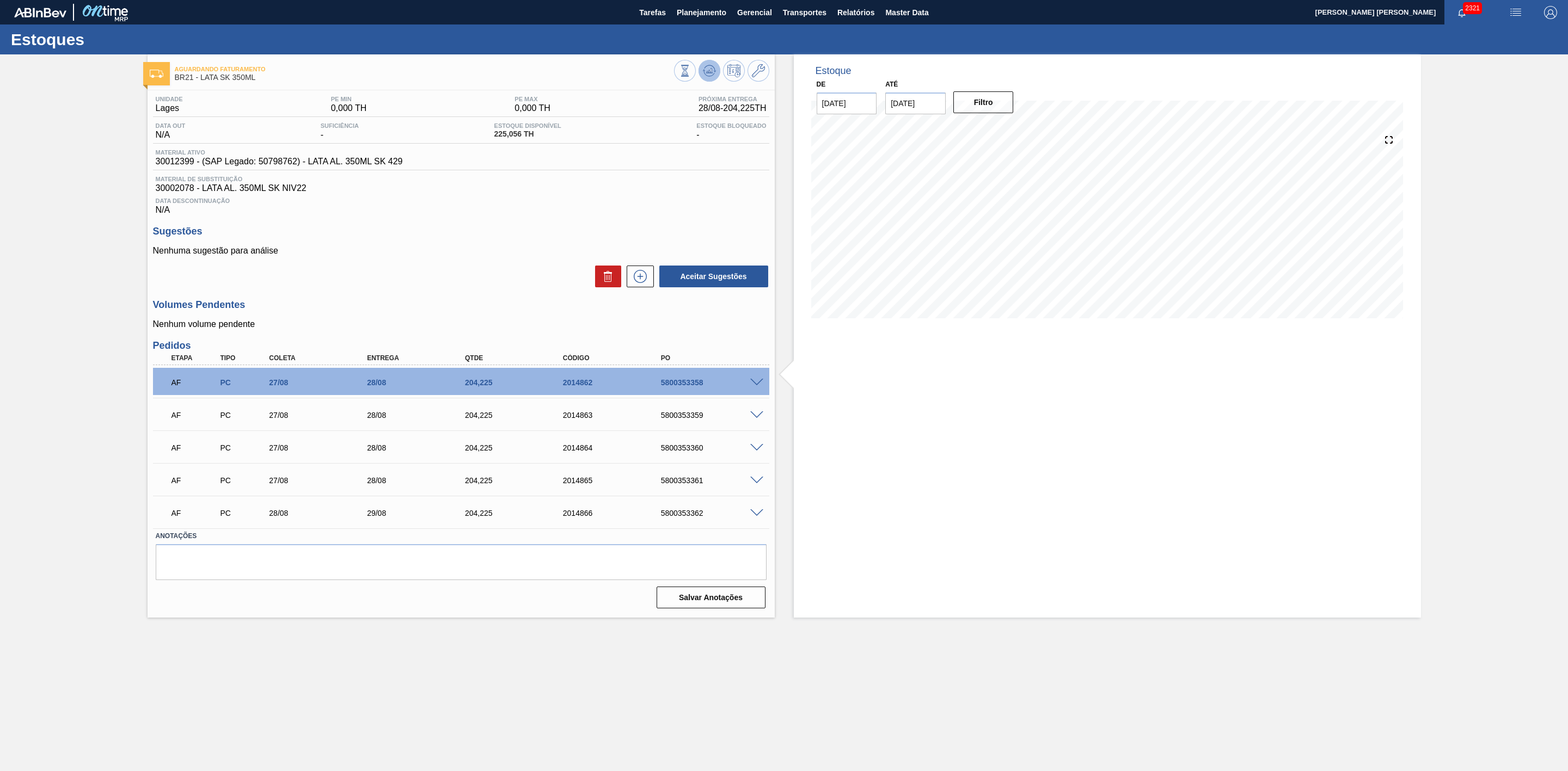
click at [709, 72] on icon at bounding box center [709, 70] width 7 height 5
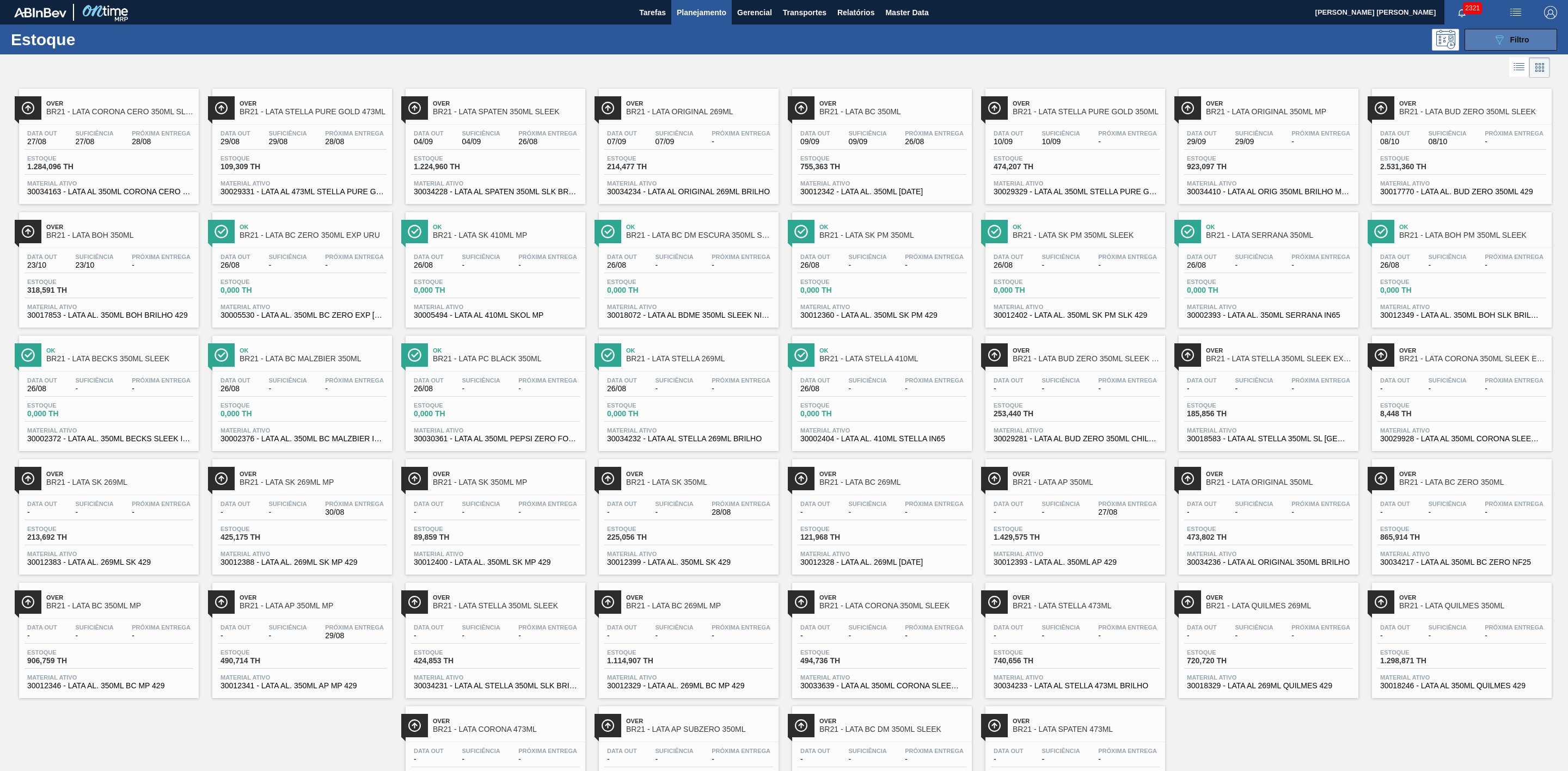
click at [1486, 35] on button "089F7B8B-B2A5-4AFE-B5C0-19BA573D28AC Filtro" at bounding box center [1511, 40] width 92 height 22
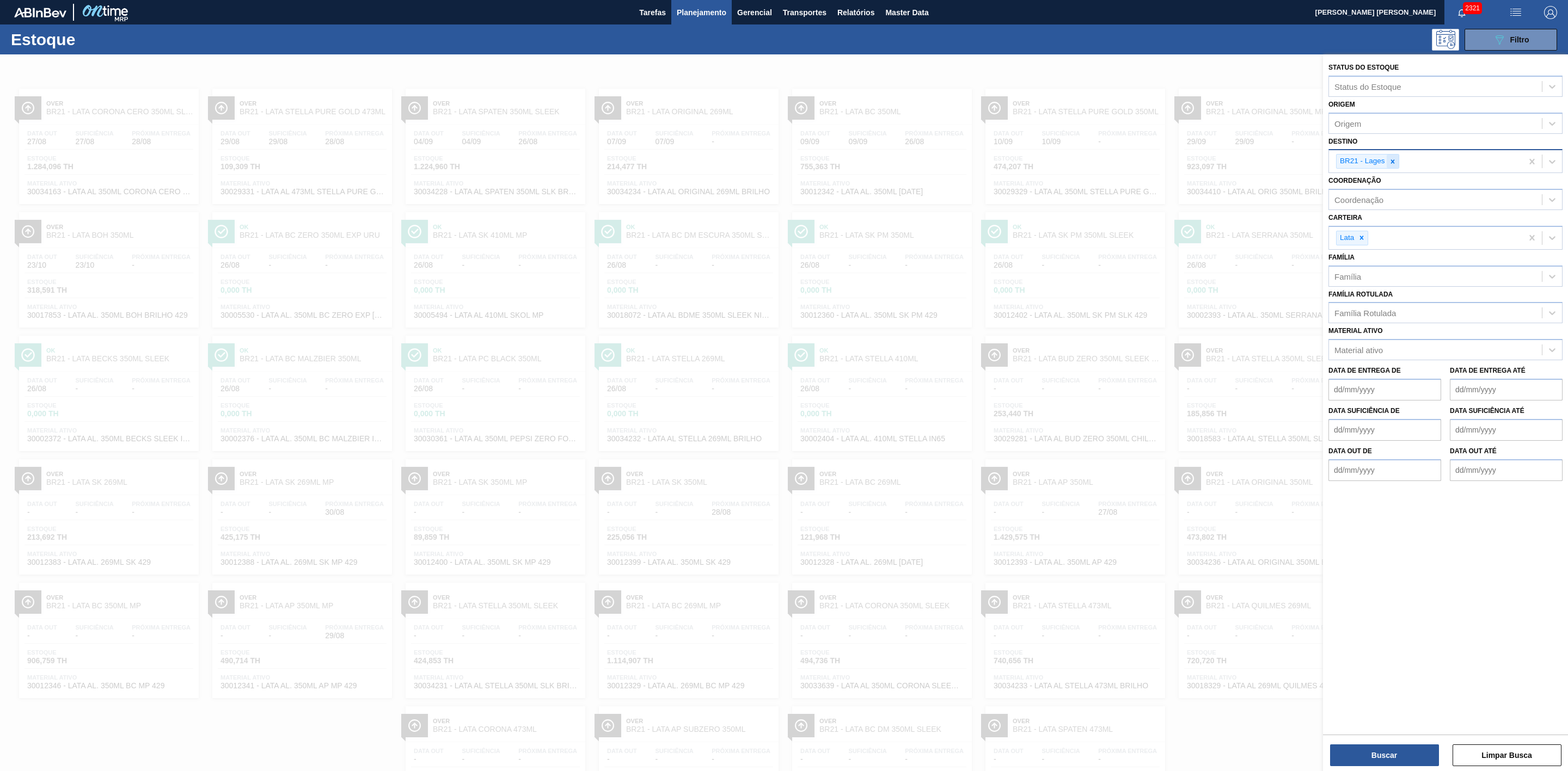
click at [1391, 160] on icon at bounding box center [1392, 162] width 8 height 8
type input "09"
click at [1379, 206] on div "BR09 - Agudos" at bounding box center [1446, 210] width 234 height 20
click at [1392, 159] on icon at bounding box center [1392, 162] width 8 height 8
click at [1381, 748] on button "Buscar" at bounding box center [1385, 755] width 109 height 22
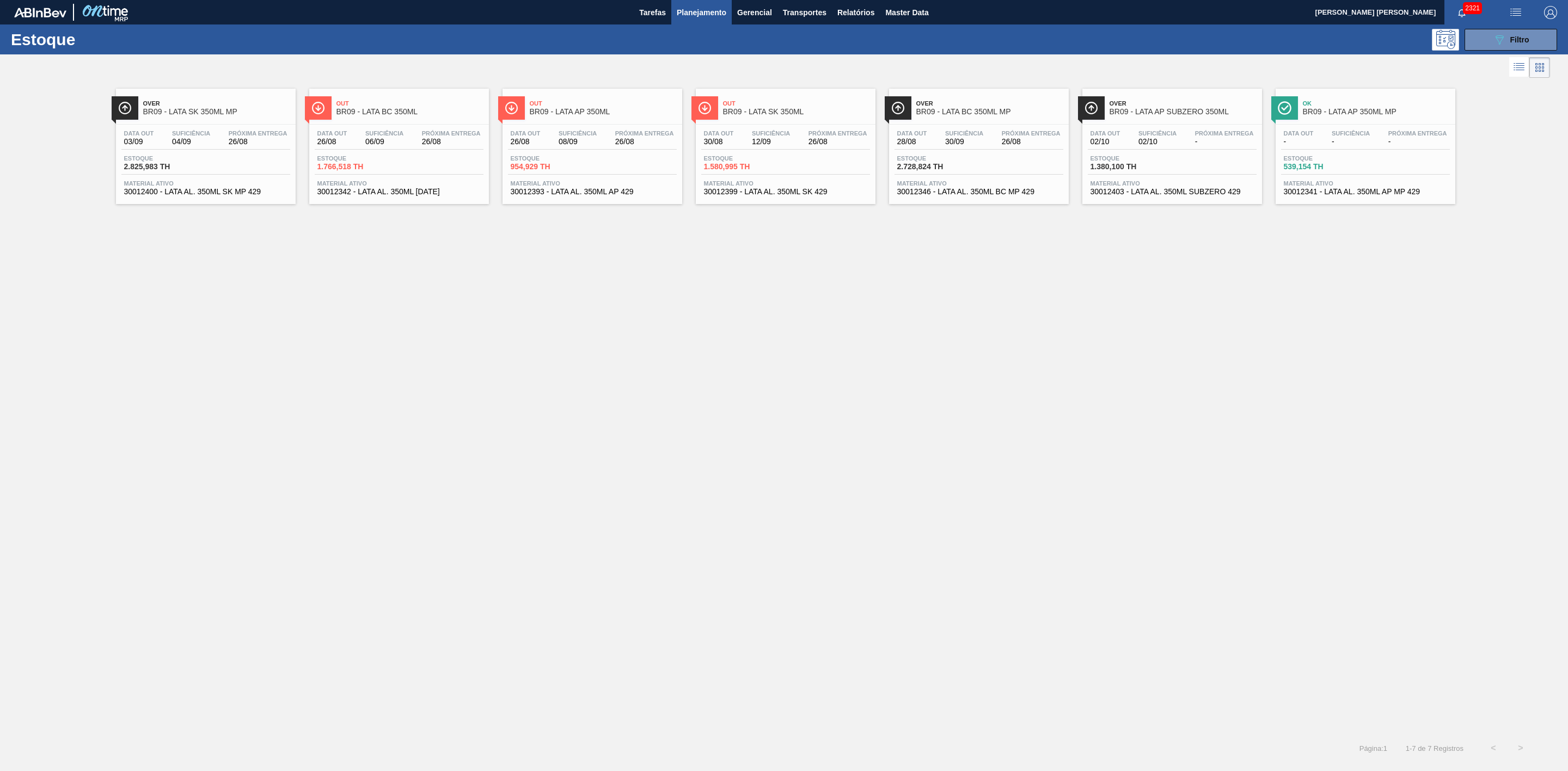
click at [406, 103] on span "Out" at bounding box center [410, 103] width 147 height 6
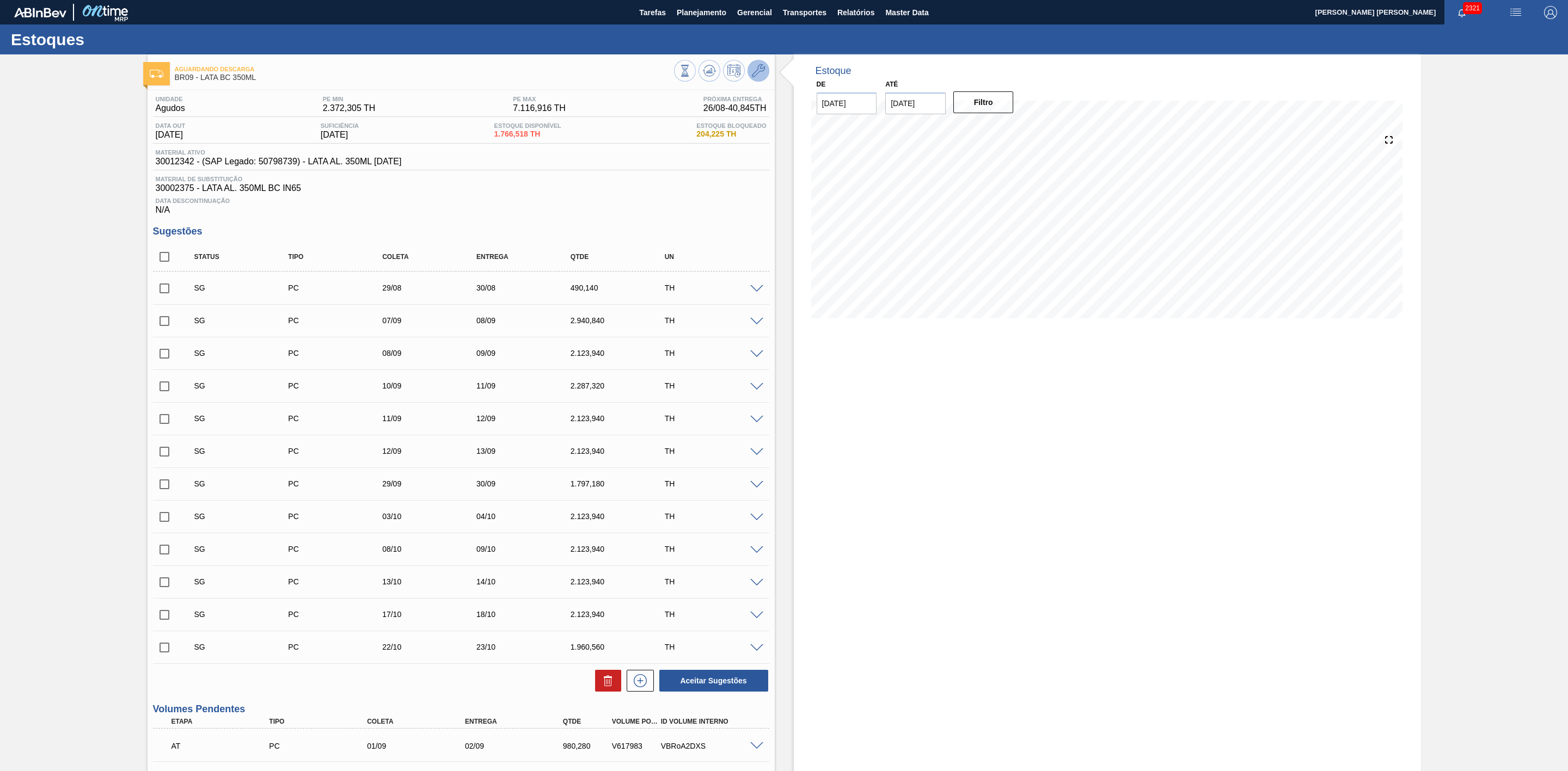
click at [752, 67] on icon at bounding box center [758, 71] width 13 height 13
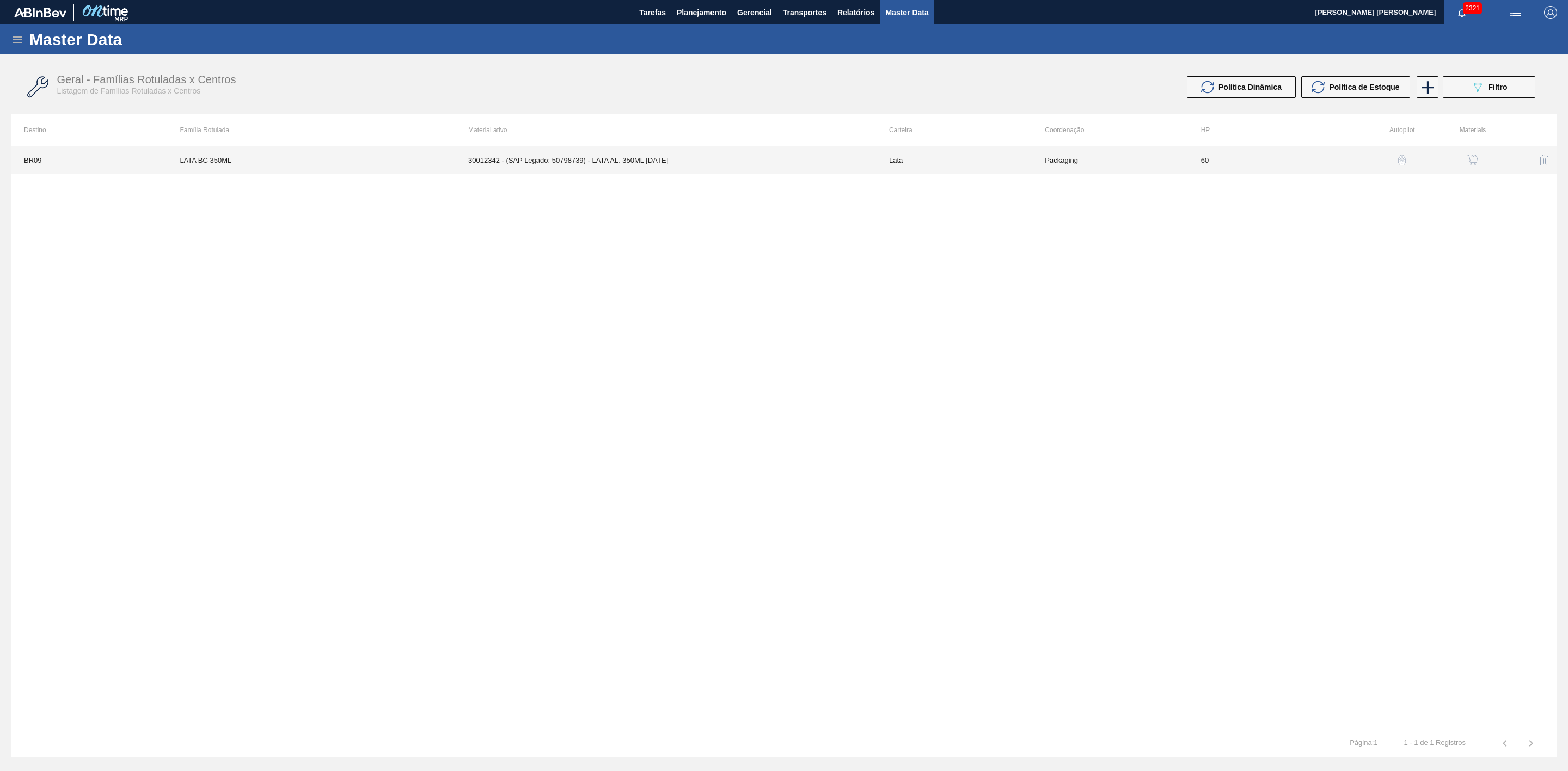
click at [610, 152] on td "30012342 - (SAP Legado: 50798739) - LATA AL. 350ML [DATE]" at bounding box center [665, 160] width 421 height 27
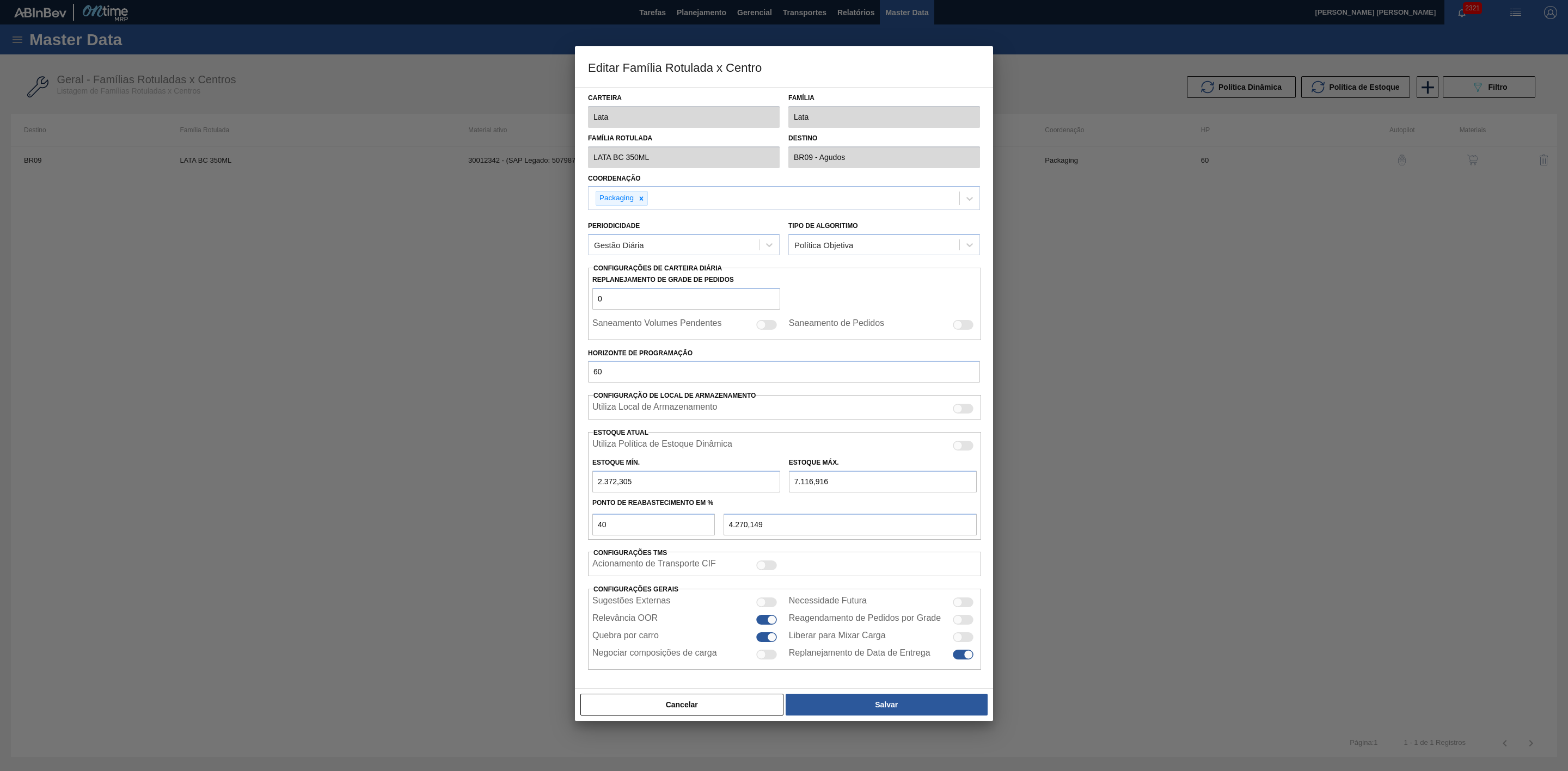
click at [964, 660] on div at bounding box center [963, 655] width 21 height 10
click at [833, 656] on label "Replanejamento de Data de Entrega" at bounding box center [859, 655] width 142 height 13
click at [953, 660] on input "Replanejamento de Data de Entrega" at bounding box center [953, 660] width 1 height 1
checkbox input "true"
click at [698, 707] on button "Cancelar" at bounding box center [682, 705] width 203 height 22
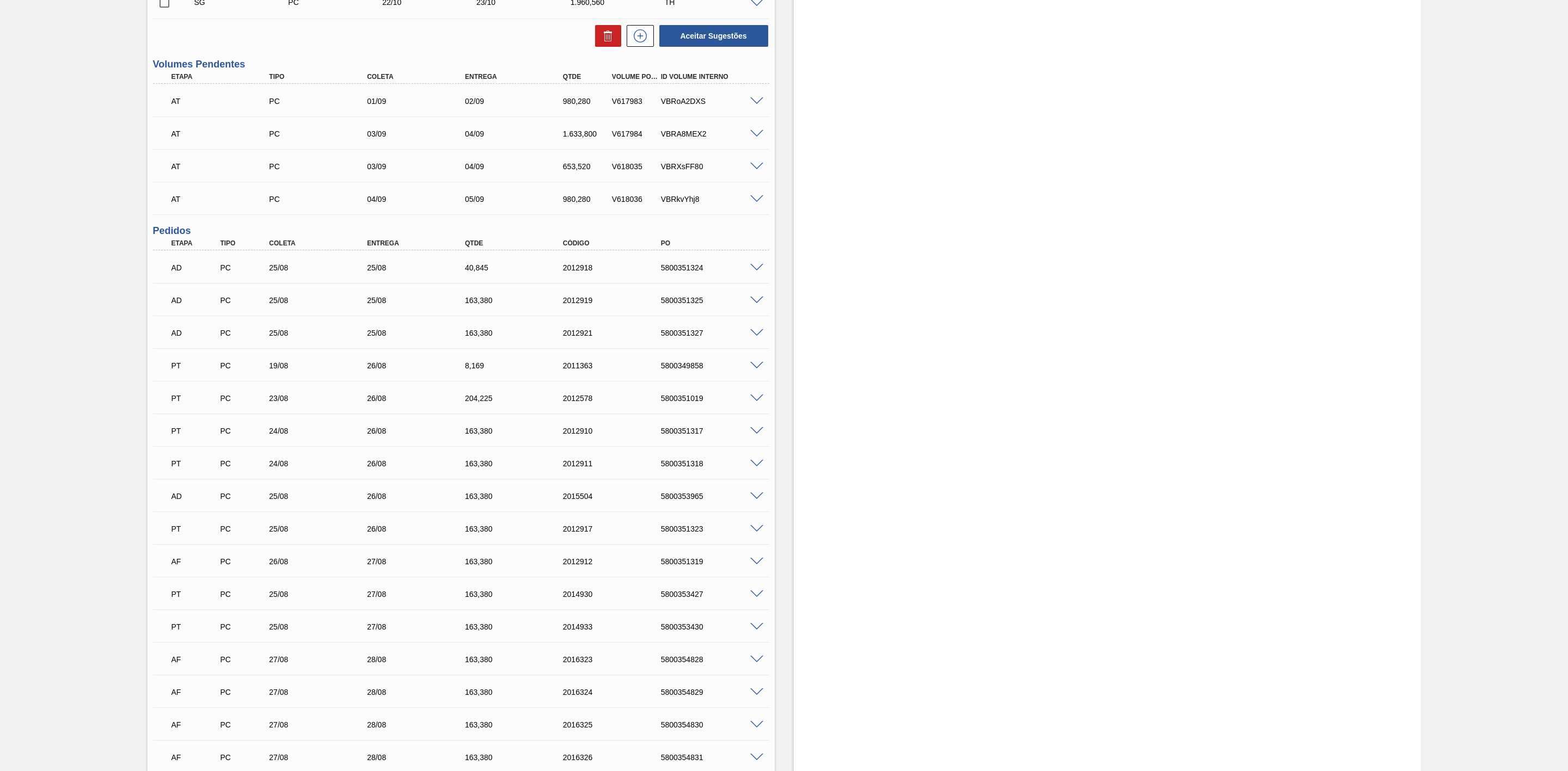
scroll to position [735, 0]
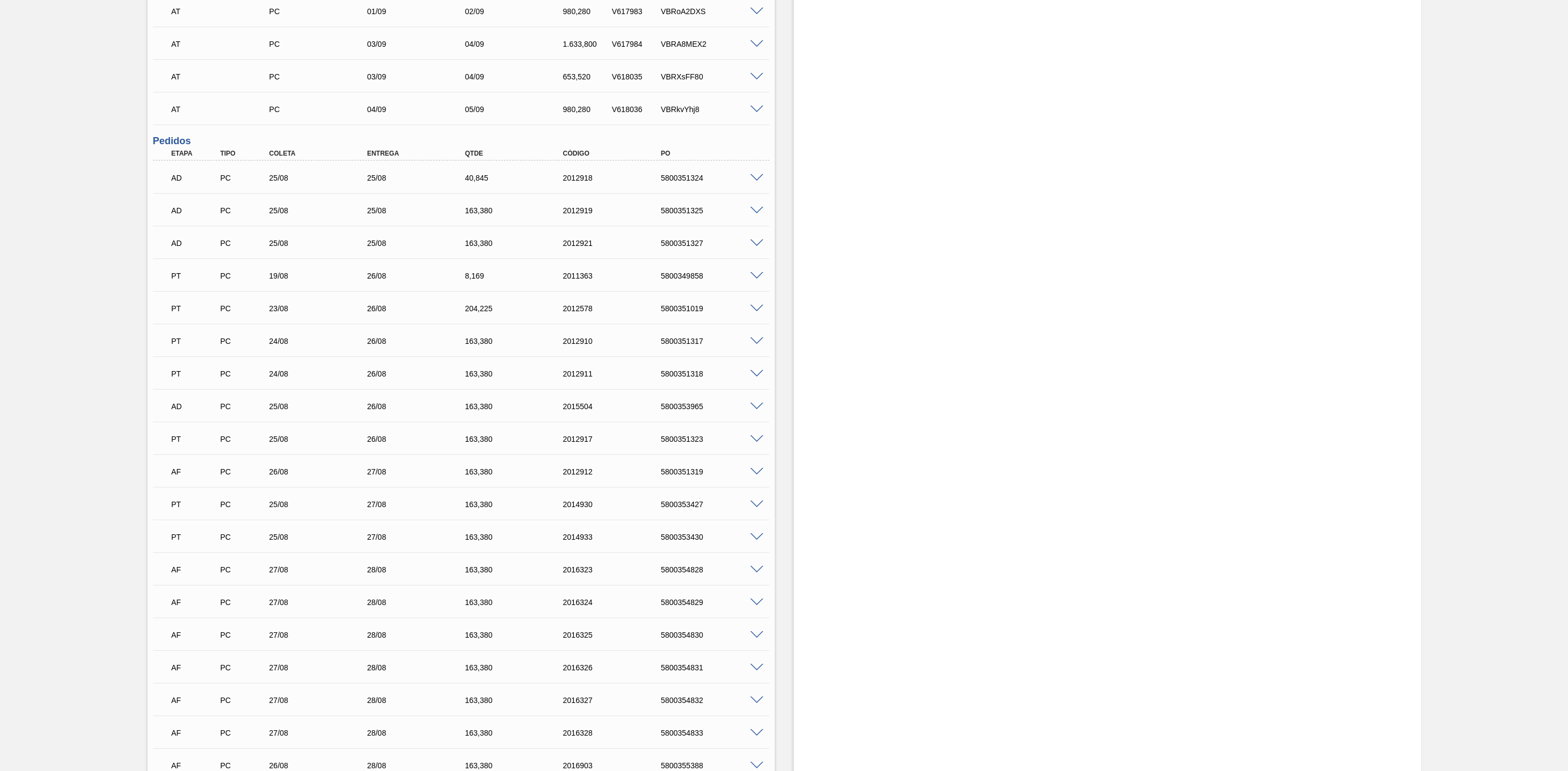
click at [683, 475] on div "5800351319" at bounding box center [715, 472] width 113 height 9
copy div "5800351319"
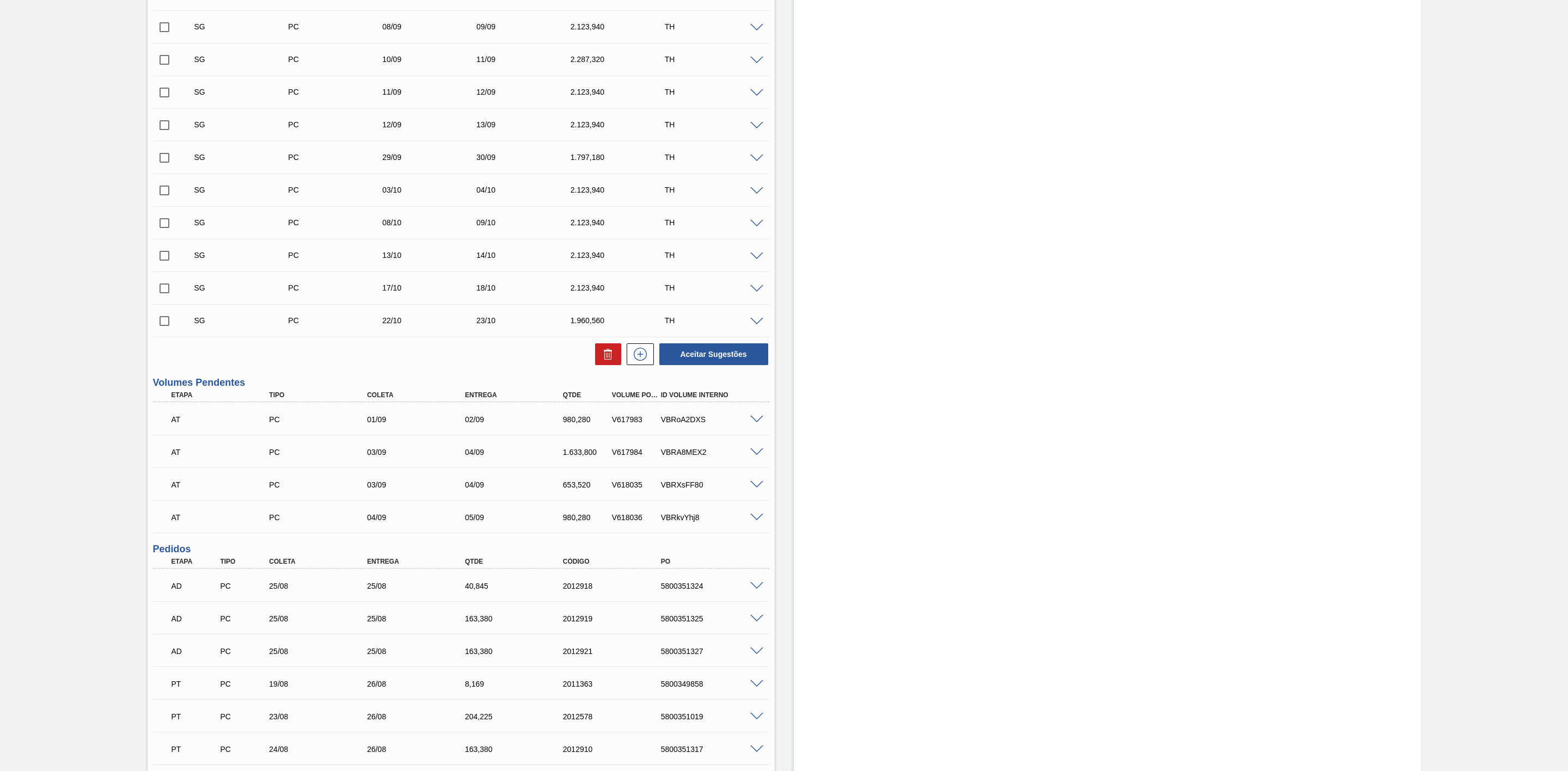
scroll to position [0, 0]
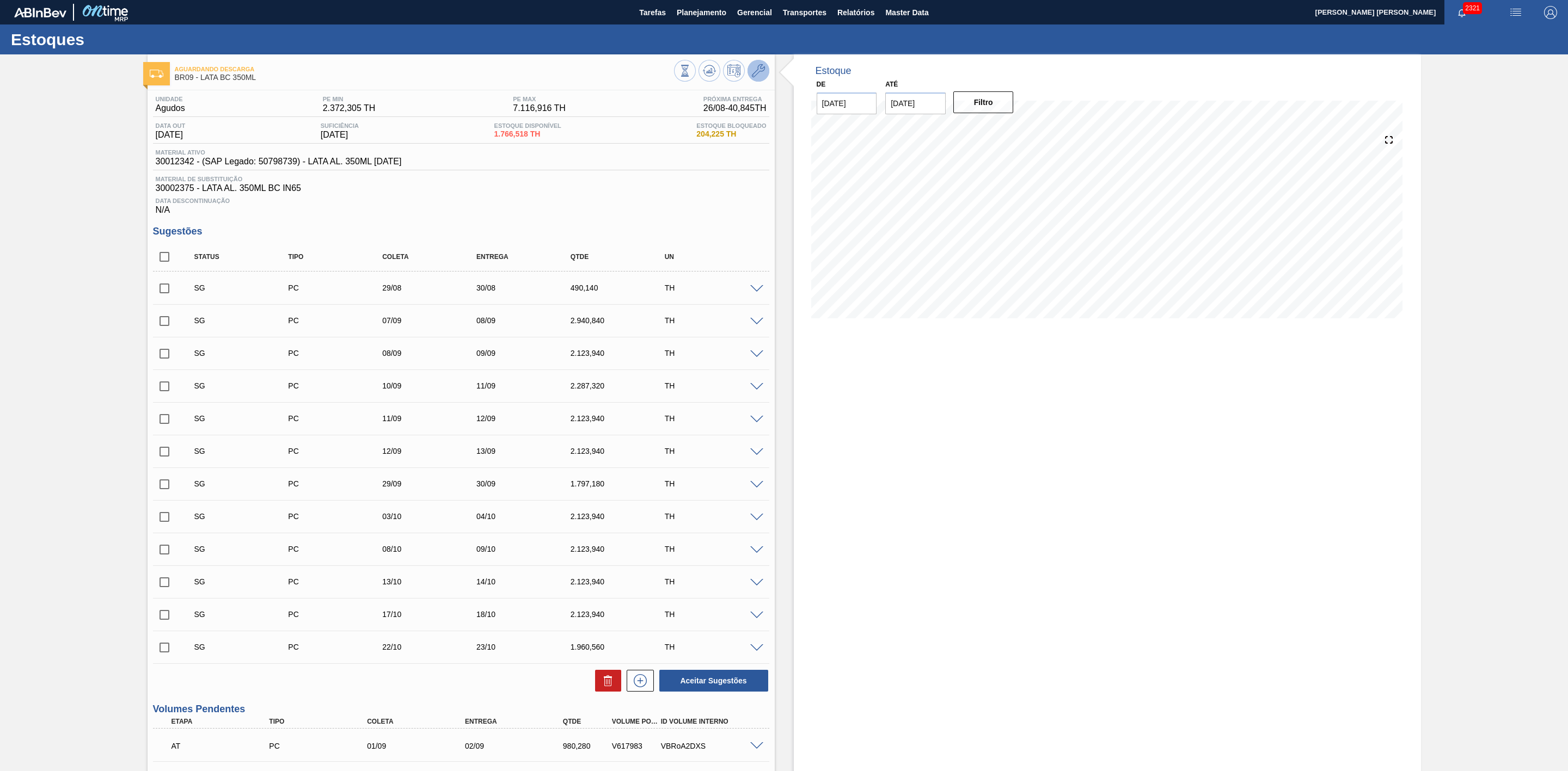
click at [762, 67] on icon at bounding box center [758, 71] width 13 height 13
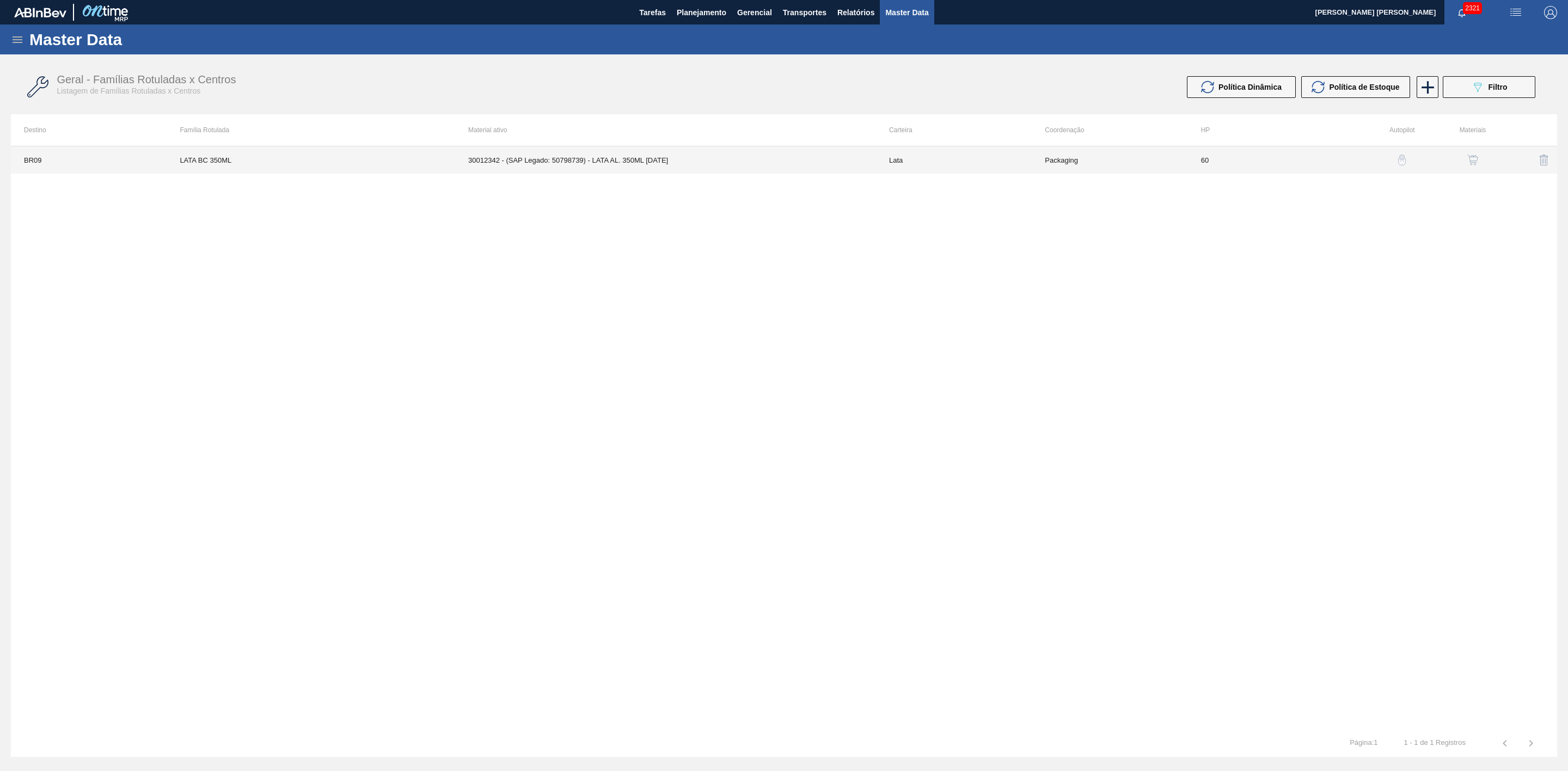
click at [644, 160] on td "30012342 - (SAP Legado: 50798739) - LATA AL. 350ML [DATE]" at bounding box center [665, 160] width 421 height 27
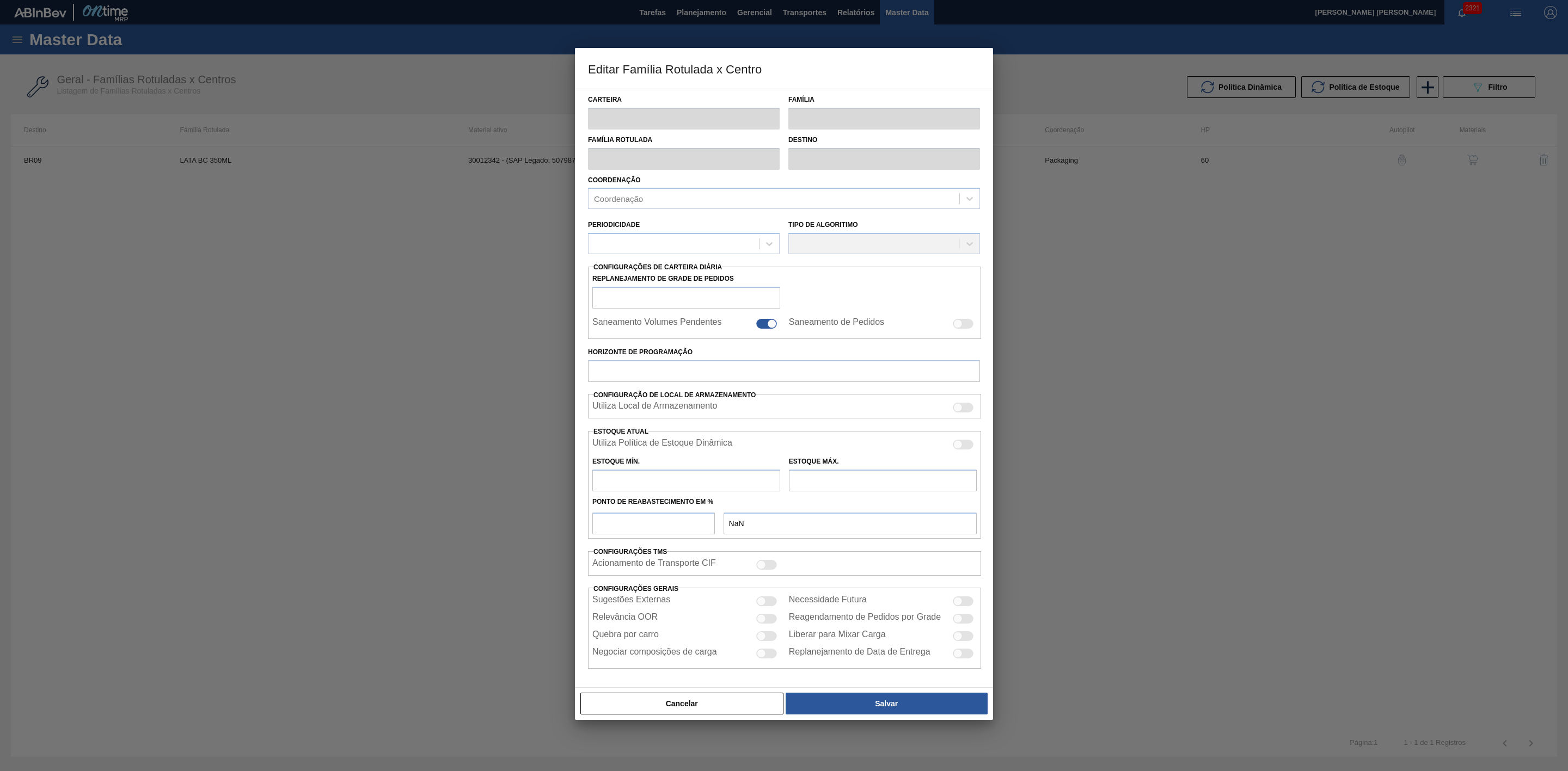
type input "Lata"
type input "LATA BC 350ML"
type input "BR09 - Agudos"
type input "0"
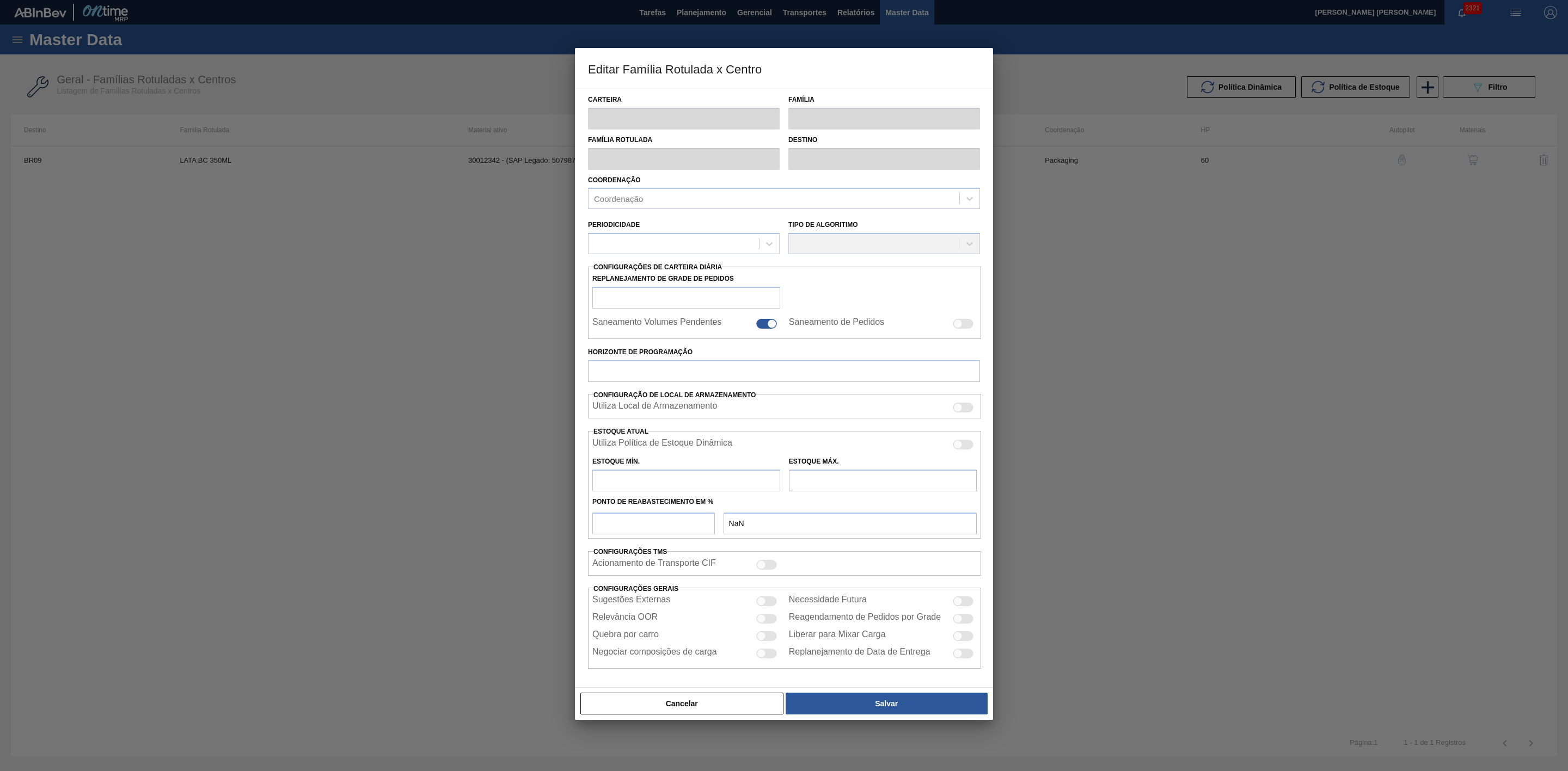
checkbox input "false"
type input "60"
type input "2.372,305"
type input "7.116,916"
type input "40"
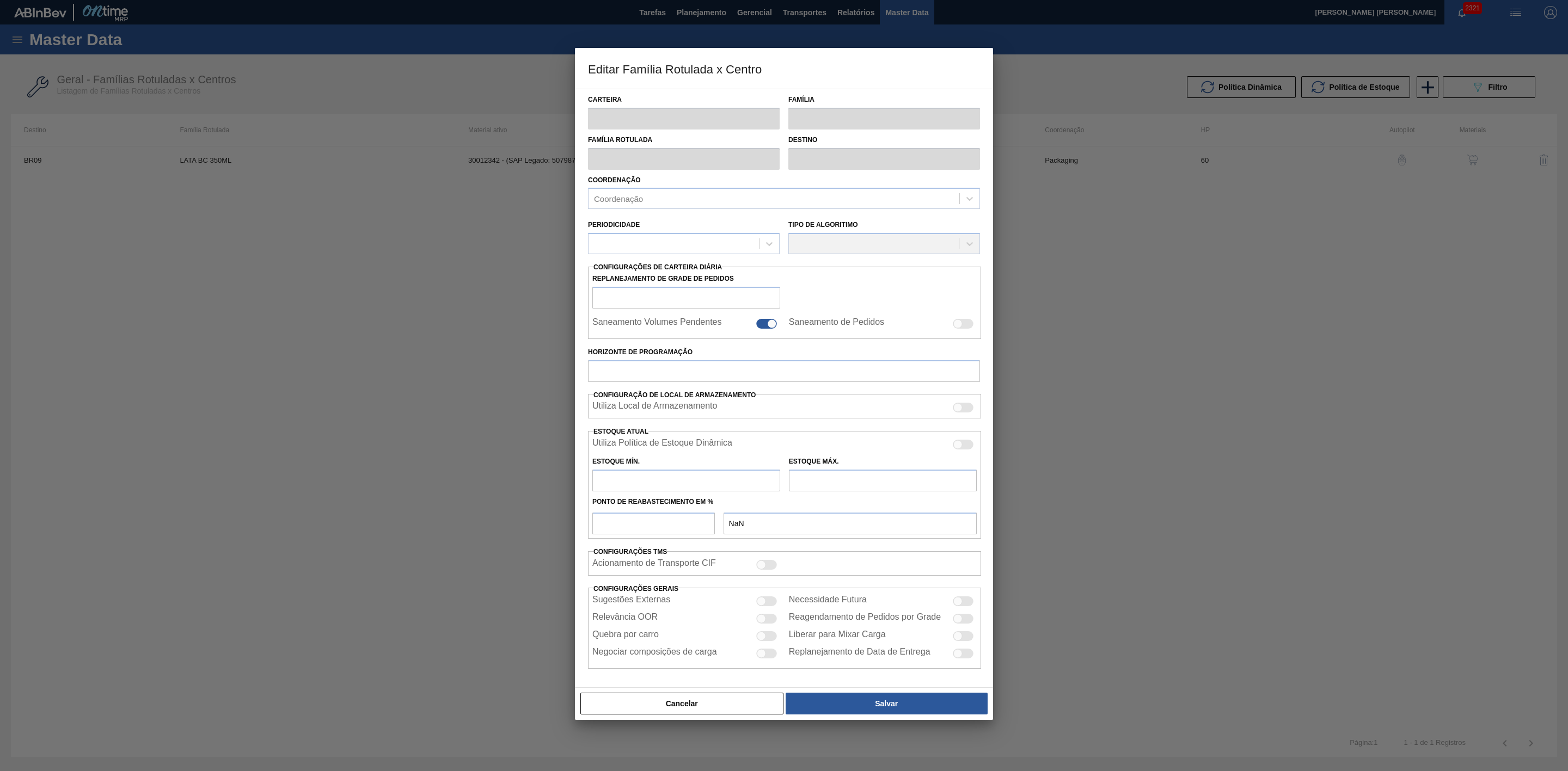
type input "4.270,149"
checkbox input "true"
click at [1208, 237] on div at bounding box center [784, 386] width 1568 height 771
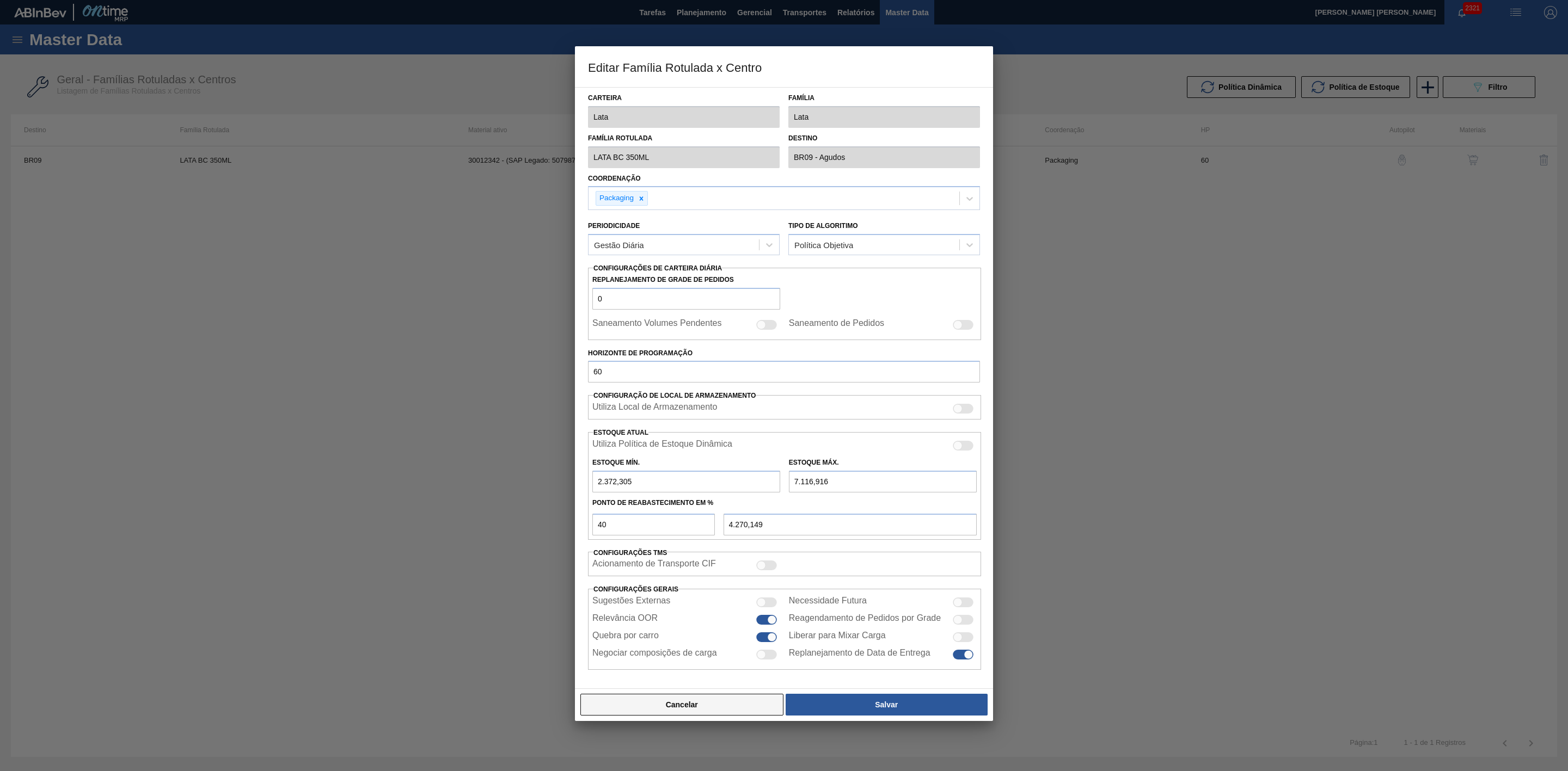
click at [745, 705] on button "Cancelar" at bounding box center [682, 705] width 203 height 22
